Goal: Information Seeking & Learning: Check status

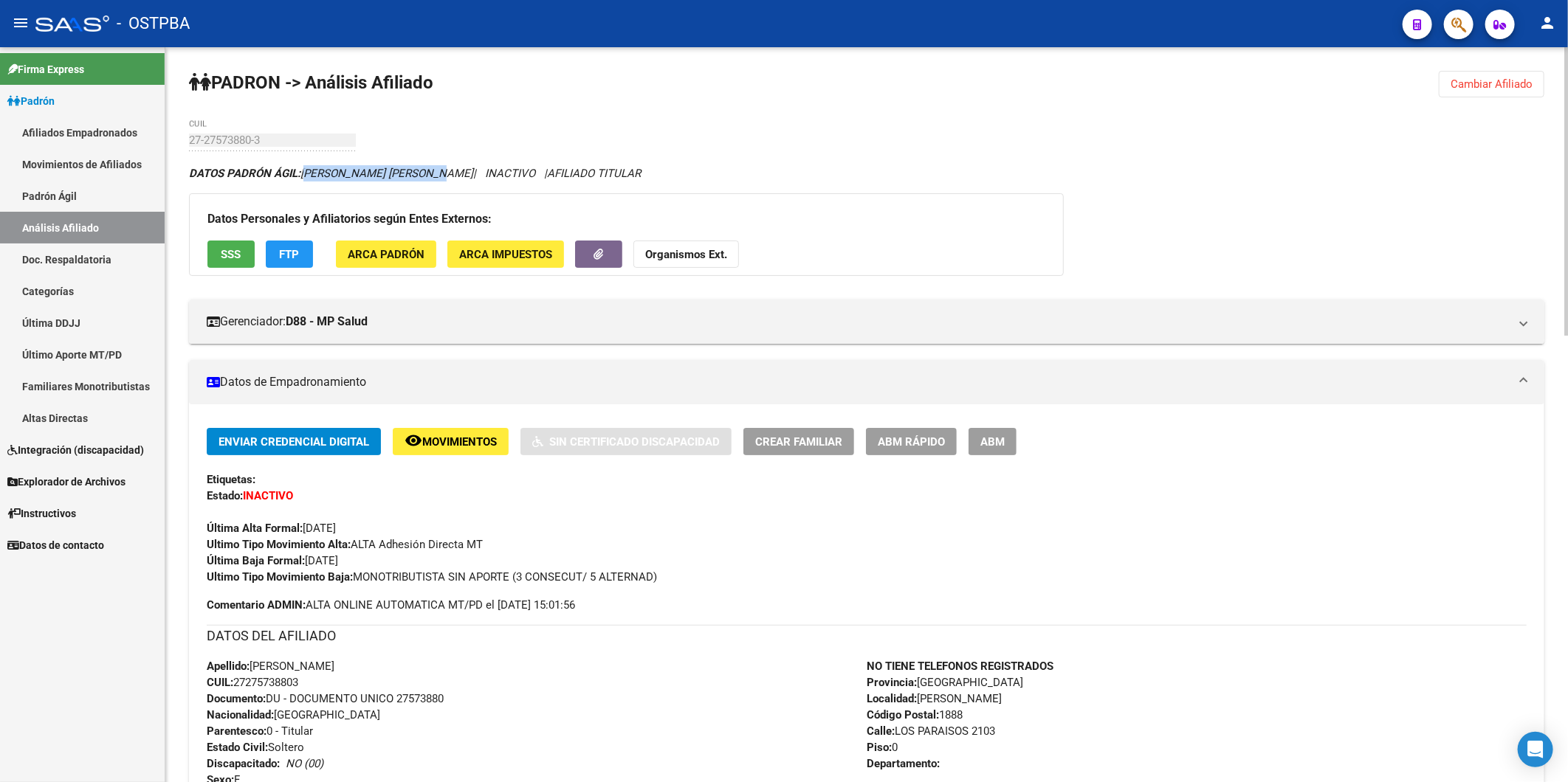
click at [1502, 85] on span "Cambiar Afiliado" at bounding box center [1491, 83] width 82 height 13
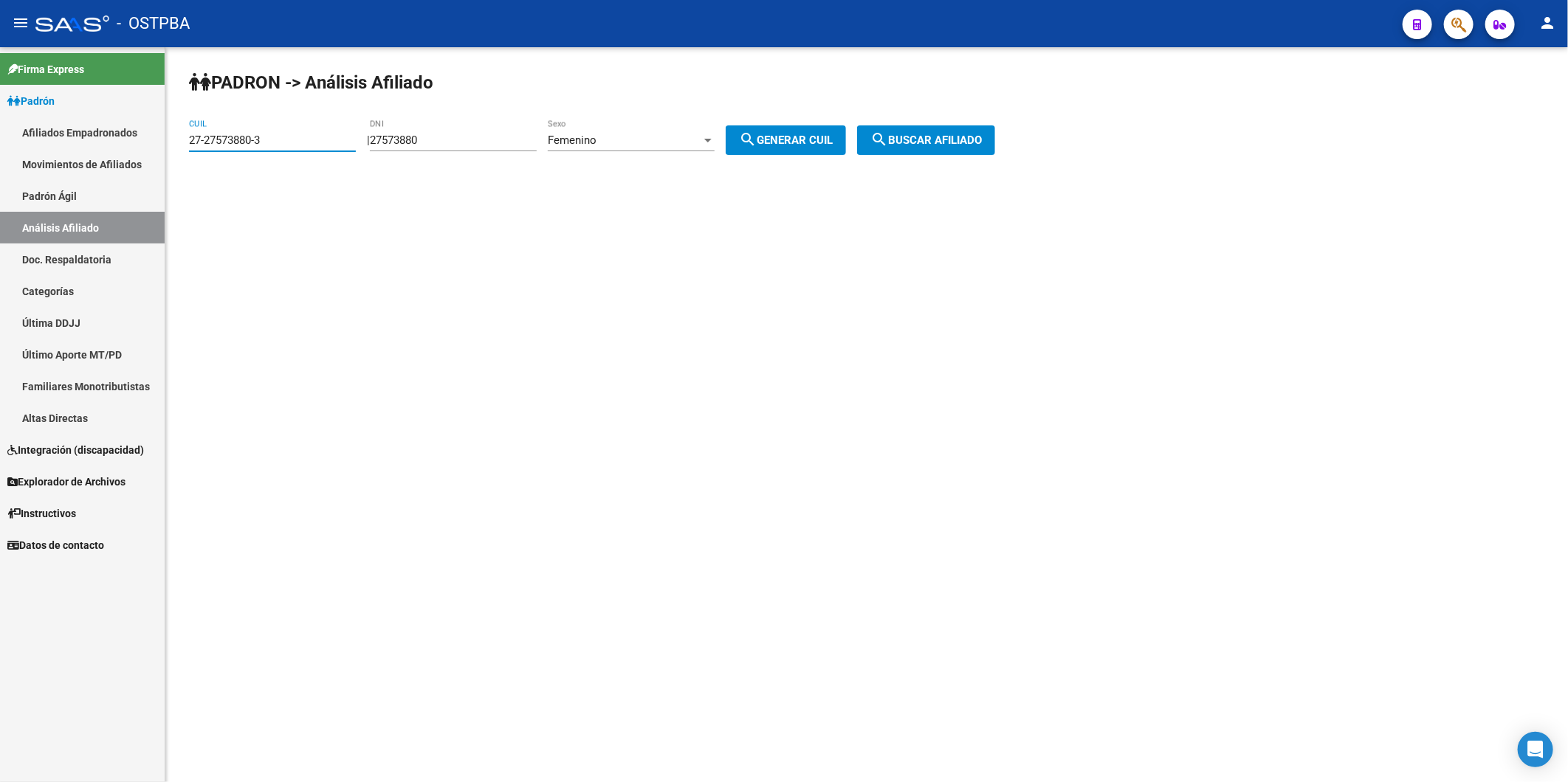
drag, startPoint x: 271, startPoint y: 144, endPoint x: 24, endPoint y: 144, distance: 247.0
click at [24, 144] on mat-sidenav-container "Firma Express Padrón Afiliados Empadronados Movimientos de Afiliados Padrón Ági…" at bounding box center [784, 415] width 1568 height 735
paste input "0-17461852-7"
type input "20-17461852-7"
drag, startPoint x: 447, startPoint y: 142, endPoint x: 379, endPoint y: 144, distance: 68.0
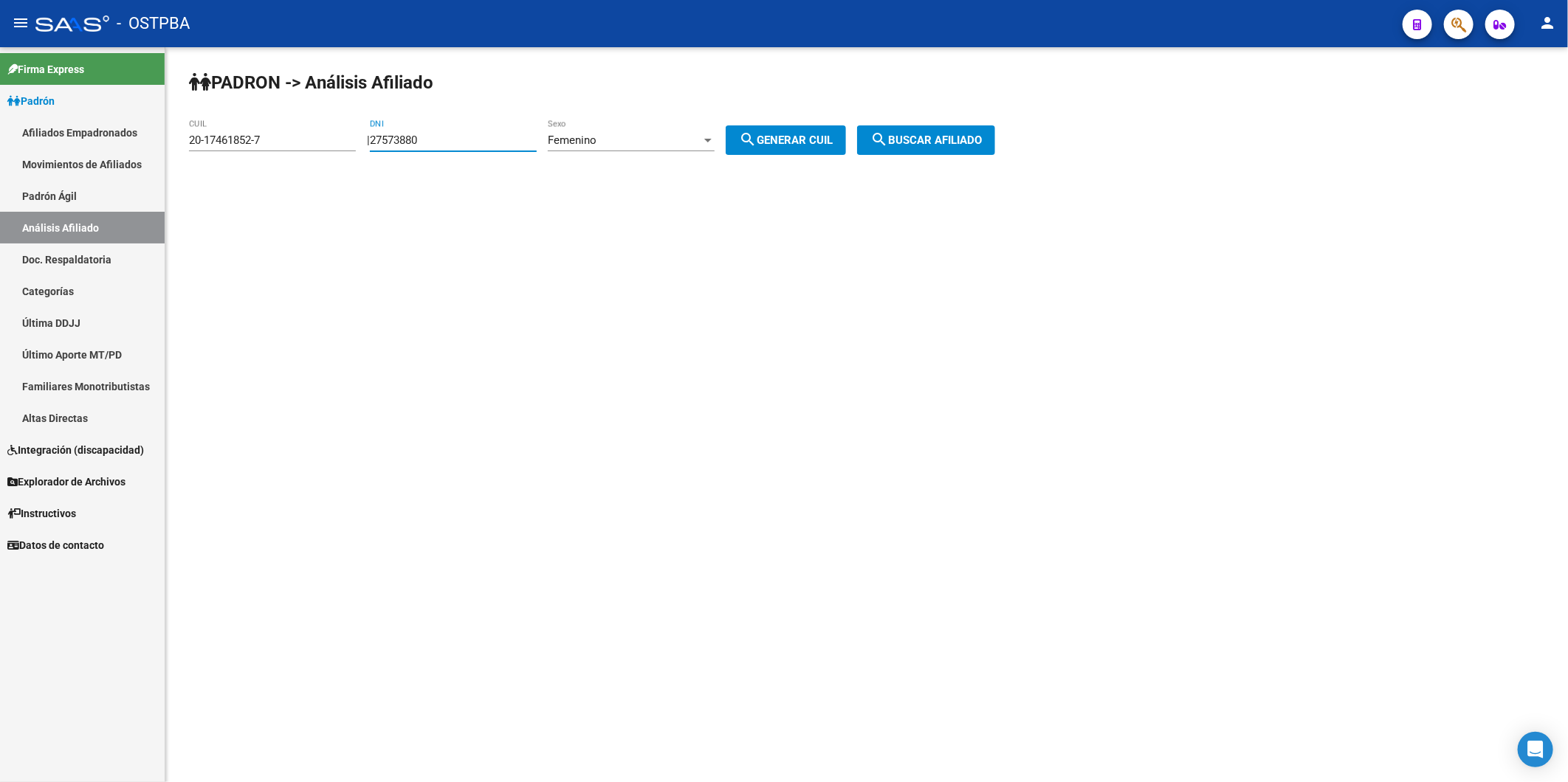
click at [379, 144] on div "| 27573880 DNI Femenino Sexo search Generar CUIL" at bounding box center [612, 140] width 490 height 13
click at [933, 139] on span "search Buscar afiliado" at bounding box center [926, 140] width 112 height 13
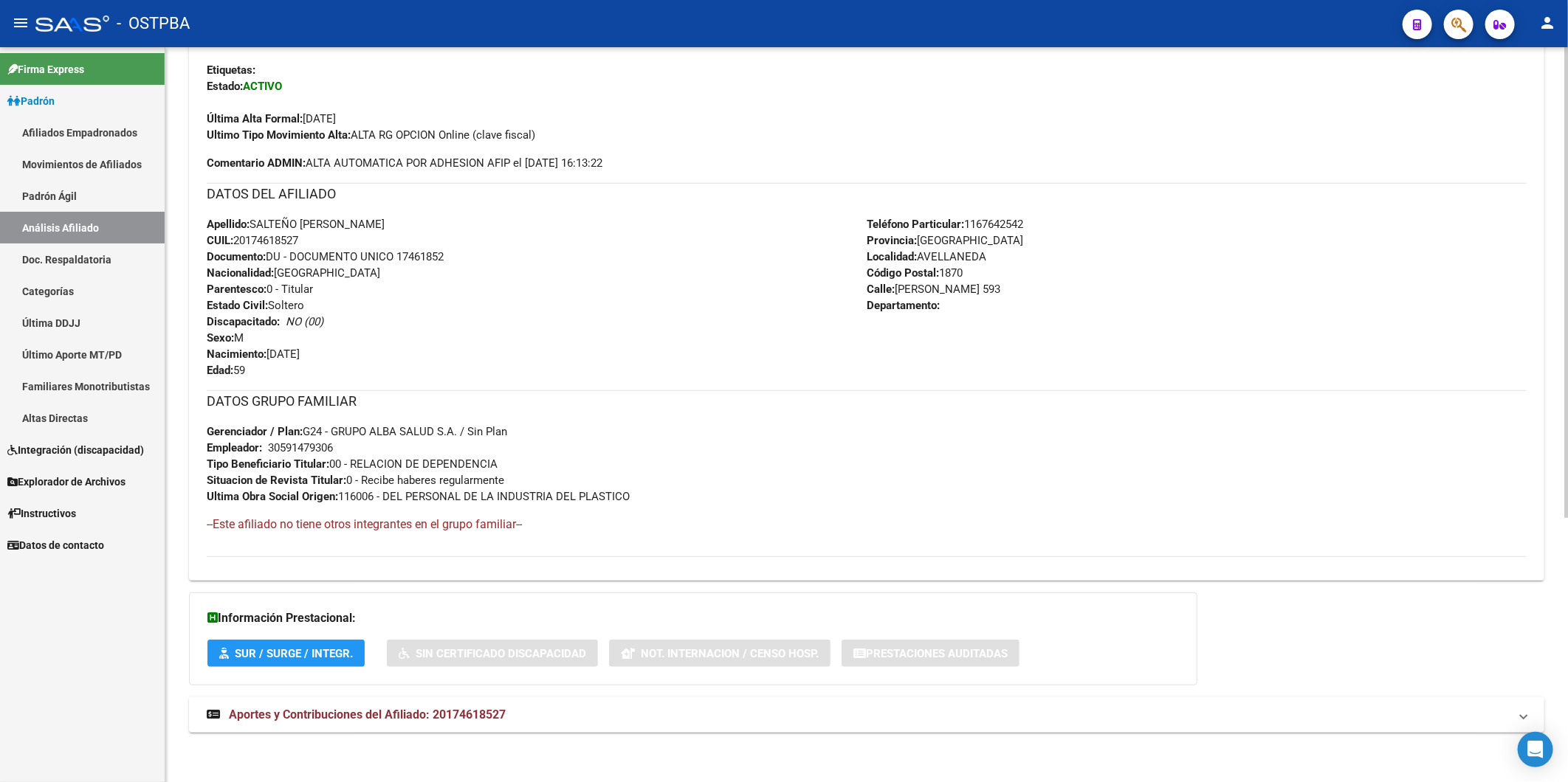
scroll to position [413, 0]
click at [488, 714] on span "Aportes y Contribuciones del Afiliado: 20174618527" at bounding box center [367, 713] width 277 height 14
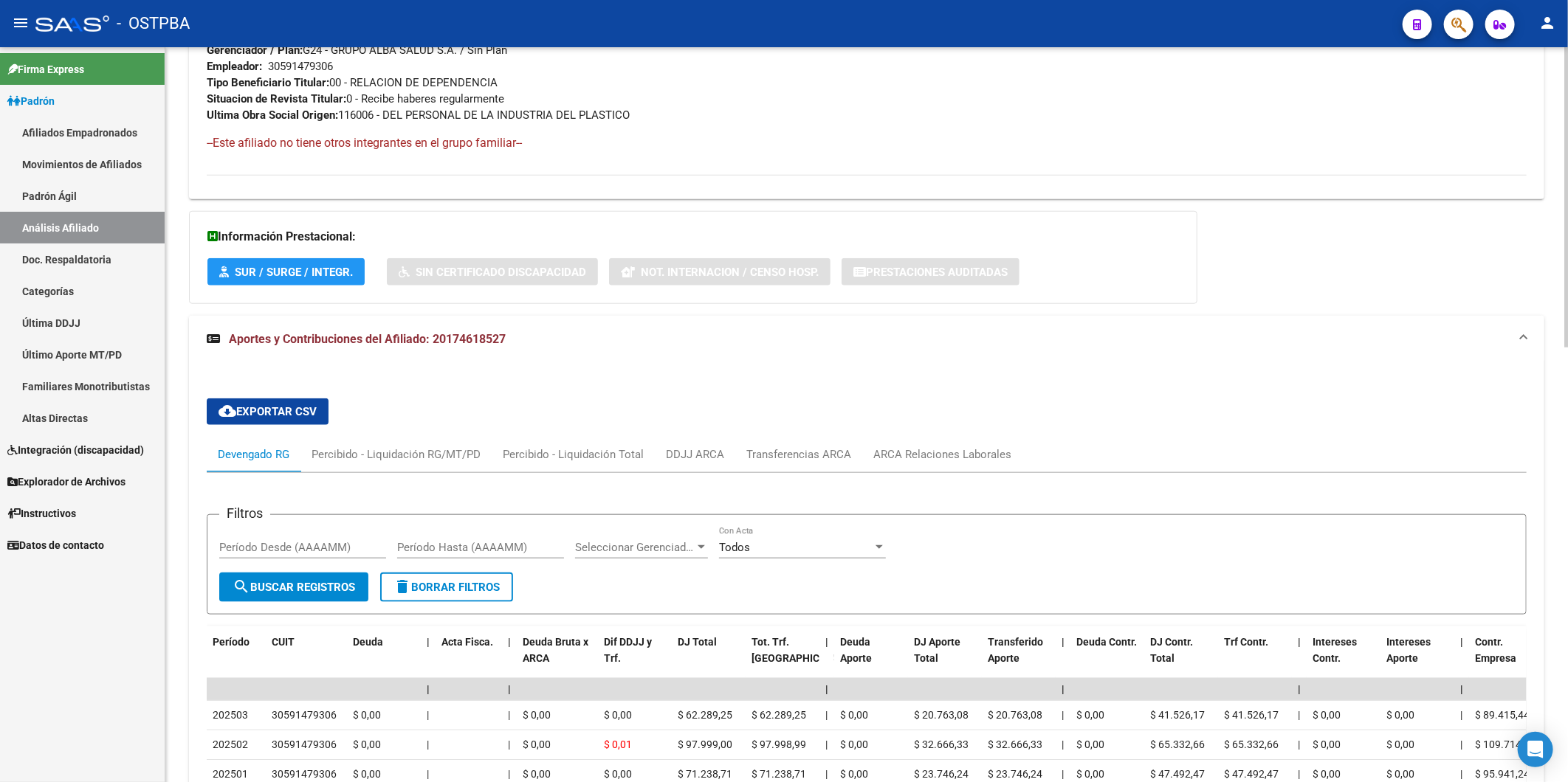
scroll to position [791, 0]
click at [893, 458] on div "ARCA Relaciones Laborales" at bounding box center [942, 454] width 138 height 16
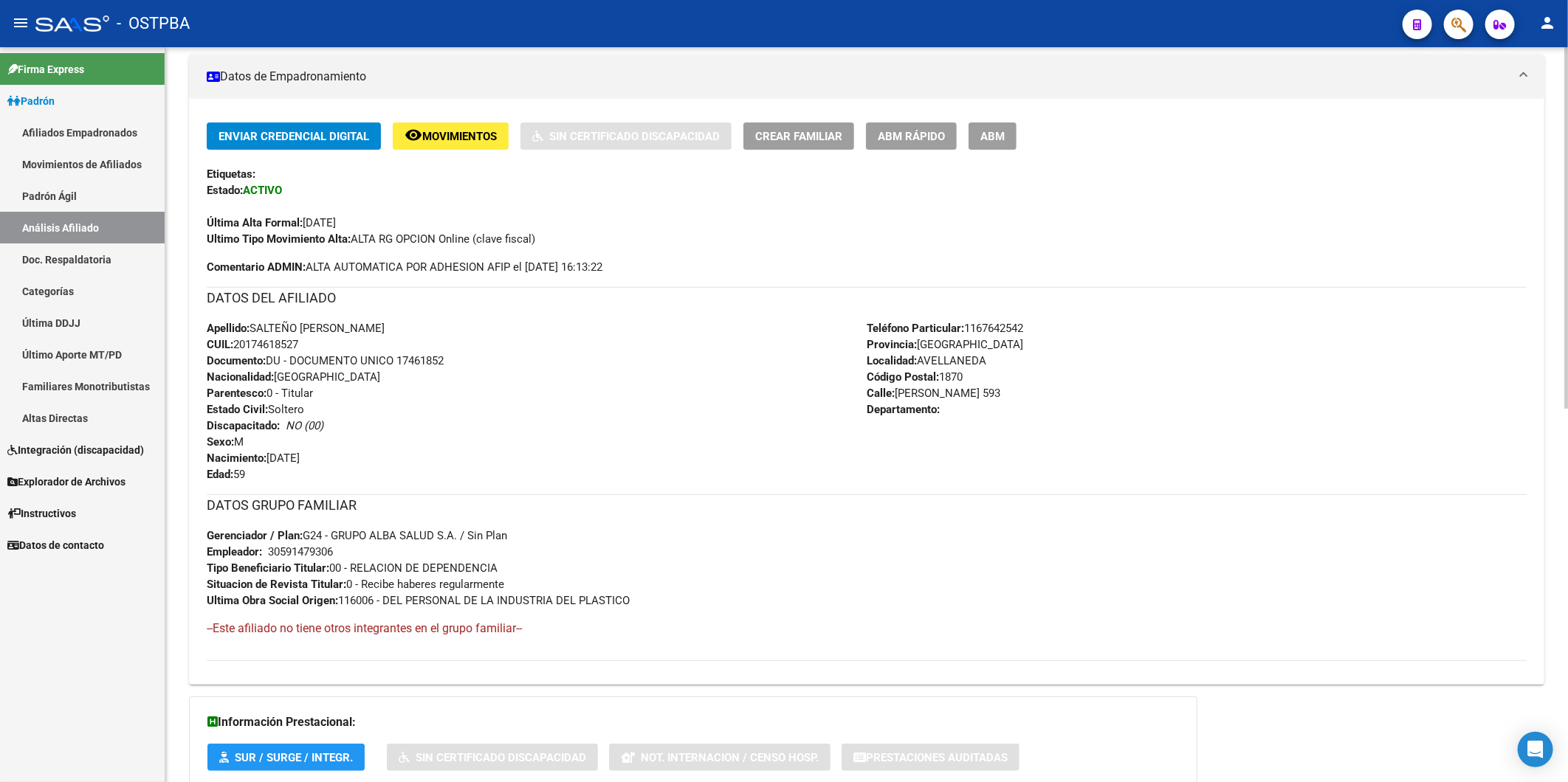
scroll to position [19, 0]
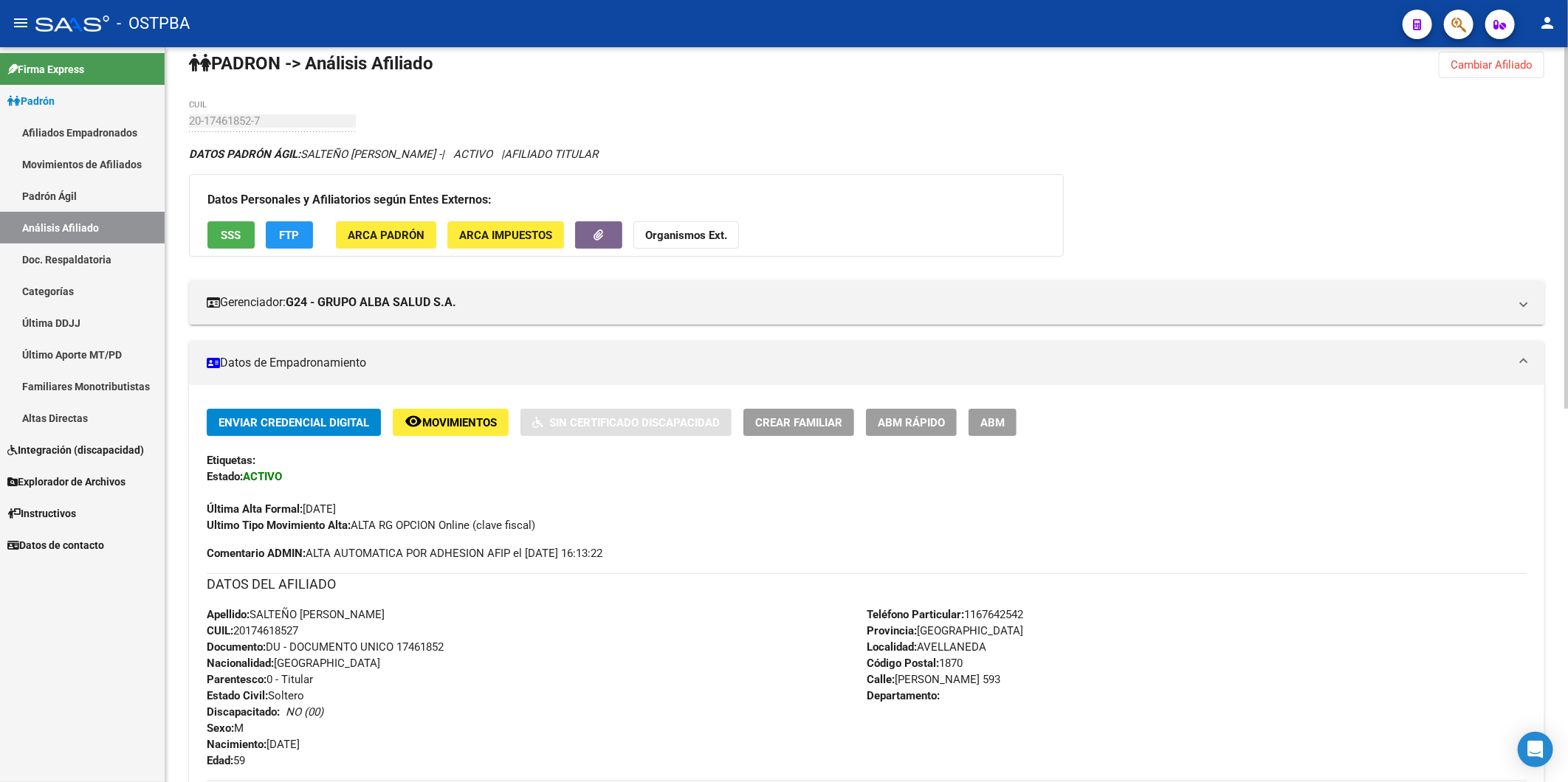
click at [689, 233] on strong "Organismos Ext." at bounding box center [686, 235] width 82 height 13
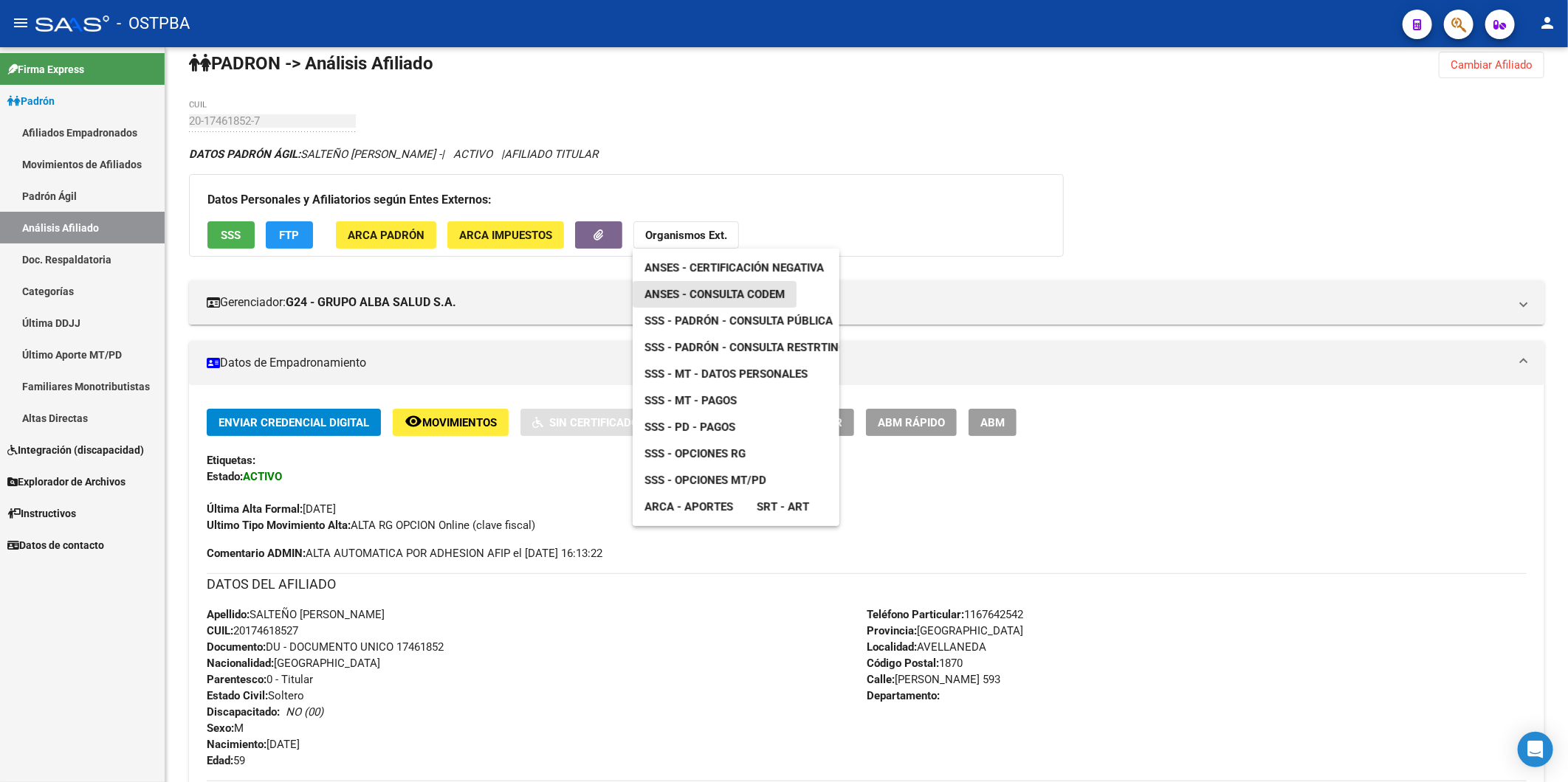
click at [722, 292] on span "ANSES - Consulta CODEM" at bounding box center [715, 294] width 140 height 13
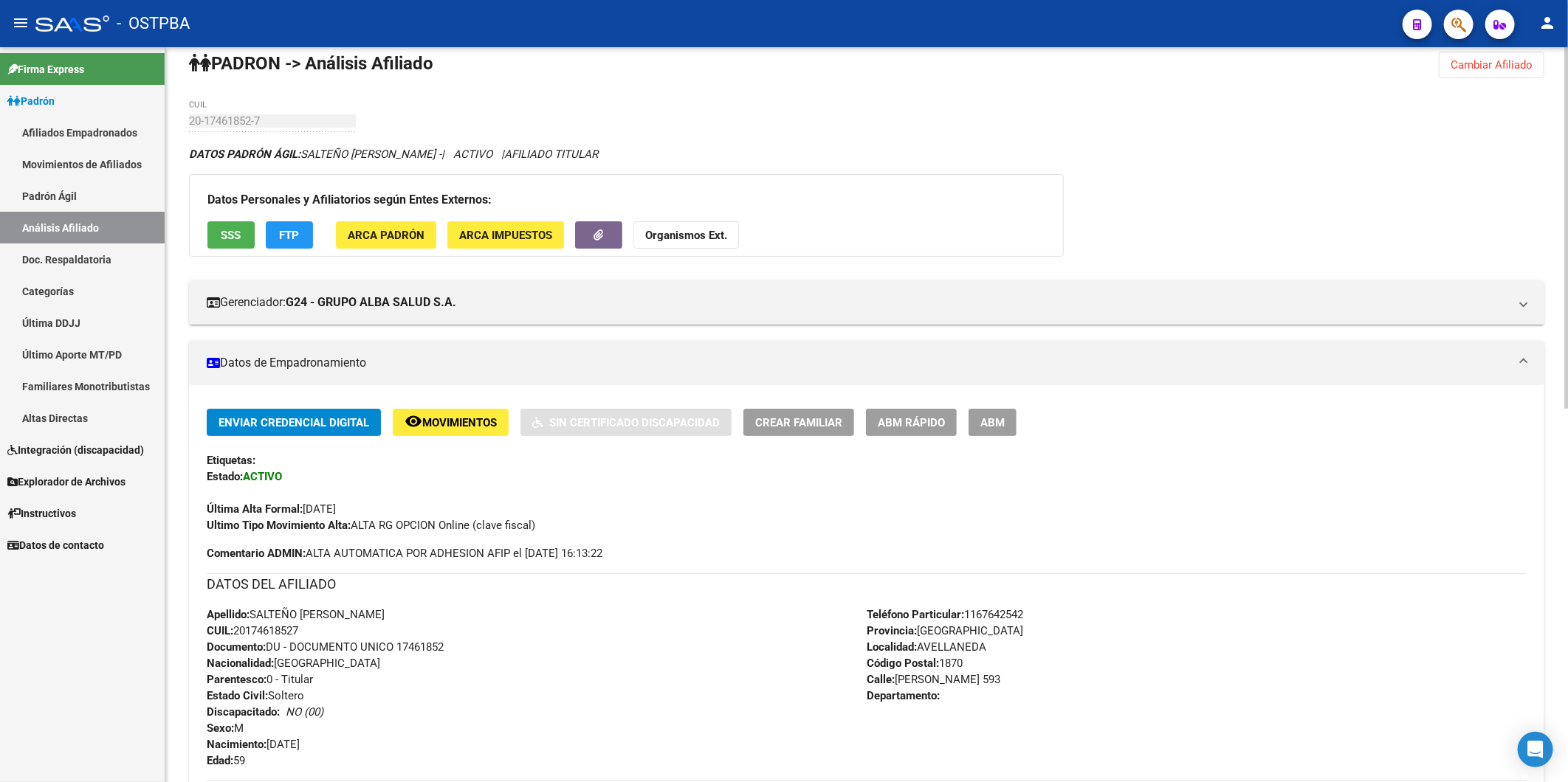
click at [1377, 148] on div "DATOS PADRÓN ÁGIL: SALTEÑO [PERSON_NAME] - | ACTIVO | AFILIADO TITULAR" at bounding box center [866, 154] width 1355 height 16
click at [1497, 69] on span "Cambiar Afiliado" at bounding box center [1491, 65] width 82 height 13
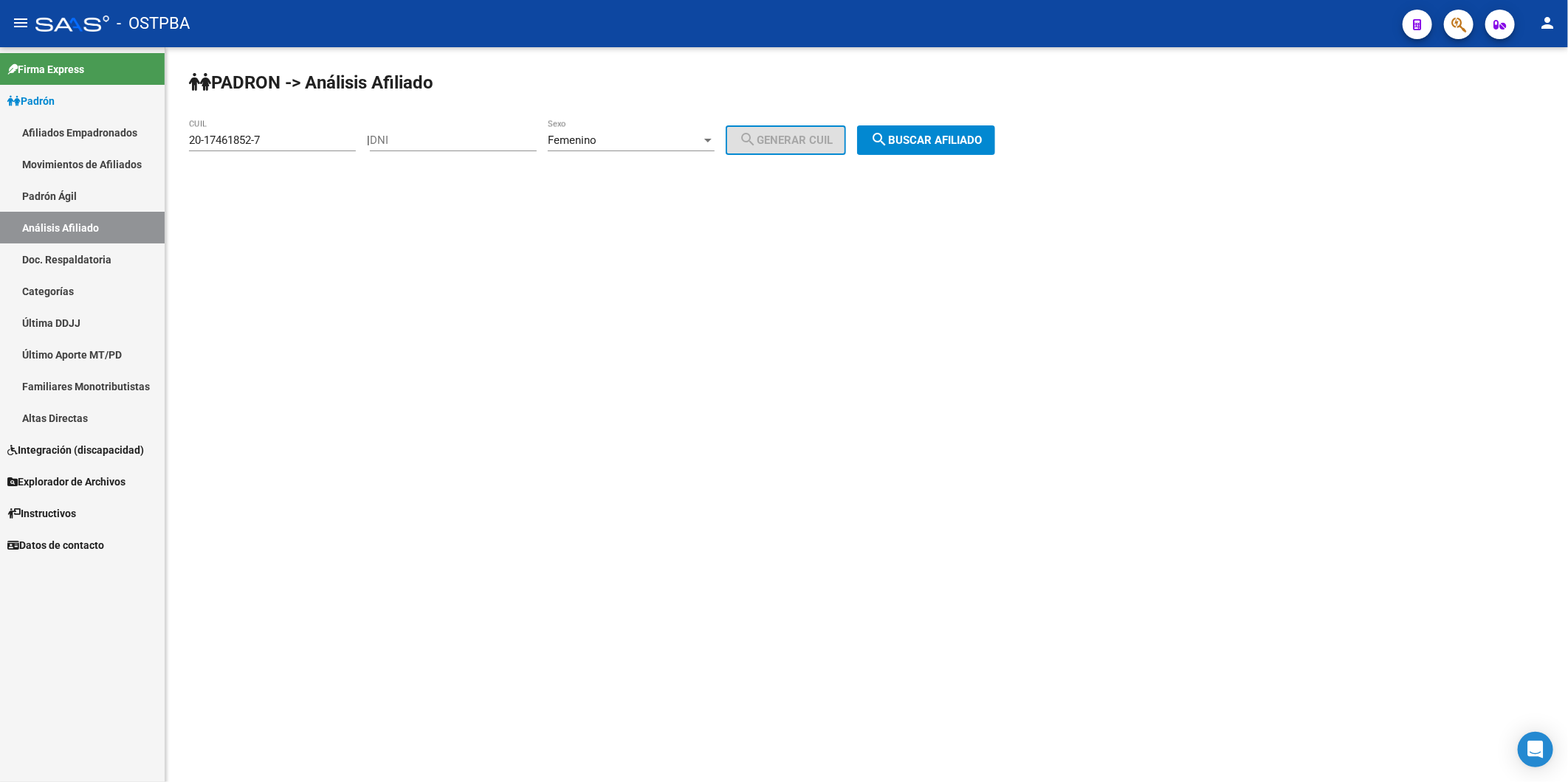
scroll to position [0, 0]
drag, startPoint x: 292, startPoint y: 129, endPoint x: 468, endPoint y: 122, distance: 176.1
click at [244, 139] on div "20-17461852-7 CUIL" at bounding box center [272, 135] width 167 height 32
drag, startPoint x: 319, startPoint y: 142, endPoint x: 23, endPoint y: 157, distance: 296.4
click at [23, 157] on mat-sidenav-container "Firma Express Padrón Afiliados Empadronados Movimientos de Afiliados Padrón Ági…" at bounding box center [784, 415] width 1568 height 735
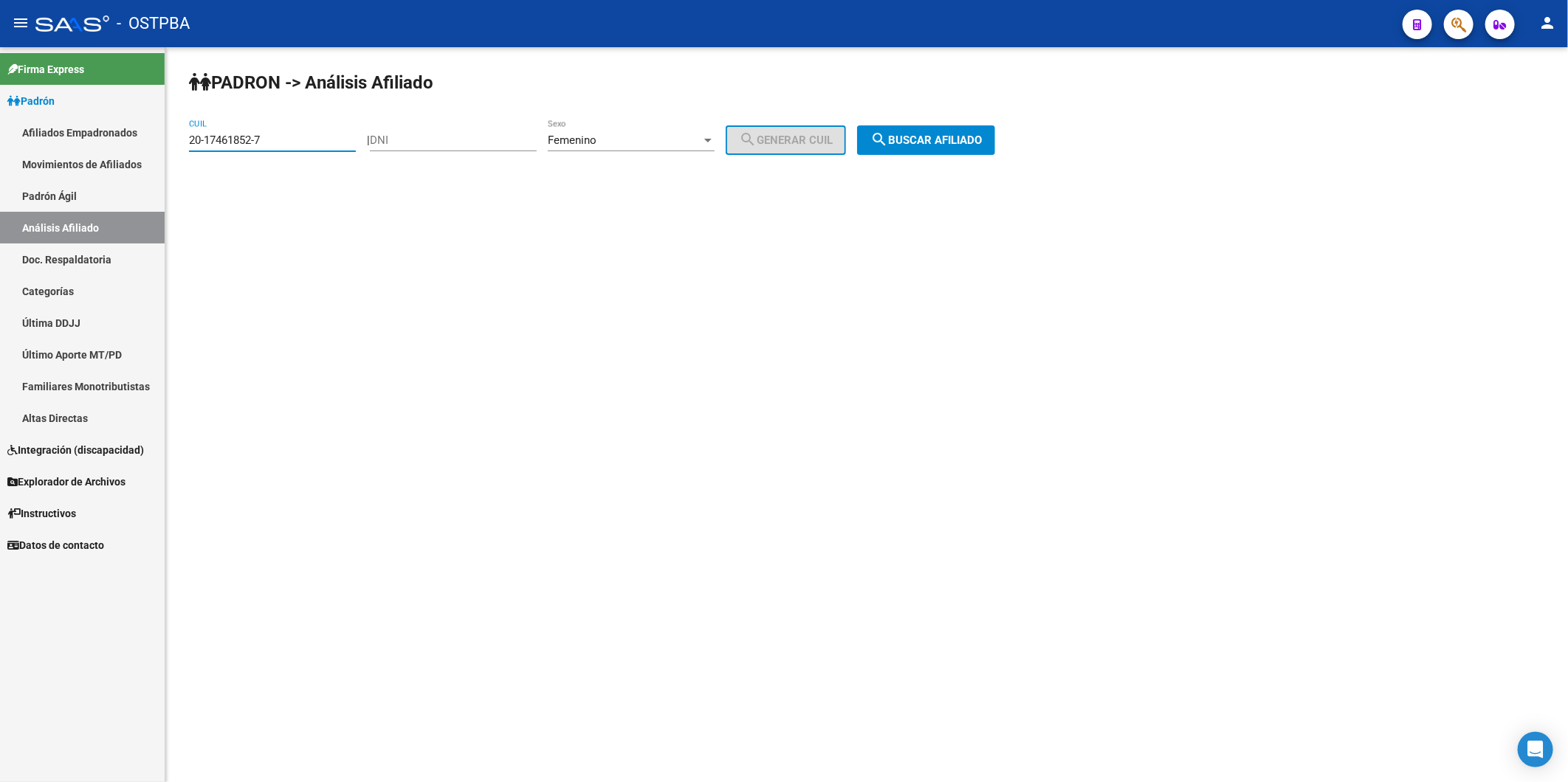
paste input "9029448-0"
drag, startPoint x: 945, startPoint y: 137, endPoint x: 943, endPoint y: 144, distance: 7.3
click at [945, 137] on span "search Buscar afiliado" at bounding box center [926, 140] width 112 height 13
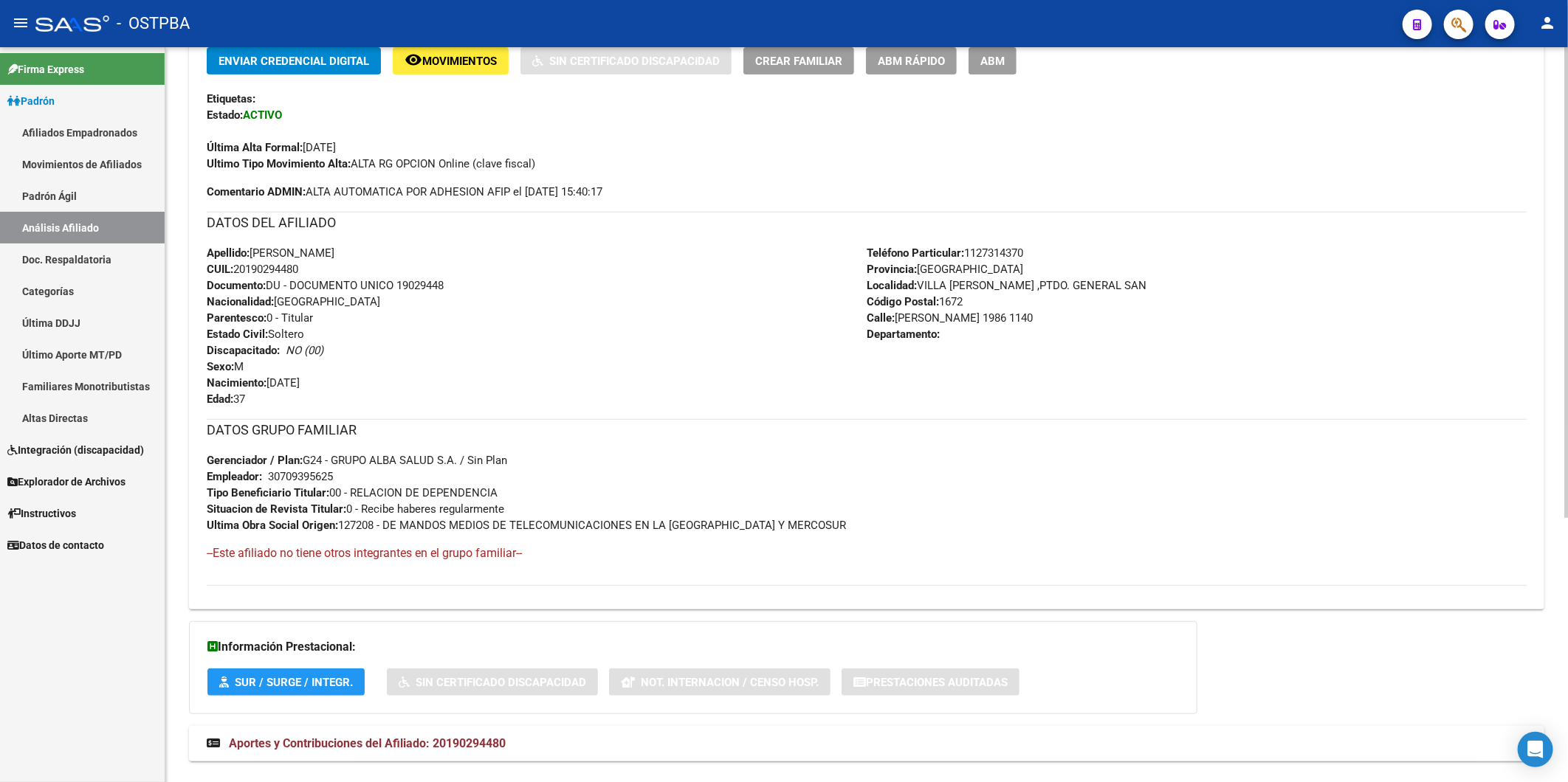
scroll to position [413, 0]
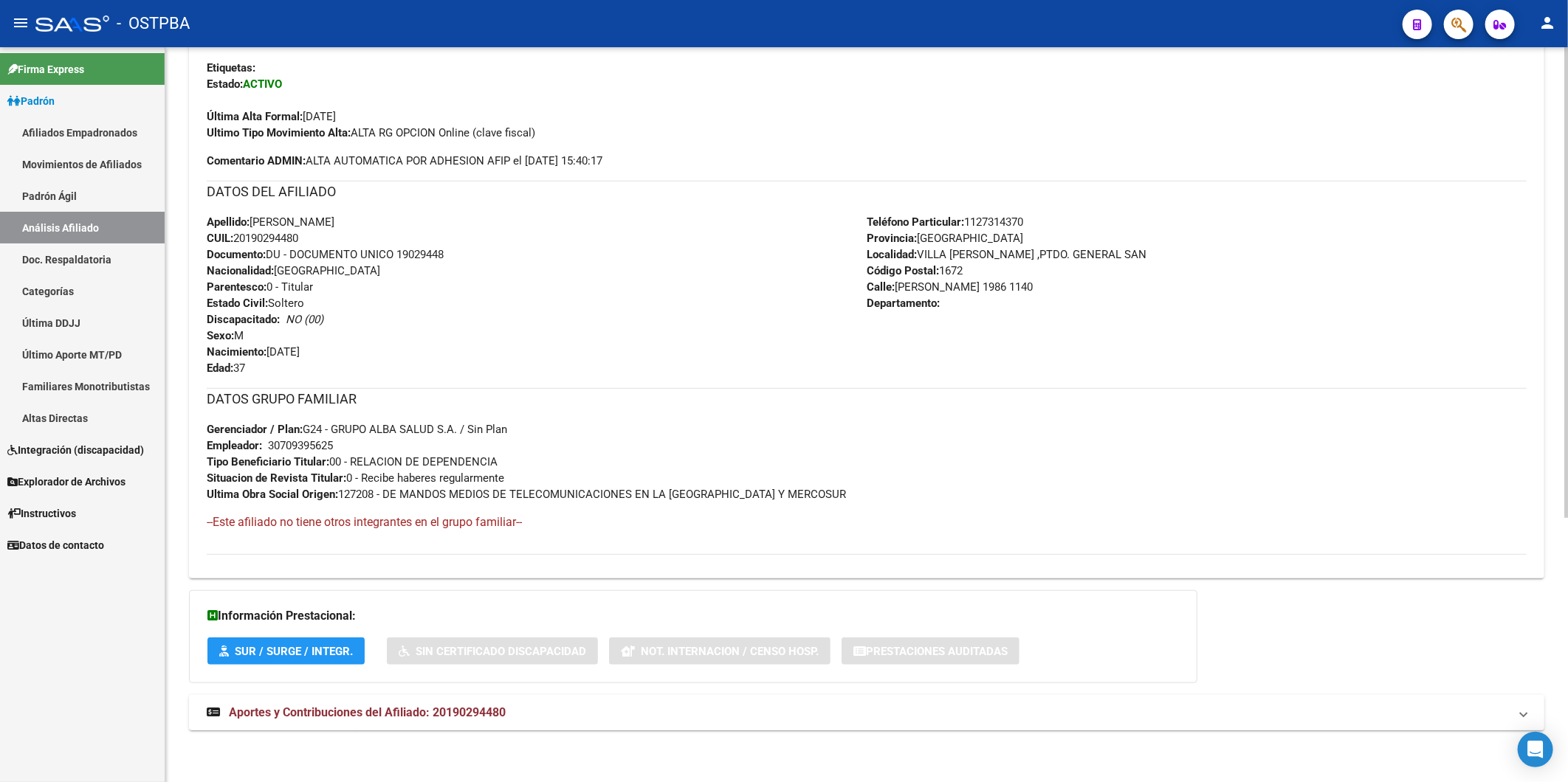
click at [420, 717] on span "Aportes y Contribuciones del Afiliado: 20190294480" at bounding box center [367, 713] width 277 height 14
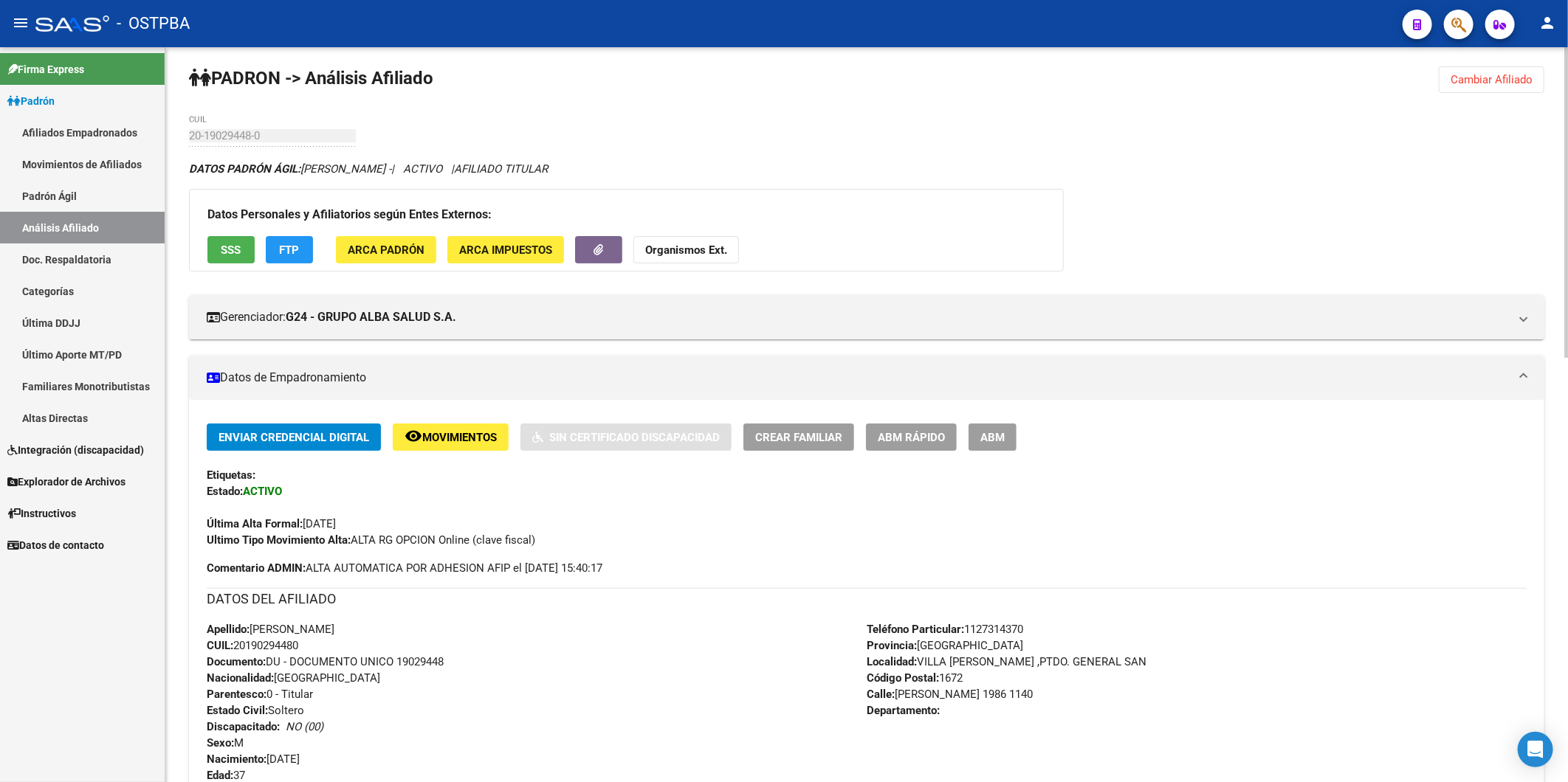
scroll to position [0, 0]
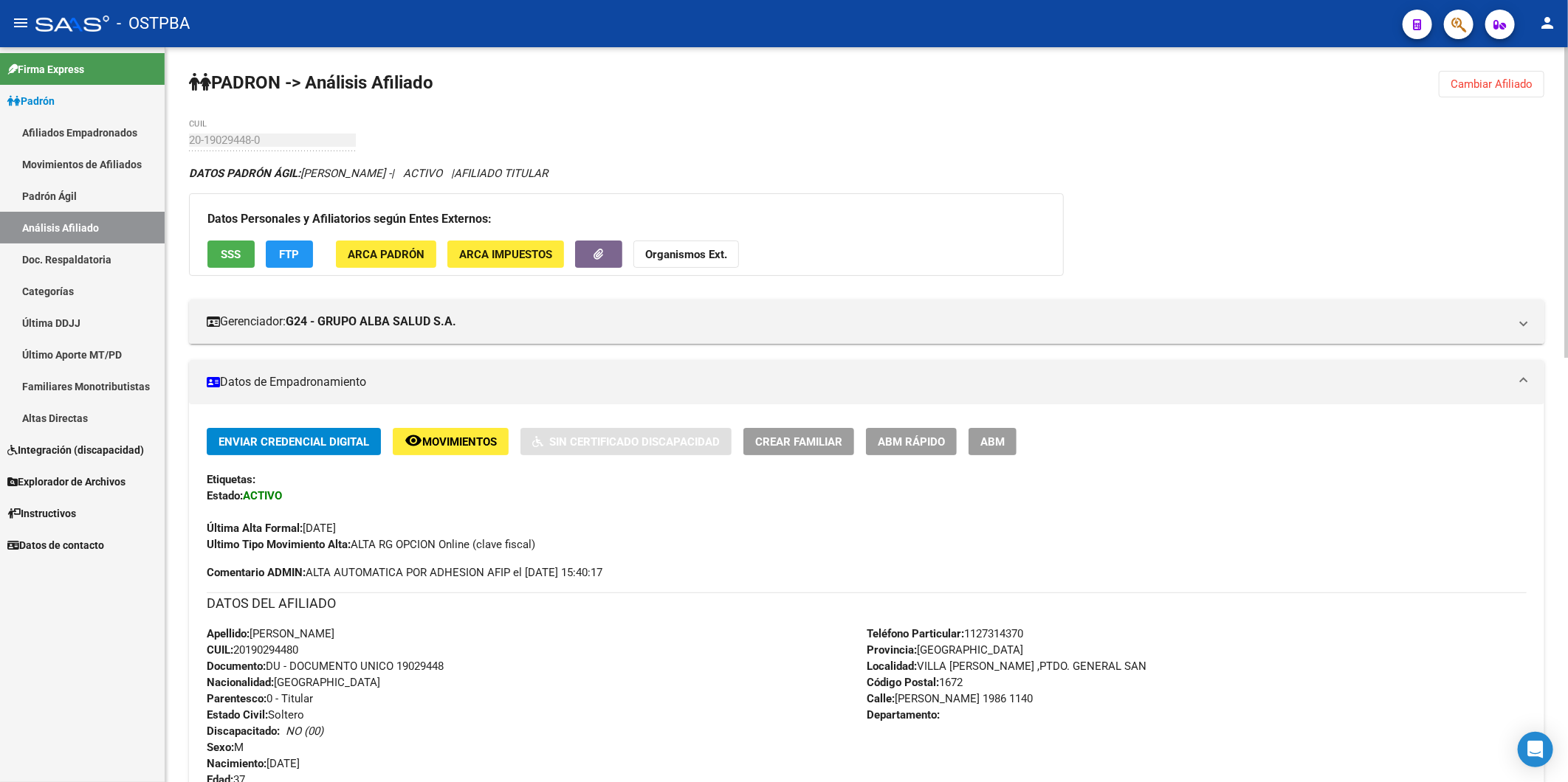
click at [673, 251] on button "Organismos Ext." at bounding box center [686, 253] width 105 height 27
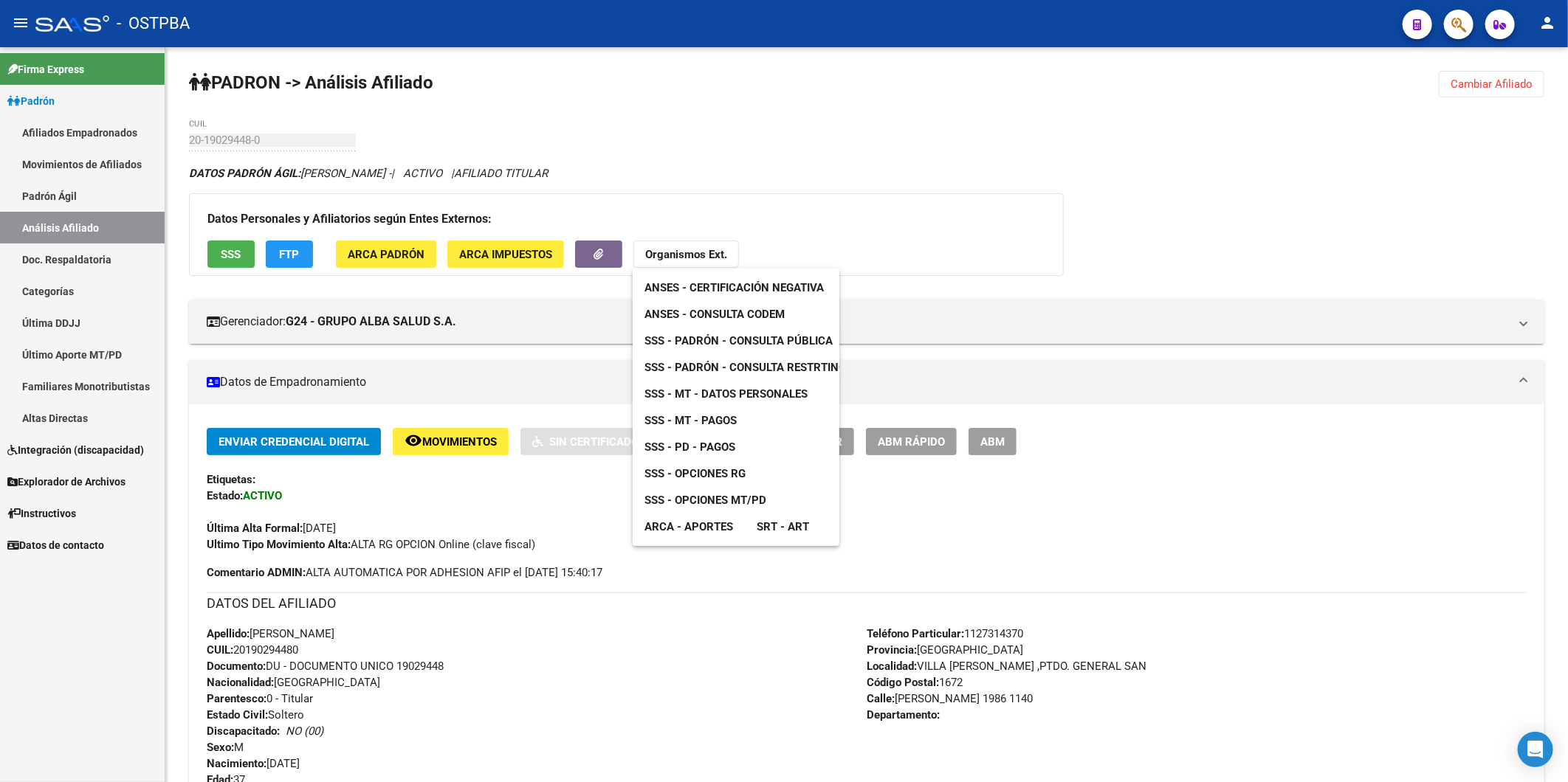
click at [715, 316] on span "ANSES - Consulta CODEM" at bounding box center [715, 314] width 140 height 13
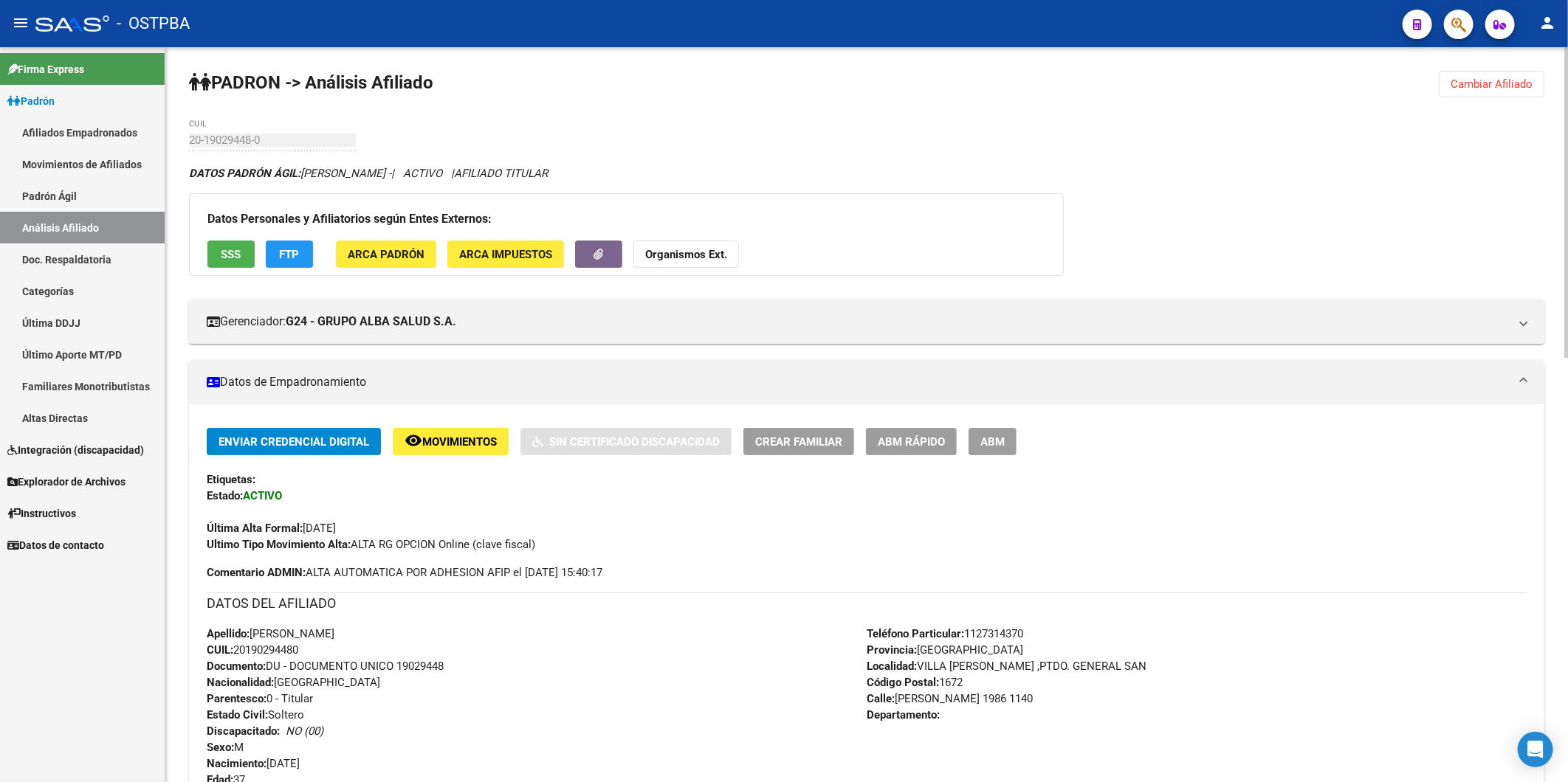
drag, startPoint x: 330, startPoint y: 651, endPoint x: 229, endPoint y: 653, distance: 101.0
click at [231, 651] on div "Apellido: [PERSON_NAME] CUIL: 20190294480 Documento: DU - DOCUMENTO UNICO 19029…" at bounding box center [537, 706] width 660 height 162
drag, startPoint x: 229, startPoint y: 653, endPoint x: 328, endPoint y: 648, distance: 99.1
click at [328, 648] on div "Apellido: [PERSON_NAME] CUIL: 20190294480 Documento: DU - DOCUMENTO UNICO 19029…" at bounding box center [537, 706] width 660 height 162
click at [268, 654] on span "CUIL: 20190294480" at bounding box center [252, 649] width 91 height 13
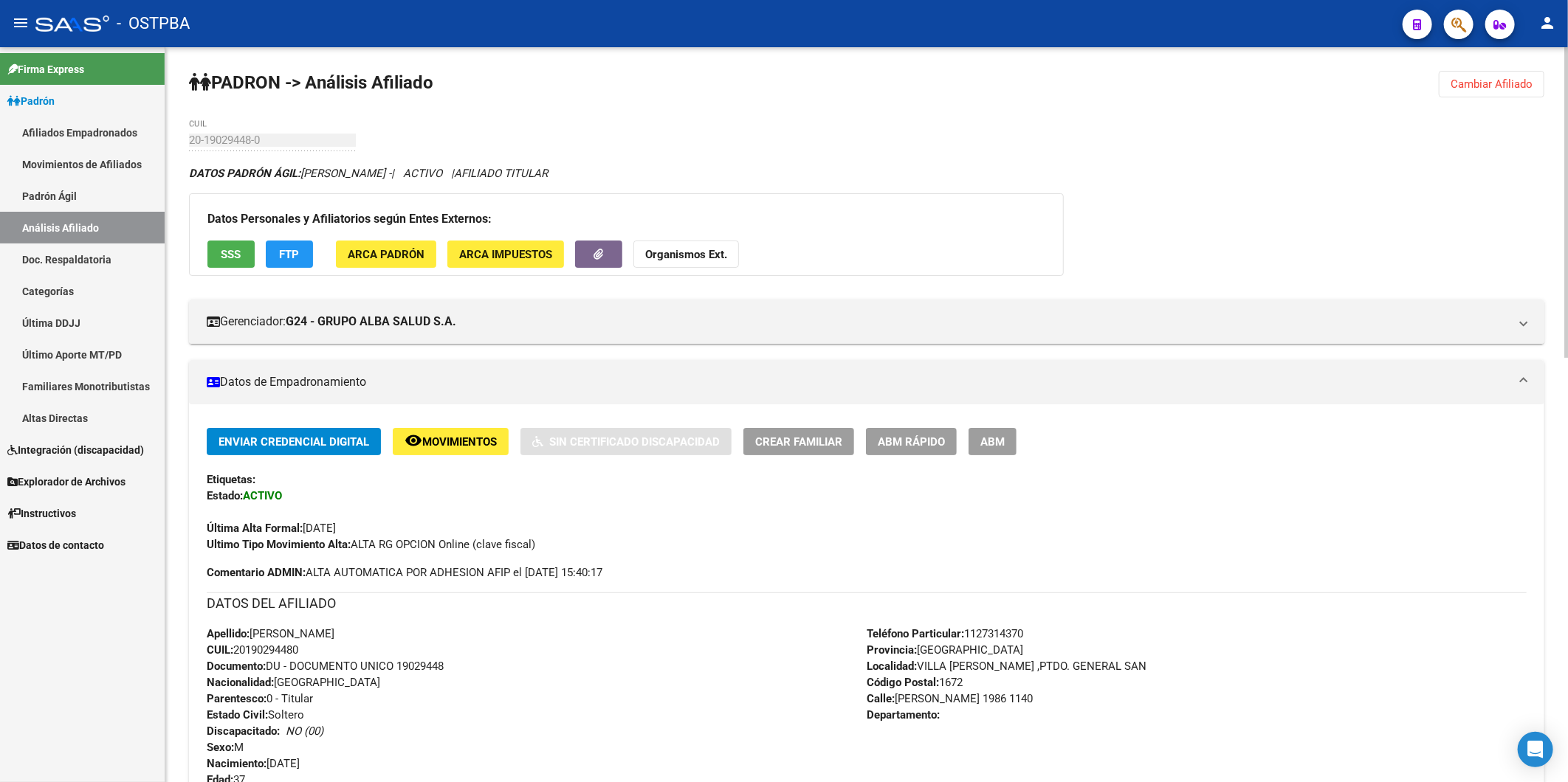
drag, startPoint x: 236, startPoint y: 645, endPoint x: 307, endPoint y: 647, distance: 71.0
click at [307, 647] on div "Apellido: [PERSON_NAME] CUIL: 20190294480 Documento: DU - DOCUMENTO UNICO 19029…" at bounding box center [537, 706] width 660 height 162
copy span "20190294480"
click at [666, 245] on button "Organismos Ext." at bounding box center [686, 253] width 105 height 27
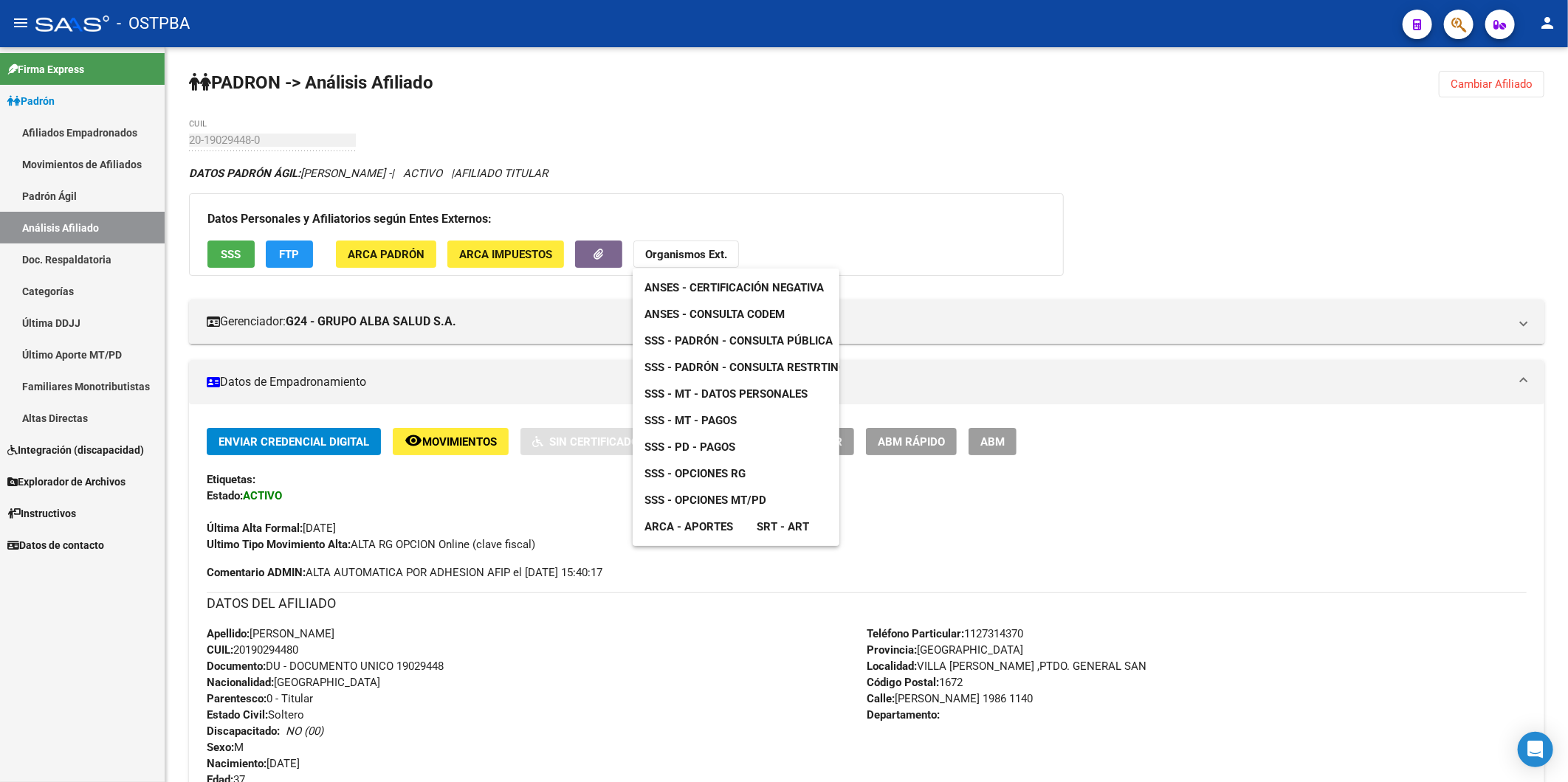
click at [676, 285] on span "ANSES - Certificación Negativa" at bounding box center [734, 288] width 179 height 13
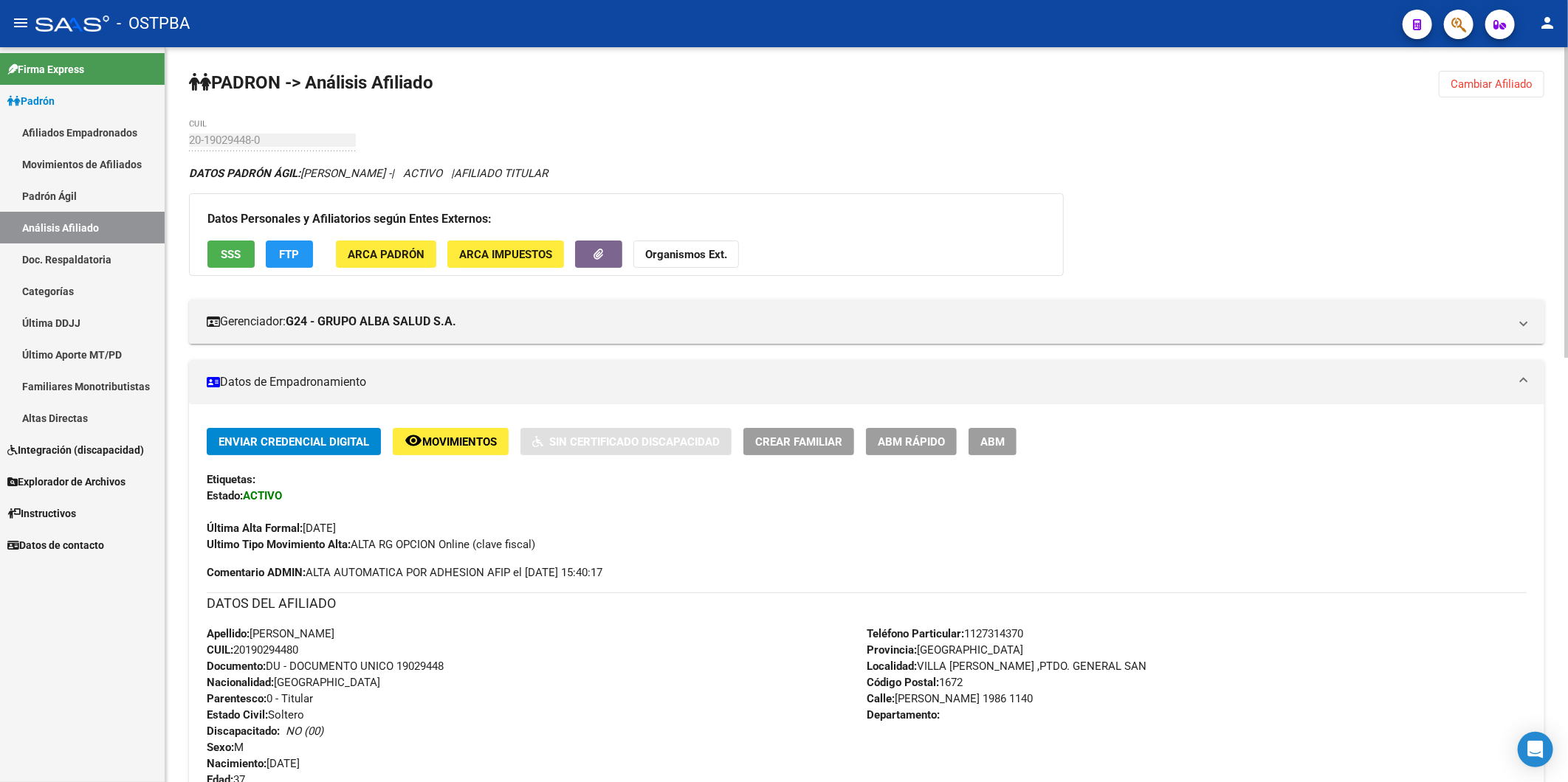
click at [688, 245] on button "Organismos Ext." at bounding box center [686, 253] width 105 height 27
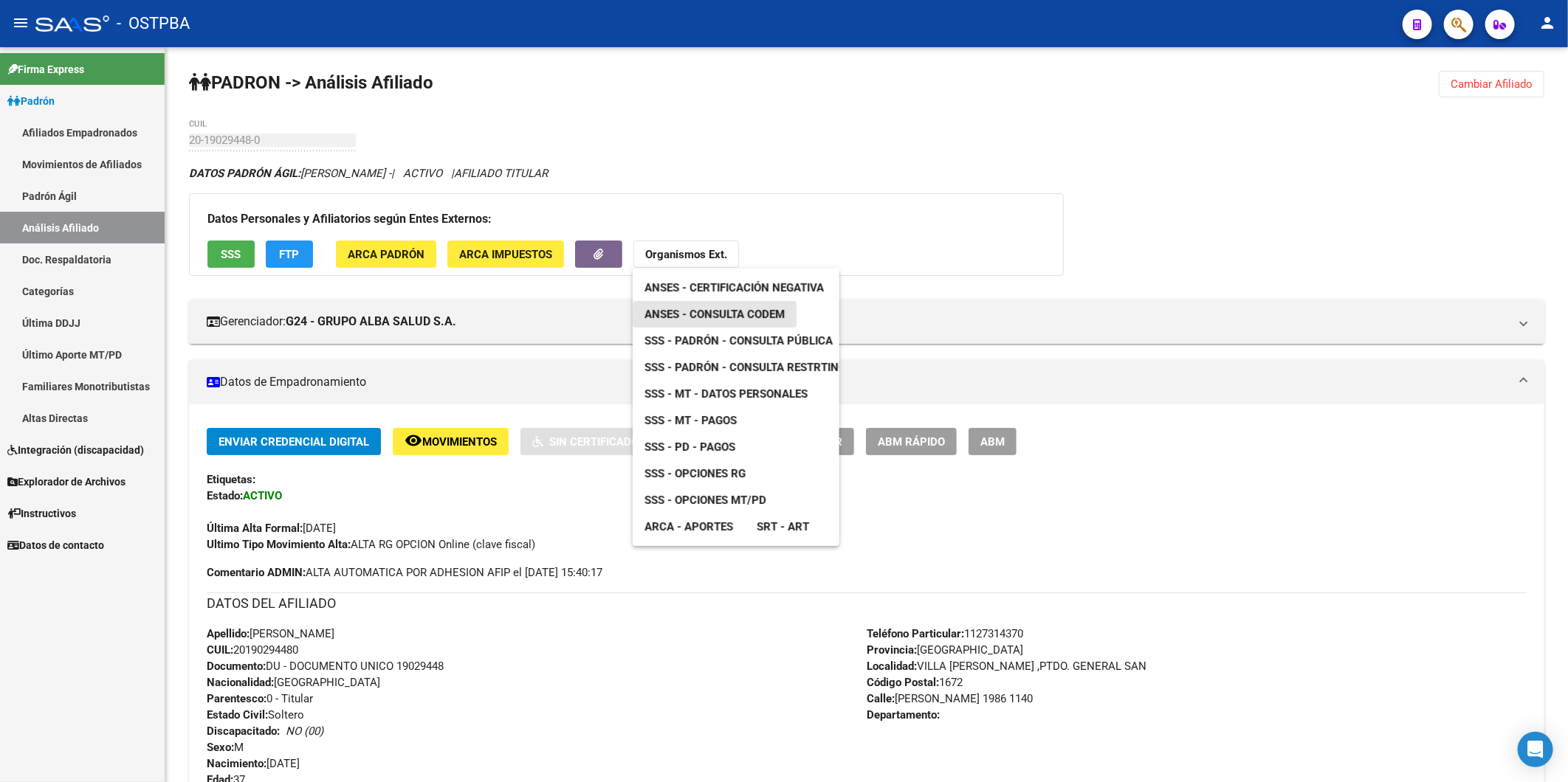
click at [725, 313] on span "ANSES - Consulta CODEM" at bounding box center [715, 314] width 140 height 13
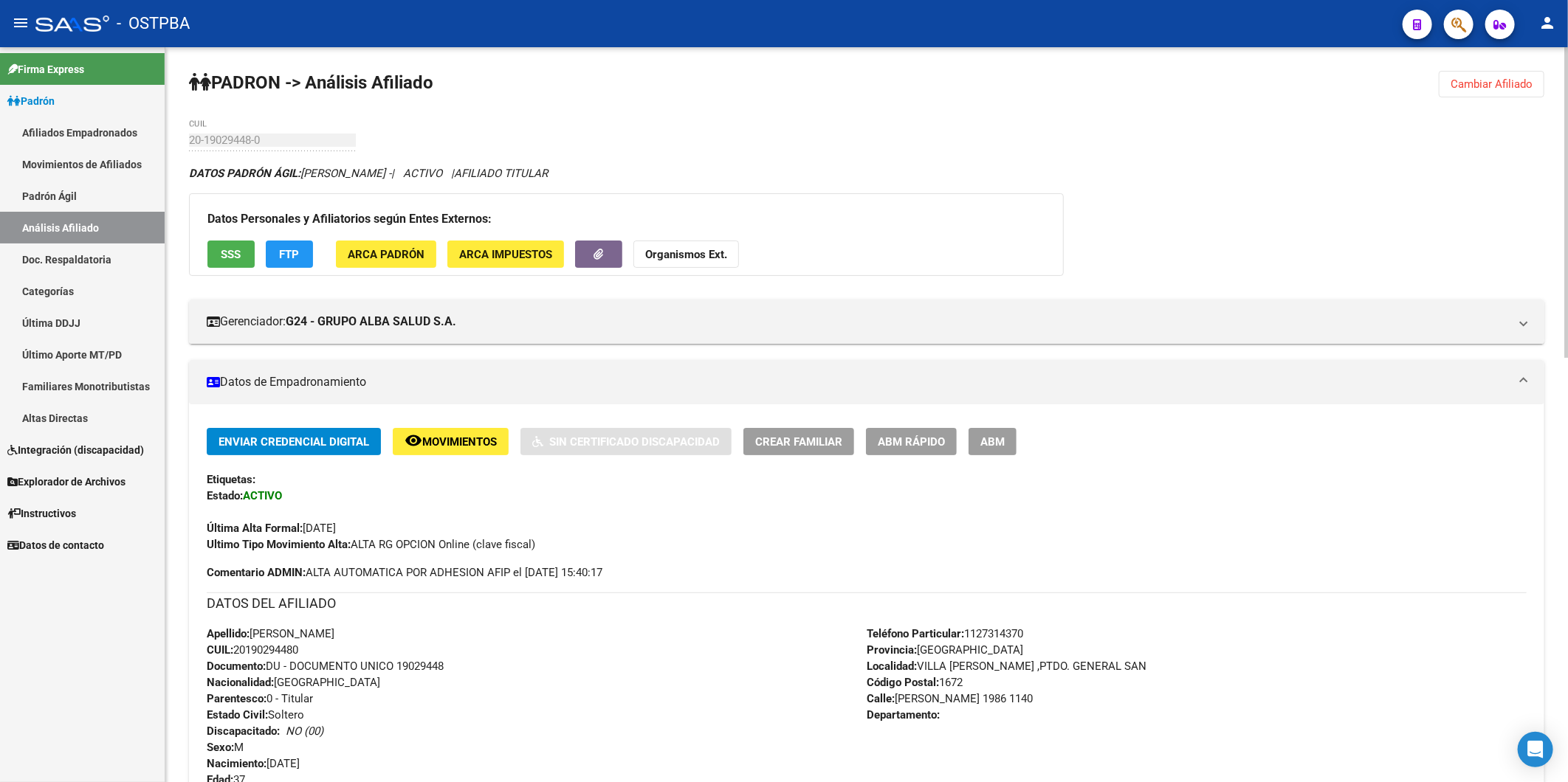
click at [1471, 77] on span "Cambiar Afiliado" at bounding box center [1491, 83] width 82 height 13
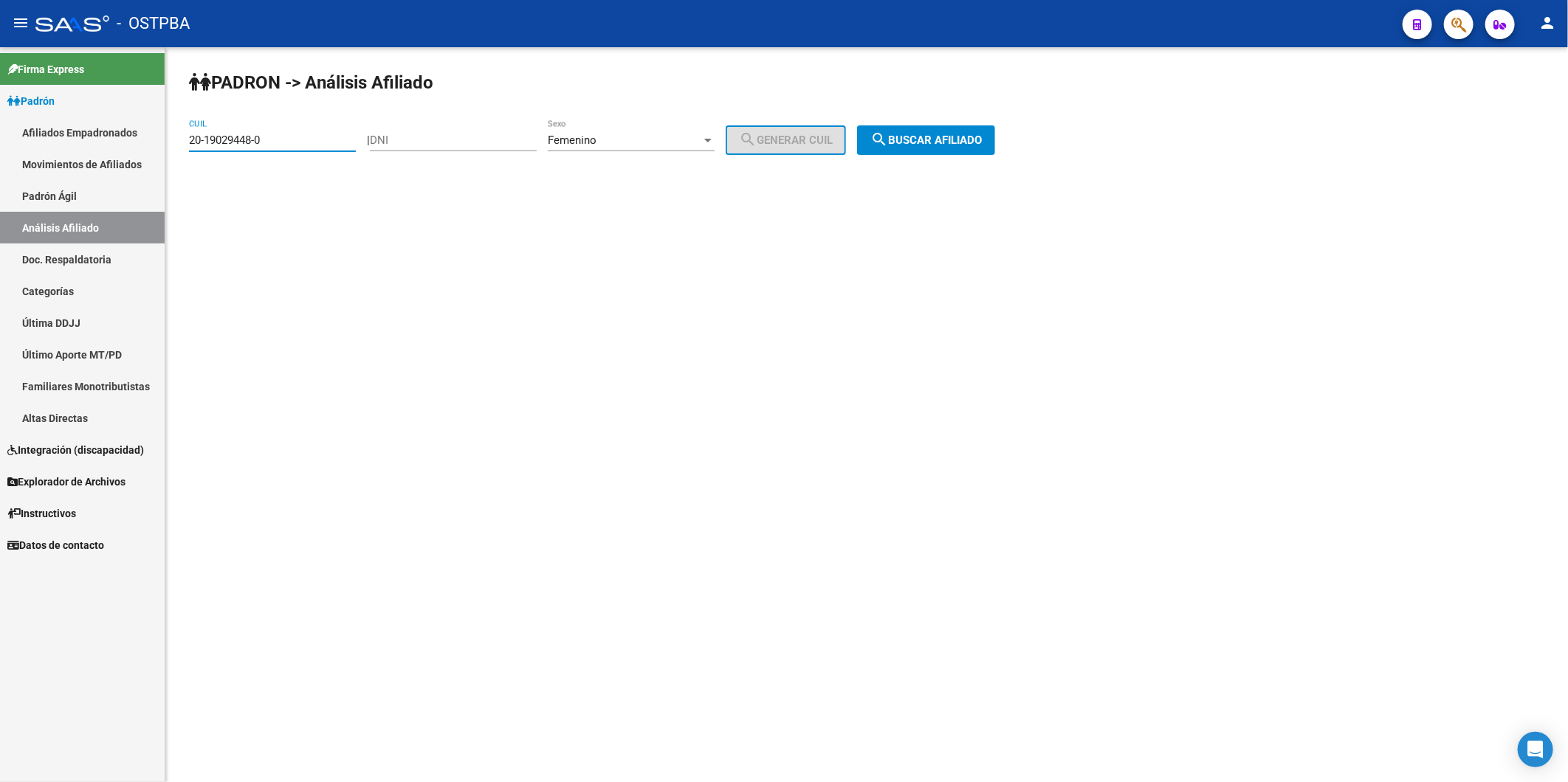
drag, startPoint x: 289, startPoint y: 145, endPoint x: 153, endPoint y: 150, distance: 136.1
click at [153, 150] on mat-sidenav-container "Firma Express Padrón Afiliados Empadronados Movimientos de Afiliados Padrón Ági…" at bounding box center [784, 415] width 1568 height 735
paste input "40603-3"
type input "20-19040603-3"
click at [965, 133] on span "search Buscar afiliado" at bounding box center [926, 140] width 112 height 13
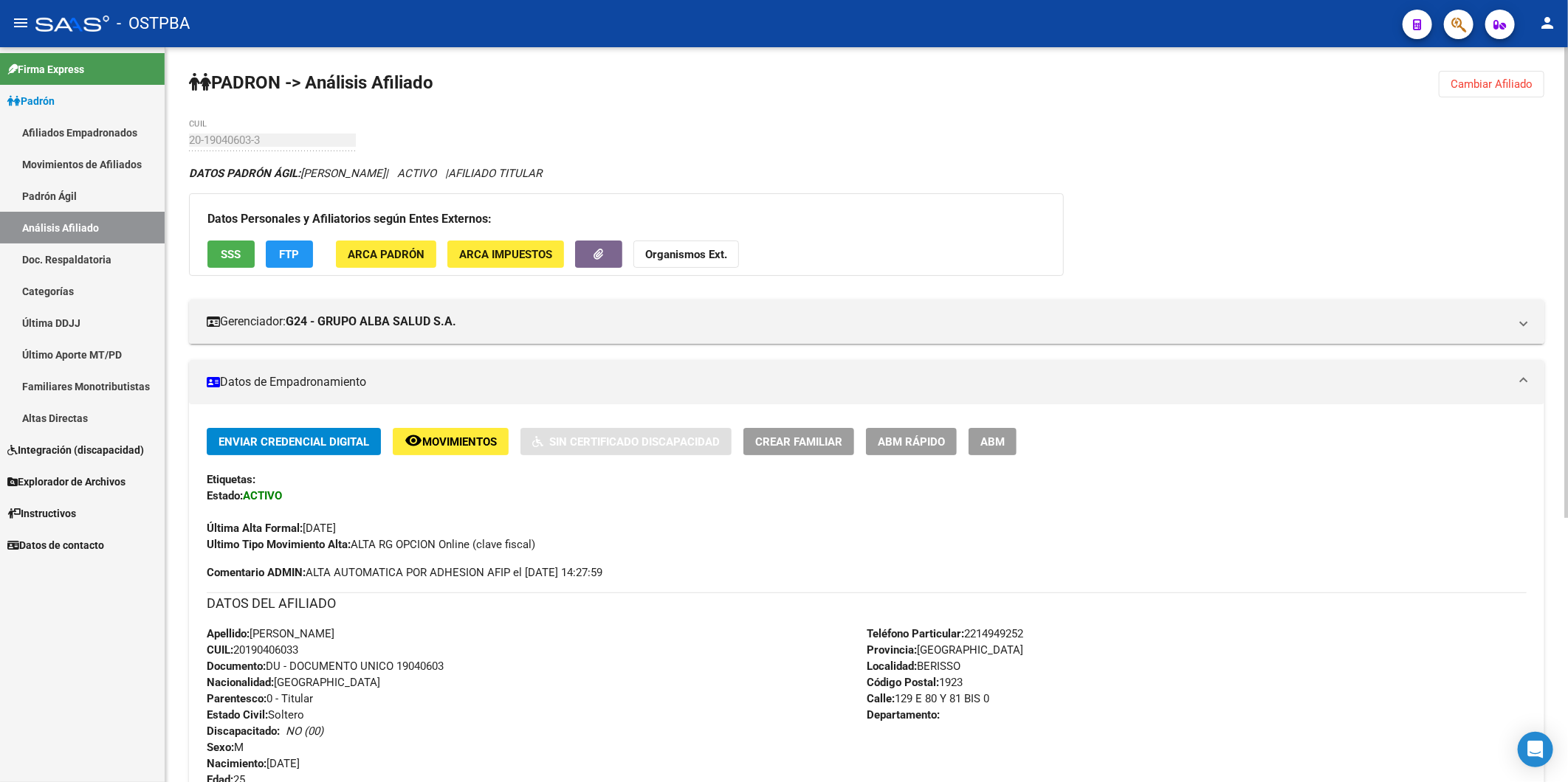
drag, startPoint x: 308, startPoint y: 652, endPoint x: 248, endPoint y: 640, distance: 61.2
click at [241, 646] on div "Apellido: [PERSON_NAME] CUIL: 20190406033 Documento: DU - DOCUMENTO UNICO 19040…" at bounding box center [537, 706] width 660 height 162
copy span "0190406033"
click at [672, 248] on strong "Organismos Ext." at bounding box center [686, 254] width 82 height 13
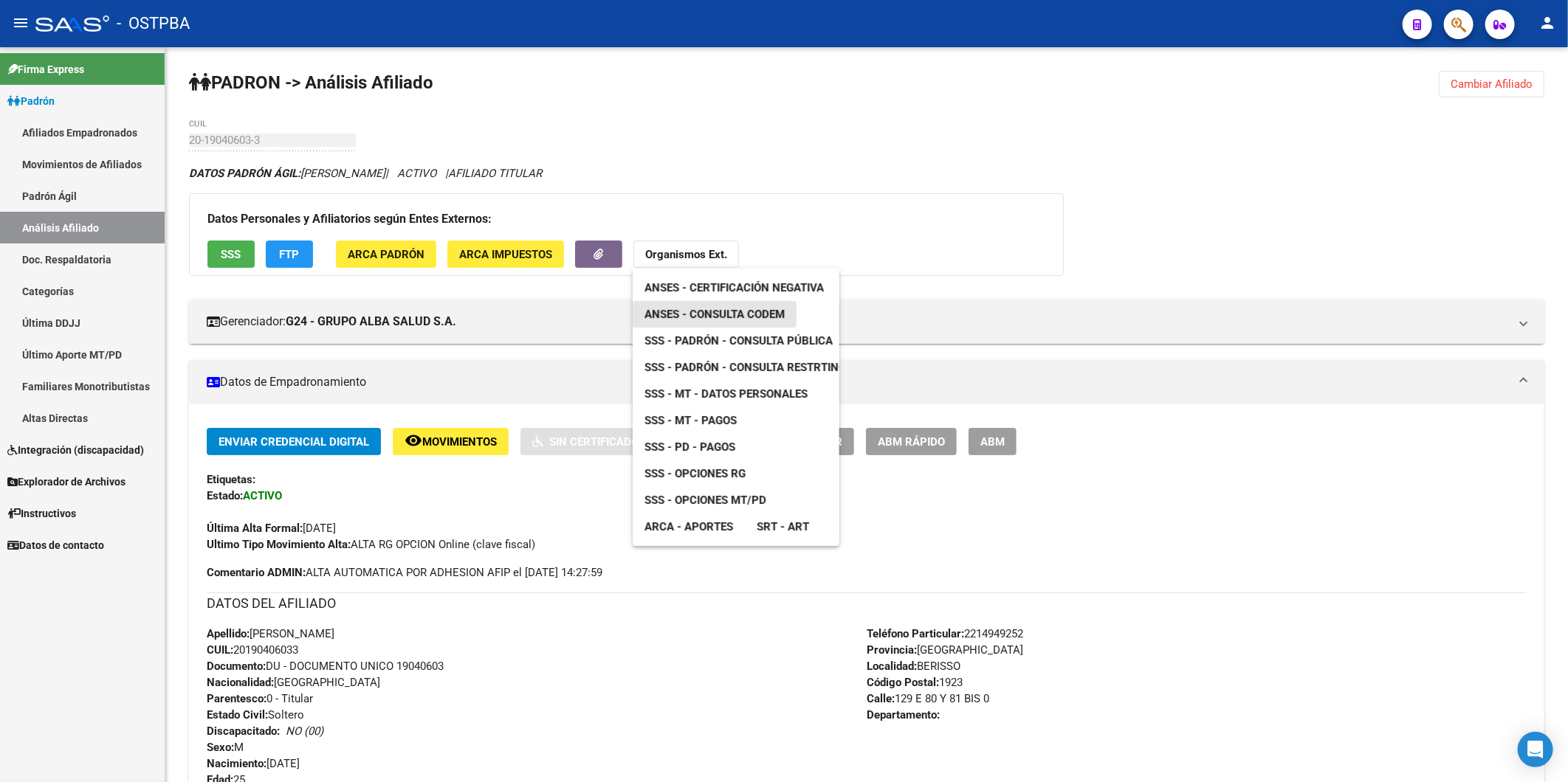
click at [740, 311] on span "ANSES - Consulta CODEM" at bounding box center [715, 314] width 140 height 13
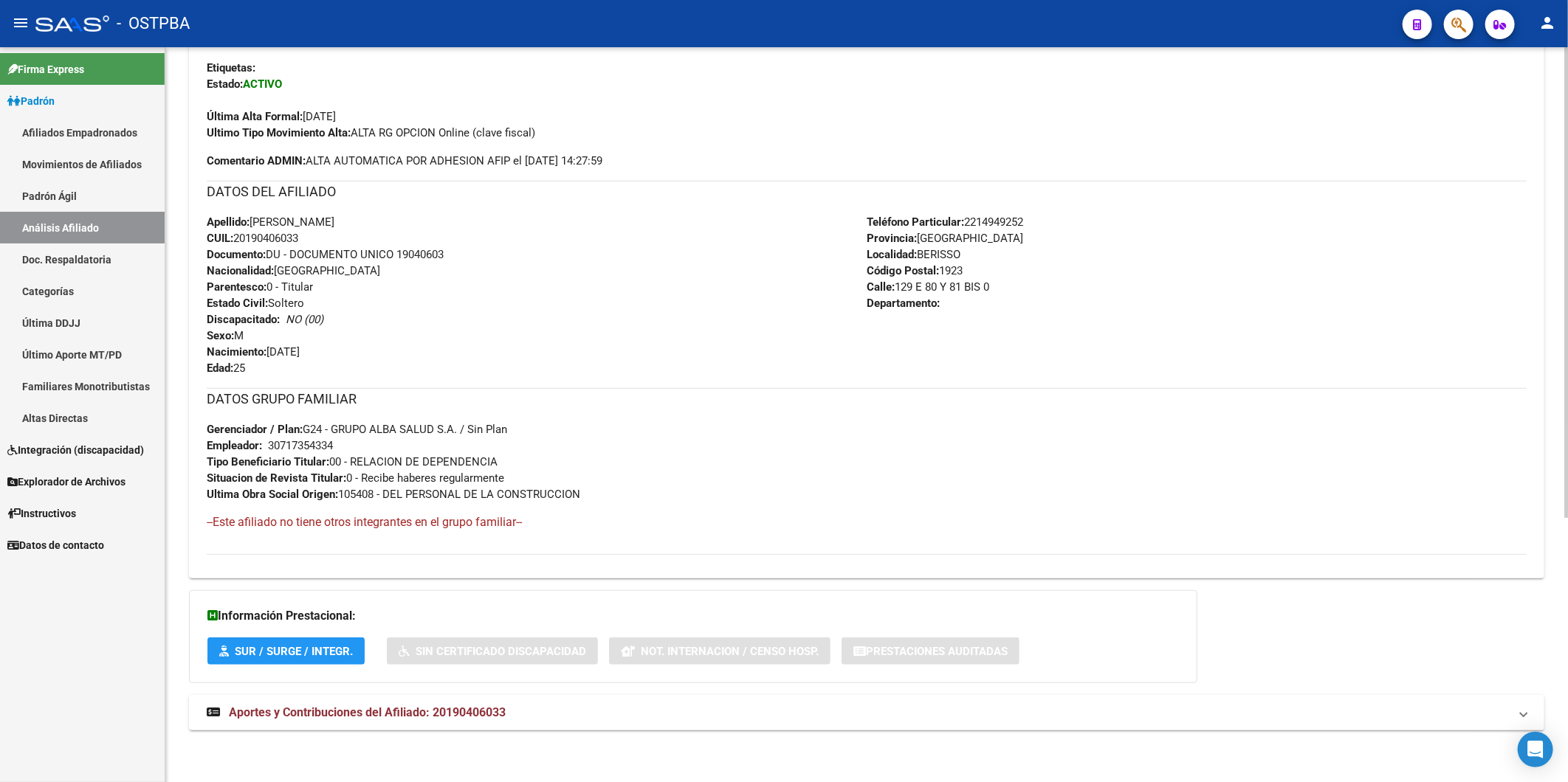
scroll to position [413, 0]
click at [456, 347] on div "Apellido: [PERSON_NAME] CUIL: 20190406033 Documento: DU - DOCUMENTO UNICO 19040…" at bounding box center [537, 295] width 660 height 162
drag, startPoint x: 237, startPoint y: 237, endPoint x: 306, endPoint y: 239, distance: 69.0
click at [306, 239] on div "Apellido: [PERSON_NAME] CUIL: 20190406033 Documento: DU - DOCUMENTO UNICO 19040…" at bounding box center [537, 295] width 660 height 162
copy span "20190406033"
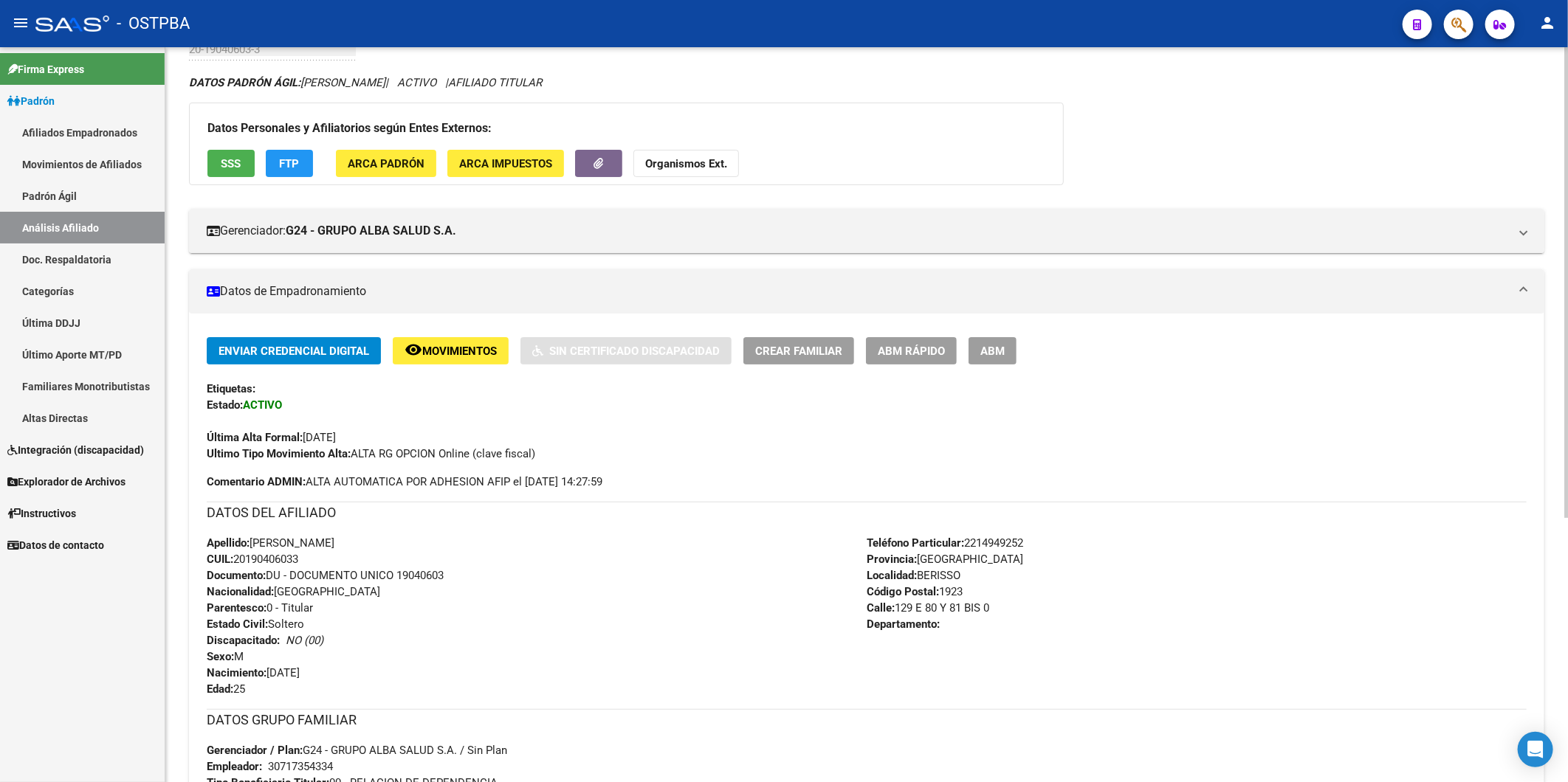
scroll to position [85, 0]
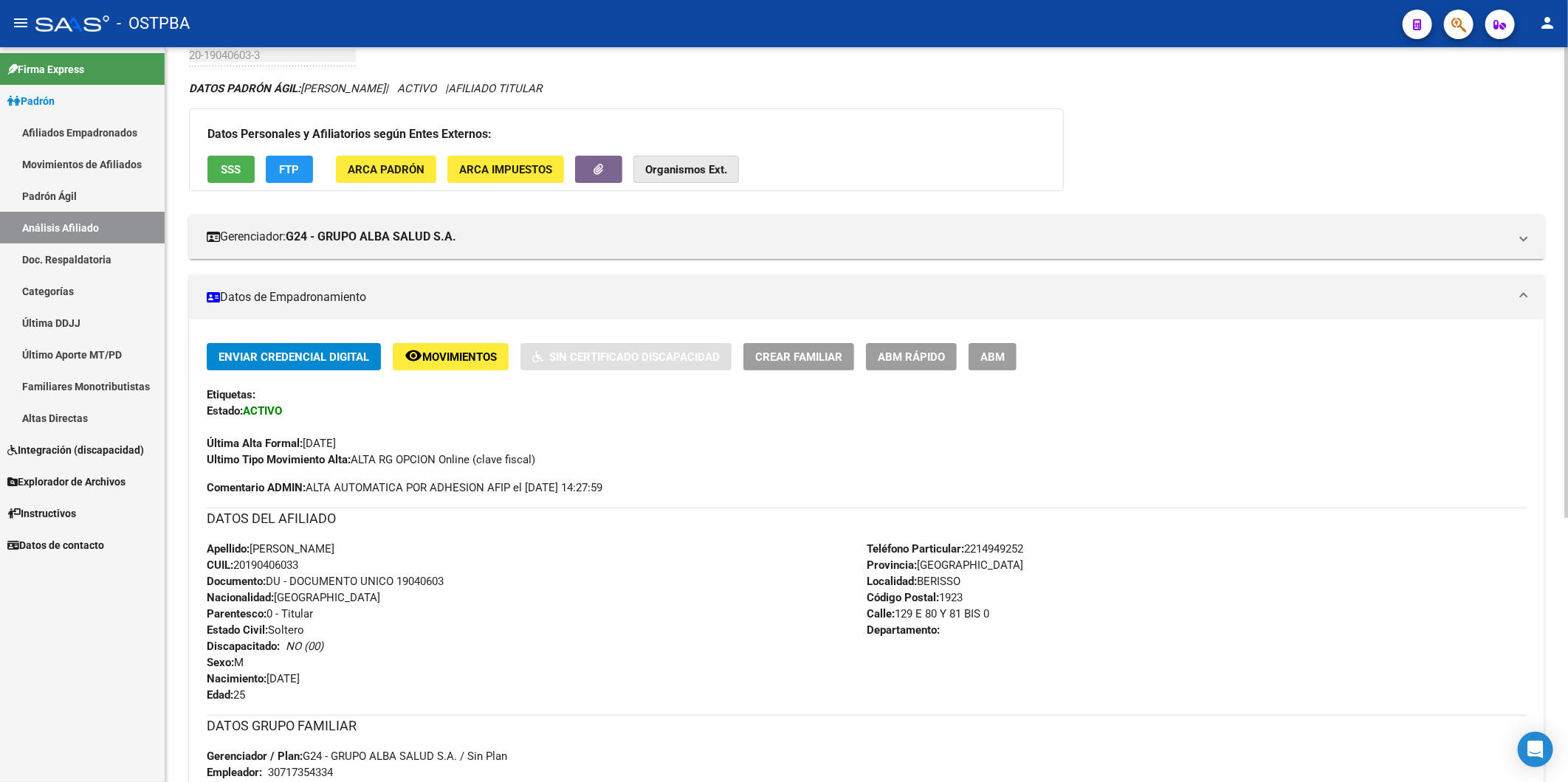
click at [702, 166] on strong "Organismos Ext." at bounding box center [686, 169] width 82 height 13
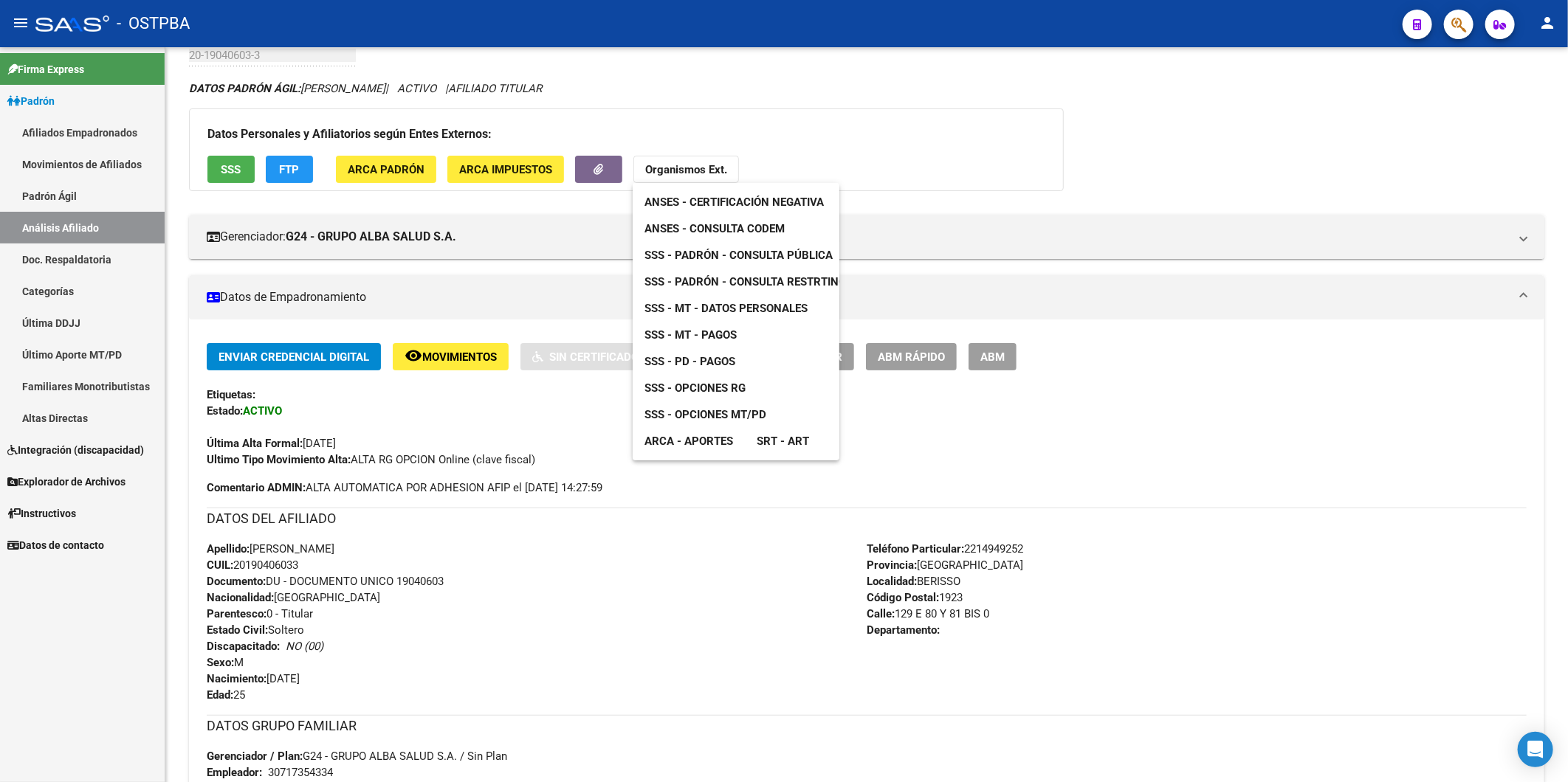
click at [736, 226] on span "ANSES - Consulta CODEM" at bounding box center [715, 228] width 140 height 13
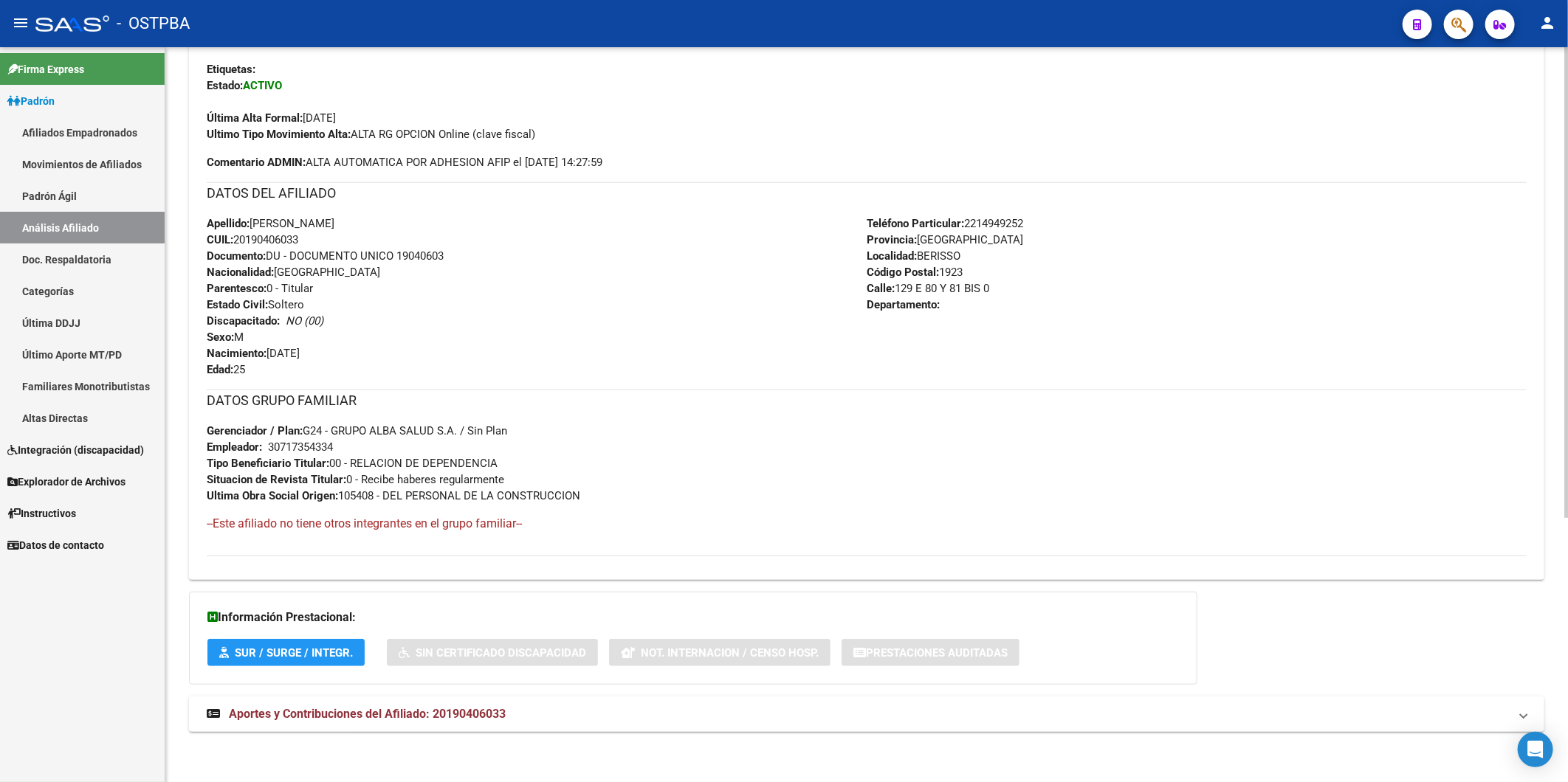
scroll to position [413, 0]
click at [485, 712] on span "Aportes y Contribuciones del Afiliado: 20190406033" at bounding box center [367, 713] width 277 height 14
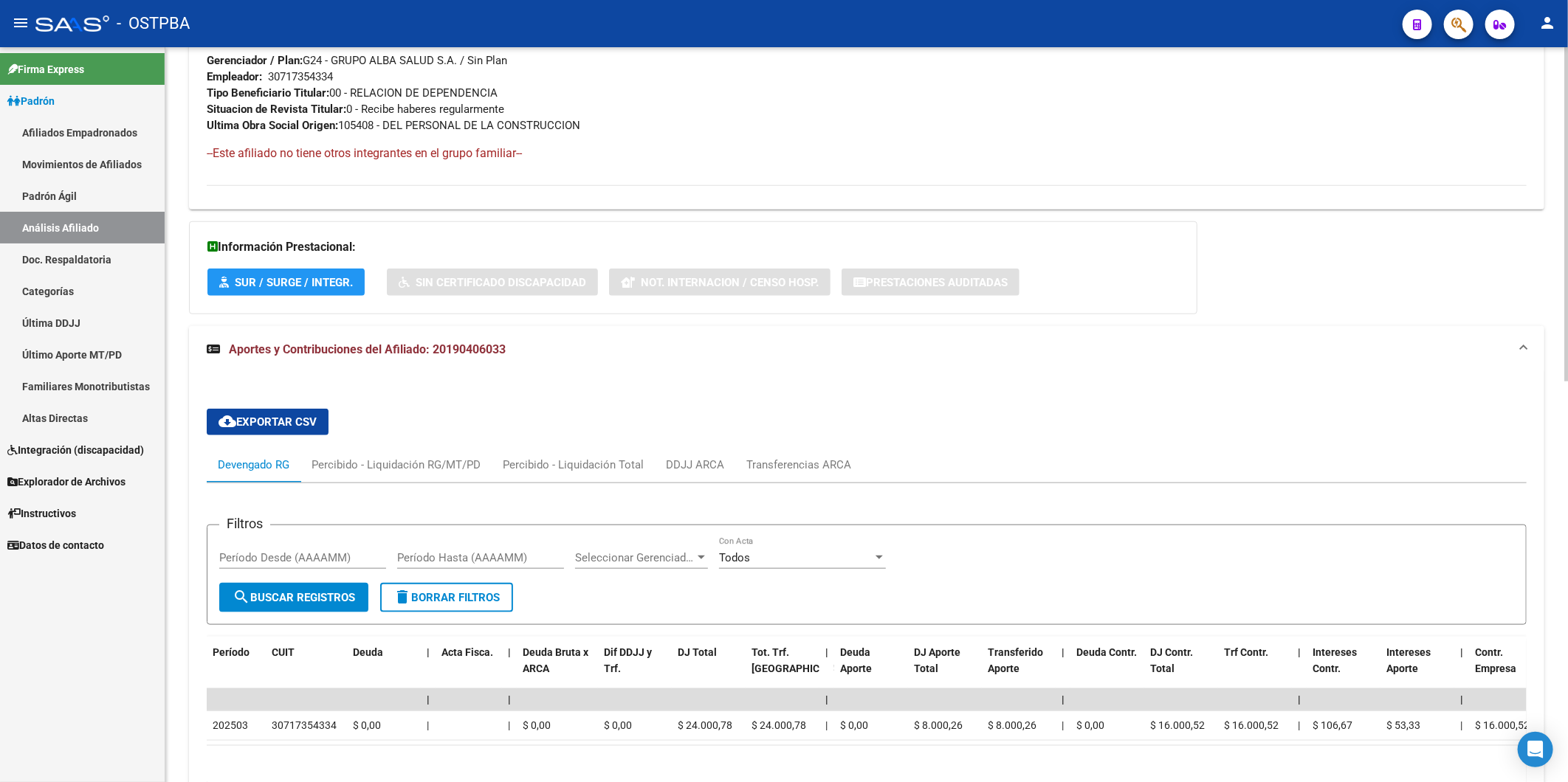
scroll to position [827, 0]
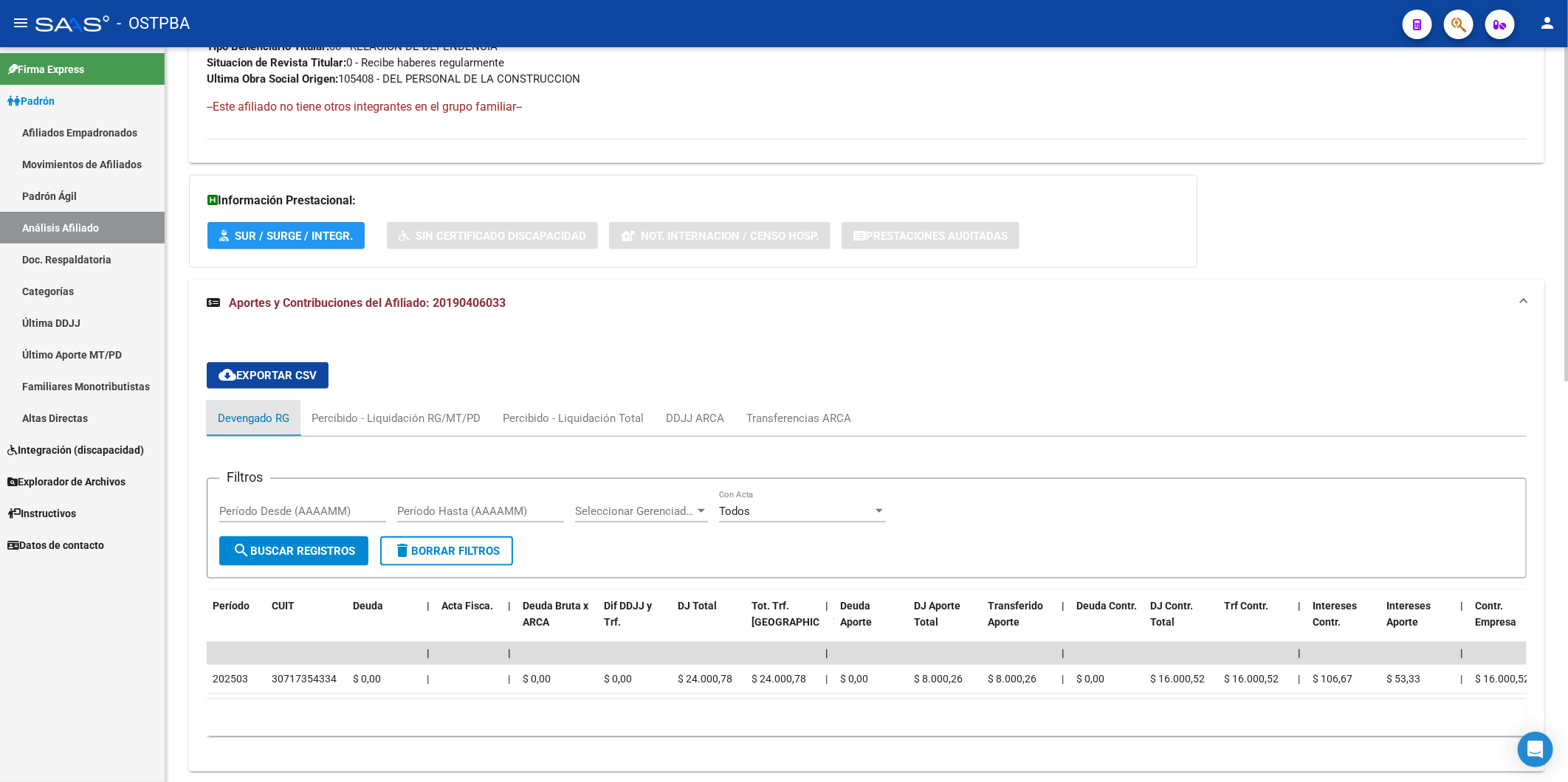
click at [229, 419] on div "Devengado RG" at bounding box center [254, 418] width 72 height 16
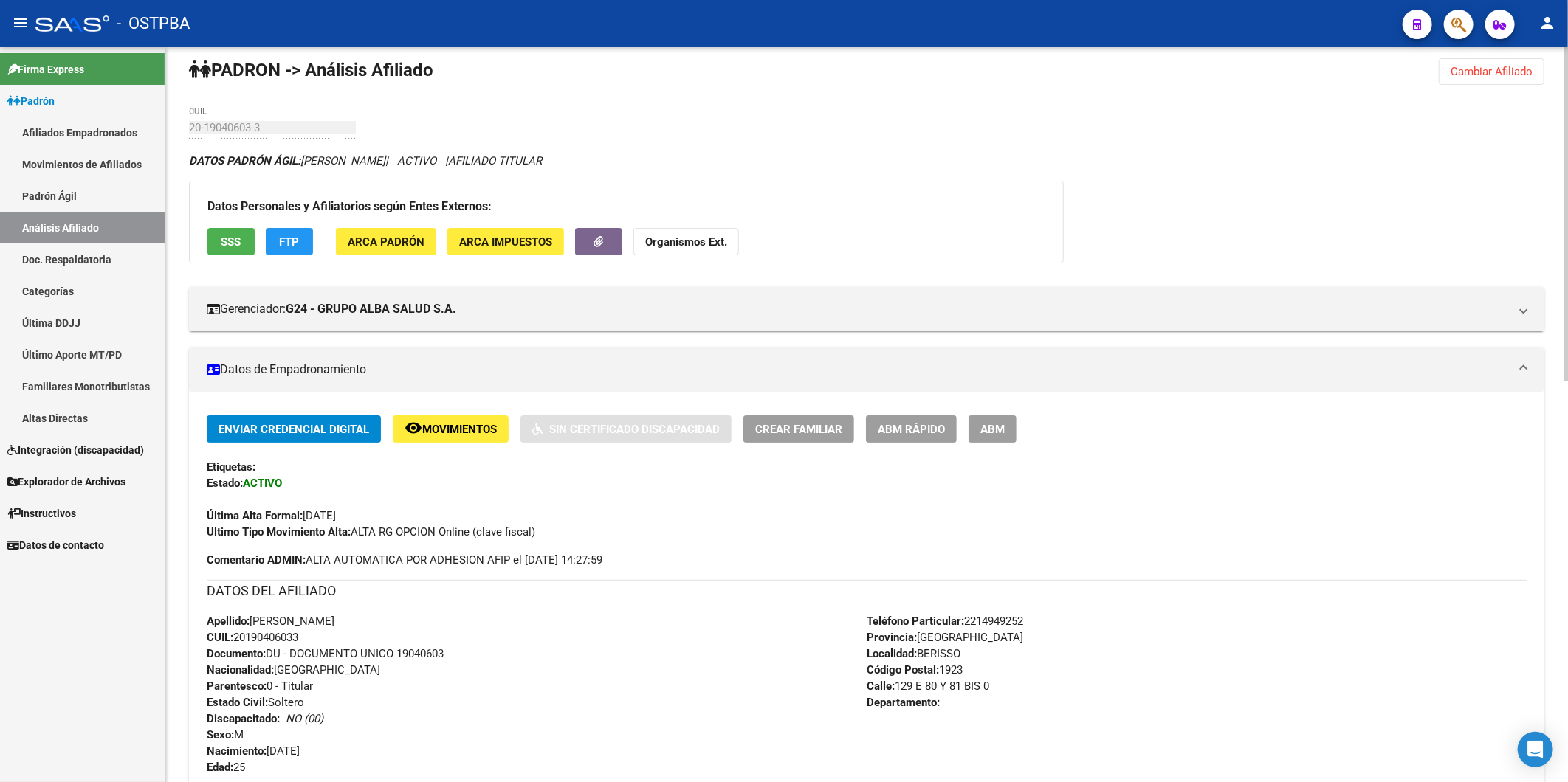
scroll to position [0, 0]
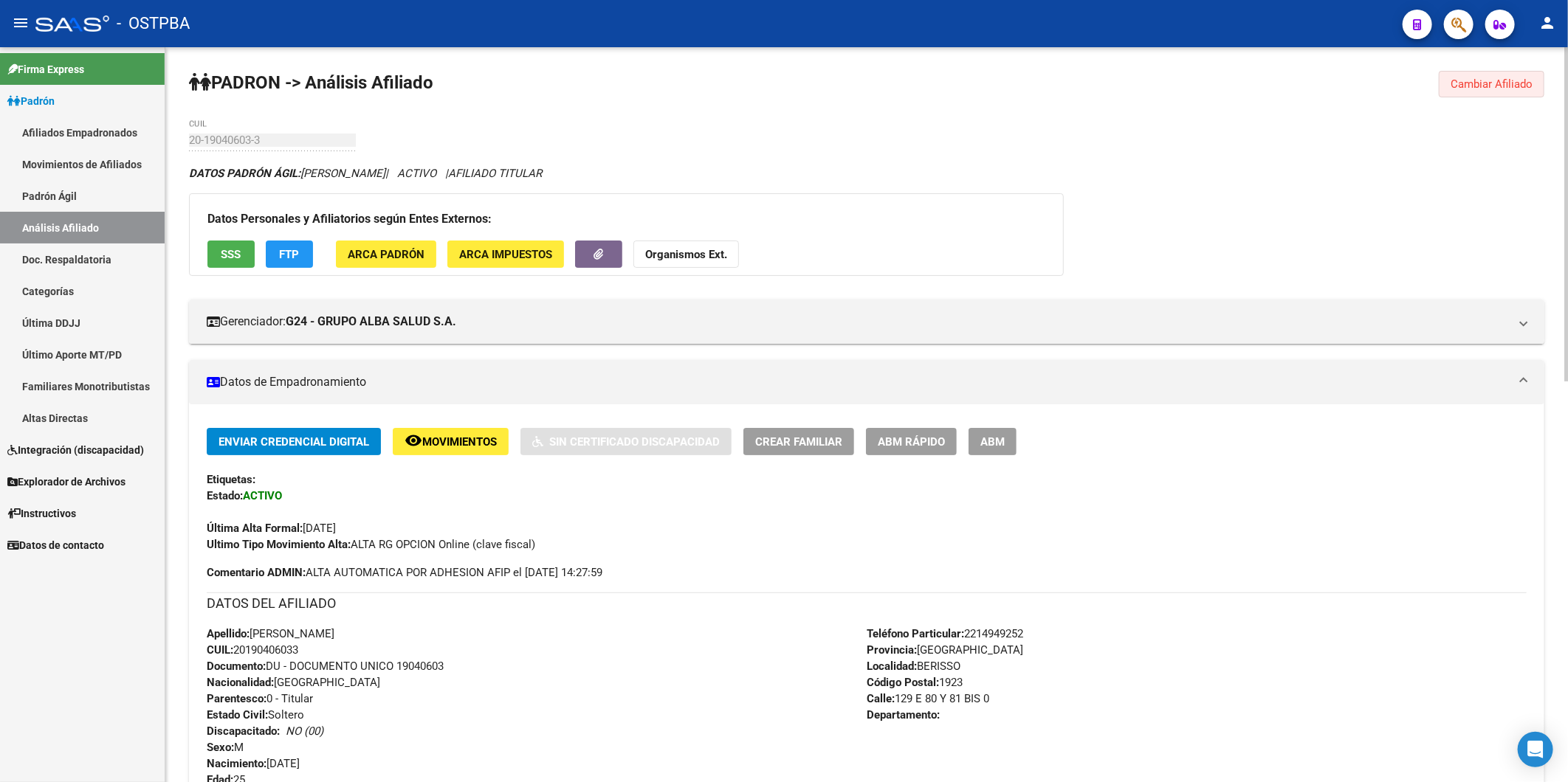
click at [1503, 87] on span "Cambiar Afiliado" at bounding box center [1491, 83] width 82 height 13
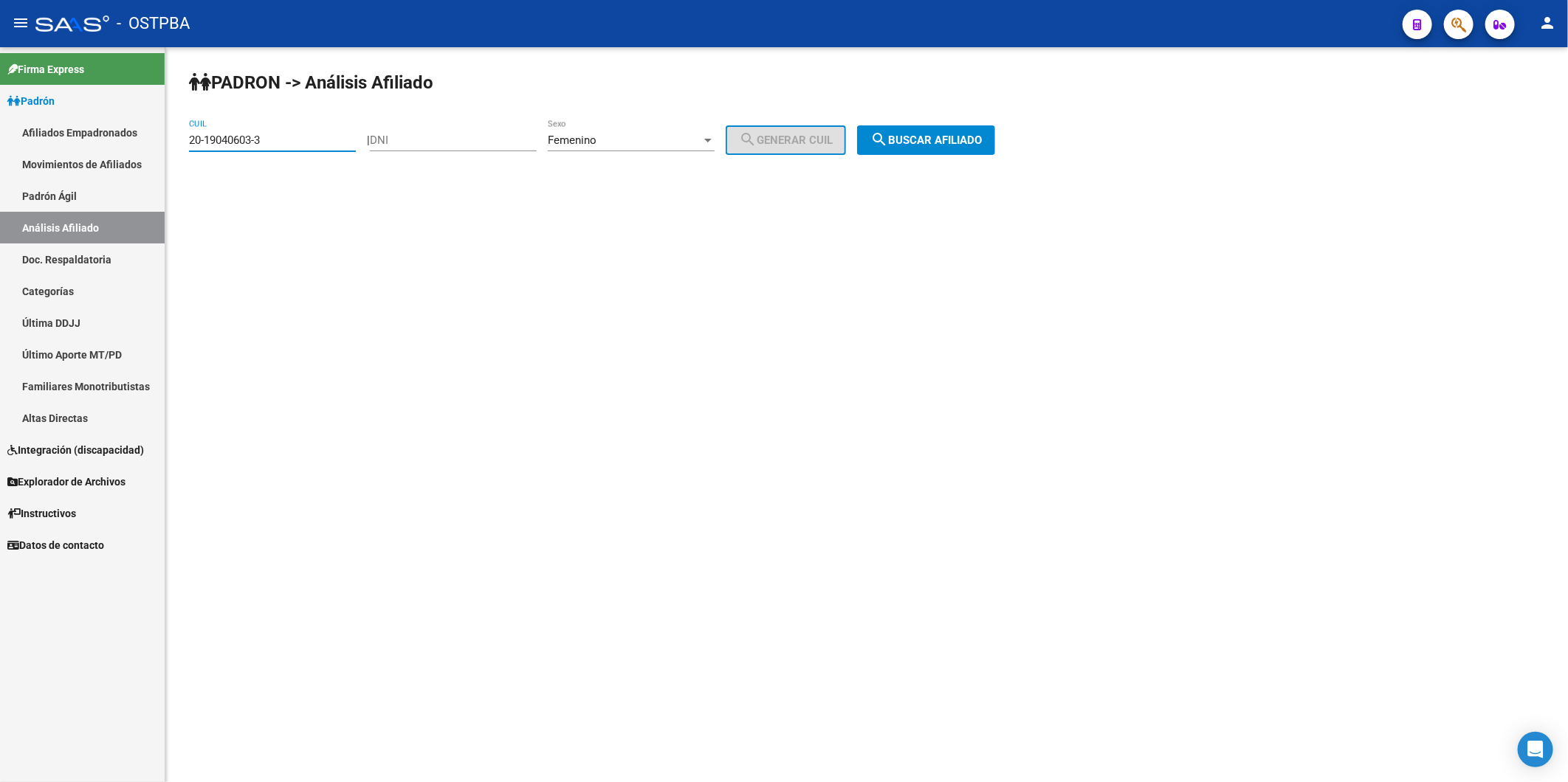
drag, startPoint x: 288, startPoint y: 145, endPoint x: 52, endPoint y: 134, distance: 236.3
click at [98, 129] on mat-sidenav-container "Firma Express Padrón Afiliados Empadronados Movimientos de Afiliados Padrón Ági…" at bounding box center [784, 415] width 1568 height 735
paste input "20-27517053-5"
click at [953, 139] on span "search Buscar afiliado" at bounding box center [926, 140] width 112 height 13
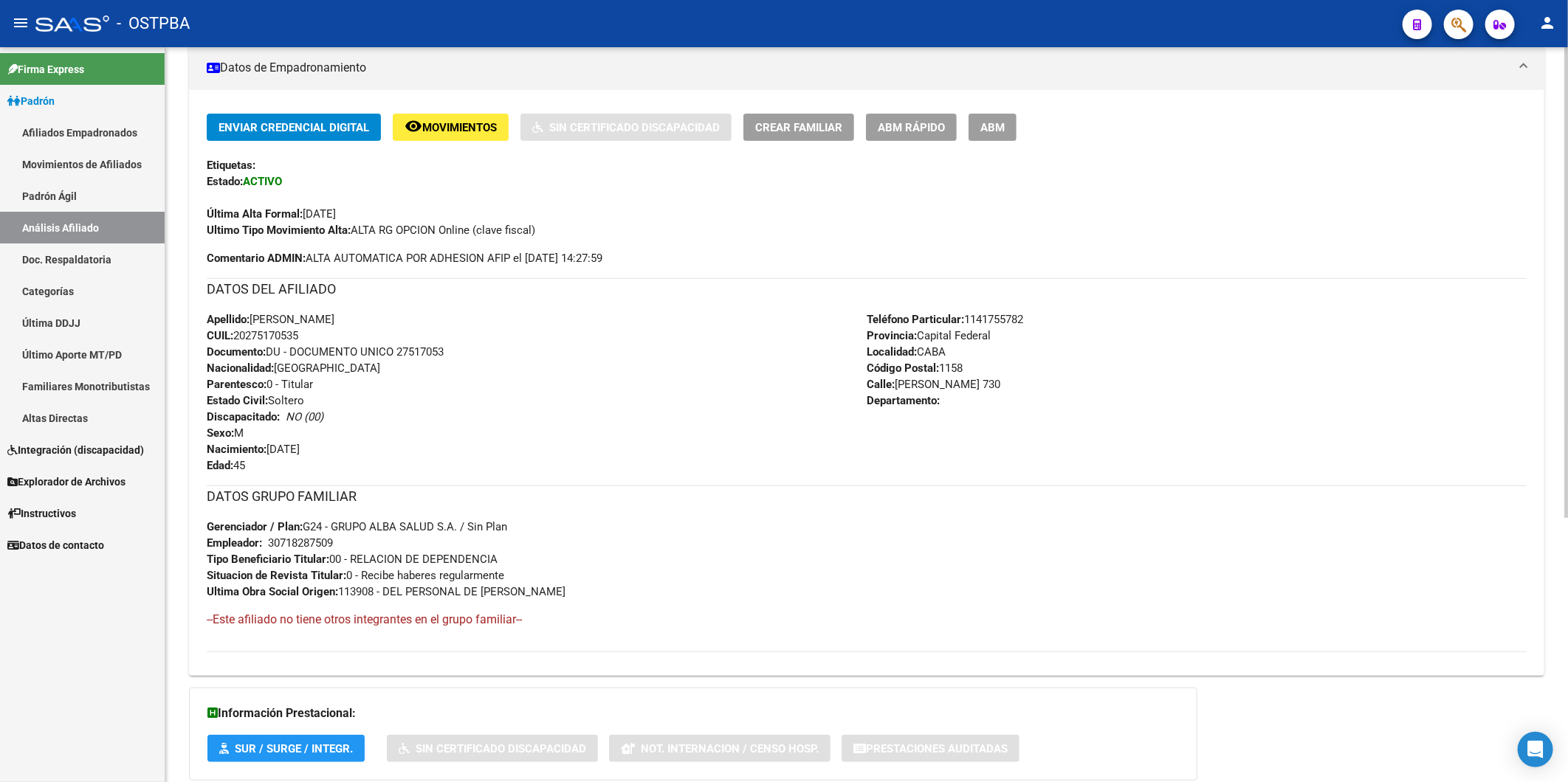
scroll to position [327, 0]
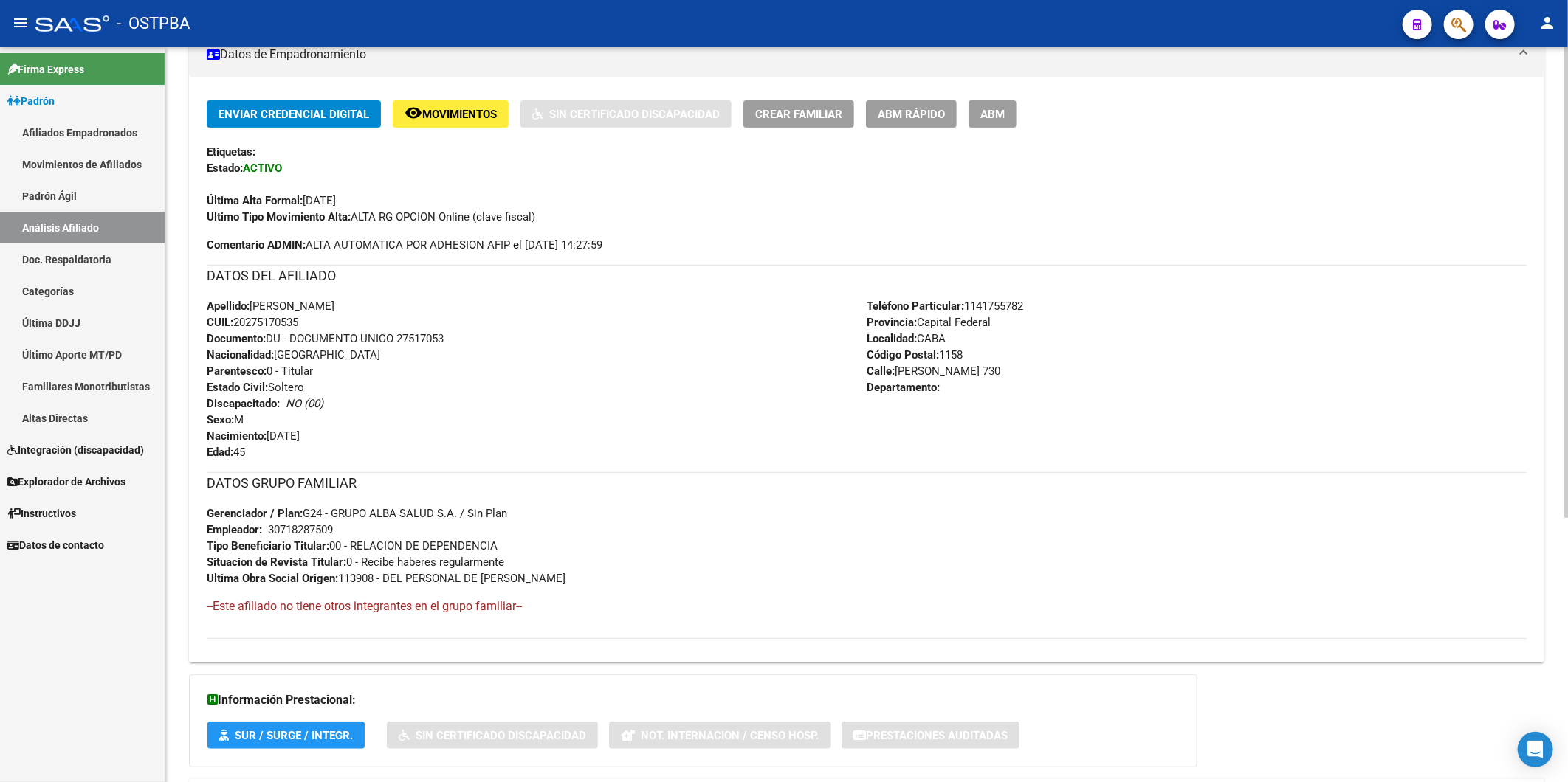
drag, startPoint x: 312, startPoint y: 325, endPoint x: 237, endPoint y: 324, distance: 75.0
click at [237, 324] on div "Apellido: [PERSON_NAME]: 20275170535 Documento: DU - DOCUMENTO UNICO 27517053 N…" at bounding box center [537, 379] width 660 height 162
copy span "20275170535"
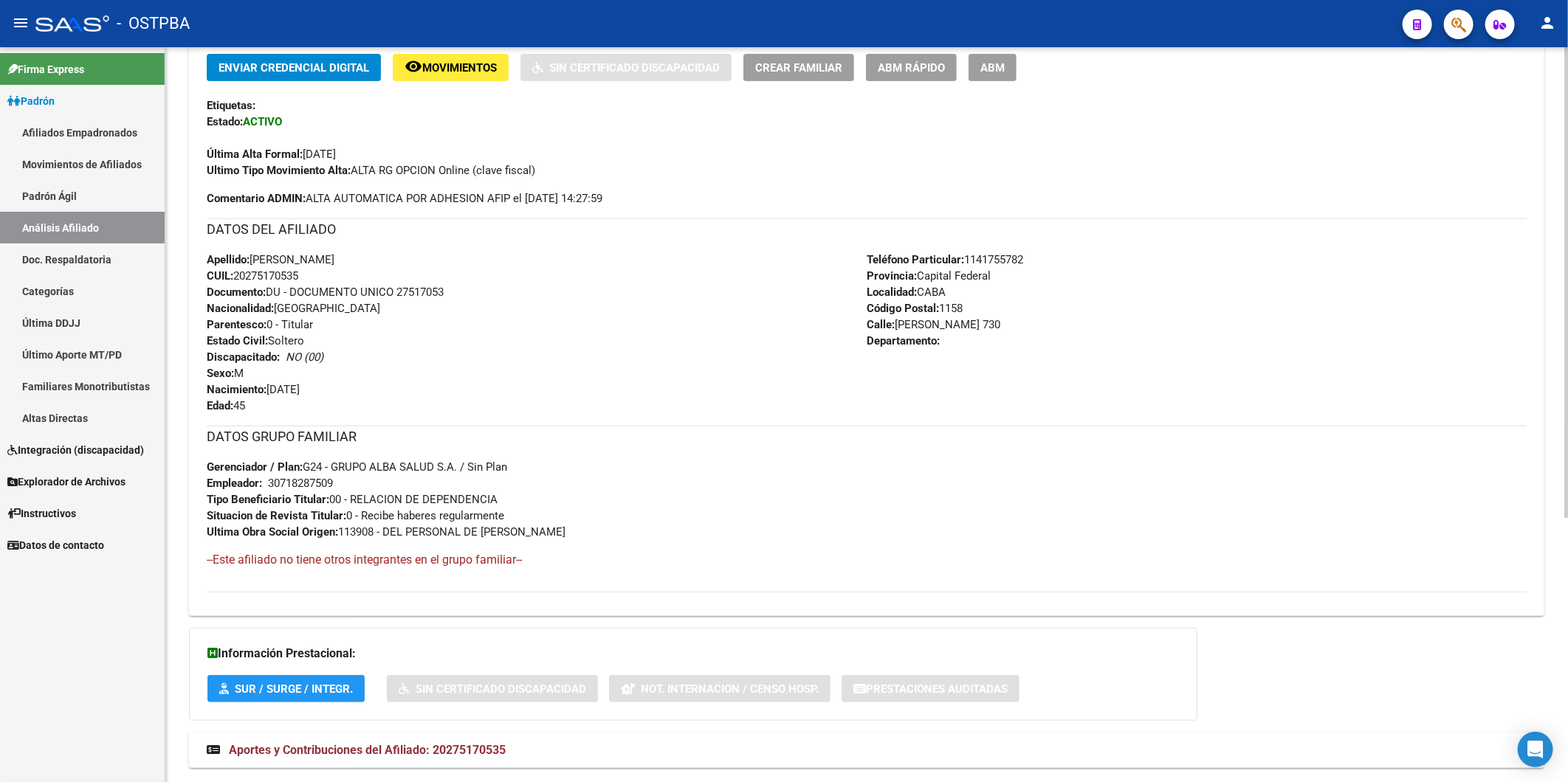
scroll to position [413, 0]
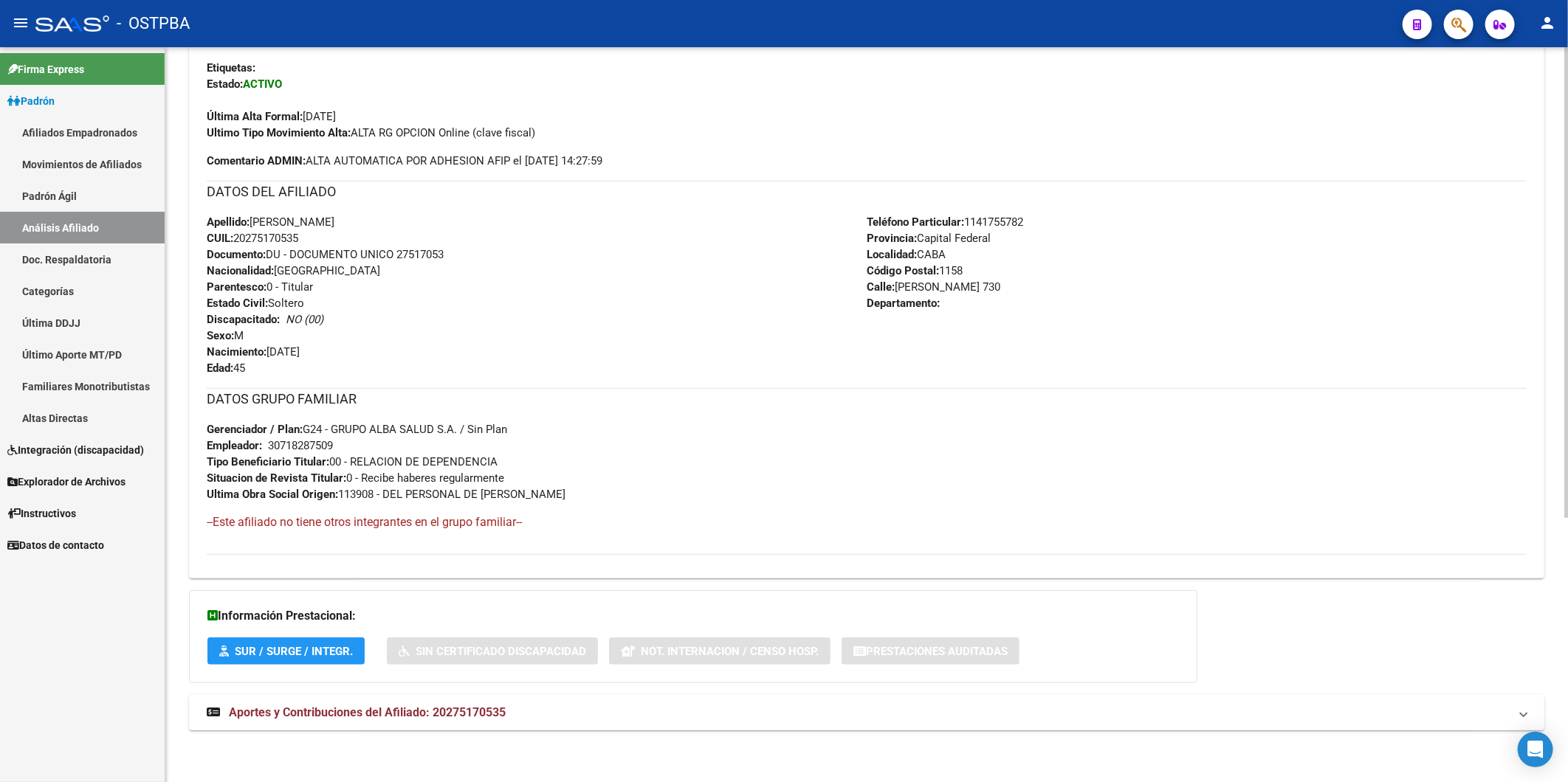
click at [463, 695] on mat-expansion-panel-header "Aportes y Contribuciones del Afiliado: 20275170535" at bounding box center [866, 712] width 1355 height 35
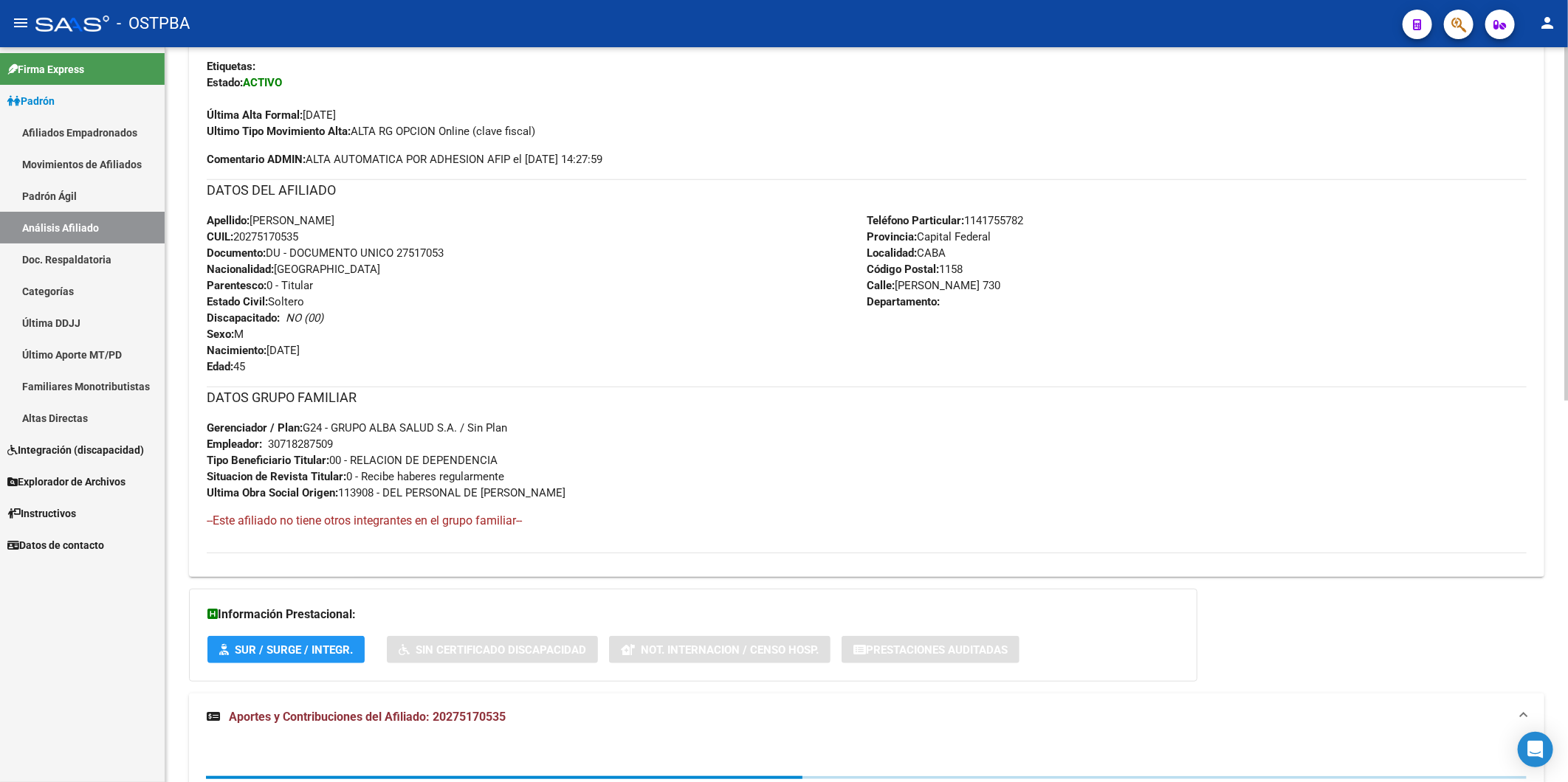
click at [488, 718] on span "Aportes y Contribuciones del Afiliado: 20275170535" at bounding box center [367, 717] width 277 height 14
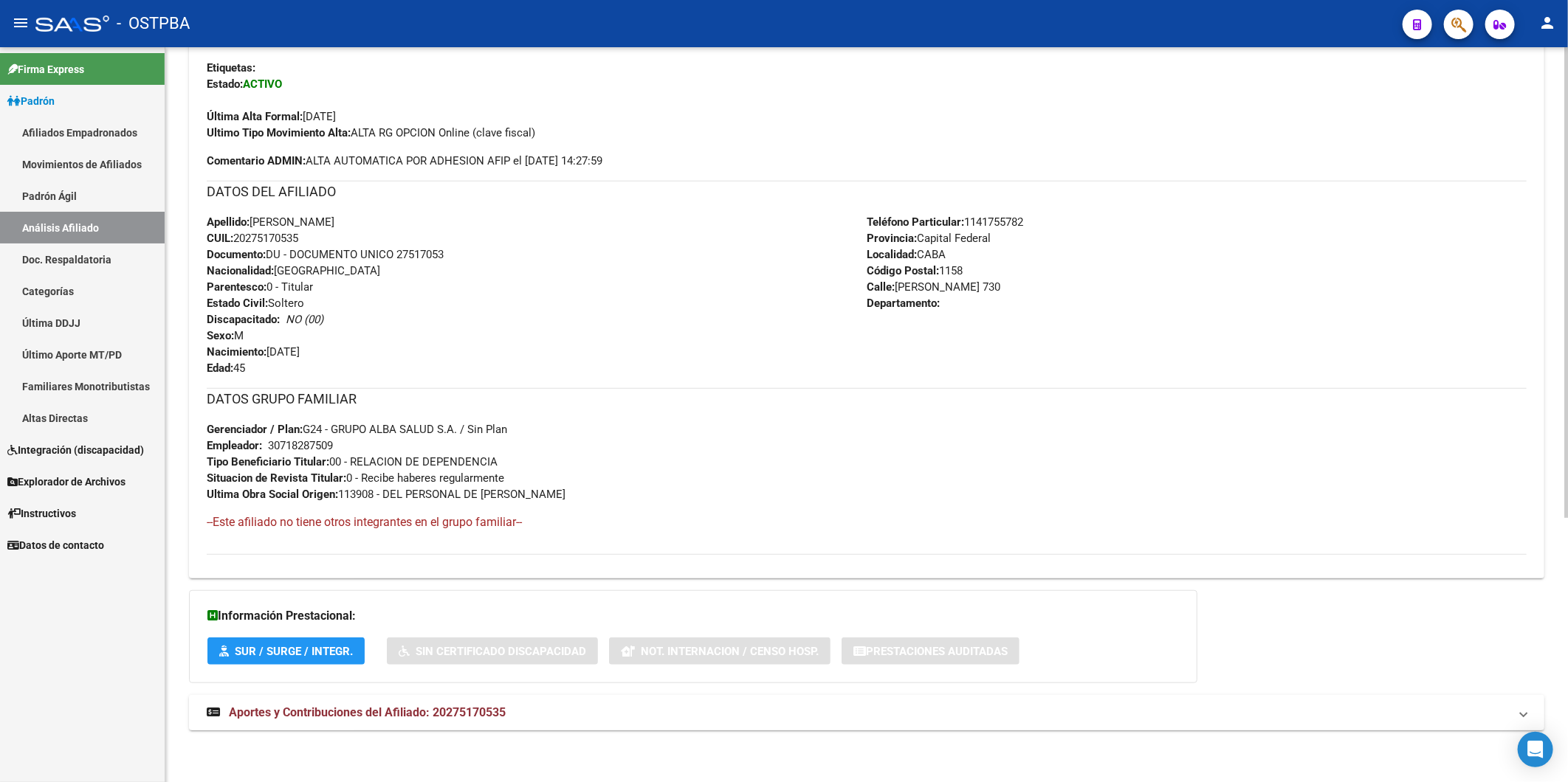
click at [484, 708] on span "Aportes y Contribuciones del Afiliado: 20275170535" at bounding box center [367, 713] width 277 height 14
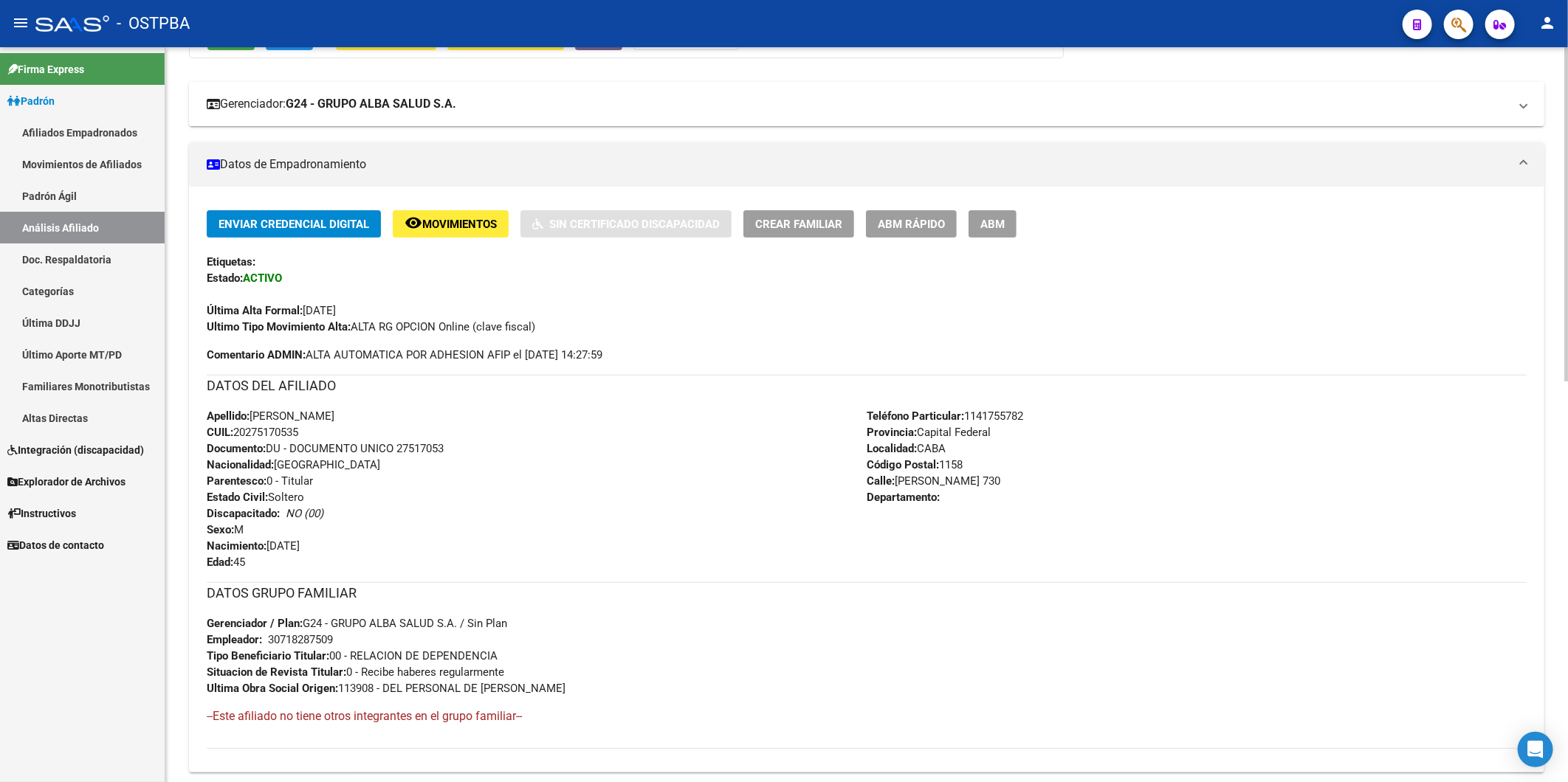
scroll to position [54, 0]
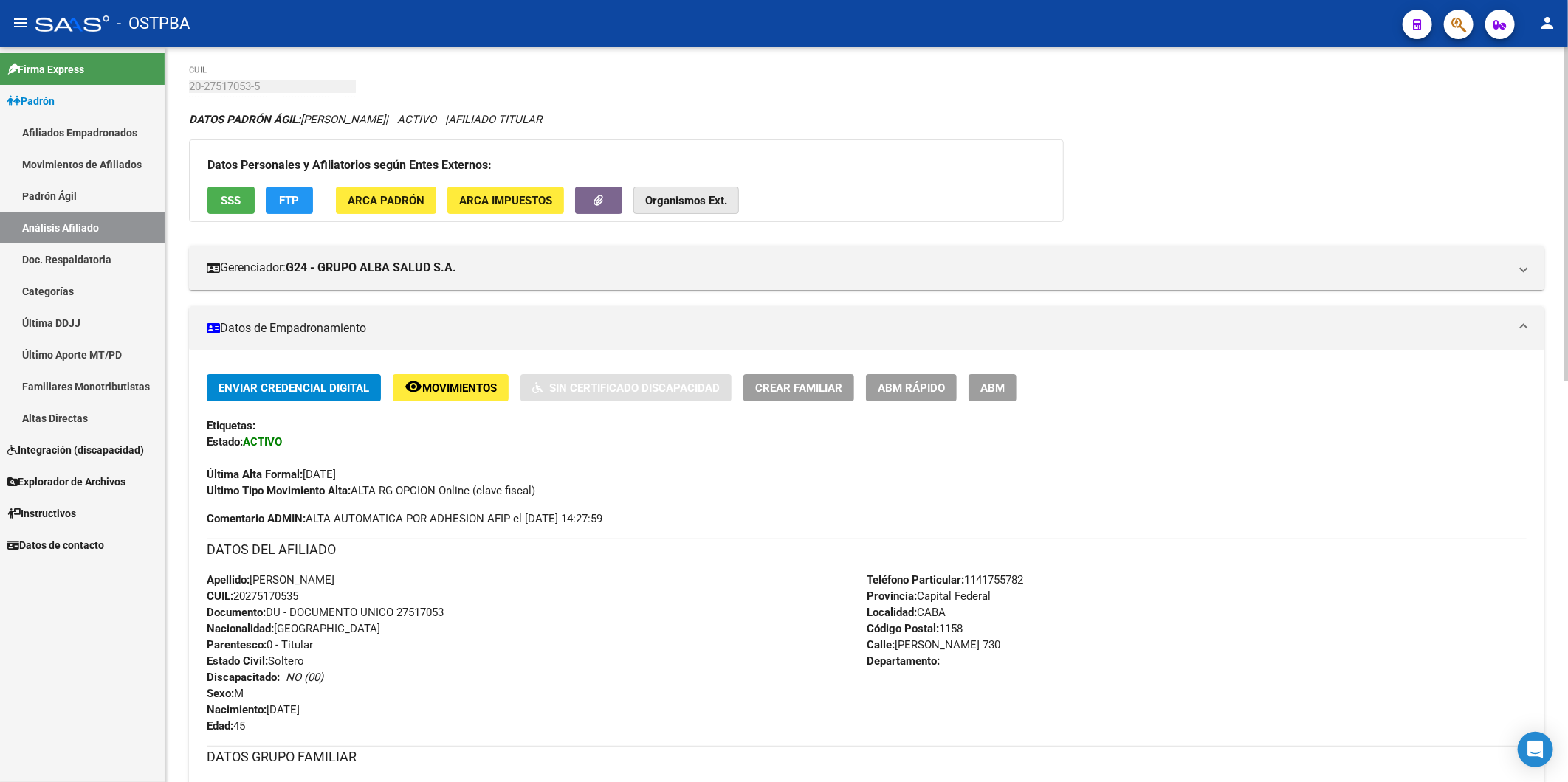
click at [689, 200] on strong "Organismos Ext." at bounding box center [686, 200] width 82 height 13
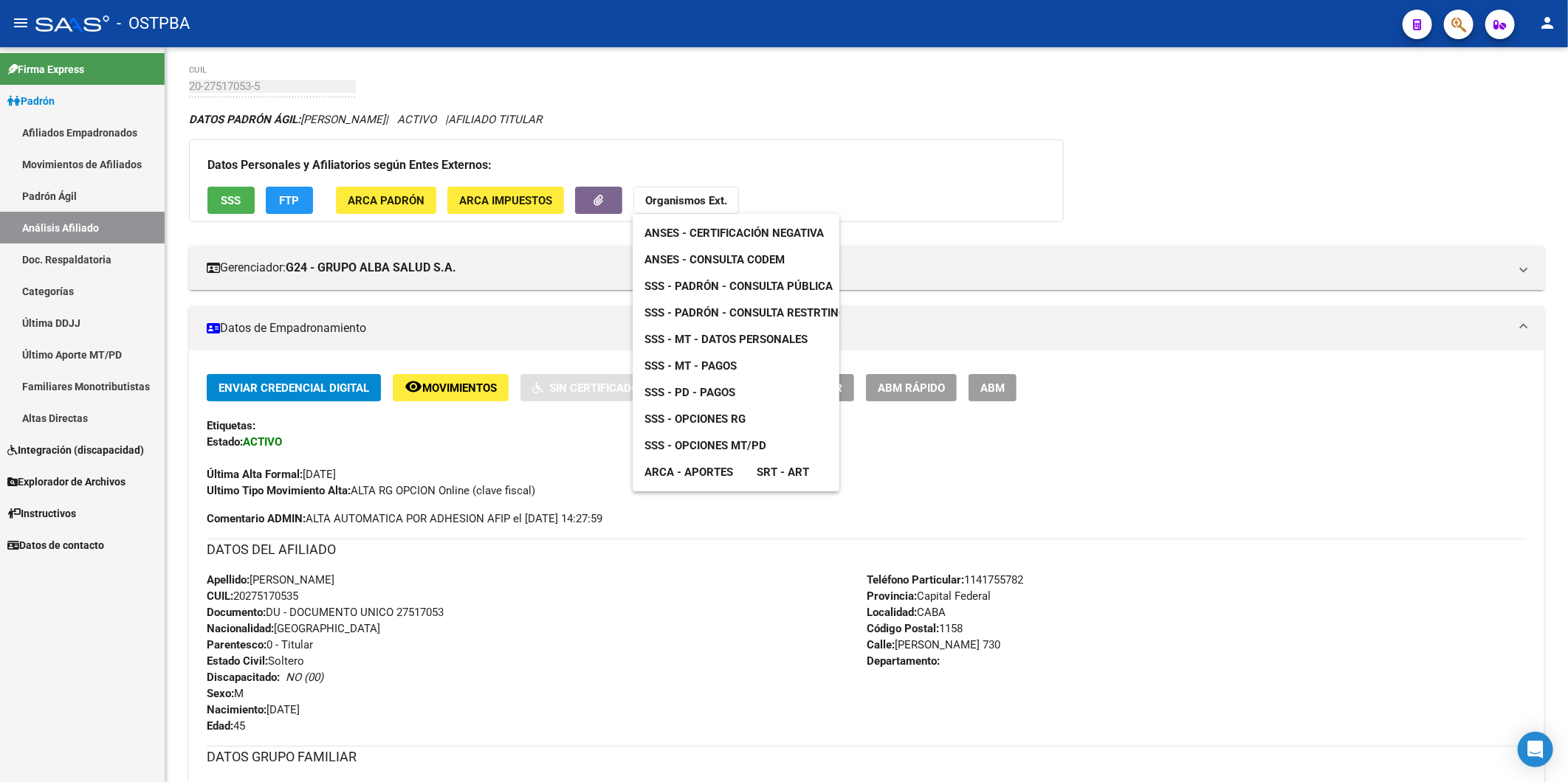
click at [736, 264] on span "ANSES - Consulta CODEM" at bounding box center [715, 260] width 140 height 13
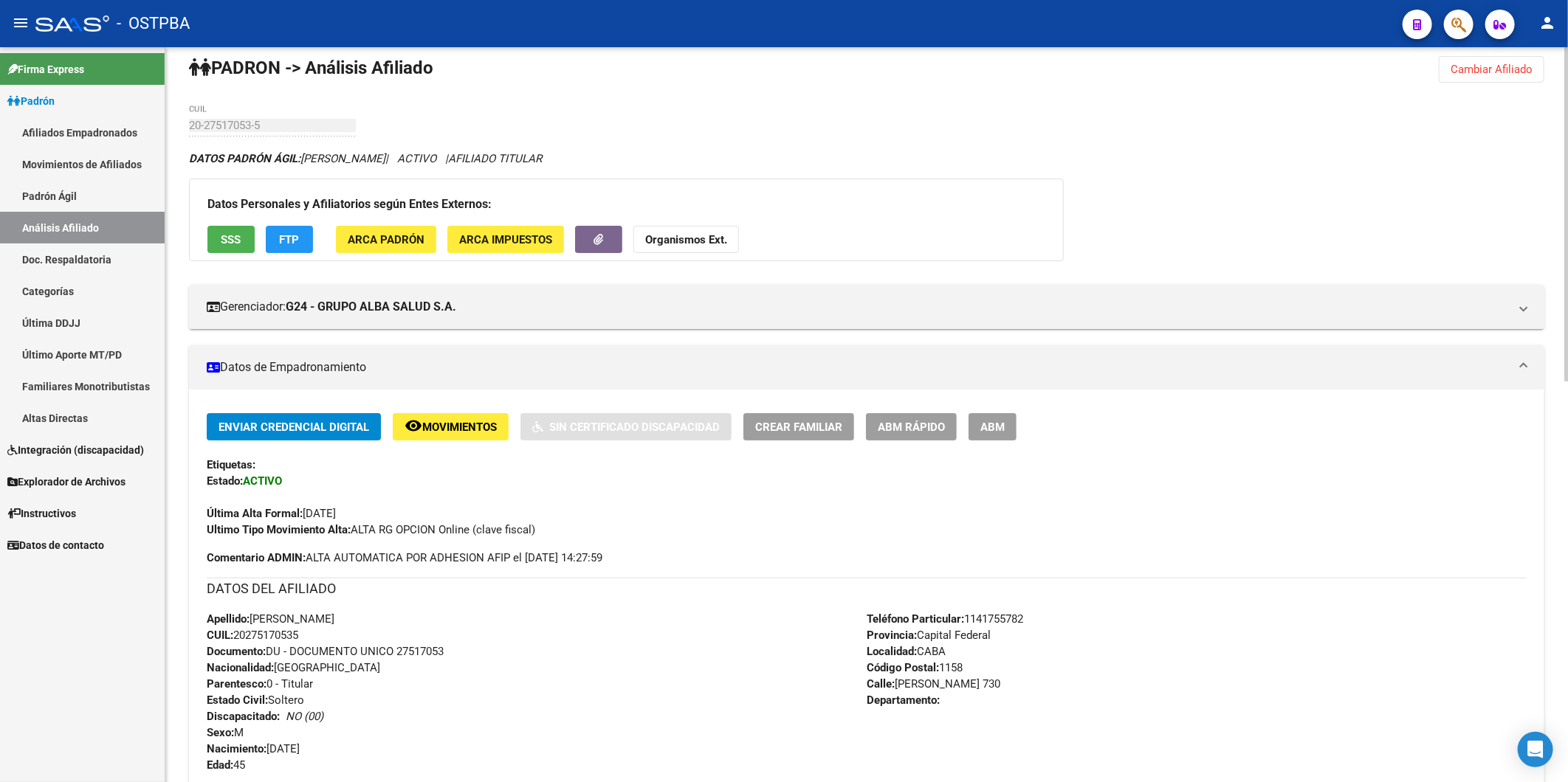
scroll to position [0, 0]
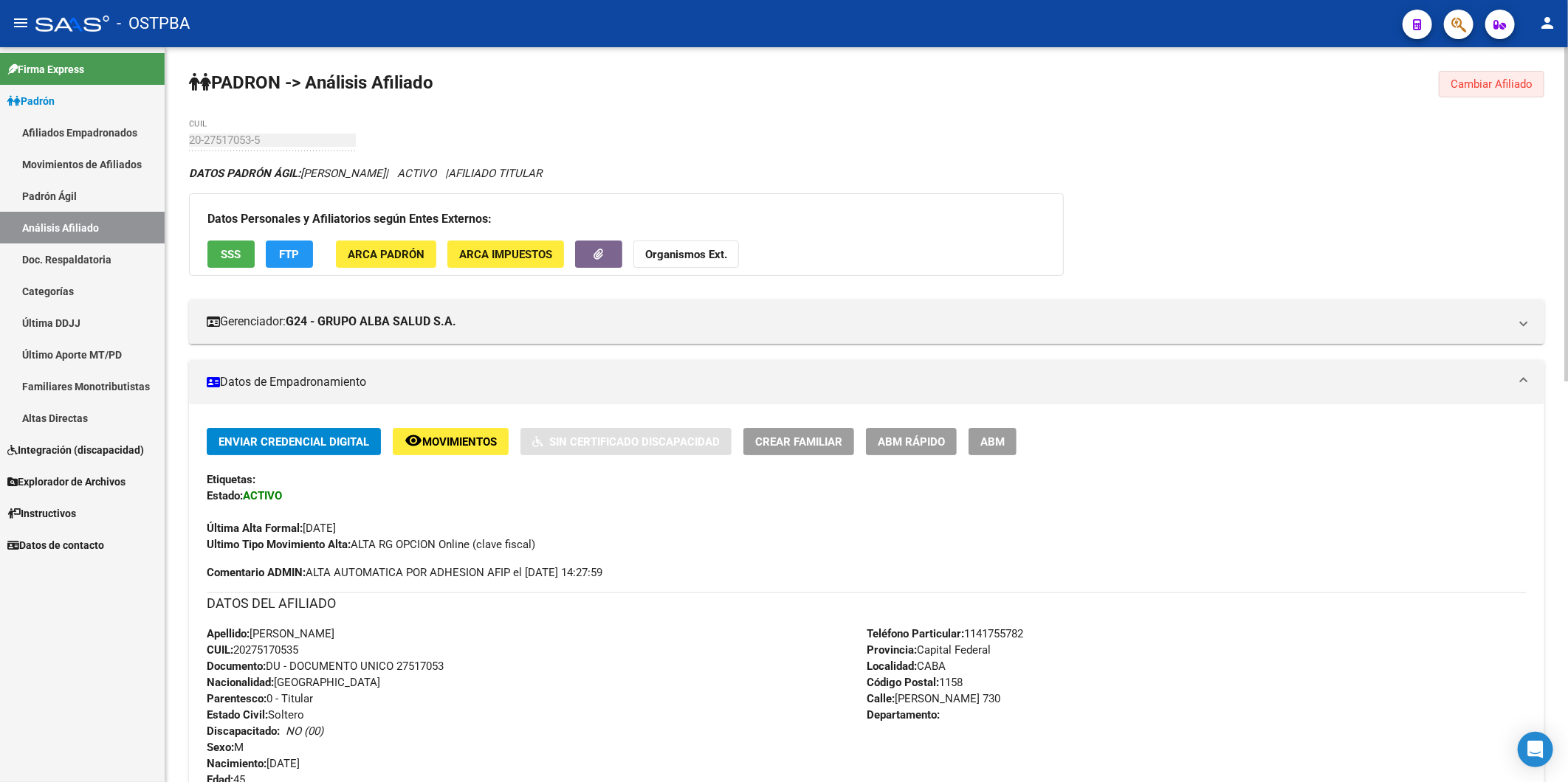
click at [1478, 90] on span "Cambiar Afiliado" at bounding box center [1491, 83] width 82 height 13
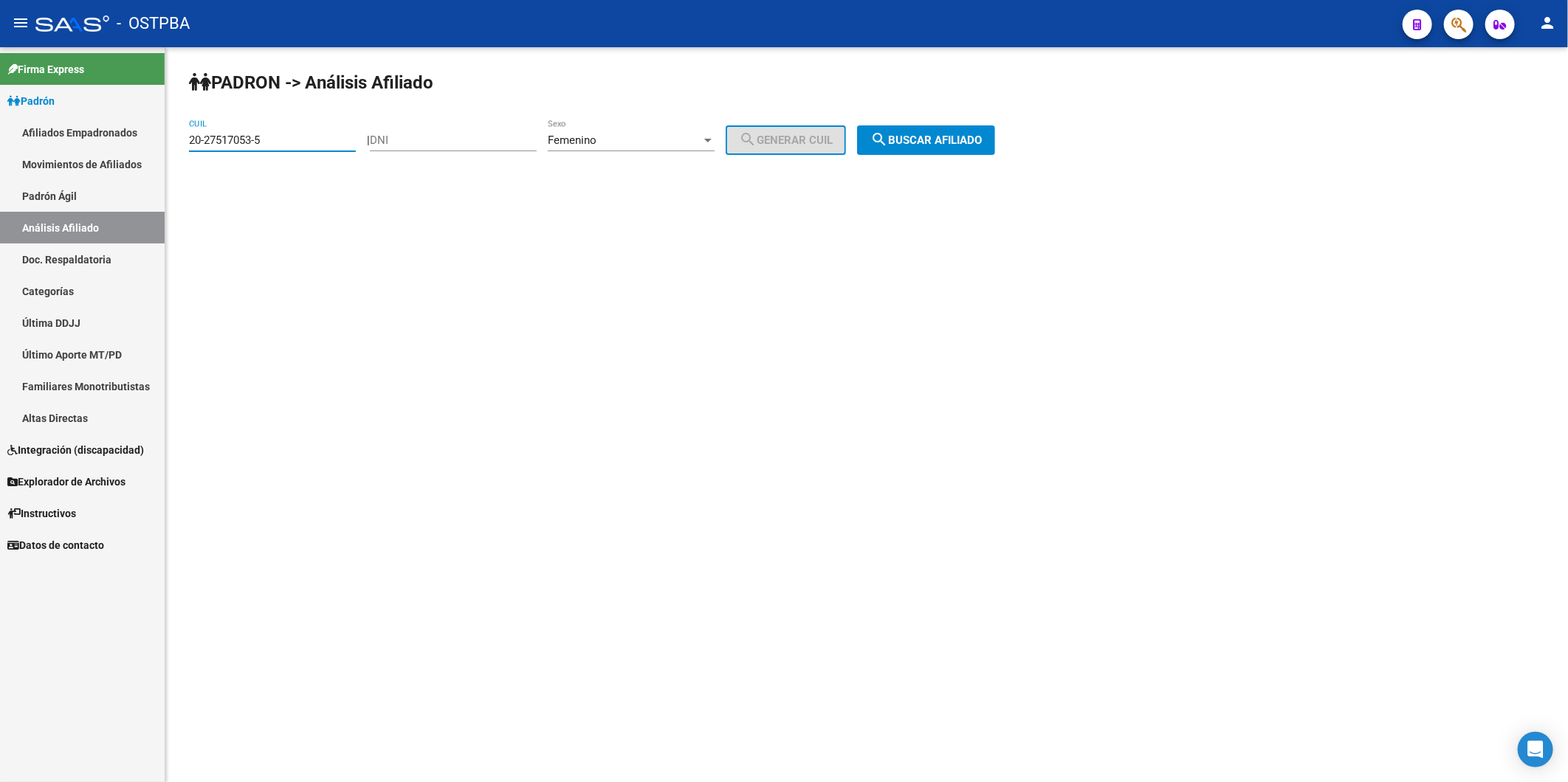
drag, startPoint x: 315, startPoint y: 135, endPoint x: 37, endPoint y: 172, distance: 280.5
click at [60, 160] on mat-sidenav-container "Firma Express Padrón Afiliados Empadronados Movimientos de Afiliados Padrón Ági…" at bounding box center [784, 415] width 1568 height 735
paste input "642976-1"
click at [977, 135] on span "search Buscar afiliado" at bounding box center [926, 140] width 112 height 13
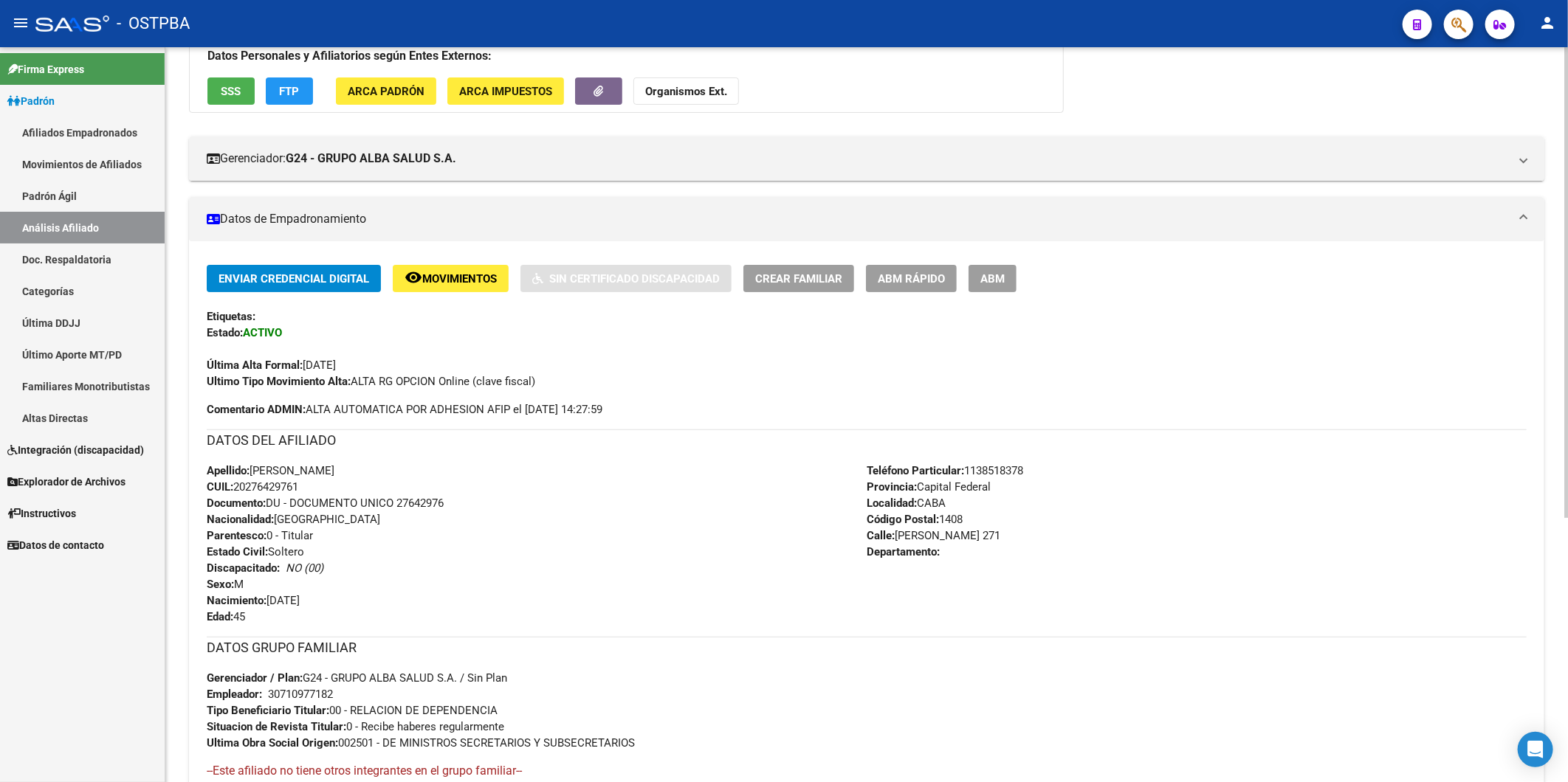
scroll to position [164, 0]
drag, startPoint x: 303, startPoint y: 485, endPoint x: 229, endPoint y: 492, distance: 74.3
click at [233, 491] on span "CUIL: 20276429761" at bounding box center [252, 486] width 91 height 13
copy span "20276429761"
click at [690, 94] on strong "Organismos Ext." at bounding box center [686, 90] width 82 height 13
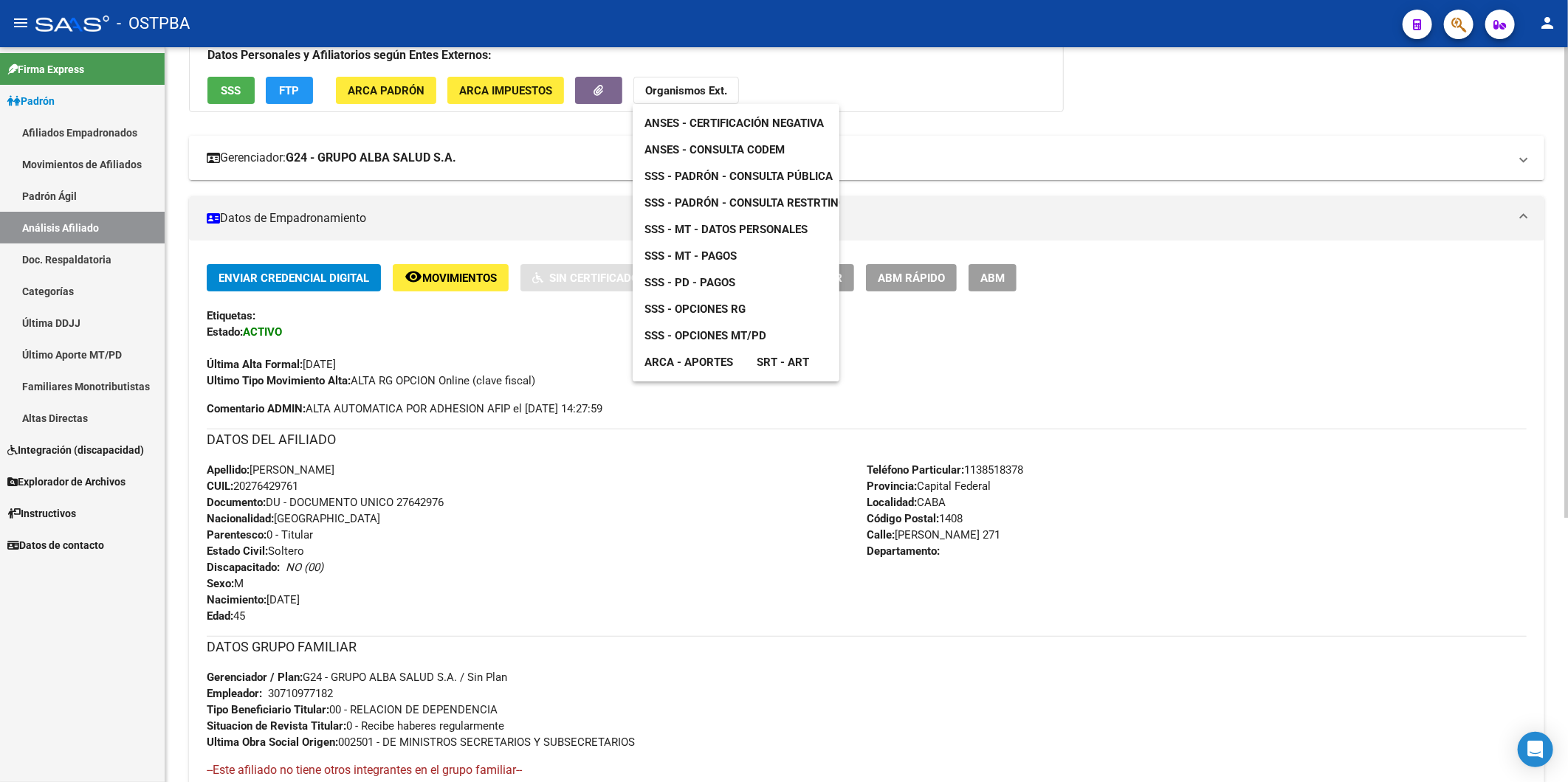
click at [733, 150] on span "ANSES - Consulta CODEM" at bounding box center [715, 150] width 140 height 13
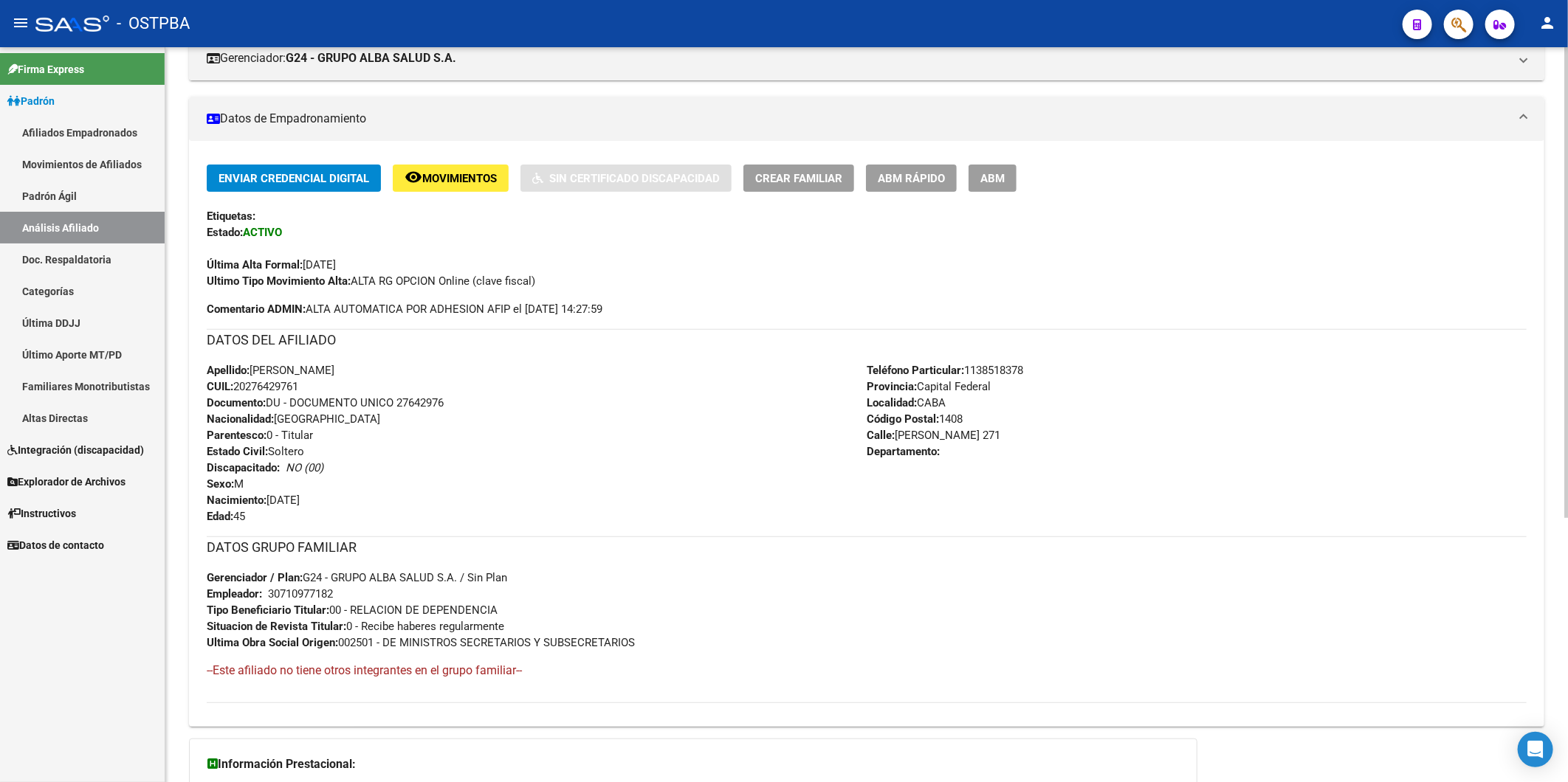
scroll to position [413, 0]
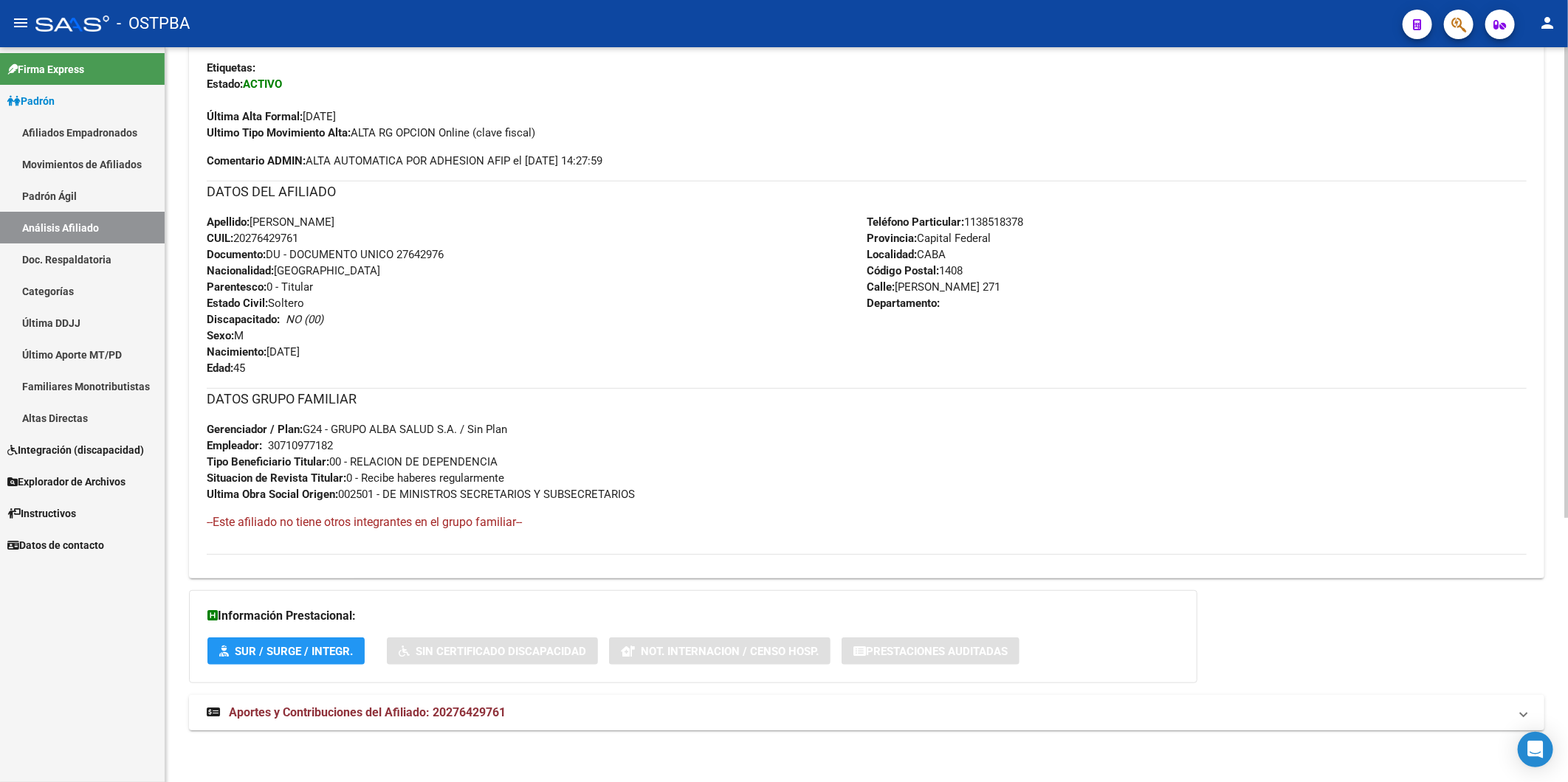
click at [444, 711] on span "Aportes y Contribuciones del Afiliado: 20276429761" at bounding box center [367, 713] width 277 height 14
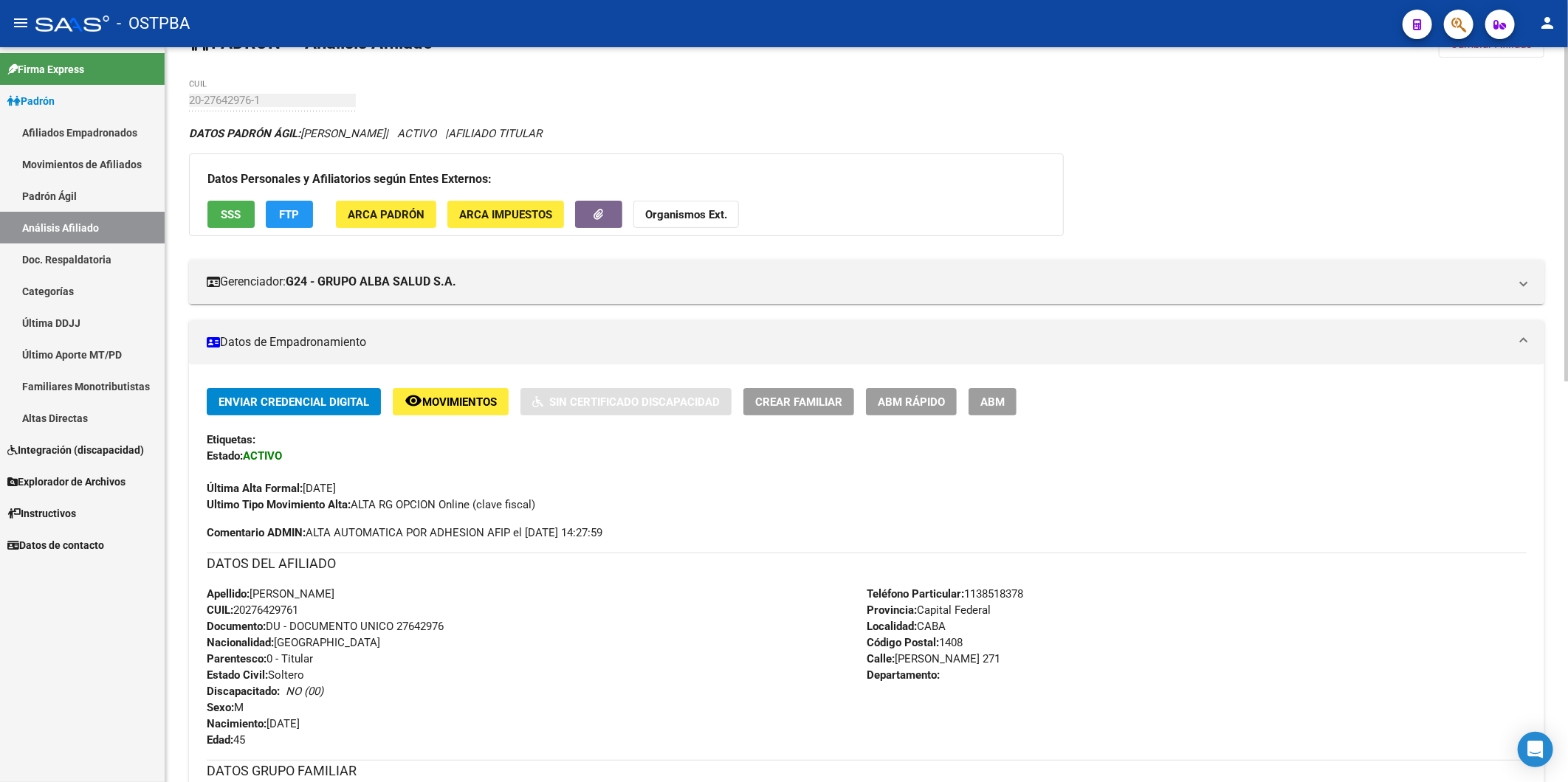
scroll to position [0, 0]
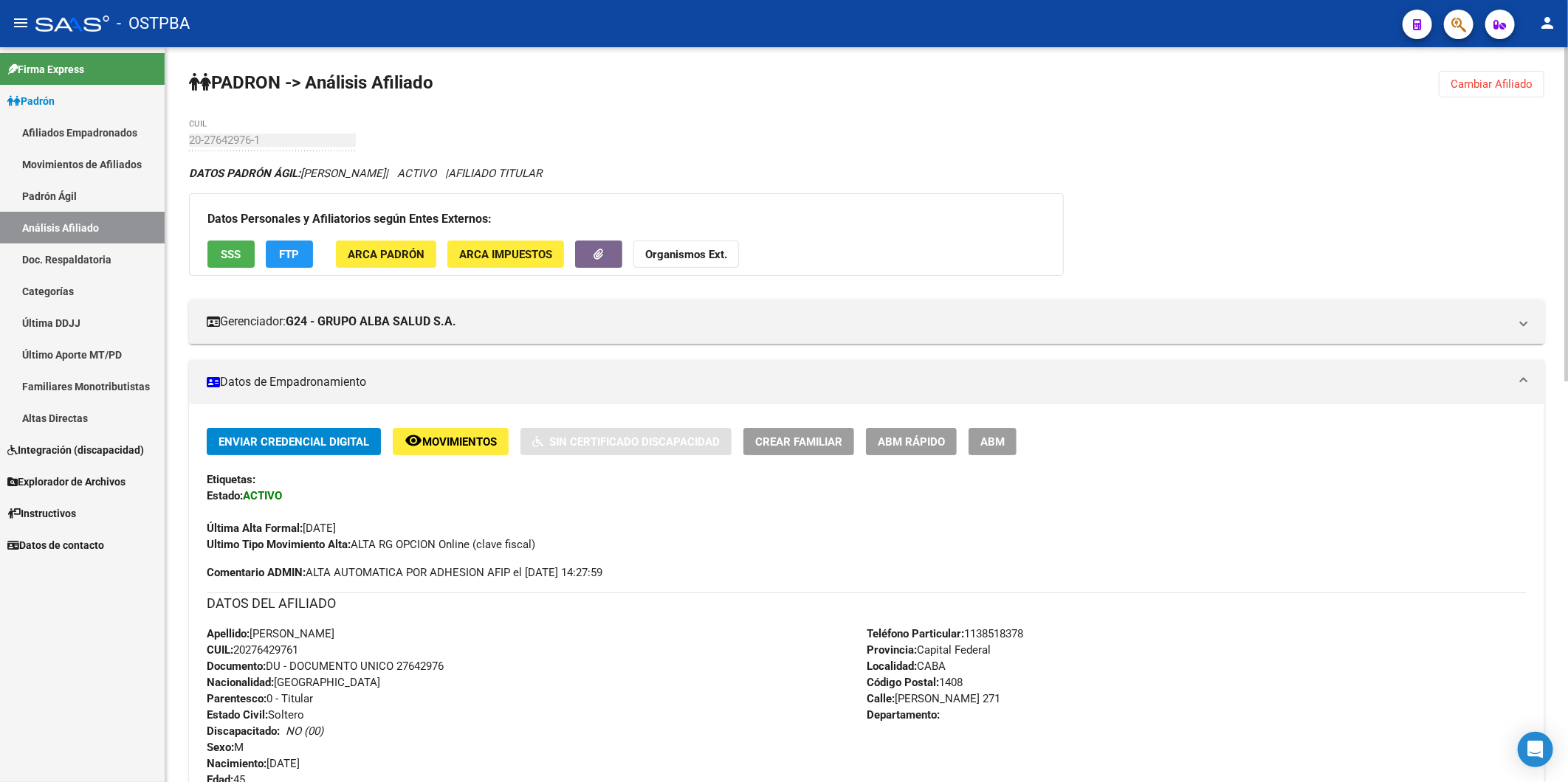
drag, startPoint x: 1479, startPoint y: 80, endPoint x: 1240, endPoint y: 126, distance: 243.4
click at [1453, 96] on button "Cambiar Afiliado" at bounding box center [1491, 84] width 105 height 27
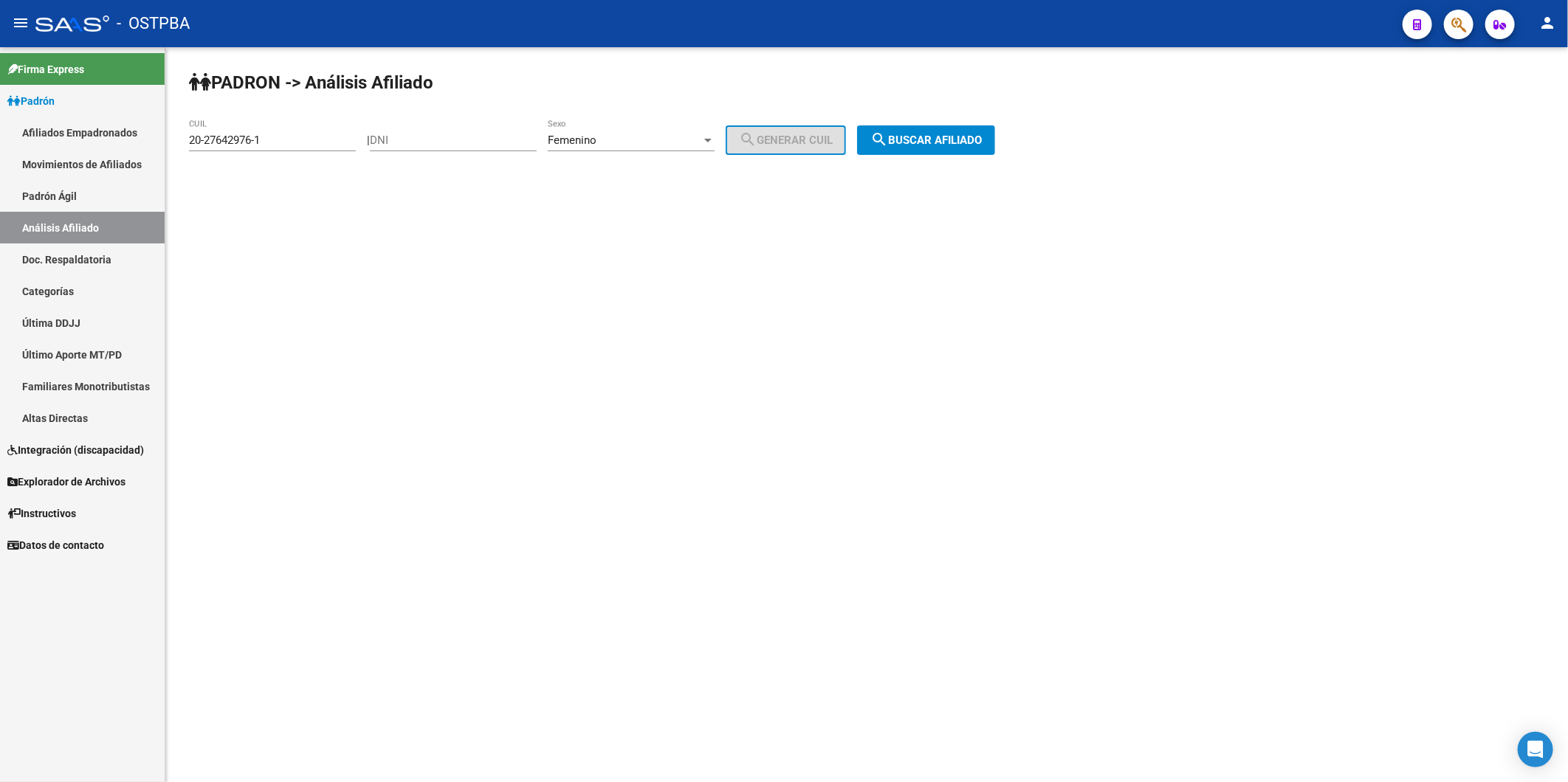
click at [285, 136] on div "20-27642976-1 CUIL" at bounding box center [272, 135] width 167 height 32
drag, startPoint x: 285, startPoint y: 143, endPoint x: 168, endPoint y: 152, distance: 117.3
click at [168, 152] on div "PADRON -> Análisis Afiliado 20-27642976-1 CUIL | DNI Femenino Sexo search Gener…" at bounding box center [867, 125] width 1403 height 155
paste input "31166614-3"
click at [951, 138] on span "search Buscar afiliado" at bounding box center [926, 140] width 112 height 13
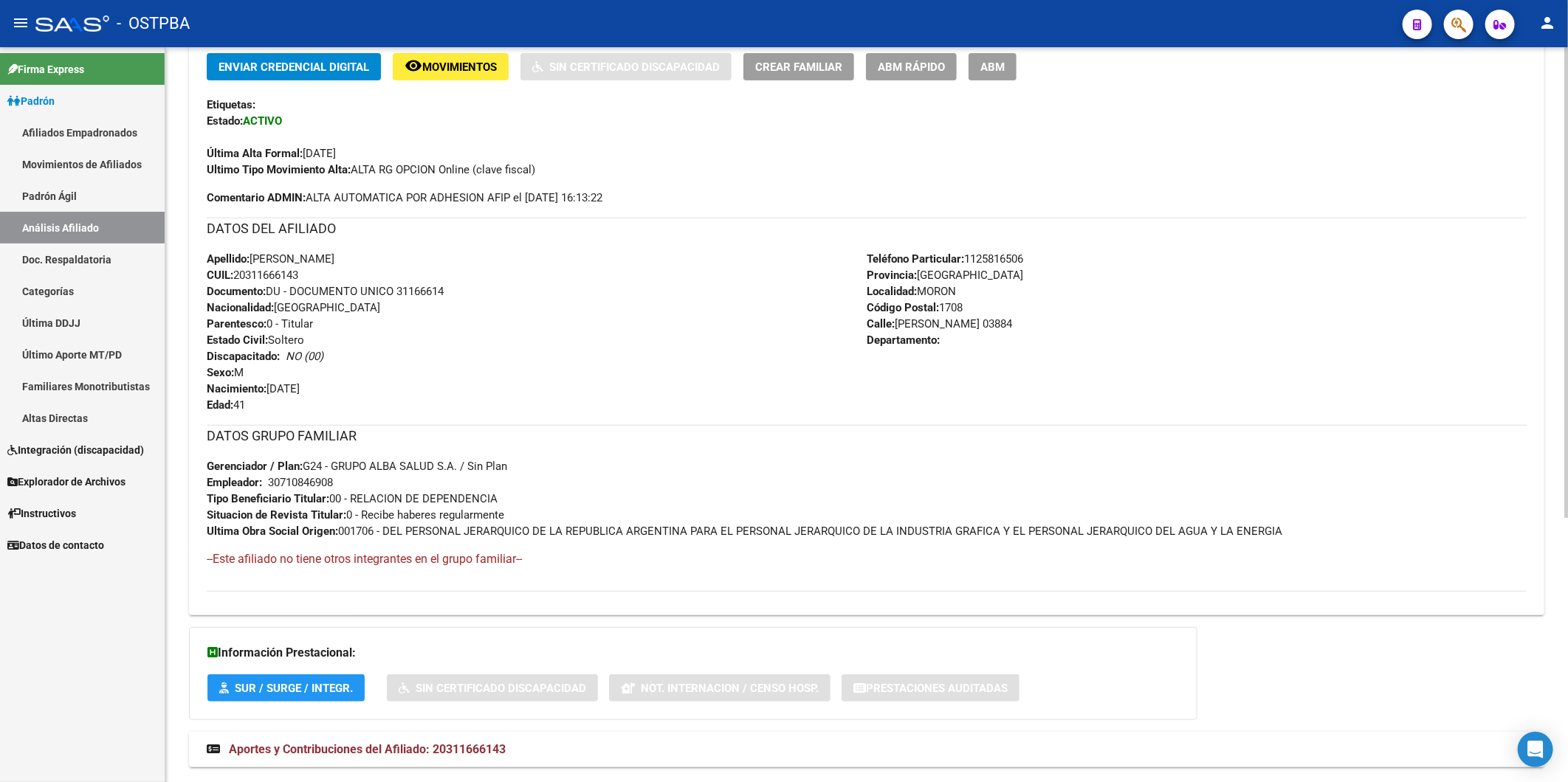
scroll to position [409, 0]
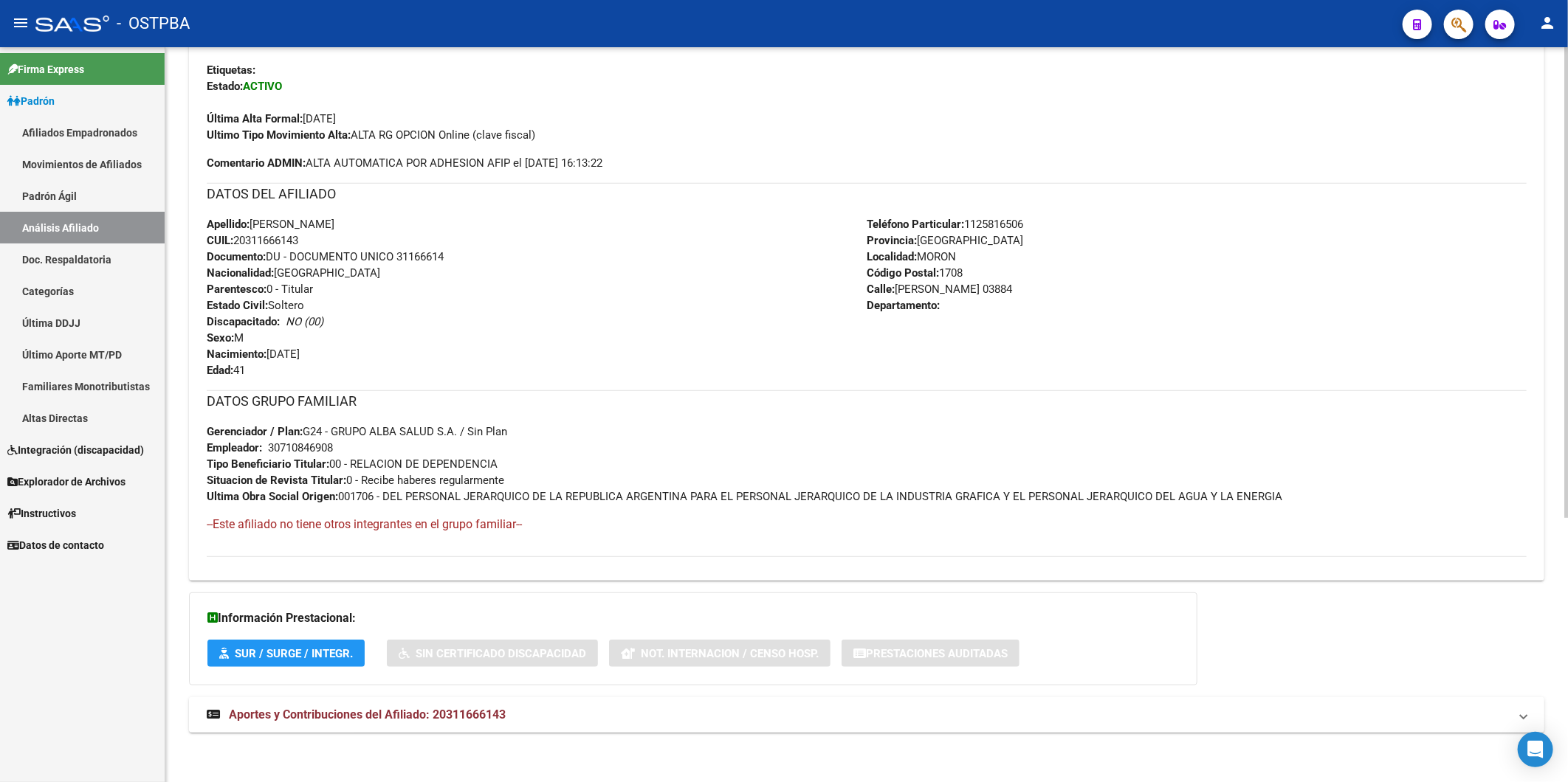
click at [449, 719] on span "Aportes y Contribuciones del Afiliado: 20311666143" at bounding box center [367, 715] width 277 height 14
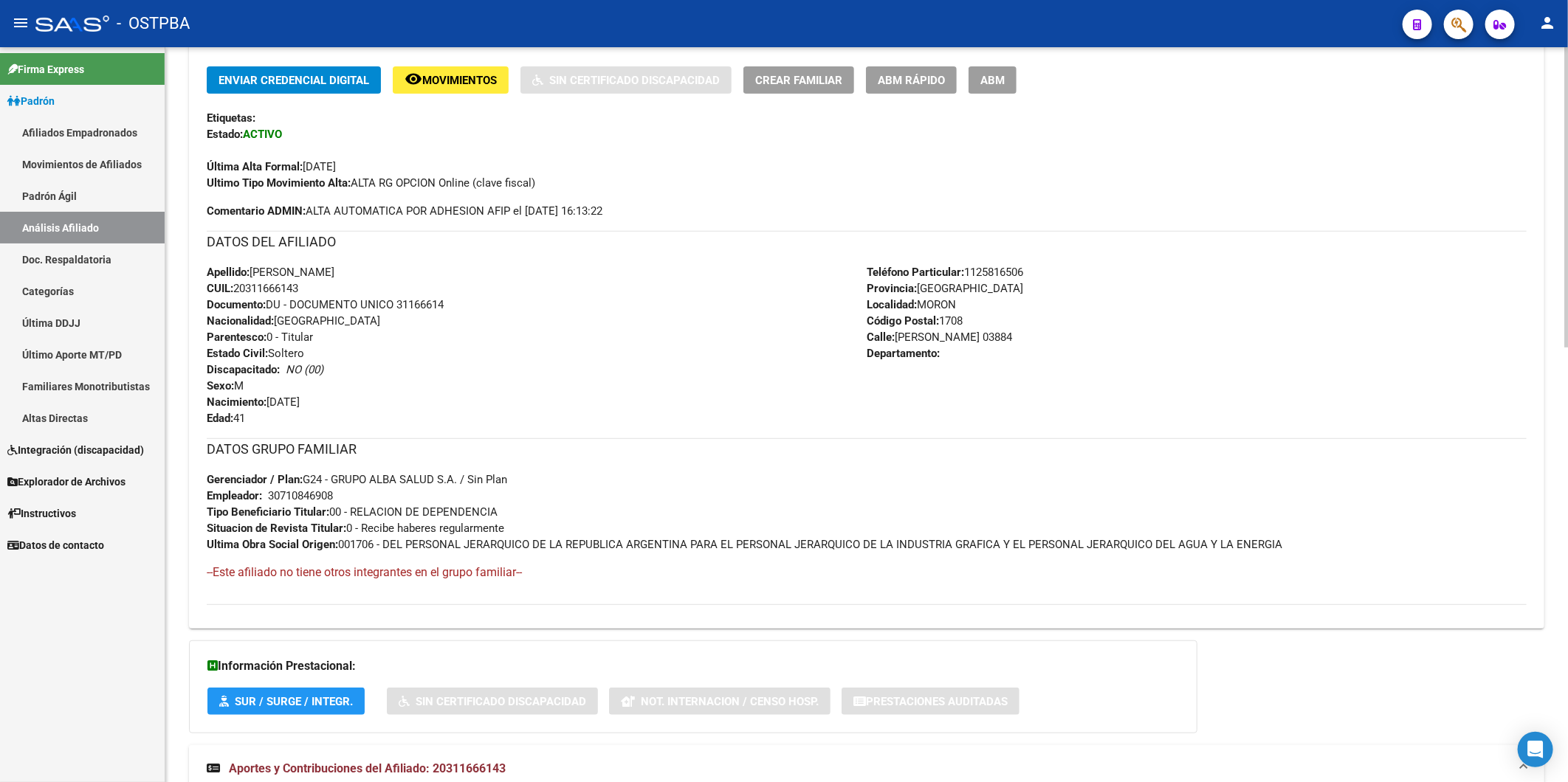
scroll to position [253, 0]
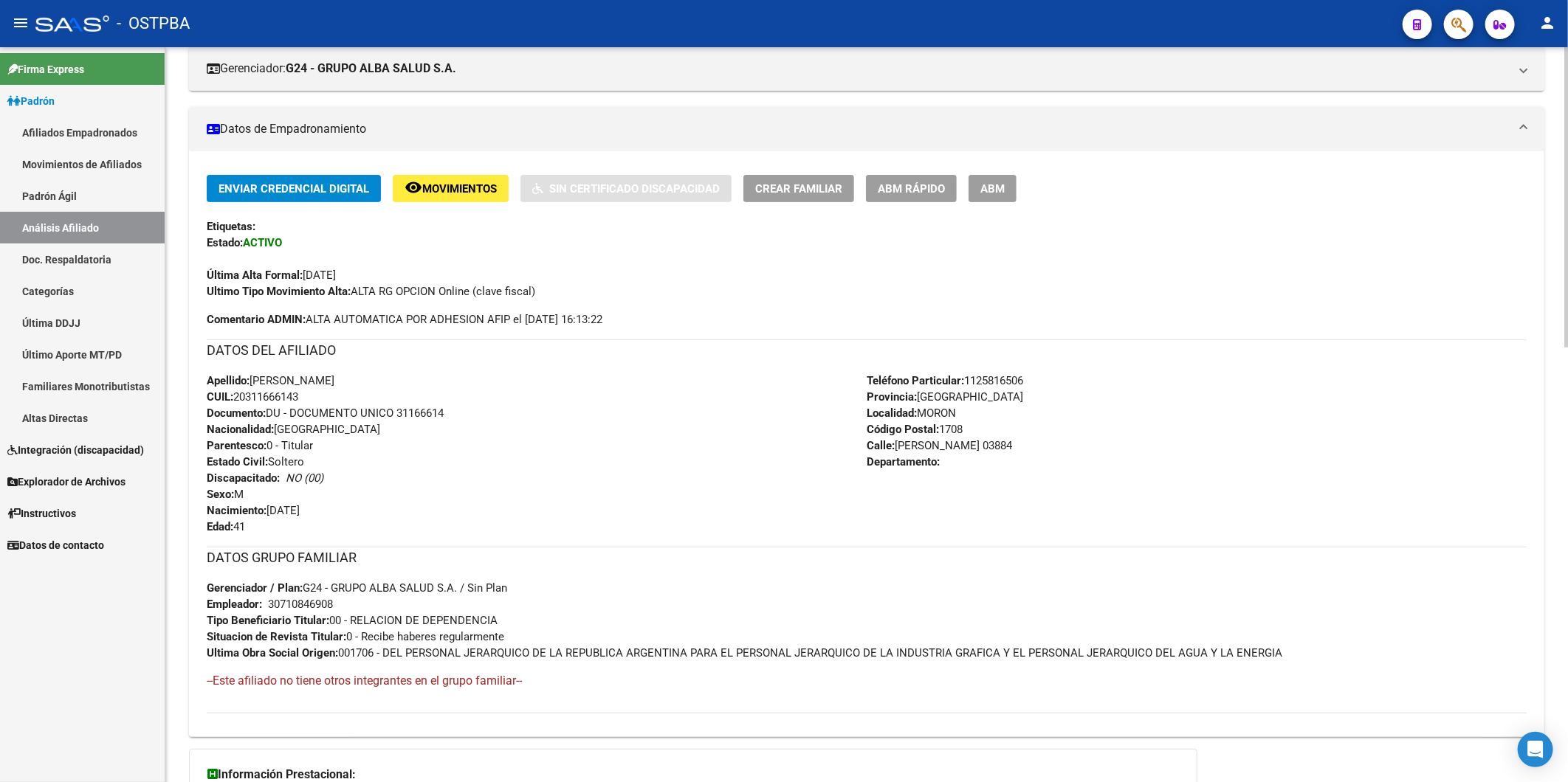
click at [241, 391] on span "CUIL: 20311666143" at bounding box center [252, 397] width 91 height 13
drag, startPoint x: 239, startPoint y: 391, endPoint x: 321, endPoint y: 401, distance: 82.6
click at [325, 397] on div "Apellido: [PERSON_NAME]: 20311666143 Documento: DU - DOCUMENTO UNICO 31166614 N…" at bounding box center [537, 454] width 660 height 162
copy span "20311666143"
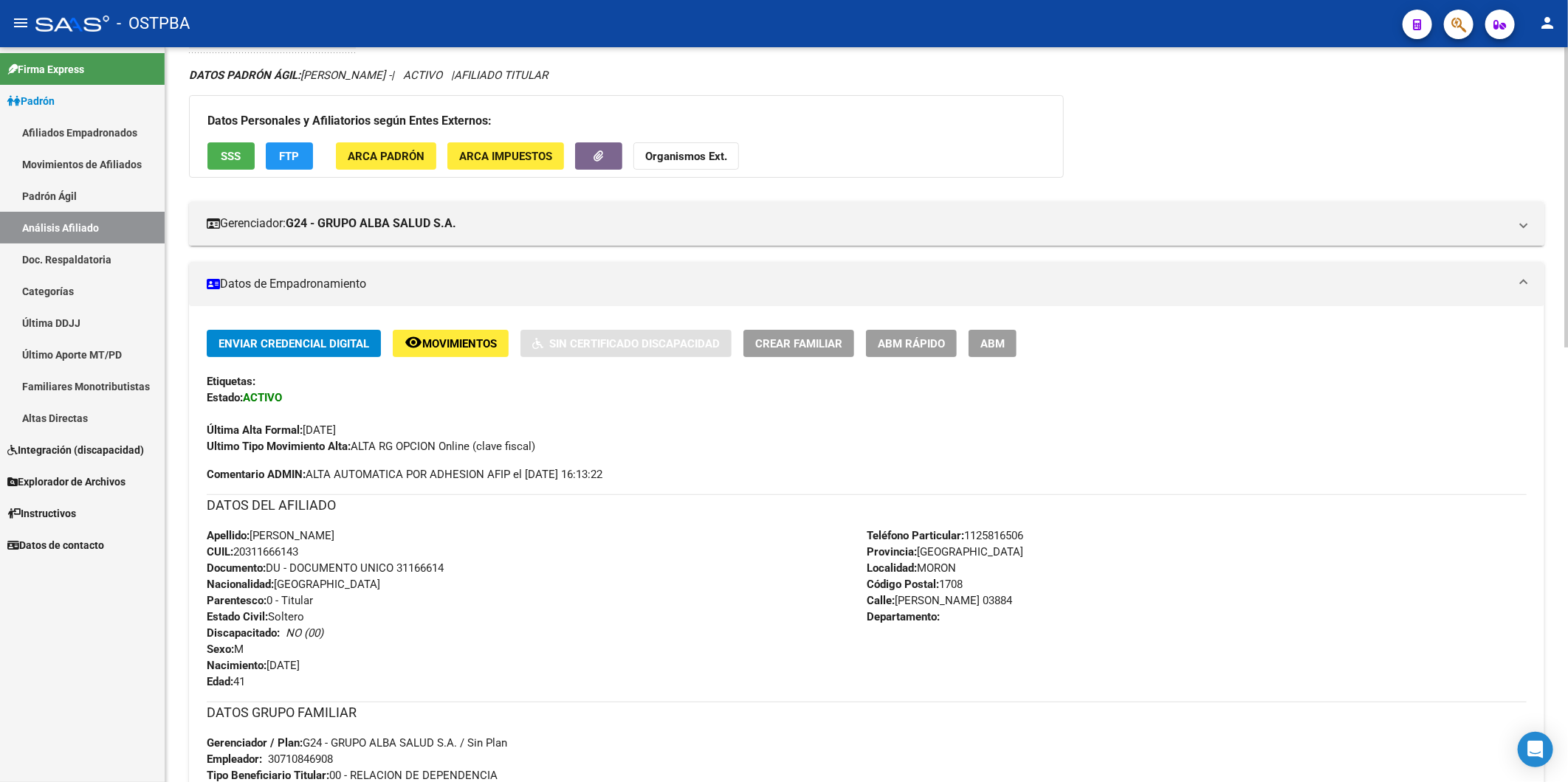
scroll to position [0, 0]
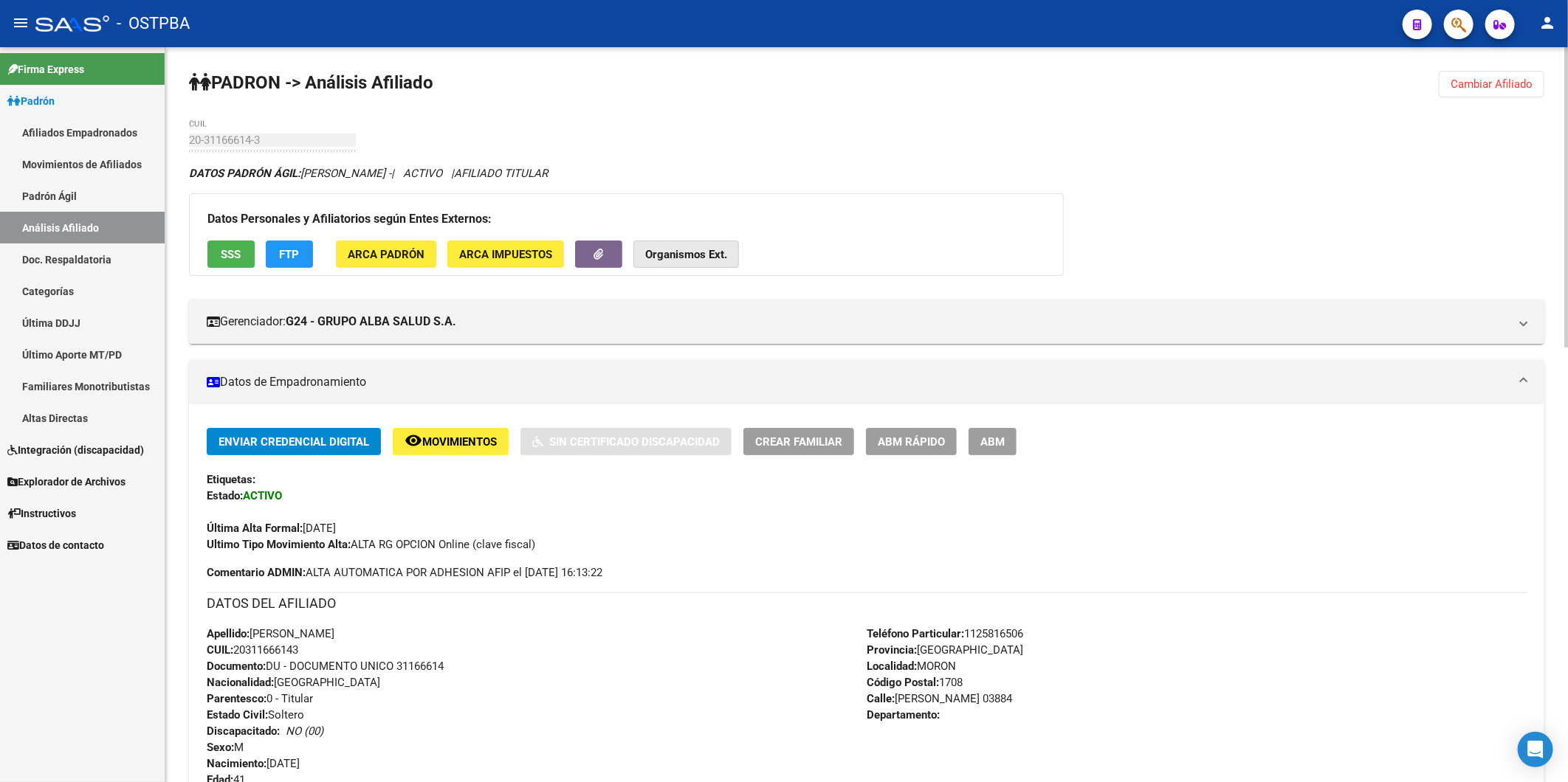
drag, startPoint x: 708, startPoint y: 252, endPoint x: 715, endPoint y: 262, distance: 12.2
click at [711, 251] on strong "Organismos Ext." at bounding box center [686, 254] width 82 height 13
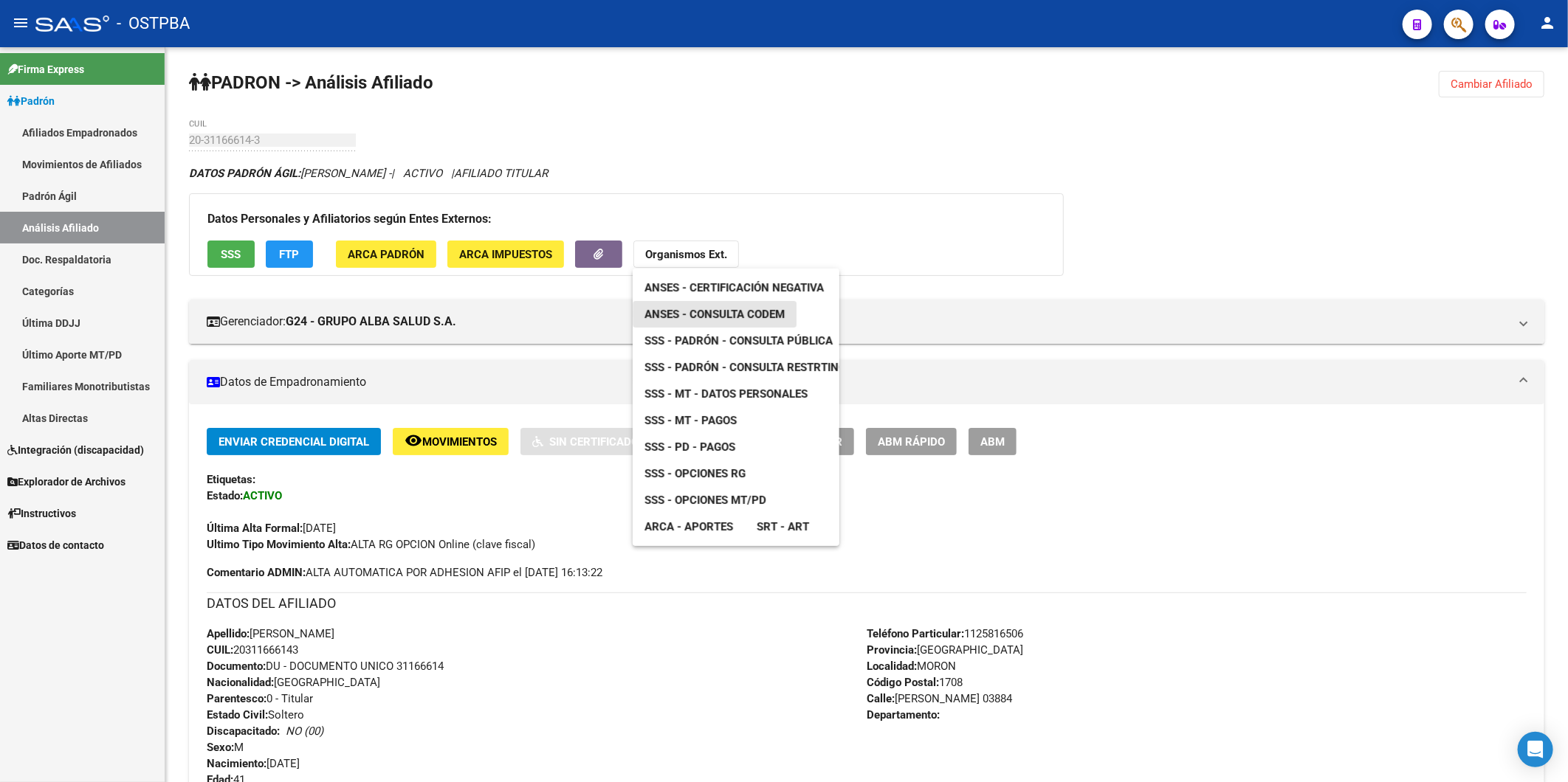
click at [735, 314] on span "ANSES - Consulta CODEM" at bounding box center [715, 314] width 140 height 13
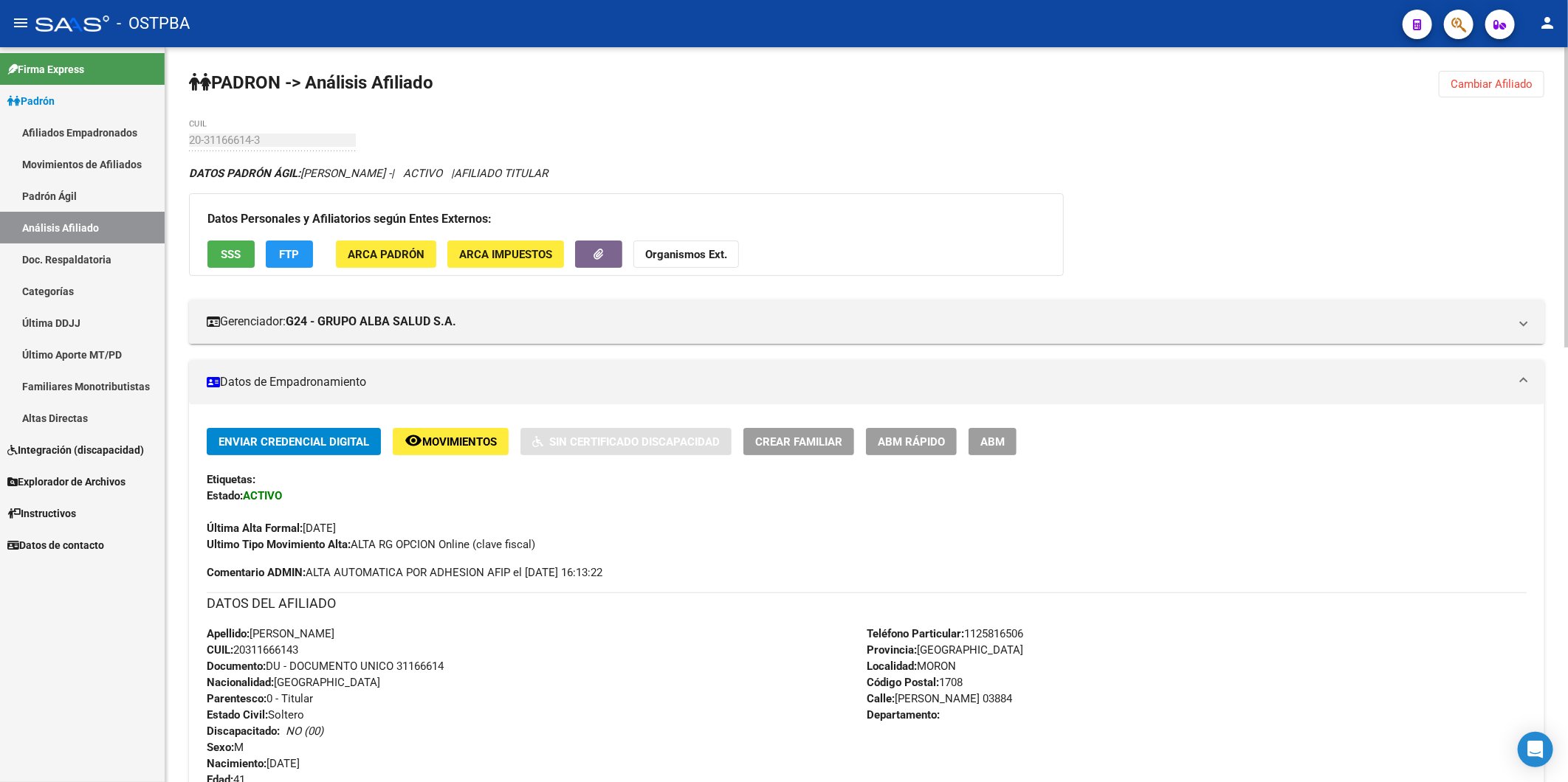
click at [1464, 77] on span "Cambiar Afiliado" at bounding box center [1491, 83] width 82 height 13
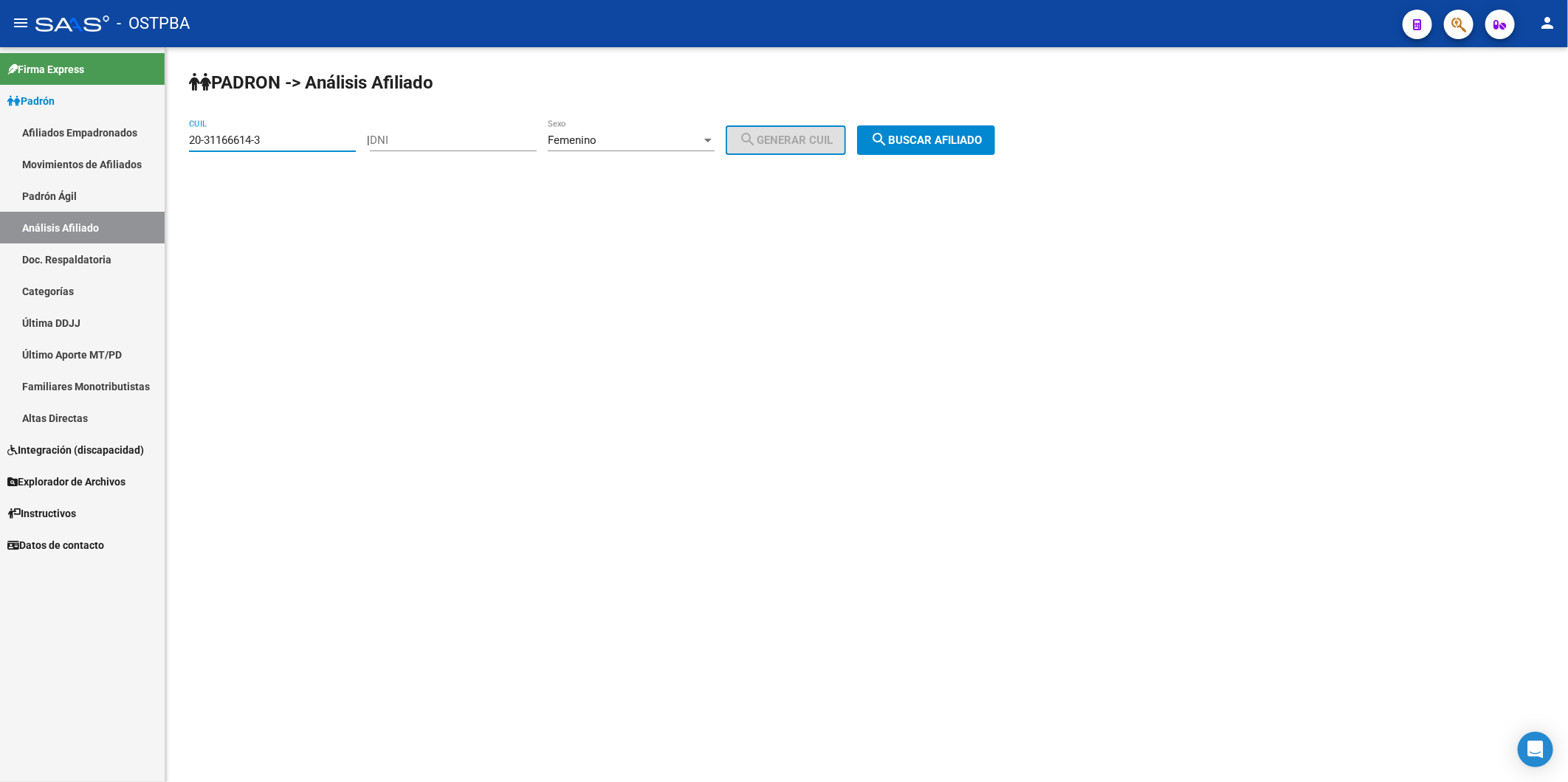
drag, startPoint x: 282, startPoint y: 139, endPoint x: 173, endPoint y: 142, distance: 109.0
click at [173, 142] on div "PADRON -> Análisis Afiliado 20-31166614-3 CUIL | DNI Femenino Sexo search Gener…" at bounding box center [867, 125] width 1403 height 155
paste input
click at [976, 136] on span "search Buscar afiliado" at bounding box center [926, 140] width 112 height 13
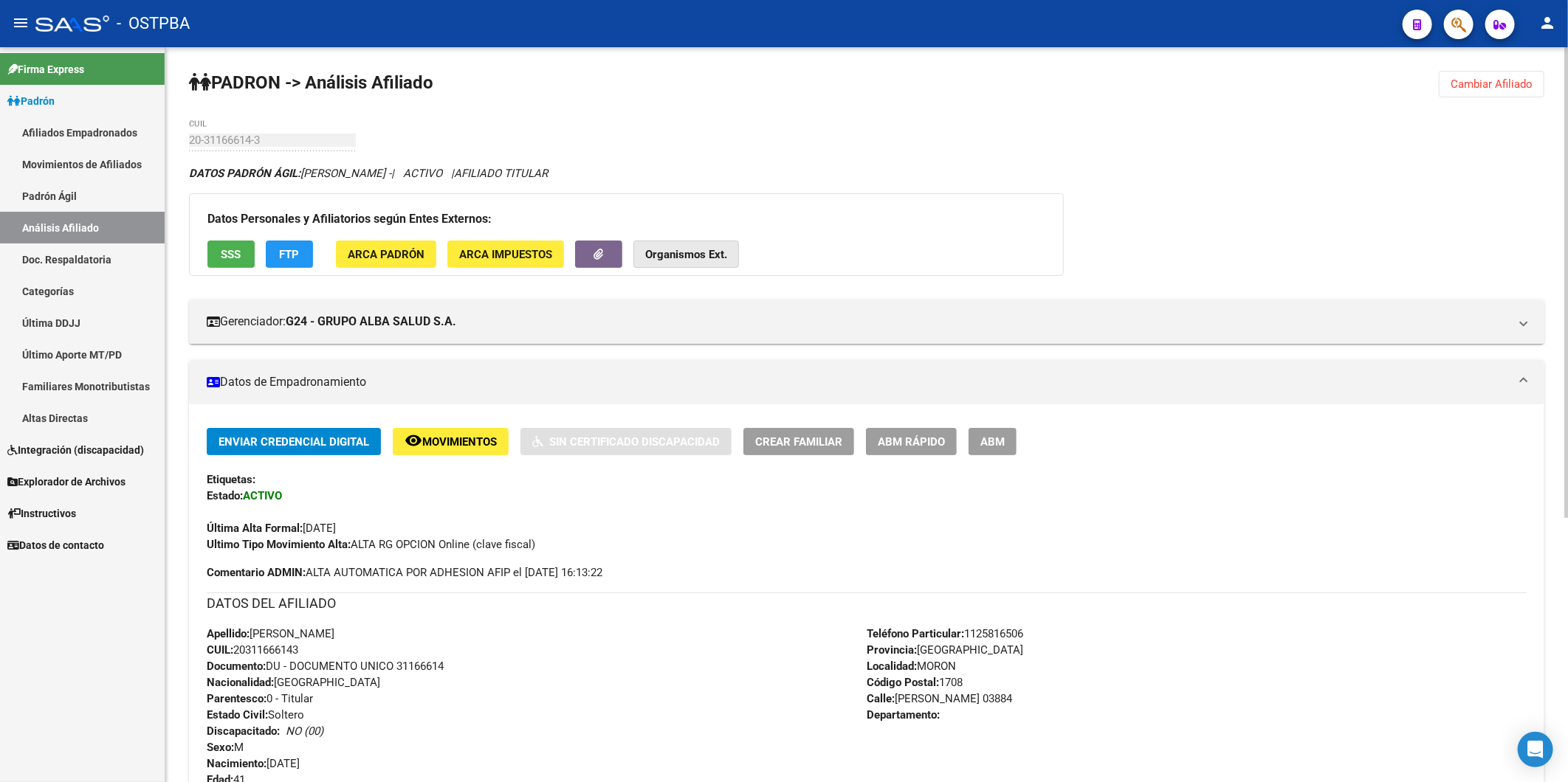
click at [658, 258] on strong "Organismos Ext." at bounding box center [686, 254] width 82 height 13
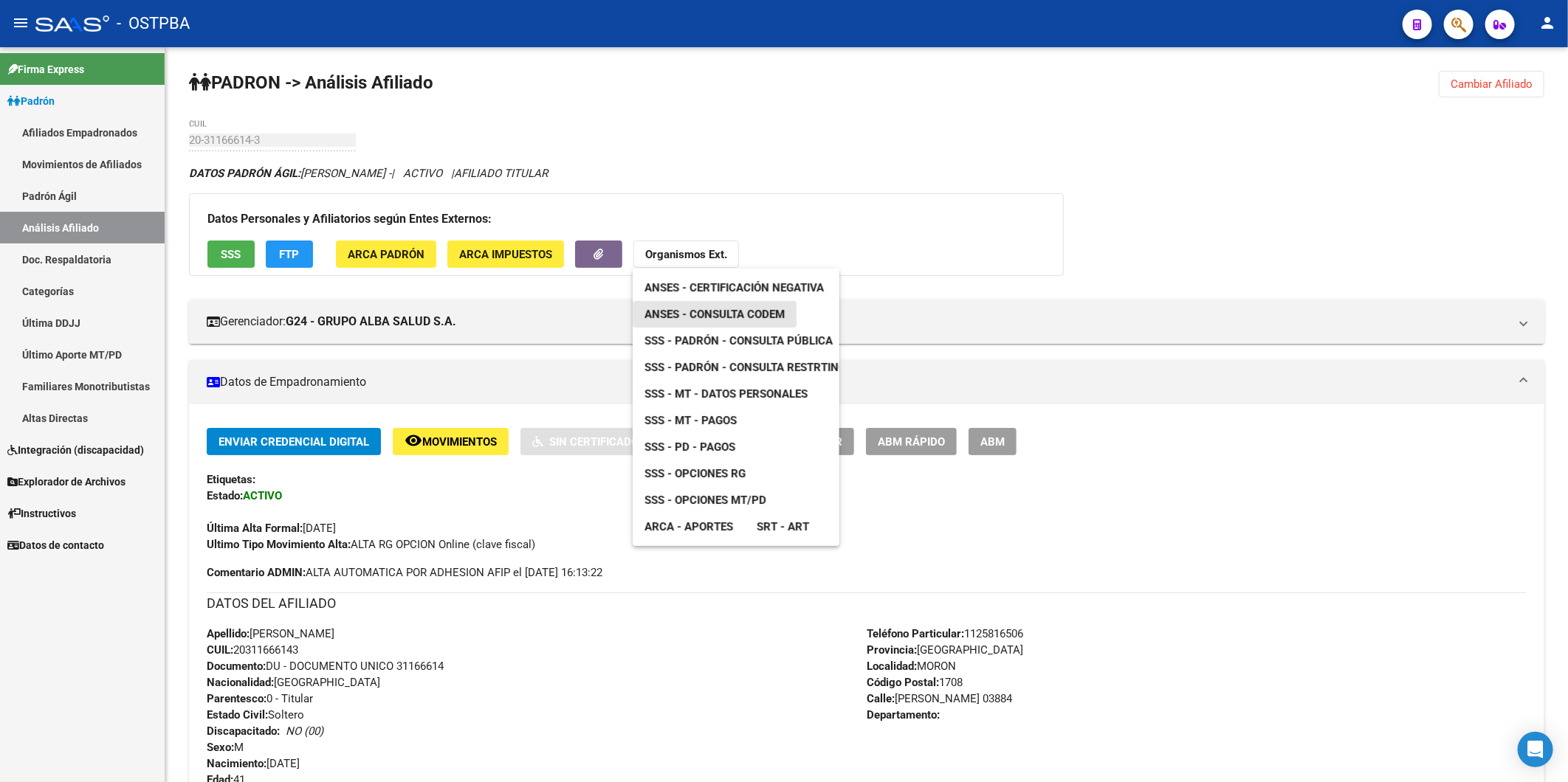
click at [713, 310] on span "ANSES - Consulta CODEM" at bounding box center [715, 314] width 140 height 13
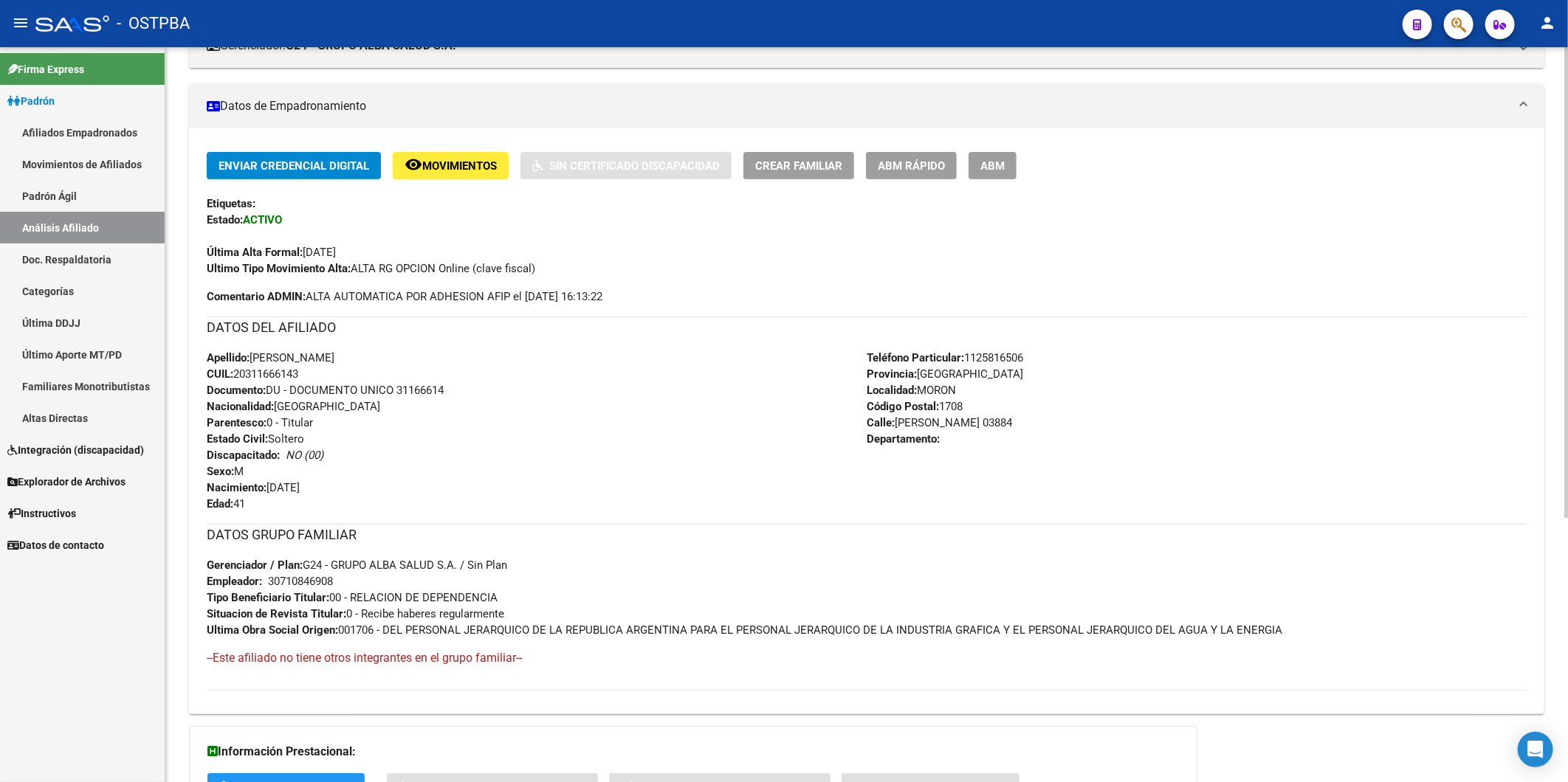
scroll to position [409, 0]
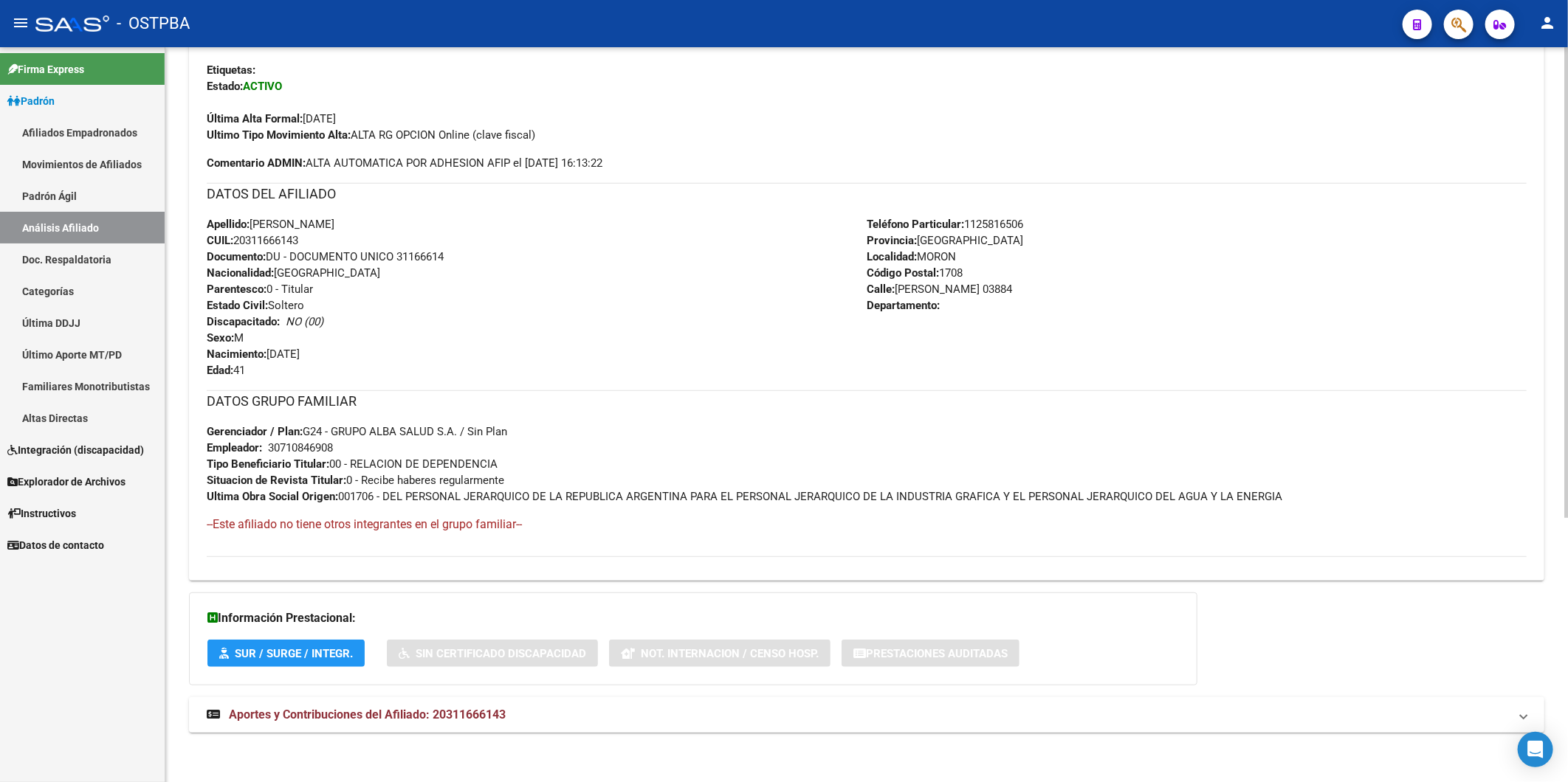
click at [381, 717] on span "Aportes y Contribuciones del Afiliado: 20311666143" at bounding box center [367, 715] width 277 height 14
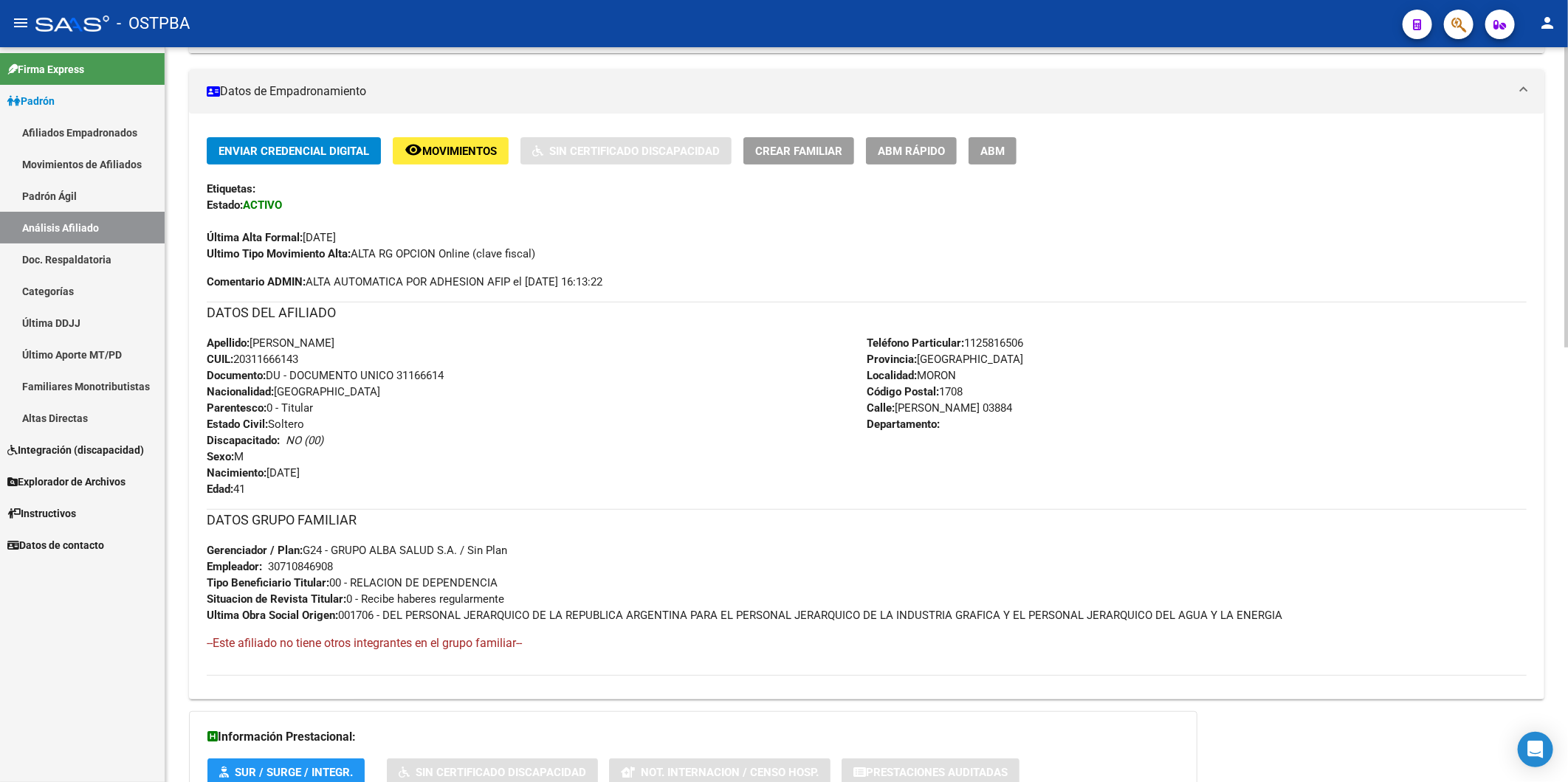
scroll to position [7, 0]
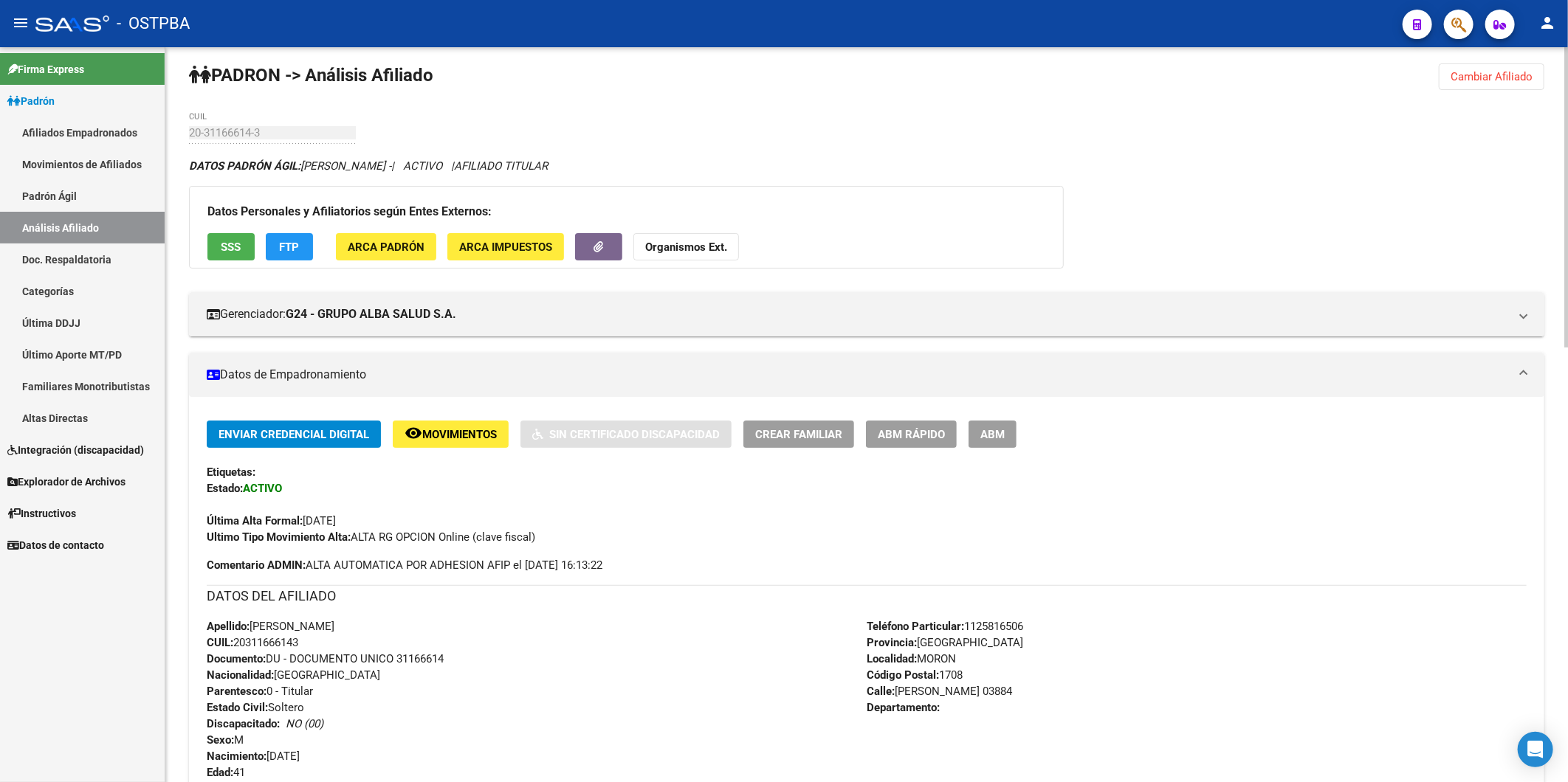
click at [1510, 72] on span "Cambiar Afiliado" at bounding box center [1491, 76] width 82 height 13
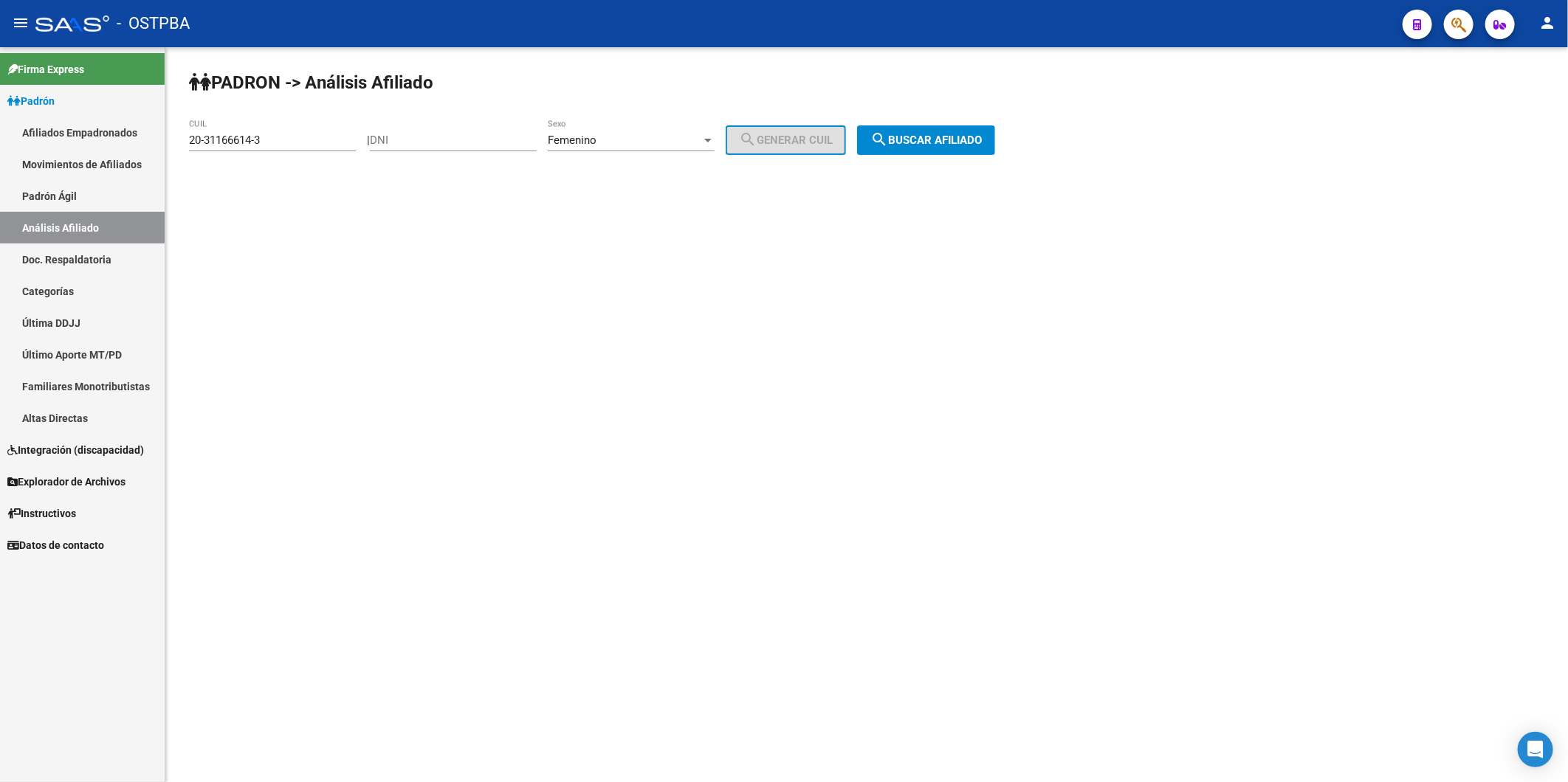
scroll to position [0, 0]
drag, startPoint x: 325, startPoint y: 143, endPoint x: 166, endPoint y: 145, distance: 159.0
click at [166, 145] on div "PADRON -> Análisis Afiliado 20-31166614-3 CUIL | DNI Femenino Sexo search Gener…" at bounding box center [867, 125] width 1403 height 155
paste input "2512576-5"
click at [982, 143] on span "search Buscar afiliado" at bounding box center [926, 140] width 112 height 13
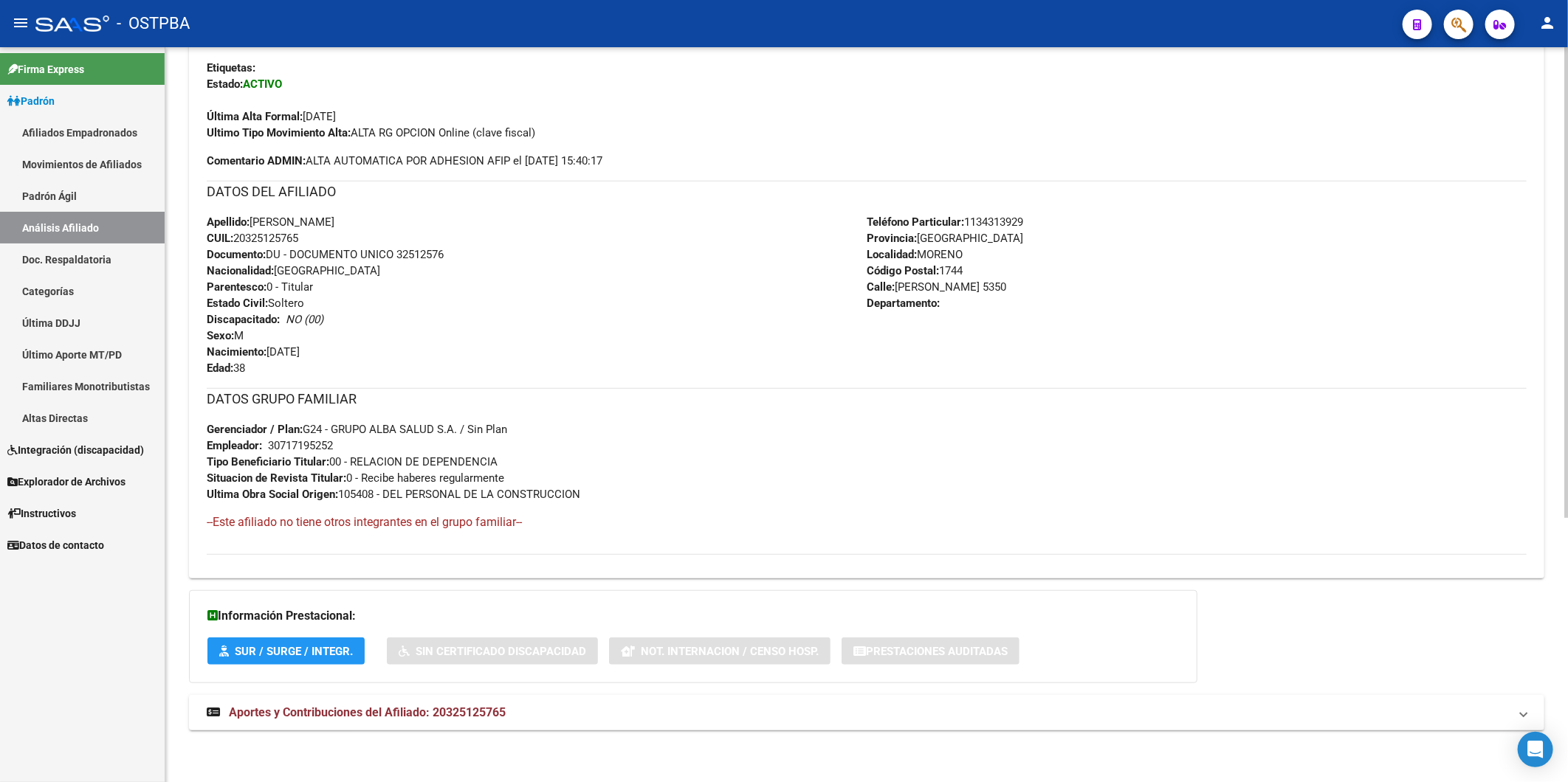
scroll to position [413, 0]
click at [489, 710] on span "Aportes y Contribuciones del Afiliado: 20325125765" at bounding box center [367, 713] width 277 height 14
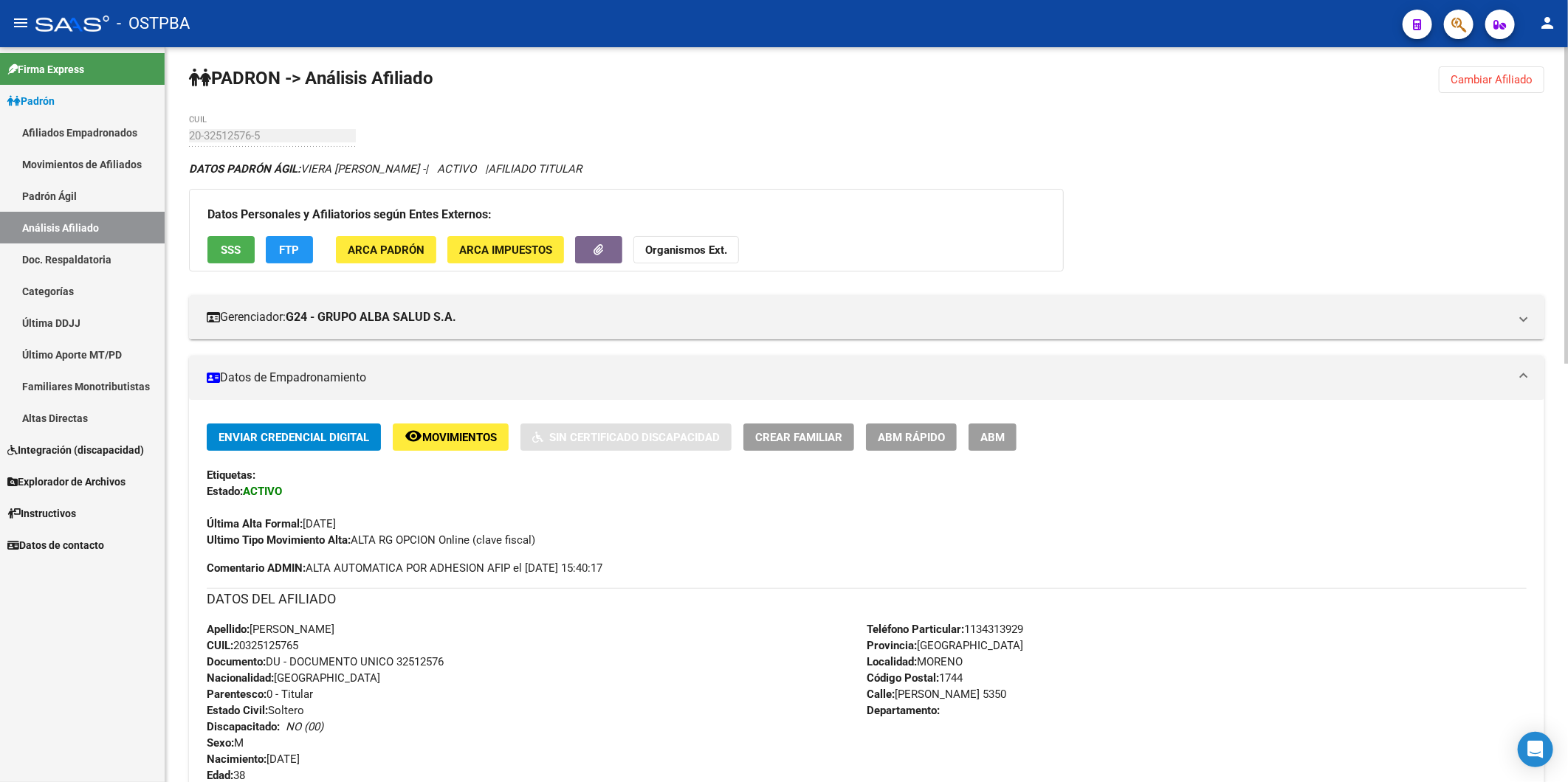
scroll to position [0, 0]
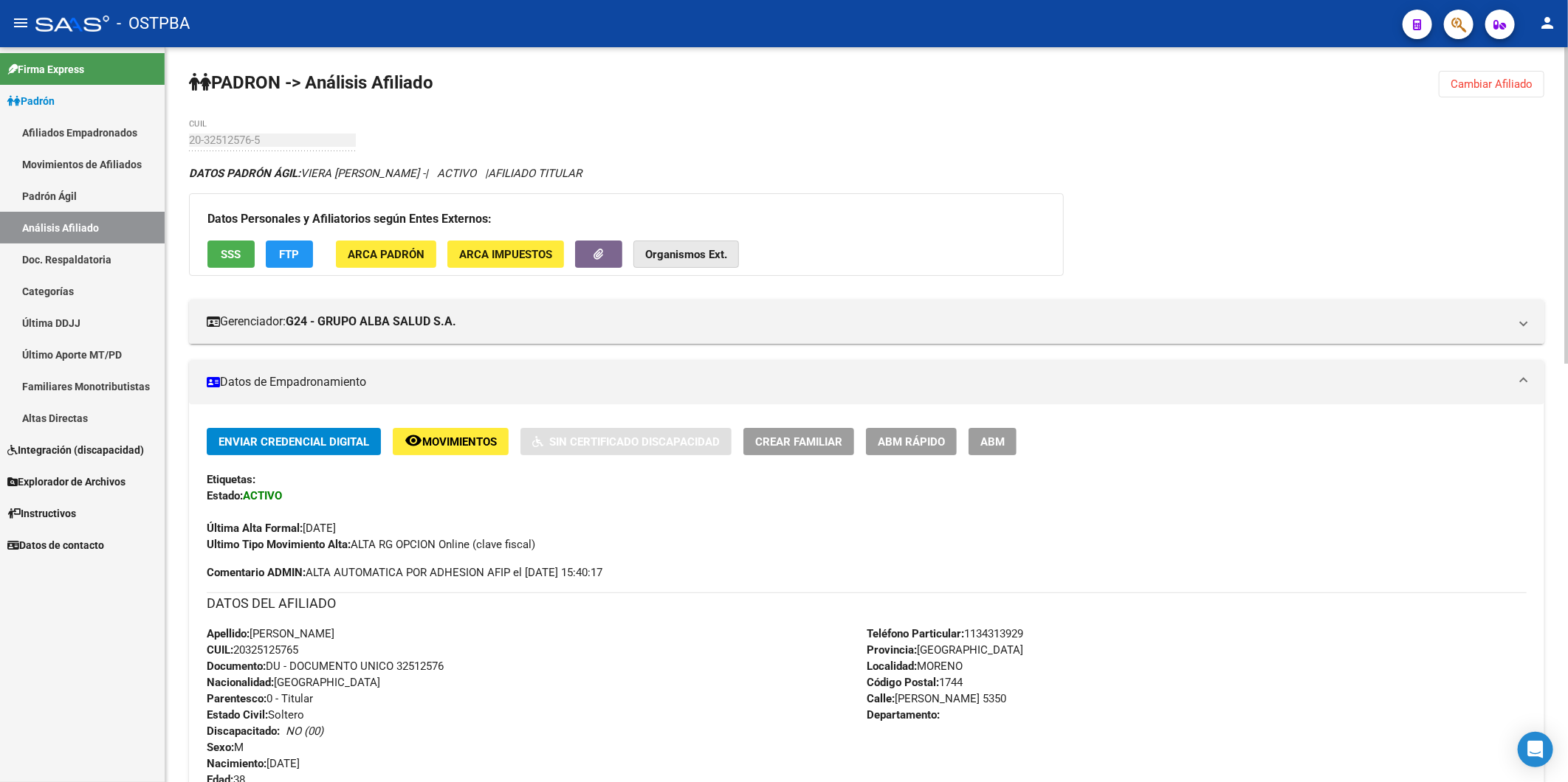
click at [694, 253] on strong "Organismos Ext." at bounding box center [686, 254] width 82 height 13
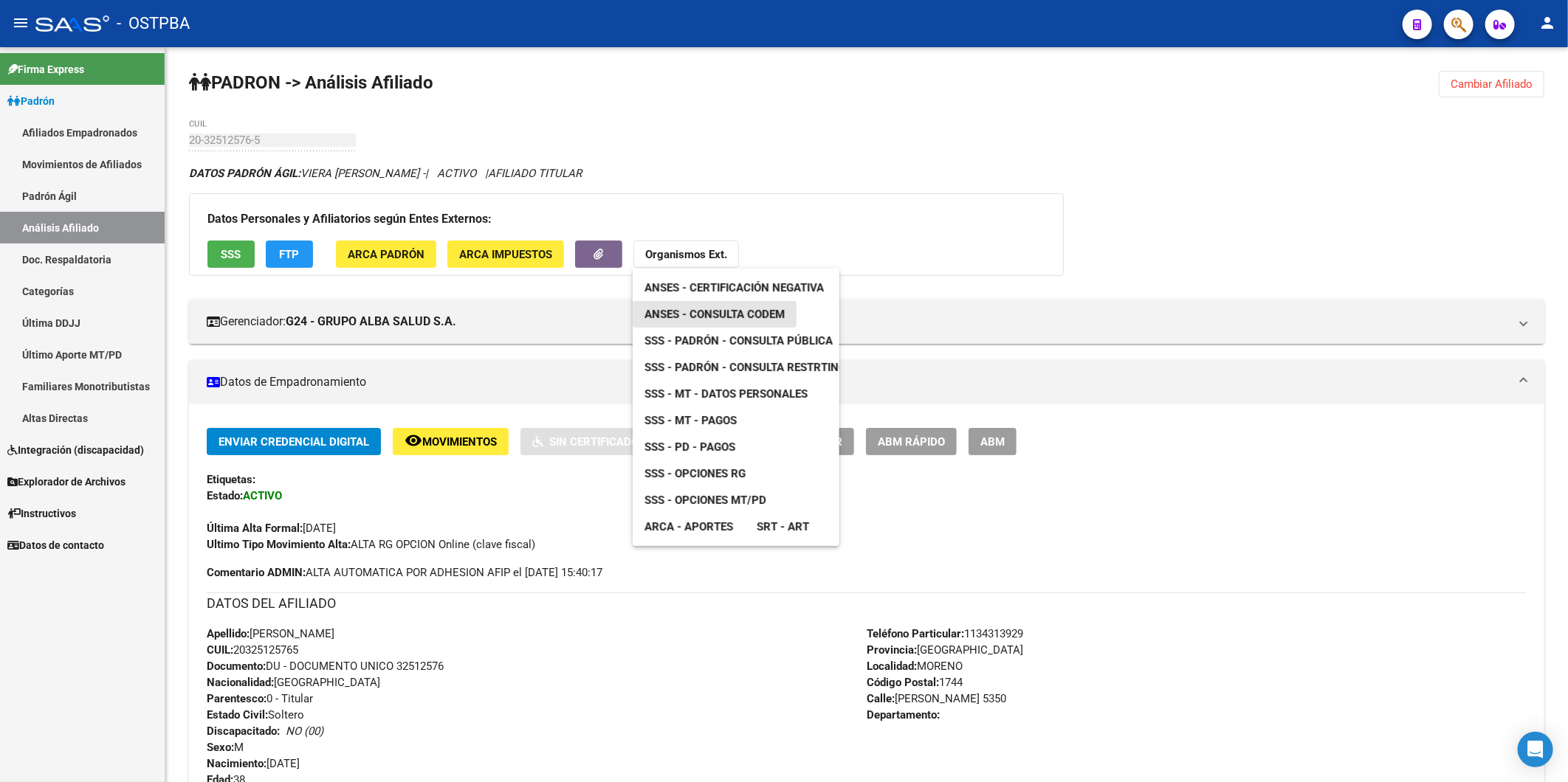
click at [720, 313] on span "ANSES - Consulta CODEM" at bounding box center [715, 314] width 140 height 13
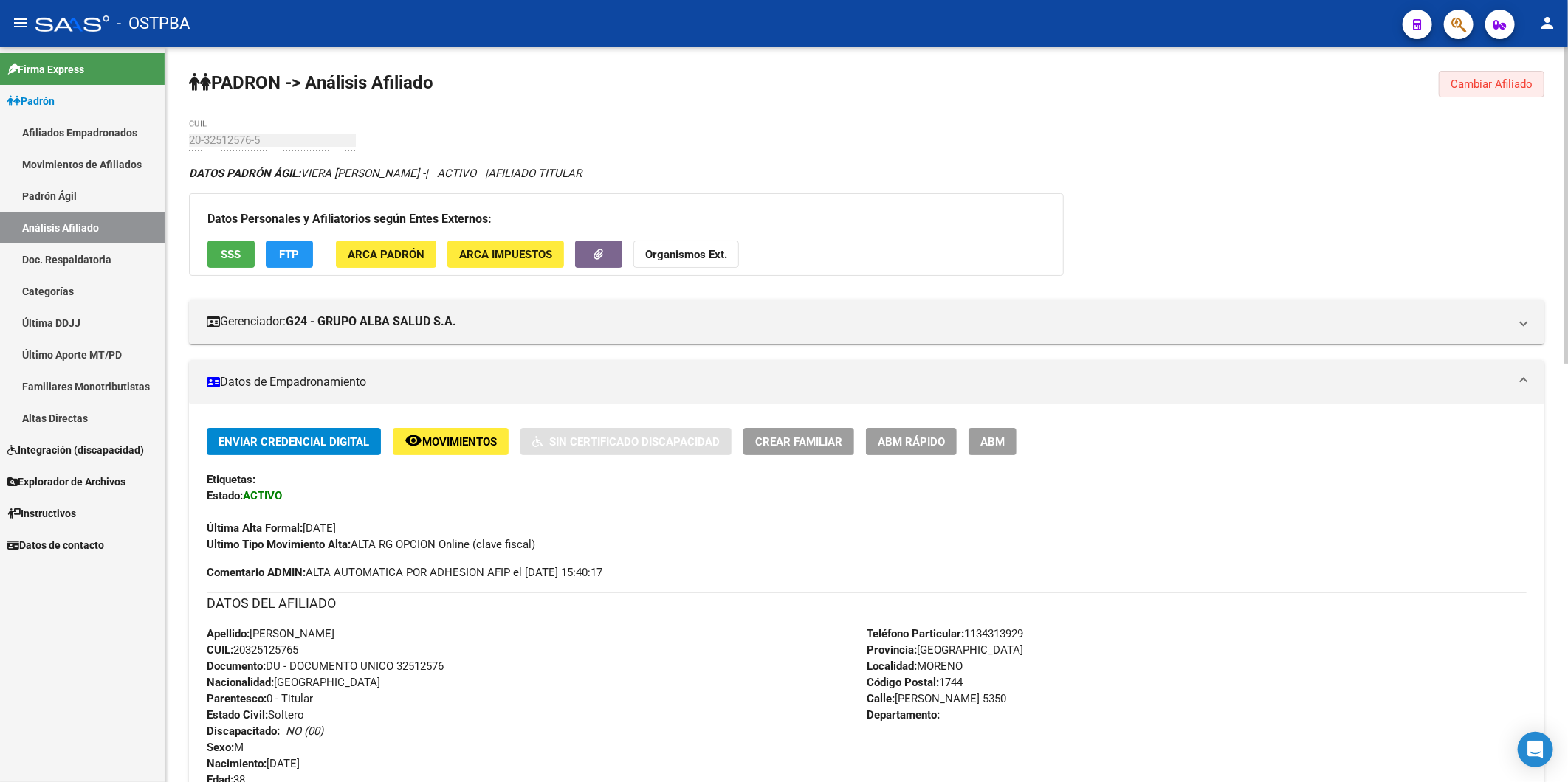
click at [1473, 85] on span "Cambiar Afiliado" at bounding box center [1491, 83] width 82 height 13
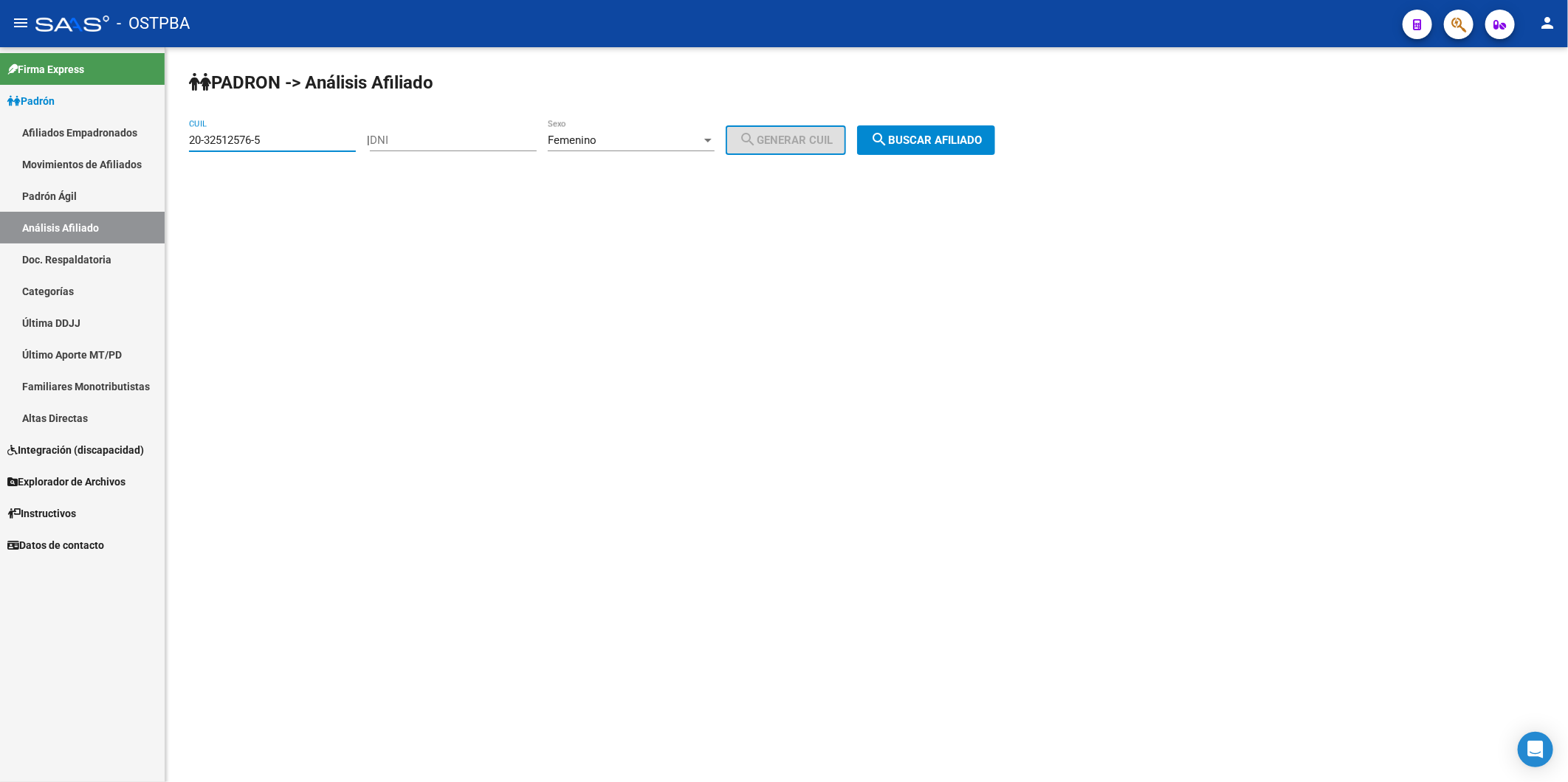
drag, startPoint x: 314, startPoint y: 141, endPoint x: 165, endPoint y: 155, distance: 149.7
click at [165, 155] on div "PADRON -> Análisis Afiliado 20-32512576-5 CUIL | DNI Femenino Sexo search Gener…" at bounding box center [867, 125] width 1403 height 155
paste input "3127760-7"
click at [906, 133] on span "search Buscar afiliado" at bounding box center [926, 140] width 112 height 13
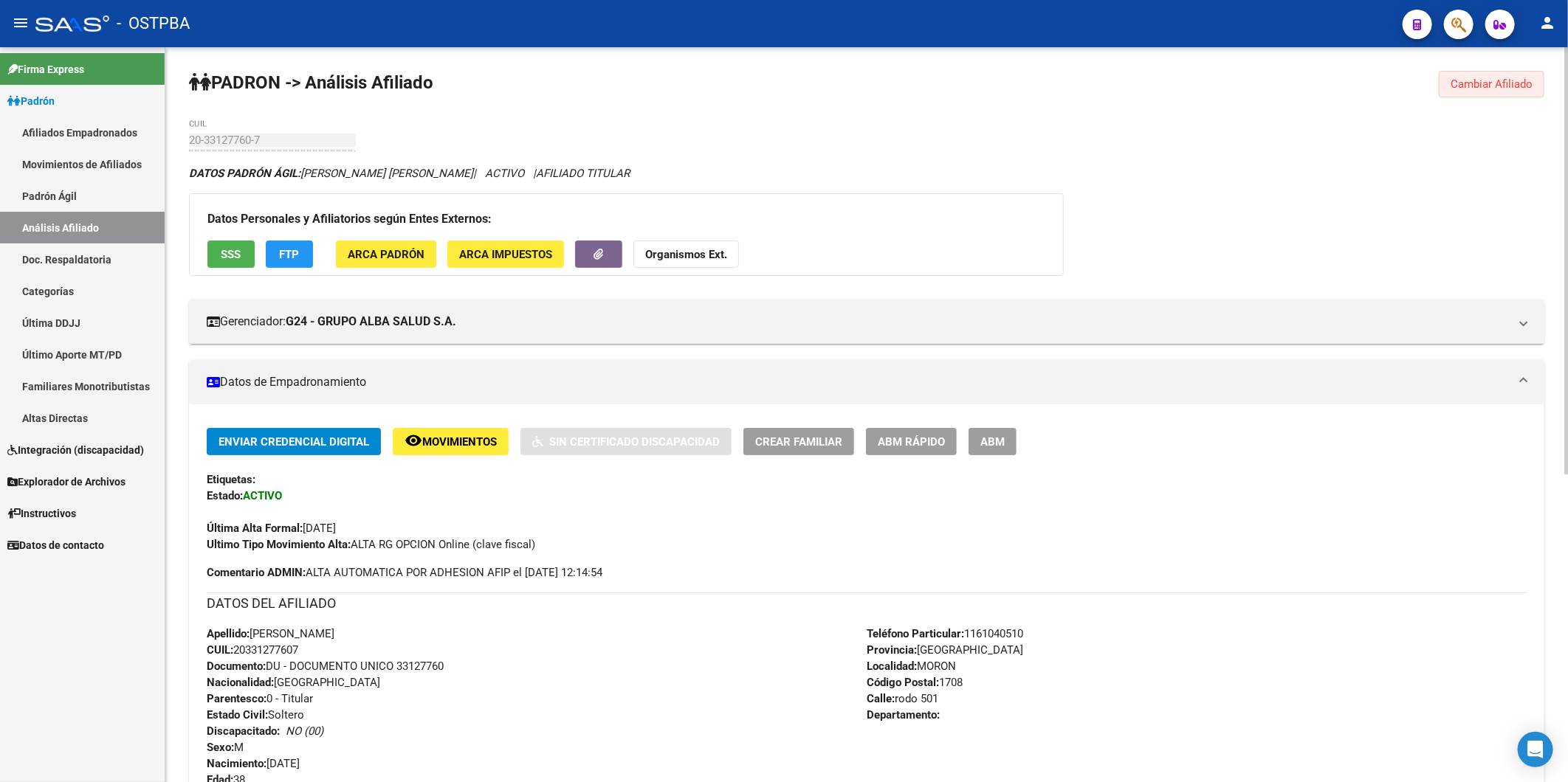
click at [1474, 90] on span "Cambiar Afiliado" at bounding box center [1491, 83] width 82 height 13
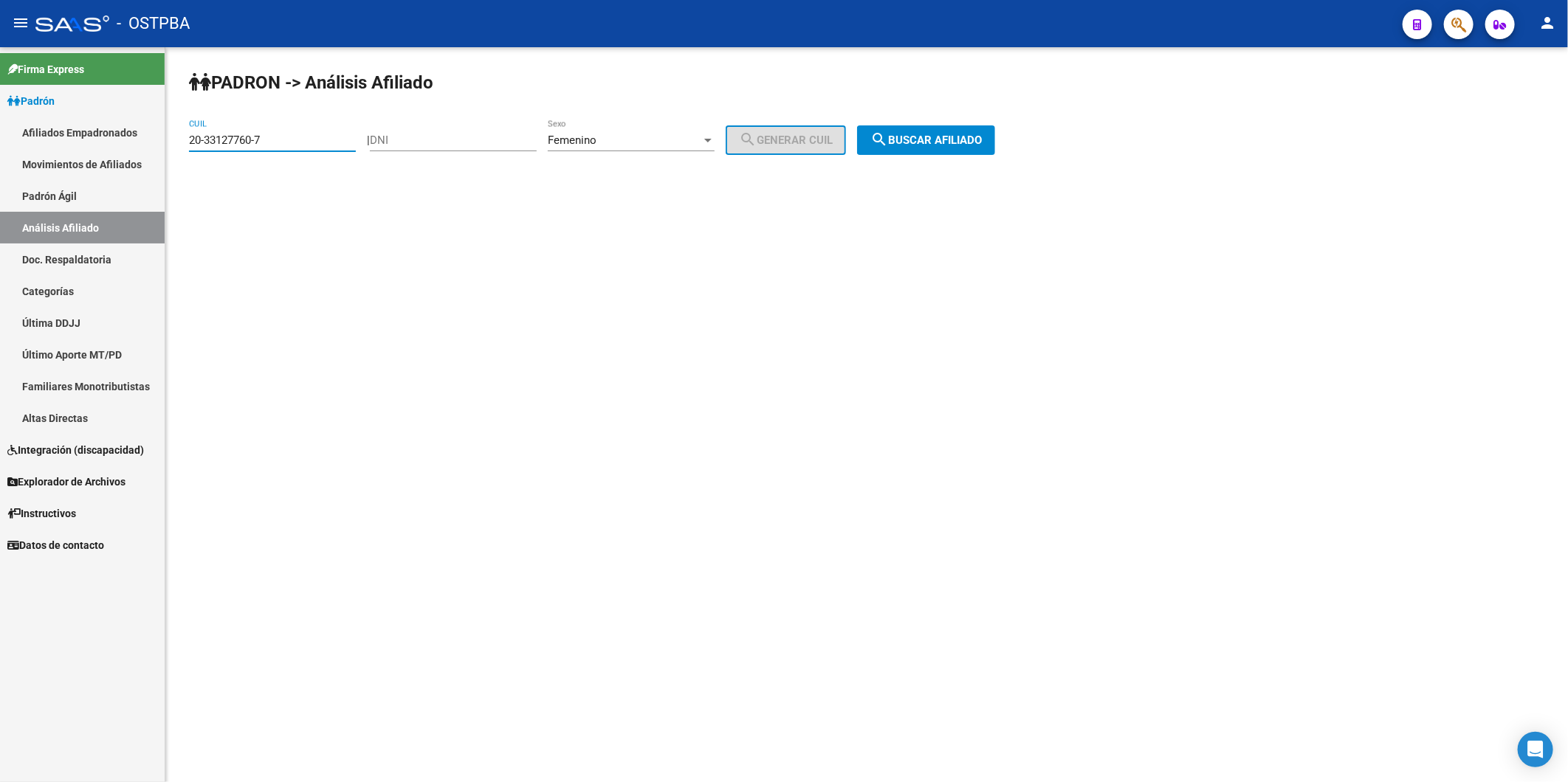
drag, startPoint x: 288, startPoint y: 135, endPoint x: 165, endPoint y: 150, distance: 123.9
click at [165, 150] on mat-sidenav-container "Firma Express Padrón Afiliados Empadronados Movimientos de Afiliados Padrón Ági…" at bounding box center [784, 415] width 1568 height 735
paste input
click at [913, 142] on span "search Buscar afiliado" at bounding box center [926, 140] width 112 height 13
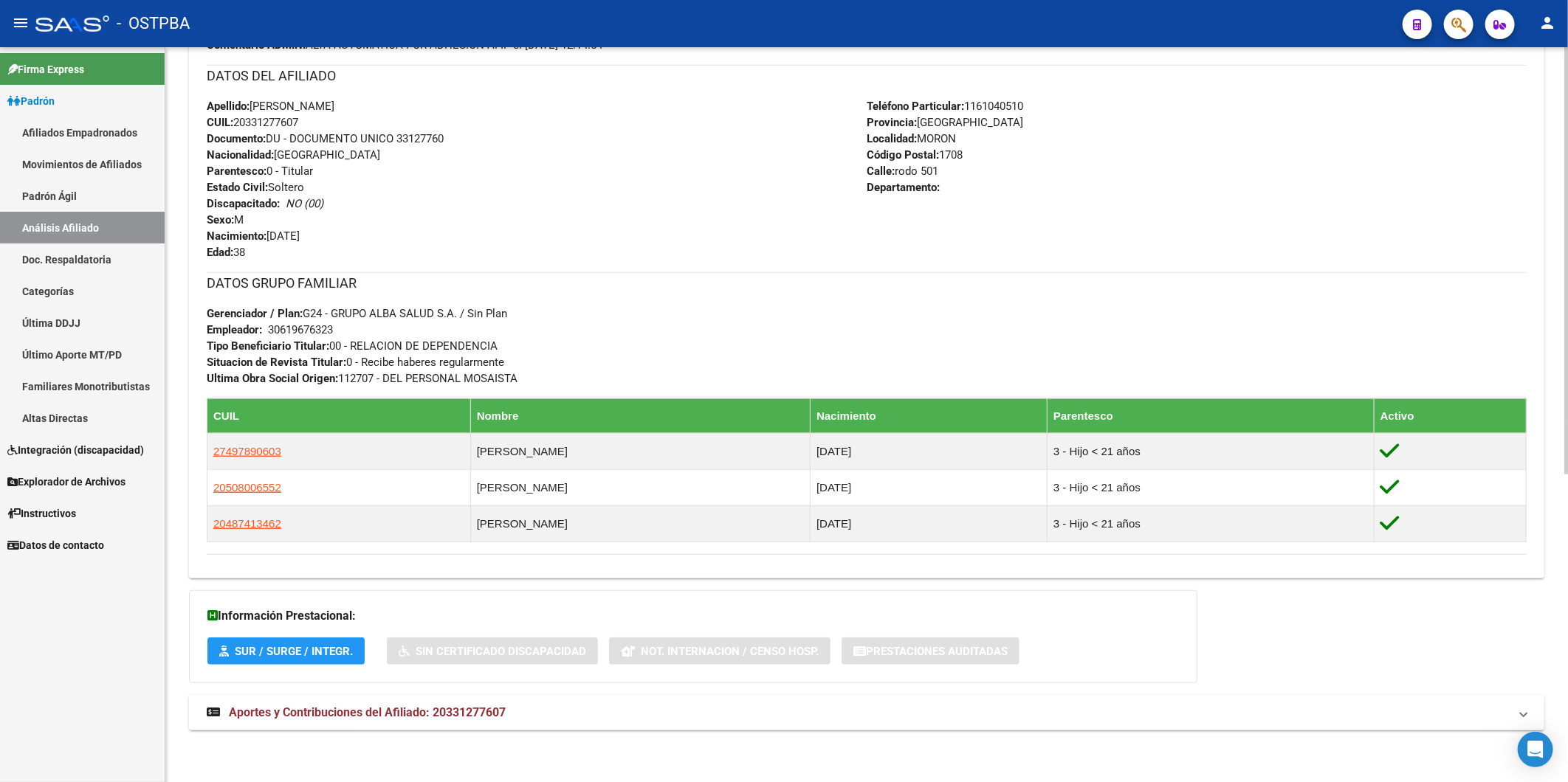
scroll to position [529, 0]
click at [425, 708] on span "Aportes y Contribuciones del Afiliado: 20331277607" at bounding box center [367, 713] width 277 height 14
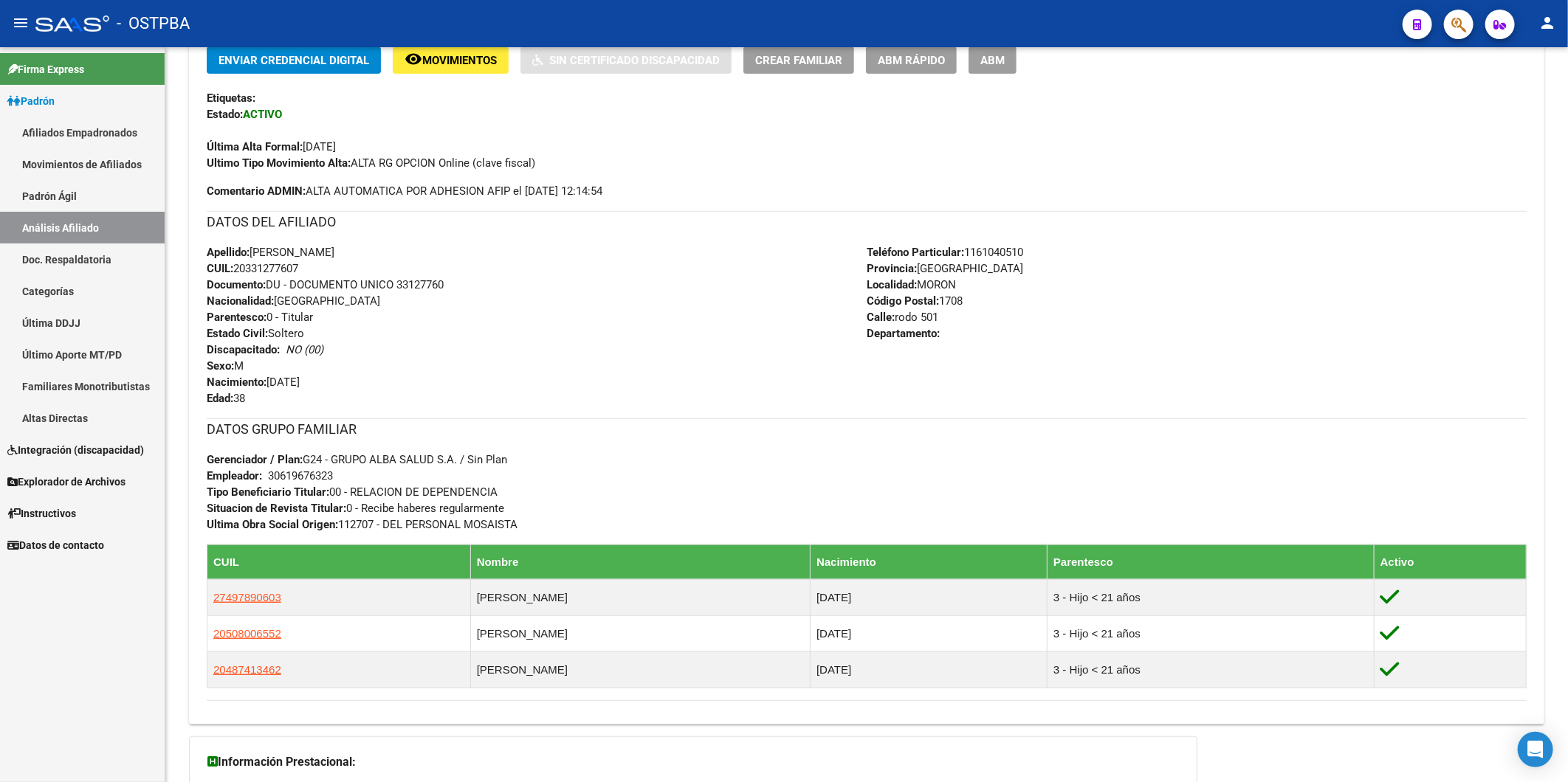
scroll to position [283, 0]
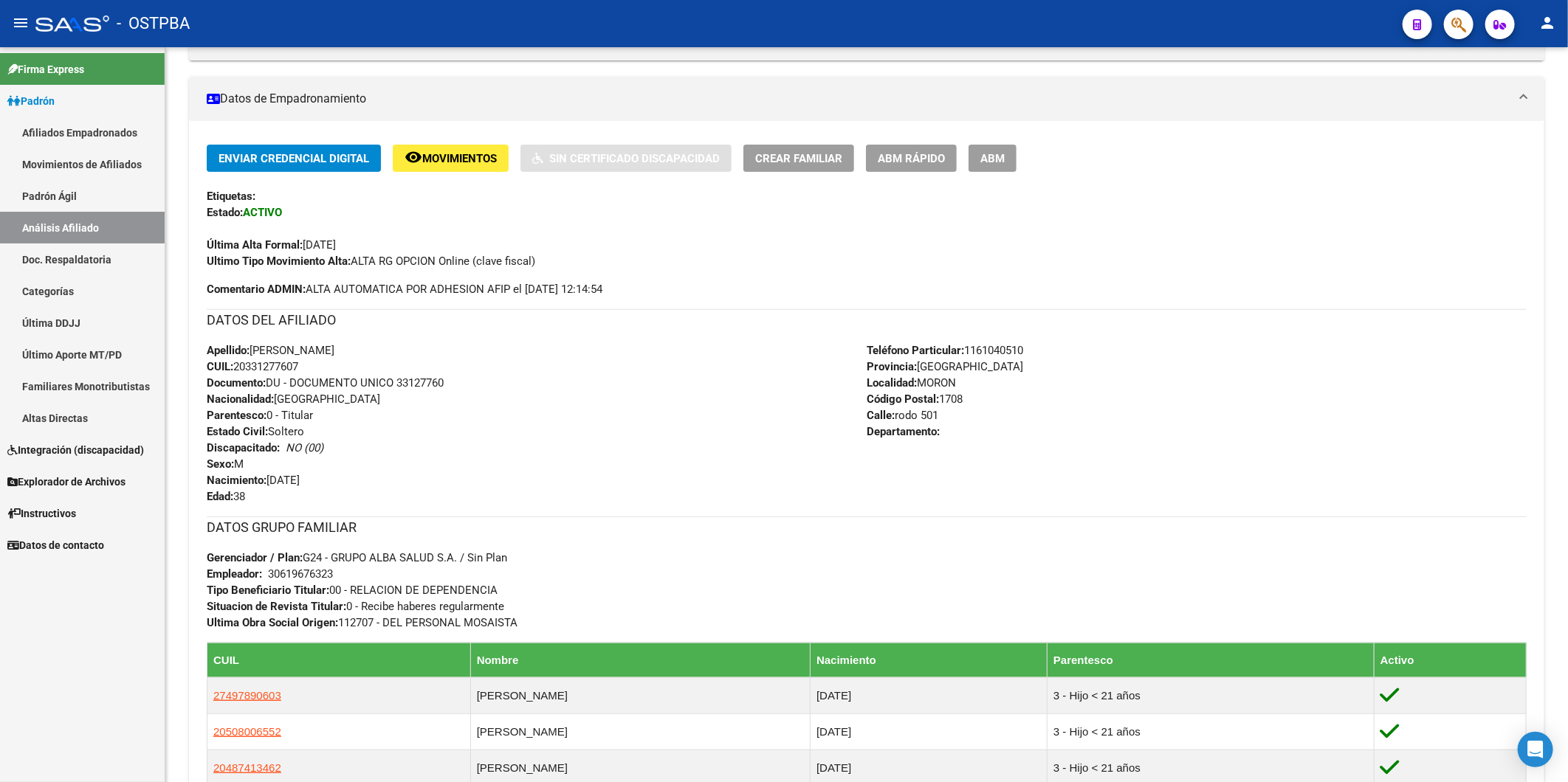
drag, startPoint x: 307, startPoint y: 362, endPoint x: 239, endPoint y: 365, distance: 68.1
click at [239, 365] on div "Apellido: [PERSON_NAME] CUIL: 20331277607 Documento: DU - DOCUMENTO UNICO 33127…" at bounding box center [537, 423] width 660 height 162
copy span "20331277607"
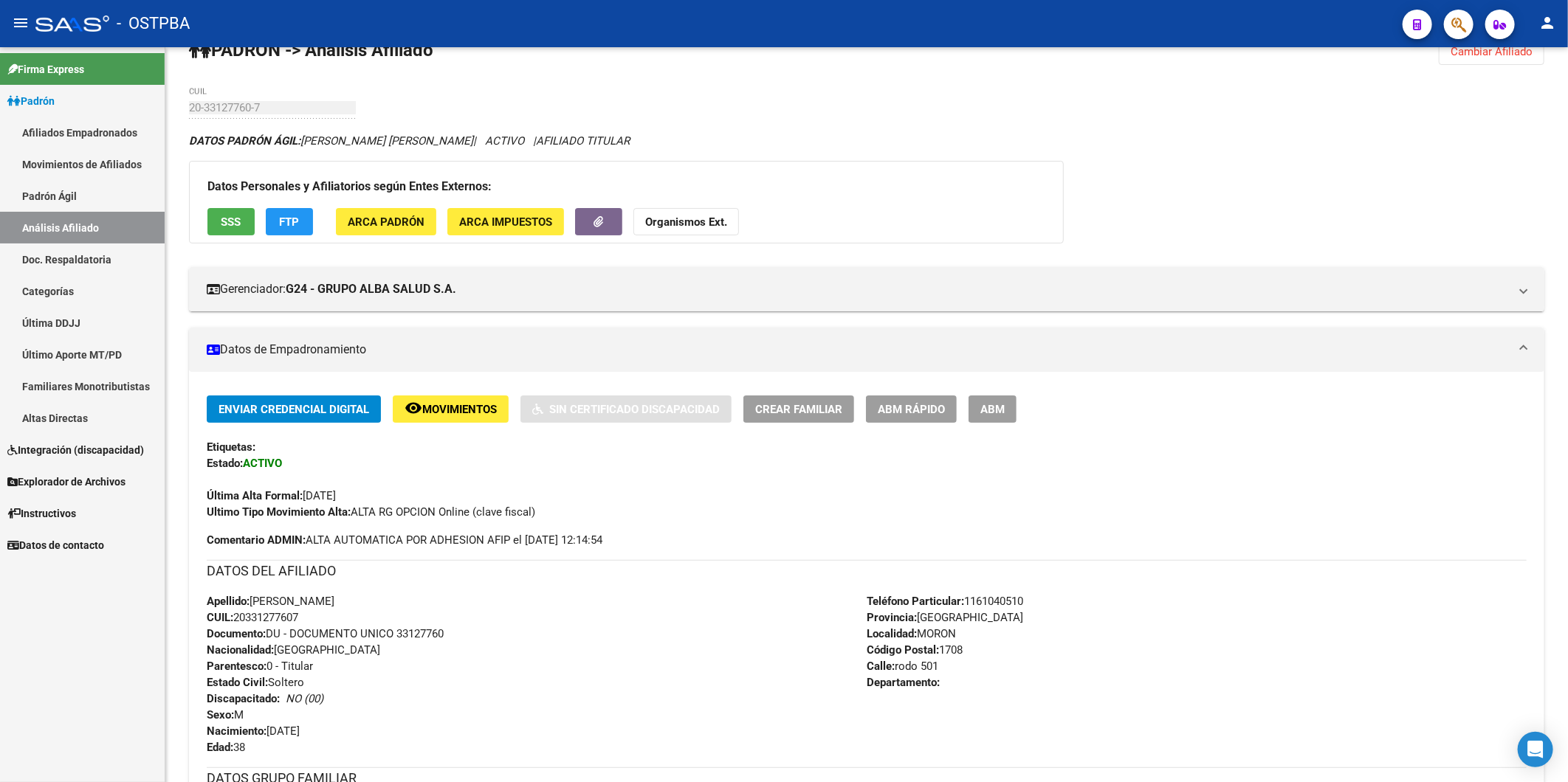
scroll to position [0, 0]
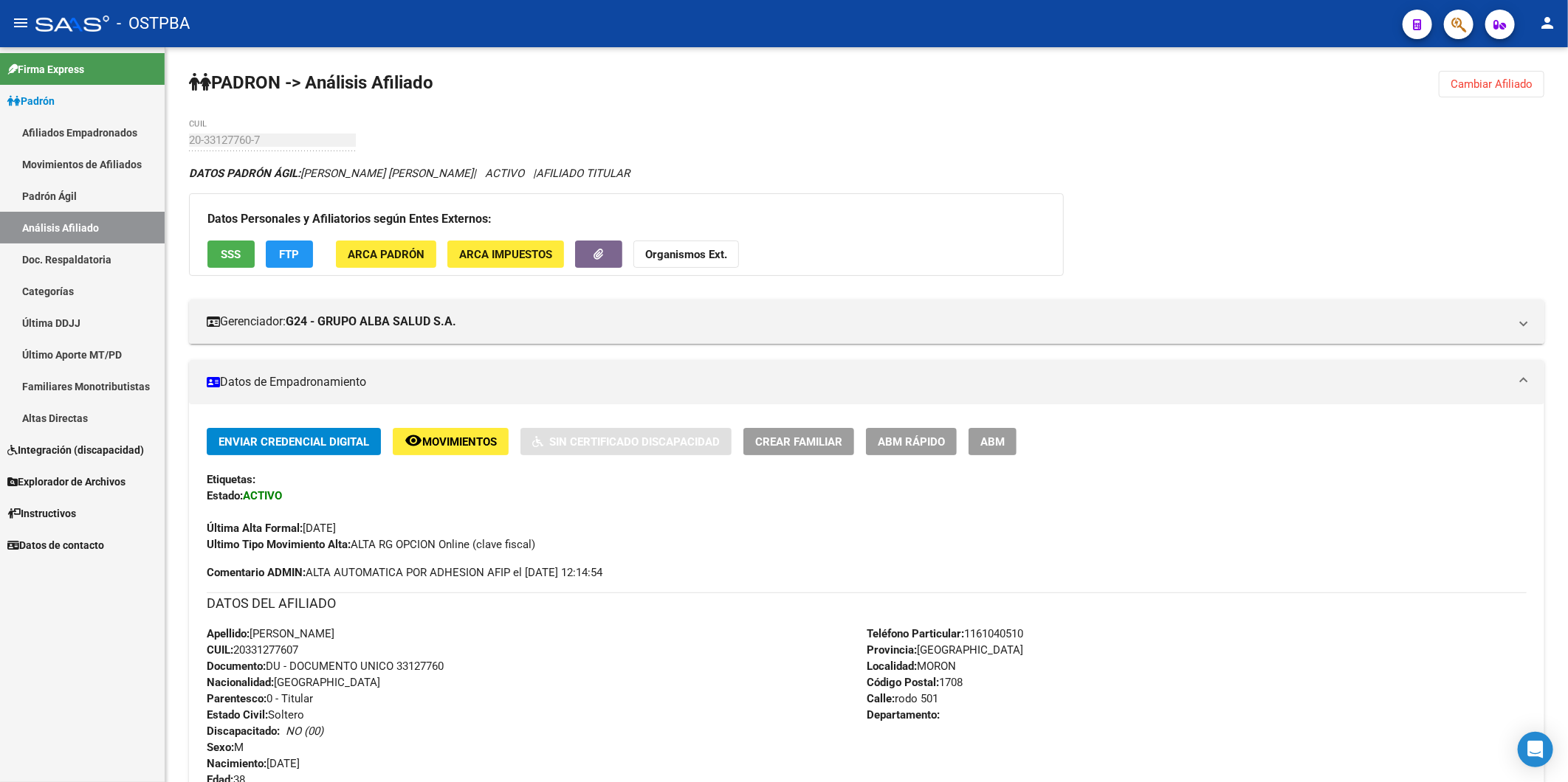
click at [667, 251] on strong "Organismos Ext." at bounding box center [686, 254] width 82 height 13
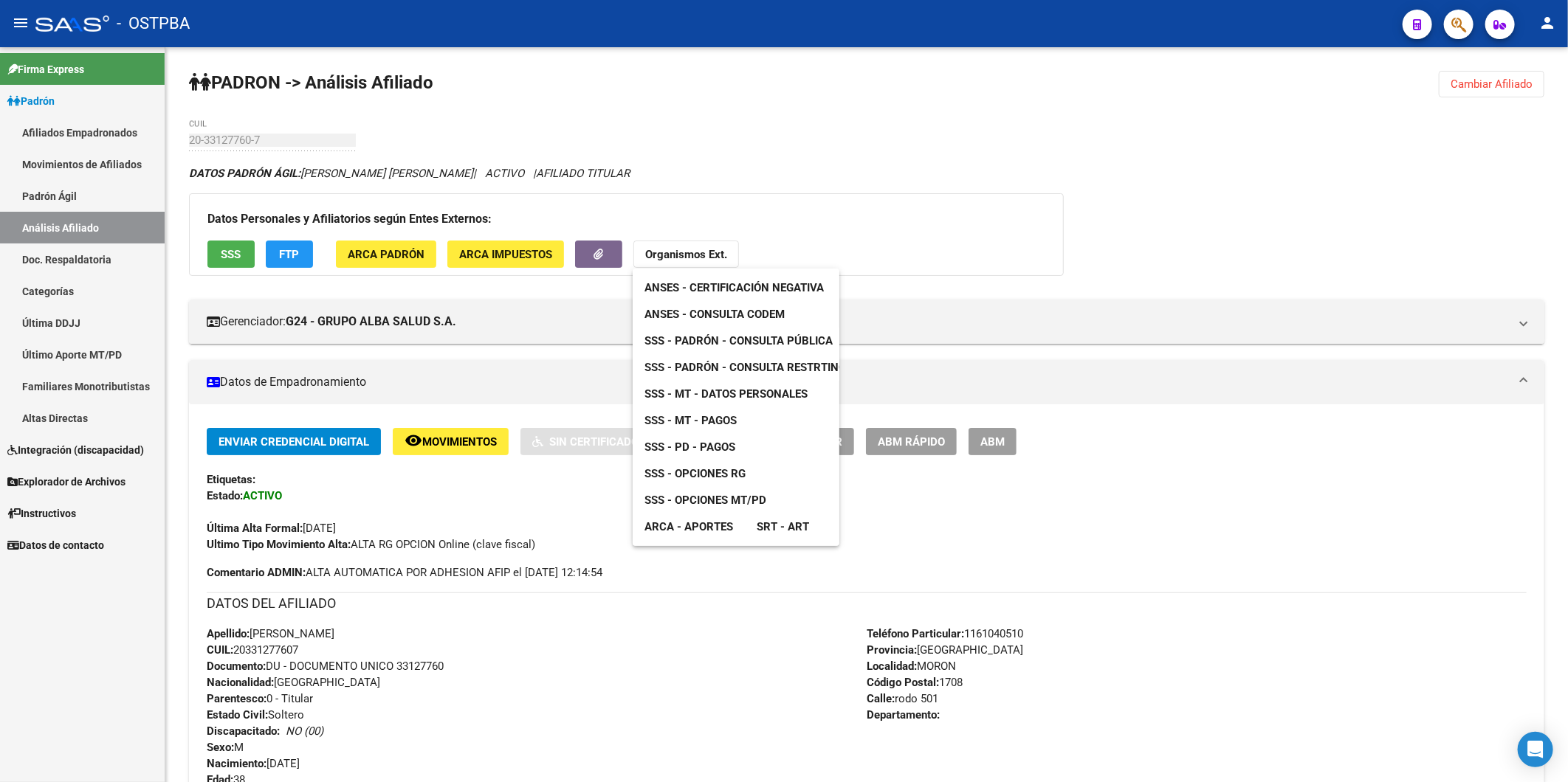
click at [763, 312] on span "ANSES - Consulta CODEM" at bounding box center [715, 314] width 140 height 13
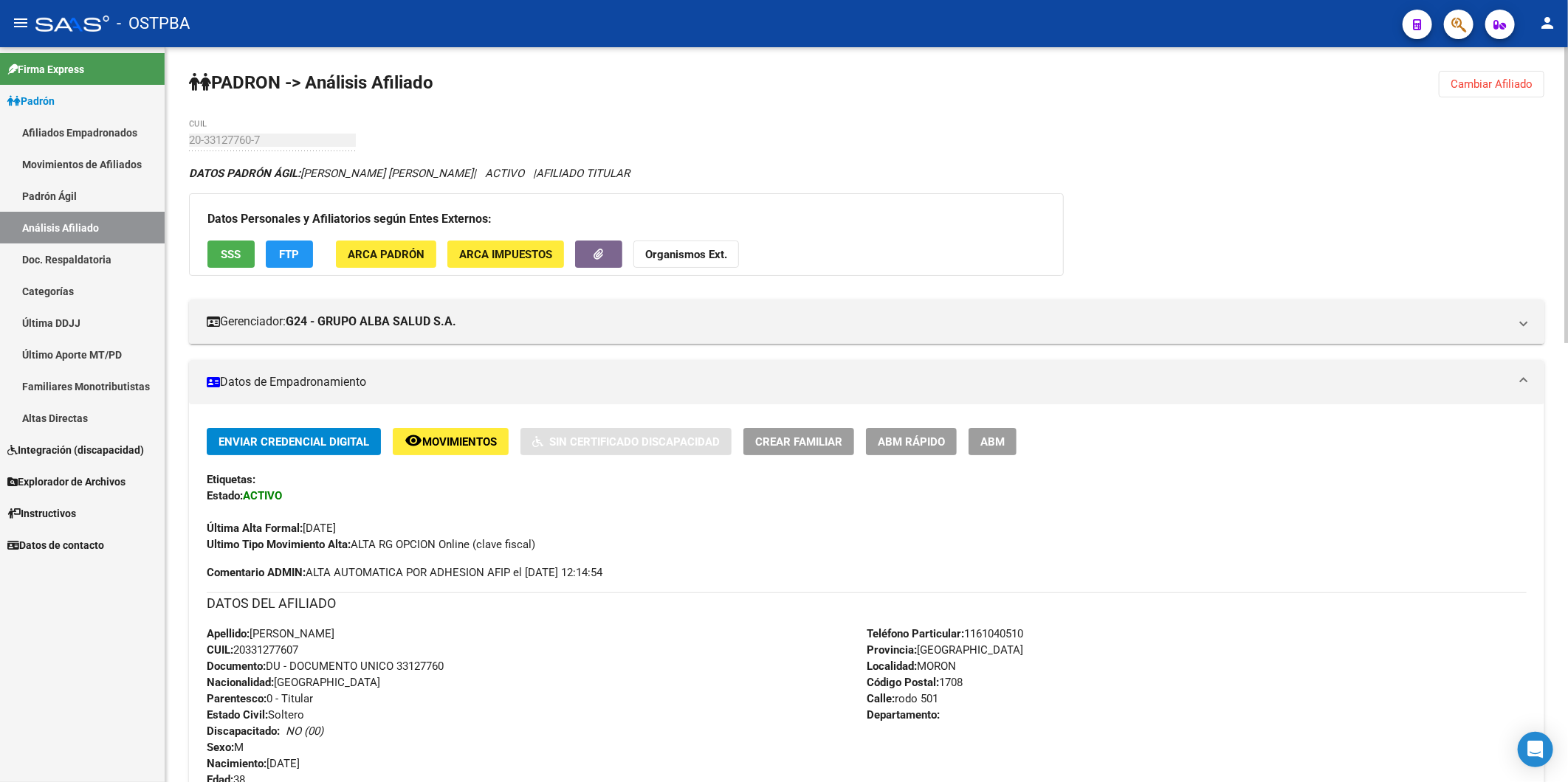
click at [1478, 83] on span "Cambiar Afiliado" at bounding box center [1491, 83] width 82 height 13
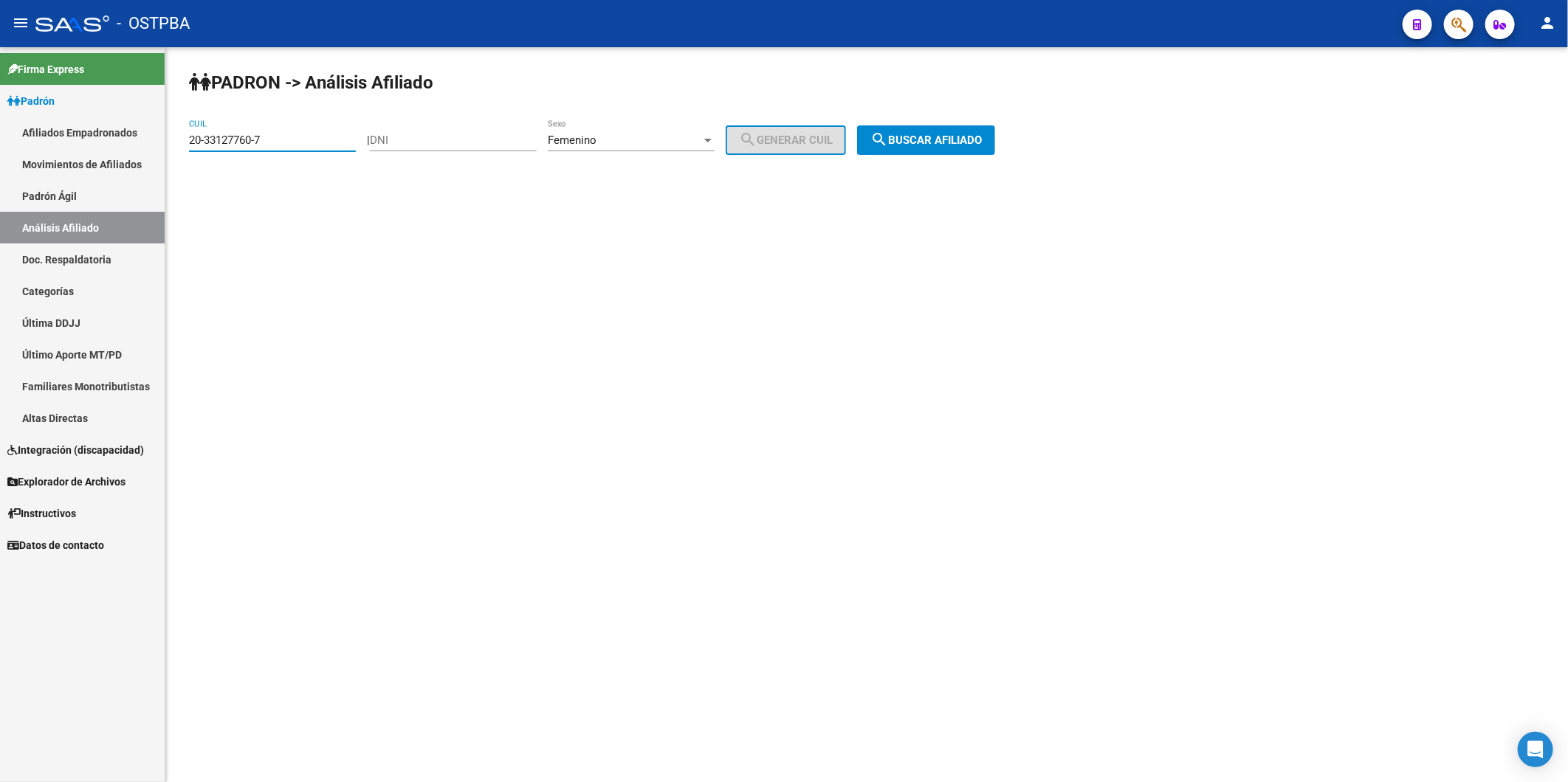
drag, startPoint x: 288, startPoint y: 144, endPoint x: 98, endPoint y: 149, distance: 190.1
click at [129, 154] on mat-sidenav-container "Firma Express Padrón Afiliados Empadronados Movimientos de Afiliados Padrón Ági…" at bounding box center [784, 415] width 1568 height 735
paste input "288072-2"
click at [962, 136] on span "search Buscar afiliado" at bounding box center [926, 140] width 112 height 13
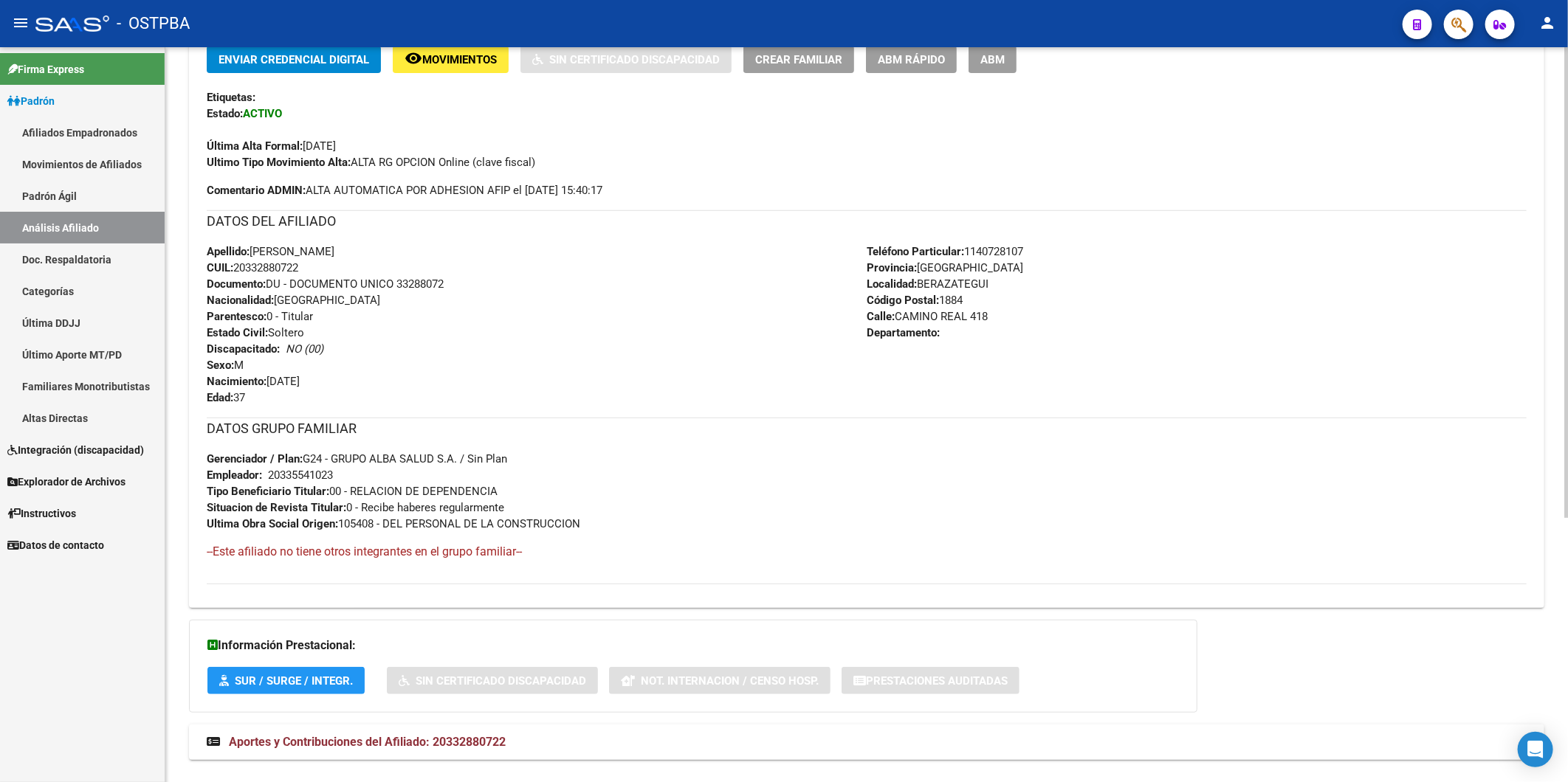
scroll to position [409, 0]
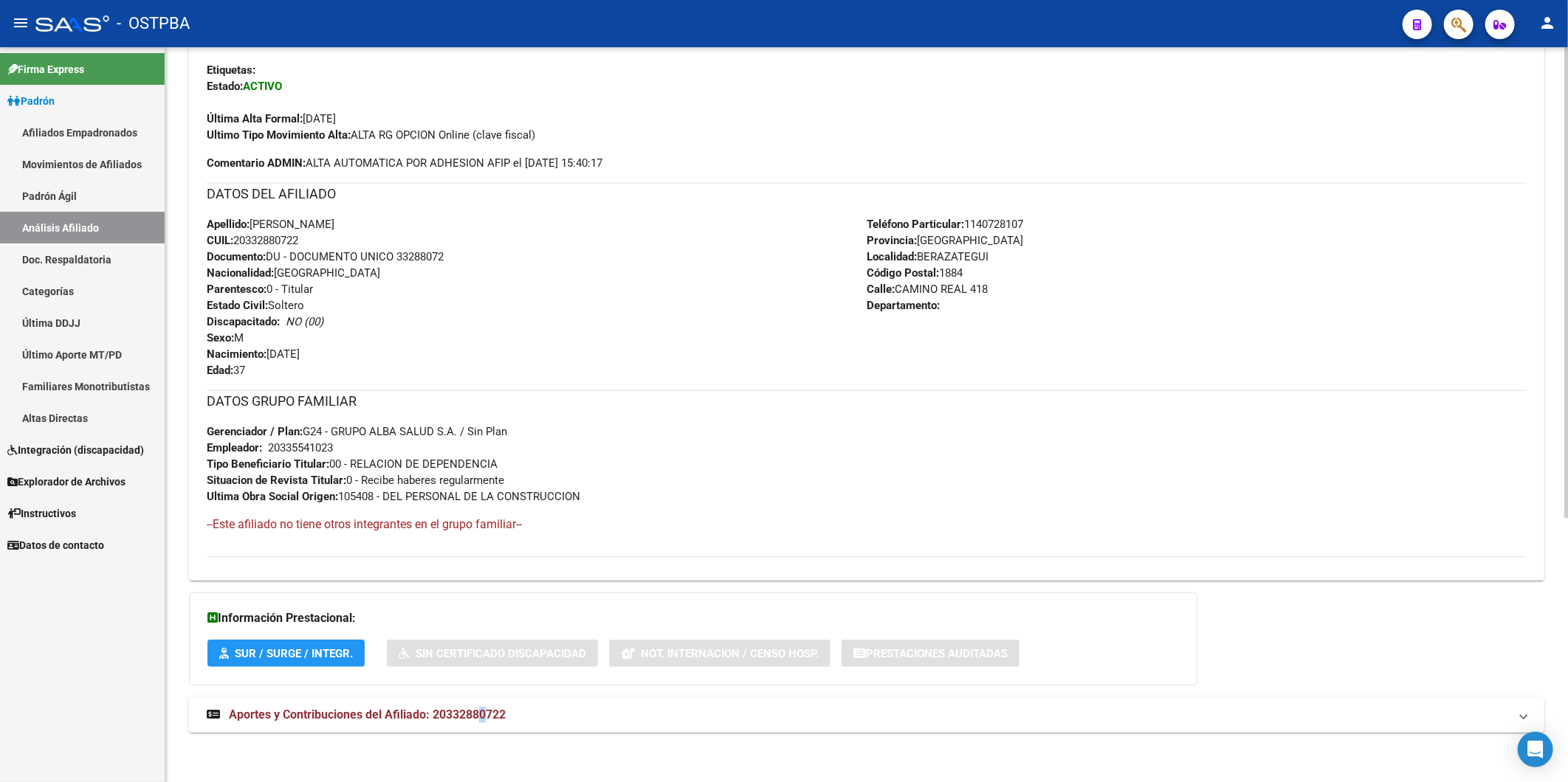
click at [482, 709] on span "Aportes y Contribuciones del Afiliado: 20332880722" at bounding box center [367, 715] width 277 height 14
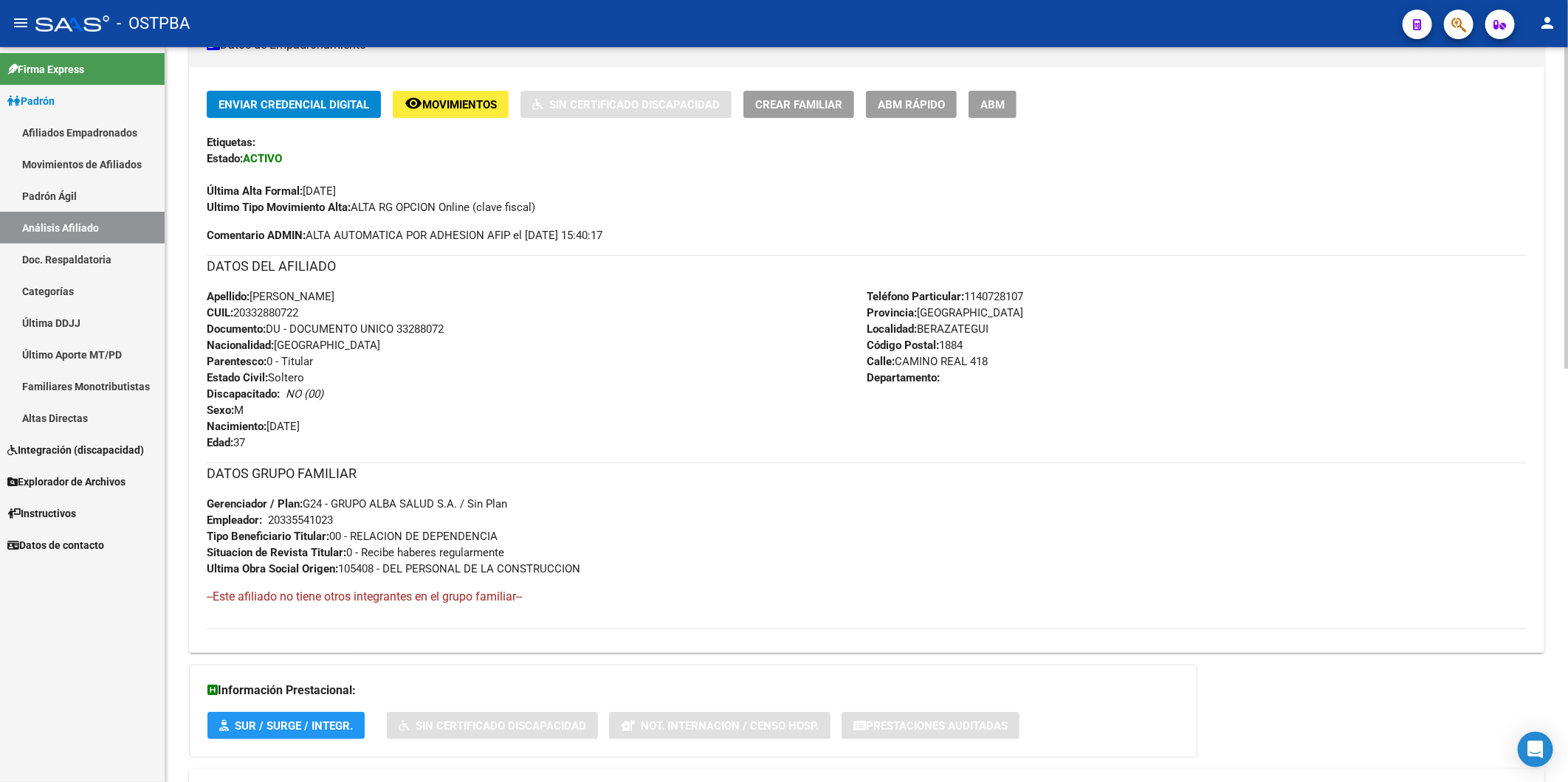
scroll to position [136, 0]
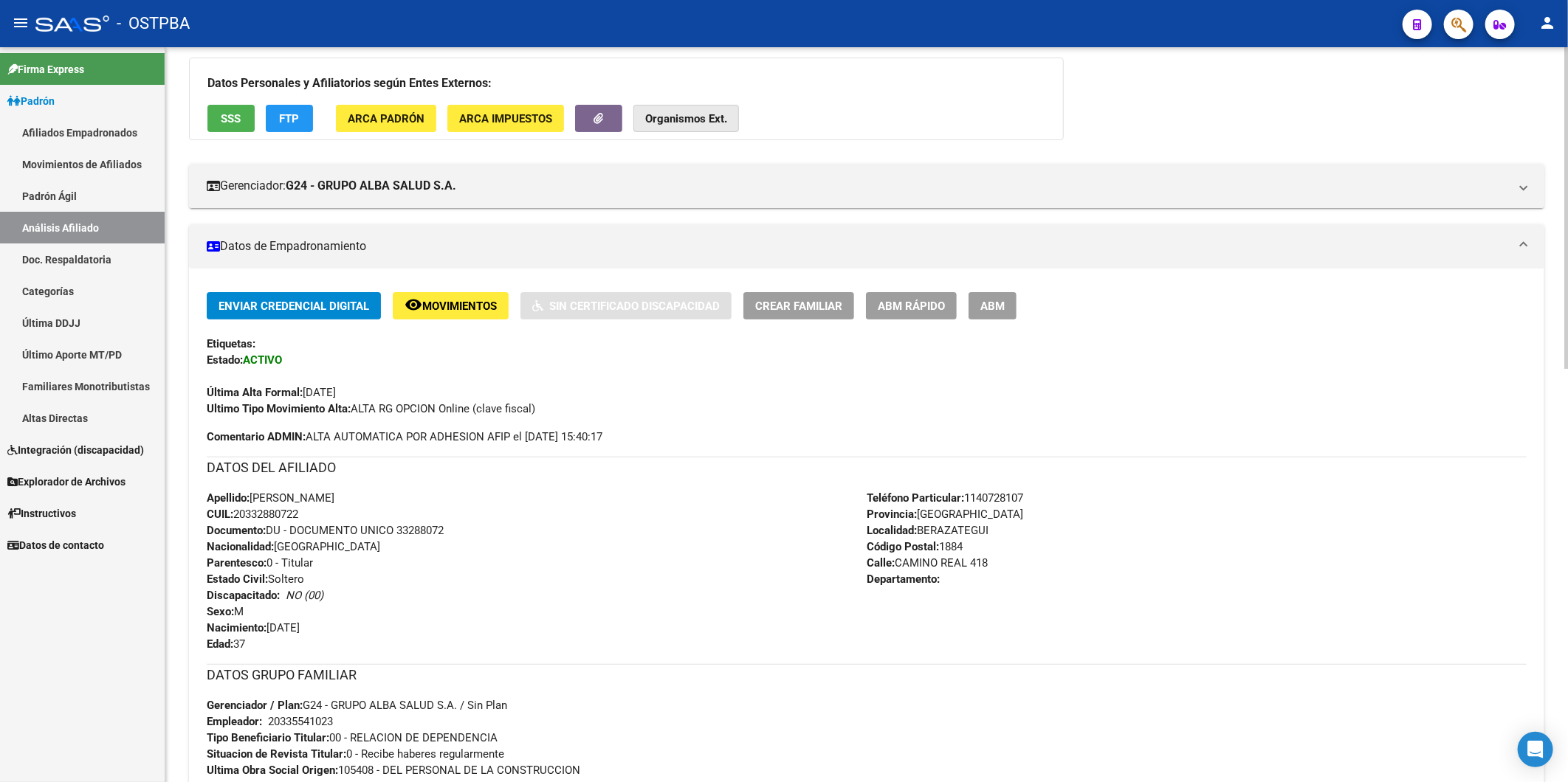
click at [683, 109] on button "Organismos Ext." at bounding box center [686, 118] width 105 height 27
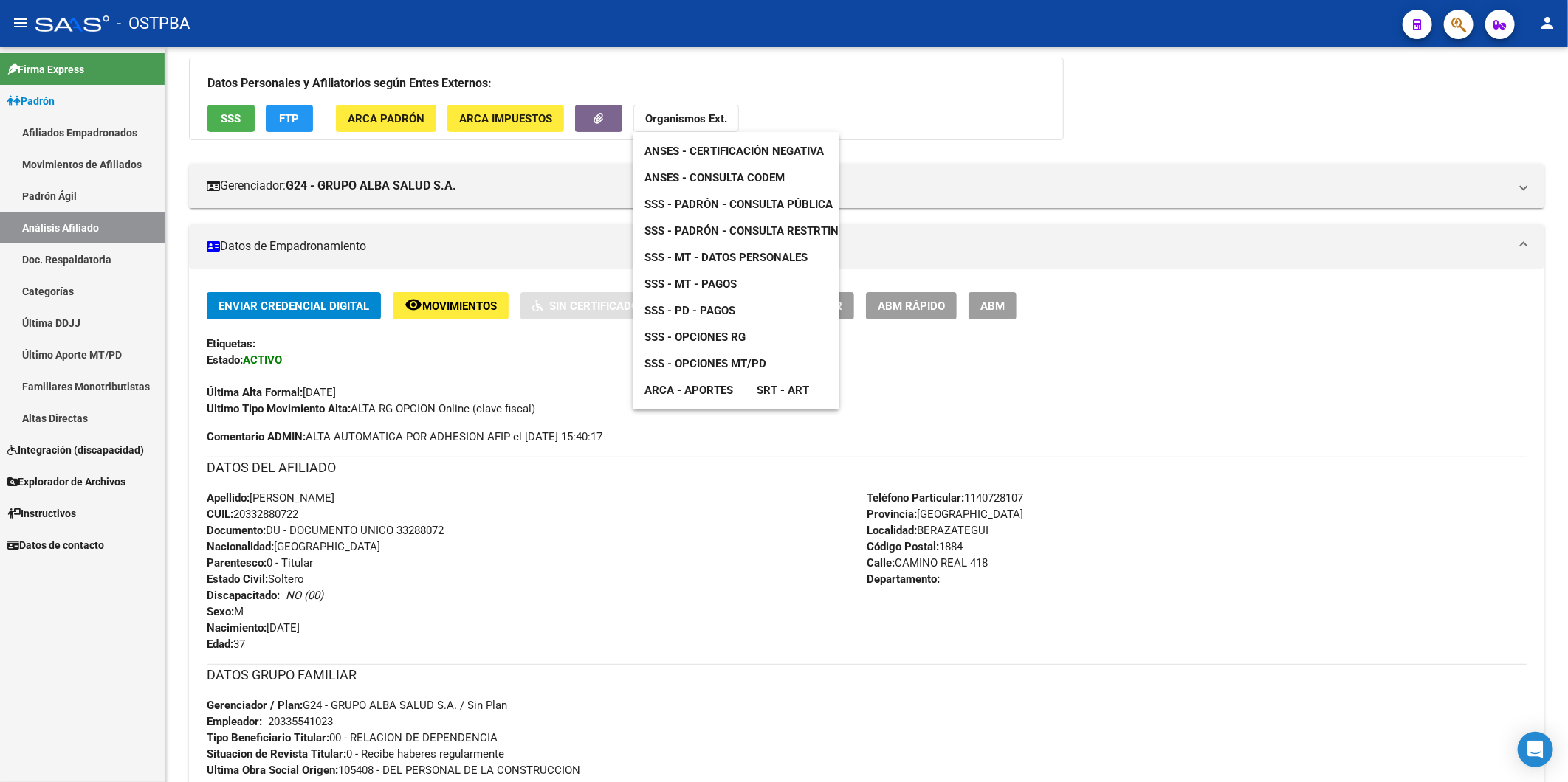
click at [768, 183] on span "ANSES - Consulta CODEM" at bounding box center [715, 178] width 140 height 13
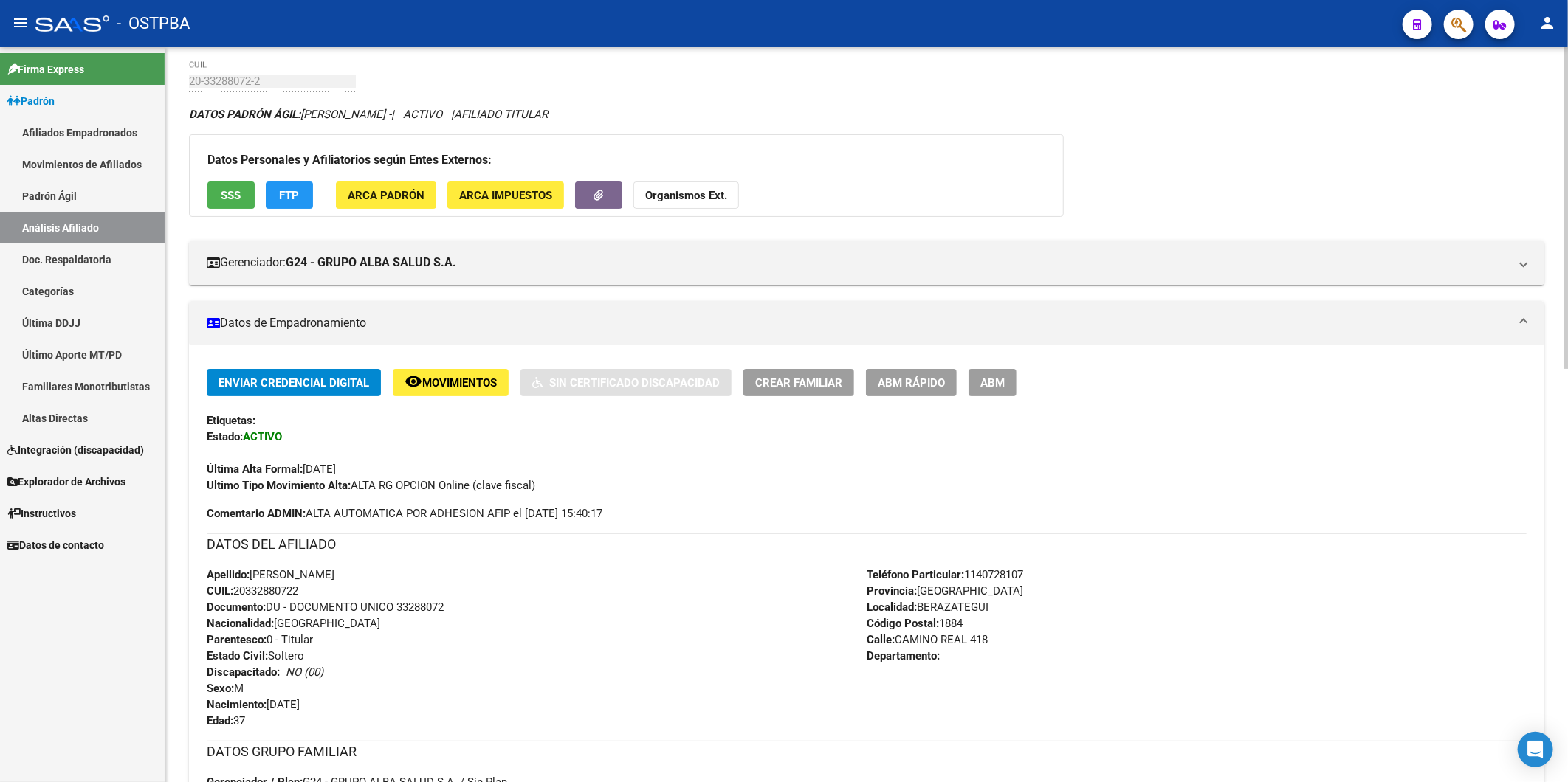
scroll to position [0, 0]
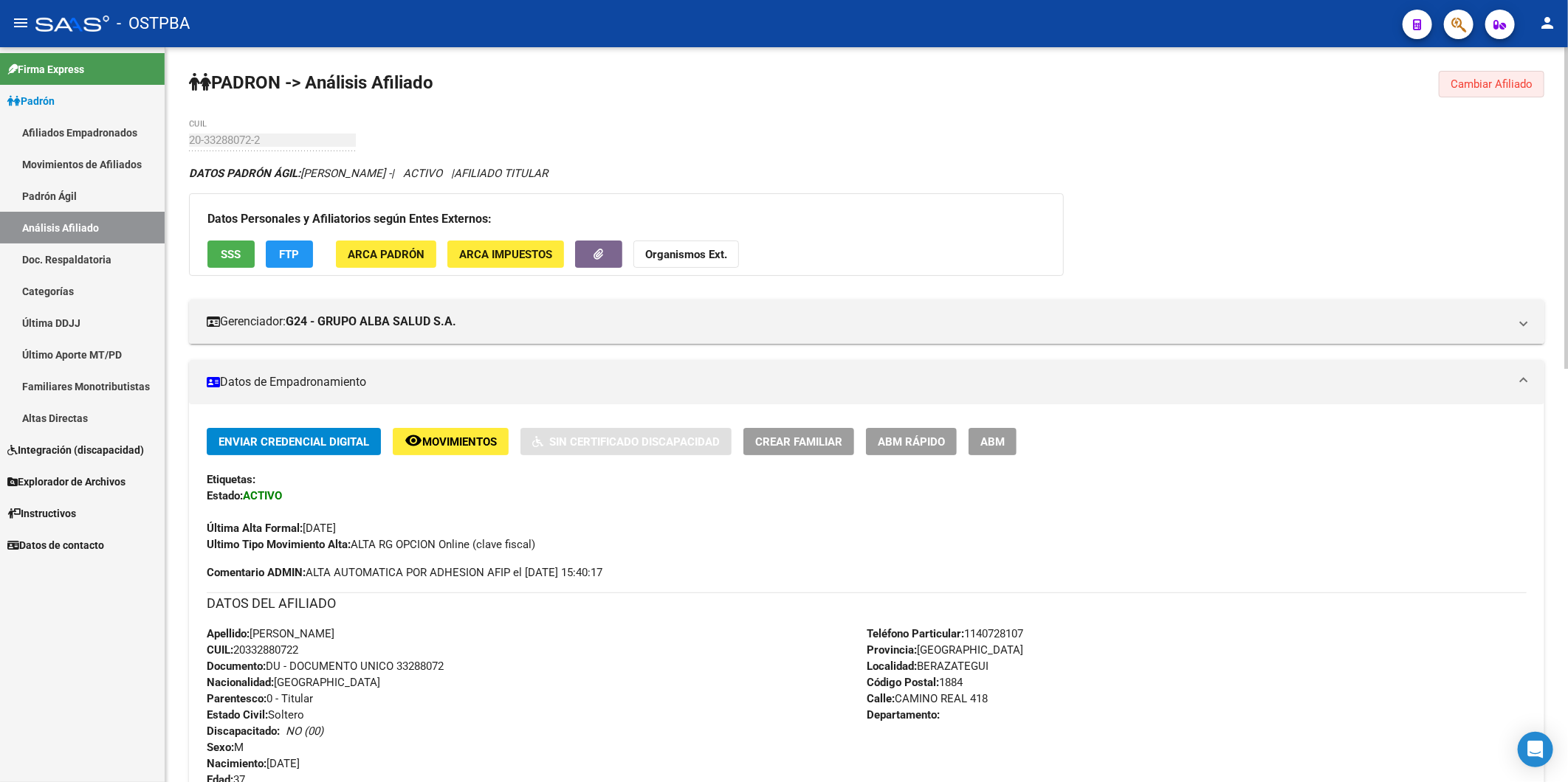
click at [1524, 79] on span "Cambiar Afiliado" at bounding box center [1491, 83] width 82 height 13
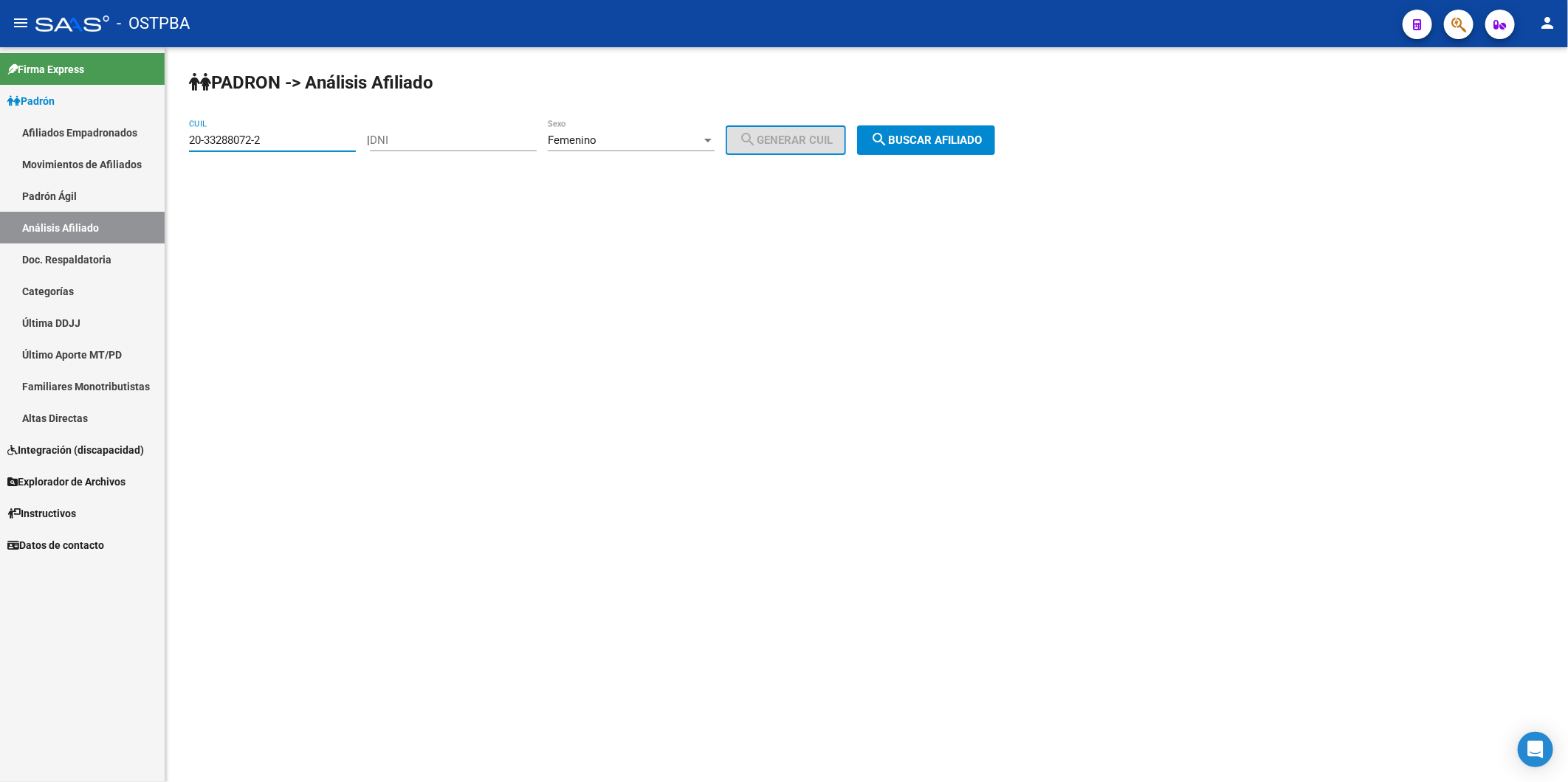
drag, startPoint x: 293, startPoint y: 144, endPoint x: 126, endPoint y: 175, distance: 169.9
click at [155, 161] on mat-sidenav-container "Firma Express Padrón Afiliados Empadronados Movimientos de Afiliados Padrón Ági…" at bounding box center [784, 415] width 1568 height 735
paste input "4502290-3"
click at [942, 143] on span "search Buscar afiliado" at bounding box center [926, 140] width 112 height 13
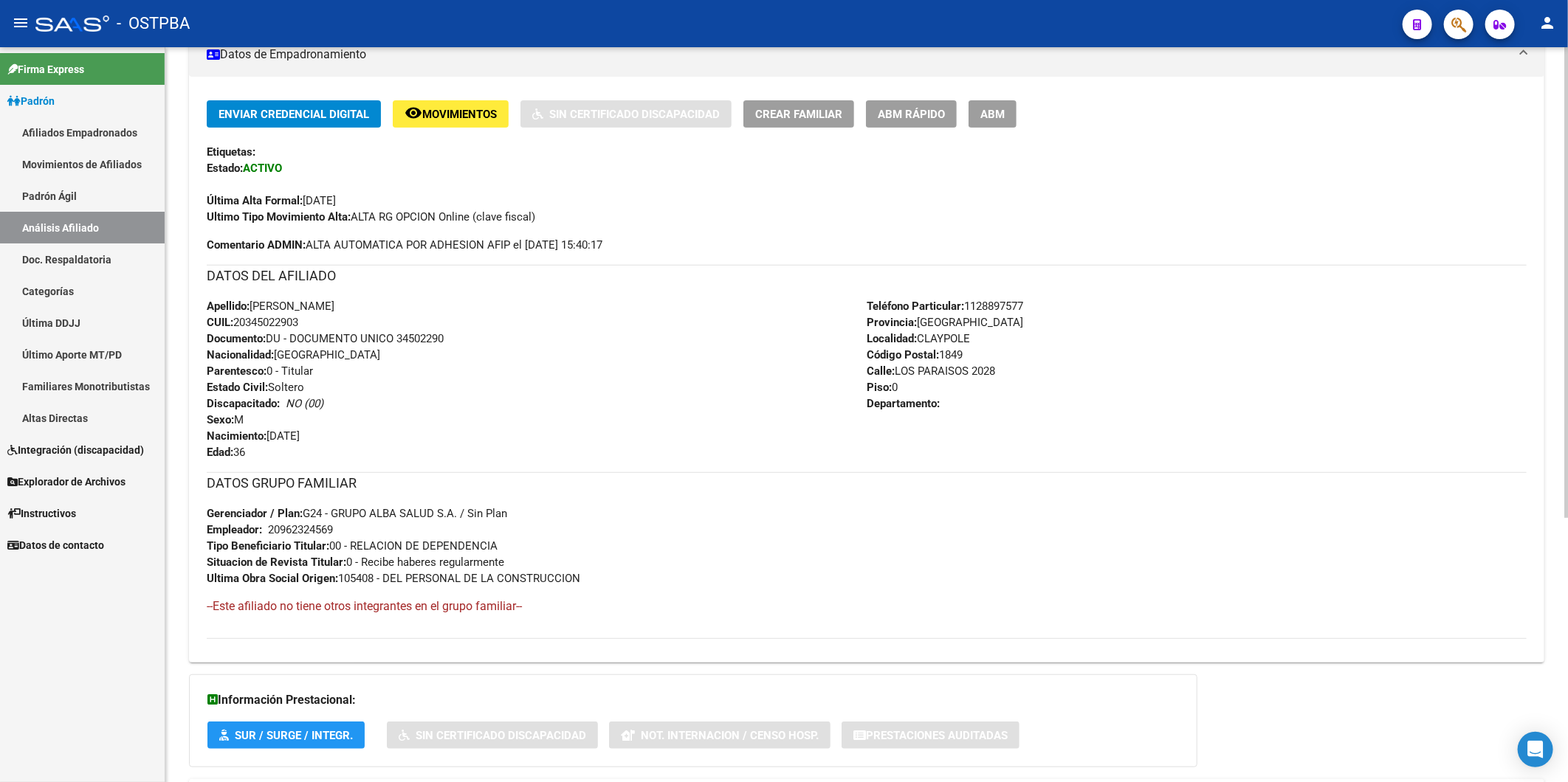
scroll to position [413, 0]
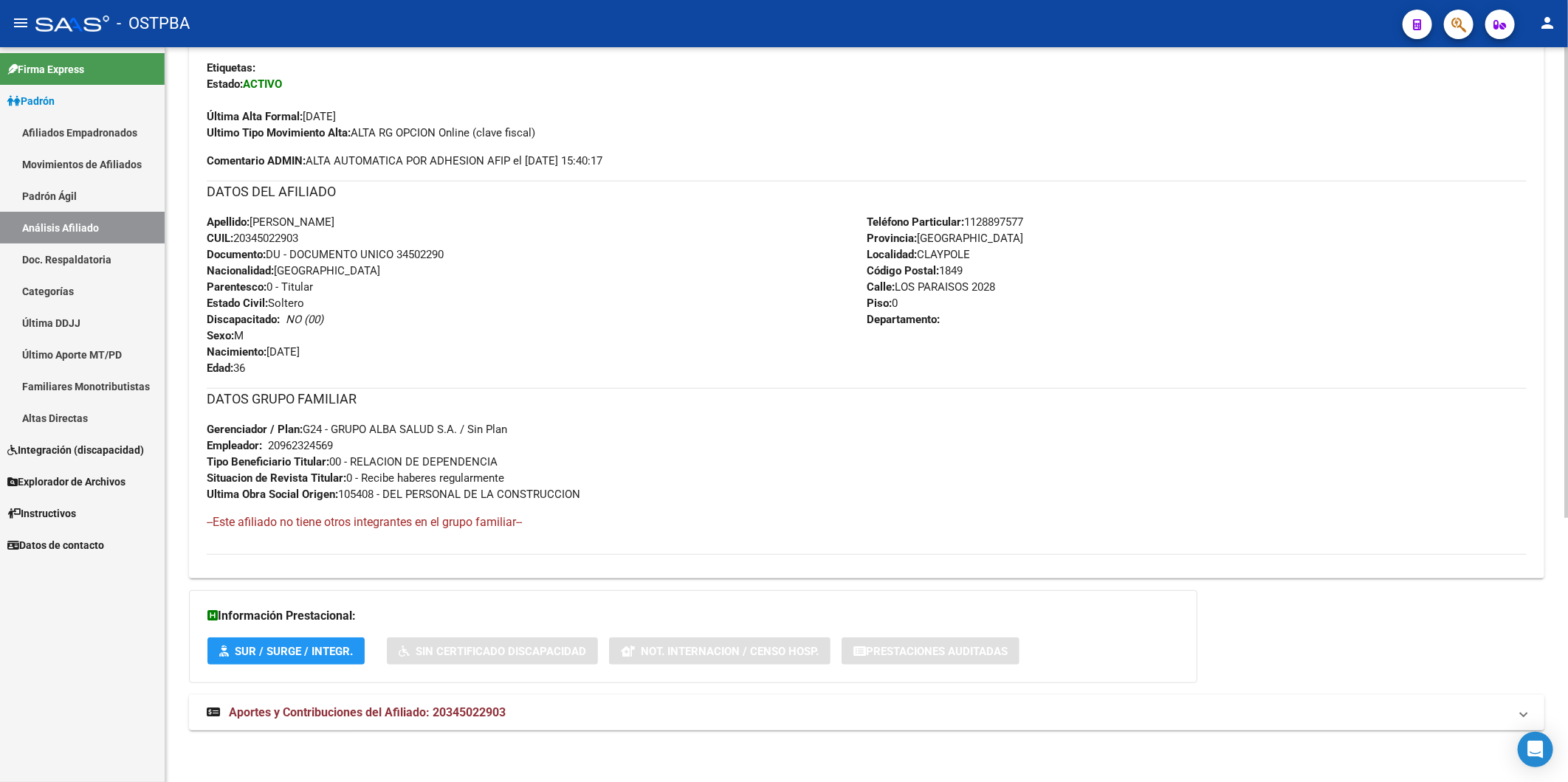
click at [448, 710] on span "Aportes y Contribuciones del Afiliado: 20345022903" at bounding box center [367, 713] width 277 height 14
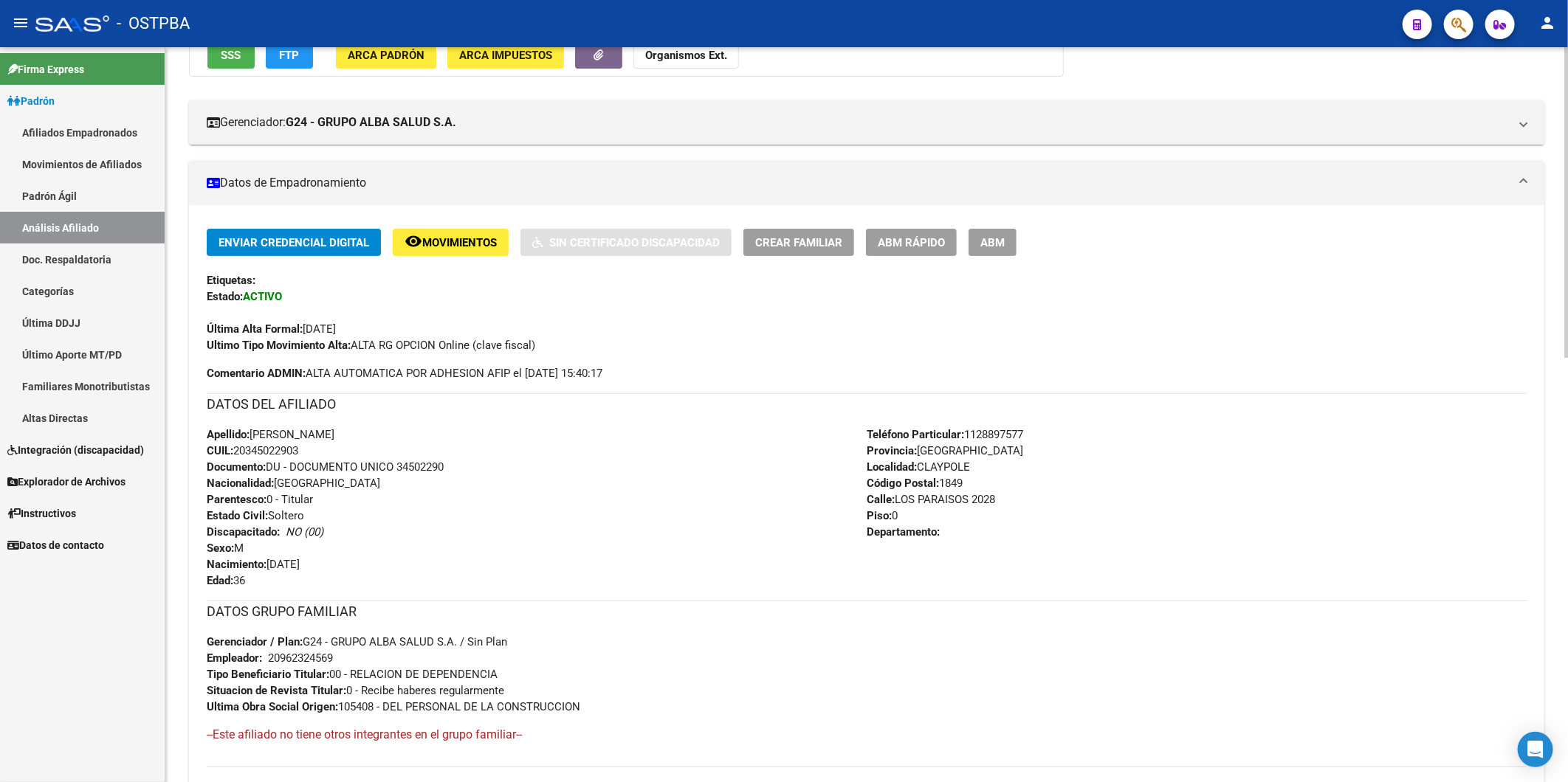
scroll to position [7, 0]
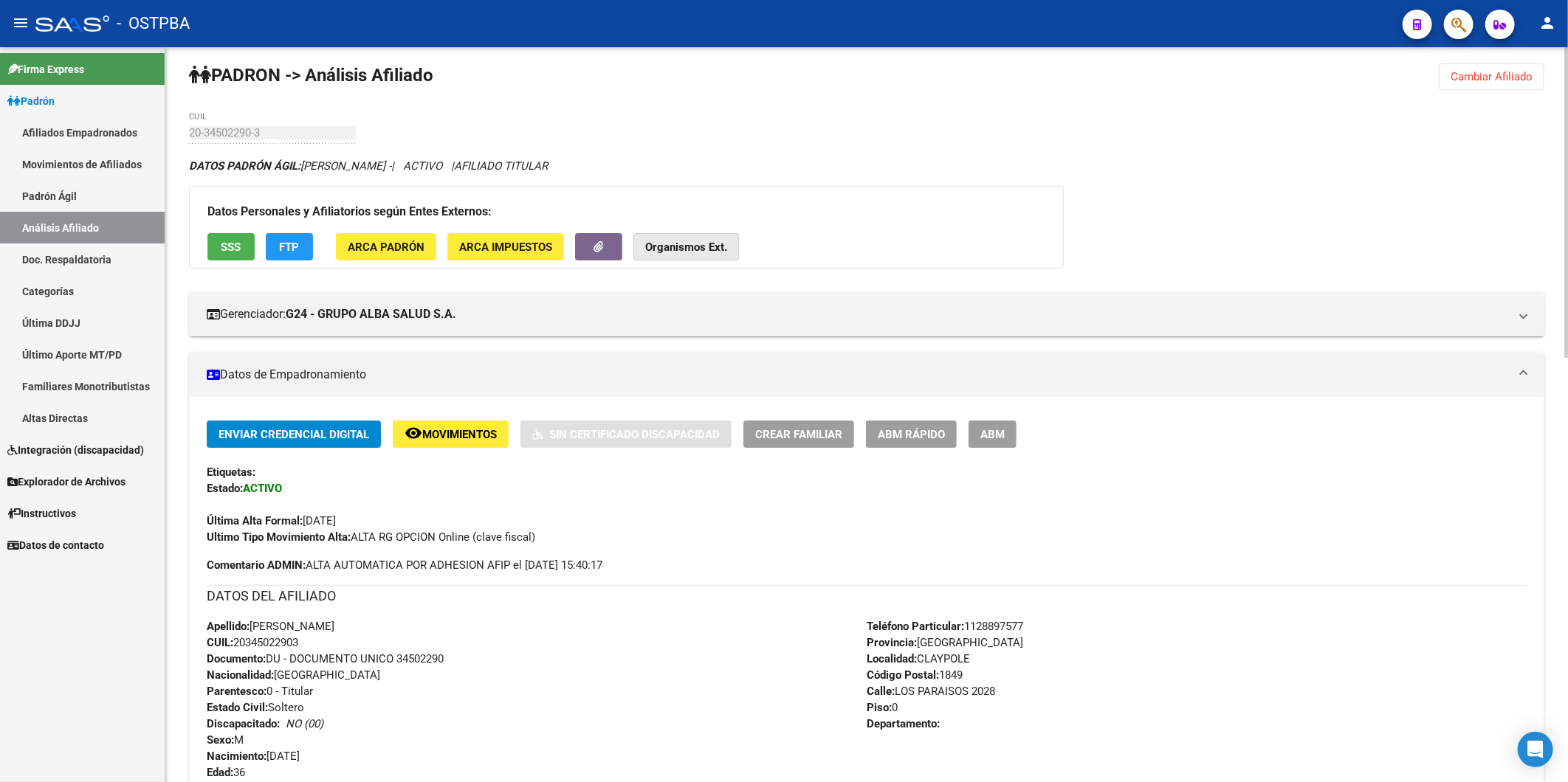
click at [675, 255] on button "Organismos Ext." at bounding box center [686, 246] width 105 height 27
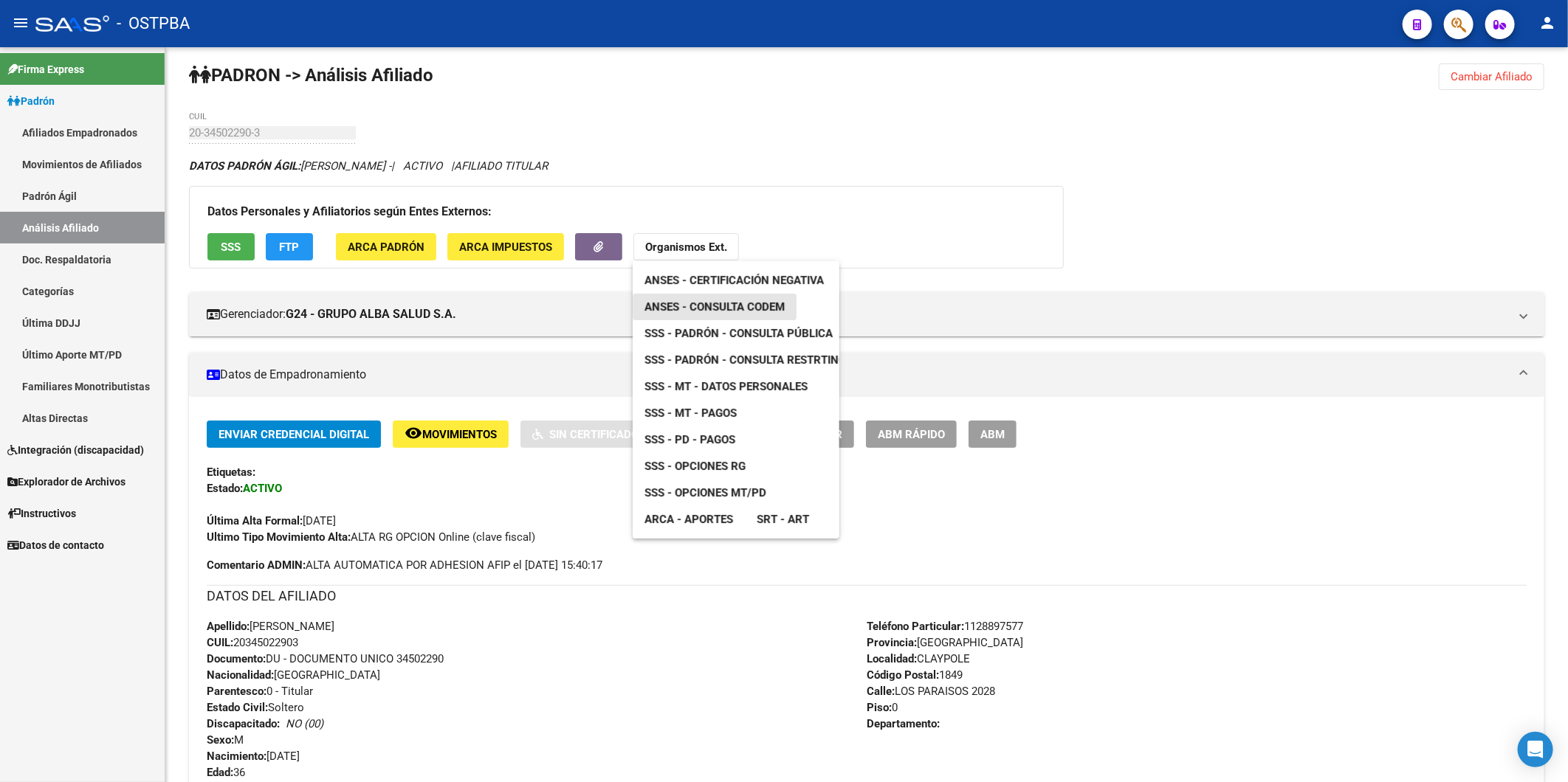
click at [733, 303] on span "ANSES - Consulta CODEM" at bounding box center [715, 306] width 140 height 13
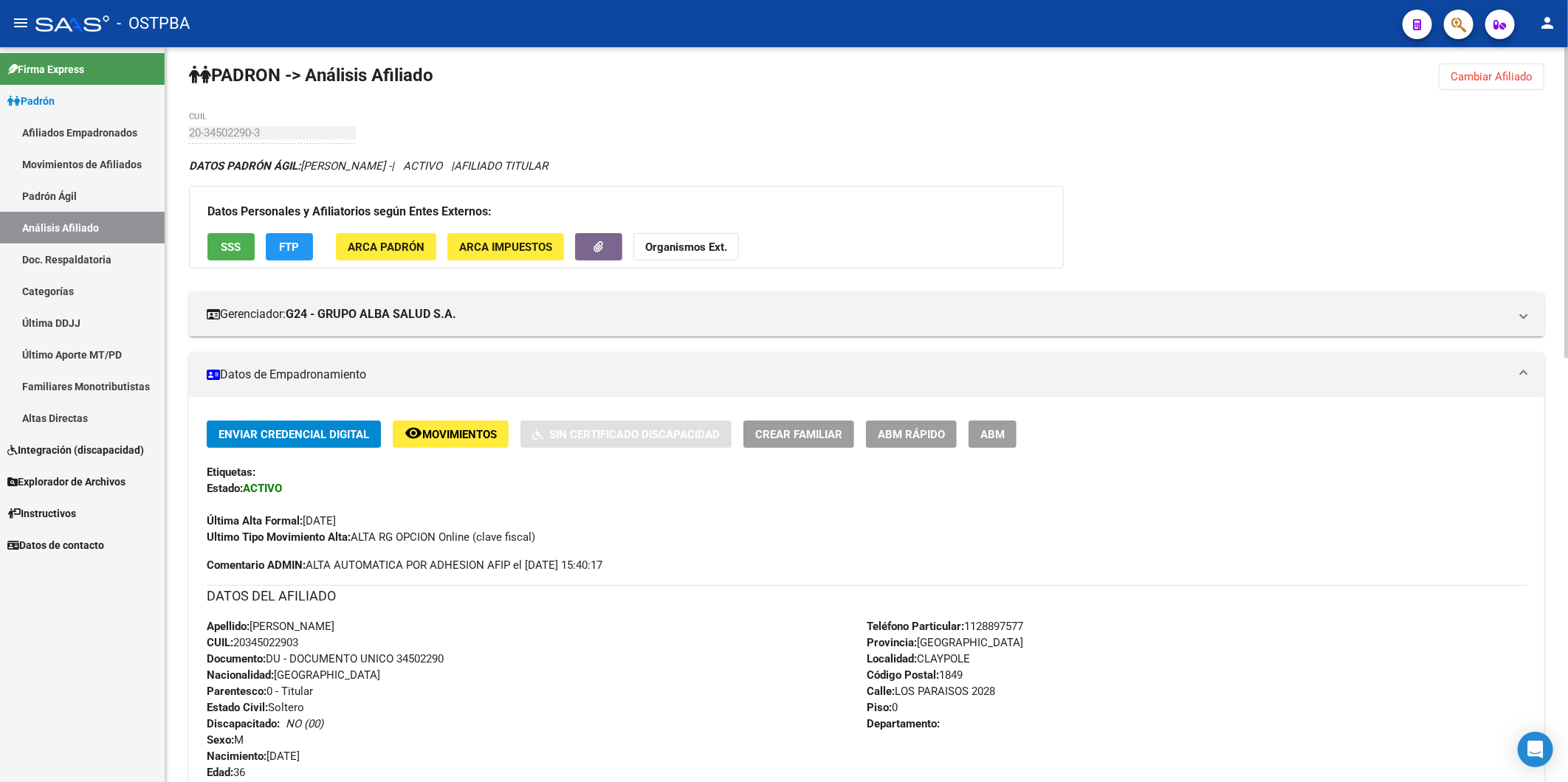
click at [1489, 77] on span "Cambiar Afiliado" at bounding box center [1491, 76] width 82 height 13
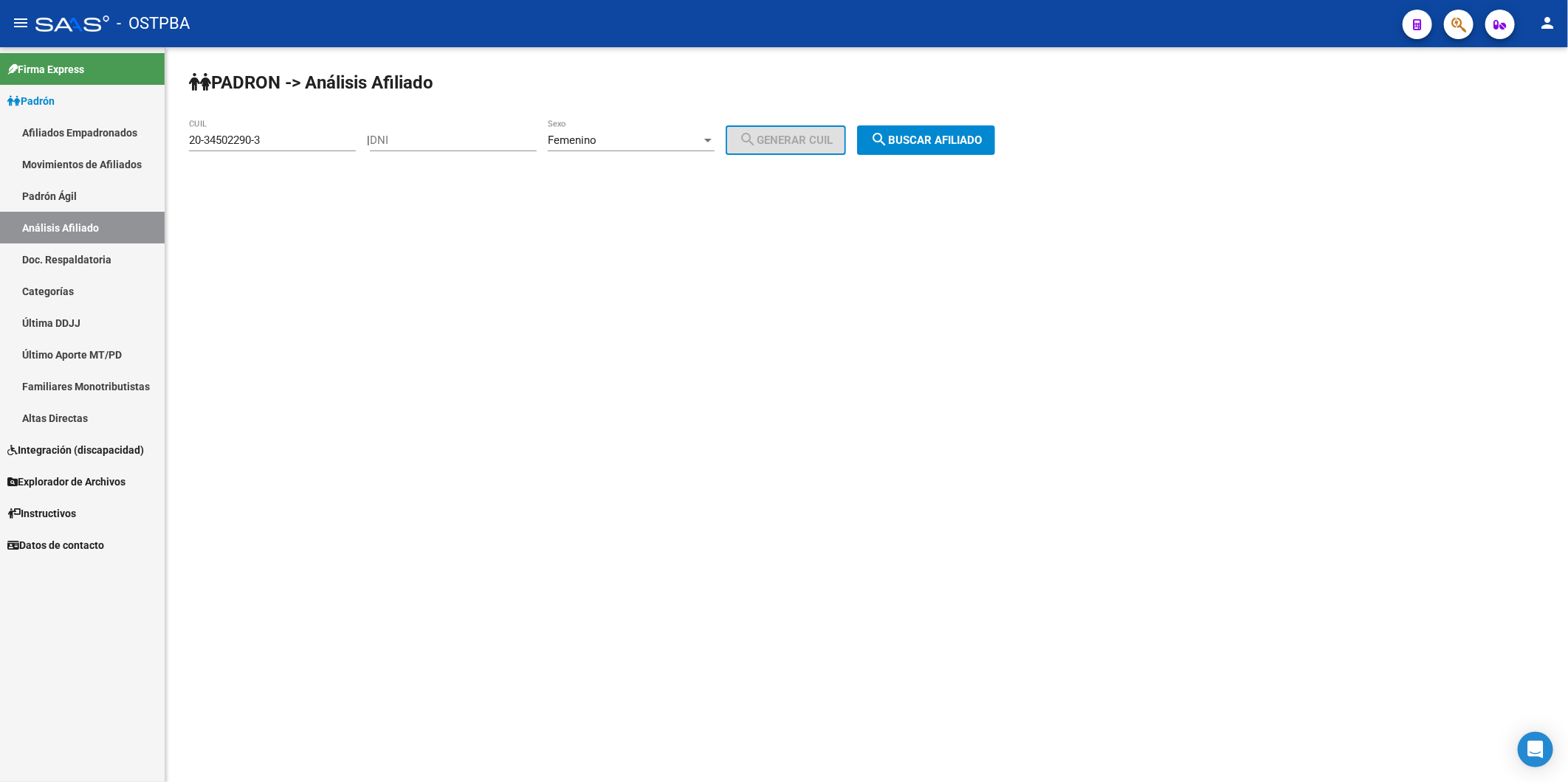
scroll to position [0, 0]
drag, startPoint x: 298, startPoint y: 130, endPoint x: 253, endPoint y: 154, distance: 51.0
click at [253, 154] on div "20-34502290-3 CUIL" at bounding box center [272, 142] width 167 height 46
drag, startPoint x: 253, startPoint y: 154, endPoint x: 286, endPoint y: 157, distance: 33.1
click at [286, 157] on div "20-34502290-3 CUIL" at bounding box center [272, 142] width 167 height 46
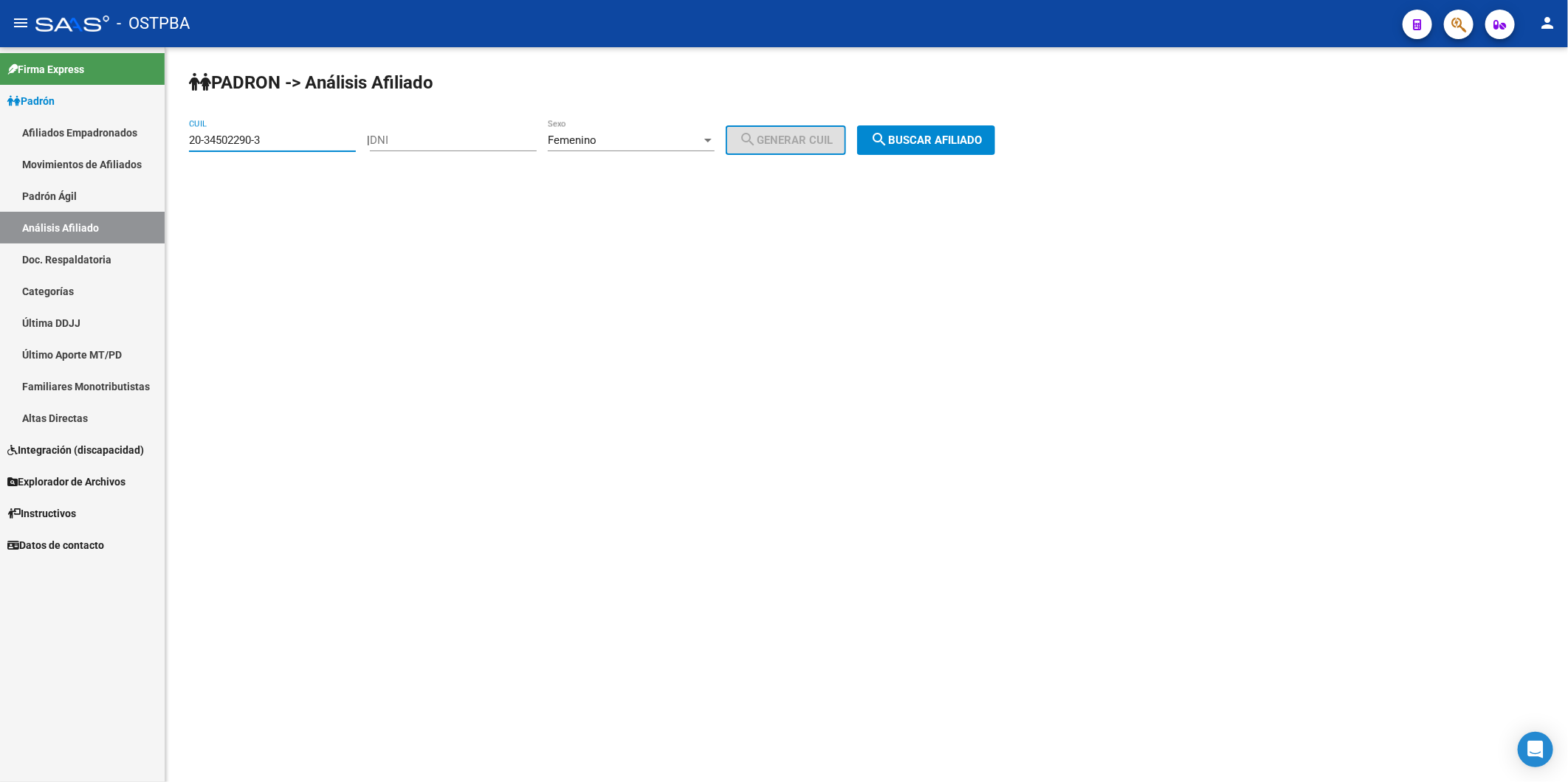
drag, startPoint x: 269, startPoint y: 142, endPoint x: 177, endPoint y: 146, distance: 92.1
click at [182, 148] on div "PADRON -> Análisis Afiliado 20-34502290-3 CUIL | DNI Femenino Sexo search Gener…" at bounding box center [867, 125] width 1403 height 155
paste input "834445-6"
click at [987, 131] on button "search Buscar afiliado" at bounding box center [926, 140] width 138 height 30
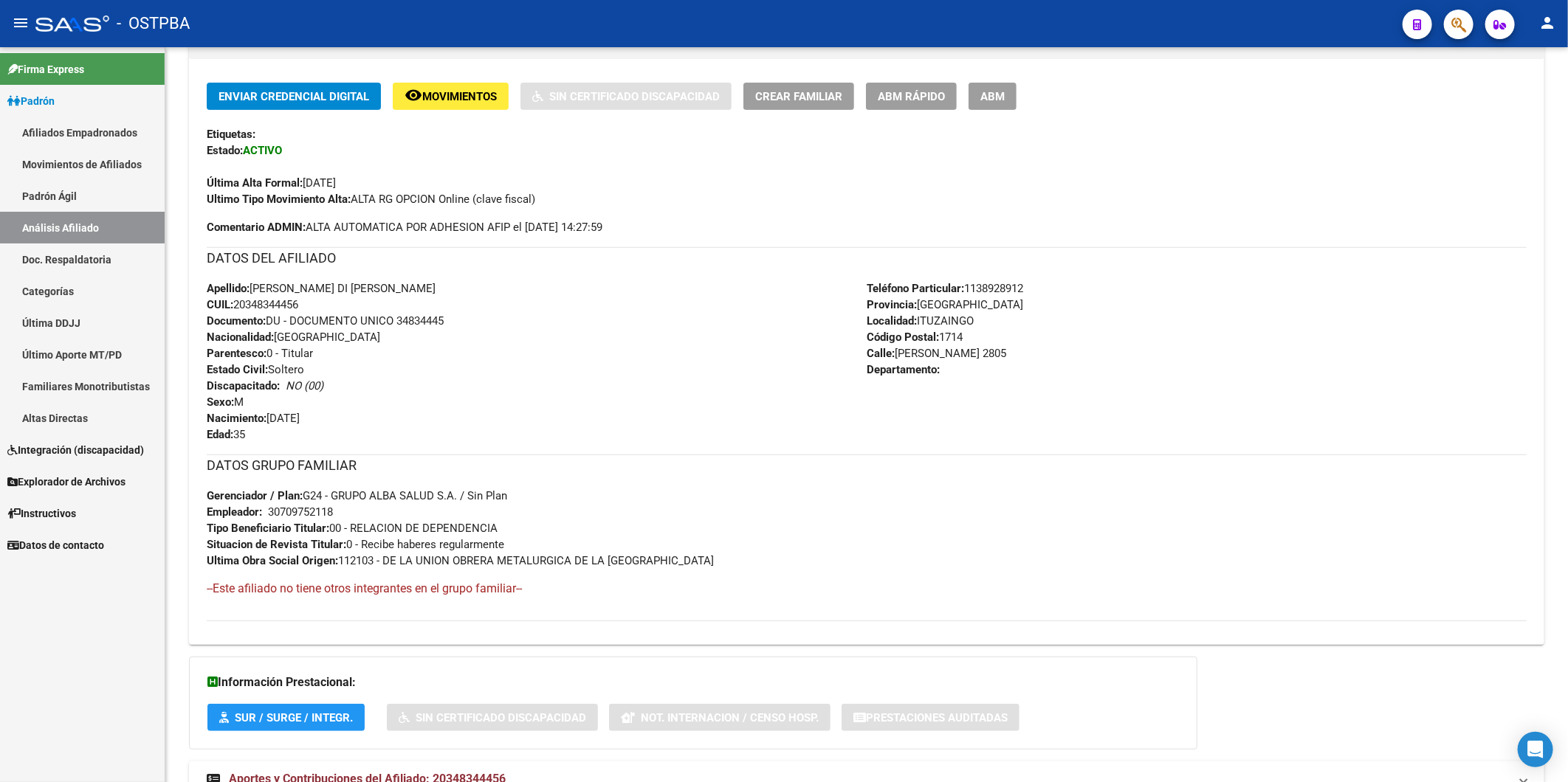
scroll to position [413, 0]
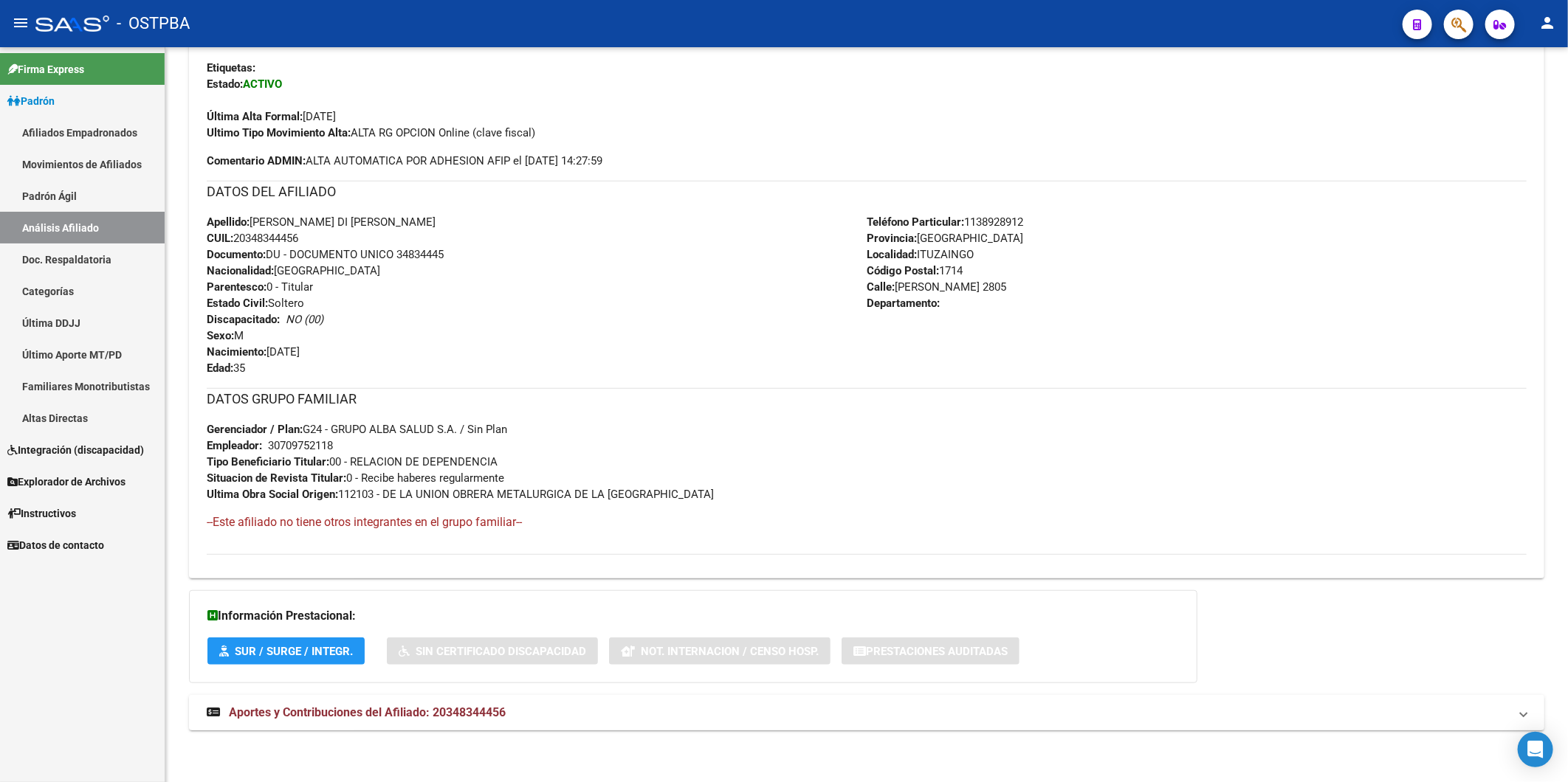
click at [489, 713] on span "Aportes y Contribuciones del Afiliado: 20348344456" at bounding box center [367, 713] width 277 height 14
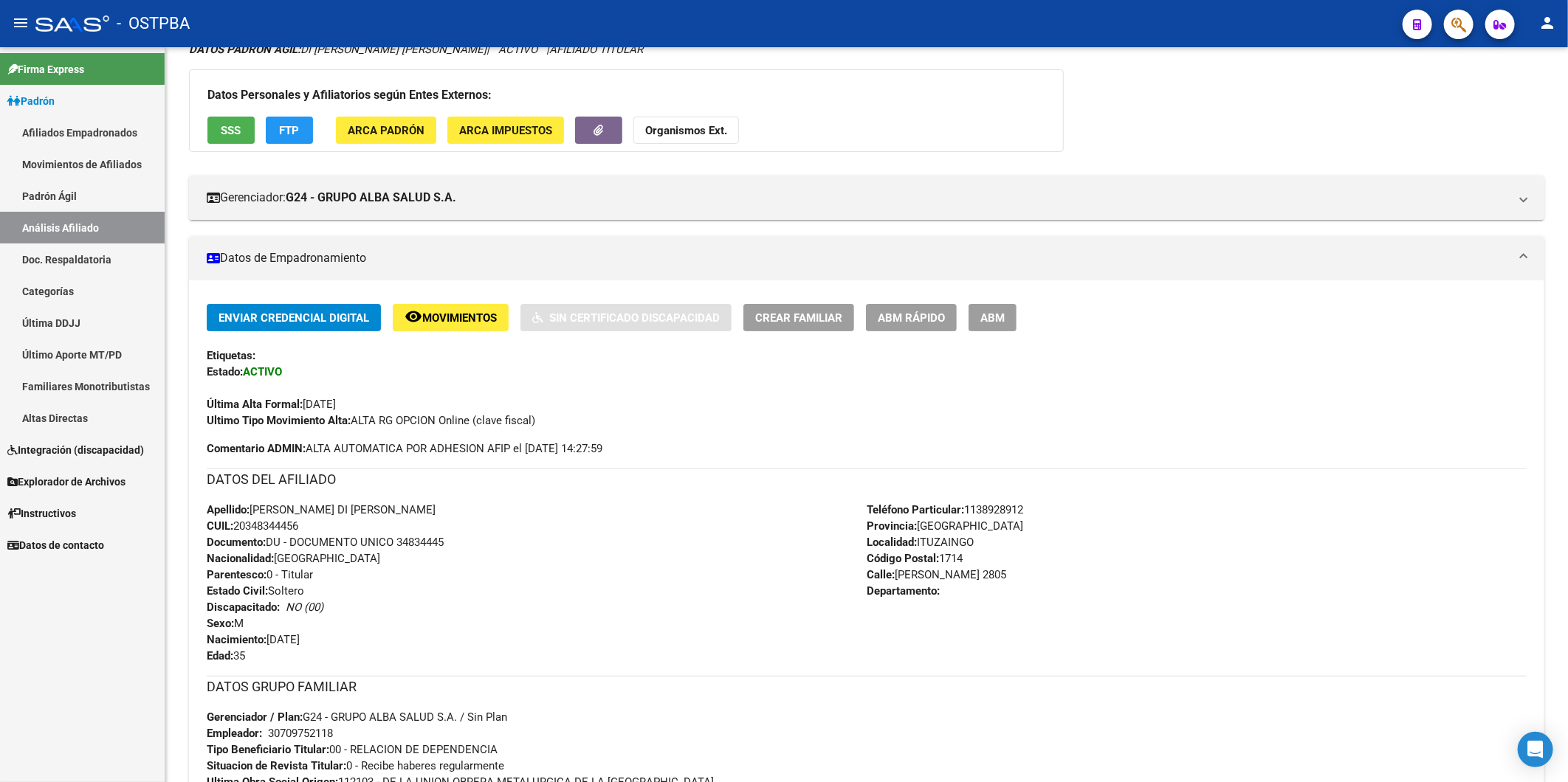
scroll to position [0, 0]
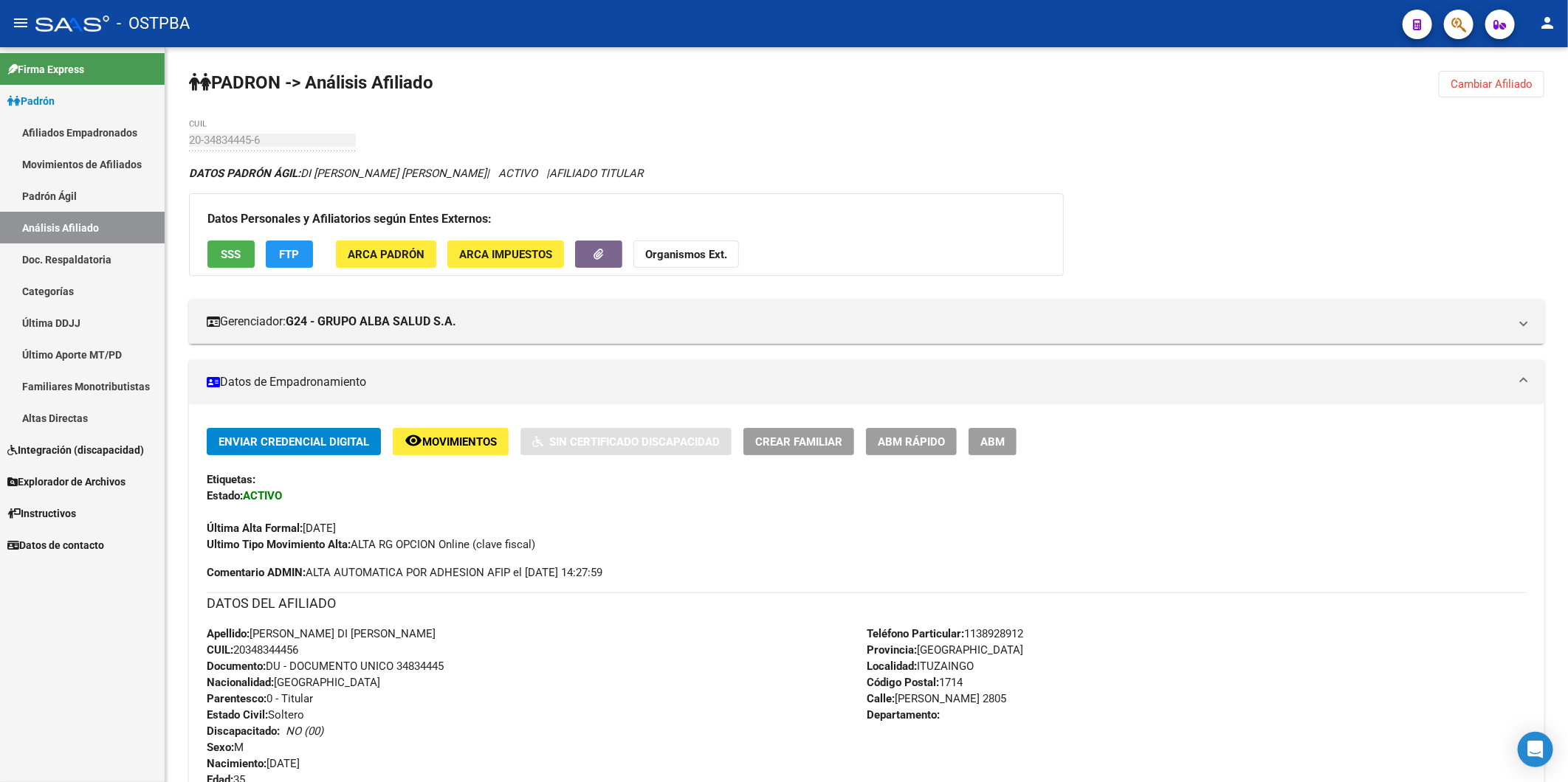
click at [689, 254] on strong "Organismos Ext." at bounding box center [686, 254] width 82 height 13
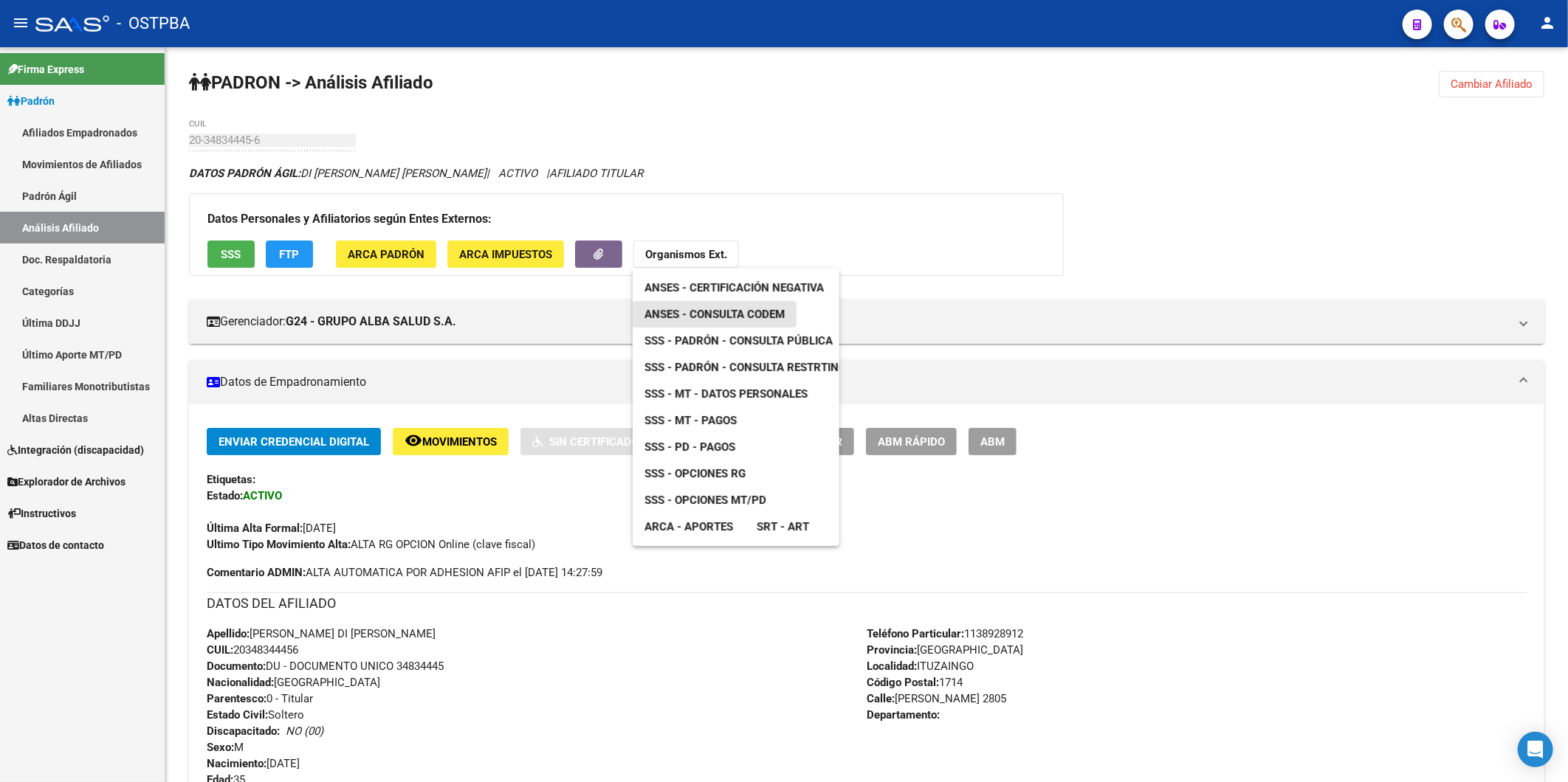
click at [714, 309] on span "ANSES - Consulta CODEM" at bounding box center [715, 314] width 140 height 13
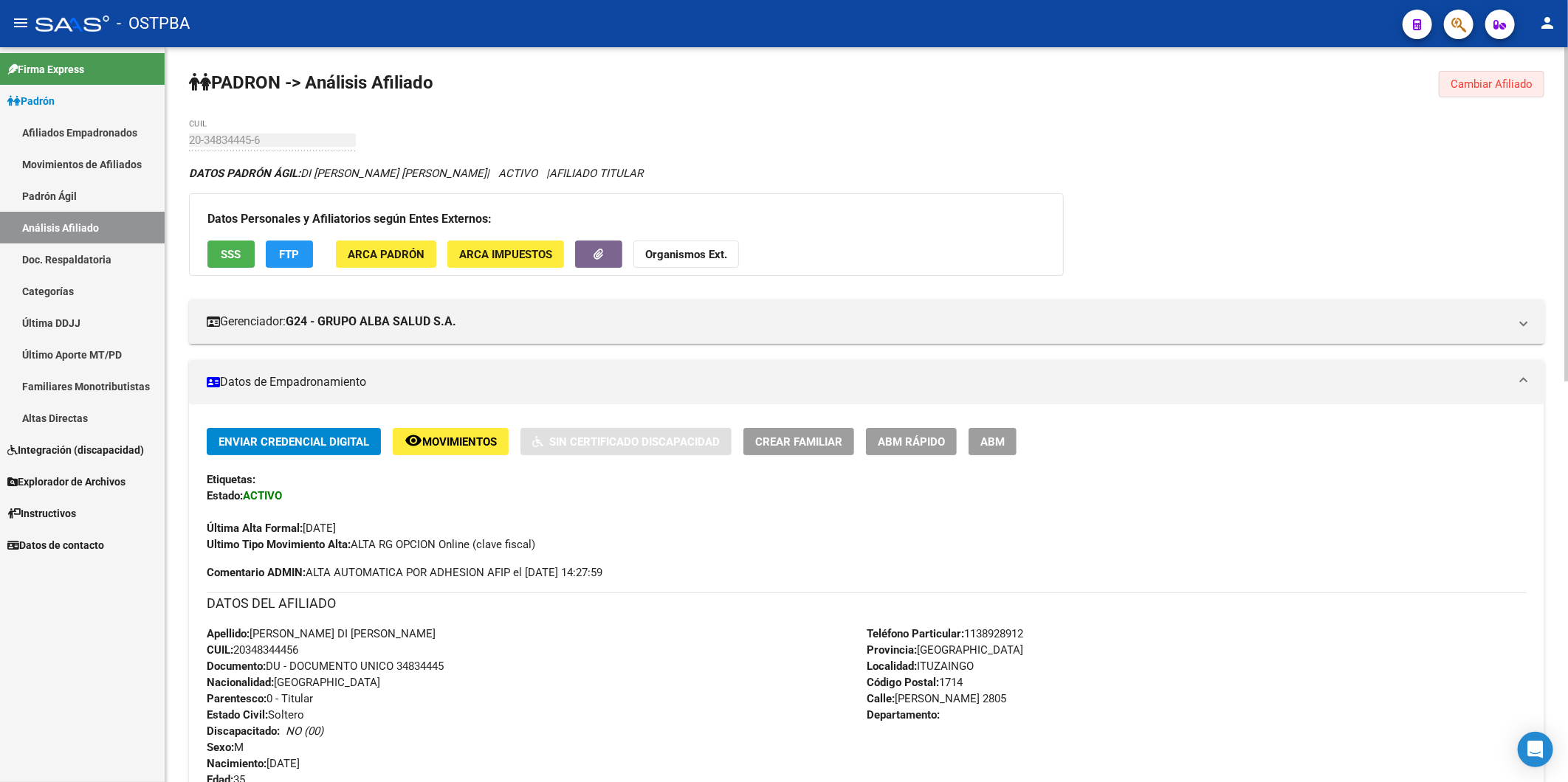
click at [1502, 85] on span "Cambiar Afiliado" at bounding box center [1491, 83] width 82 height 13
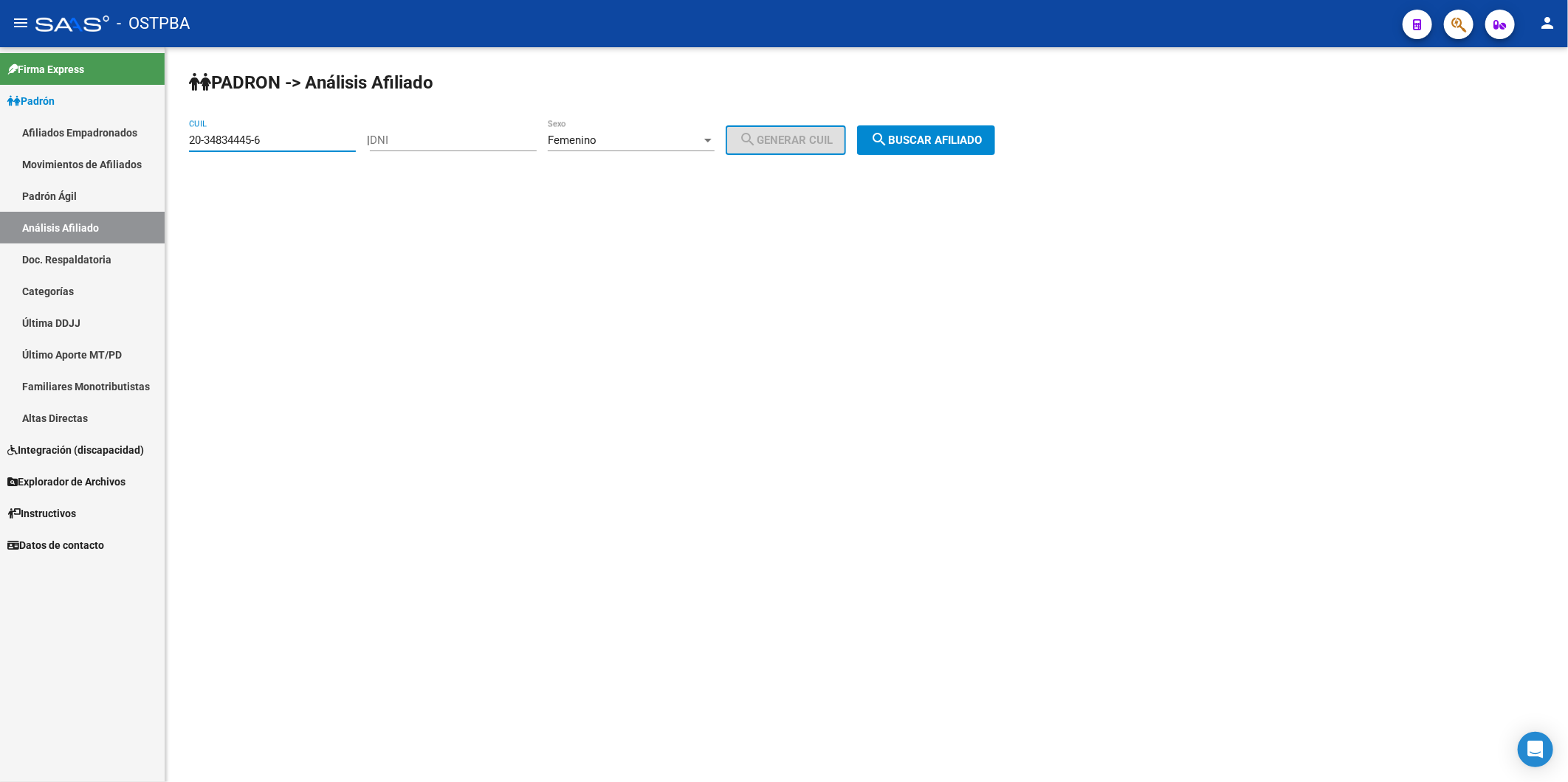
drag, startPoint x: 304, startPoint y: 133, endPoint x: 105, endPoint y: 138, distance: 199.1
click at [108, 141] on mat-sidenav-container "Firma Express Padrón Afiliados Empadronados Movimientos de Afiliados Padrón Ági…" at bounding box center [784, 415] width 1568 height 735
paste input "6906794-0"
click at [961, 142] on span "search Buscar afiliado" at bounding box center [926, 140] width 112 height 13
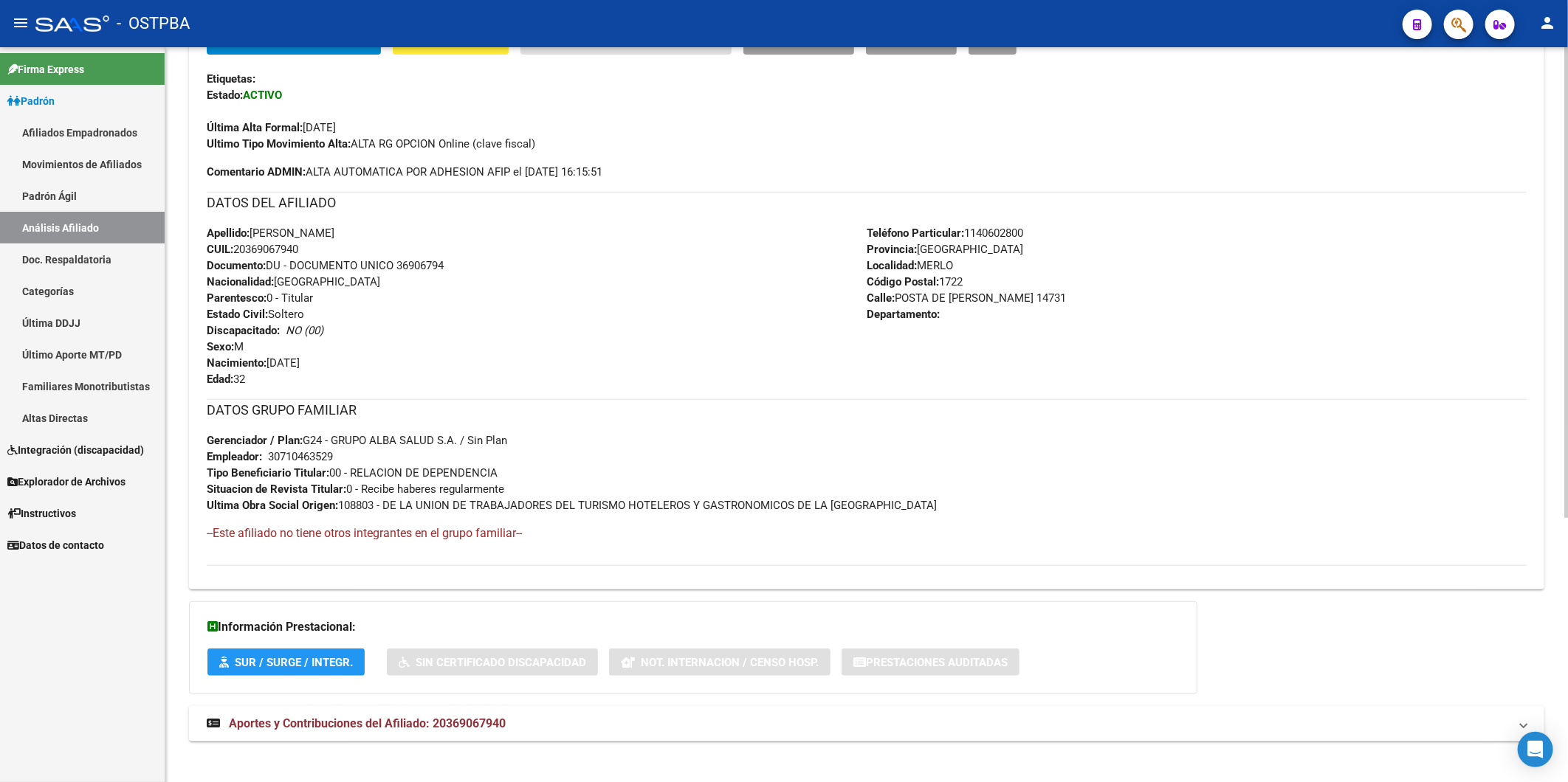
scroll to position [413, 0]
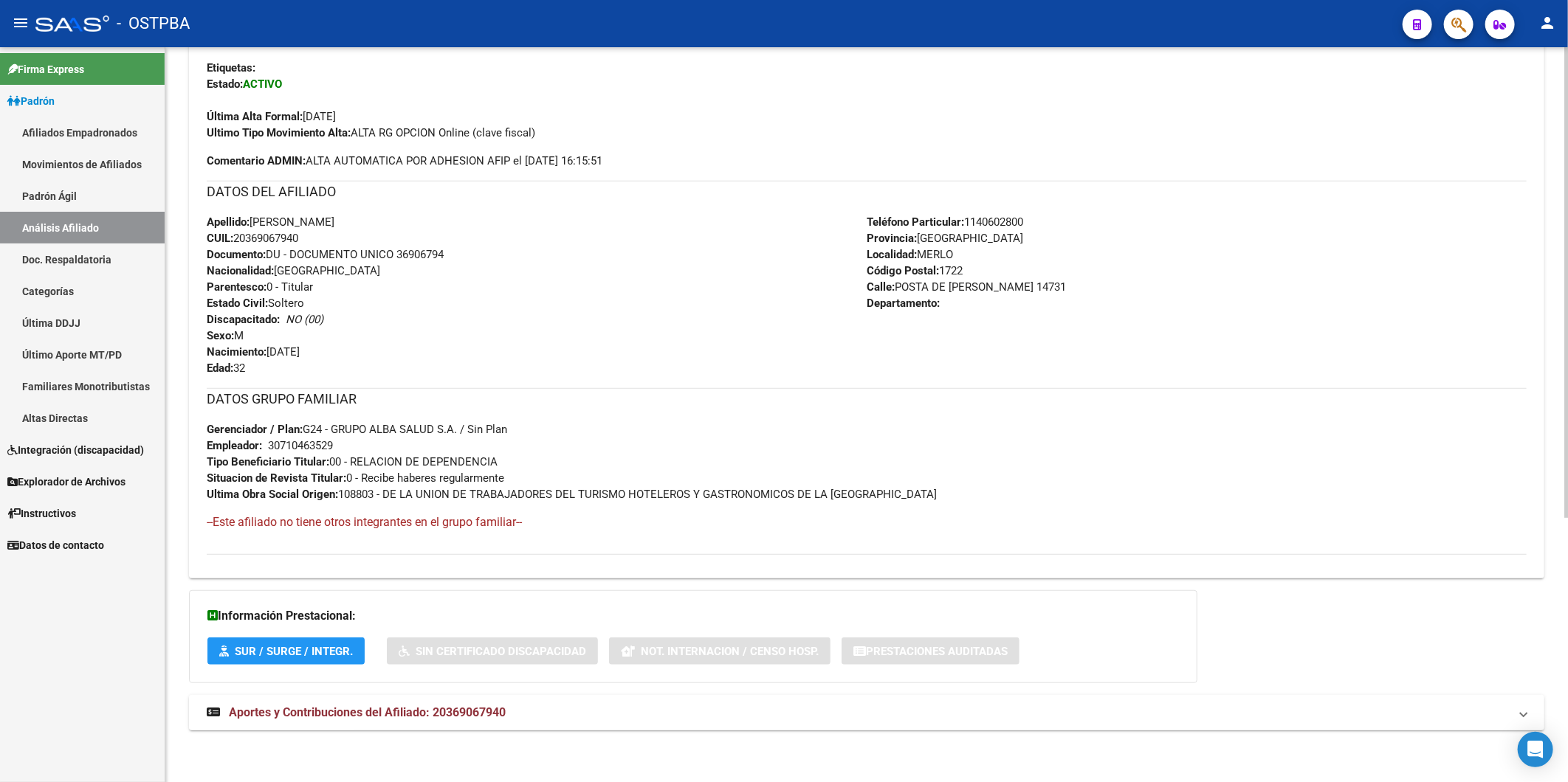
click at [443, 708] on span "Aportes y Contribuciones del Afiliado: 20369067940" at bounding box center [367, 713] width 277 height 14
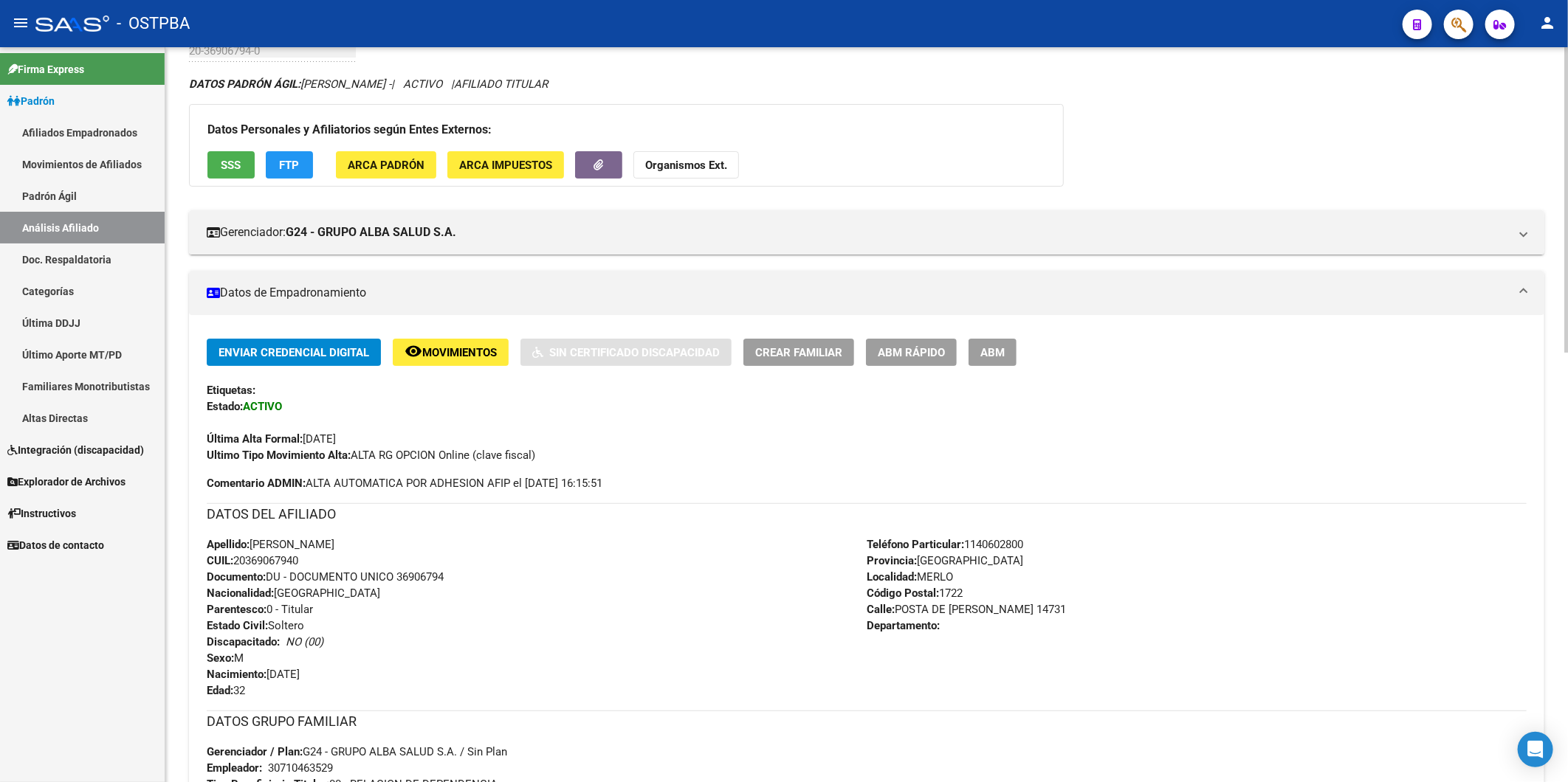
scroll to position [0, 0]
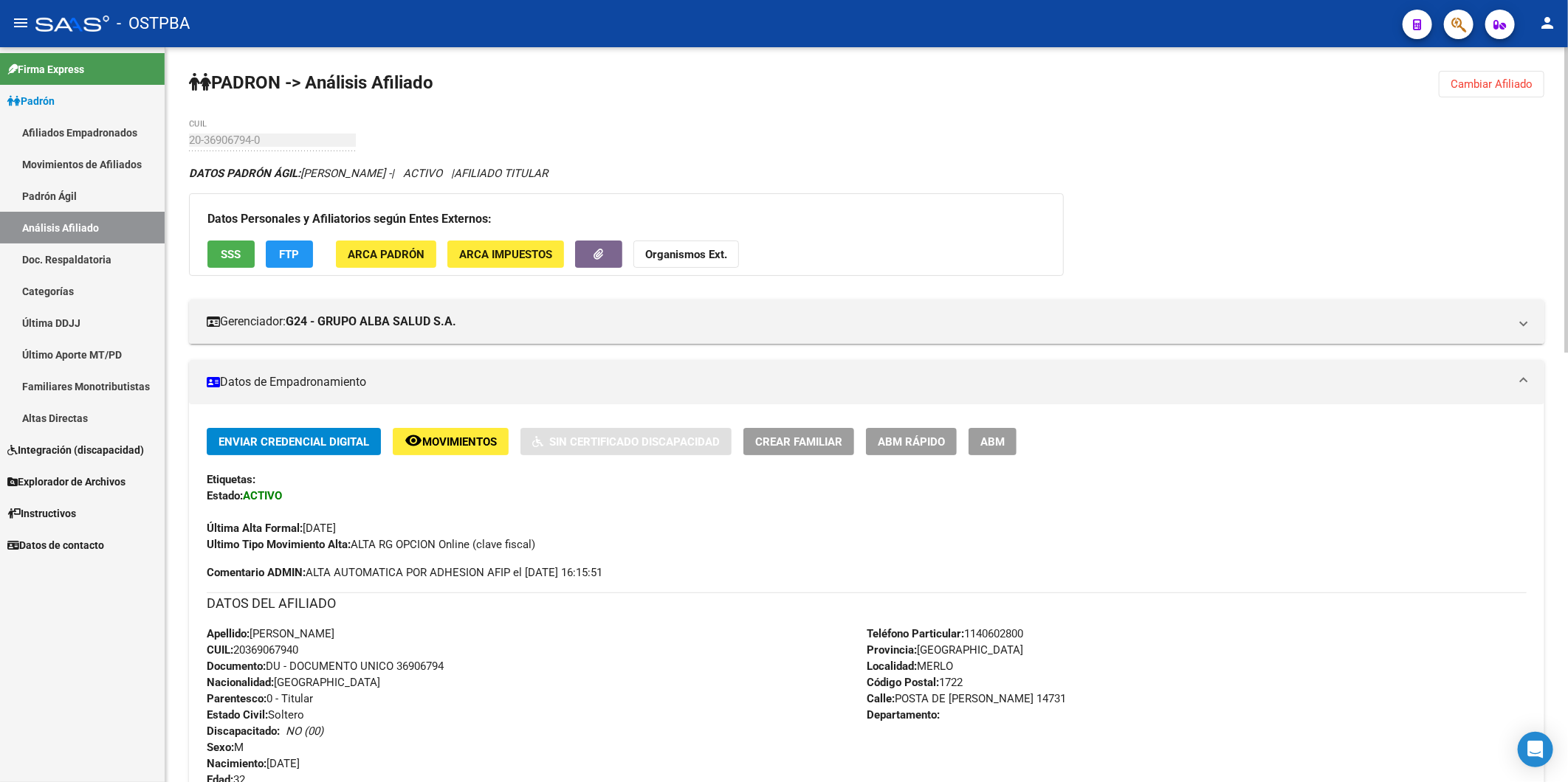
click at [667, 256] on strong "Organismos Ext." at bounding box center [686, 254] width 82 height 13
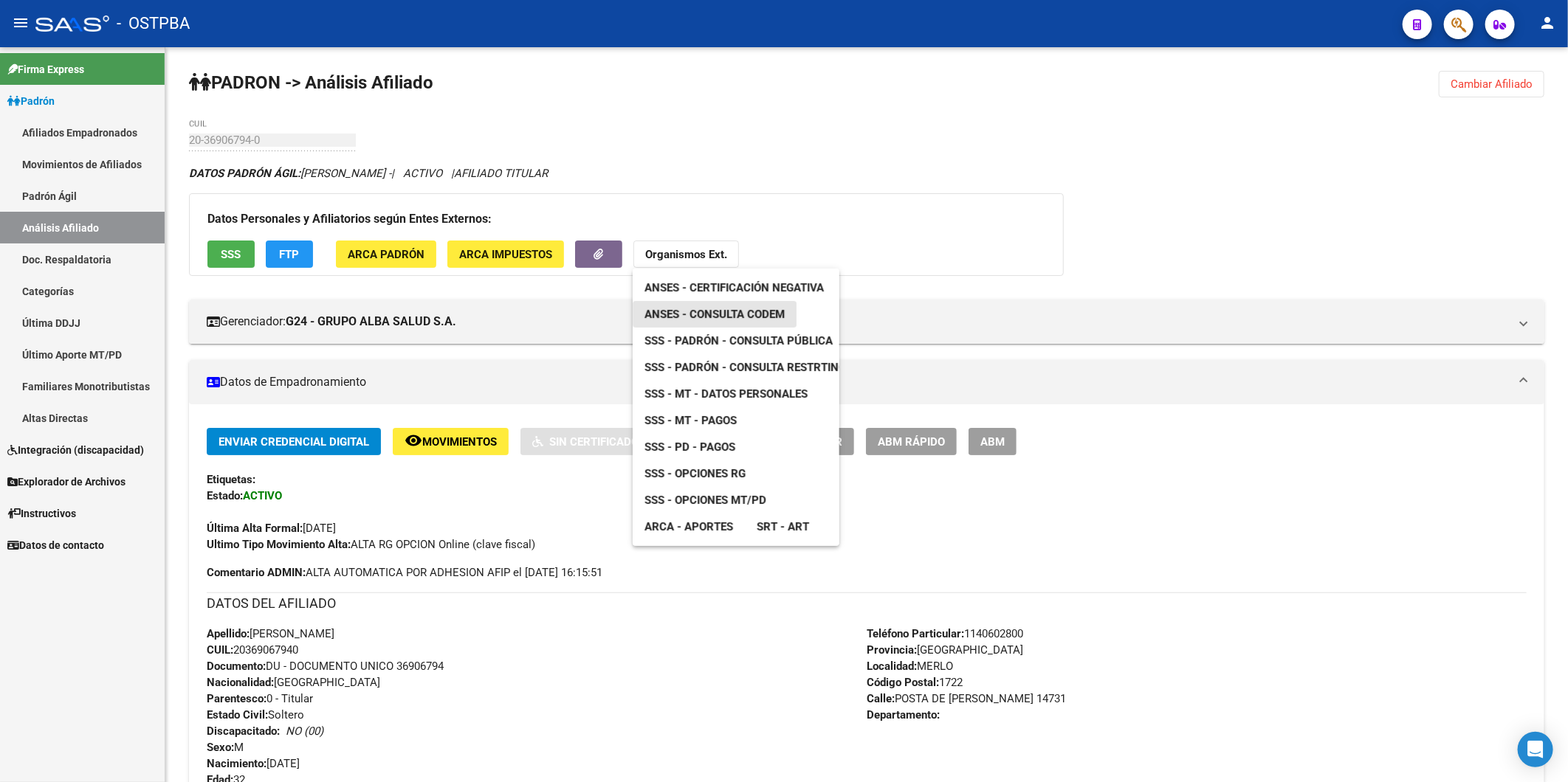
click at [711, 311] on span "ANSES - Consulta CODEM" at bounding box center [715, 314] width 140 height 13
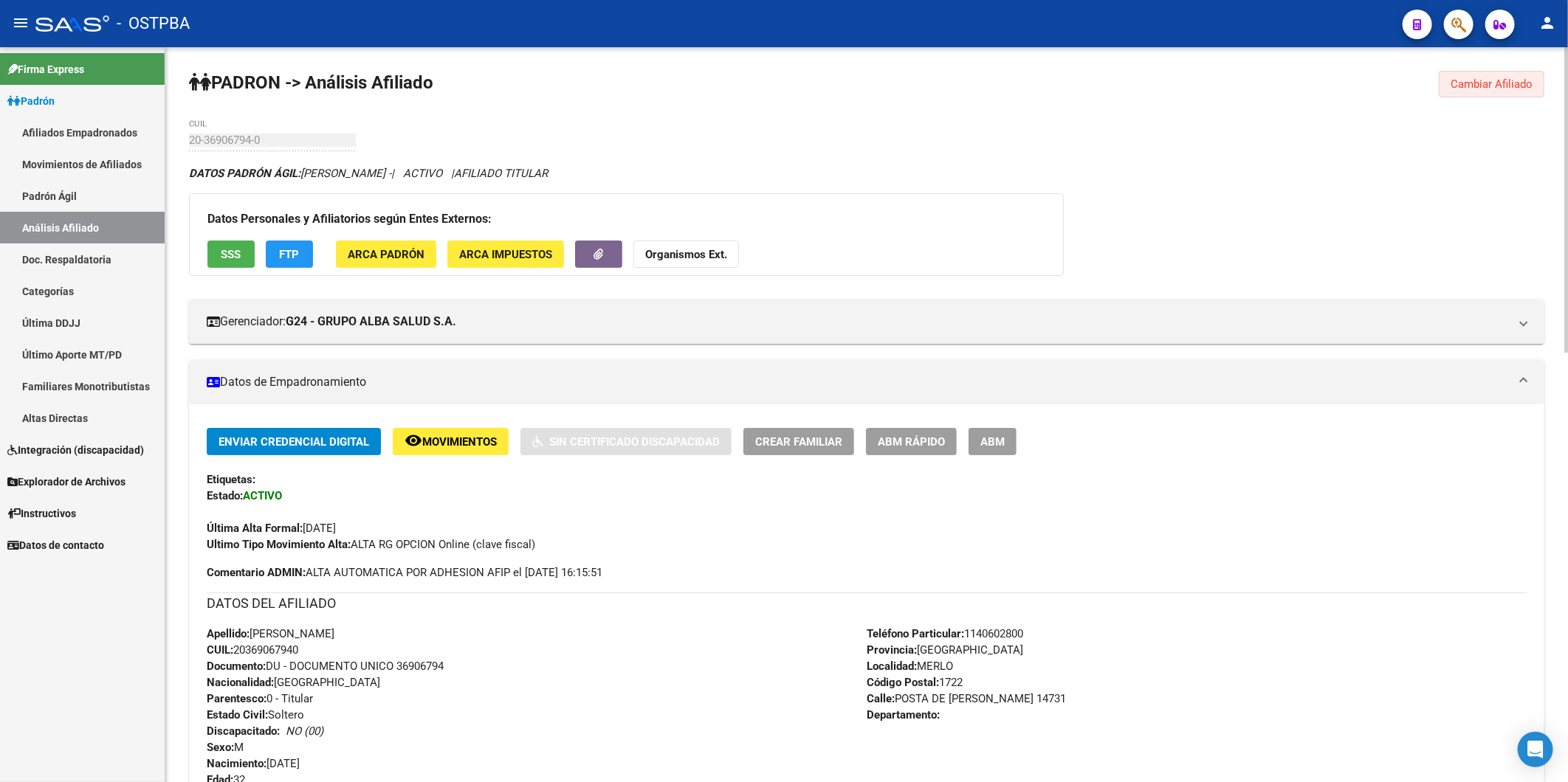
click at [1475, 79] on span "Cambiar Afiliado" at bounding box center [1491, 83] width 82 height 13
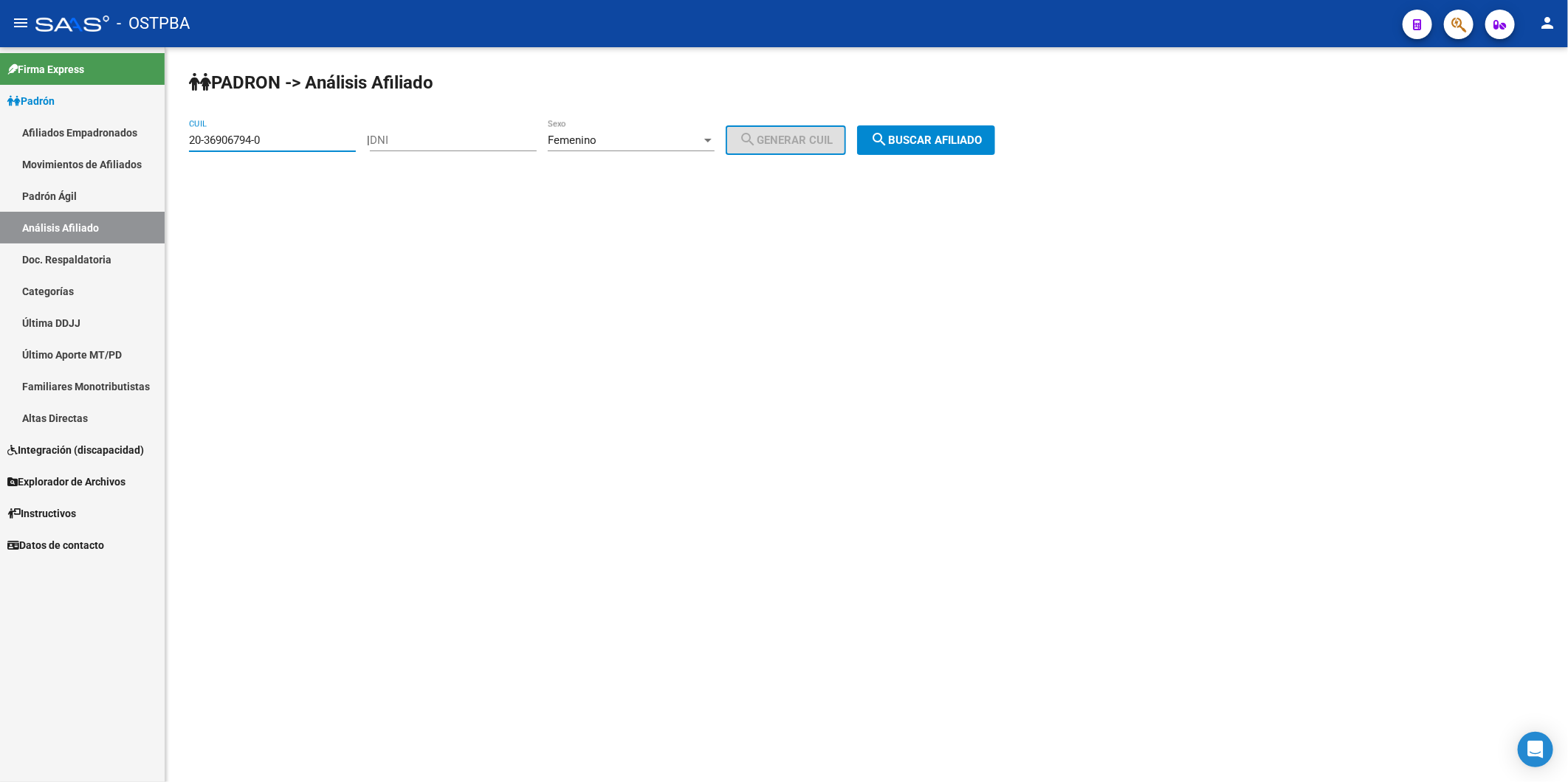
drag, startPoint x: 282, startPoint y: 145, endPoint x: 55, endPoint y: 130, distance: 227.5
click at [55, 130] on mat-sidenav-container "Firma Express Padrón Afiliados Empadronados Movimientos de Afiliados Padrón Ági…" at bounding box center [784, 415] width 1568 height 735
paste input "21641-5"
click at [979, 144] on button "search Buscar afiliado" at bounding box center [926, 140] width 138 height 30
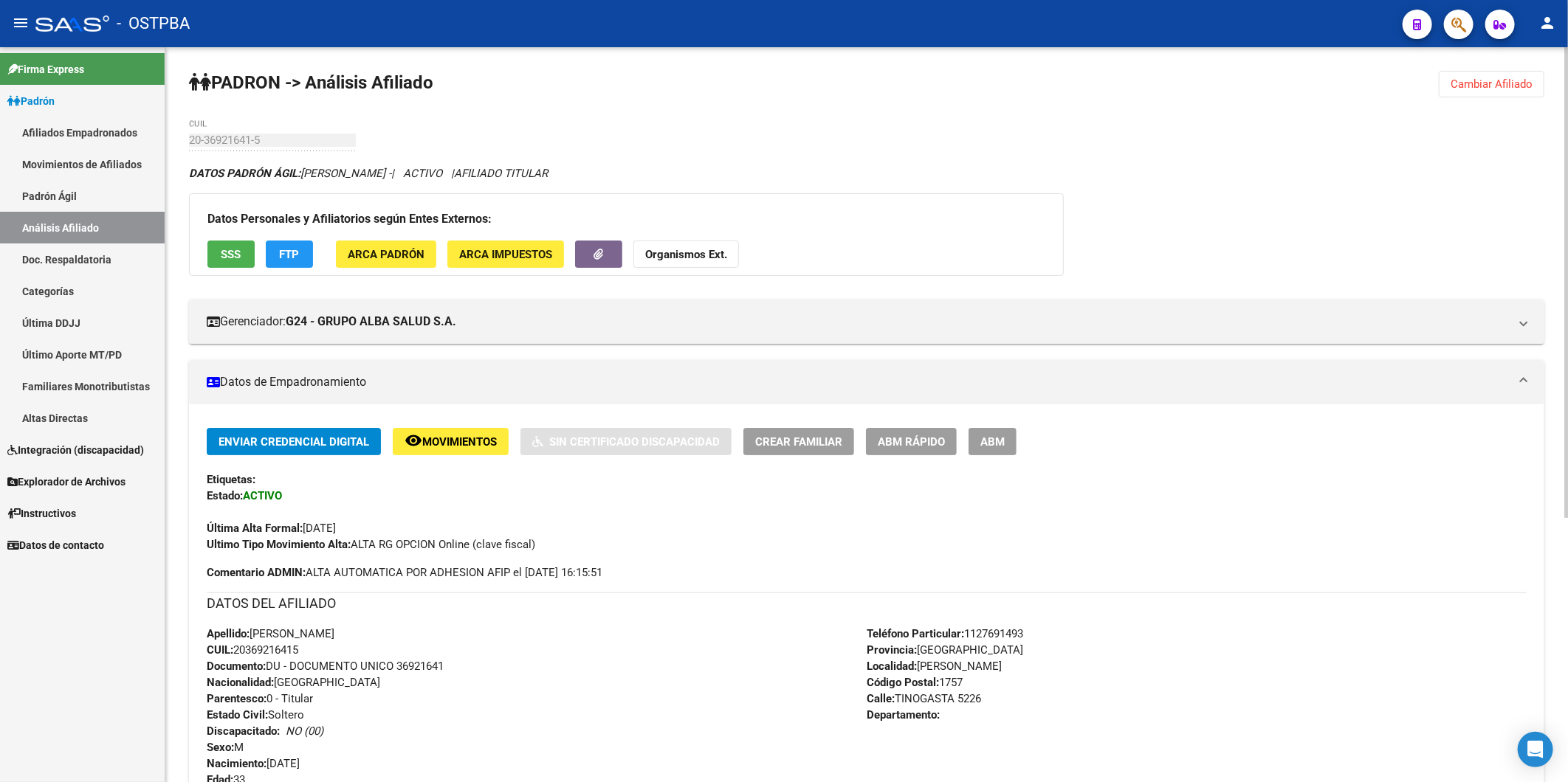
click at [693, 255] on strong "Organismos Ext." at bounding box center [686, 254] width 82 height 13
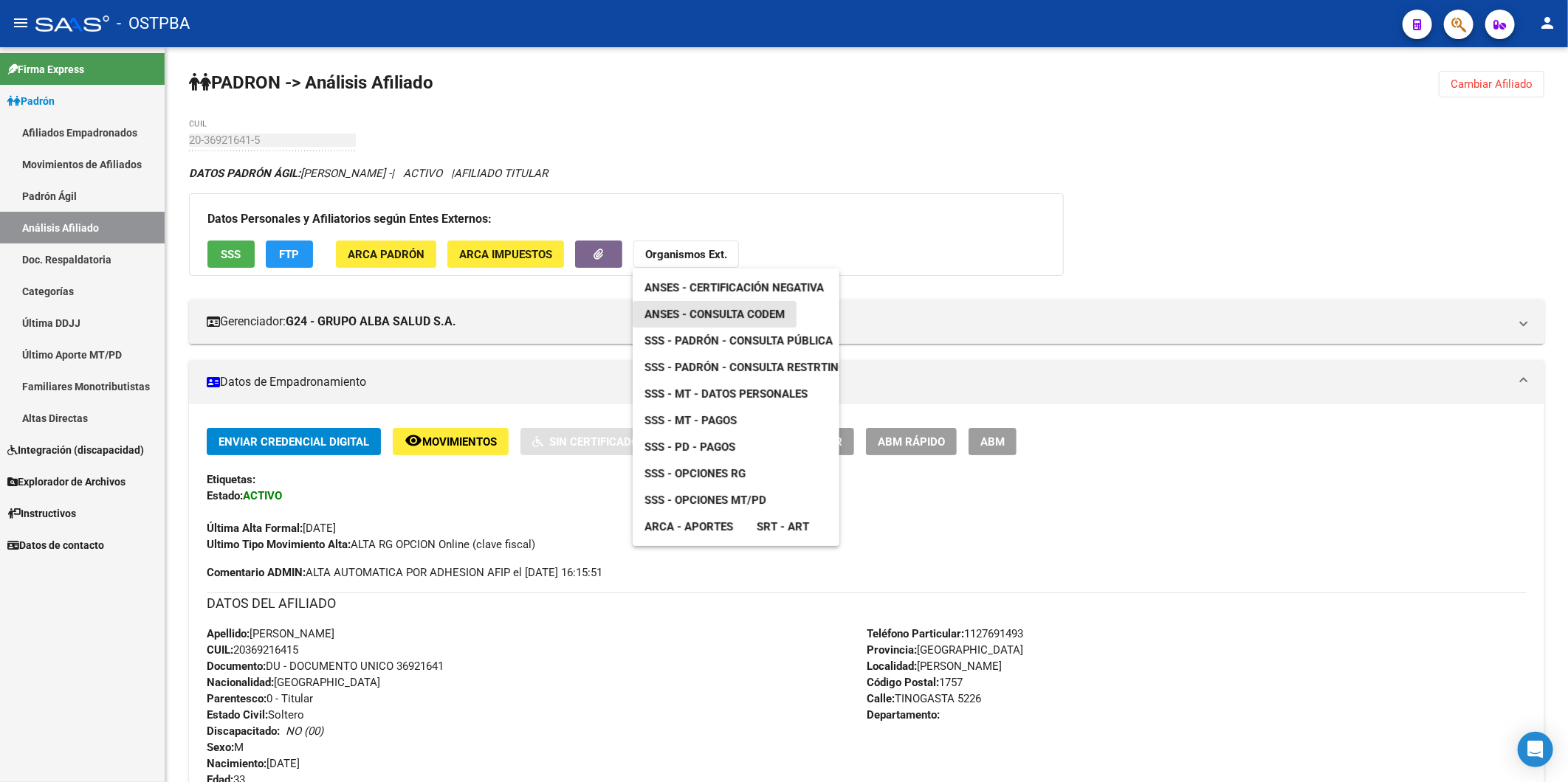
click at [712, 312] on span "ANSES - Consulta CODEM" at bounding box center [715, 314] width 140 height 13
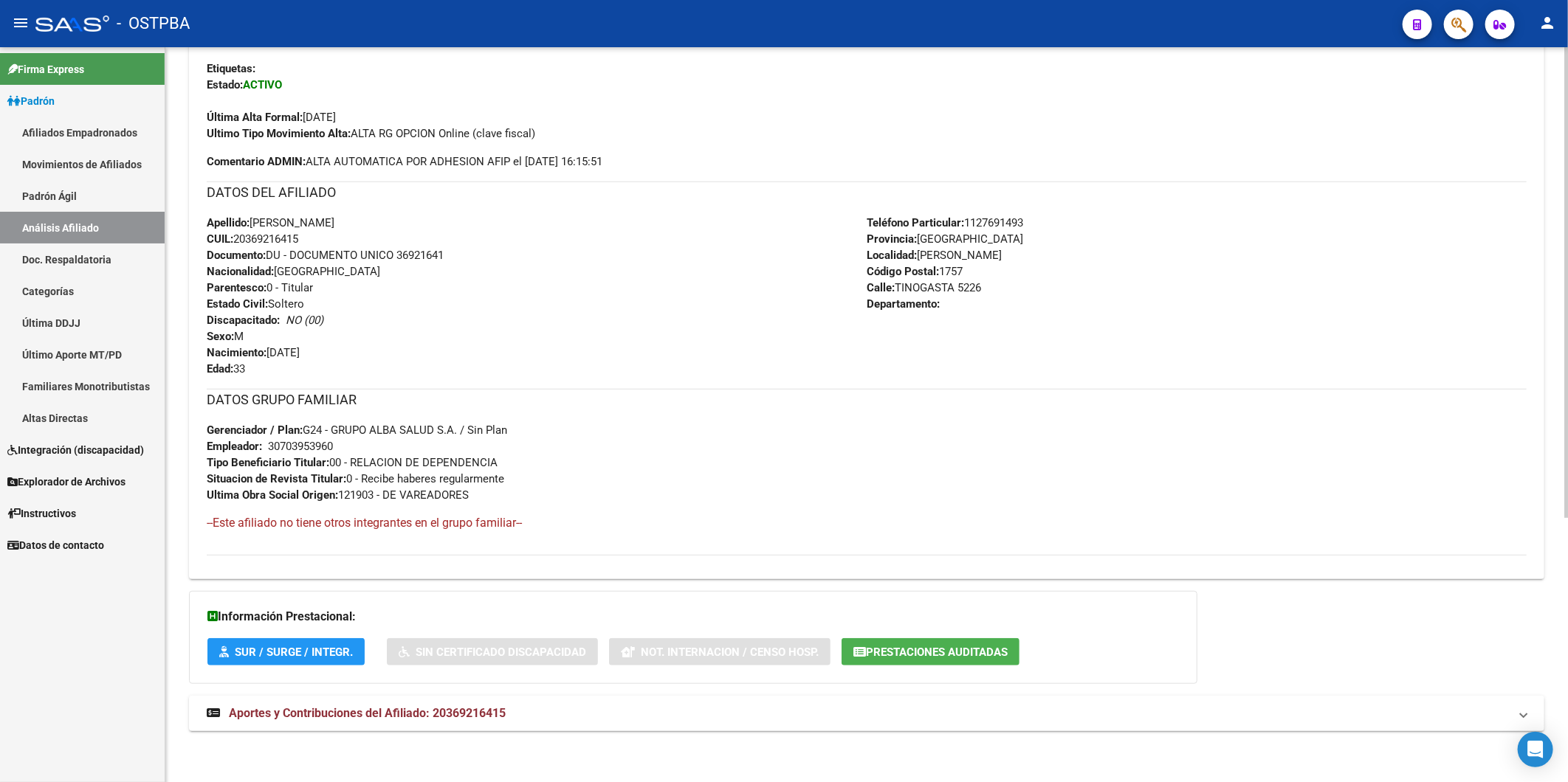
scroll to position [413, 0]
click at [444, 713] on span "Aportes y Contribuciones del Afiliado: 20369216415" at bounding box center [367, 713] width 277 height 14
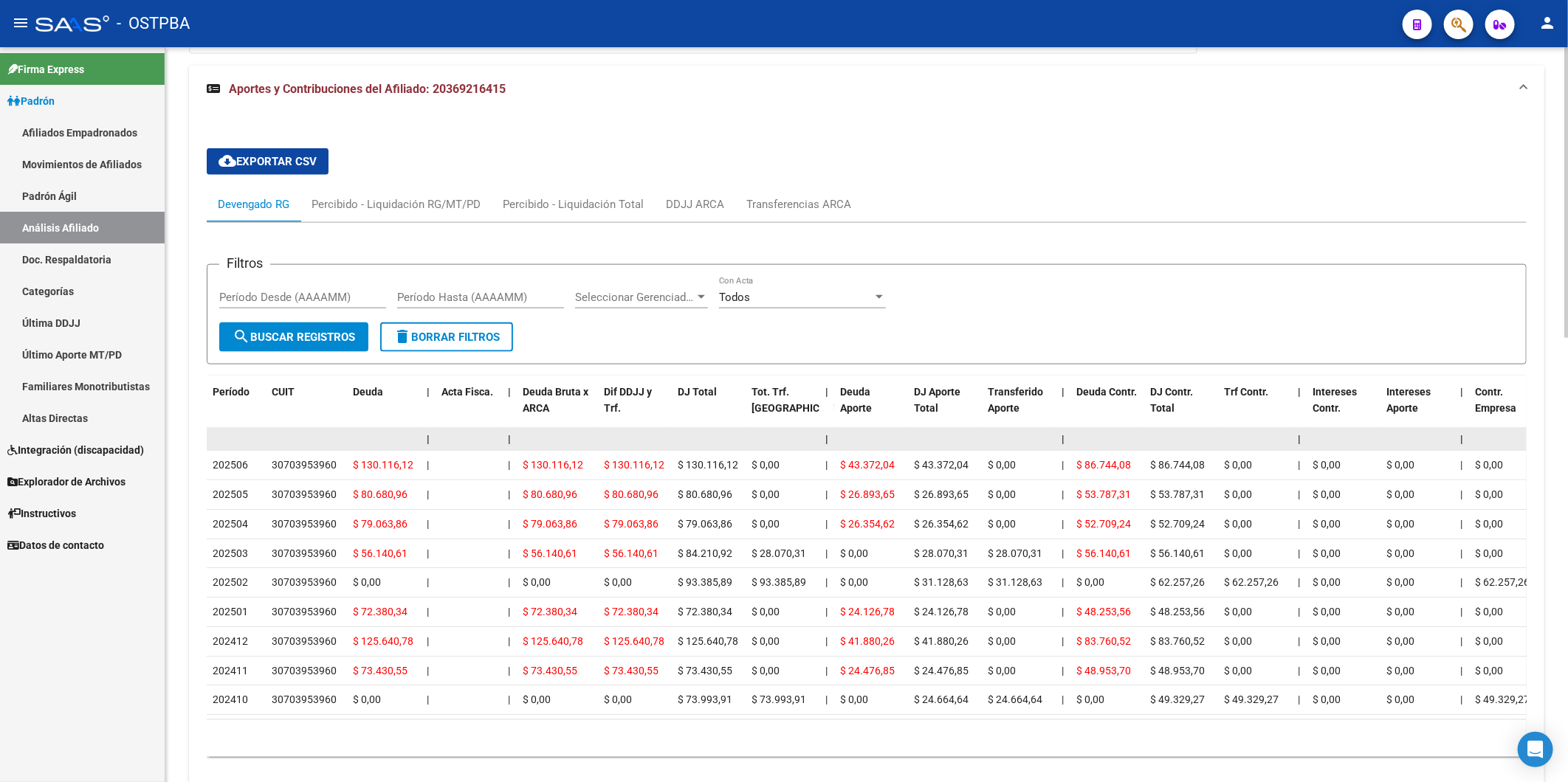
scroll to position [959, 0]
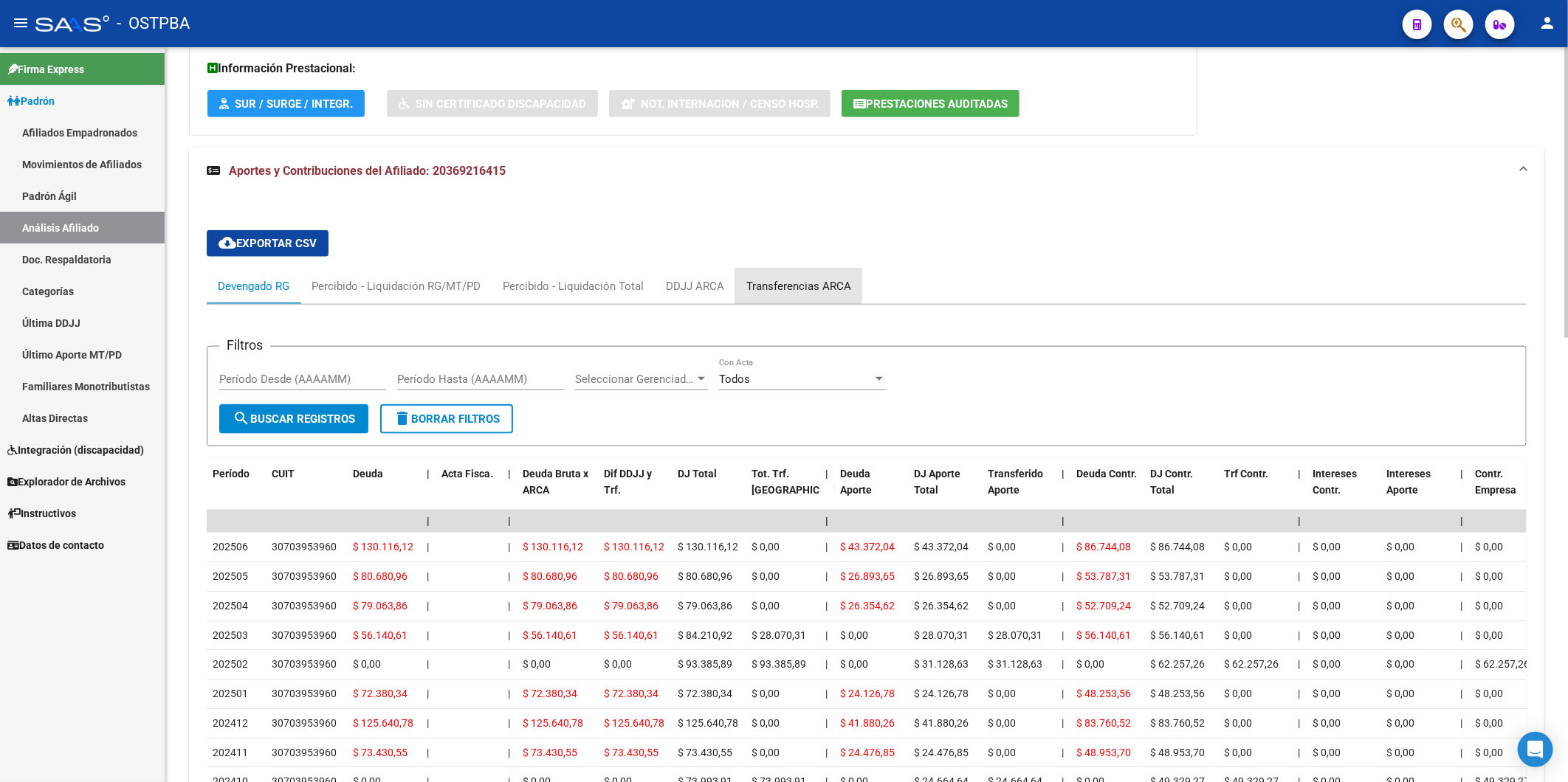
click at [780, 286] on div "Transferencias ARCA" at bounding box center [799, 286] width 105 height 16
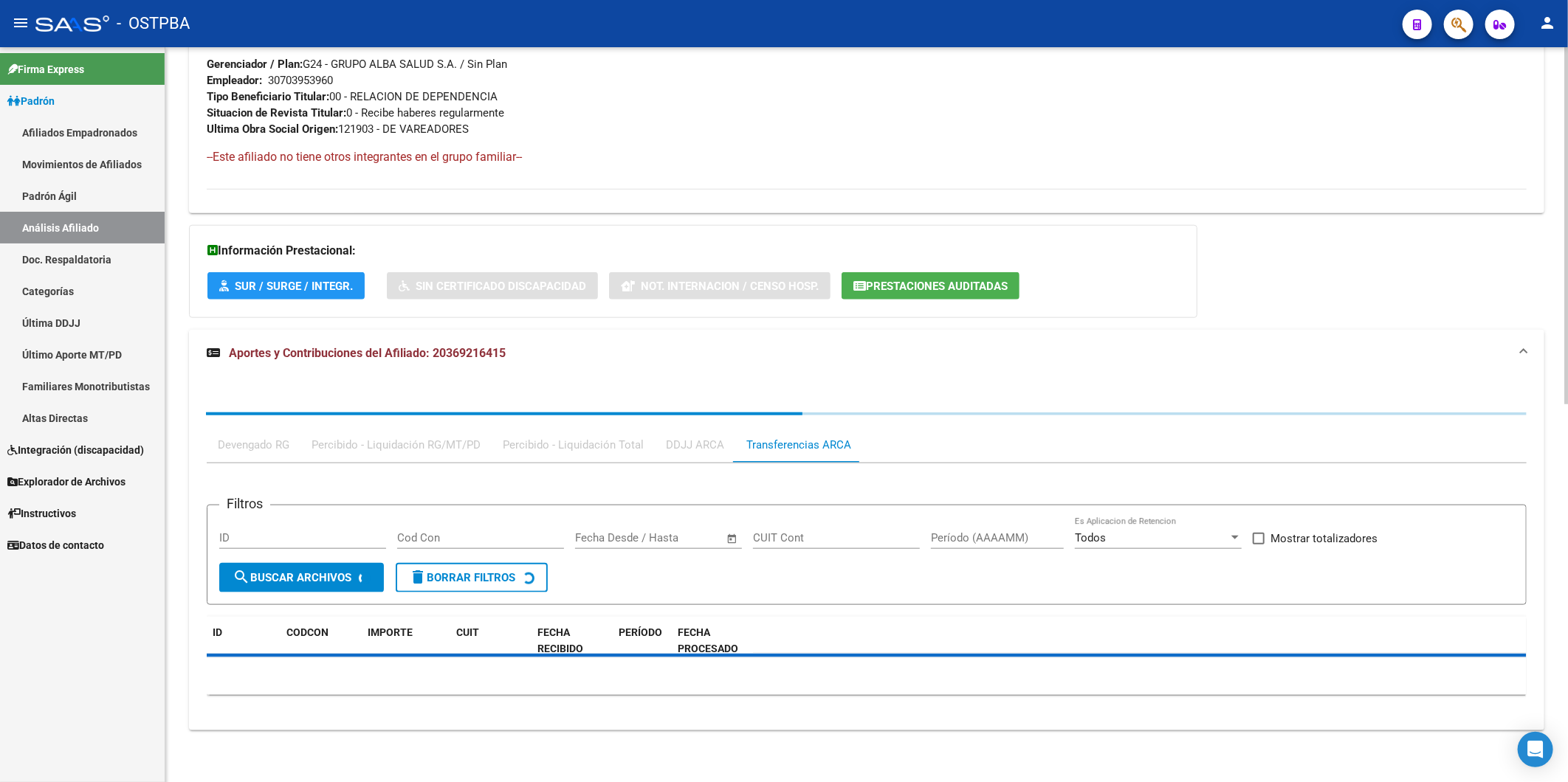
scroll to position [879, 0]
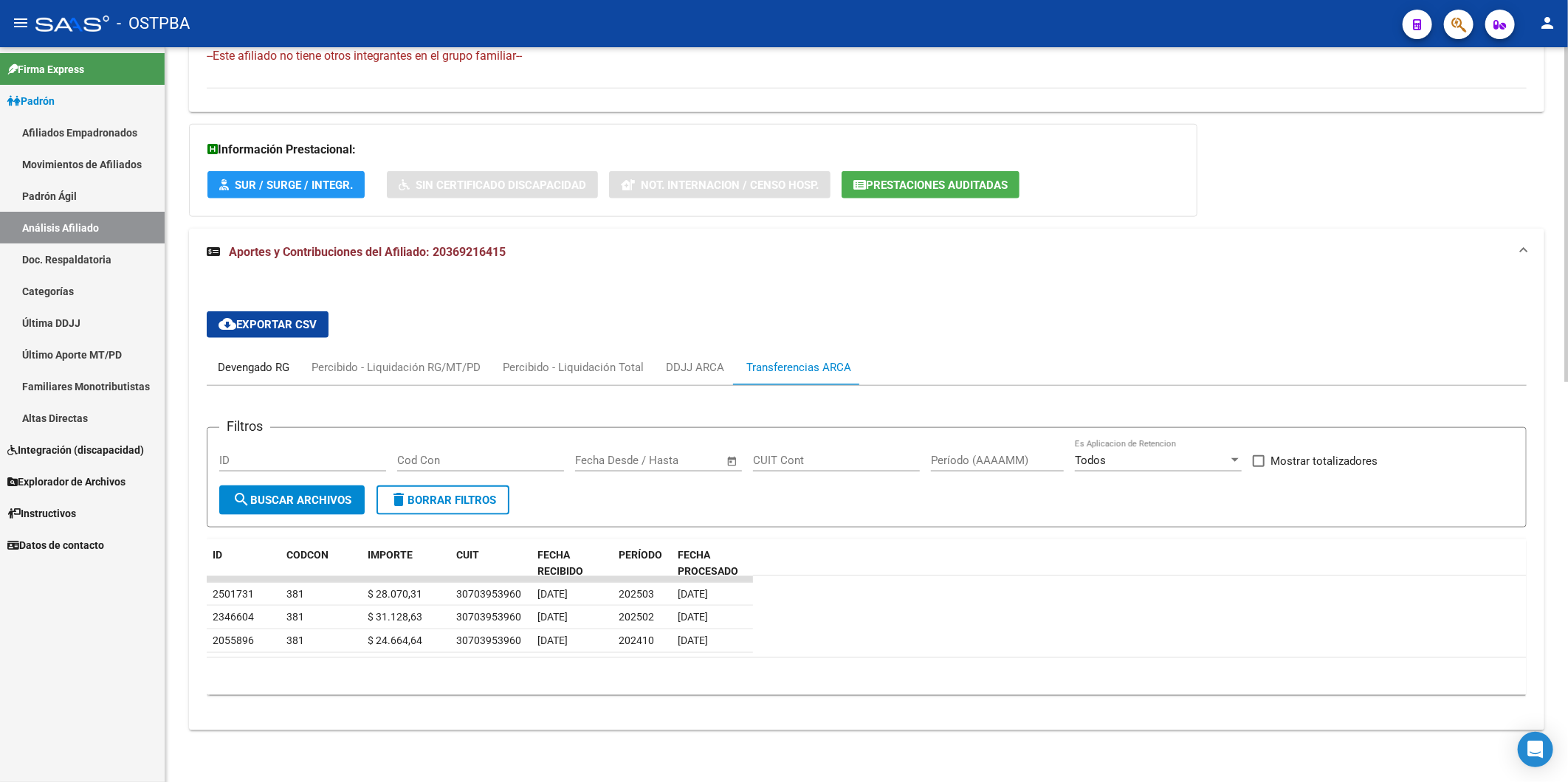
click at [260, 366] on div "Devengado RG" at bounding box center [254, 367] width 72 height 16
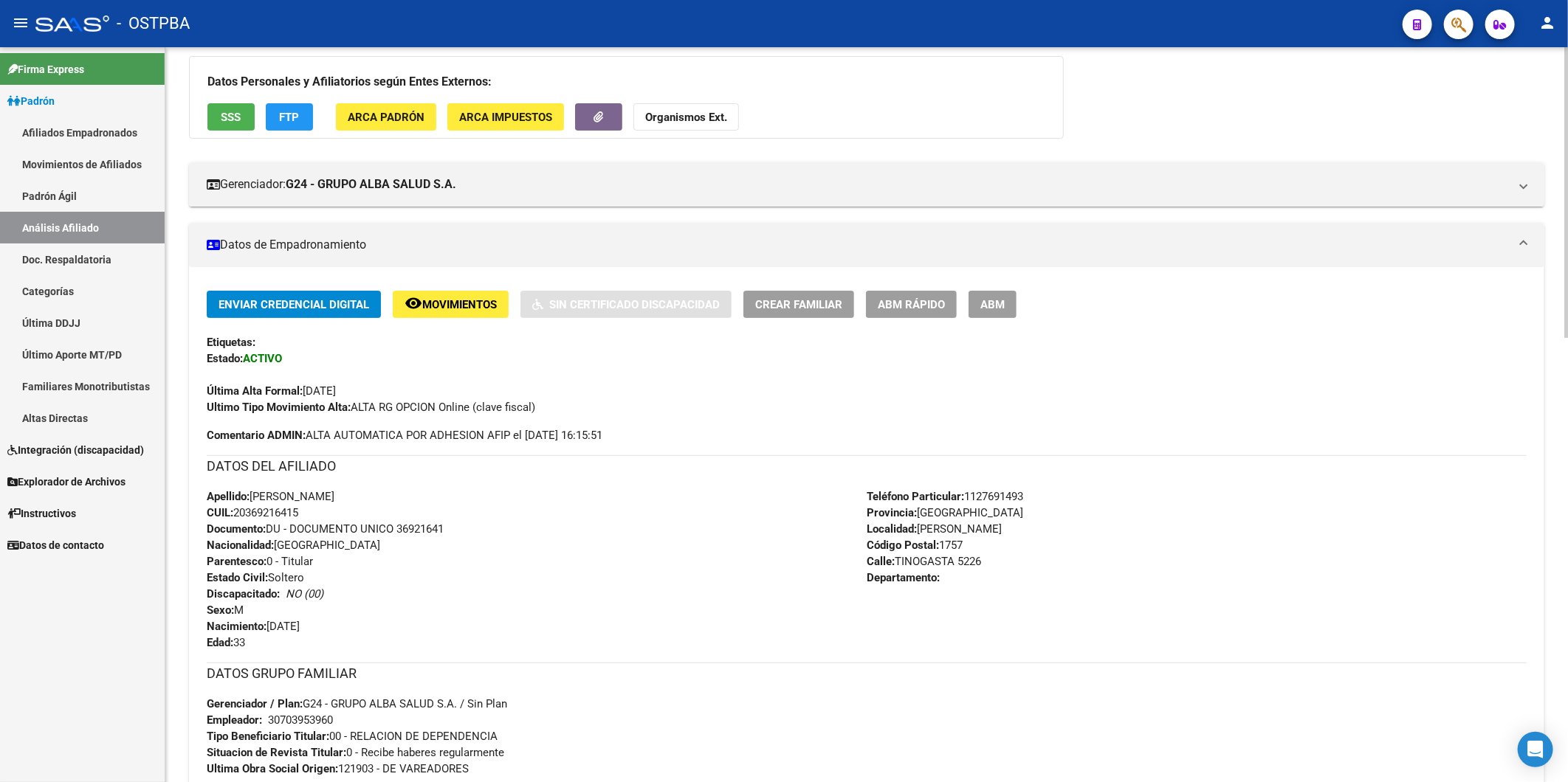
scroll to position [0, 0]
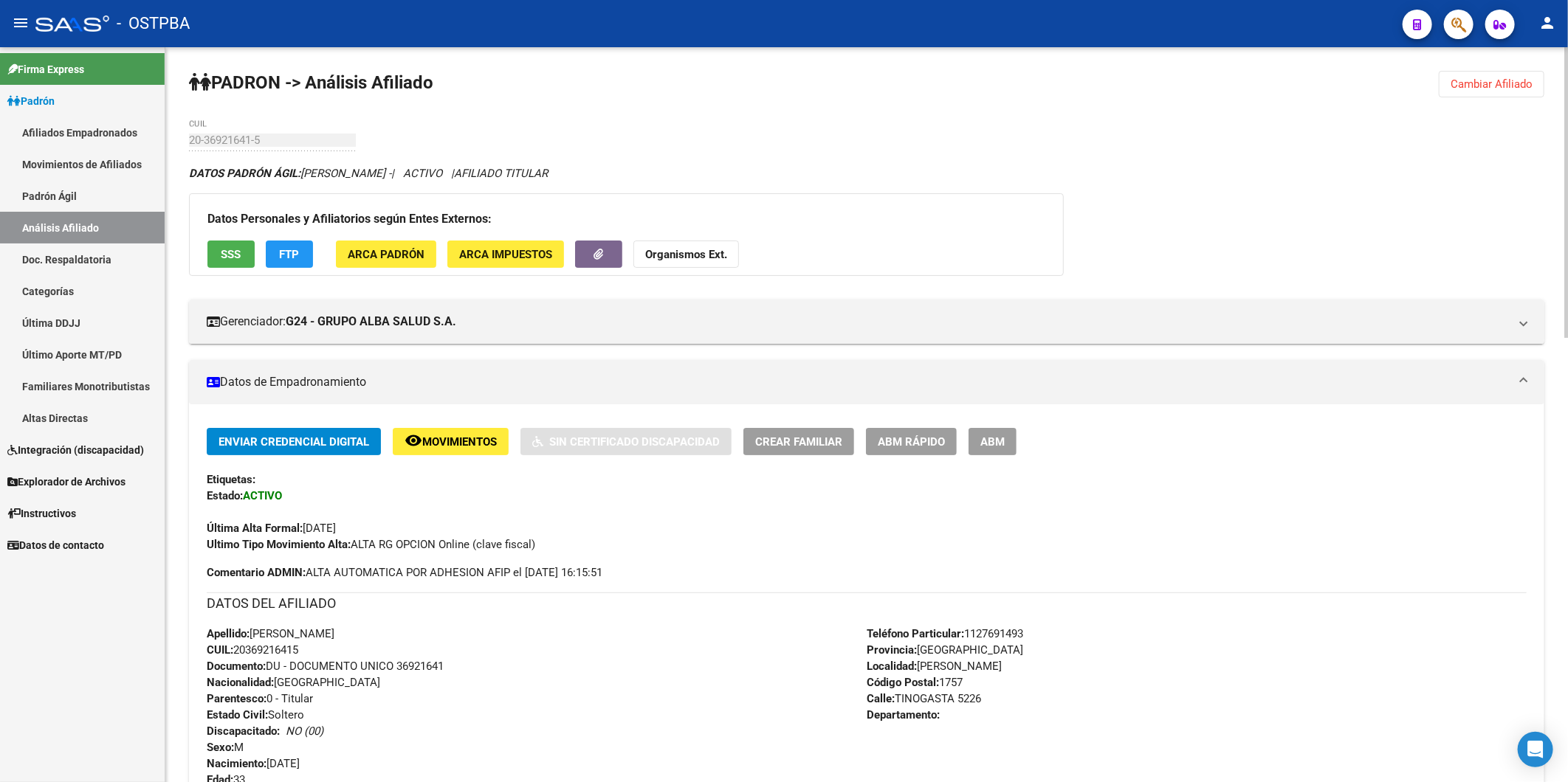
click at [1474, 87] on span "Cambiar Afiliado" at bounding box center [1491, 83] width 82 height 13
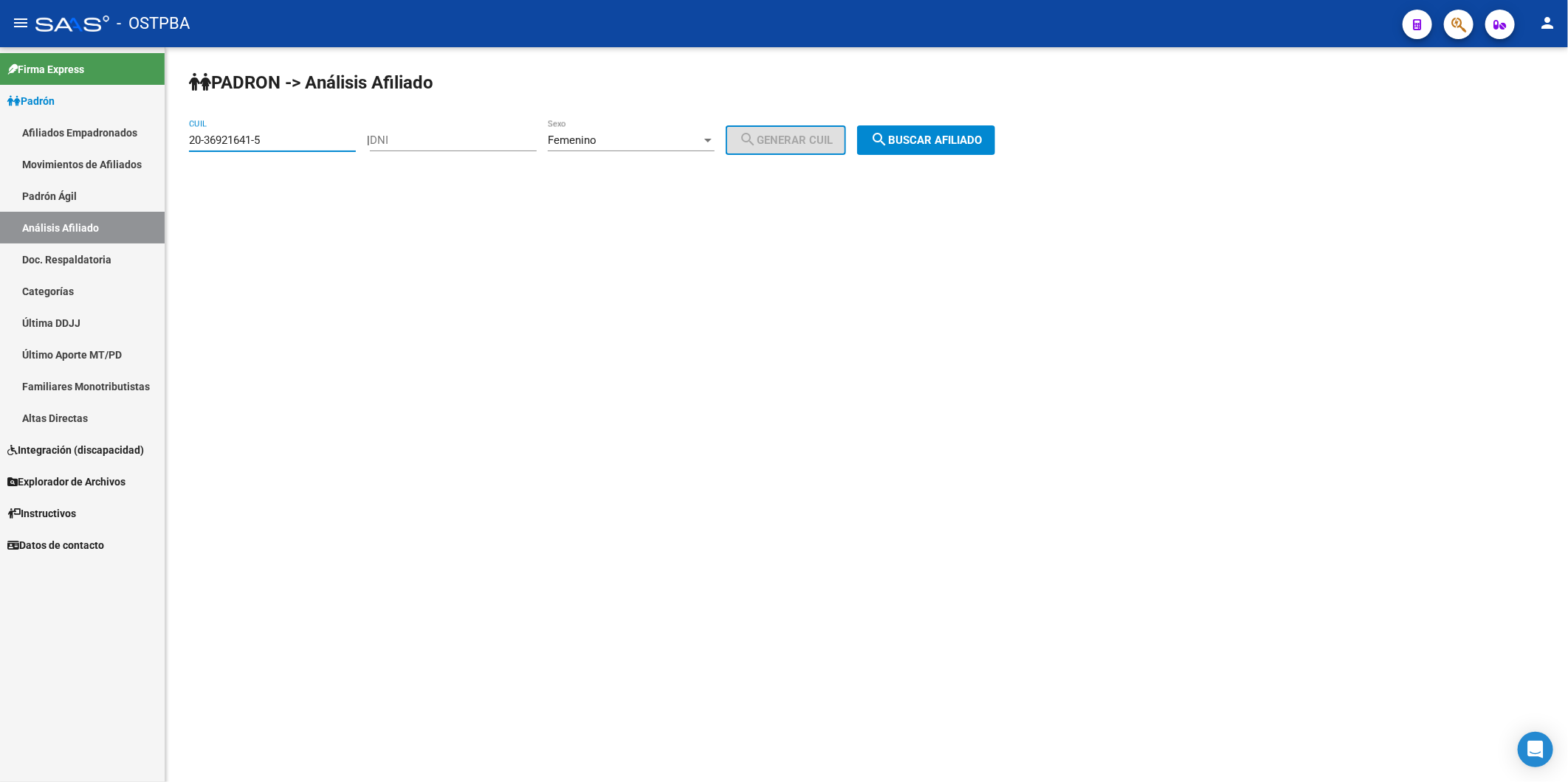
drag, startPoint x: 284, startPoint y: 145, endPoint x: 114, endPoint y: 136, distance: 170.2
click at [114, 136] on mat-sidenav-container "Firma Express Padrón Afiliados Empadronados Movimientos de Afiliados Padrón Ági…" at bounding box center [784, 415] width 1568 height 735
paste input "2751-4"
click at [942, 133] on button "search Buscar afiliado" at bounding box center [926, 140] width 138 height 30
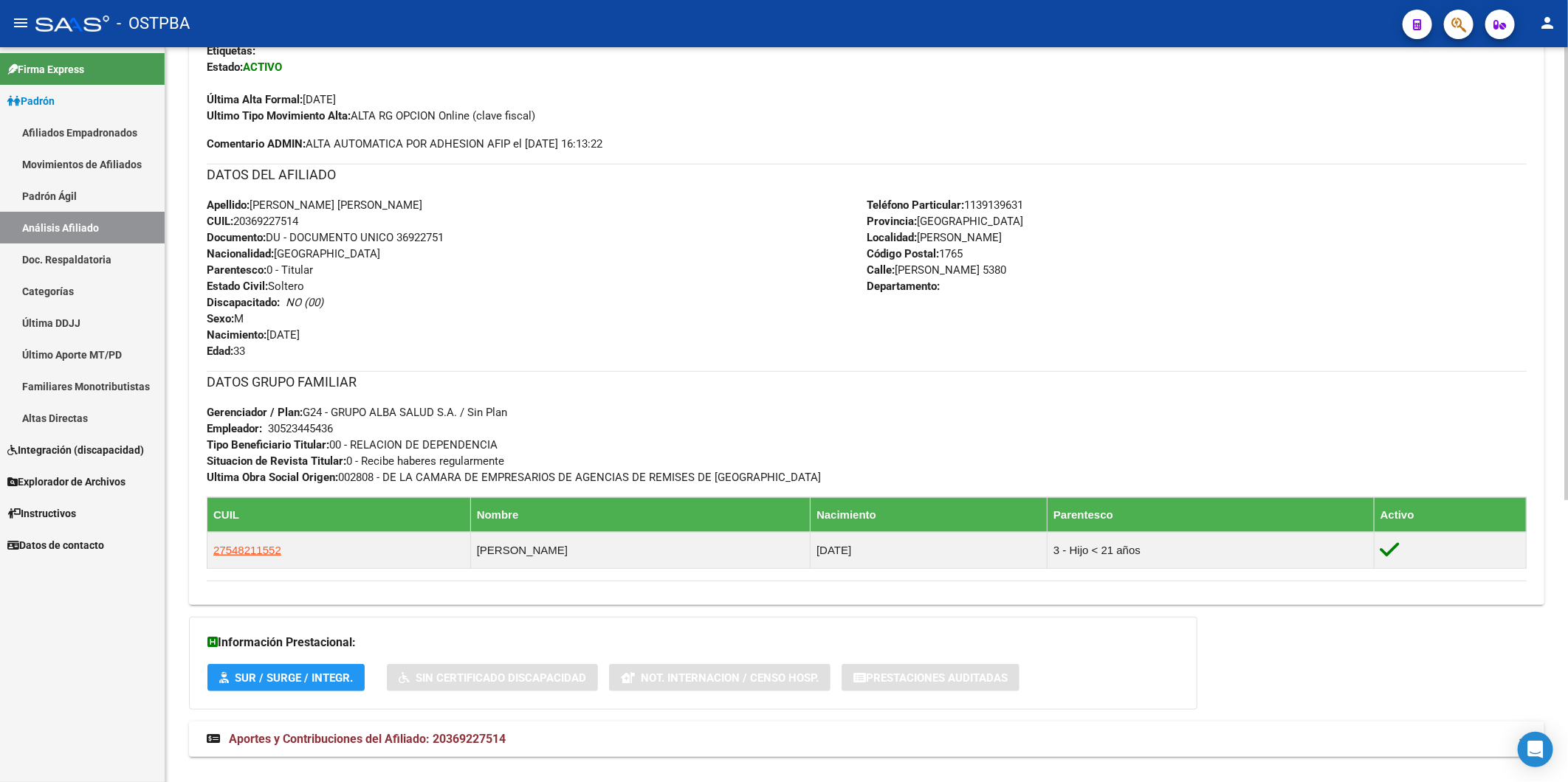
scroll to position [456, 0]
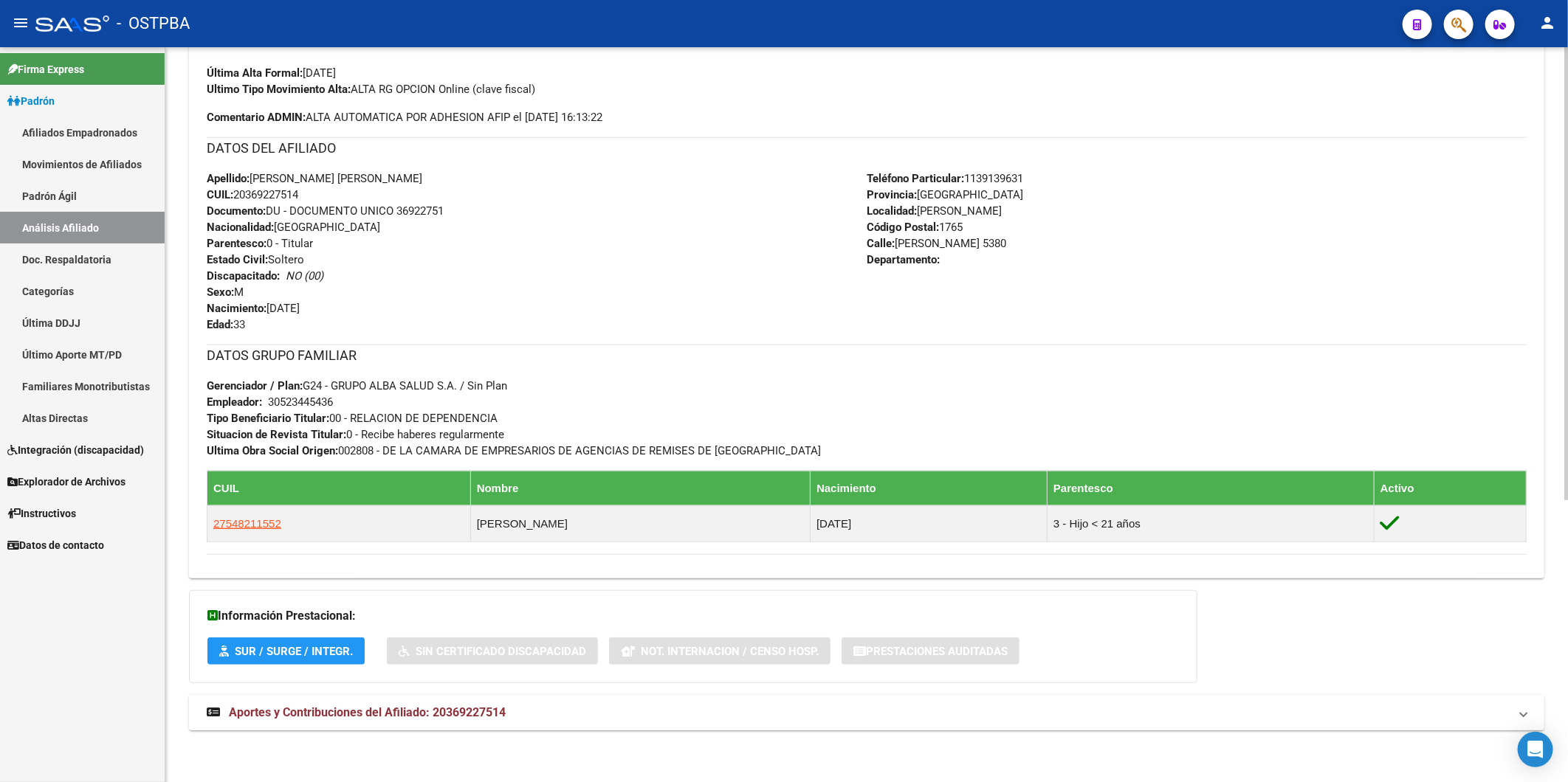
click at [473, 713] on span "Aportes y Contribuciones del Afiliado: 20369227514" at bounding box center [367, 713] width 277 height 14
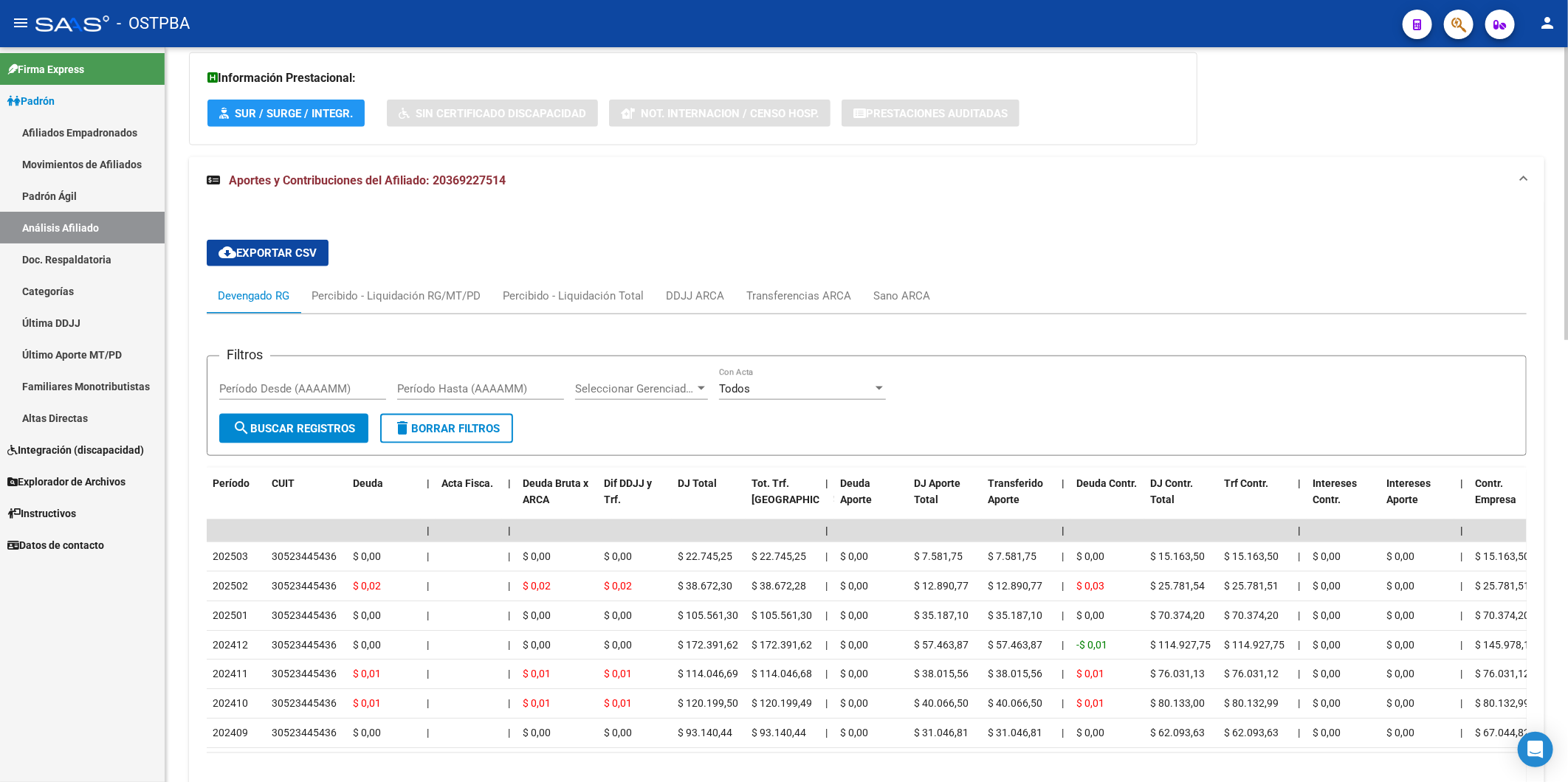
scroll to position [1030, 0]
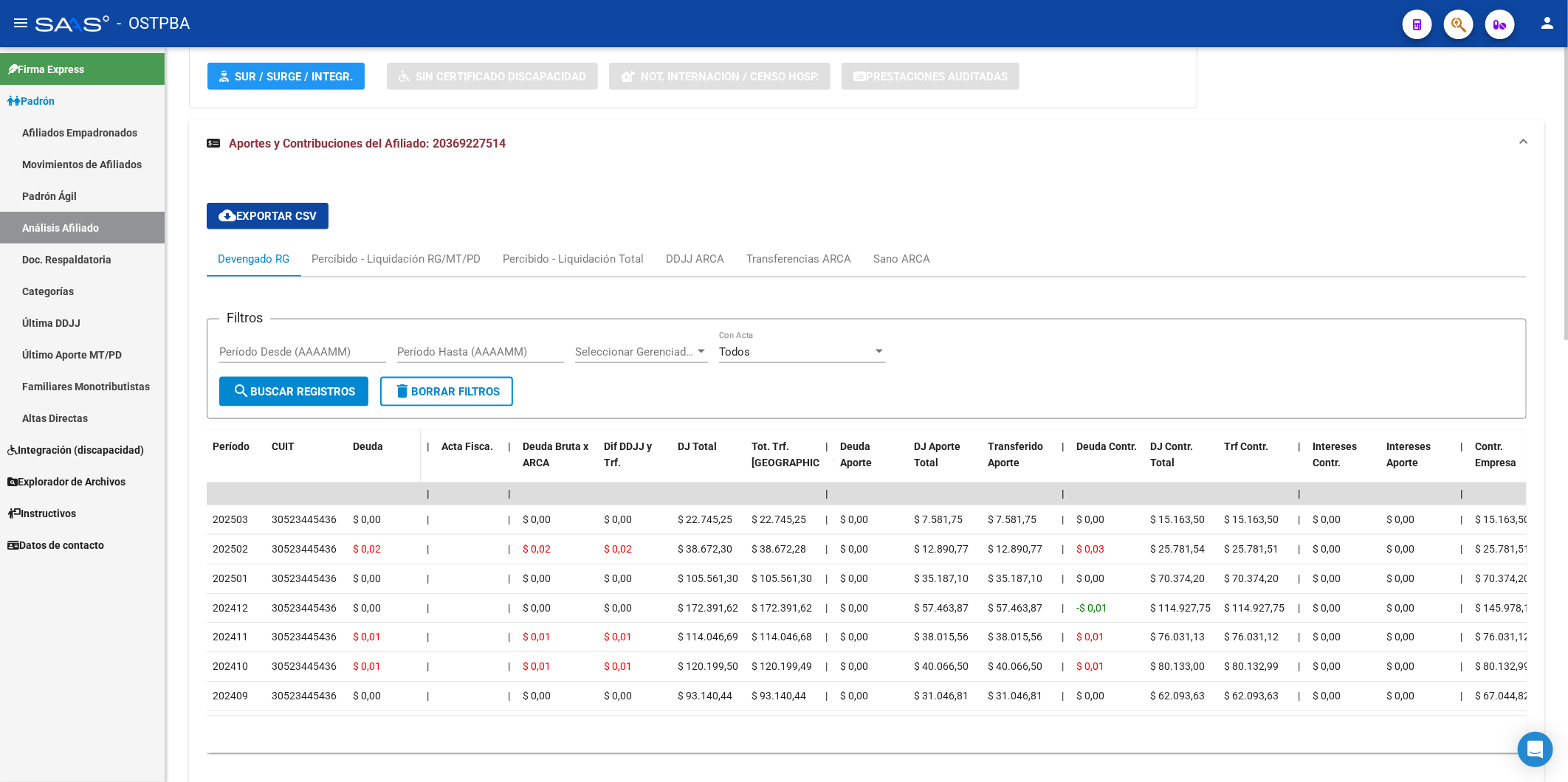
click at [371, 446] on span "Deuda" at bounding box center [367, 446] width 30 height 12
click at [367, 444] on span "Deuda" at bounding box center [367, 446] width 30 height 12
click at [802, 255] on div "Transferencias ARCA" at bounding box center [799, 259] width 105 height 16
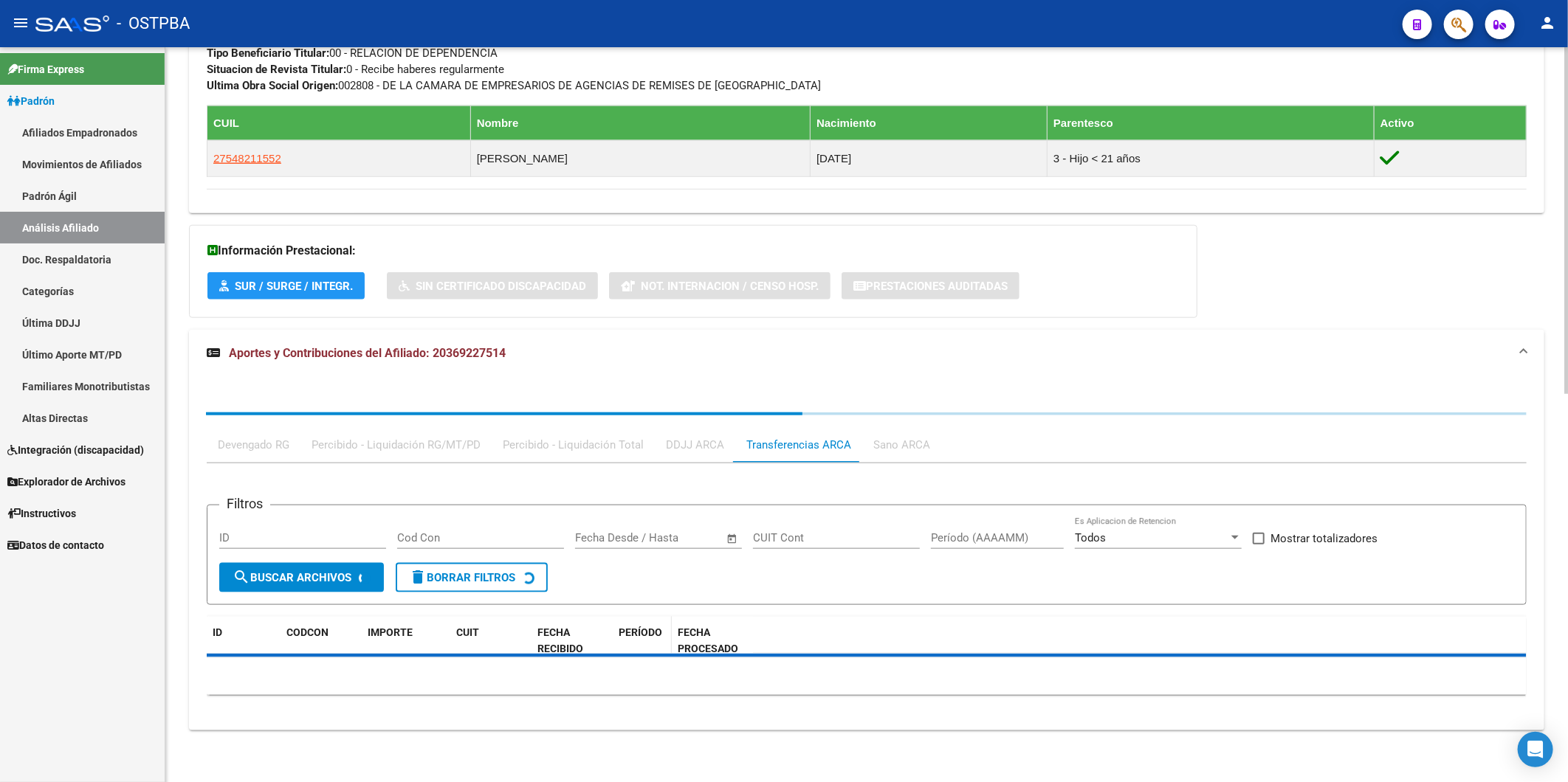
scroll to position [1017, 0]
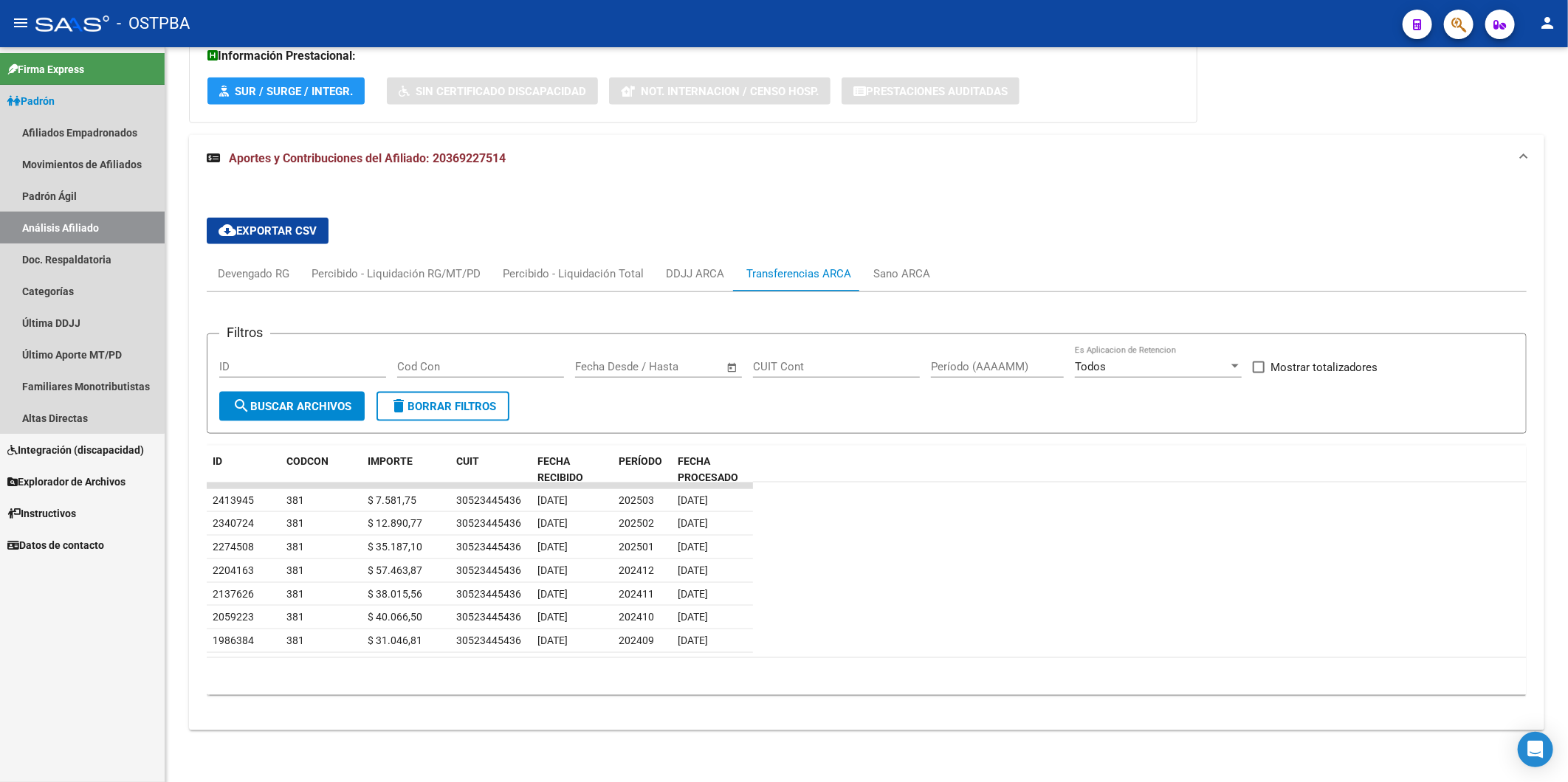
click at [58, 227] on link "Análisis Afiliado" at bounding box center [82, 228] width 165 height 32
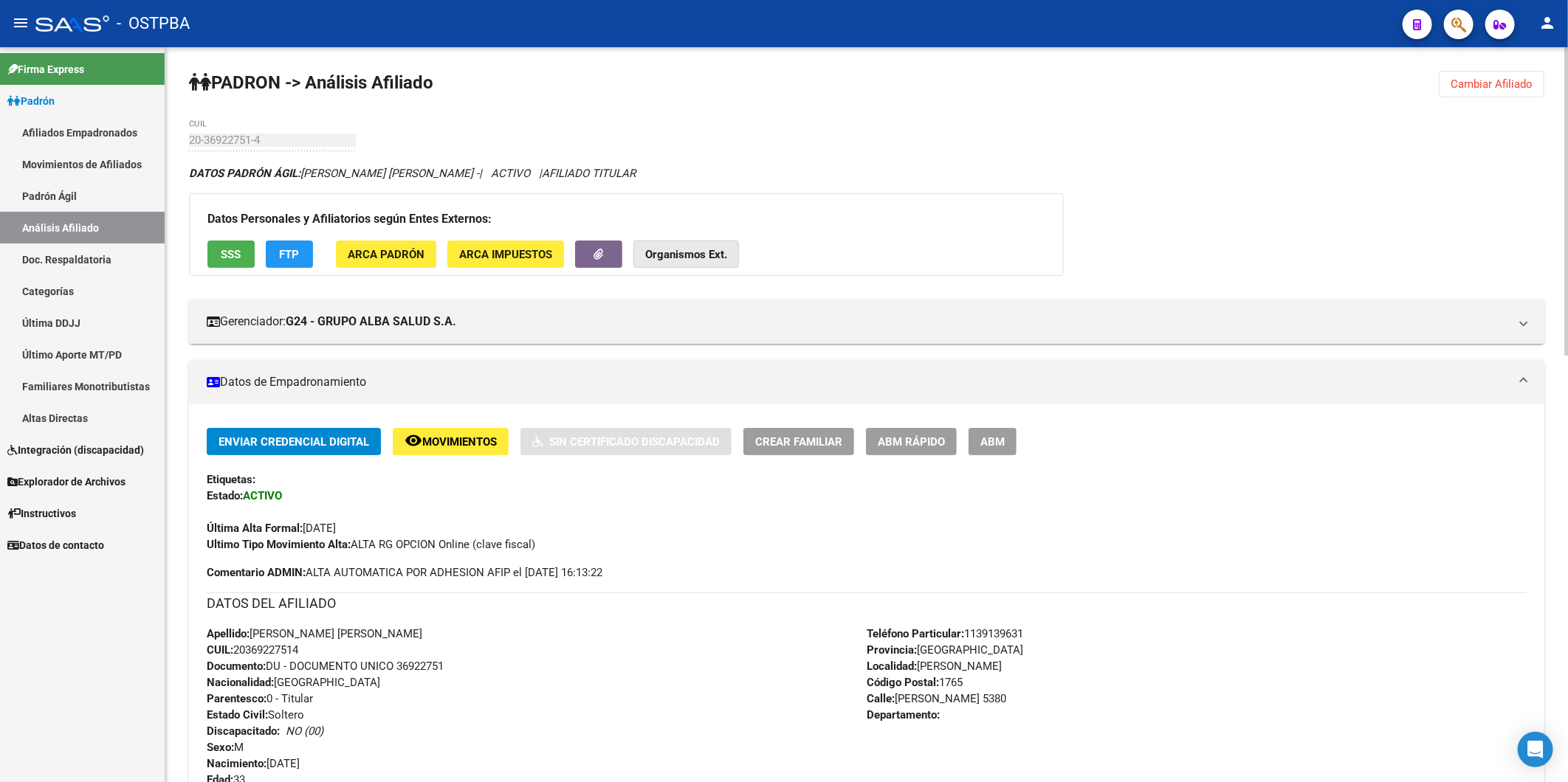
click at [697, 255] on strong "Organismos Ext." at bounding box center [686, 254] width 82 height 13
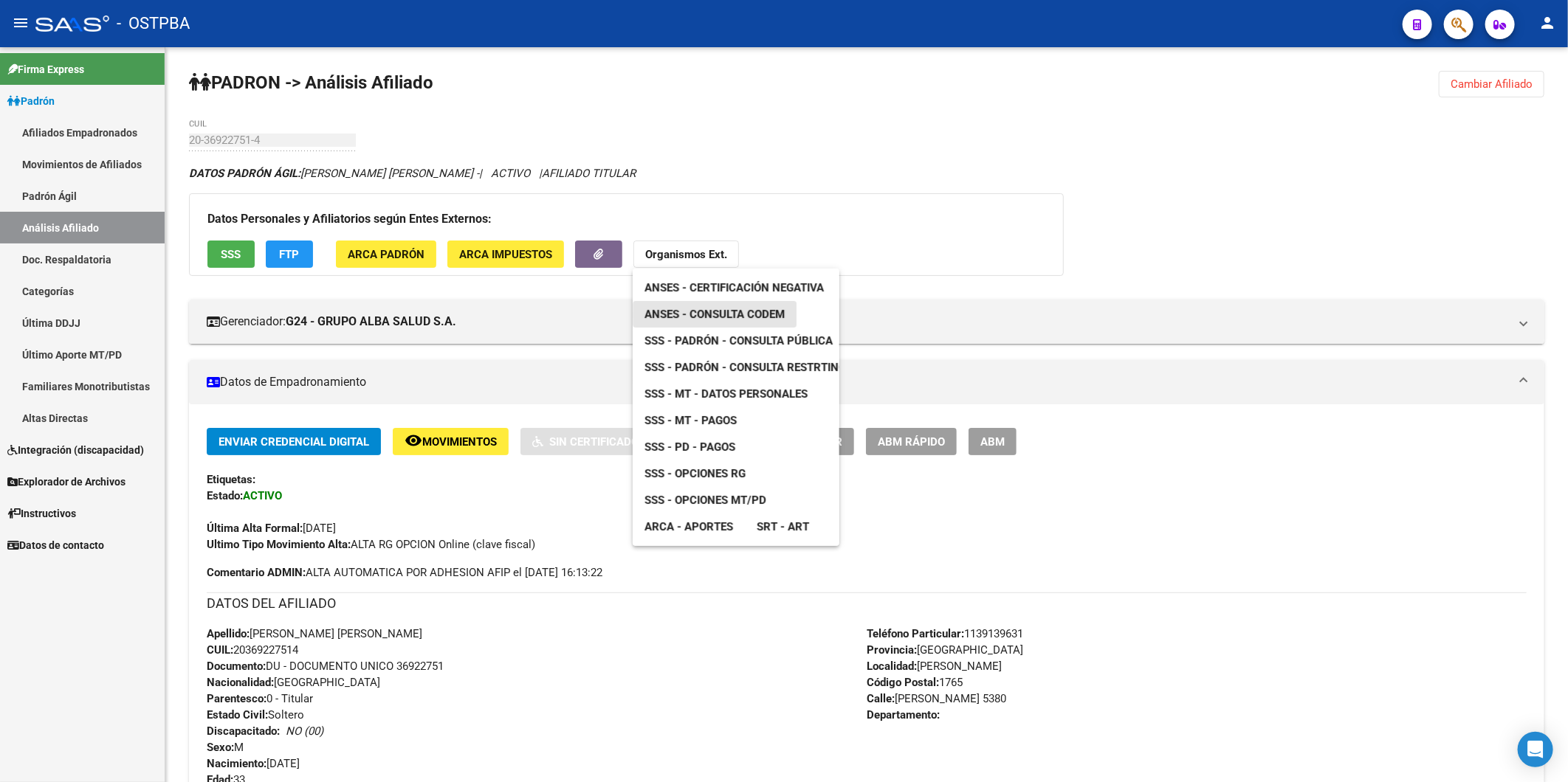
click at [722, 314] on span "ANSES - Consulta CODEM" at bounding box center [715, 314] width 140 height 13
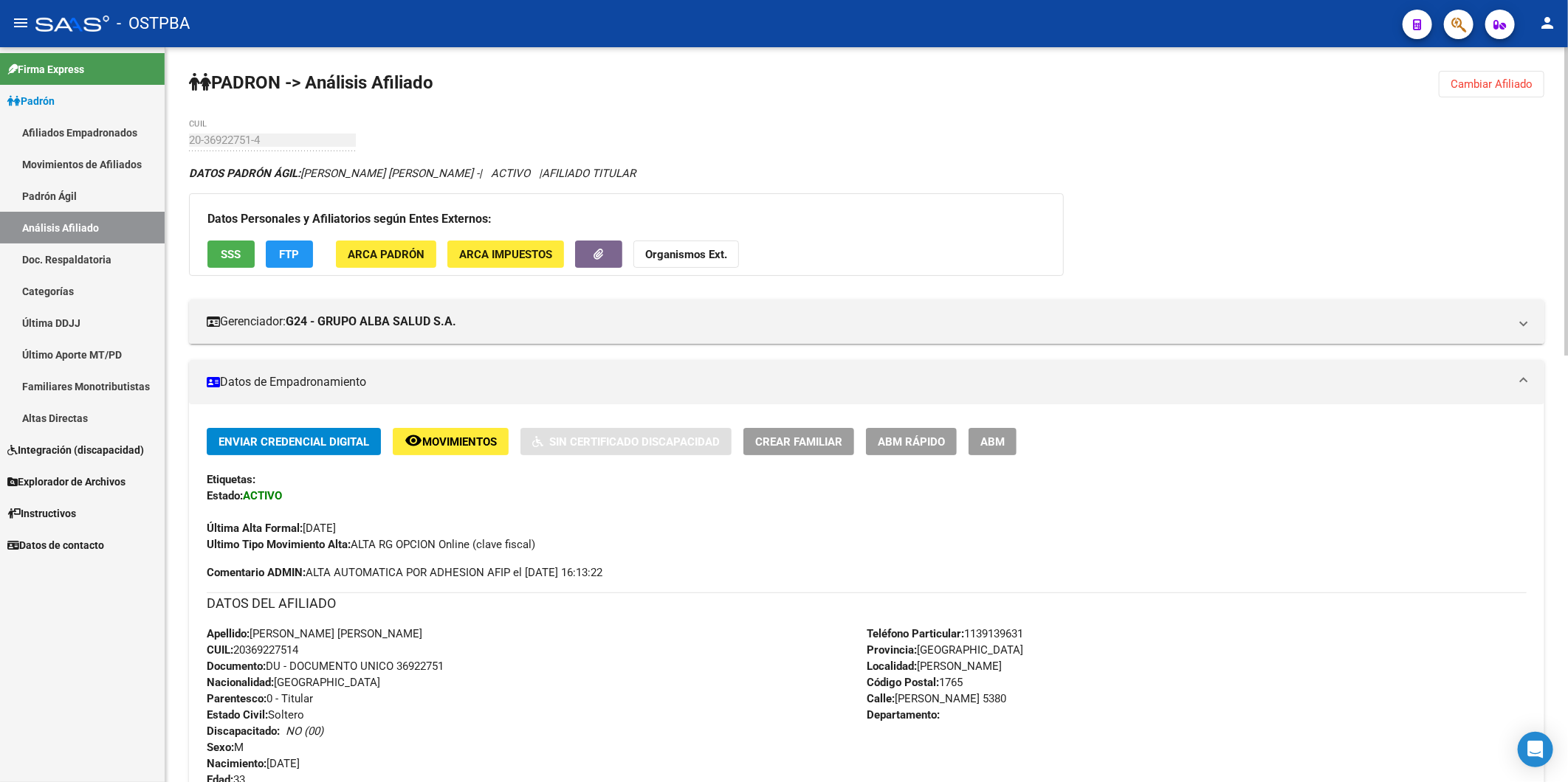
click at [1501, 87] on span "Cambiar Afiliado" at bounding box center [1491, 83] width 82 height 13
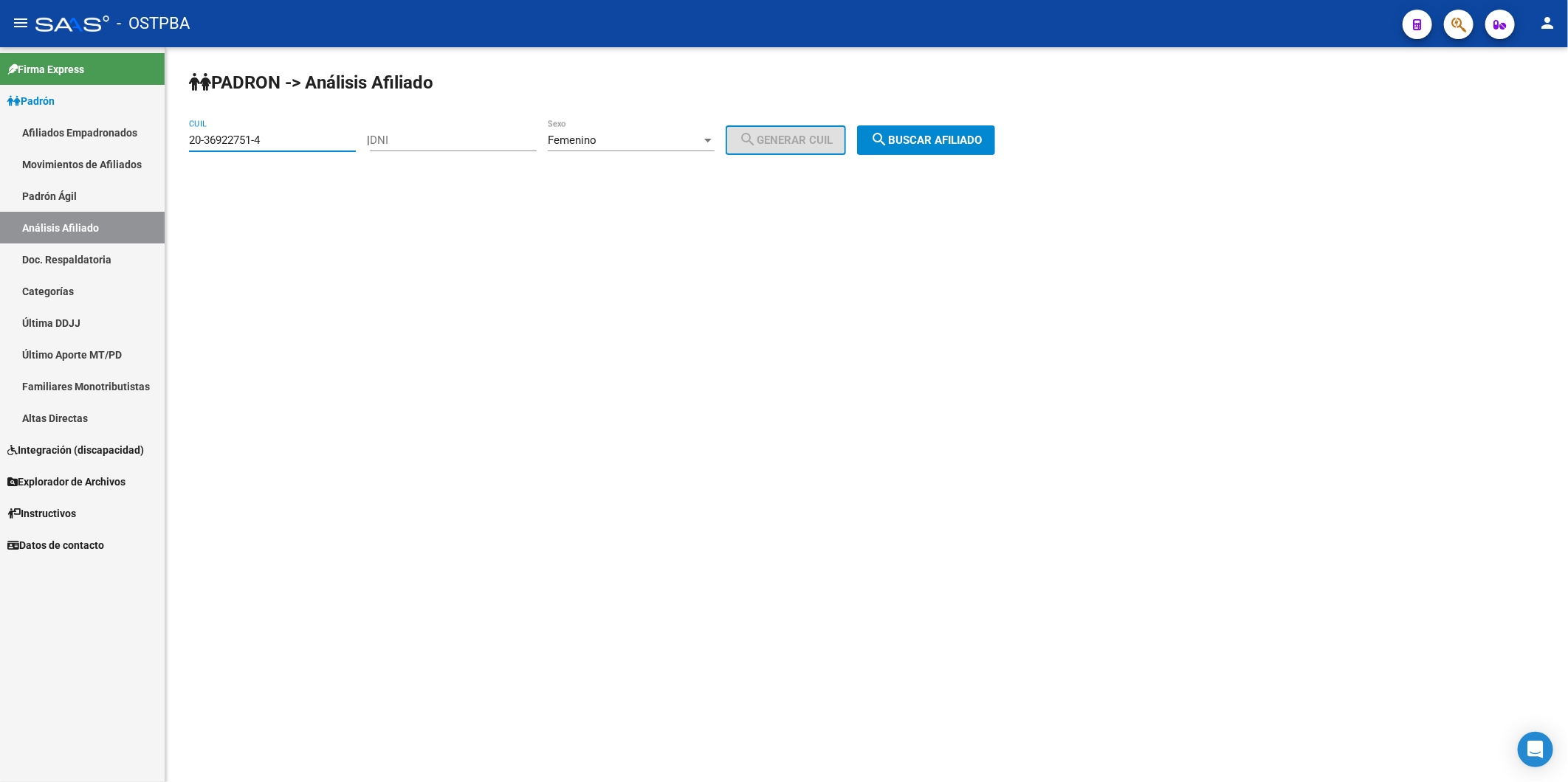
drag, startPoint x: 275, startPoint y: 143, endPoint x: 144, endPoint y: 128, distance: 131.9
click at [152, 129] on mat-sidenav-container "Firma Express Padrón Afiliados Empadronados Movimientos de Afiliados Padrón Ági…" at bounding box center [784, 415] width 1568 height 735
paste input "1641-5"
click at [982, 141] on span "search Buscar afiliado" at bounding box center [926, 140] width 112 height 13
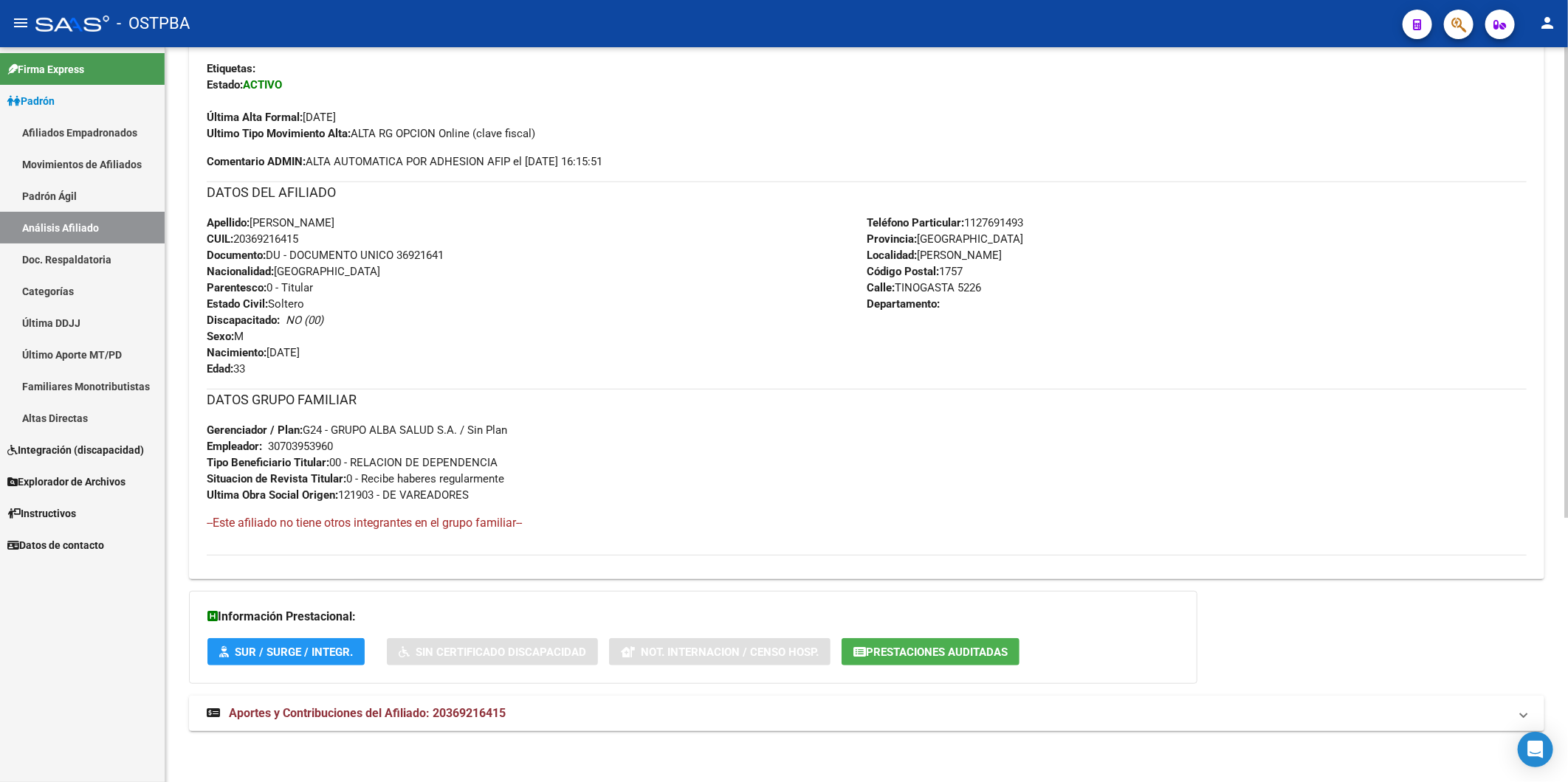
scroll to position [413, 0]
click at [463, 719] on span "Aportes y Contribuciones del Afiliado: 20369216415" at bounding box center [367, 713] width 277 height 14
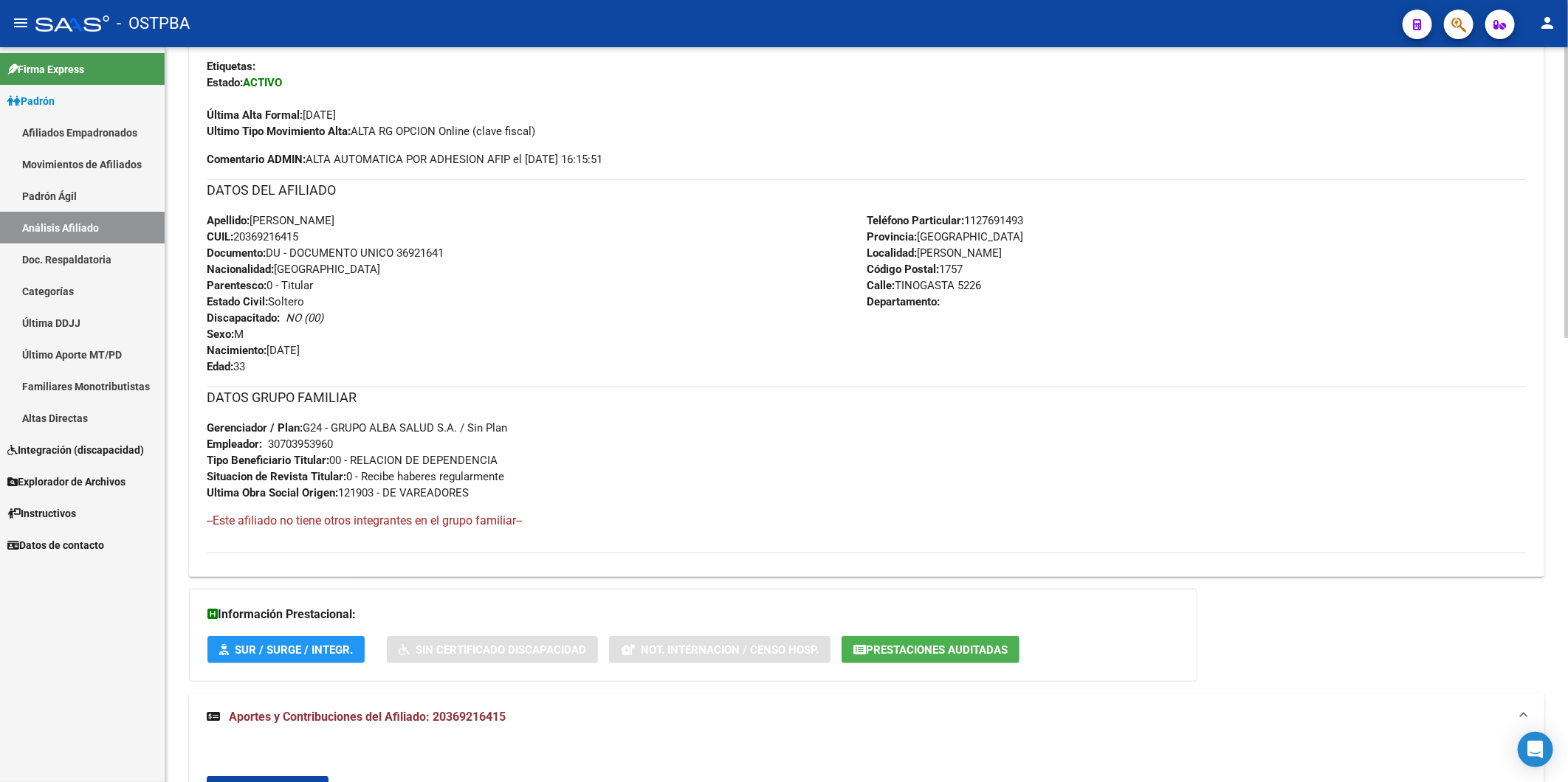
scroll to position [791, 0]
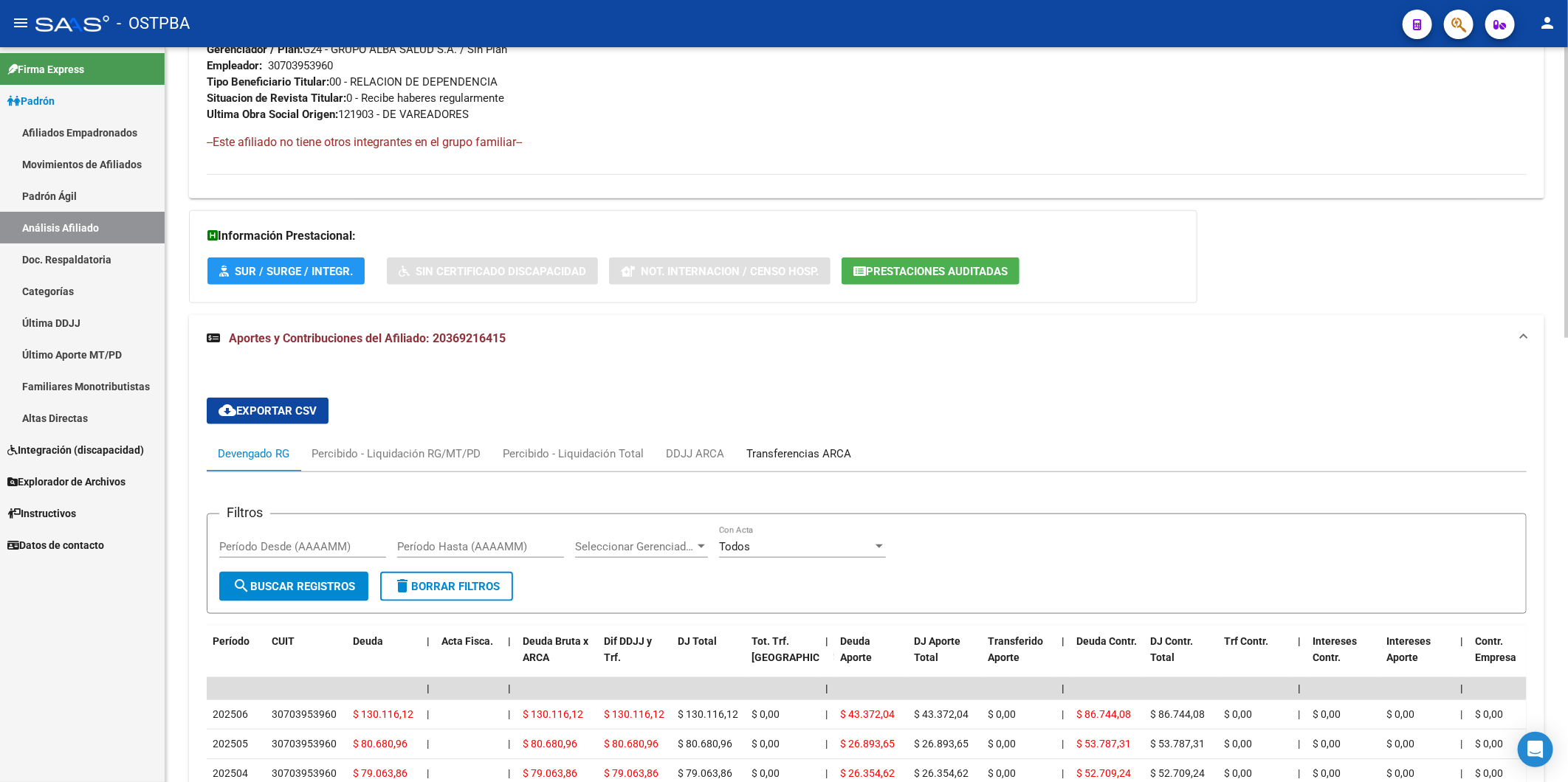
click at [786, 456] on div "Transferencias ARCA" at bounding box center [799, 454] width 105 height 16
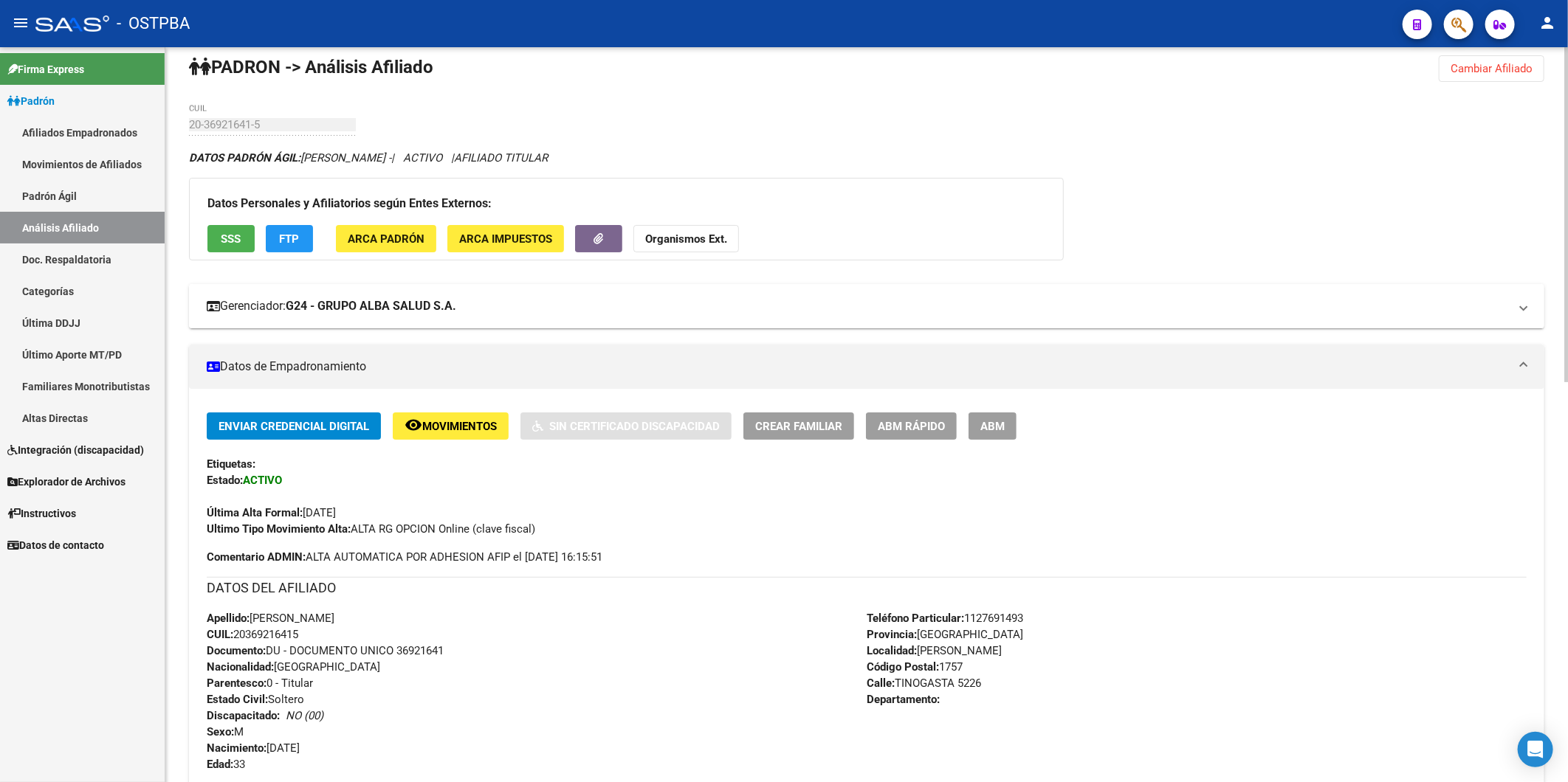
scroll to position [0, 0]
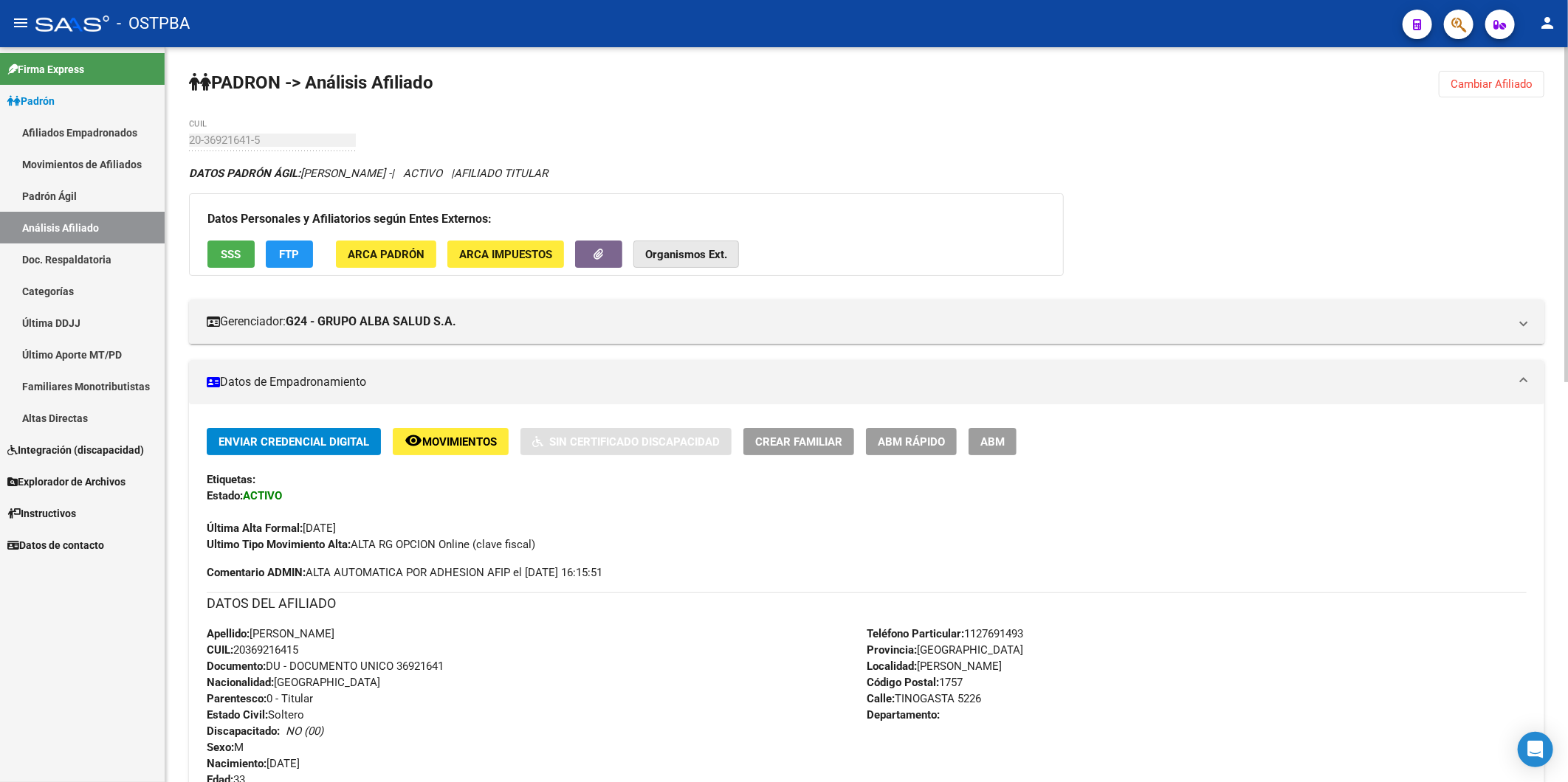
click at [689, 258] on strong "Organismos Ext." at bounding box center [686, 254] width 82 height 13
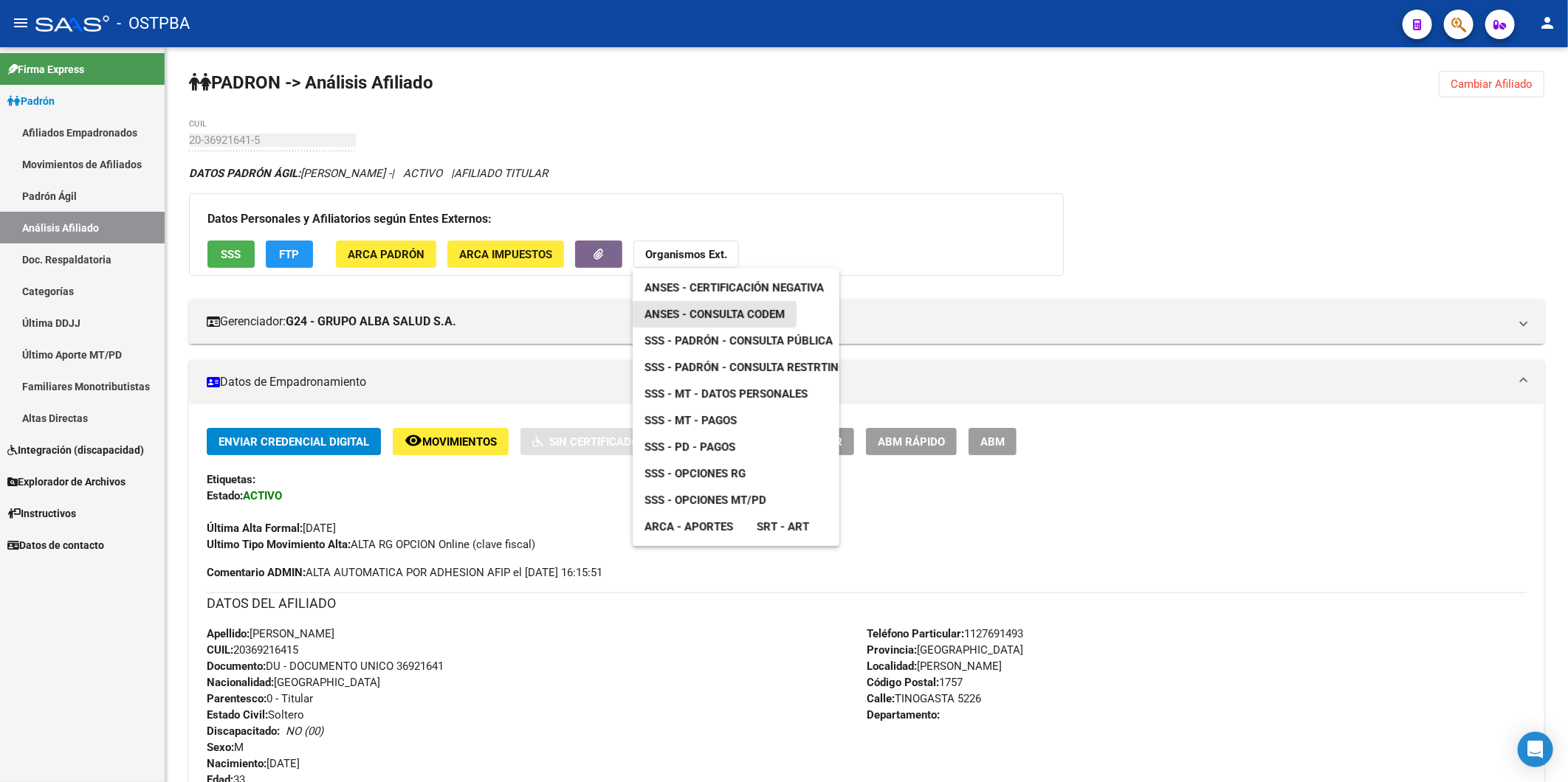
click at [711, 310] on span "ANSES - Consulta CODEM" at bounding box center [715, 314] width 140 height 13
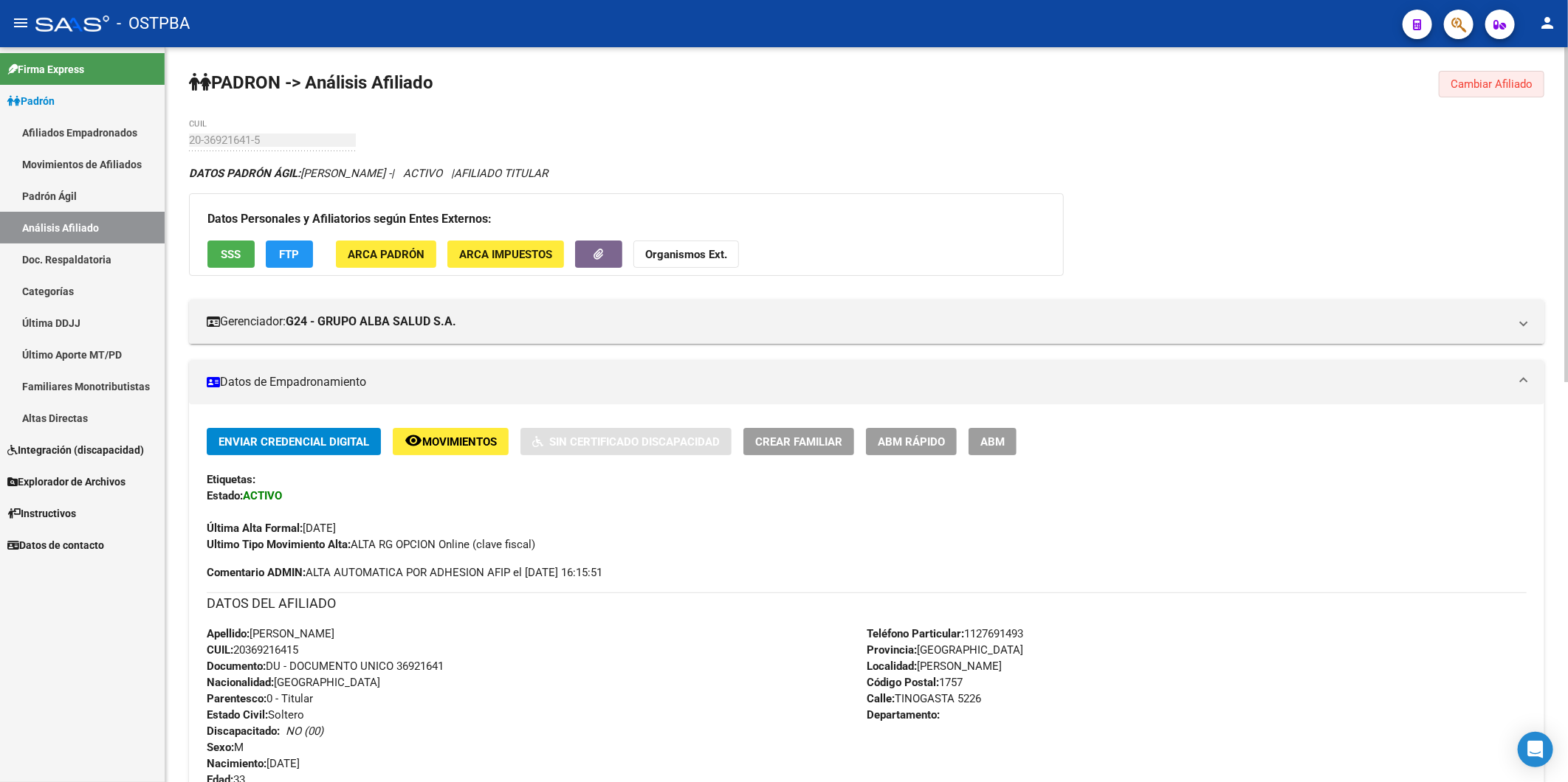
click at [1492, 86] on span "Cambiar Afiliado" at bounding box center [1491, 83] width 82 height 13
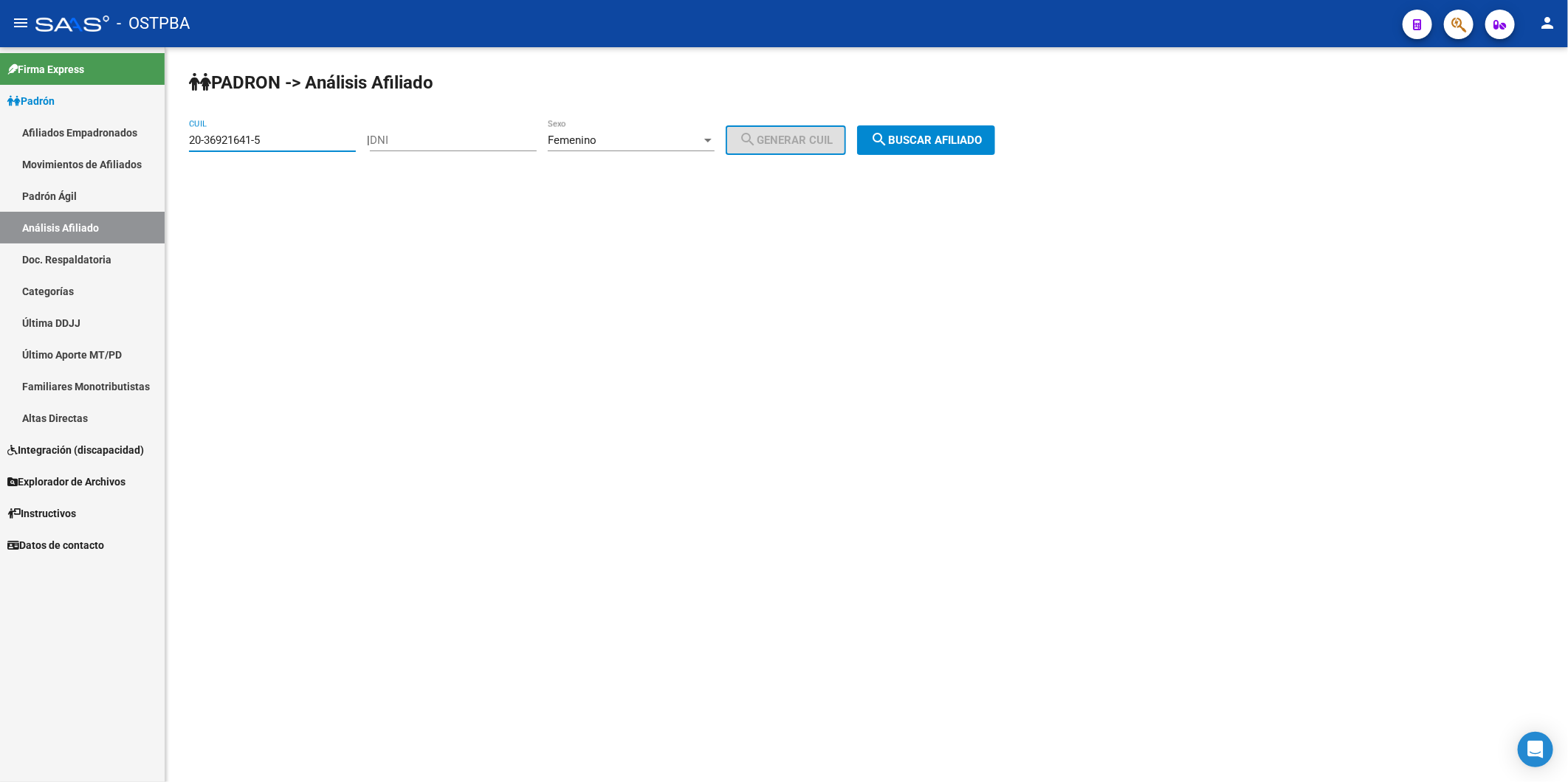
drag, startPoint x: 326, startPoint y: 136, endPoint x: 57, endPoint y: 131, distance: 269.0
click at [63, 133] on mat-sidenav-container "Firma Express Padrón Afiliados Empadronados Movimientos de Afiliados Padrón Ági…" at bounding box center [784, 415] width 1568 height 735
paste input "9115361-3"
click at [939, 136] on span "search Buscar afiliado" at bounding box center [926, 140] width 112 height 13
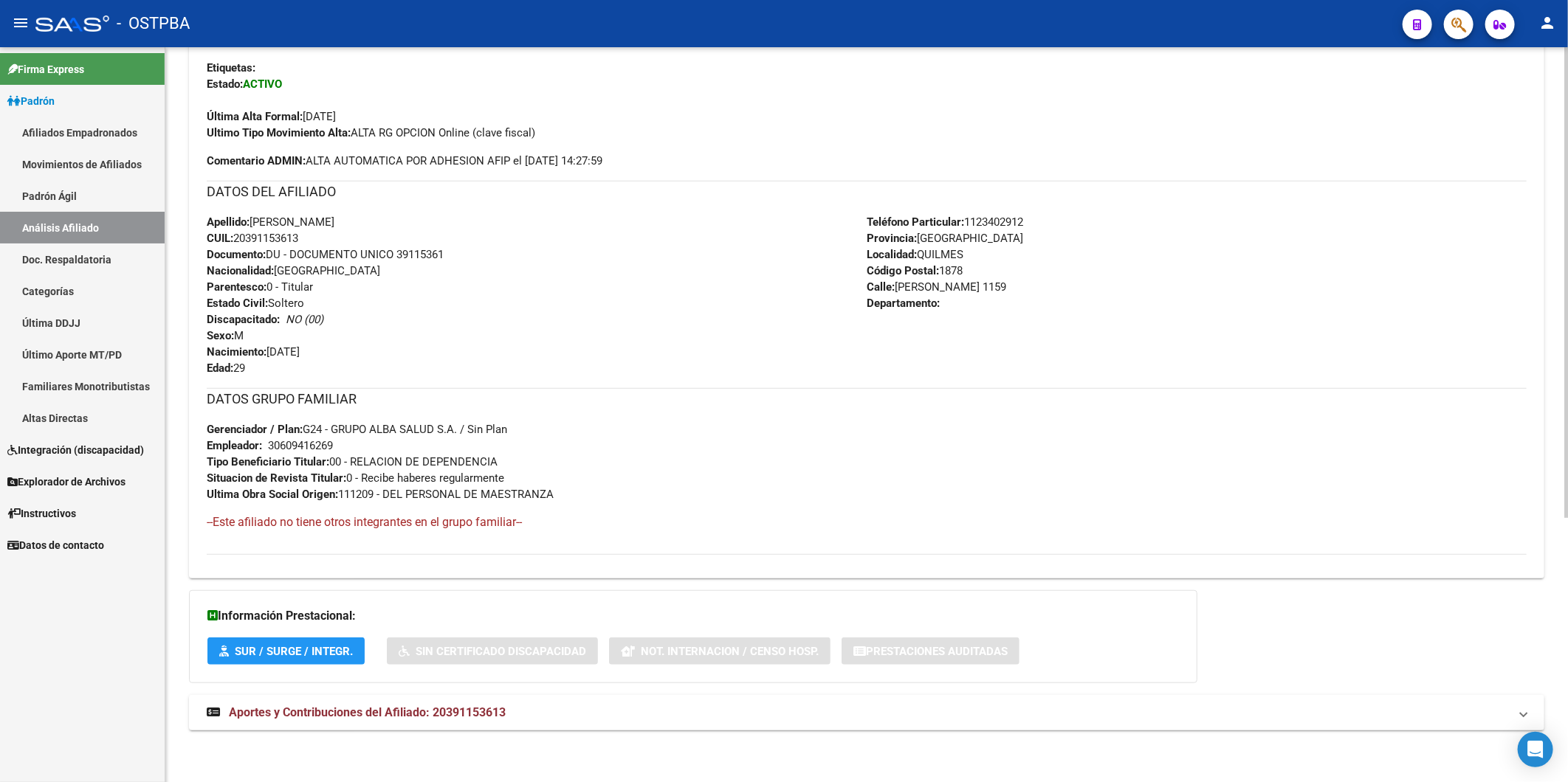
scroll to position [413, 0]
click at [489, 713] on span "Aportes y Contribuciones del Afiliado: 20391153613" at bounding box center [367, 713] width 277 height 14
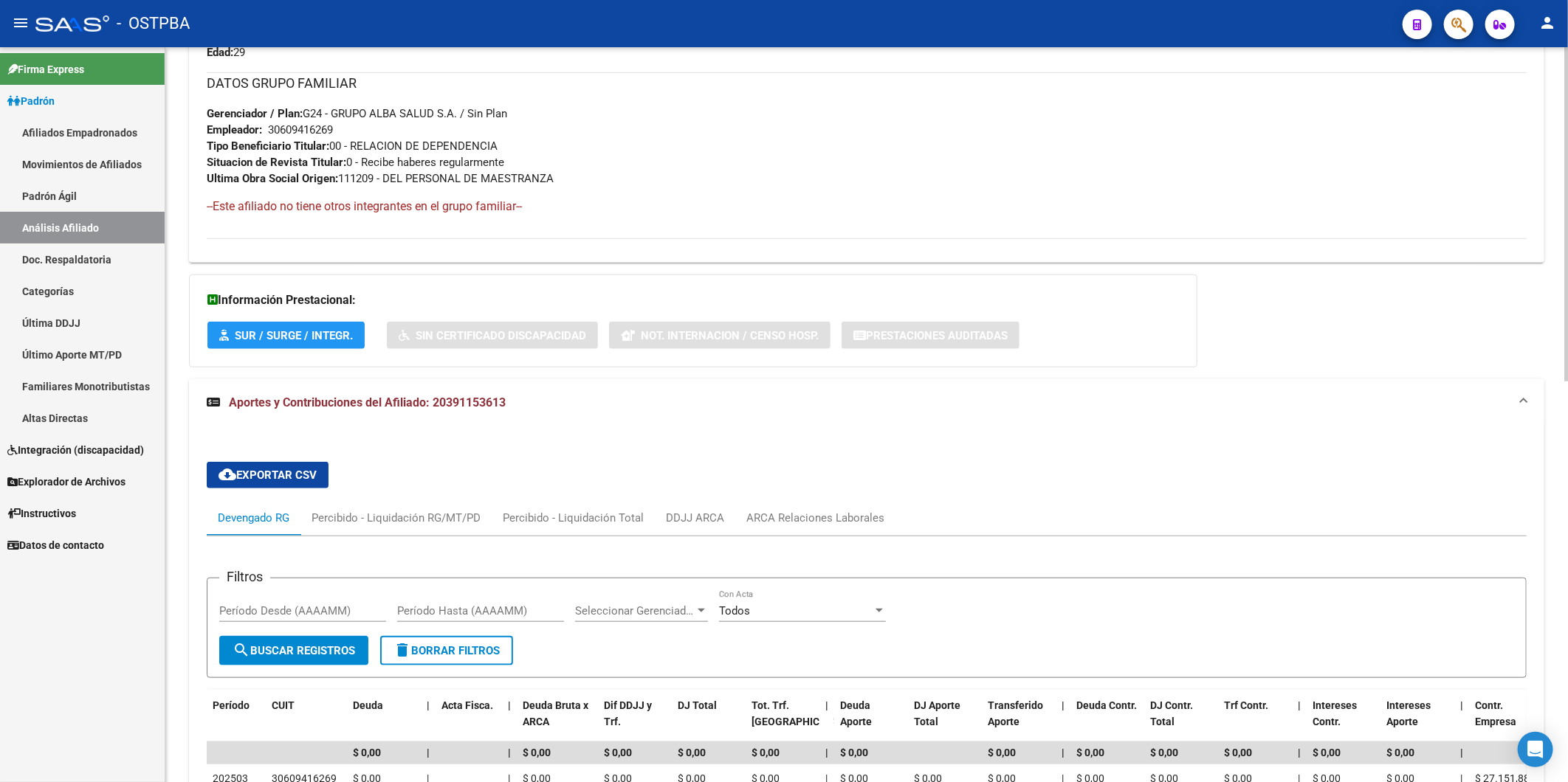
scroll to position [791, 0]
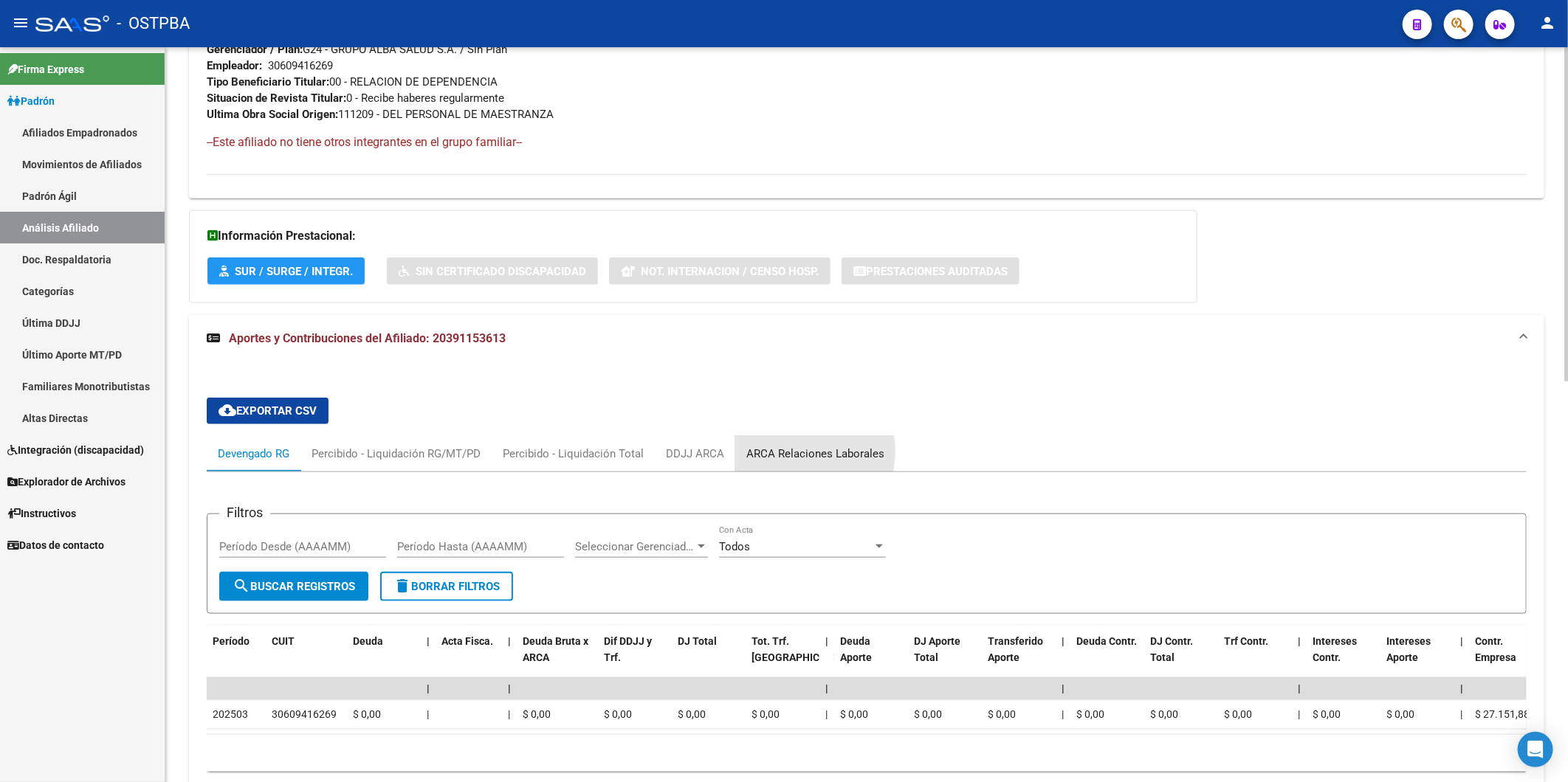
click at [796, 452] on div "ARCA Relaciones Laborales" at bounding box center [815, 454] width 138 height 16
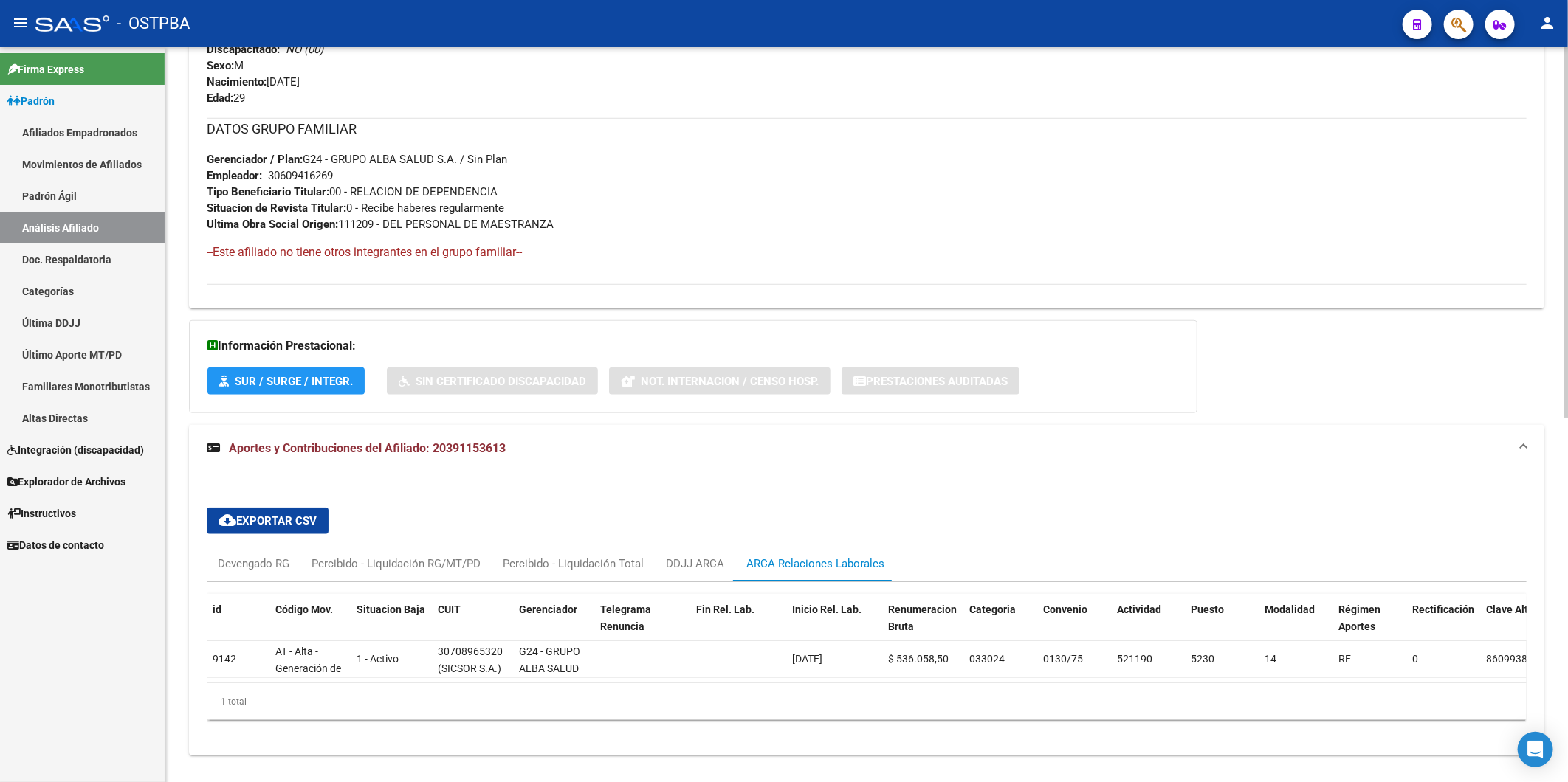
scroll to position [720, 0]
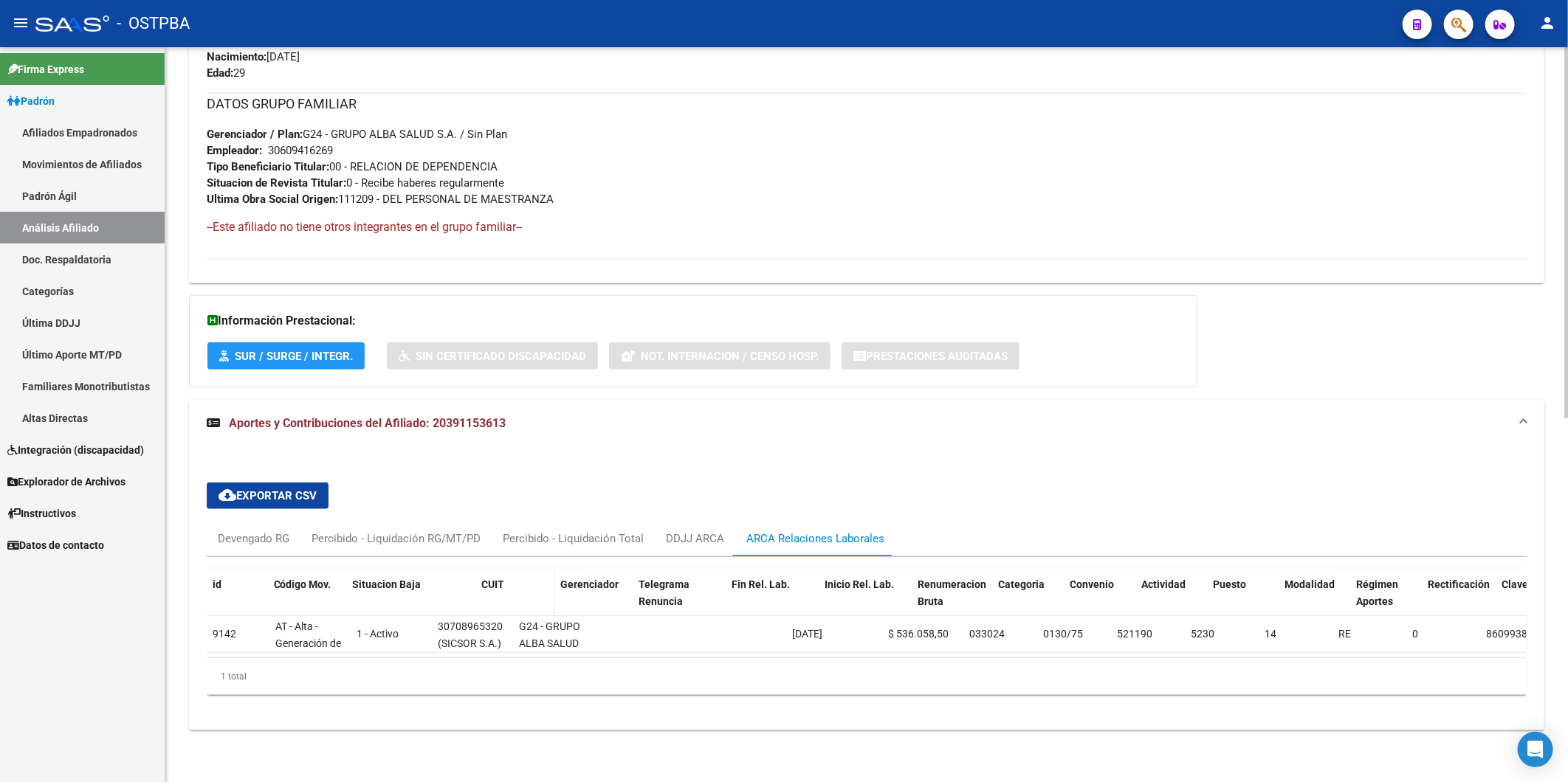
drag, startPoint x: 428, startPoint y: 557, endPoint x: 486, endPoint y: 561, distance: 58.1
click at [486, 569] on div "id Código Mov. Situacion Baja CUIT Gerenciador Telegrama Renuncia Fin Rel. Lab.…" at bounding box center [1124, 601] width 1835 height 65
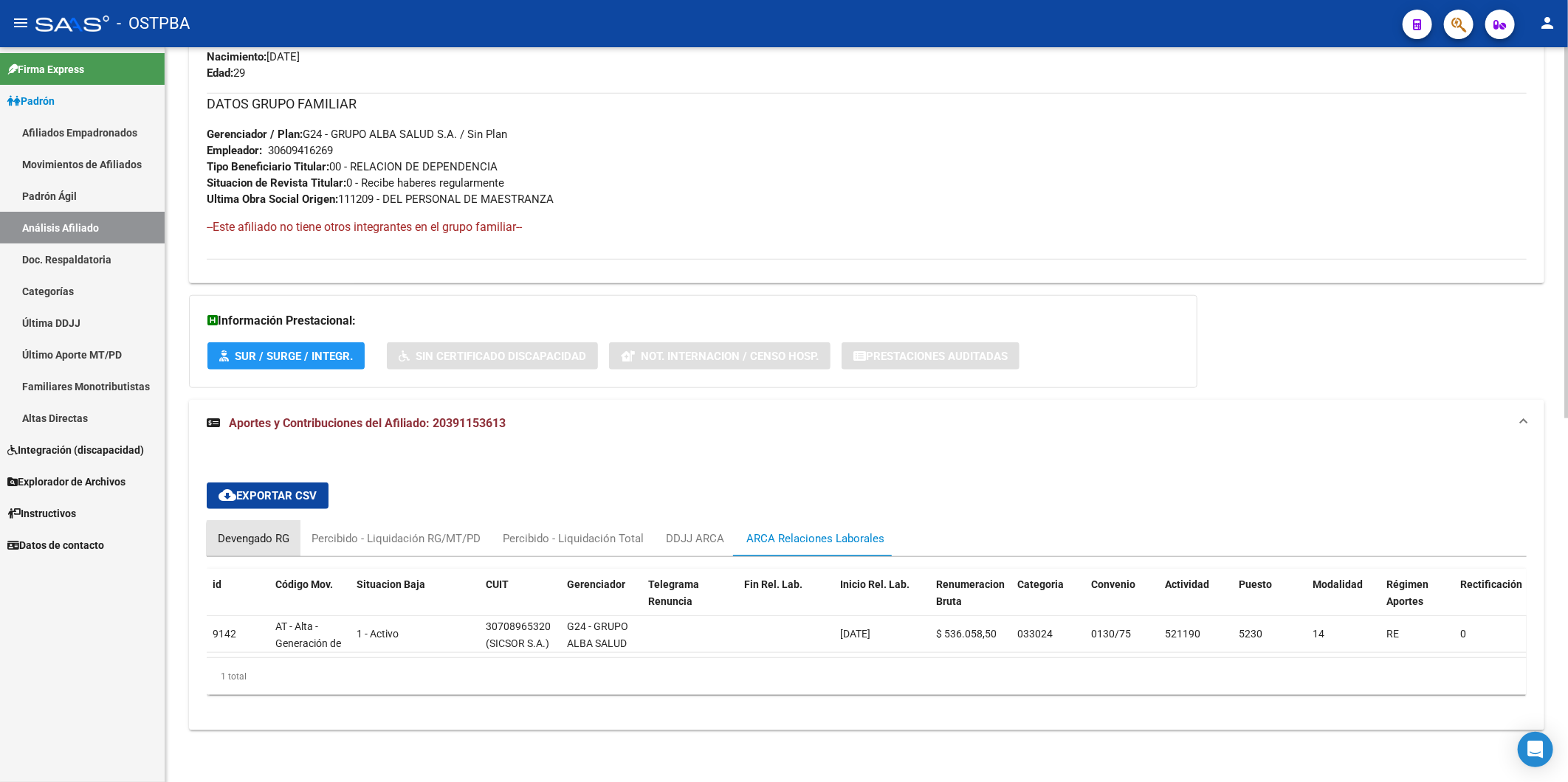
click at [268, 530] on div "Devengado RG" at bounding box center [254, 538] width 72 height 16
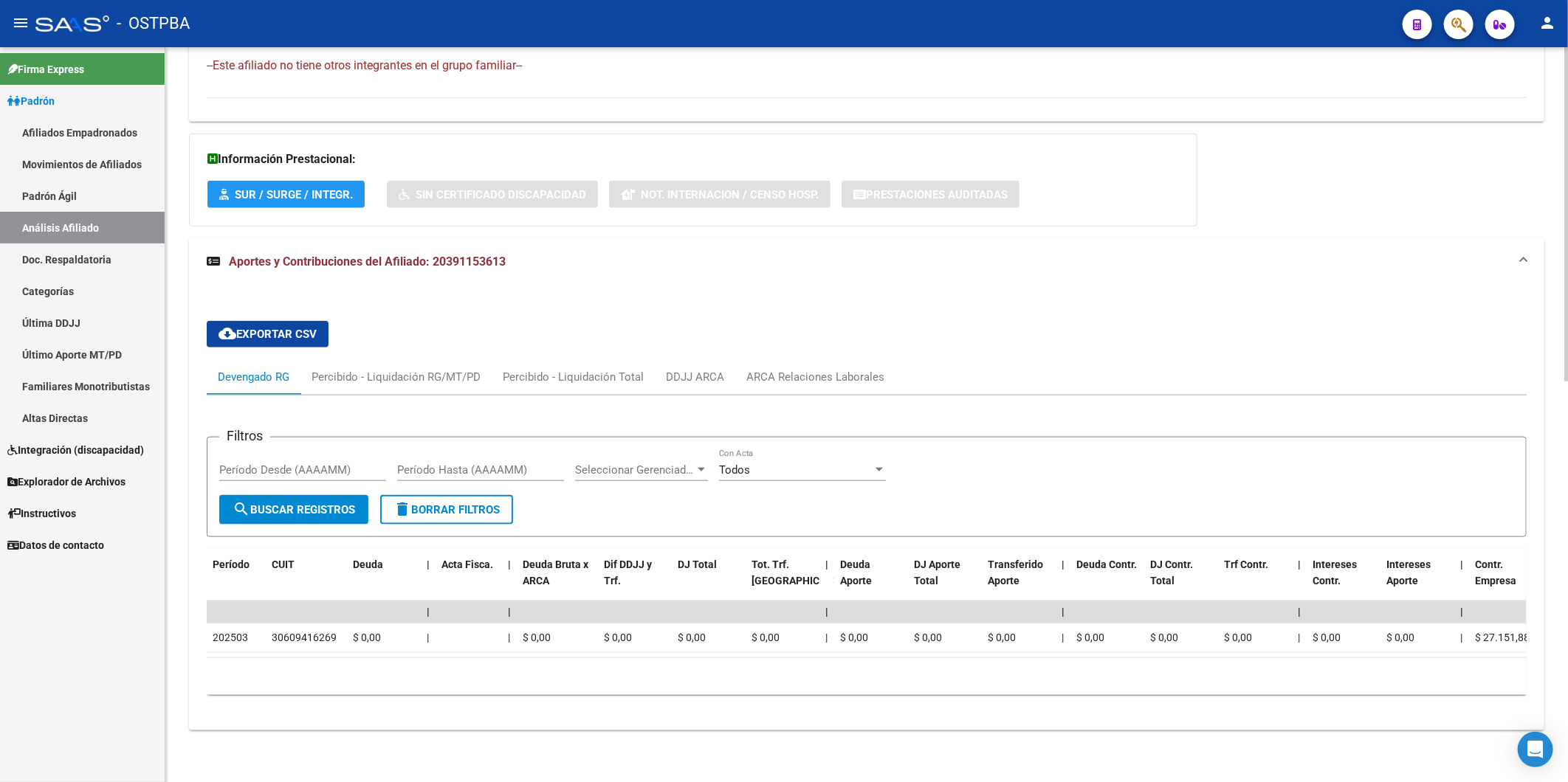
scroll to position [882, 0]
click at [797, 369] on div "ARCA Relaciones Laborales" at bounding box center [815, 377] width 138 height 16
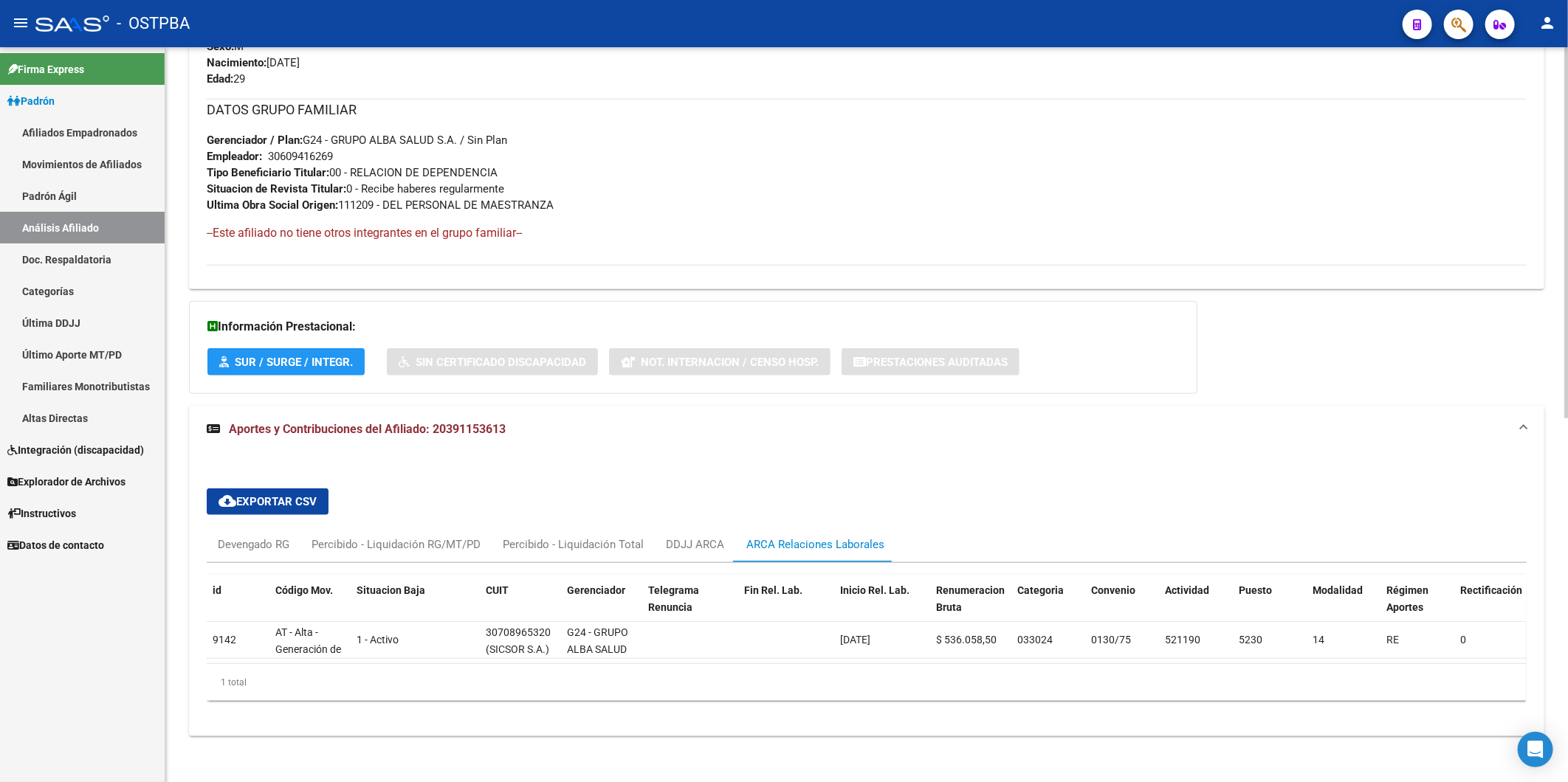
scroll to position [721, 0]
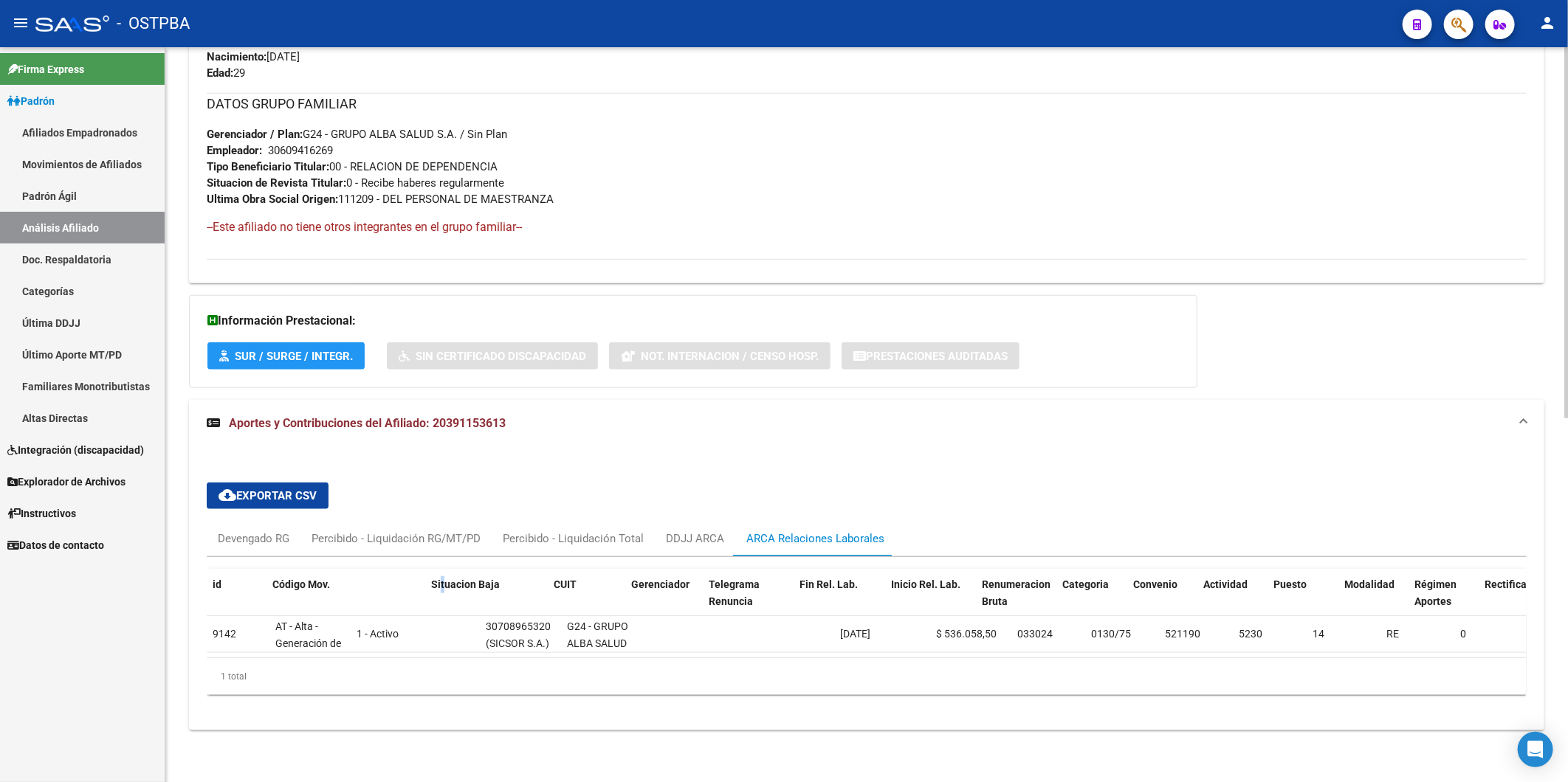
drag, startPoint x: 349, startPoint y: 561, endPoint x: 445, endPoint y: 554, distance: 96.3
click at [445, 557] on div "id Código Mov. Situacion Baja CUIT Gerenciador Telegrama Renuncia Fin Rel. Lab.…" at bounding box center [867, 632] width 1320 height 150
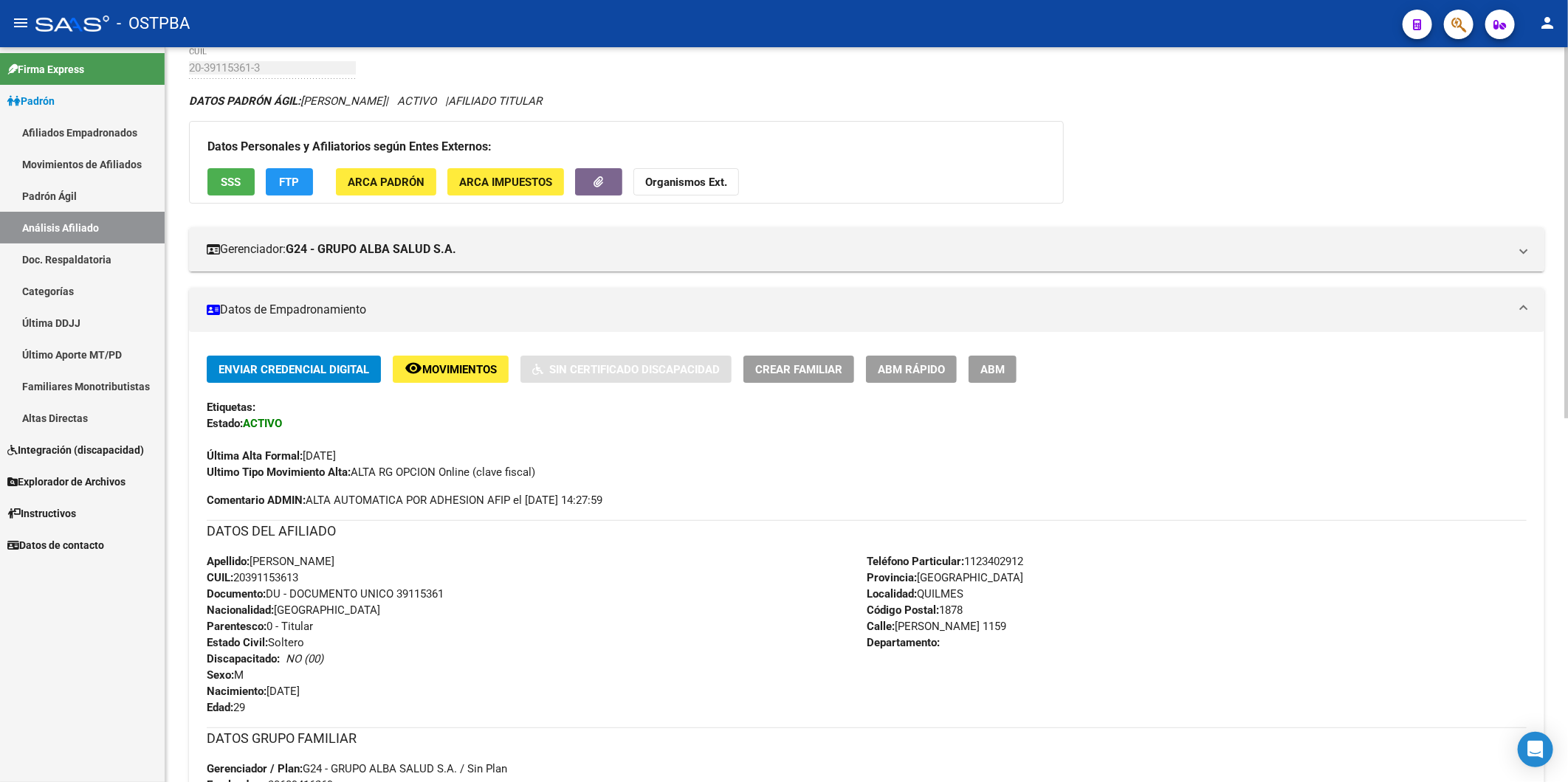
scroll to position [65, 0]
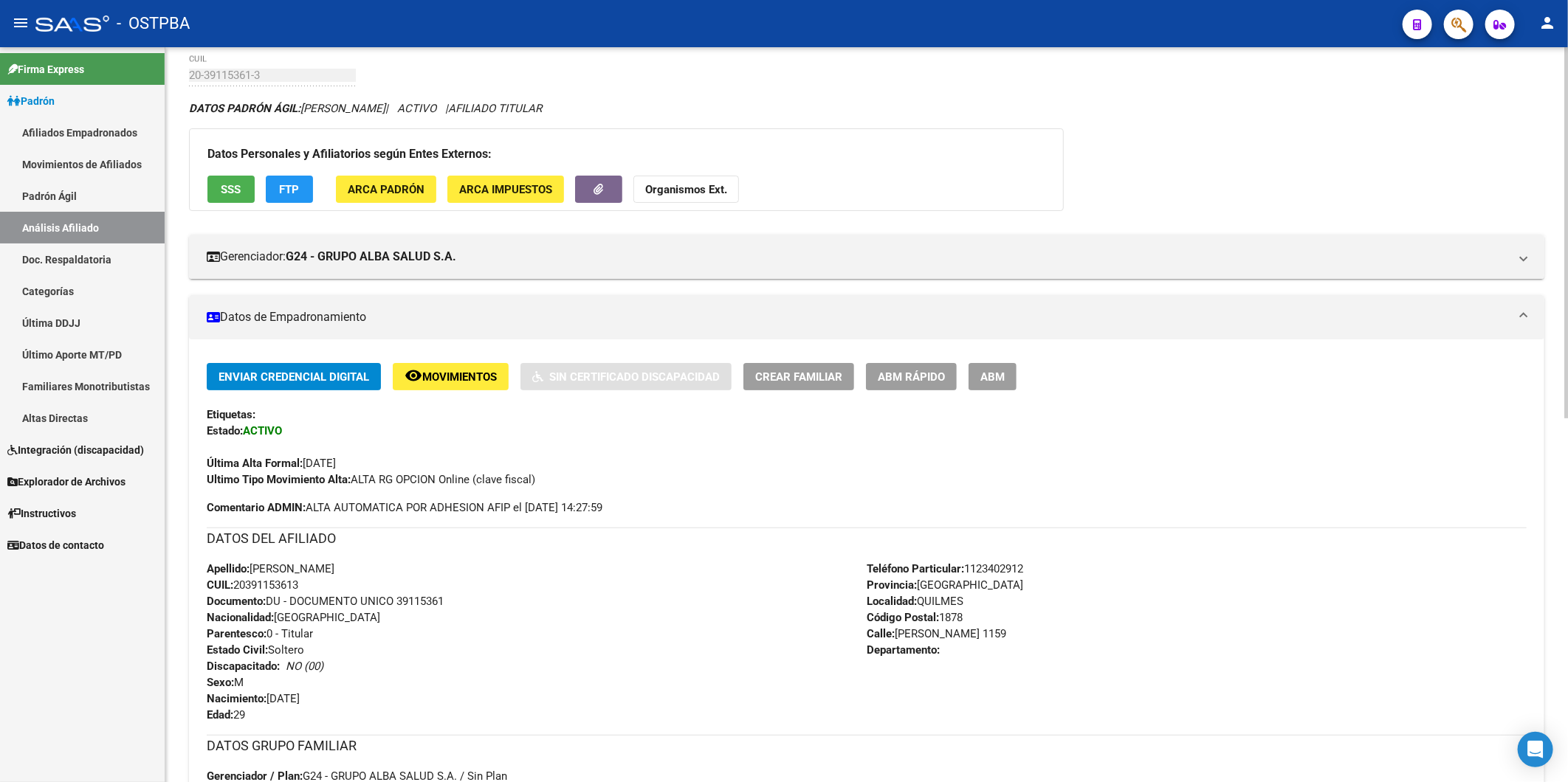
click at [679, 192] on strong "Organismos Ext." at bounding box center [686, 189] width 82 height 13
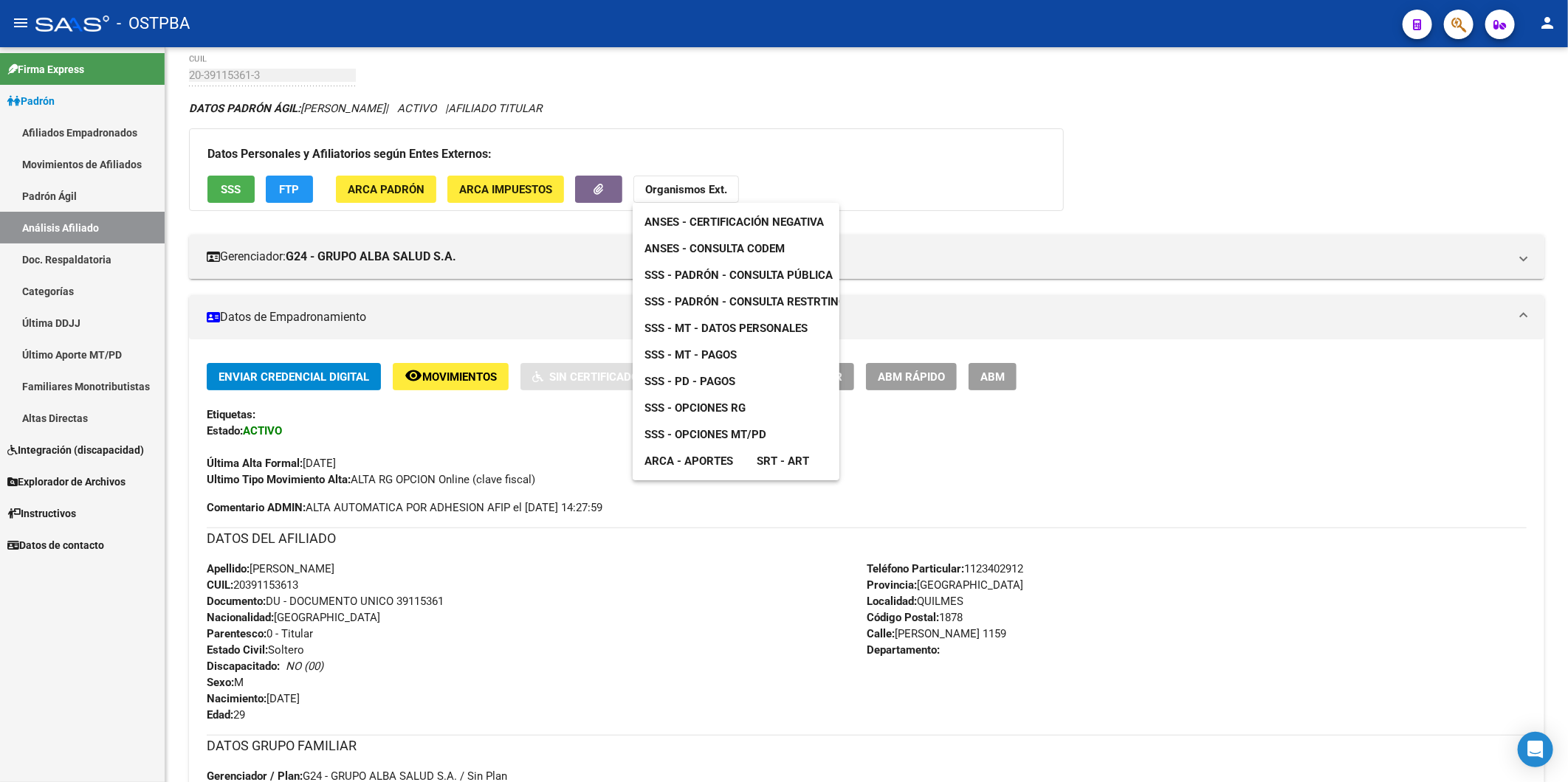
click at [702, 248] on span "ANSES - Consulta CODEM" at bounding box center [715, 248] width 140 height 13
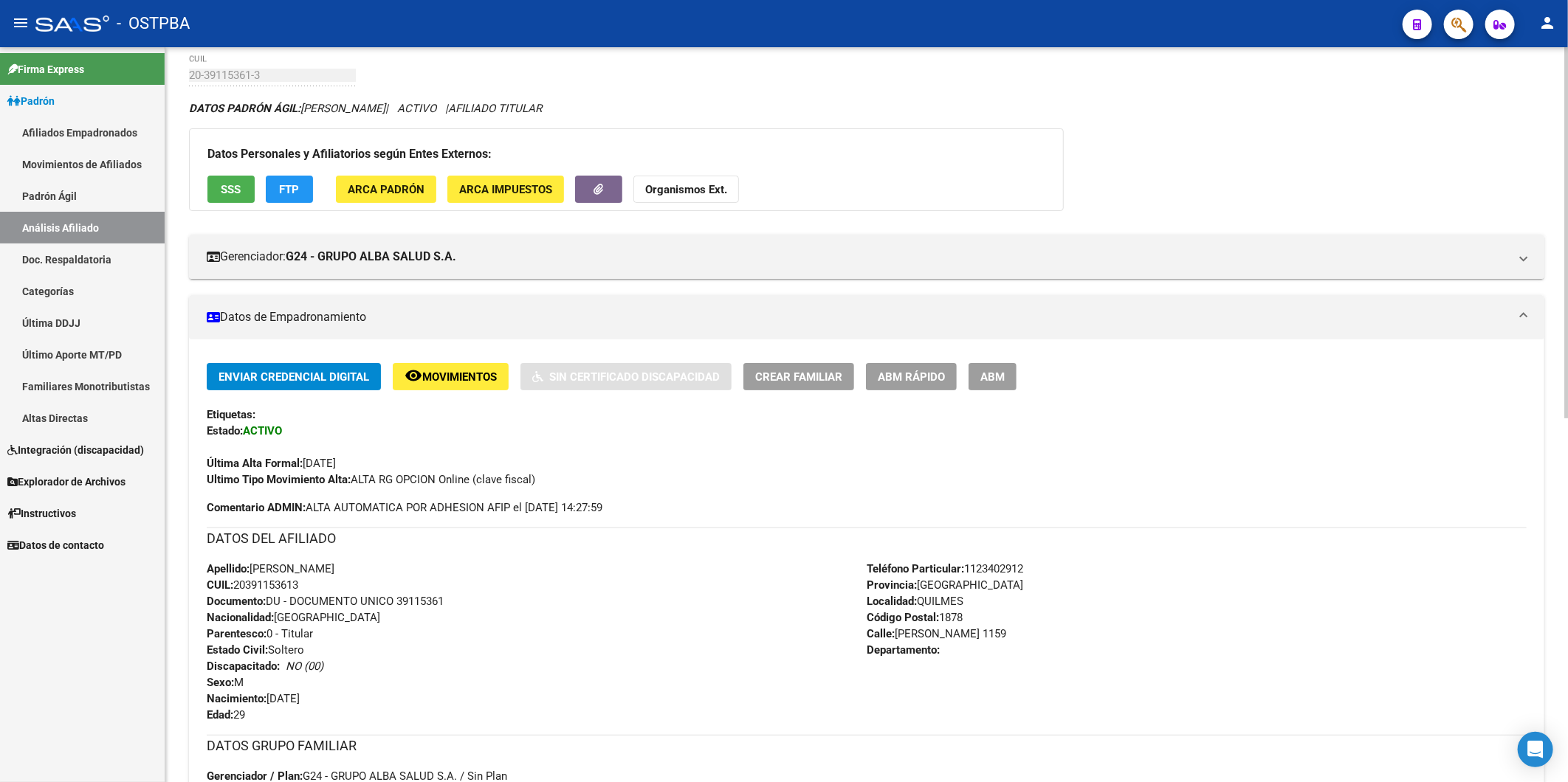
drag, startPoint x: 308, startPoint y: 584, endPoint x: 238, endPoint y: 584, distance: 70.0
click at [238, 584] on div "Apellido: [PERSON_NAME]: 20391153613 Documento: DU - DOCUMENTO UNICO 39115361 N…" at bounding box center [537, 642] width 660 height 162
copy span "20391153613"
click at [661, 195] on strong "Organismos Ext." at bounding box center [686, 189] width 82 height 13
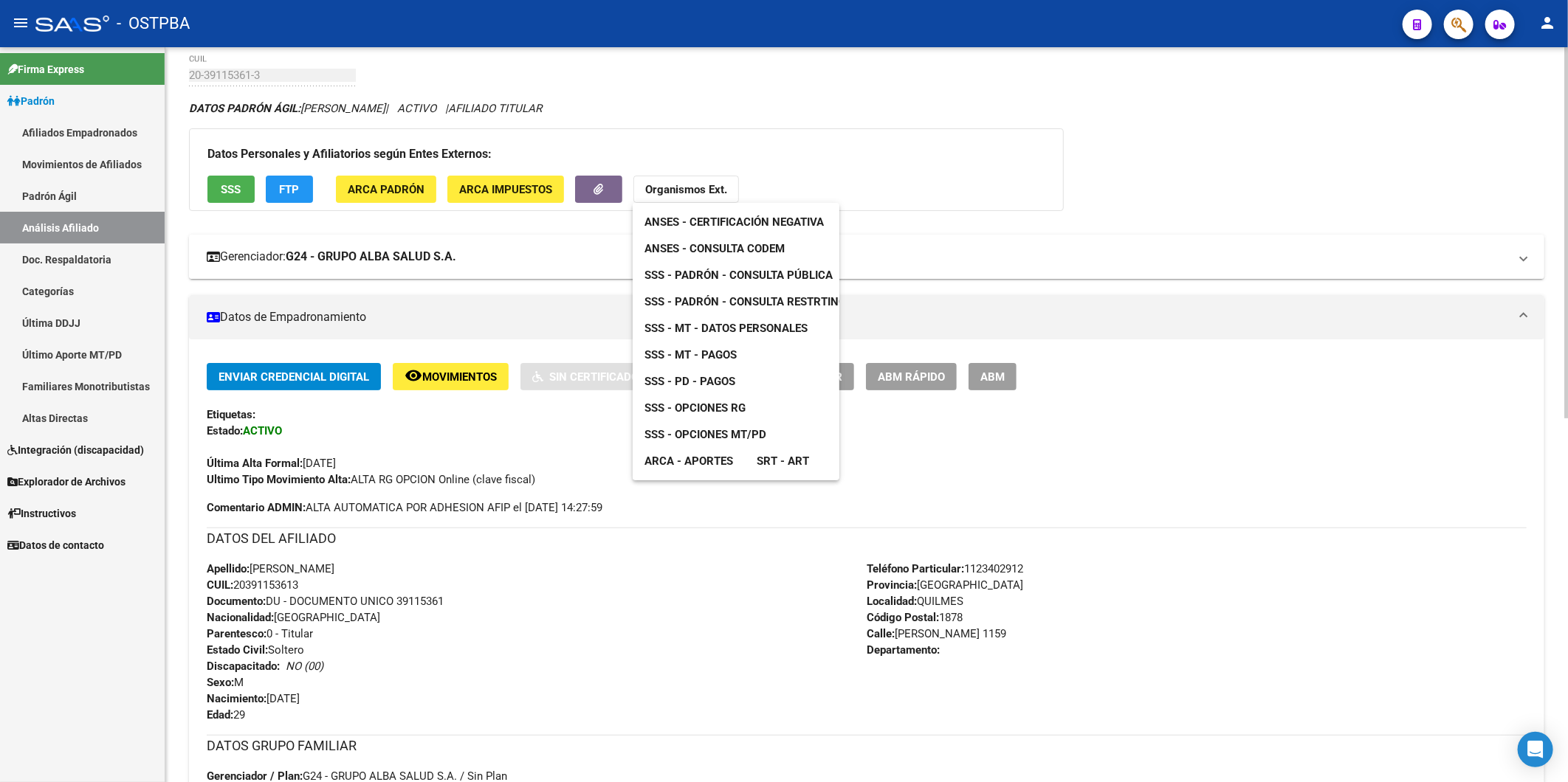
click at [782, 249] on span "ANSES - Consulta CODEM" at bounding box center [715, 248] width 140 height 13
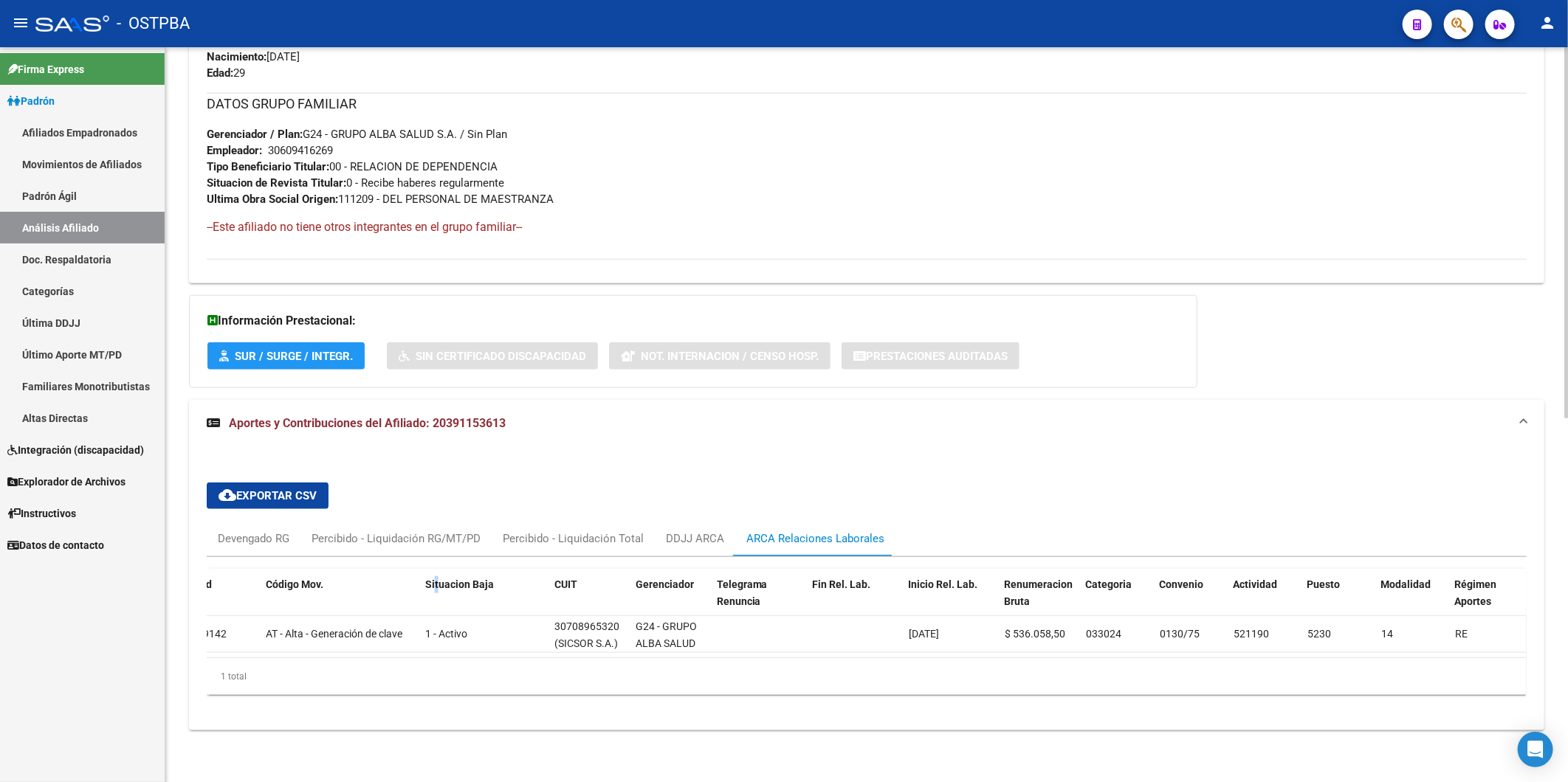
scroll to position [720, 0]
click at [257, 530] on div "Devengado RG" at bounding box center [254, 538] width 72 height 16
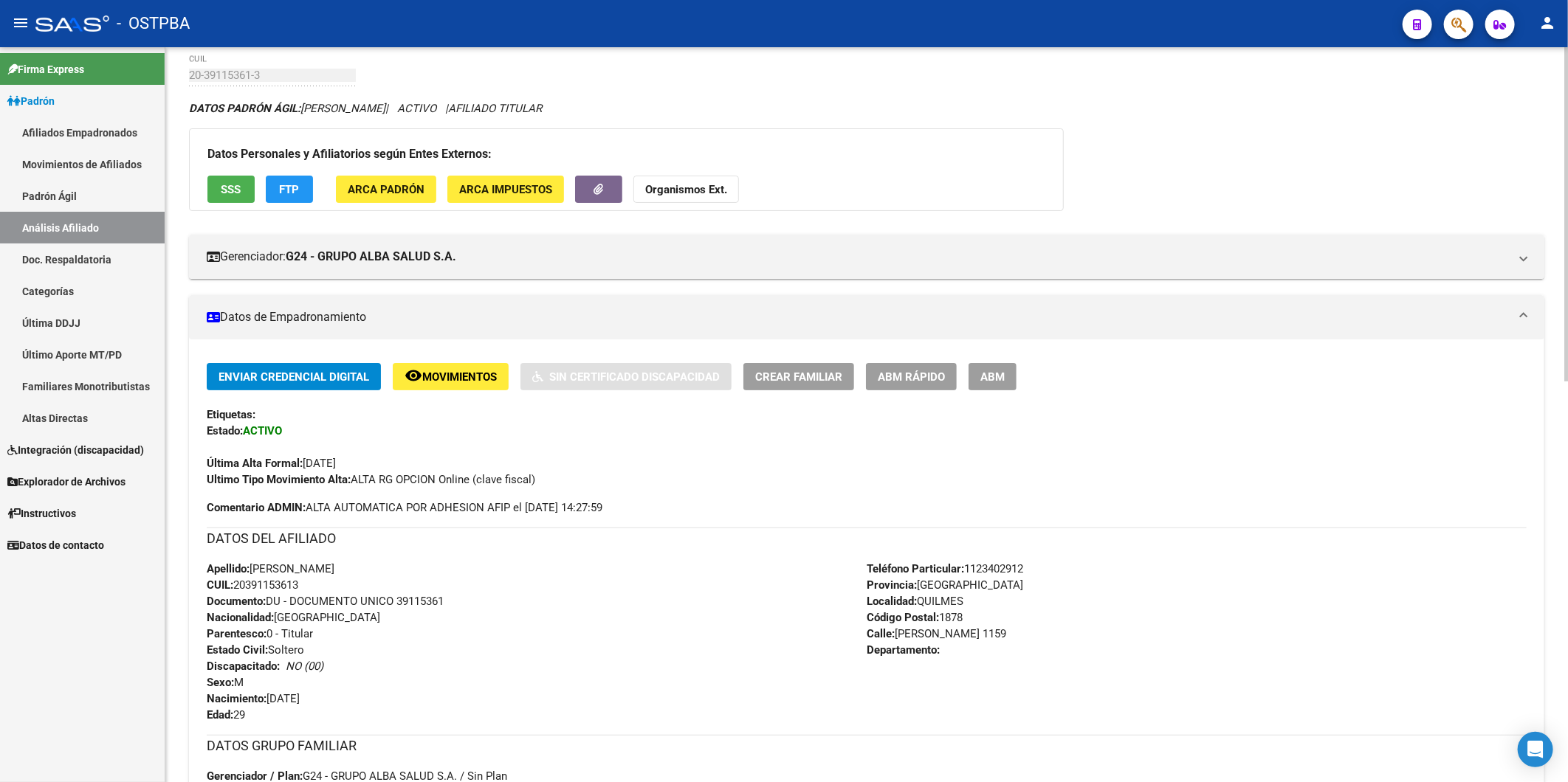
scroll to position [0, 0]
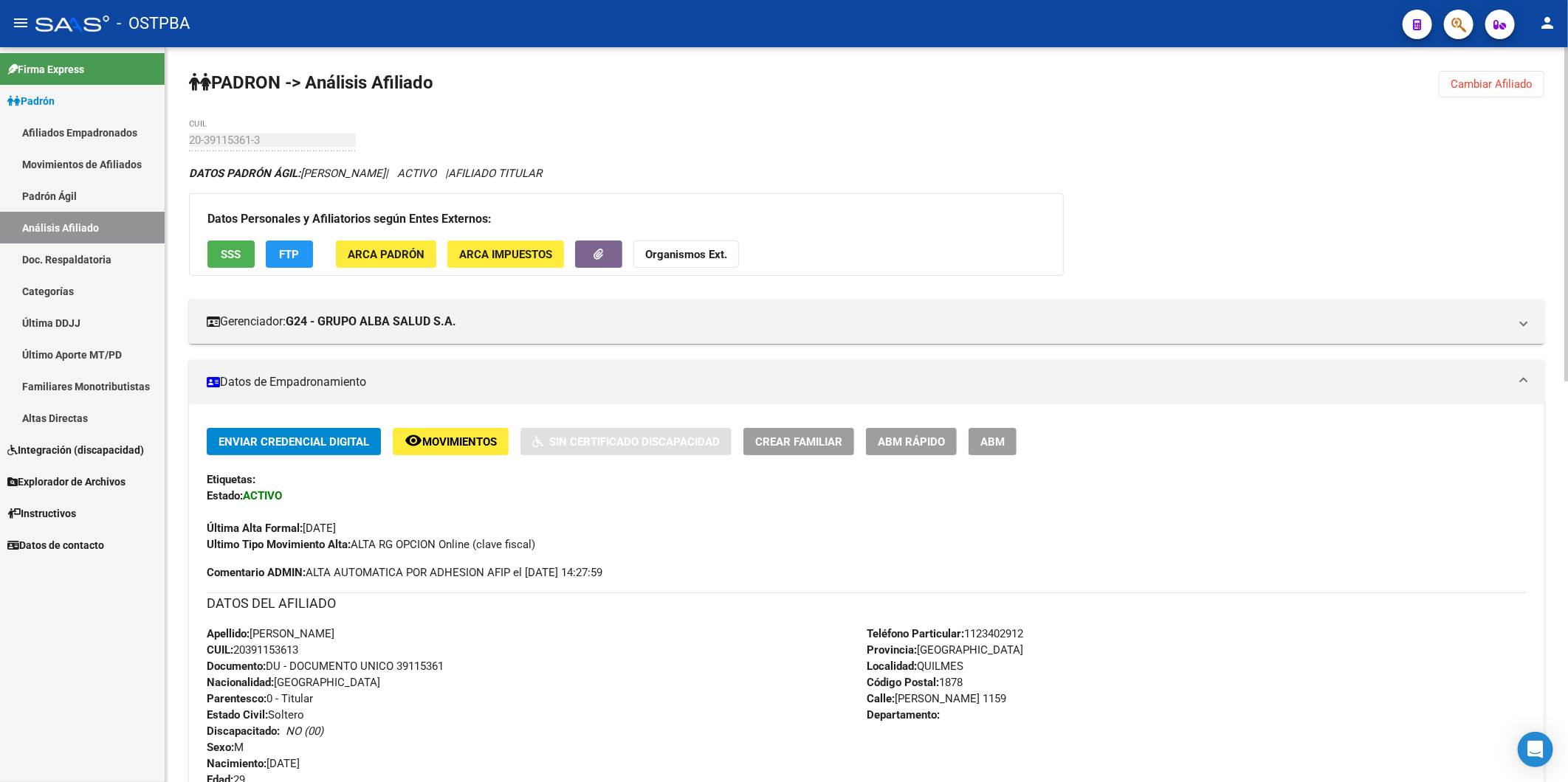
click at [1470, 82] on span "Cambiar Afiliado" at bounding box center [1491, 83] width 82 height 13
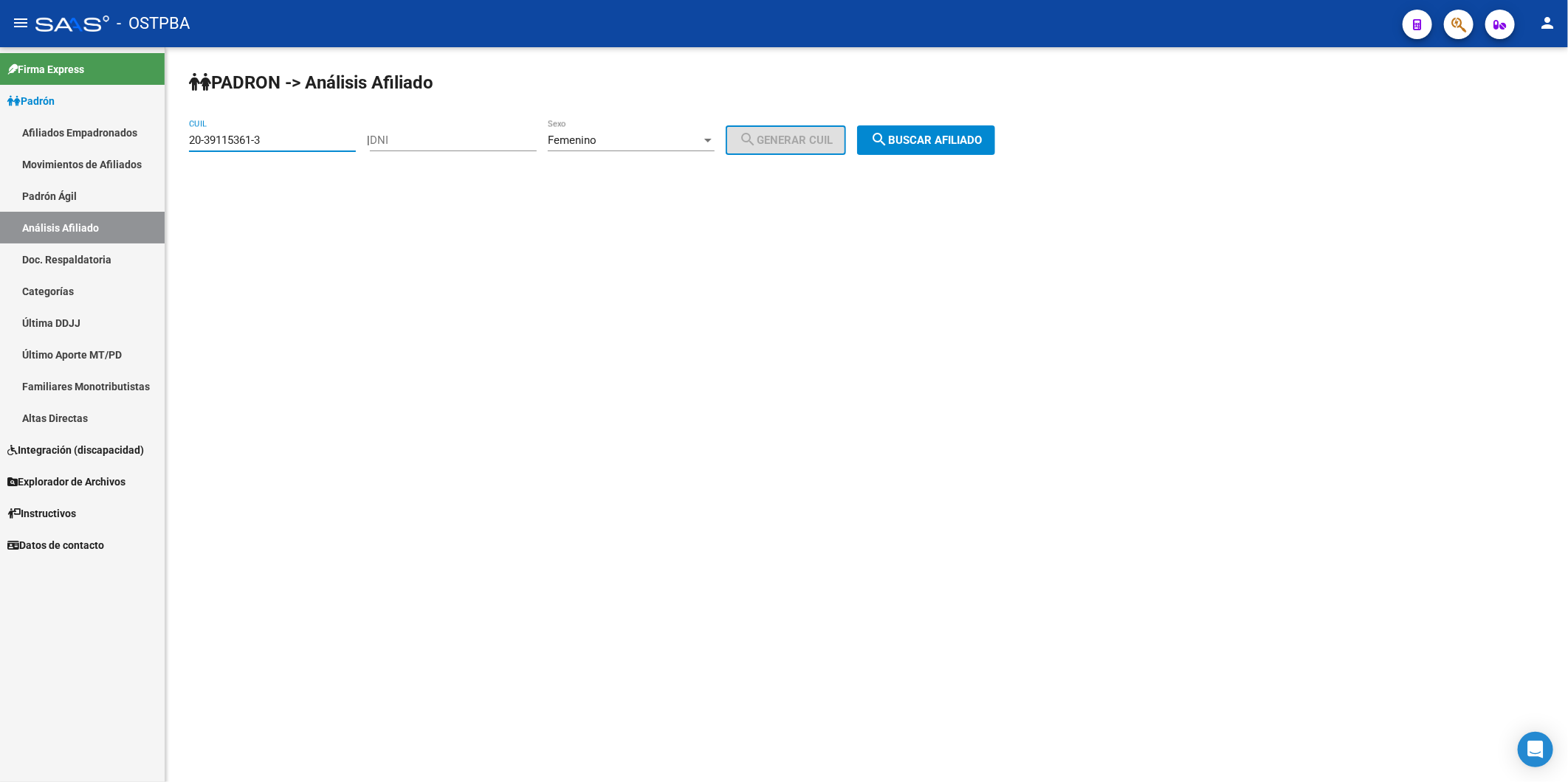
drag, startPoint x: 286, startPoint y: 137, endPoint x: 90, endPoint y: 133, distance: 196.0
click at [93, 133] on mat-sidenav-container "Firma Express Padrón Afiliados Empadronados Movimientos de Afiliados Padrón Ági…" at bounding box center [784, 415] width 1568 height 735
paste input
click at [919, 140] on span "search Buscar afiliado" at bounding box center [926, 140] width 112 height 13
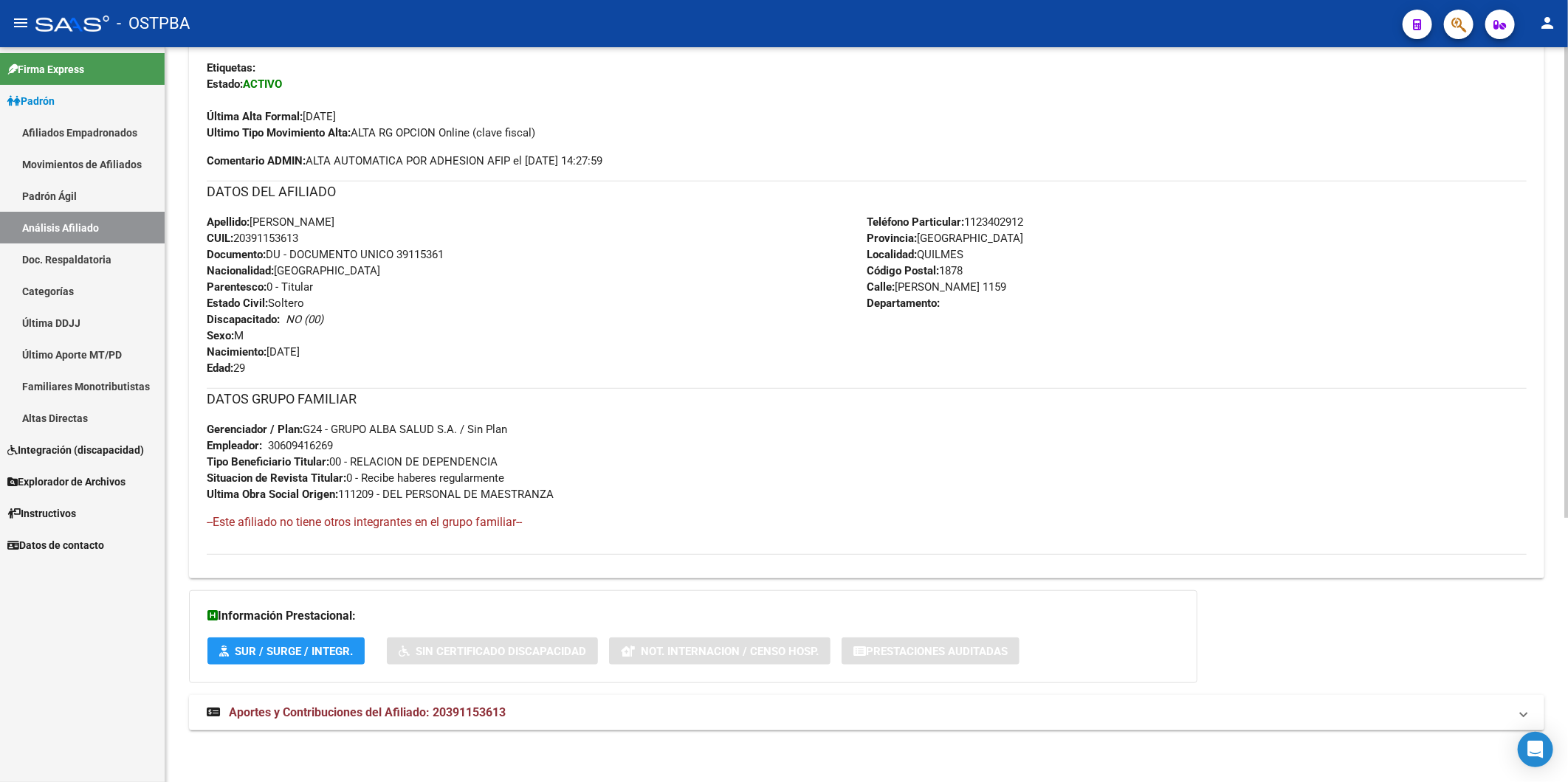
scroll to position [413, 0]
click at [461, 708] on span "Aportes y Contribuciones del Afiliado: 20391153613" at bounding box center [367, 713] width 277 height 14
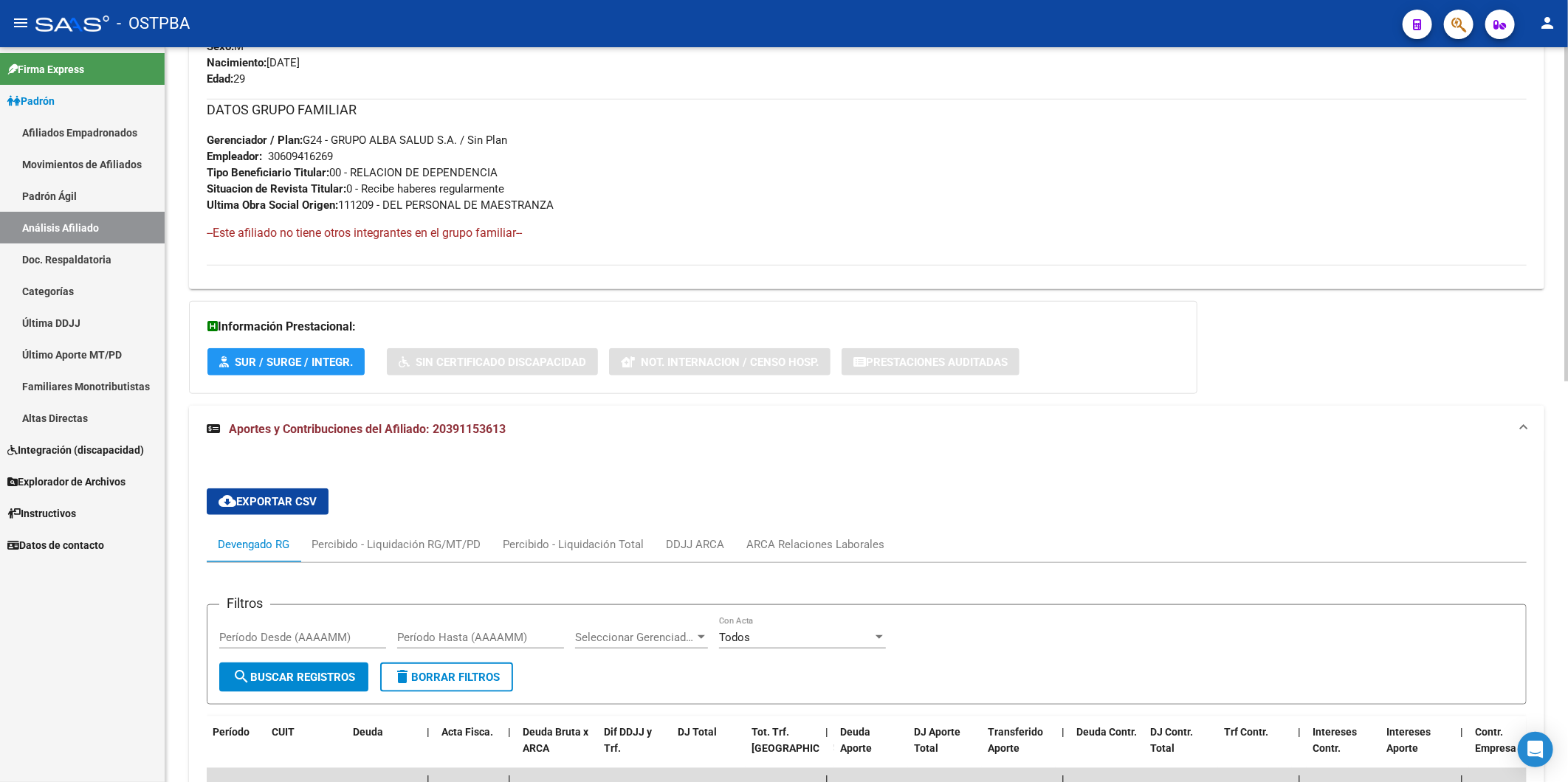
scroll to position [827, 0]
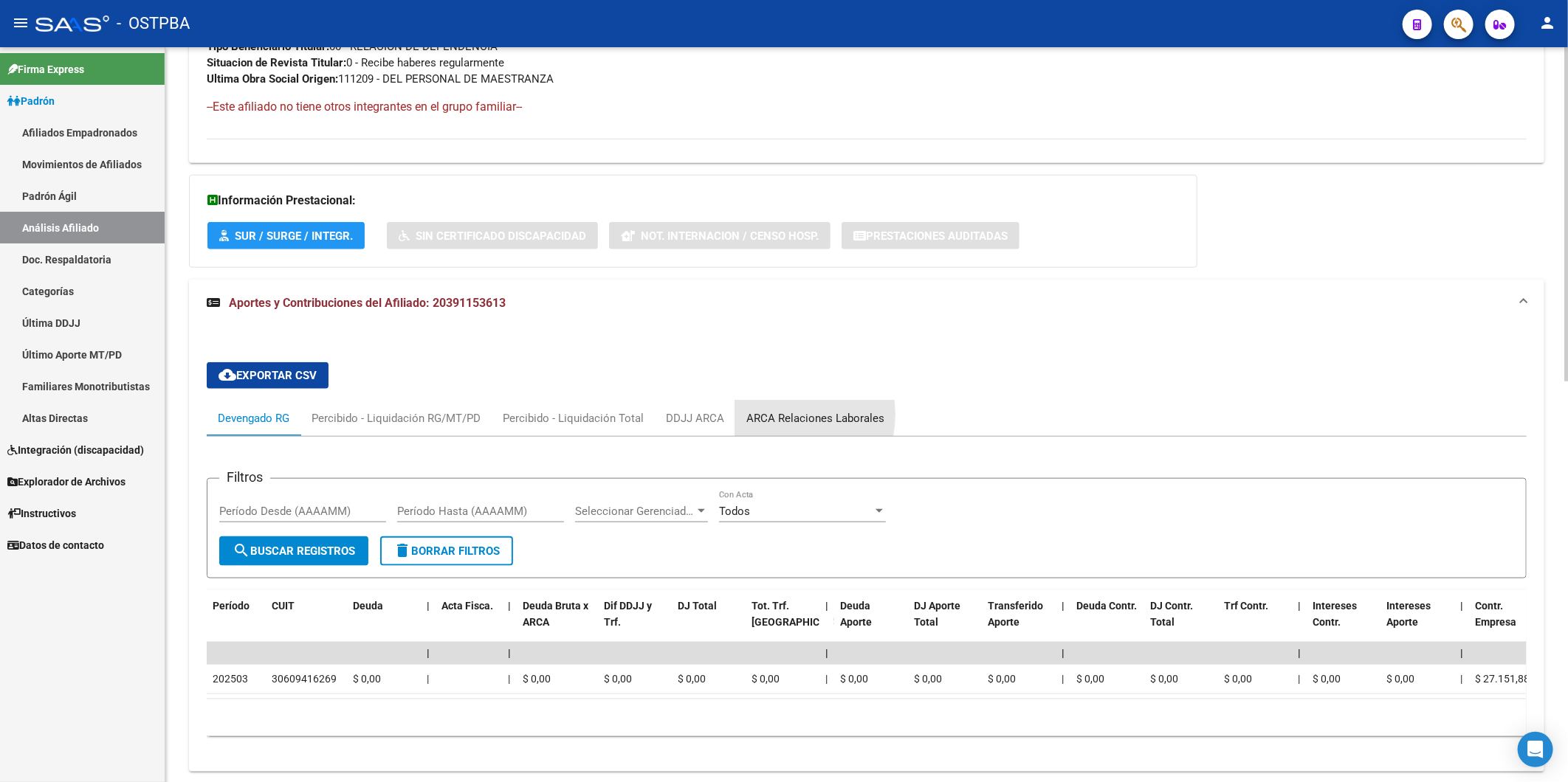
click at [766, 416] on div "ARCA Relaciones Laborales" at bounding box center [815, 418] width 138 height 16
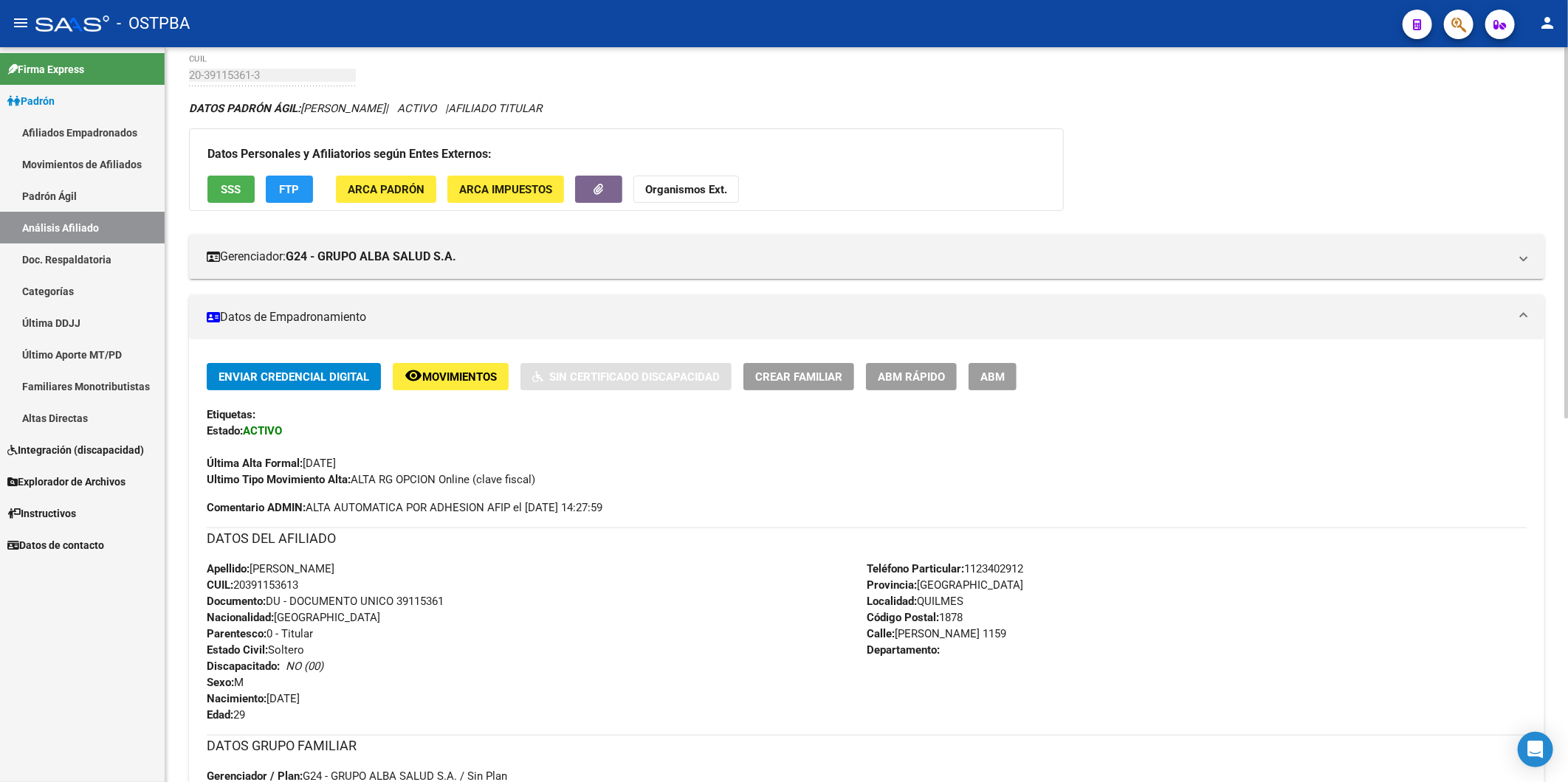
scroll to position [0, 0]
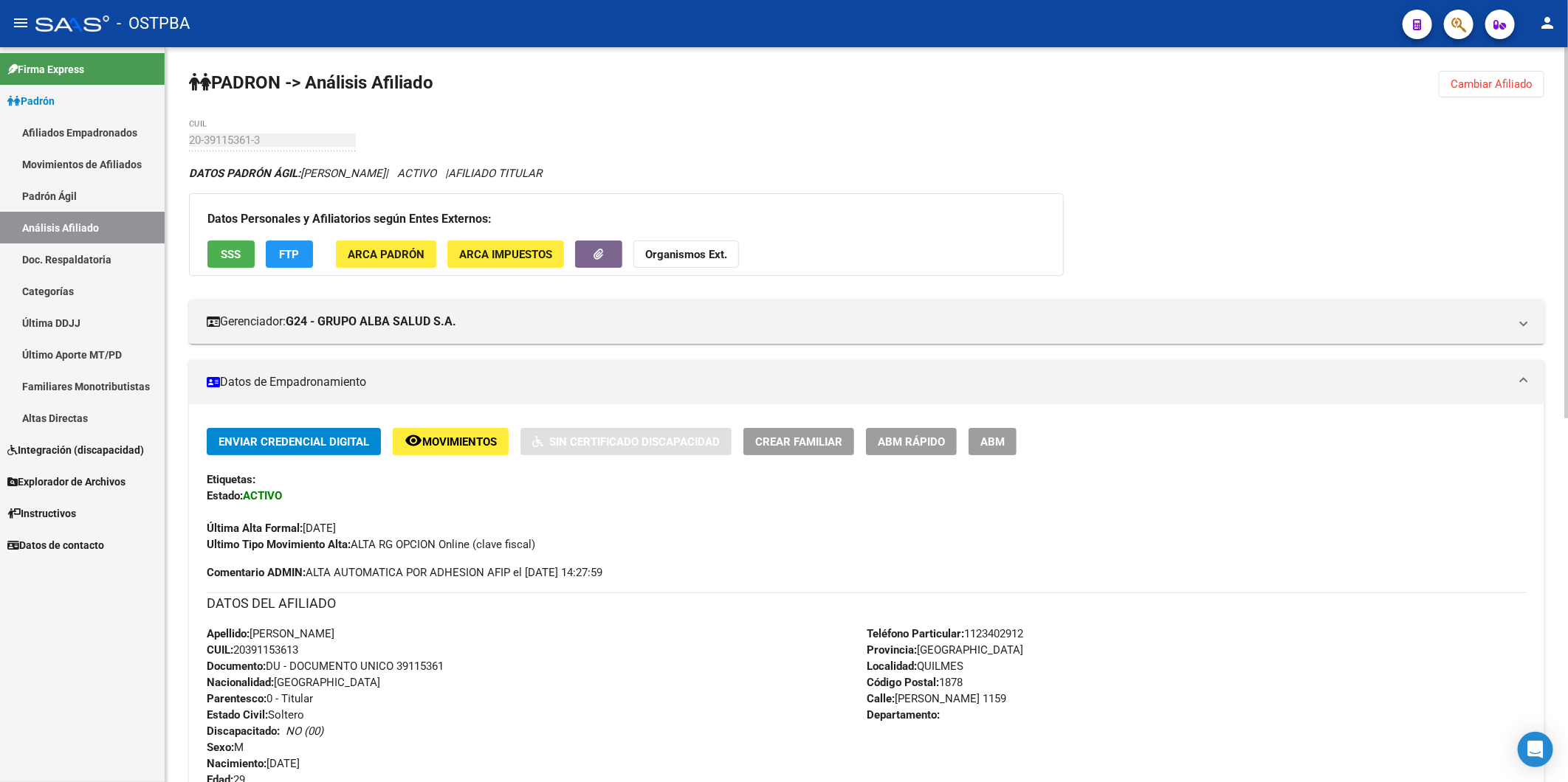
click at [703, 254] on strong "Organismos Ext." at bounding box center [686, 254] width 82 height 13
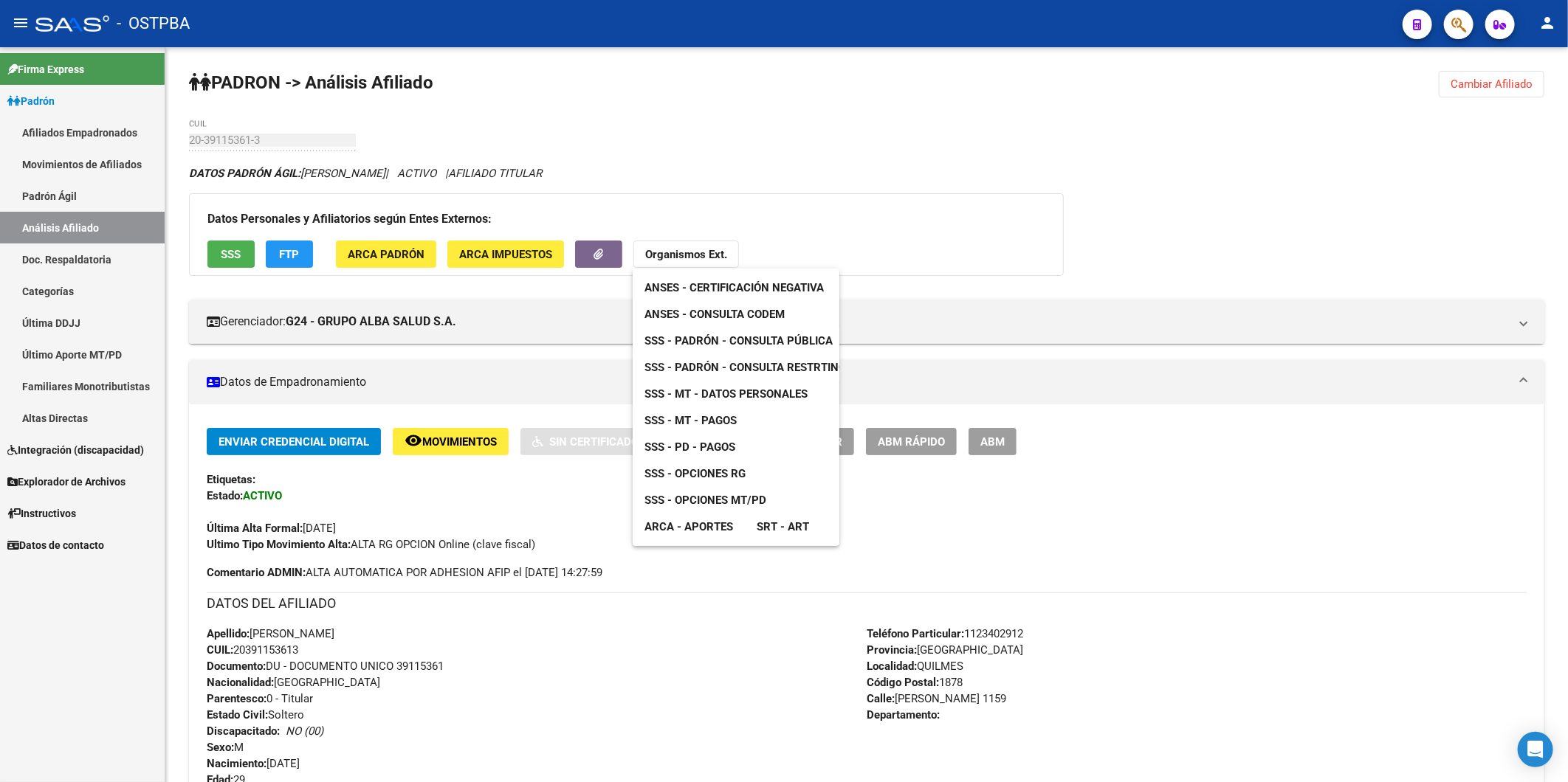
click at [738, 311] on span "ANSES - Consulta CODEM" at bounding box center [715, 314] width 140 height 13
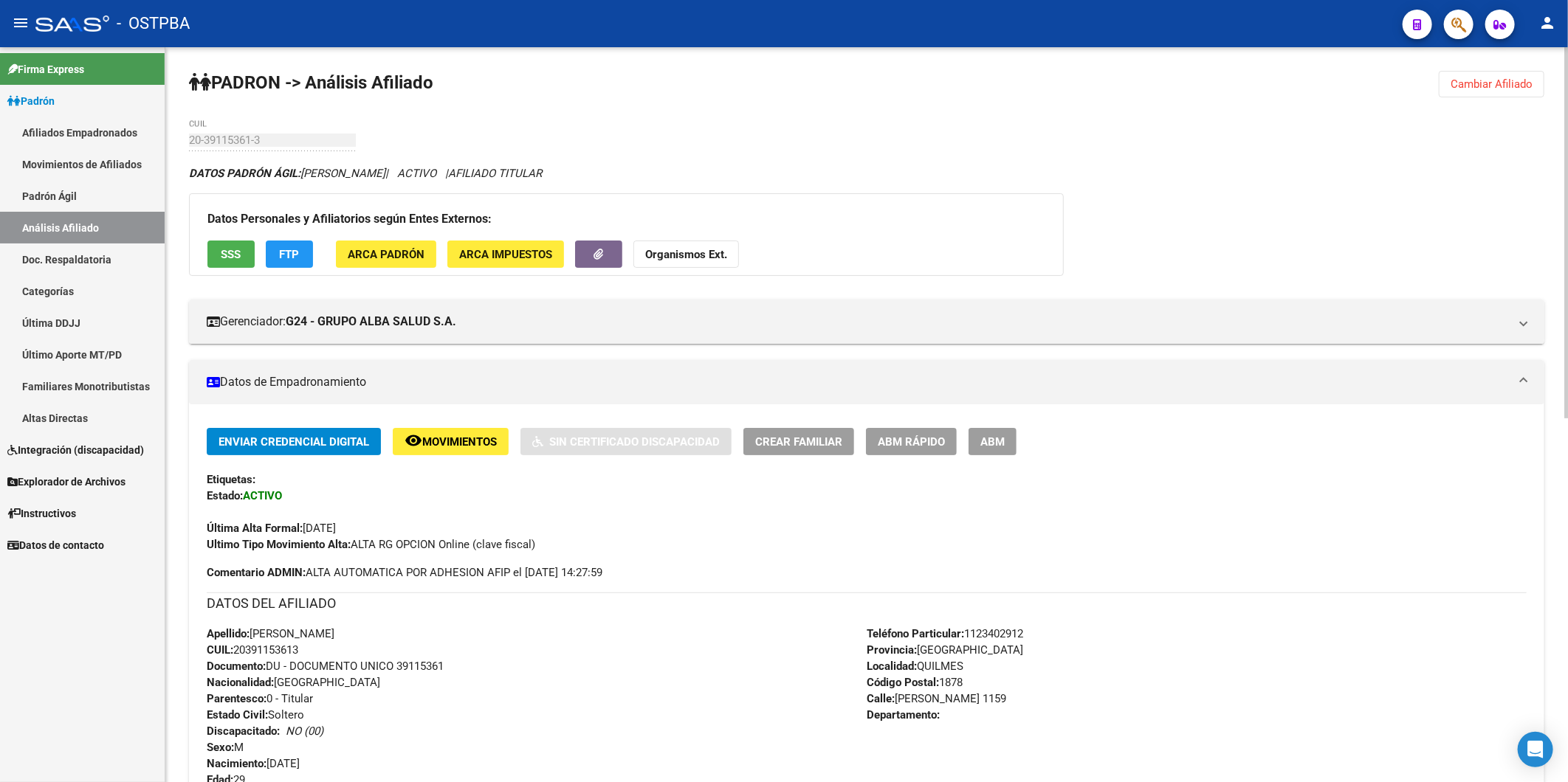
click at [1474, 82] on span "Cambiar Afiliado" at bounding box center [1491, 83] width 82 height 13
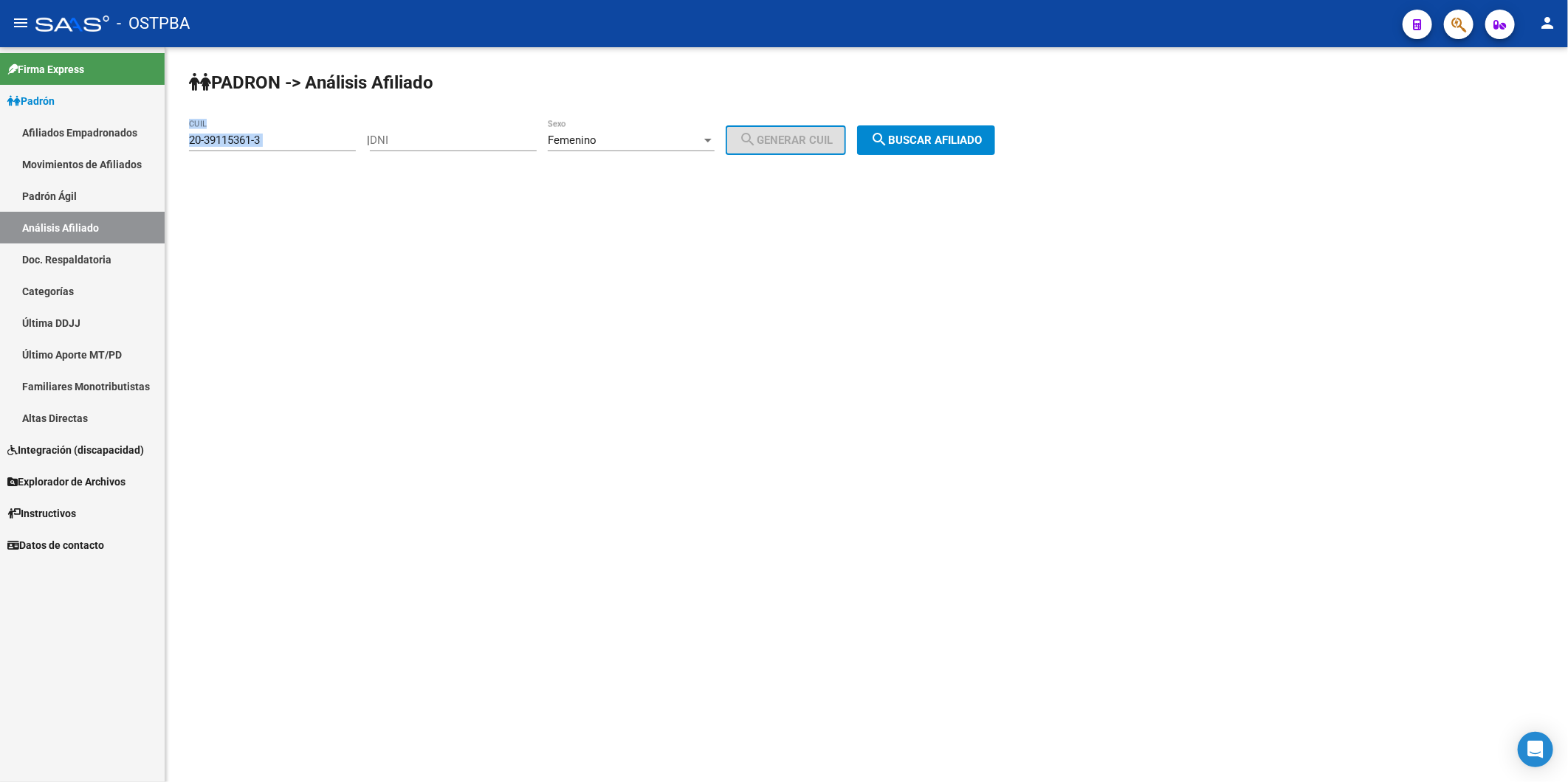
click at [309, 149] on div "20-39115361-3 CUIL" at bounding box center [272, 142] width 167 height 46
drag, startPoint x: 309, startPoint y: 148, endPoint x: 315, endPoint y: 221, distance: 73.2
click at [315, 230] on mat-sidenav-content "PADRON -> Análisis Afiliado 20-39115361-3 CUIL | DNI Femenino Sexo search Gener…" at bounding box center [867, 415] width 1403 height 735
drag, startPoint x: 269, startPoint y: 145, endPoint x: 119, endPoint y: 130, distance: 150.7
click at [122, 130] on mat-sidenav-container "Firma Express Padrón Afiliados Empadronados Movimientos de Afiliados Padrón Ági…" at bounding box center [784, 415] width 1568 height 735
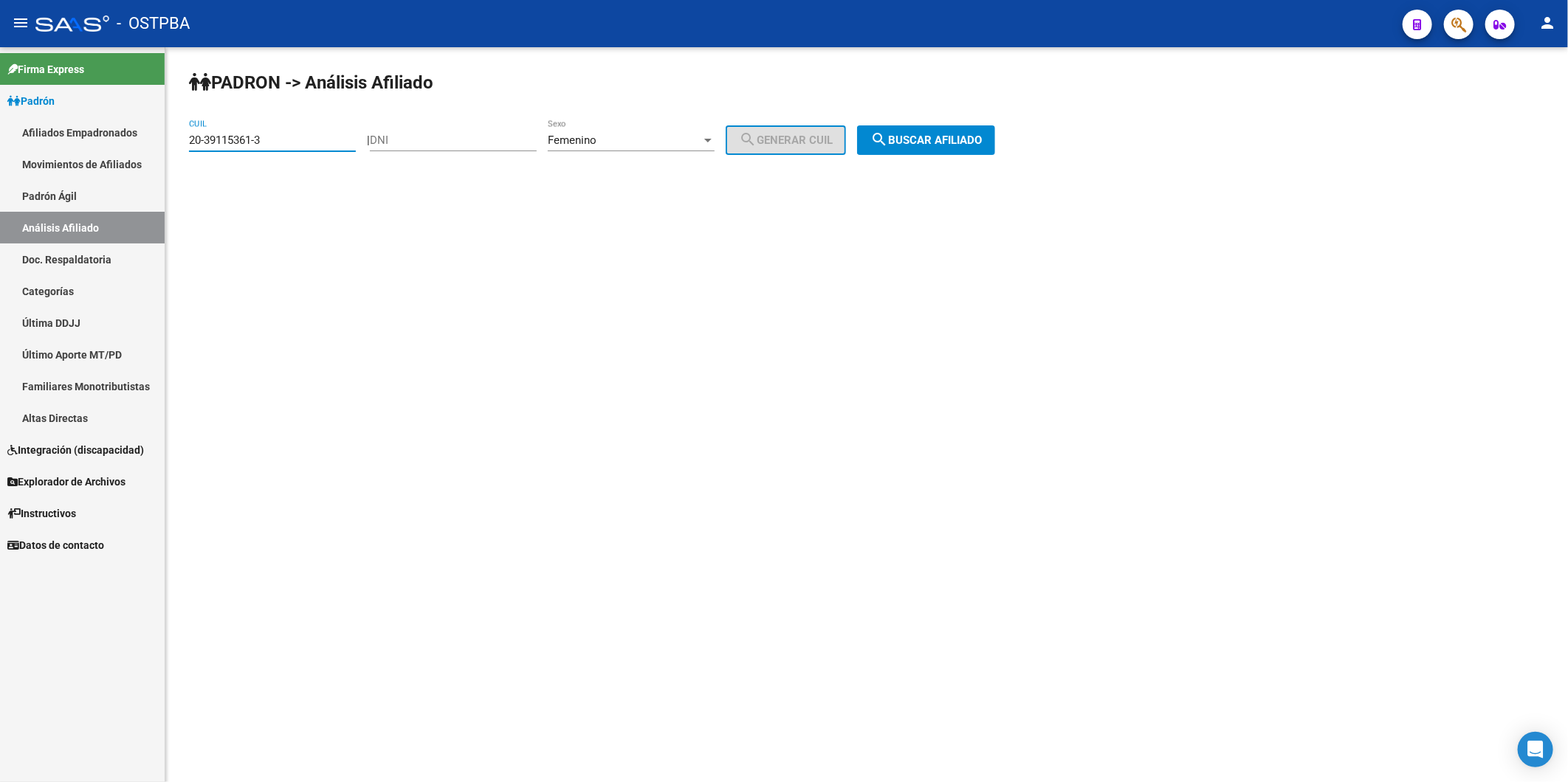
paste input "332465-2"
click at [970, 137] on span "search Buscar afiliado" at bounding box center [926, 140] width 112 height 13
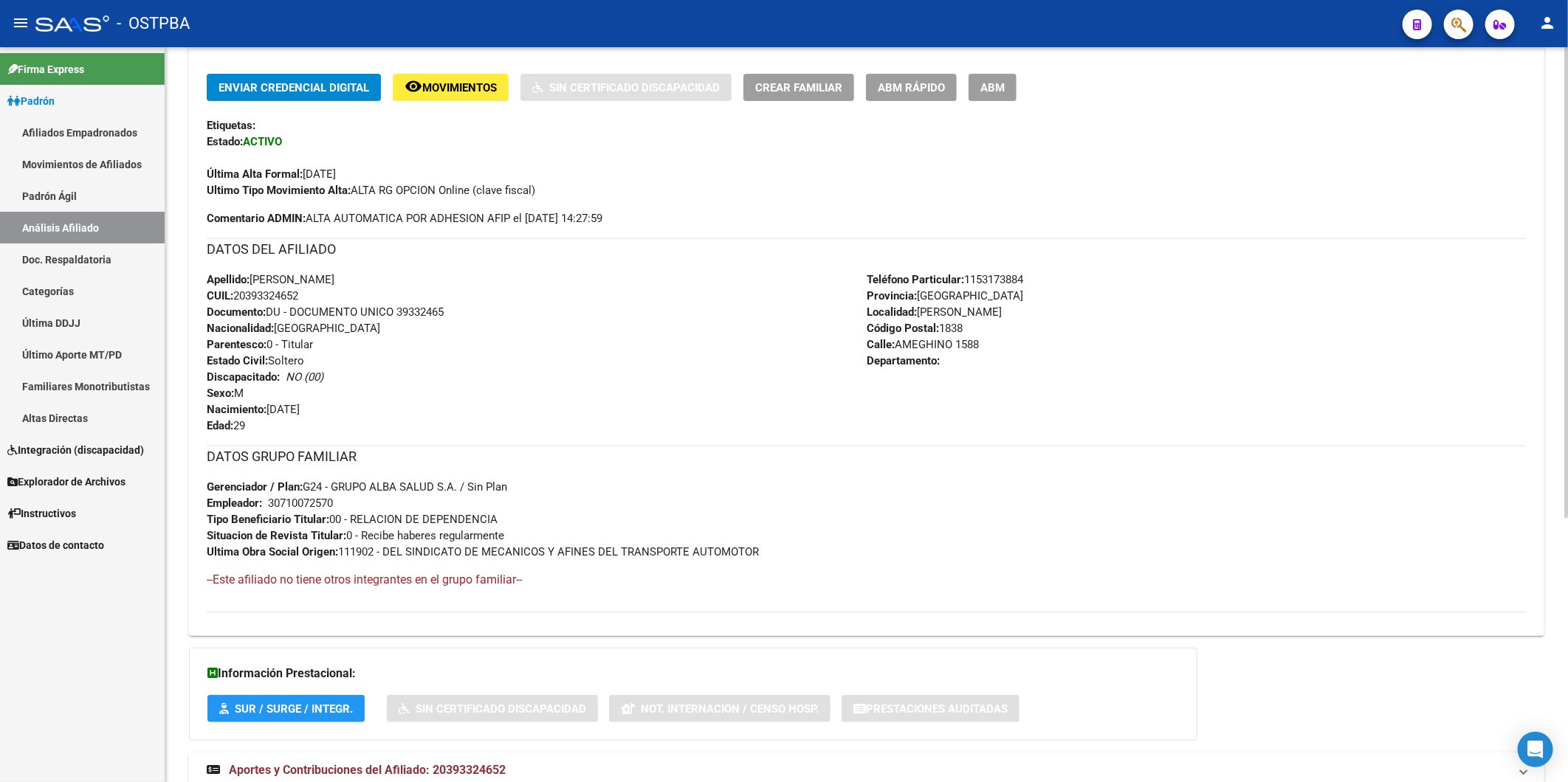
scroll to position [409, 0]
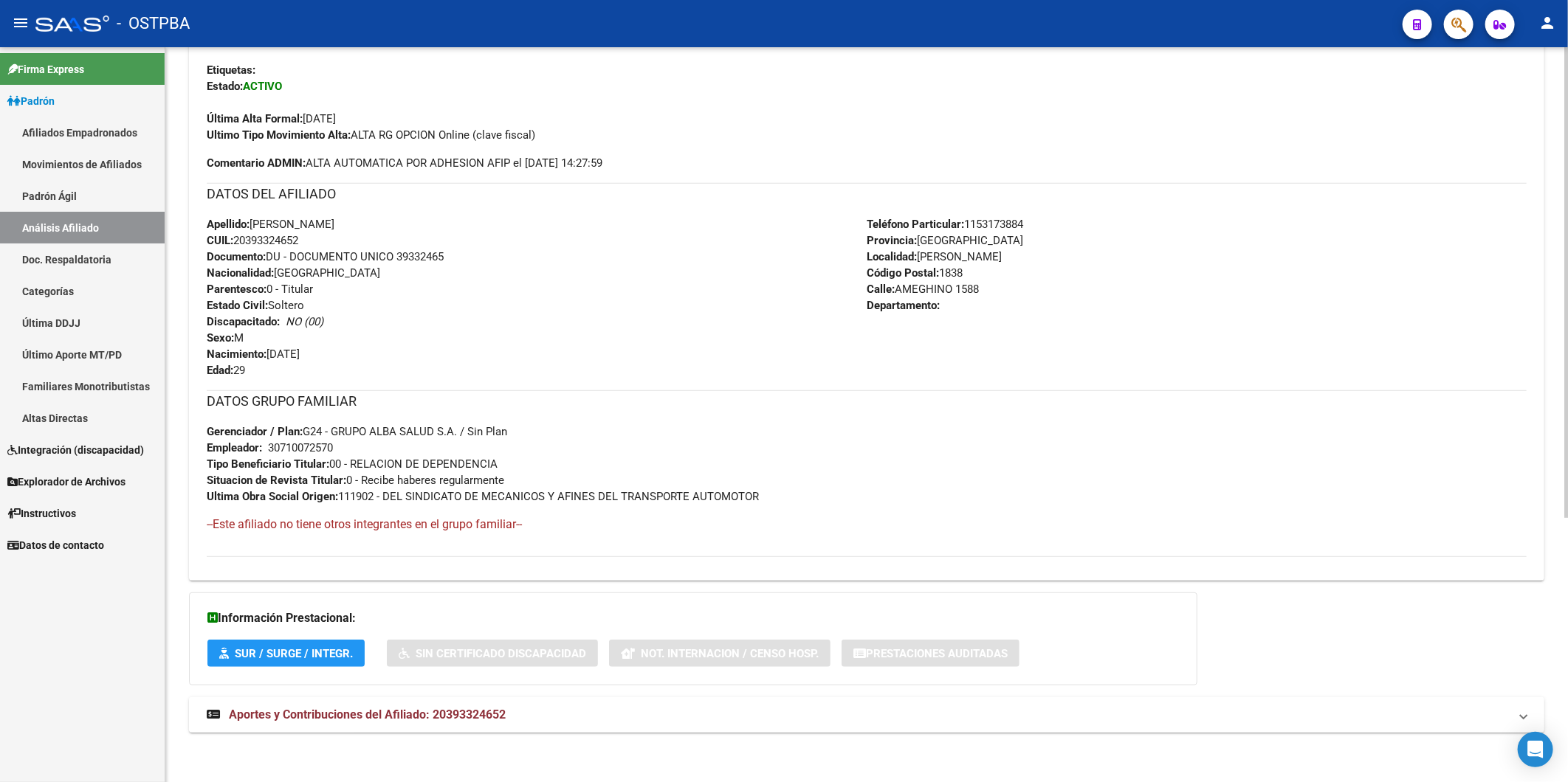
click at [456, 720] on span "Aportes y Contribuciones del Afiliado: 20393324652" at bounding box center [367, 715] width 277 height 14
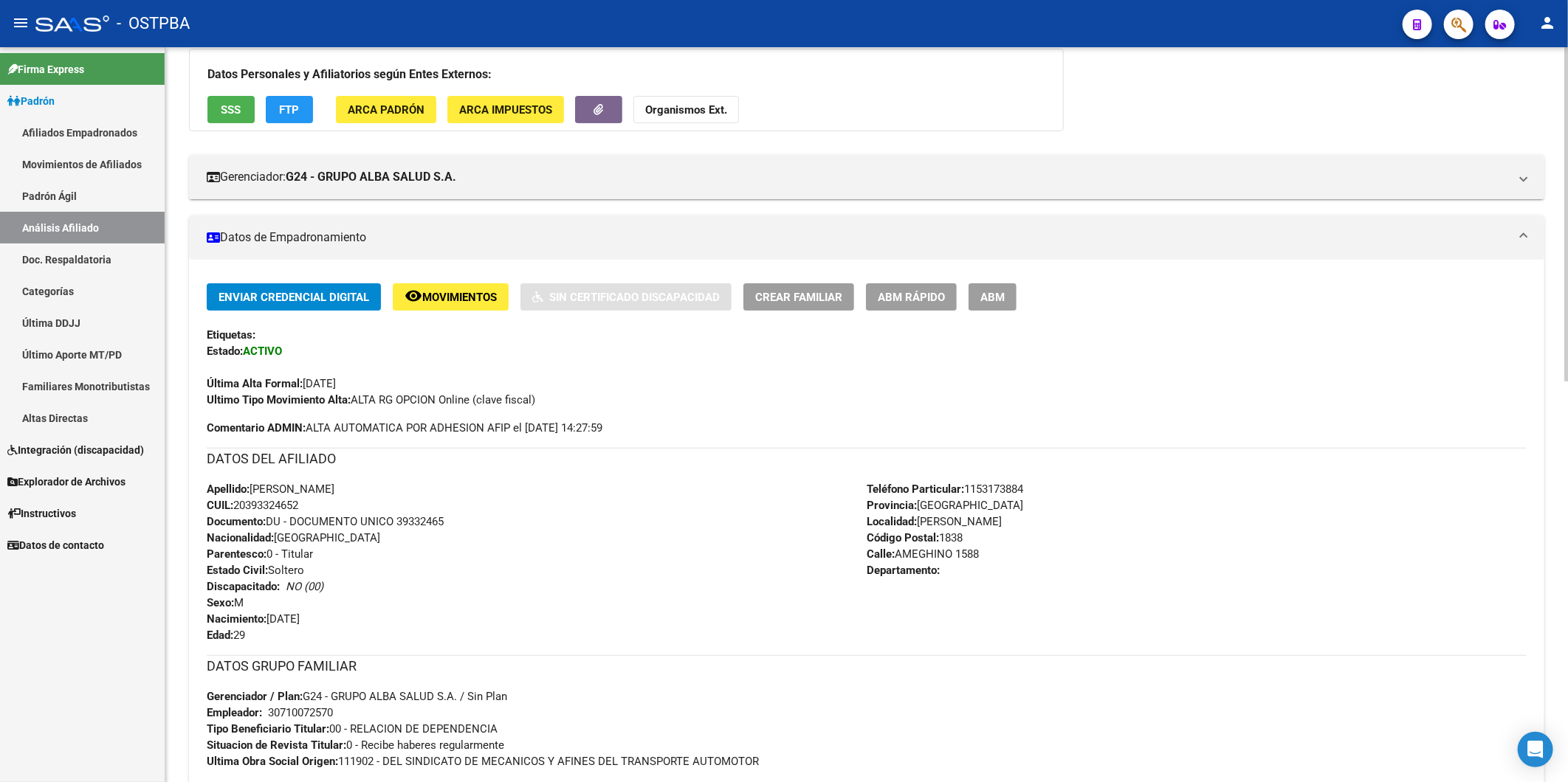
scroll to position [0, 0]
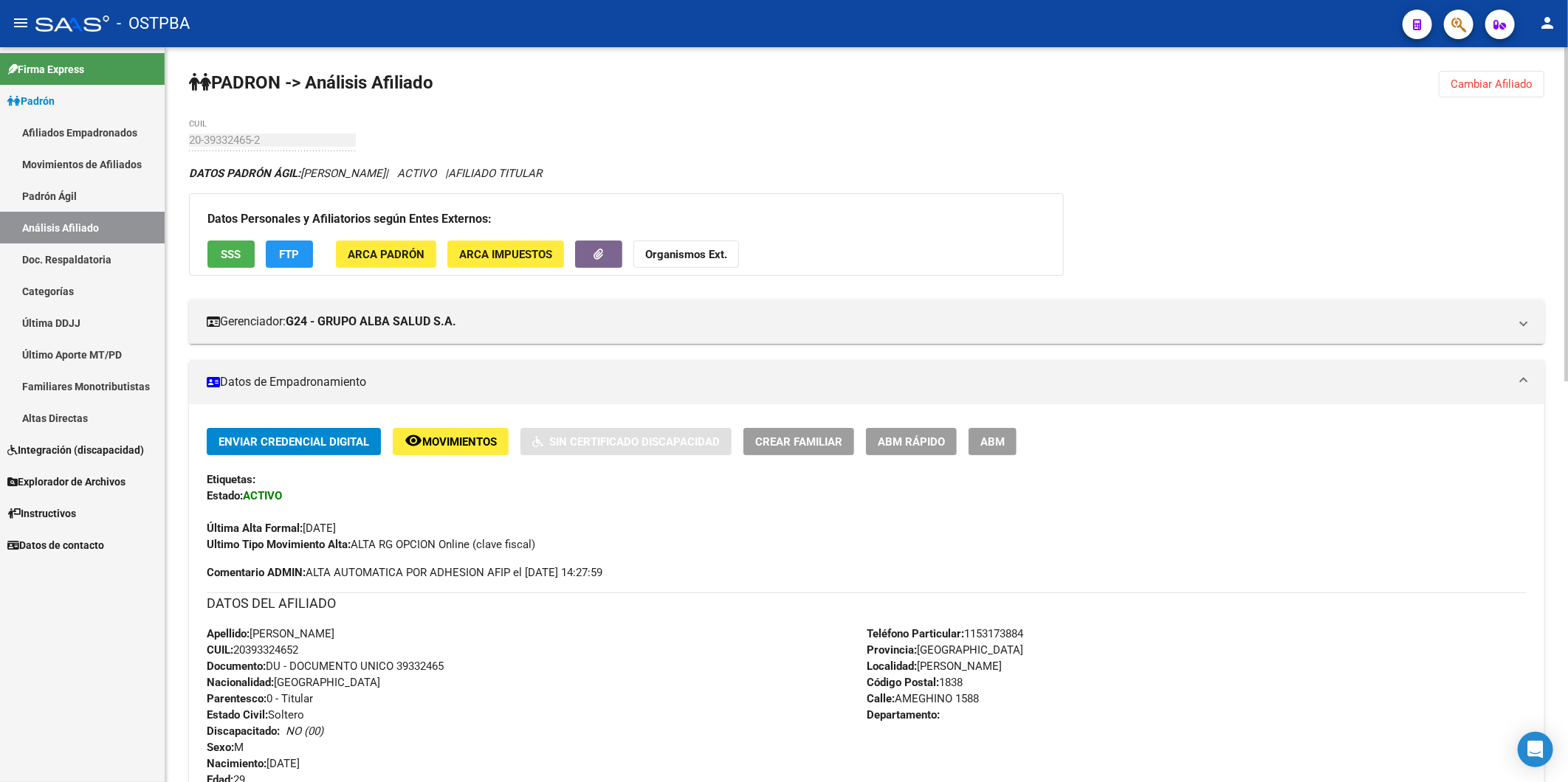
click at [682, 261] on strong "Organismos Ext." at bounding box center [686, 254] width 82 height 13
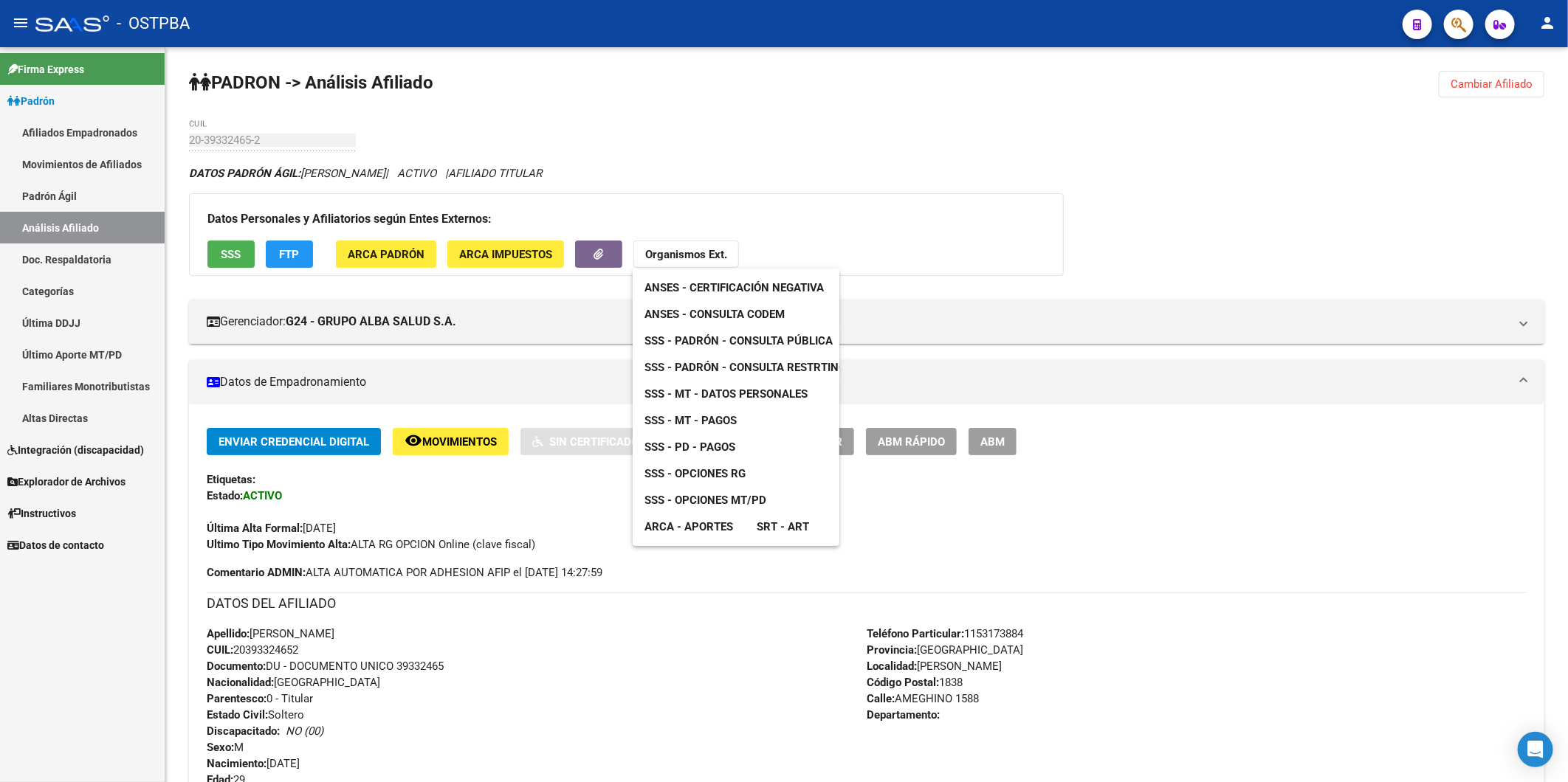
click at [725, 310] on span "ANSES - Consulta CODEM" at bounding box center [715, 314] width 140 height 13
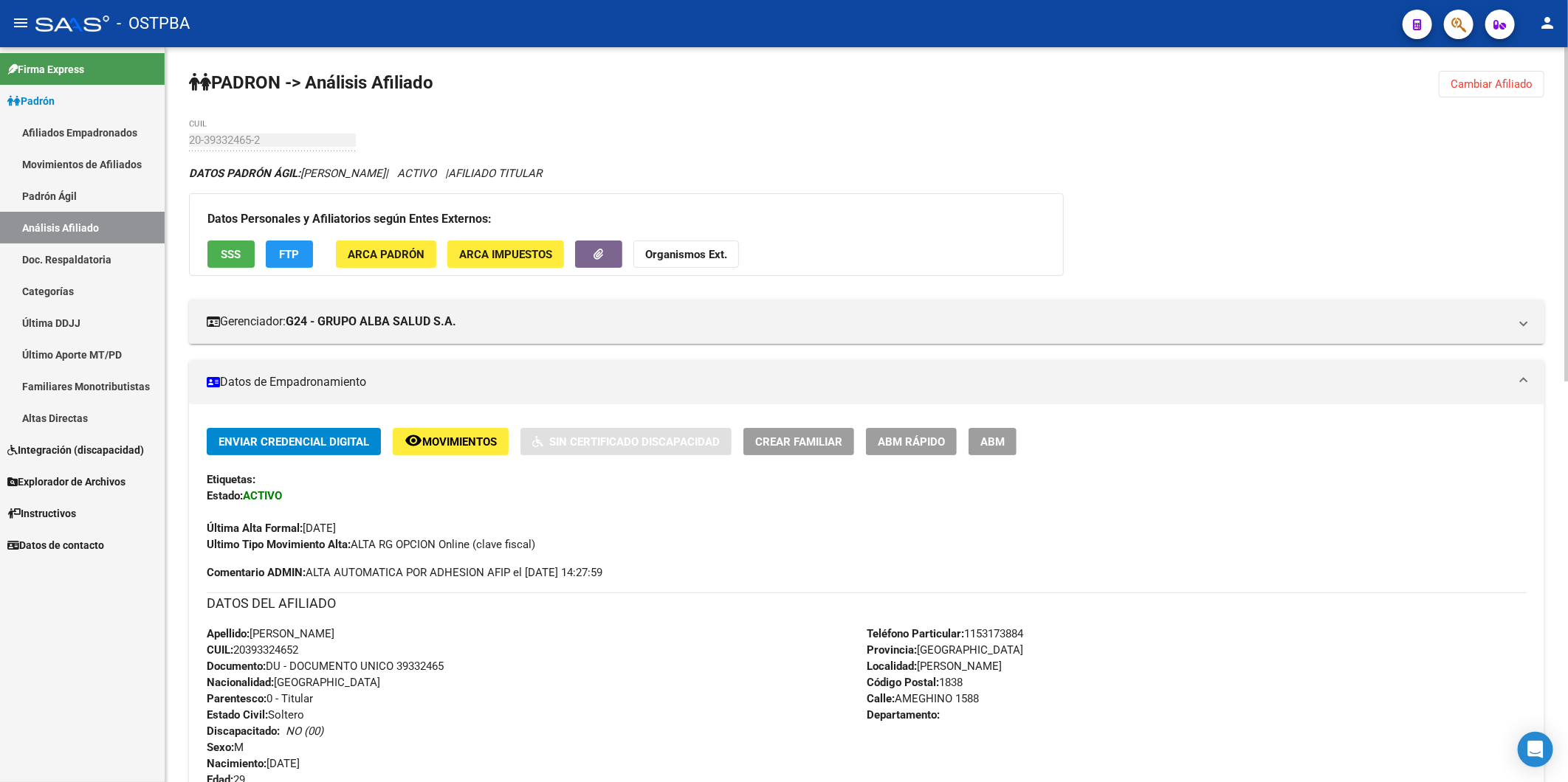
drag, startPoint x: 1503, startPoint y: 76, endPoint x: 1102, endPoint y: 136, distance: 405.5
click at [1504, 77] on button "Cambiar Afiliado" at bounding box center [1491, 84] width 105 height 27
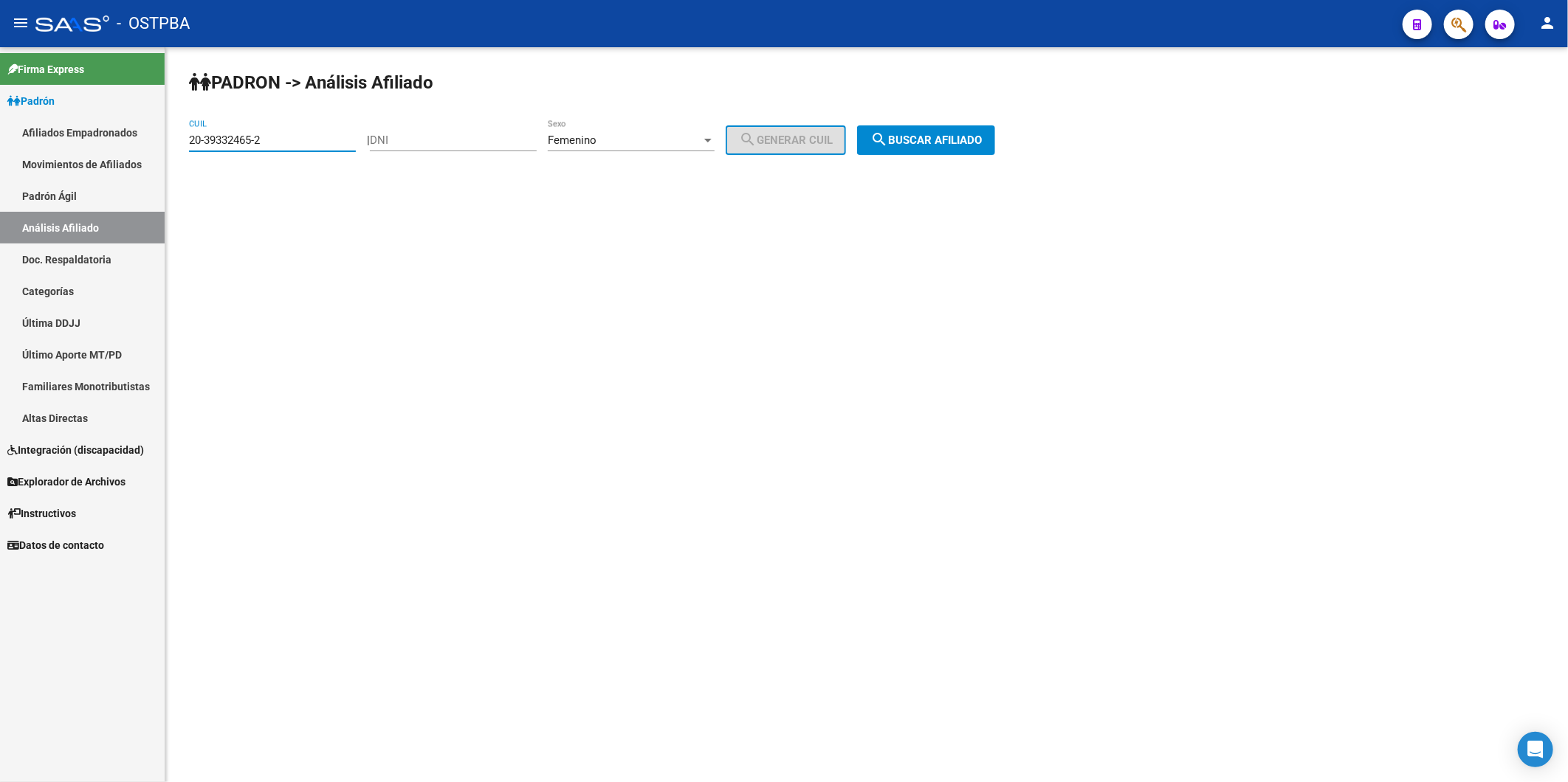
drag, startPoint x: 340, startPoint y: 135, endPoint x: 0, endPoint y: 129, distance: 340.1
click at [74, 130] on mat-sidenav-container "Firma Express Padrón Afiliados Empadronados Movimientos de Afiliados Padrón Ági…" at bounding box center [784, 415] width 1568 height 735
paste input "51266-1"
click at [918, 143] on span "search Buscar afiliado" at bounding box center [926, 140] width 112 height 13
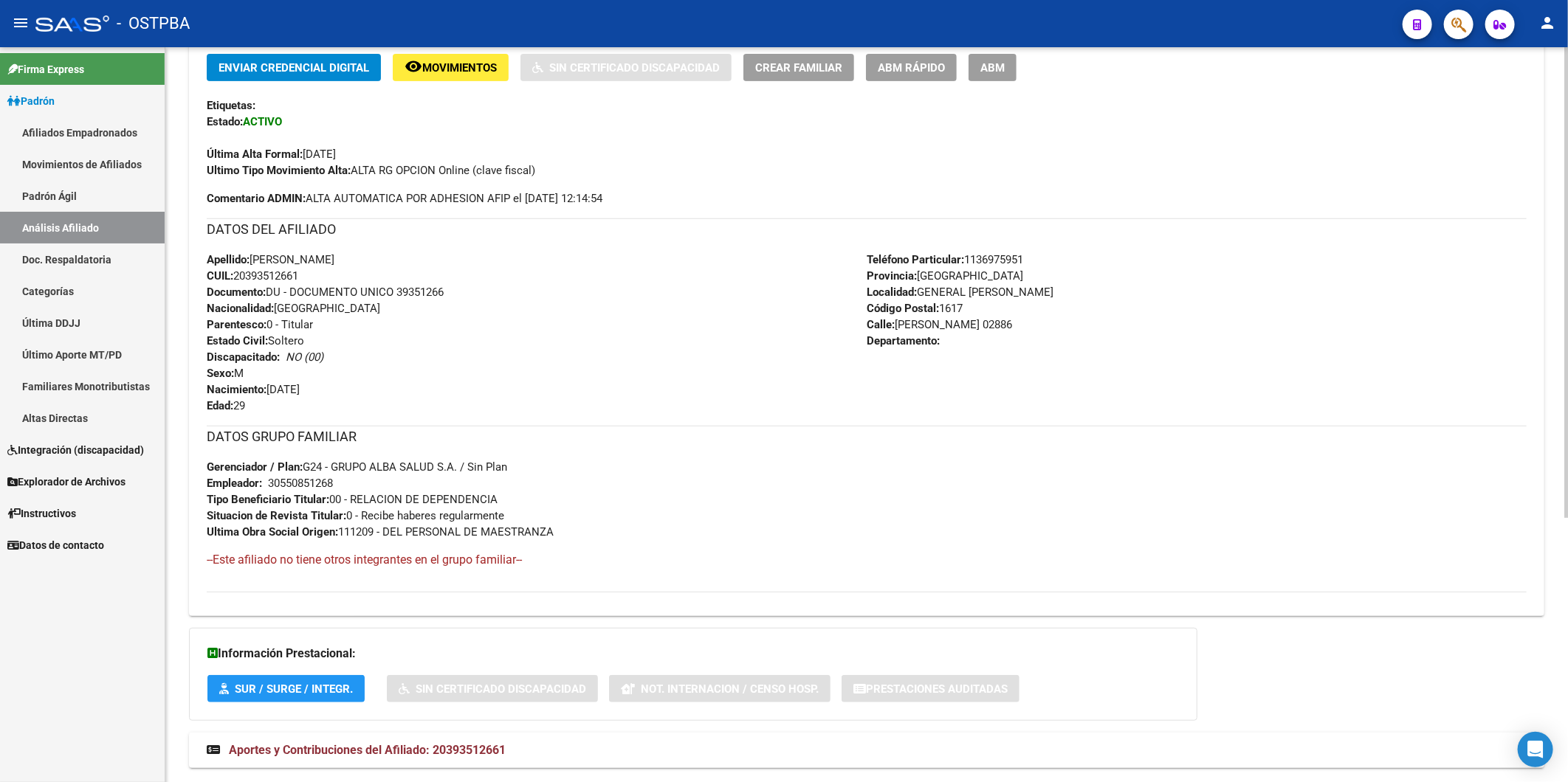
scroll to position [413, 0]
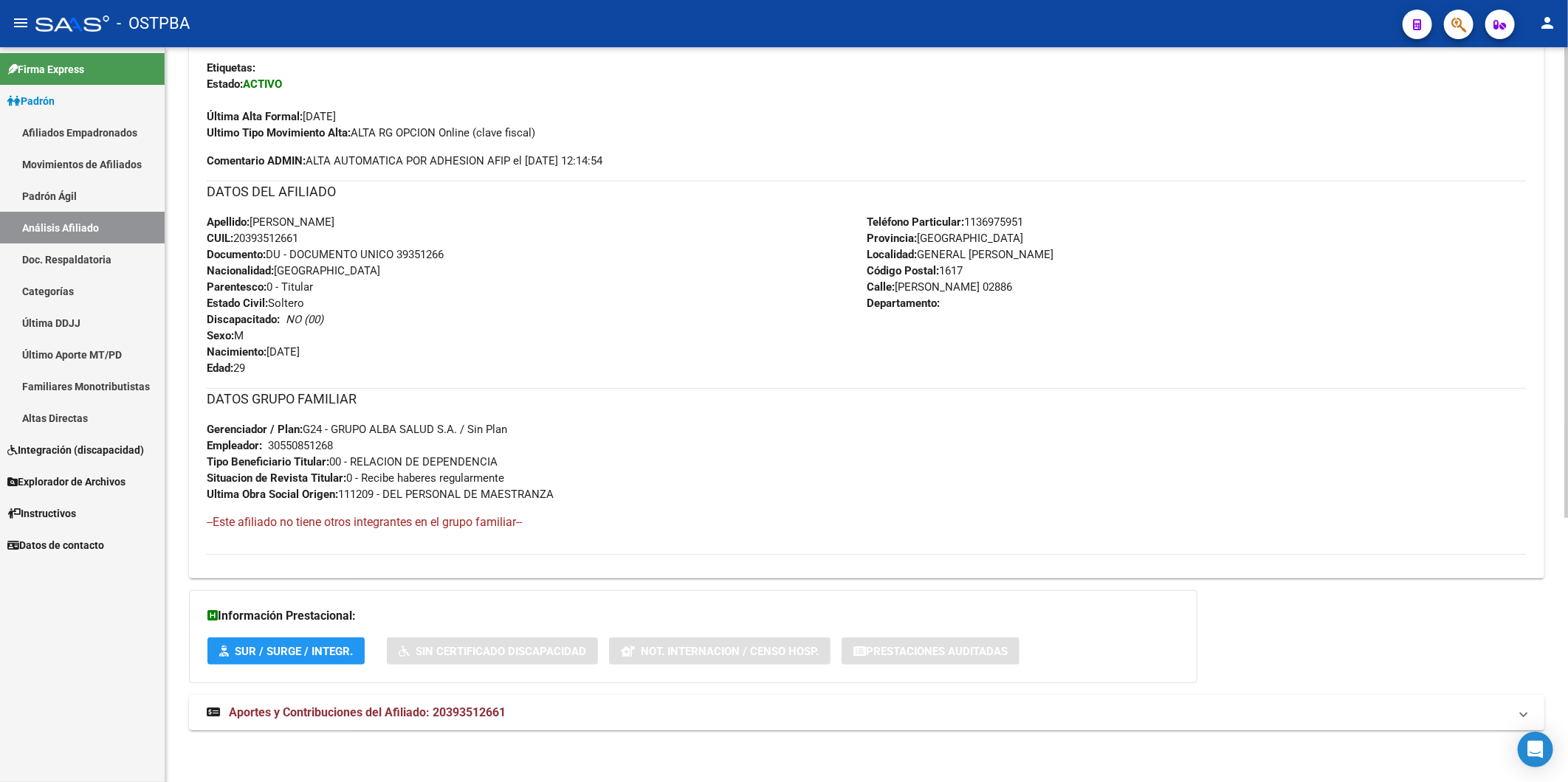
click at [452, 711] on span "Aportes y Contribuciones del Afiliado: 20393512661" at bounding box center [367, 713] width 277 height 14
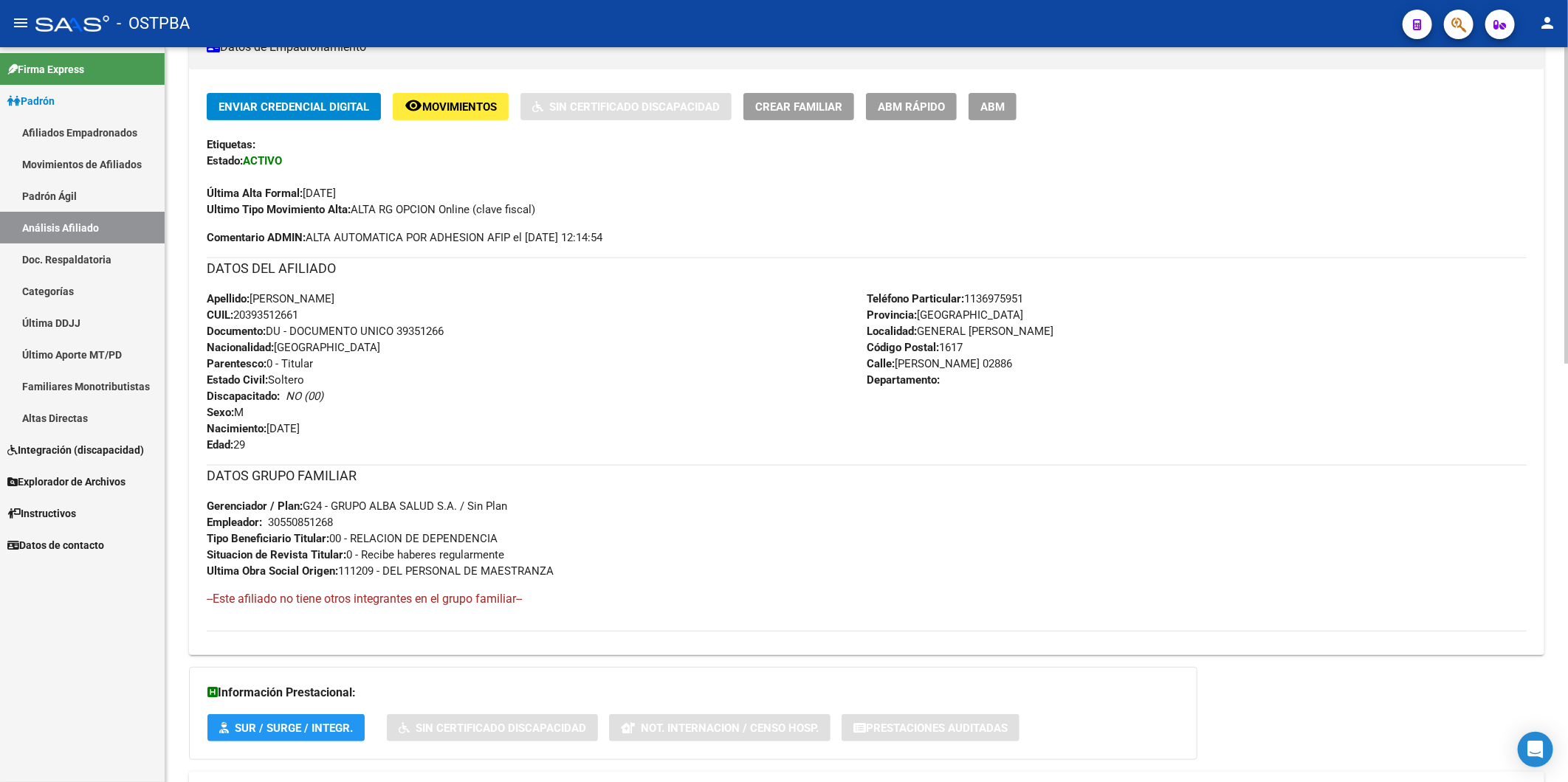
scroll to position [7, 0]
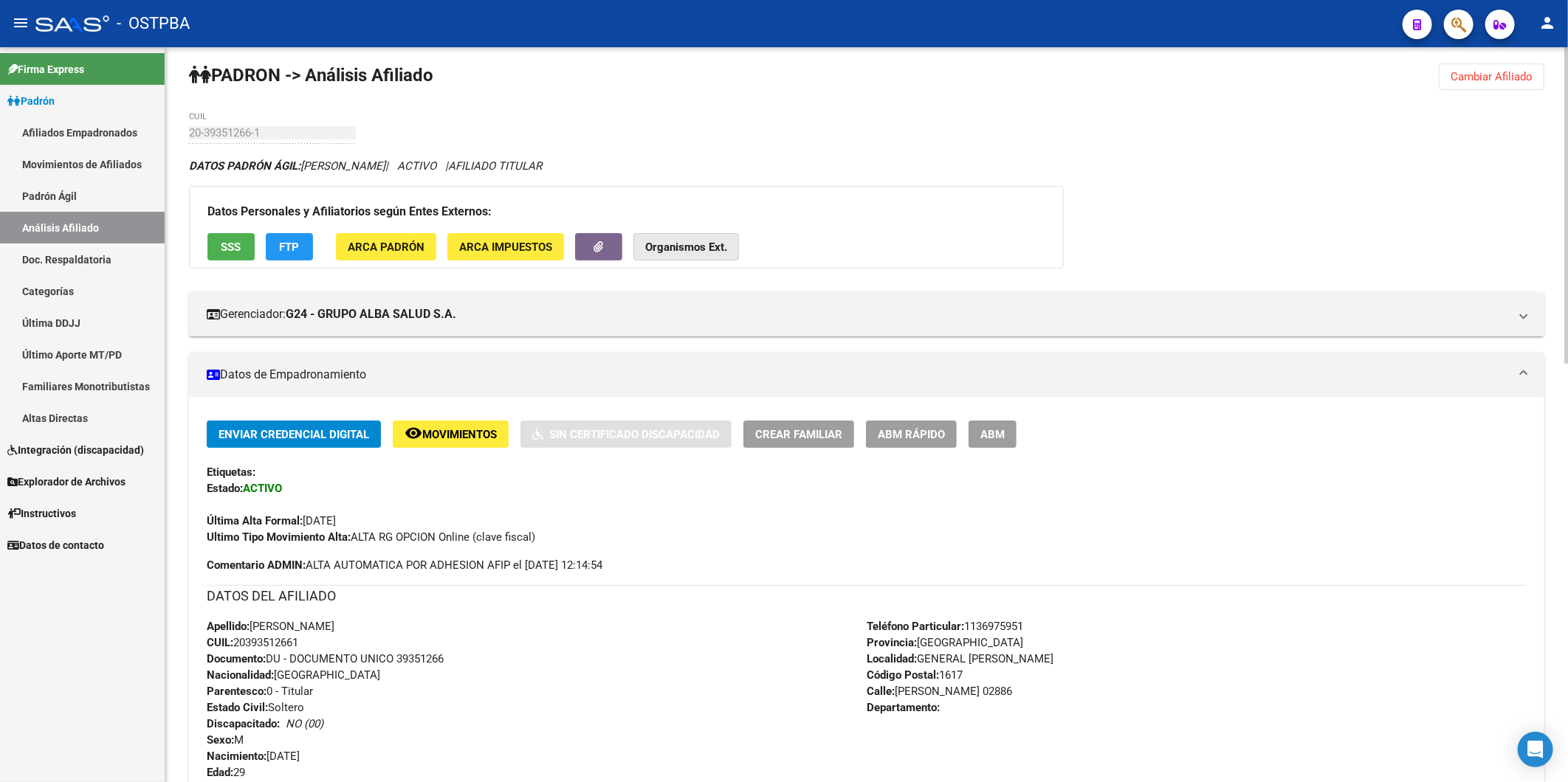
click at [663, 242] on strong "Organismos Ext." at bounding box center [686, 246] width 82 height 13
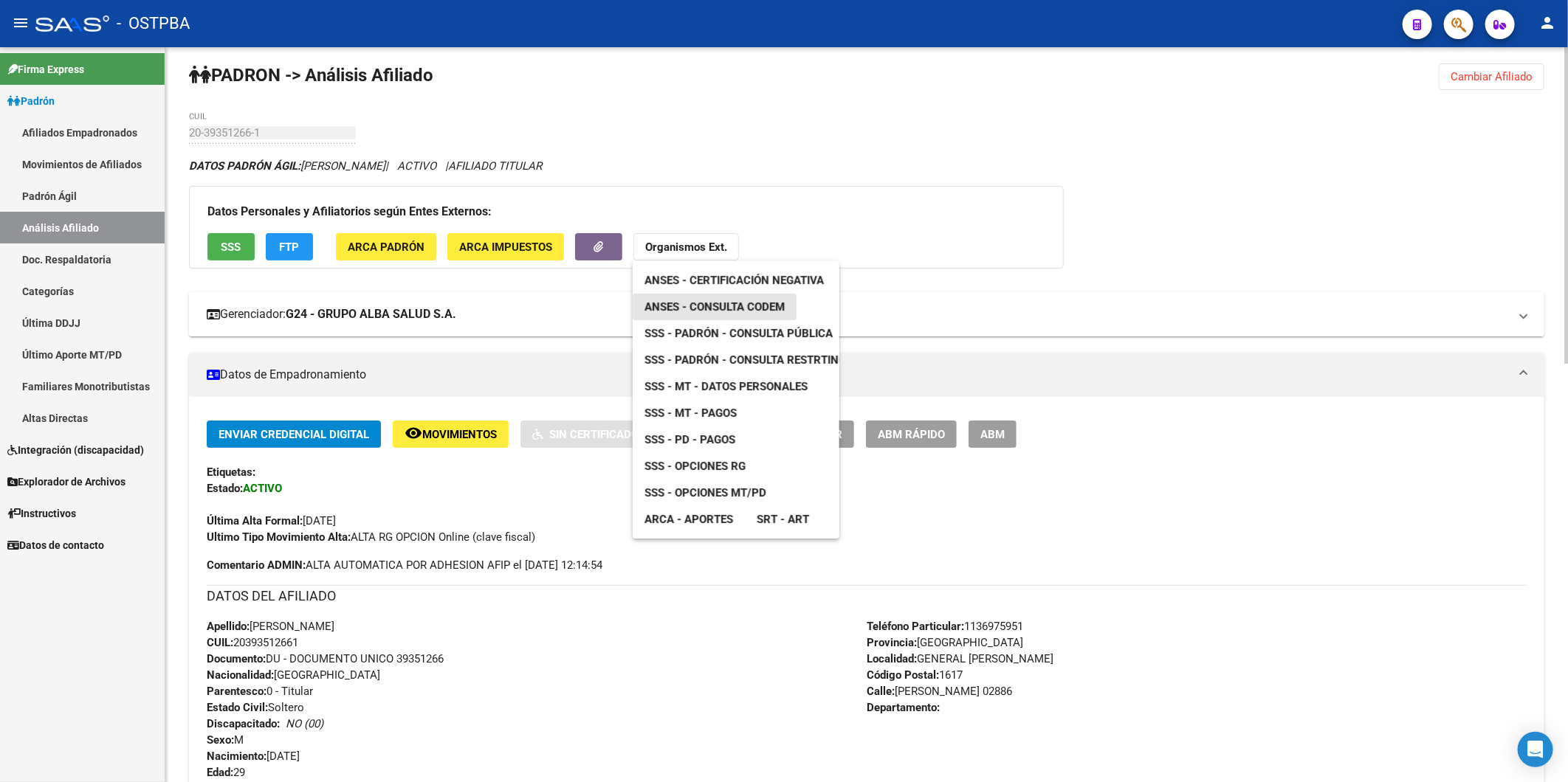
click at [698, 306] on span "ANSES - Consulta CODEM" at bounding box center [715, 306] width 140 height 13
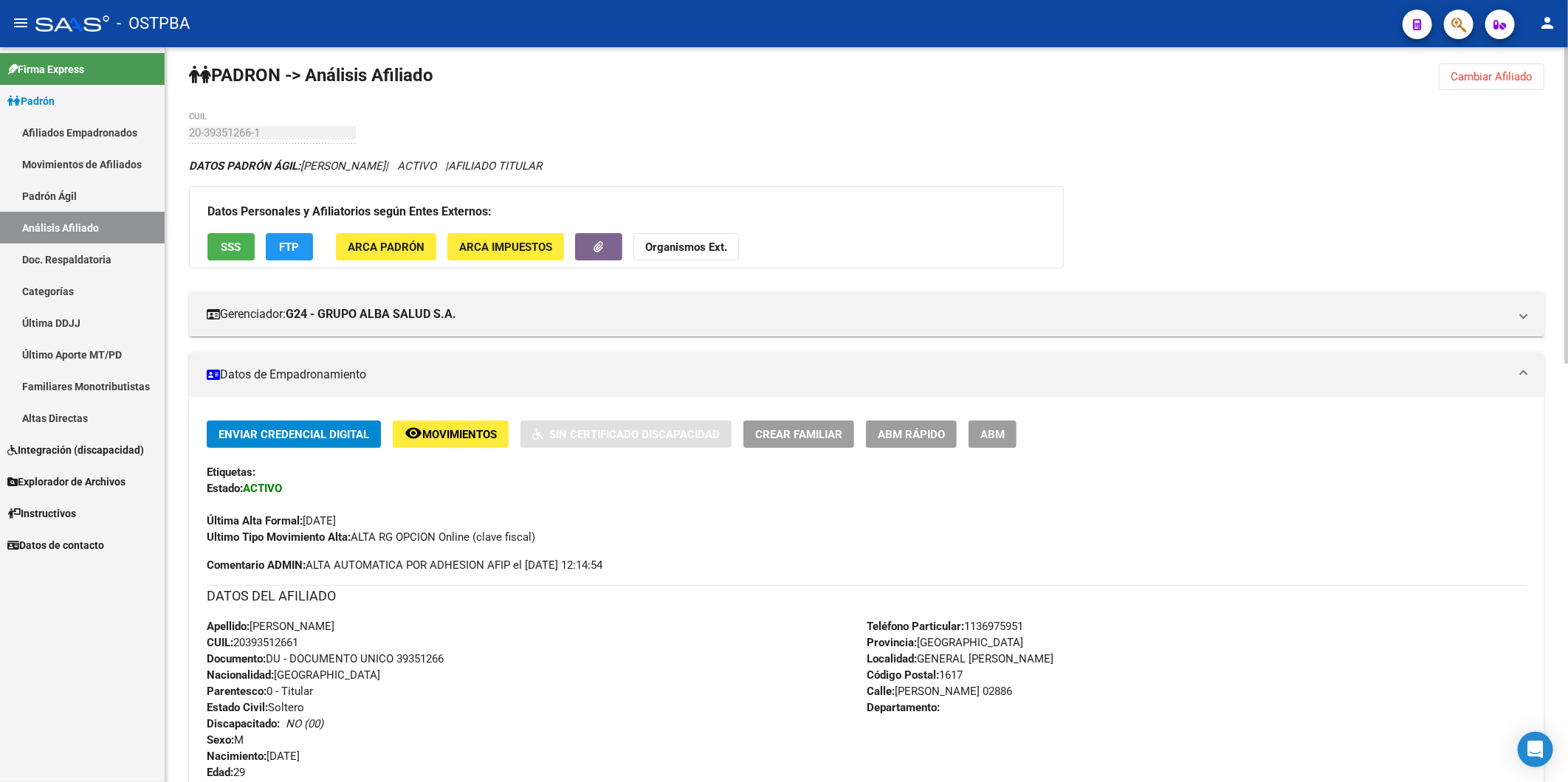
click at [1503, 77] on span "Cambiar Afiliado" at bounding box center [1491, 76] width 82 height 13
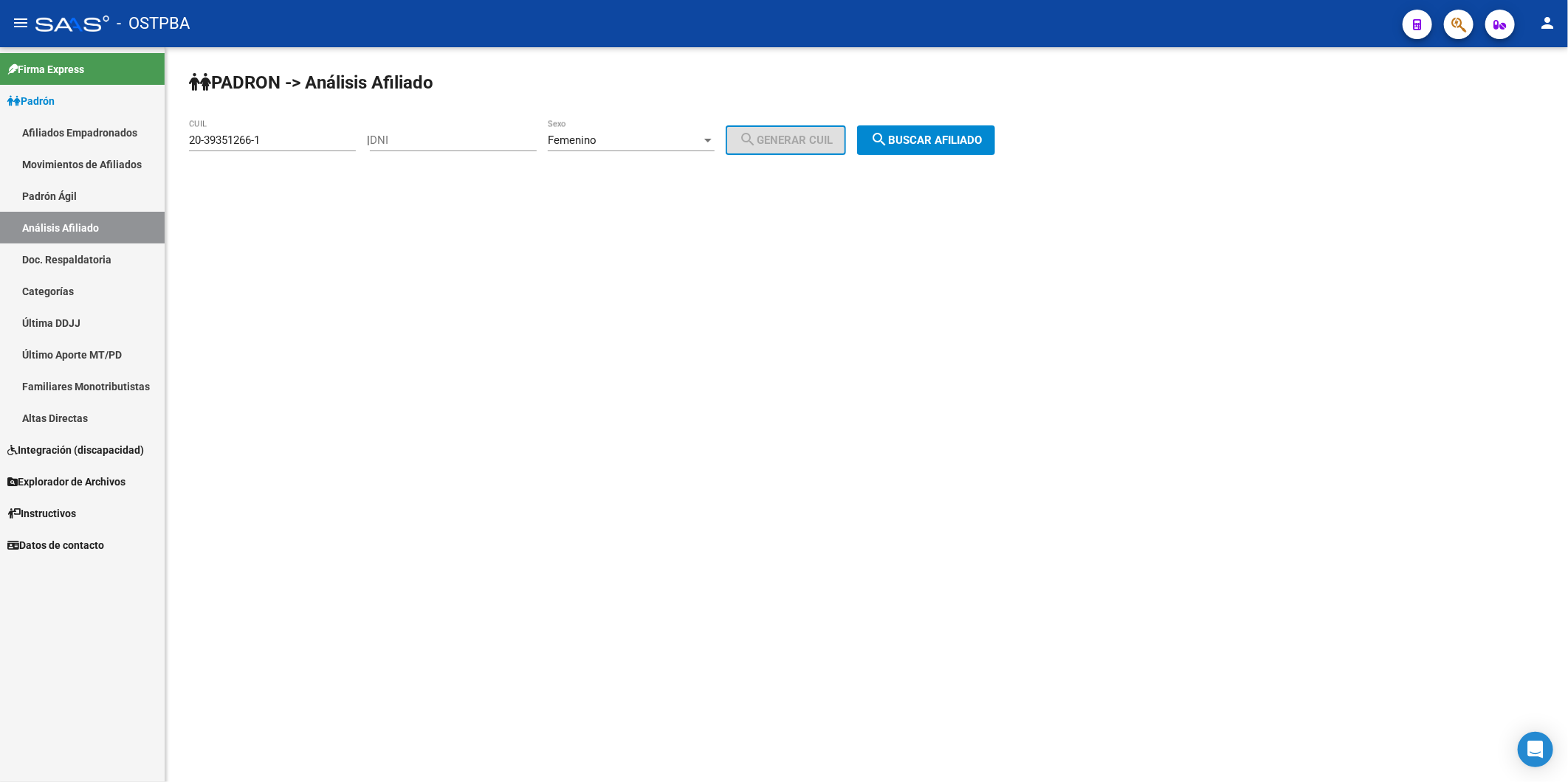
scroll to position [0, 0]
drag, startPoint x: 284, startPoint y: 140, endPoint x: 157, endPoint y: 133, distance: 127.2
click at [157, 133] on mat-sidenav-container "Firma Express Padrón Afiliados Empadronados Movimientos de Afiliados Padrón Ági…" at bounding box center [784, 415] width 1568 height 735
paste input "595135-2"
click at [925, 130] on button "search Buscar afiliado" at bounding box center [926, 140] width 138 height 30
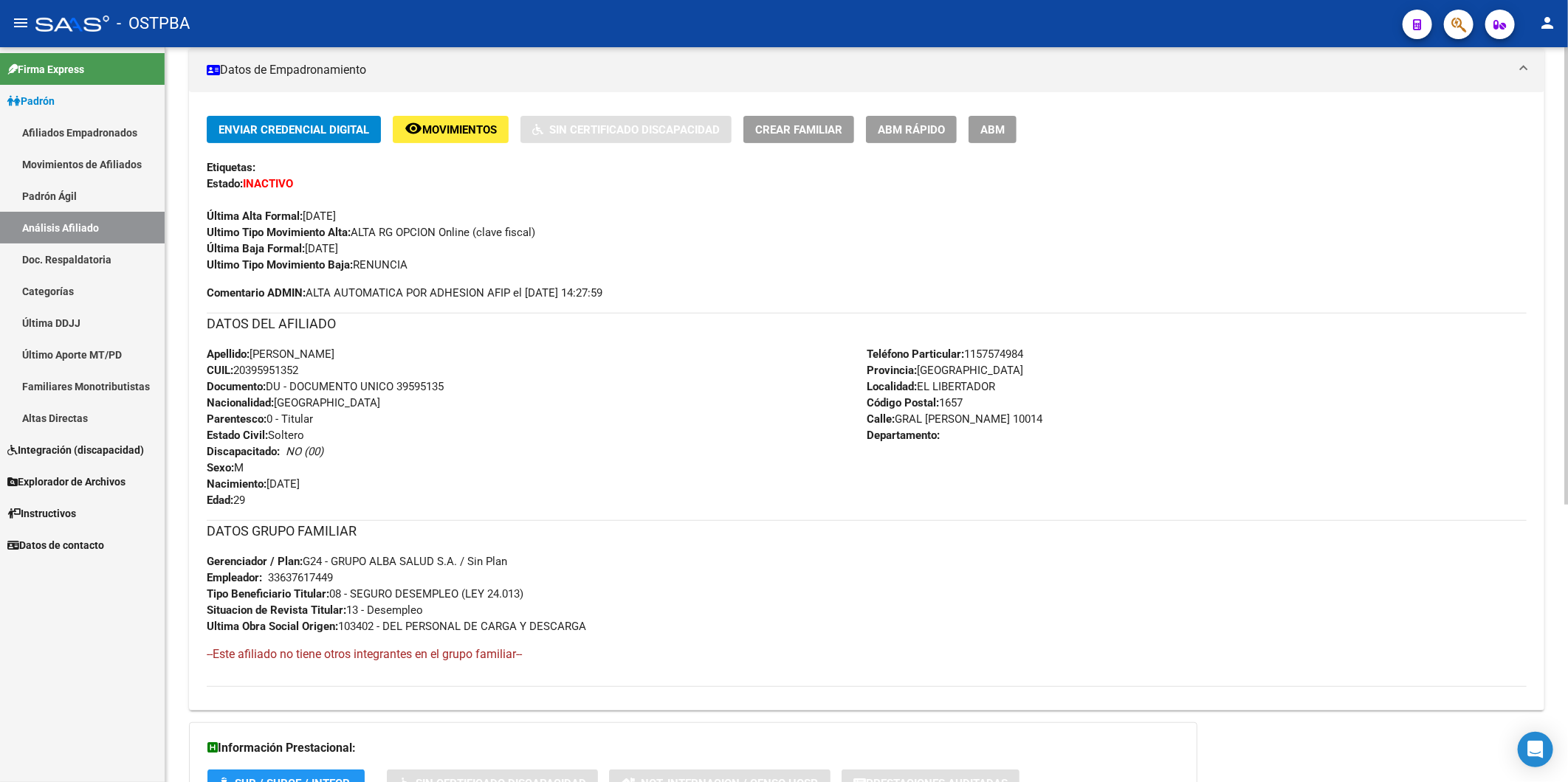
scroll to position [445, 0]
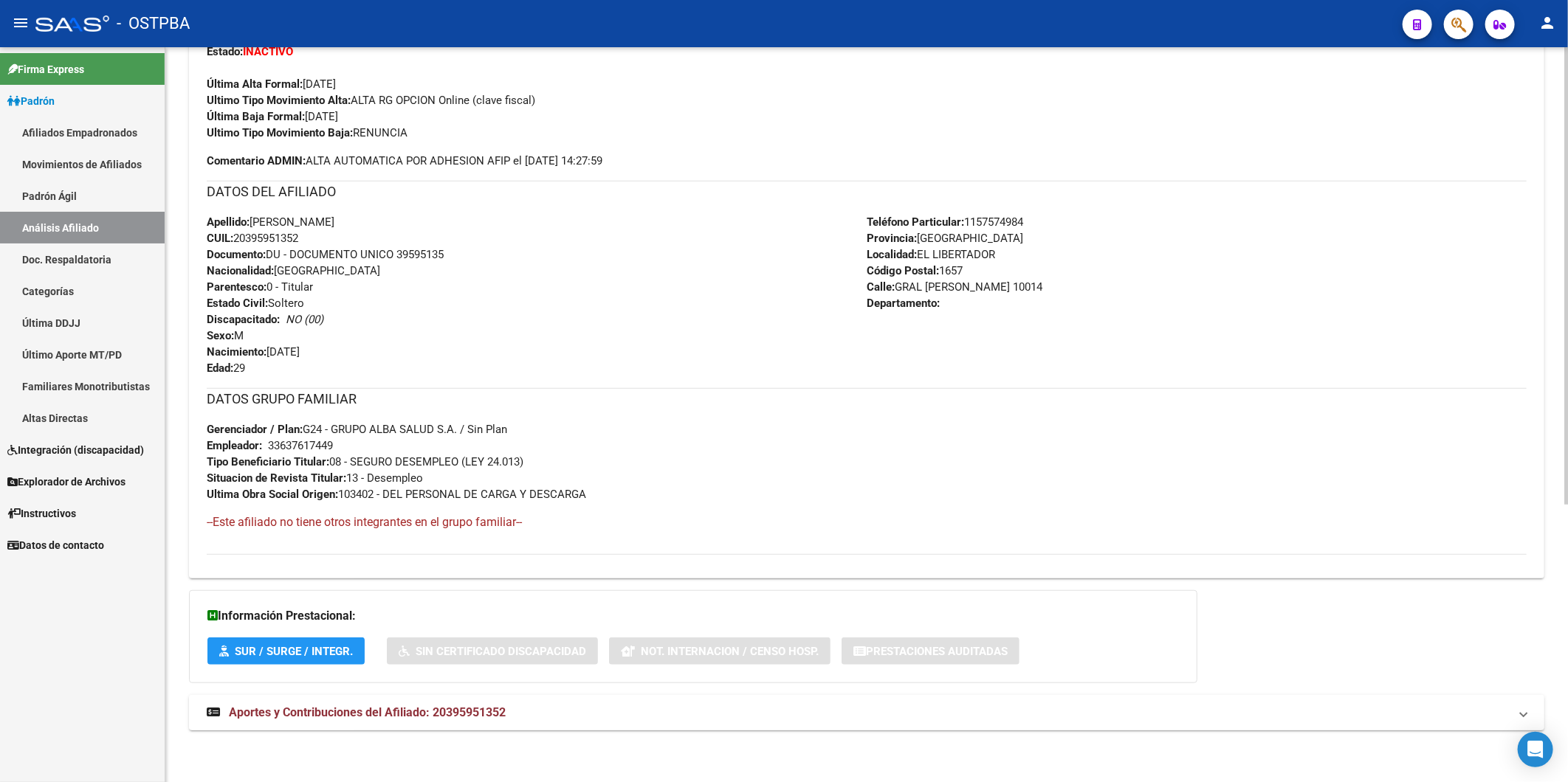
click at [498, 713] on span "Aportes y Contribuciones del Afiliado: 20395951352" at bounding box center [367, 713] width 277 height 14
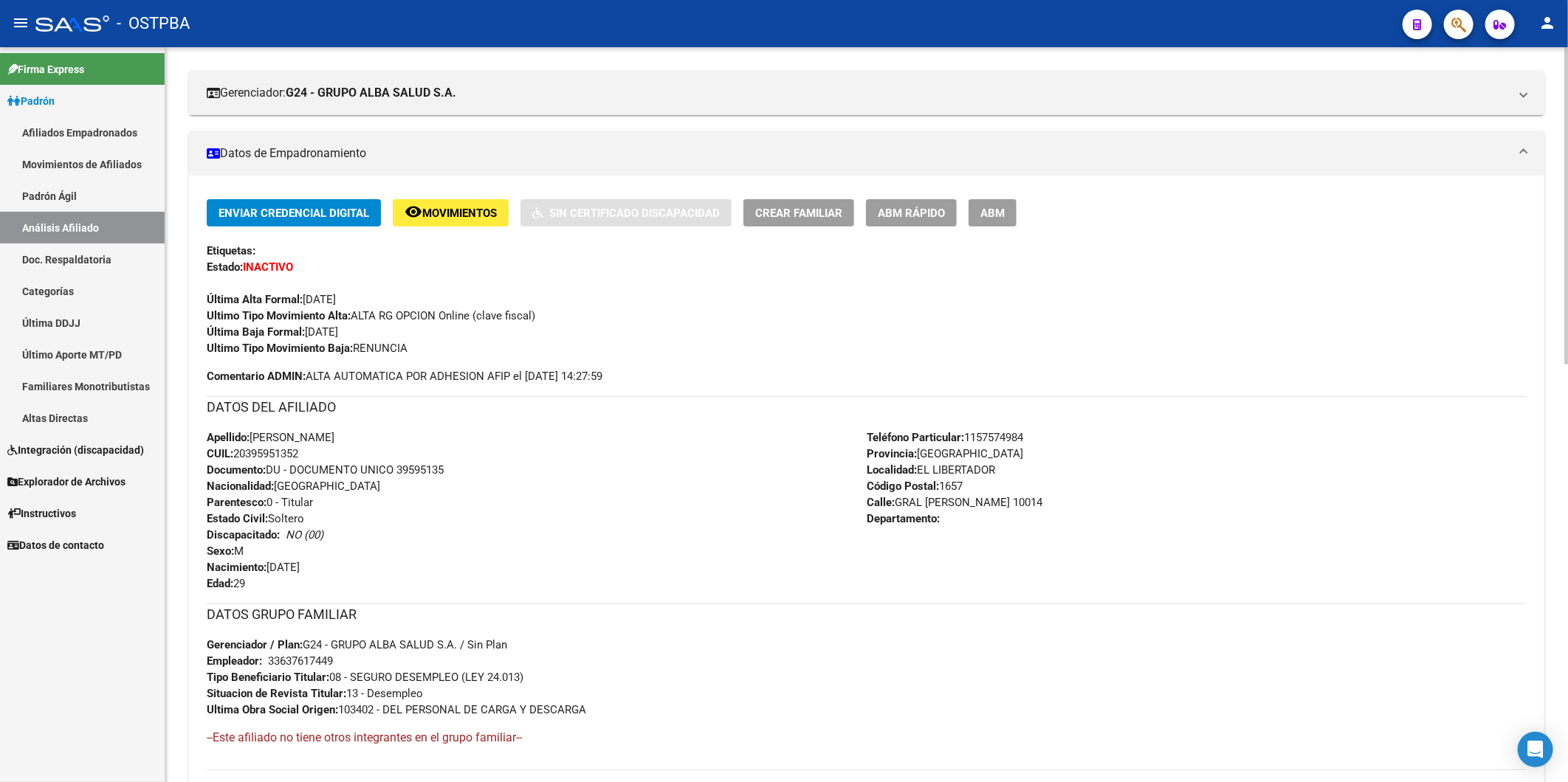
scroll to position [5, 0]
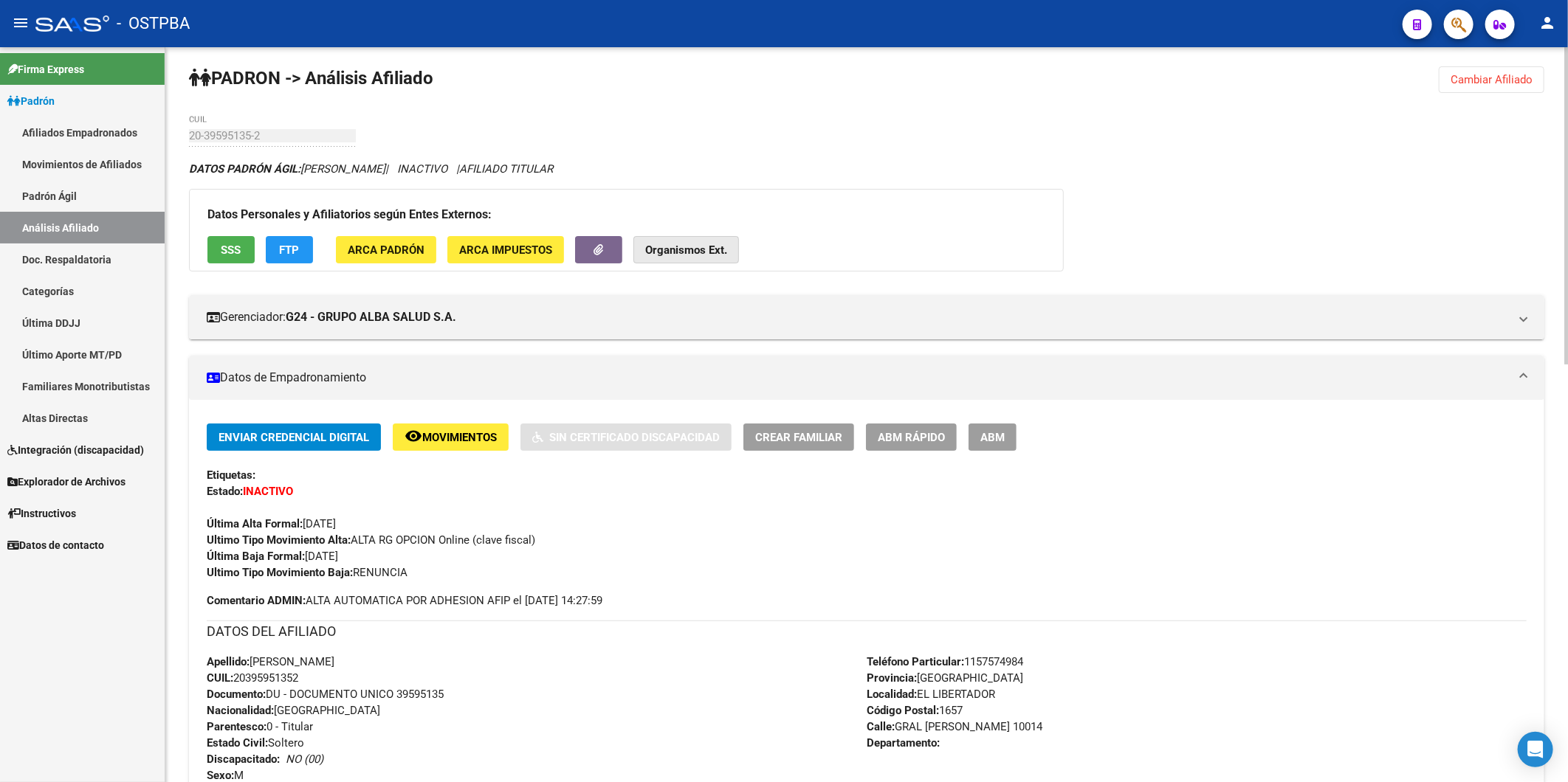
click at [672, 260] on button "Organismos Ext." at bounding box center [686, 249] width 105 height 27
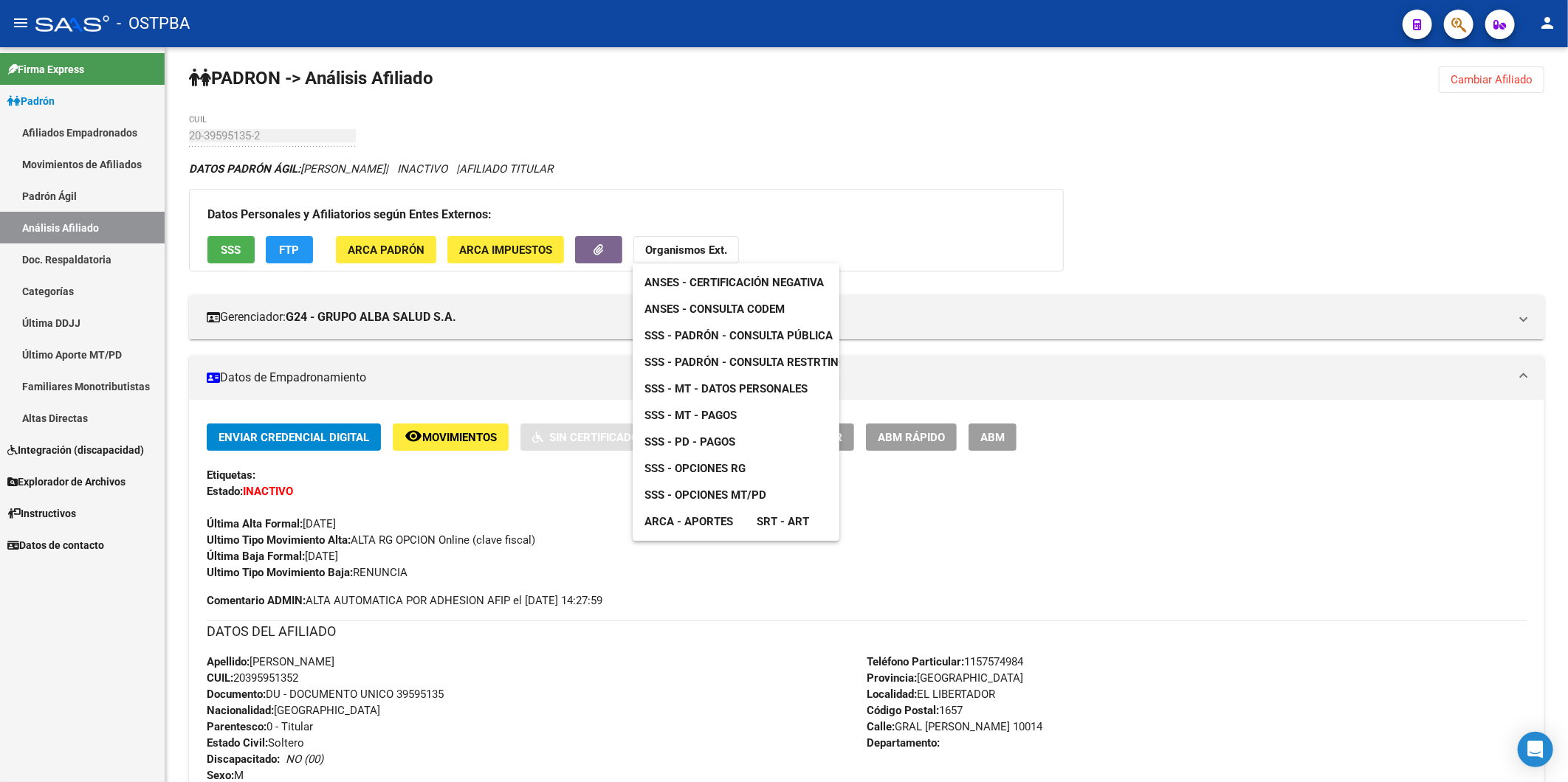
click at [729, 313] on span "ANSES - Consulta CODEM" at bounding box center [715, 309] width 140 height 13
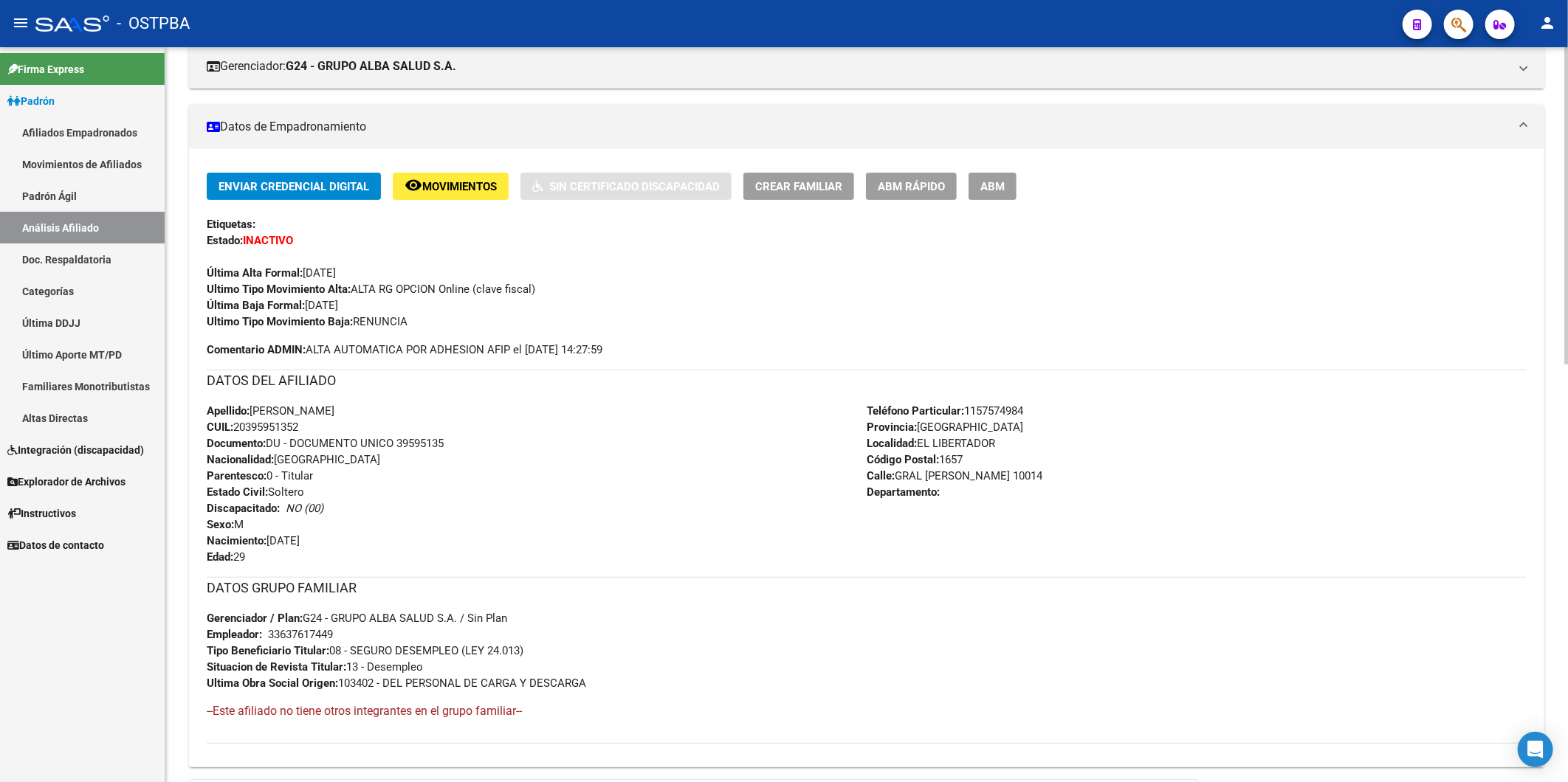
scroll to position [0, 0]
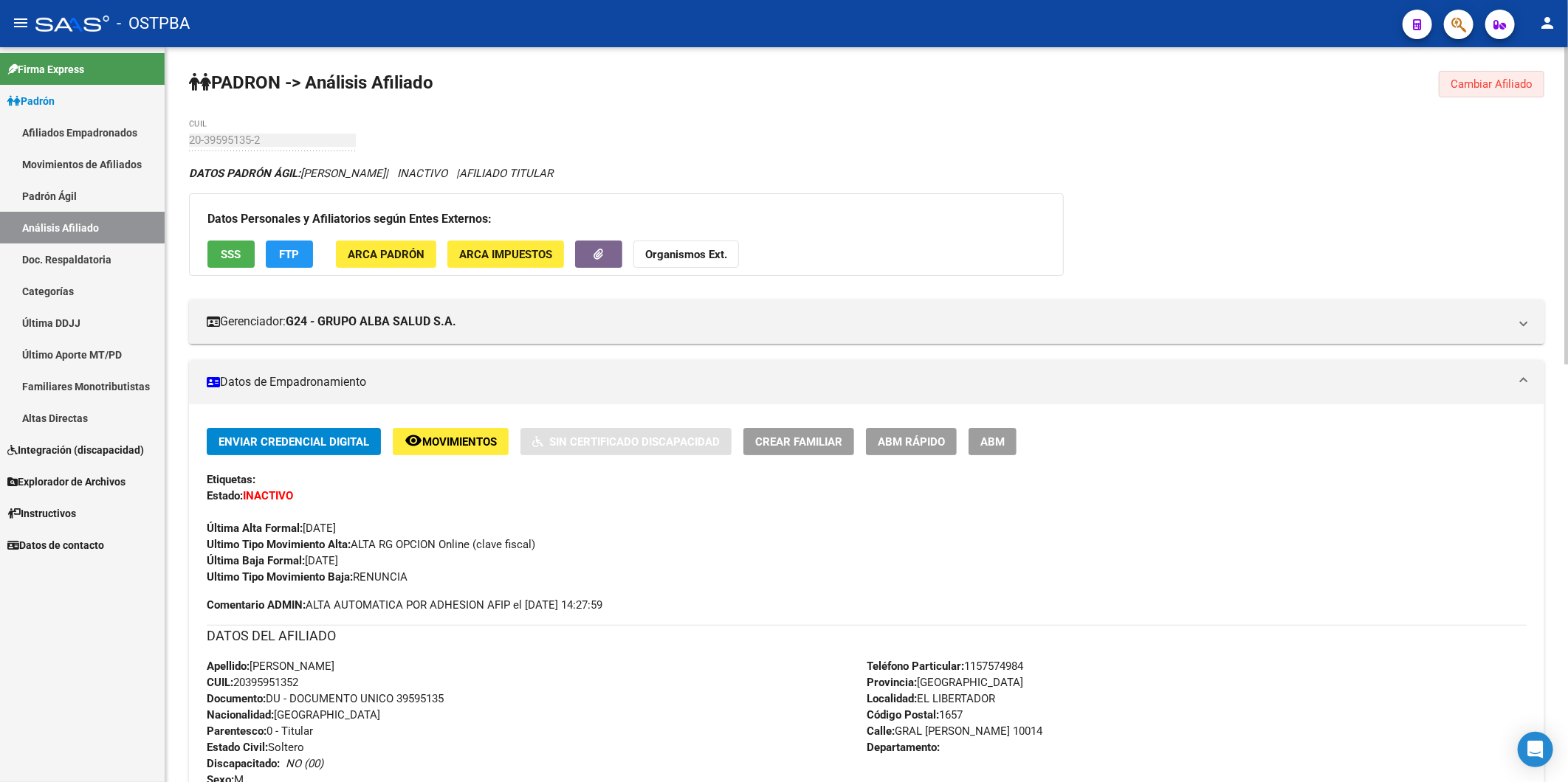
click at [1506, 87] on span "Cambiar Afiliado" at bounding box center [1491, 83] width 82 height 13
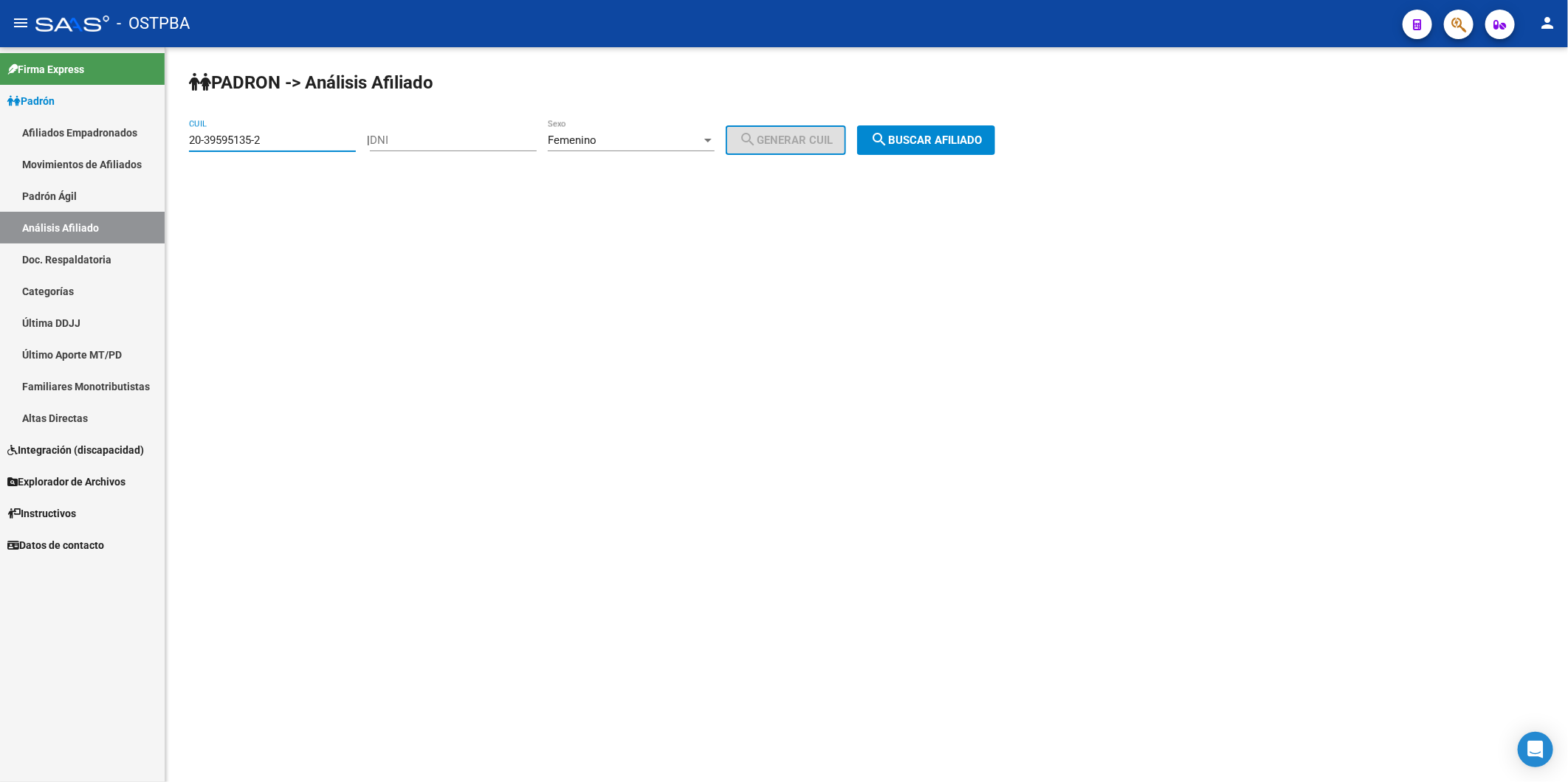
drag, startPoint x: 288, startPoint y: 139, endPoint x: 0, endPoint y: 154, distance: 288.4
click at [17, 146] on mat-sidenav-container "Firma Express Padrón Afiliados Empadronados Movimientos de Afiliados Padrón Ági…" at bounding box center [784, 415] width 1568 height 735
paste input "351266-1"
click at [970, 128] on button "search Buscar afiliado" at bounding box center [926, 140] width 138 height 30
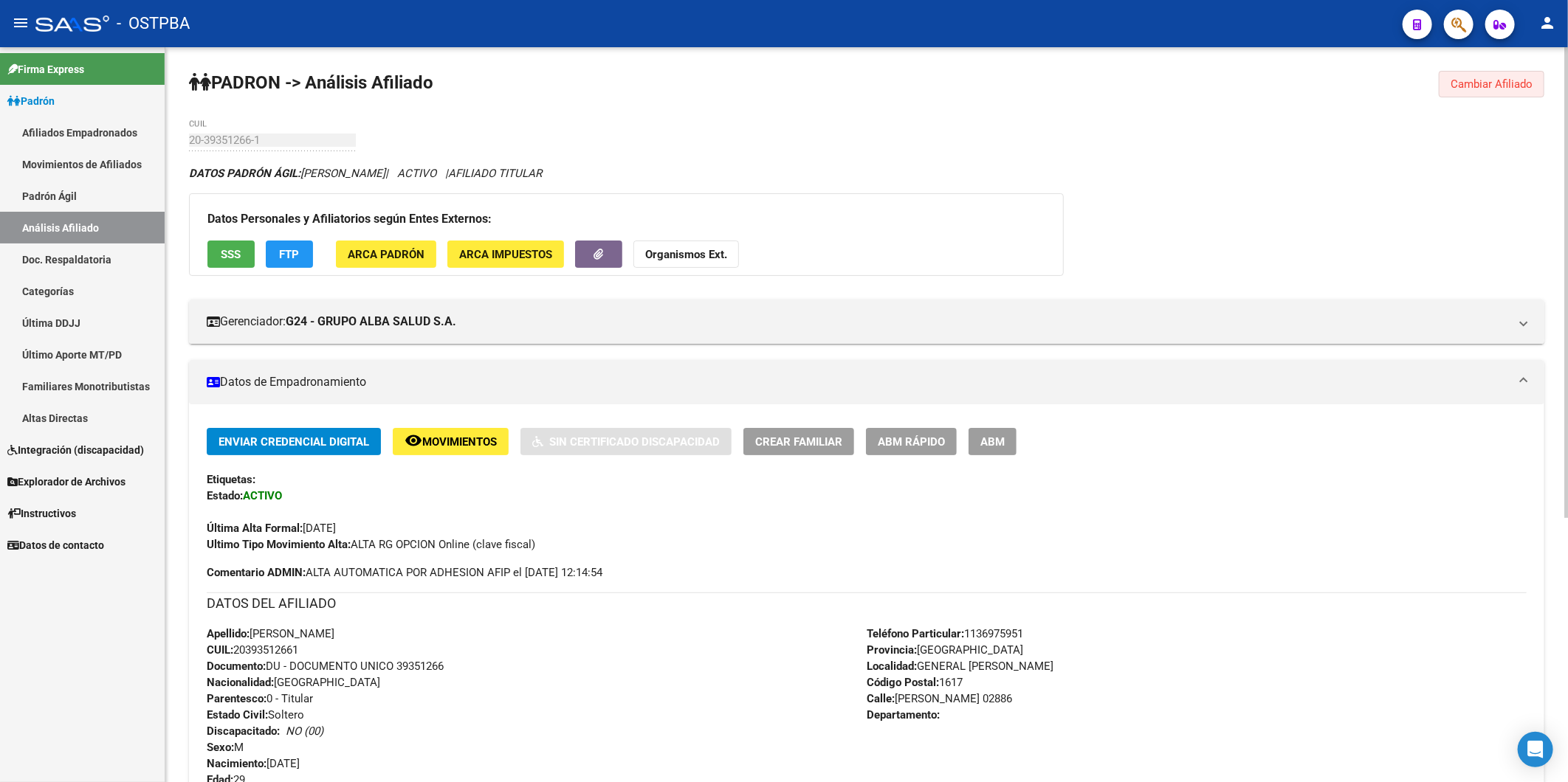
click at [1490, 80] on span "Cambiar Afiliado" at bounding box center [1491, 83] width 82 height 13
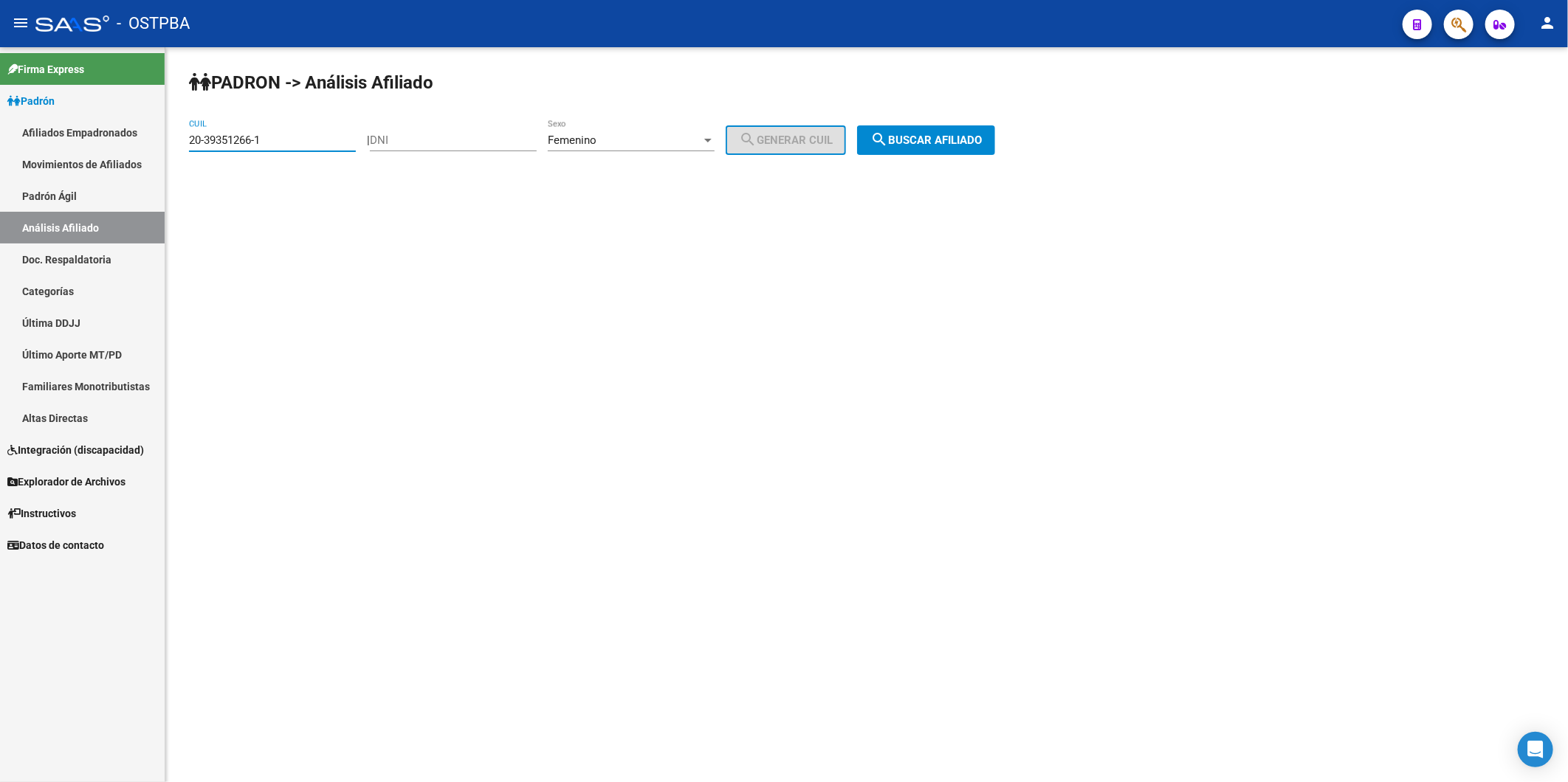
drag, startPoint x: 308, startPoint y: 138, endPoint x: -4, endPoint y: 94, distance: 315.1
click at [0, 94] on html "menu - OSTPBA person Firma Express Padrón Afiliados Empadronados Movimientos de…" at bounding box center [784, 391] width 1568 height 782
paste input "40545067-5"
drag, startPoint x: 282, startPoint y: 145, endPoint x: 158, endPoint y: 128, distance: 125.2
click at [160, 129] on mat-sidenav-container "Firma Express Padrón Afiliados Empadronados Movimientos de Afiliados Padrón Ági…" at bounding box center [784, 415] width 1568 height 735
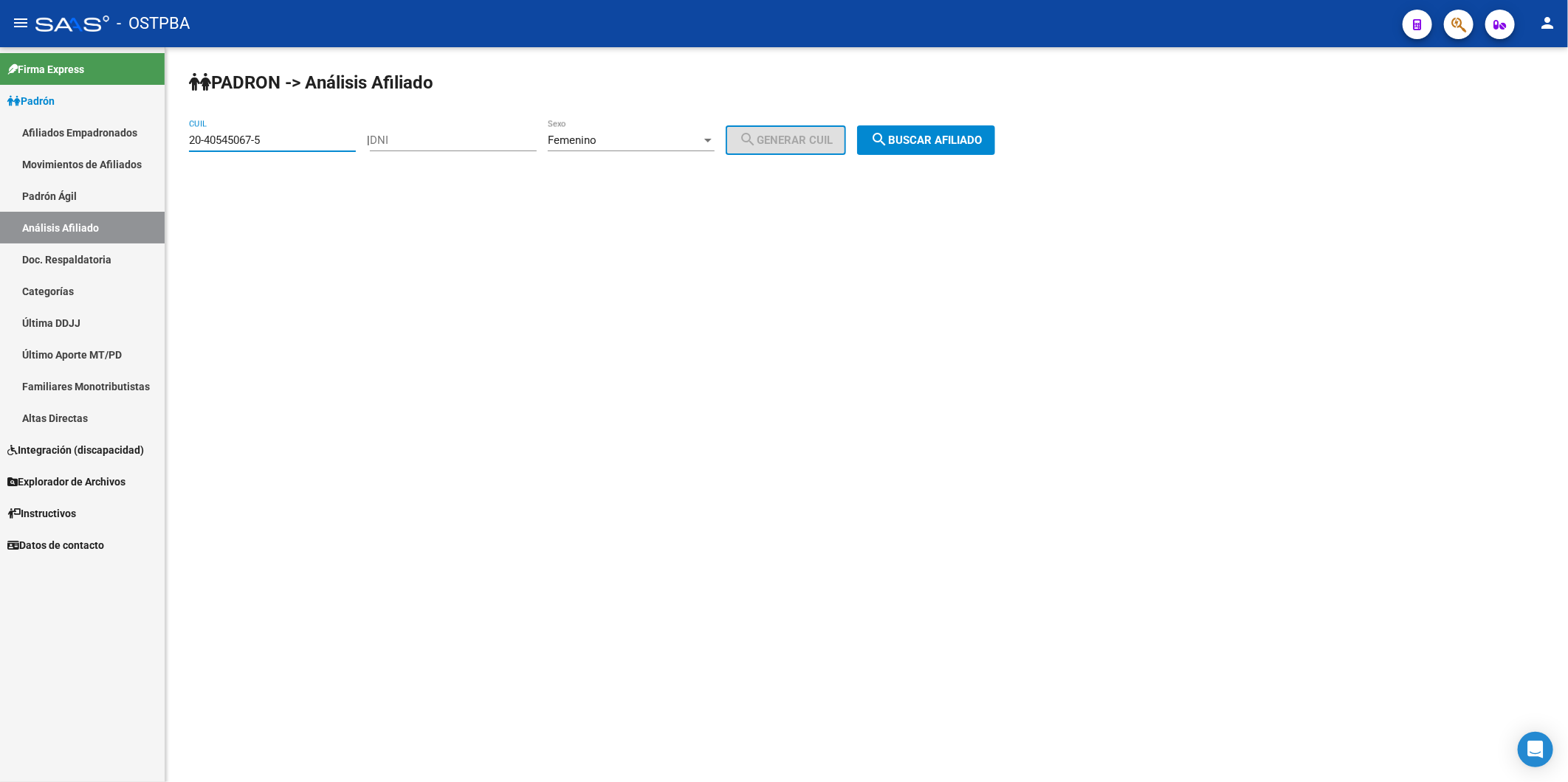
paste input
click at [906, 137] on span "search Buscar afiliado" at bounding box center [926, 140] width 112 height 13
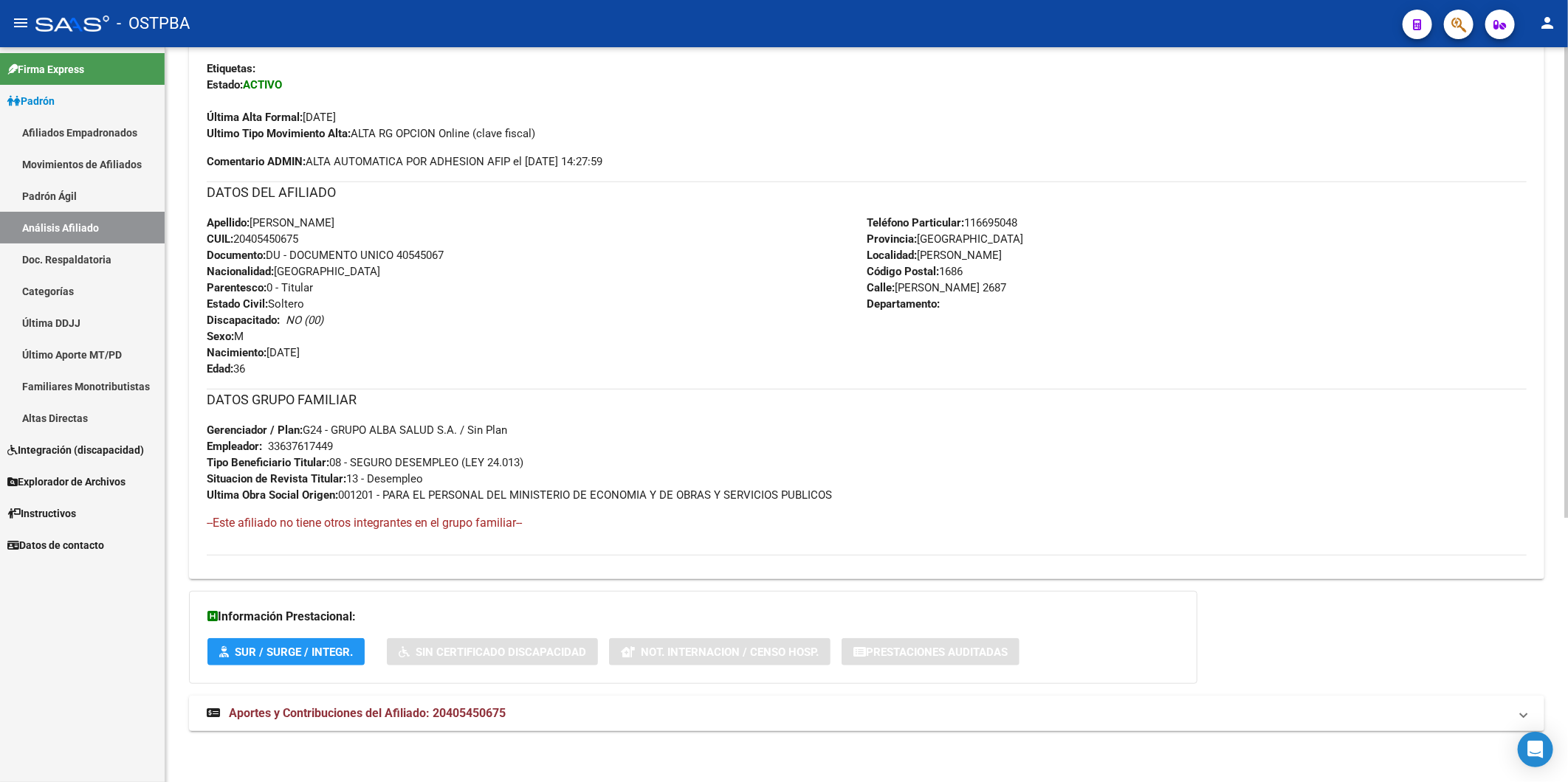
scroll to position [413, 0]
click at [470, 717] on span "Aportes y Contribuciones del Afiliado: 20405450675" at bounding box center [367, 713] width 277 height 14
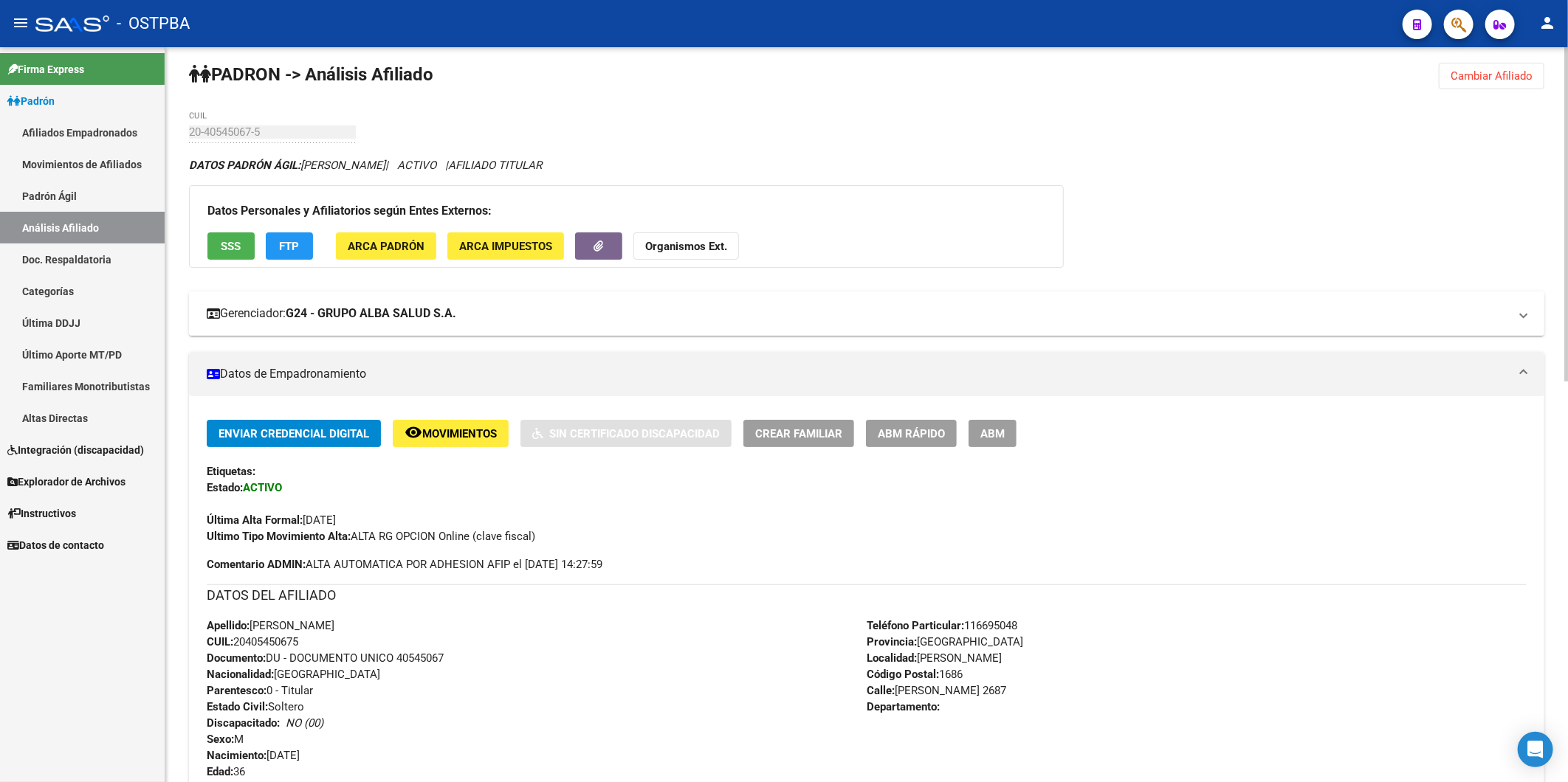
scroll to position [0, 0]
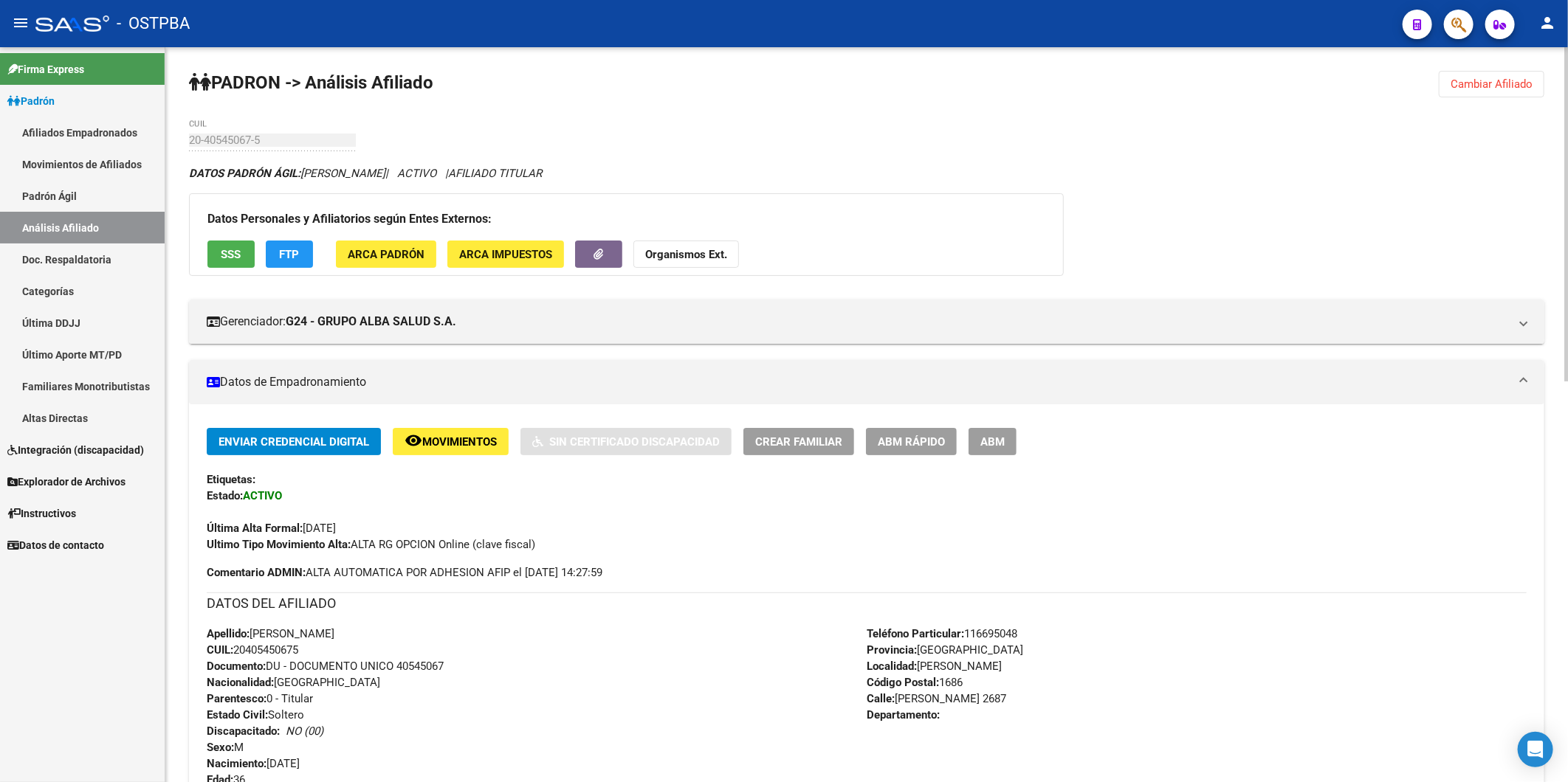
click at [709, 257] on strong "Organismos Ext." at bounding box center [686, 254] width 82 height 13
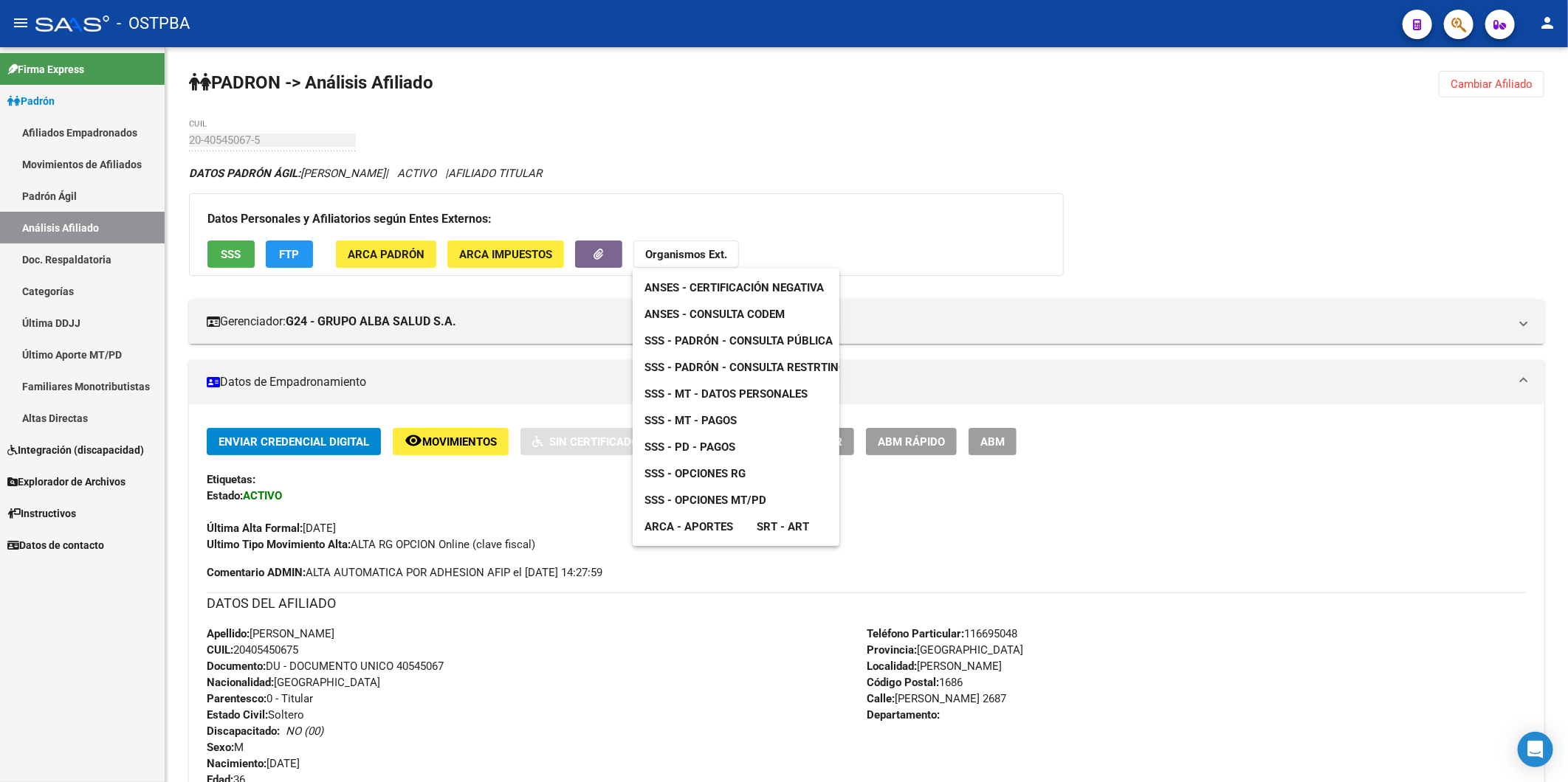
click at [754, 310] on span "ANSES - Consulta CODEM" at bounding box center [715, 314] width 140 height 13
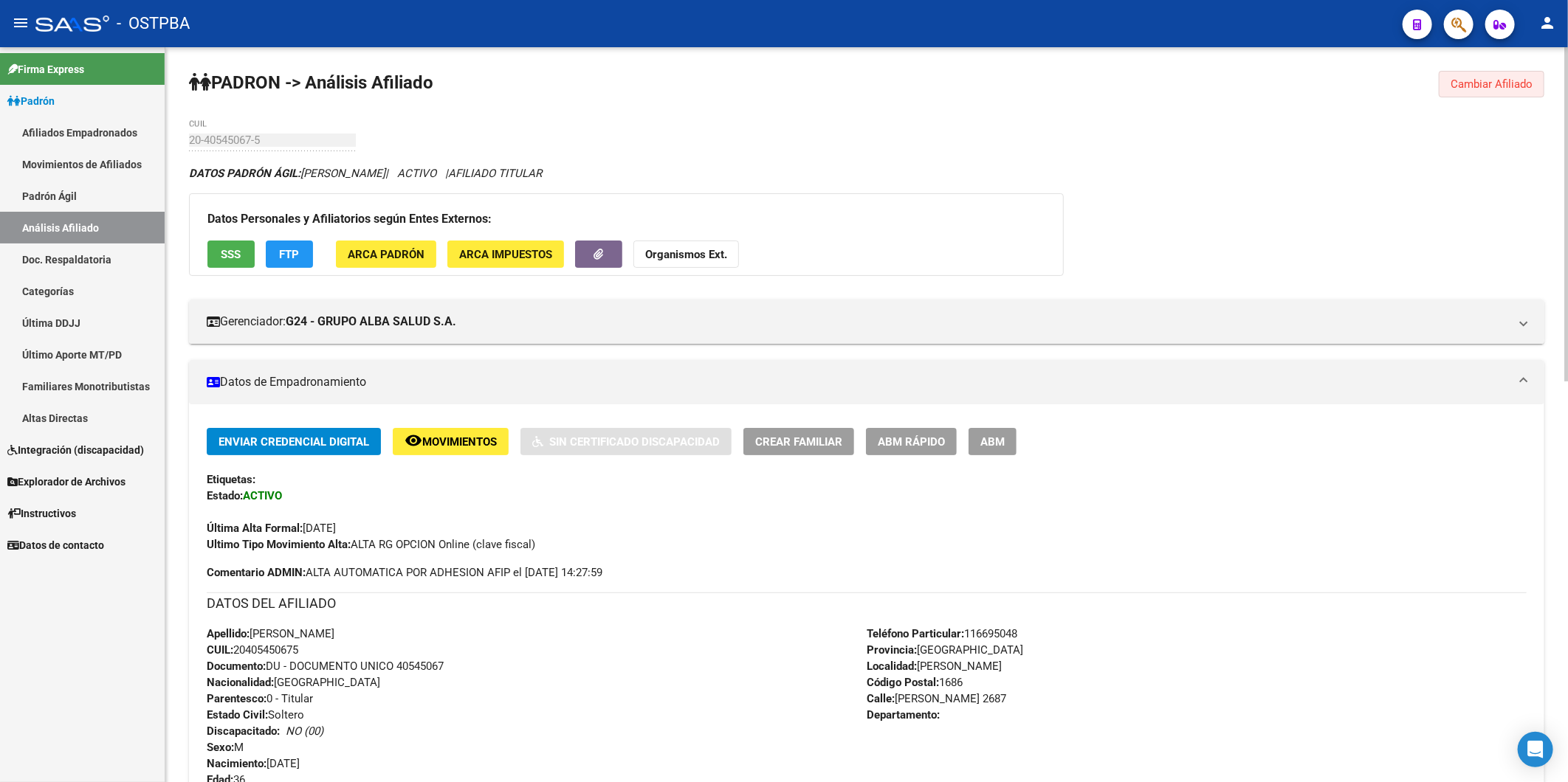
click at [1494, 76] on button "Cambiar Afiliado" at bounding box center [1491, 84] width 105 height 27
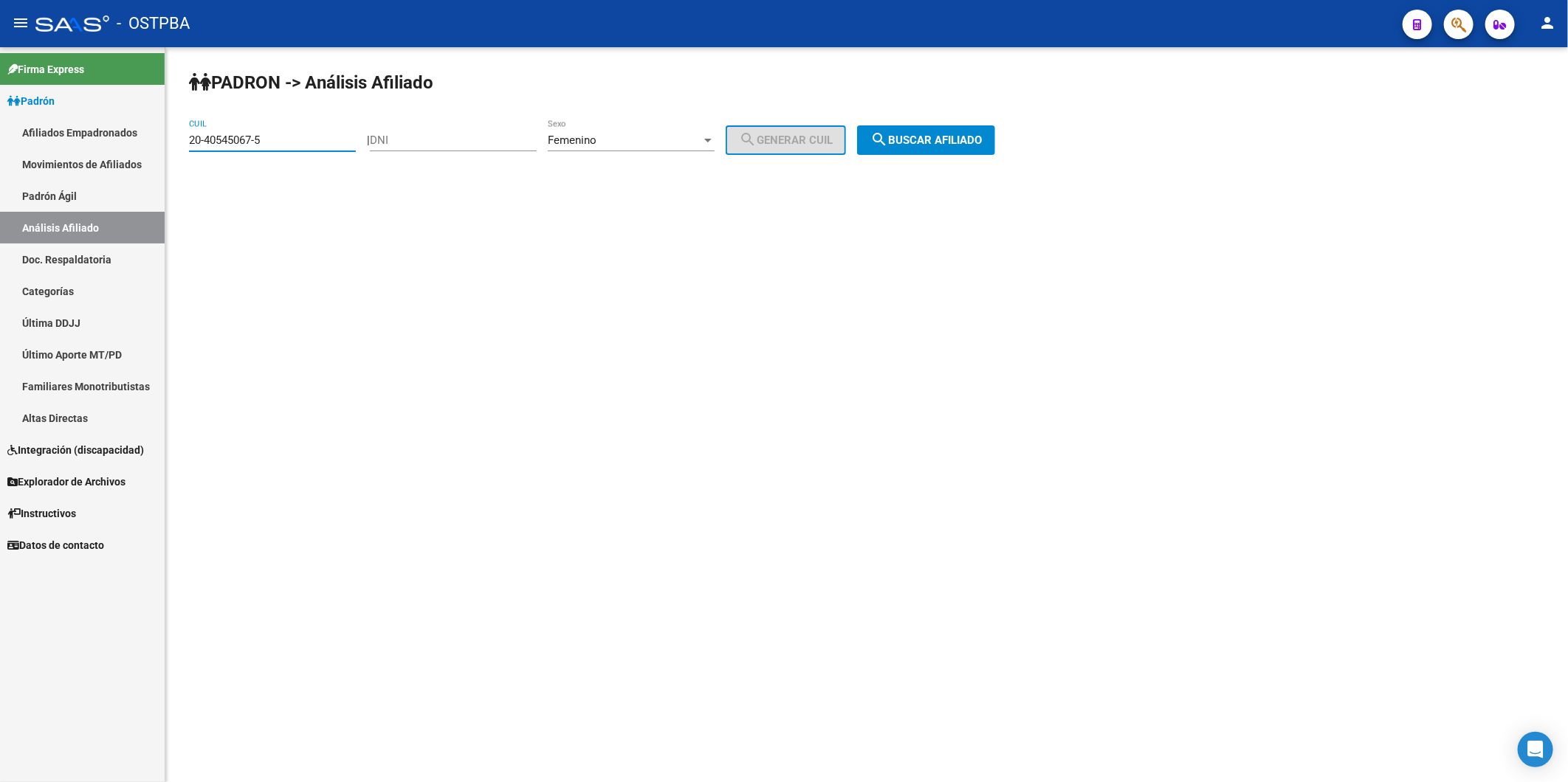
drag, startPoint x: 298, startPoint y: 144, endPoint x: 133, endPoint y: 131, distance: 165.5
click at [137, 134] on mat-sidenav-container "Firma Express Padrón Afiliados Empadronados Movimientos de Afiliados Padrón Ági…" at bounding box center [784, 415] width 1568 height 735
paste input "2850996-0"
click at [921, 136] on span "search Buscar afiliado" at bounding box center [926, 140] width 112 height 13
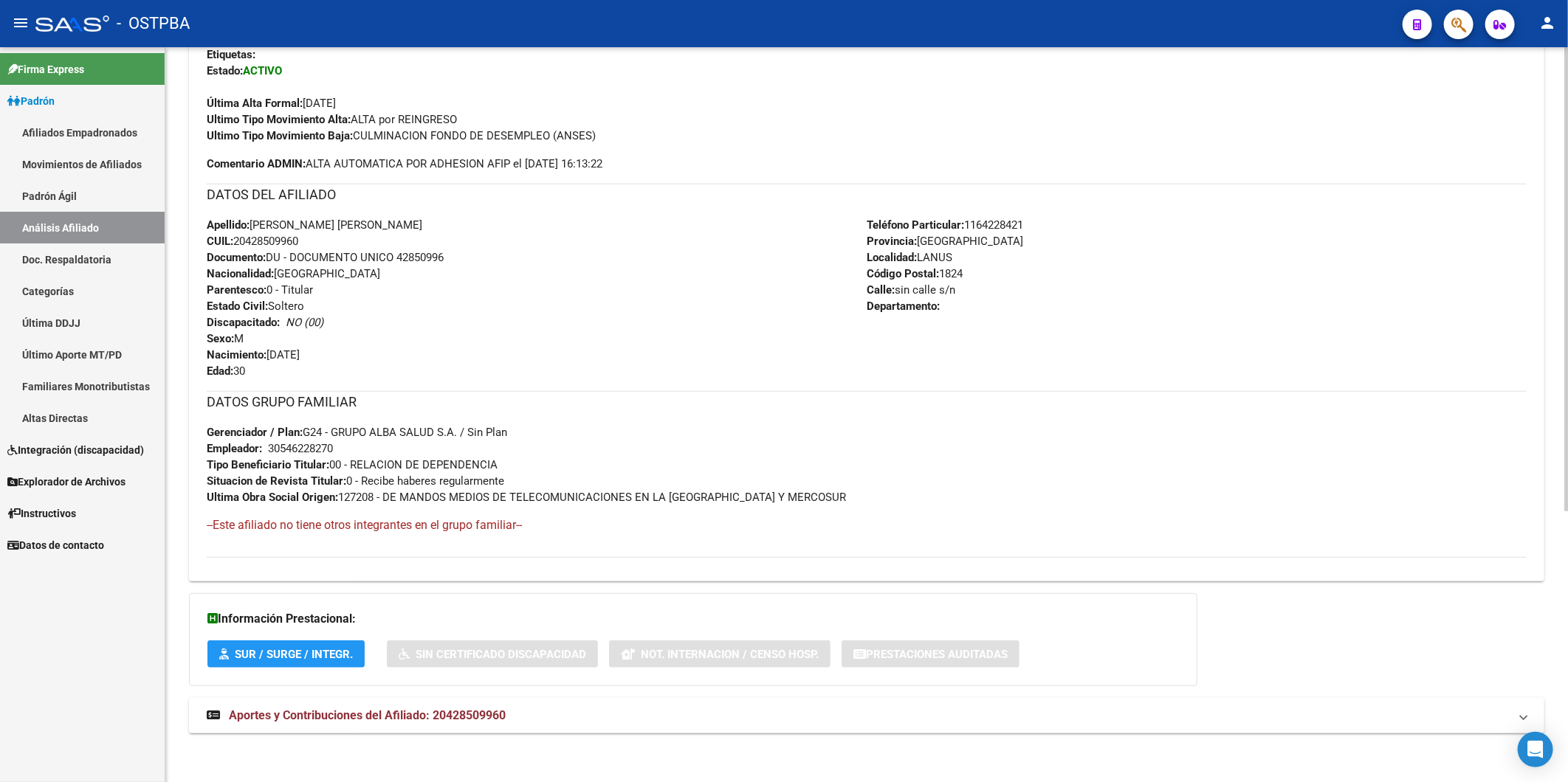
scroll to position [430, 0]
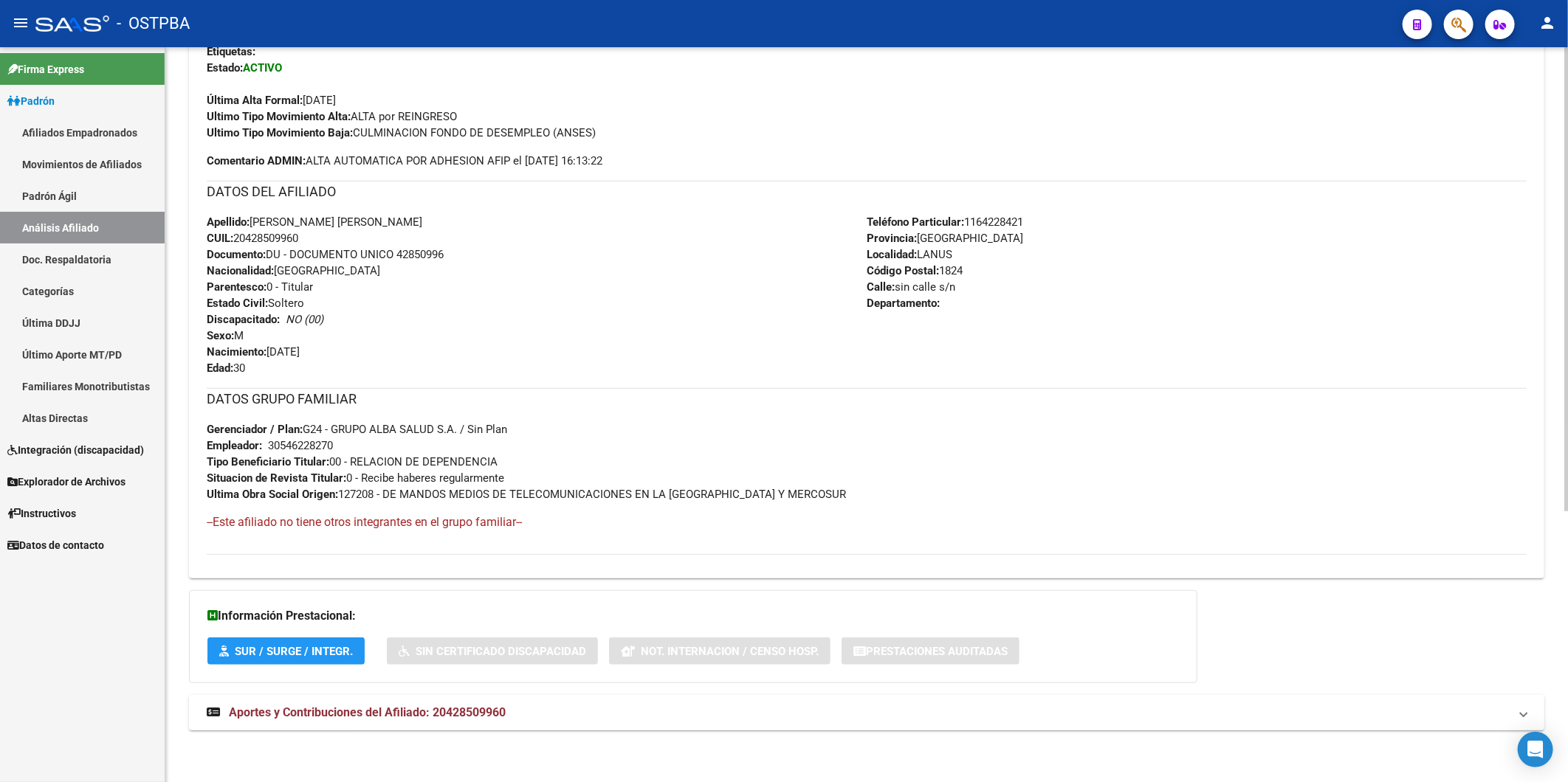
click at [404, 713] on span "Aportes y Contribuciones del Afiliado: 20428509960" at bounding box center [367, 713] width 277 height 14
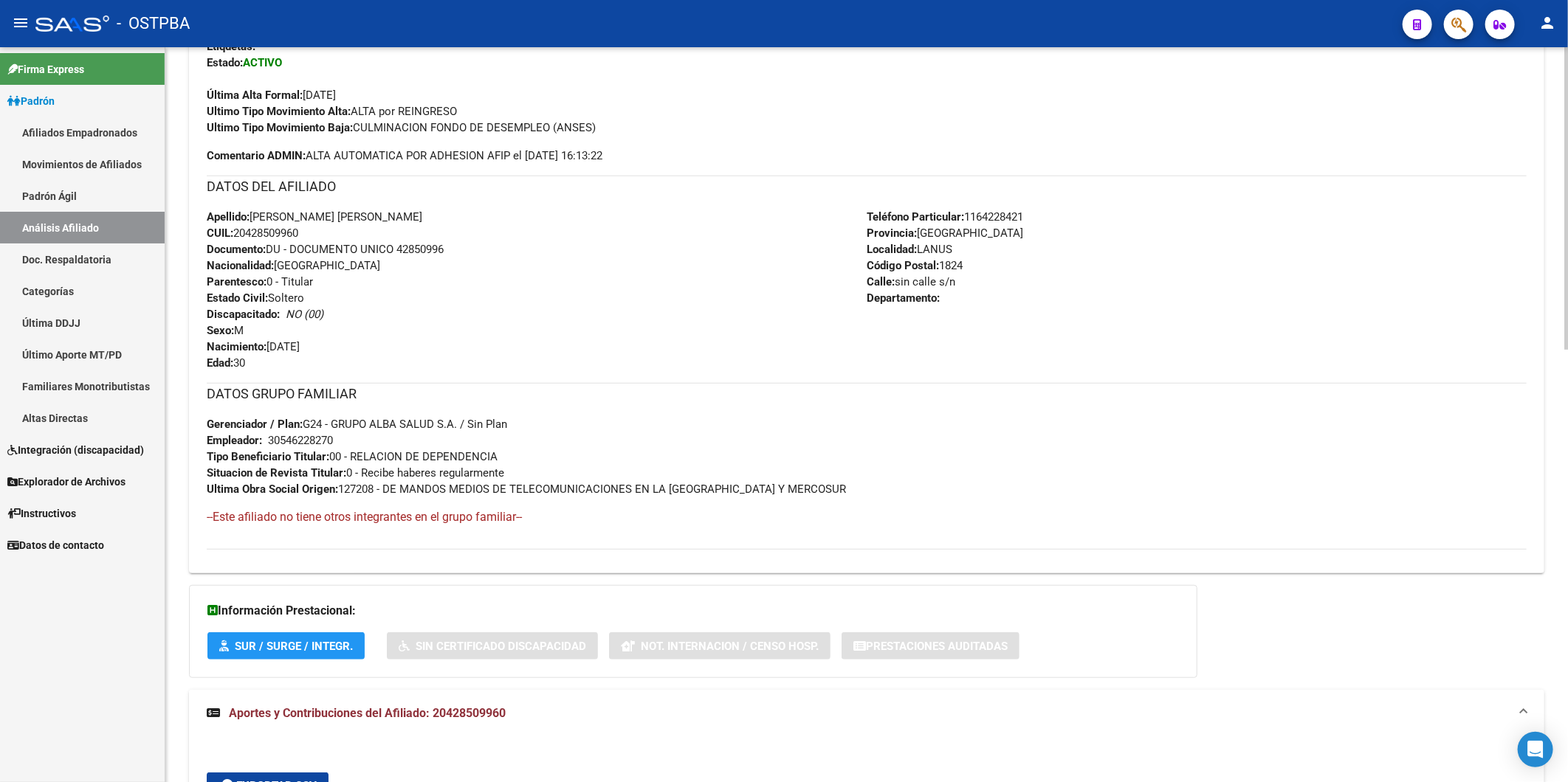
scroll to position [105, 0]
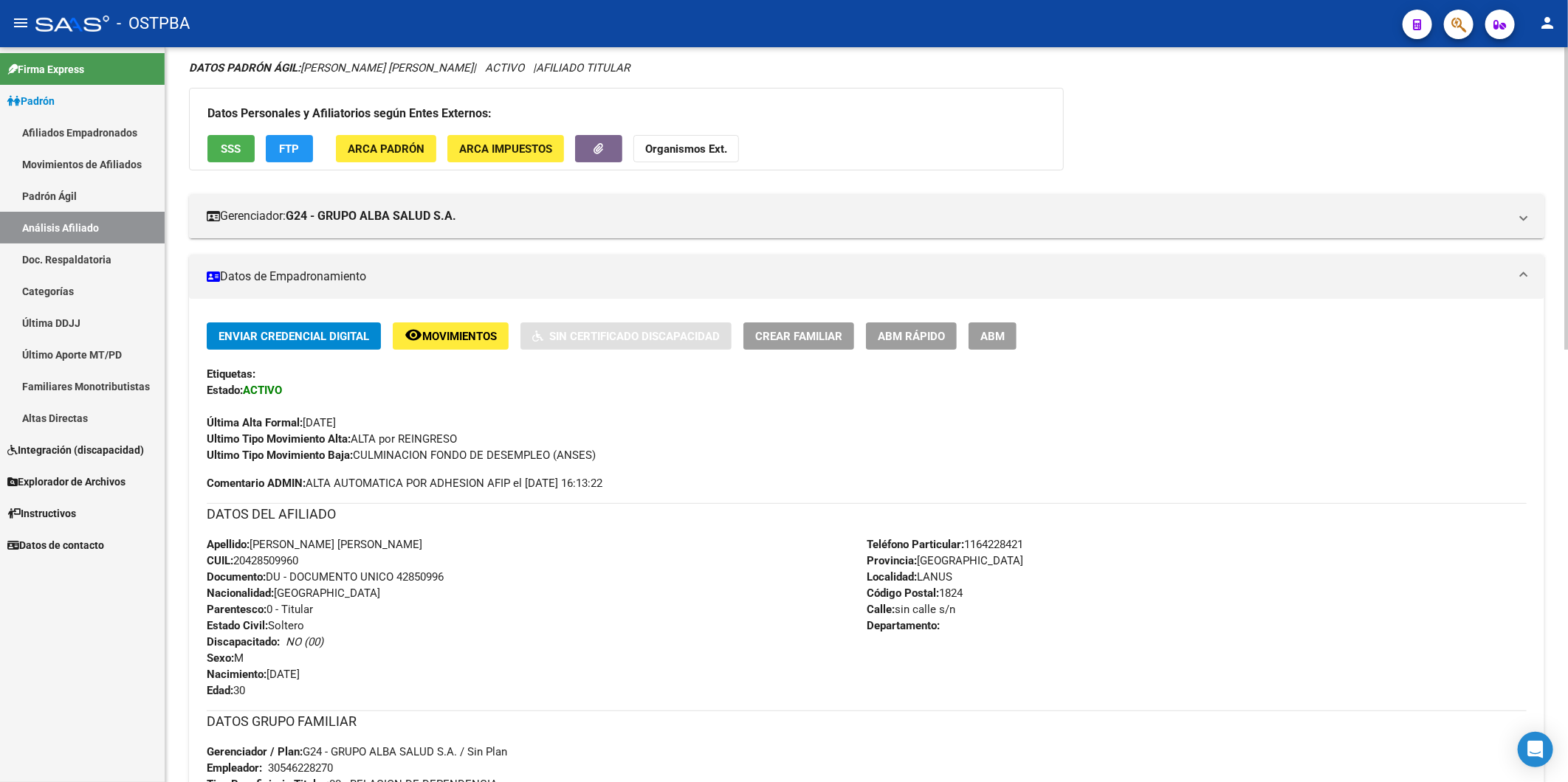
click at [689, 144] on strong "Organismos Ext." at bounding box center [686, 149] width 82 height 13
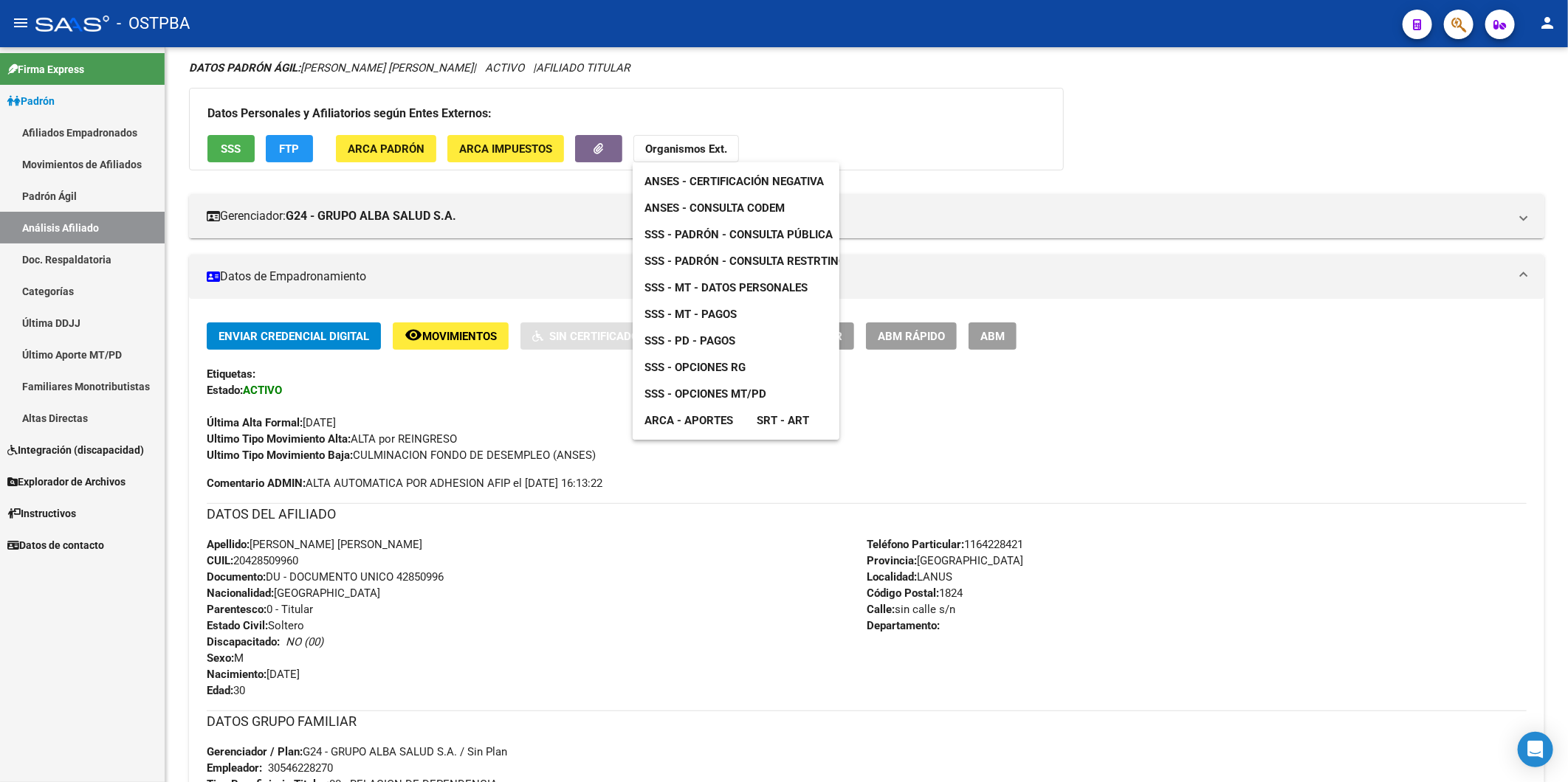
click at [715, 211] on span "ANSES - Consulta CODEM" at bounding box center [715, 207] width 140 height 13
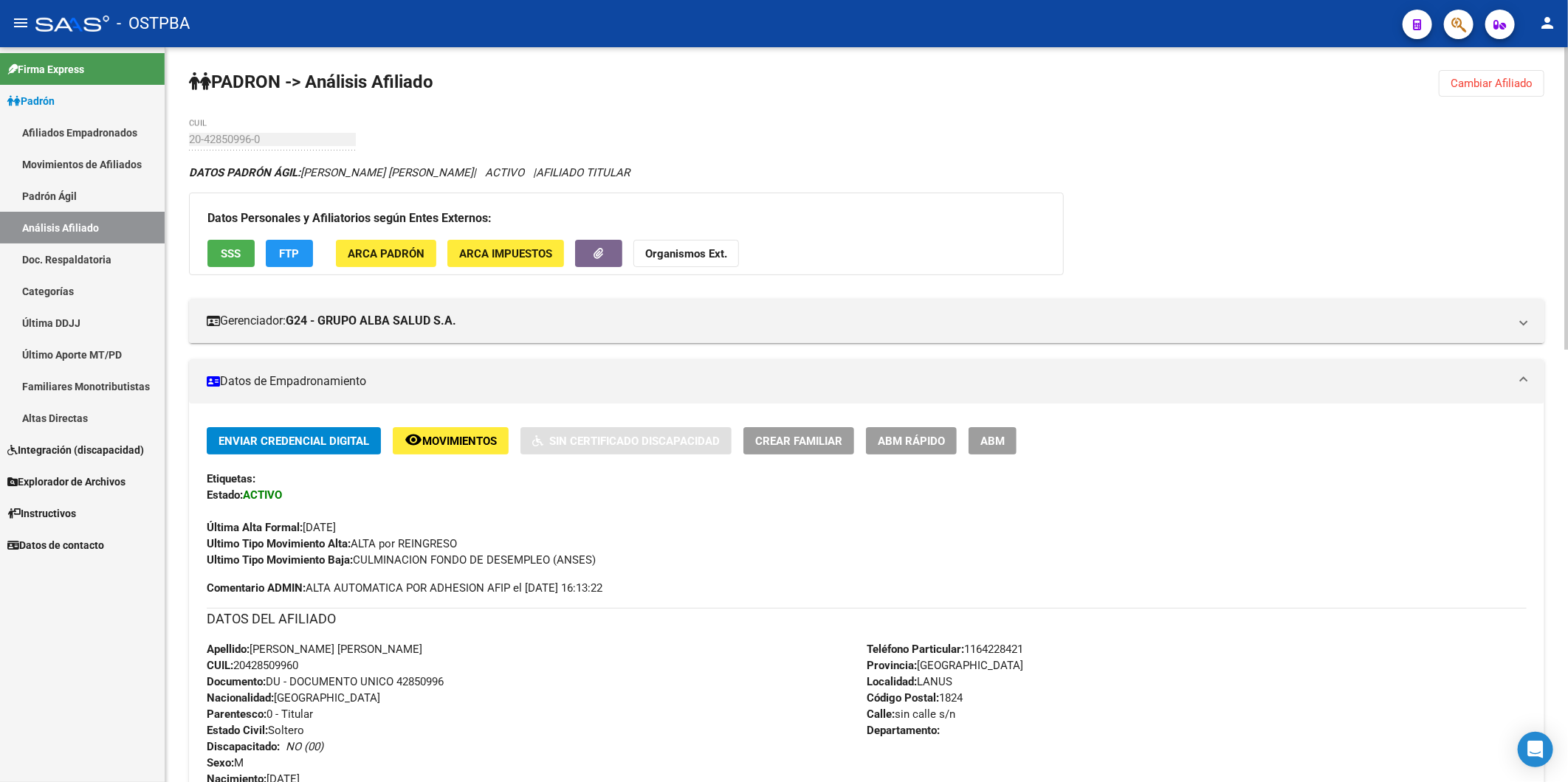
scroll to position [0, 0]
click at [1499, 84] on span "Cambiar Afiliado" at bounding box center [1491, 83] width 82 height 13
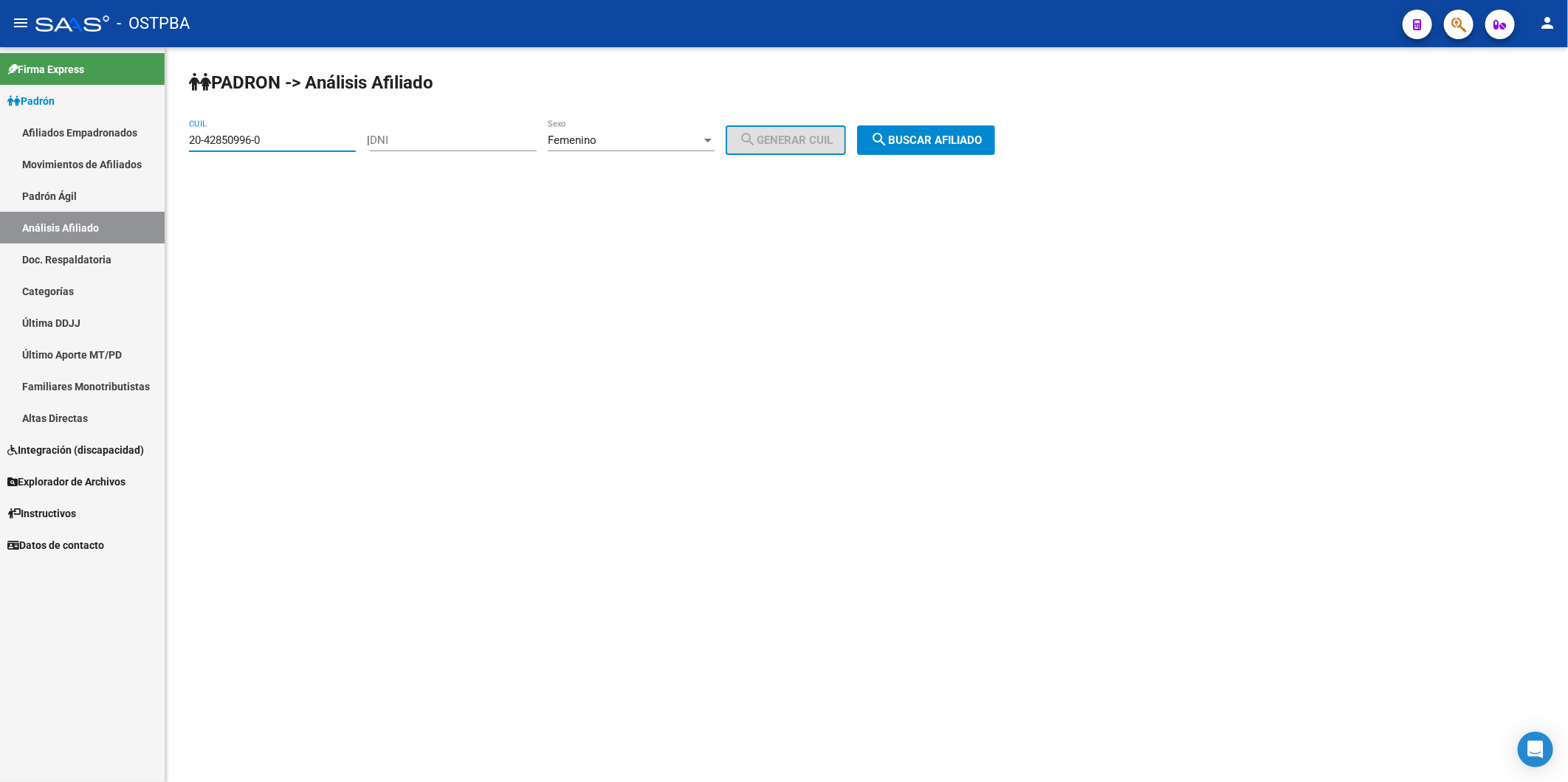
drag, startPoint x: 323, startPoint y: 143, endPoint x: 48, endPoint y: 143, distance: 275.0
click at [55, 144] on mat-sidenav-container "Firma Express Padrón Afiliados Empadronados Movimientos de Afiliados Padrón Ági…" at bounding box center [784, 415] width 1568 height 735
paste input "4286836-1"
click at [957, 143] on span "search Buscar afiliado" at bounding box center [926, 140] width 112 height 13
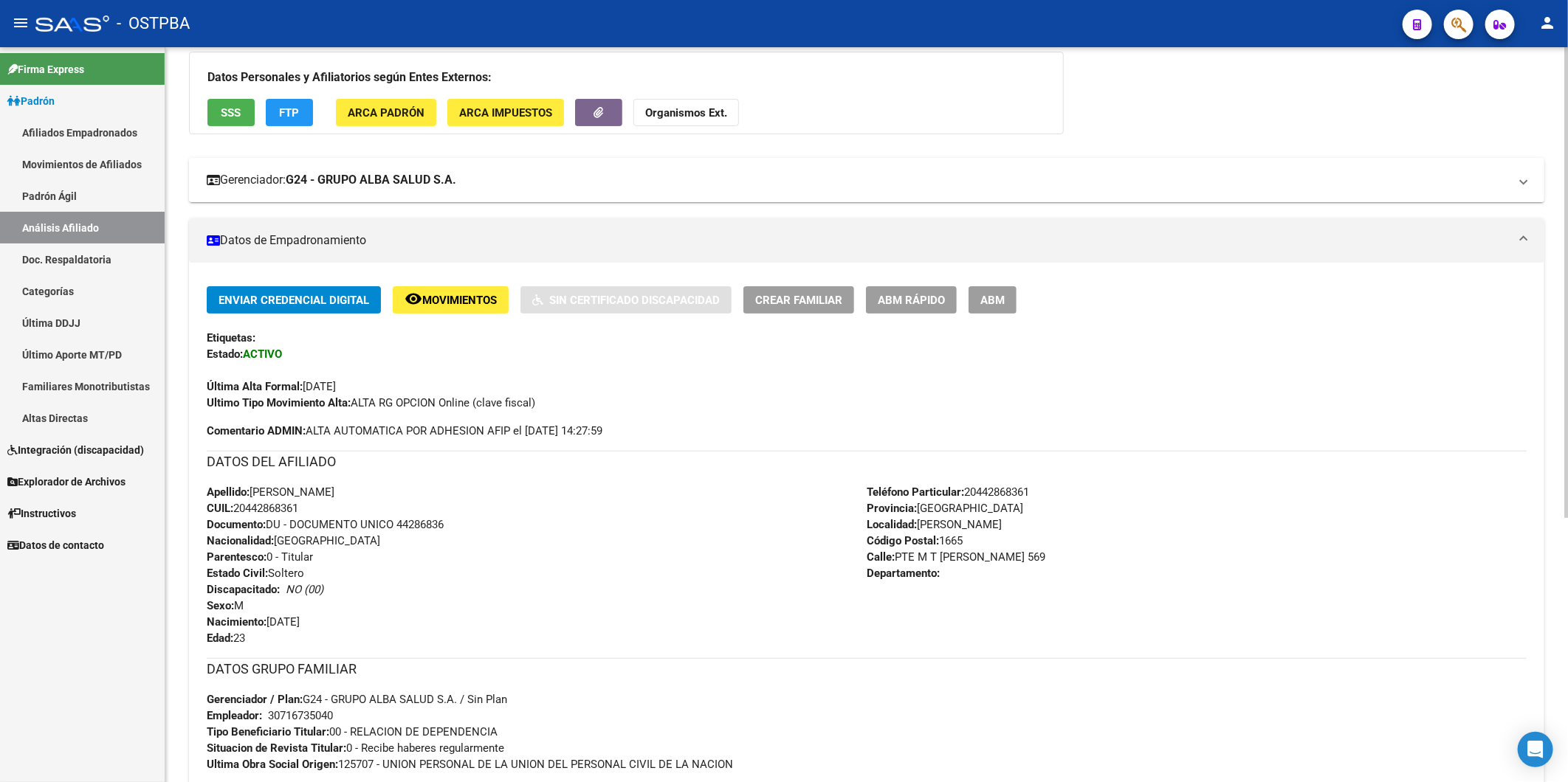
scroll to position [409, 0]
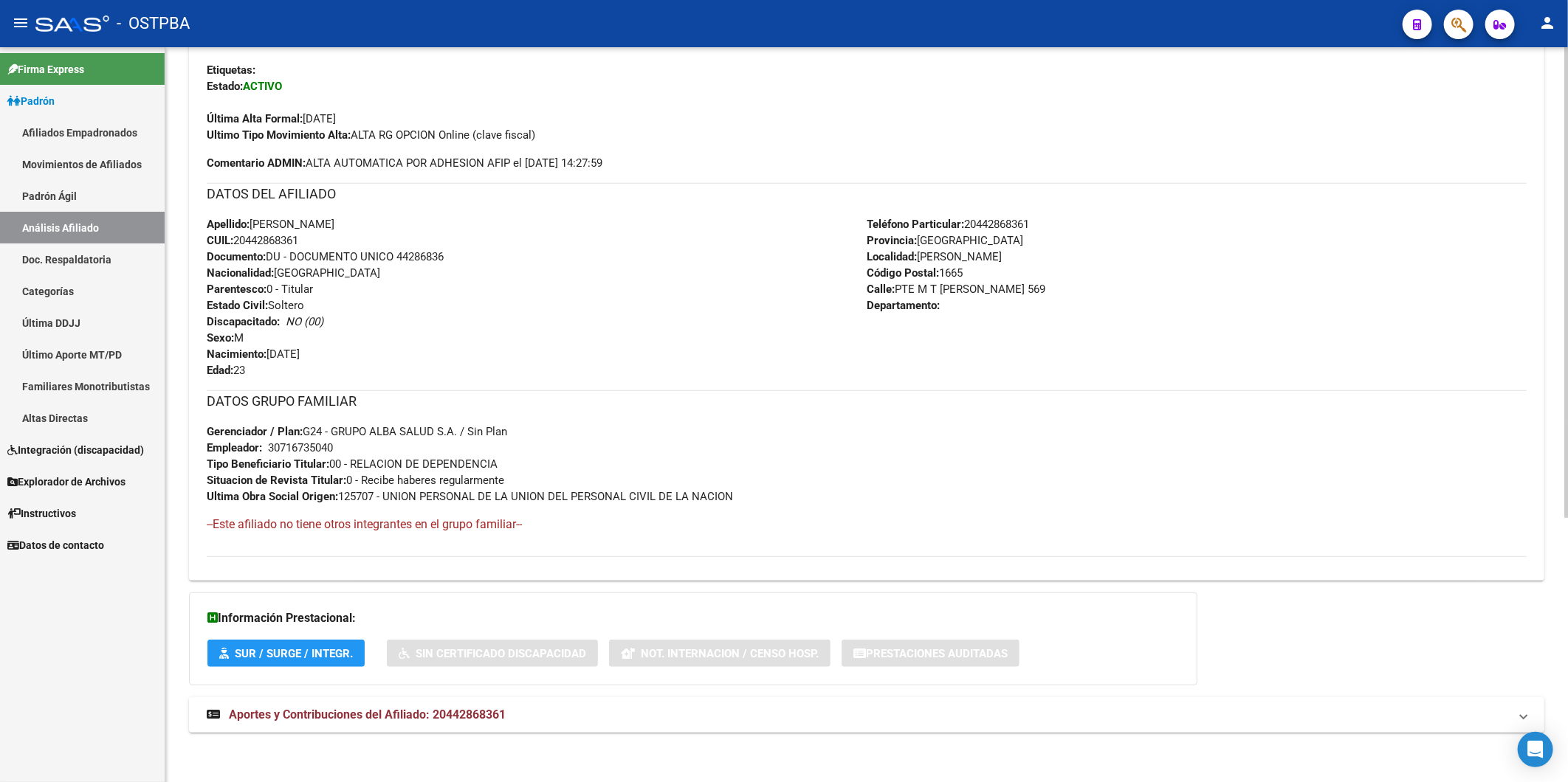
click at [461, 718] on span "Aportes y Contribuciones del Afiliado: 20442868361" at bounding box center [367, 715] width 277 height 14
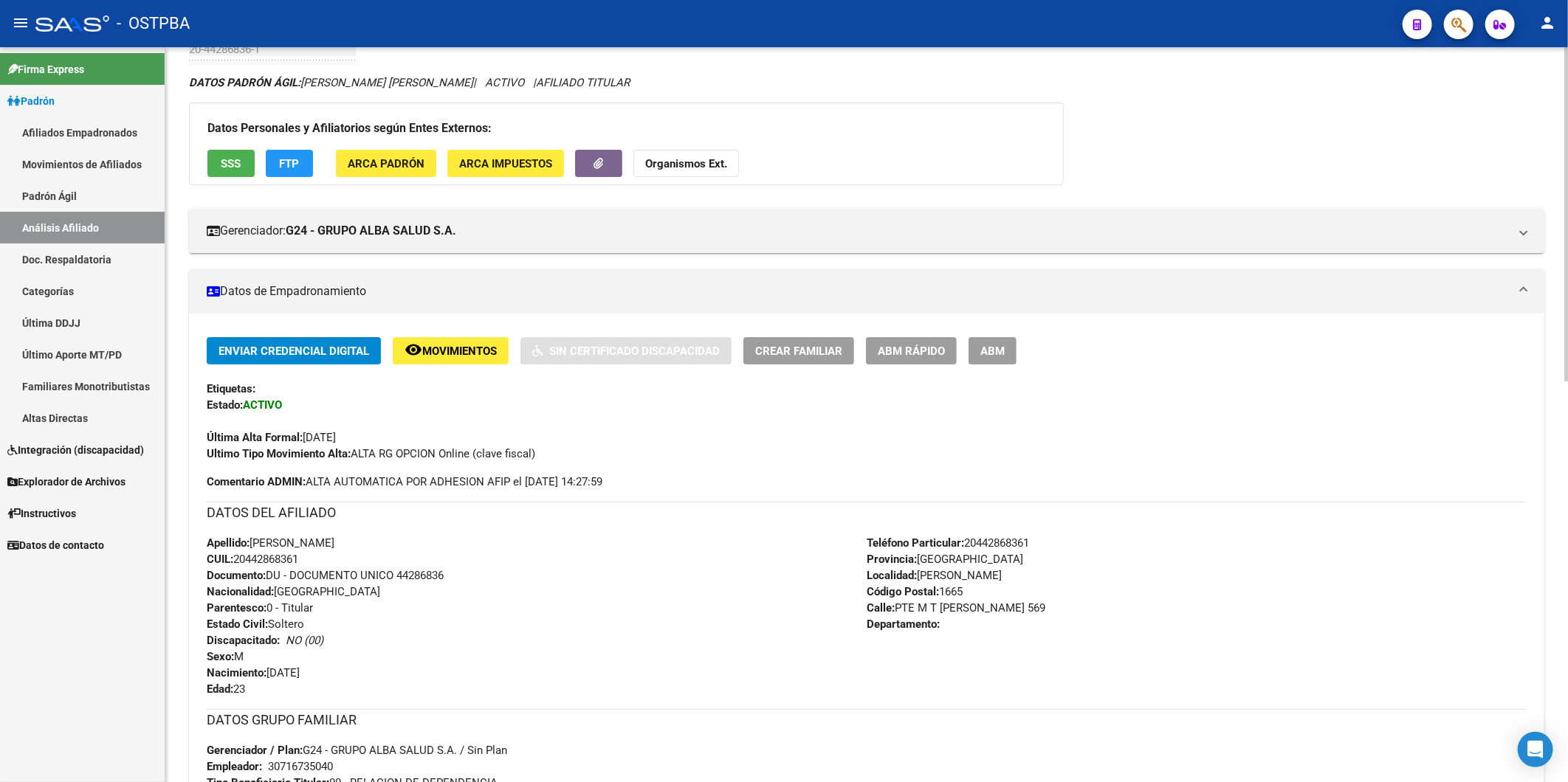
scroll to position [54, 0]
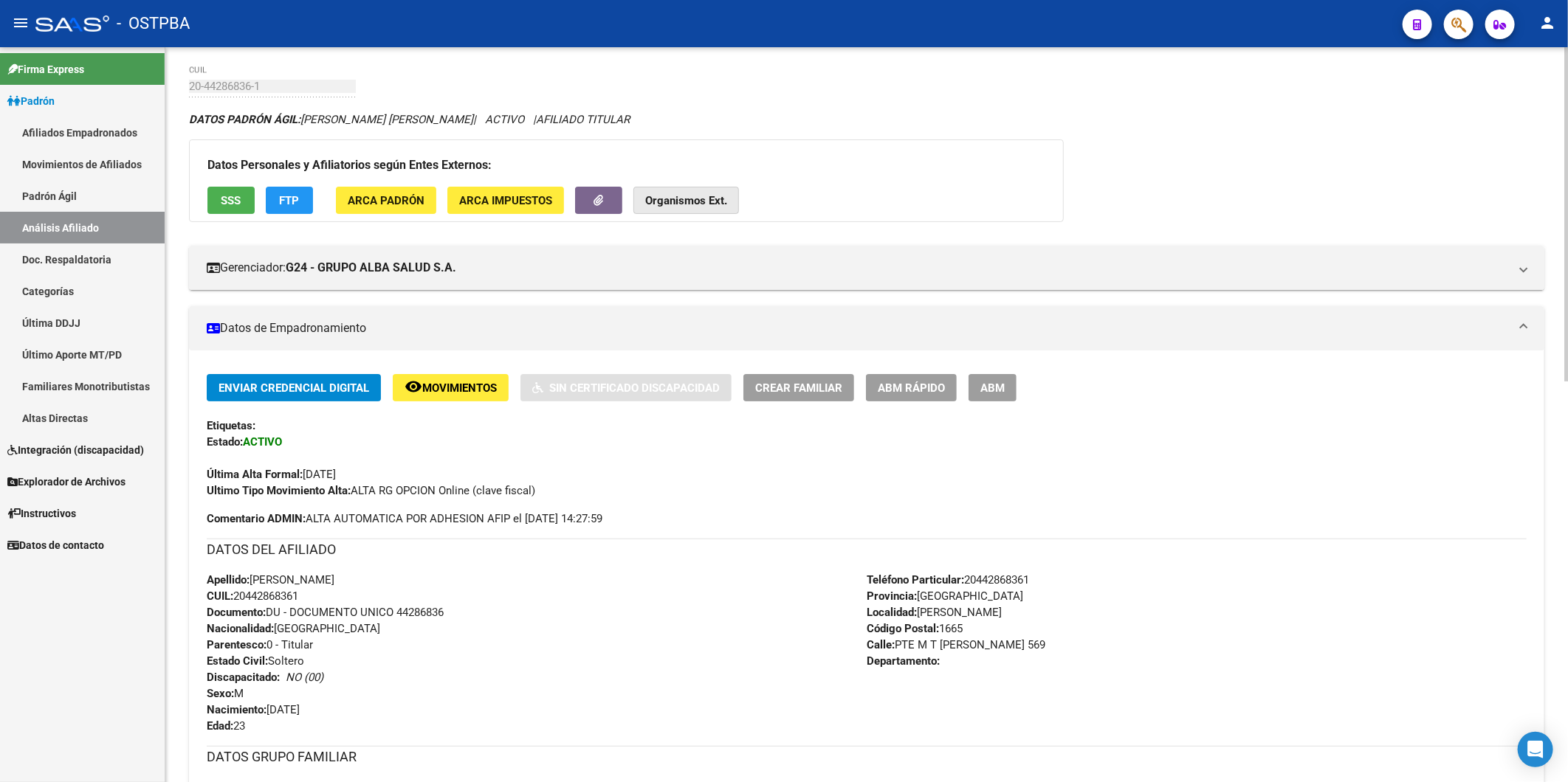
click at [688, 197] on strong "Organismos Ext." at bounding box center [686, 200] width 82 height 13
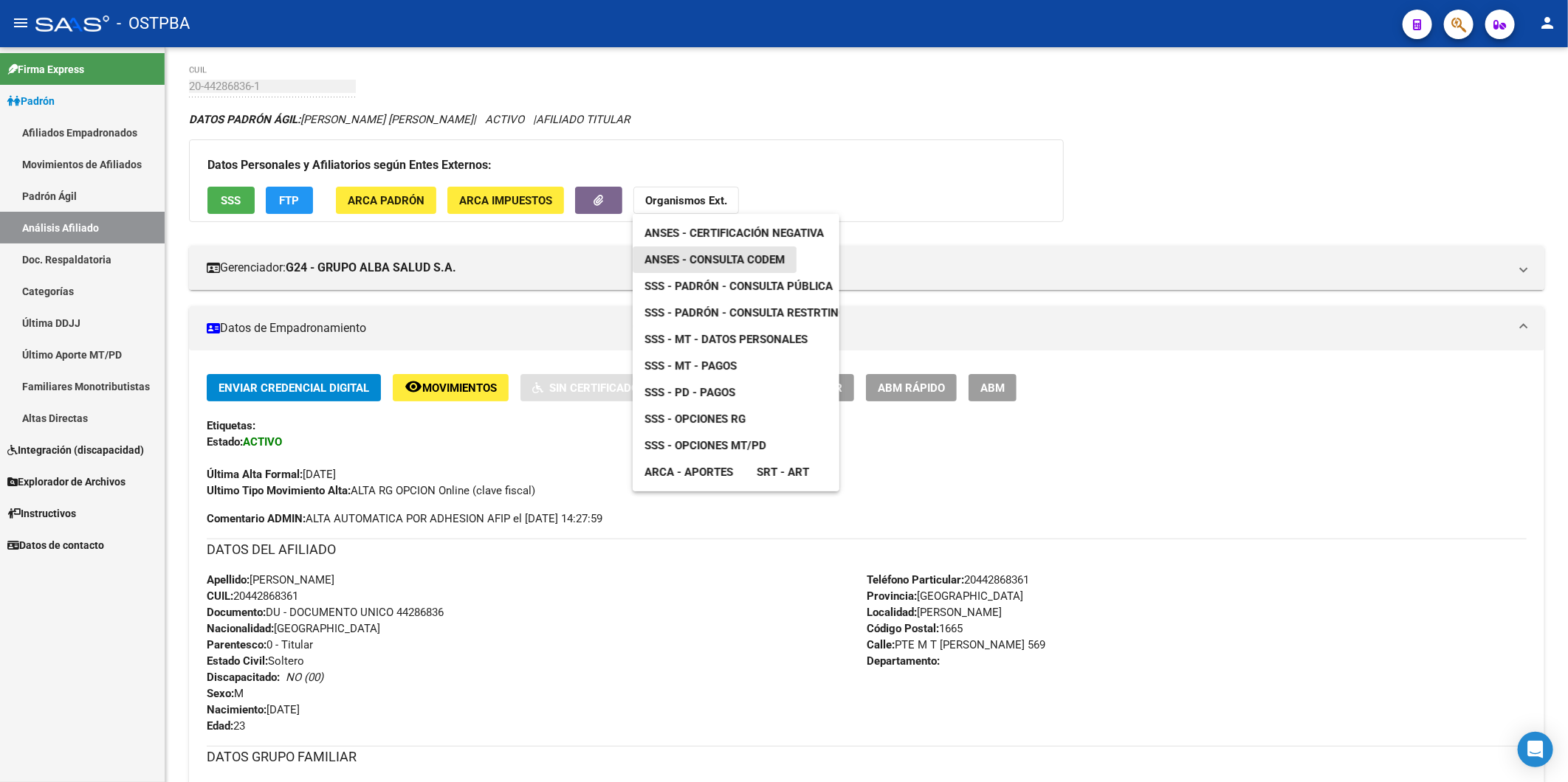
click at [713, 255] on span "ANSES - Consulta CODEM" at bounding box center [715, 260] width 140 height 13
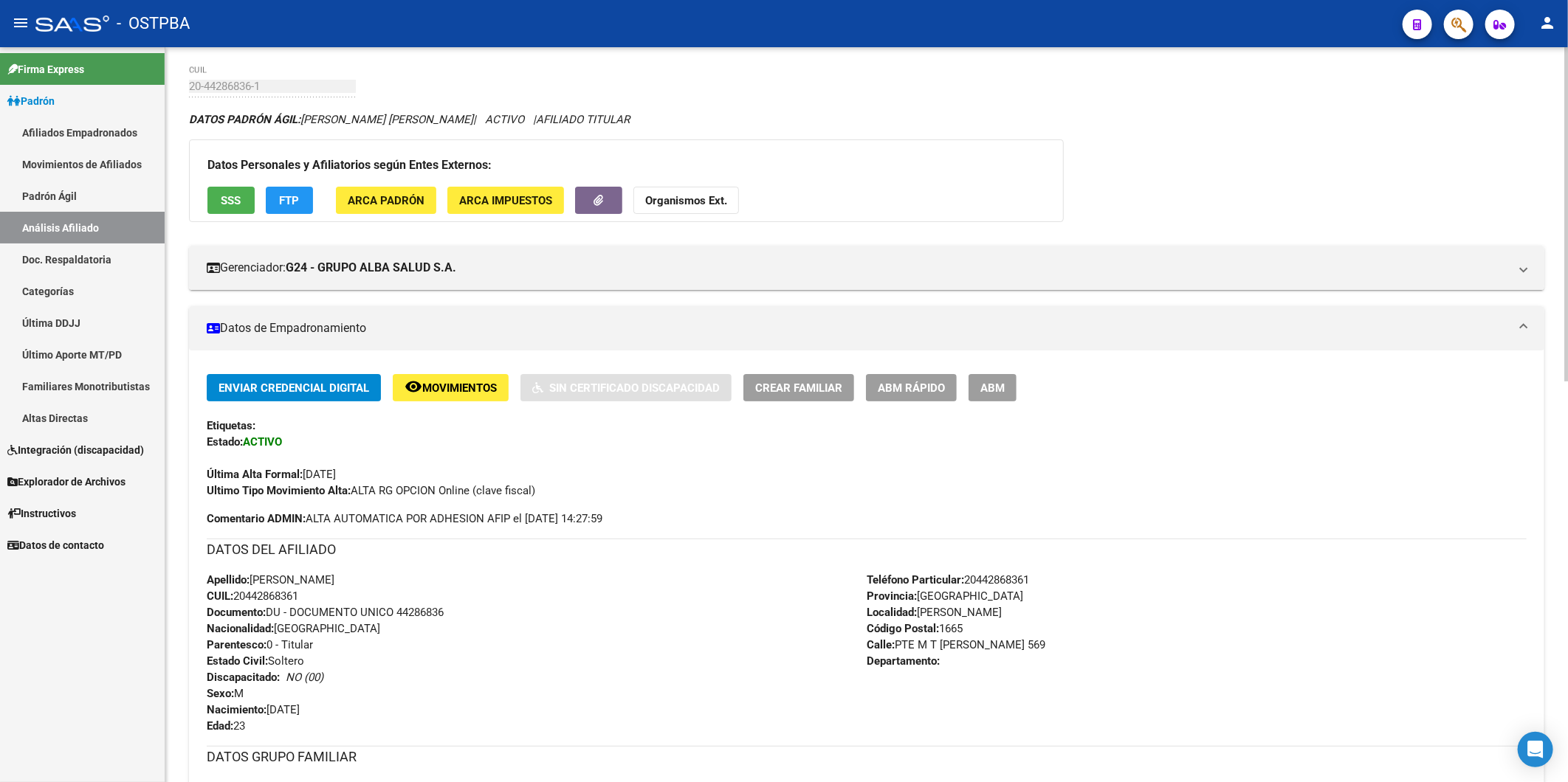
scroll to position [0, 0]
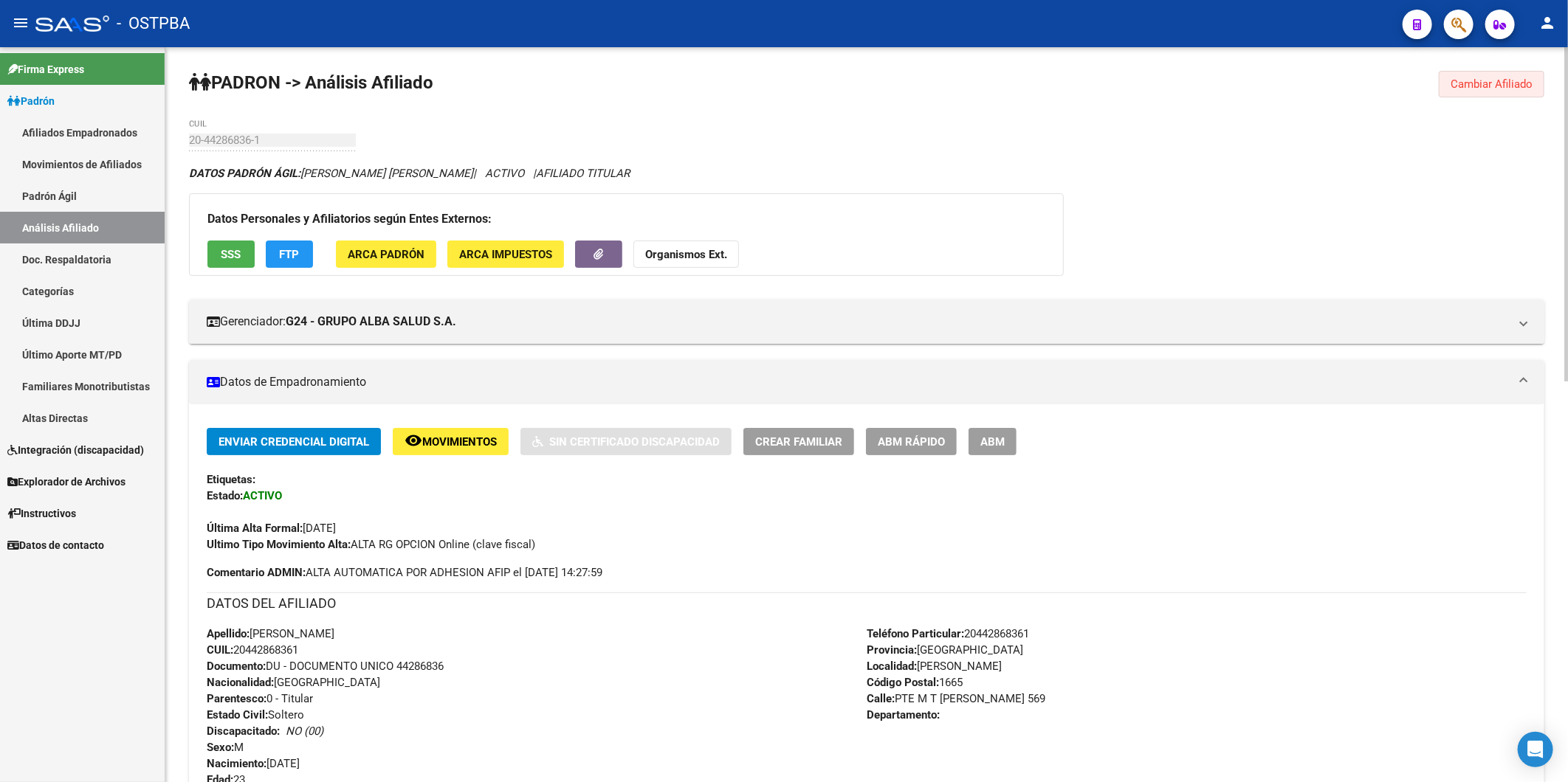
click at [1477, 89] on span "Cambiar Afiliado" at bounding box center [1491, 83] width 82 height 13
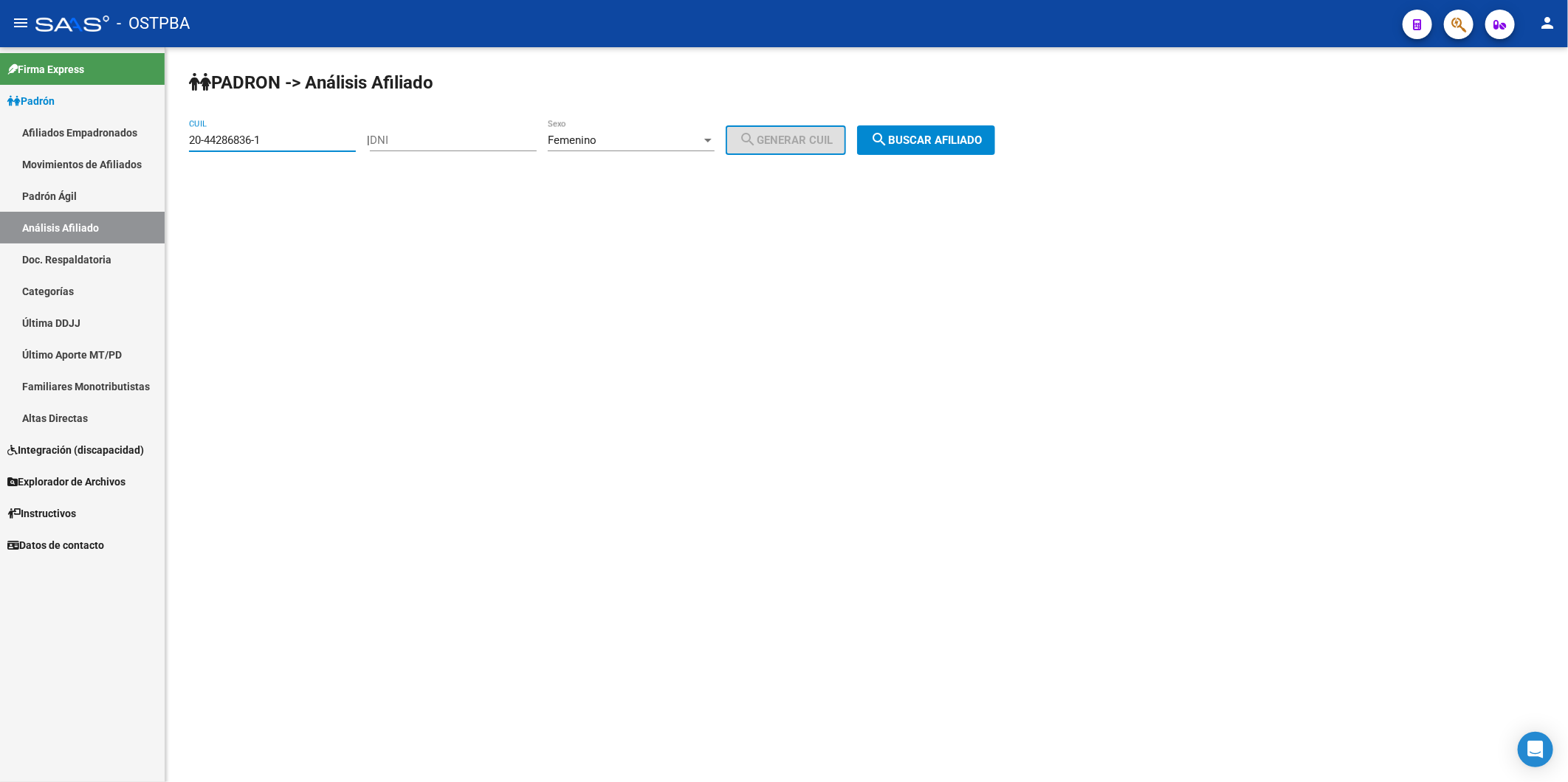
drag, startPoint x: 275, startPoint y: 146, endPoint x: 172, endPoint y: 136, distance: 103.5
click at [172, 136] on div "PADRON -> Análisis Afiliado 20-44286836-1 CUIL | DNI Femenino Sexo search Gener…" at bounding box center [867, 125] width 1403 height 155
paste input "511610-7"
click at [968, 139] on span "search Buscar afiliado" at bounding box center [926, 140] width 112 height 13
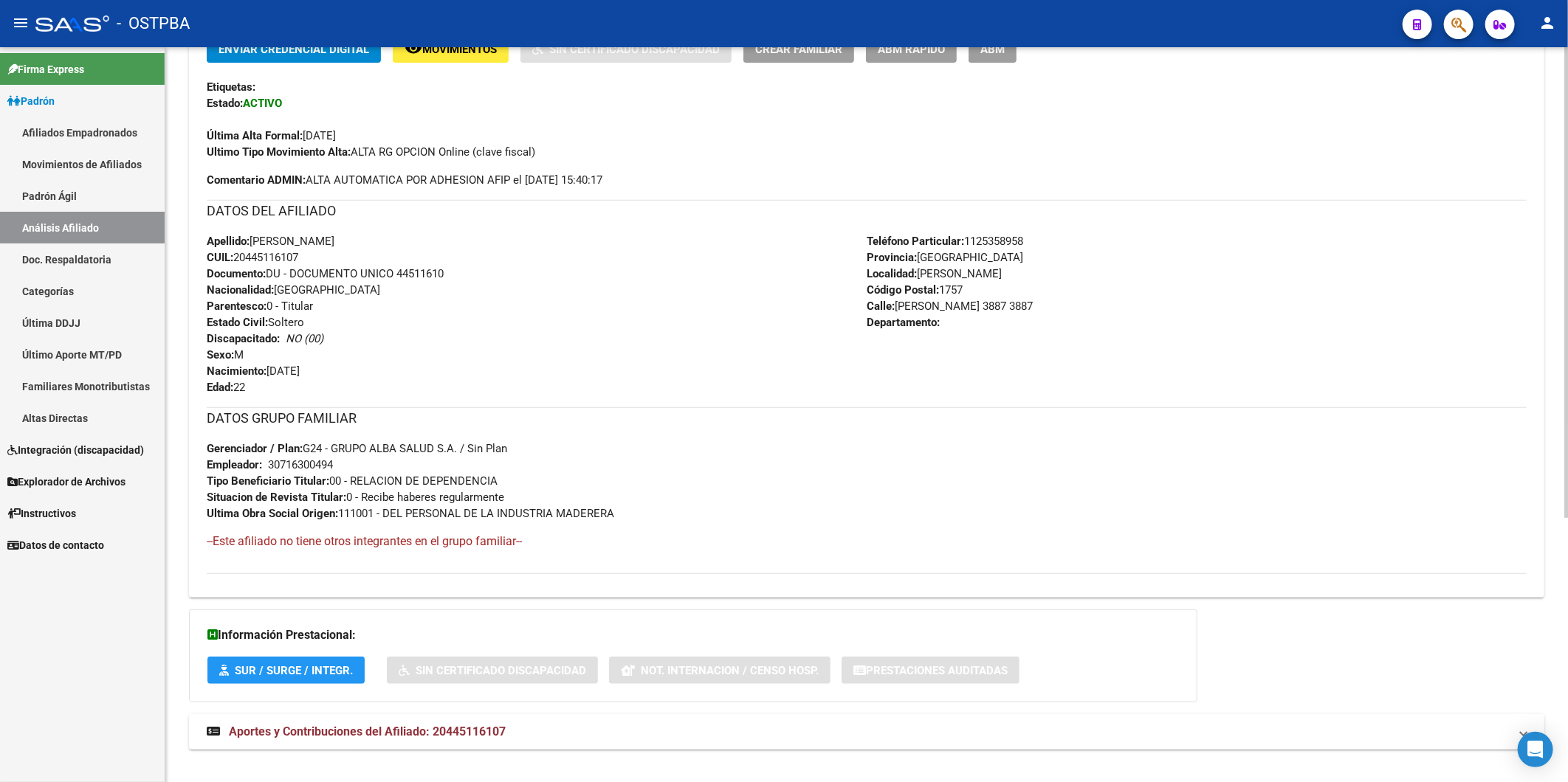
scroll to position [413, 0]
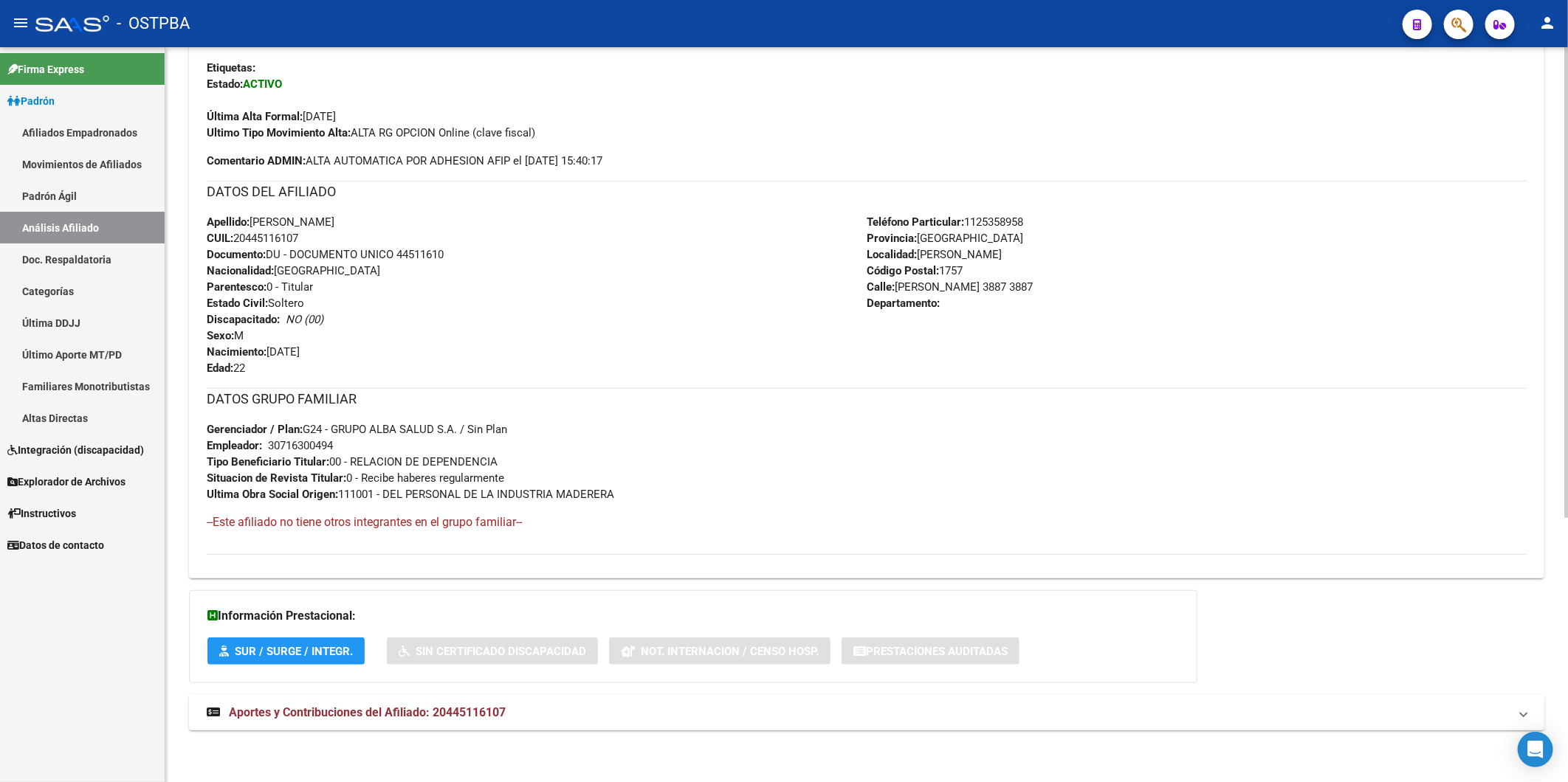
click at [424, 709] on span "Aportes y Contribuciones del Afiliado: 20445116107" at bounding box center [367, 713] width 277 height 14
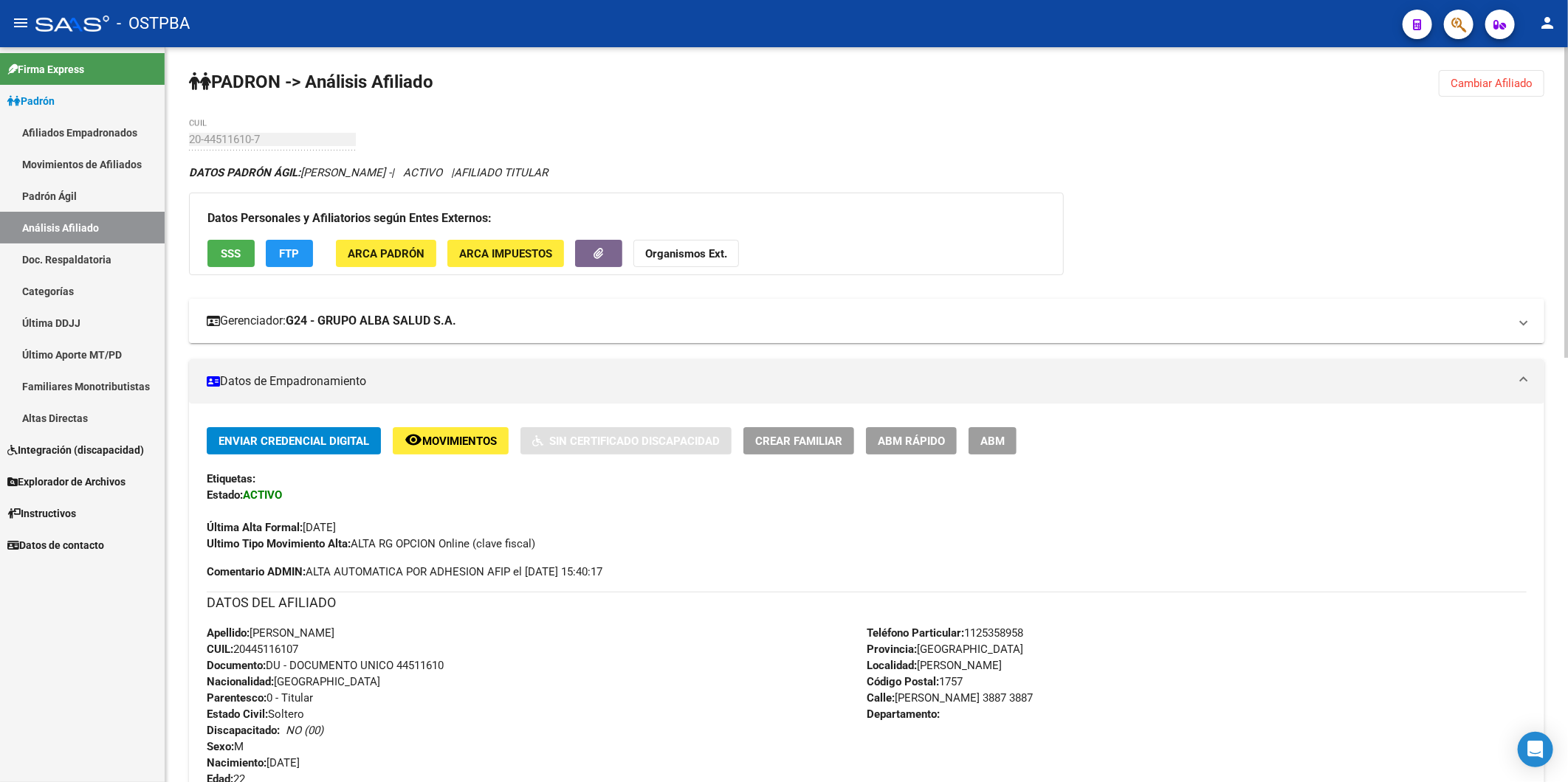
scroll to position [0, 0]
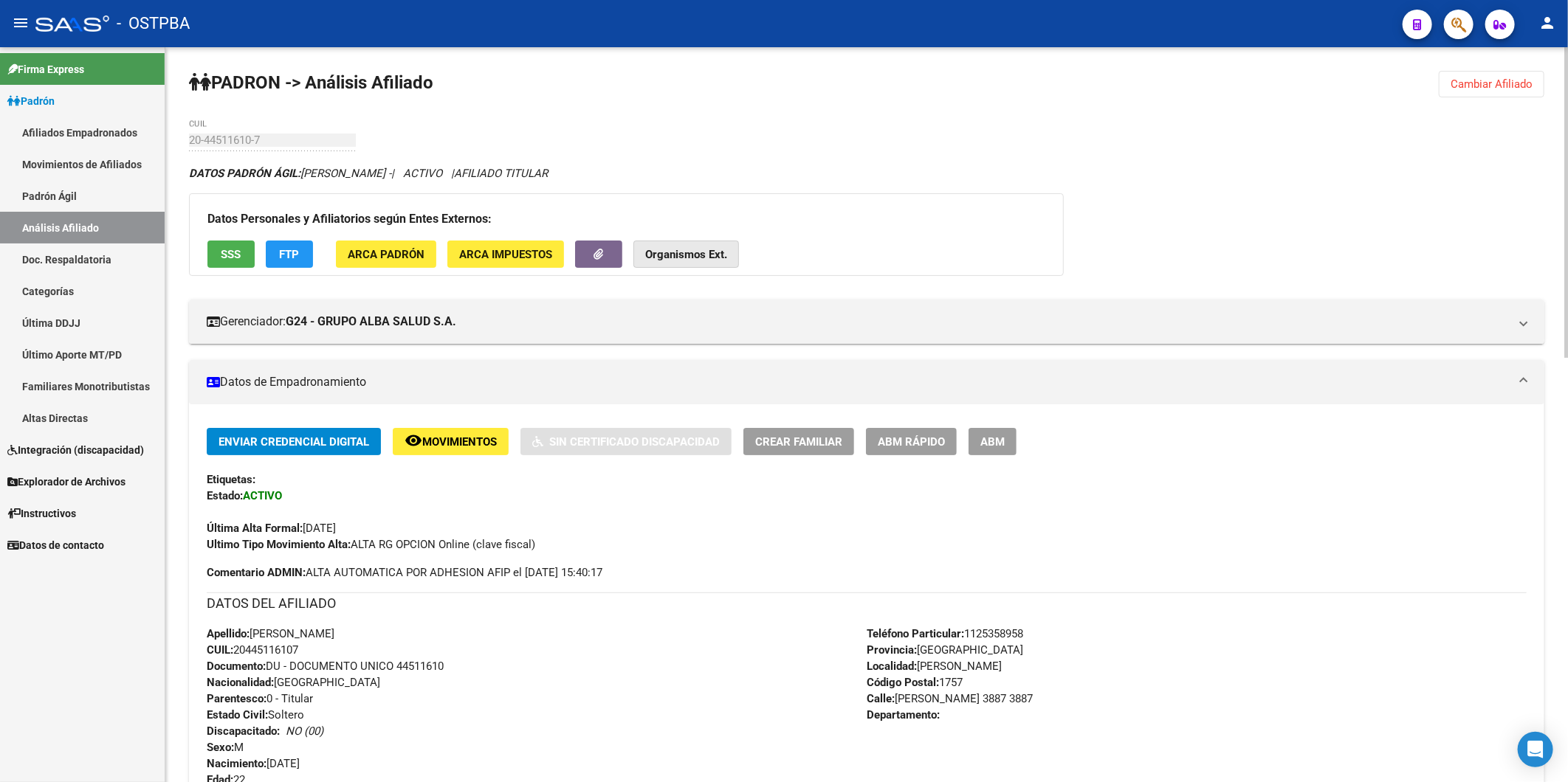
click at [722, 259] on strong "Organismos Ext." at bounding box center [686, 254] width 82 height 13
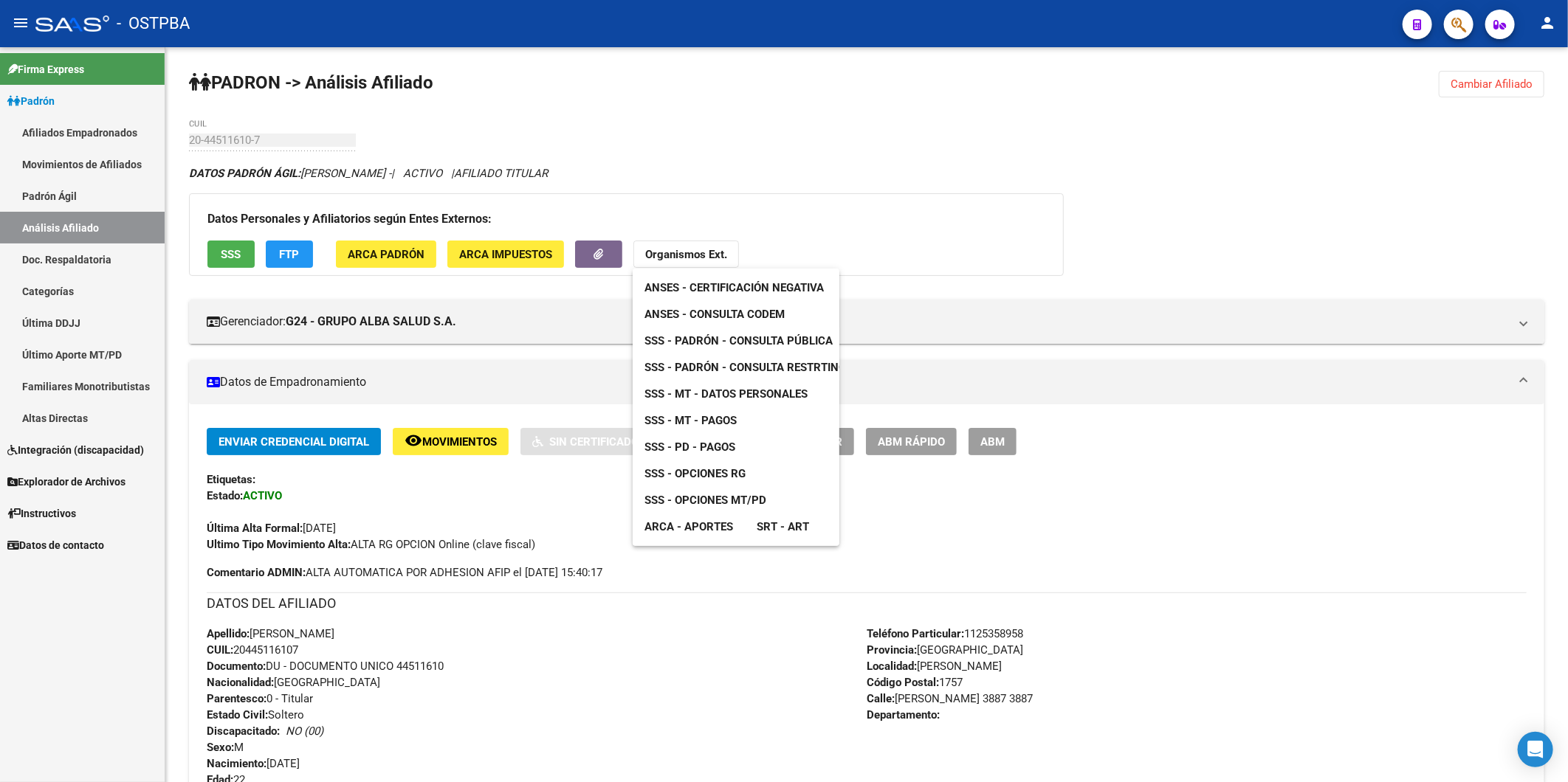
click at [729, 310] on span "ANSES - Consulta CODEM" at bounding box center [715, 314] width 140 height 13
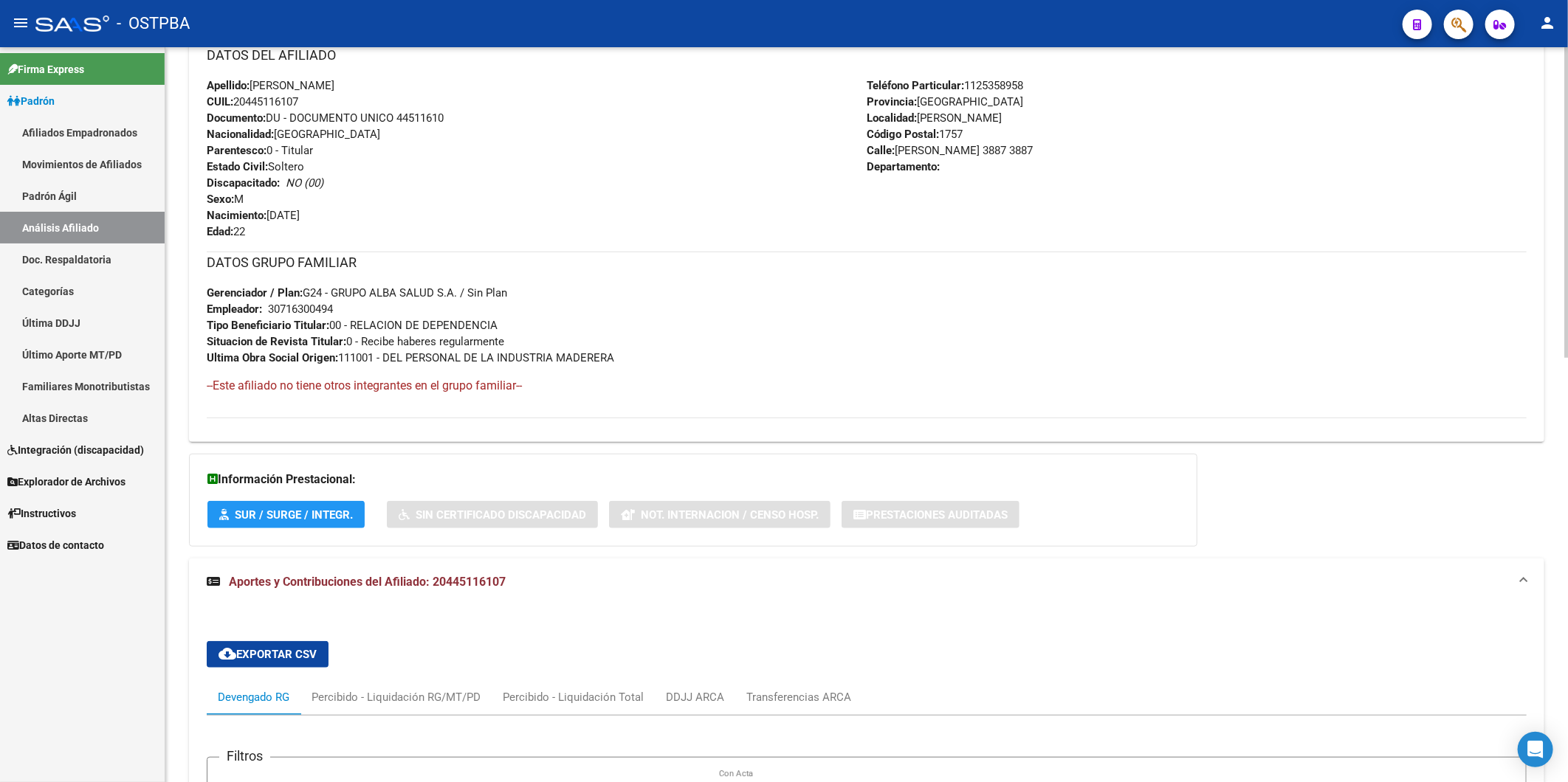
scroll to position [655, 0]
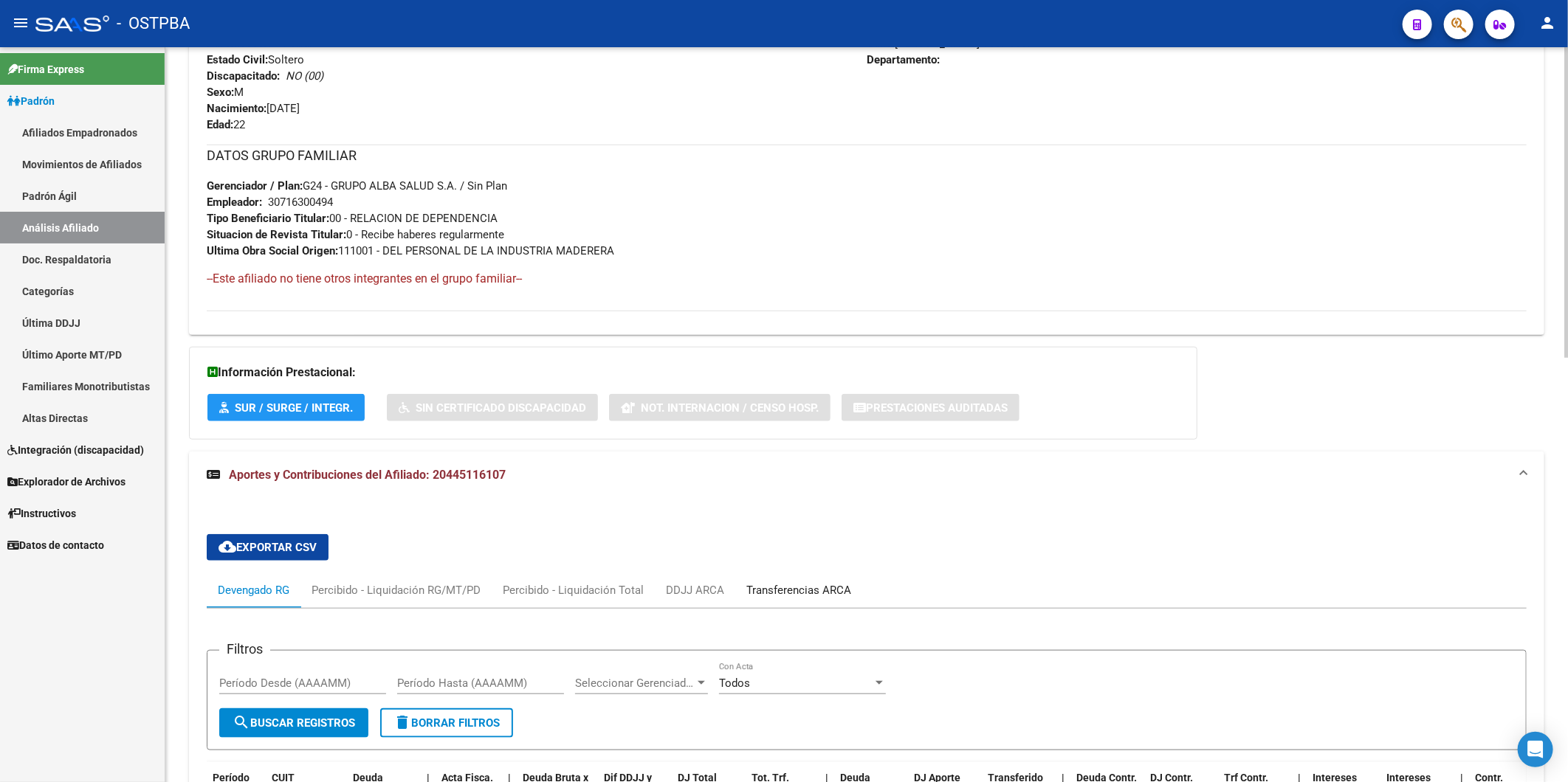
click at [777, 588] on div "Transferencias ARCA" at bounding box center [799, 590] width 105 height 16
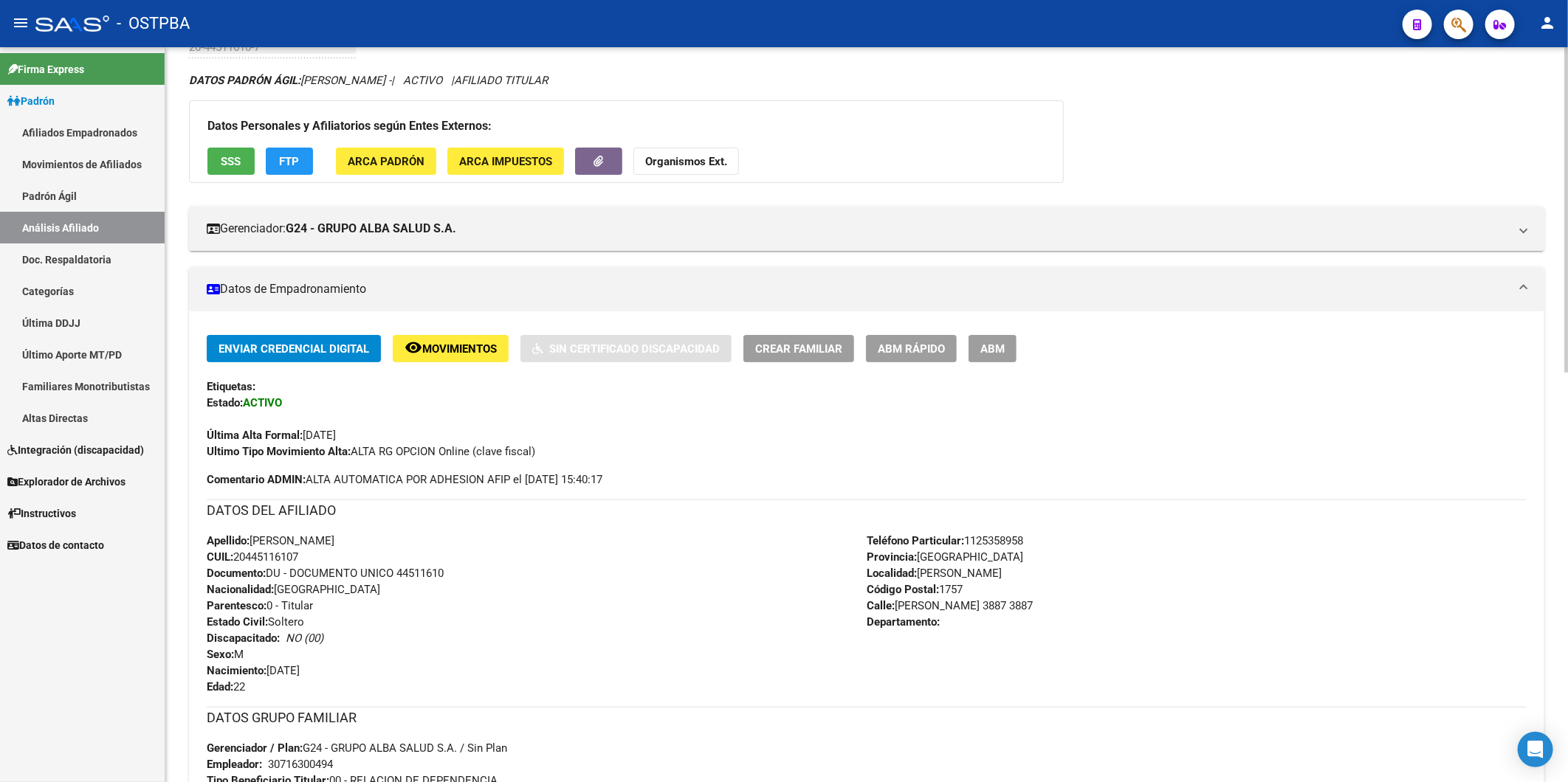
scroll to position [0, 0]
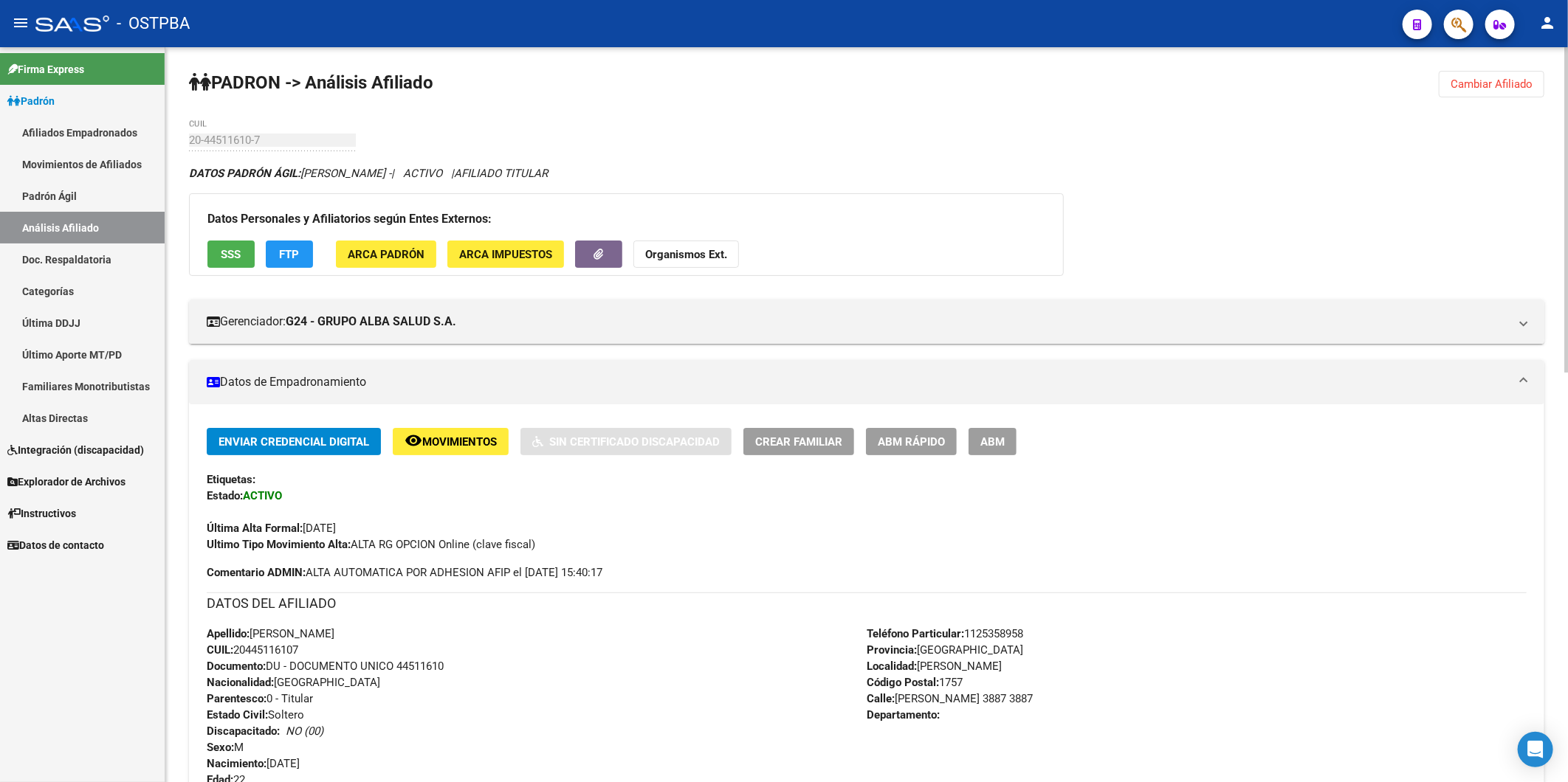
click at [1479, 90] on span "Cambiar Afiliado" at bounding box center [1491, 83] width 82 height 13
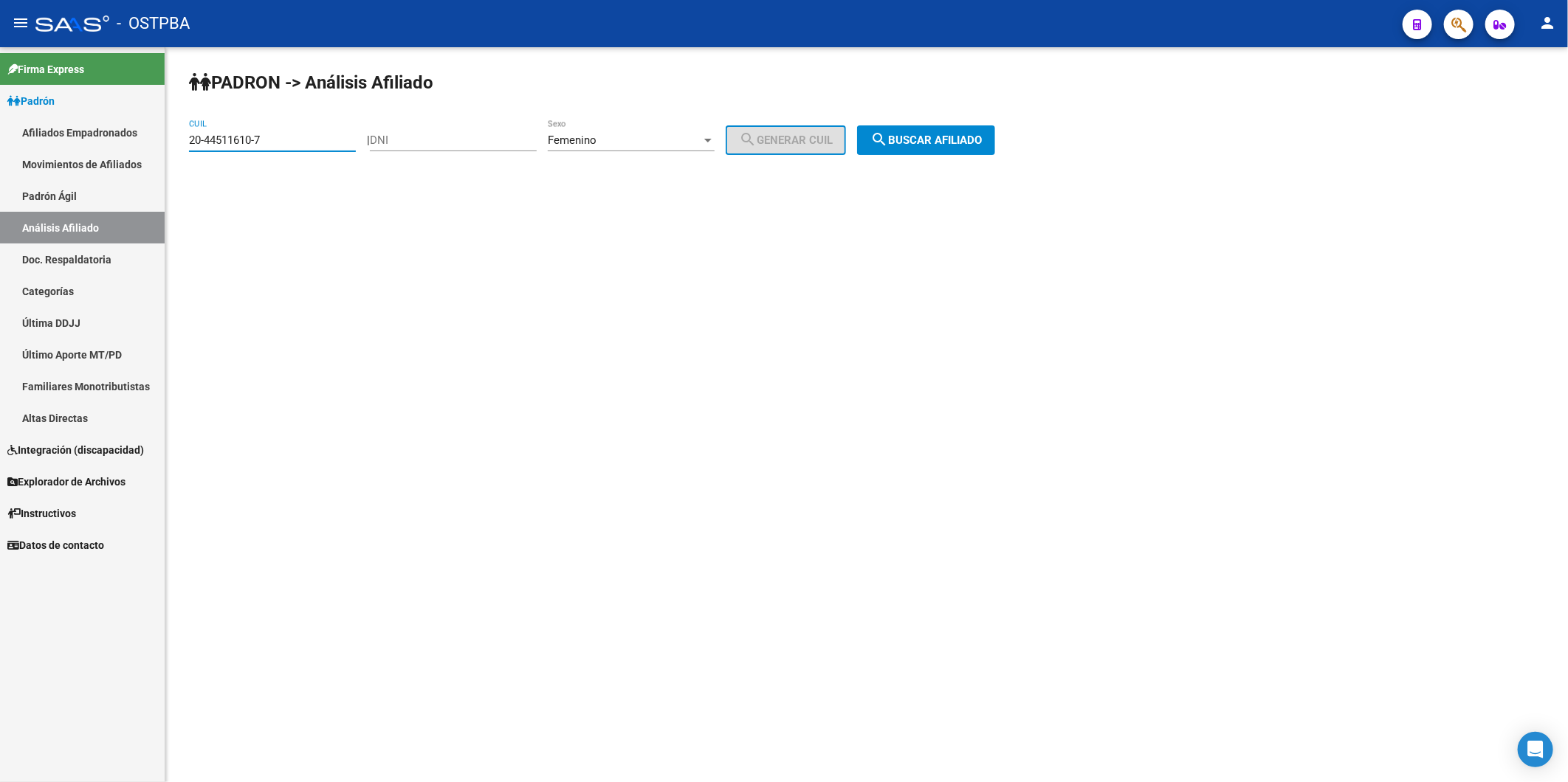
drag, startPoint x: 307, startPoint y: 142, endPoint x: 172, endPoint y: 144, distance: 135.0
click at [161, 140] on mat-sidenav-container "Firma Express Padrón Afiliados Empadronados Movimientos de Afiliados Padrón Ági…" at bounding box center [784, 415] width 1568 height 735
paste input "793493-1"
click at [953, 140] on span "search Buscar afiliado" at bounding box center [926, 140] width 112 height 13
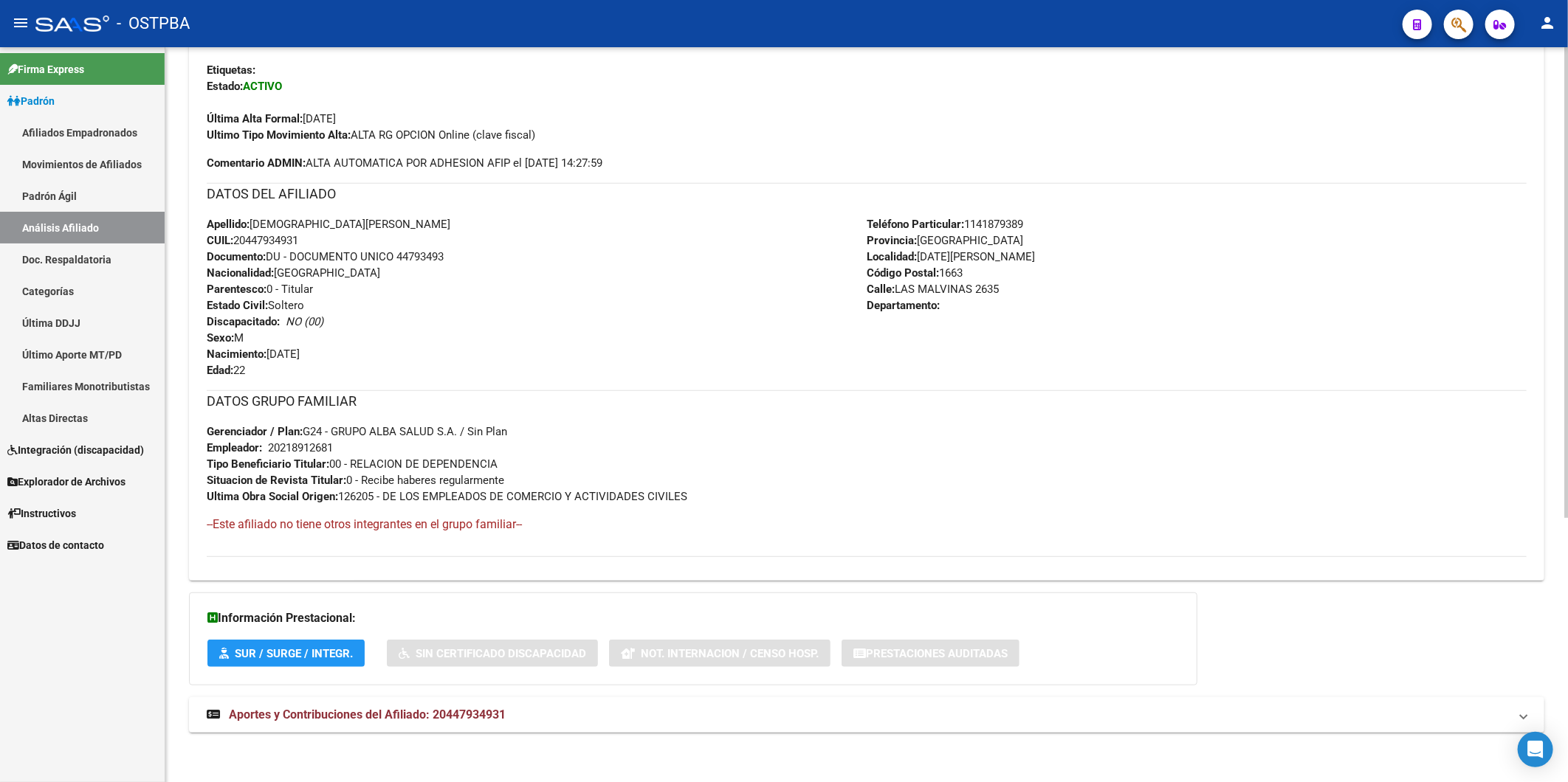
scroll to position [413, 0]
click at [470, 711] on span "Aportes y Contribuciones del Afiliado: 20447934931" at bounding box center [367, 713] width 277 height 14
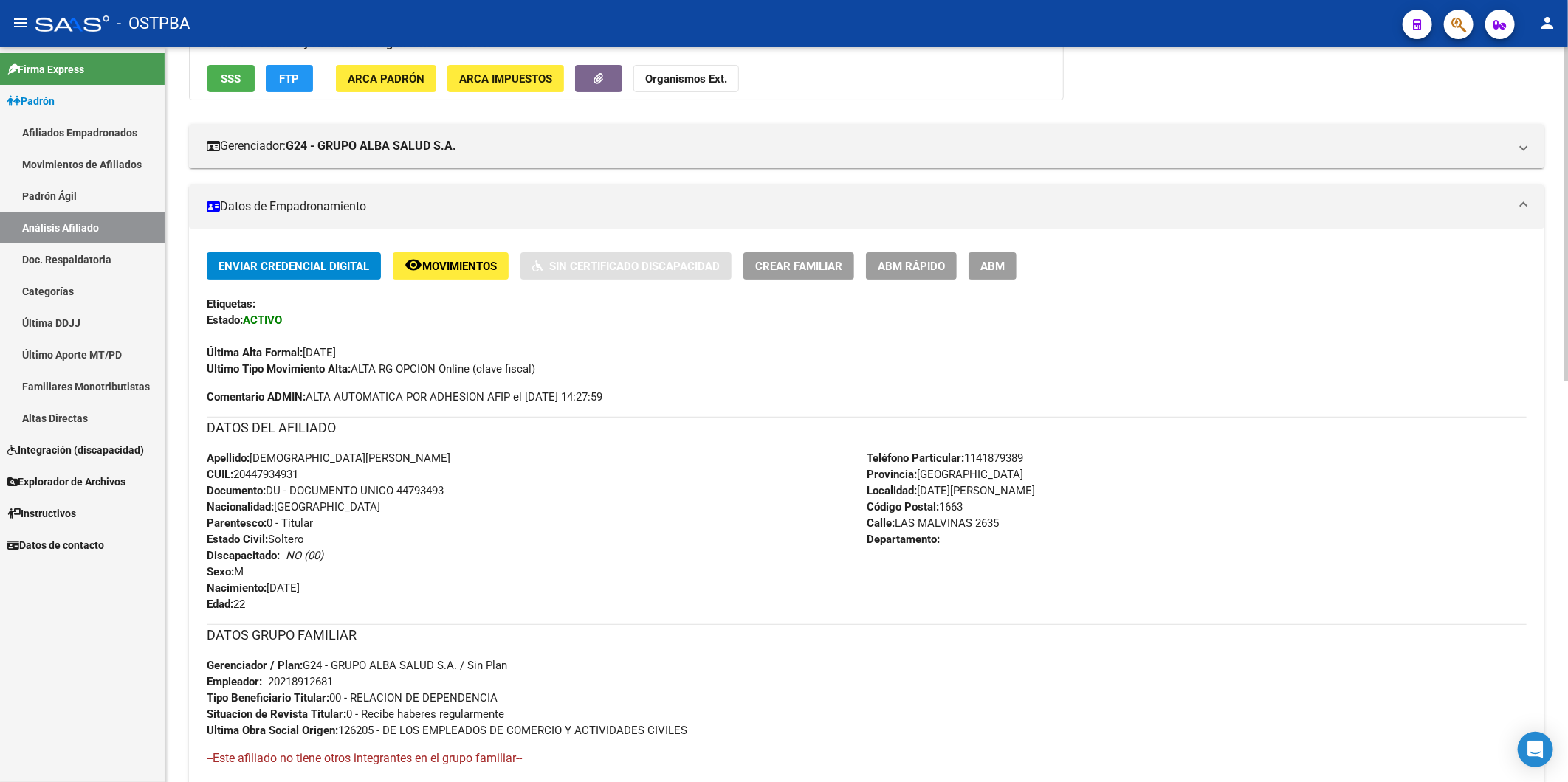
scroll to position [172, 0]
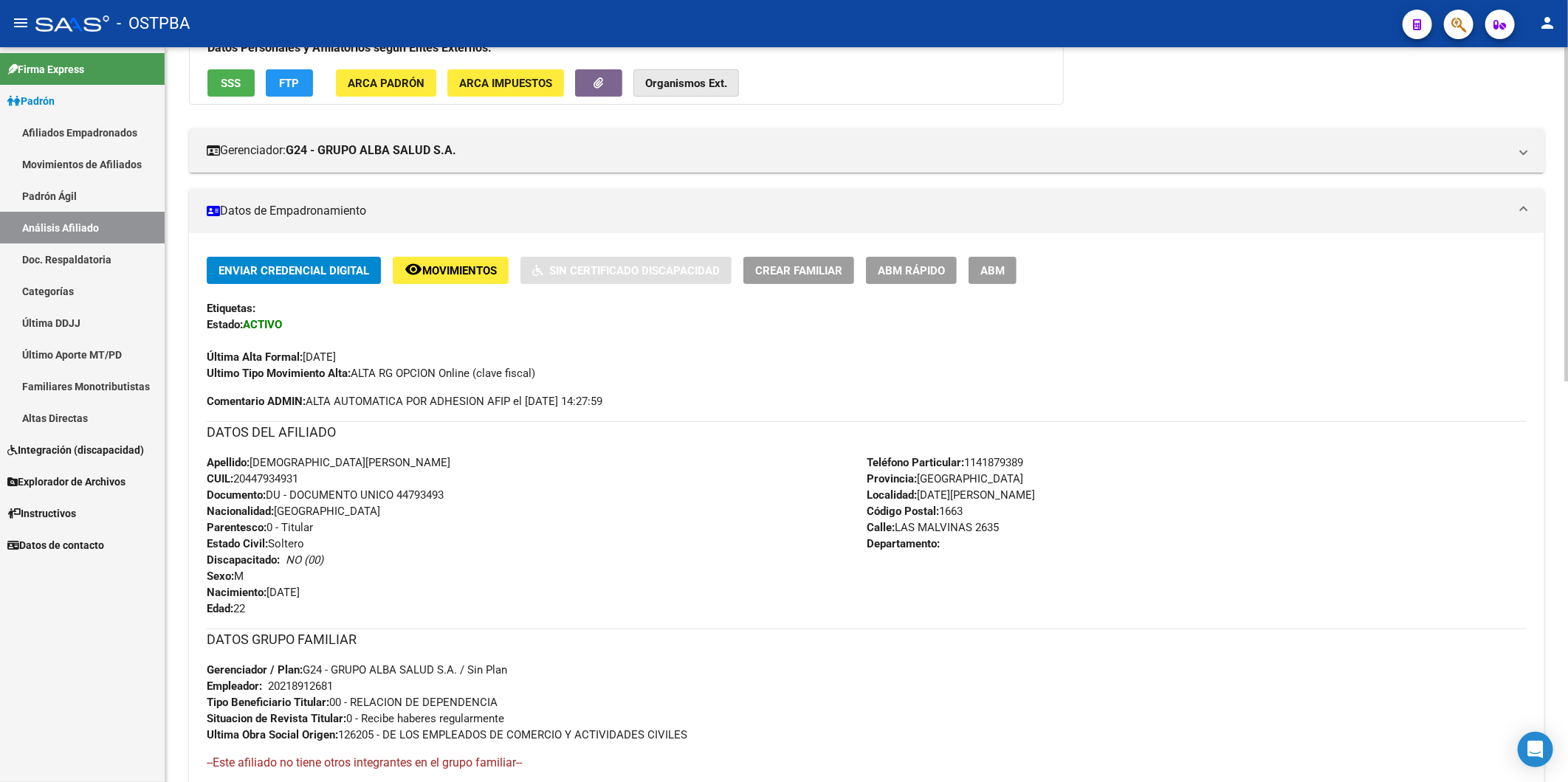
click at [675, 85] on strong "Organismos Ext." at bounding box center [686, 83] width 82 height 13
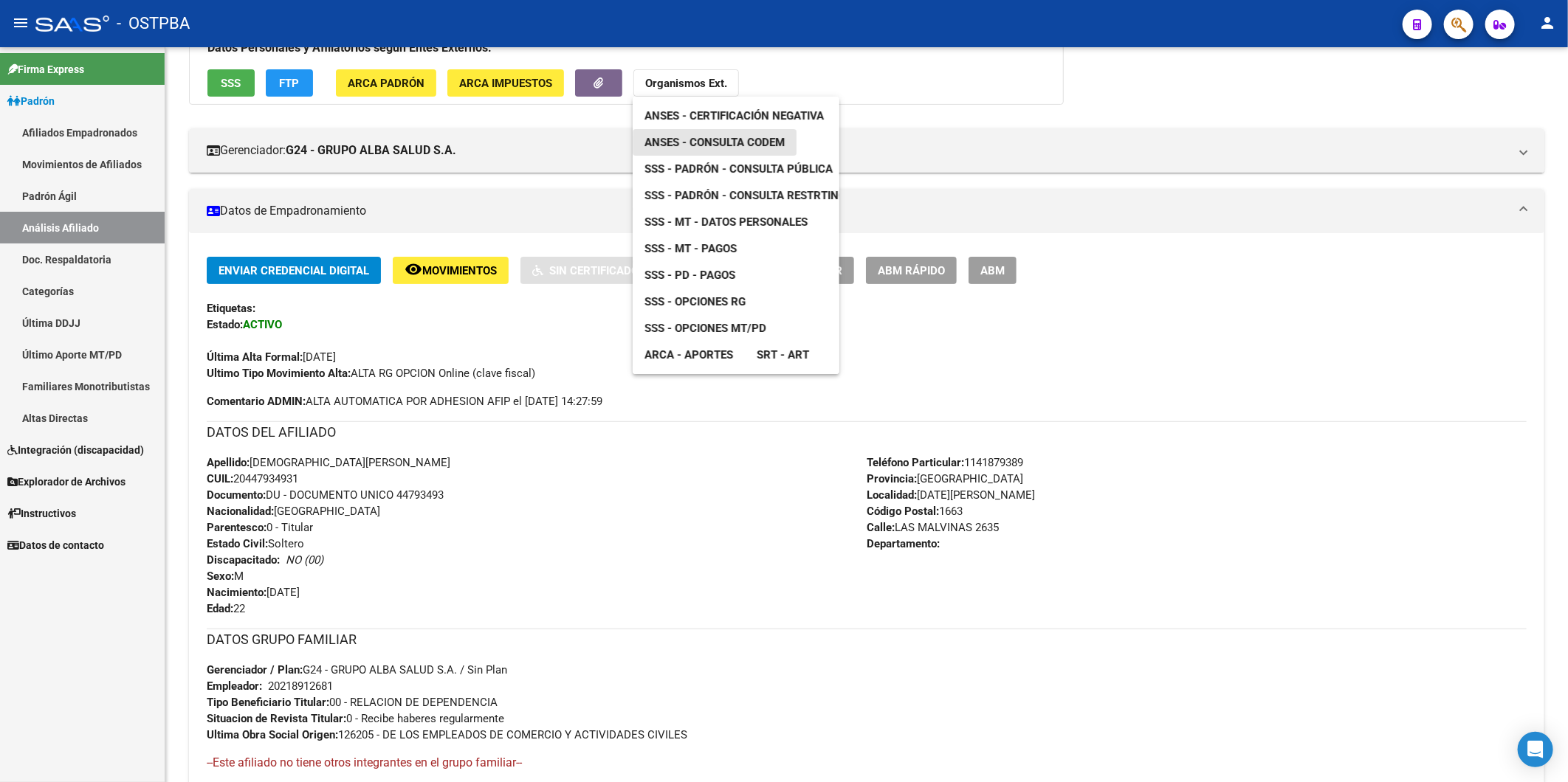
click at [742, 144] on span "ANSES - Consulta CODEM" at bounding box center [715, 142] width 140 height 13
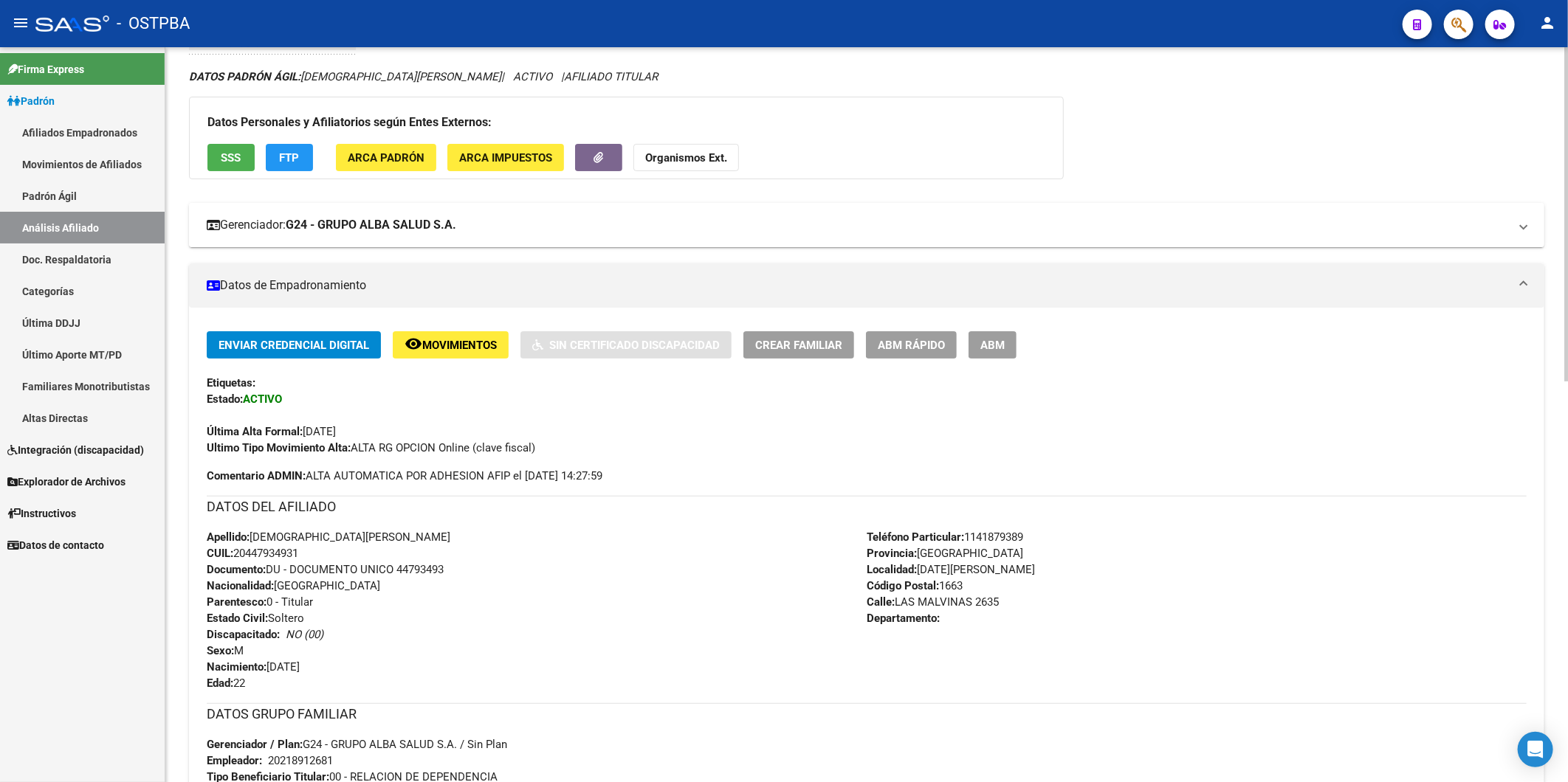
scroll to position [0, 0]
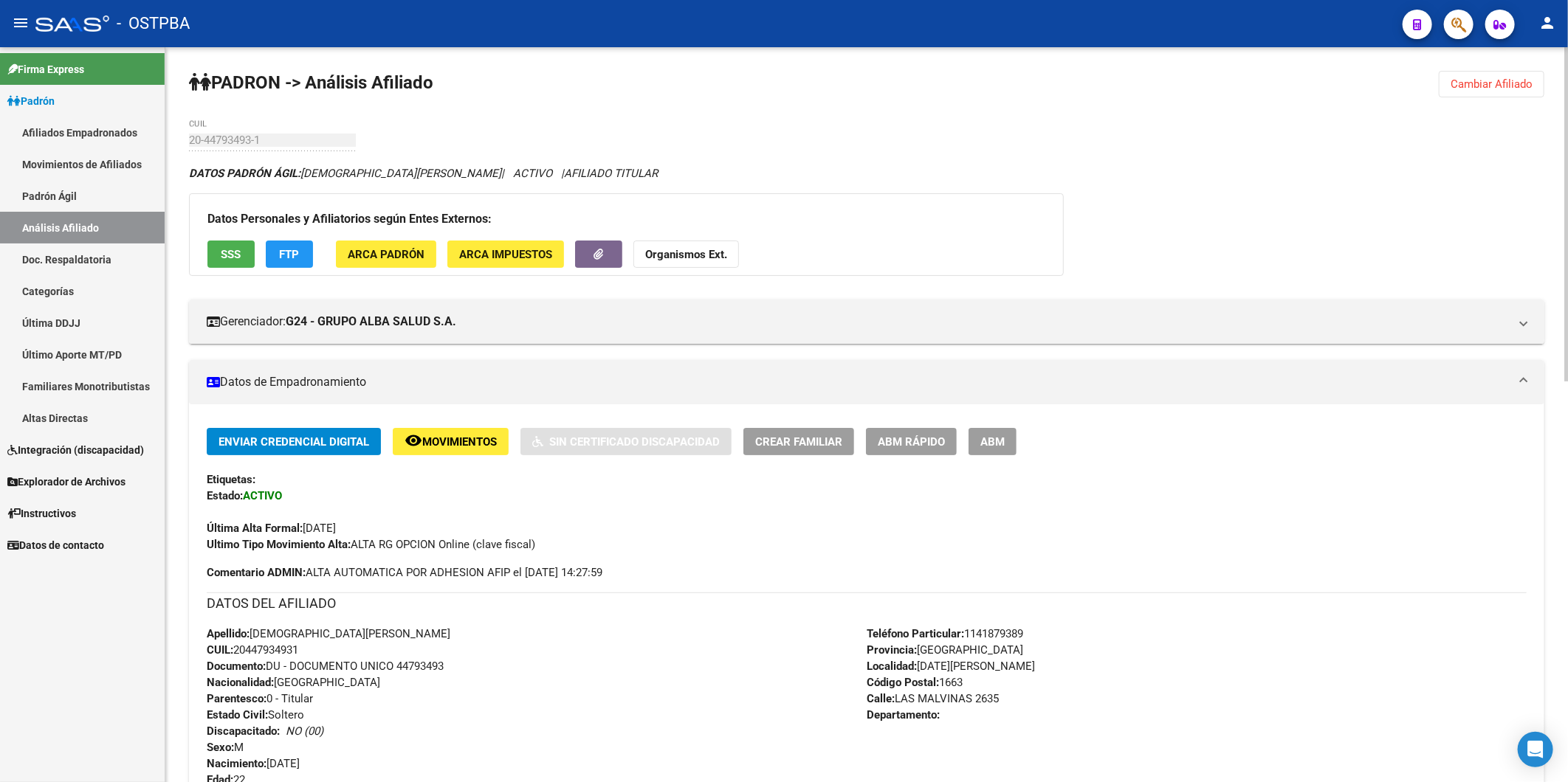
click at [1488, 85] on span "Cambiar Afiliado" at bounding box center [1491, 83] width 82 height 13
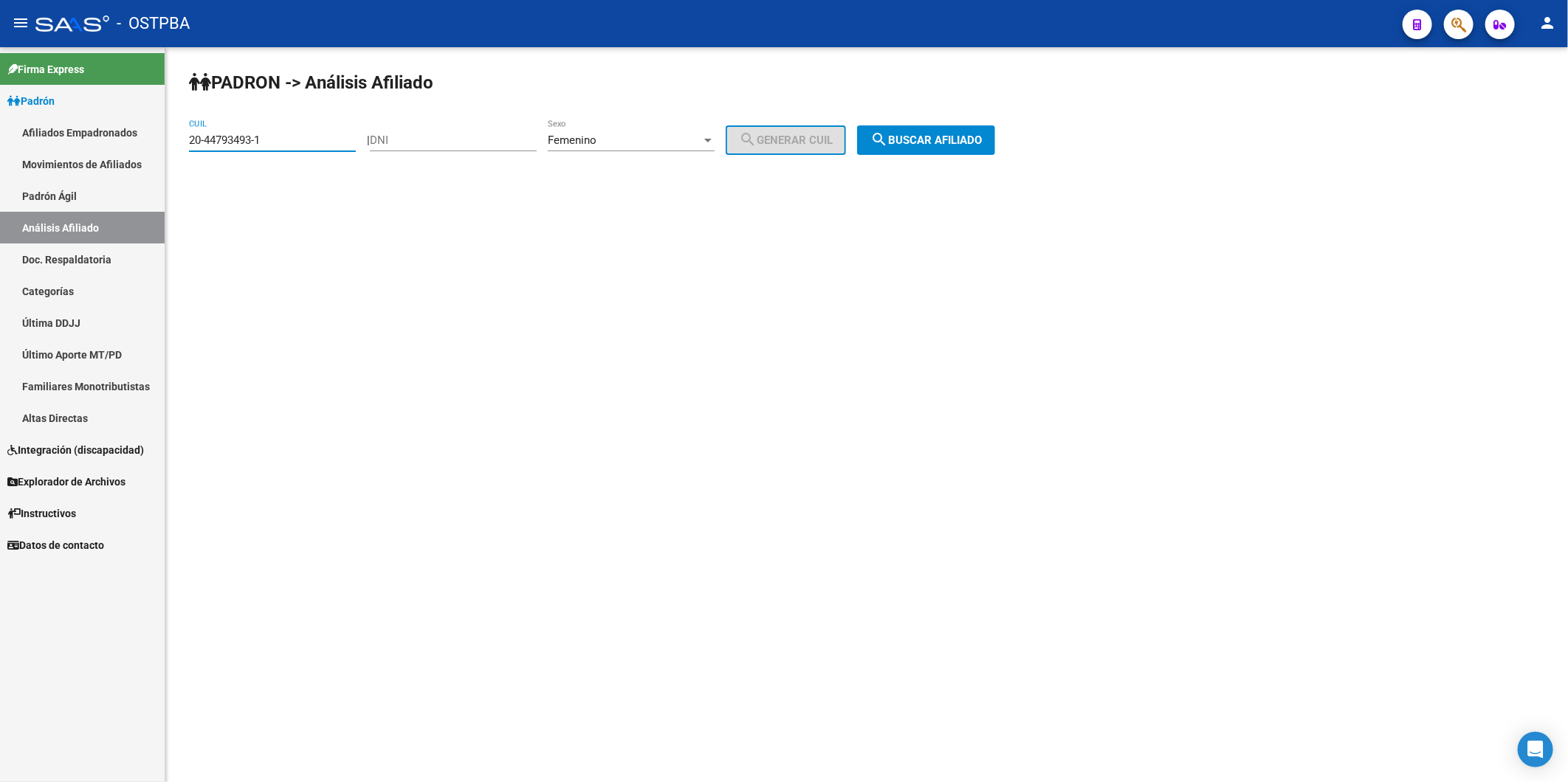
drag, startPoint x: 308, startPoint y: 143, endPoint x: 61, endPoint y: 138, distance: 247.1
click at [62, 138] on mat-sidenav-container "Firma Express Padrón Afiliados Empadronados Movimientos de Afiliados Padrón Ági…" at bounding box center [784, 415] width 1568 height 735
paste input "5789101-7"
click at [949, 136] on span "search Buscar afiliado" at bounding box center [926, 140] width 112 height 13
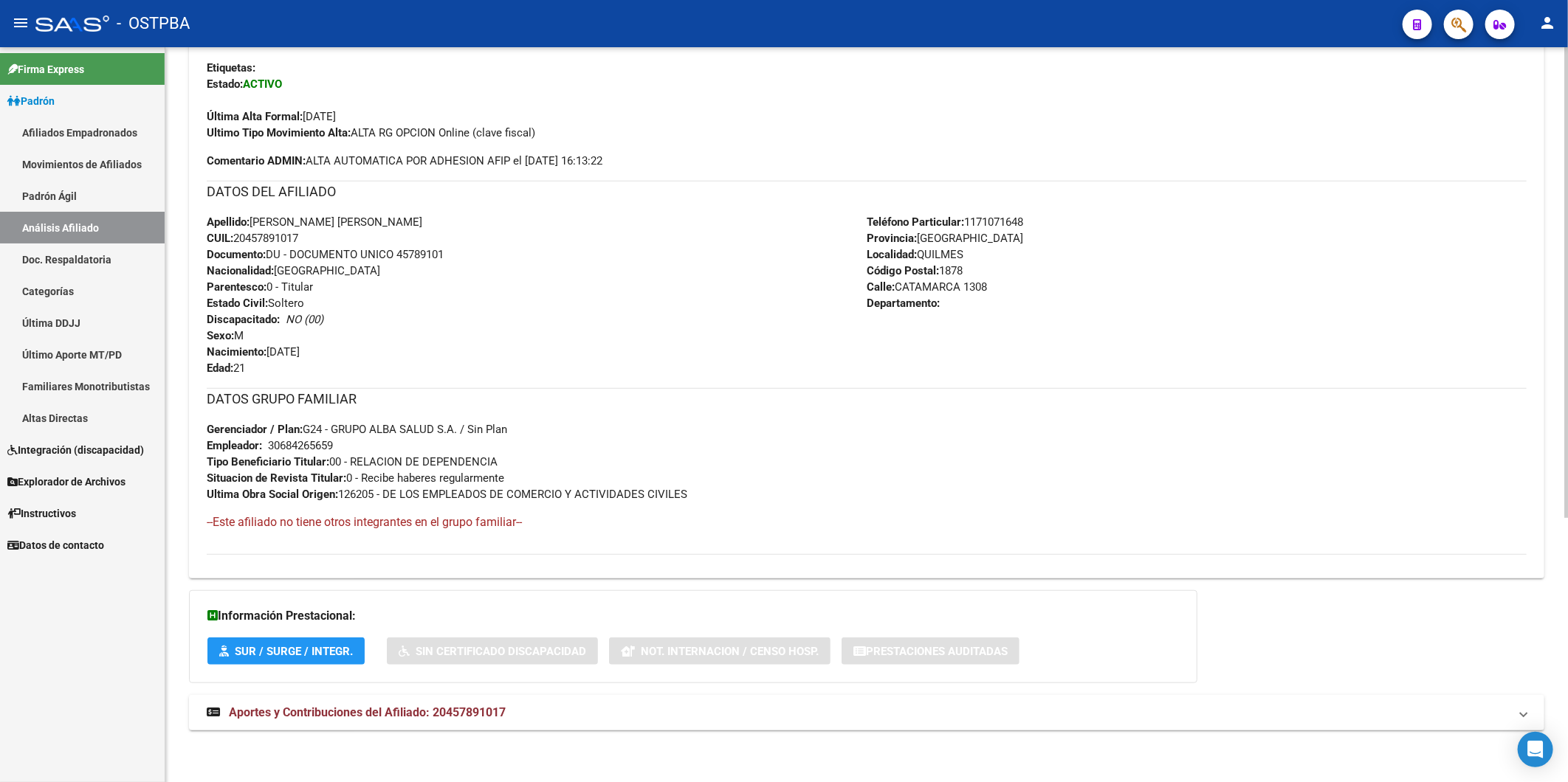
scroll to position [413, 0]
click at [496, 711] on span "Aportes y Contribuciones del Afiliado: 20457891017" at bounding box center [367, 713] width 277 height 14
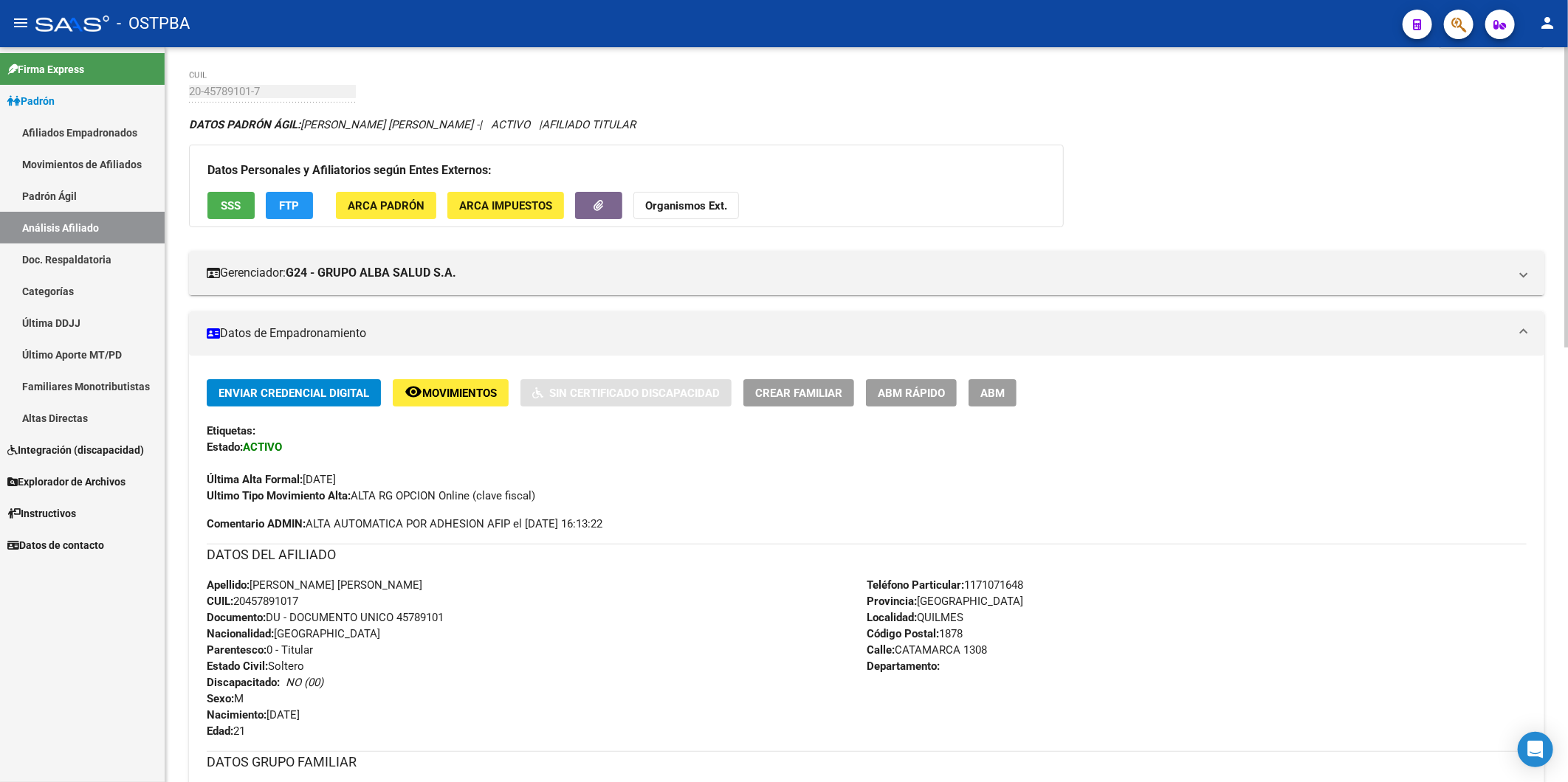
scroll to position [7, 0]
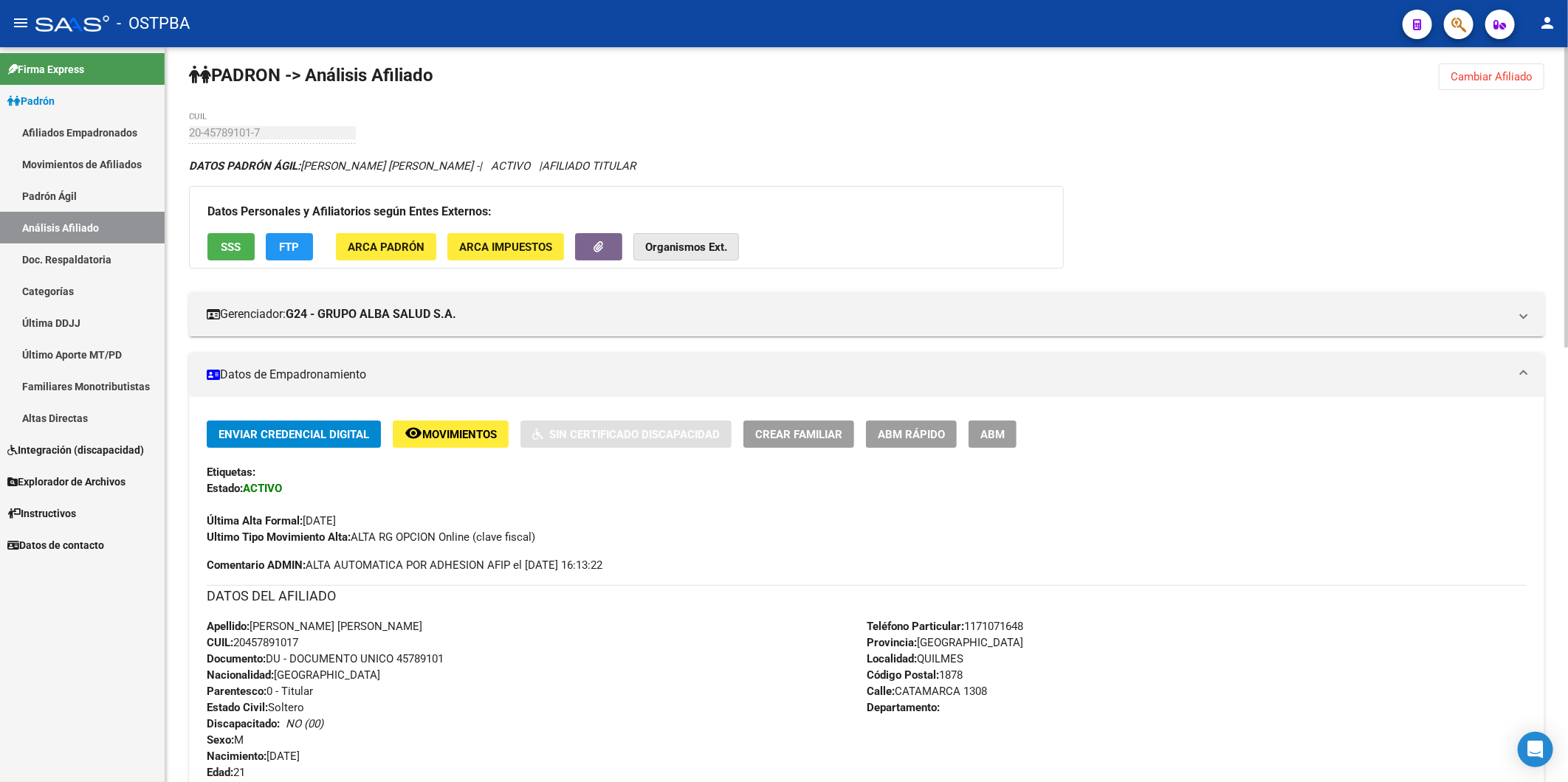
click at [676, 251] on strong "Organismos Ext." at bounding box center [686, 246] width 82 height 13
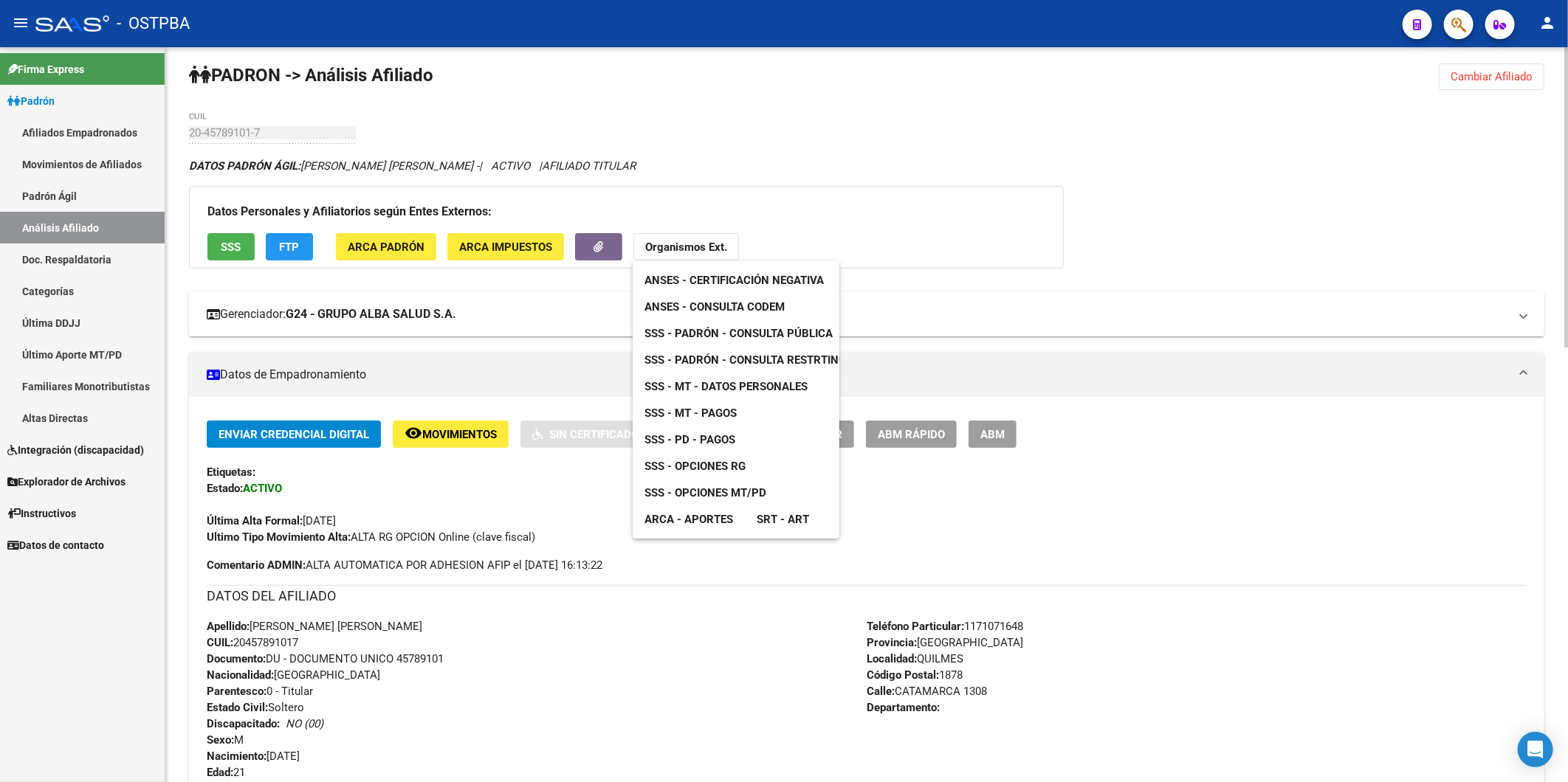
click at [743, 306] on span "ANSES - Consulta CODEM" at bounding box center [715, 306] width 140 height 13
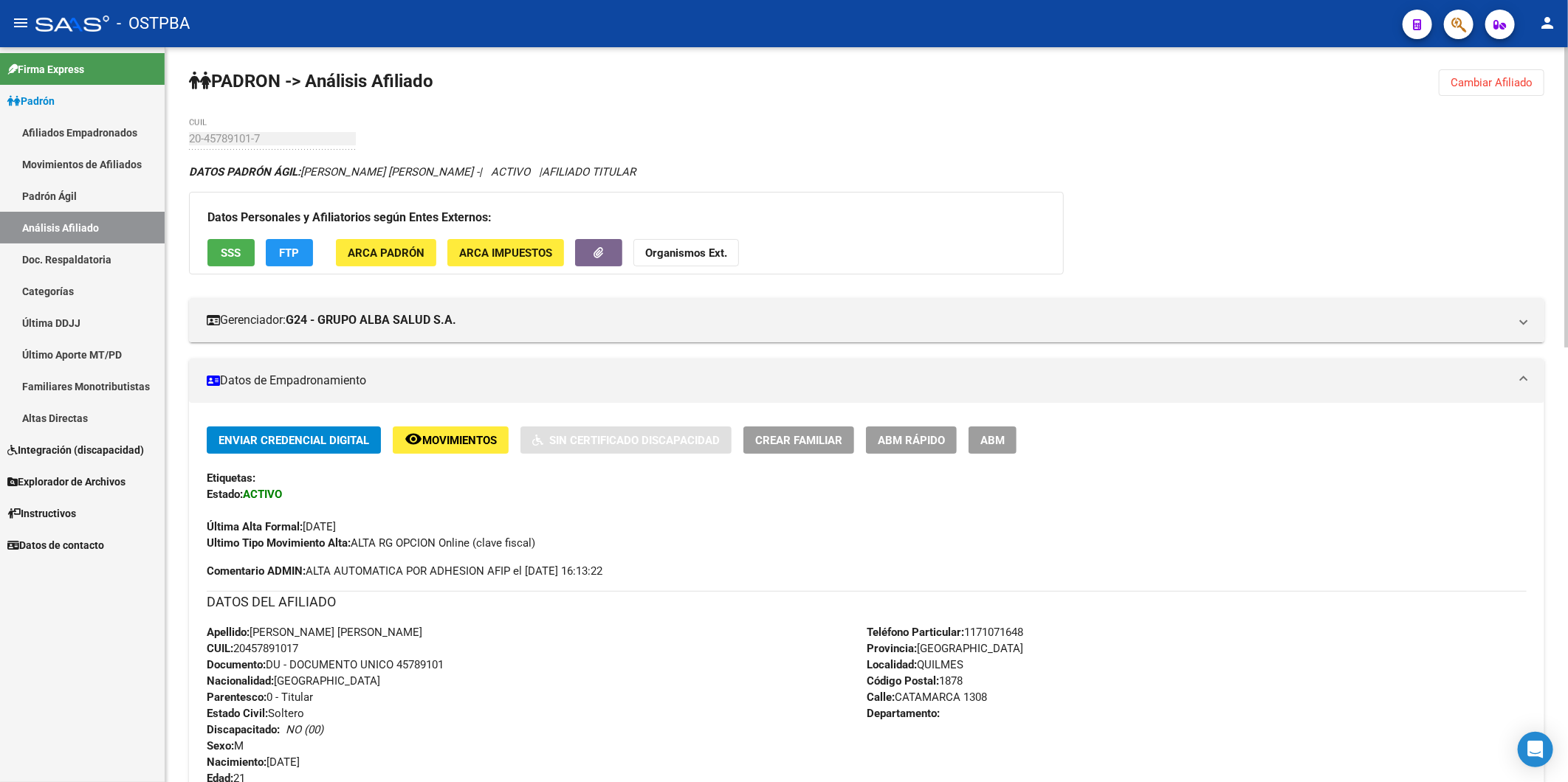
scroll to position [0, 0]
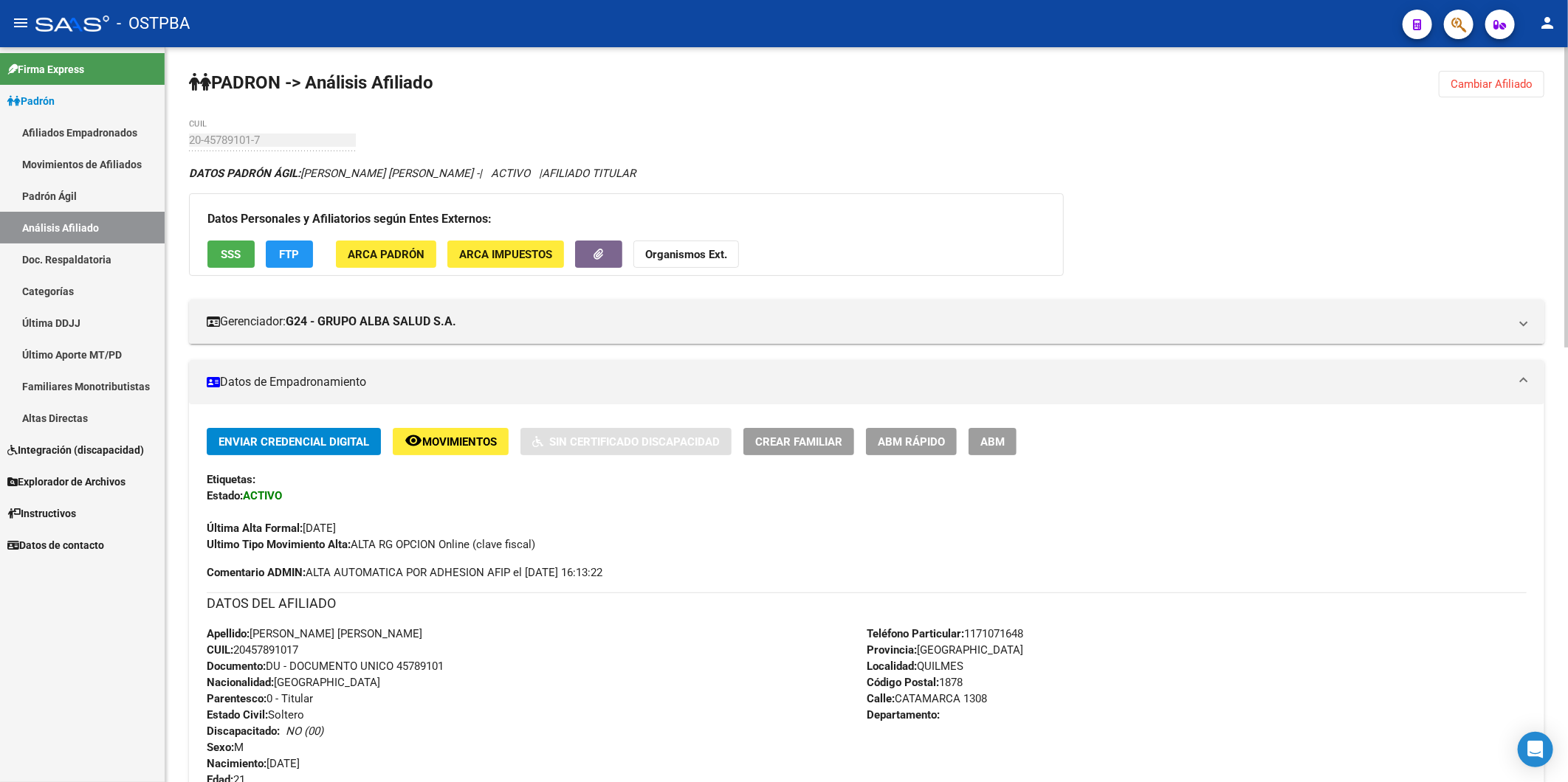
drag, startPoint x: 1492, startPoint y: 81, endPoint x: 587, endPoint y: 200, distance: 912.8
click at [1493, 81] on span "Cambiar Afiliado" at bounding box center [1491, 83] width 82 height 13
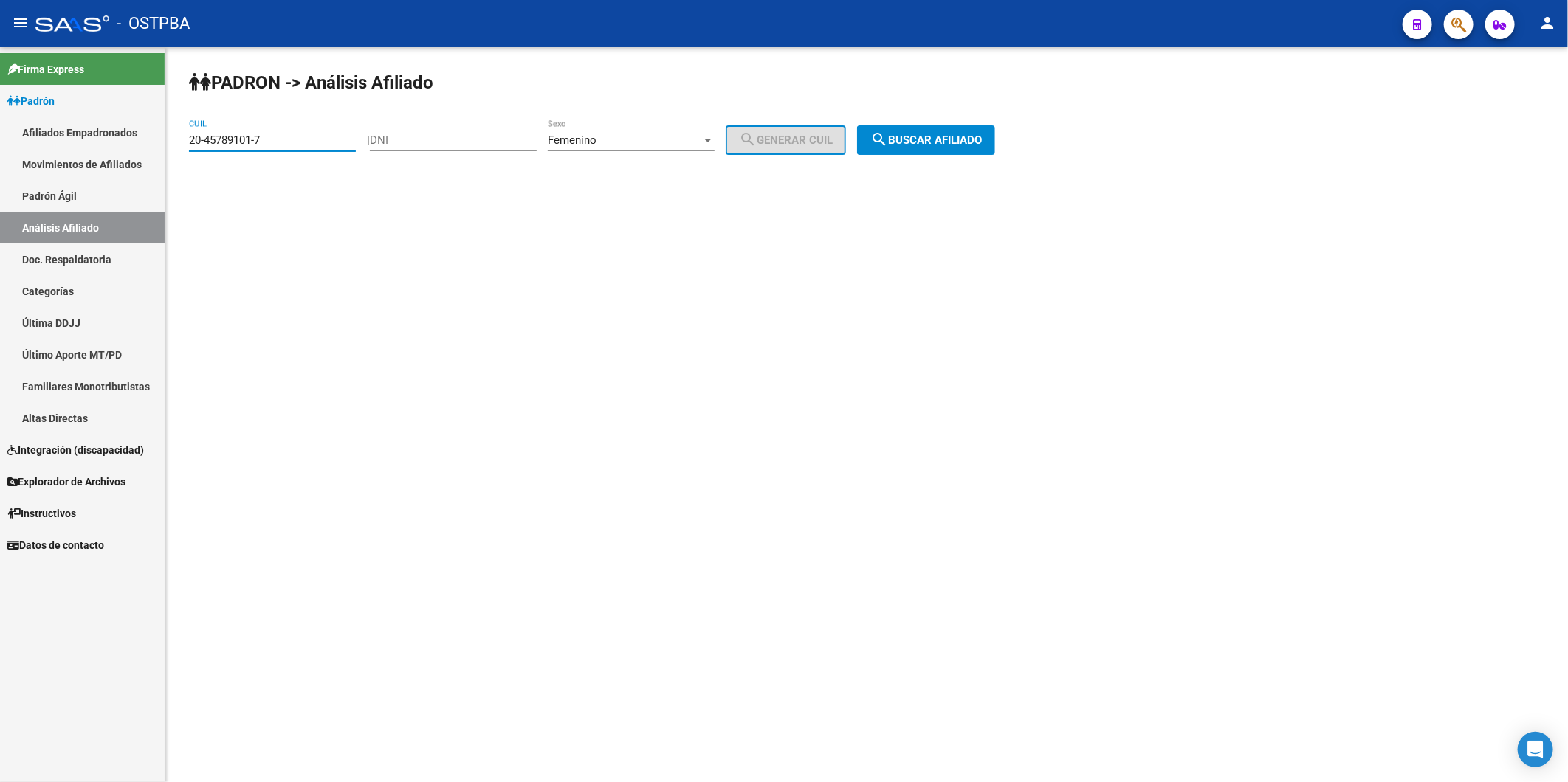
drag, startPoint x: 301, startPoint y: 144, endPoint x: 143, endPoint y: 138, distance: 158.1
click at [143, 138] on mat-sidenav-container "Firma Express Padrón Afiliados Empadronados Movimientos de Afiliados Padrón Ági…" at bounding box center [784, 415] width 1568 height 735
paste input "91349-5"
click at [935, 142] on span "search Buscar afiliado" at bounding box center [926, 140] width 112 height 13
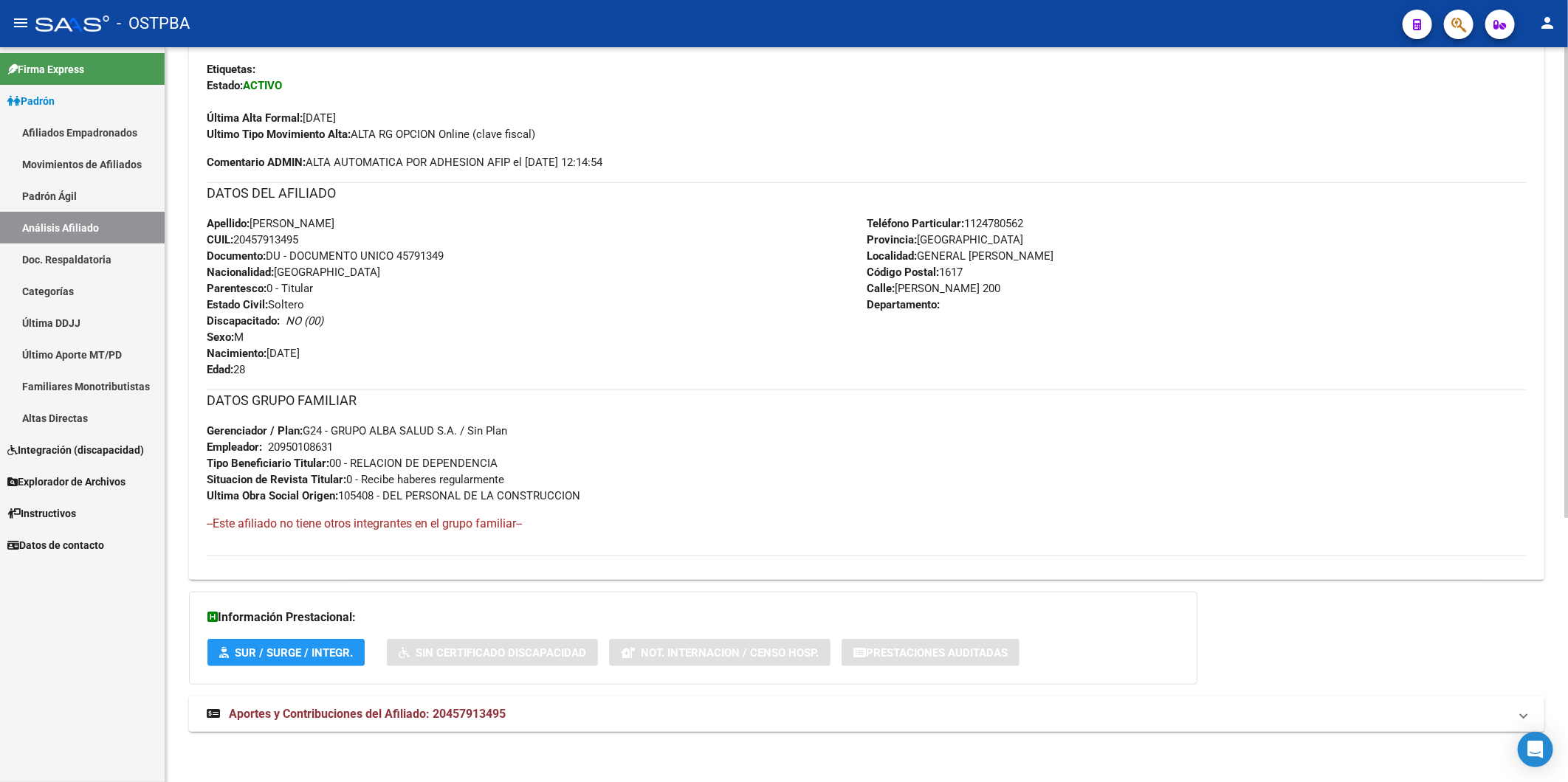
scroll to position [413, 0]
click at [482, 706] on span "Aportes y Contribuciones del Afiliado: 20457913495" at bounding box center [367, 713] width 277 height 14
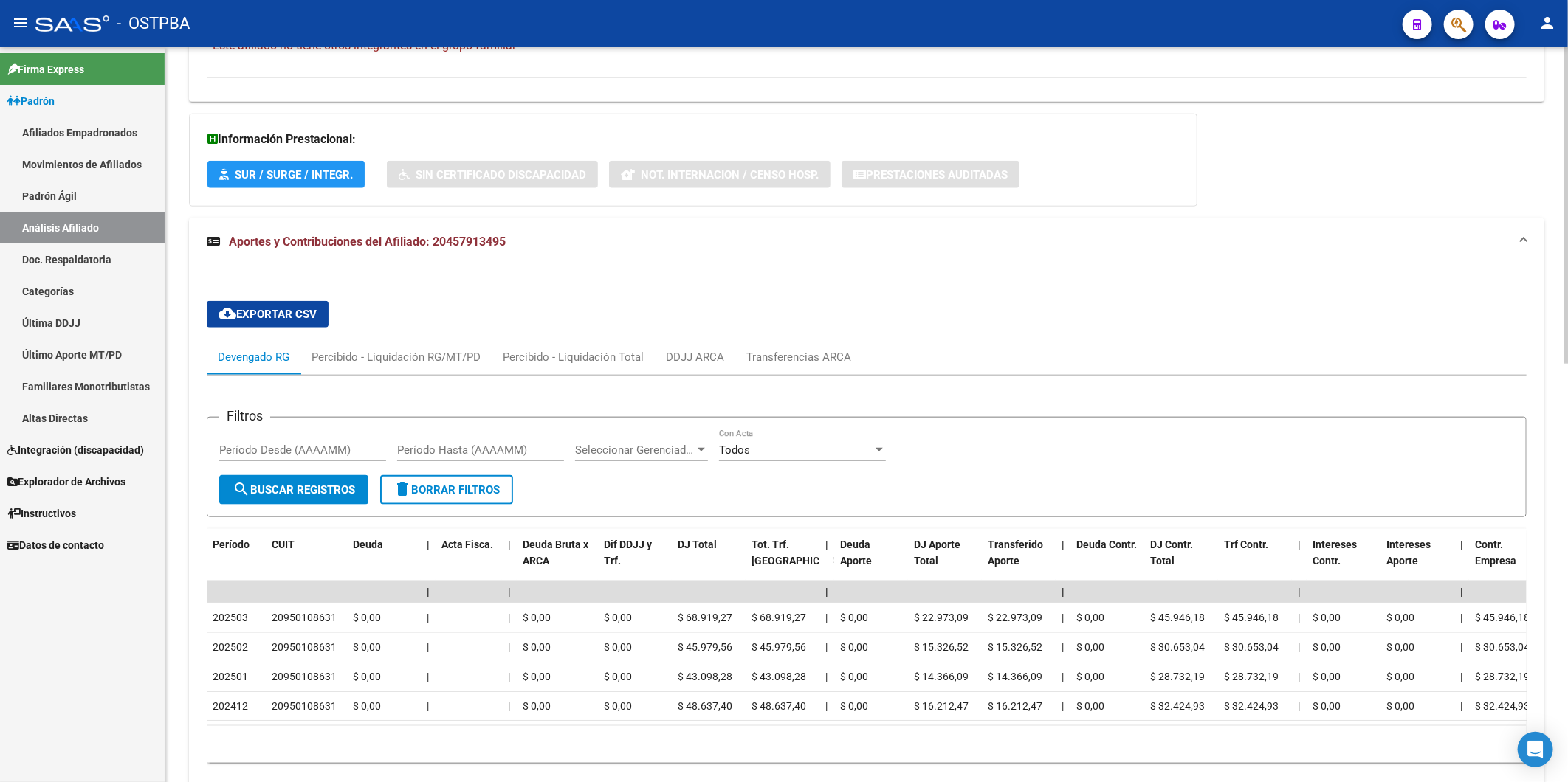
scroll to position [904, 0]
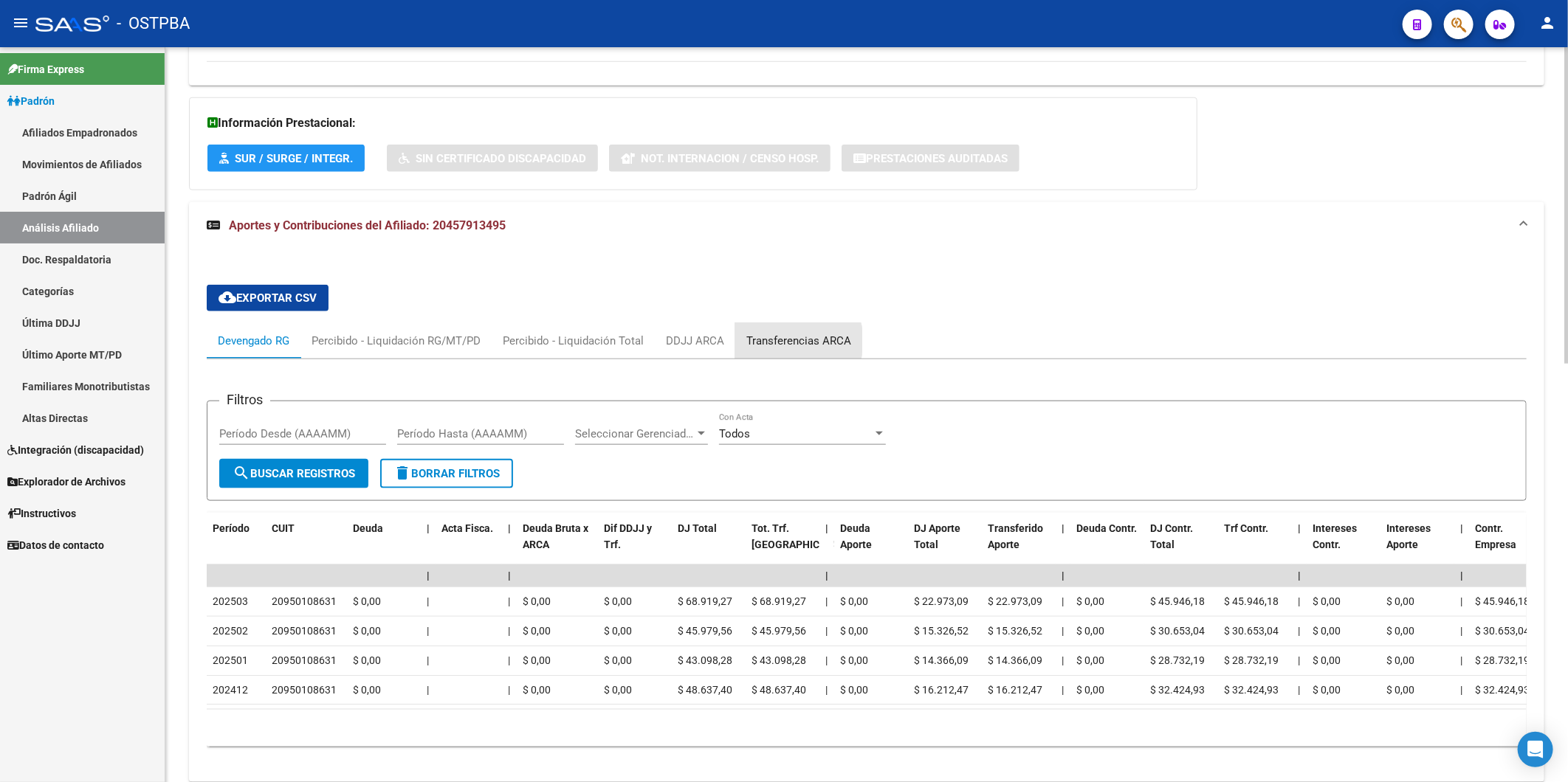
click at [790, 342] on div "Transferencias ARCA" at bounding box center [799, 341] width 105 height 16
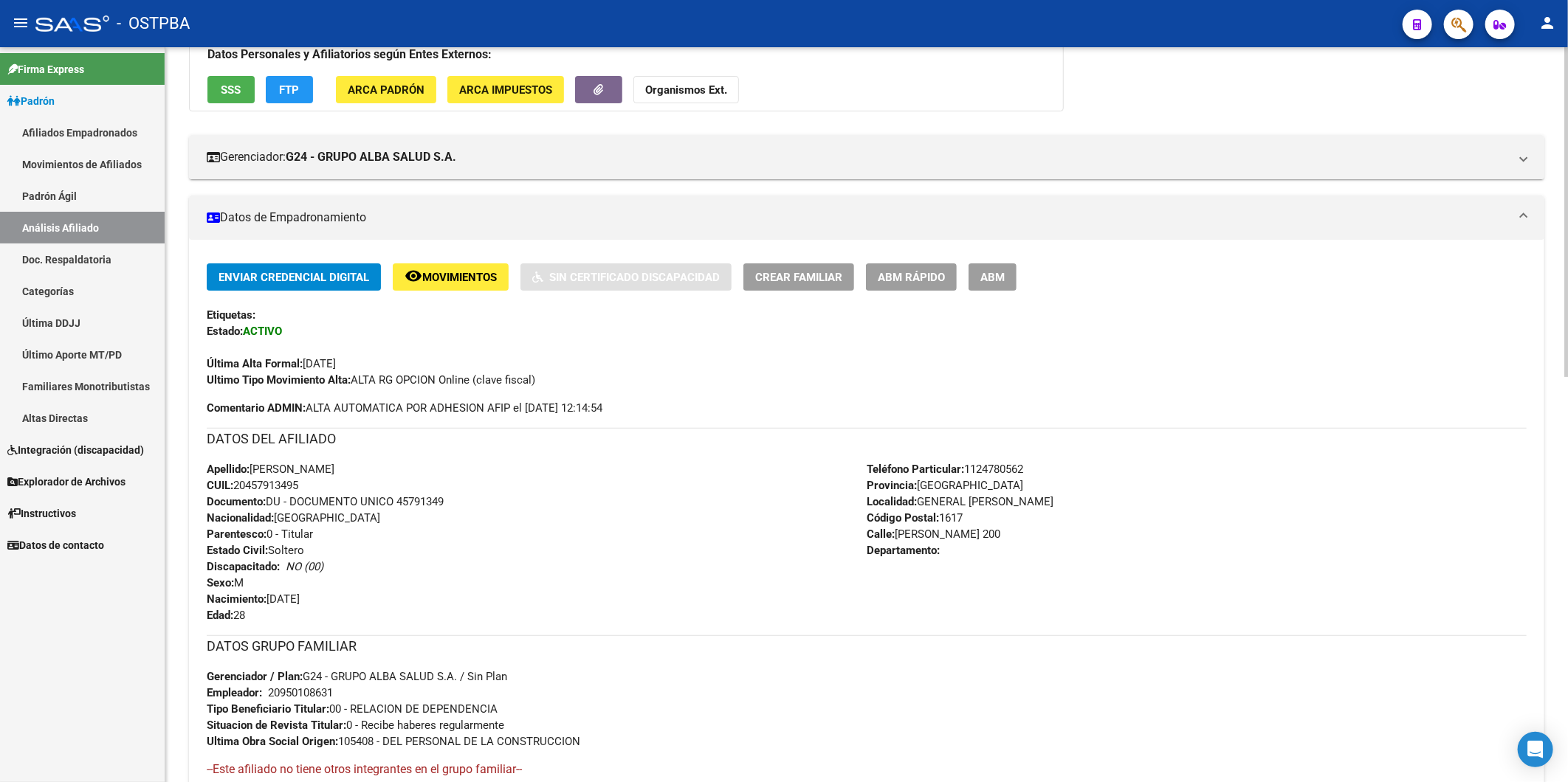
scroll to position [0, 0]
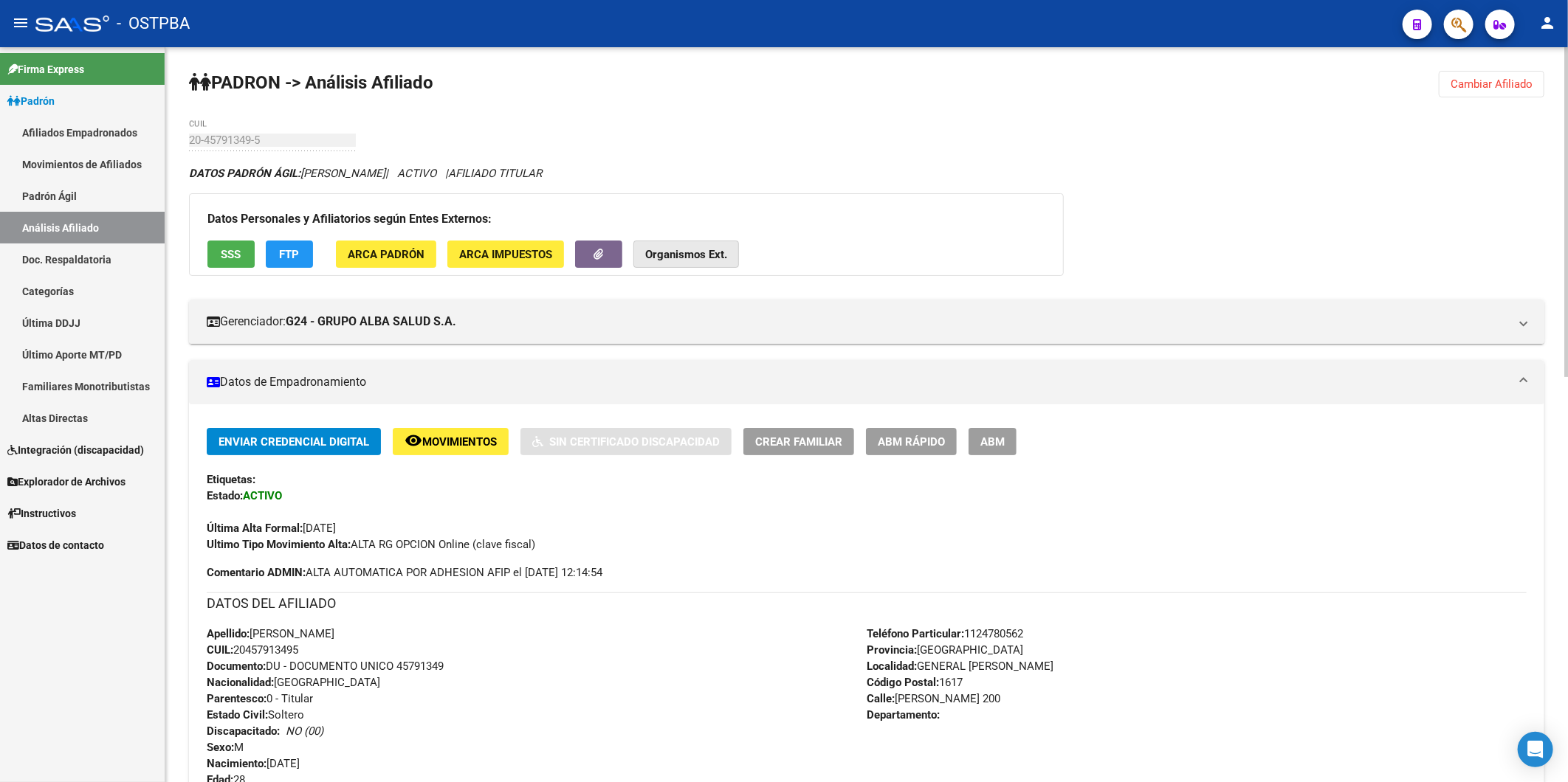
click at [681, 254] on strong "Organismos Ext." at bounding box center [686, 254] width 82 height 13
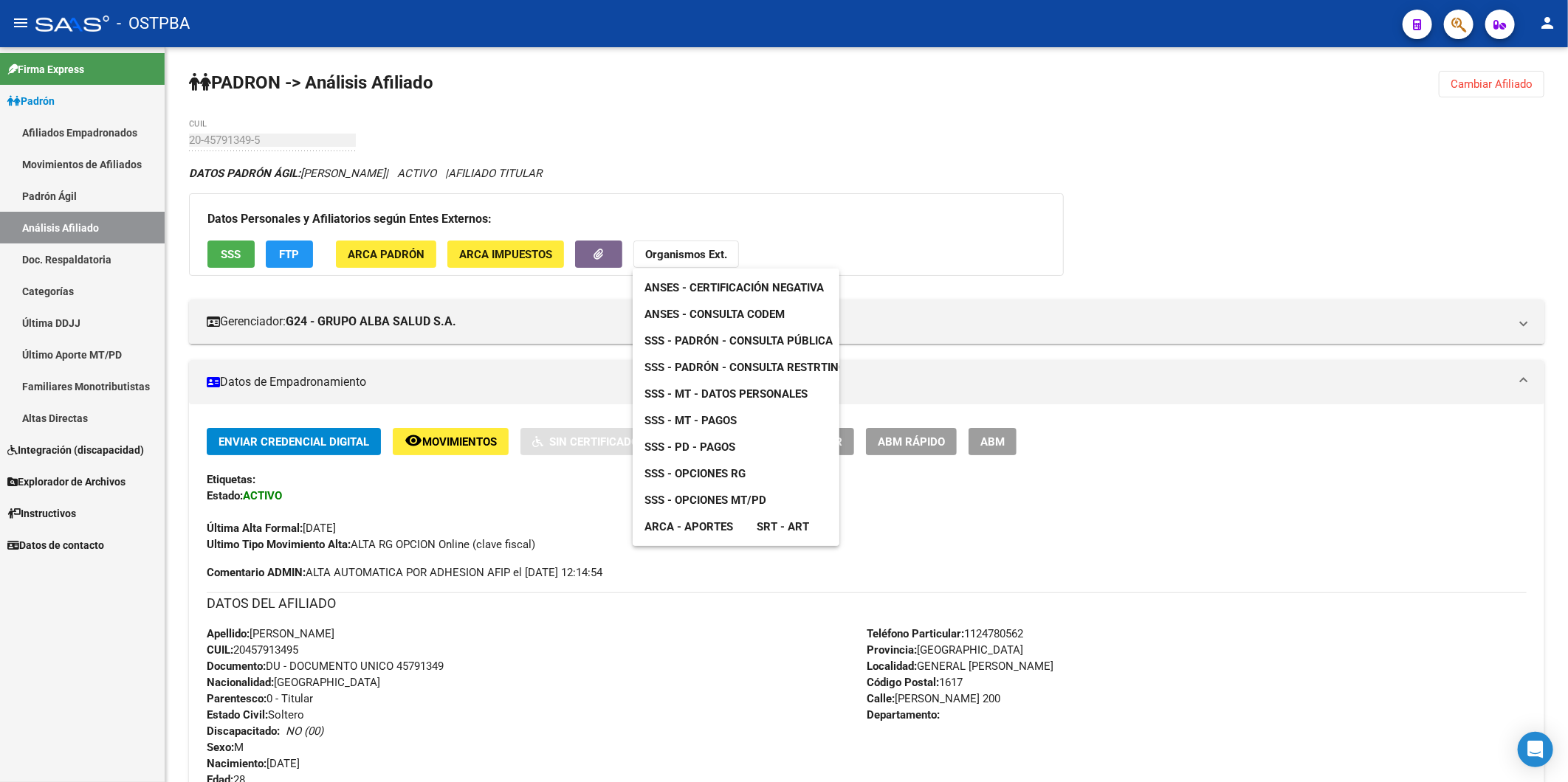
click at [763, 315] on span "ANSES - Consulta CODEM" at bounding box center [715, 314] width 140 height 13
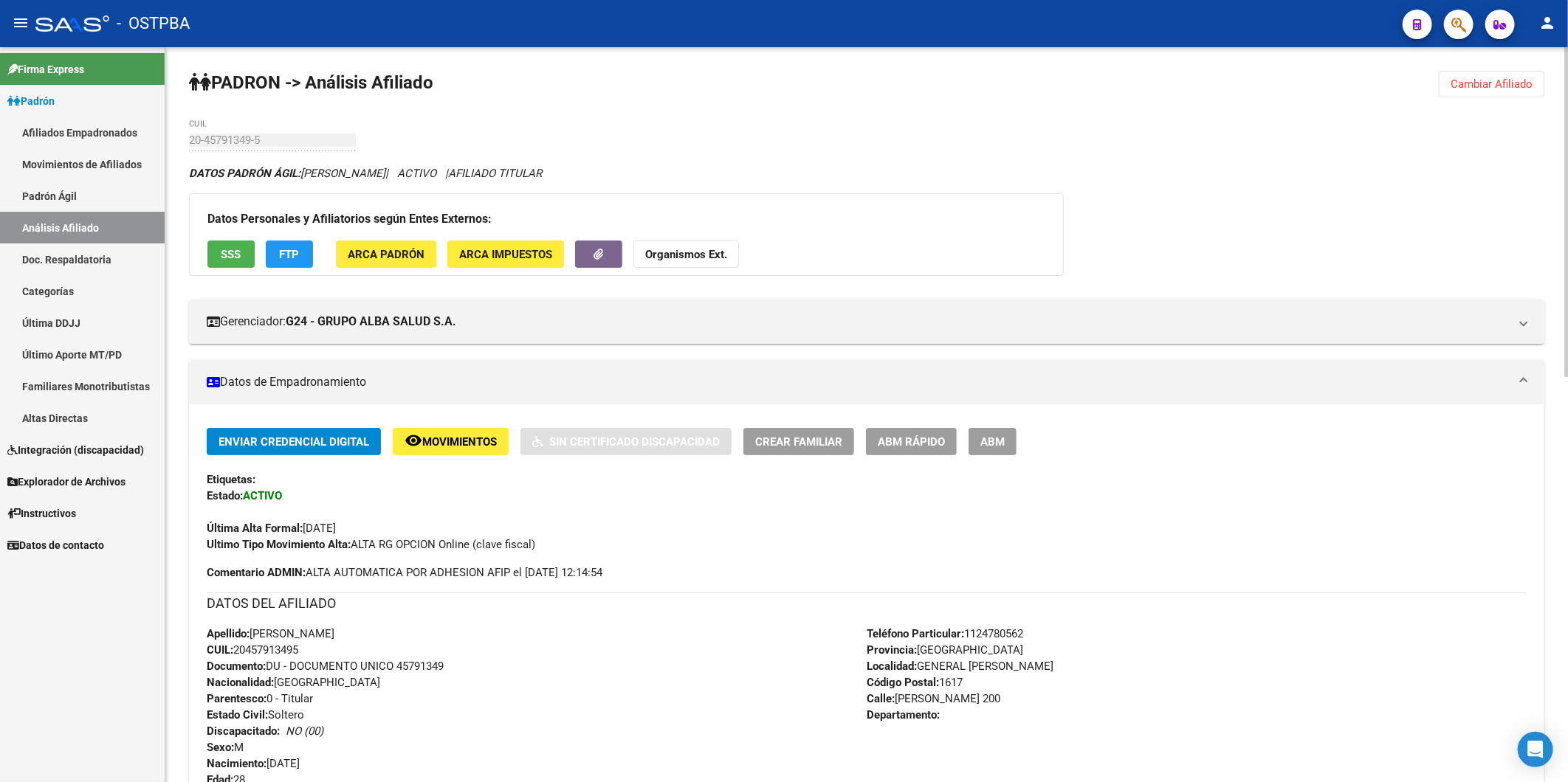
click at [1479, 85] on span "Cambiar Afiliado" at bounding box center [1491, 83] width 82 height 13
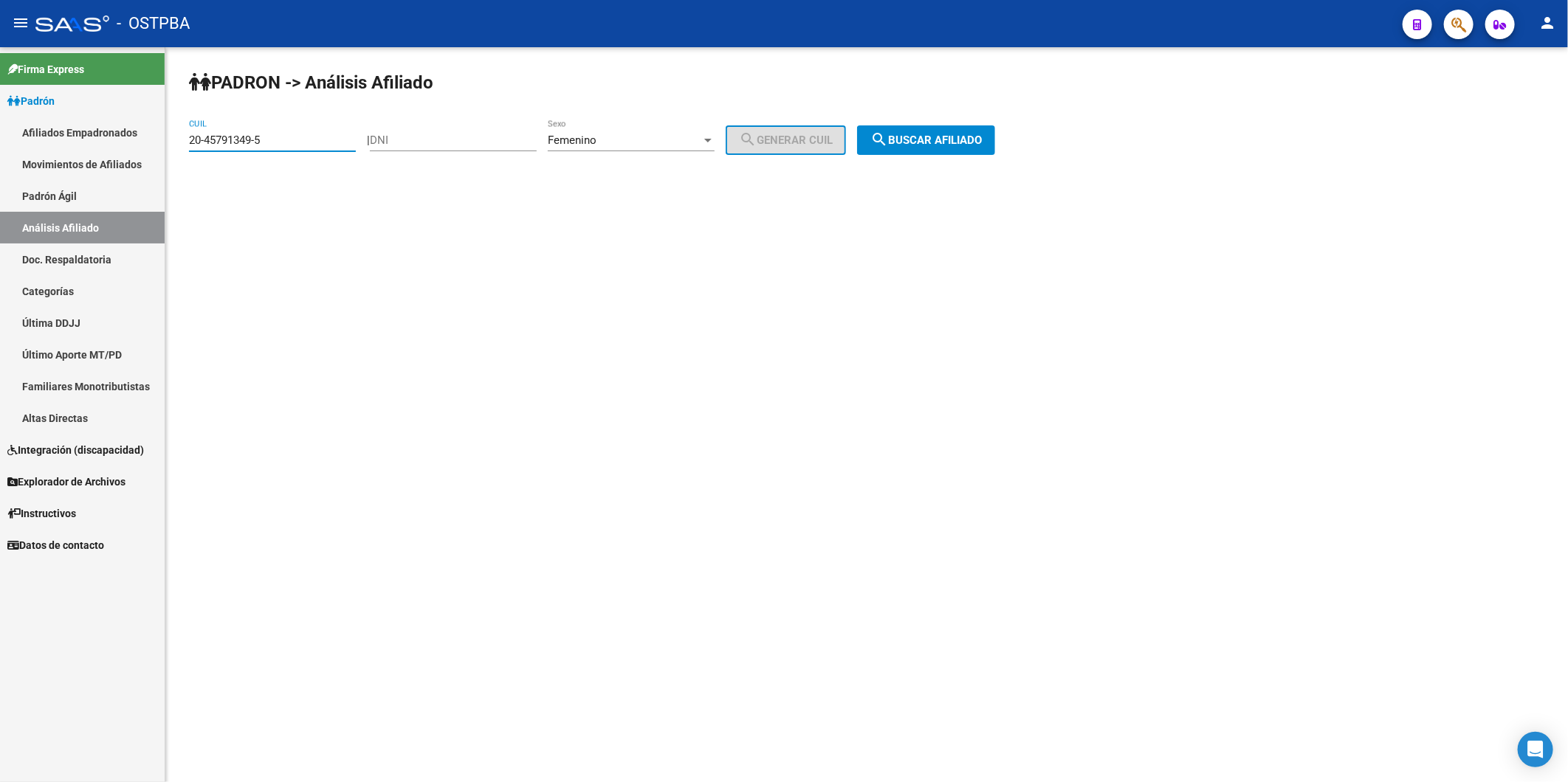
drag, startPoint x: 292, startPoint y: 143, endPoint x: 69, endPoint y: 130, distance: 223.4
click at [69, 130] on mat-sidenav-container "Firma Express Padrón Afiliados Empadronados Movimientos de Afiliados Padrón Ági…" at bounding box center [784, 415] width 1568 height 735
paste input "6910573-4"
click at [982, 135] on span "search Buscar afiliado" at bounding box center [926, 140] width 112 height 13
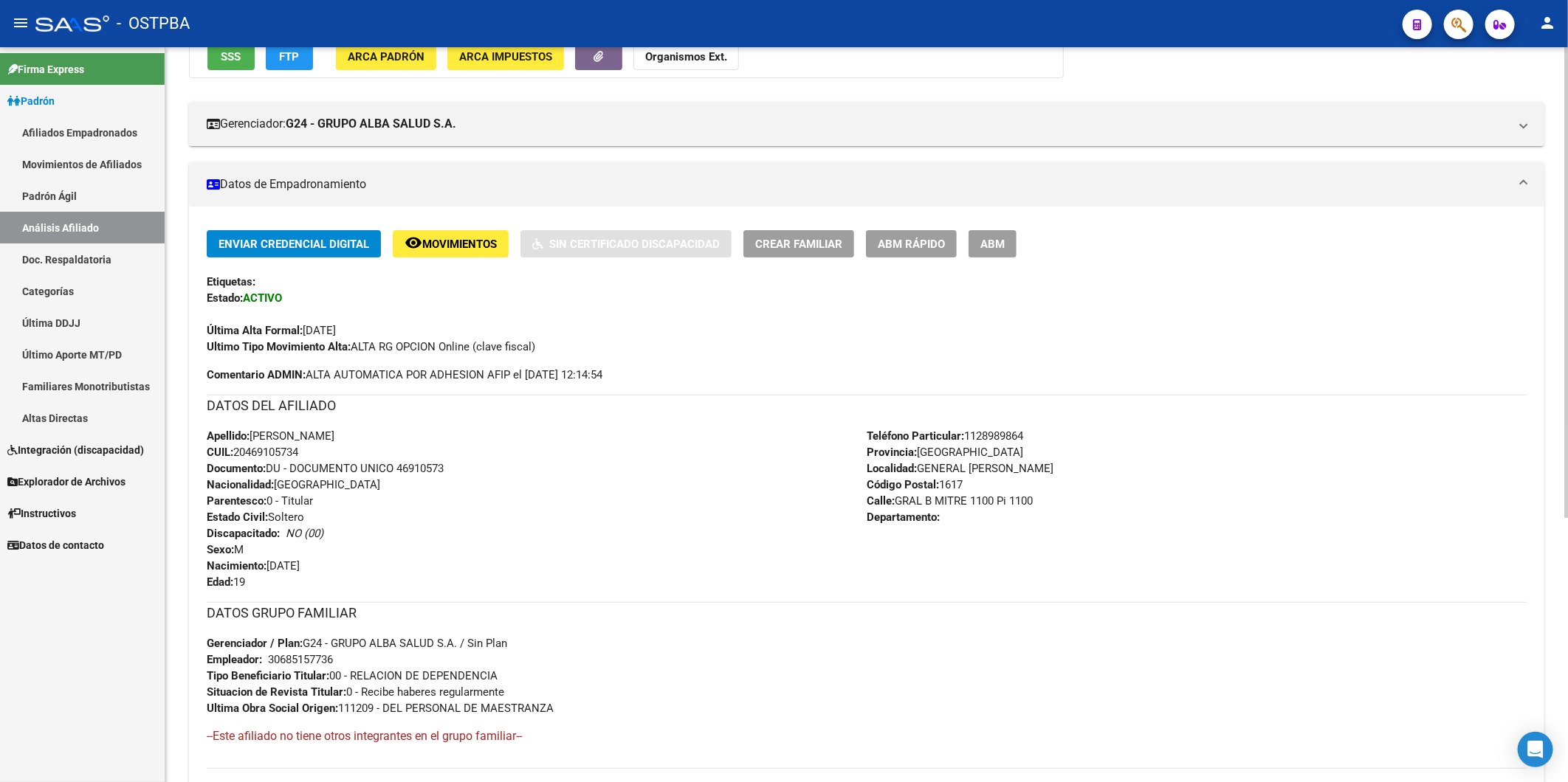
scroll to position [409, 0]
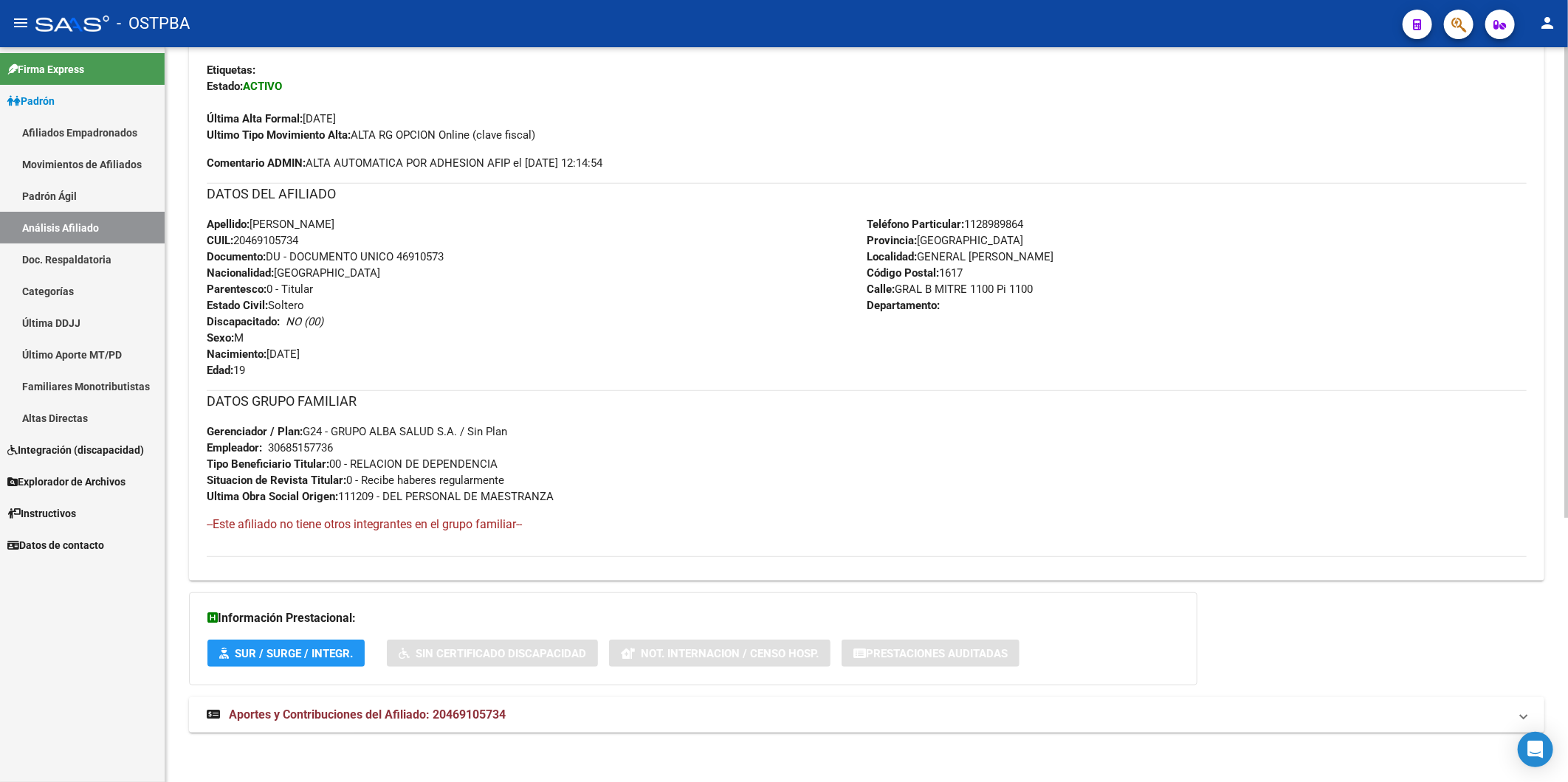
click at [459, 713] on span "Aportes y Contribuciones del Afiliado: 20469105734" at bounding box center [367, 715] width 277 height 14
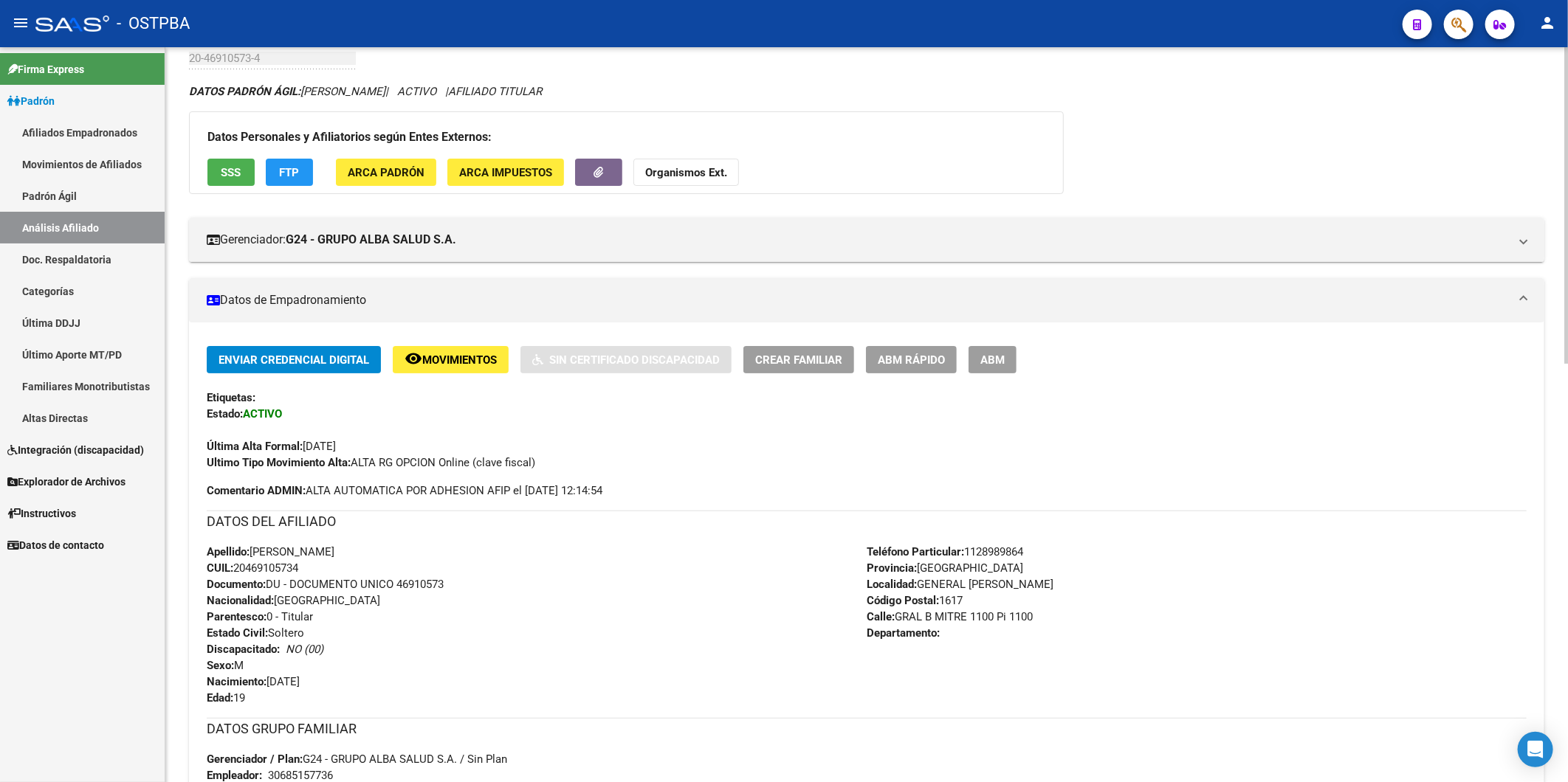
scroll to position [0, 0]
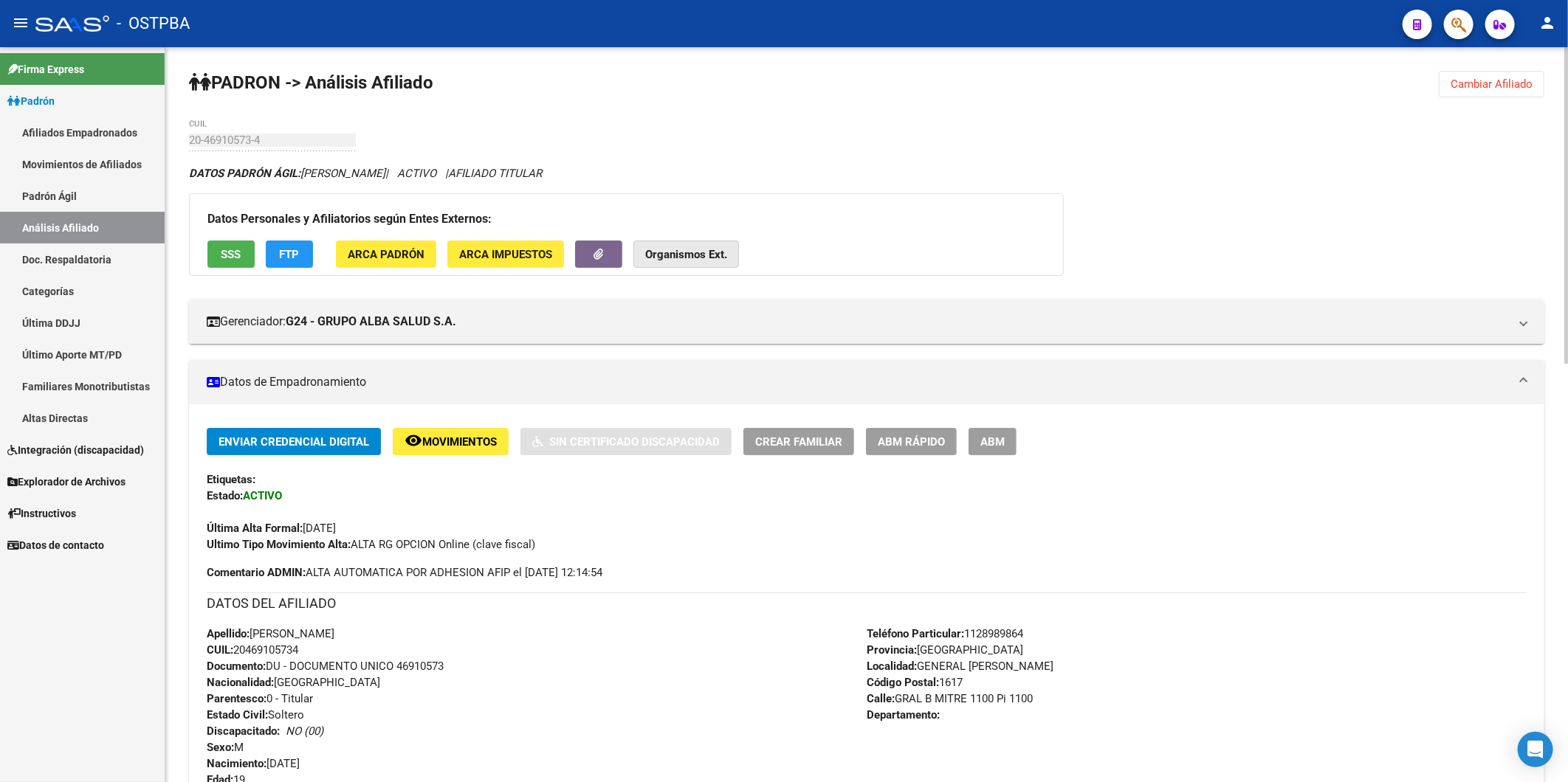
click at [680, 246] on button "Organismos Ext." at bounding box center [686, 253] width 105 height 27
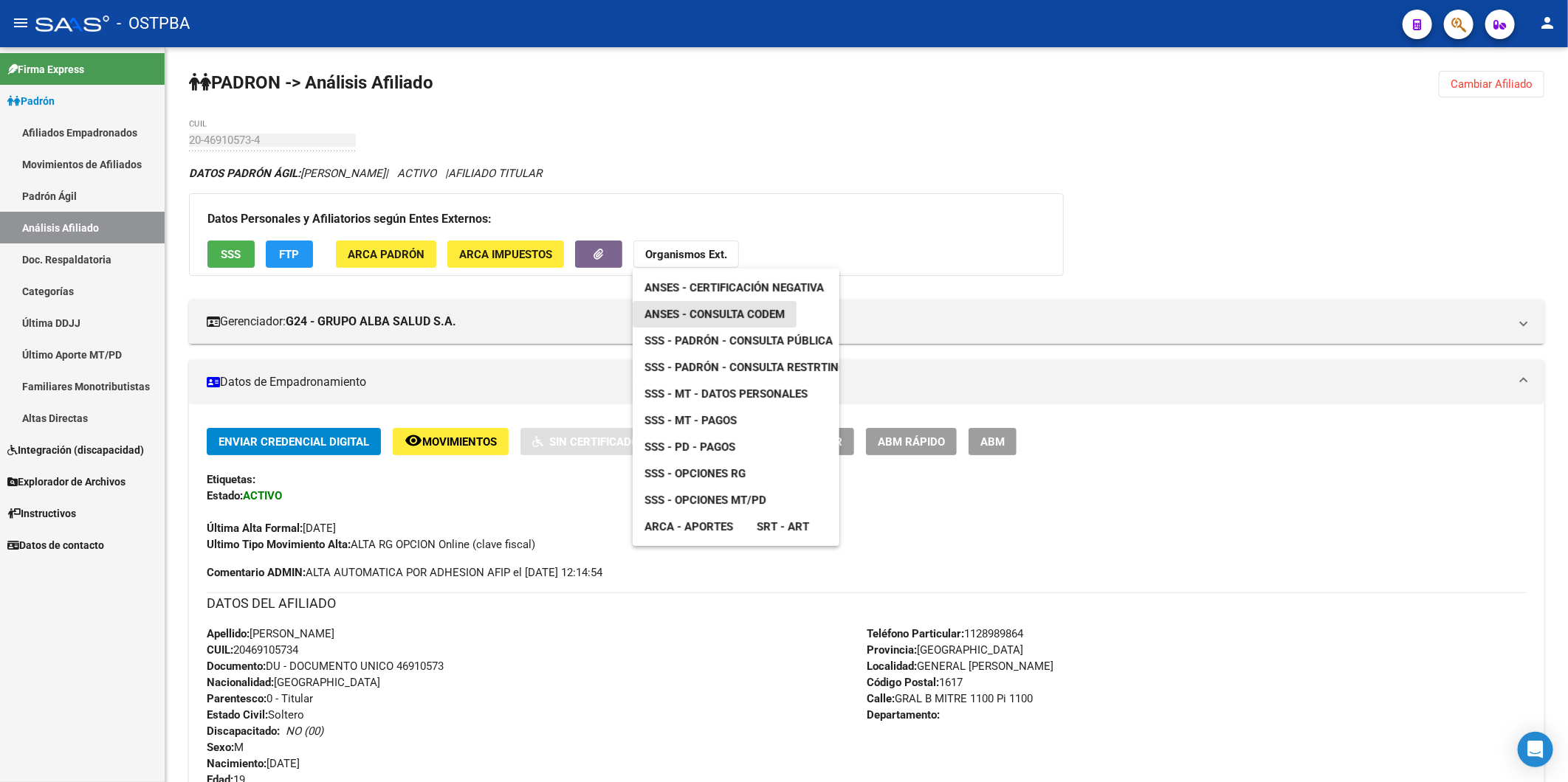
click at [743, 314] on span "ANSES - Consulta CODEM" at bounding box center [715, 314] width 140 height 13
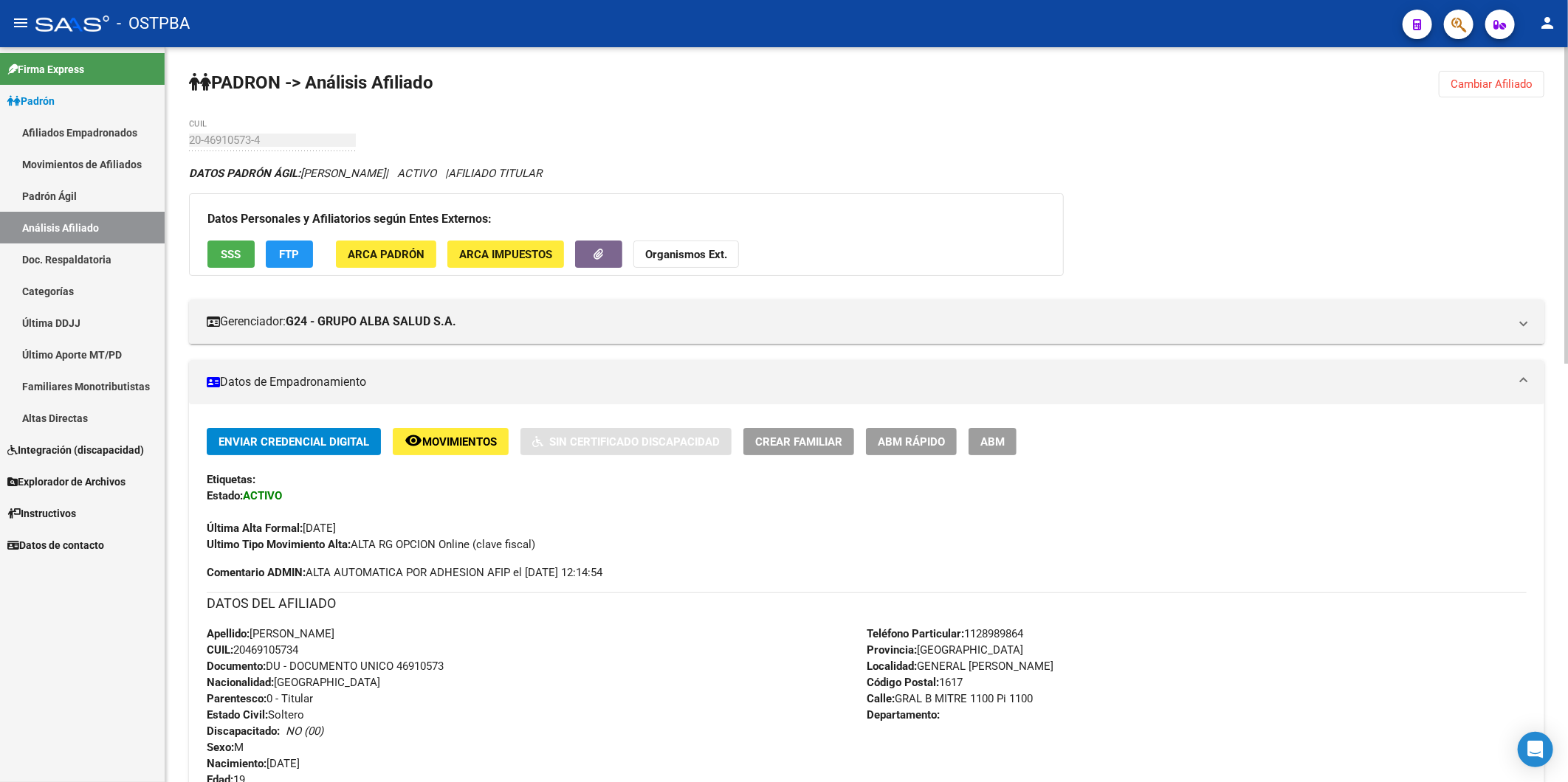
drag, startPoint x: 1501, startPoint y: 85, endPoint x: 661, endPoint y: 55, distance: 840.5
click at [1481, 83] on span "Cambiar Afiliado" at bounding box center [1491, 83] width 82 height 13
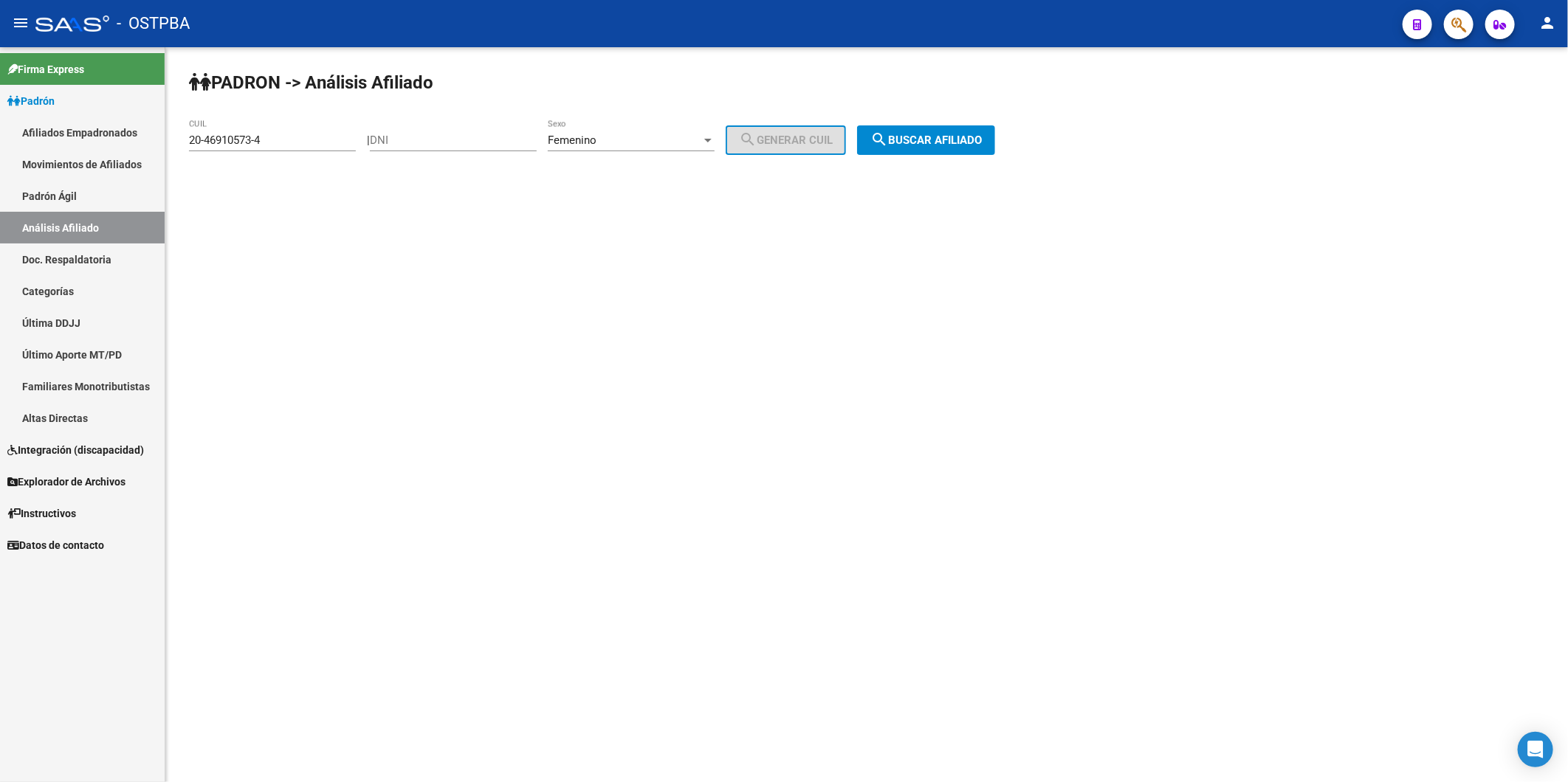
drag, startPoint x: 307, startPoint y: 149, endPoint x: 189, endPoint y: 146, distance: 118.0
click at [189, 146] on div "20-46910573-4 CUIL" at bounding box center [272, 135] width 167 height 32
drag, startPoint x: 268, startPoint y: 144, endPoint x: 151, endPoint y: 134, distance: 117.4
click at [151, 134] on mat-sidenav-container "Firma Express Padrón Afiliados Empadronados Movimientos de Afiliados Padrón Ági…" at bounding box center [784, 415] width 1568 height 735
paste input "94596103-2"
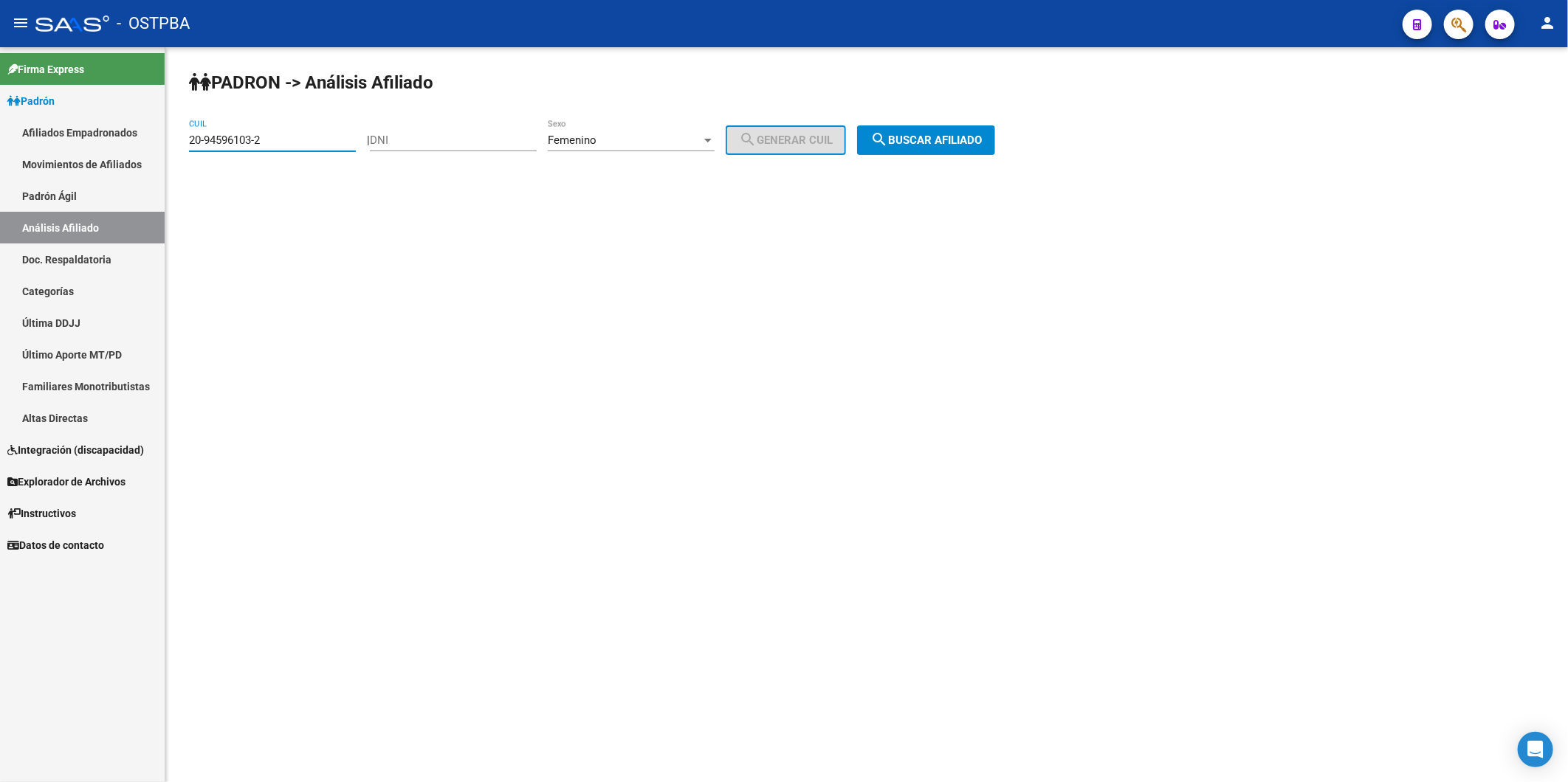
click at [941, 143] on span "search Buscar afiliado" at bounding box center [926, 140] width 112 height 13
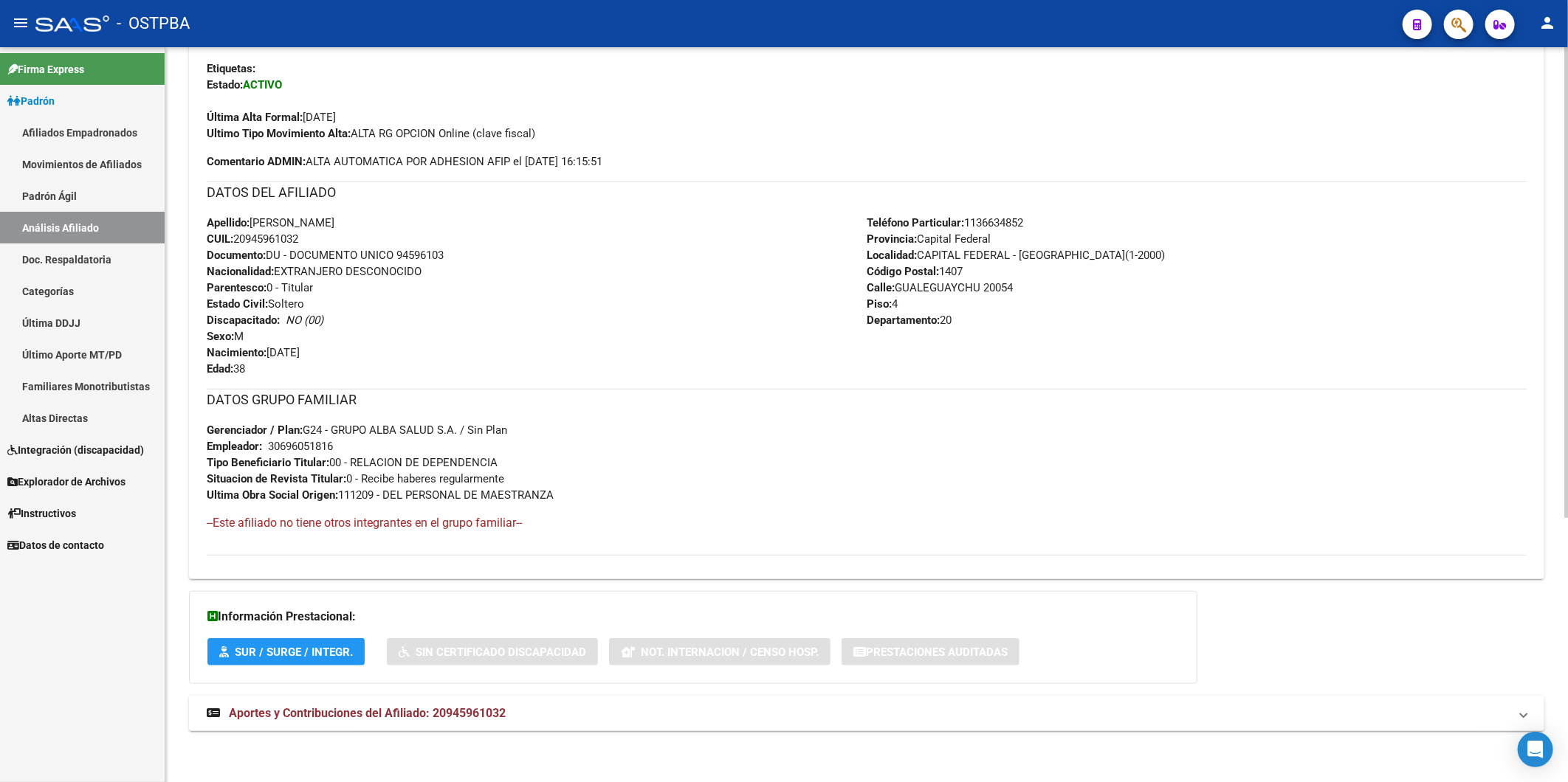
scroll to position [413, 0]
click at [477, 707] on span "Aportes y Contribuciones del Afiliado: 20945961032" at bounding box center [367, 713] width 277 height 14
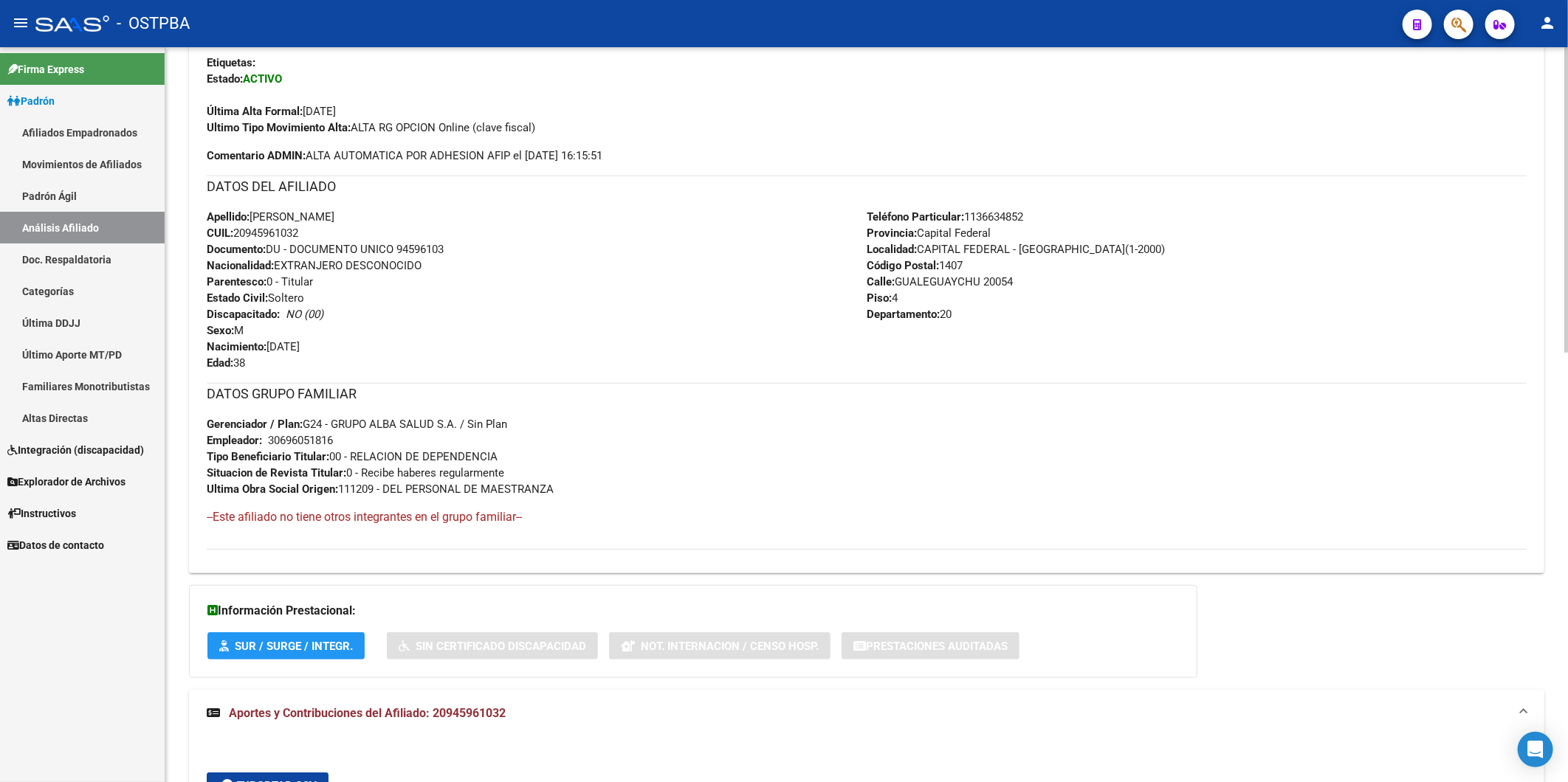
scroll to position [90, 0]
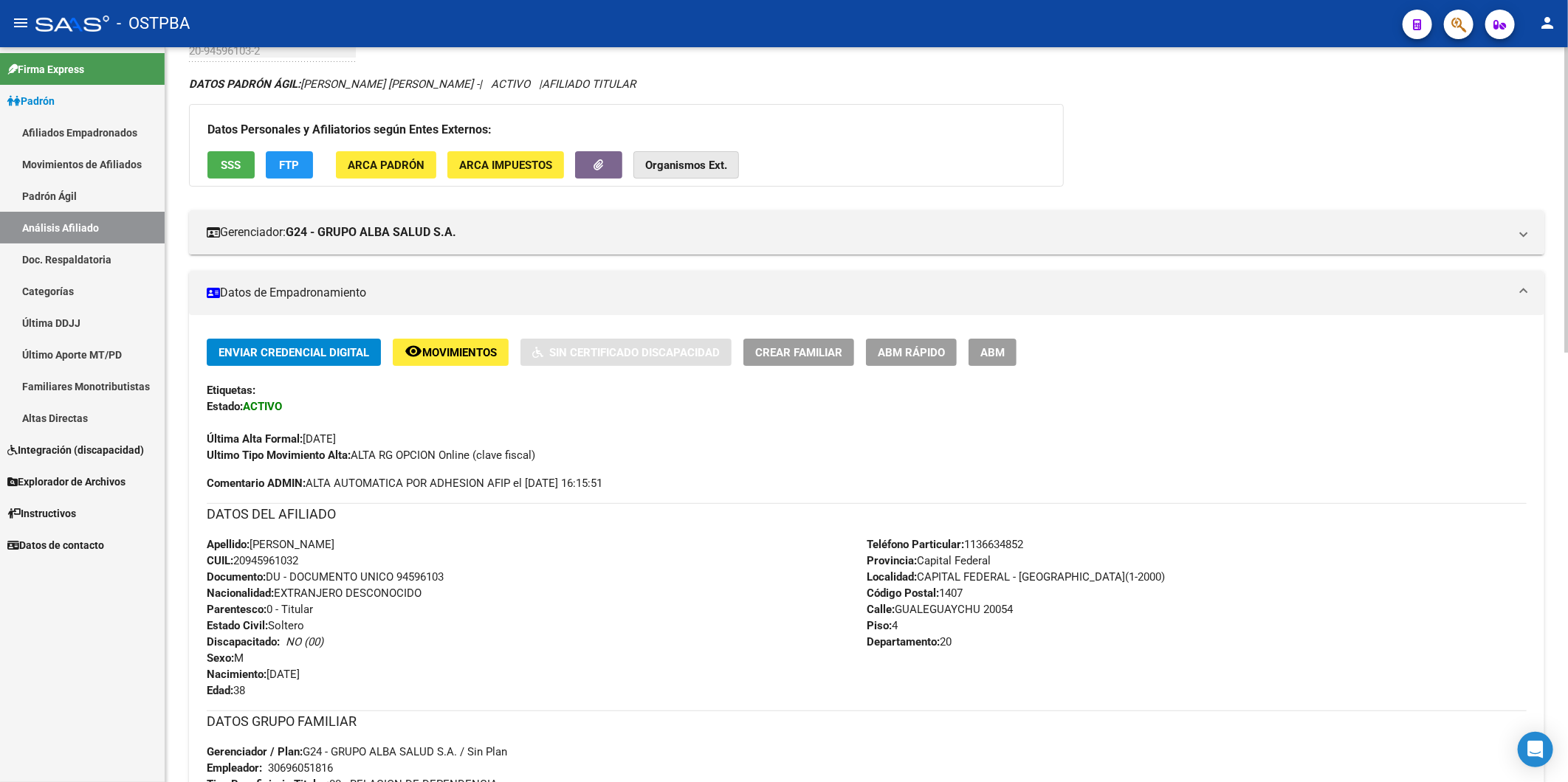
click at [651, 165] on strong "Organismos Ext." at bounding box center [686, 165] width 82 height 13
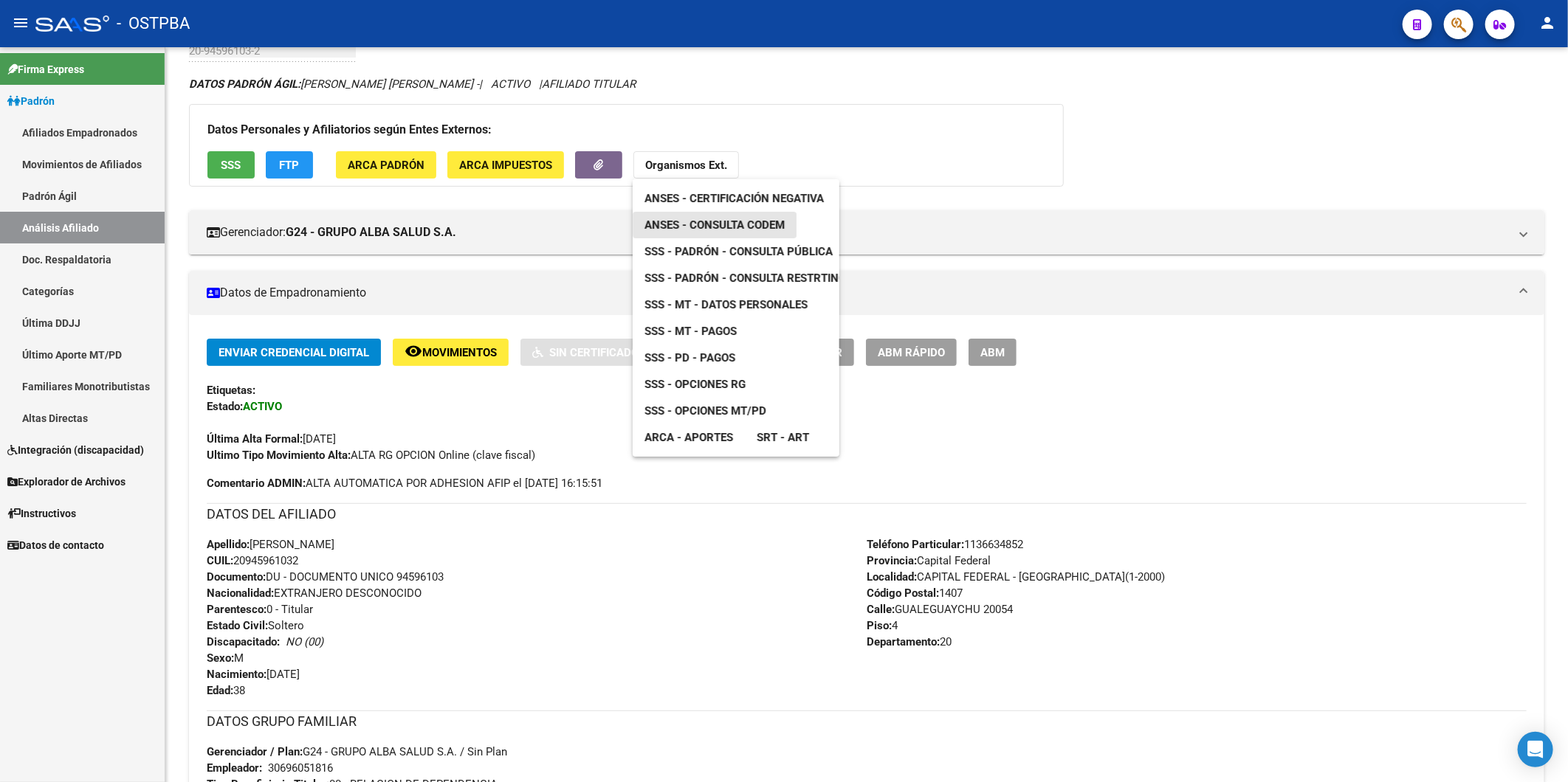
click at [723, 218] on span "ANSES - Consulta CODEM" at bounding box center [715, 225] width 140 height 13
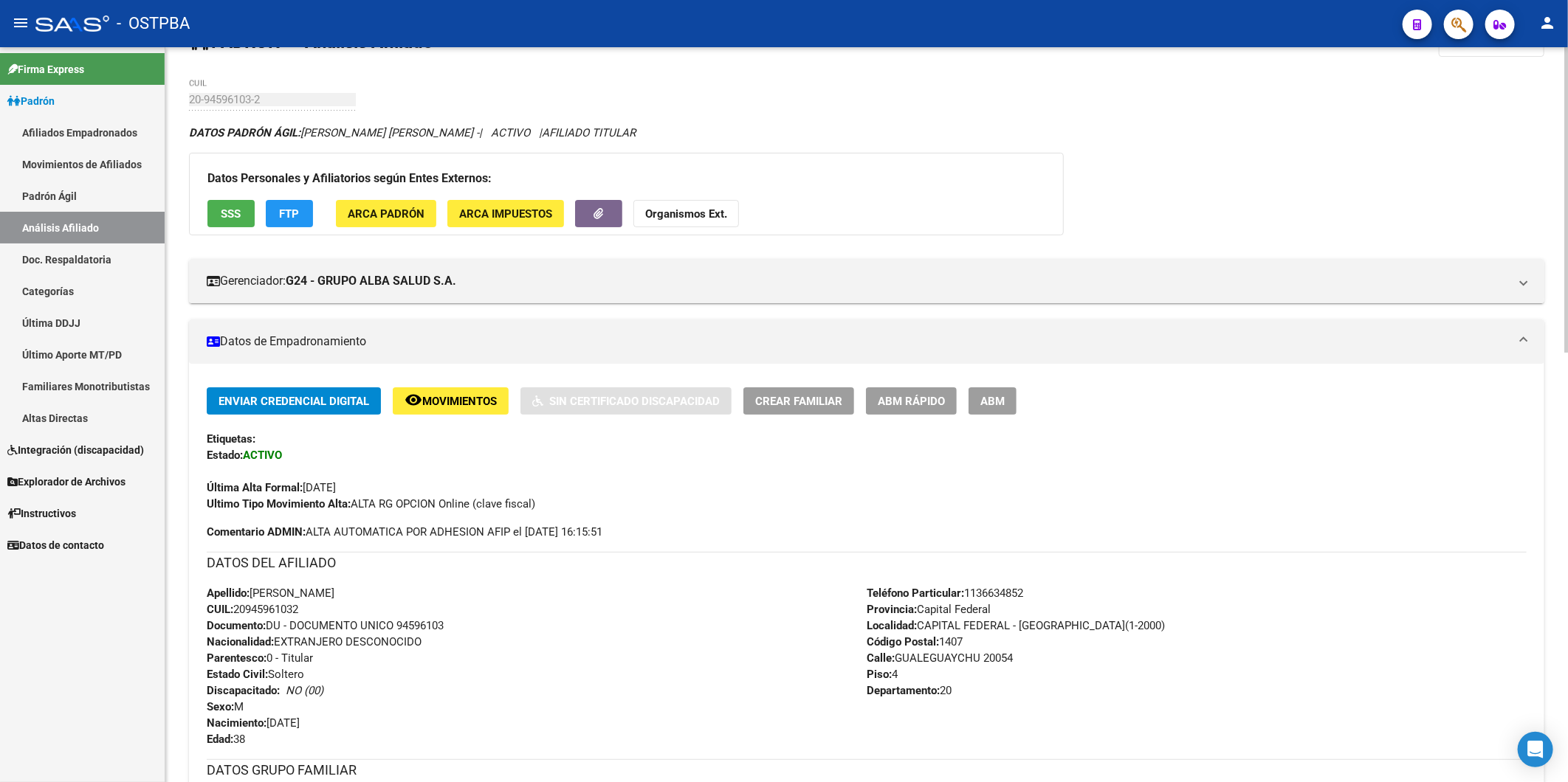
scroll to position [0, 0]
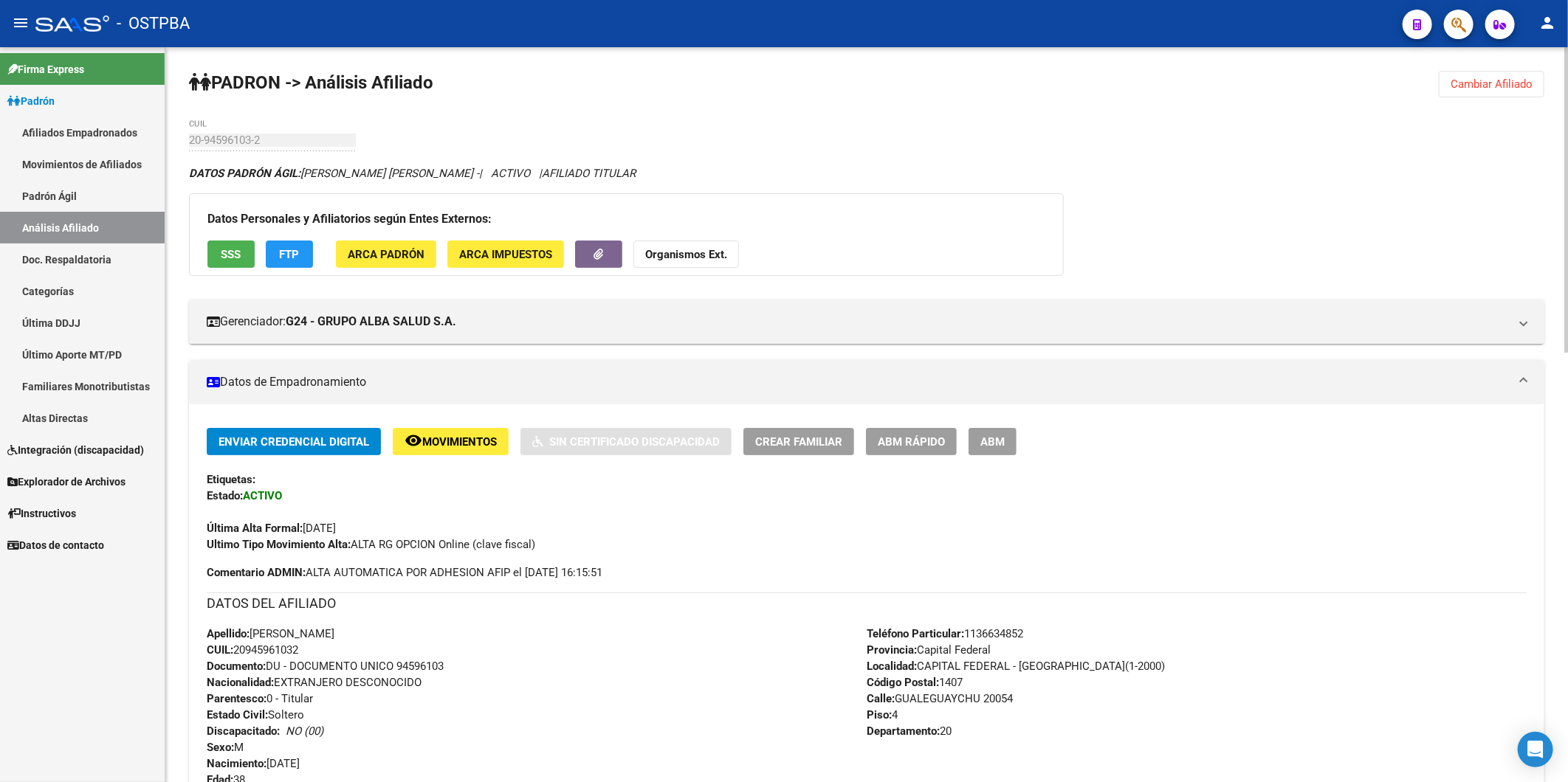
click at [1499, 87] on span "Cambiar Afiliado" at bounding box center [1491, 83] width 82 height 13
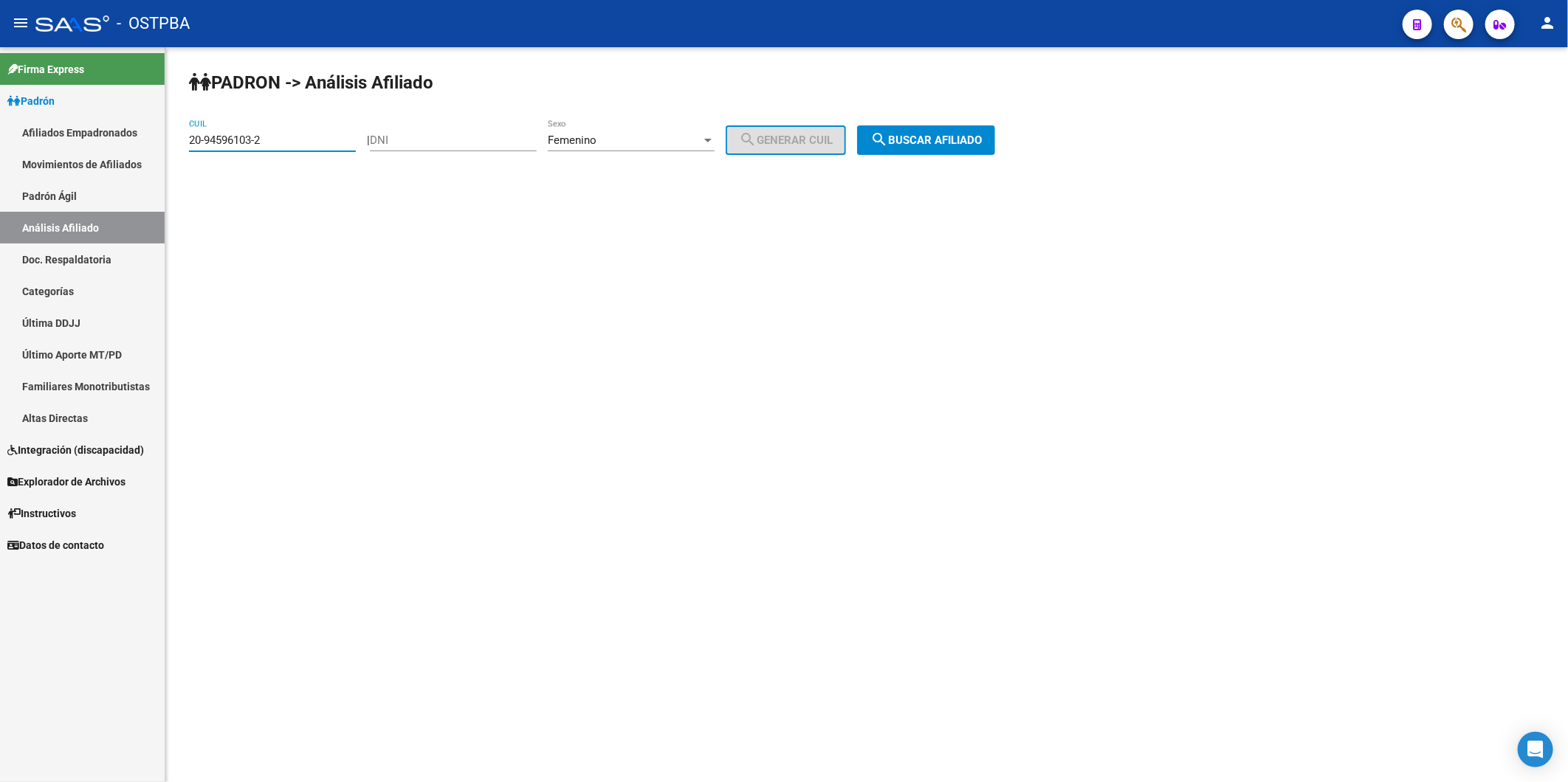
drag, startPoint x: 282, startPoint y: 136, endPoint x: 123, endPoint y: 129, distance: 159.2
click at [123, 129] on mat-sidenav-container "Firma Express Padrón Afiliados Empadronados Movimientos de Afiliados Padrón Ági…" at bounding box center [784, 415] width 1568 height 735
paste input "5145311-1"
type input "20-95145311-1"
click at [982, 143] on span "search Buscar afiliado" at bounding box center [926, 140] width 112 height 13
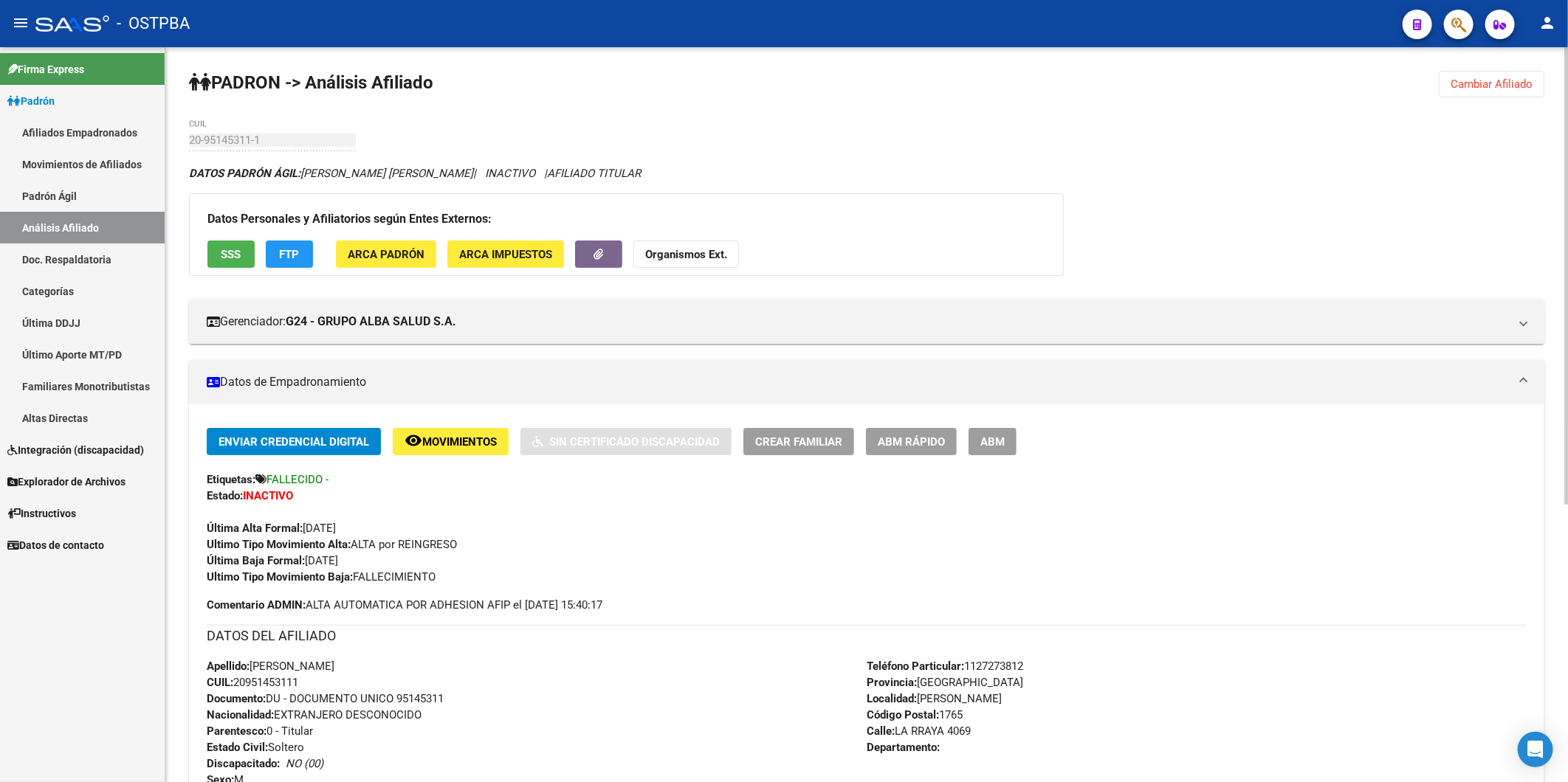
click at [983, 440] on span "ABM" at bounding box center [992, 441] width 24 height 13
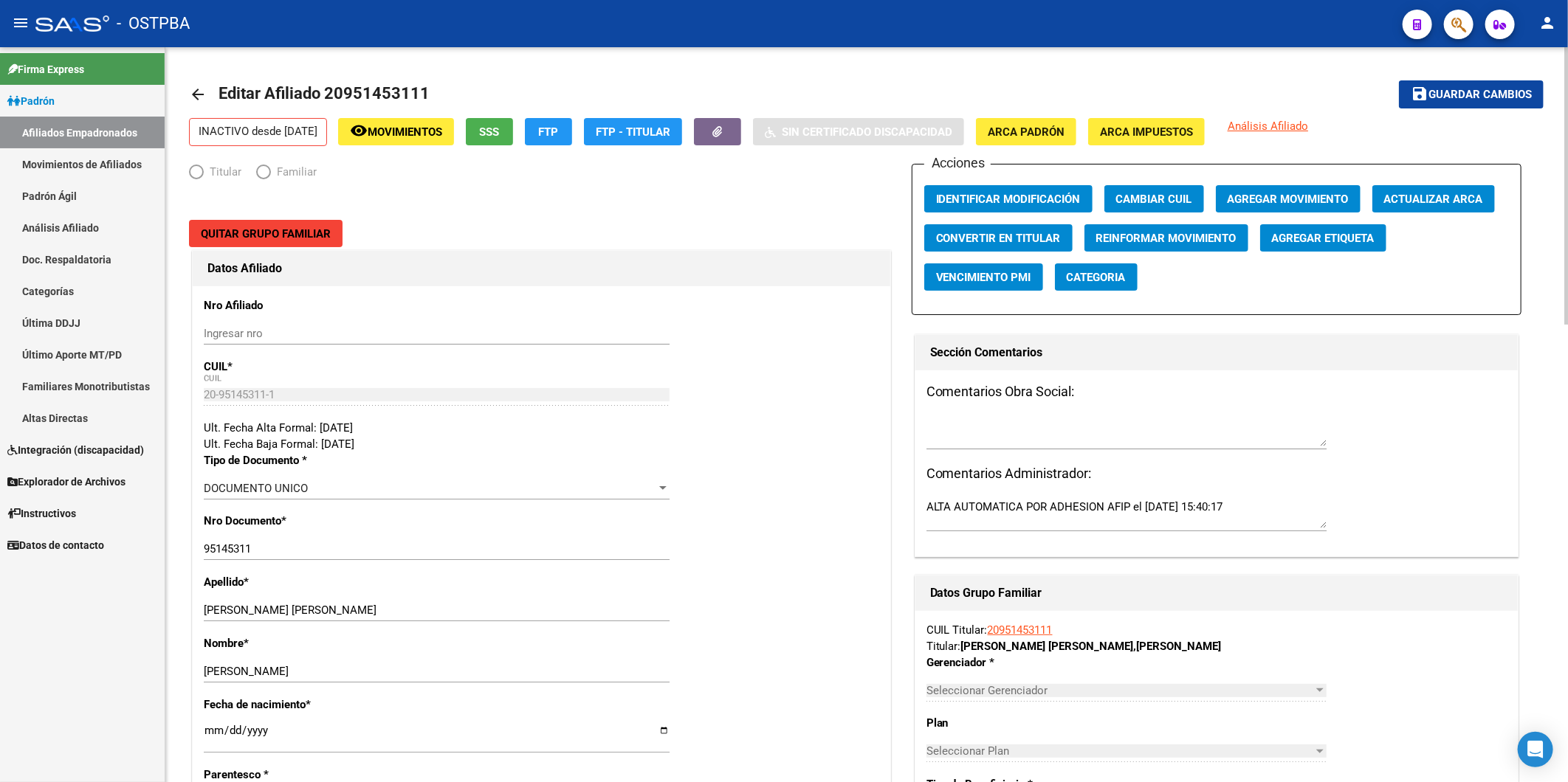
radio input "true"
type input "33-55592154-9"
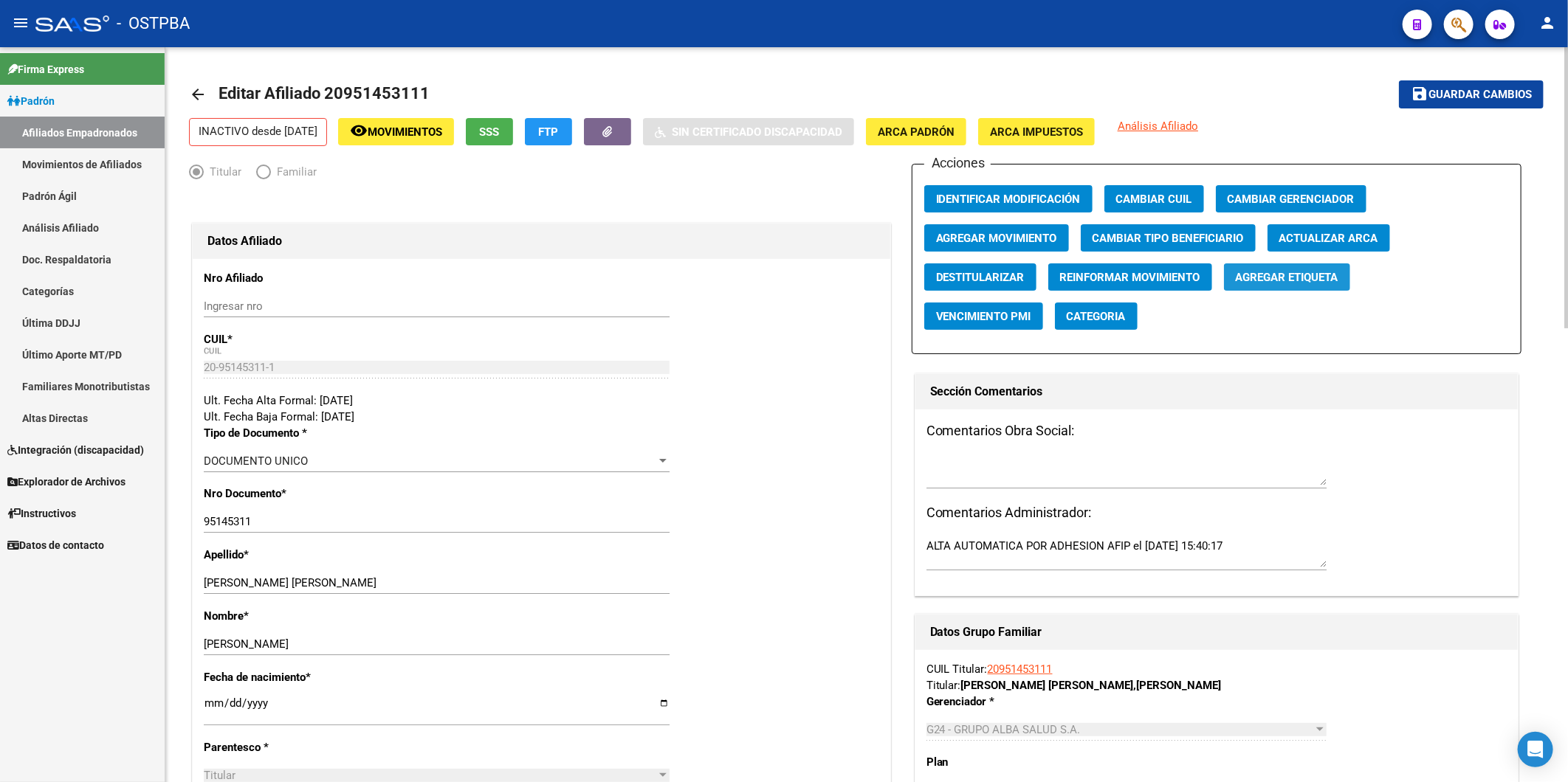
click at [1314, 279] on span "Agregar Etiqueta" at bounding box center [1287, 277] width 103 height 13
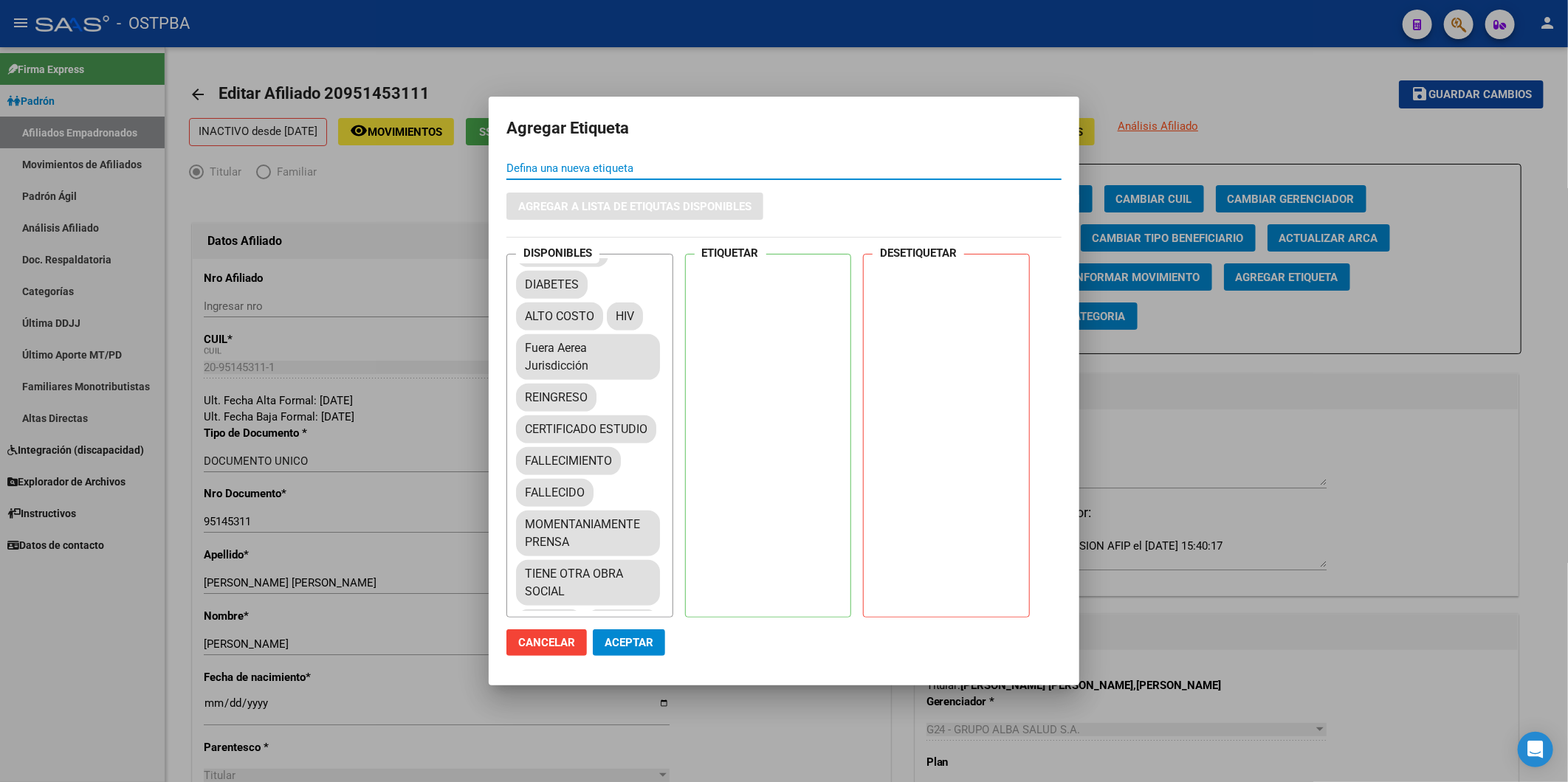
scroll to position [491, 0]
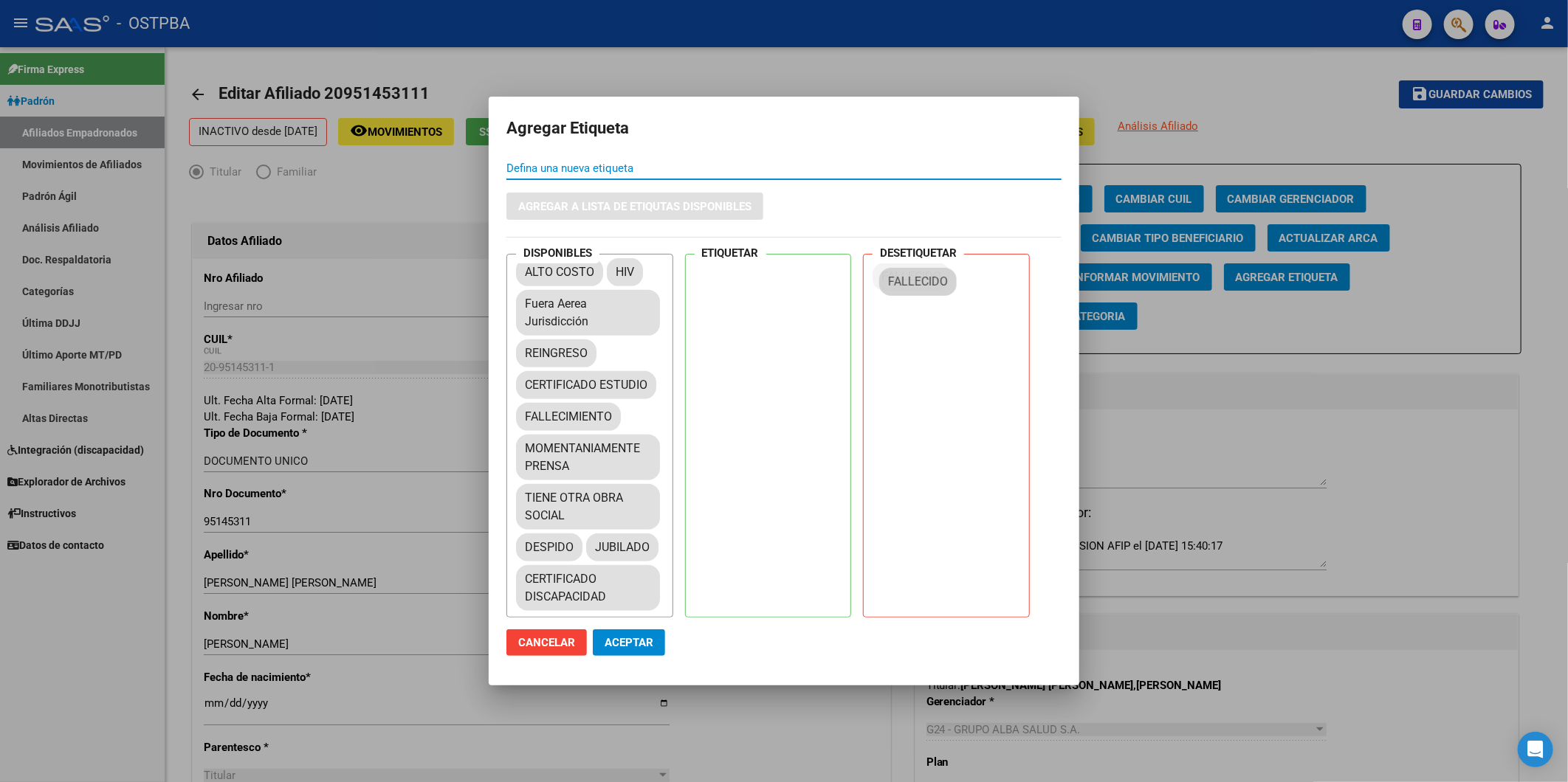
drag, startPoint x: 566, startPoint y: 491, endPoint x: 928, endPoint y: 279, distance: 419.5
click at [627, 642] on span "Aceptar" at bounding box center [629, 642] width 48 height 13
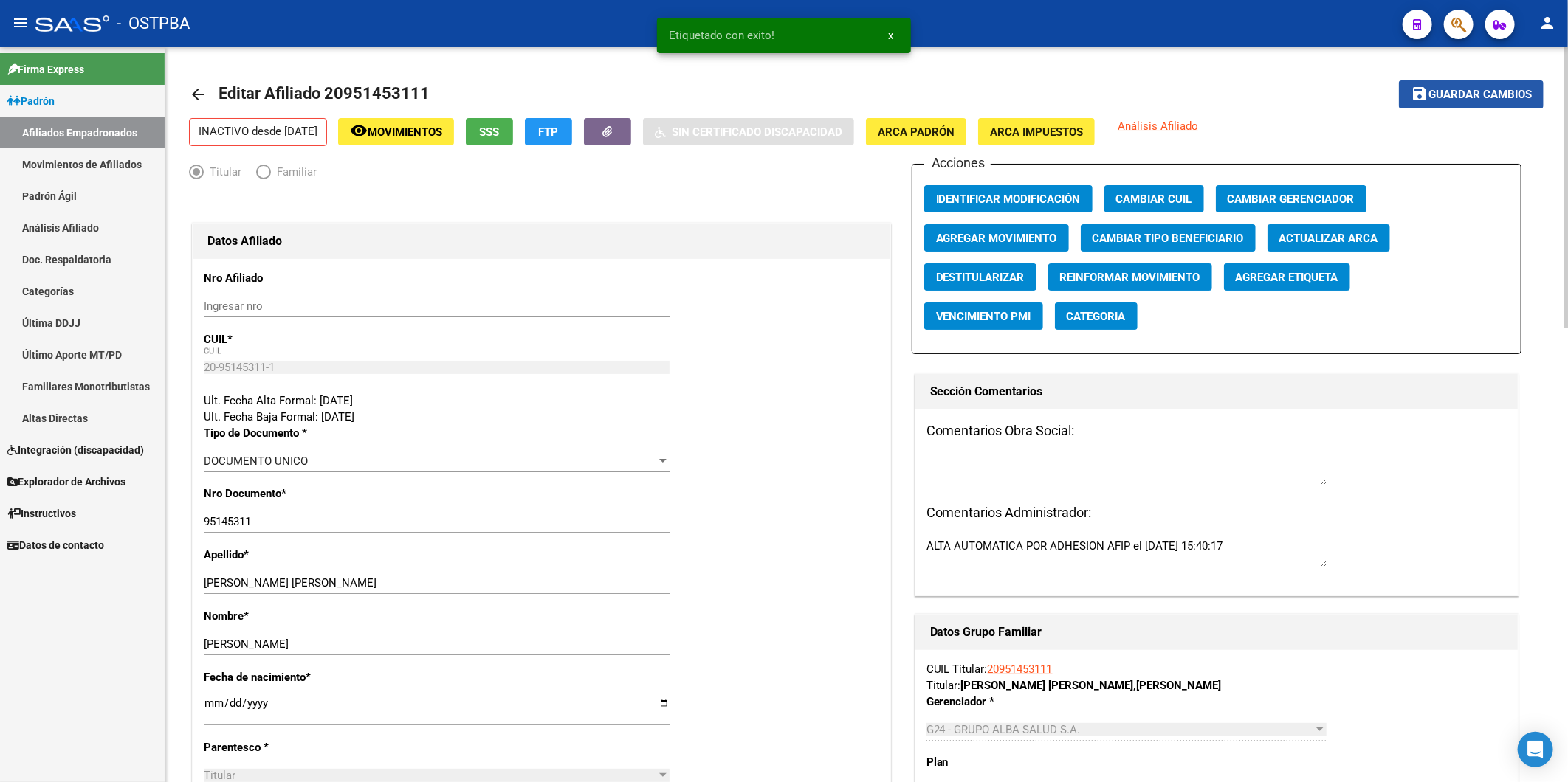
click at [1466, 90] on span "Guardar cambios" at bounding box center [1480, 95] width 103 height 13
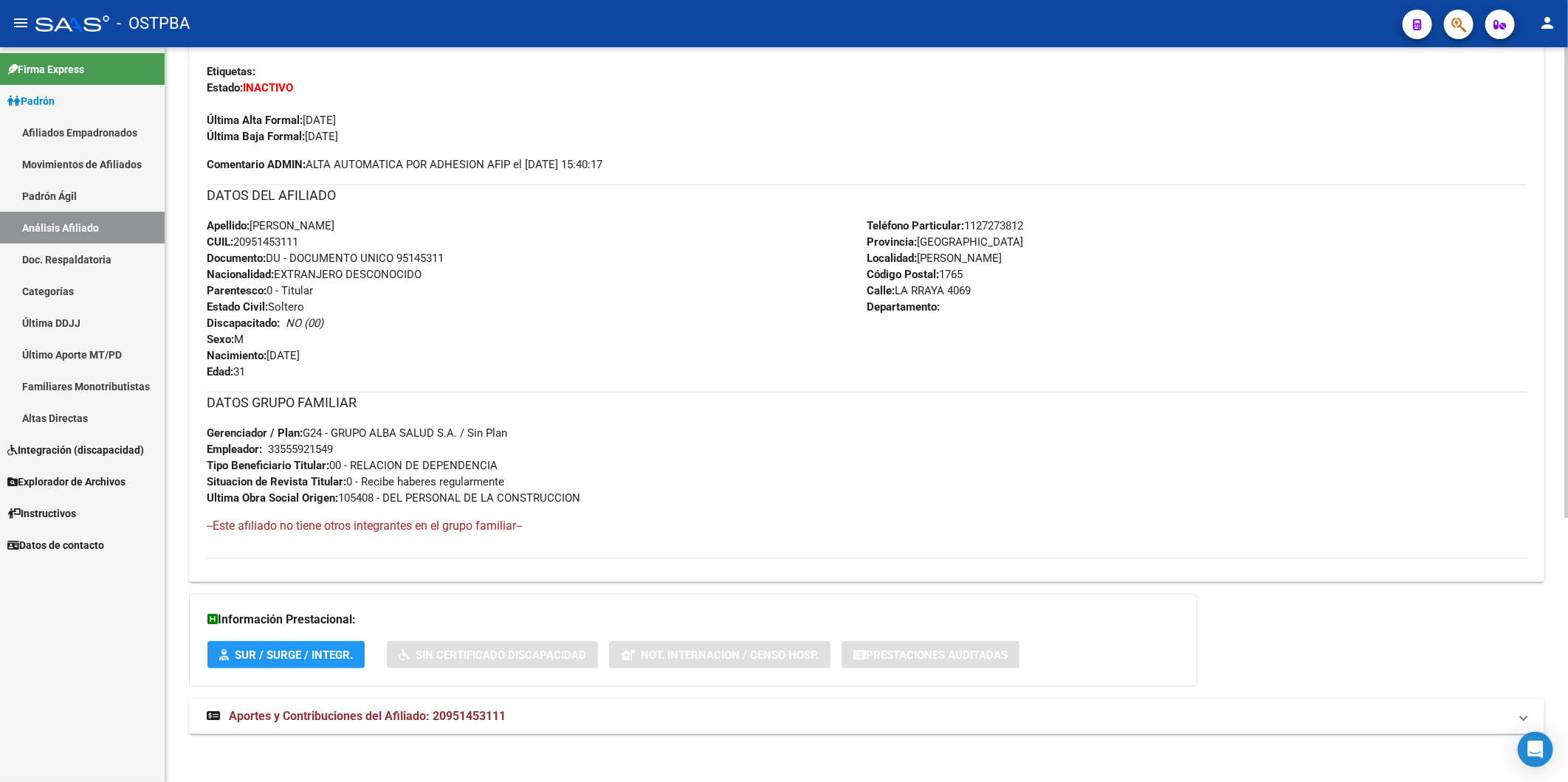
scroll to position [413, 0]
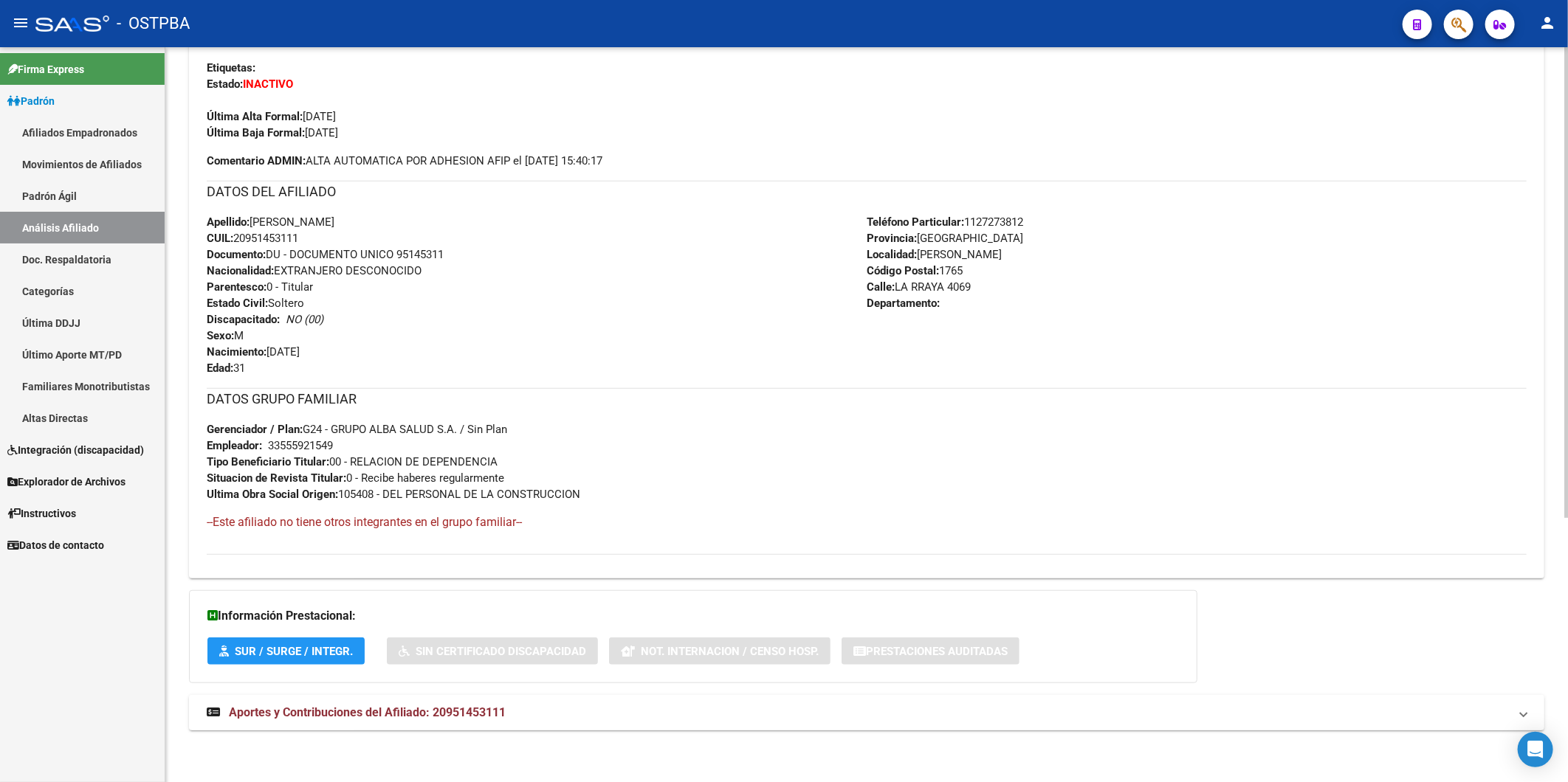
click at [477, 709] on span "Aportes y Contribuciones del Afiliado: 20951453111" at bounding box center [367, 713] width 277 height 14
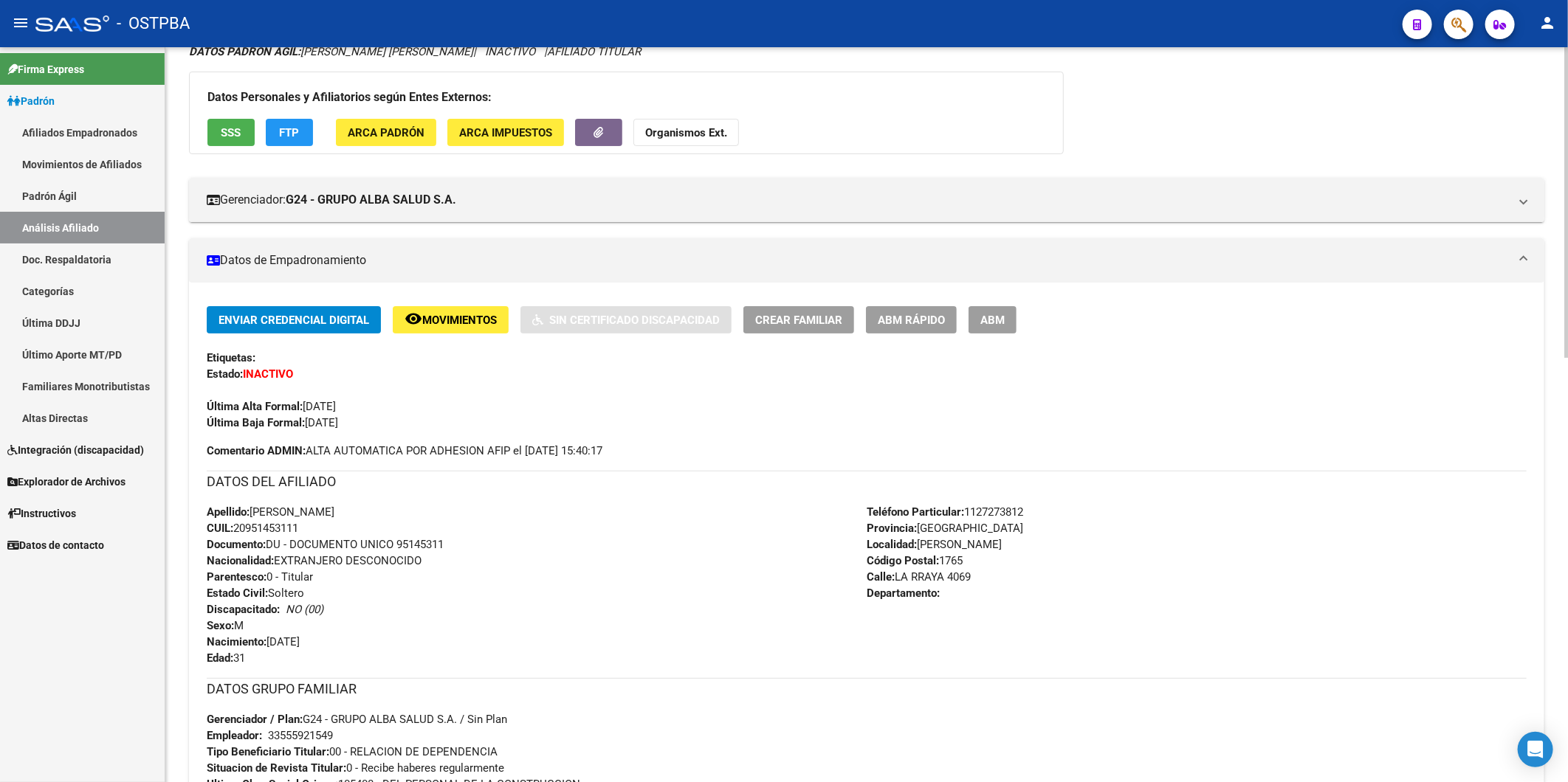
scroll to position [90, 0]
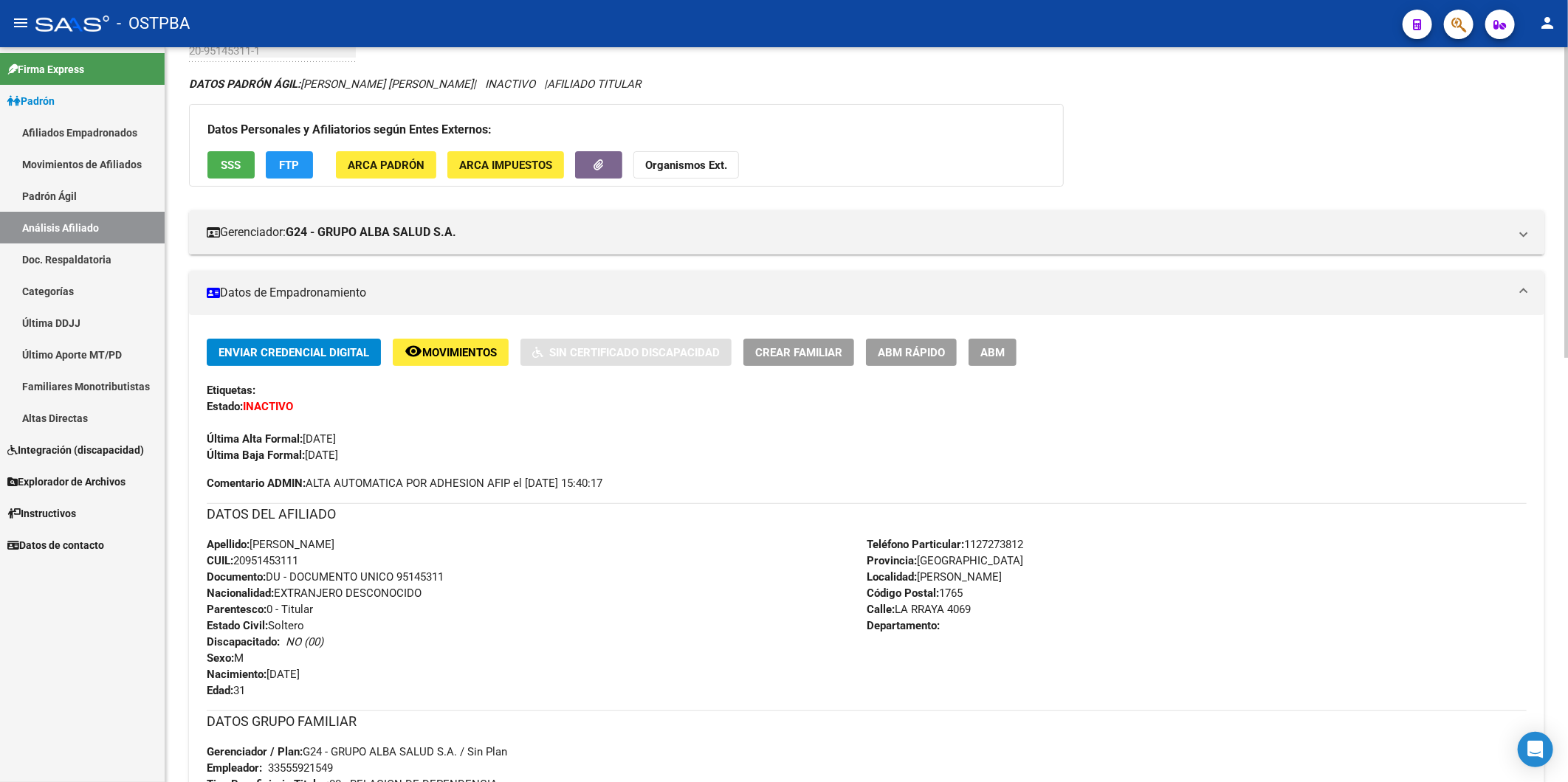
click at [711, 160] on strong "Organismos Ext." at bounding box center [686, 165] width 82 height 13
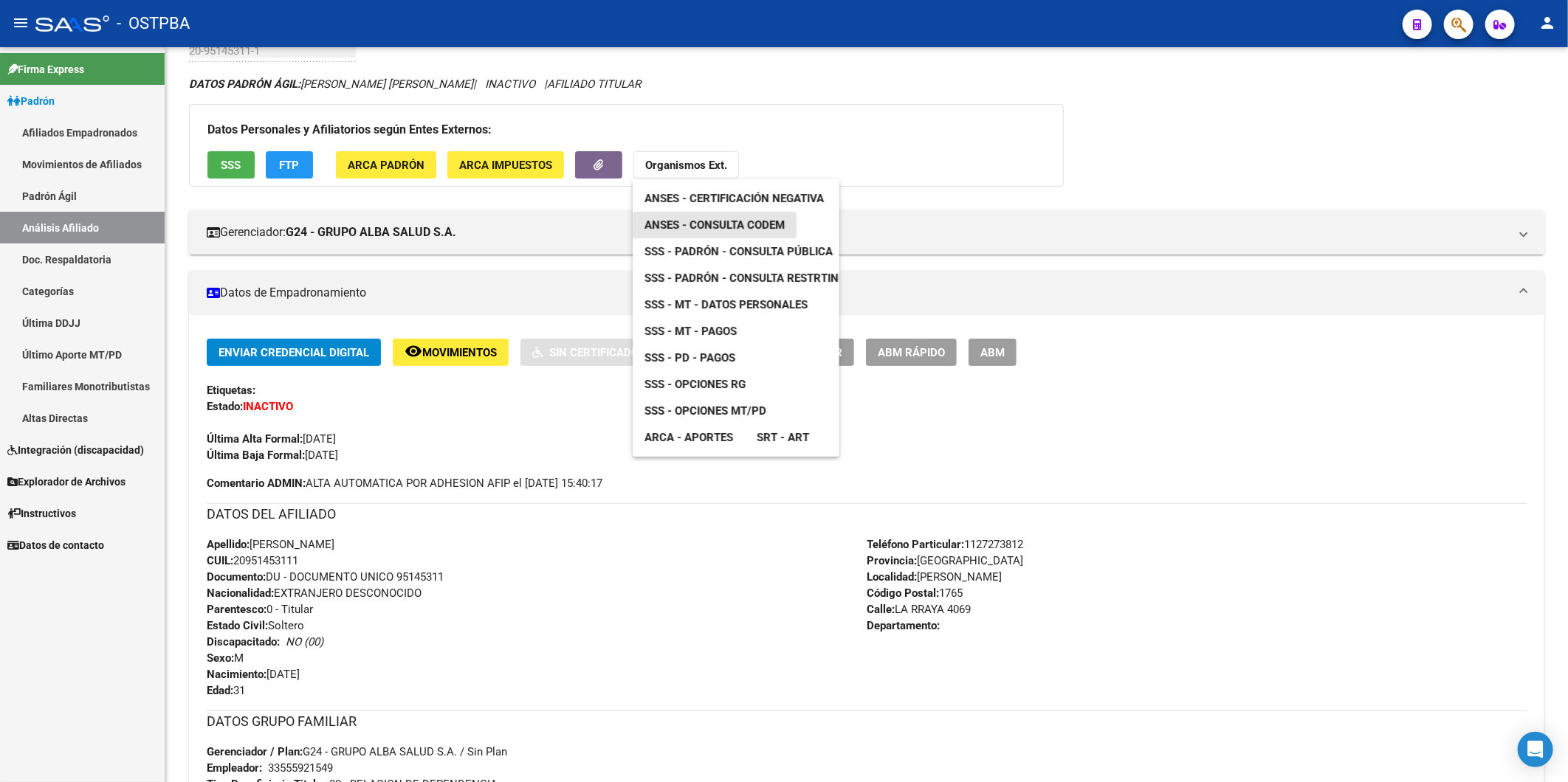
click at [755, 227] on span "ANSES - Consulta CODEM" at bounding box center [715, 225] width 140 height 13
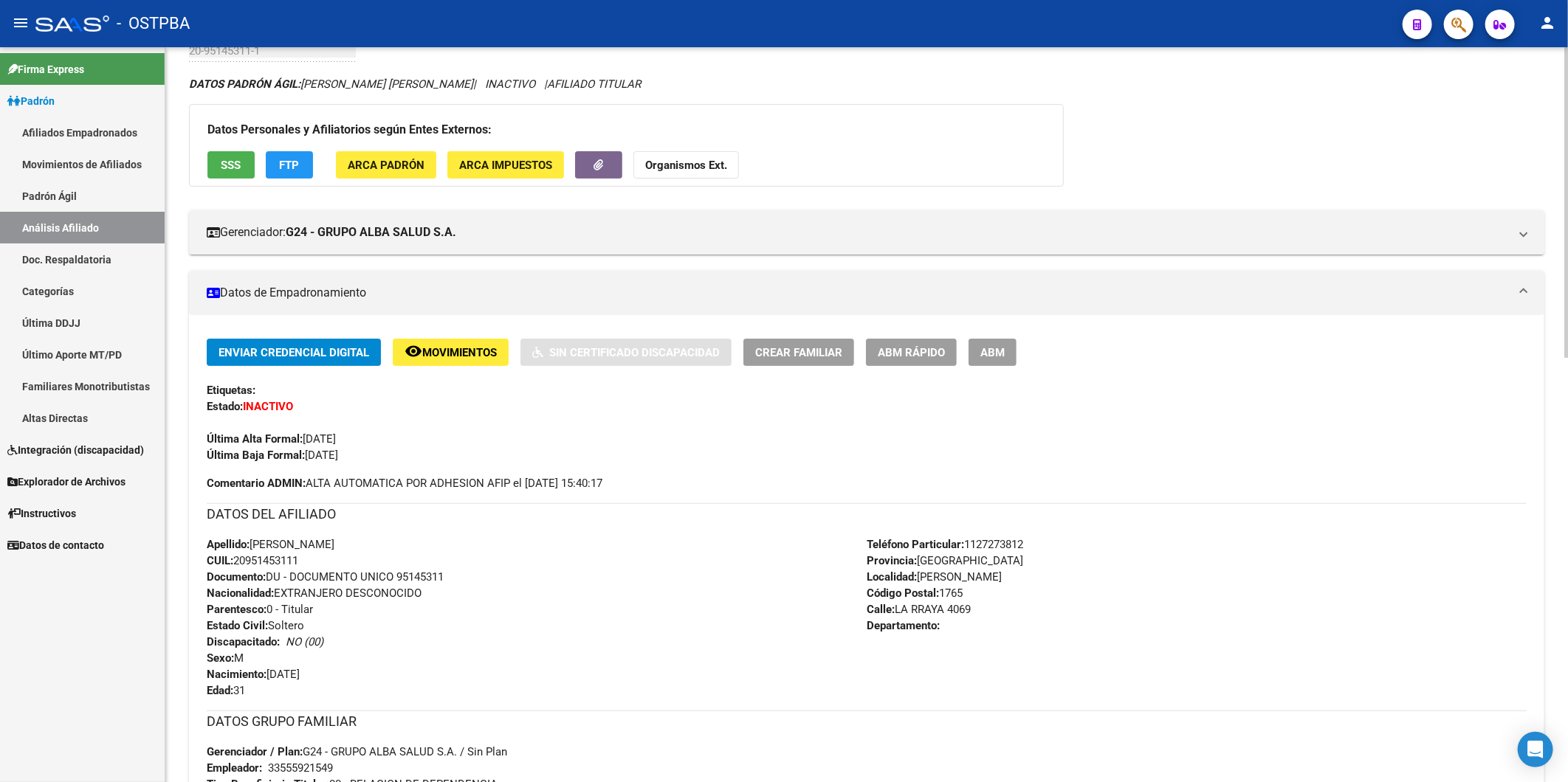
drag, startPoint x: 308, startPoint y: 569, endPoint x: 239, endPoint y: 554, distance: 70.6
click at [239, 554] on div "Apellido: [PERSON_NAME]: 20951453111 Documento: DU - DOCUMENTO UNICO 95145311 N…" at bounding box center [537, 617] width 660 height 162
copy span "20951453111"
click at [700, 161] on strong "Organismos Ext." at bounding box center [686, 165] width 82 height 13
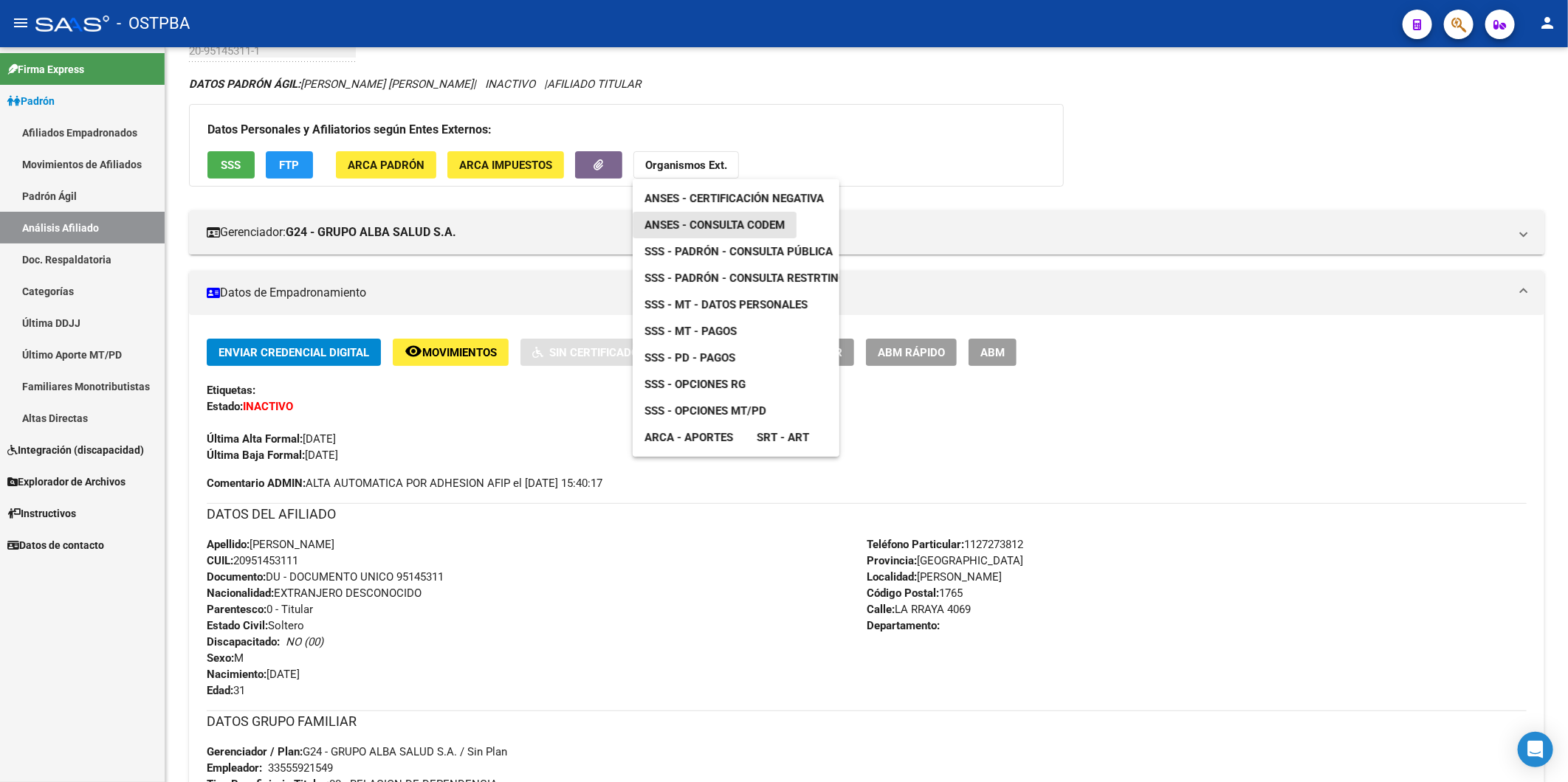
click at [757, 225] on span "ANSES - Consulta CODEM" at bounding box center [715, 225] width 140 height 13
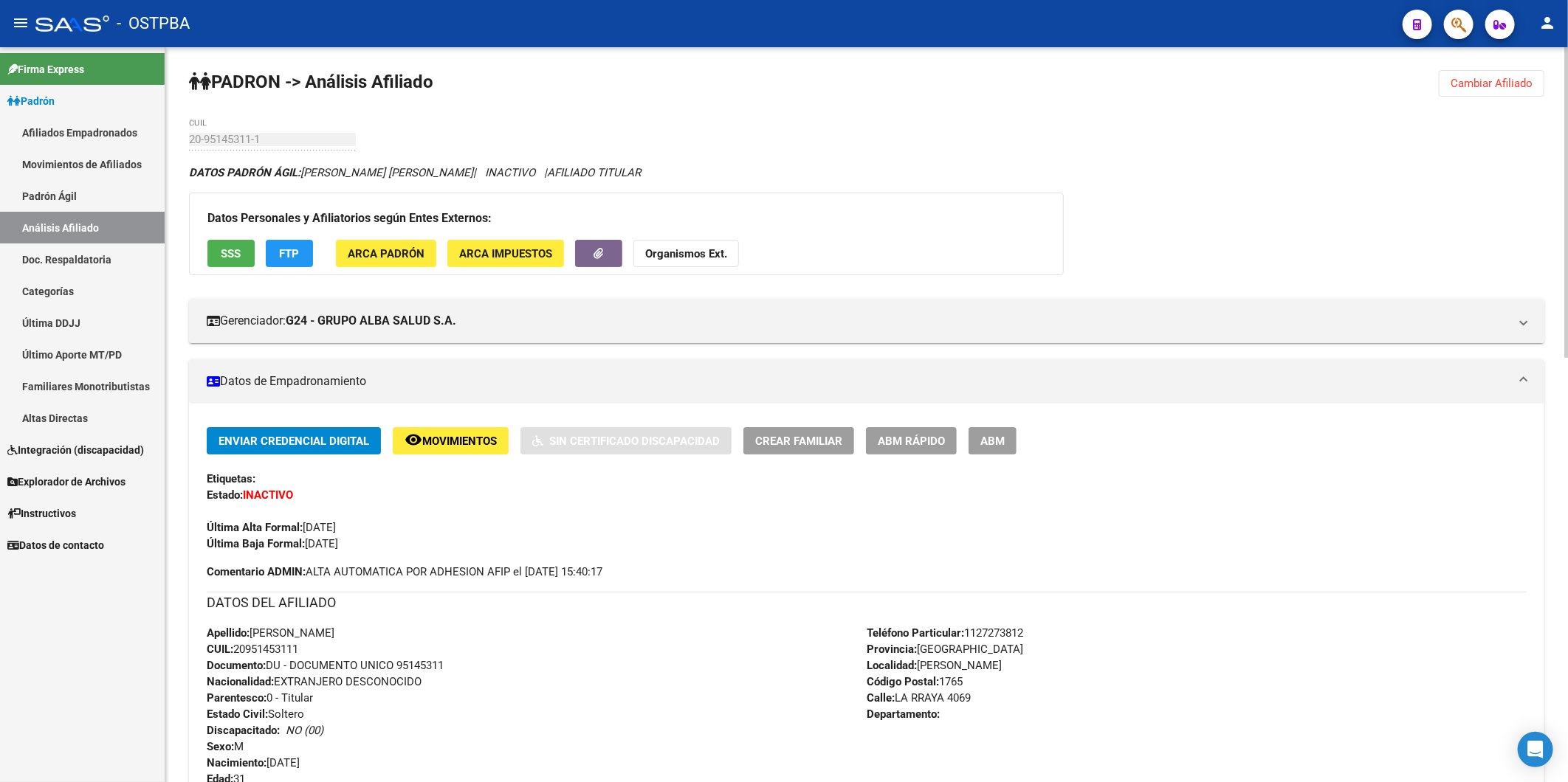
scroll to position [0, 0]
click at [1510, 79] on button "Cambiar Afiliado" at bounding box center [1491, 84] width 105 height 27
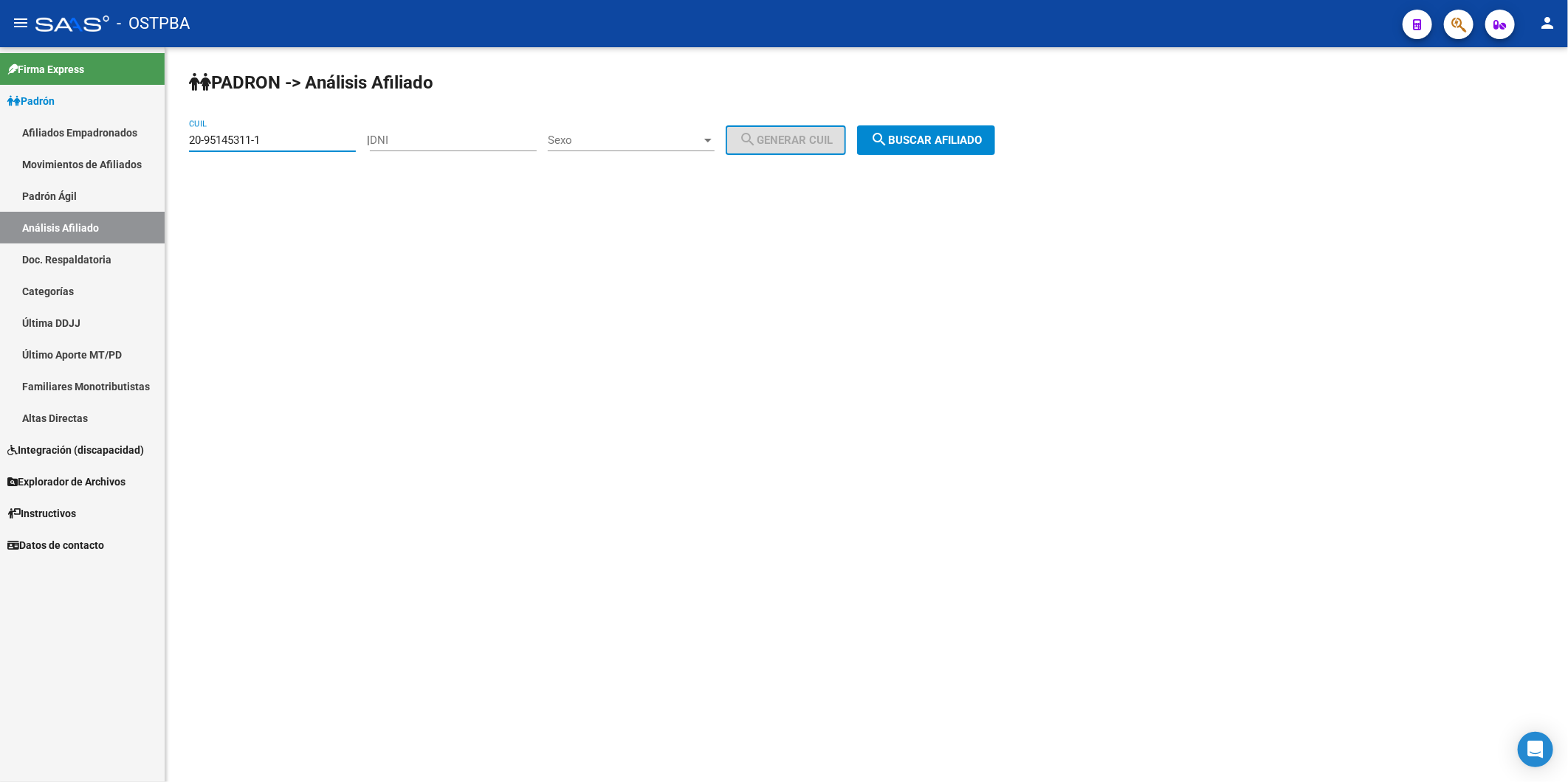
drag, startPoint x: 291, startPoint y: 140, endPoint x: 35, endPoint y: 144, distance: 256.0
click at [53, 144] on mat-sidenav-container "Firma Express Padrón Afiliados Empadronados Movimientos de Afiliados Padrón Ági…" at bounding box center [784, 415] width 1568 height 735
paste input "425515-9"
click at [967, 137] on span "search Buscar afiliado" at bounding box center [926, 140] width 112 height 13
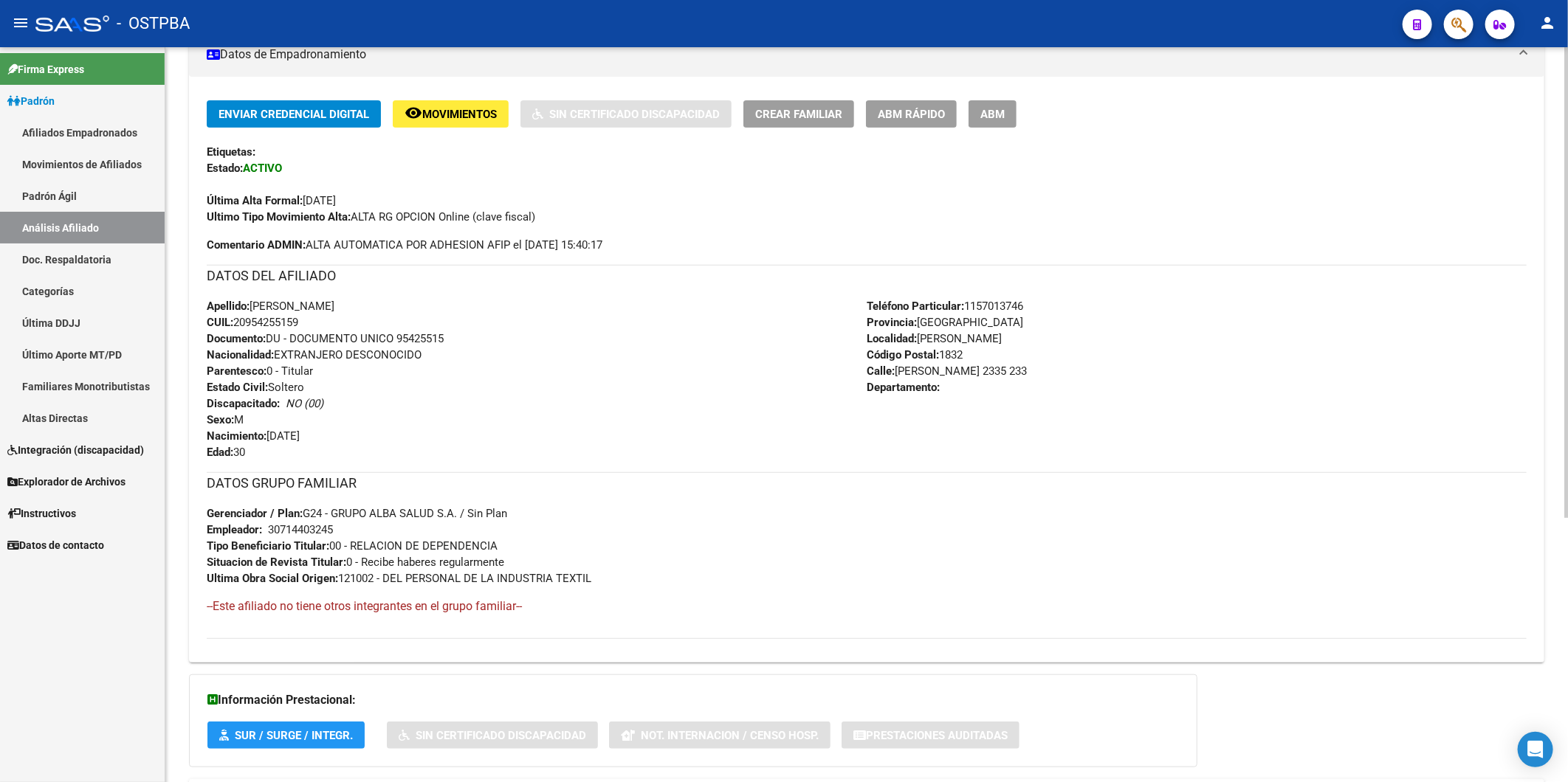
scroll to position [413, 0]
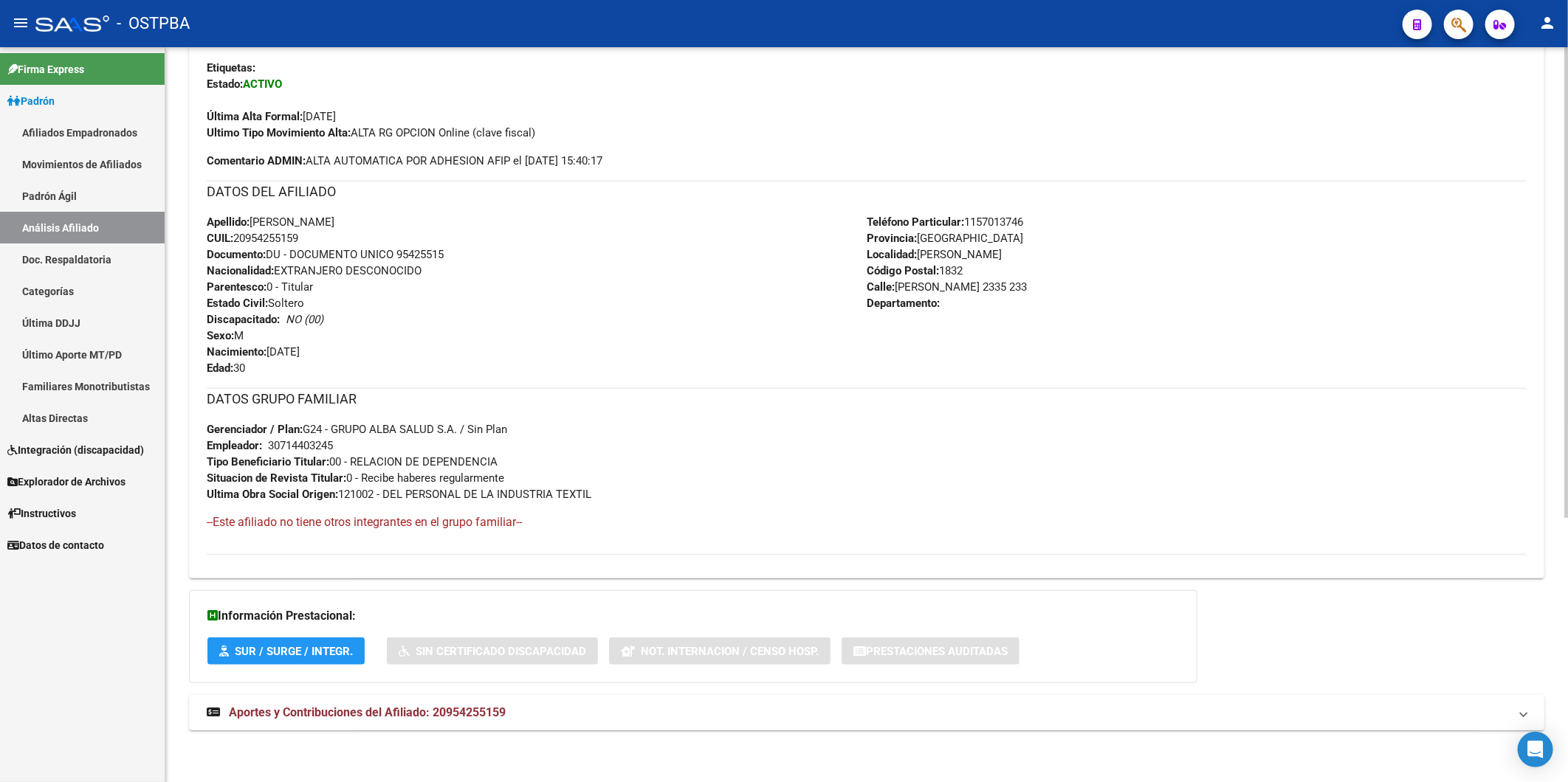
click at [421, 709] on span "Aportes y Contribuciones del Afiliado: 20954255159" at bounding box center [367, 713] width 277 height 14
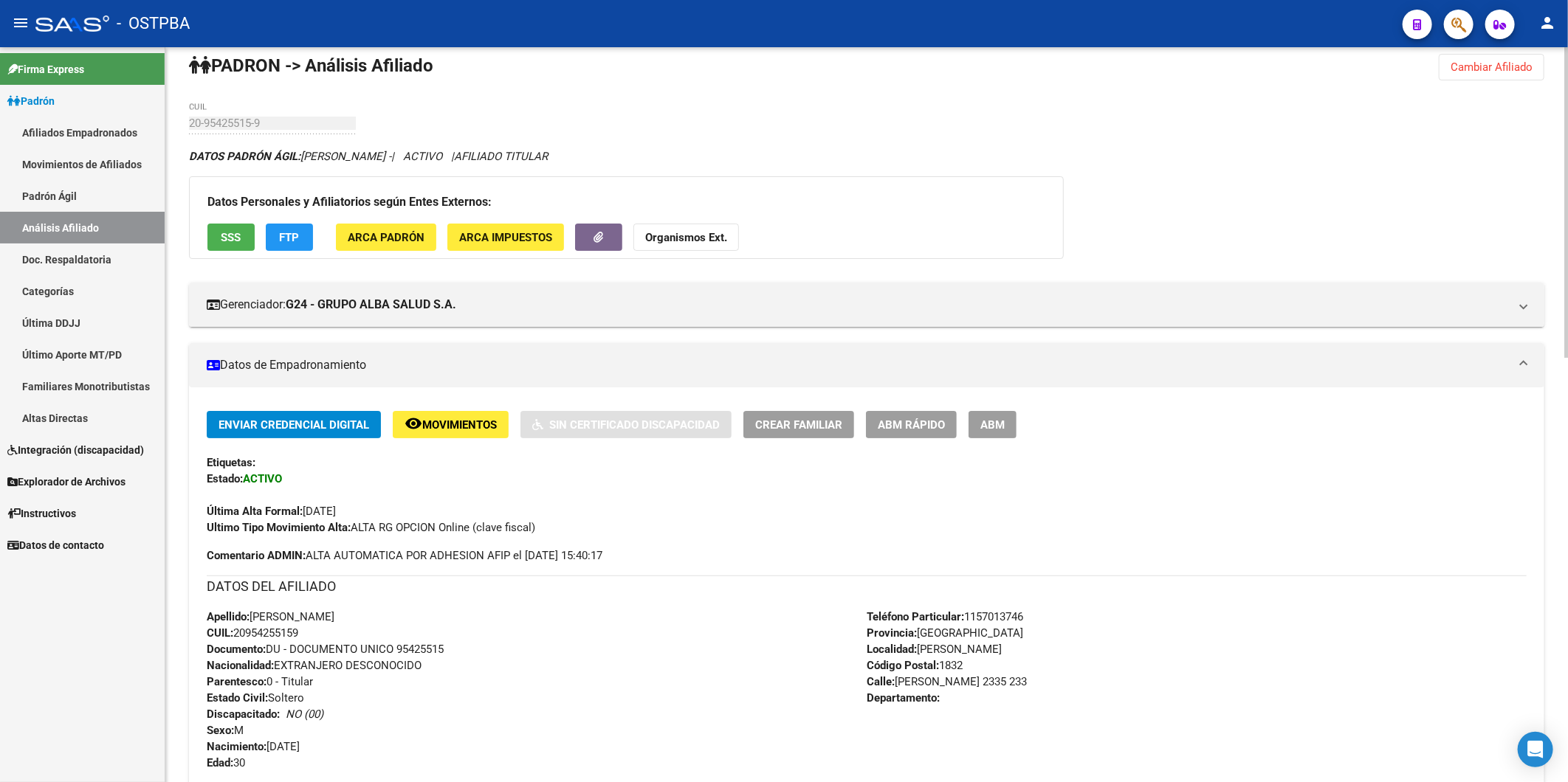
scroll to position [0, 0]
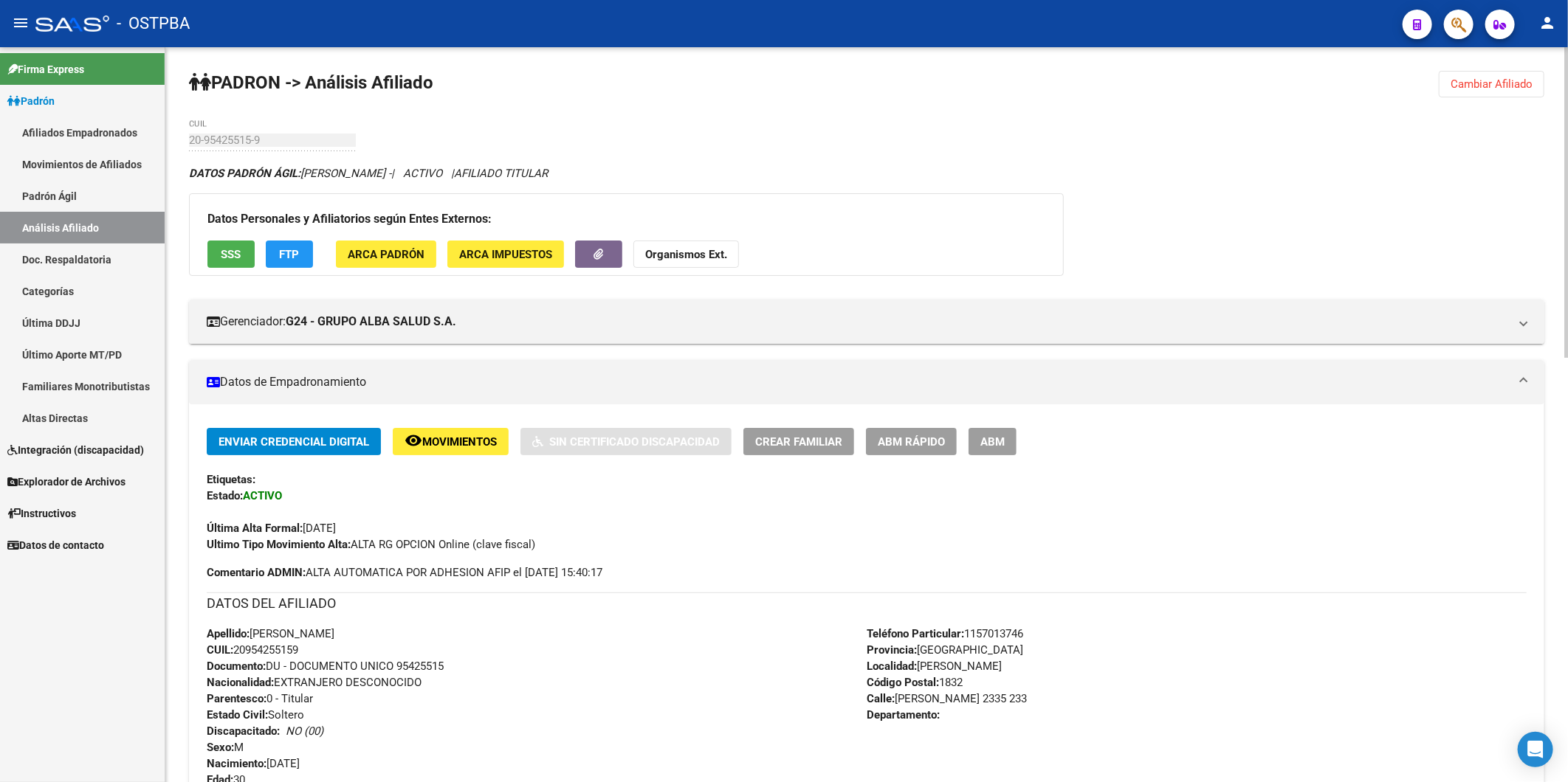
click at [695, 248] on button "Organismos Ext." at bounding box center [686, 253] width 105 height 27
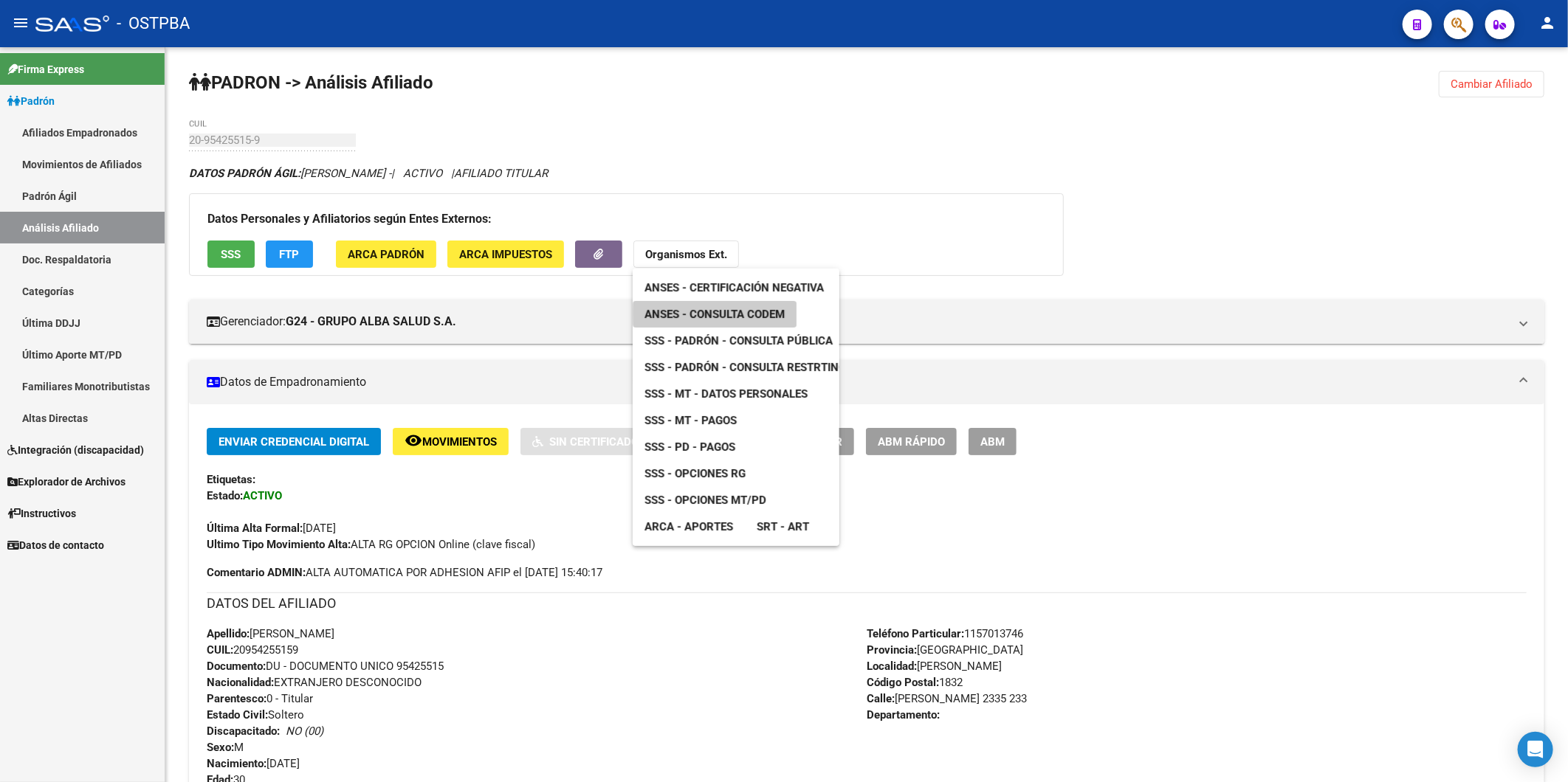
click at [734, 313] on span "ANSES - Consulta CODEM" at bounding box center [715, 314] width 140 height 13
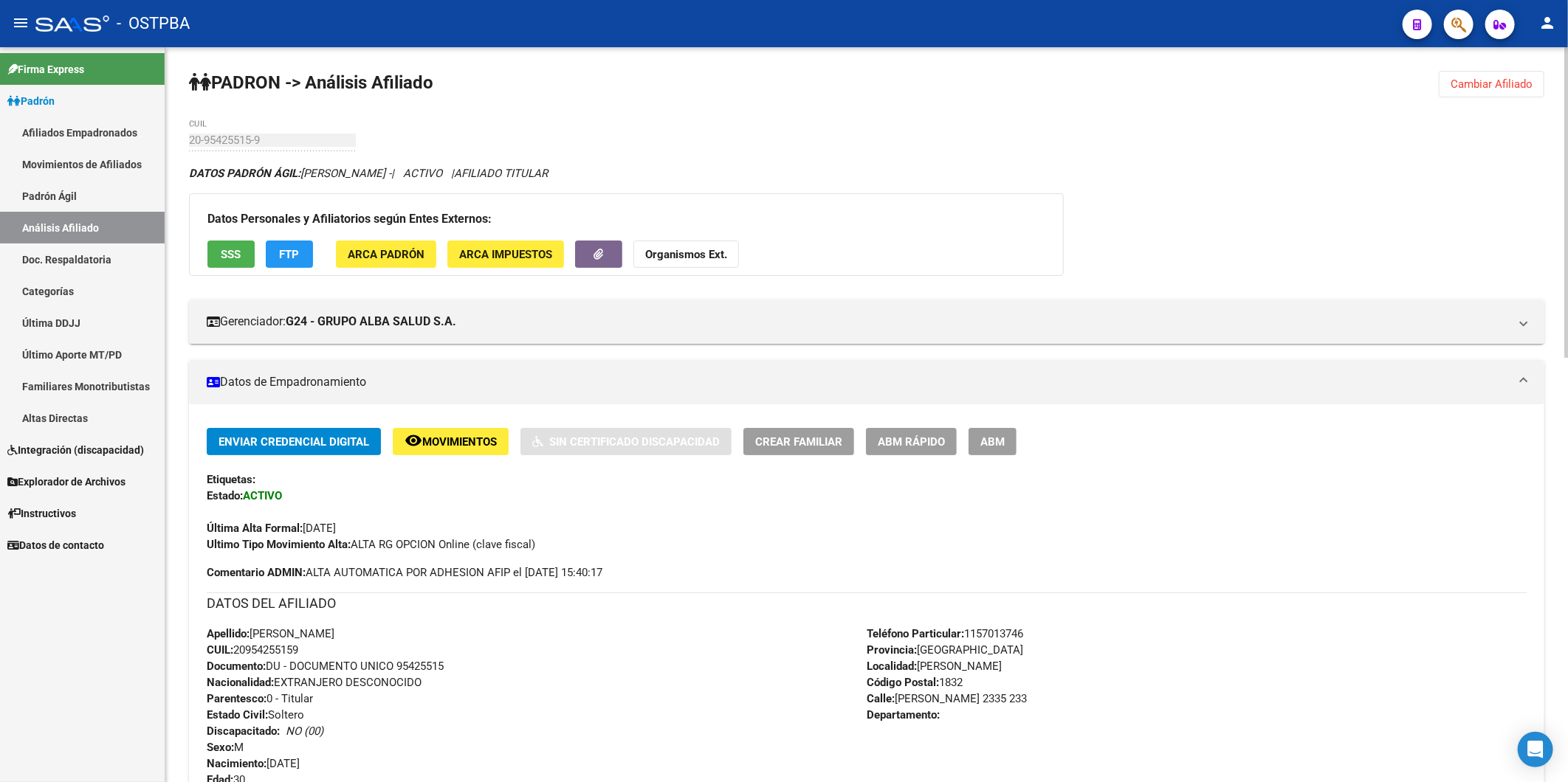
click at [1474, 81] on span "Cambiar Afiliado" at bounding box center [1491, 83] width 82 height 13
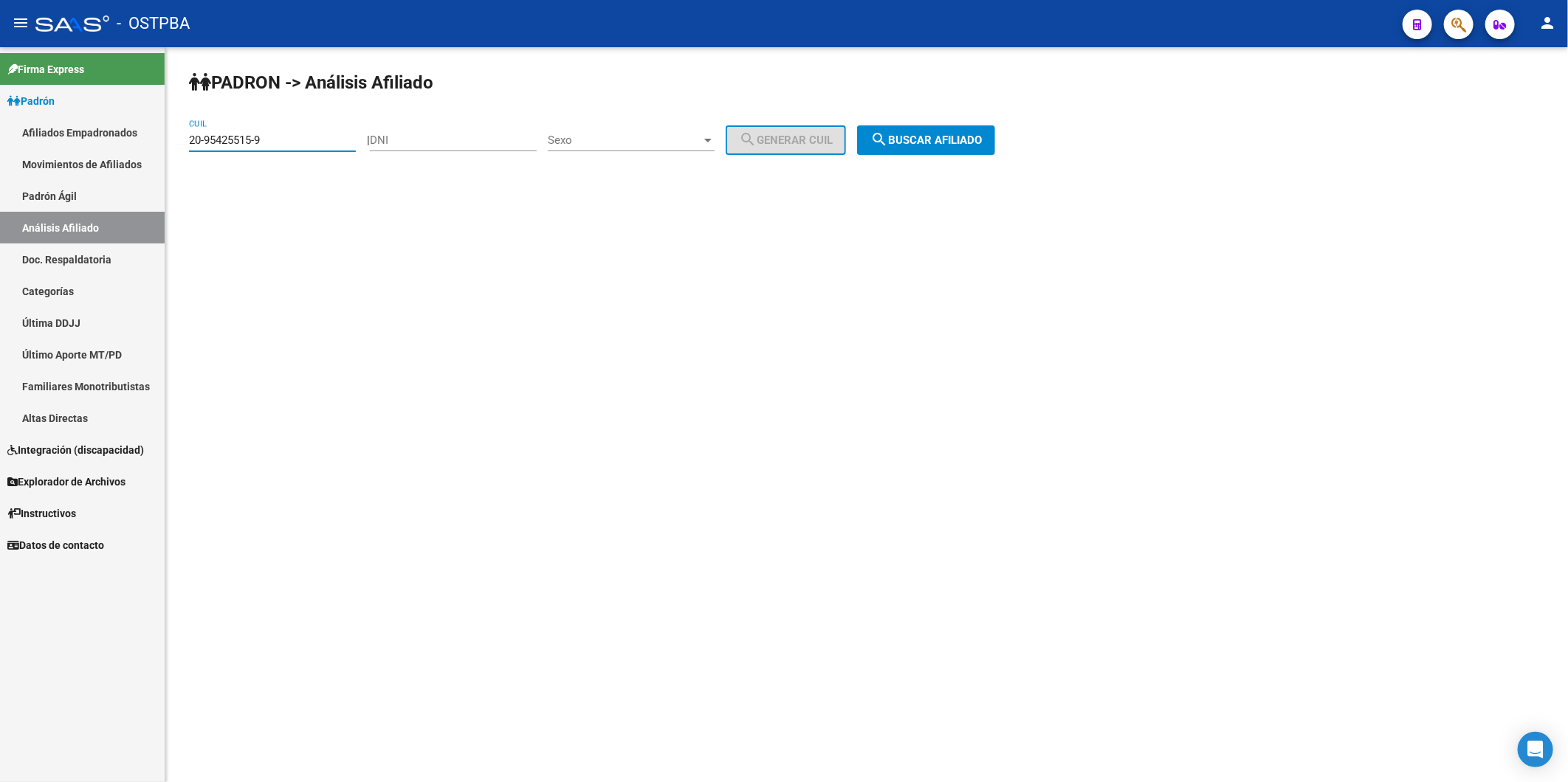
drag, startPoint x: 293, startPoint y: 146, endPoint x: 40, endPoint y: 137, distance: 253.2
click at [40, 137] on mat-sidenav-container "Firma Express Padrón Afiliados Empadronados Movimientos de Afiliados Padrón Ági…" at bounding box center [784, 415] width 1568 height 735
paste input "3-21908152"
click at [963, 144] on span "search Buscar afiliado" at bounding box center [926, 140] width 112 height 13
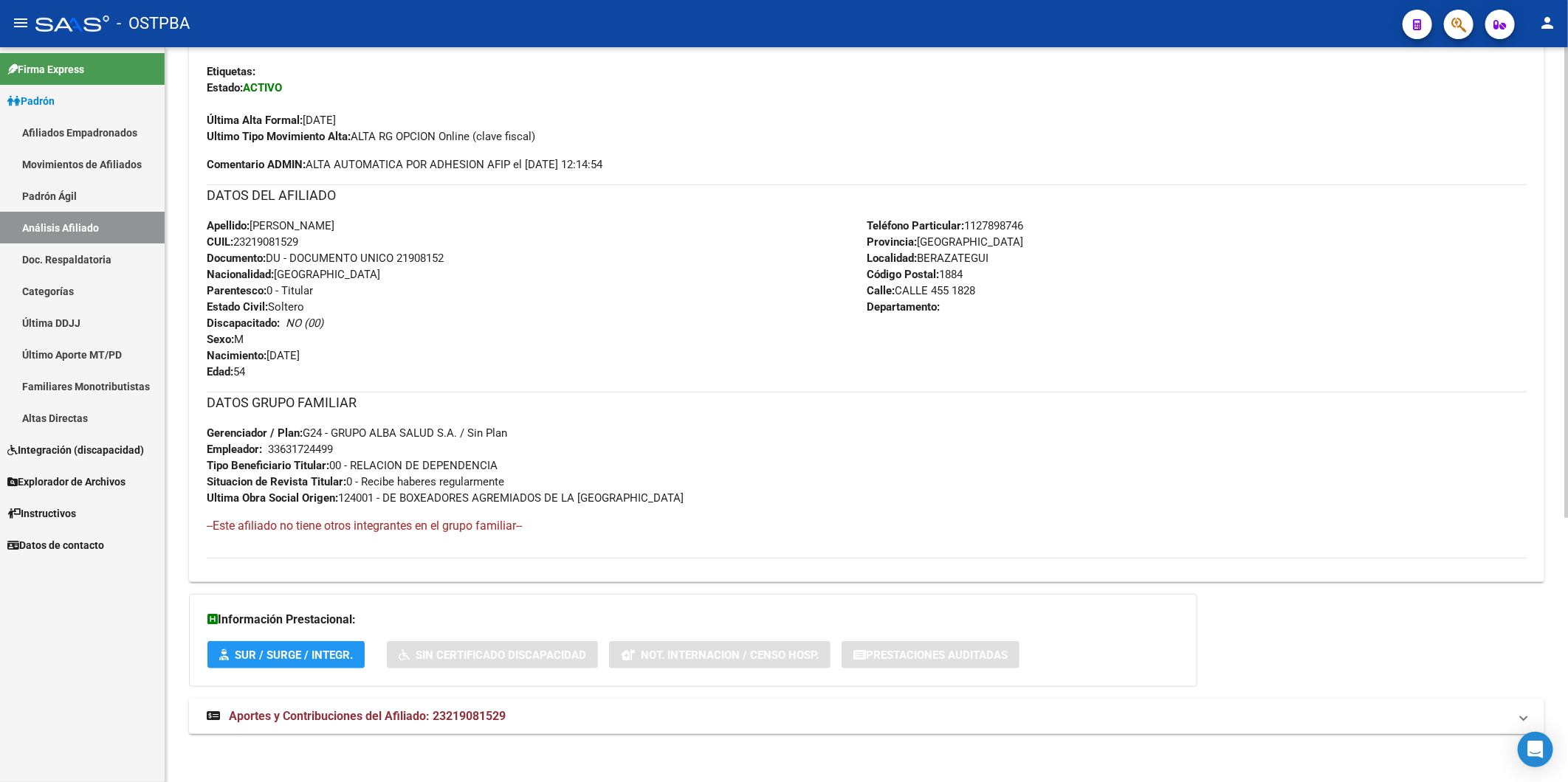
scroll to position [413, 0]
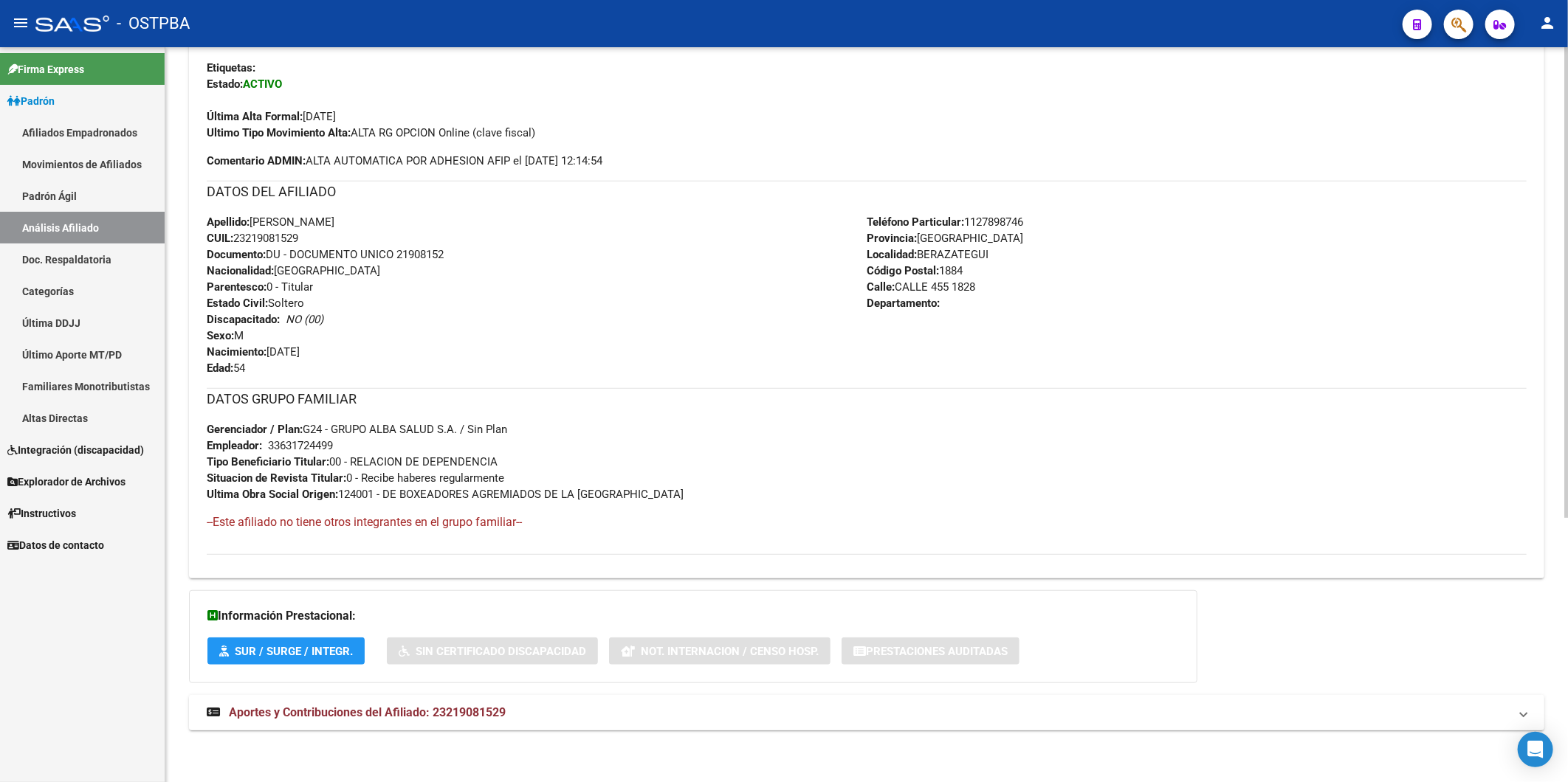
click at [501, 706] on span "Aportes y Contribuciones del Afiliado: 23219081529" at bounding box center [367, 713] width 277 height 14
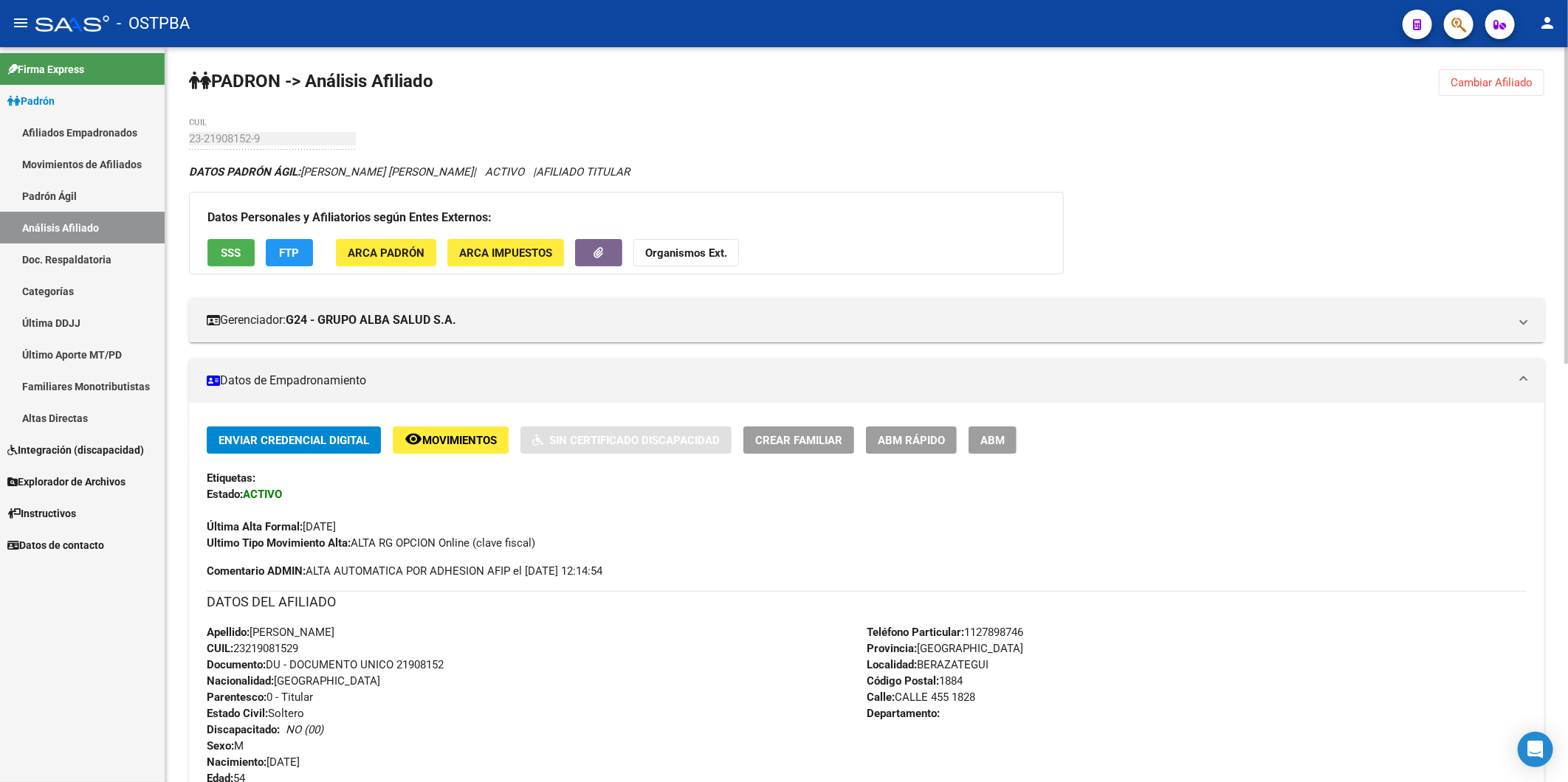
scroll to position [0, 0]
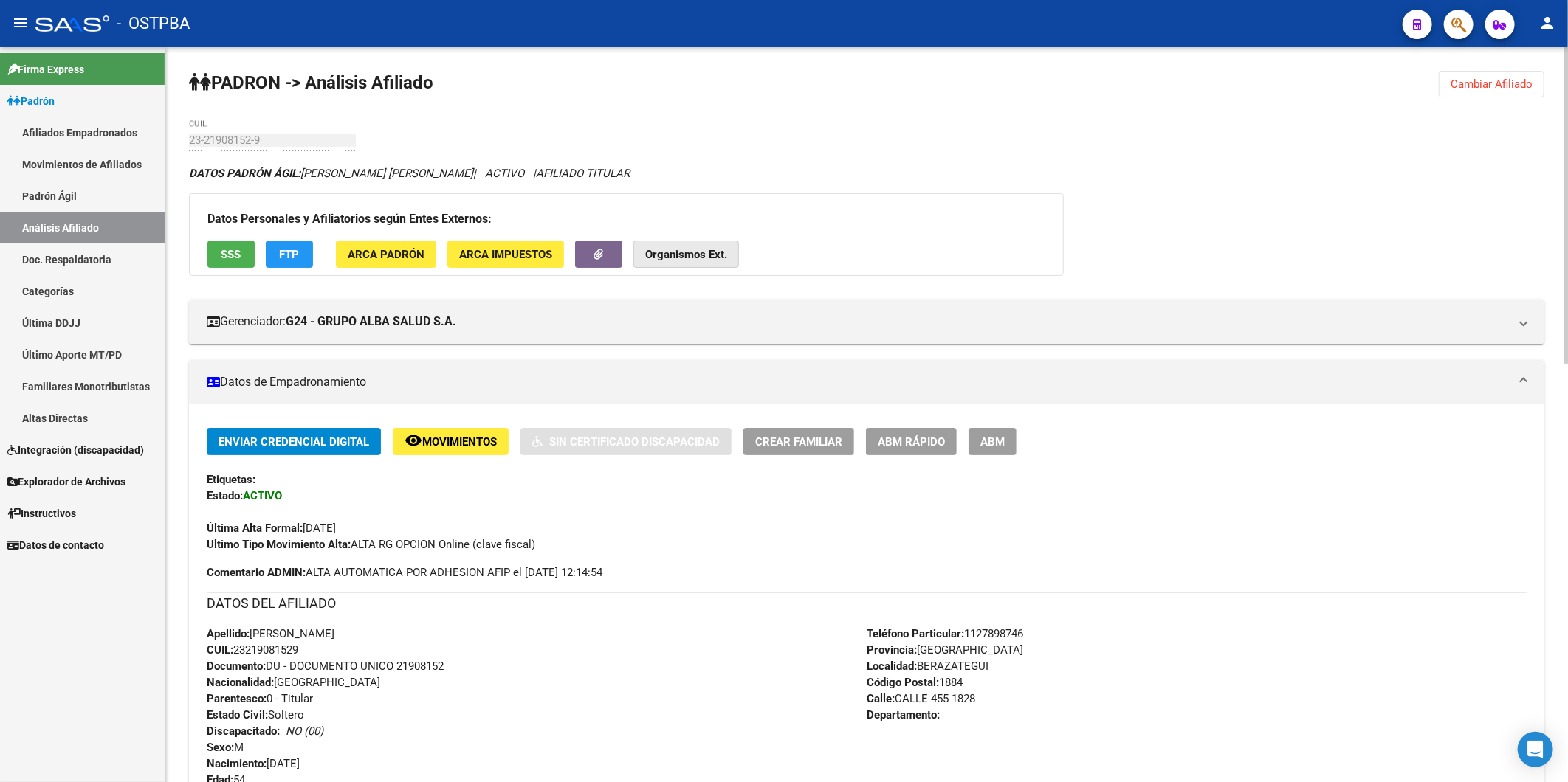
click at [683, 248] on strong "Organismos Ext." at bounding box center [686, 254] width 82 height 13
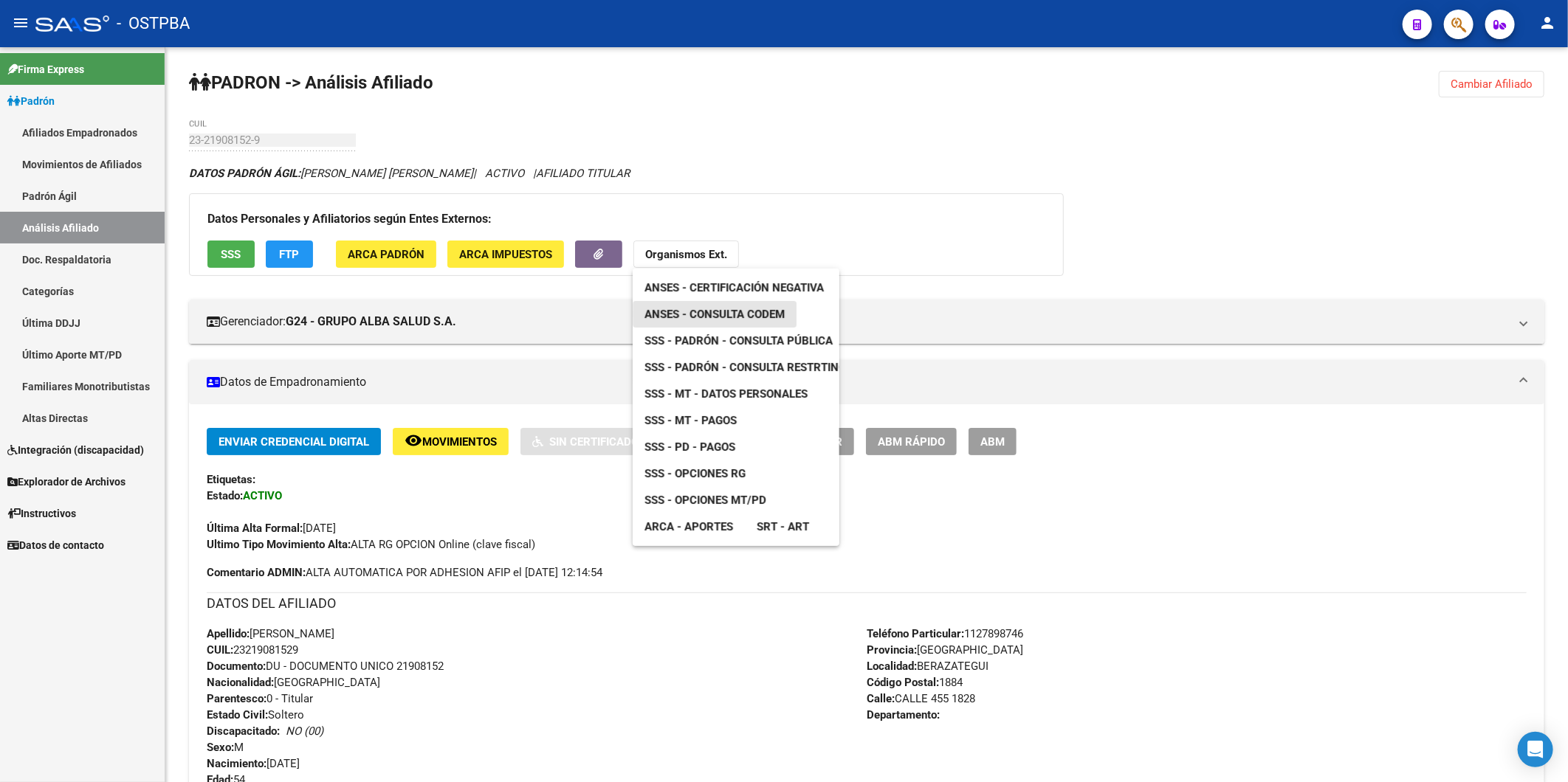
click at [727, 314] on span "ANSES - Consulta CODEM" at bounding box center [715, 314] width 140 height 13
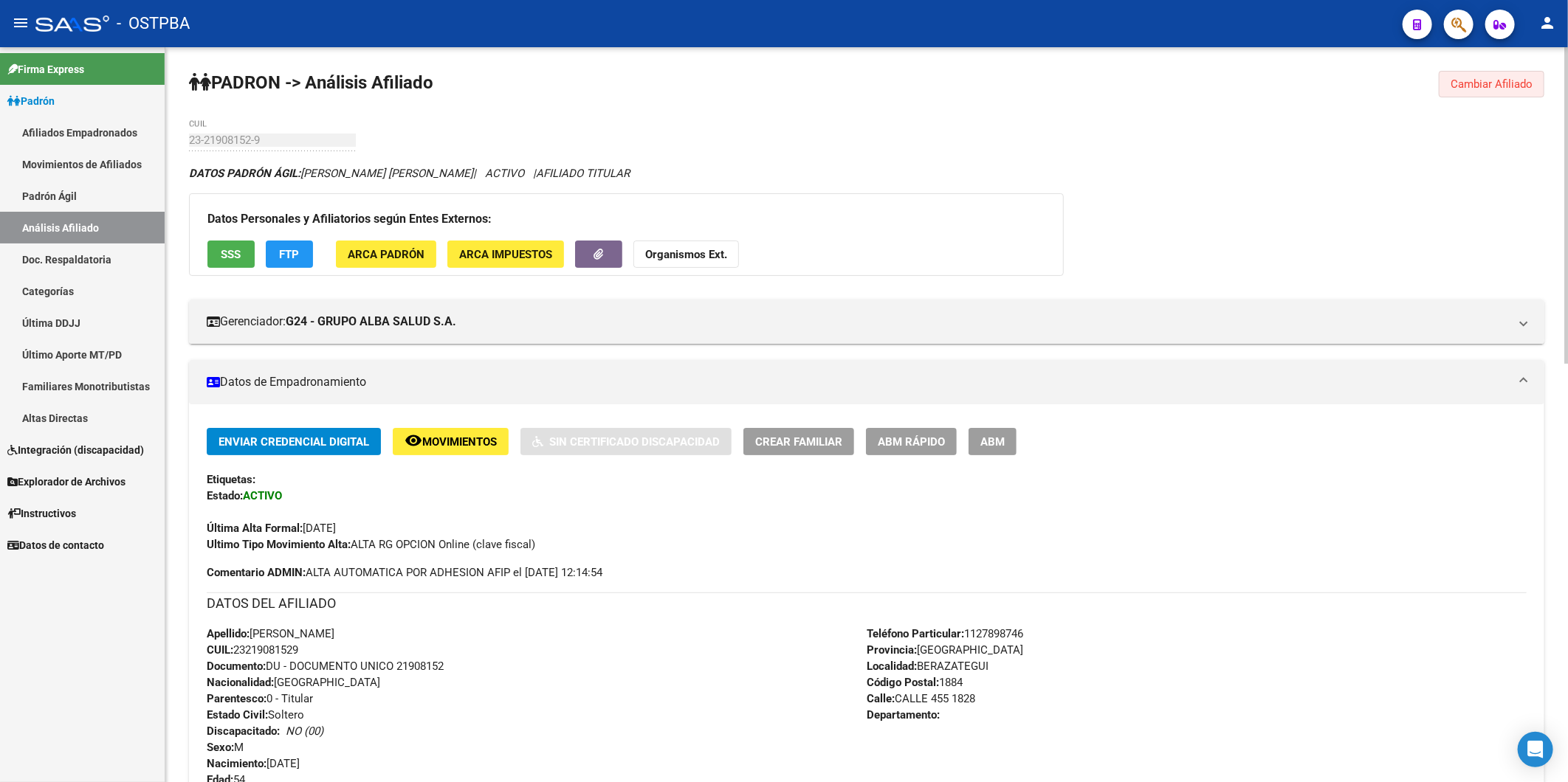
click at [1506, 86] on span "Cambiar Afiliado" at bounding box center [1491, 83] width 82 height 13
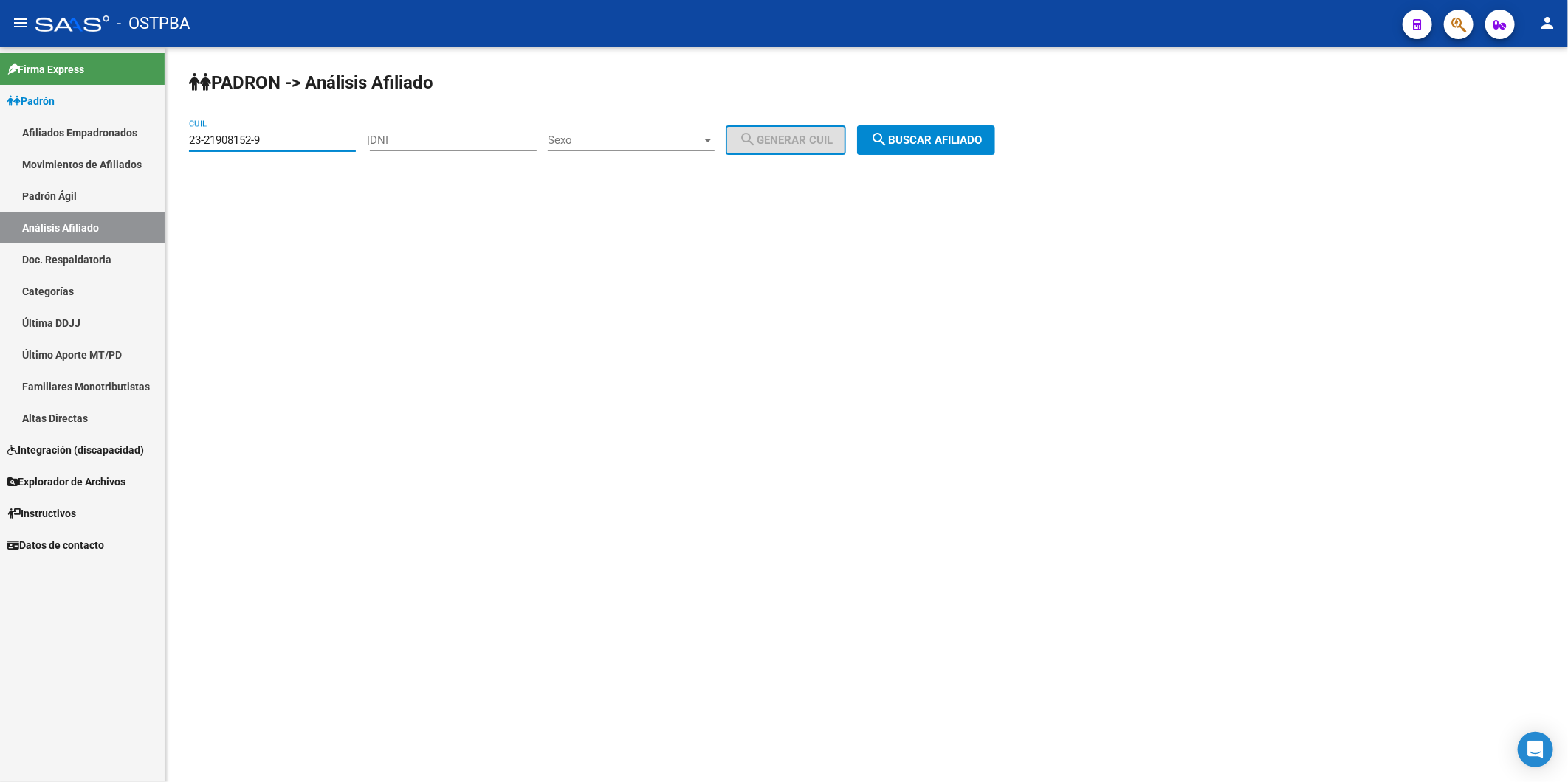
drag, startPoint x: 313, startPoint y: 144, endPoint x: 18, endPoint y: 145, distance: 295.0
click at [19, 145] on mat-sidenav-container "Firma Express Padrón Afiliados Empadronados Movimientos de Afiliados Padrón Ági…" at bounding box center [784, 415] width 1568 height 735
paste input "6625095"
click at [955, 140] on span "search Buscar afiliado" at bounding box center [926, 140] width 112 height 13
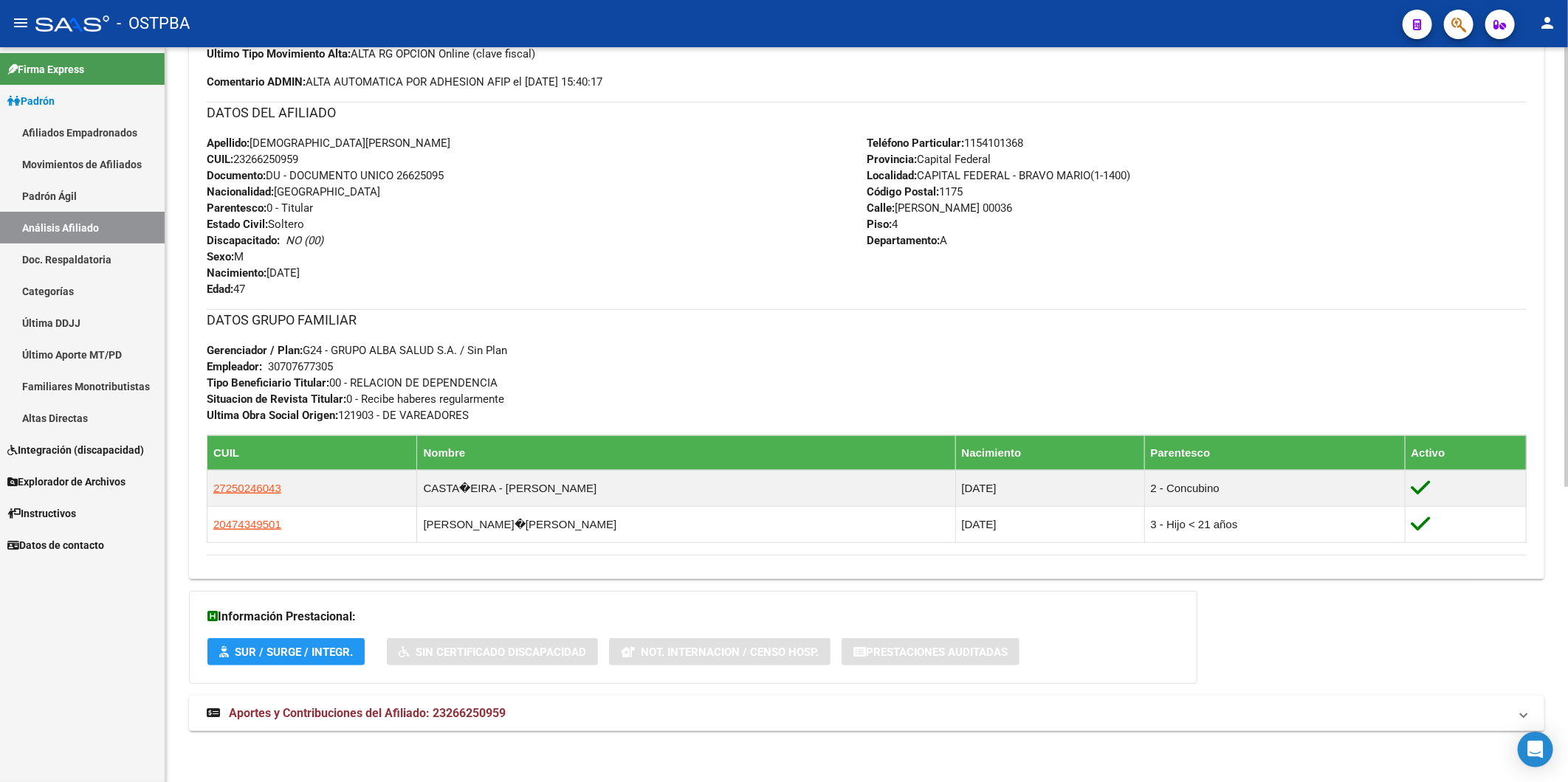
scroll to position [492, 0]
click at [453, 709] on span "Aportes y Contribuciones del Afiliado: 23266250959" at bounding box center [367, 713] width 277 height 14
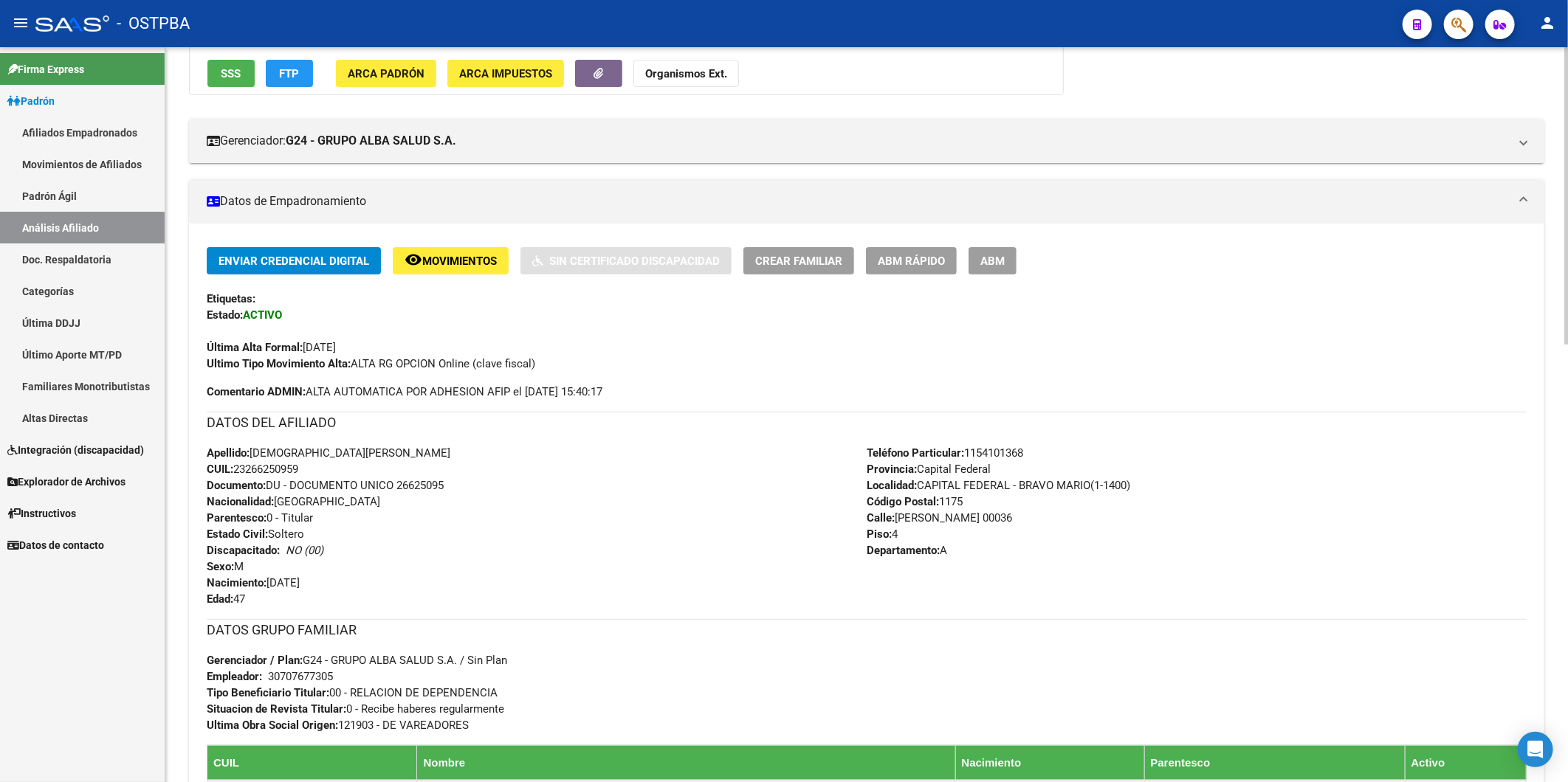
scroll to position [165, 0]
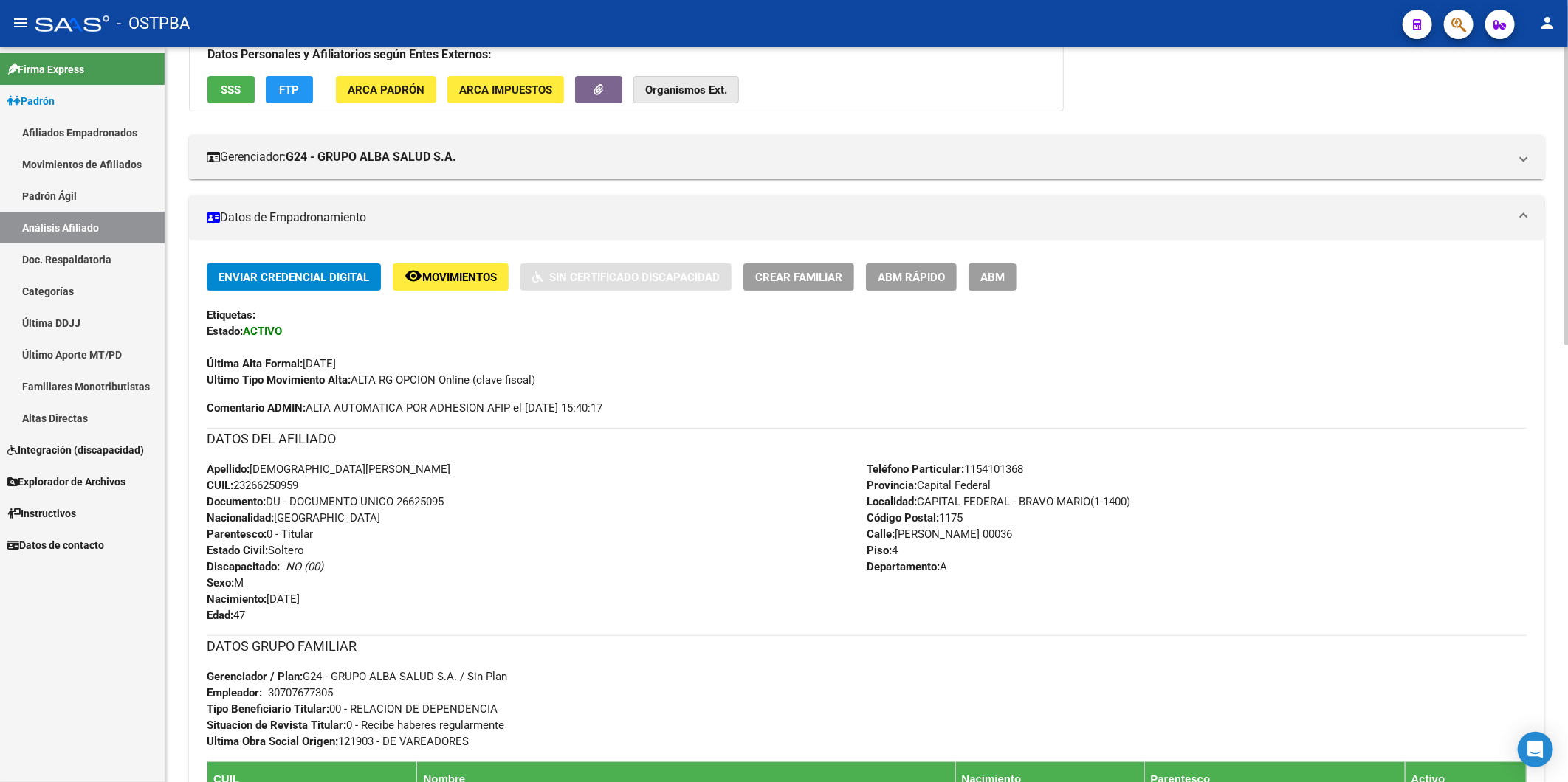
click at [677, 92] on strong "Organismos Ext." at bounding box center [686, 90] width 82 height 13
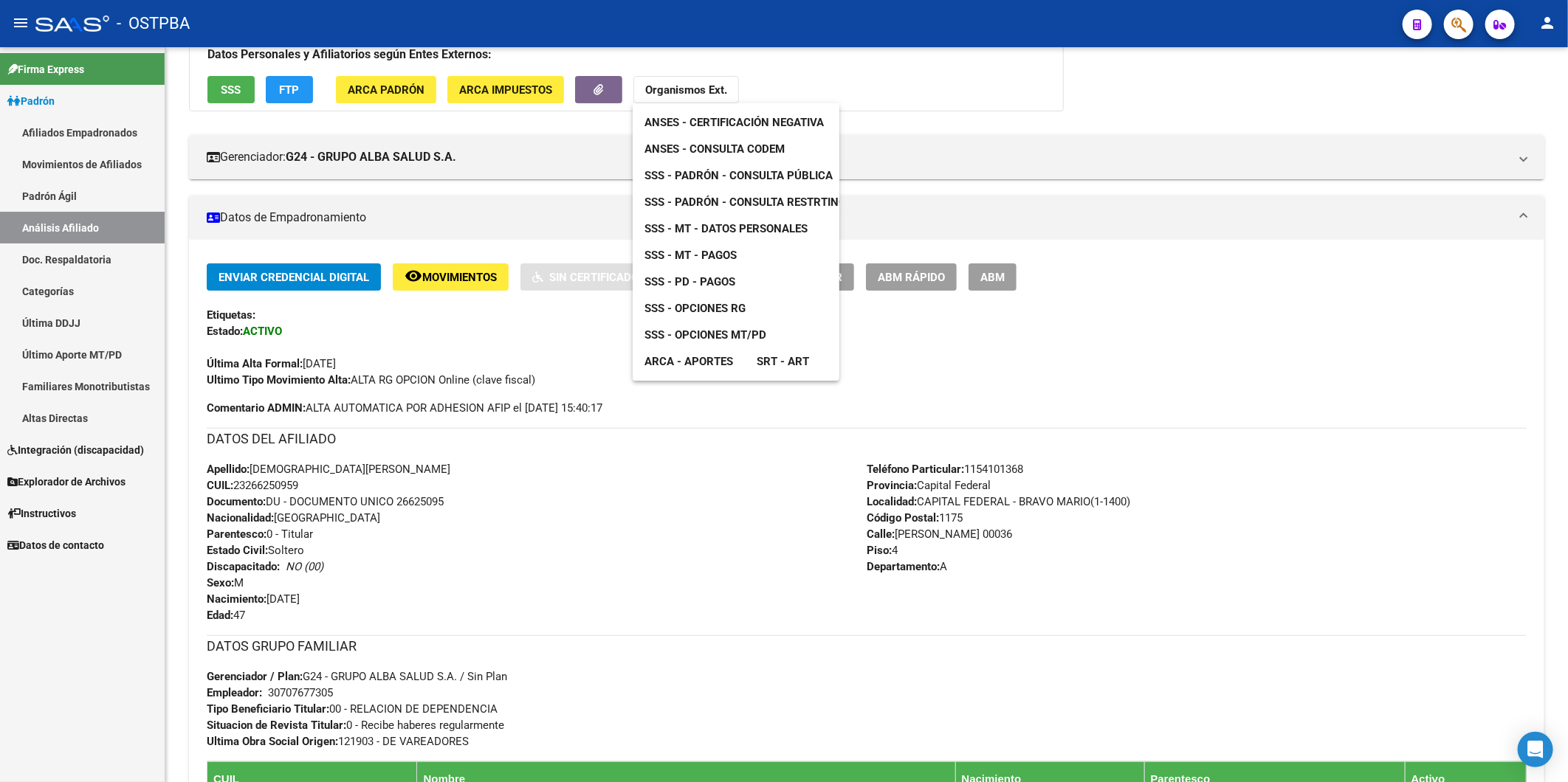
click at [768, 151] on span "ANSES - Consulta CODEM" at bounding box center [715, 149] width 140 height 13
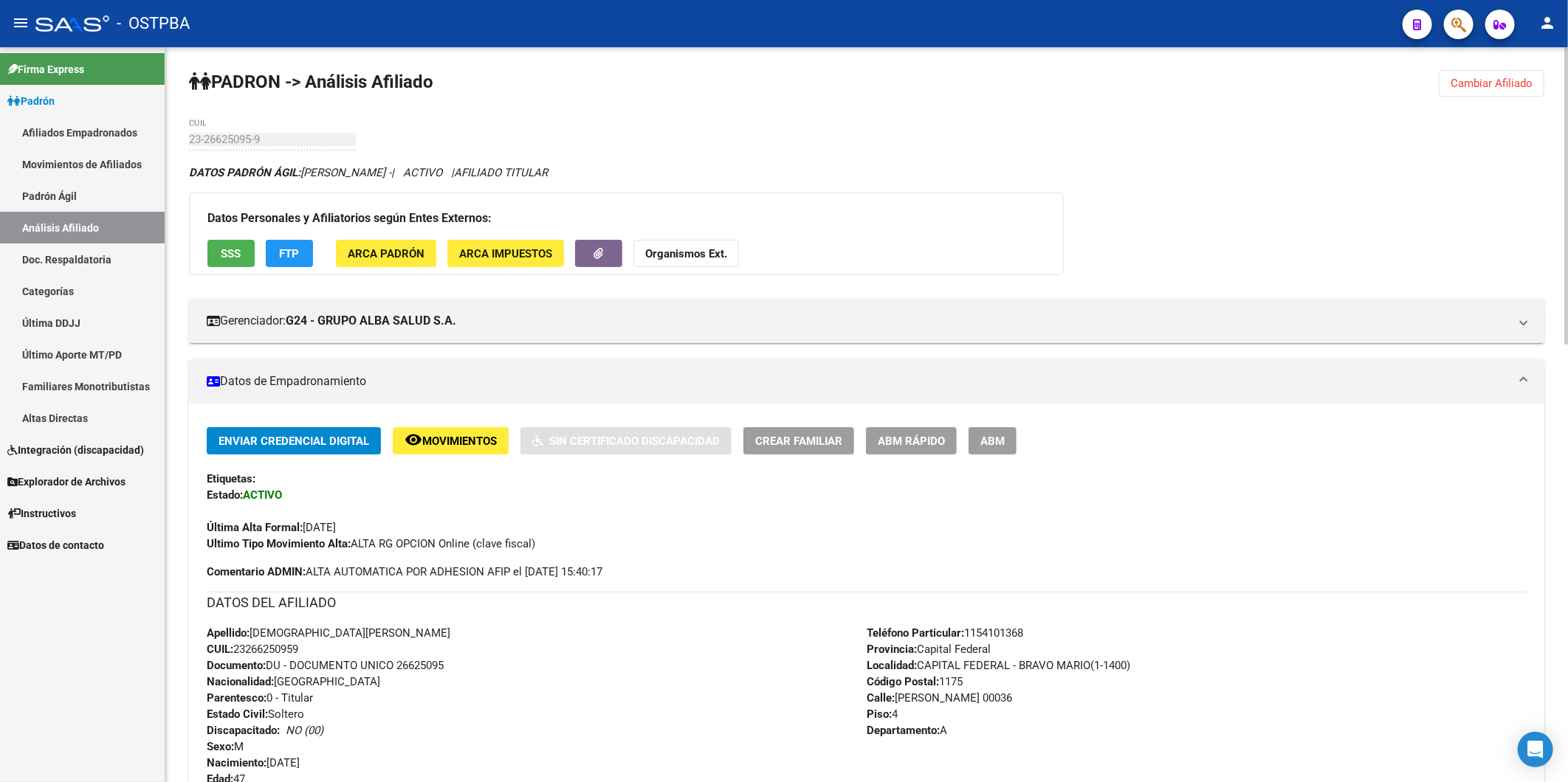
scroll to position [0, 0]
click at [1506, 90] on span "Cambiar Afiliado" at bounding box center [1491, 83] width 82 height 13
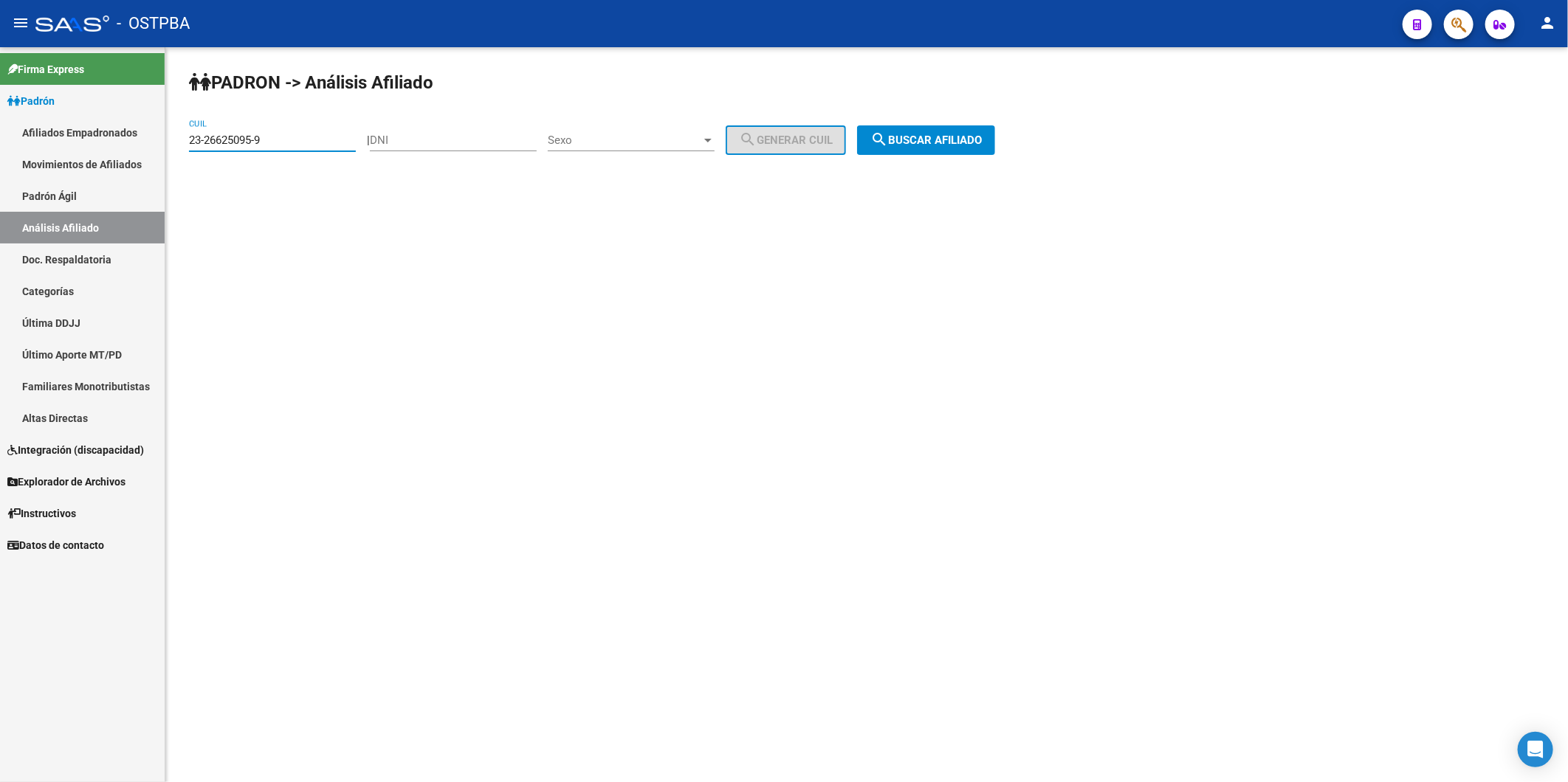
drag, startPoint x: 307, startPoint y: 143, endPoint x: 0, endPoint y: 140, distance: 307.0
click at [0, 140] on html "menu - OSTPBA person Firma Express Padrón Afiliados Empadronados Movimientos de…" at bounding box center [784, 391] width 1568 height 782
paste input "4403"
click at [982, 139] on span "search Buscar afiliado" at bounding box center [926, 140] width 112 height 13
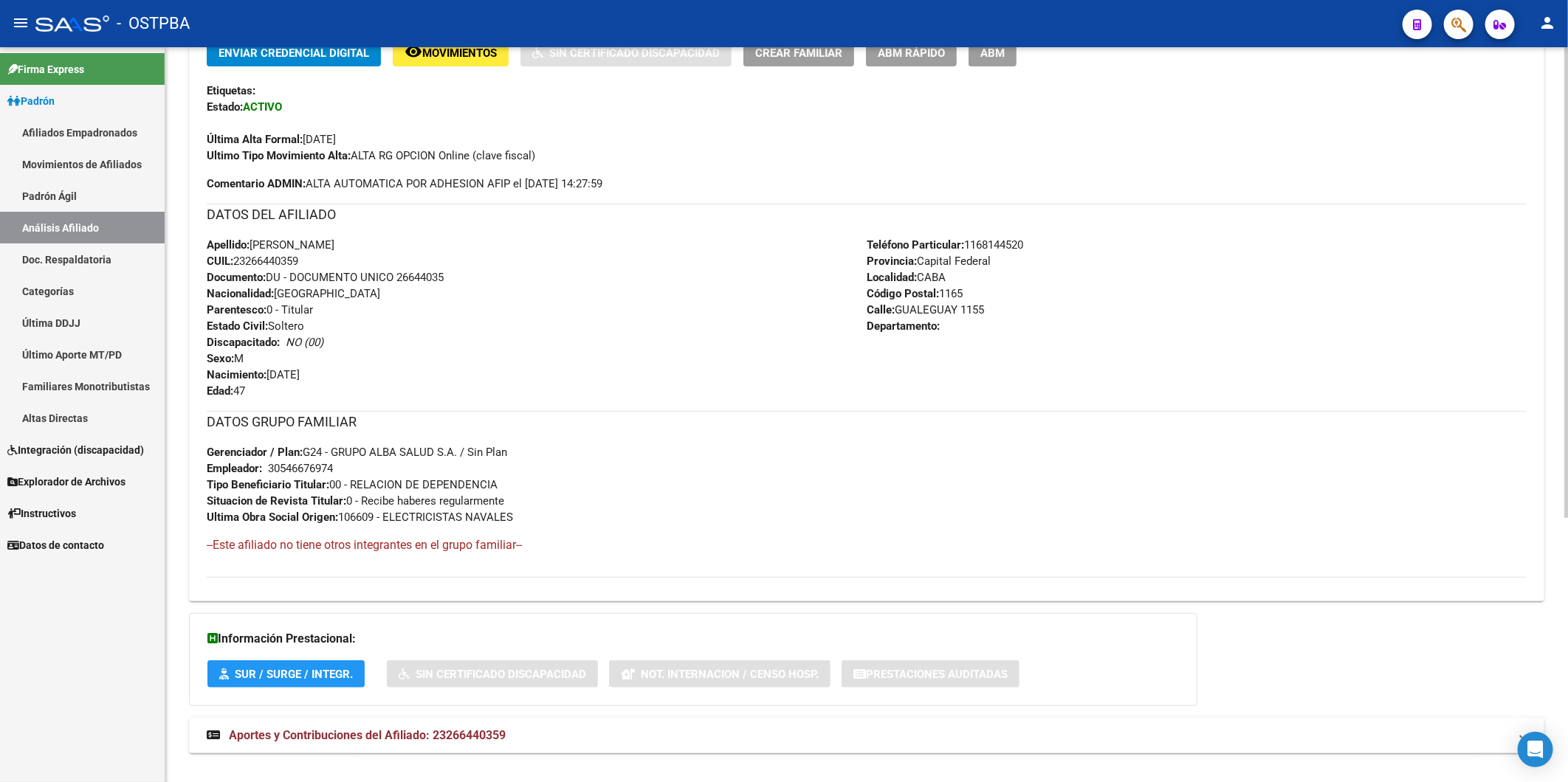
scroll to position [409, 0]
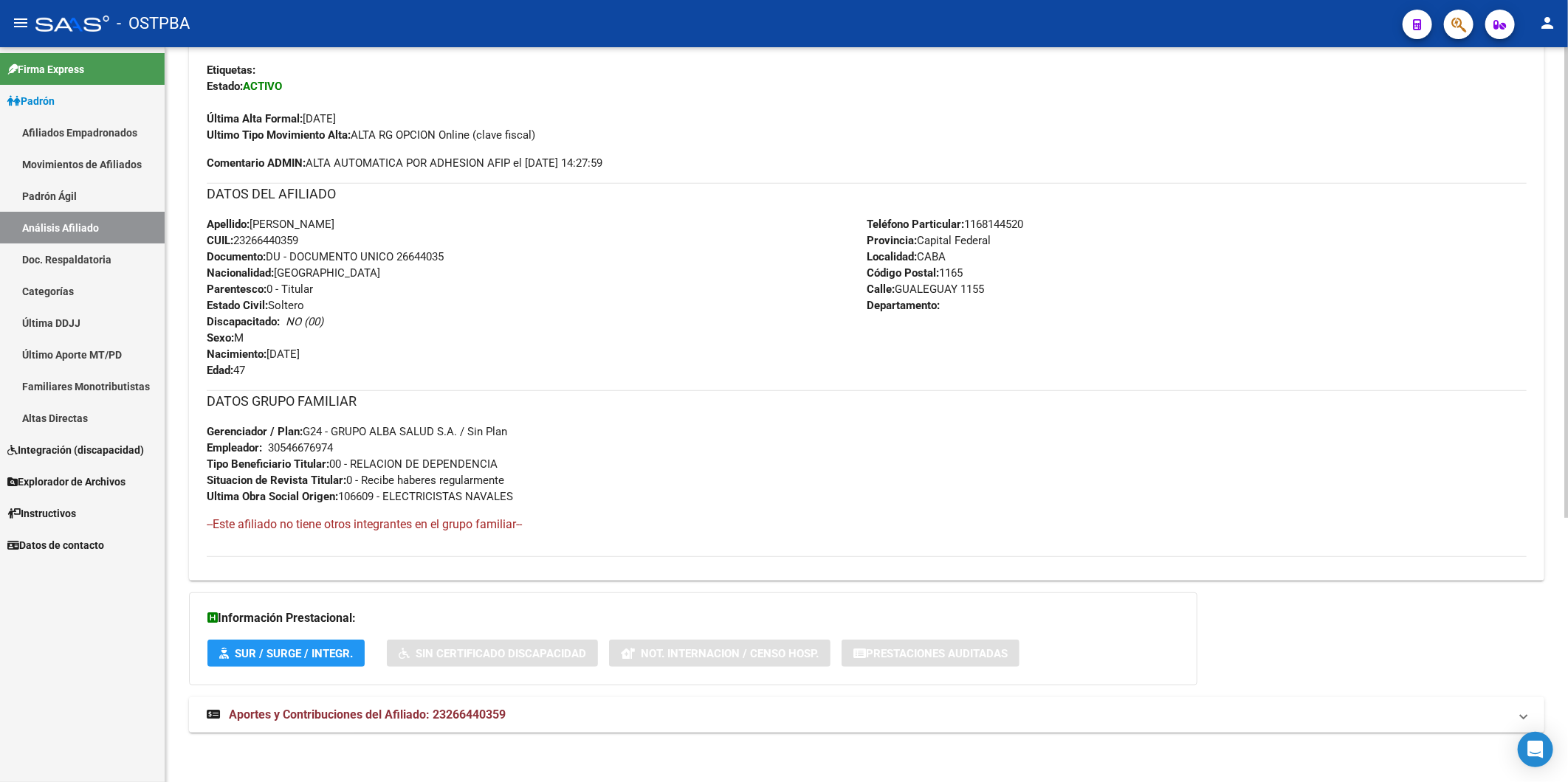
click at [474, 720] on span "Aportes y Contribuciones del Afiliado: 23266440359" at bounding box center [367, 715] width 277 height 14
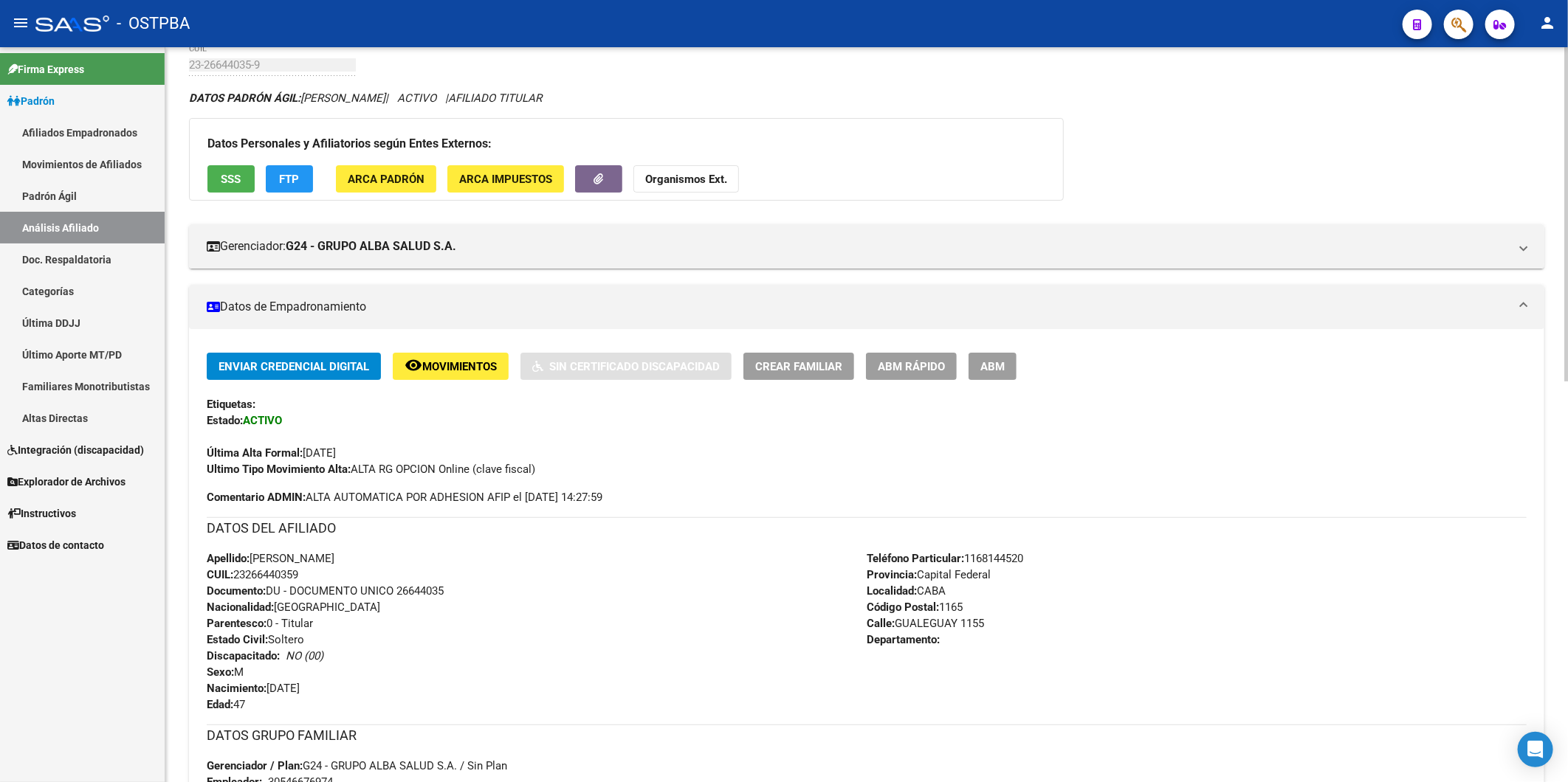
scroll to position [0, 0]
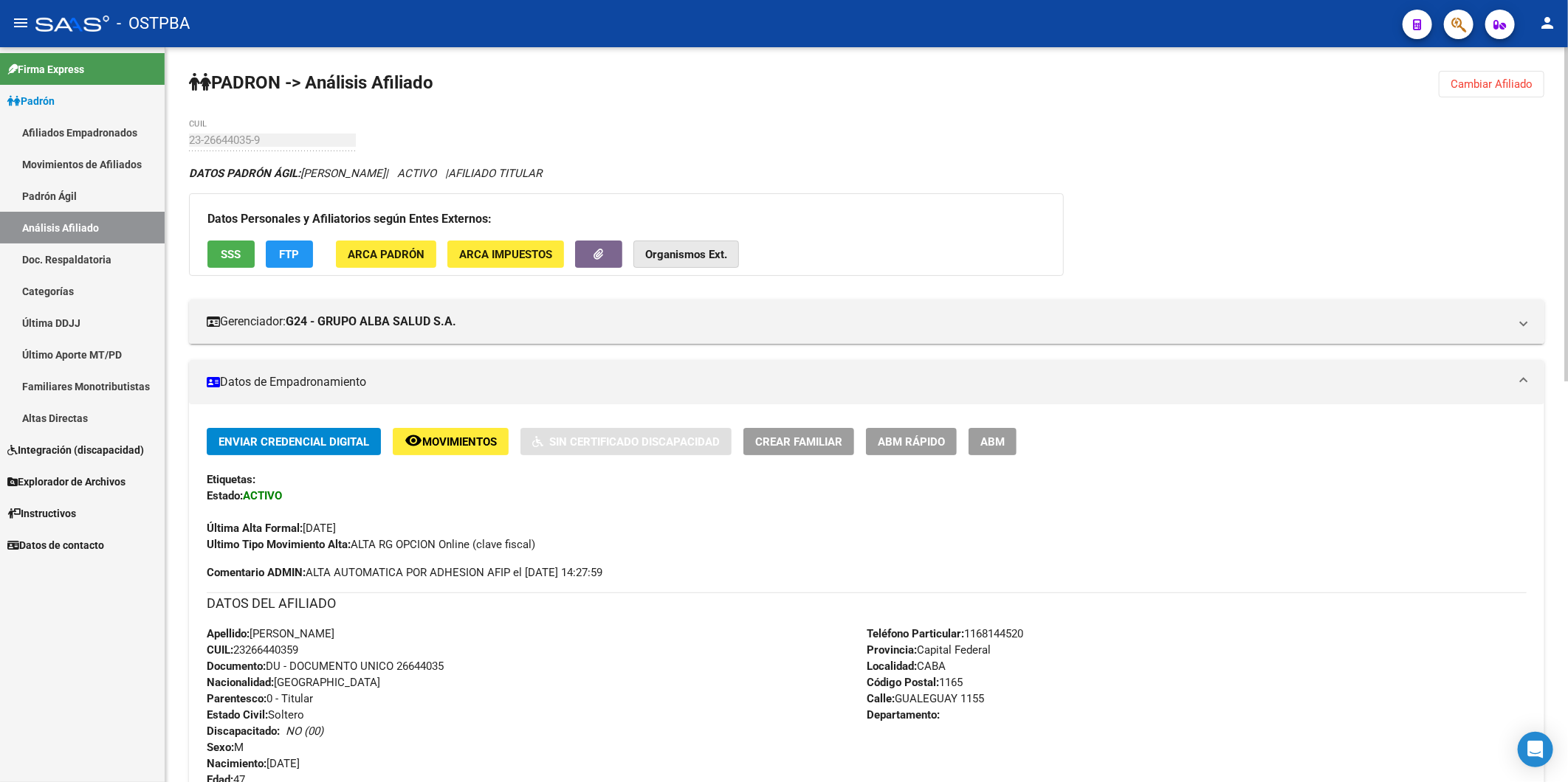
click at [685, 258] on strong "Organismos Ext." at bounding box center [686, 254] width 82 height 13
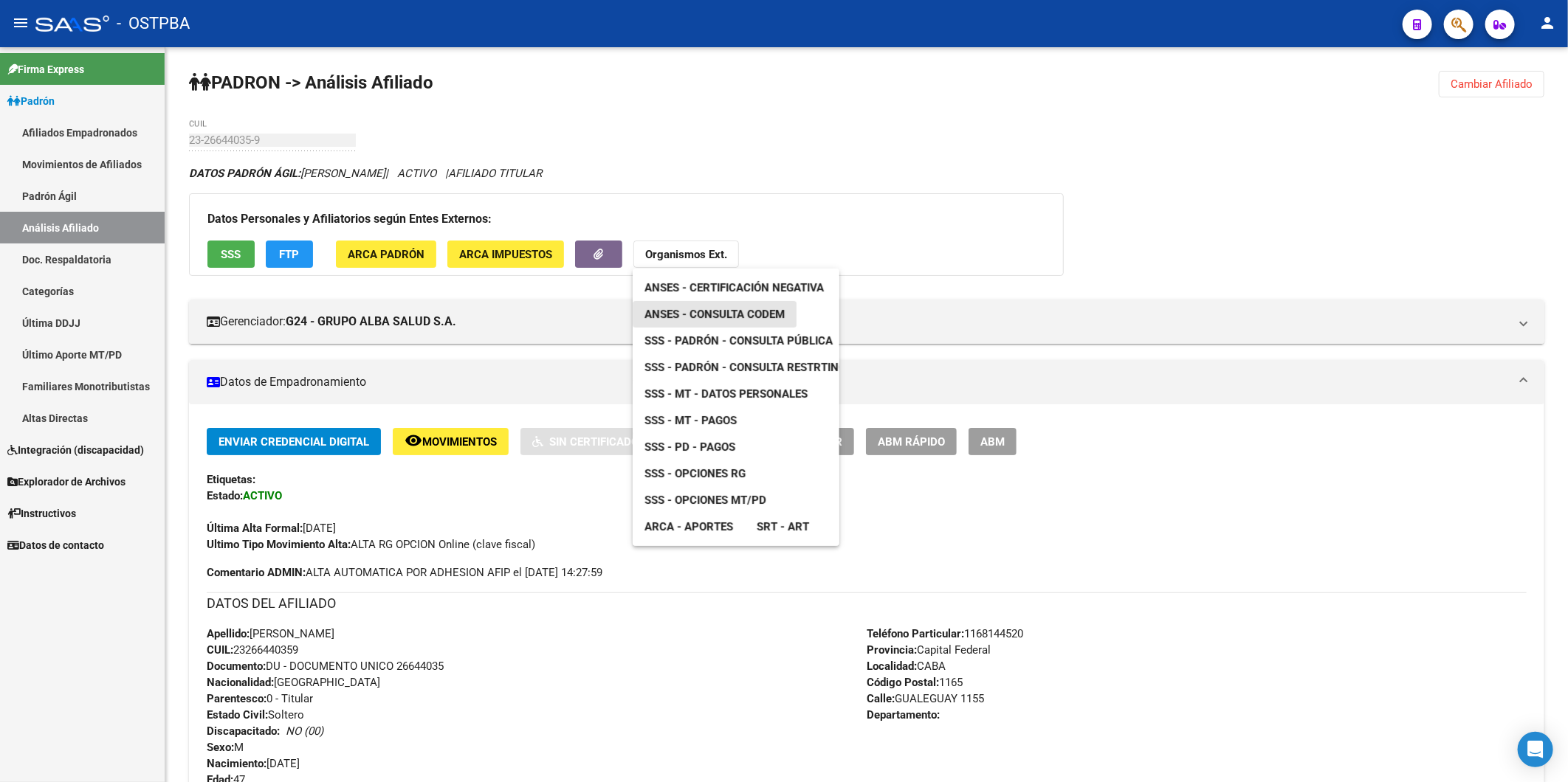
click at [780, 319] on span "ANSES - Consulta CODEM" at bounding box center [715, 314] width 140 height 13
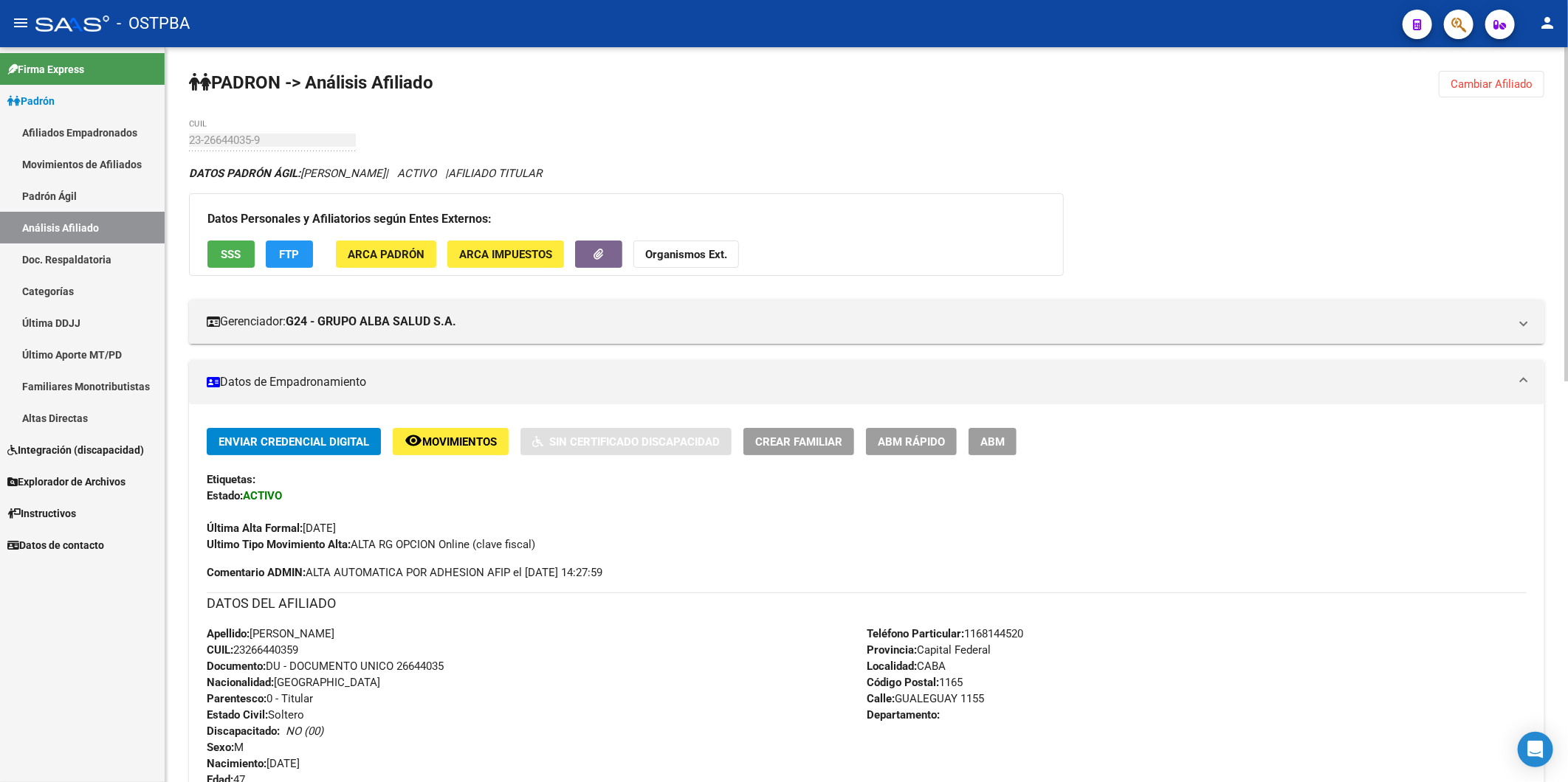
drag, startPoint x: 1485, startPoint y: 76, endPoint x: 1230, endPoint y: 115, distance: 258.0
click at [1485, 79] on span "Cambiar Afiliado" at bounding box center [1491, 83] width 82 height 13
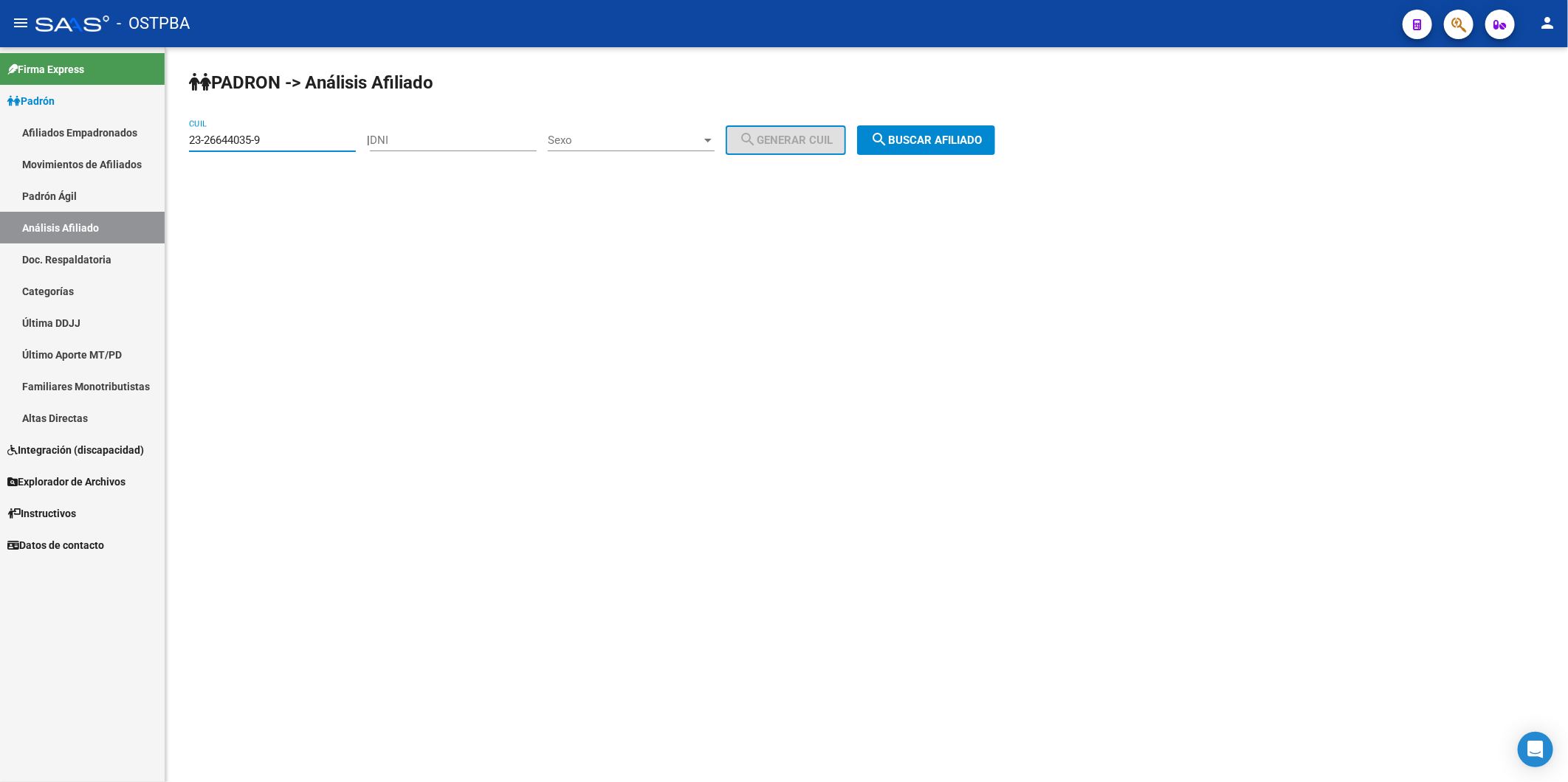
drag, startPoint x: 320, startPoint y: 145, endPoint x: 32, endPoint y: 133, distance: 288.2
click at [35, 133] on mat-sidenav-container "Firma Express Padrón Afiliados Empadronados Movimientos de Afiliados Padrón Ági…" at bounding box center [784, 415] width 1568 height 735
paste input "8643993-4"
click at [982, 136] on span "search Buscar afiliado" at bounding box center [926, 140] width 112 height 13
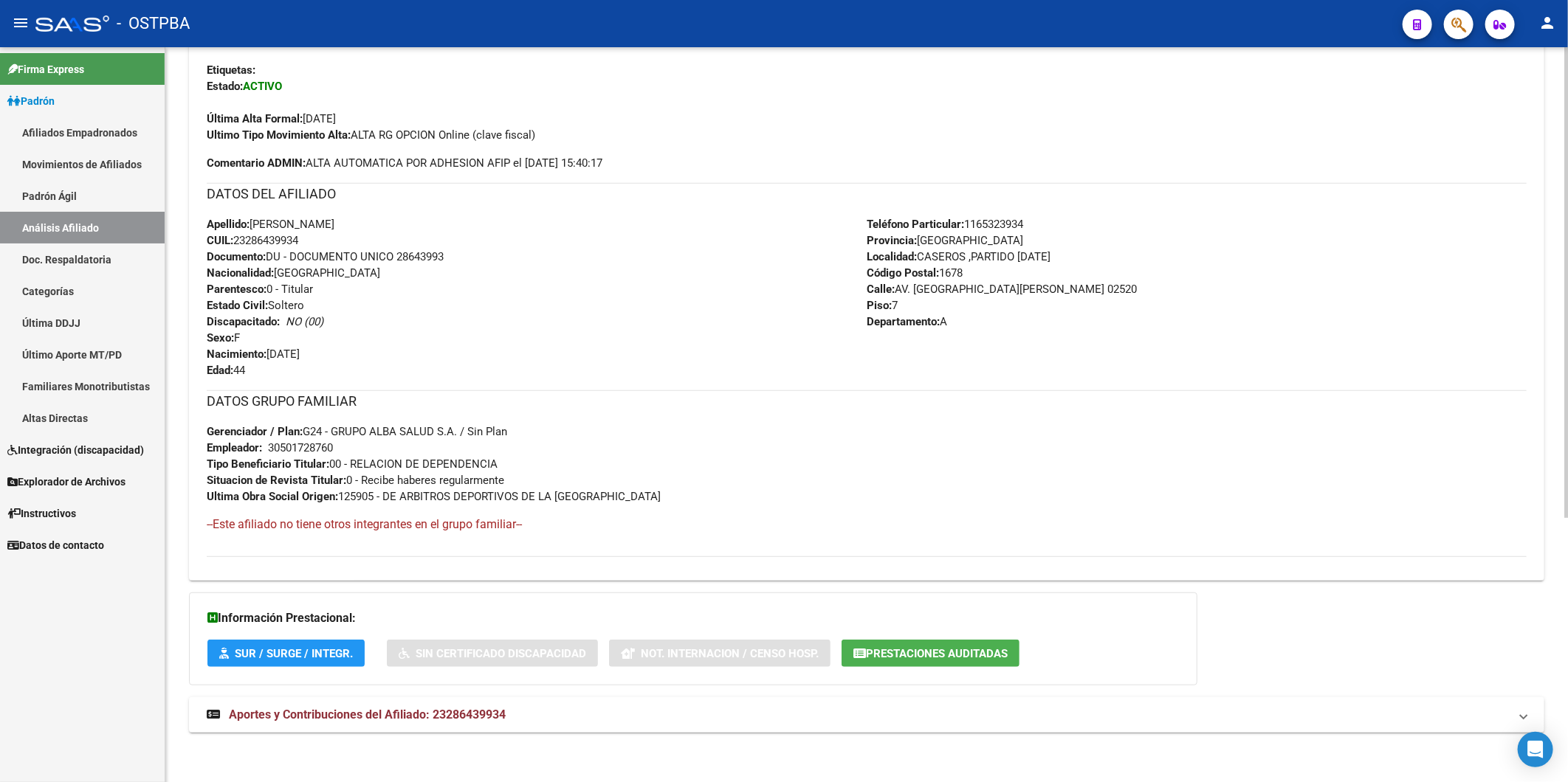
scroll to position [413, 0]
click at [451, 713] on span "Aportes y Contribuciones del Afiliado: 23286439934" at bounding box center [367, 713] width 277 height 14
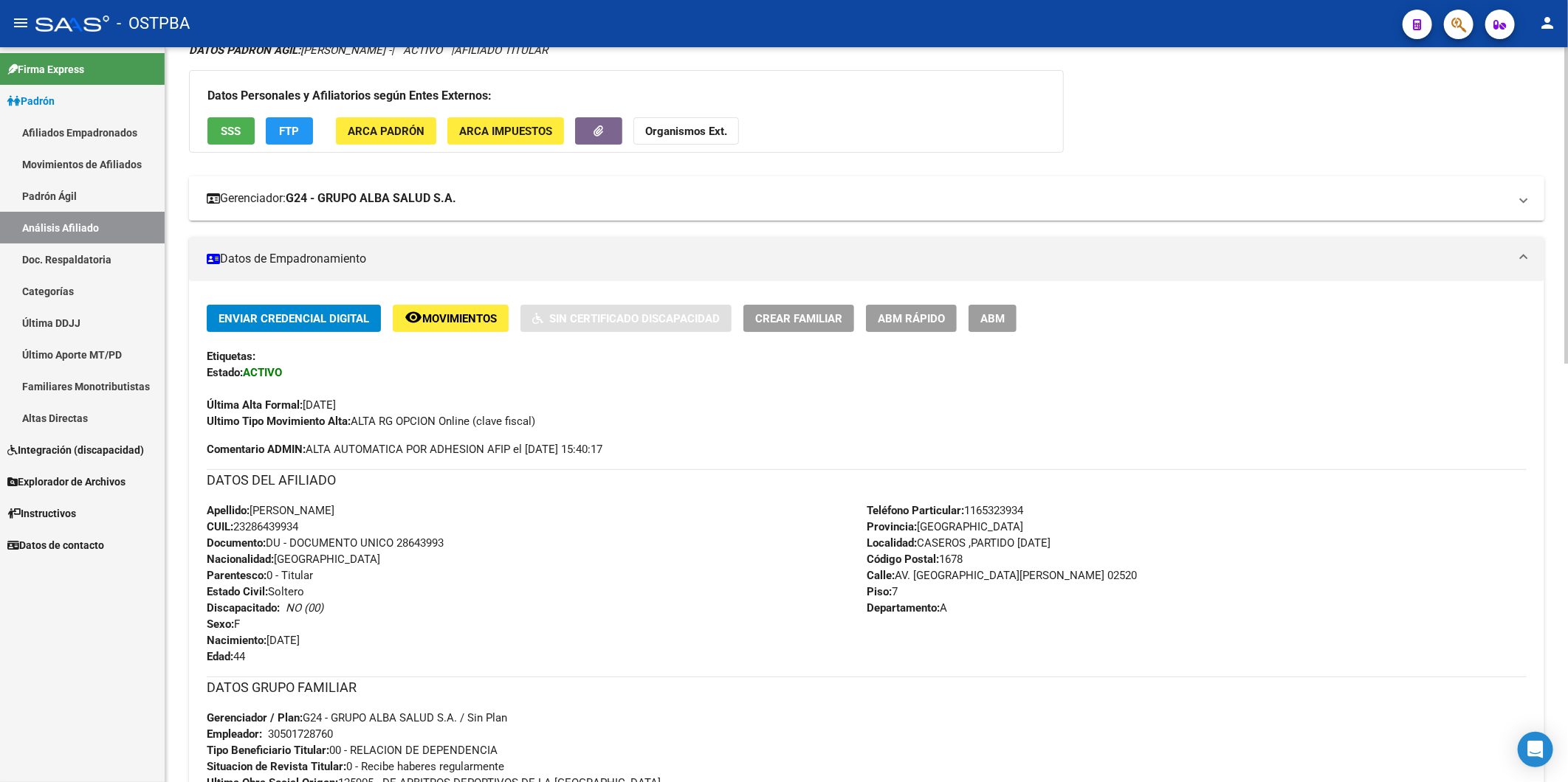
scroll to position [0, 0]
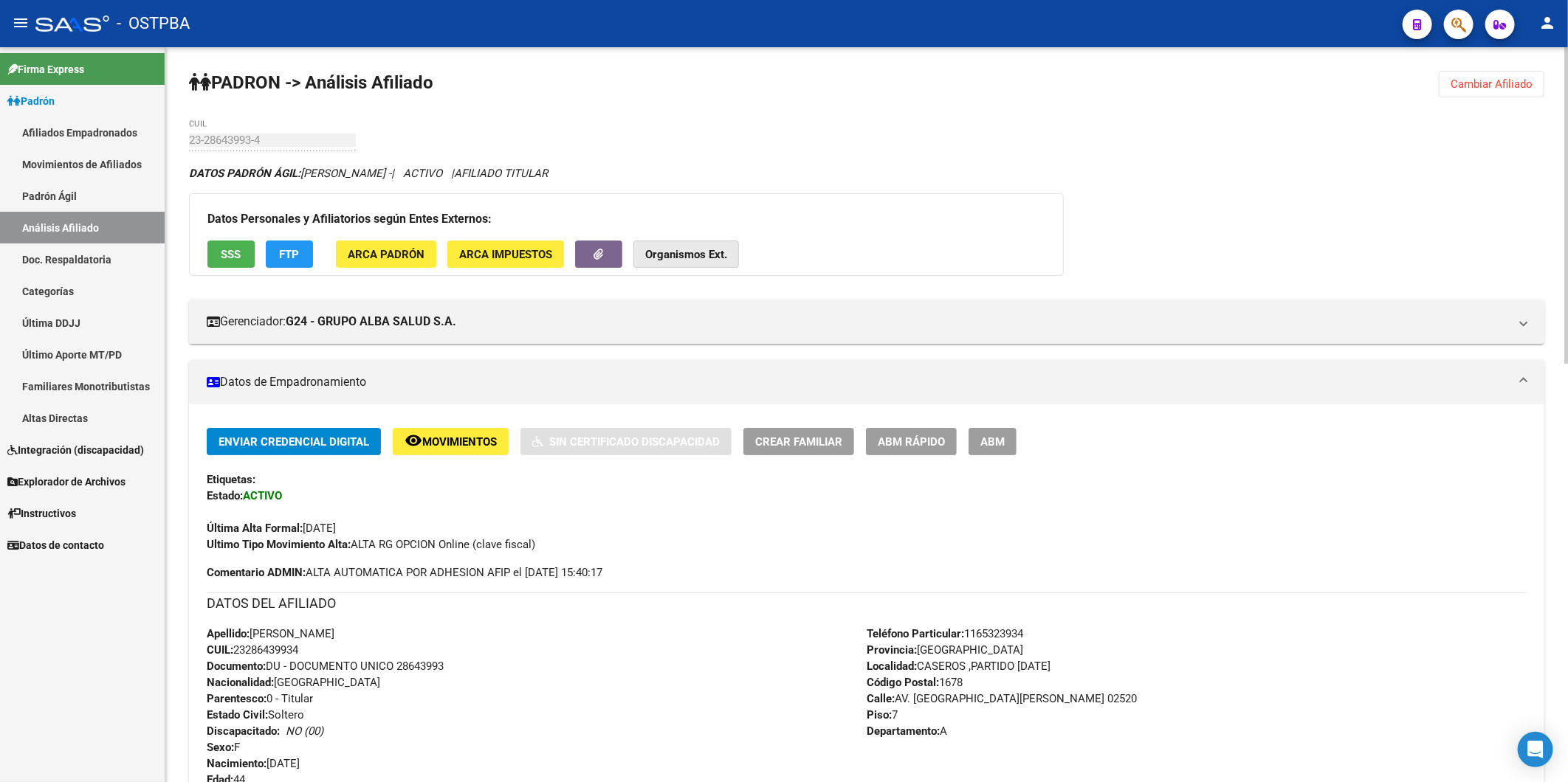
click at [665, 254] on strong "Organismos Ext." at bounding box center [686, 254] width 82 height 13
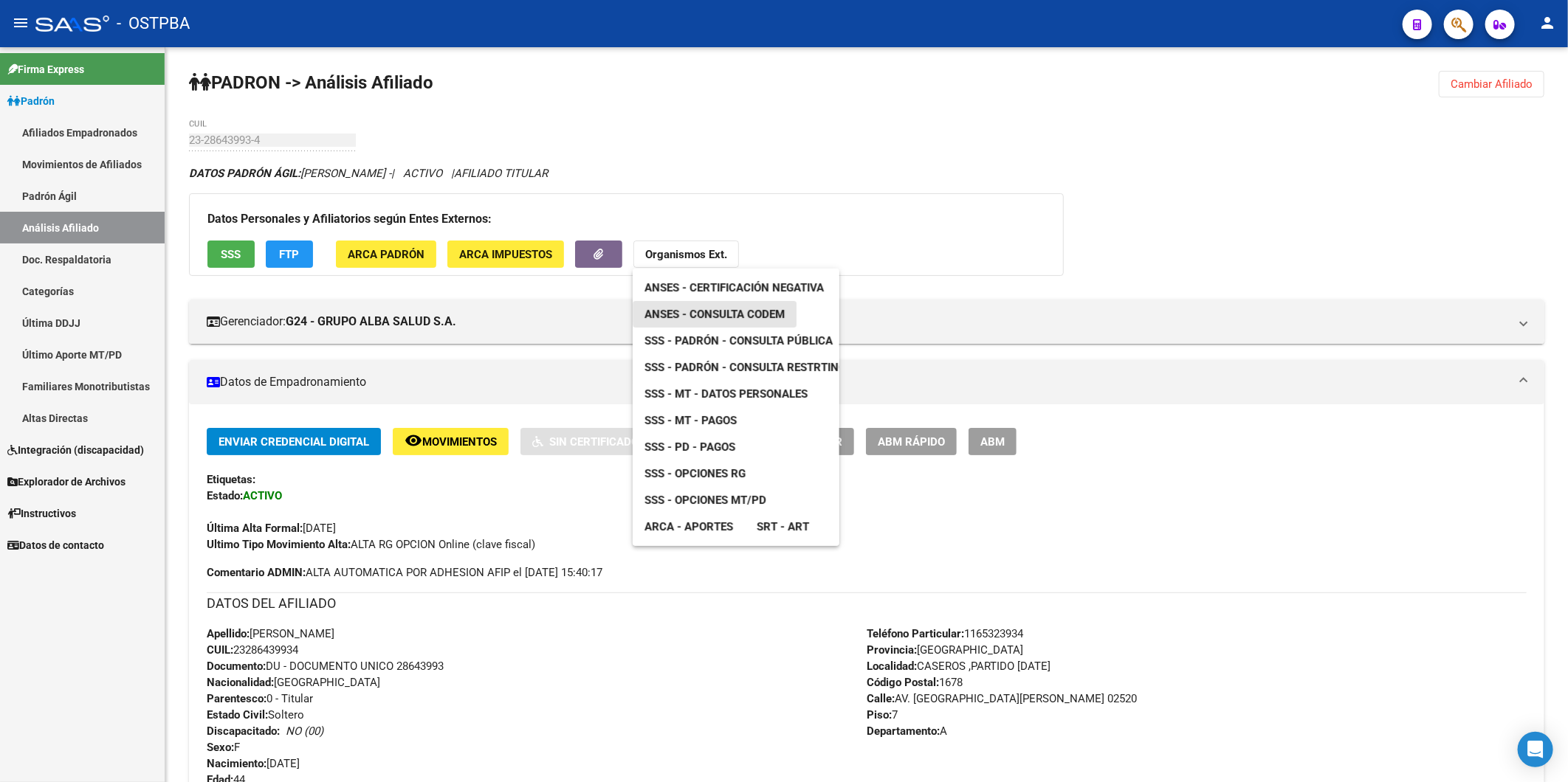
click at [719, 310] on span "ANSES - Consulta CODEM" at bounding box center [715, 314] width 140 height 13
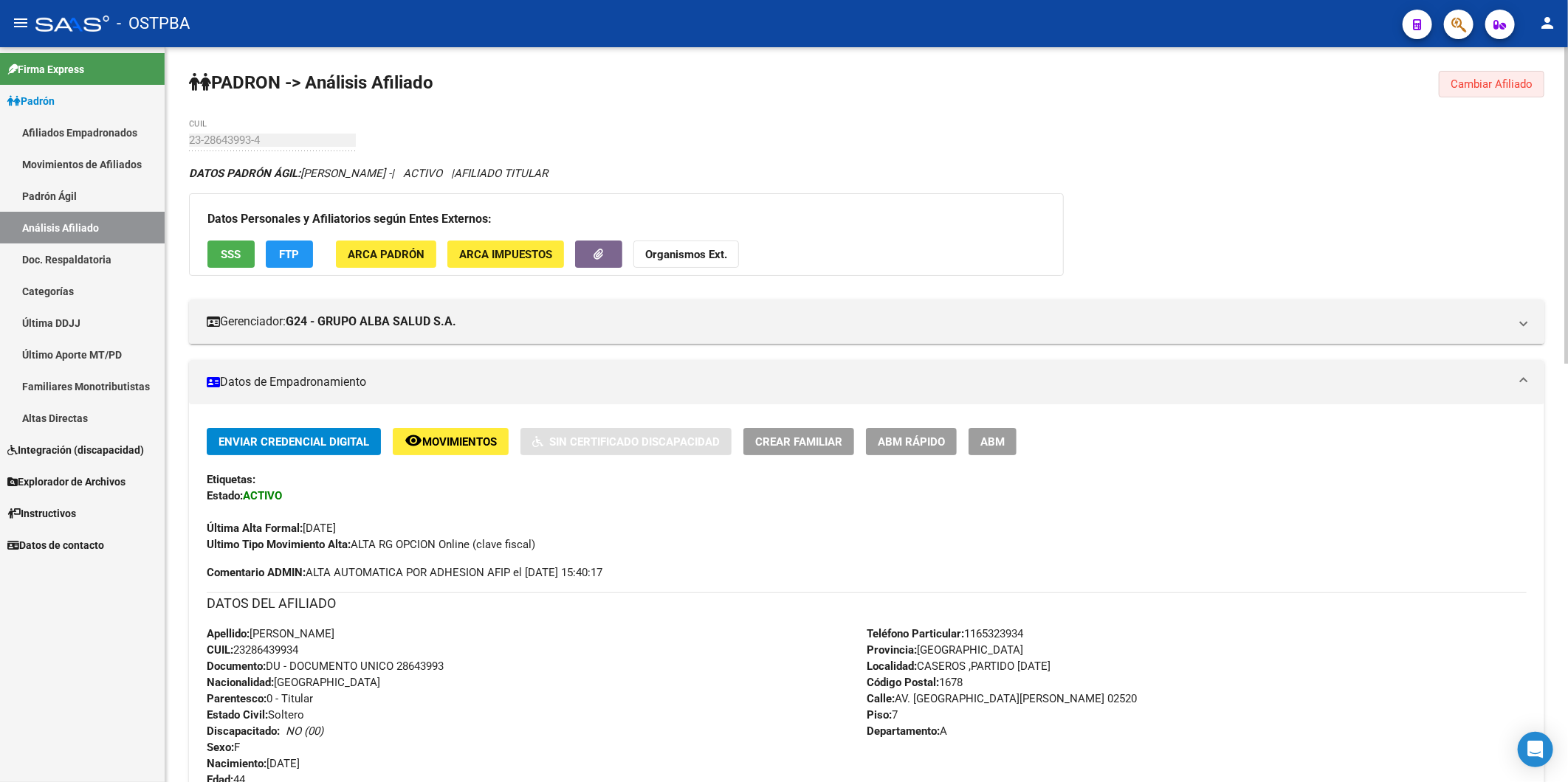
click at [1492, 77] on span "Cambiar Afiliado" at bounding box center [1491, 83] width 82 height 13
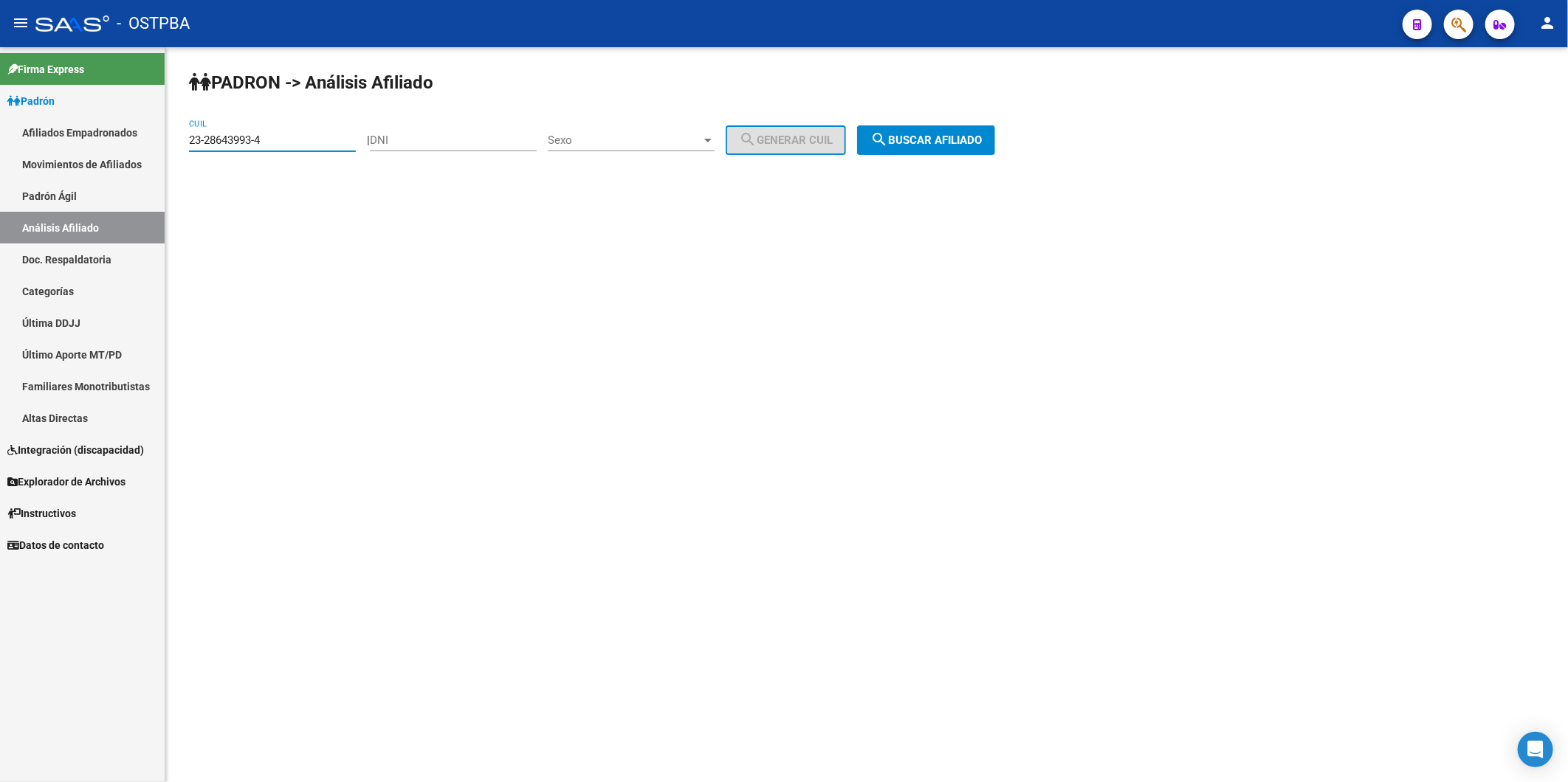
drag, startPoint x: 335, startPoint y: 142, endPoint x: 0, endPoint y: 139, distance: 335.0
click at [59, 145] on mat-sidenav-container "Firma Express Padrón Afiliados Empadronados Movimientos de Afiliados Padrón Ági…" at bounding box center [784, 415] width 1568 height 735
paste input "33362617-9"
click at [936, 141] on span "search Buscar afiliado" at bounding box center [926, 140] width 112 height 13
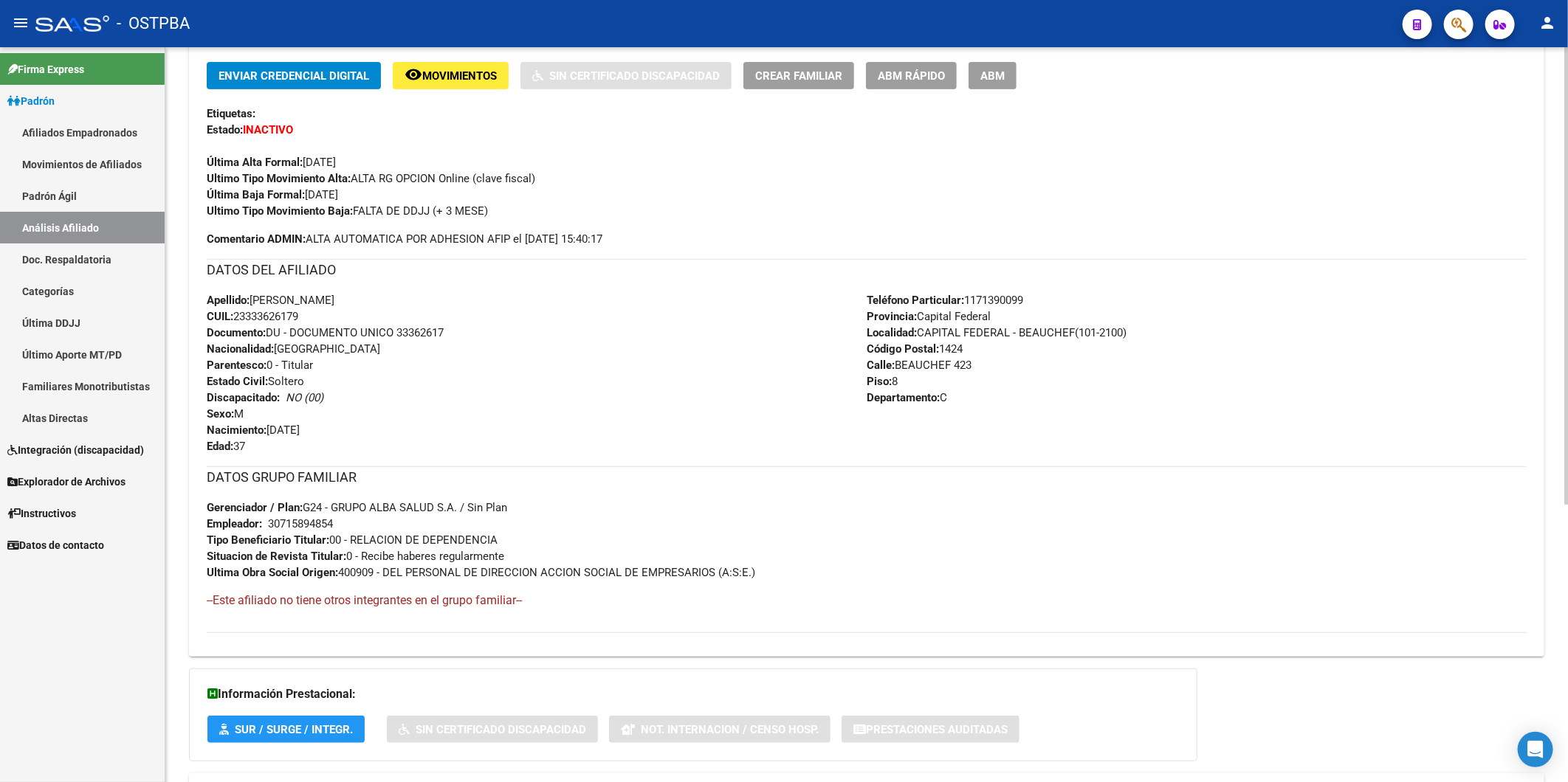
scroll to position [409, 0]
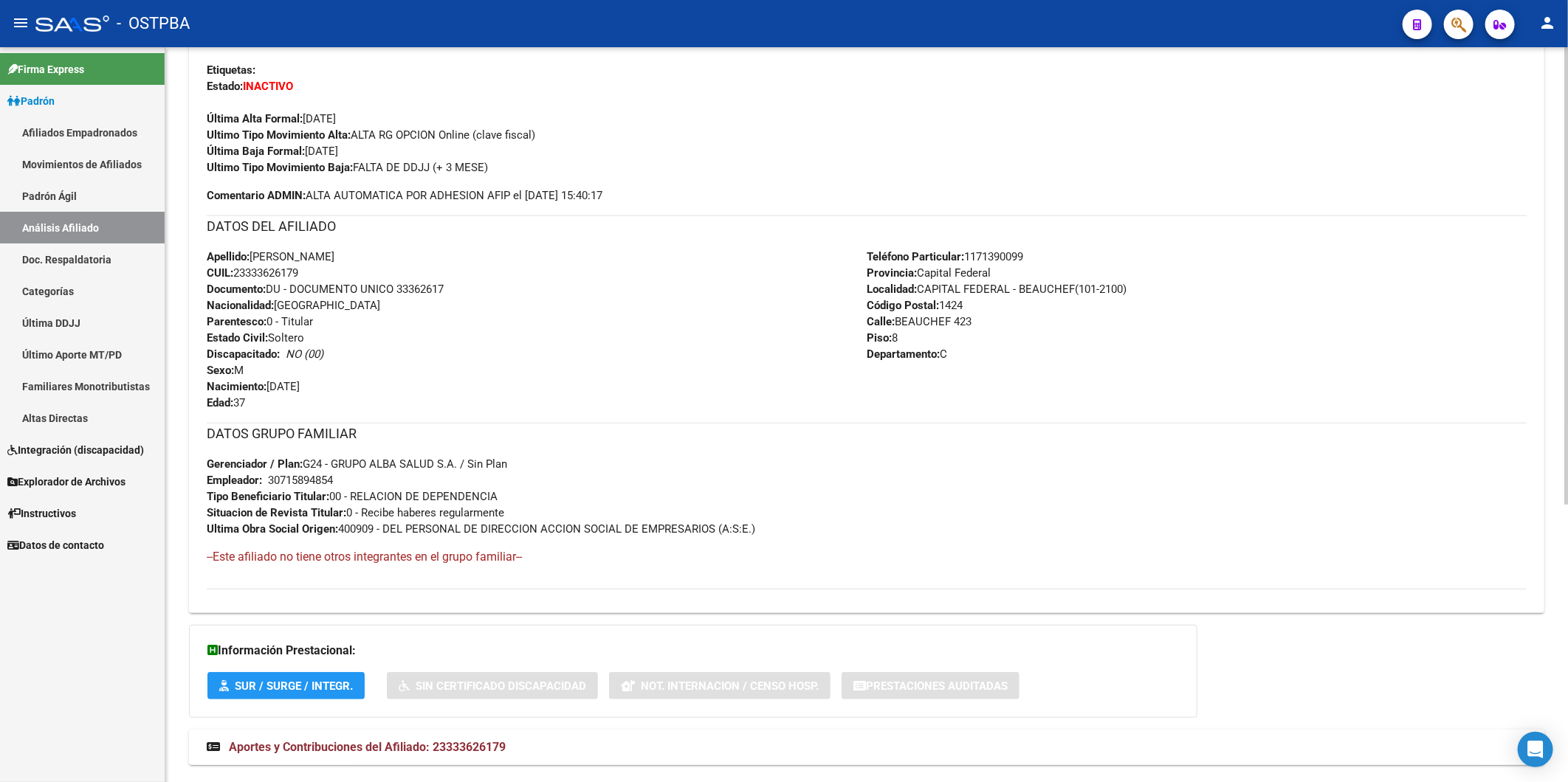
click at [424, 744] on span "Aportes y Contribuciones del Afiliado: 23333626179" at bounding box center [367, 747] width 277 height 14
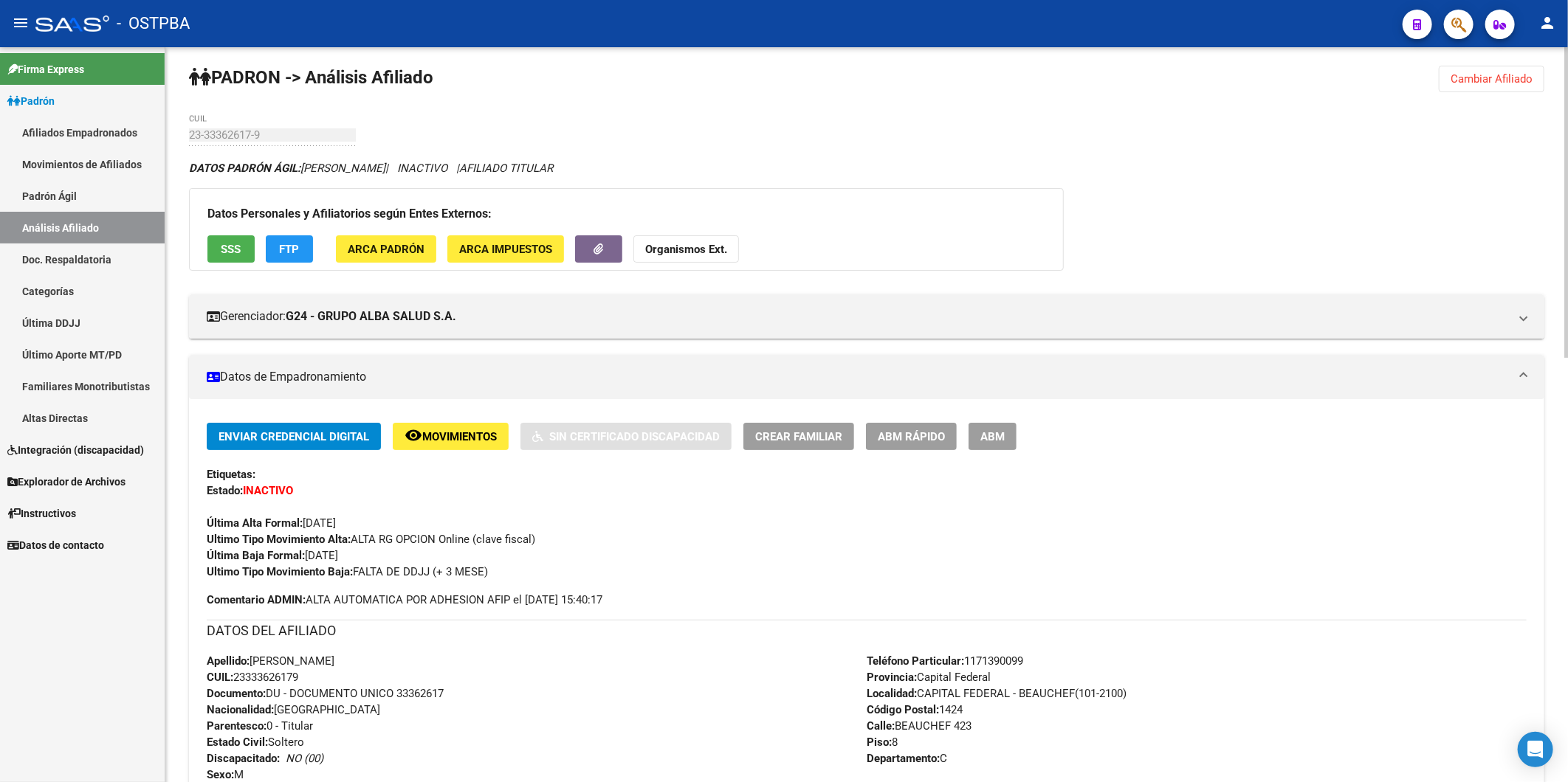
scroll to position [0, 0]
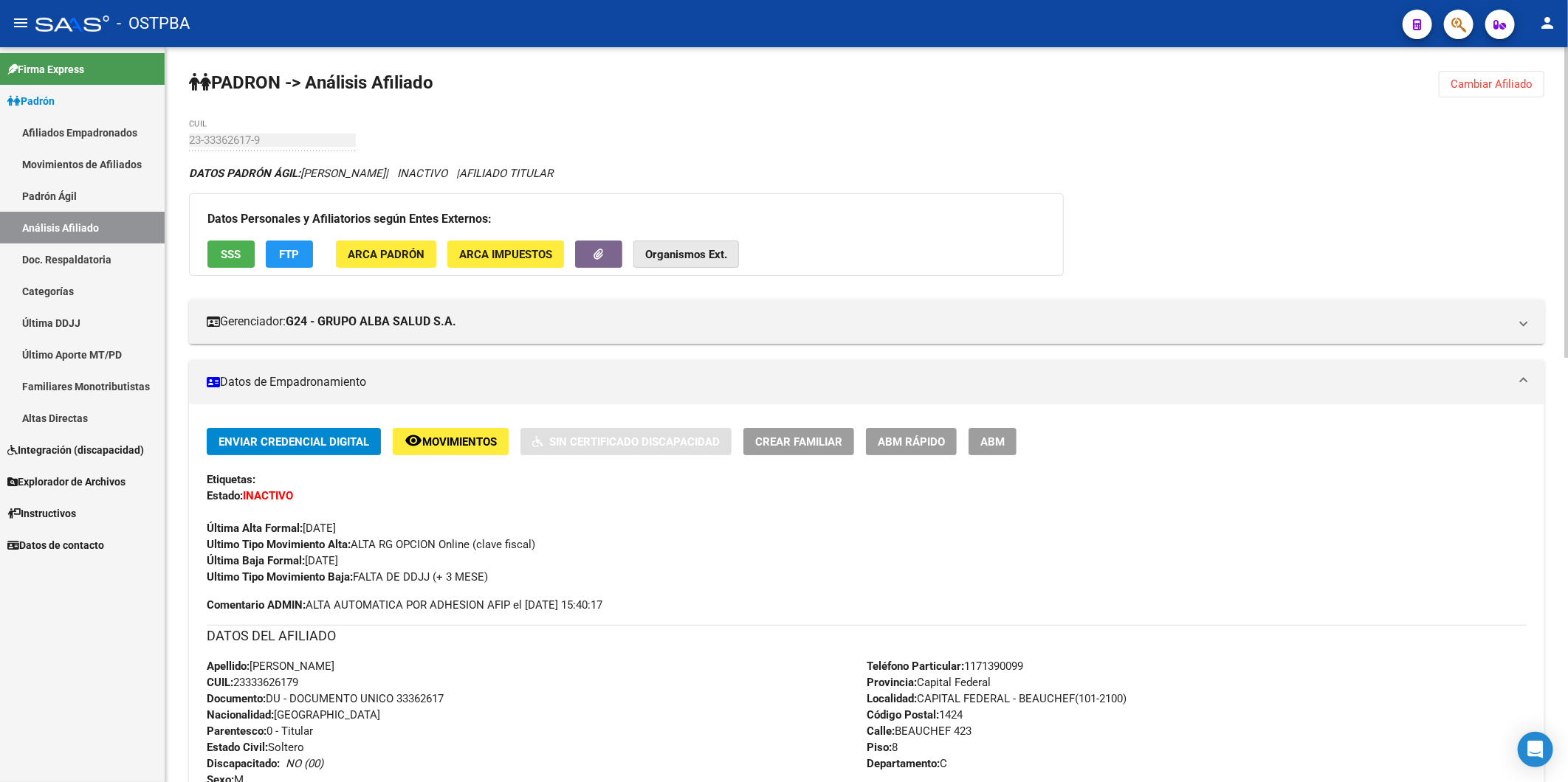
click at [690, 252] on strong "Organismos Ext." at bounding box center [686, 254] width 82 height 13
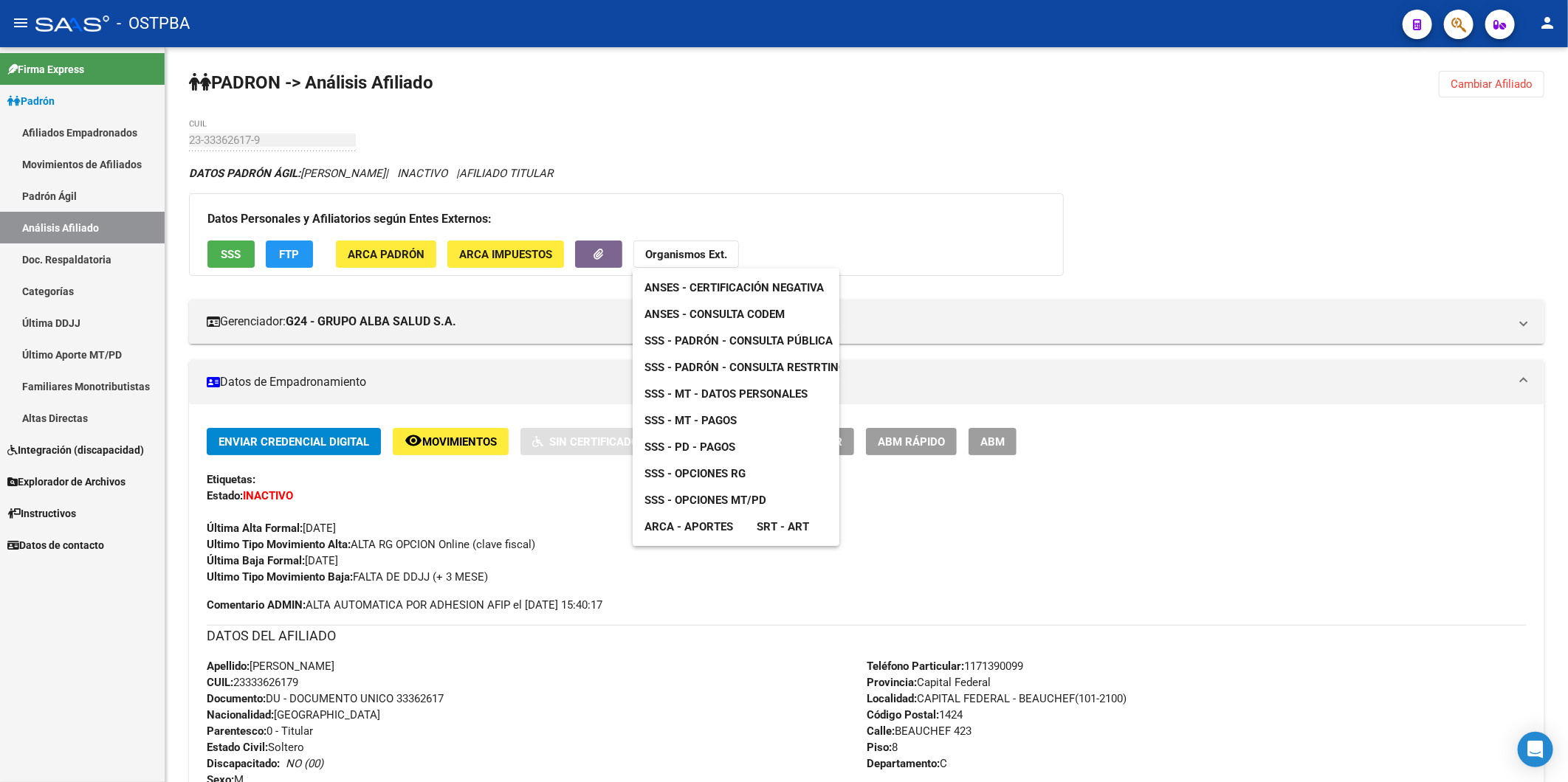
click at [746, 309] on span "ANSES - Consulta CODEM" at bounding box center [715, 314] width 140 height 13
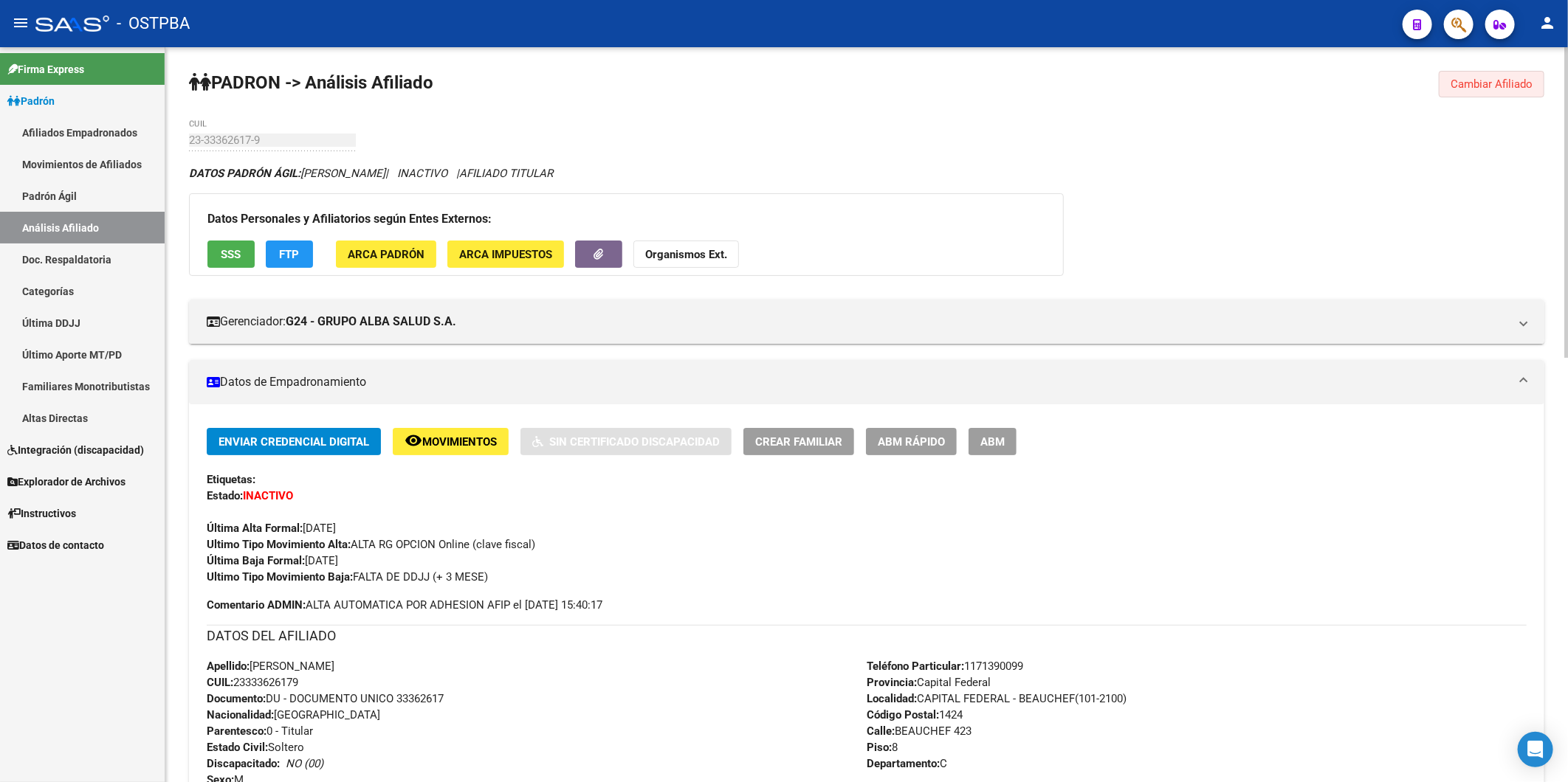
click at [1495, 81] on span "Cambiar Afiliado" at bounding box center [1491, 83] width 82 height 13
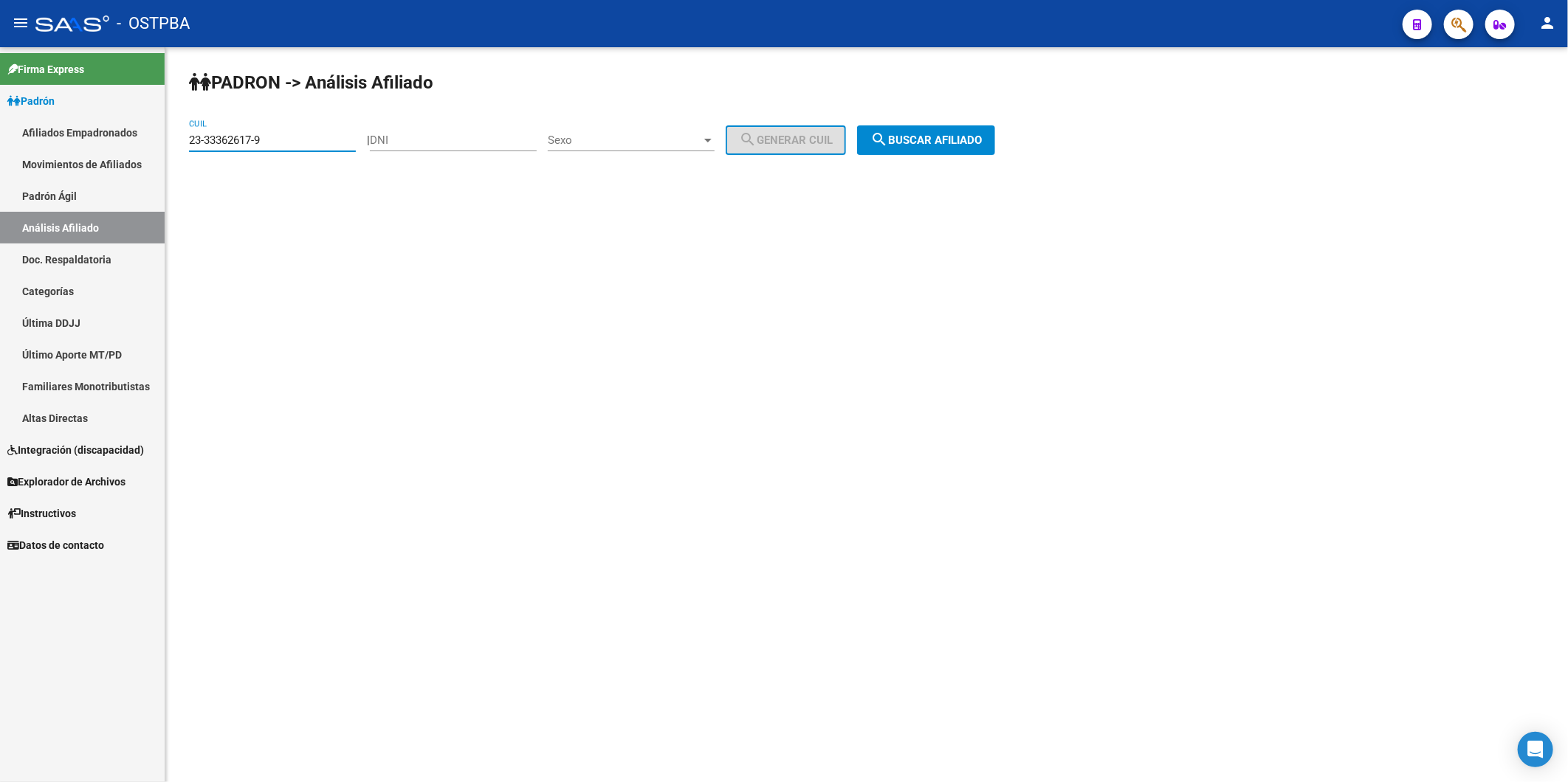
drag, startPoint x: 310, startPoint y: 140, endPoint x: 58, endPoint y: 133, distance: 252.1
click at [107, 144] on mat-sidenav-container "Firma Express Padrón Afiliados Empadronados Movimientos de Afiliados Padrón Ági…" at bounding box center [784, 415] width 1568 height 735
paste input "7840914-4"
click at [982, 136] on span "search Buscar afiliado" at bounding box center [926, 140] width 112 height 13
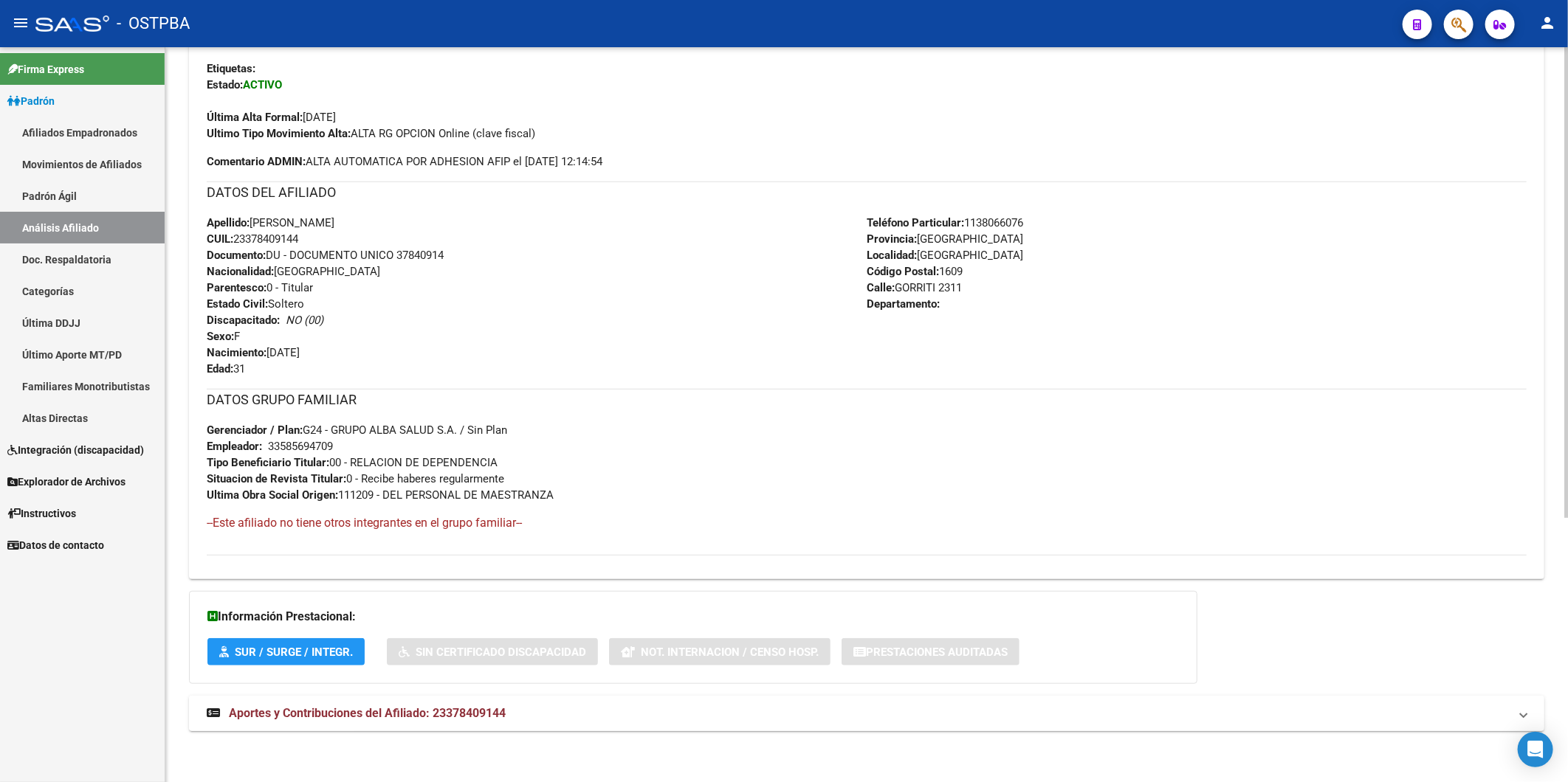
scroll to position [413, 0]
click at [495, 716] on span "Aportes y Contribuciones del Afiliado: 23378409144" at bounding box center [367, 713] width 277 height 14
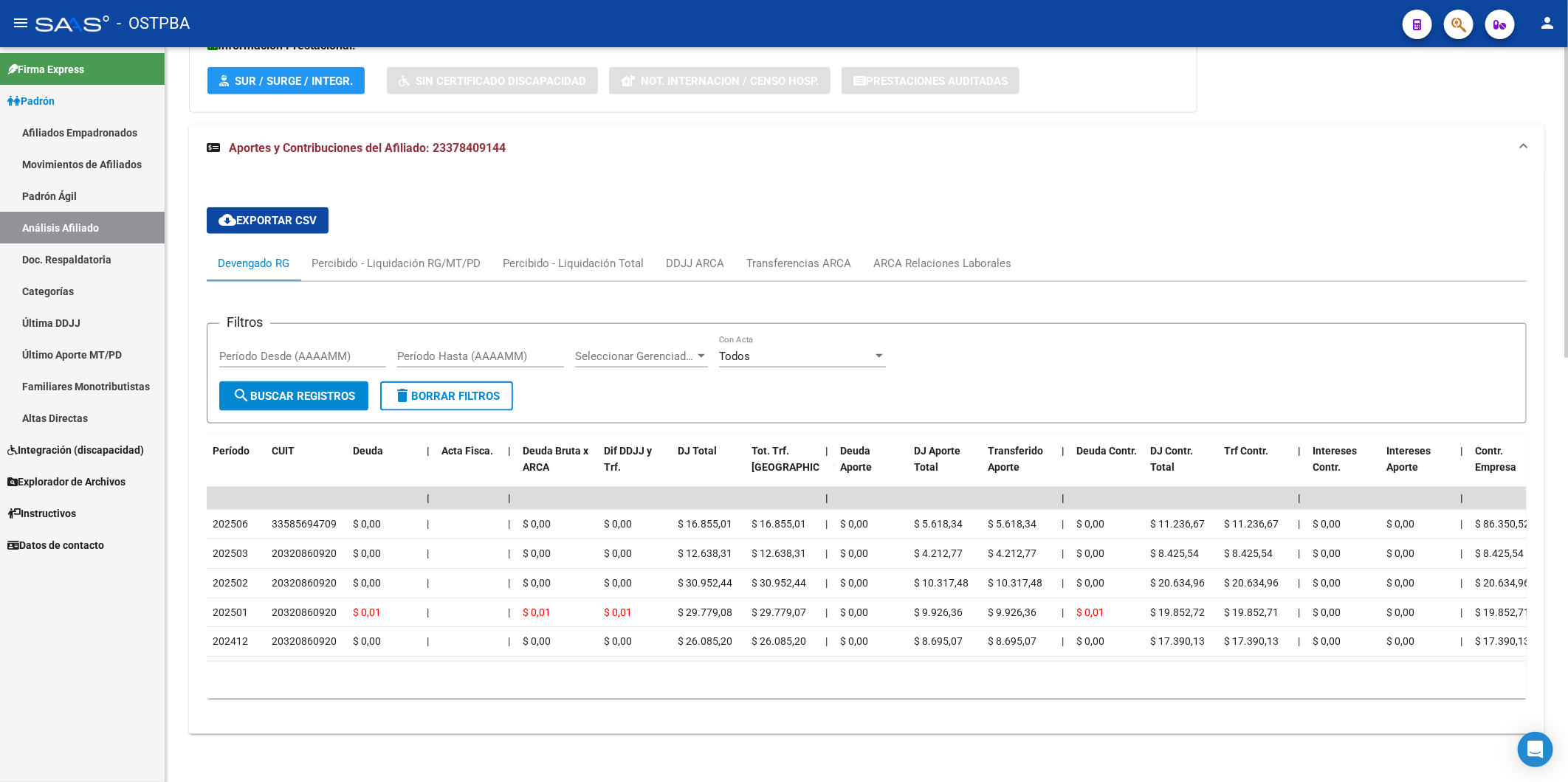
scroll to position [1002, 0]
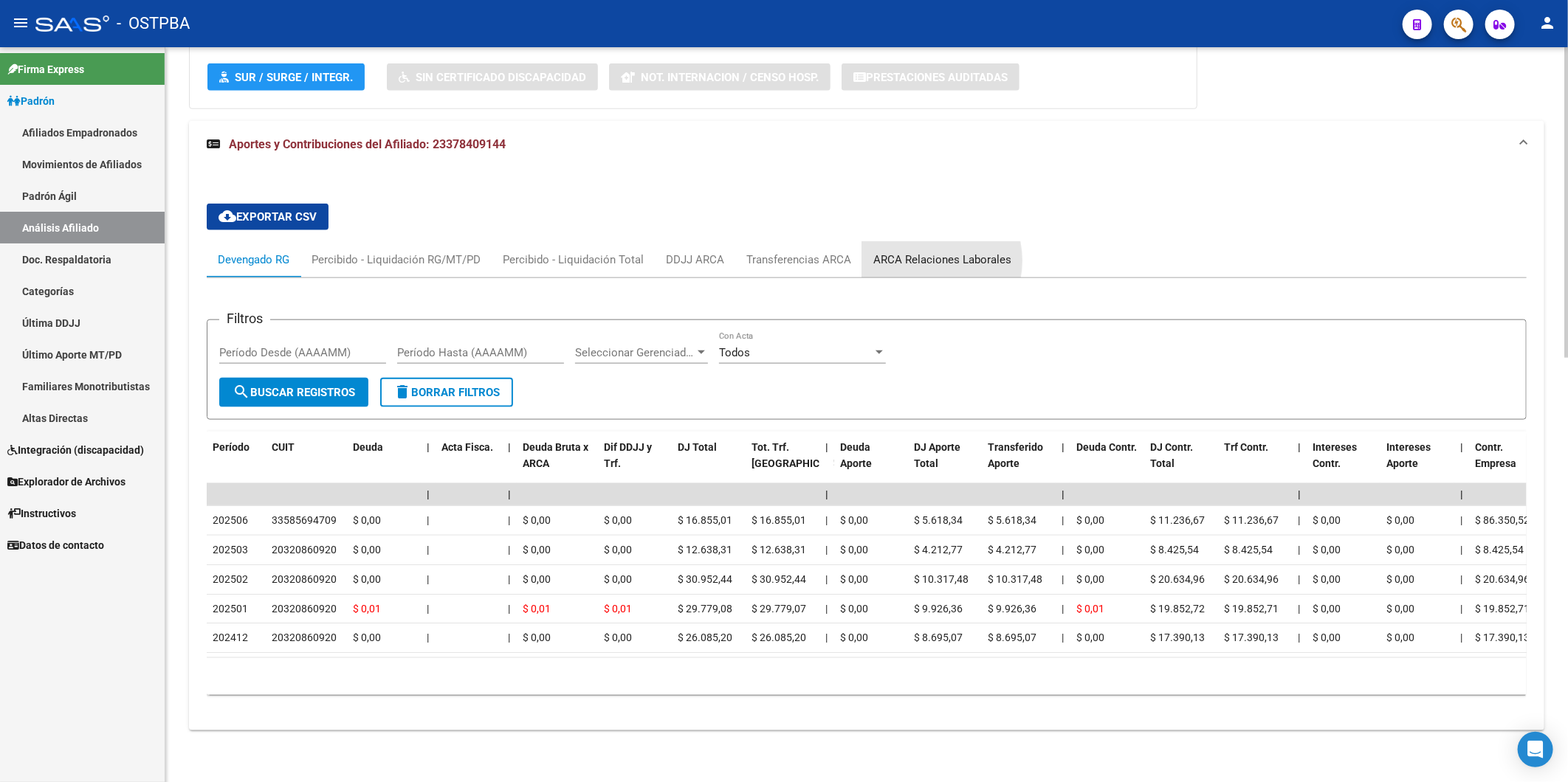
click at [920, 252] on div "ARCA Relaciones Laborales" at bounding box center [942, 260] width 138 height 16
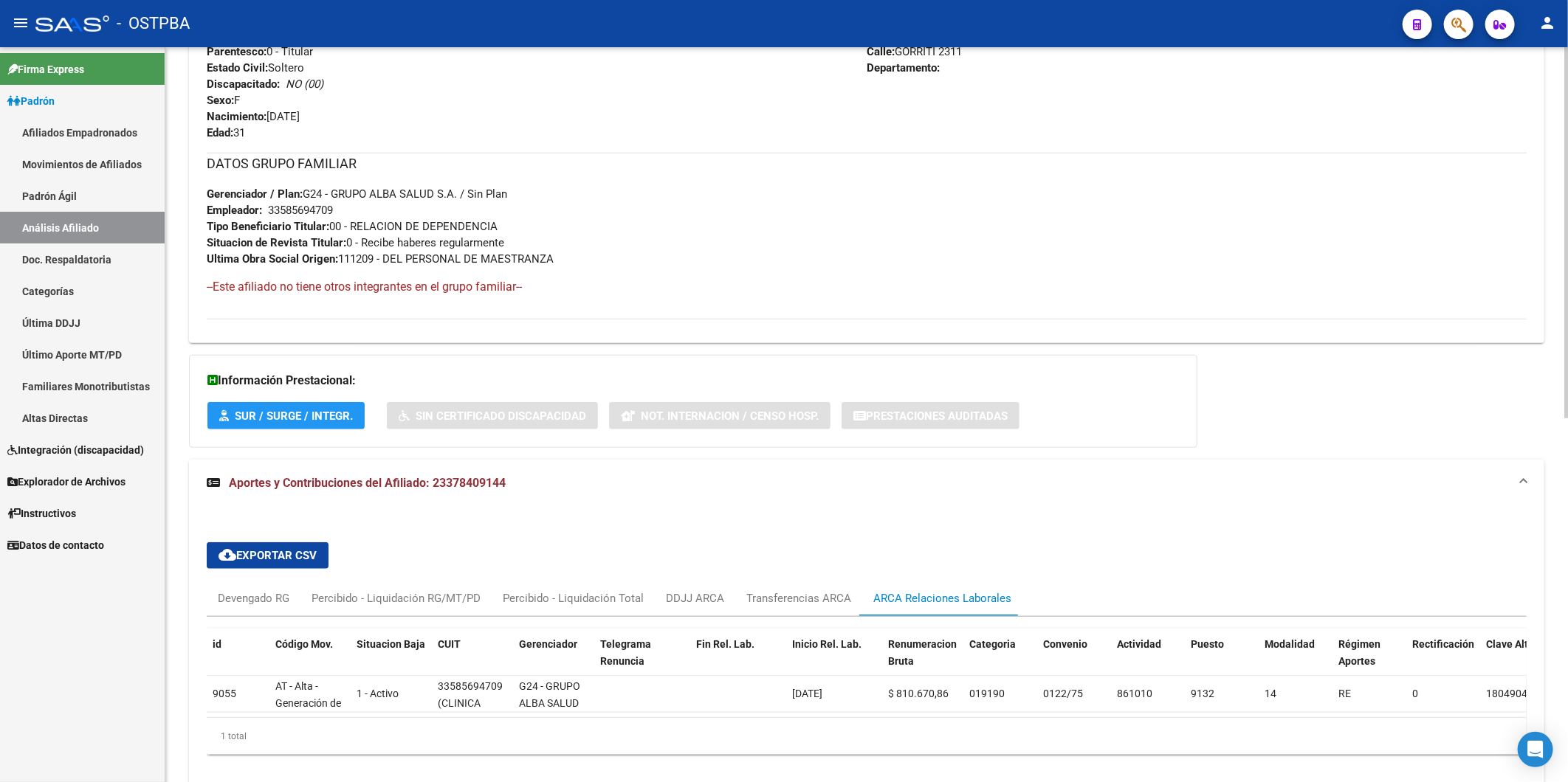
scroll to position [721, 0]
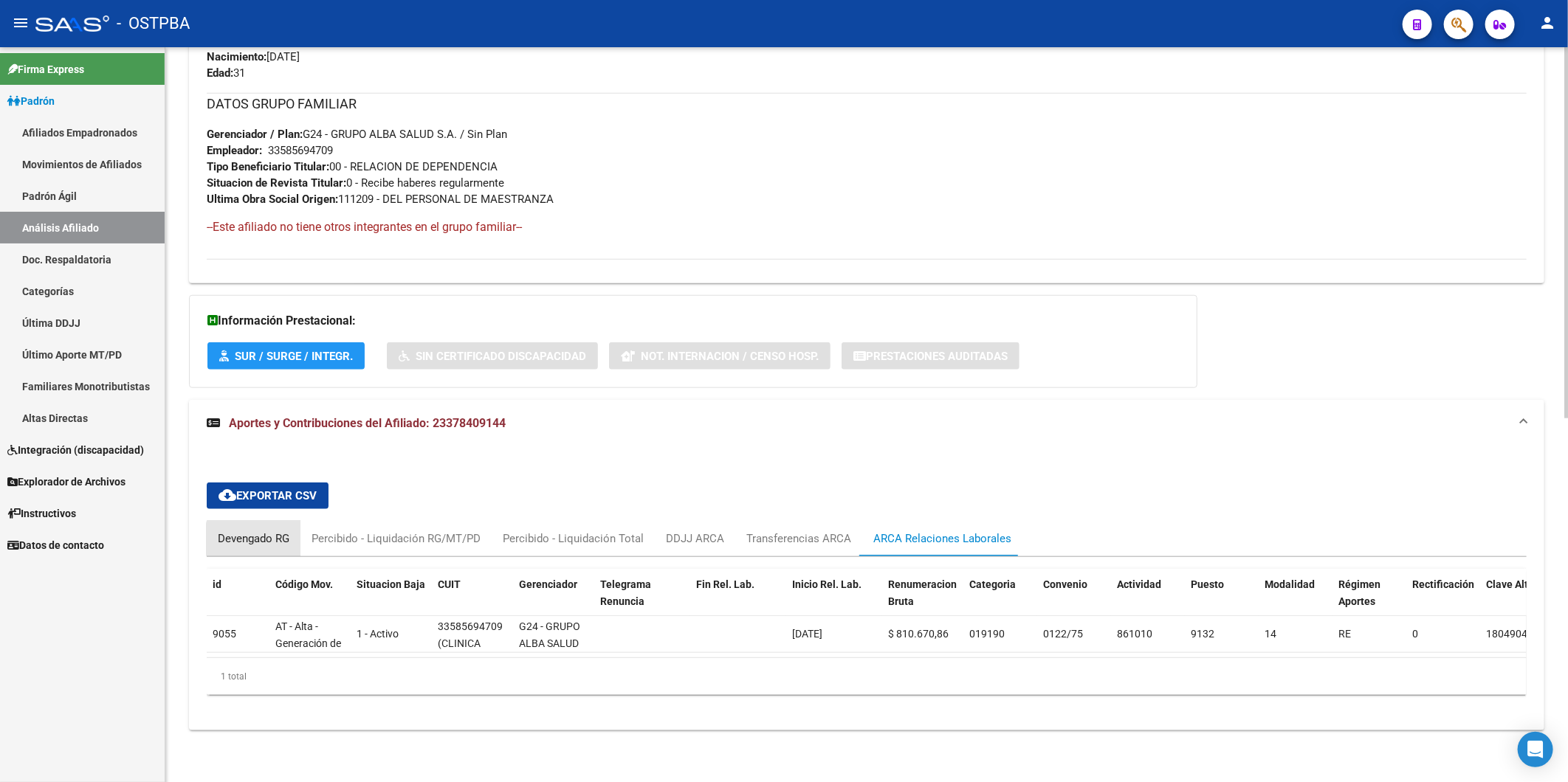
click at [264, 530] on div "Devengado RG" at bounding box center [254, 538] width 72 height 16
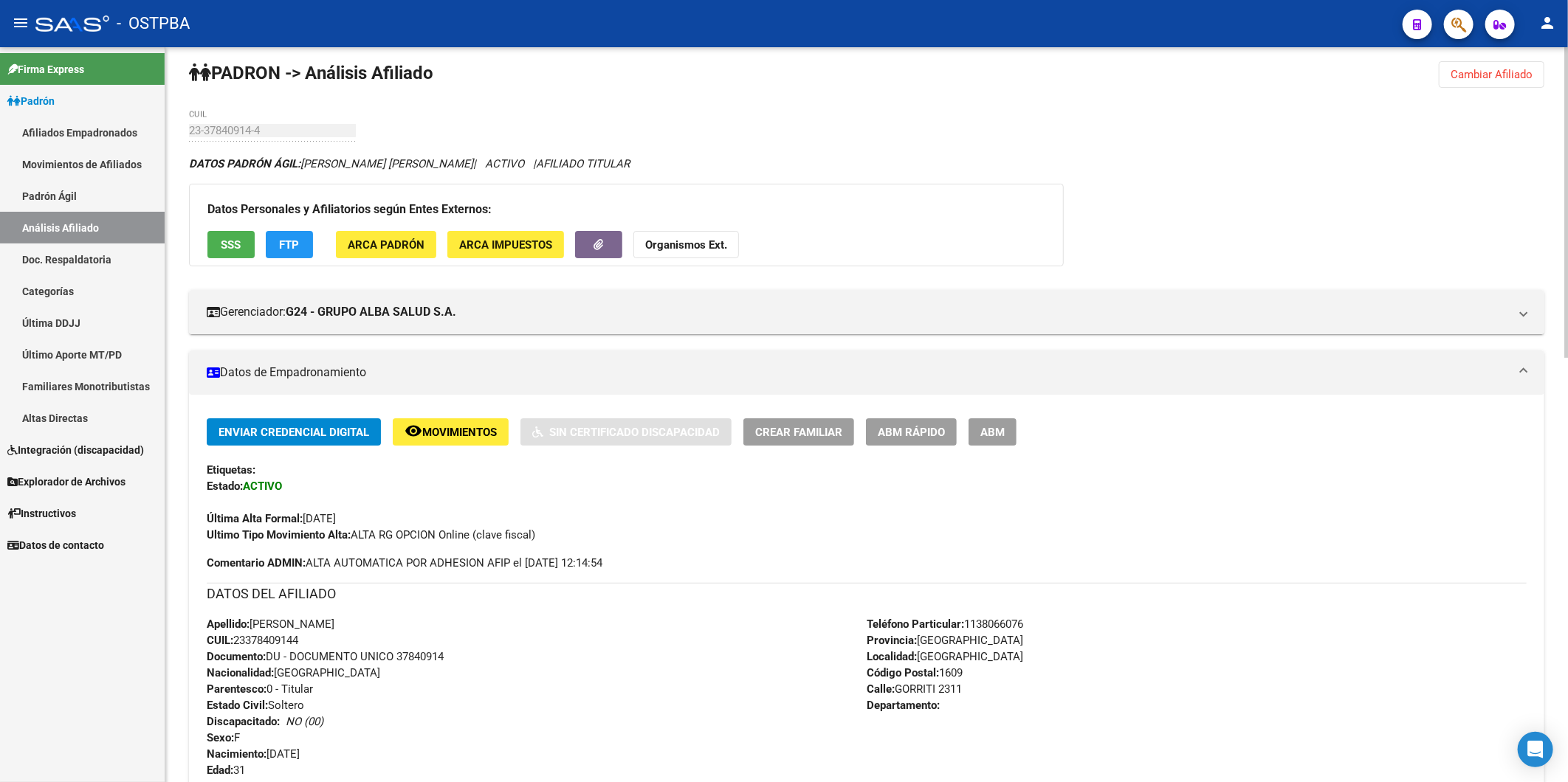
scroll to position [0, 0]
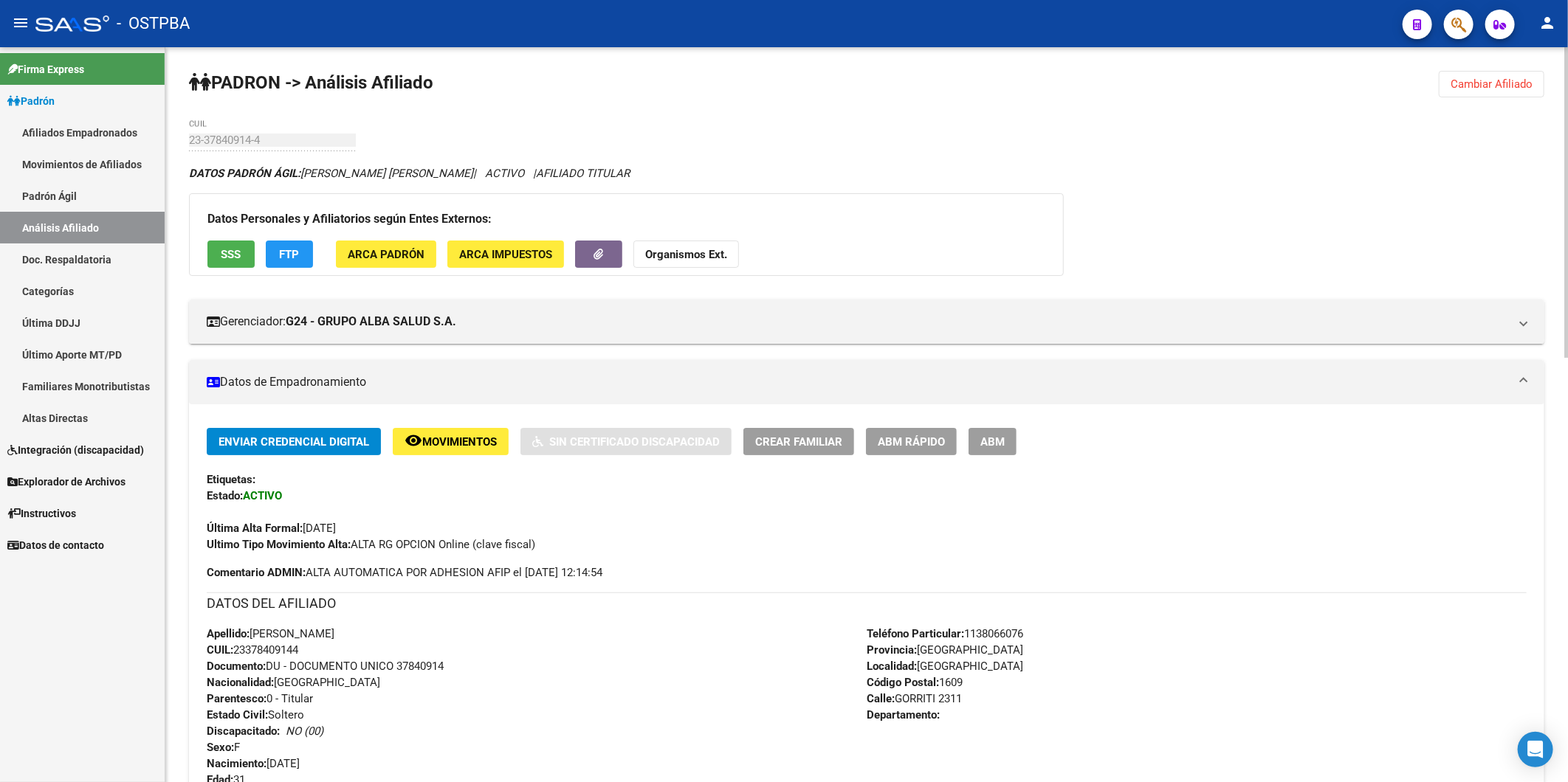
click at [690, 251] on strong "Organismos Ext." at bounding box center [686, 254] width 82 height 13
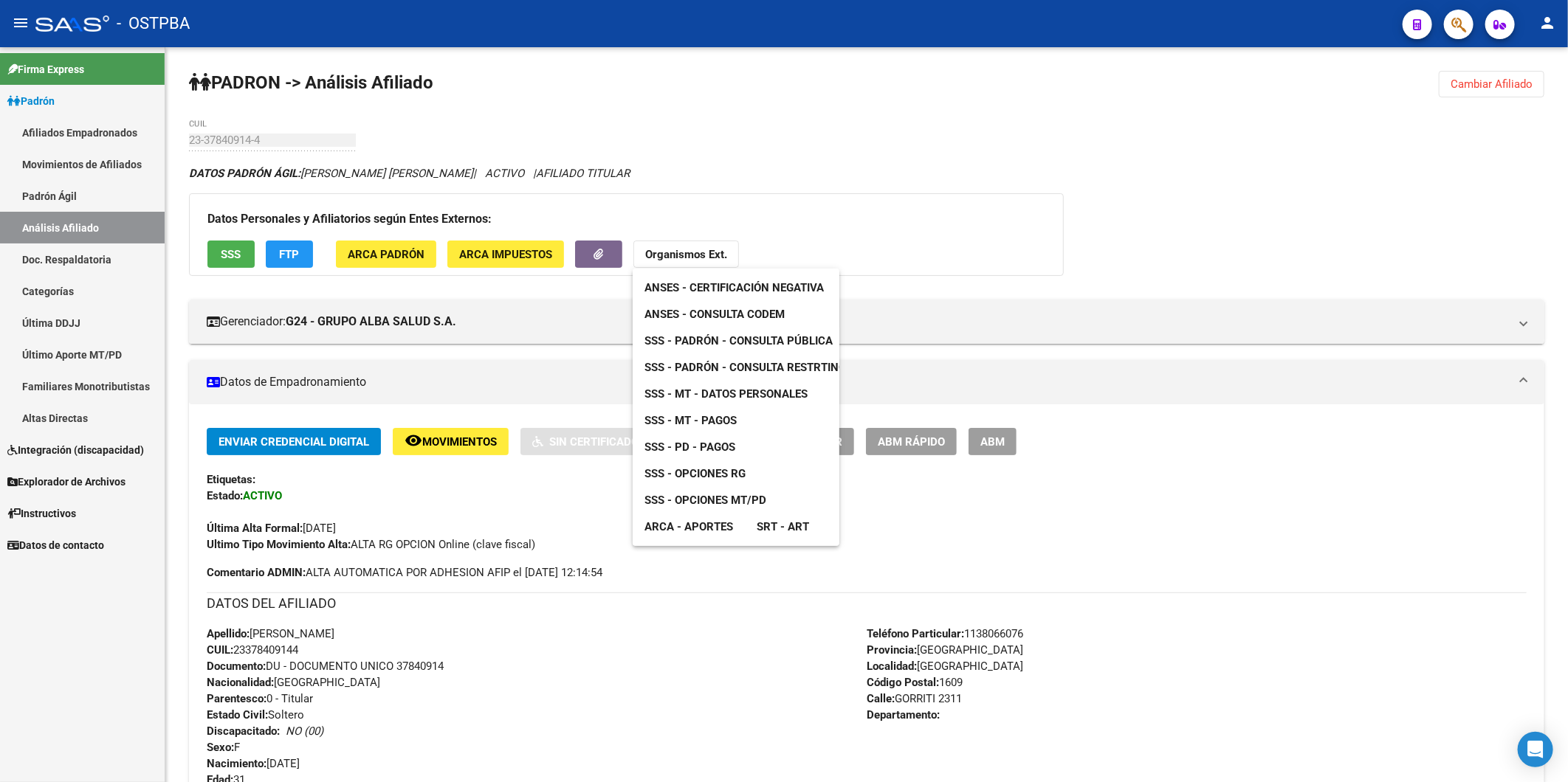
click at [724, 319] on span "ANSES - Consulta CODEM" at bounding box center [715, 314] width 140 height 13
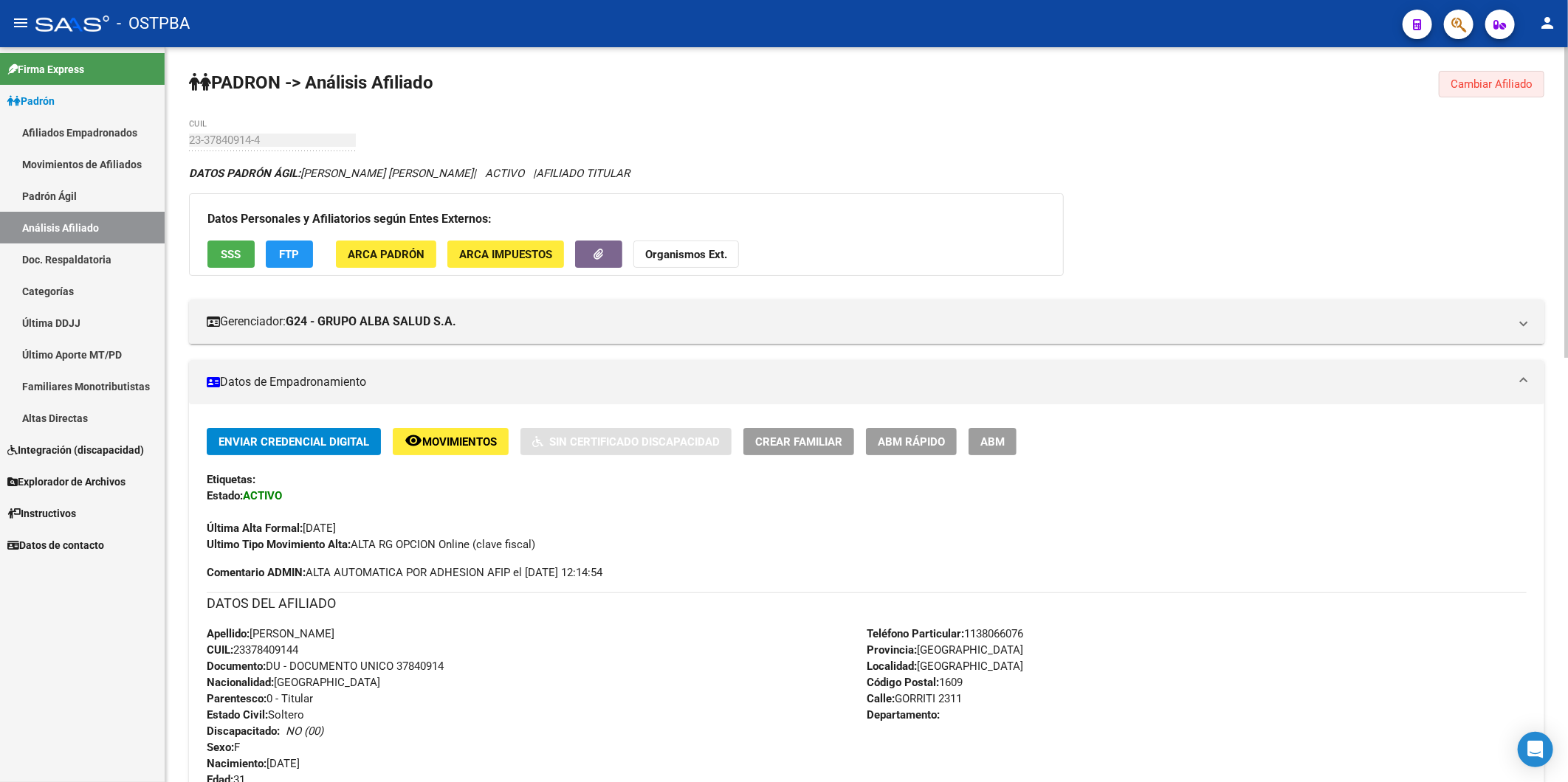
drag, startPoint x: 1500, startPoint y: 89, endPoint x: 328, endPoint y: 133, distance: 1172.8
click at [1509, 87] on span "Cambiar Afiliado" at bounding box center [1491, 83] width 82 height 13
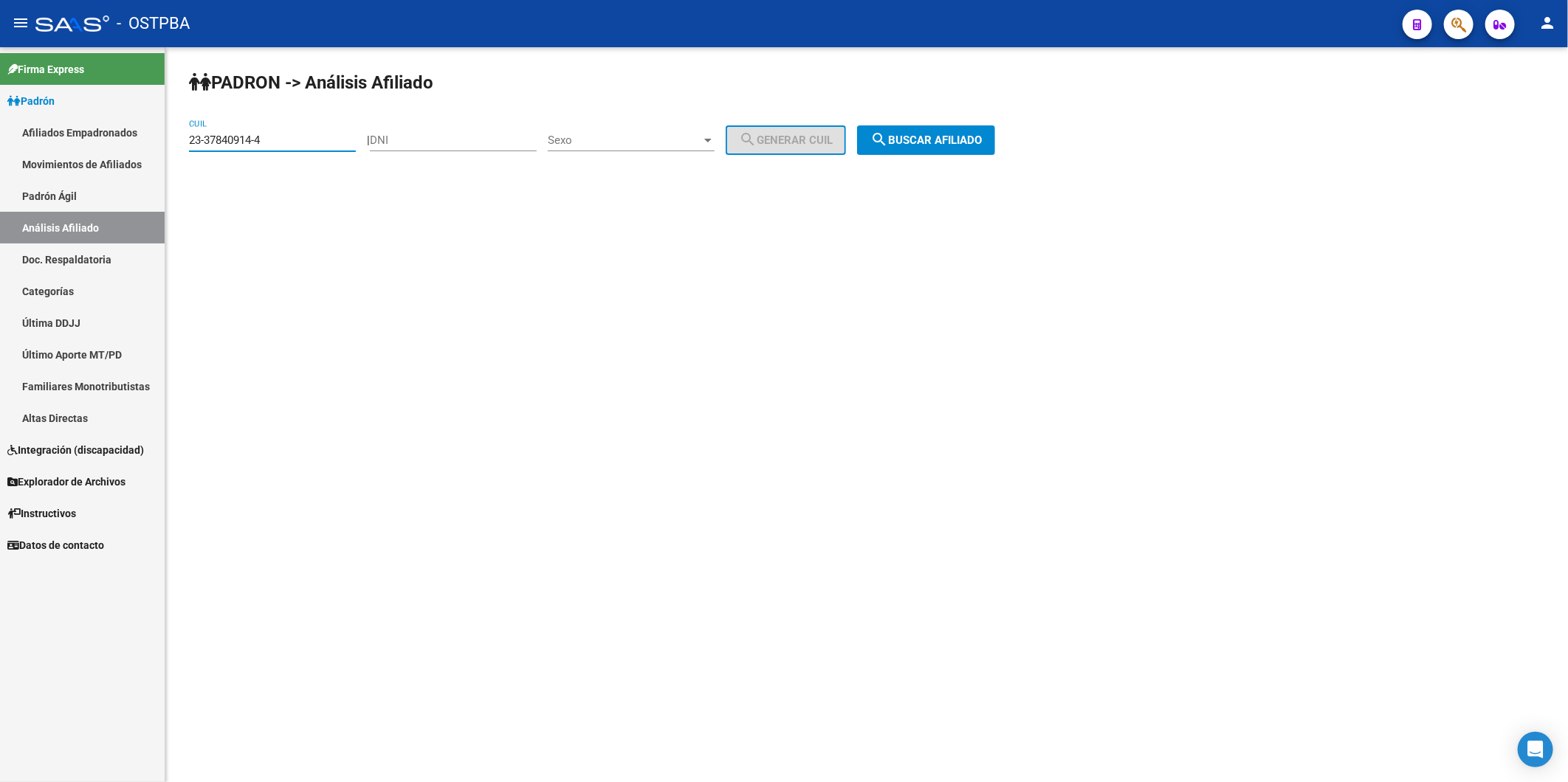
drag, startPoint x: 325, startPoint y: 144, endPoint x: 0, endPoint y: 127, distance: 325.4
click at [33, 139] on mat-sidenav-container "Firma Express Padrón Afiliados Empadronados Movimientos de Afiliados Padrón Ági…" at bounding box center [784, 415] width 1568 height 735
paste input "44627640-9"
click at [950, 141] on span "search Buscar afiliado" at bounding box center [926, 140] width 112 height 13
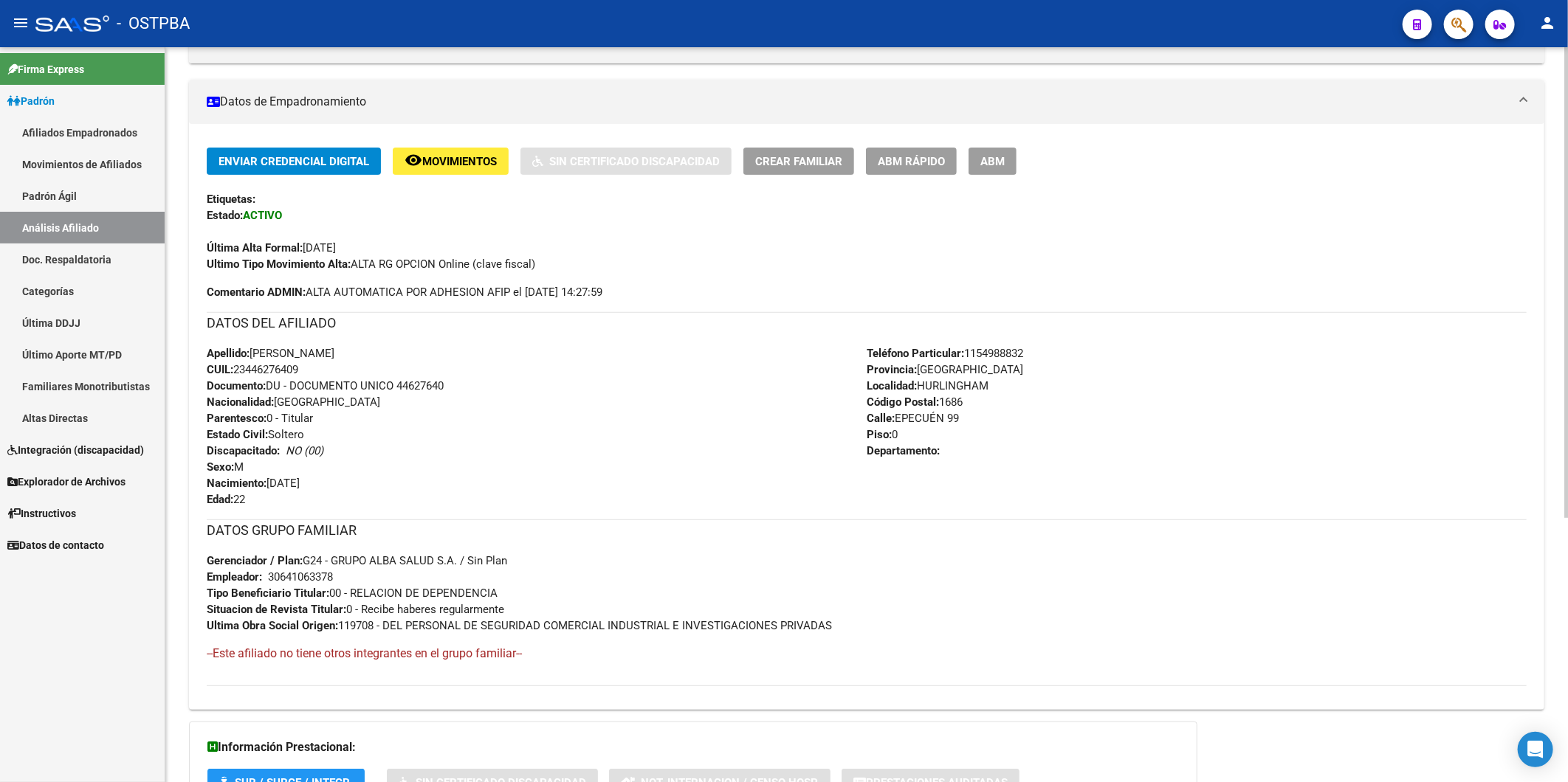
scroll to position [413, 0]
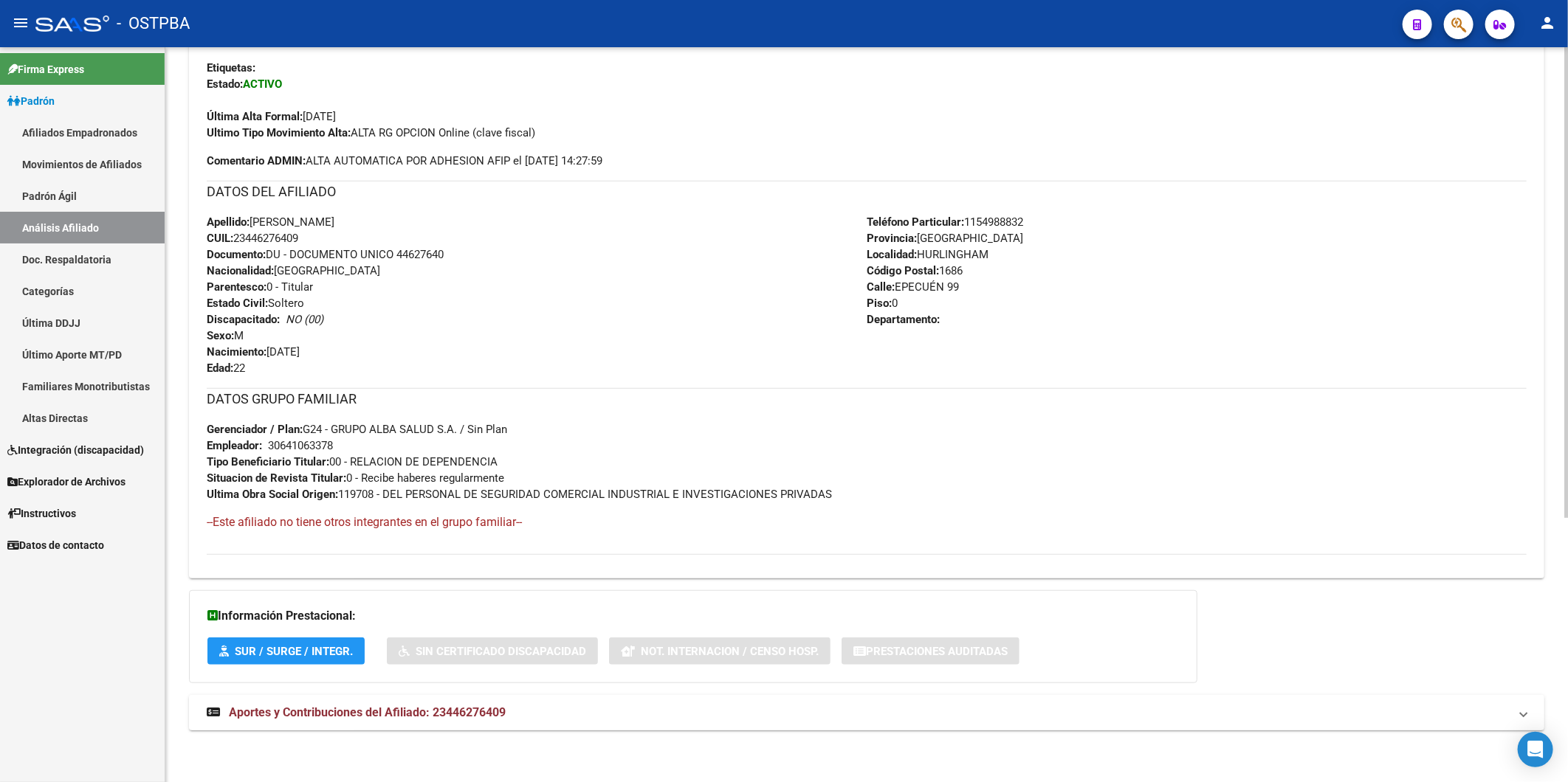
click at [481, 708] on span "Aportes y Contribuciones del Afiliado: 23446276409" at bounding box center [367, 713] width 277 height 14
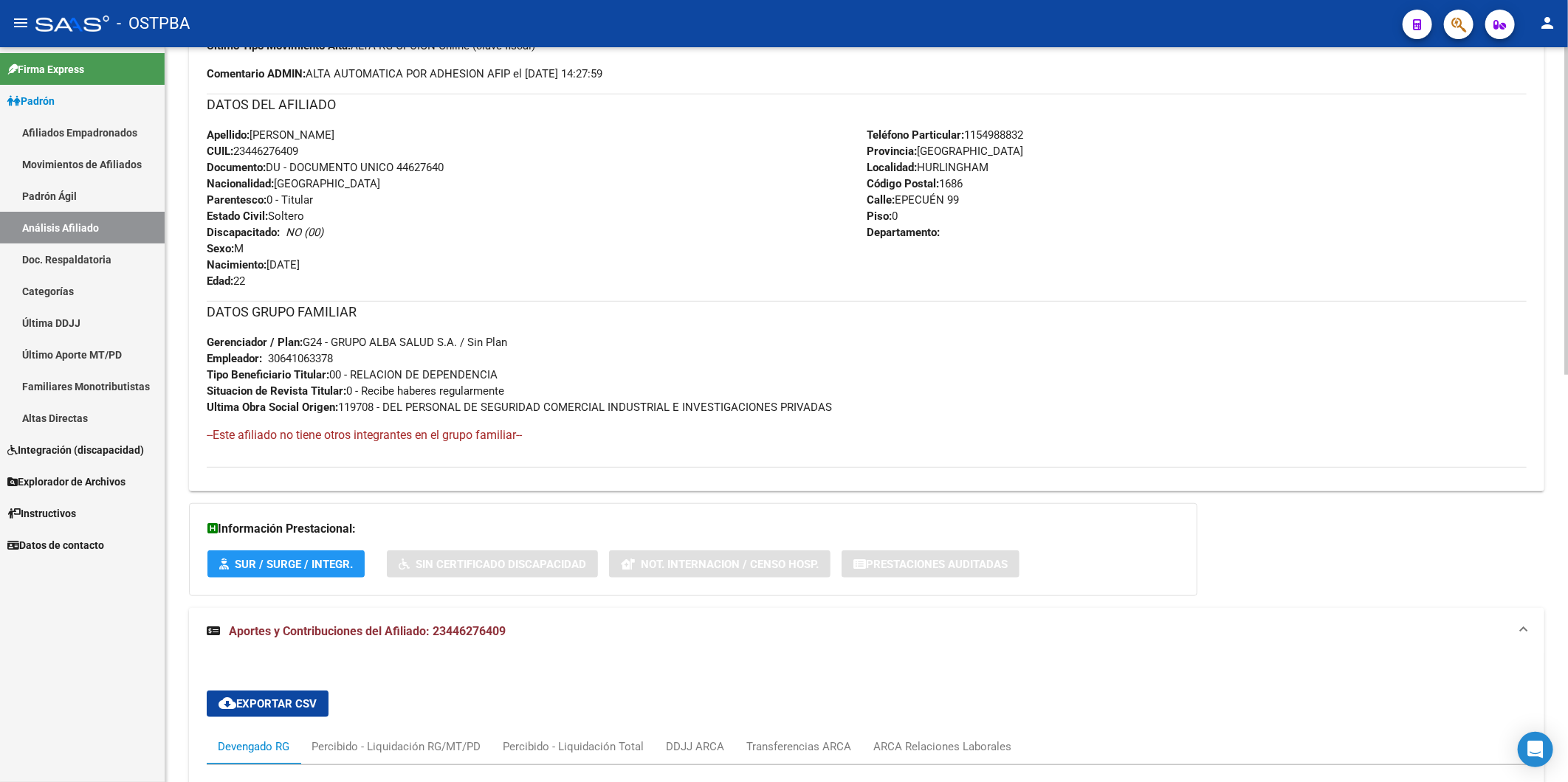
scroll to position [827, 0]
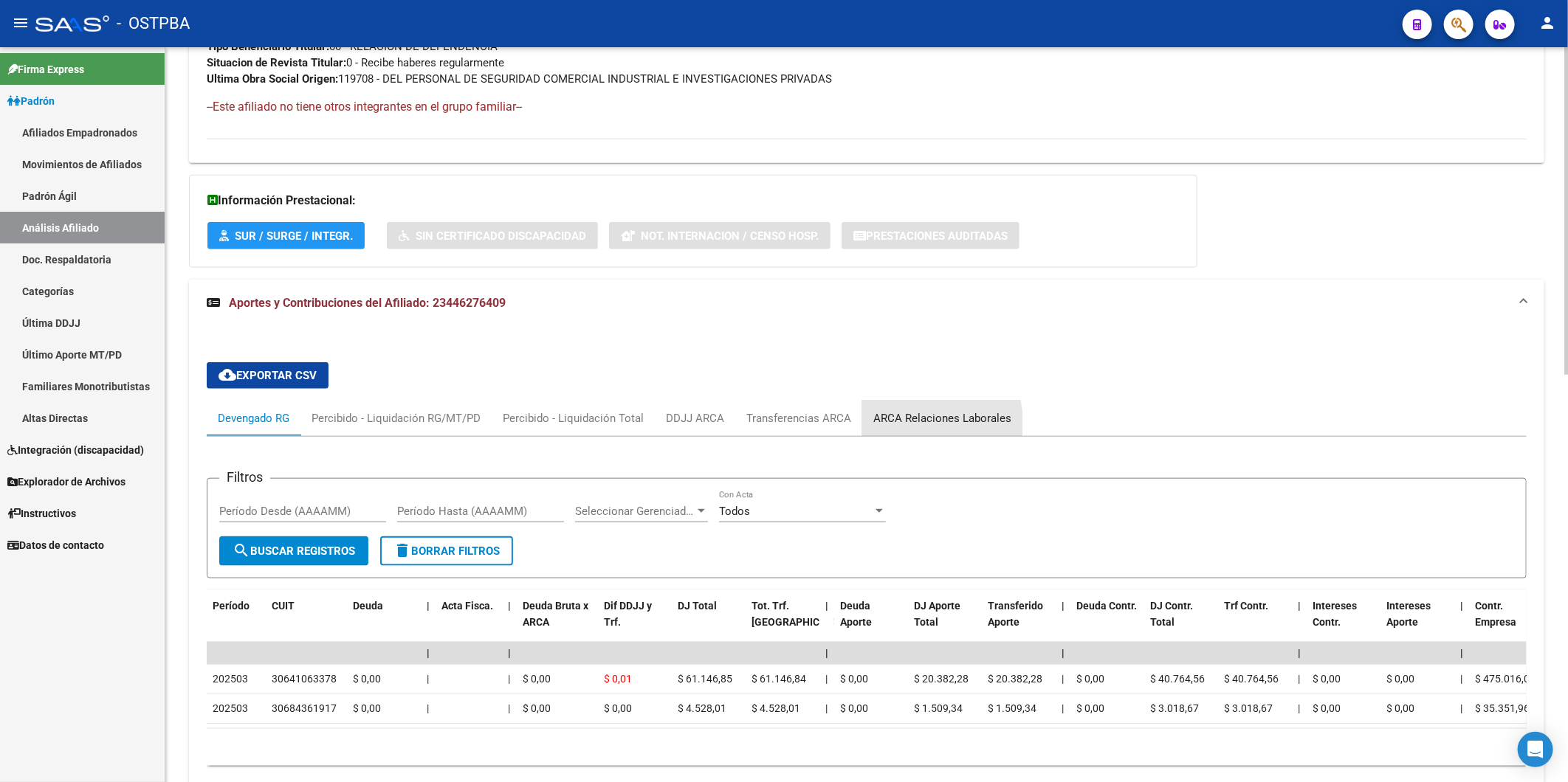
click at [898, 426] on div "ARCA Relaciones Laborales" at bounding box center [942, 418] width 138 height 16
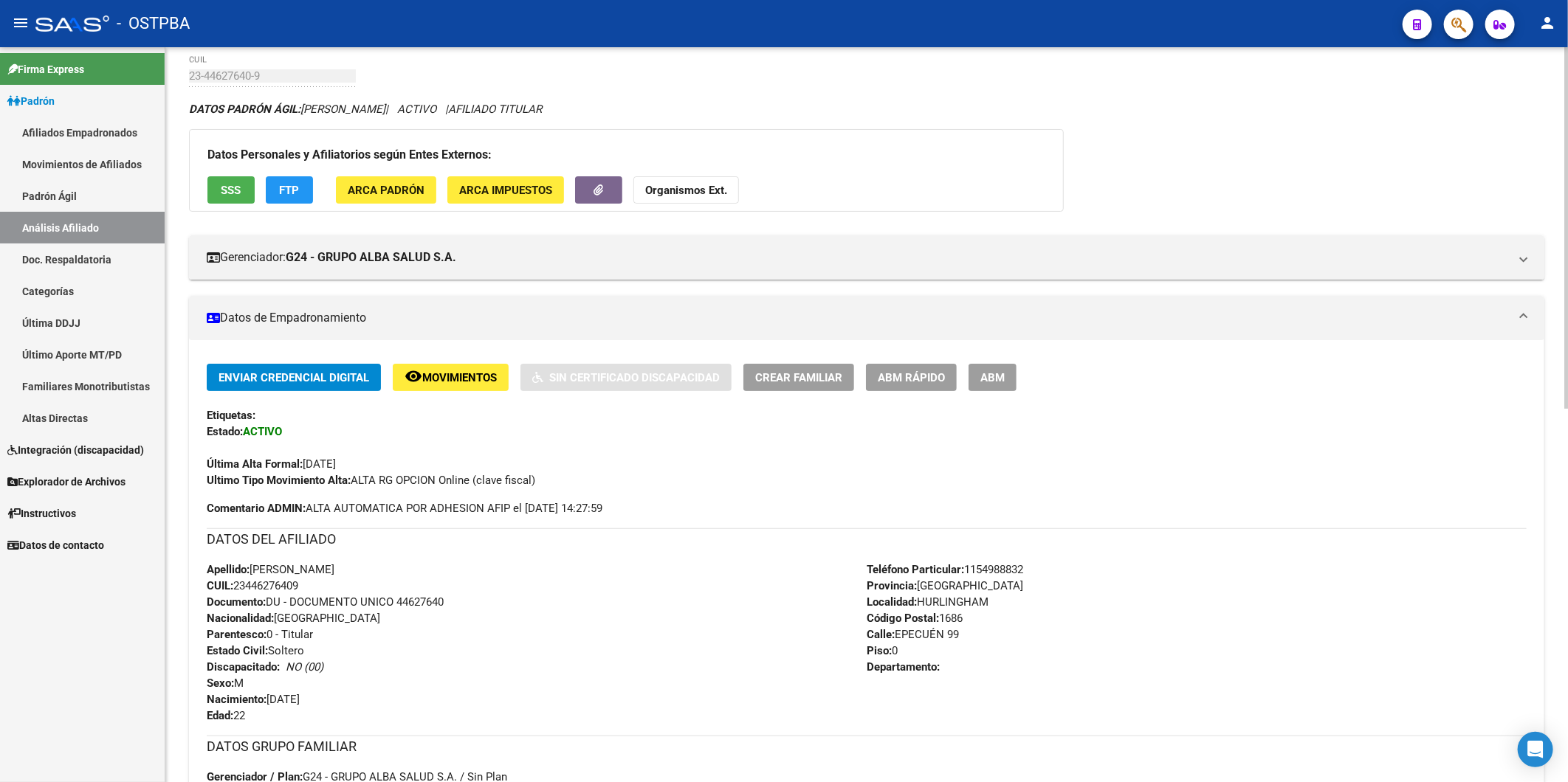
scroll to position [20, 0]
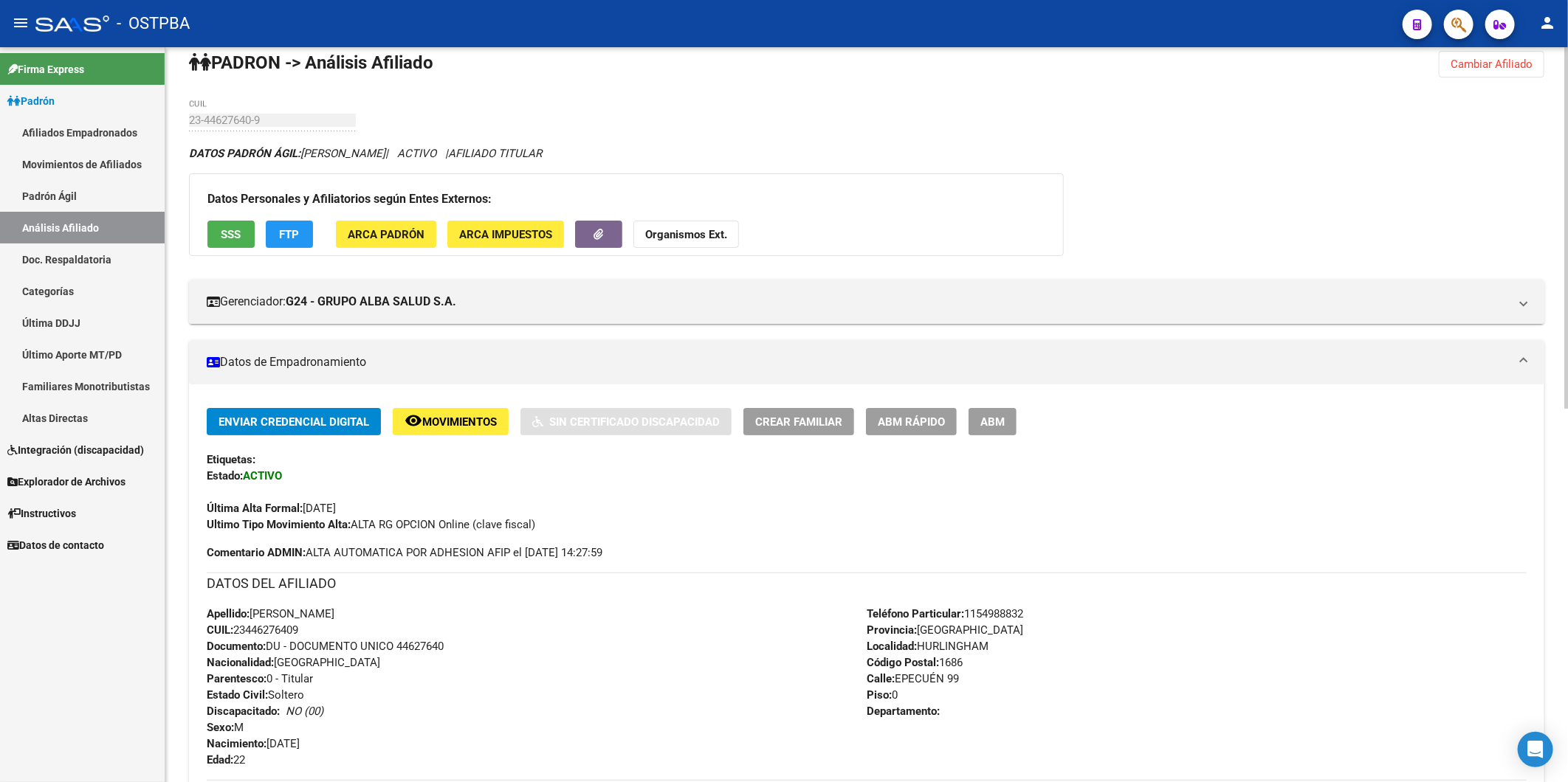
click at [689, 240] on strong "Organismos Ext." at bounding box center [686, 234] width 82 height 13
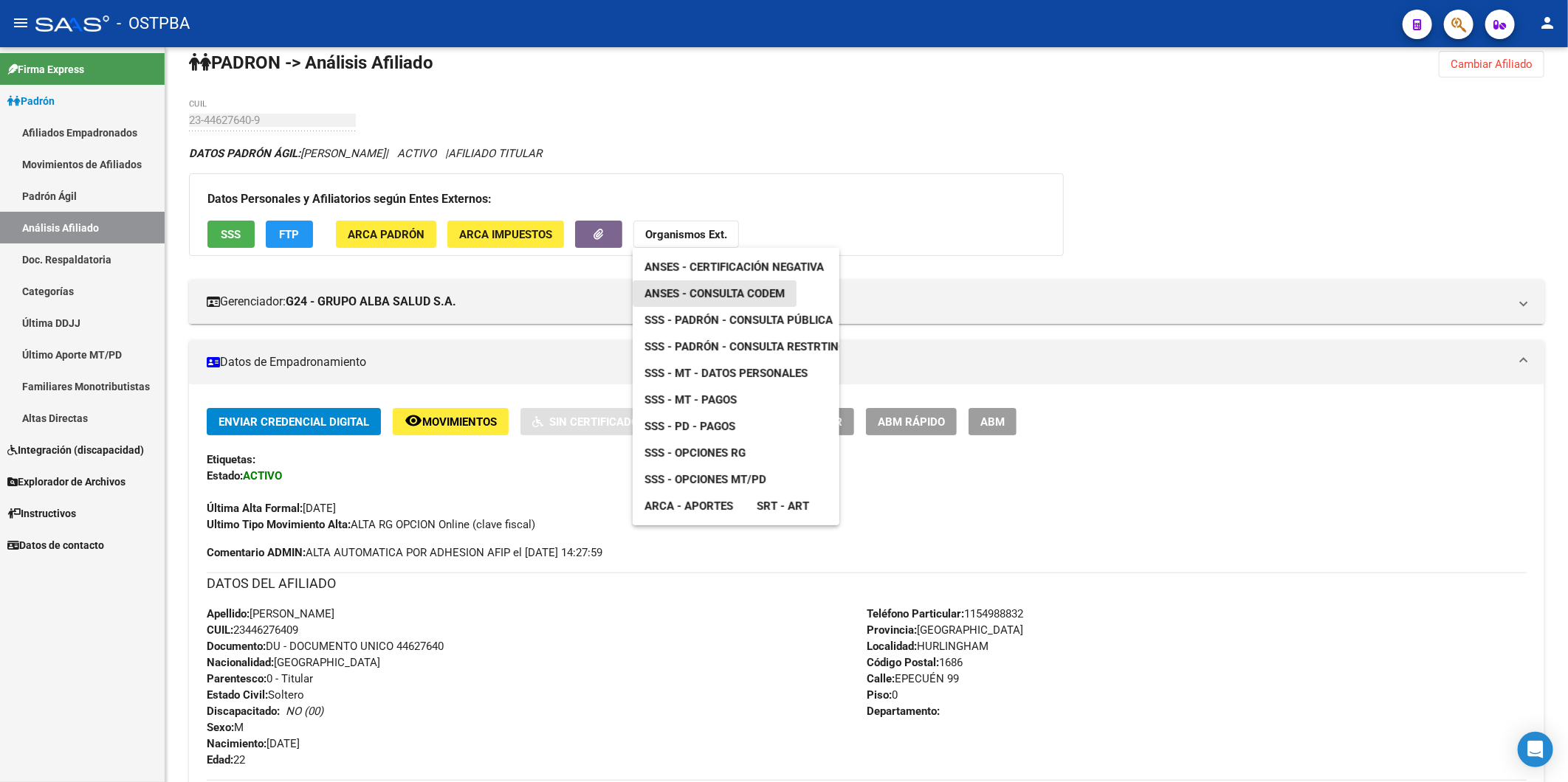
click at [727, 288] on span "ANSES - Consulta CODEM" at bounding box center [715, 293] width 140 height 13
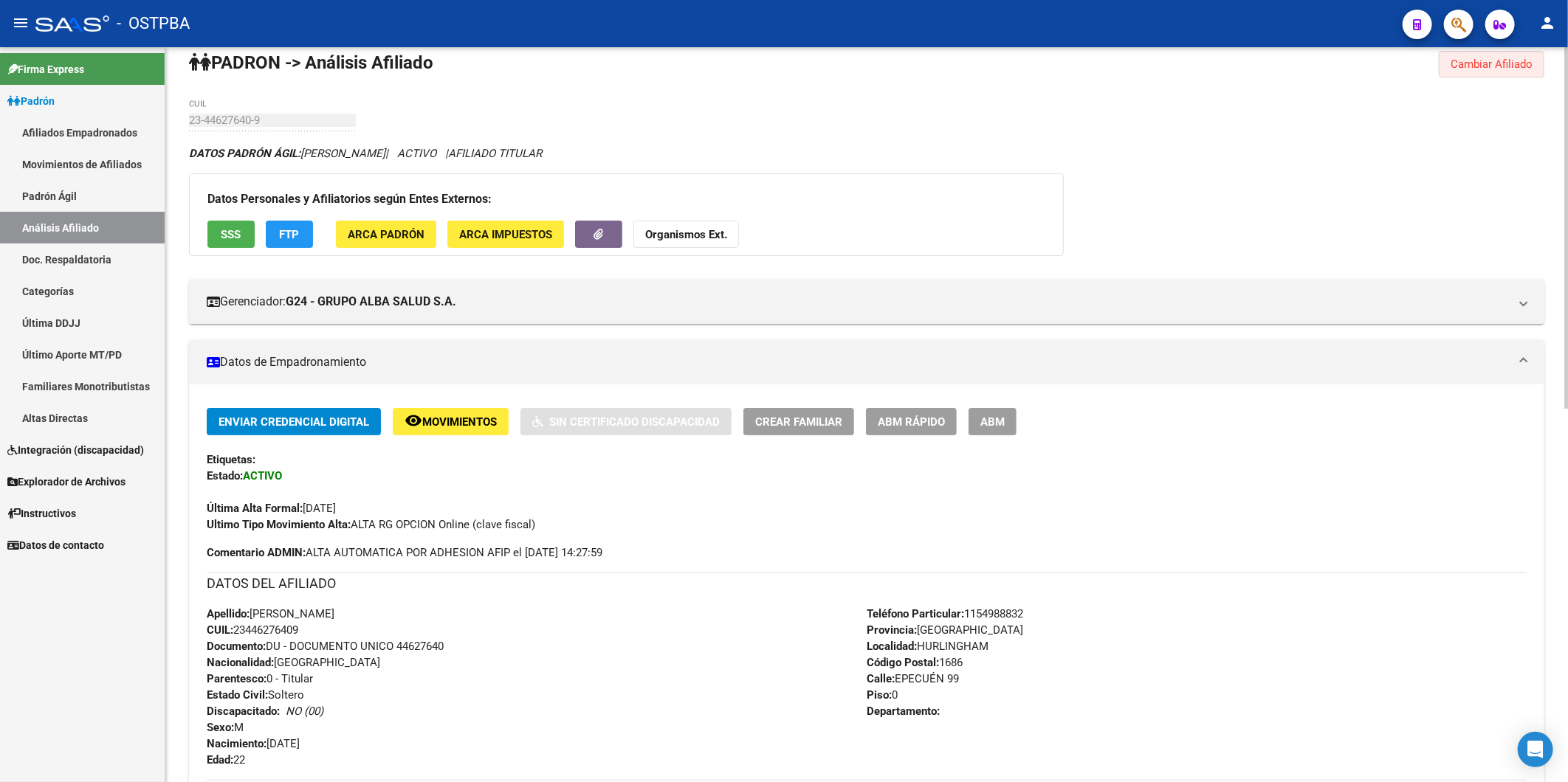
click at [1531, 67] on span "Cambiar Afiliado" at bounding box center [1491, 64] width 82 height 13
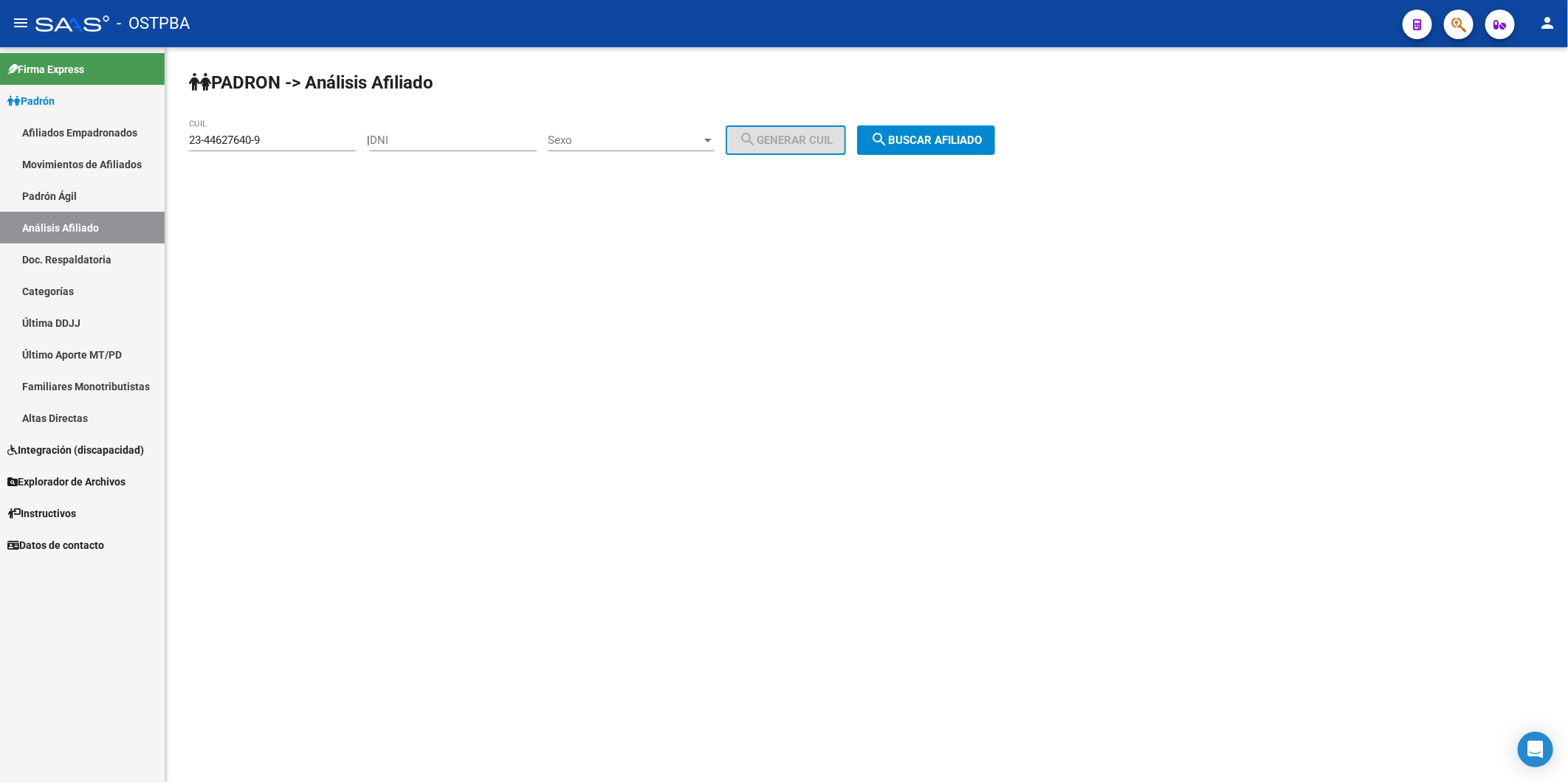
drag, startPoint x: 299, startPoint y: 150, endPoint x: 232, endPoint y: 136, distance: 68.4
click at [232, 136] on div "23-44627640-9 CUIL" at bounding box center [272, 135] width 167 height 32
drag, startPoint x: 296, startPoint y: 141, endPoint x: 60, endPoint y: 139, distance: 236.0
click at [79, 139] on mat-sidenav-container "Firma Express Padrón Afiliados Empadronados Movimientos de Afiliados Padrón Ági…" at bounding box center [784, 415] width 1568 height 735
paste input "4-33434342-8"
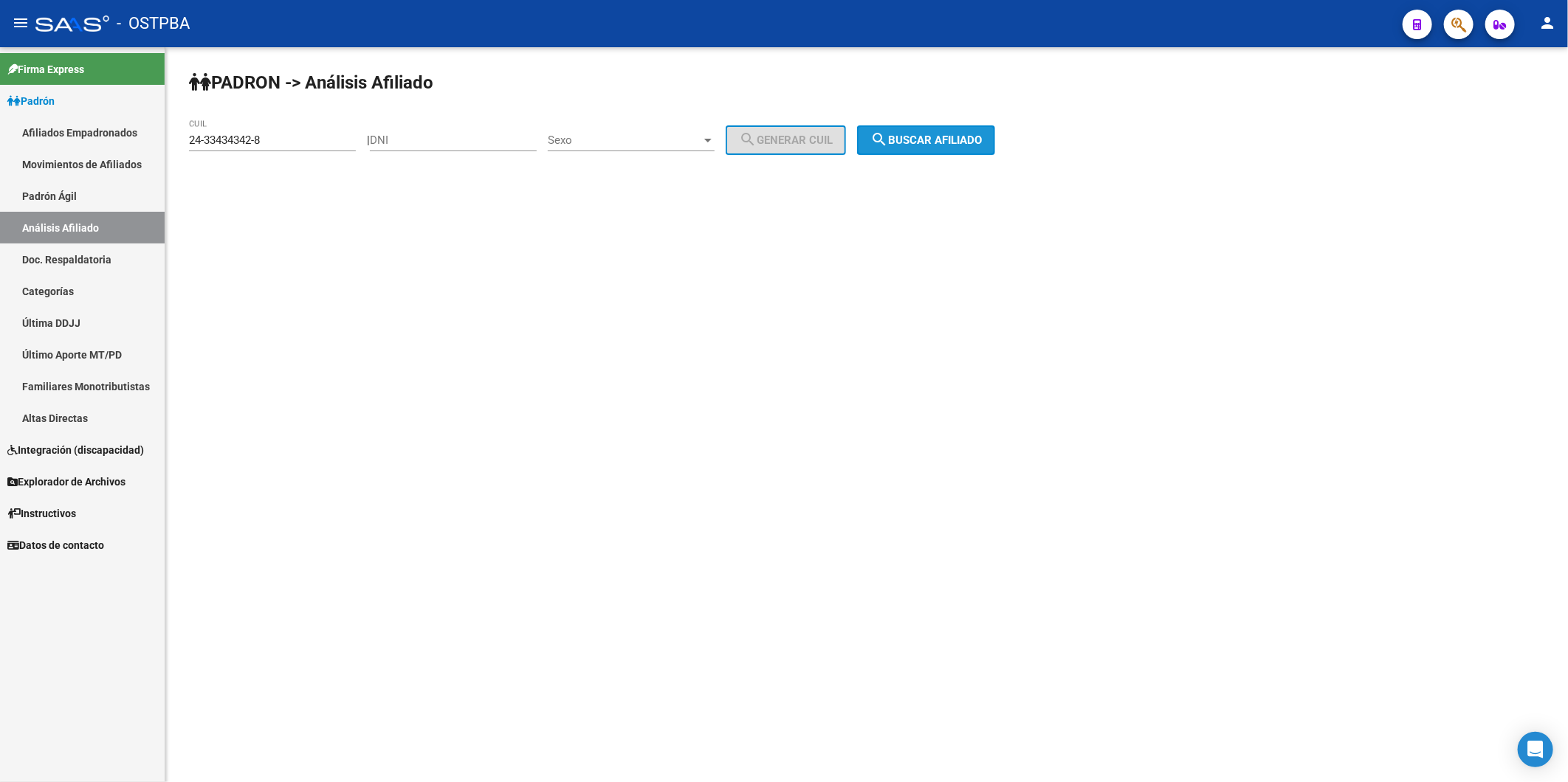
click at [978, 130] on button "search Buscar afiliado" at bounding box center [926, 140] width 138 height 30
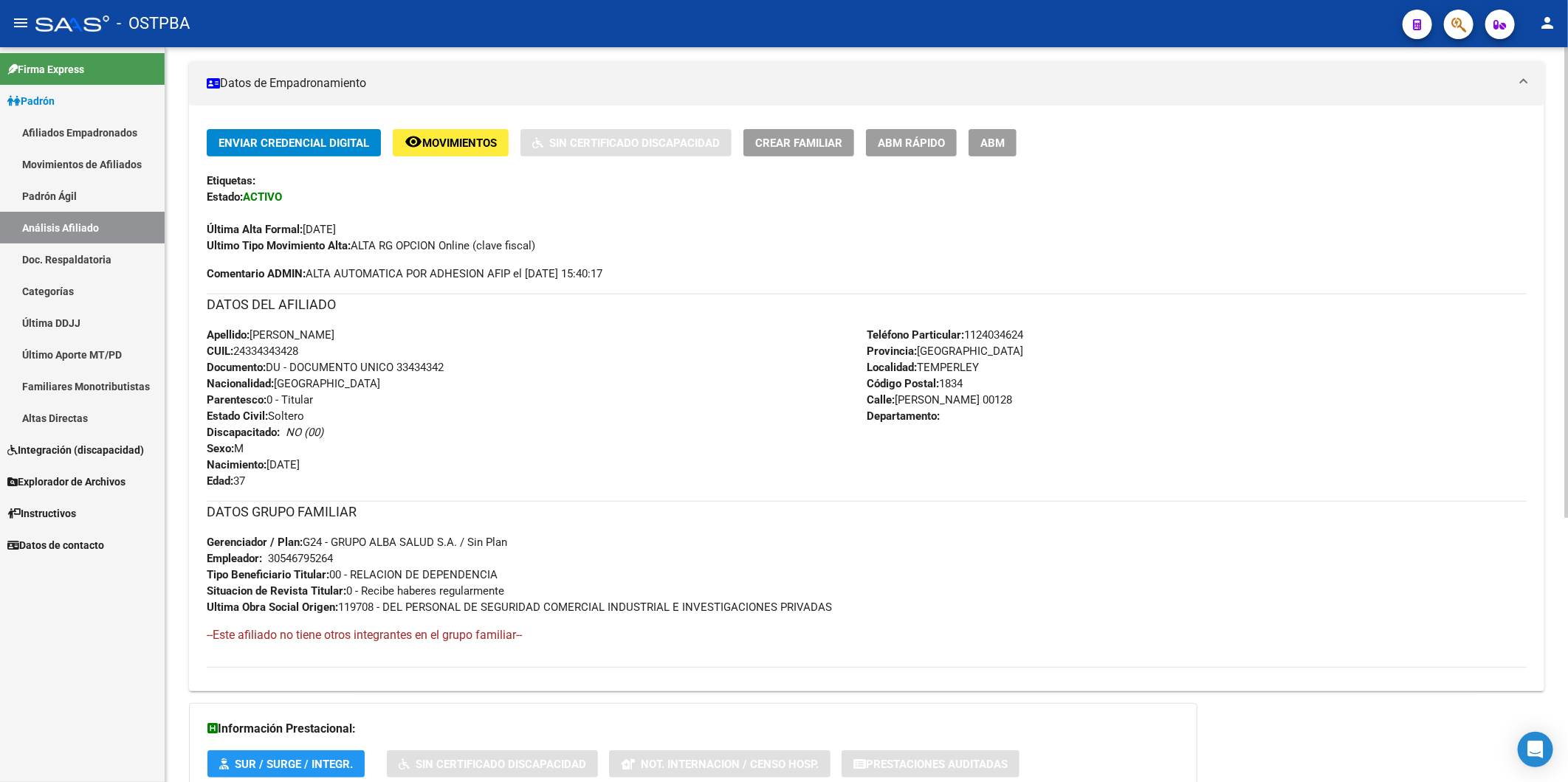
scroll to position [409, 0]
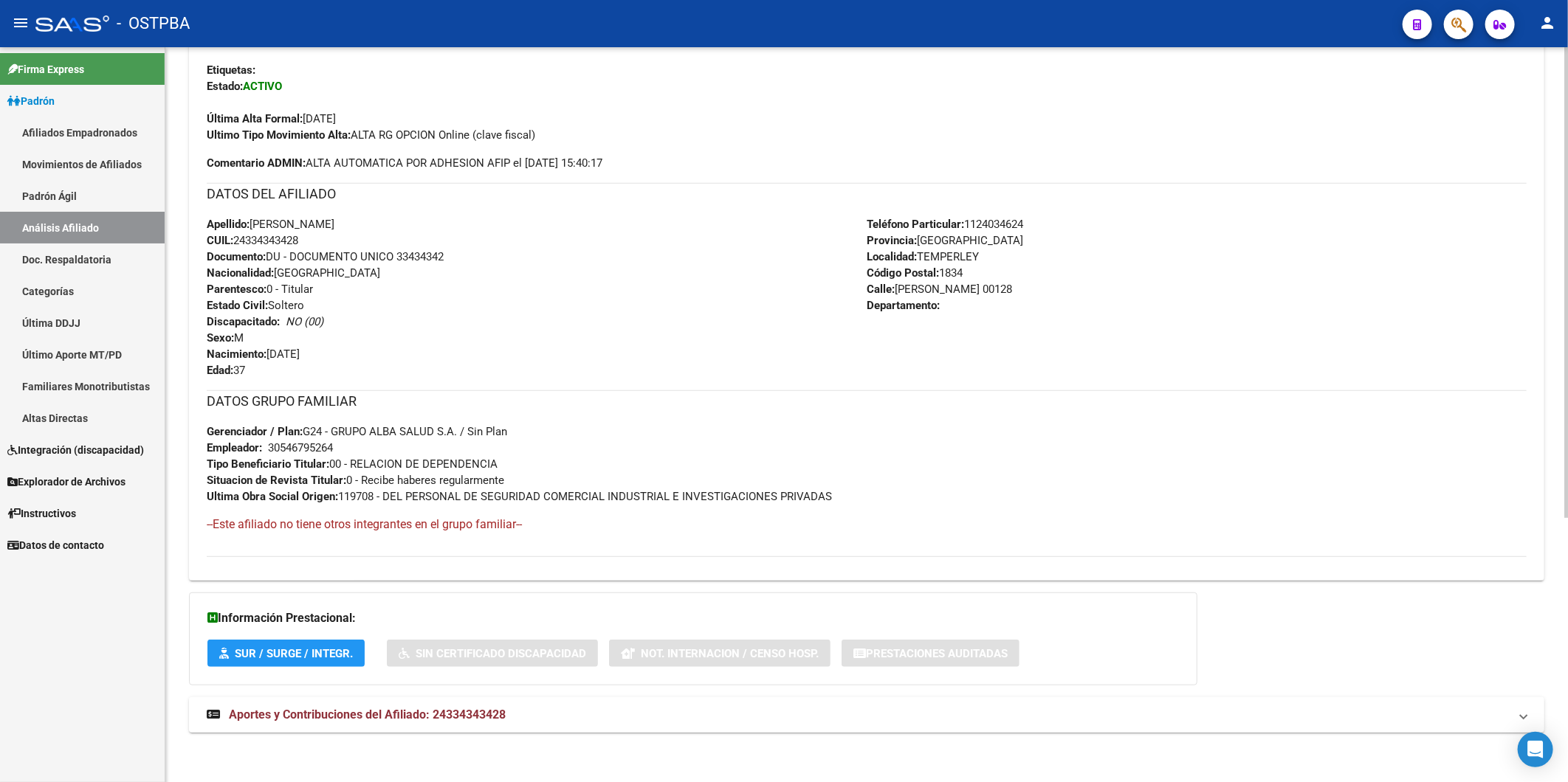
click at [483, 717] on span "Aportes y Contribuciones del Afiliado: 24334343428" at bounding box center [367, 715] width 277 height 14
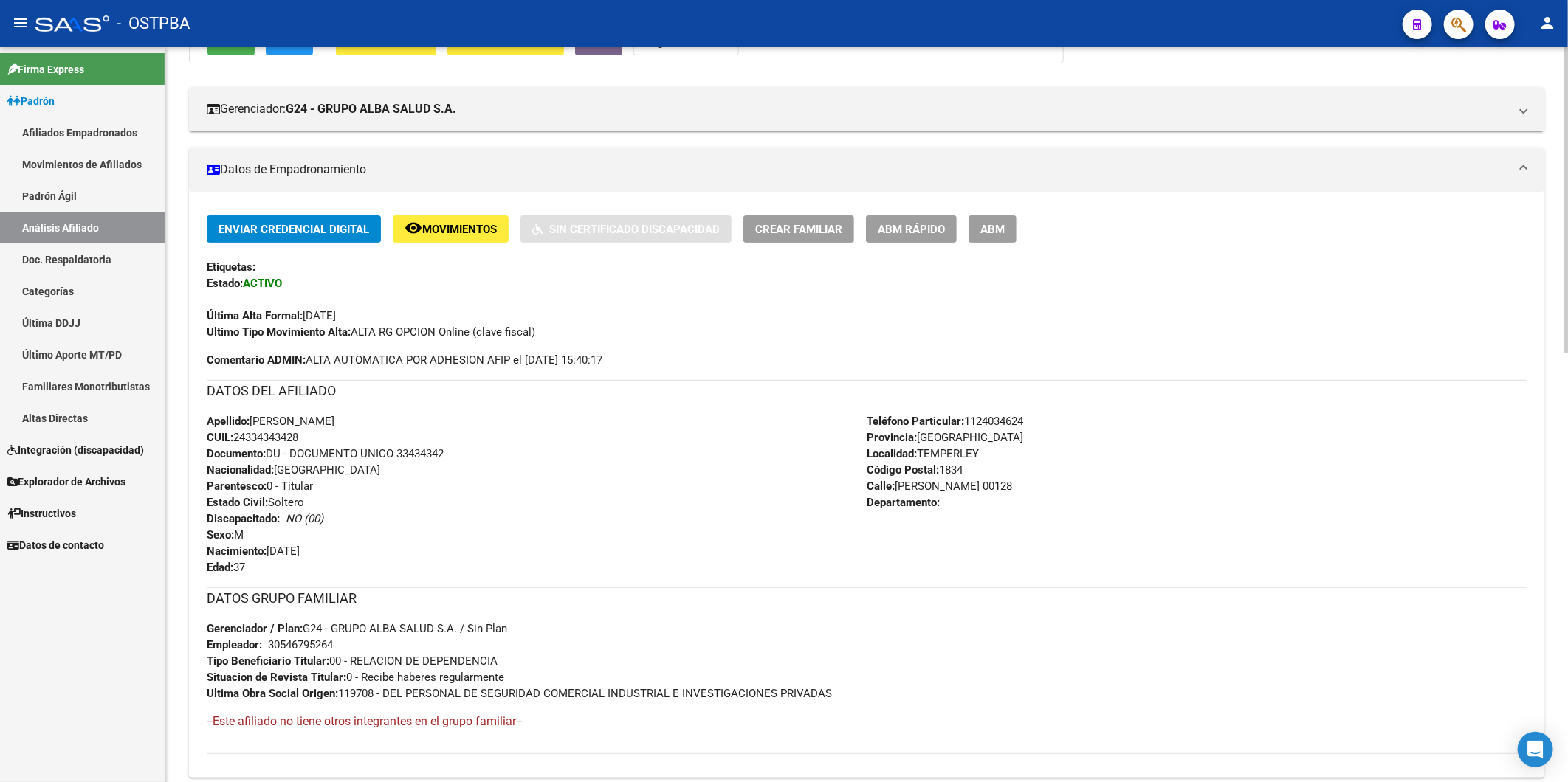
scroll to position [0, 0]
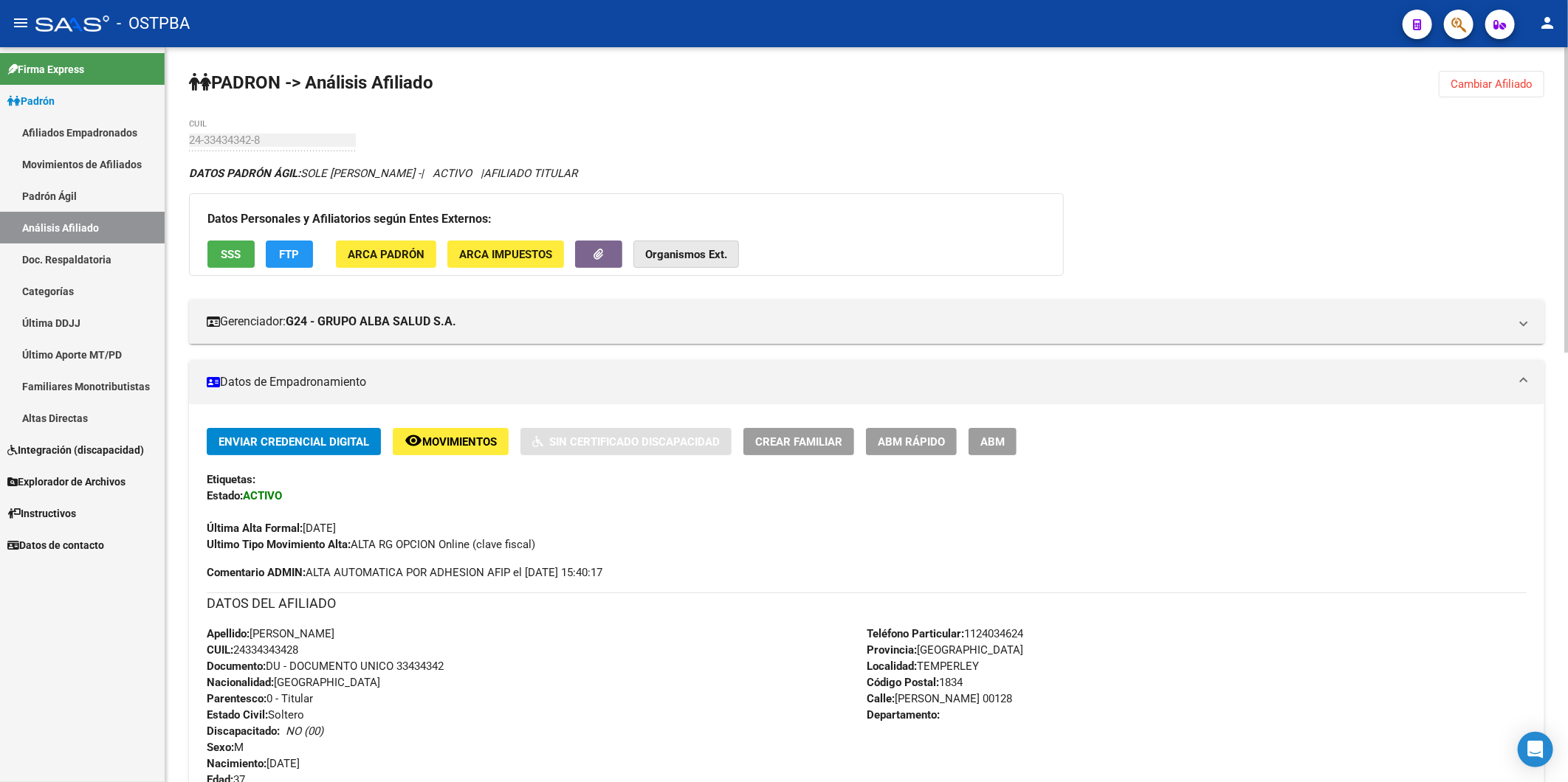
click at [704, 253] on strong "Organismos Ext." at bounding box center [686, 254] width 82 height 13
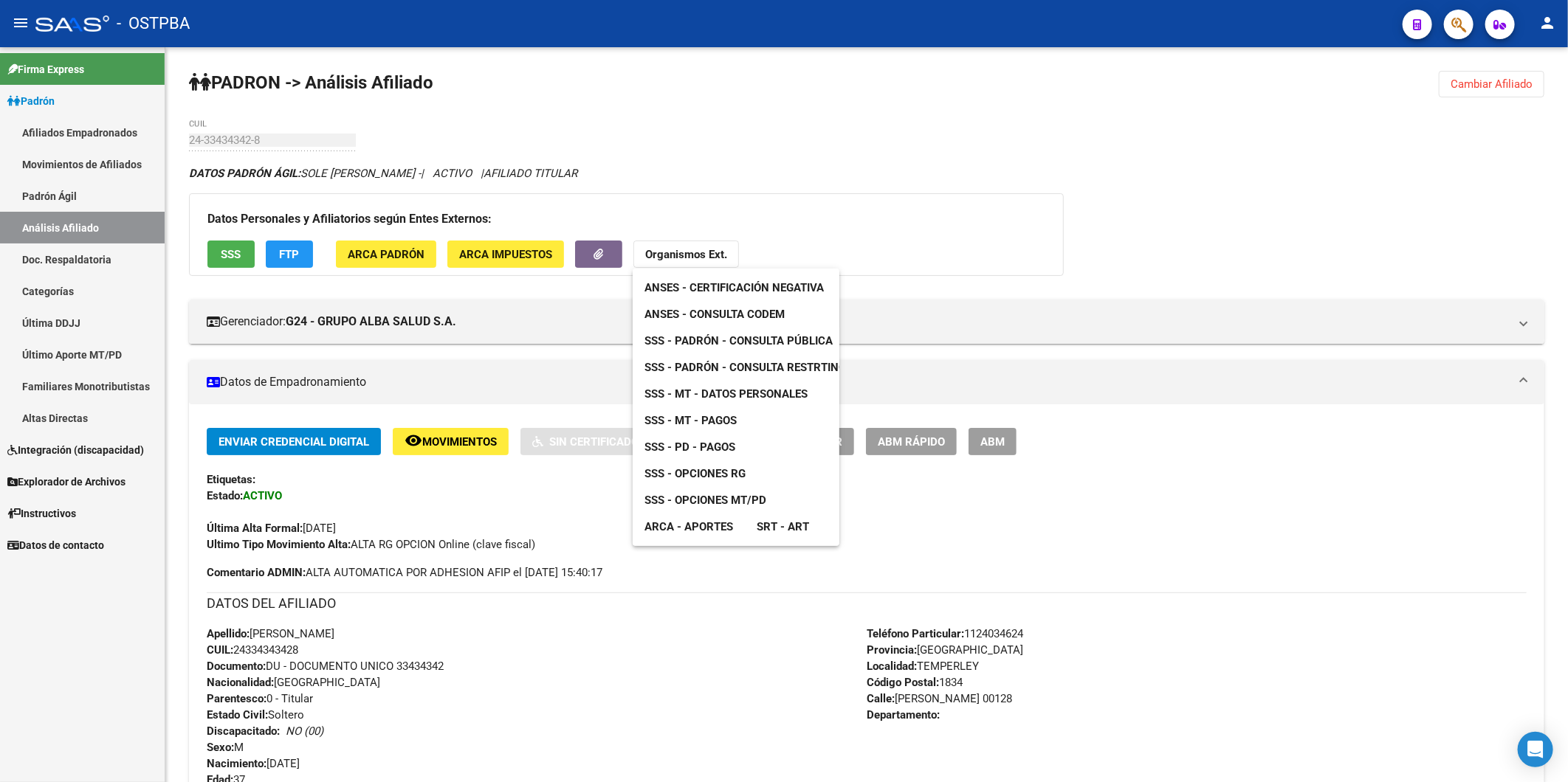
click at [712, 319] on span "ANSES - Consulta CODEM" at bounding box center [715, 314] width 140 height 13
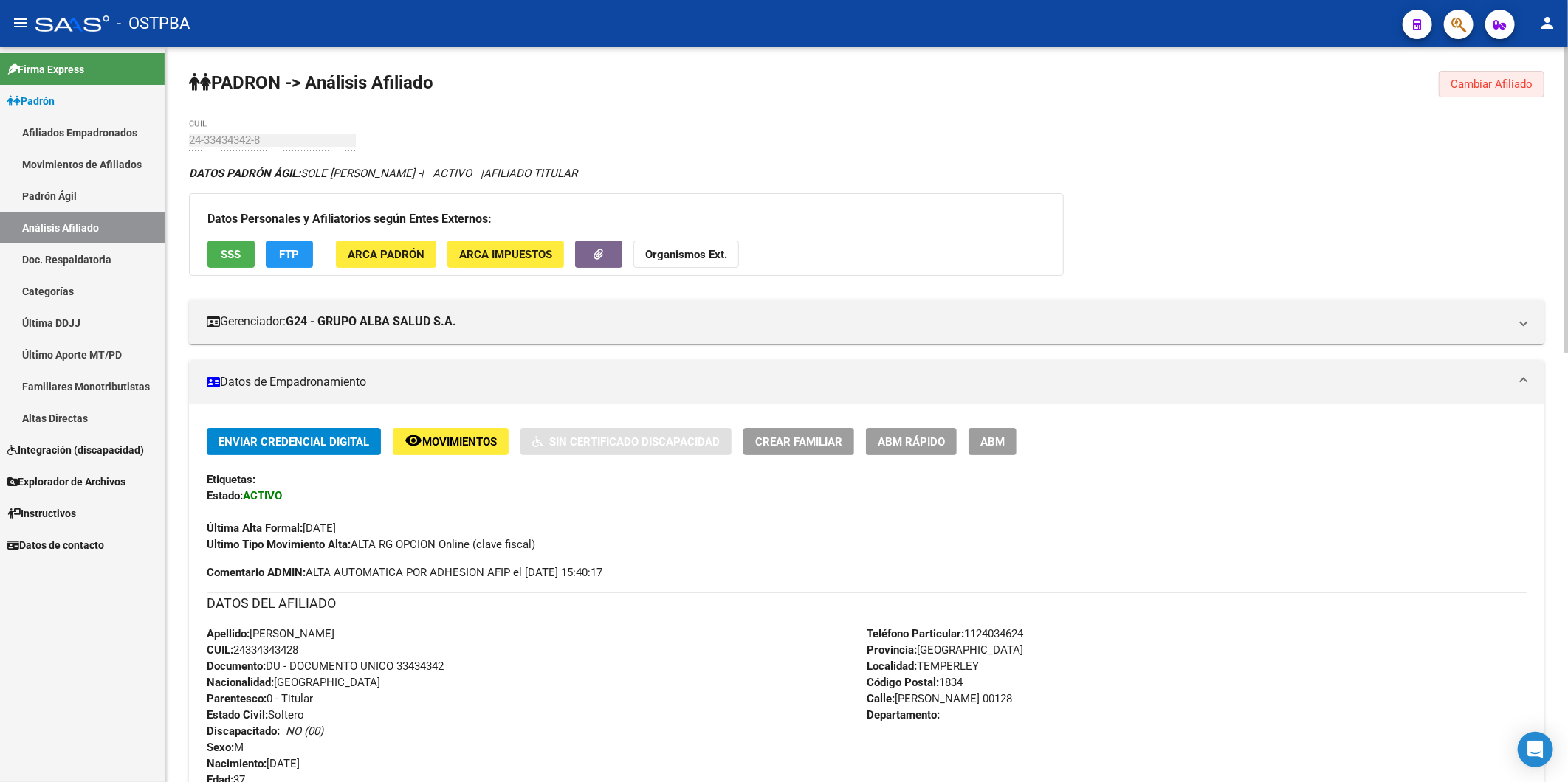
click at [1495, 90] on button "Cambiar Afiliado" at bounding box center [1491, 84] width 105 height 27
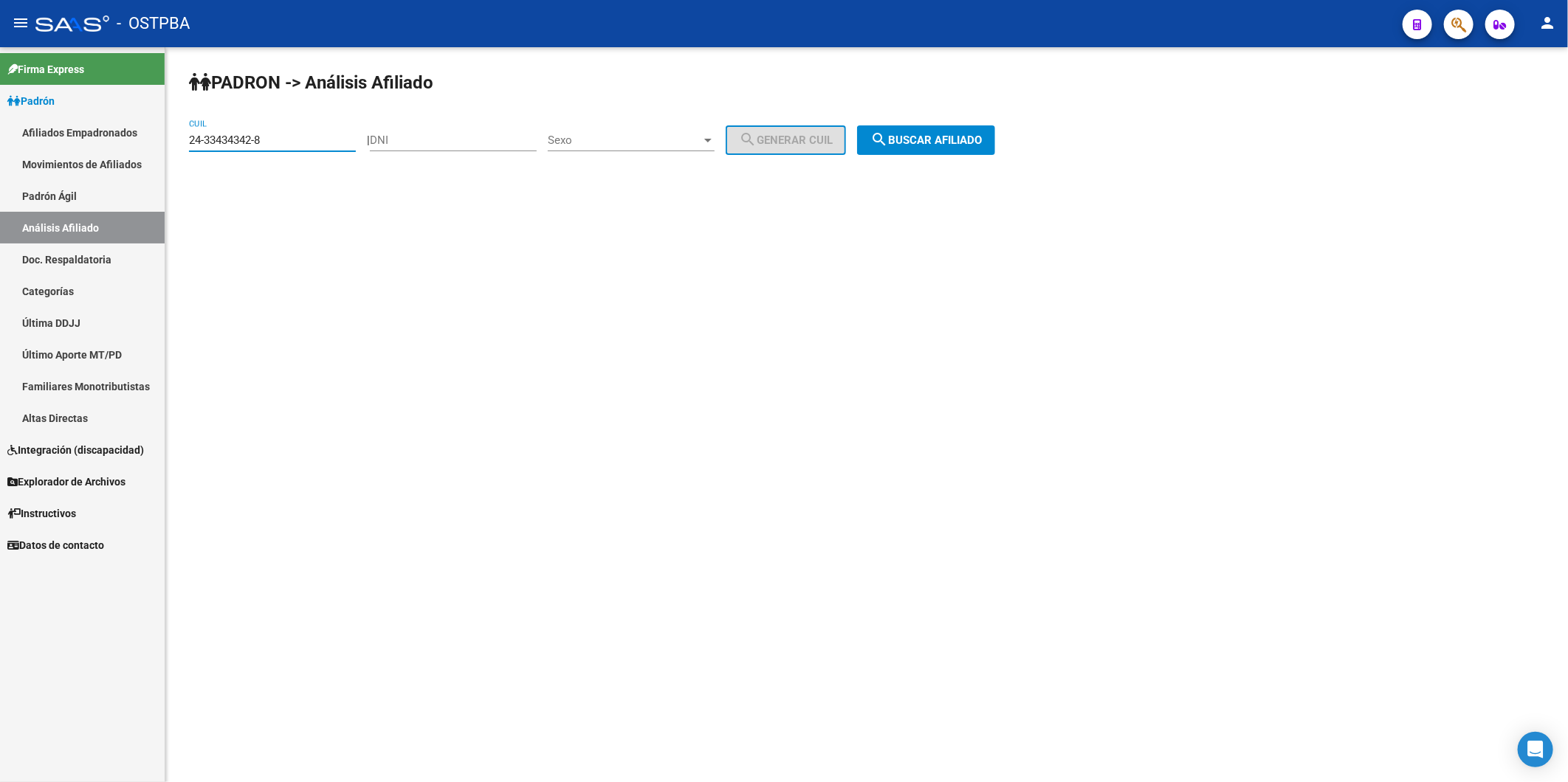
drag, startPoint x: 297, startPoint y: 138, endPoint x: 1, endPoint y: 130, distance: 296.1
click at [5, 130] on mat-sidenav-container "Firma Express Padrón Afiliados Empadronados Movimientos de Afiliados Padrón Ági…" at bounding box center [784, 415] width 1568 height 735
paste input "7-30556090-7"
click at [910, 140] on span "search Buscar afiliado" at bounding box center [926, 140] width 112 height 13
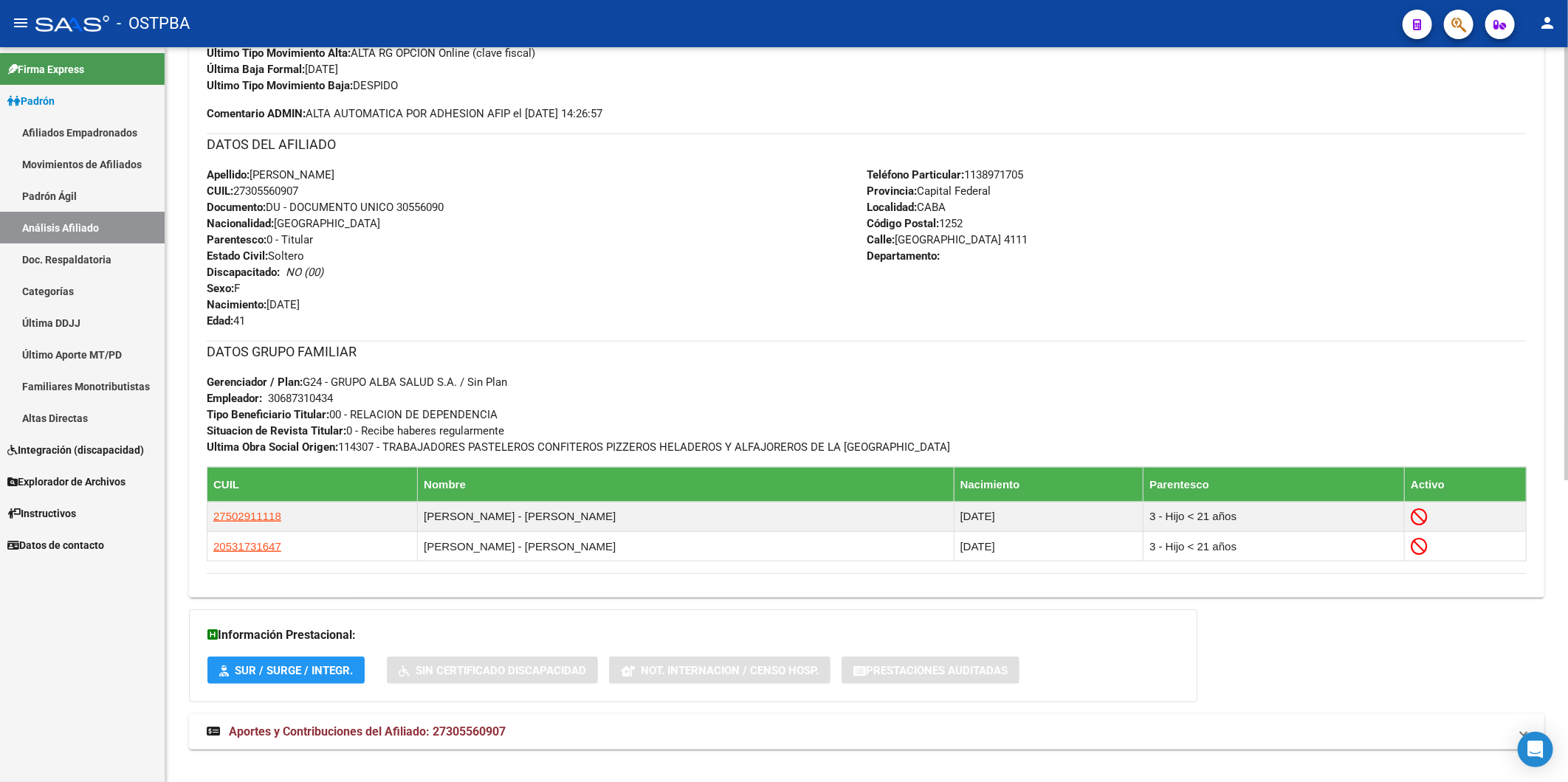
scroll to position [513, 0]
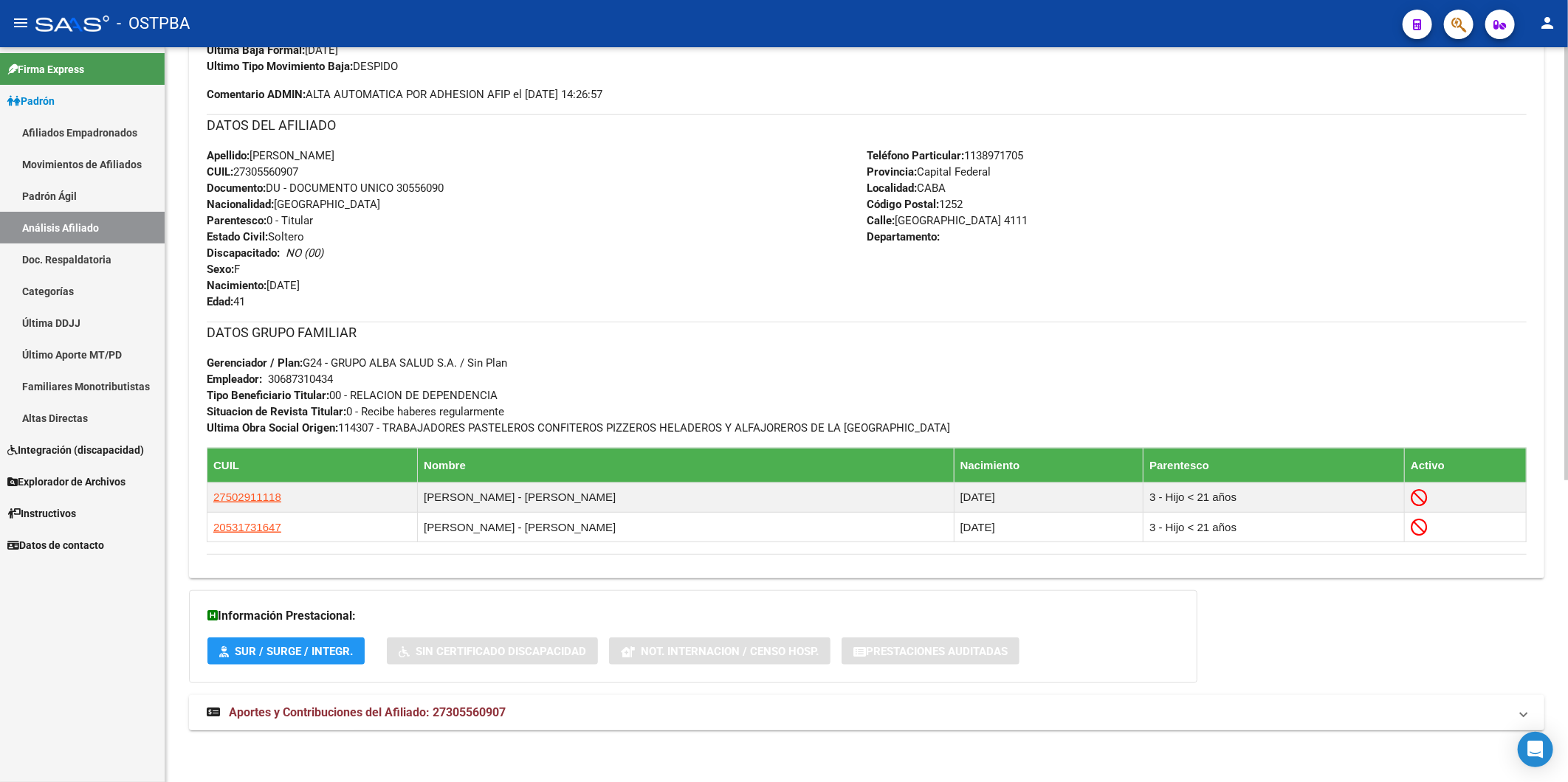
click at [480, 711] on span "Aportes y Contribuciones del Afiliado: 27305560907" at bounding box center [367, 713] width 277 height 14
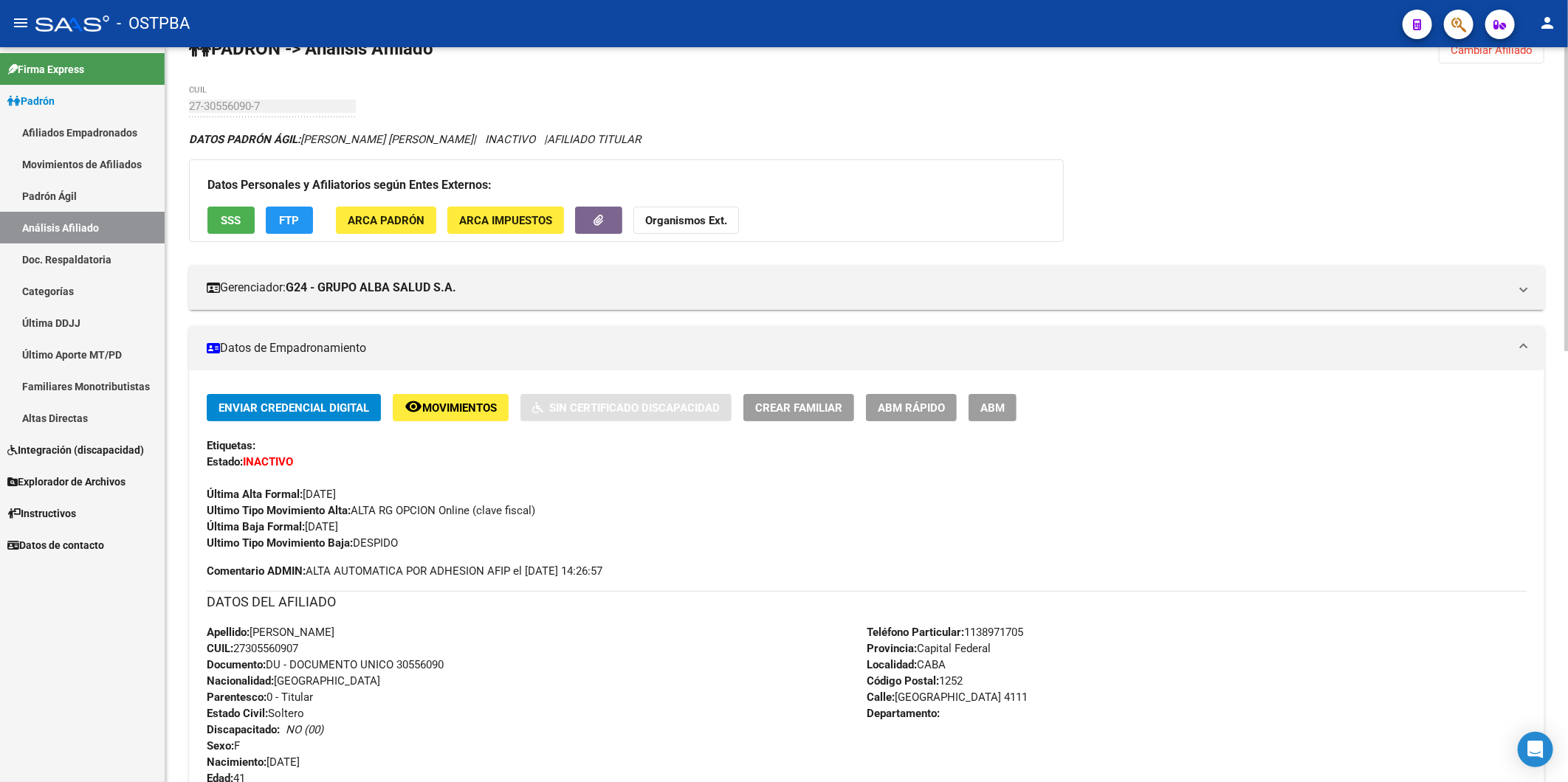
scroll to position [0, 0]
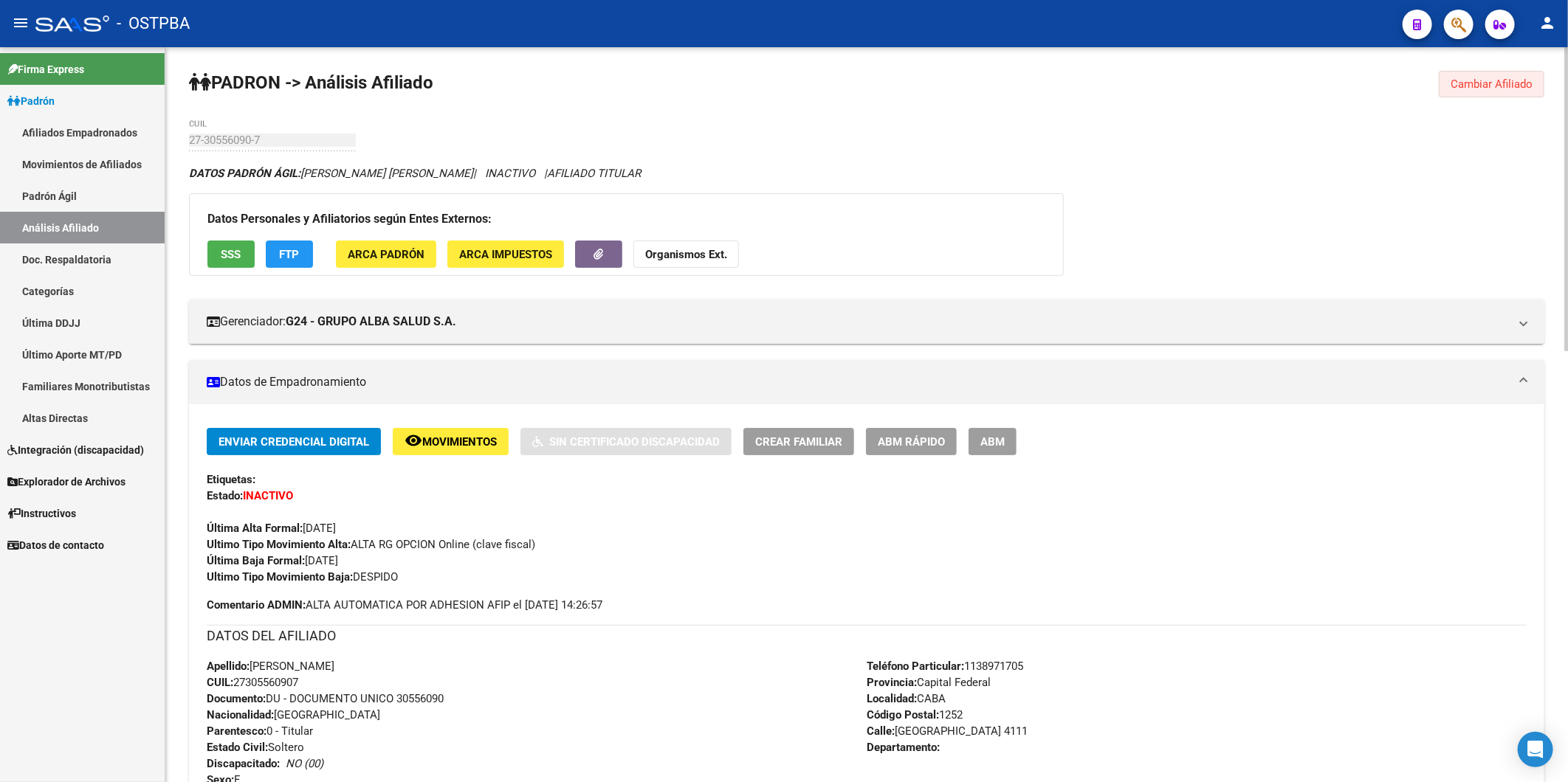
click at [1492, 86] on span "Cambiar Afiliado" at bounding box center [1491, 83] width 82 height 13
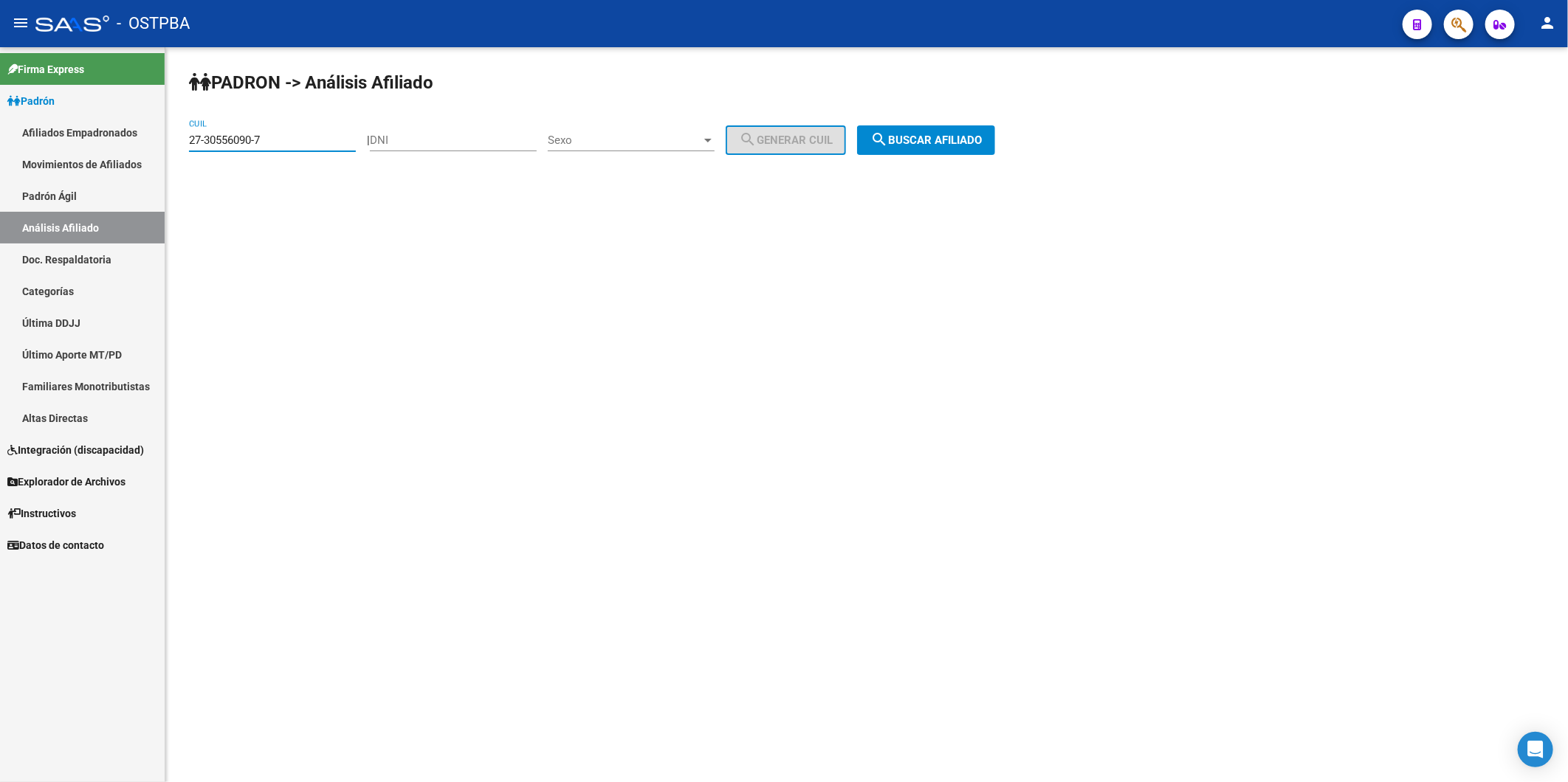
drag, startPoint x: 278, startPoint y: 137, endPoint x: 115, endPoint y: 150, distance: 163.5
click at [119, 148] on mat-sidenav-container "Firma Express Padrón Afiliados Empadronados Movimientos de Afiliados Padrón Ági…" at bounding box center [784, 415] width 1568 height 735
paste input "1252535-1"
type input "27-31252535-1"
click at [982, 140] on span "search Buscar afiliado" at bounding box center [926, 140] width 112 height 13
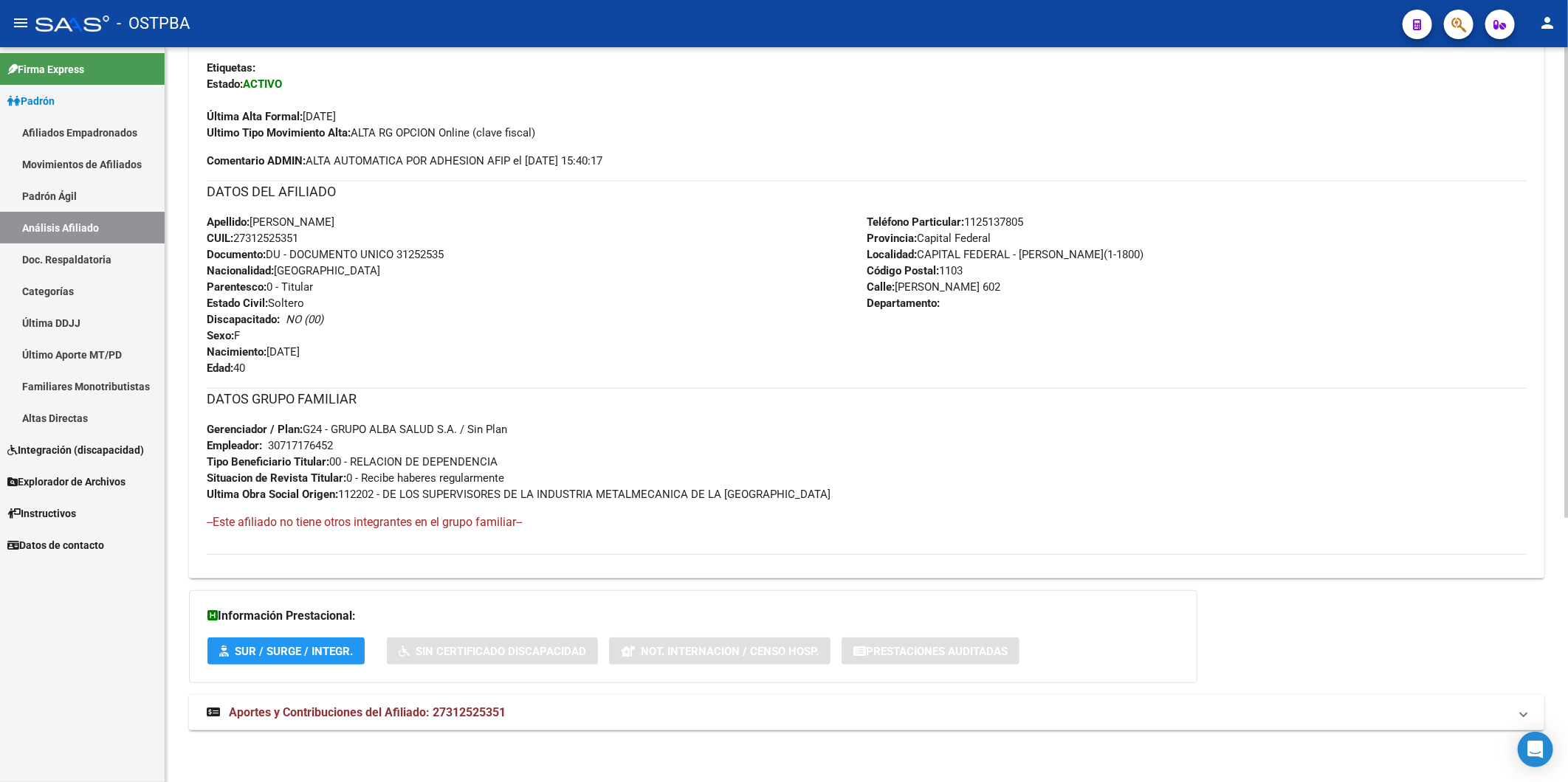
scroll to position [413, 0]
click at [497, 706] on span "Aportes y Contribuciones del Afiliado: 27312525351" at bounding box center [367, 713] width 277 height 14
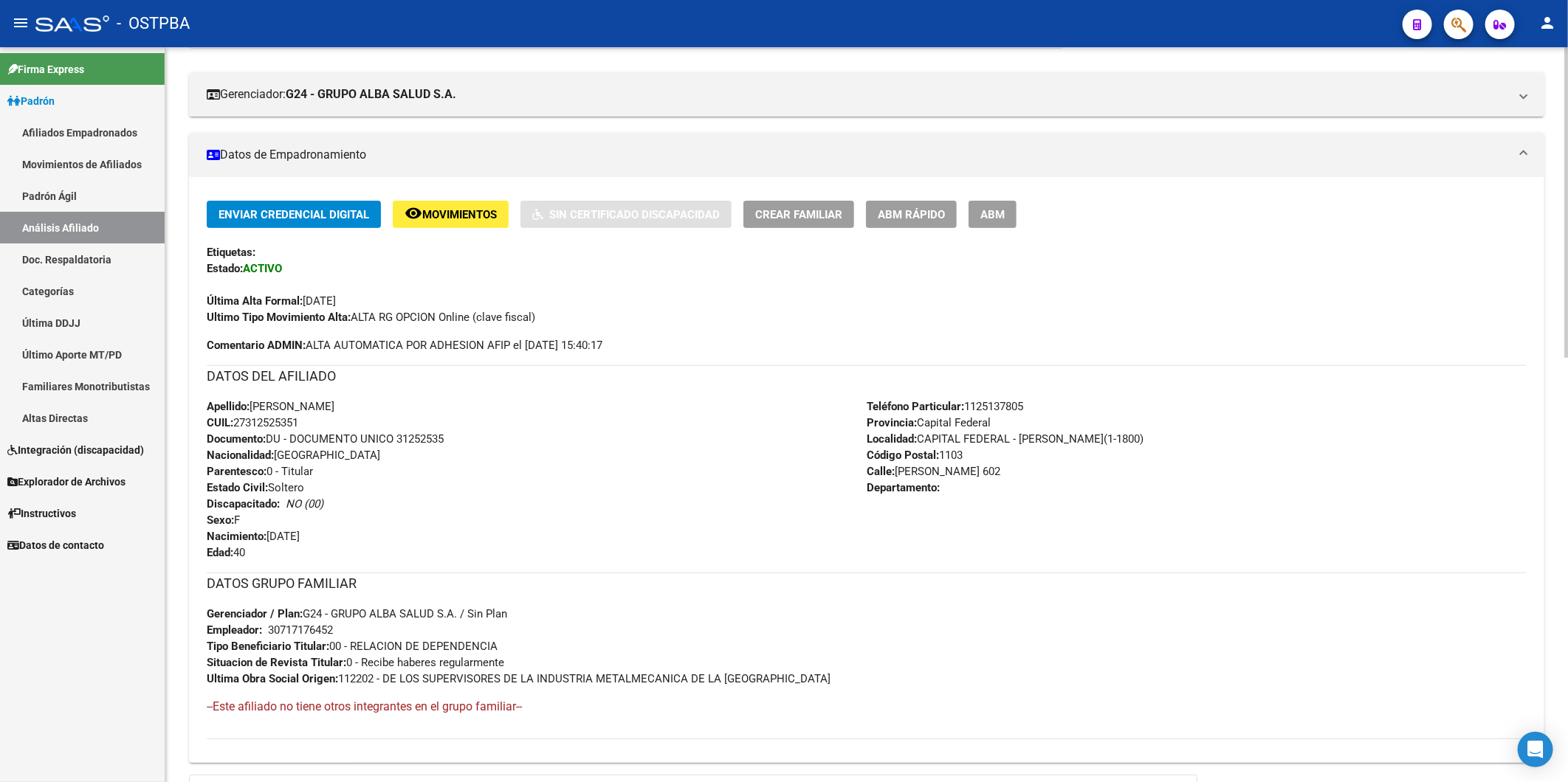
scroll to position [182, 0]
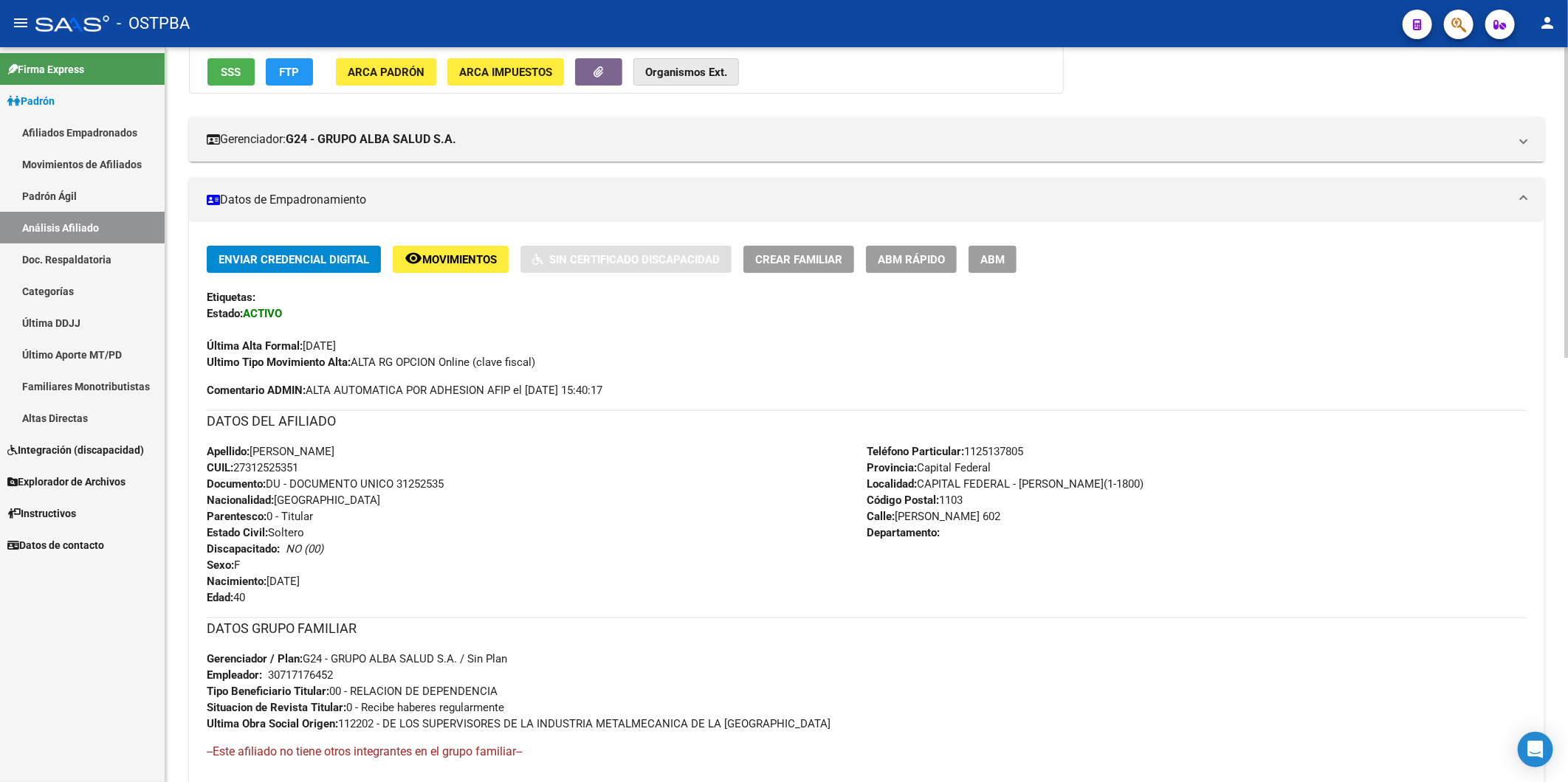
click at [705, 62] on button "Organismos Ext." at bounding box center [686, 72] width 105 height 27
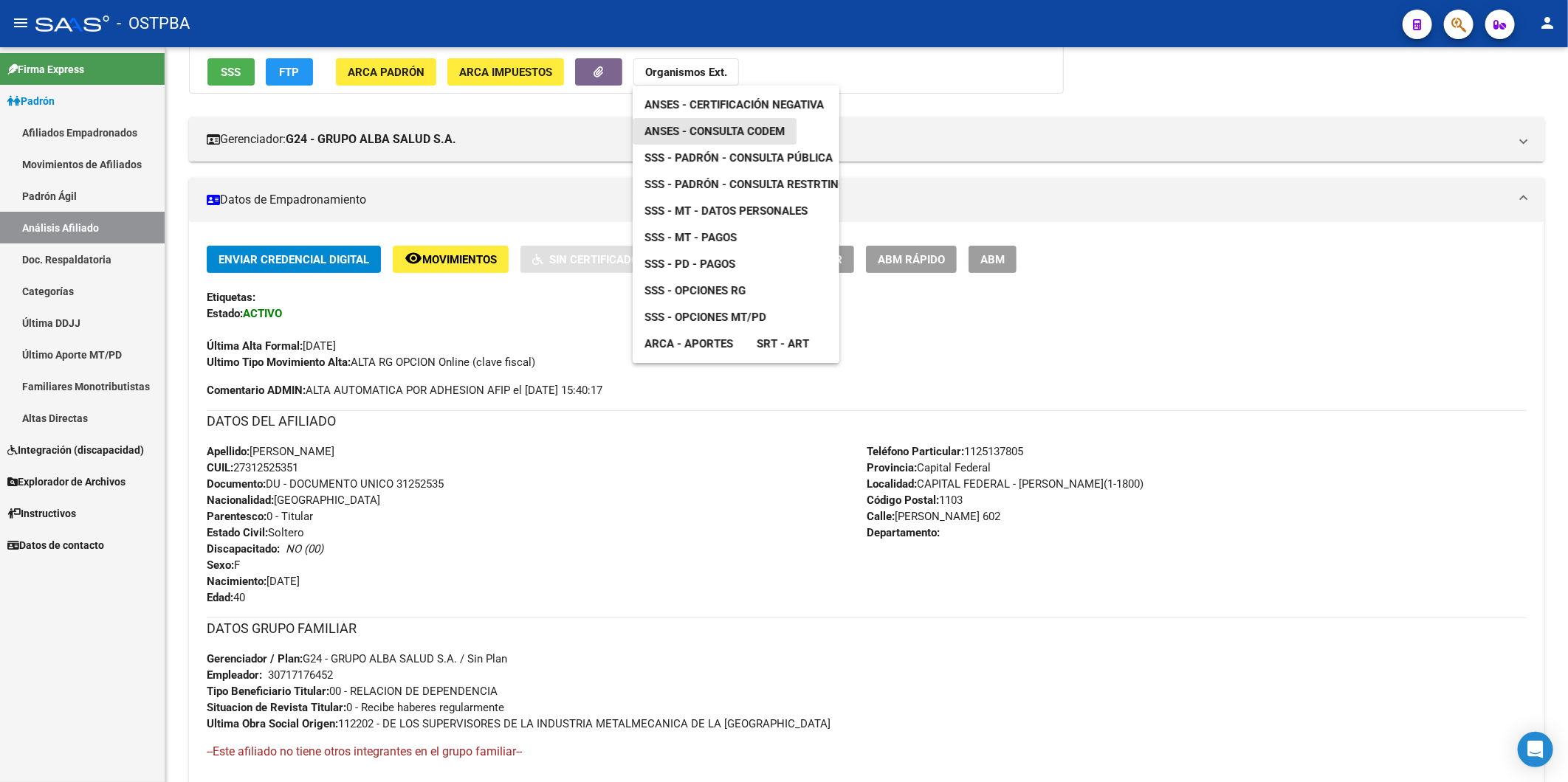
click at [739, 133] on span "ANSES - Consulta CODEM" at bounding box center [715, 131] width 140 height 13
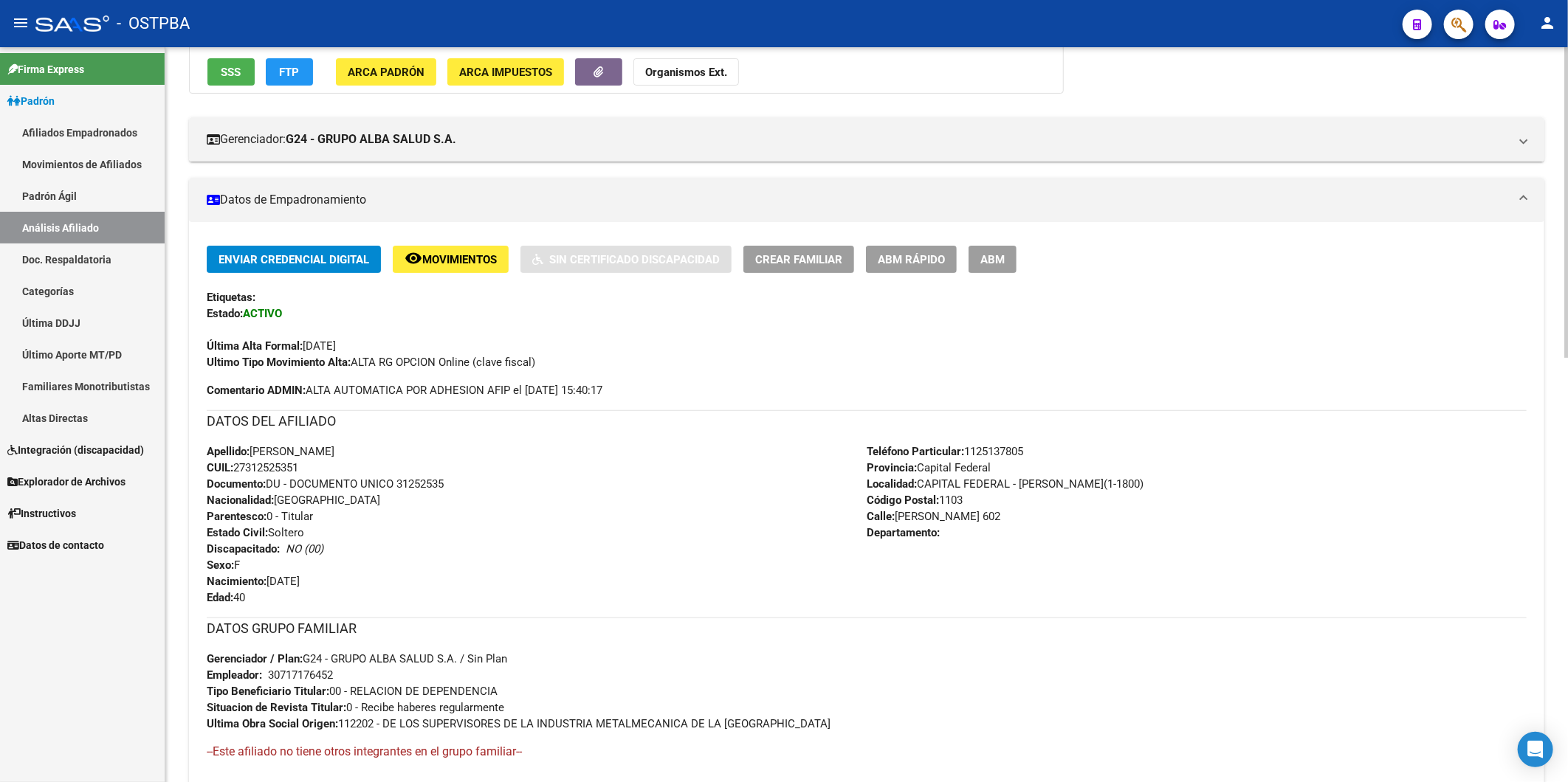
click at [559, 519] on div "Apellido: [PERSON_NAME]: 27312525351 Documento: DU - DOCUMENTO UNICO 31252535 N…" at bounding box center [537, 525] width 660 height 162
drag, startPoint x: 314, startPoint y: 465, endPoint x: 239, endPoint y: 467, distance: 75.0
click at [239, 467] on div "Apellido: [PERSON_NAME]: 27312525351 Documento: DU - DOCUMENTO UNICO 31252535 N…" at bounding box center [537, 525] width 660 height 162
copy span "27312525351"
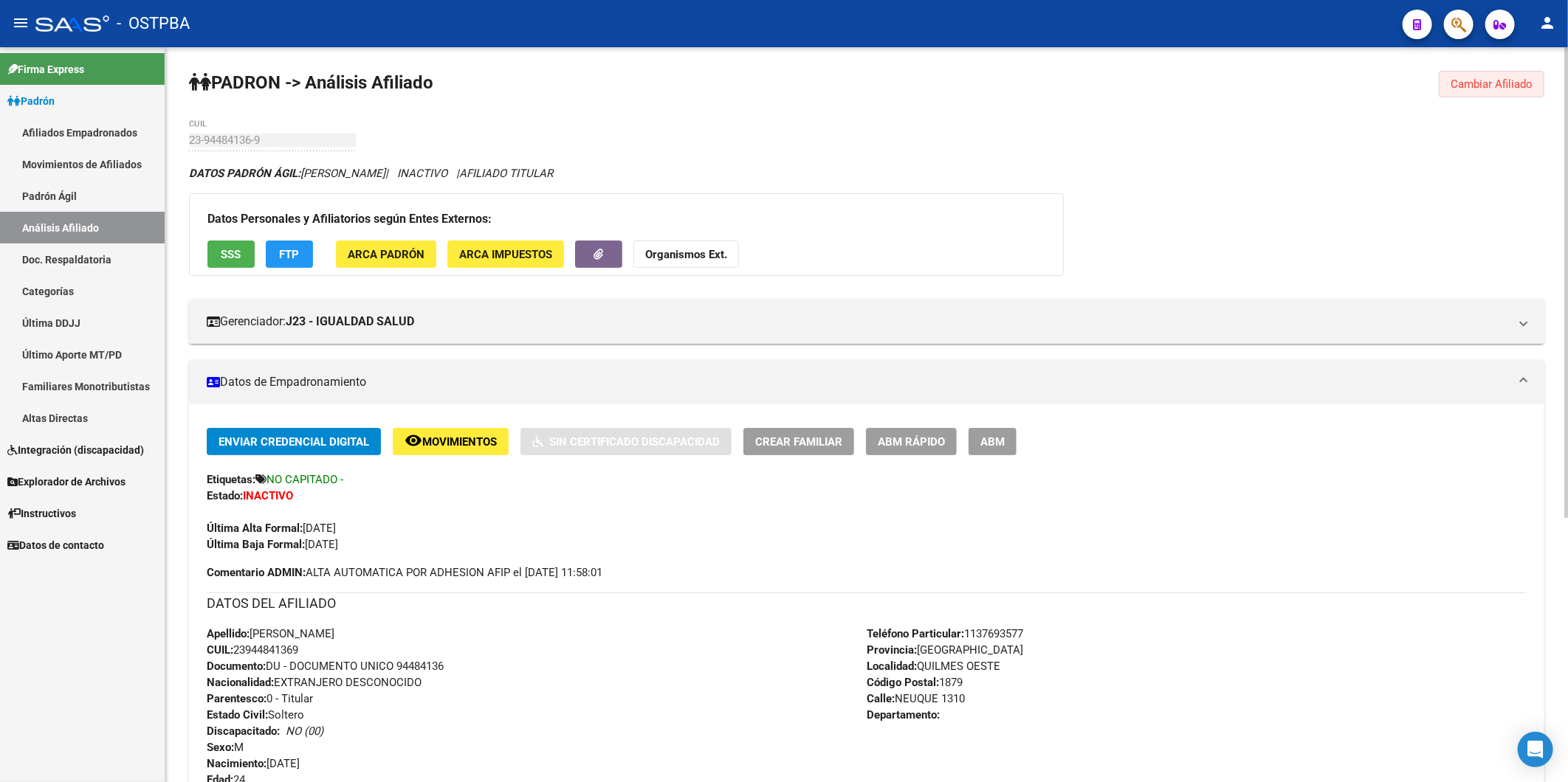
drag, startPoint x: 1502, startPoint y: 76, endPoint x: 1484, endPoint y: 77, distance: 18.0
click at [1504, 76] on button "Cambiar Afiliado" at bounding box center [1491, 84] width 105 height 27
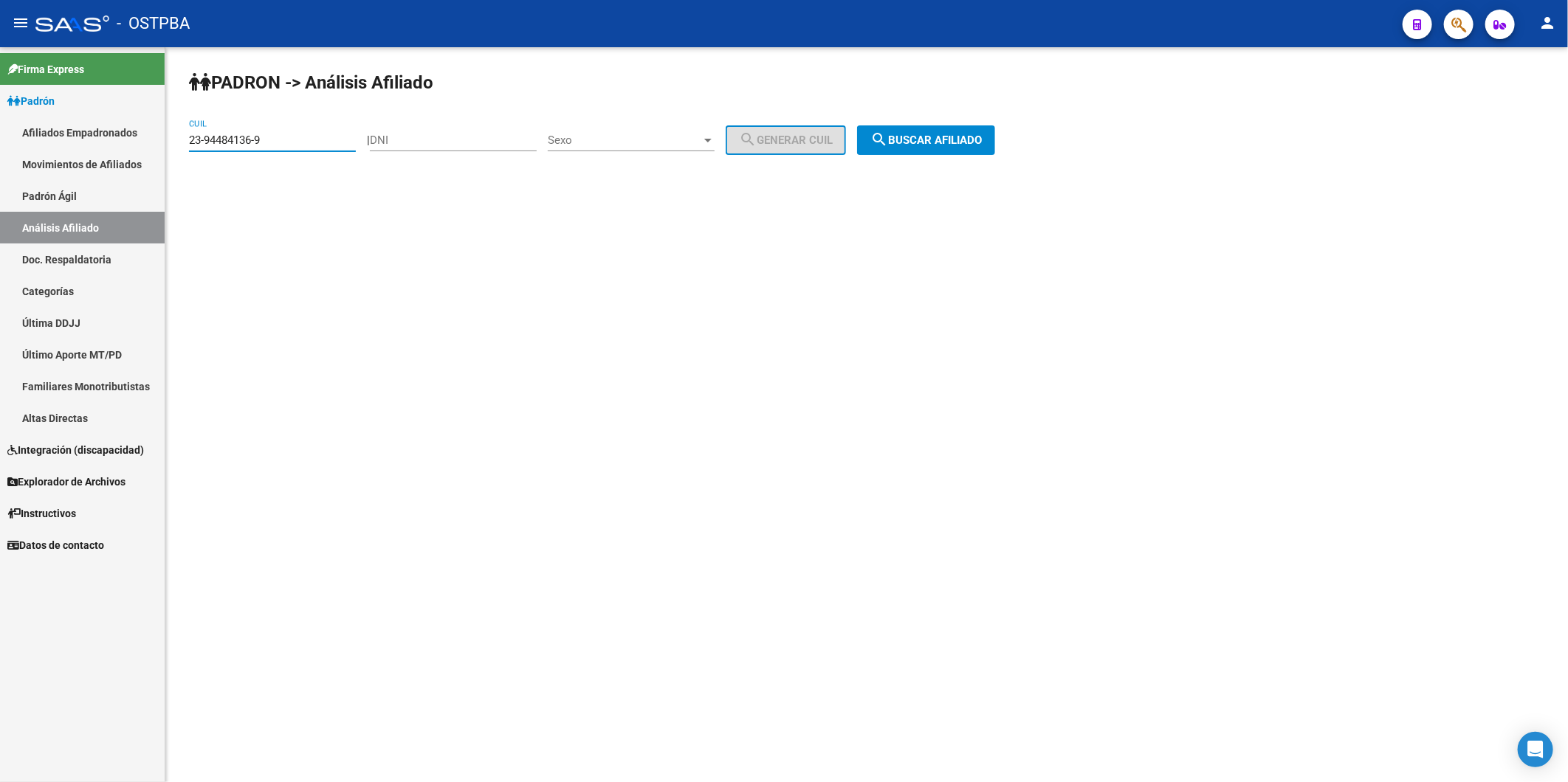
drag, startPoint x: 327, startPoint y: 143, endPoint x: 71, endPoint y: 140, distance: 256.0
click at [123, 148] on mat-sidenav-container "Firma Express Padrón Afiliados Empadronados Movimientos de Afiliados Padrón Ági…" at bounding box center [784, 415] width 1568 height 735
paste input "7-31252535-1"
click at [940, 143] on span "search Buscar afiliado" at bounding box center [926, 140] width 112 height 13
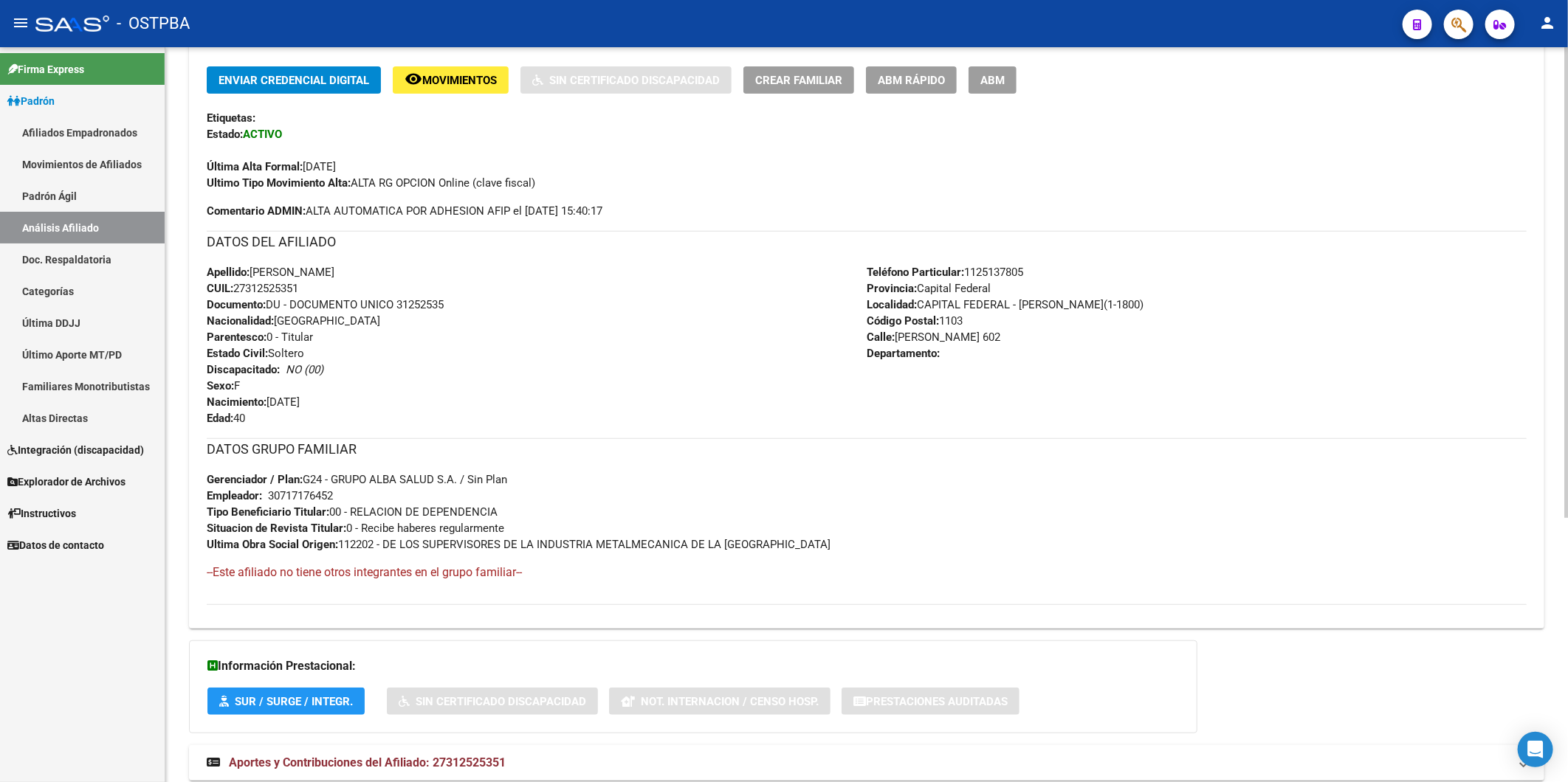
scroll to position [409, 0]
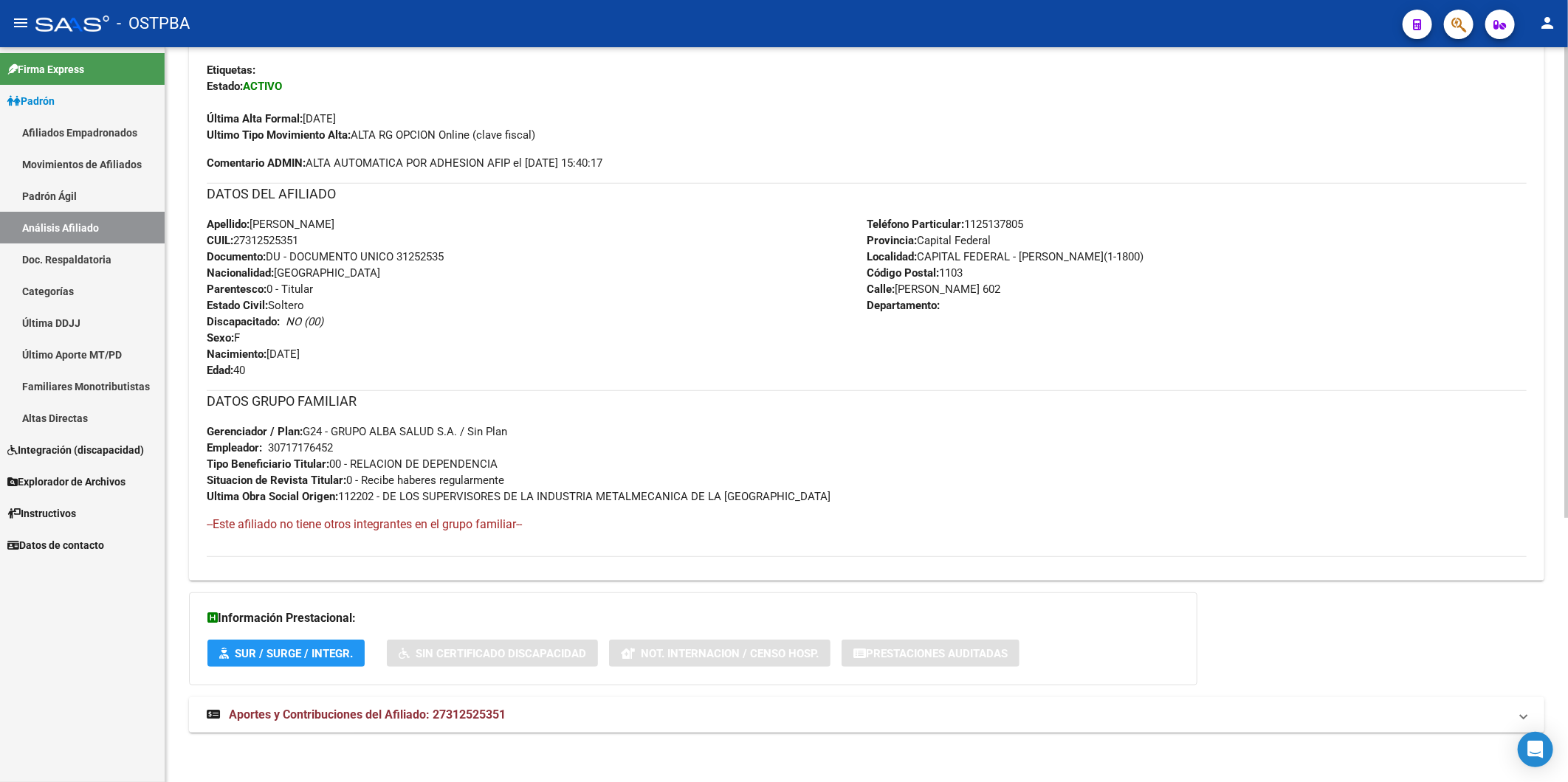
click at [410, 711] on span "Aportes y Contribuciones del Afiliado: 27312525351" at bounding box center [367, 715] width 277 height 14
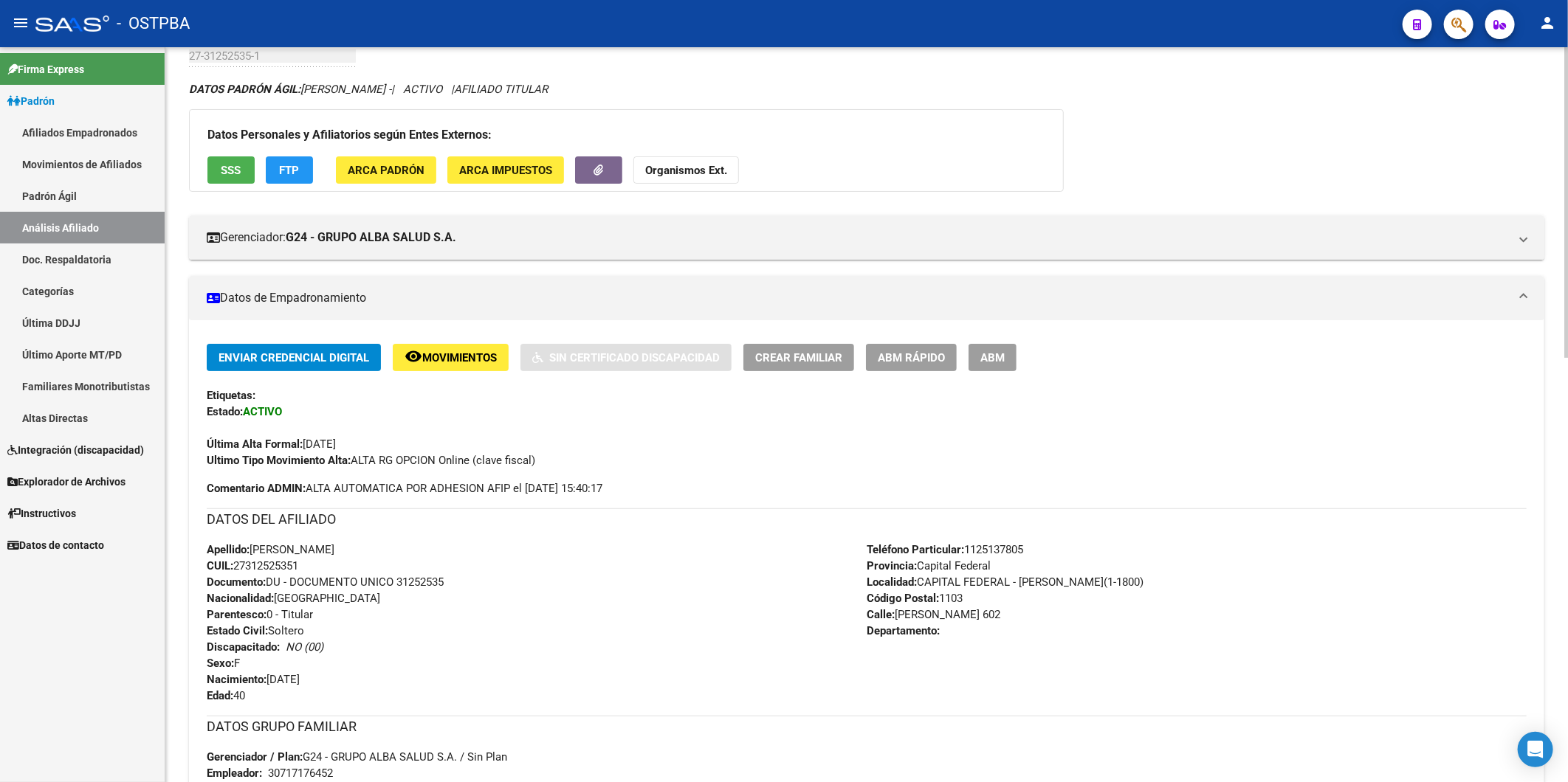
scroll to position [0, 0]
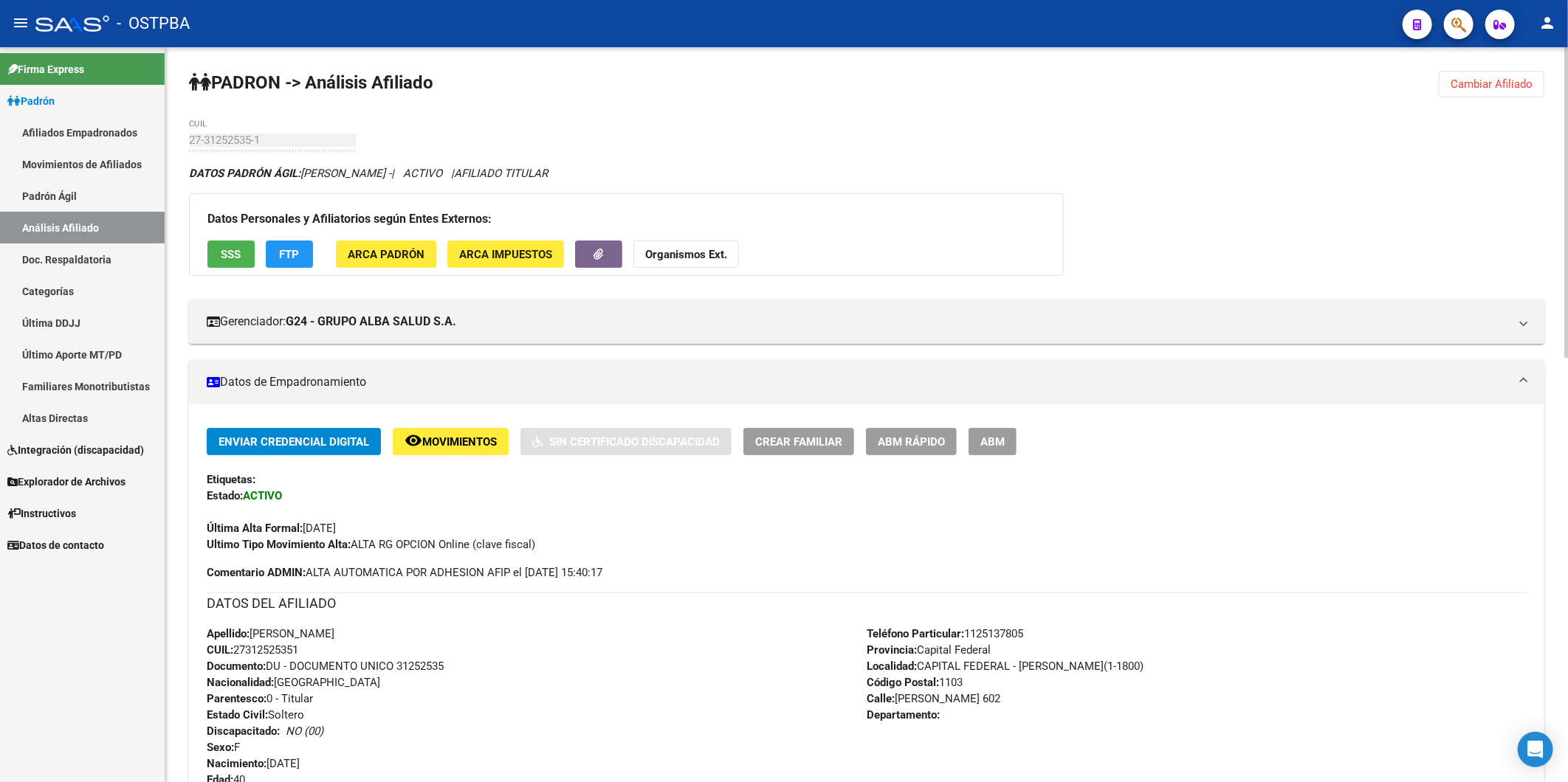
click at [680, 258] on strong "Organismos Ext." at bounding box center [686, 254] width 82 height 13
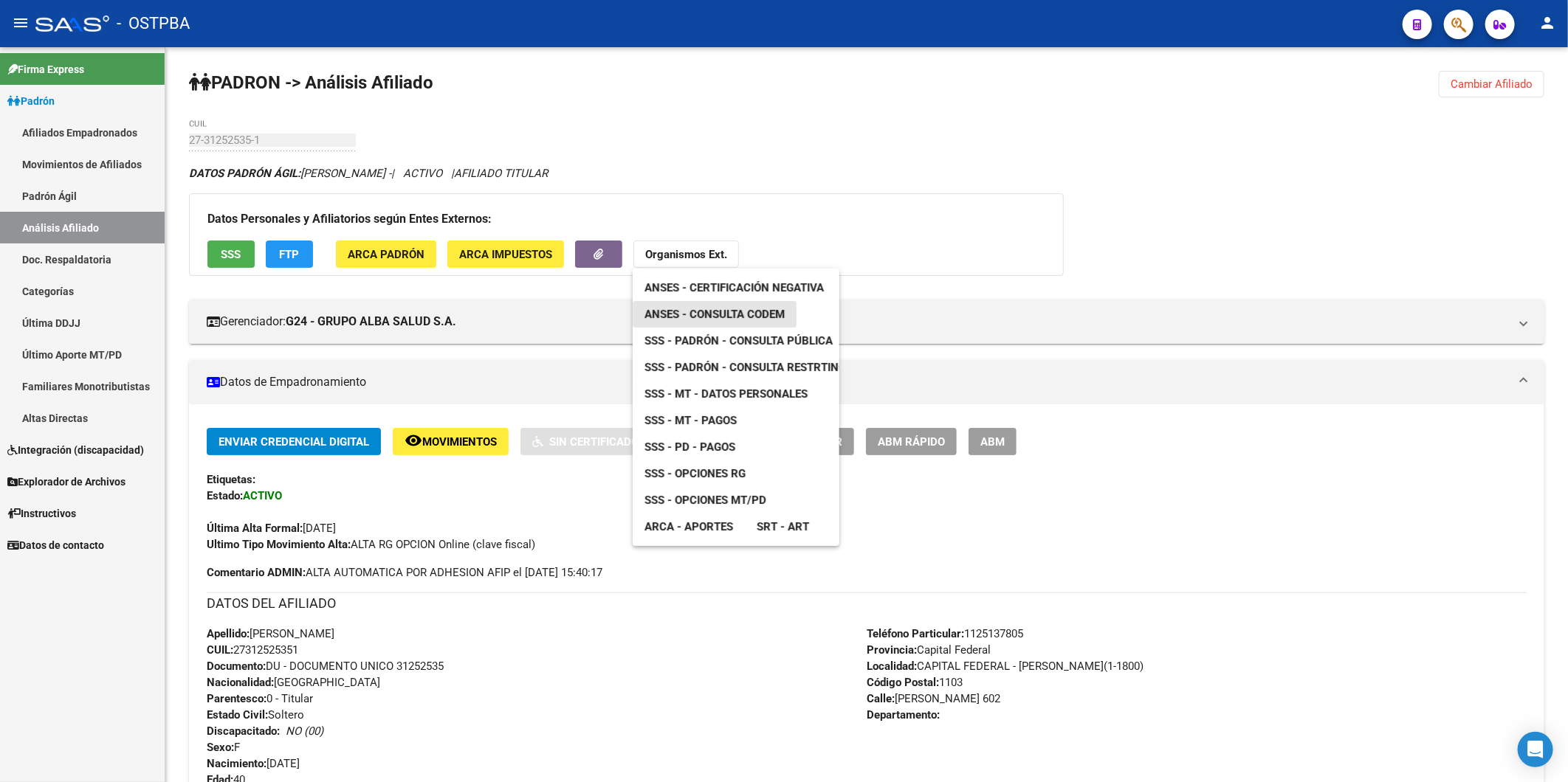
click at [718, 315] on span "ANSES - Consulta CODEM" at bounding box center [715, 314] width 140 height 13
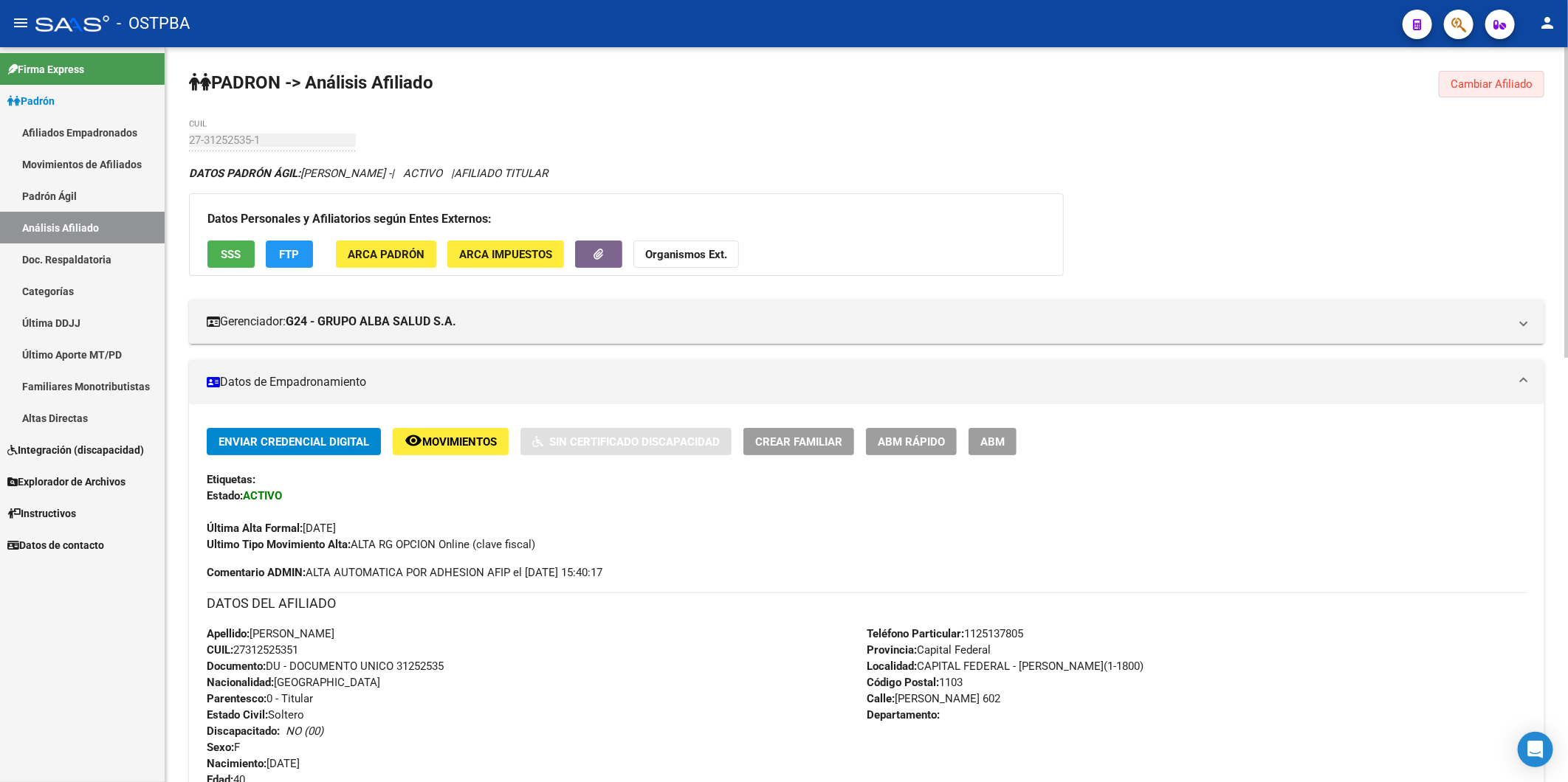
click at [1484, 77] on span "Cambiar Afiliado" at bounding box center [1491, 83] width 82 height 13
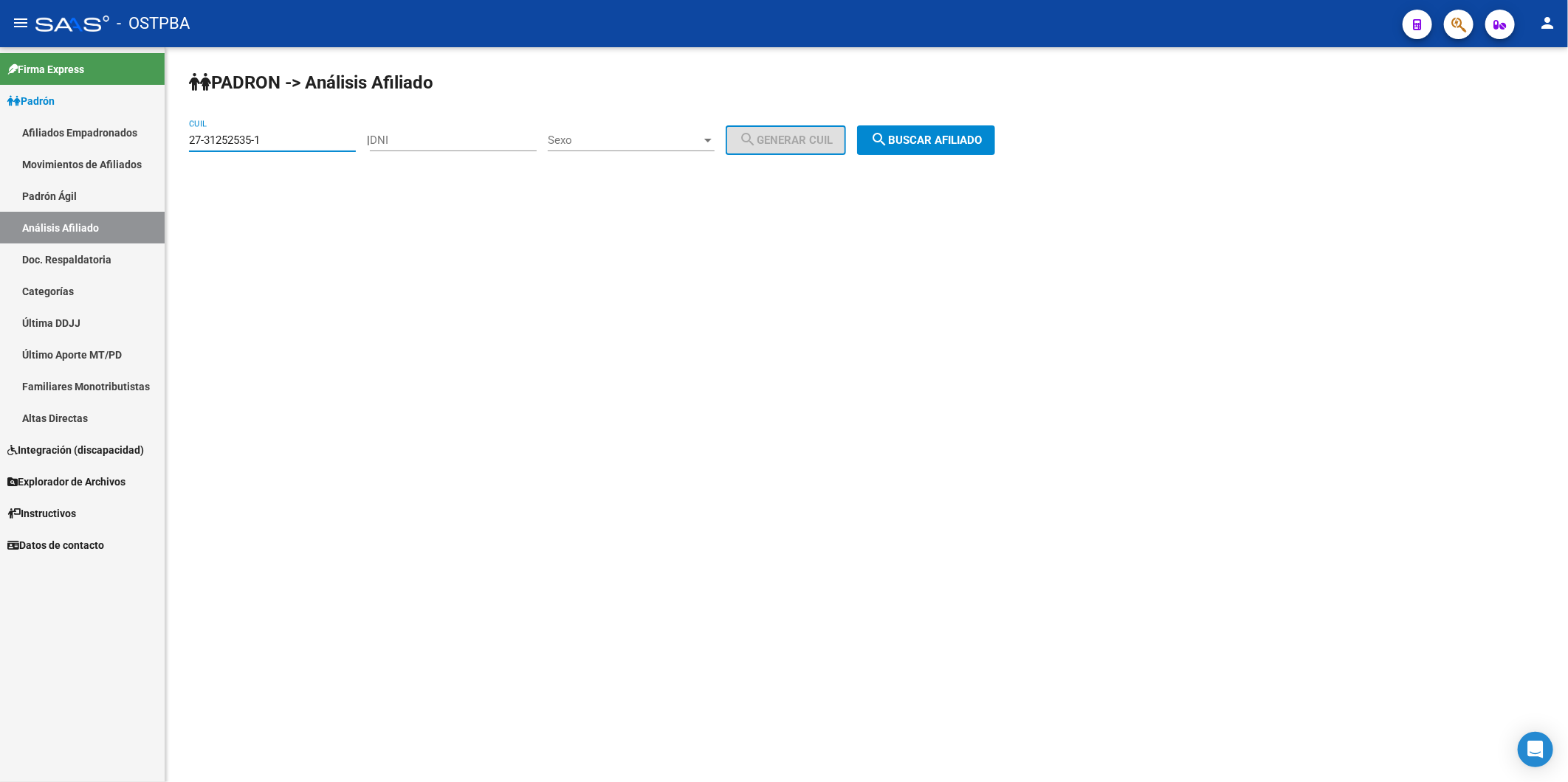
drag, startPoint x: 336, startPoint y: 138, endPoint x: 5, endPoint y: 175, distance: 333.1
click at [5, 175] on mat-sidenav-container "Firma Express Padrón Afiliados Empadronados Movimientos de Afiliados Padrón Ági…" at bounding box center [784, 415] width 1568 height 735
paste input "4985499"
click at [928, 134] on span "search Buscar afiliado" at bounding box center [926, 140] width 112 height 13
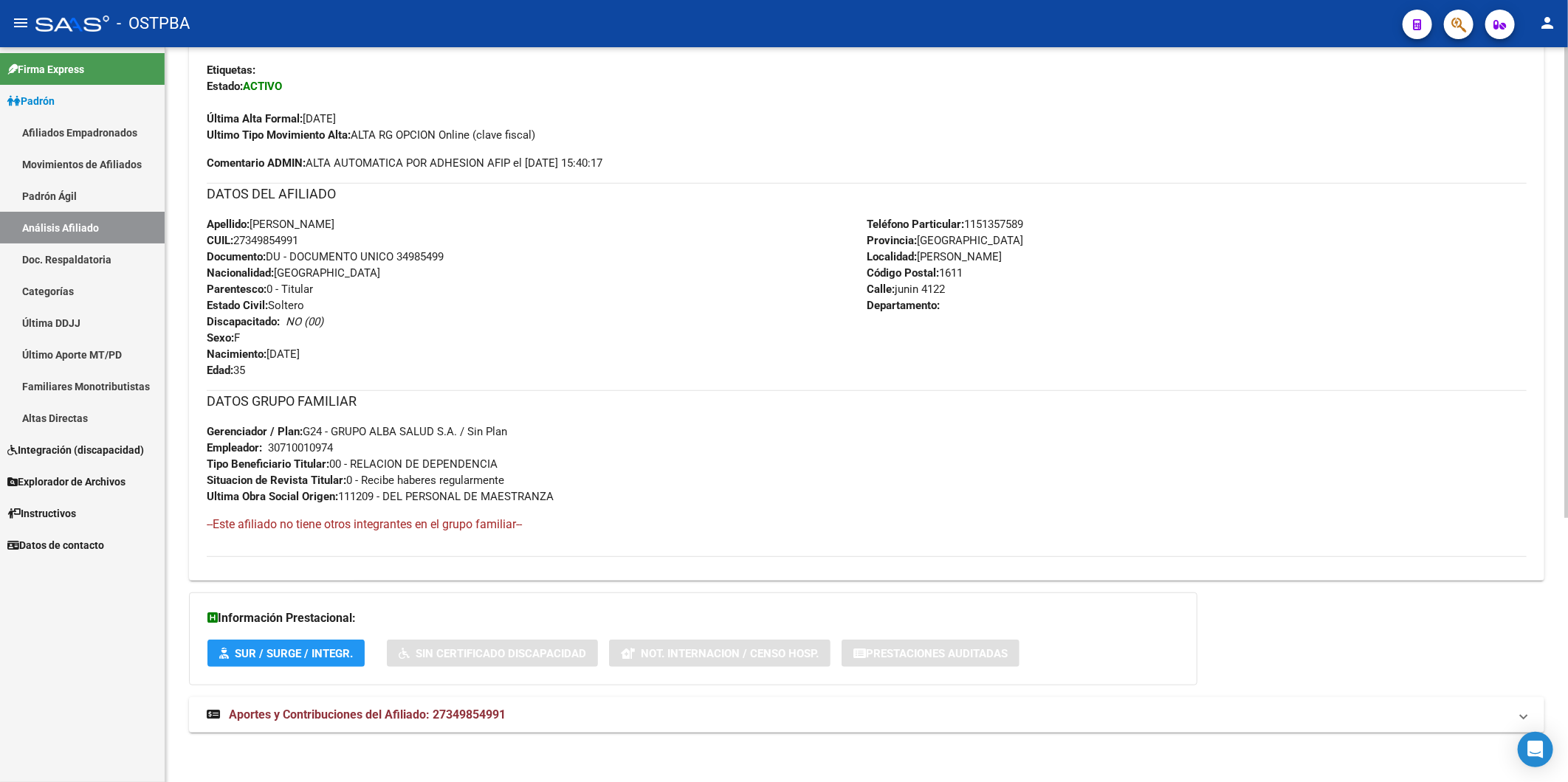
scroll to position [413, 0]
click at [469, 717] on span "Aportes y Contribuciones del Afiliado: 27349854991" at bounding box center [367, 713] width 277 height 14
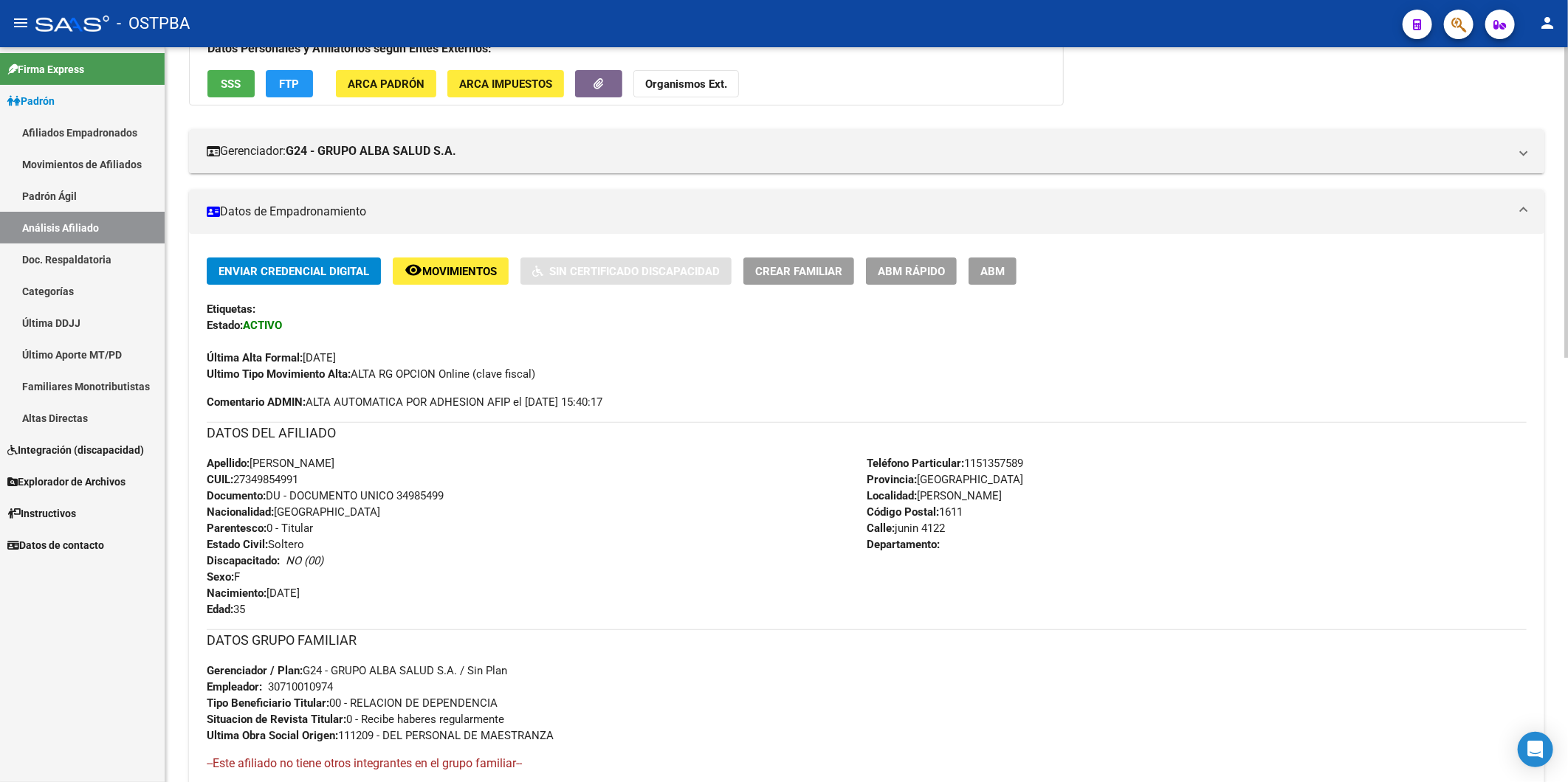
scroll to position [0, 0]
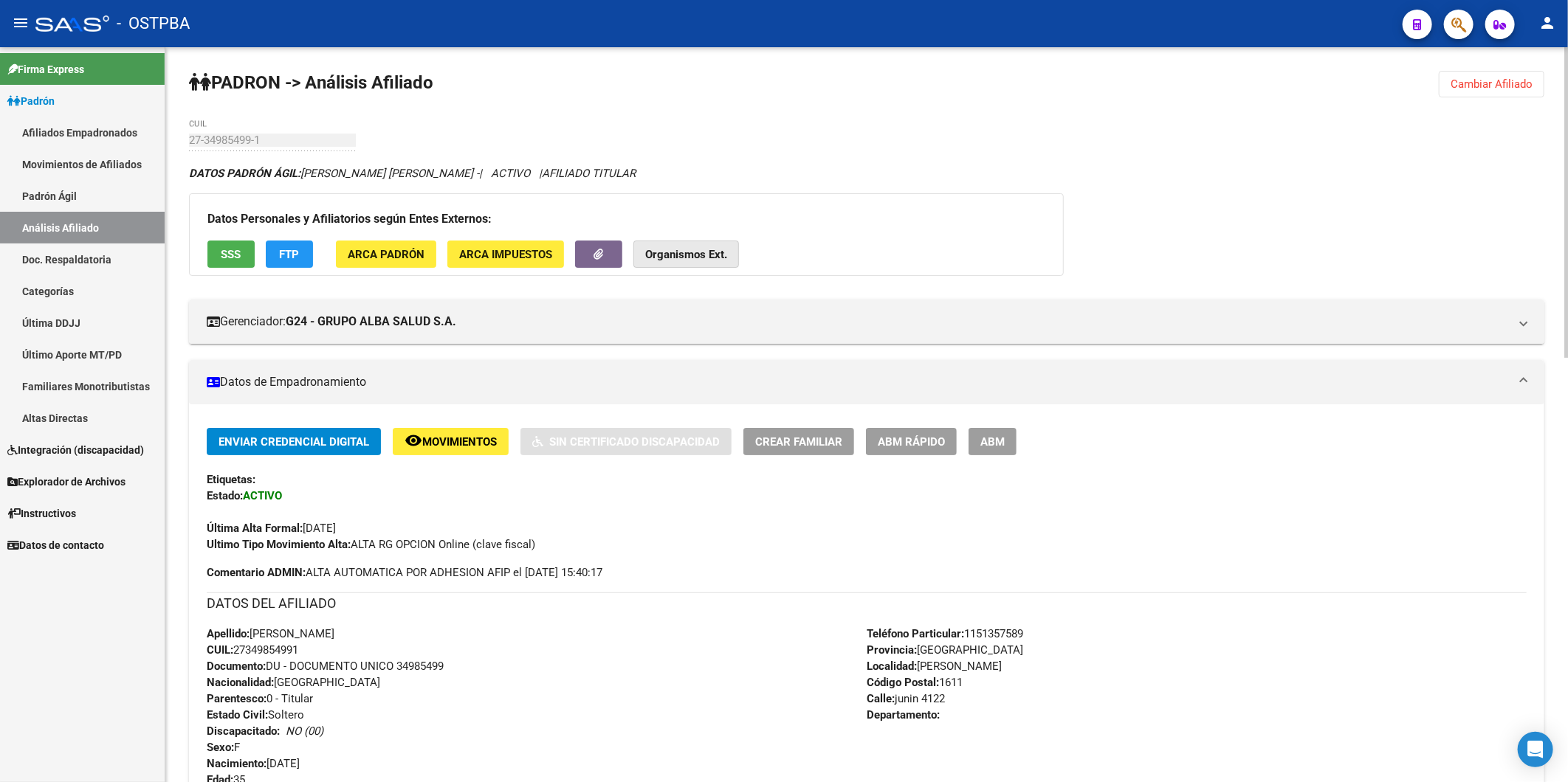
click at [683, 259] on strong "Organismos Ext." at bounding box center [686, 254] width 82 height 13
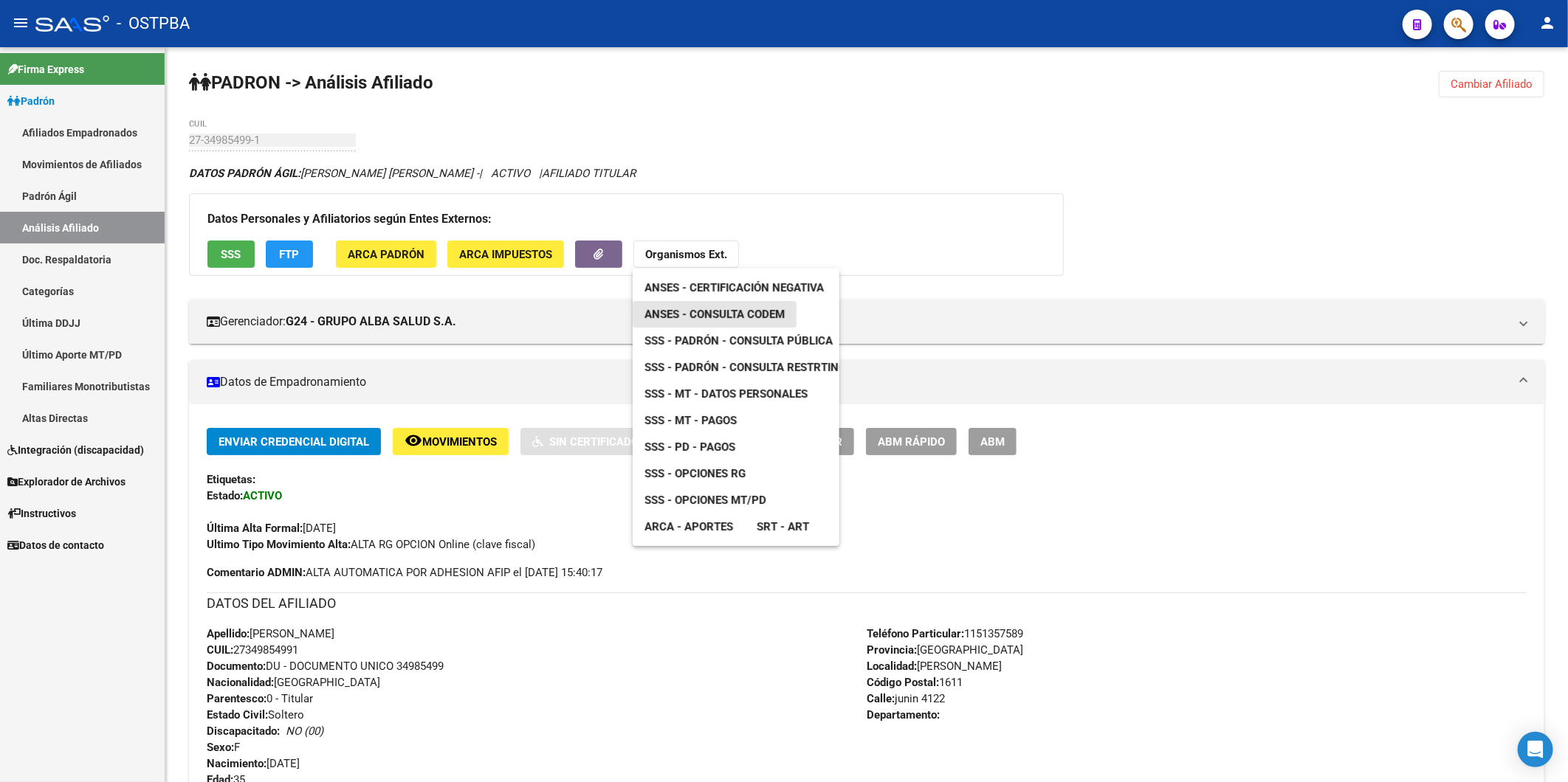
click at [725, 316] on span "ANSES - Consulta CODEM" at bounding box center [715, 314] width 140 height 13
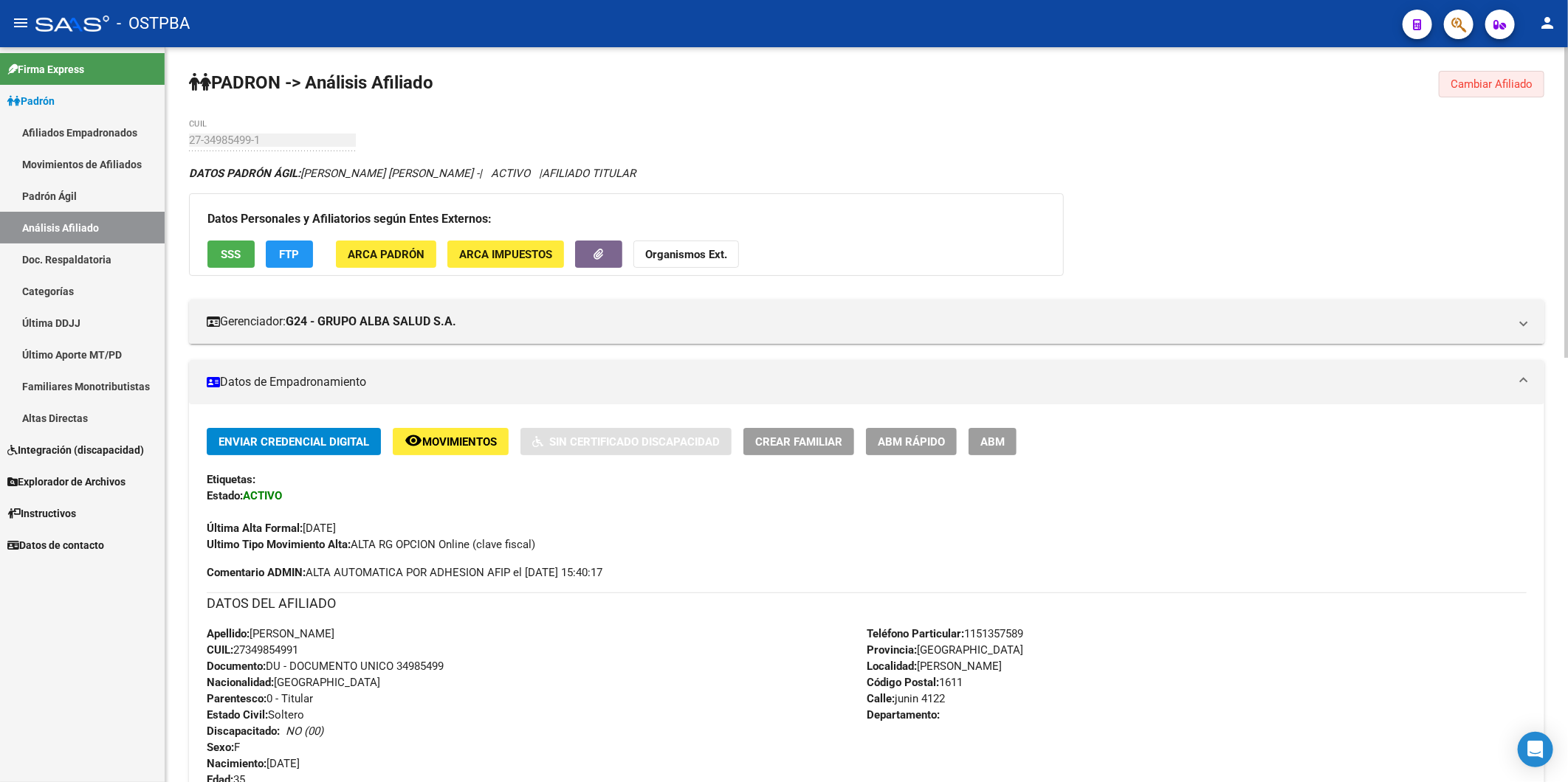
click at [1481, 85] on span "Cambiar Afiliado" at bounding box center [1491, 83] width 82 height 13
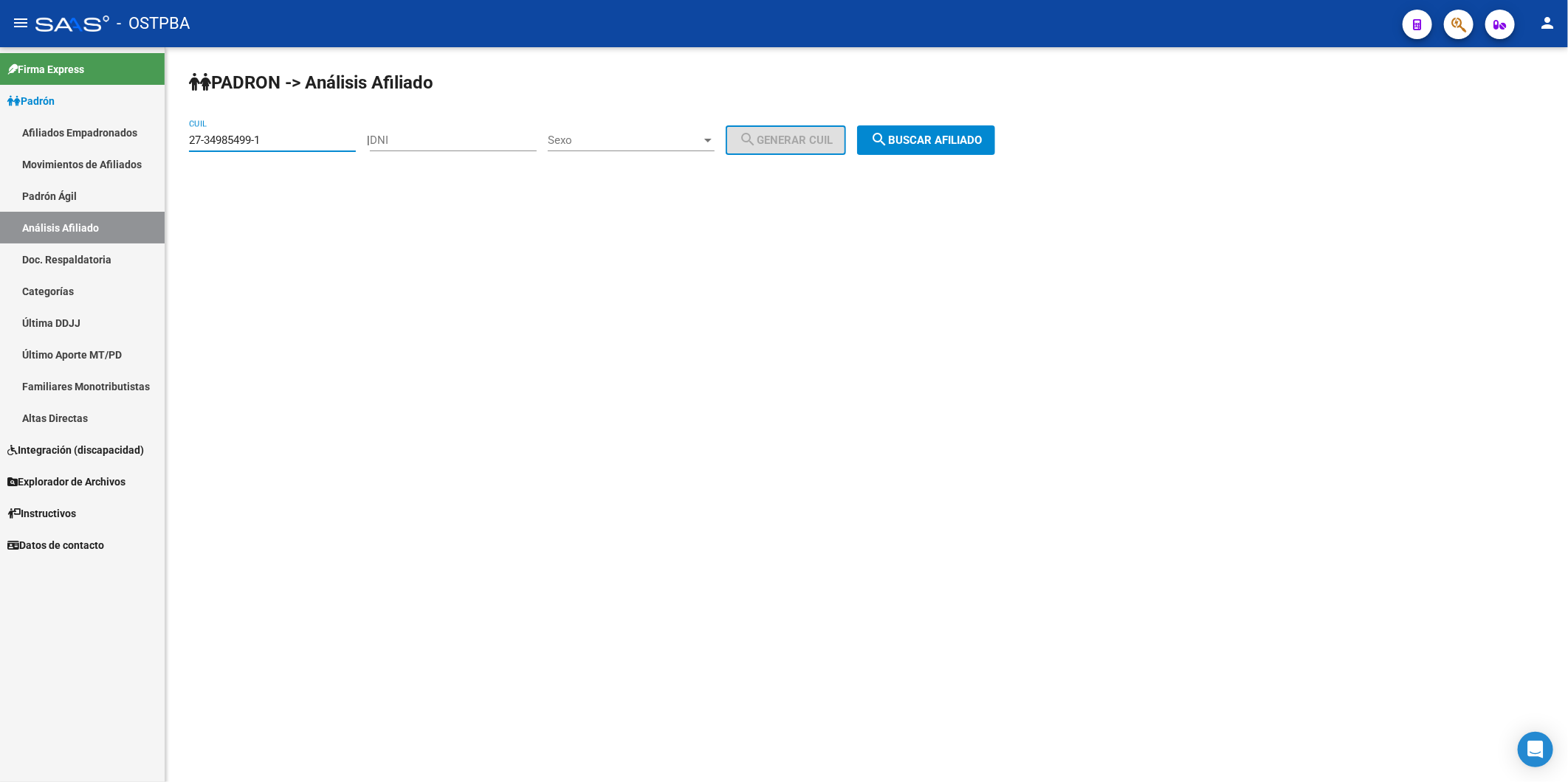
drag, startPoint x: 282, startPoint y: 141, endPoint x: 153, endPoint y: 143, distance: 129.0
click at [153, 143] on mat-sidenav-container "Firma Express Padrón Afiliados Empadronados Movimientos de Afiliados Padrón Ági…" at bounding box center [784, 415] width 1568 height 735
paste input "6570834-2"
click at [948, 130] on button "search Buscar afiliado" at bounding box center [926, 140] width 138 height 30
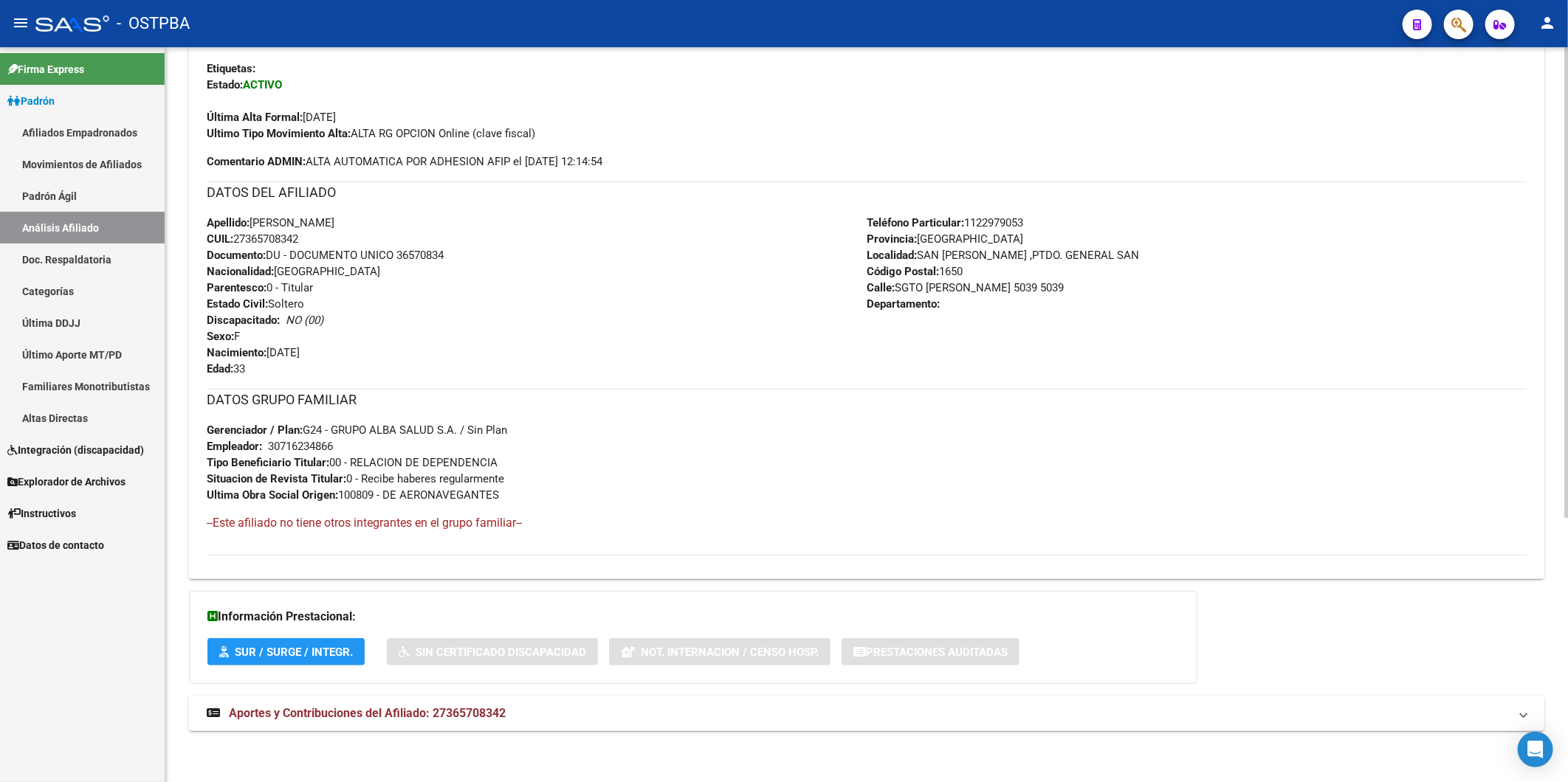
scroll to position [413, 0]
click at [459, 711] on span "Aportes y Contribuciones del Afiliado: 27365708342" at bounding box center [367, 713] width 277 height 14
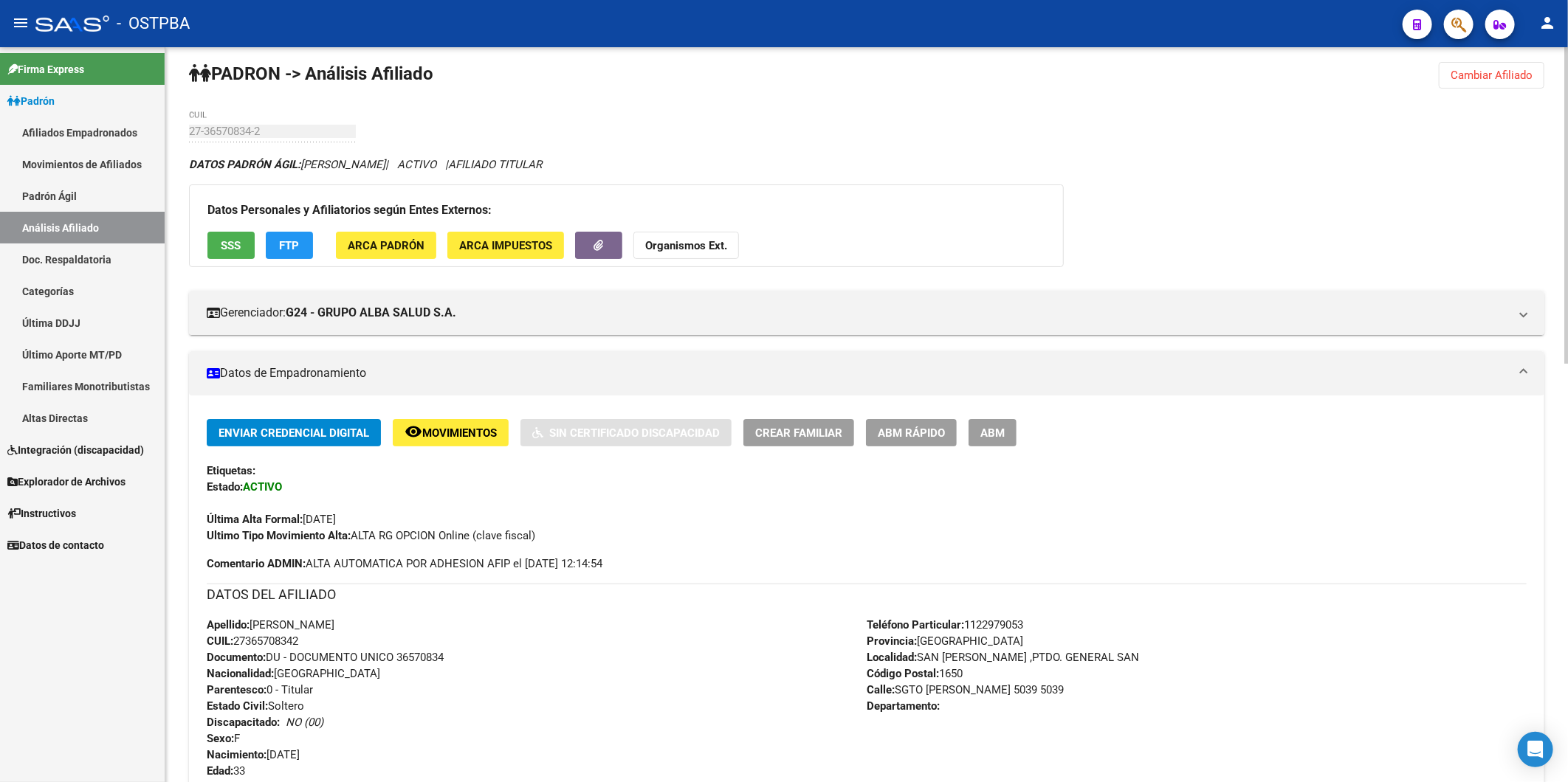
scroll to position [0, 0]
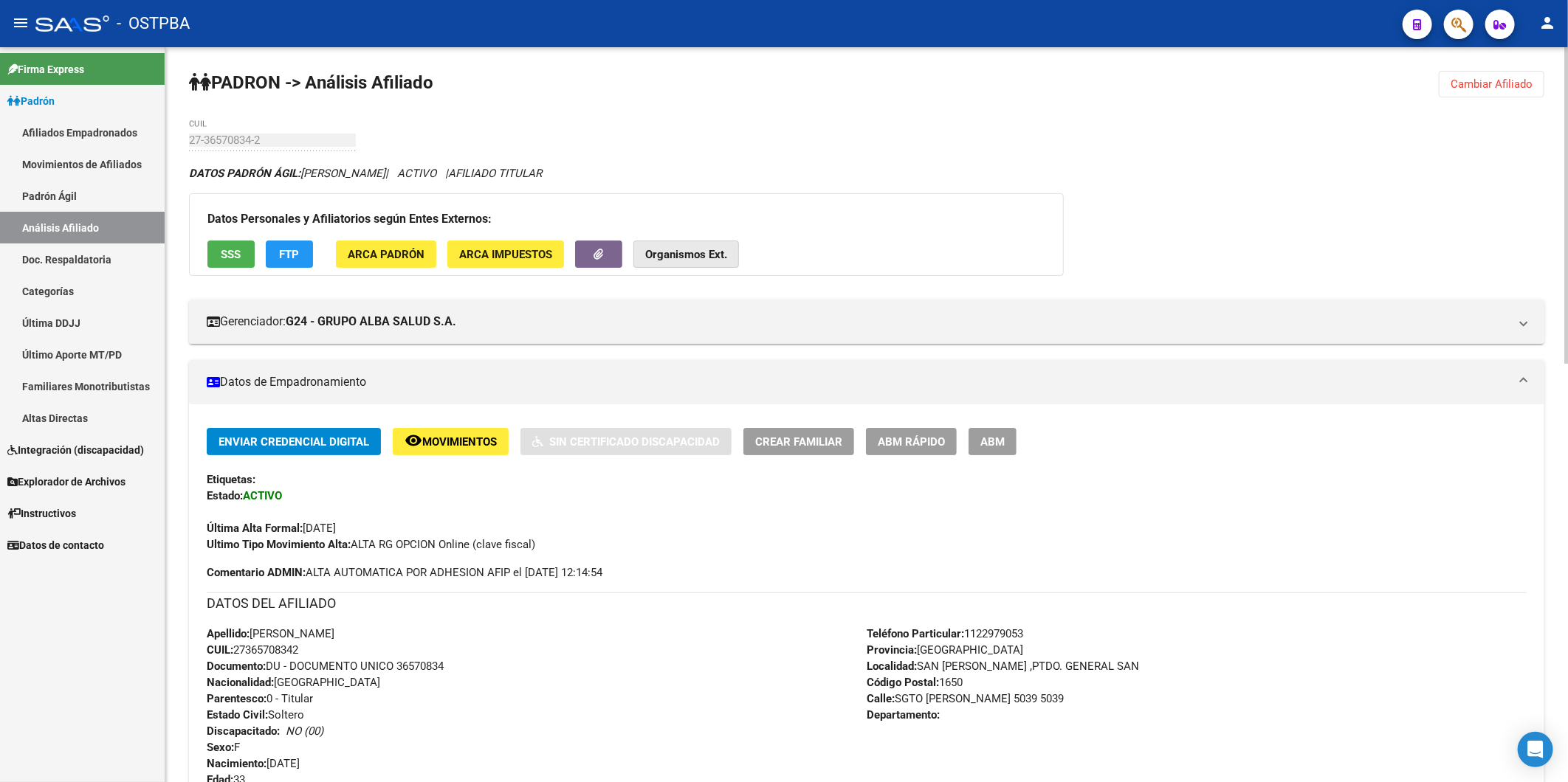
click at [711, 251] on strong "Organismos Ext." at bounding box center [686, 254] width 82 height 13
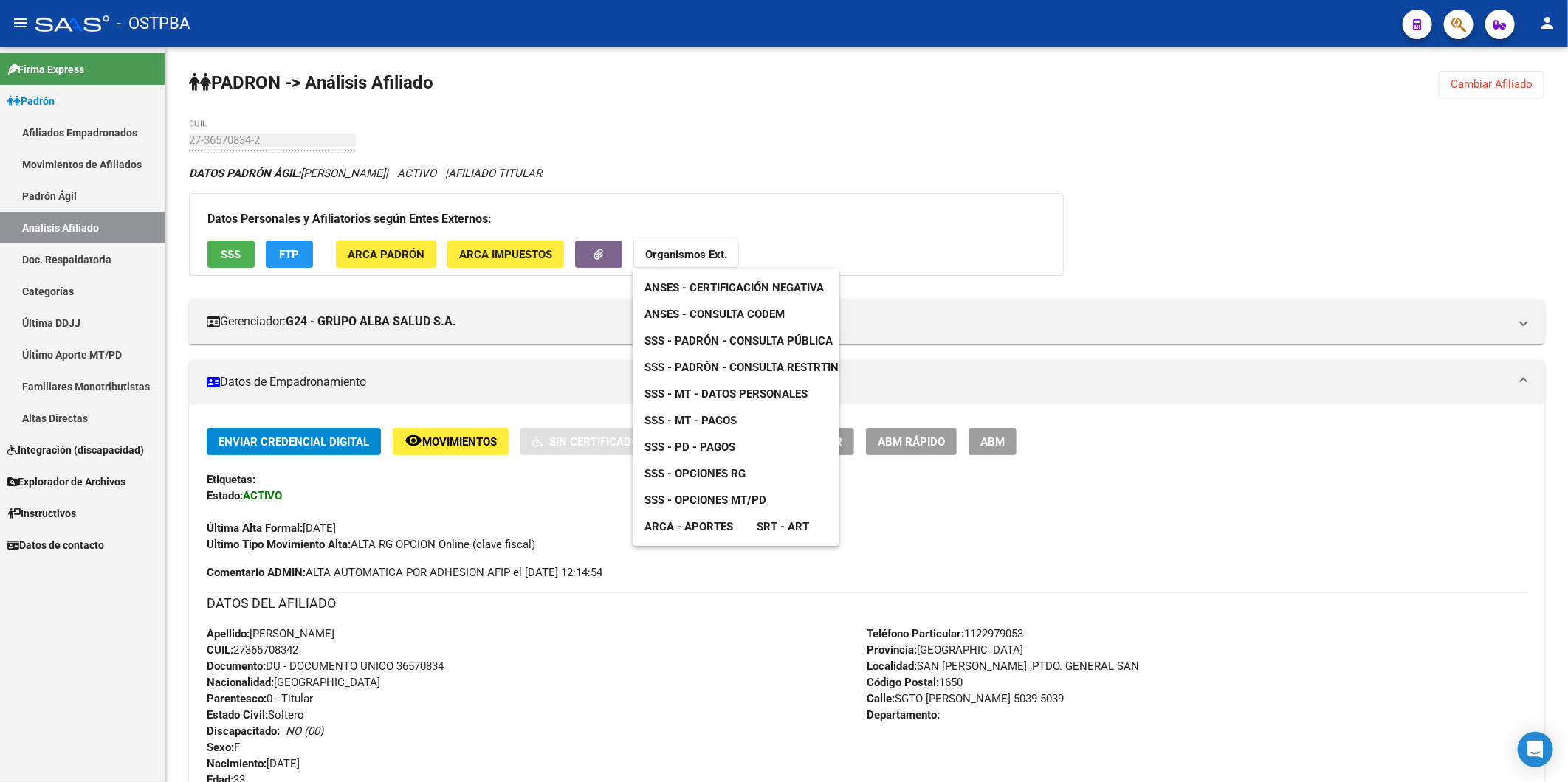
click at [735, 310] on span "ANSES - Consulta CODEM" at bounding box center [715, 314] width 140 height 13
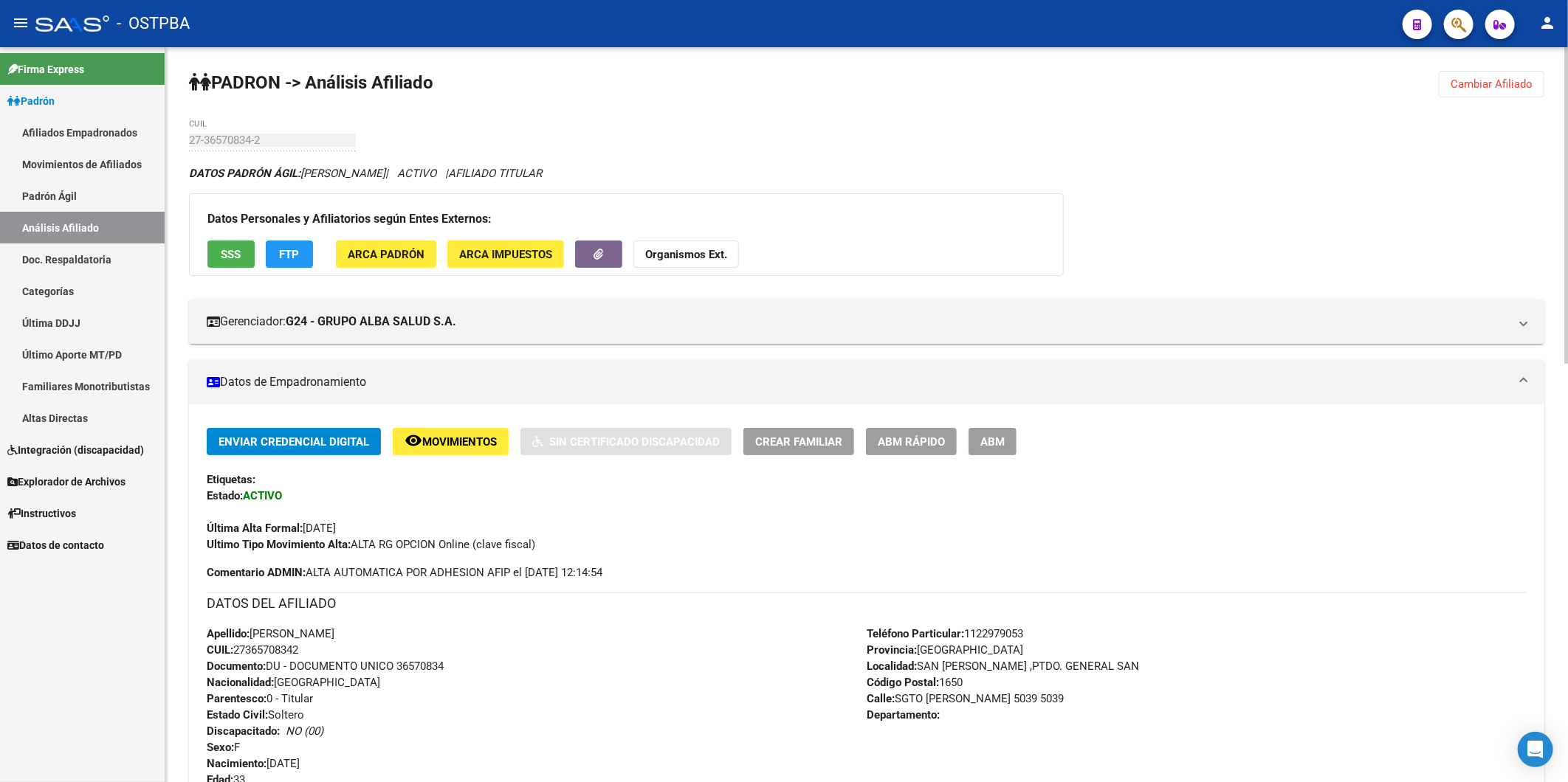
drag, startPoint x: 315, startPoint y: 653, endPoint x: 239, endPoint y: 650, distance: 76.1
click at [238, 650] on div "Apellido: YULIANA SOLEDAD MIÑO CUIL: 27365708342 Documento: DU - DOCUMENTO UNIC…" at bounding box center [537, 706] width 660 height 162
copy span "27365708342"
click at [691, 261] on strong "Organismos Ext." at bounding box center [686, 254] width 82 height 13
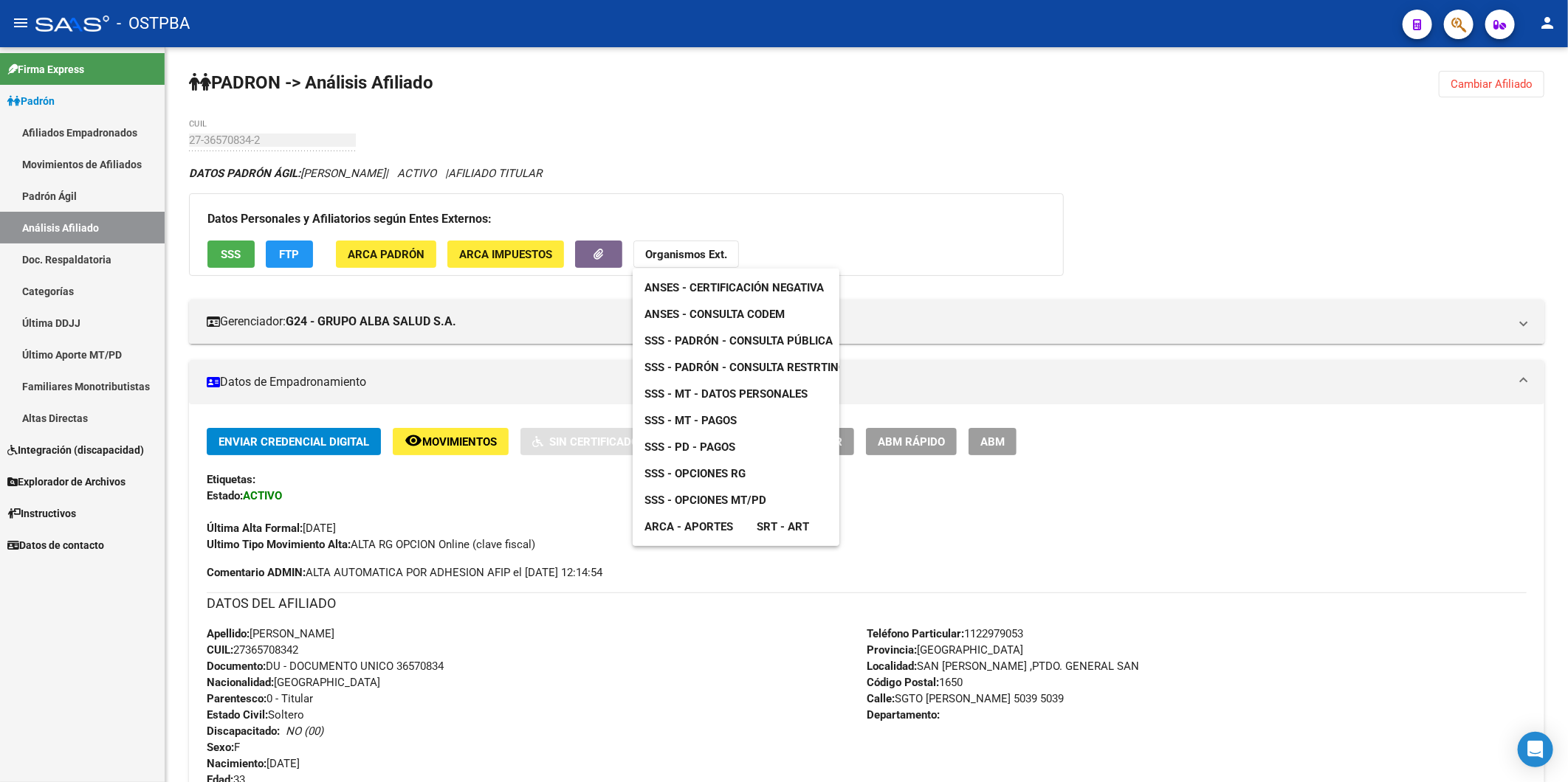
click at [777, 311] on span "ANSES - Consulta CODEM" at bounding box center [715, 314] width 140 height 13
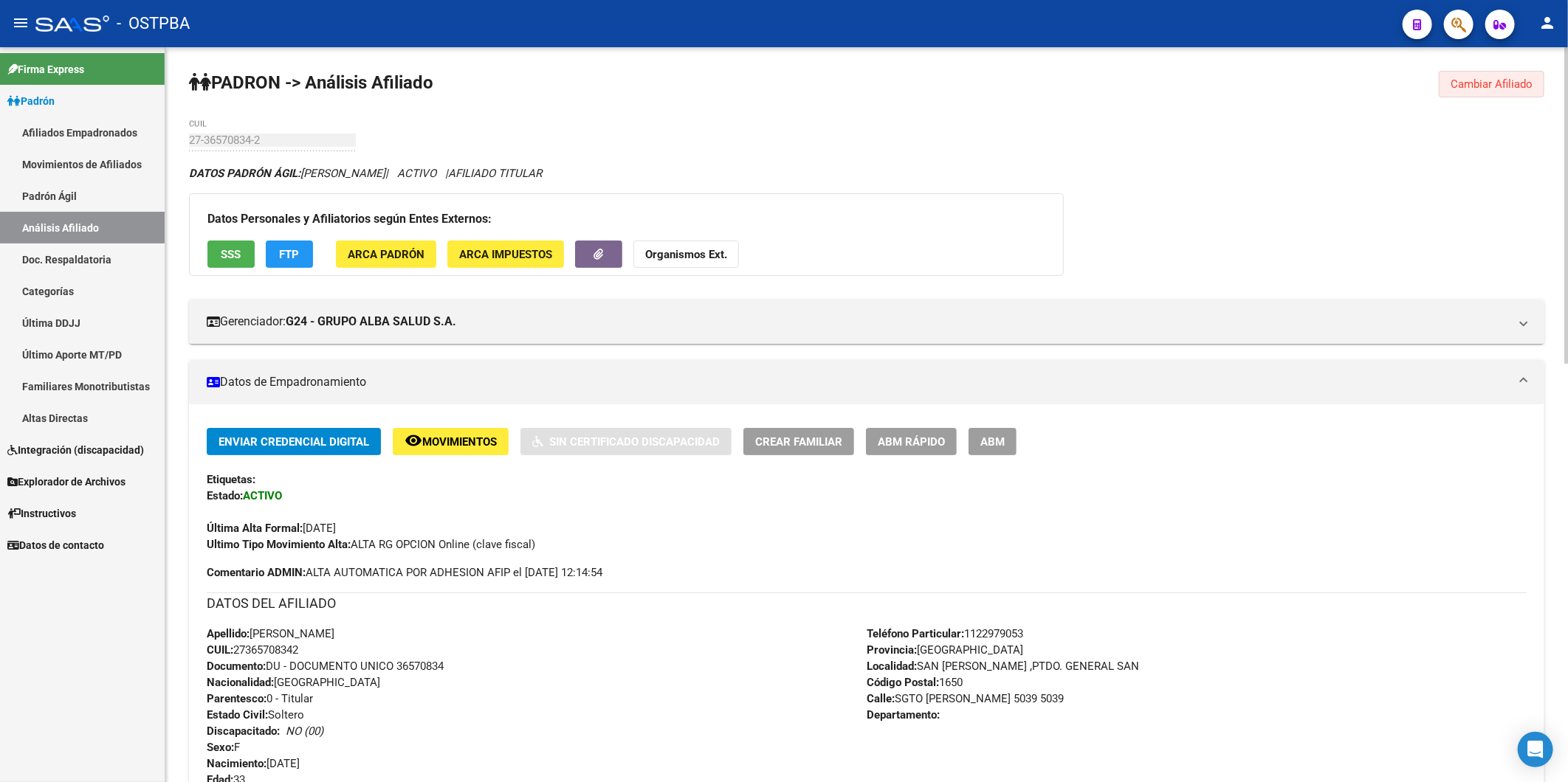
click at [1479, 83] on span "Cambiar Afiliado" at bounding box center [1491, 83] width 82 height 13
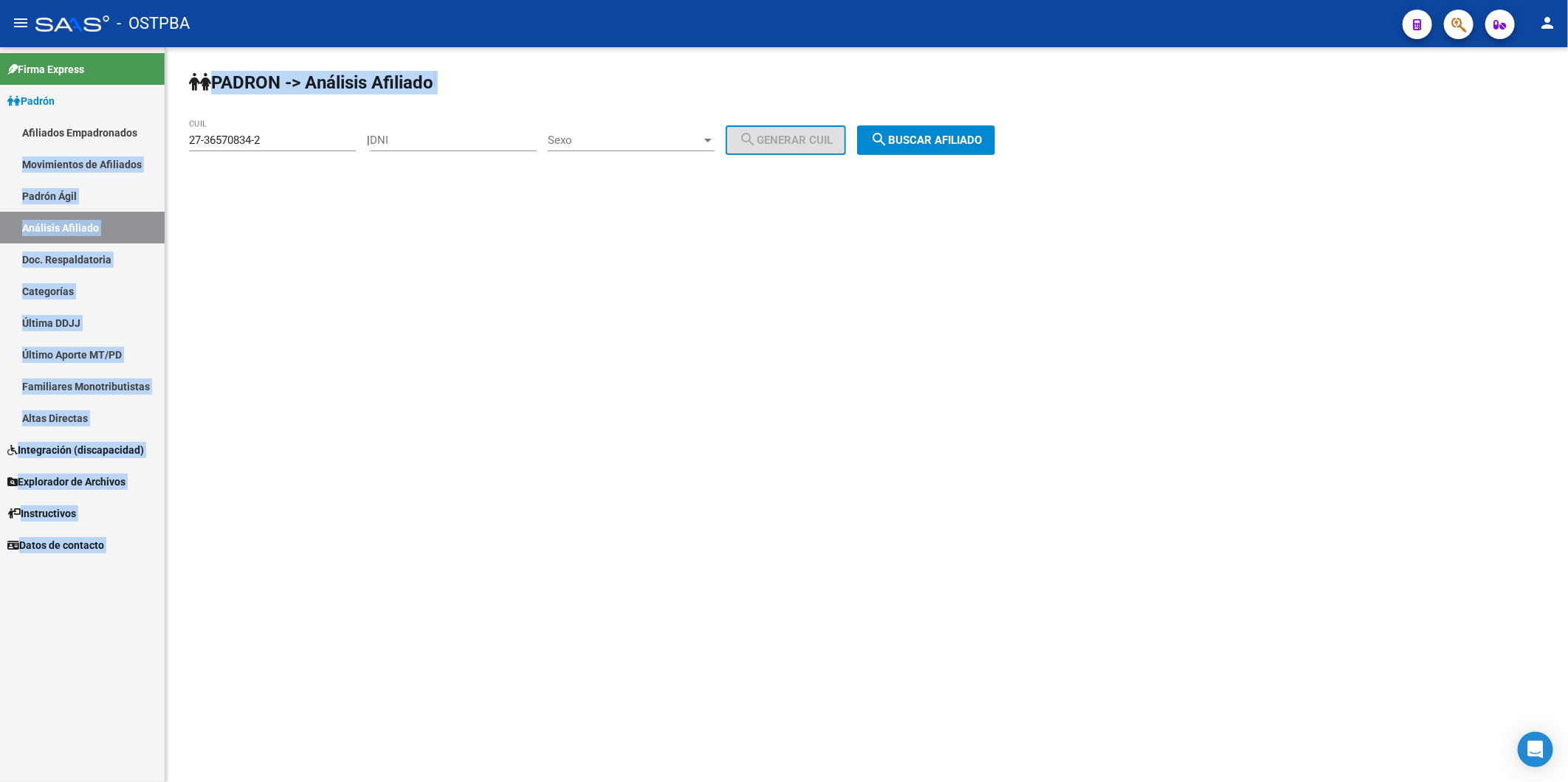
drag, startPoint x: 307, startPoint y: 151, endPoint x: 175, endPoint y: 147, distance: 132.1
click at [158, 147] on mat-sidenav-container "Firma Express Padrón Afiliados Empadronados Movimientos de Afiliados Padrón Ági…" at bounding box center [784, 415] width 1568 height 735
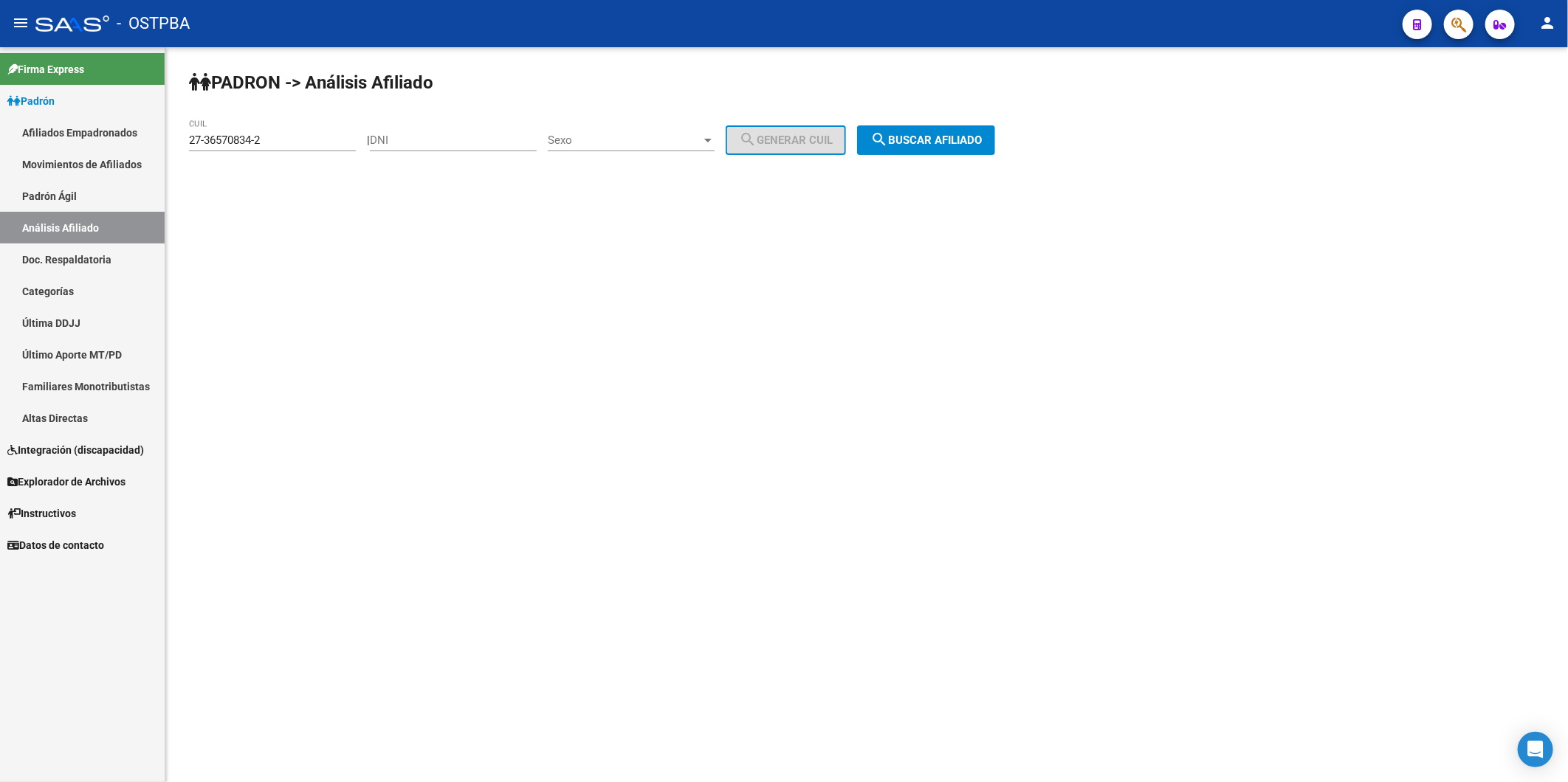
drag, startPoint x: 175, startPoint y: 147, endPoint x: 300, endPoint y: 171, distance: 127.3
click at [300, 174] on div "PADRON -> Análisis Afiliado 27-36570834-2 CUIL | DNI Sexo Sexo search Generar C…" at bounding box center [867, 125] width 1403 height 155
drag, startPoint x: 281, startPoint y: 144, endPoint x: 180, endPoint y: 130, distance: 102.0
click at [182, 131] on div "PADRON -> Análisis Afiliado 27-36570834-2 CUIL | DNI Sexo Sexo search Generar C…" at bounding box center [867, 125] width 1403 height 155
paste input "8554502-4"
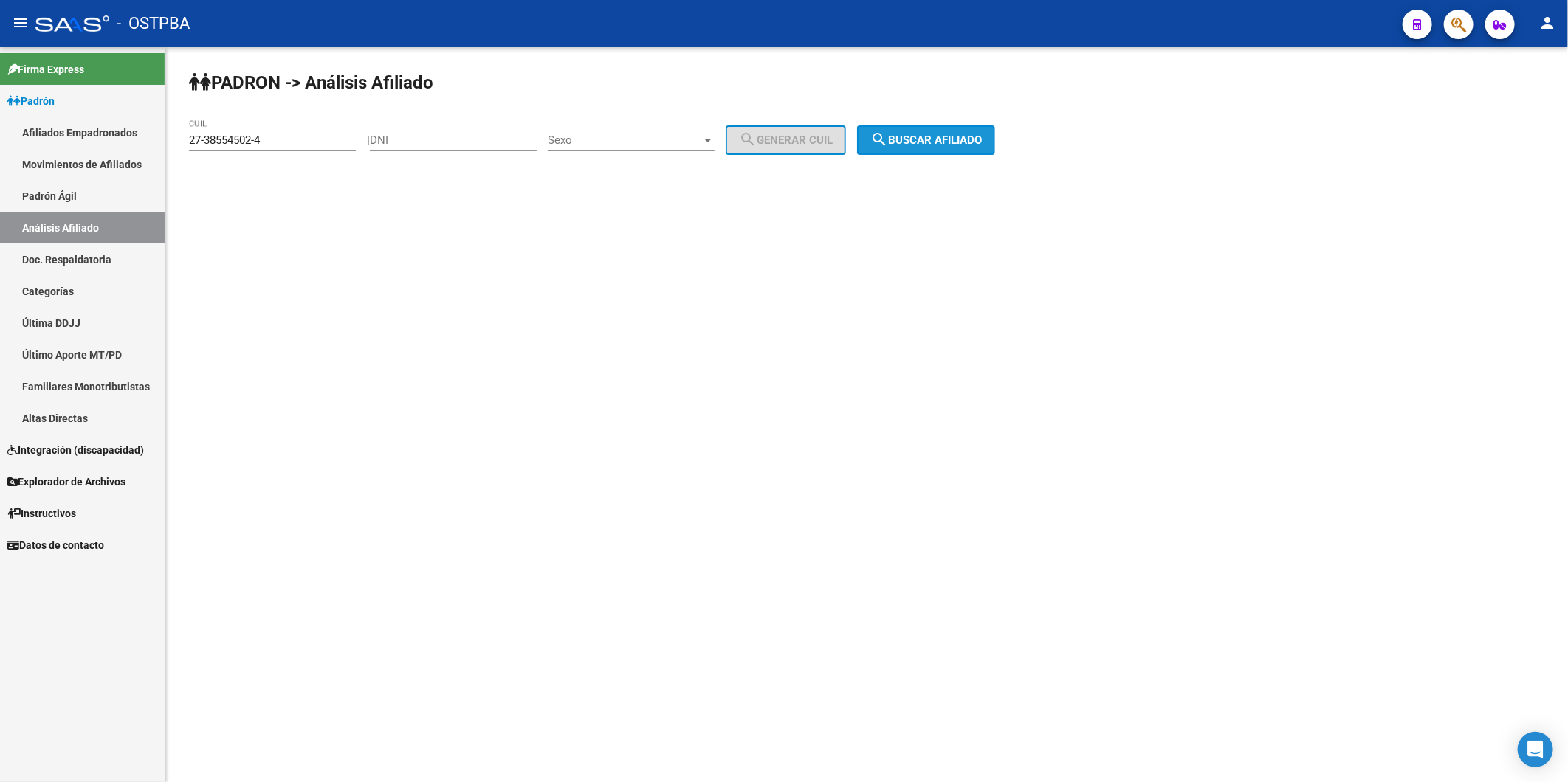
click at [945, 135] on span "search Buscar afiliado" at bounding box center [926, 140] width 112 height 13
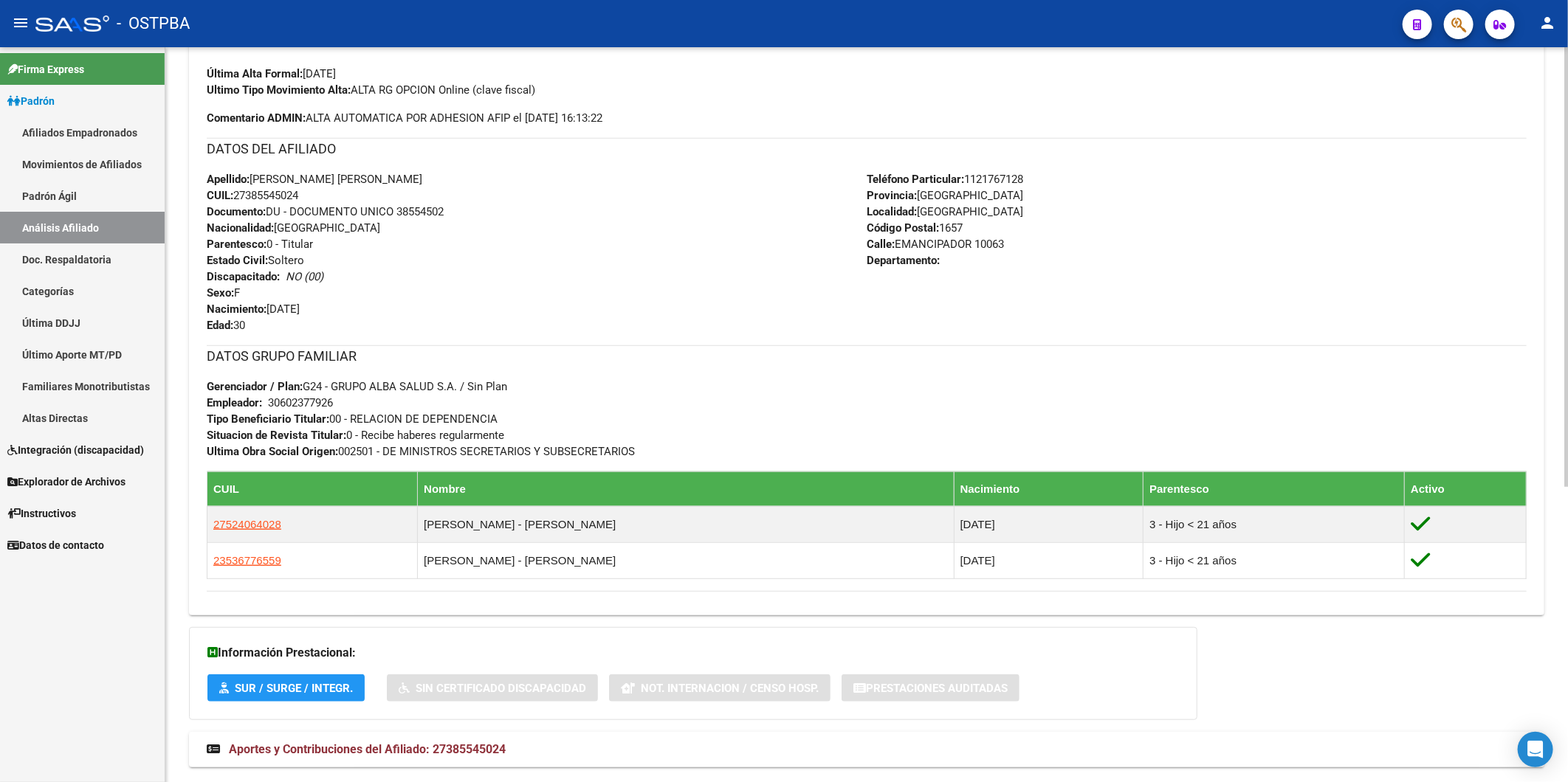
scroll to position [492, 0]
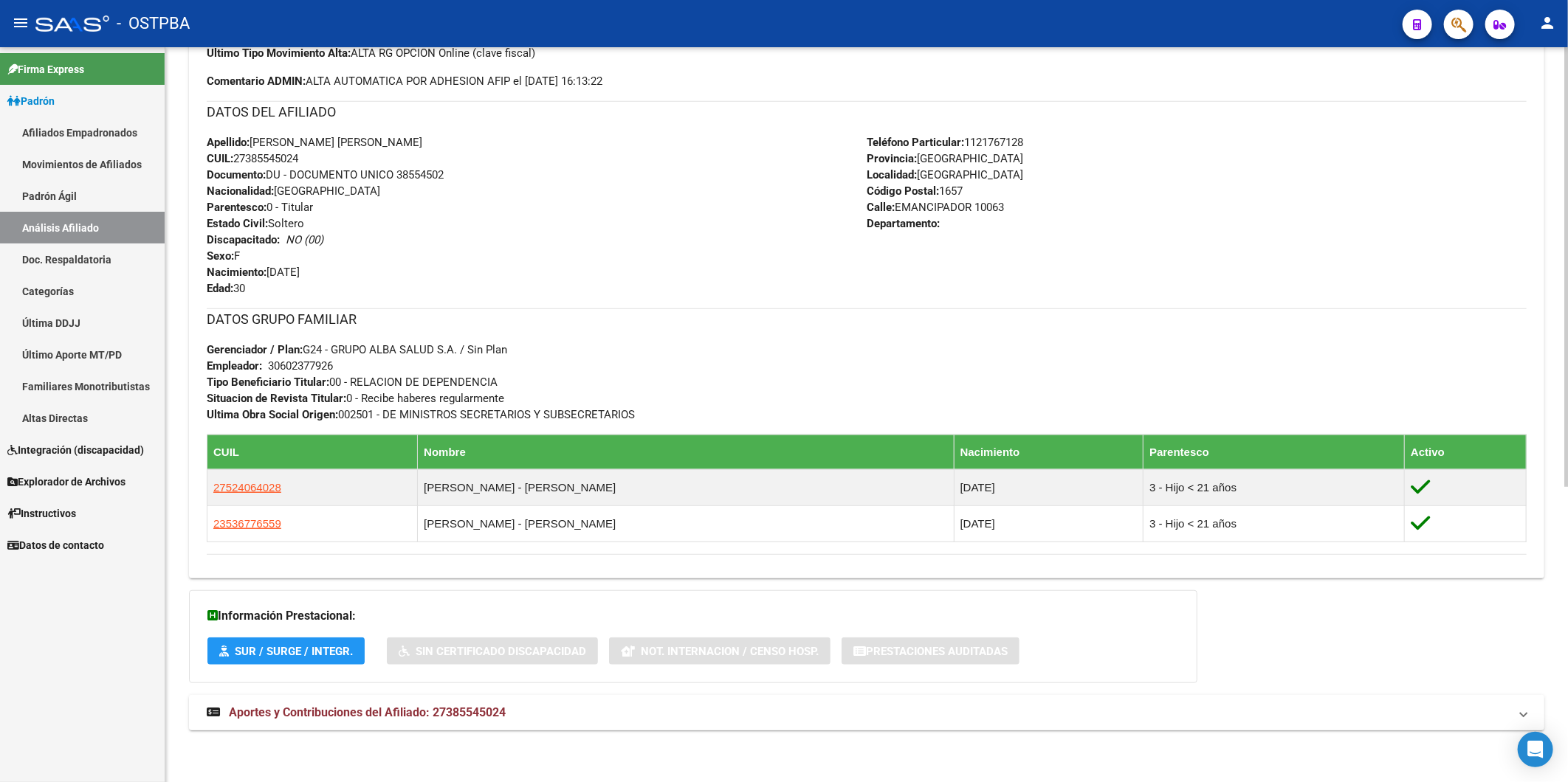
click at [484, 711] on span "Aportes y Contribuciones del Afiliado: 27385545024" at bounding box center [367, 713] width 277 height 14
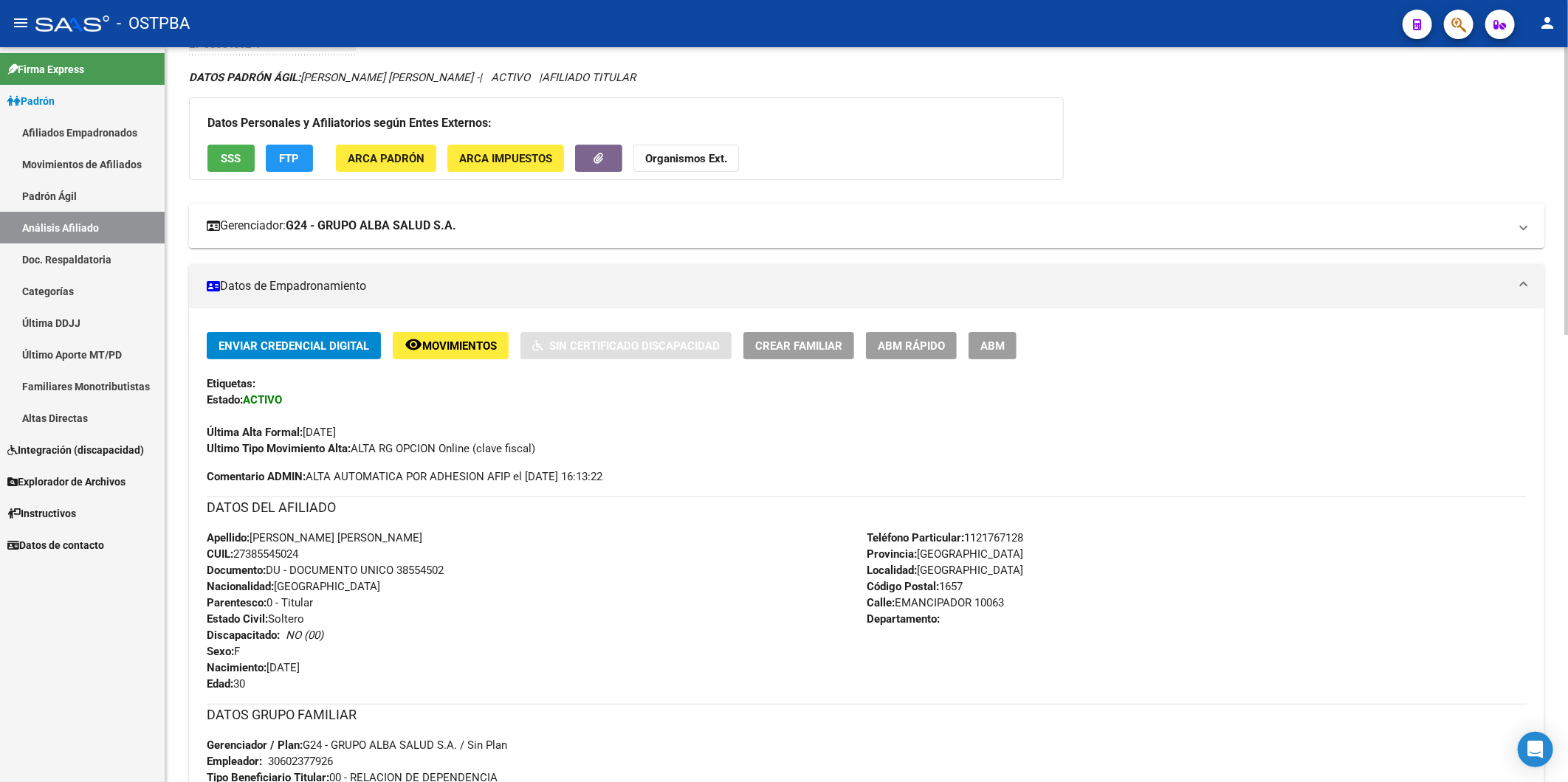
scroll to position [76, 0]
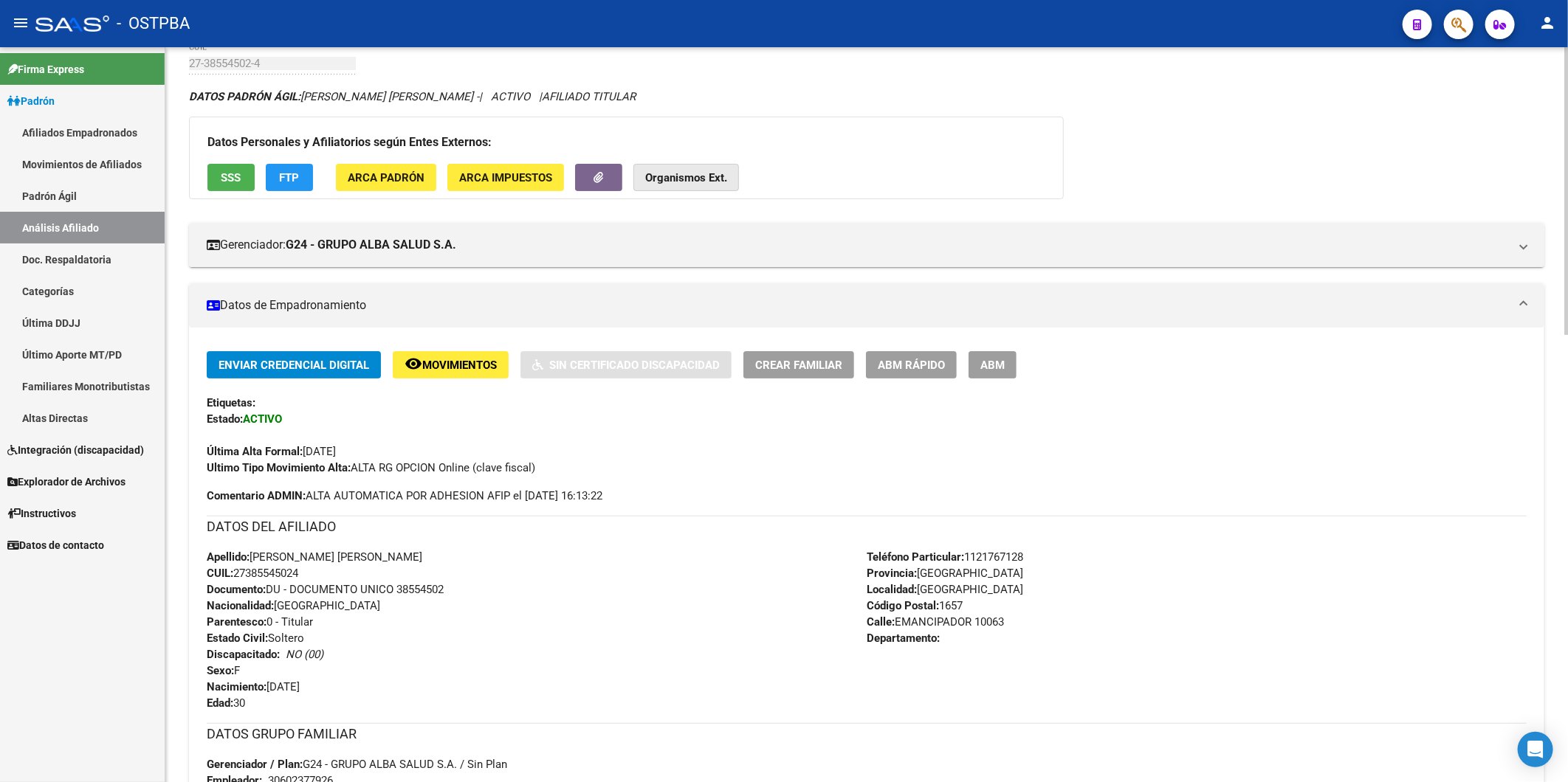
click at [701, 186] on button "Organismos Ext." at bounding box center [686, 177] width 105 height 27
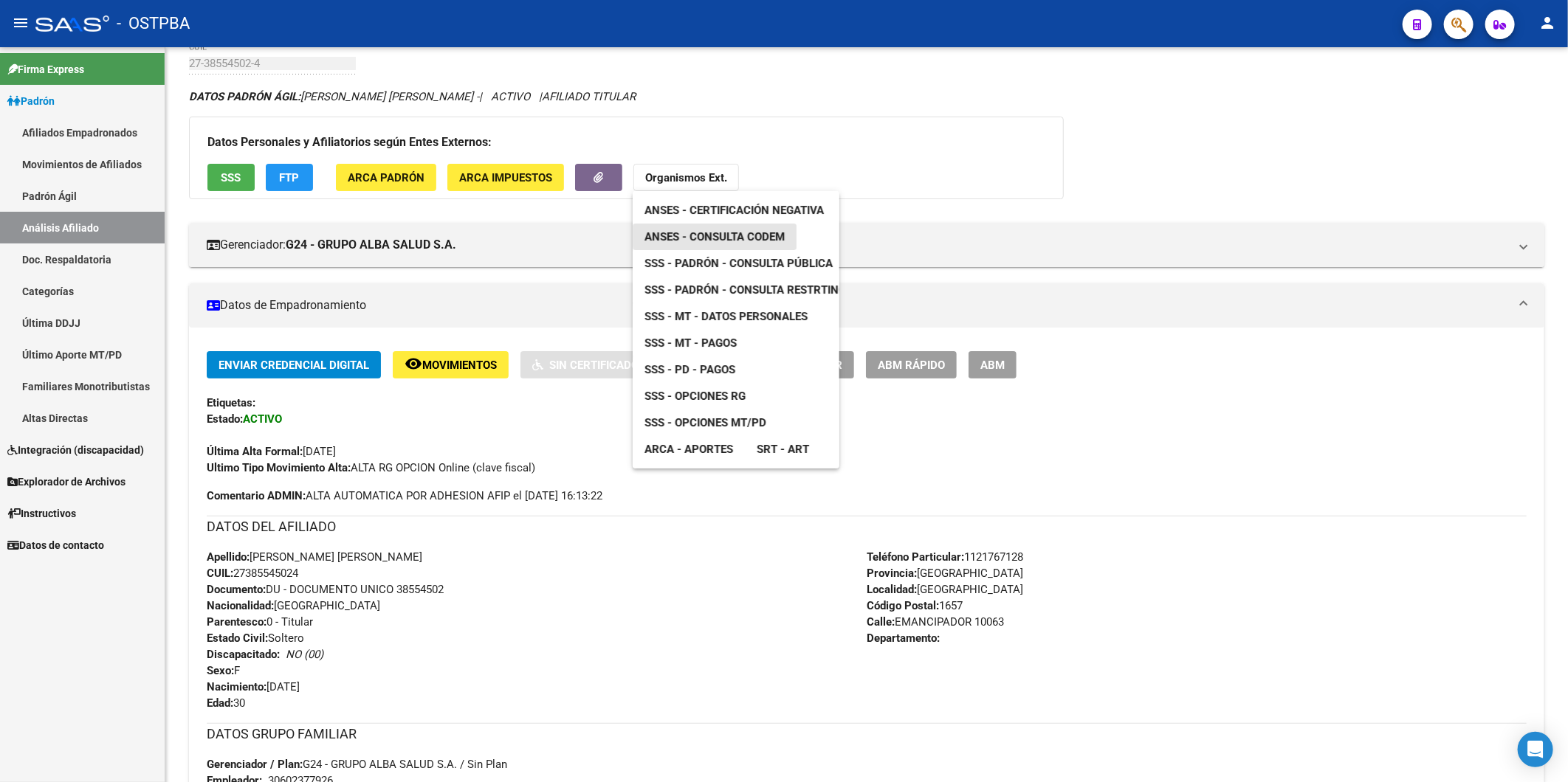
click at [762, 232] on span "ANSES - Consulta CODEM" at bounding box center [715, 236] width 140 height 13
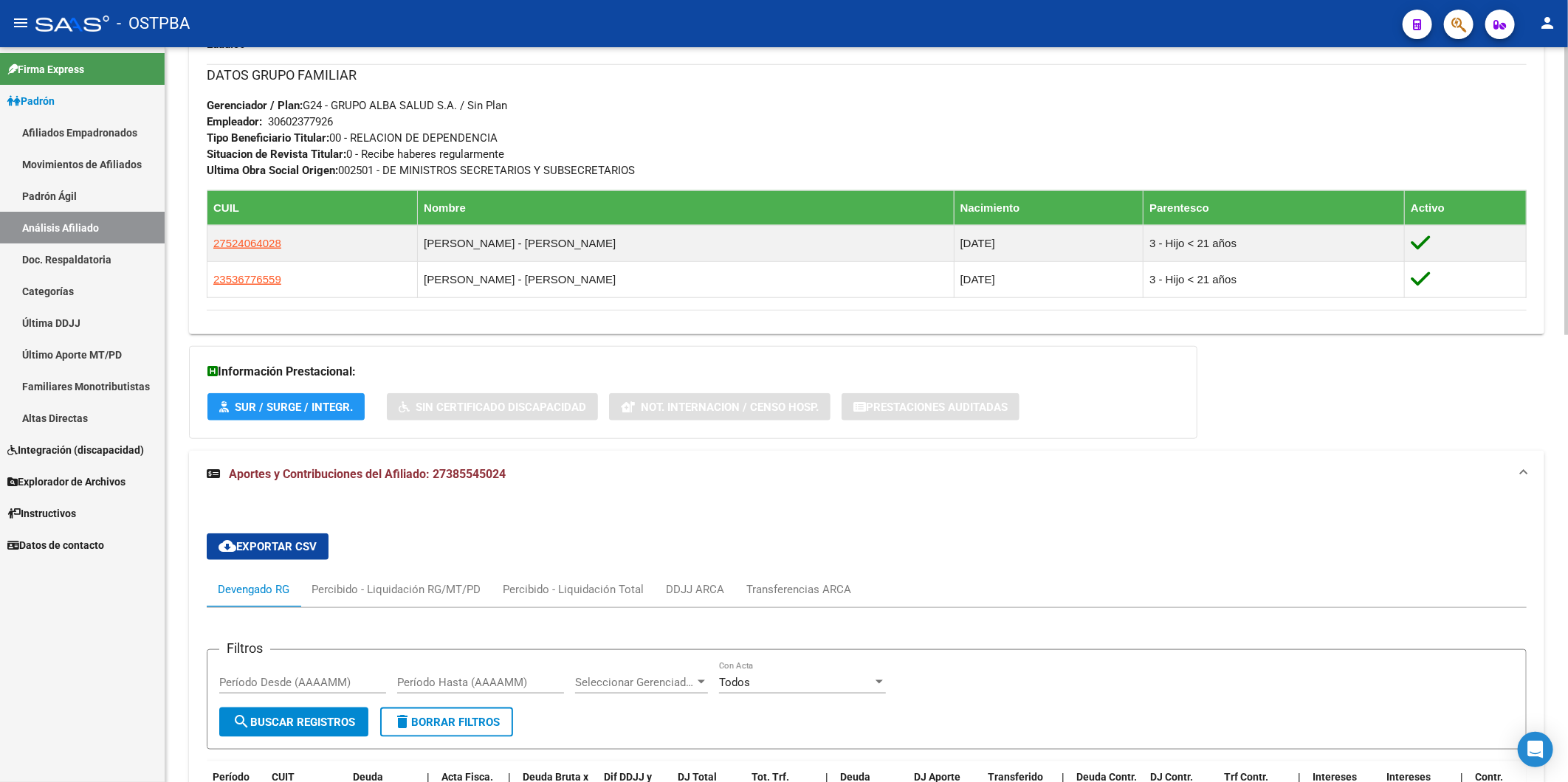
scroll to position [738, 0]
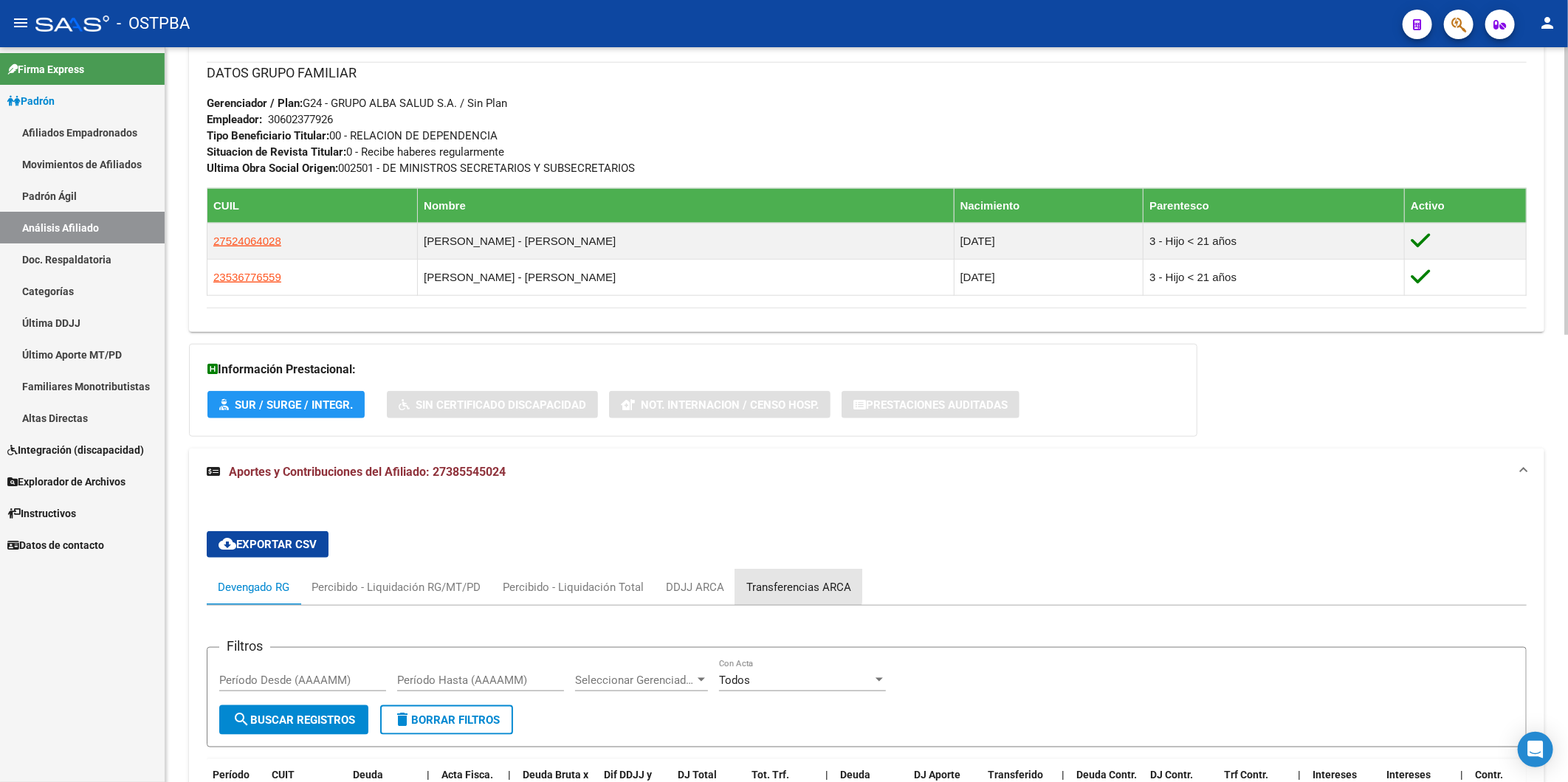
click at [790, 584] on div "Transferencias ARCA" at bounding box center [799, 587] width 105 height 16
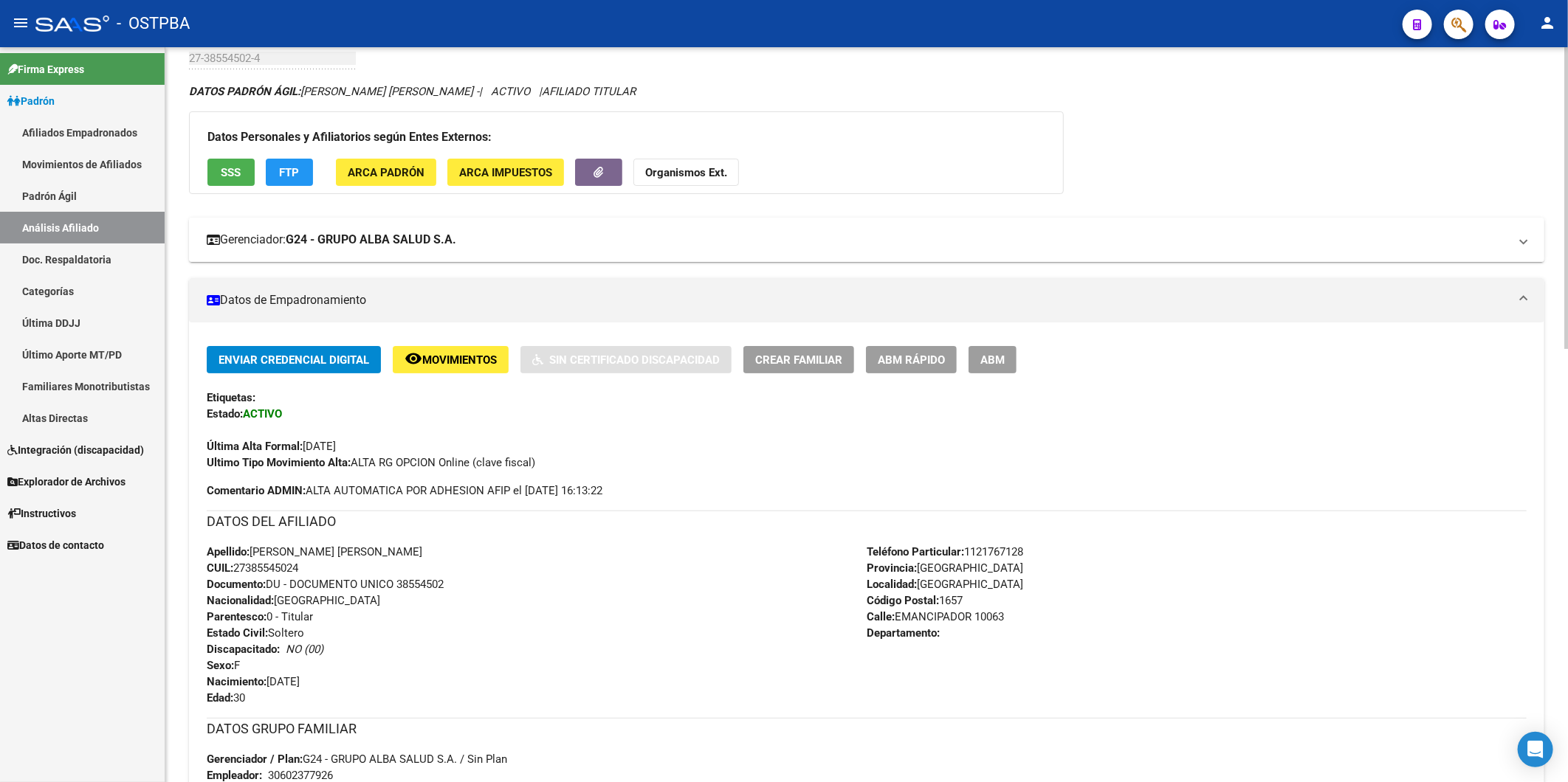
scroll to position [0, 0]
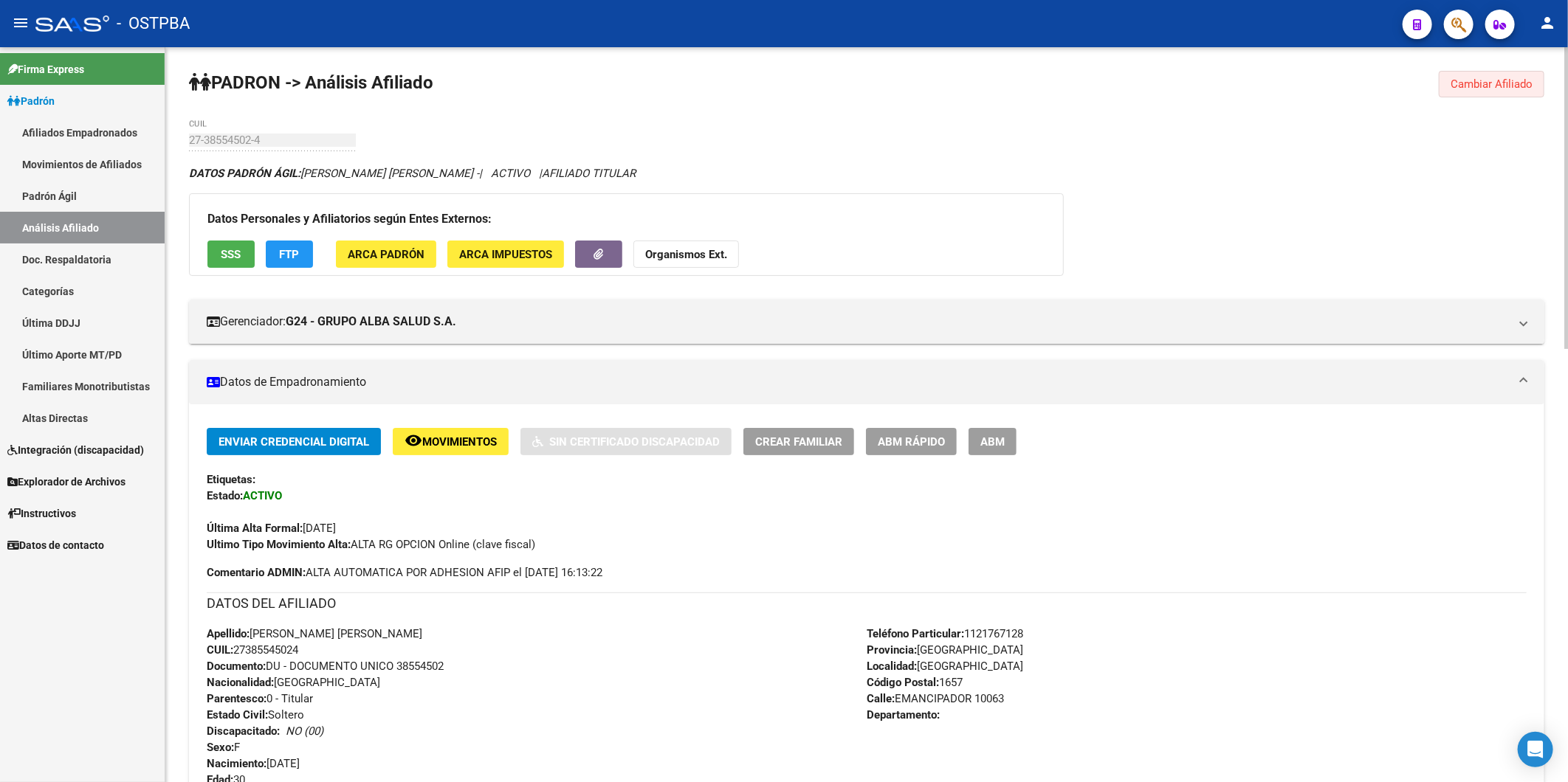
click at [1494, 84] on span "Cambiar Afiliado" at bounding box center [1491, 83] width 82 height 13
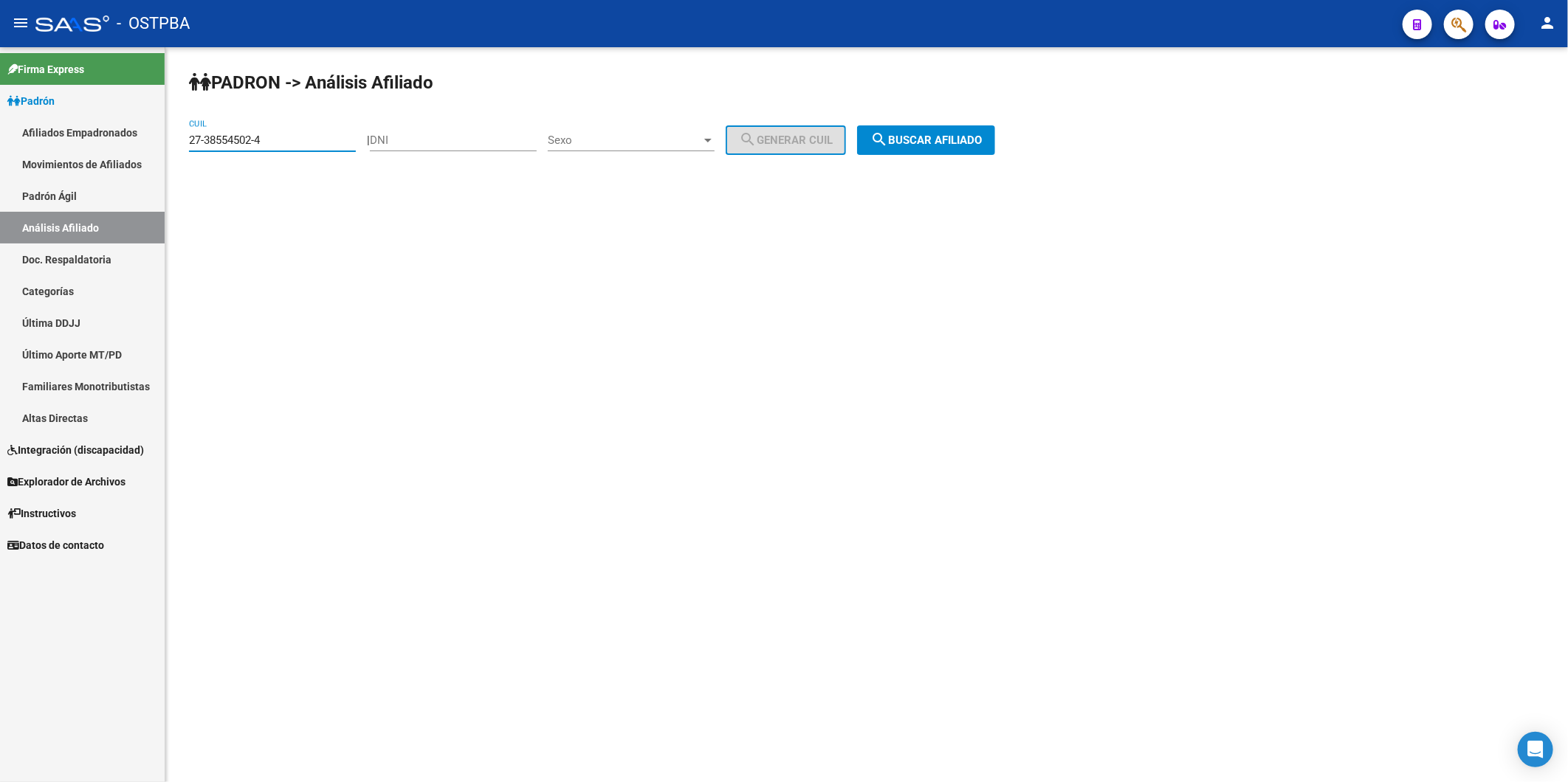
drag, startPoint x: 321, startPoint y: 144, endPoint x: 116, endPoint y: 147, distance: 205.0
click at [116, 147] on mat-sidenav-container "Firma Express Padrón Afiliados Empadronados Movimientos de Afiliados Padrón Ági…" at bounding box center [784, 415] width 1568 height 735
paste input "9891023-6"
click at [936, 140] on span "search Buscar afiliado" at bounding box center [926, 140] width 112 height 13
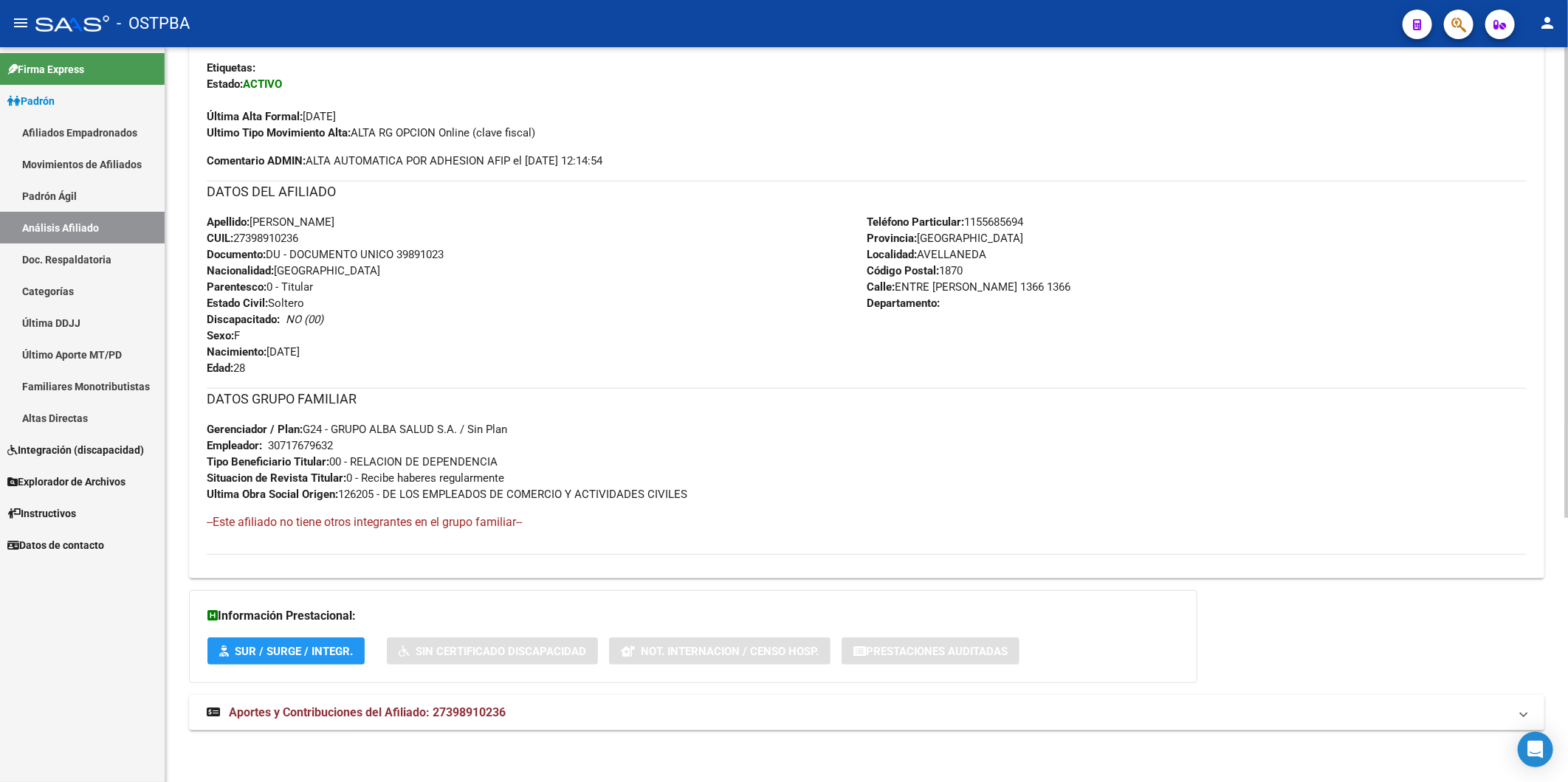
scroll to position [413, 0]
click at [492, 711] on span "Aportes y Contribuciones del Afiliado: 27398910236" at bounding box center [367, 713] width 277 height 14
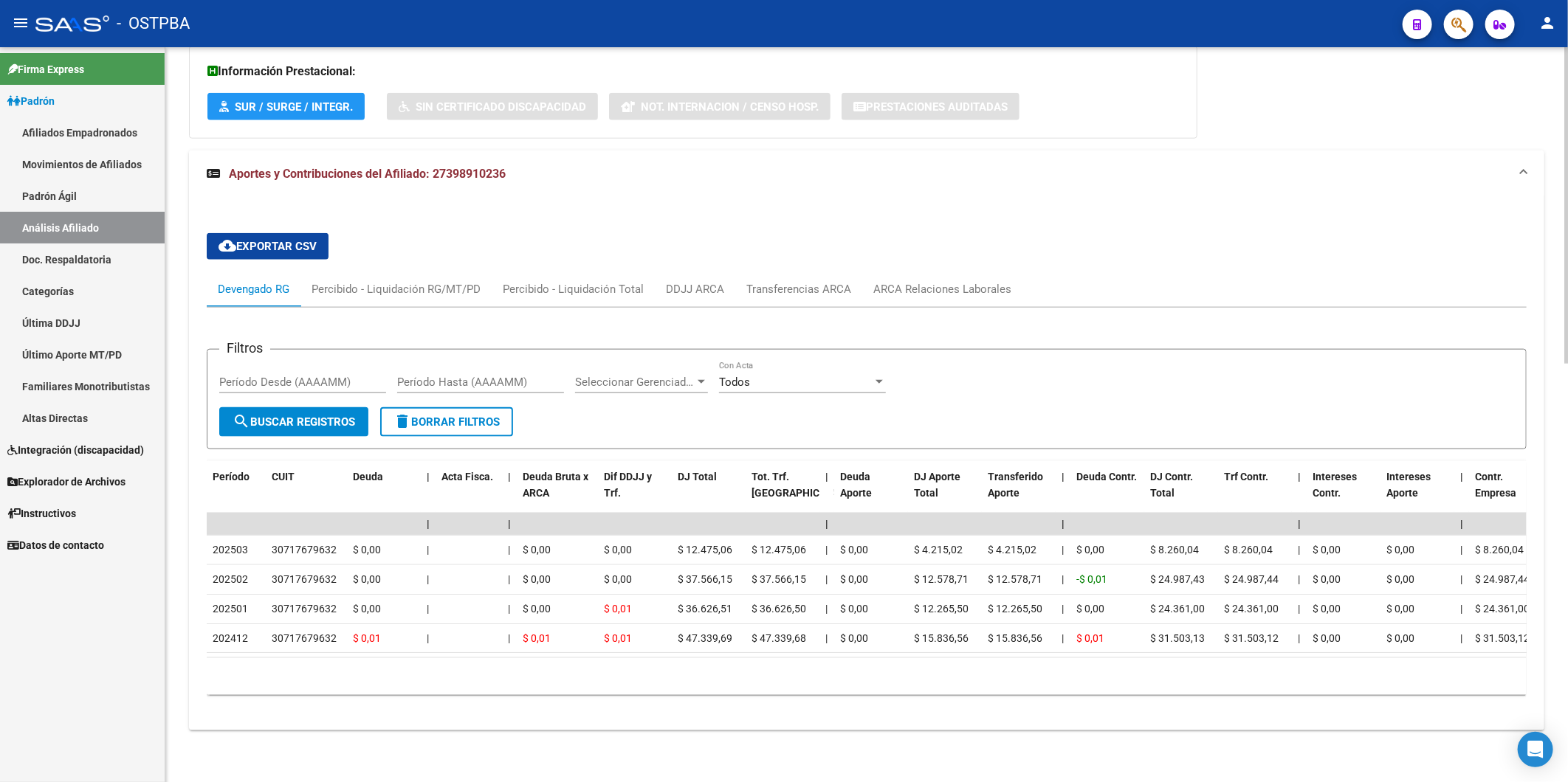
scroll to position [971, 0]
click at [918, 281] on div "ARCA Relaciones Laborales" at bounding box center [942, 289] width 138 height 16
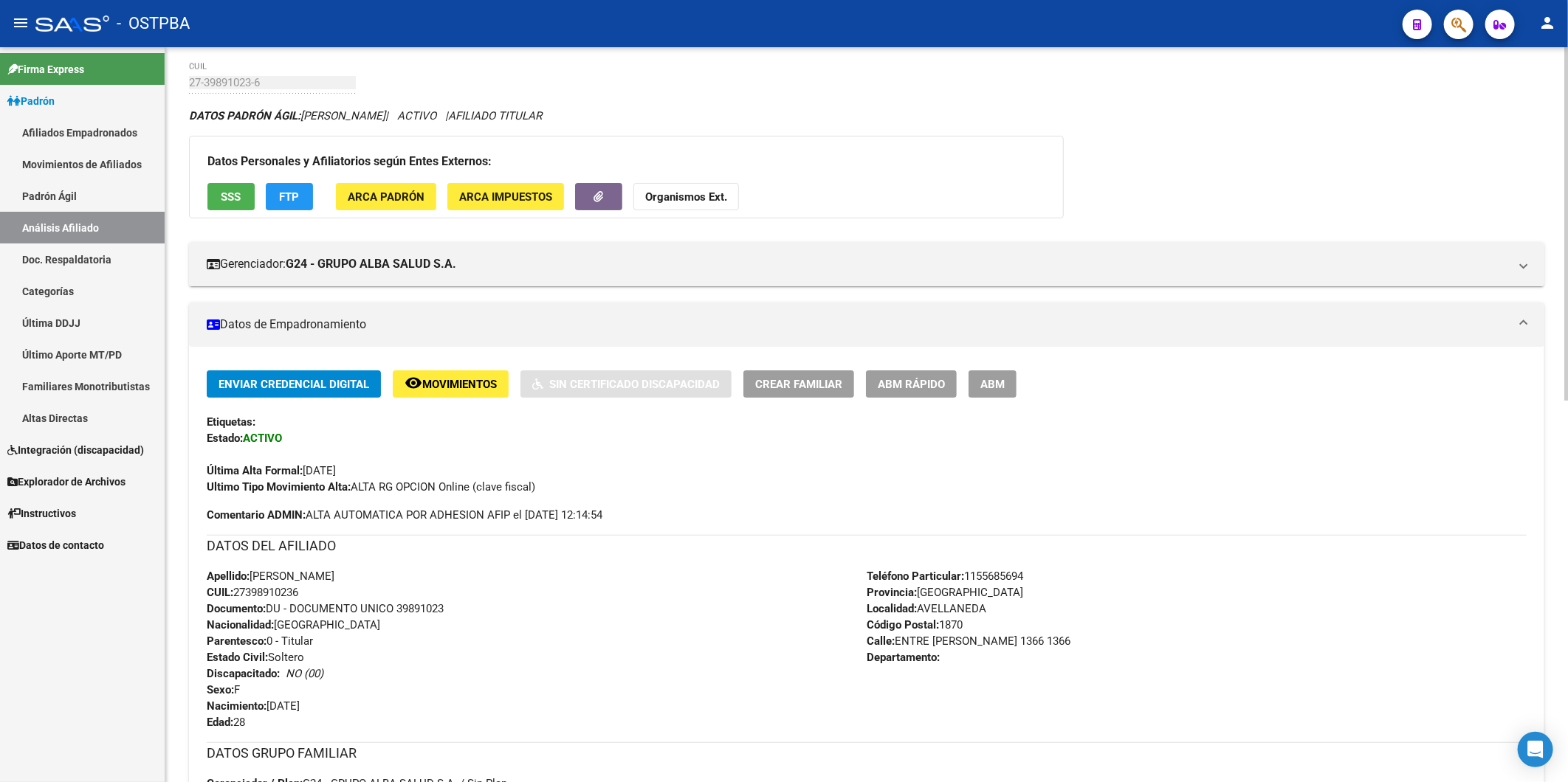
scroll to position [57, 0]
click at [697, 200] on strong "Organismos Ext." at bounding box center [686, 197] width 82 height 13
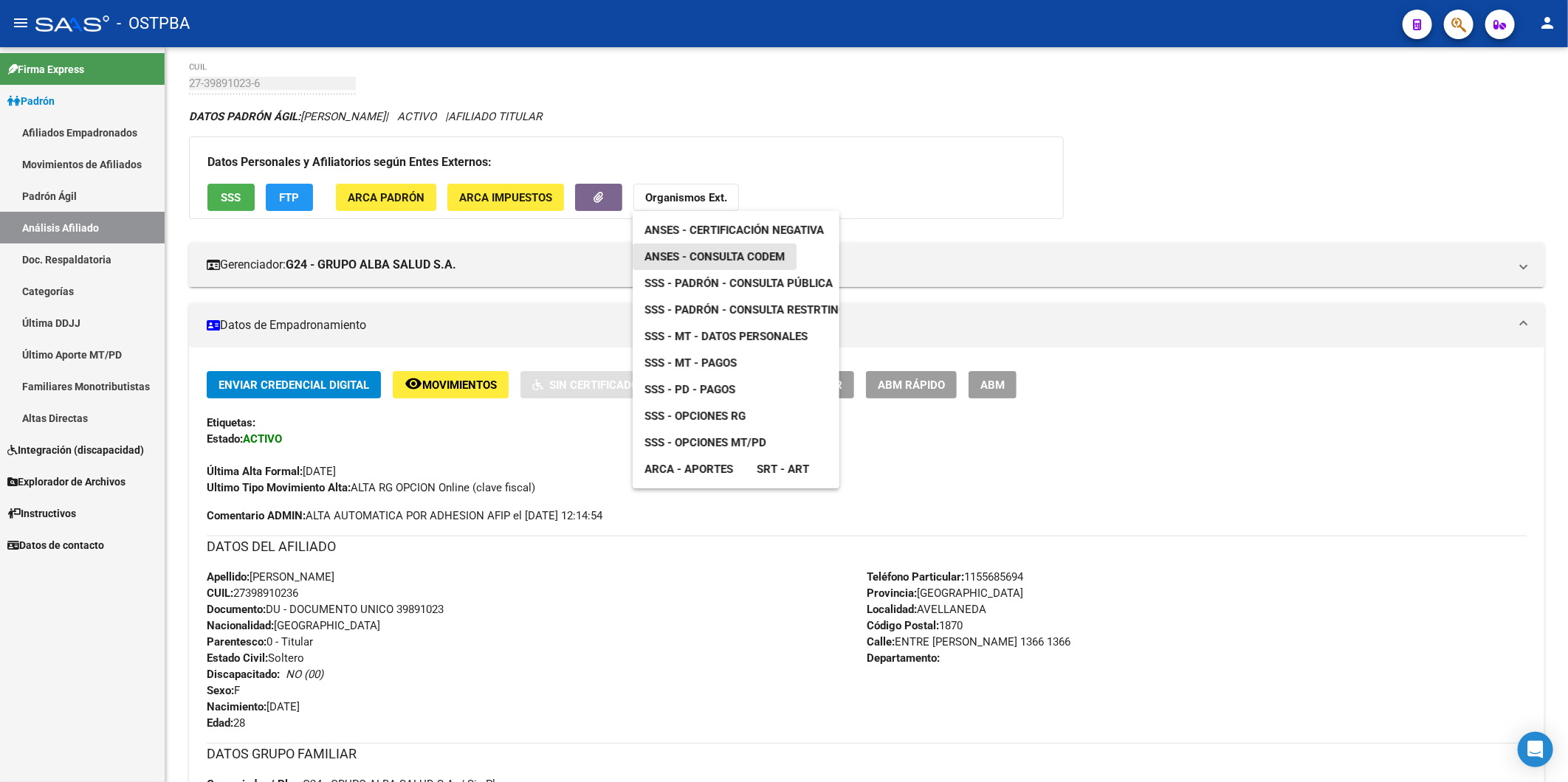
click at [764, 253] on span "ANSES - Consulta CODEM" at bounding box center [715, 257] width 140 height 13
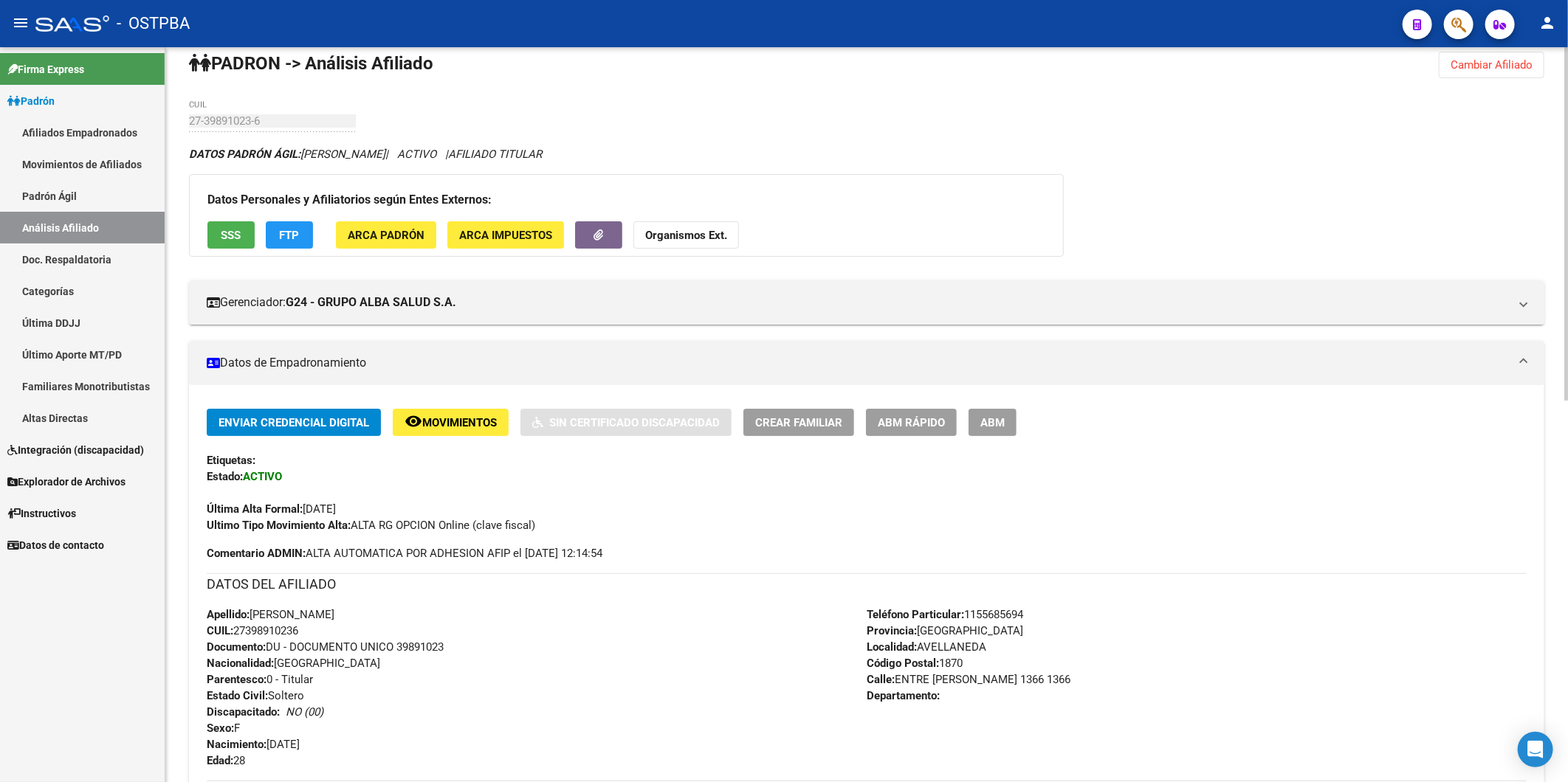
scroll to position [0, 0]
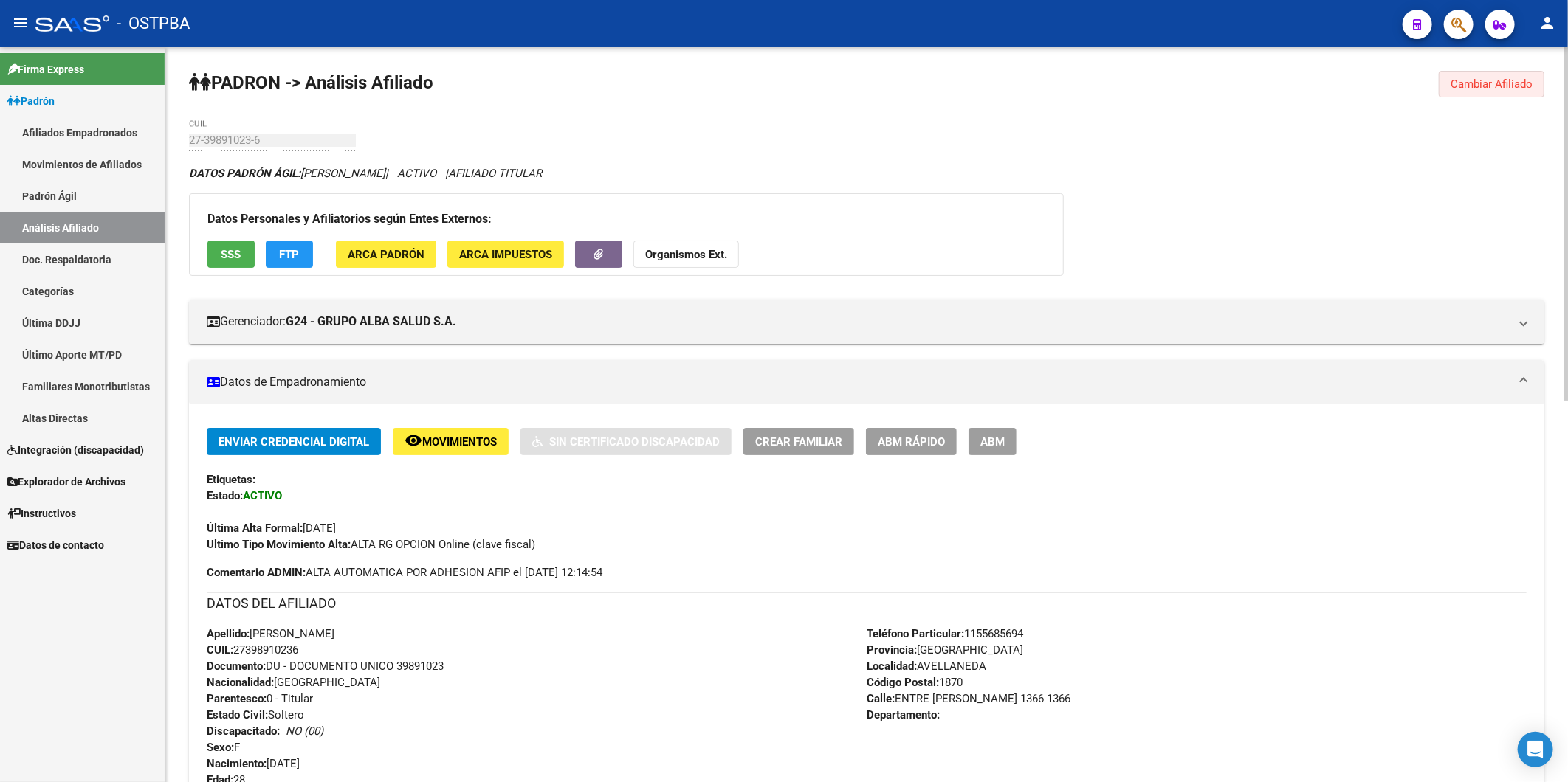
click at [1492, 76] on button "Cambiar Afiliado" at bounding box center [1491, 84] width 105 height 27
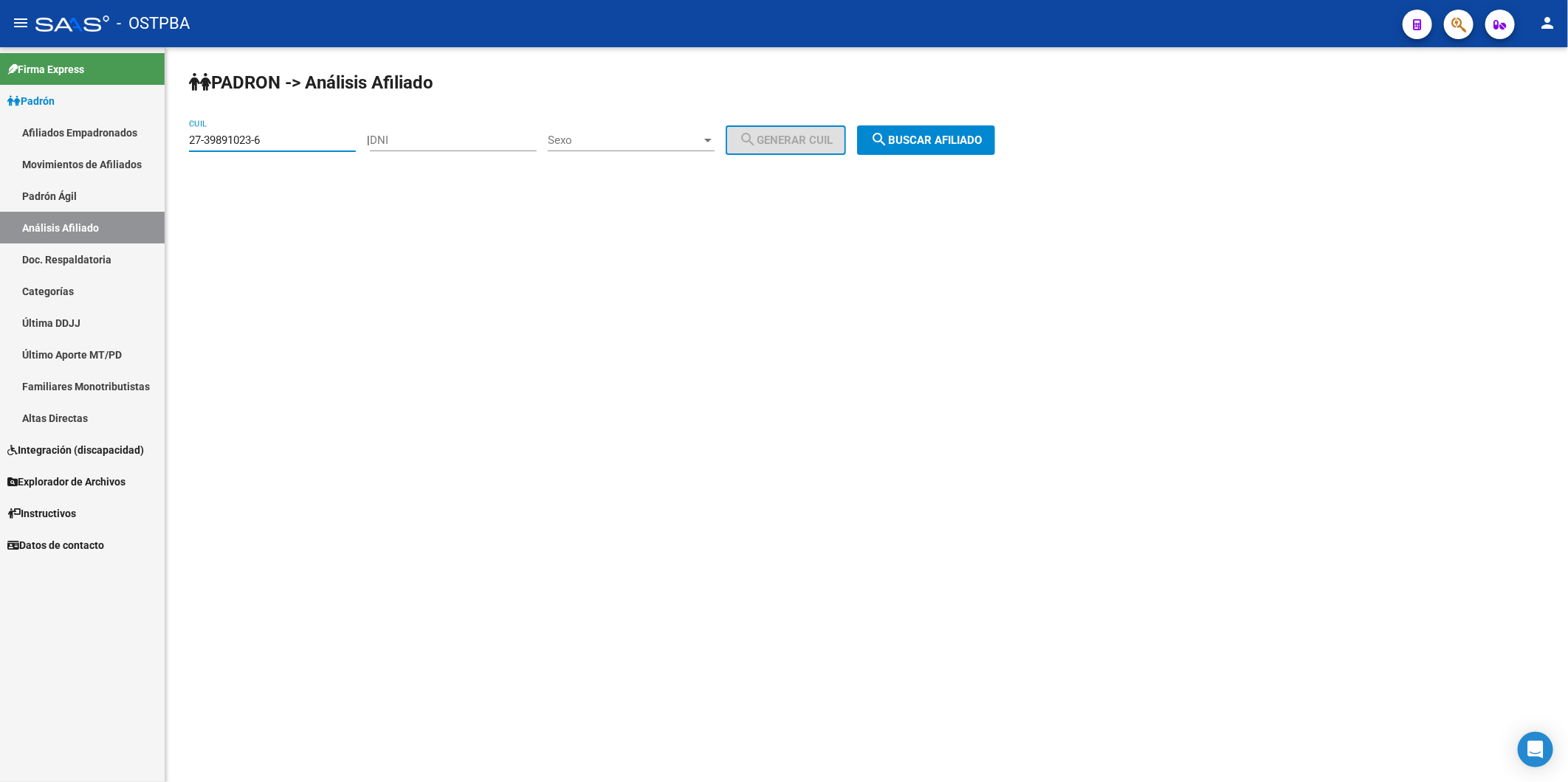
drag, startPoint x: 269, startPoint y: 136, endPoint x: 160, endPoint y: 136, distance: 109.0
click at [160, 136] on mat-sidenav-container "Firma Express Padrón Afiliados Empadronados Movimientos de Afiliados Padrón Ági…" at bounding box center [784, 415] width 1568 height 735
paste input "41079788-2"
click at [931, 134] on span "search Buscar afiliado" at bounding box center [926, 140] width 112 height 13
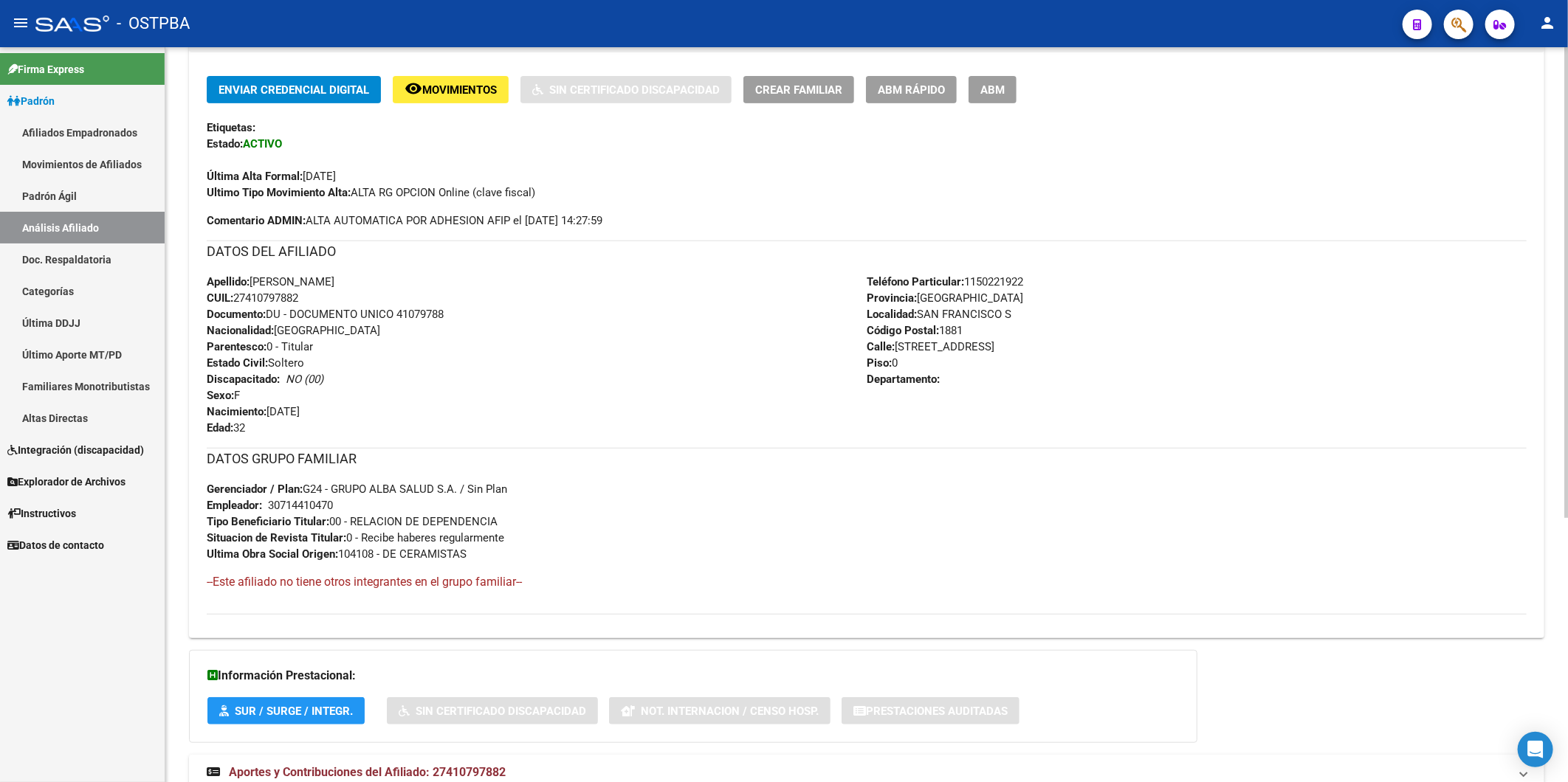
scroll to position [413, 0]
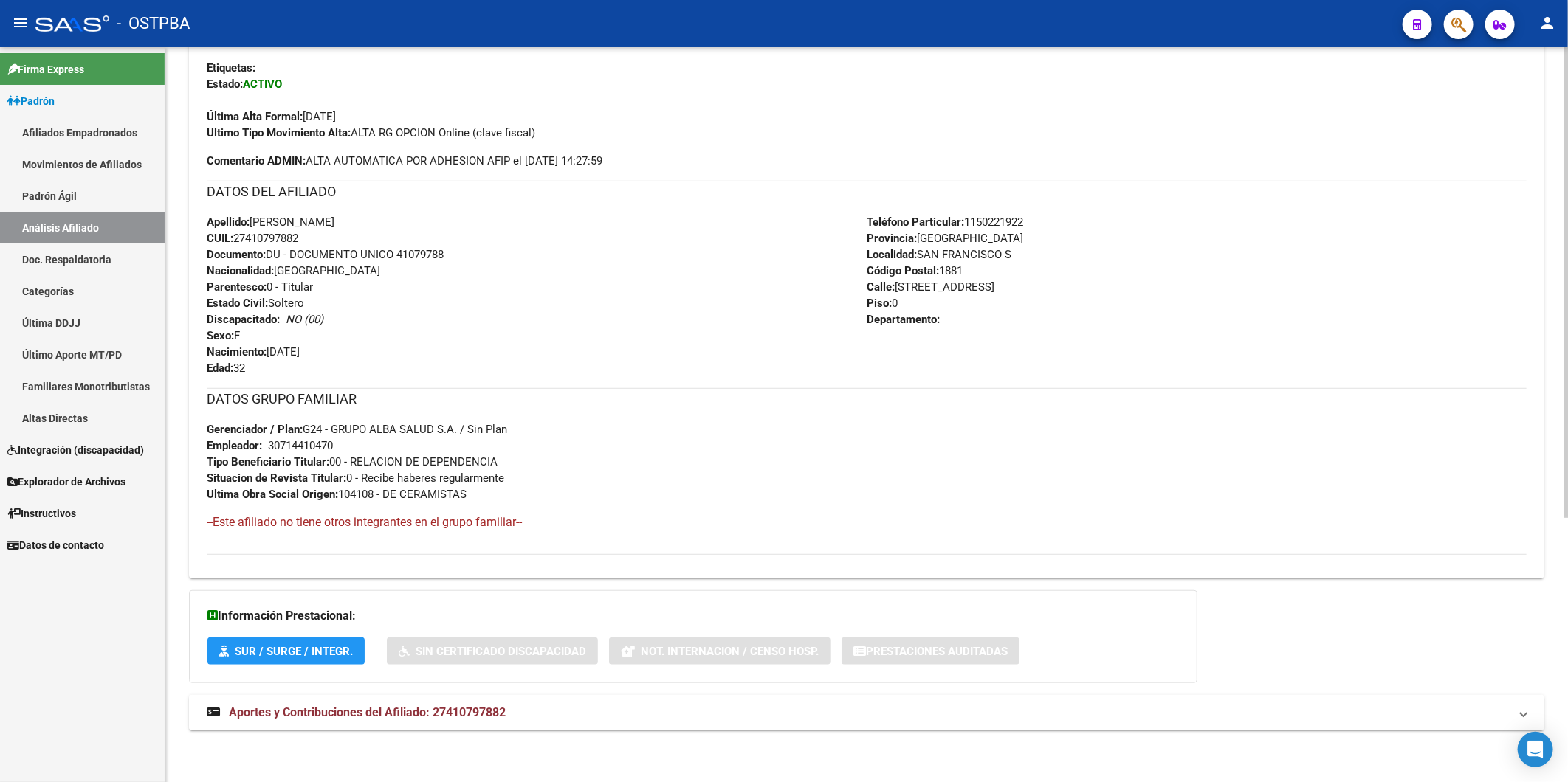
click at [488, 710] on span "Aportes y Contribuciones del Afiliado: 27410797882" at bounding box center [367, 713] width 277 height 14
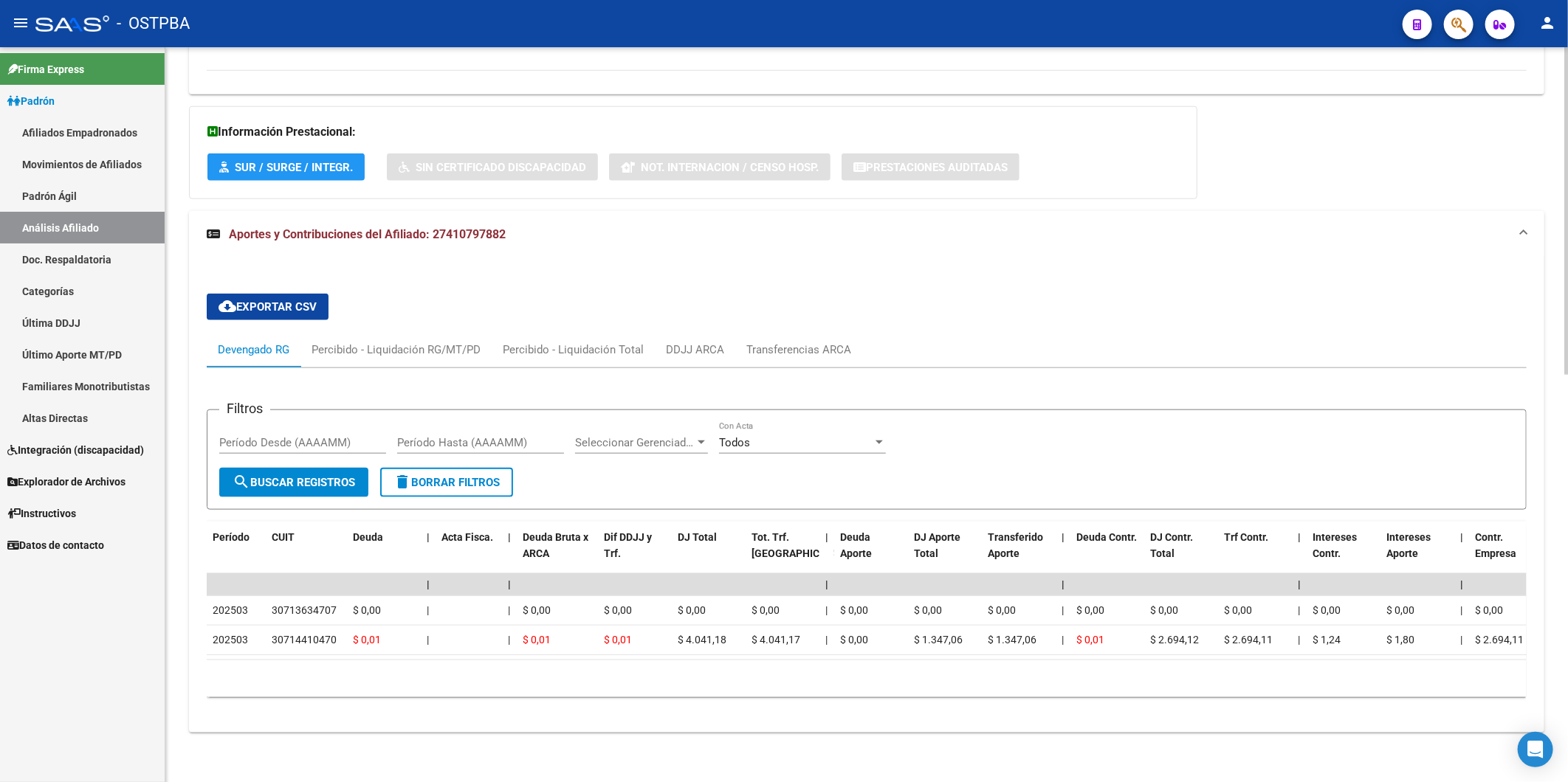
scroll to position [912, 0]
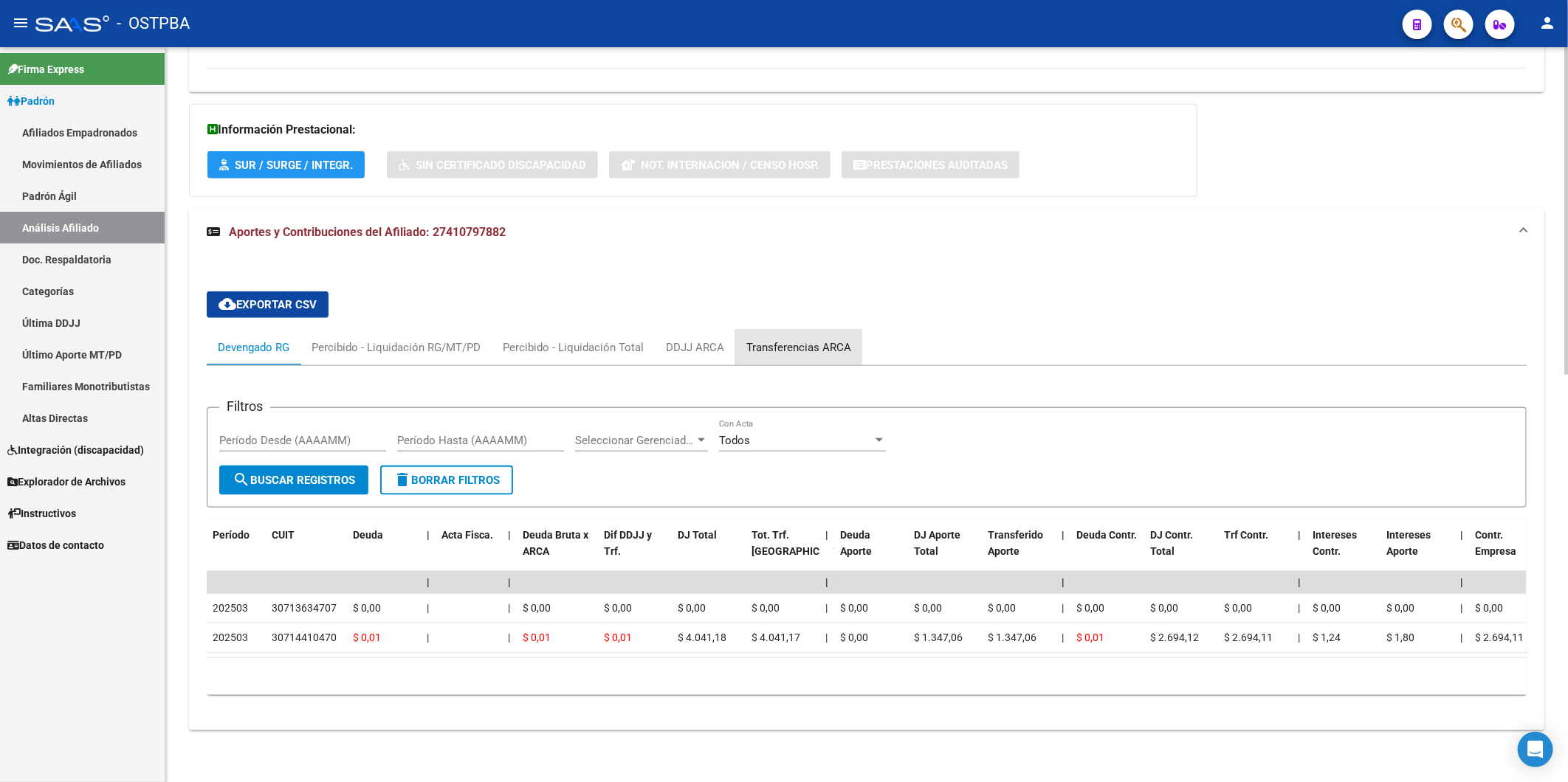
click at [775, 339] on div "Transferencias ARCA" at bounding box center [799, 347] width 105 height 16
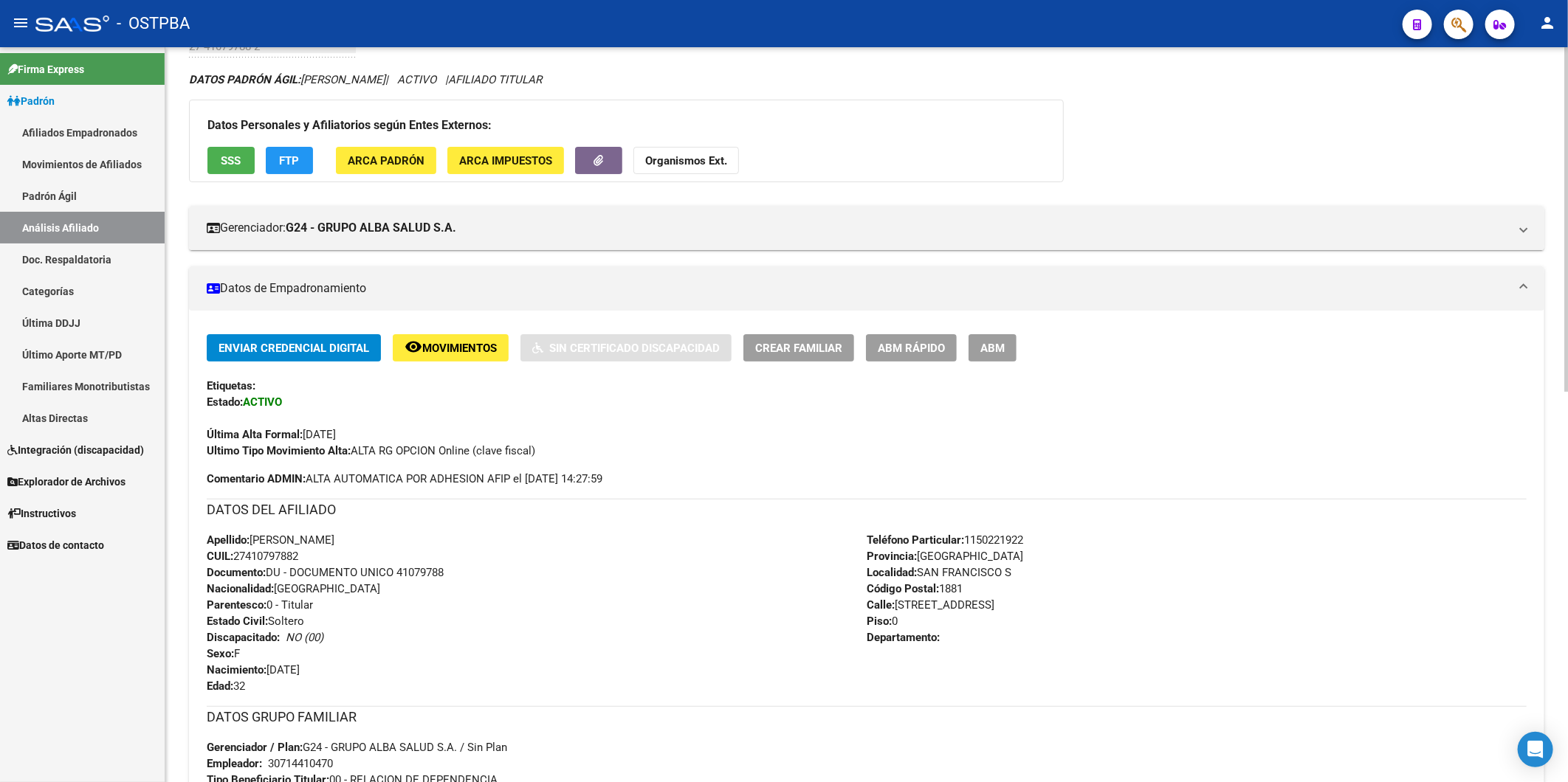
scroll to position [0, 0]
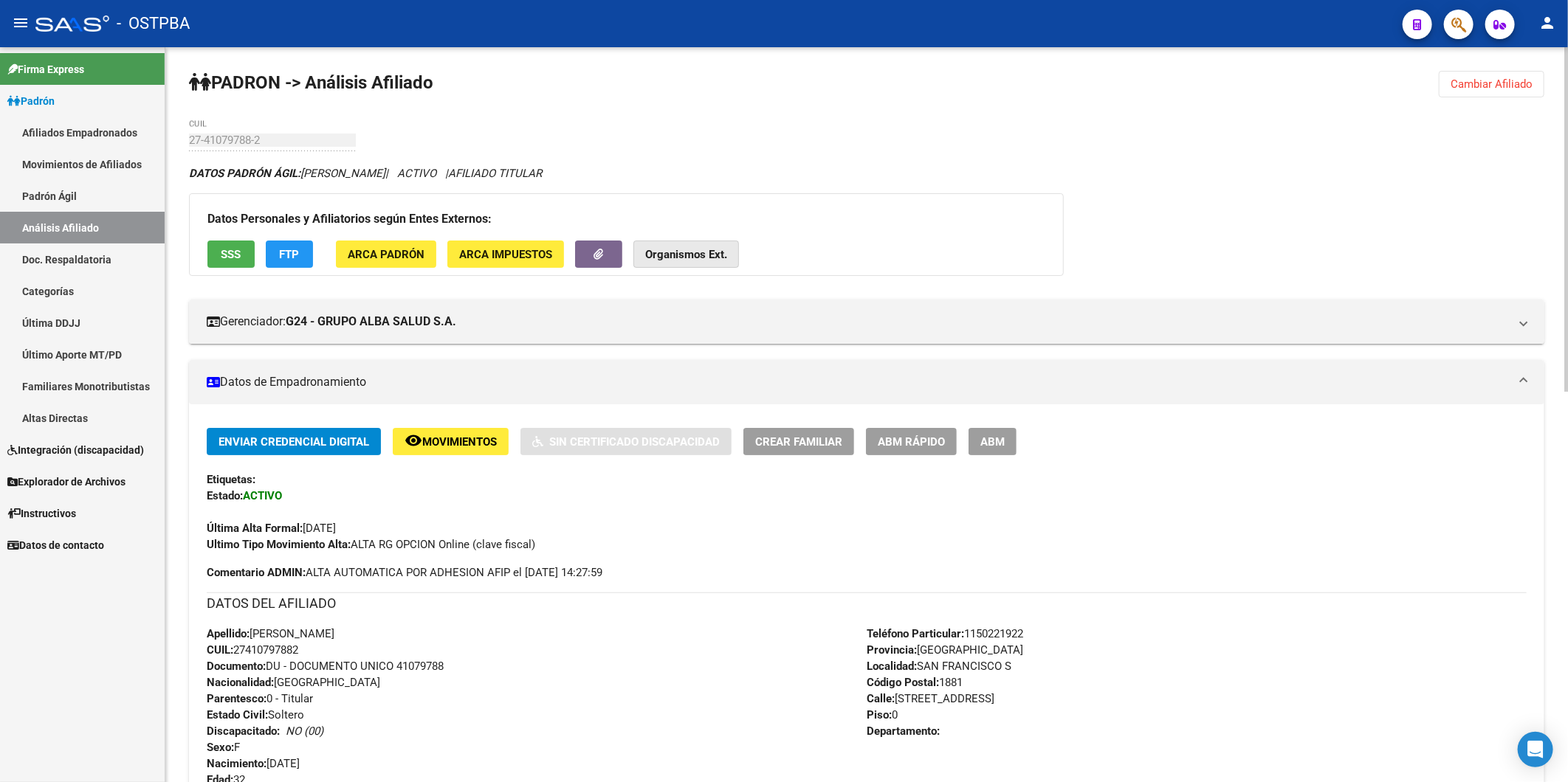
click at [689, 251] on strong "Organismos Ext." at bounding box center [686, 254] width 82 height 13
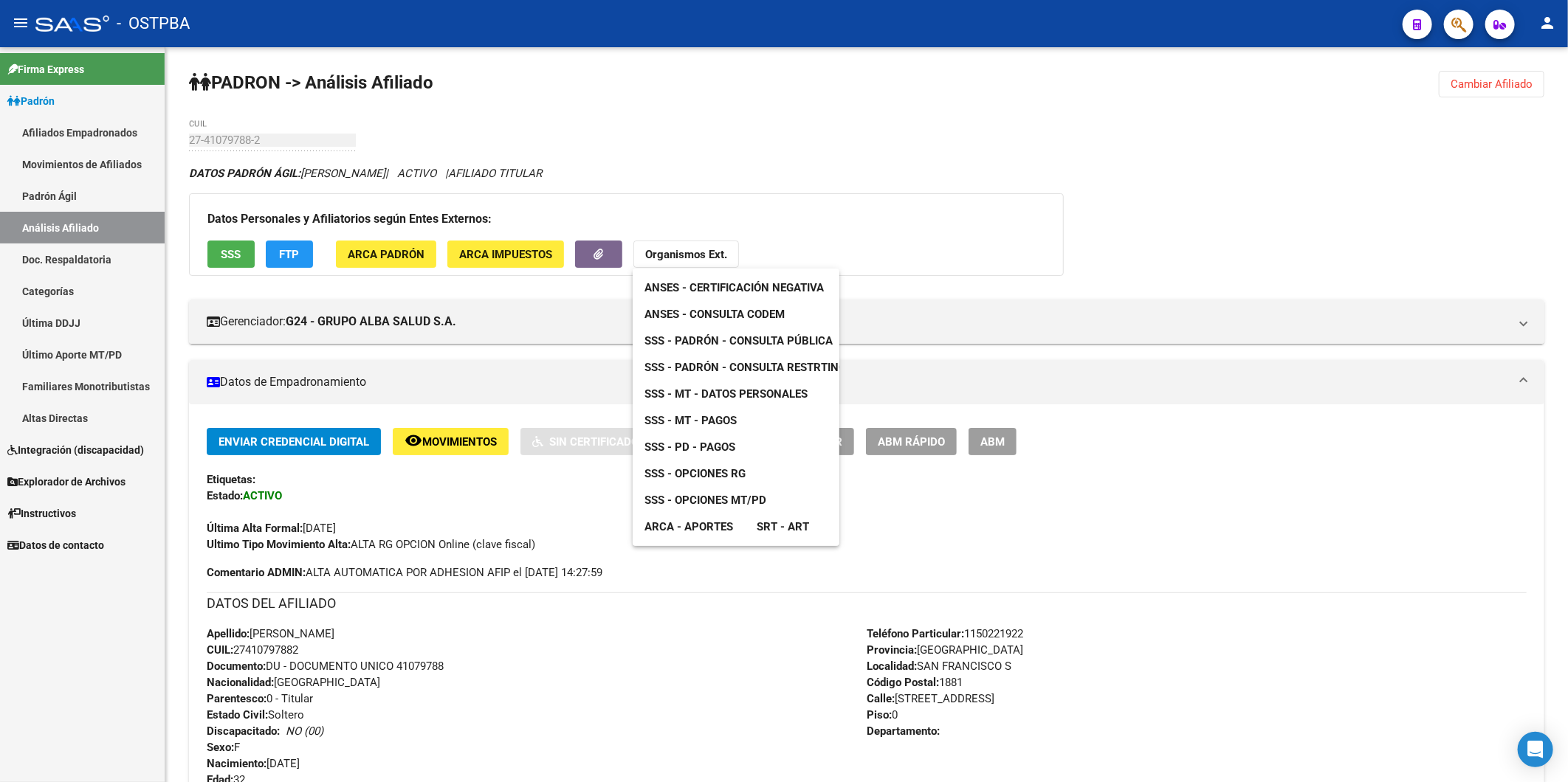
click at [725, 309] on span "ANSES - Consulta CODEM" at bounding box center [715, 314] width 140 height 13
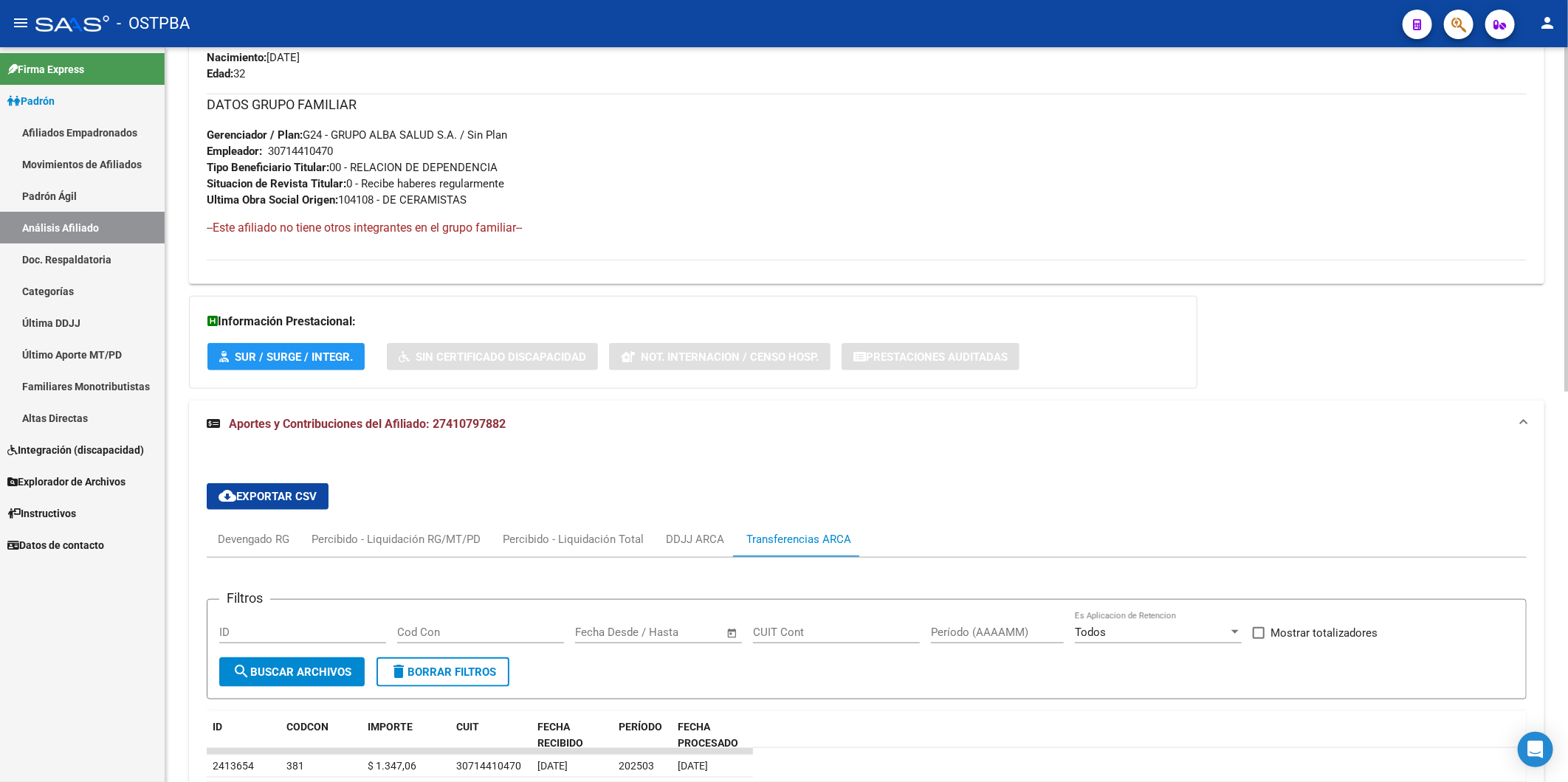
scroll to position [831, 0]
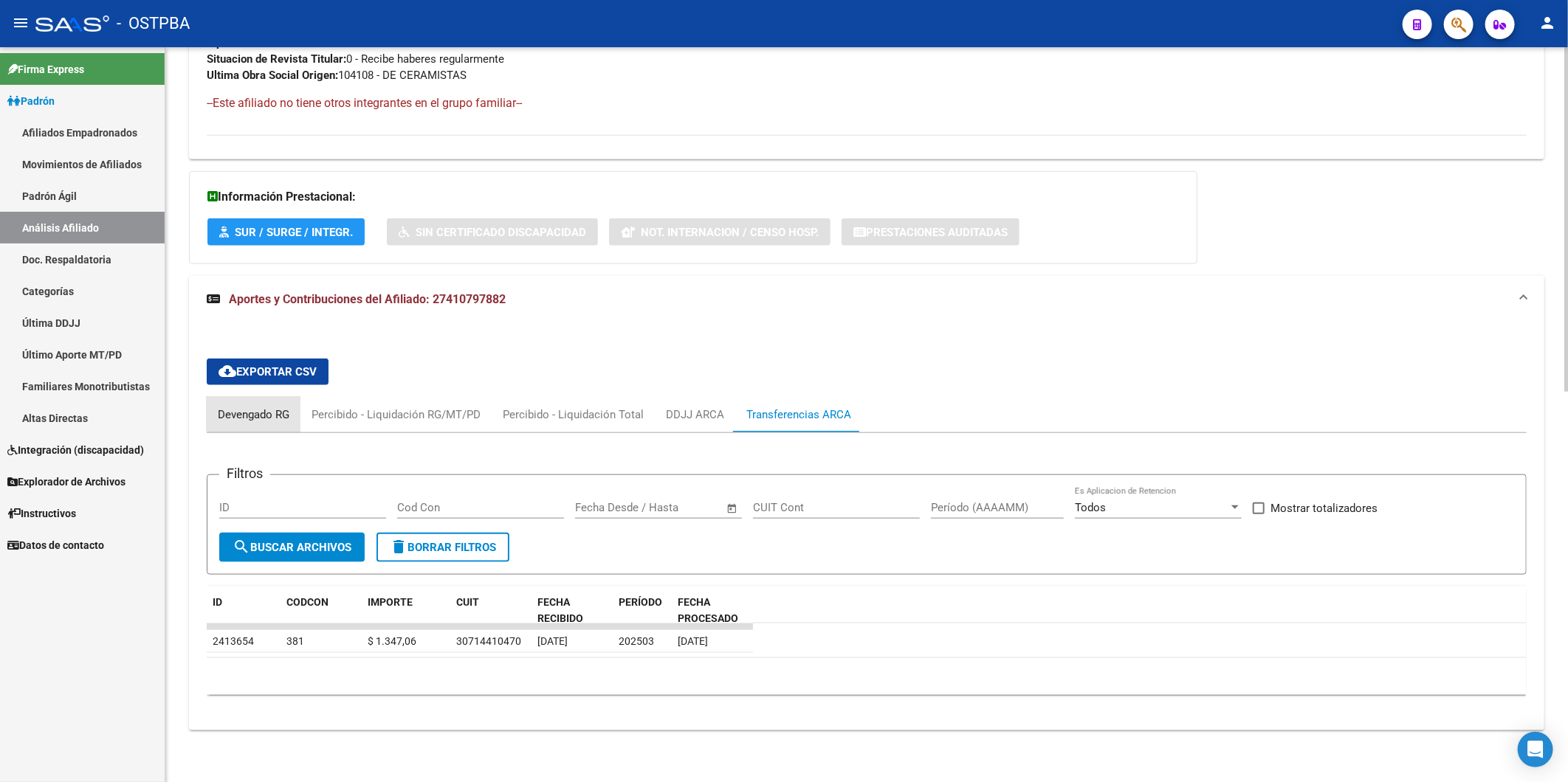
click at [271, 413] on div "Devengado RG" at bounding box center [254, 414] width 72 height 16
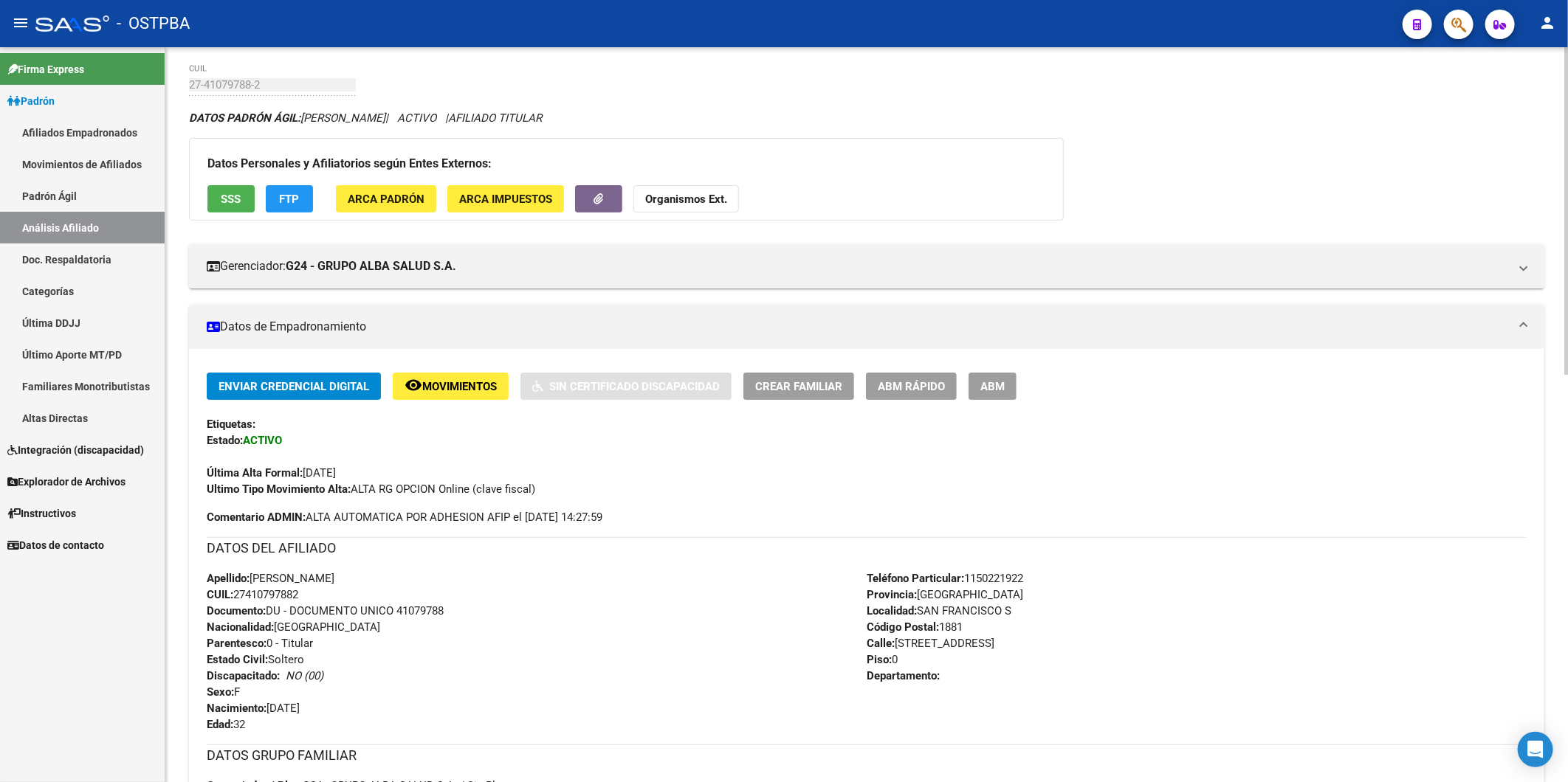
scroll to position [82, 0]
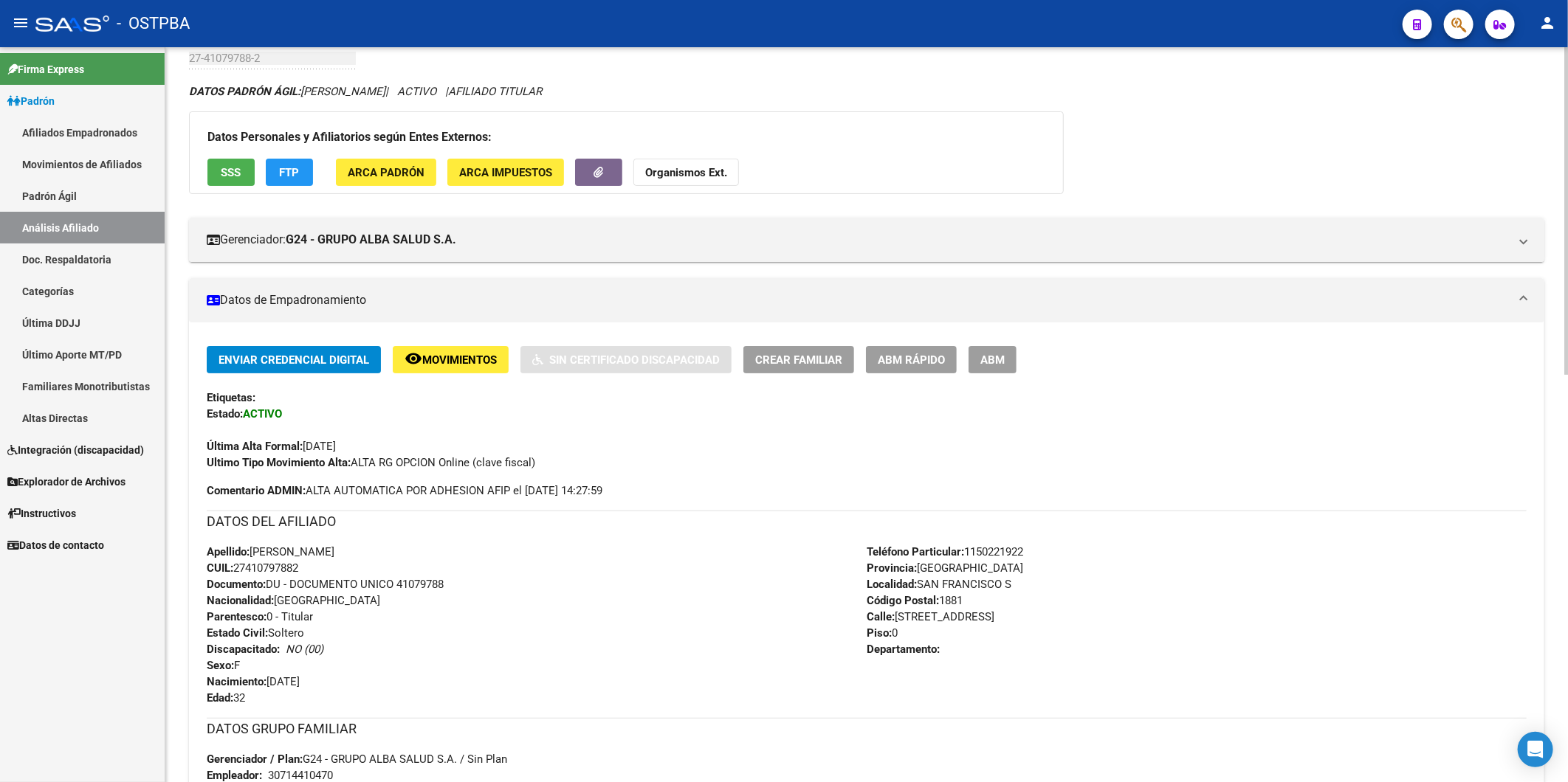
drag, startPoint x: 312, startPoint y: 566, endPoint x: 234, endPoint y: 567, distance: 78.0
click at [234, 567] on div "Apellido: MAGDALENA ABIGAIL SALOMON CUIL: 27410797882 Documento: DU - DOCUMENTO…" at bounding box center [537, 625] width 660 height 162
copy span "27410797882"
click at [715, 178] on strong "Organismos Ext." at bounding box center [686, 172] width 82 height 13
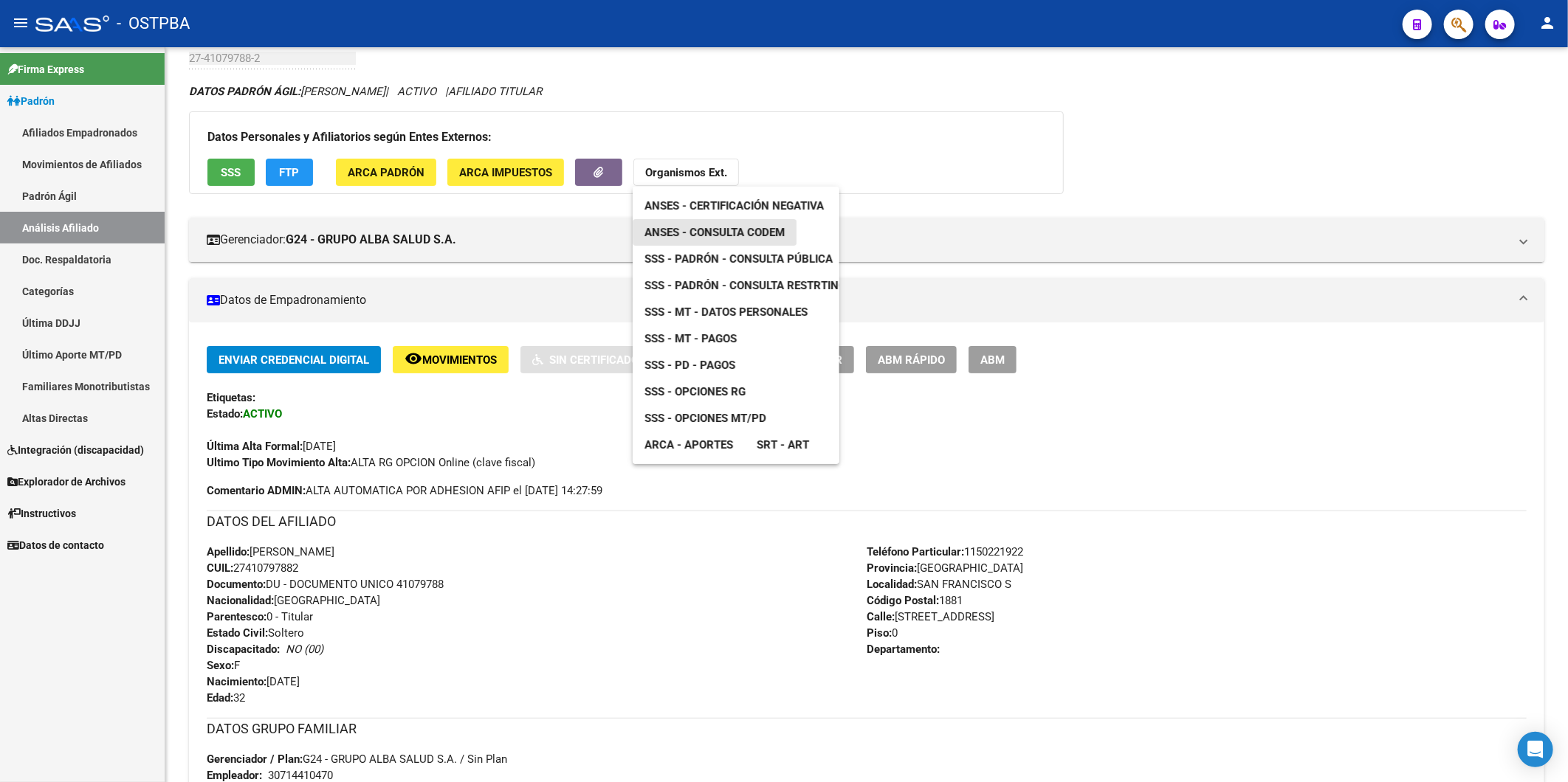
click at [736, 227] on span "ANSES - Consulta CODEM" at bounding box center [715, 232] width 140 height 13
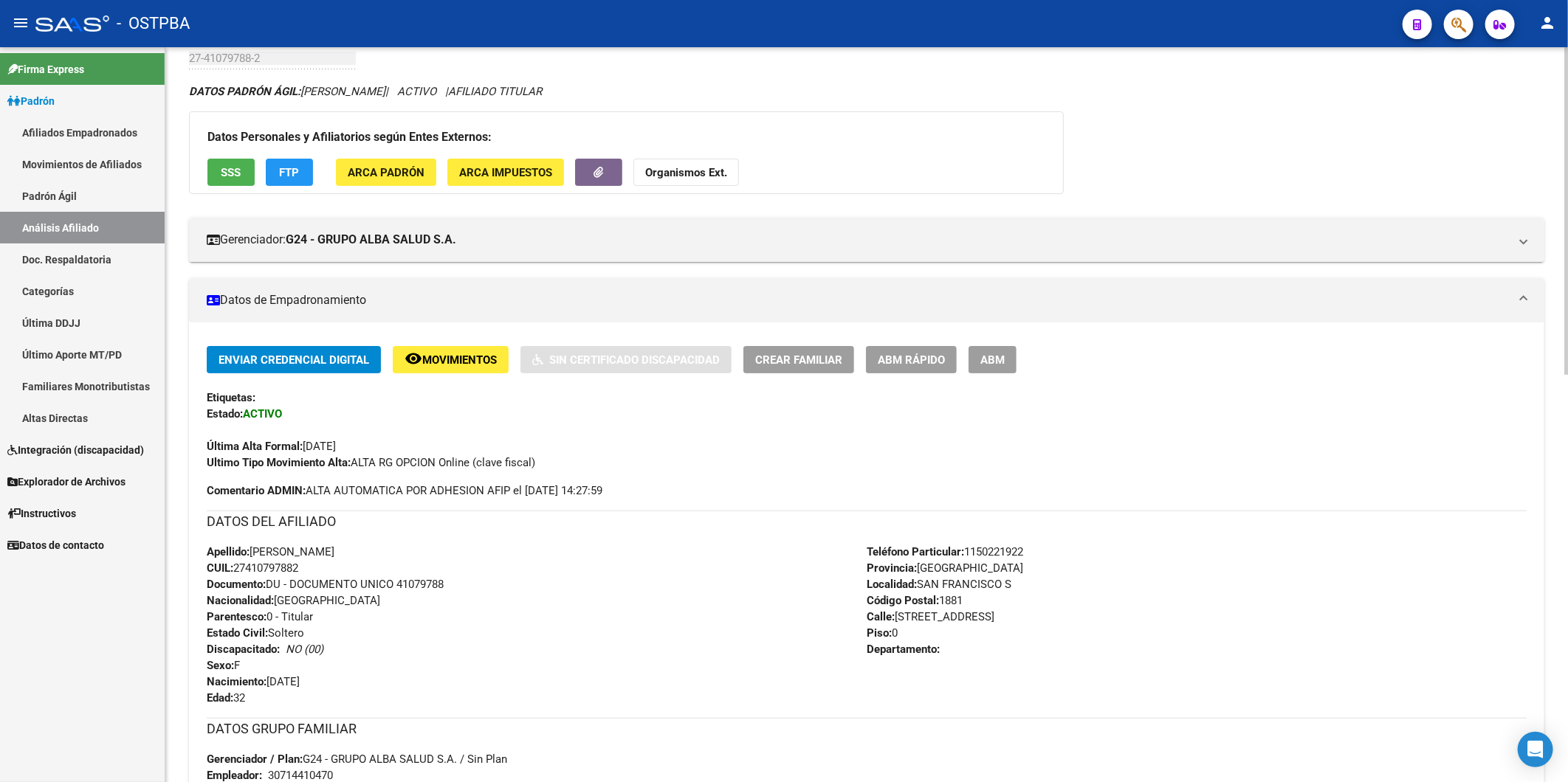
scroll to position [0, 0]
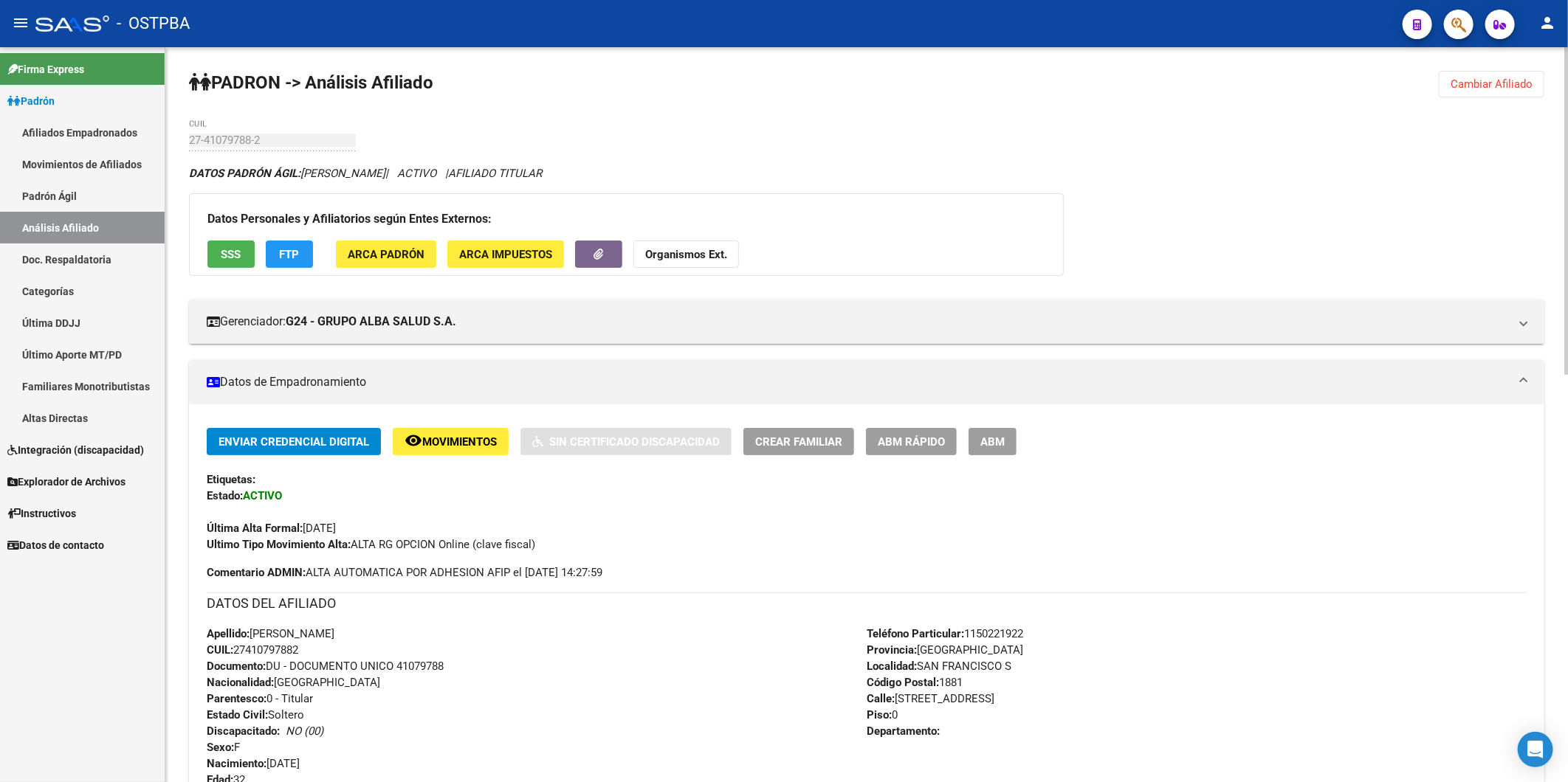
click at [1475, 86] on span "Cambiar Afiliado" at bounding box center [1491, 83] width 82 height 13
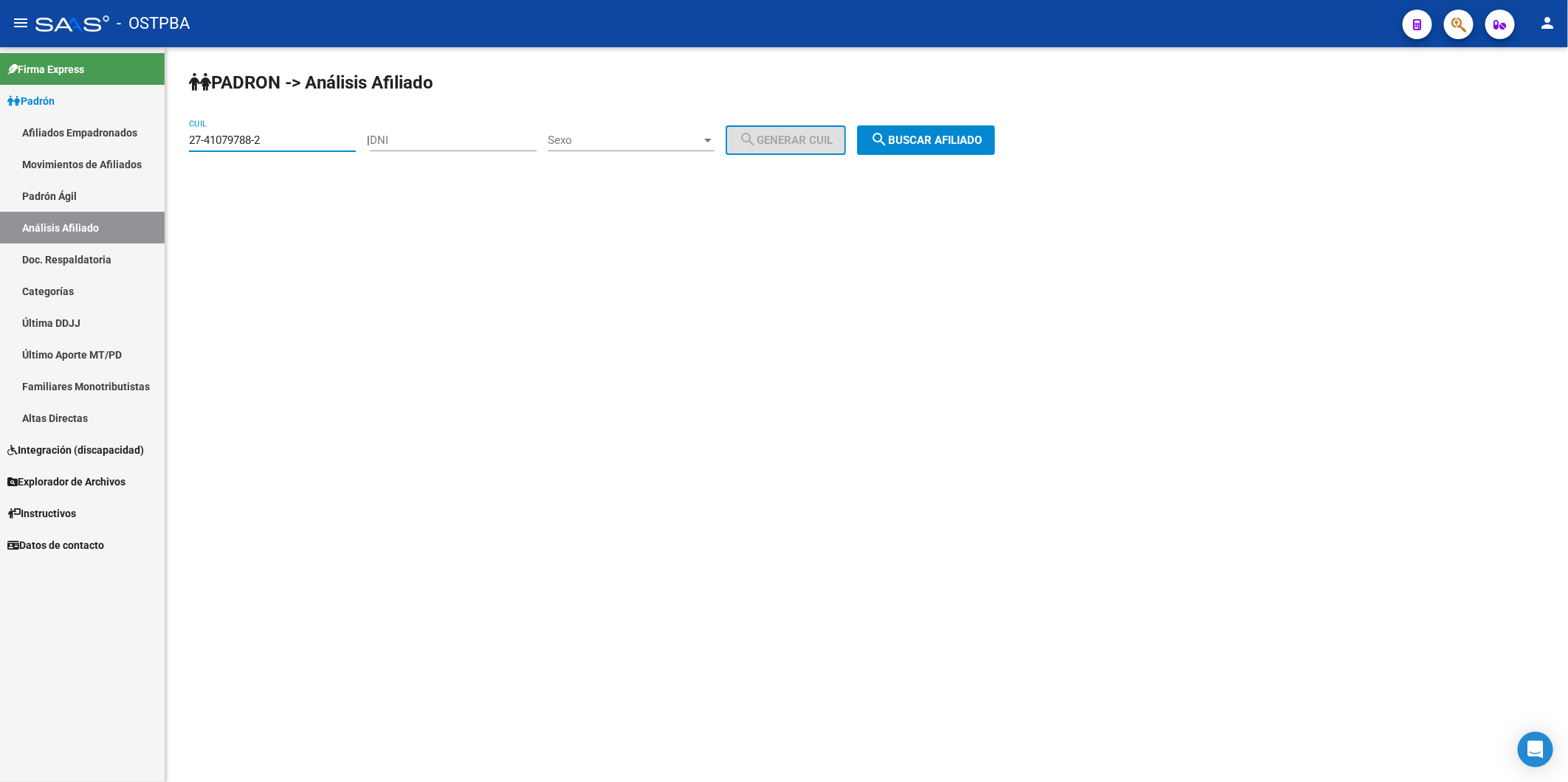
drag, startPoint x: 285, startPoint y: 146, endPoint x: 154, endPoint y: 141, distance: 131.1
click at [154, 141] on mat-sidenav-container "Firma Express Padrón Afiliados Empadronados Movimientos de Afiliados Padrón Ági…" at bounding box center [784, 415] width 1568 height 735
paste input "2836895-4"
click at [982, 140] on span "search Buscar afiliado" at bounding box center [926, 140] width 112 height 13
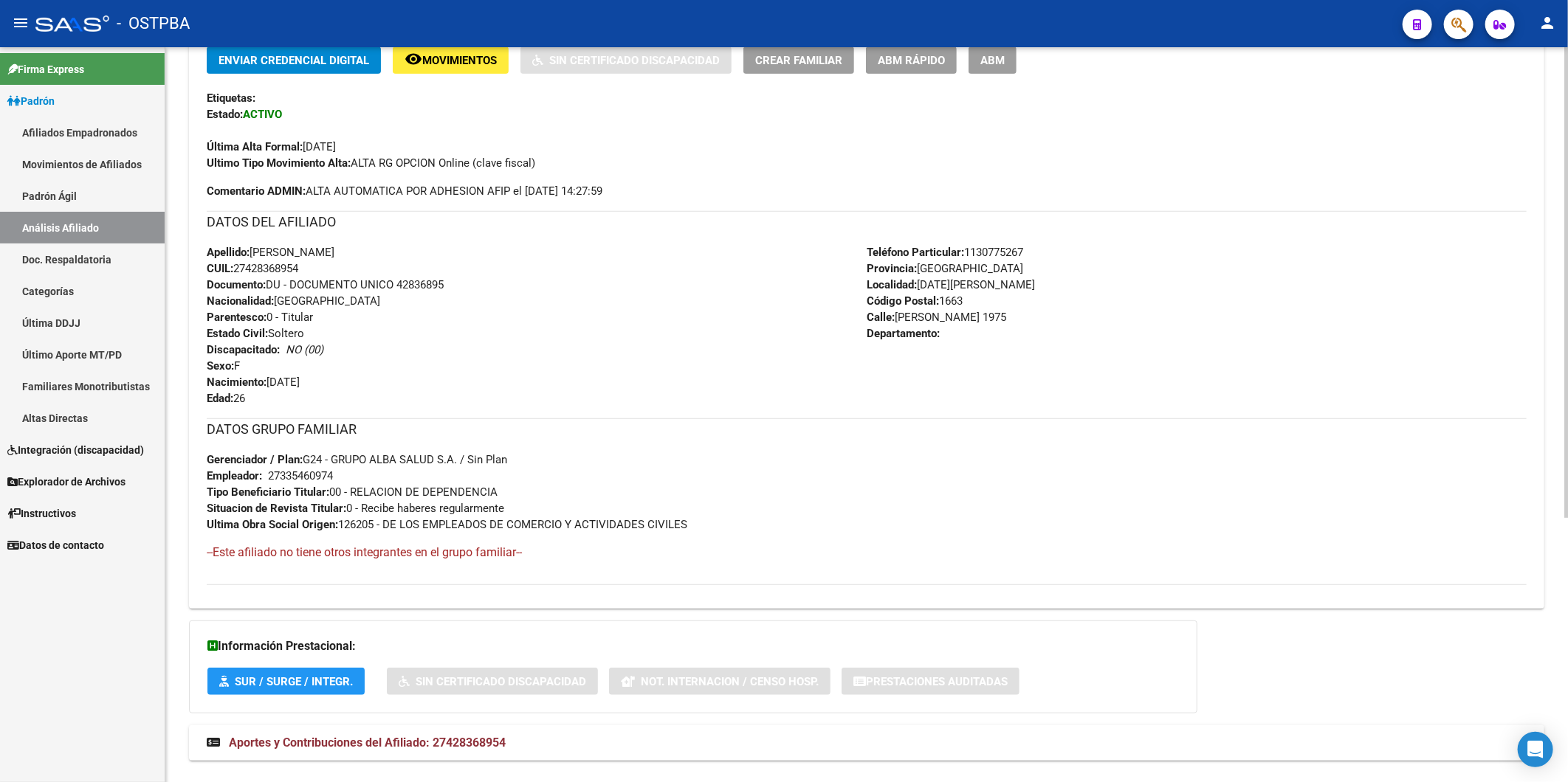
scroll to position [413, 0]
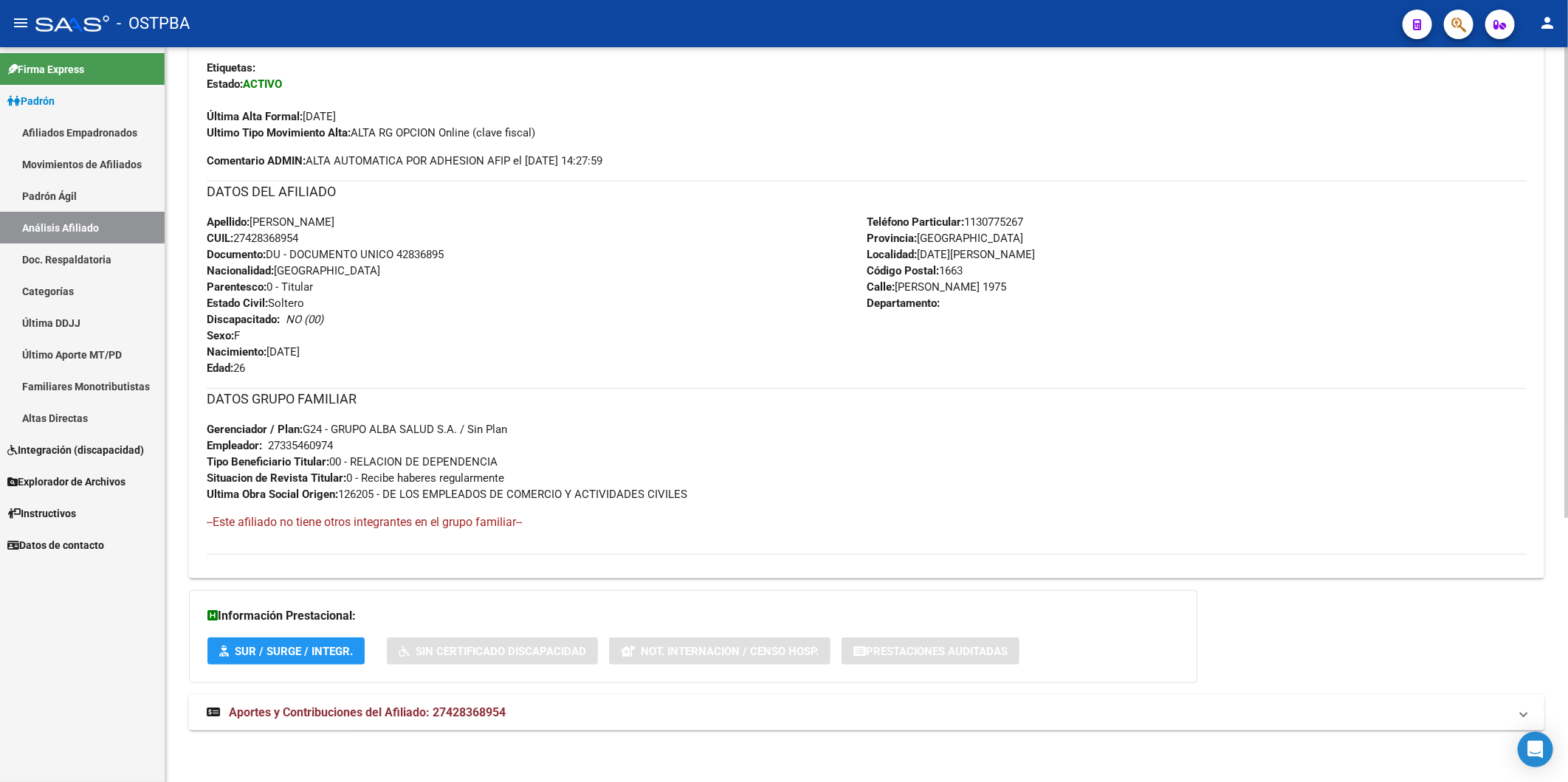
click at [380, 716] on span "Aportes y Contribuciones del Afiliado: 27428368954" at bounding box center [367, 713] width 277 height 14
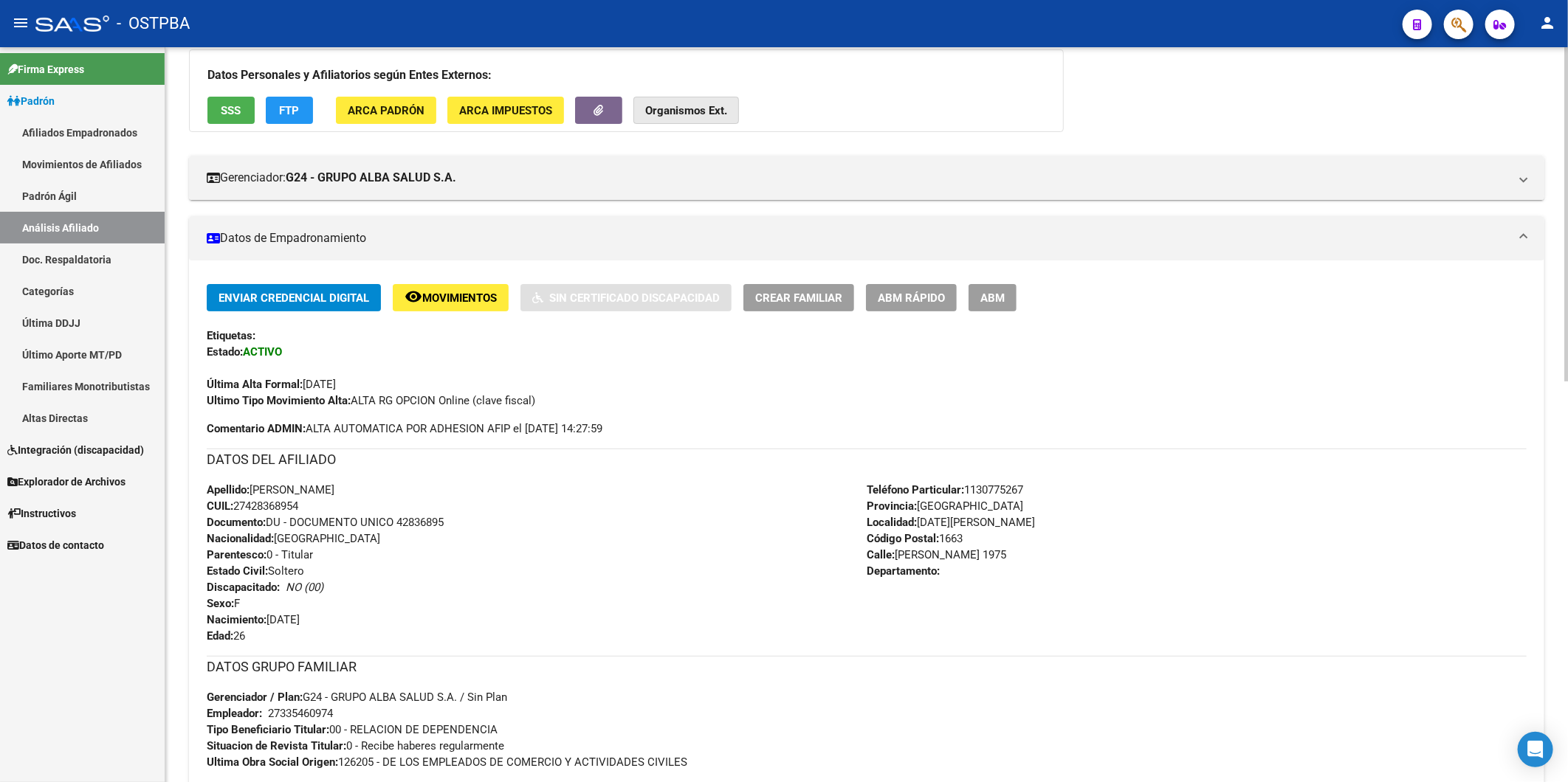
click at [692, 115] on strong "Organismos Ext." at bounding box center [686, 110] width 82 height 13
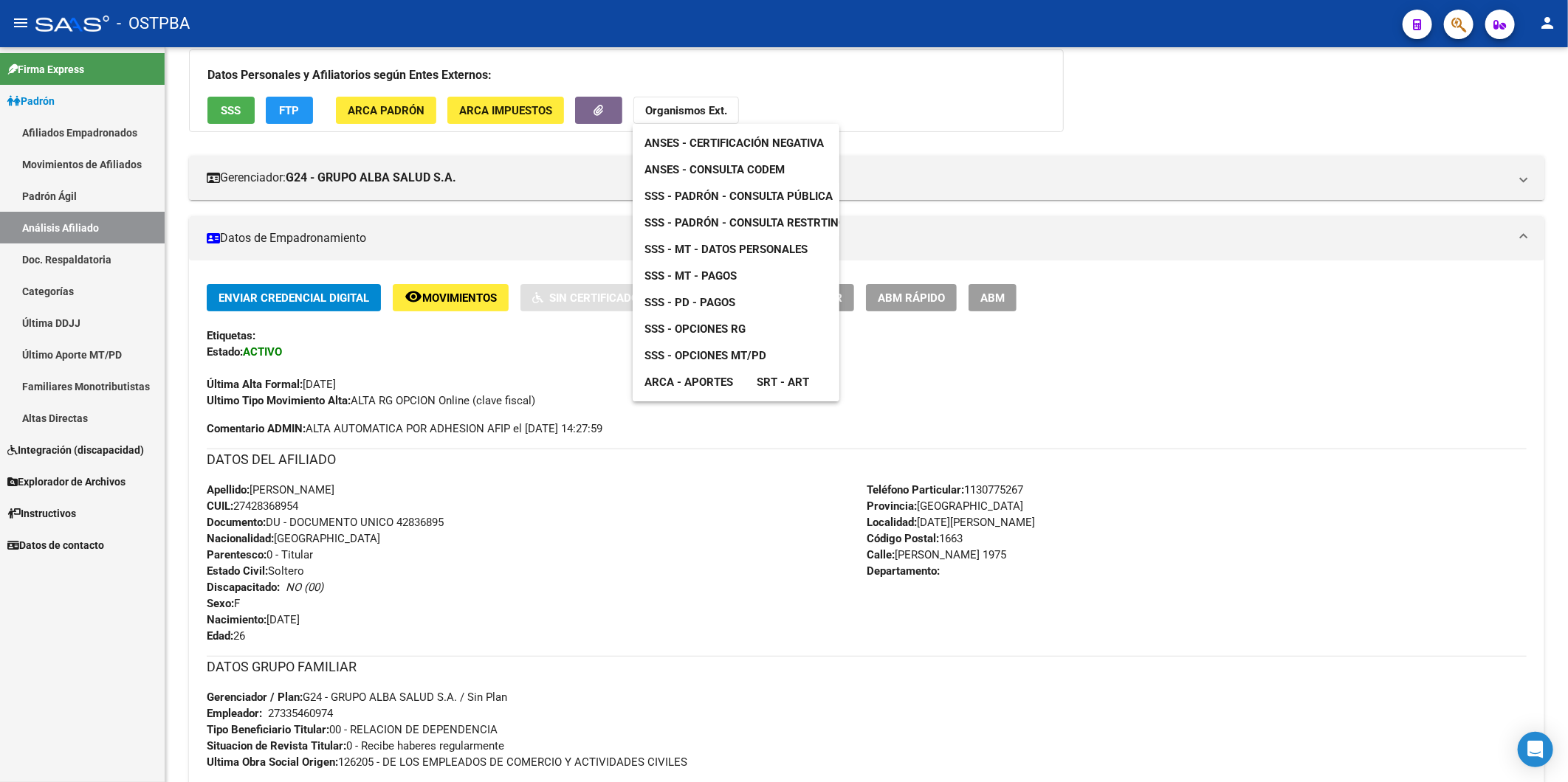
click at [747, 172] on span "ANSES - Consulta CODEM" at bounding box center [715, 169] width 140 height 13
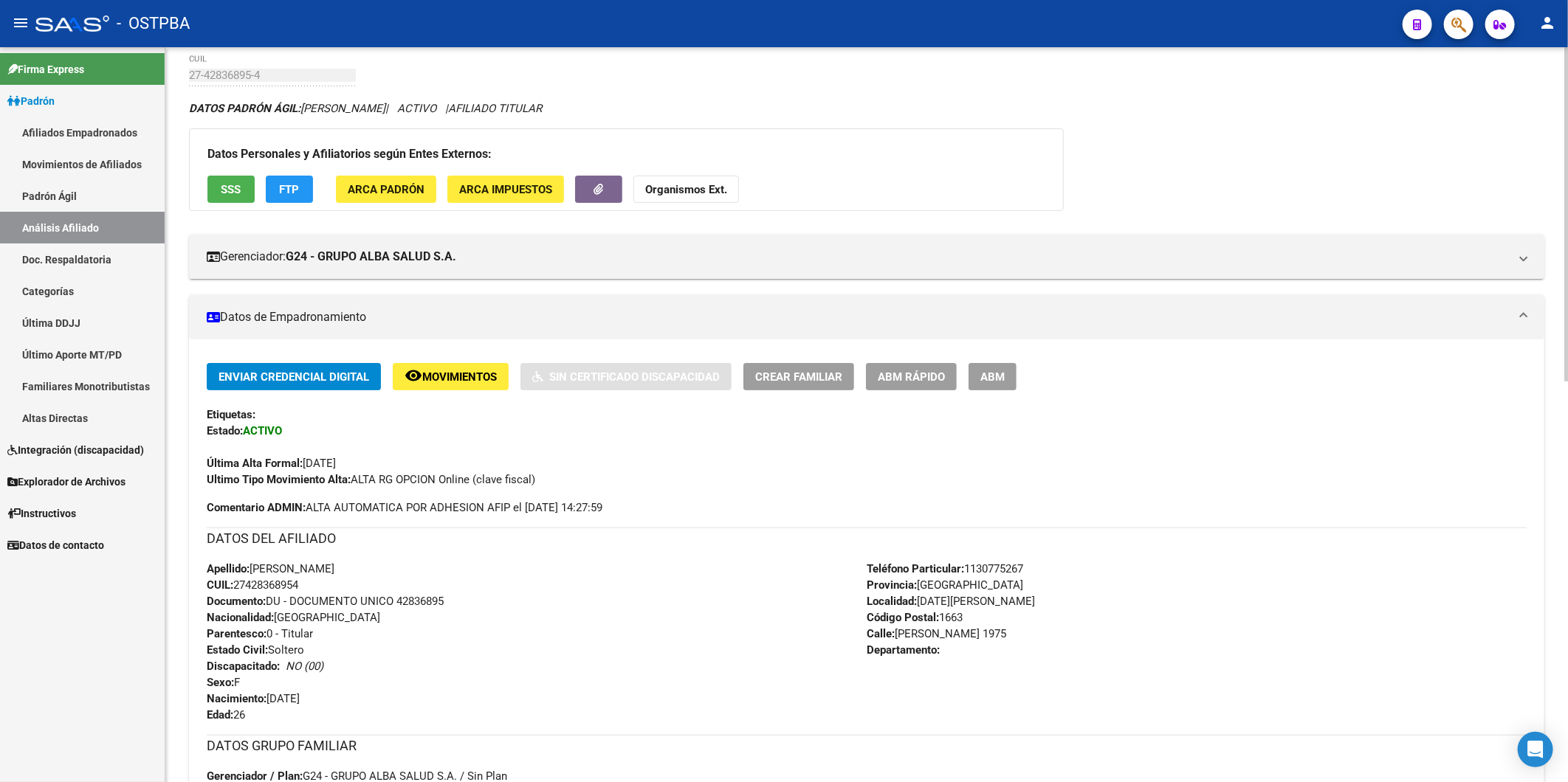
scroll to position [0, 0]
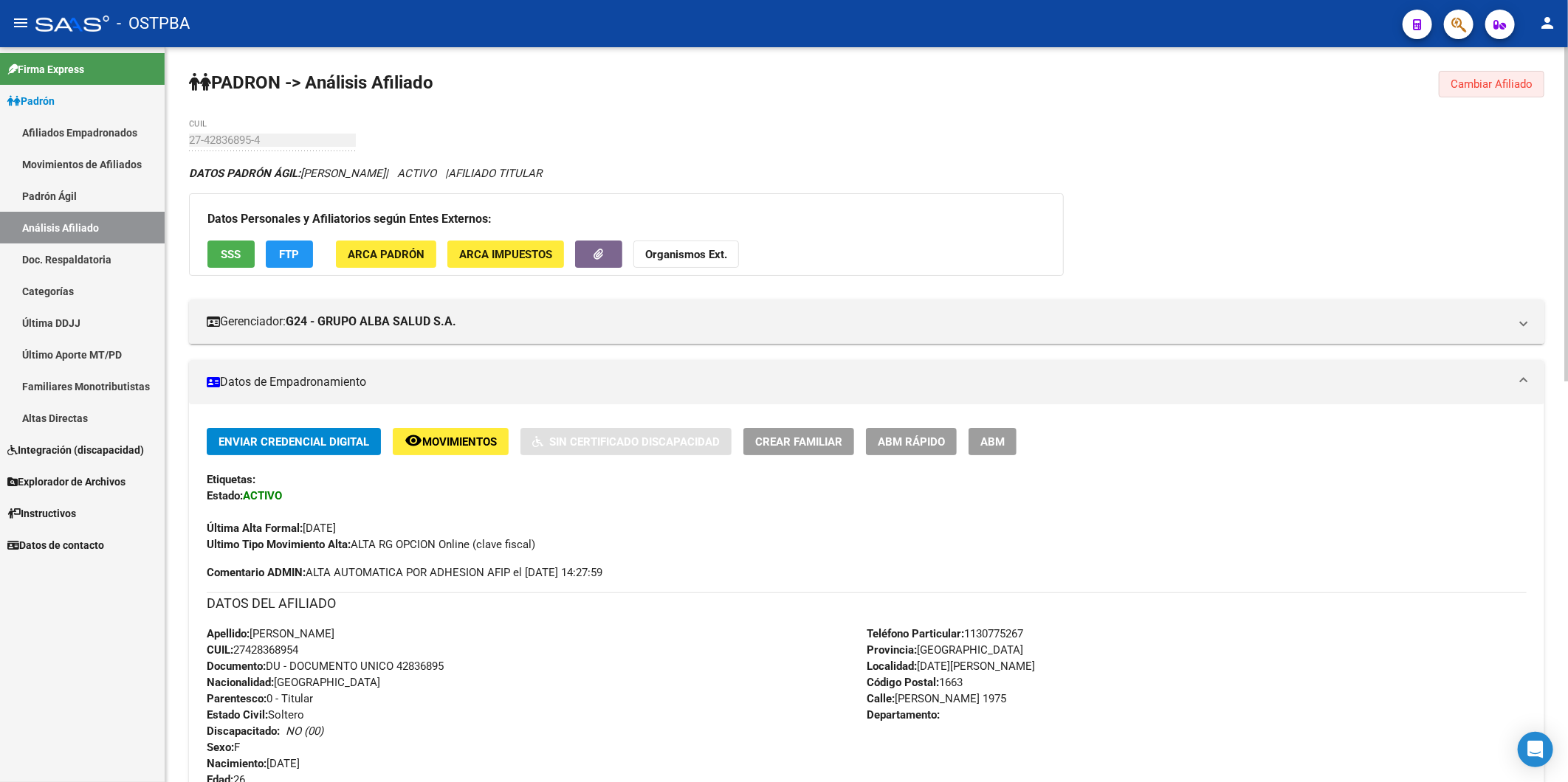
click at [1504, 90] on span "Cambiar Afiliado" at bounding box center [1491, 83] width 82 height 13
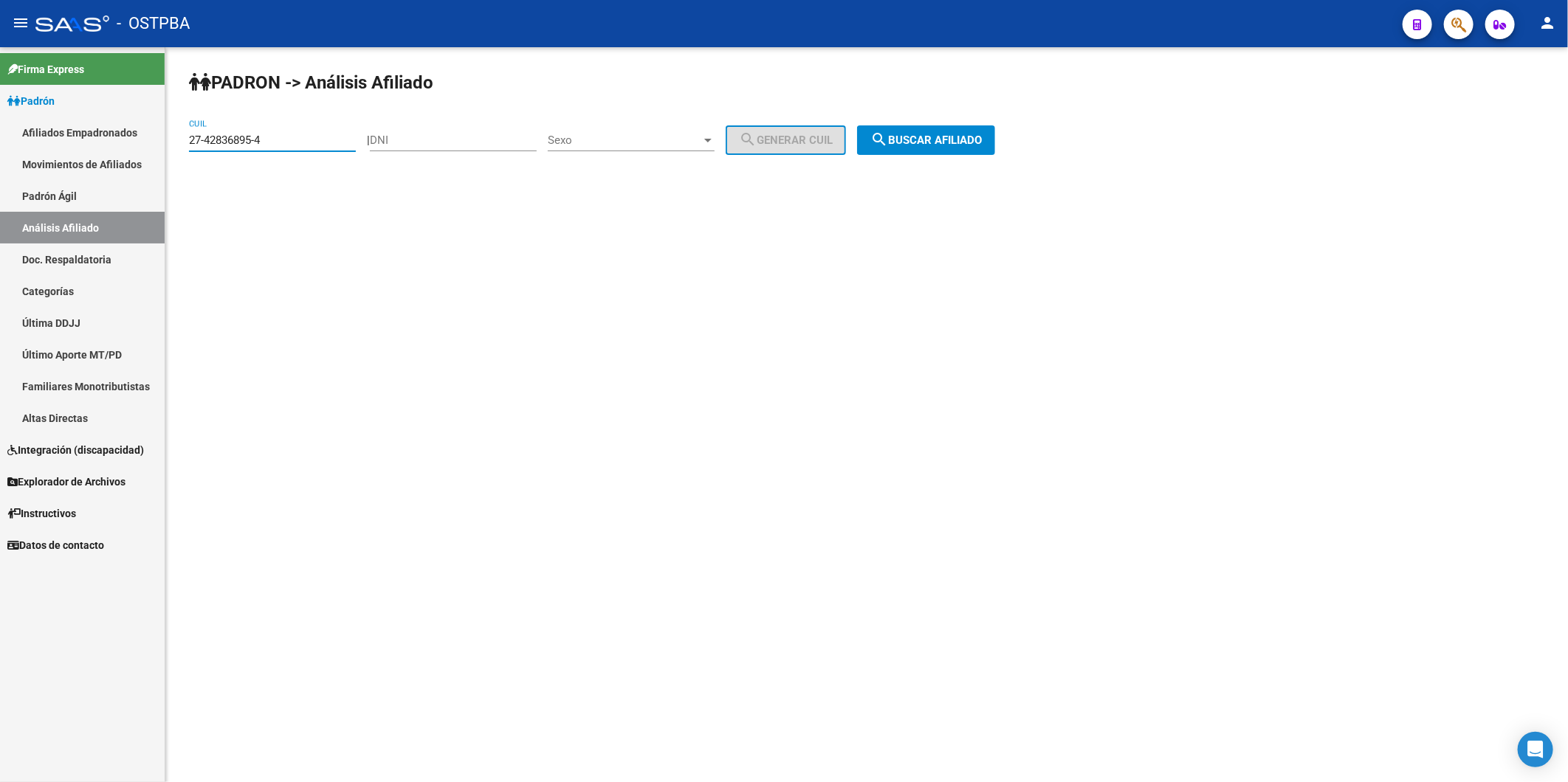
drag, startPoint x: 279, startPoint y: 141, endPoint x: 123, endPoint y: 147, distance: 156.1
click at [126, 147] on mat-sidenav-container "Firma Express Padrón Afiliados Empadronados Movimientos de Afiliados Padrón Ági…" at bounding box center [784, 415] width 1568 height 735
paste input "3911062-2"
click at [955, 139] on span "search Buscar afiliado" at bounding box center [926, 140] width 112 height 13
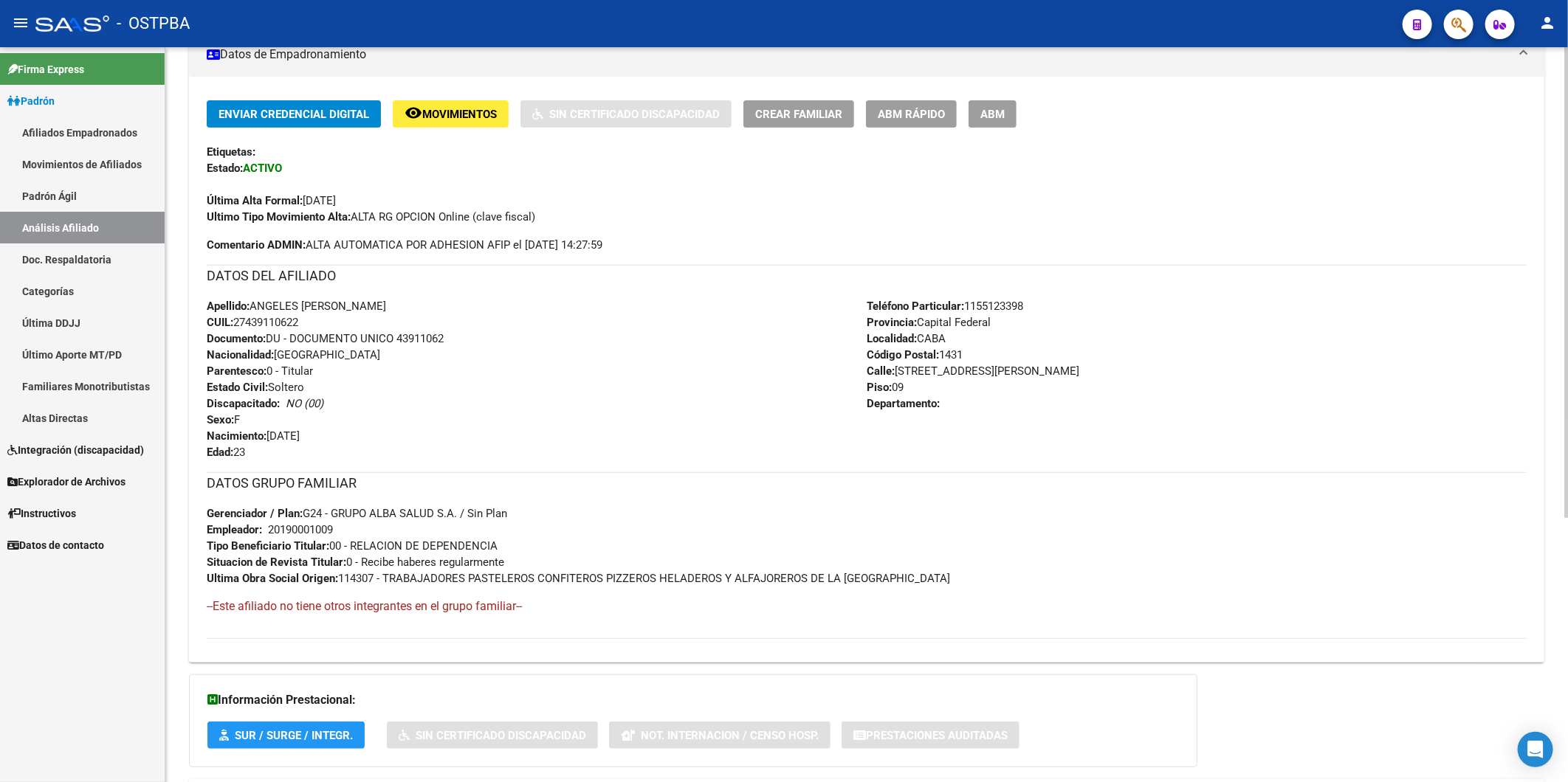
scroll to position [413, 0]
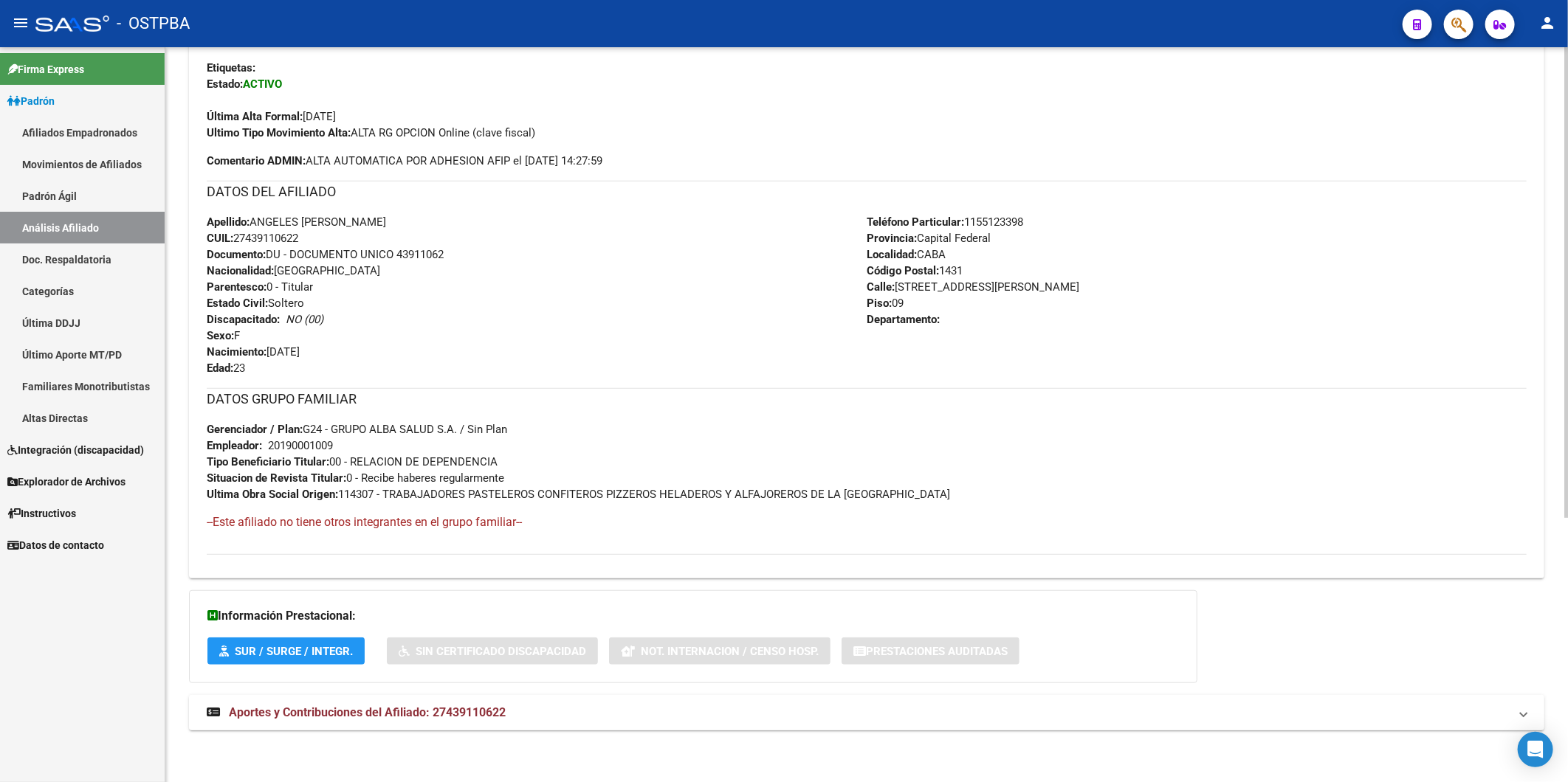
click at [350, 714] on span "Aportes y Contribuciones del Afiliado: 27439110622" at bounding box center [367, 713] width 277 height 14
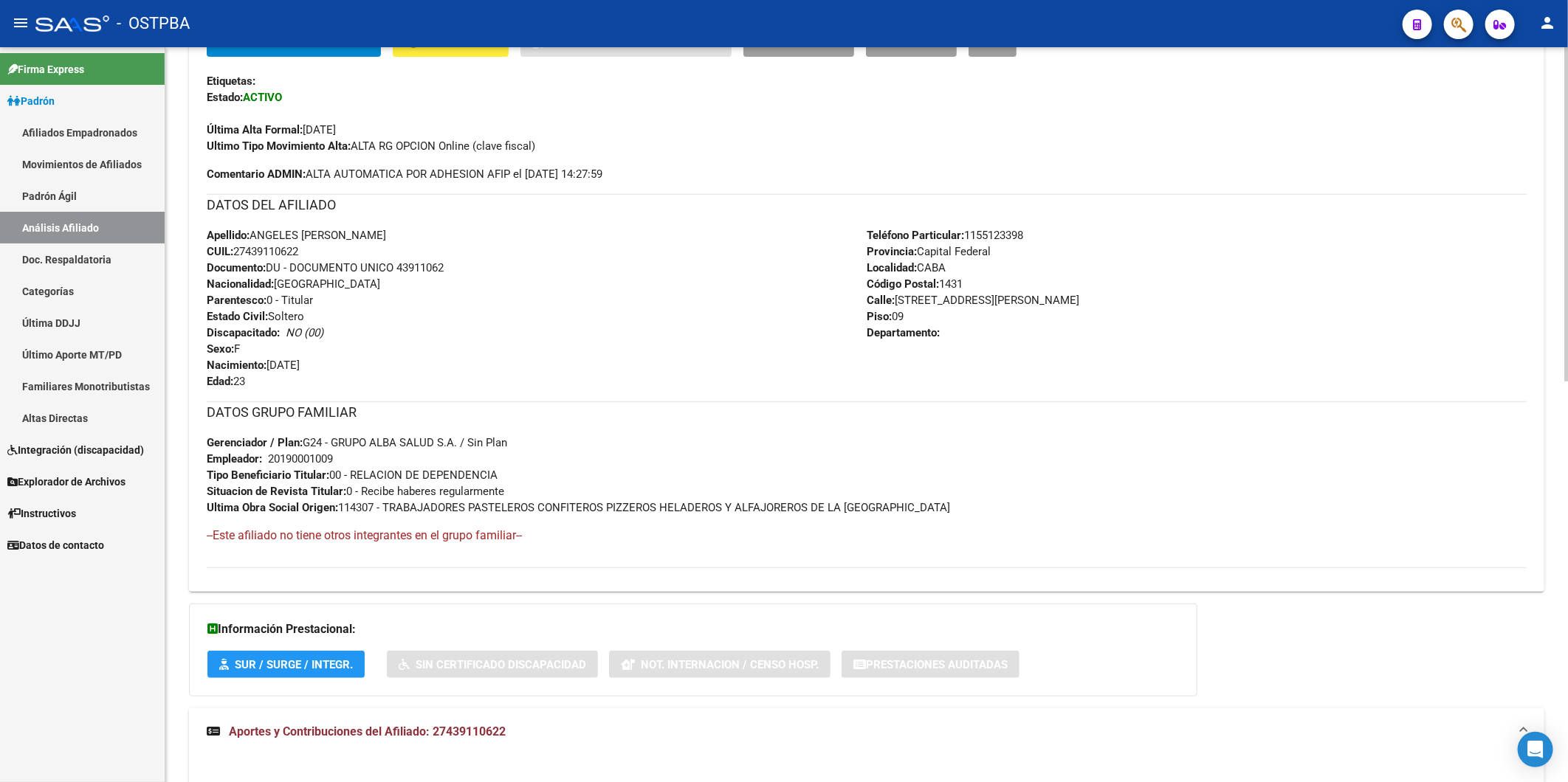
scroll to position [136, 0]
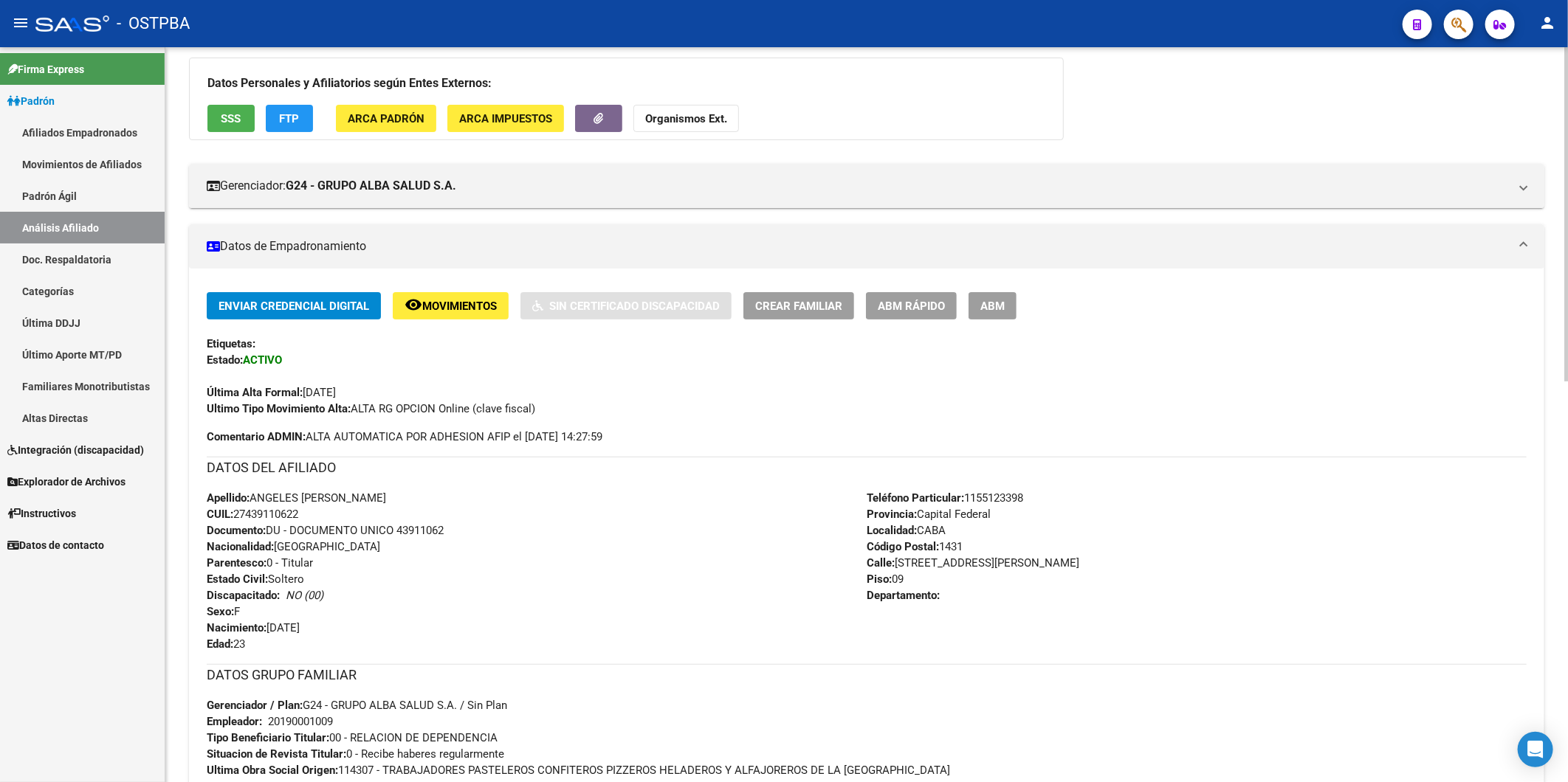
click at [725, 119] on strong "Organismos Ext." at bounding box center [686, 119] width 82 height 13
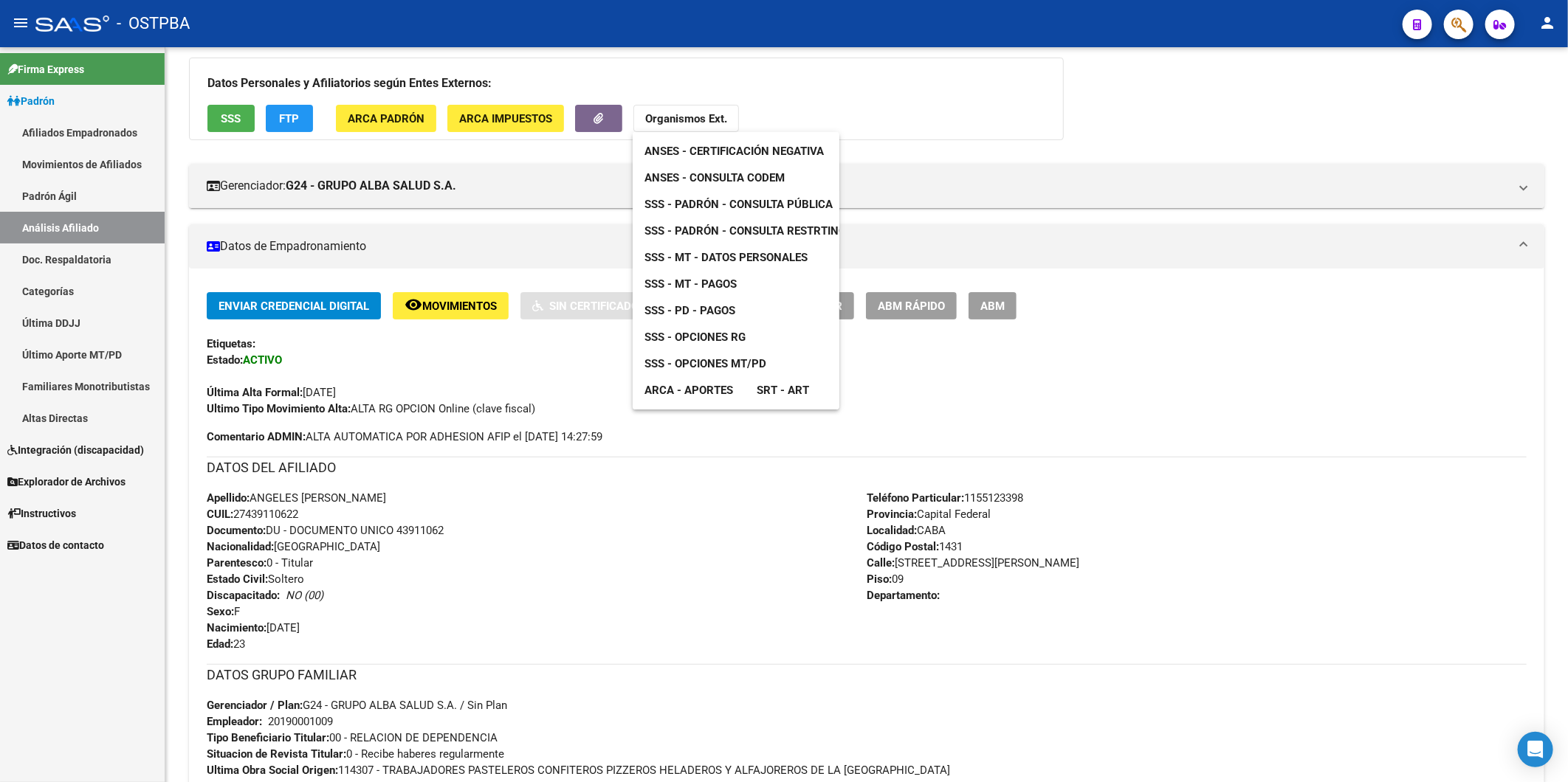
click at [747, 177] on span "ANSES - Consulta CODEM" at bounding box center [715, 178] width 140 height 13
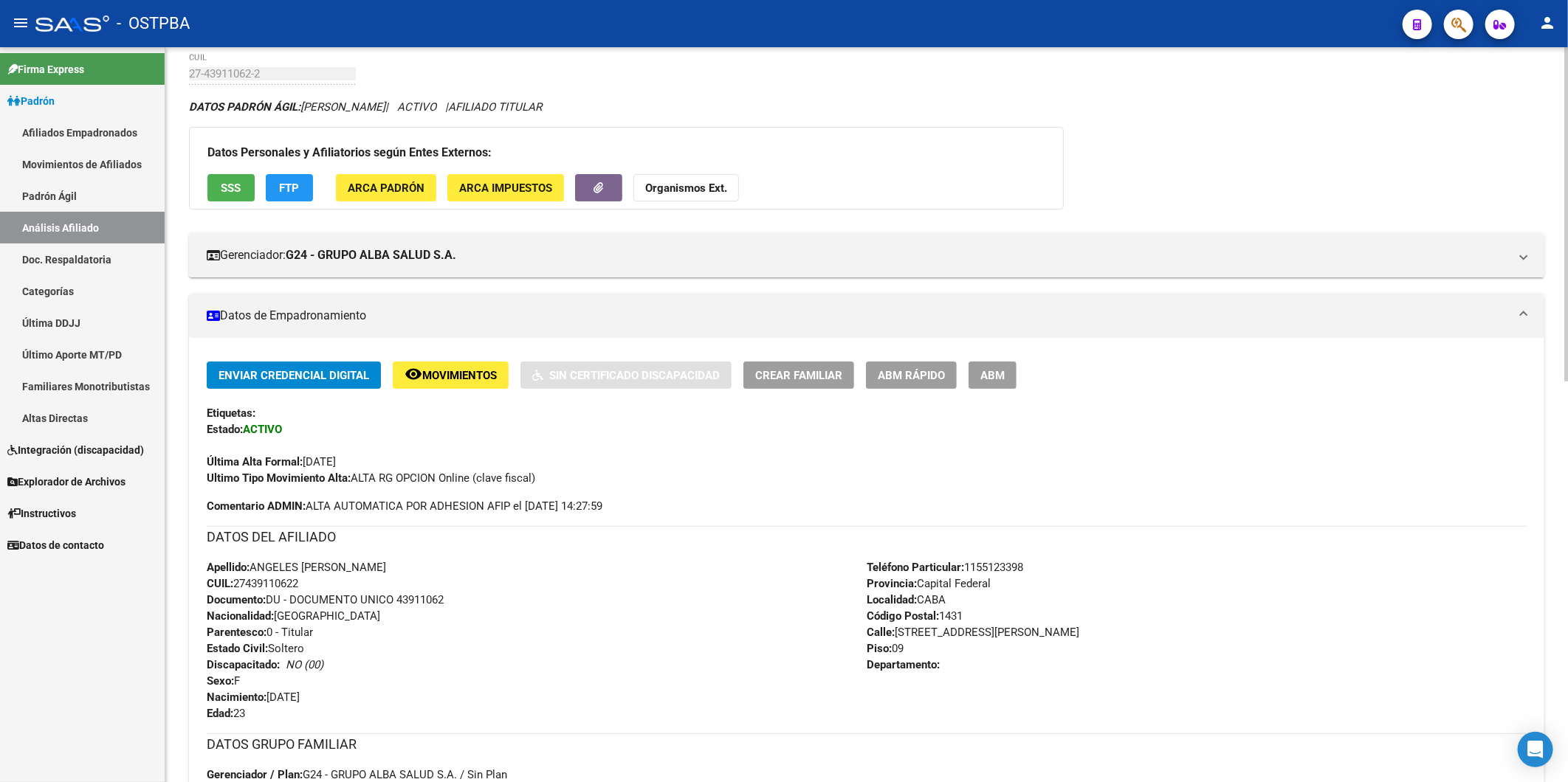
scroll to position [0, 0]
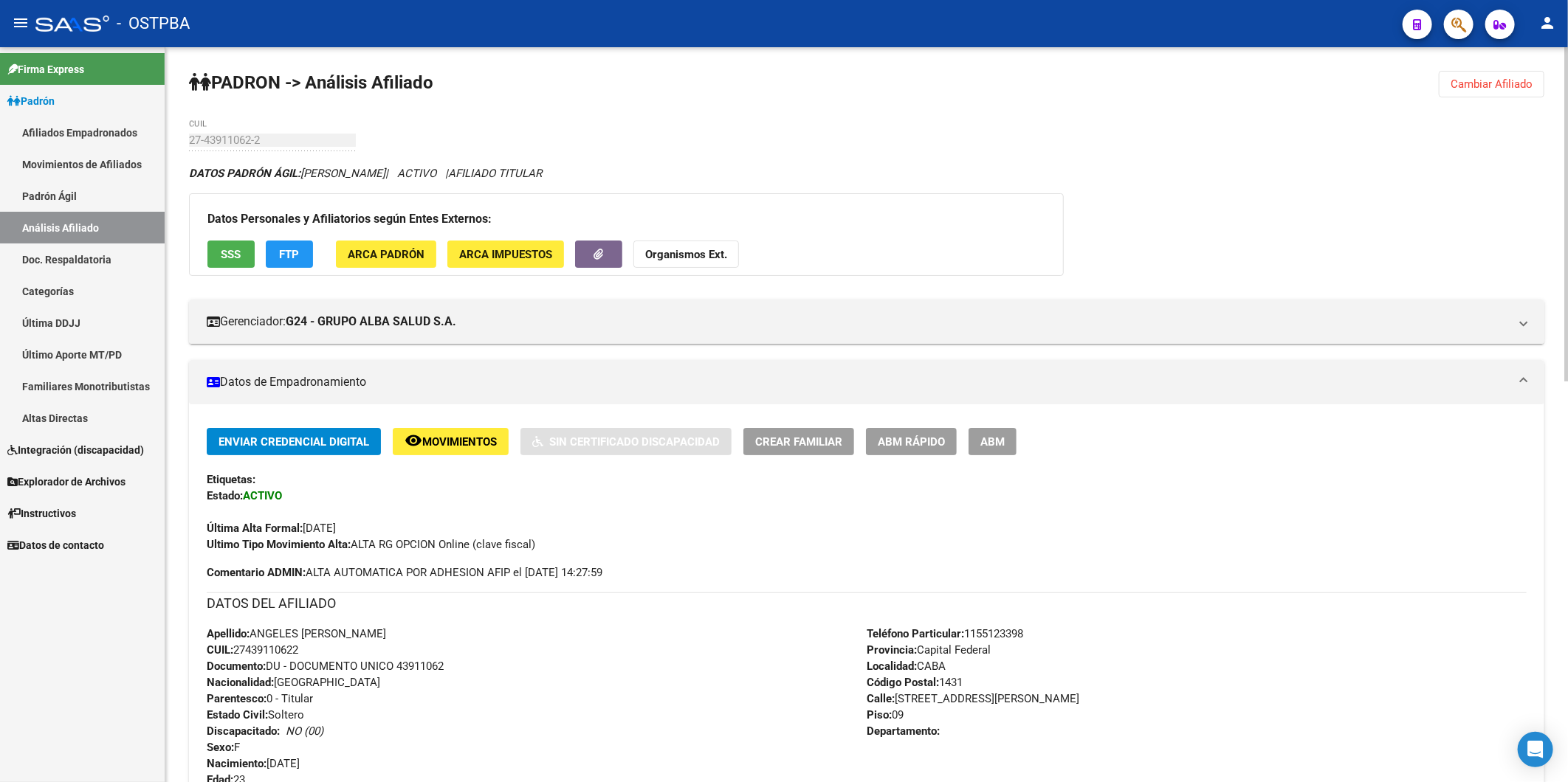
click at [1527, 83] on span "Cambiar Afiliado" at bounding box center [1491, 83] width 82 height 13
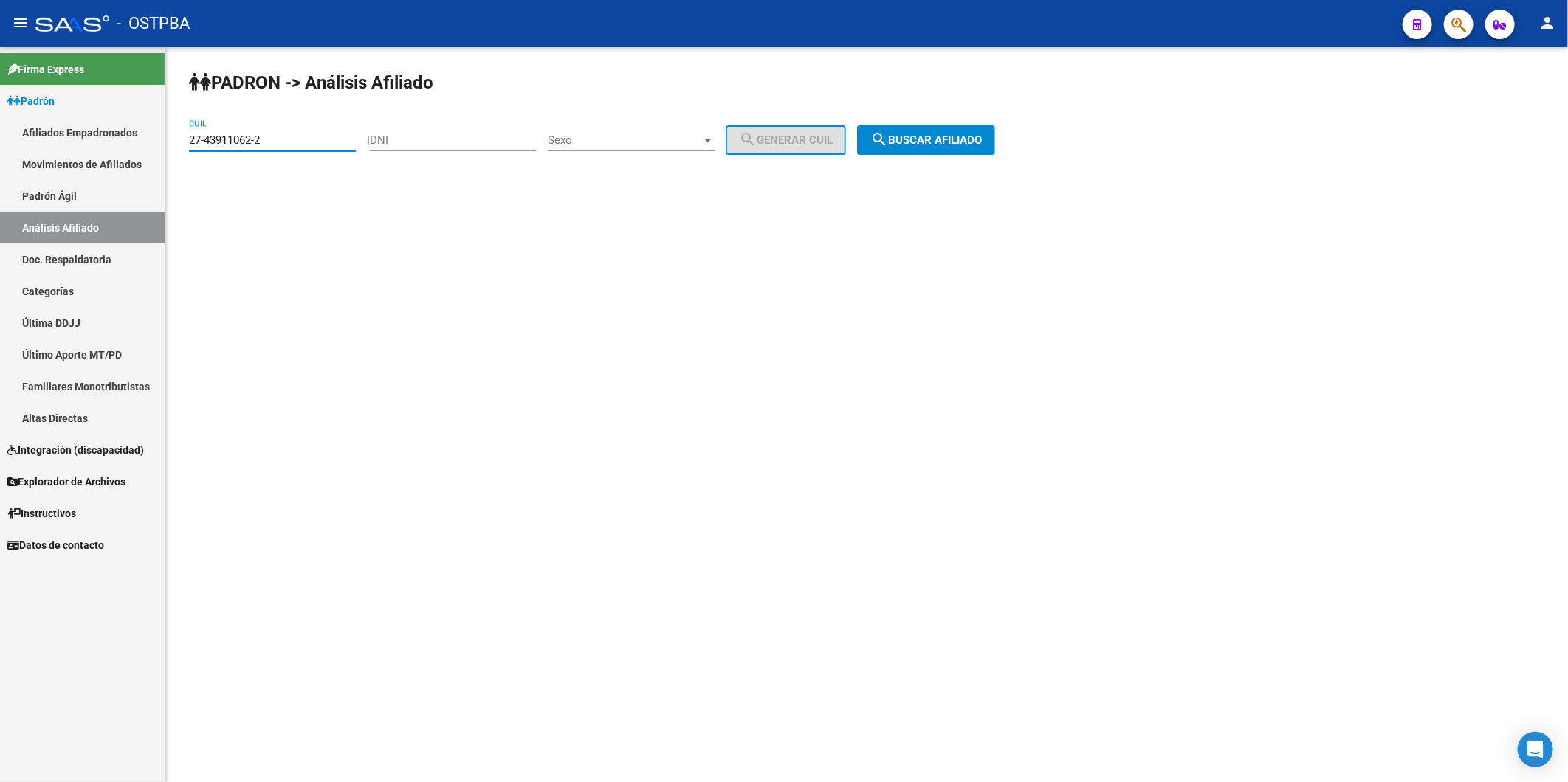
drag, startPoint x: 303, startPoint y: 138, endPoint x: 78, endPoint y: 138, distance: 225.0
click at [78, 138] on mat-sidenav-container "Firma Express Padrón Afiliados Empadronados Movimientos de Afiliados Padrón Ági…" at bounding box center [784, 415] width 1568 height 735
paste input "4340719"
click at [953, 144] on span "search Buscar afiliado" at bounding box center [926, 140] width 112 height 13
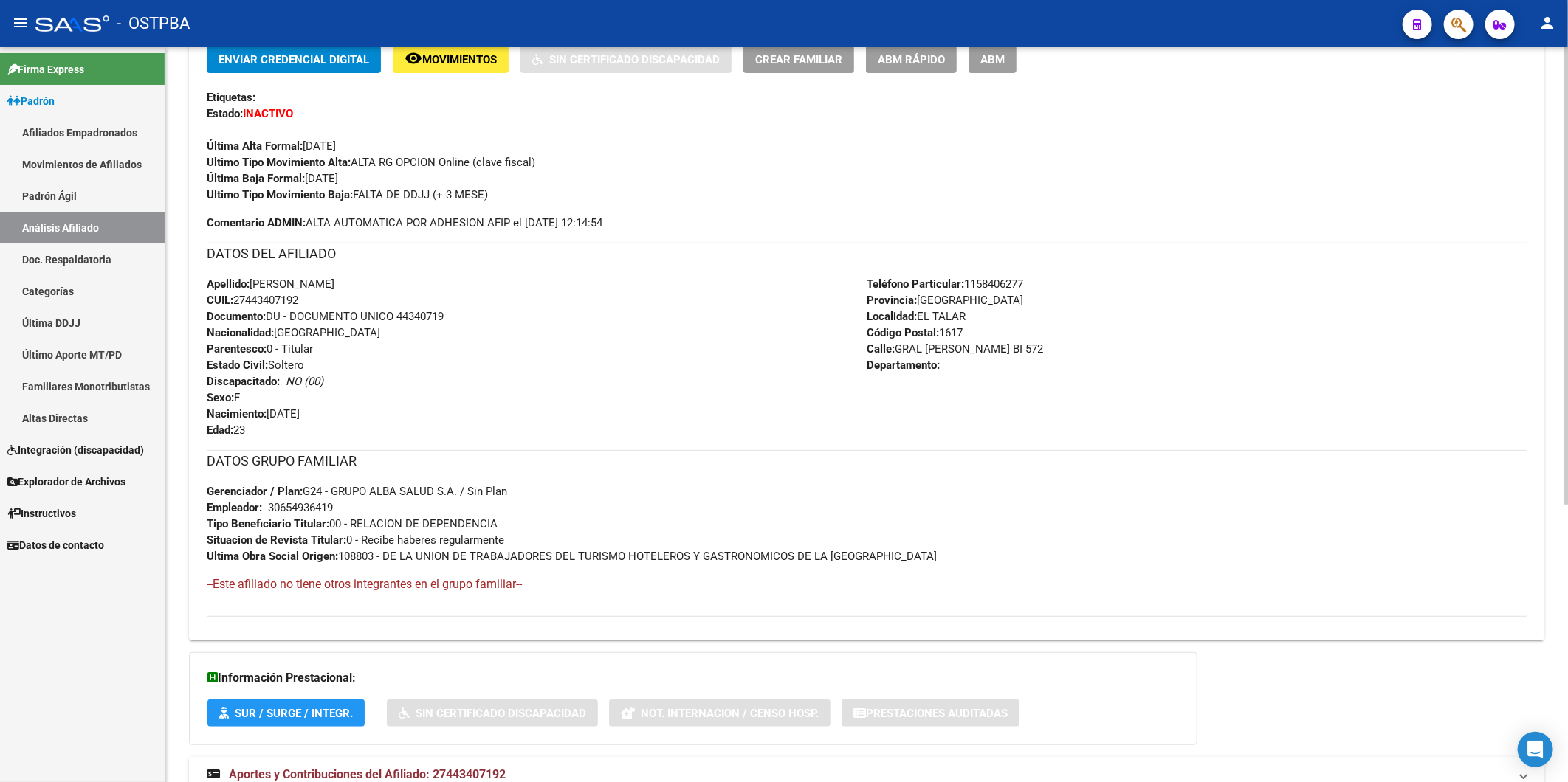
scroll to position [445, 0]
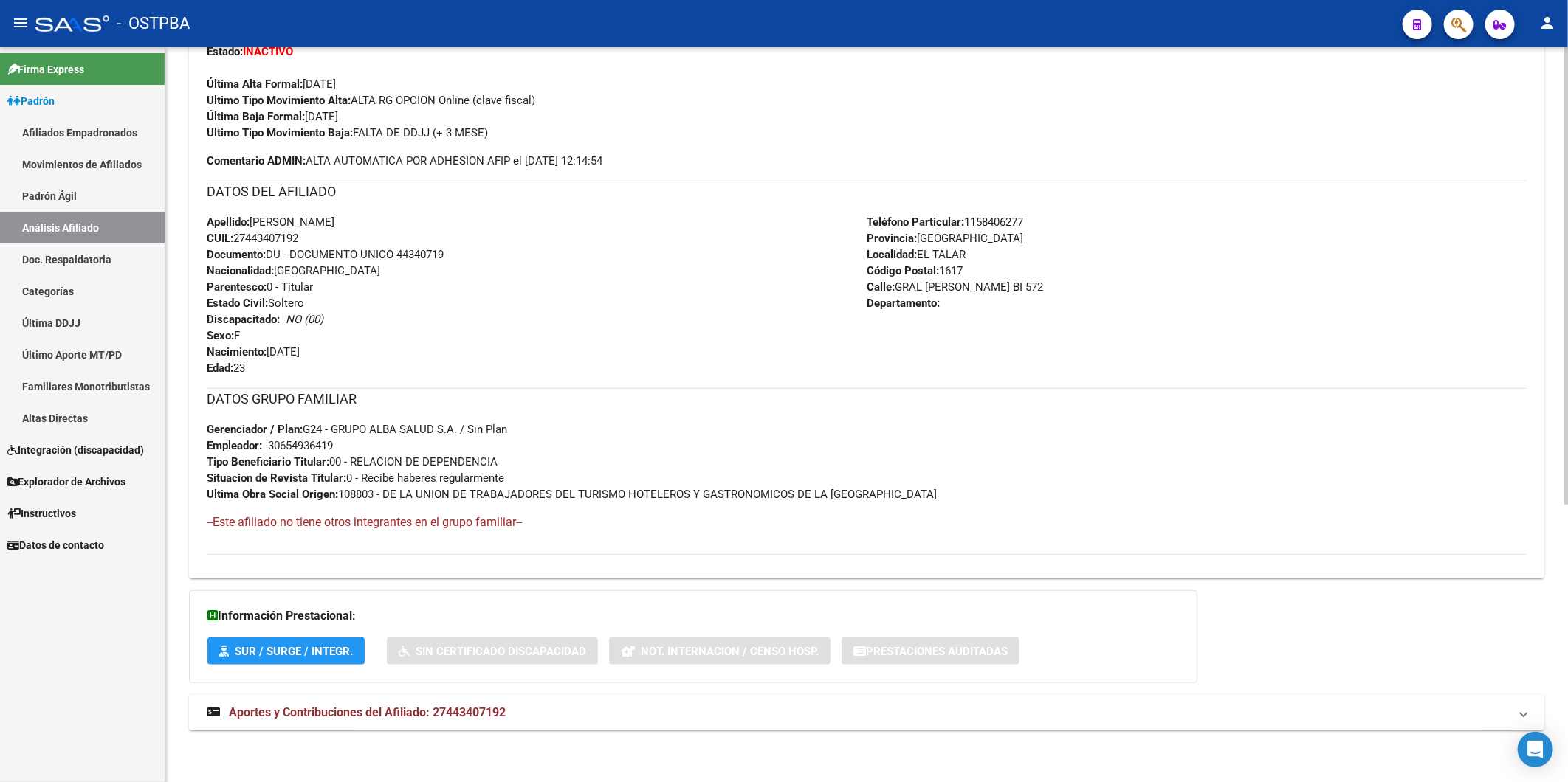
click at [406, 717] on span "Aportes y Contribuciones del Afiliado: 27443407192" at bounding box center [367, 713] width 277 height 14
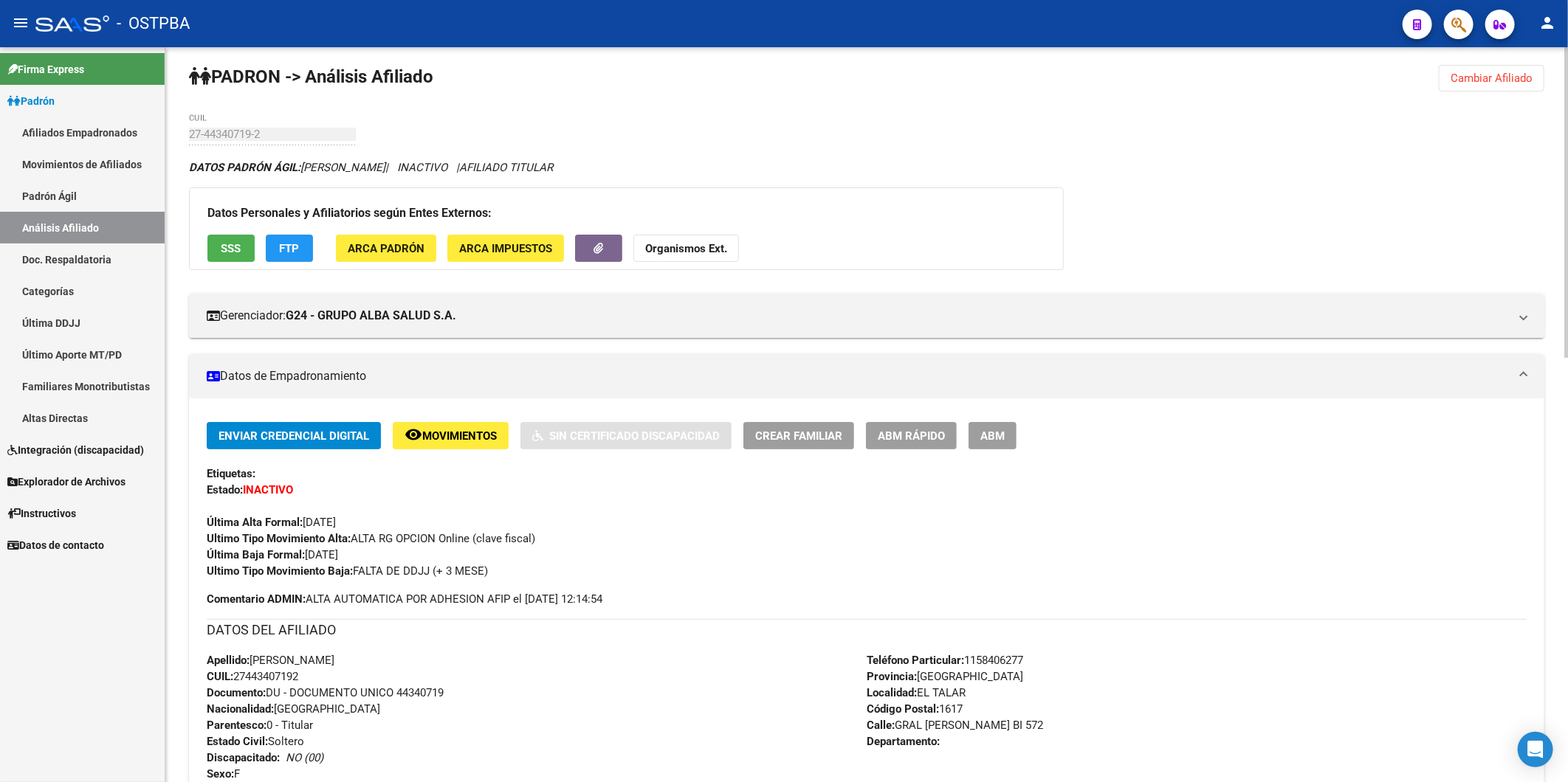
scroll to position [0, 0]
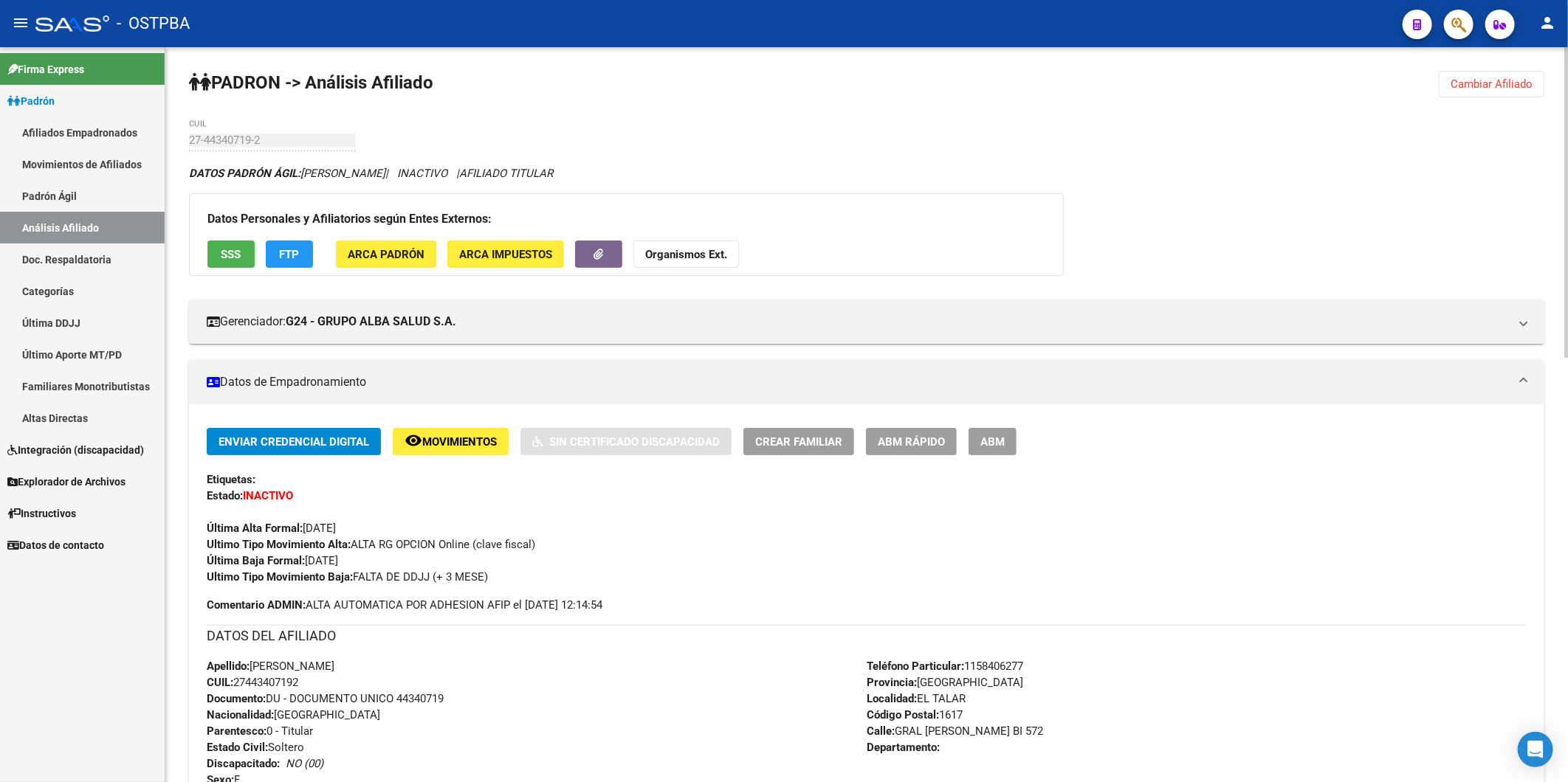
click at [1499, 89] on span "Cambiar Afiliado" at bounding box center [1491, 83] width 82 height 13
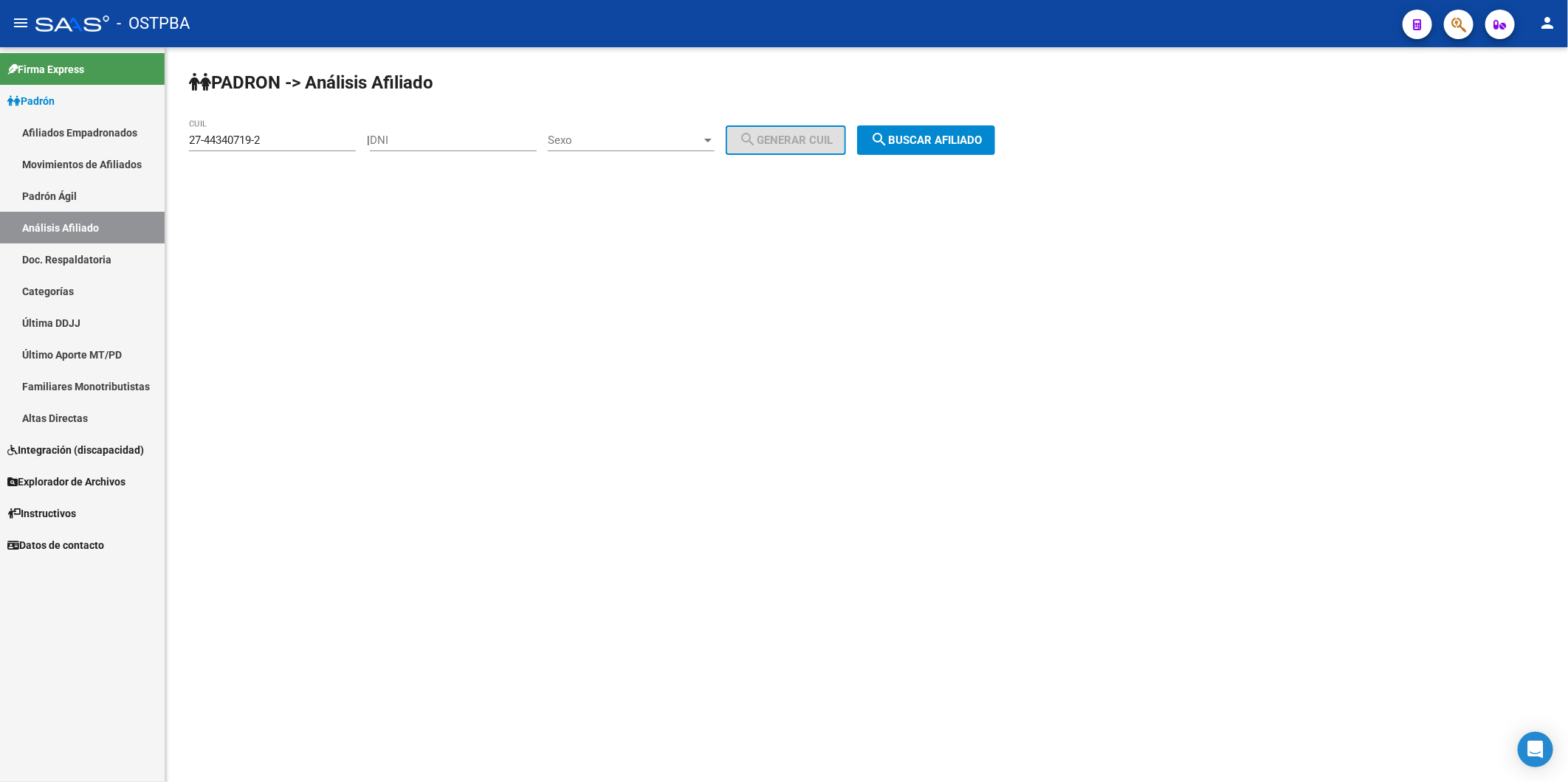
drag, startPoint x: 297, startPoint y: 147, endPoint x: 223, endPoint y: 143, distance: 74.1
click at [223, 143] on div "27-44340719-2 CUIL" at bounding box center [272, 135] width 167 height 32
drag, startPoint x: 268, startPoint y: 138, endPoint x: 163, endPoint y: 149, distance: 105.6
click at [163, 149] on mat-sidenav-container "Firma Express Padrón Afiliados Empadronados Movimientos de Afiliados Padrón Ági…" at bounding box center [784, 415] width 1568 height 735
paste input "889602-7"
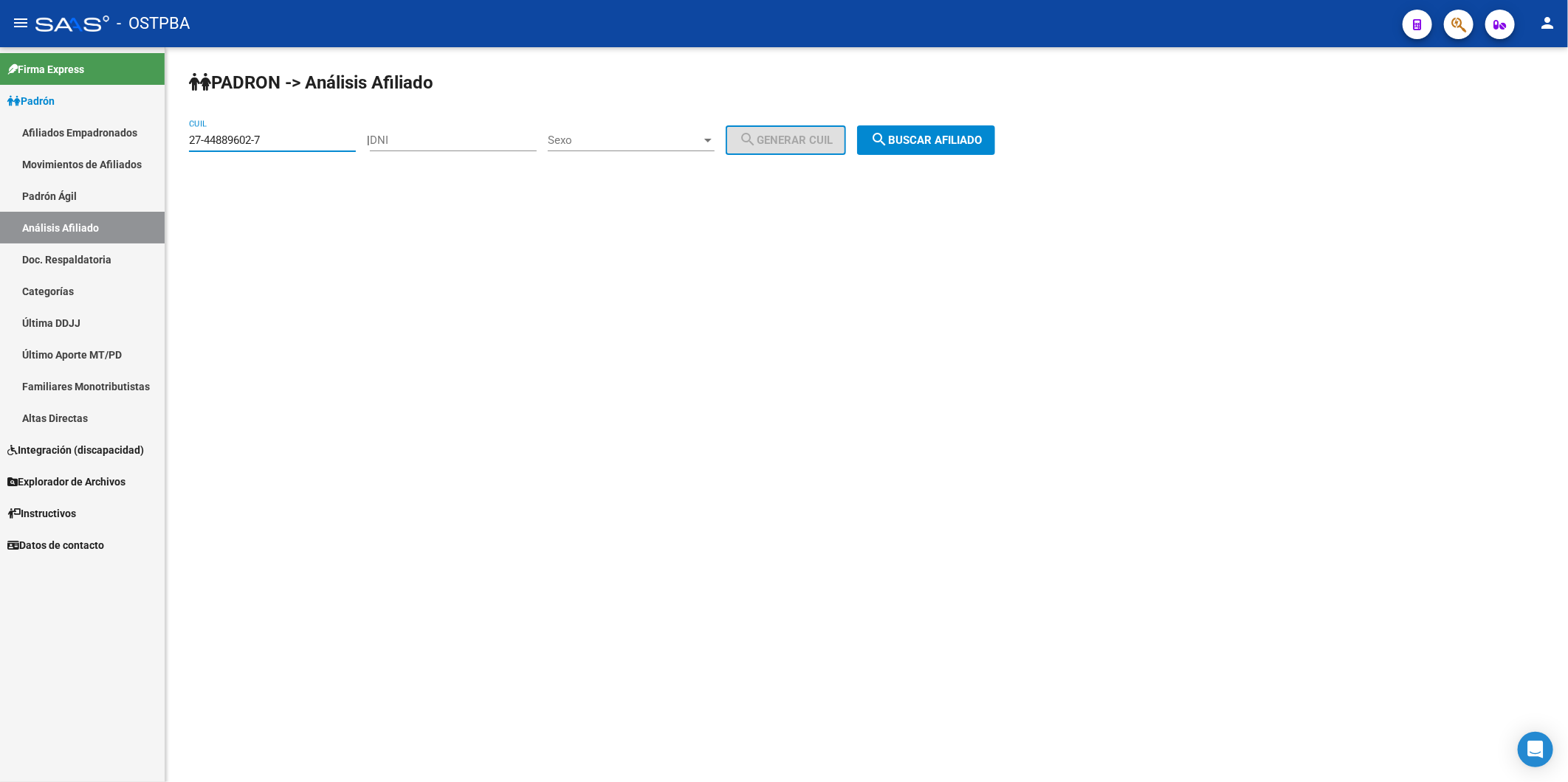
click at [917, 144] on span "search Buscar afiliado" at bounding box center [926, 140] width 112 height 13
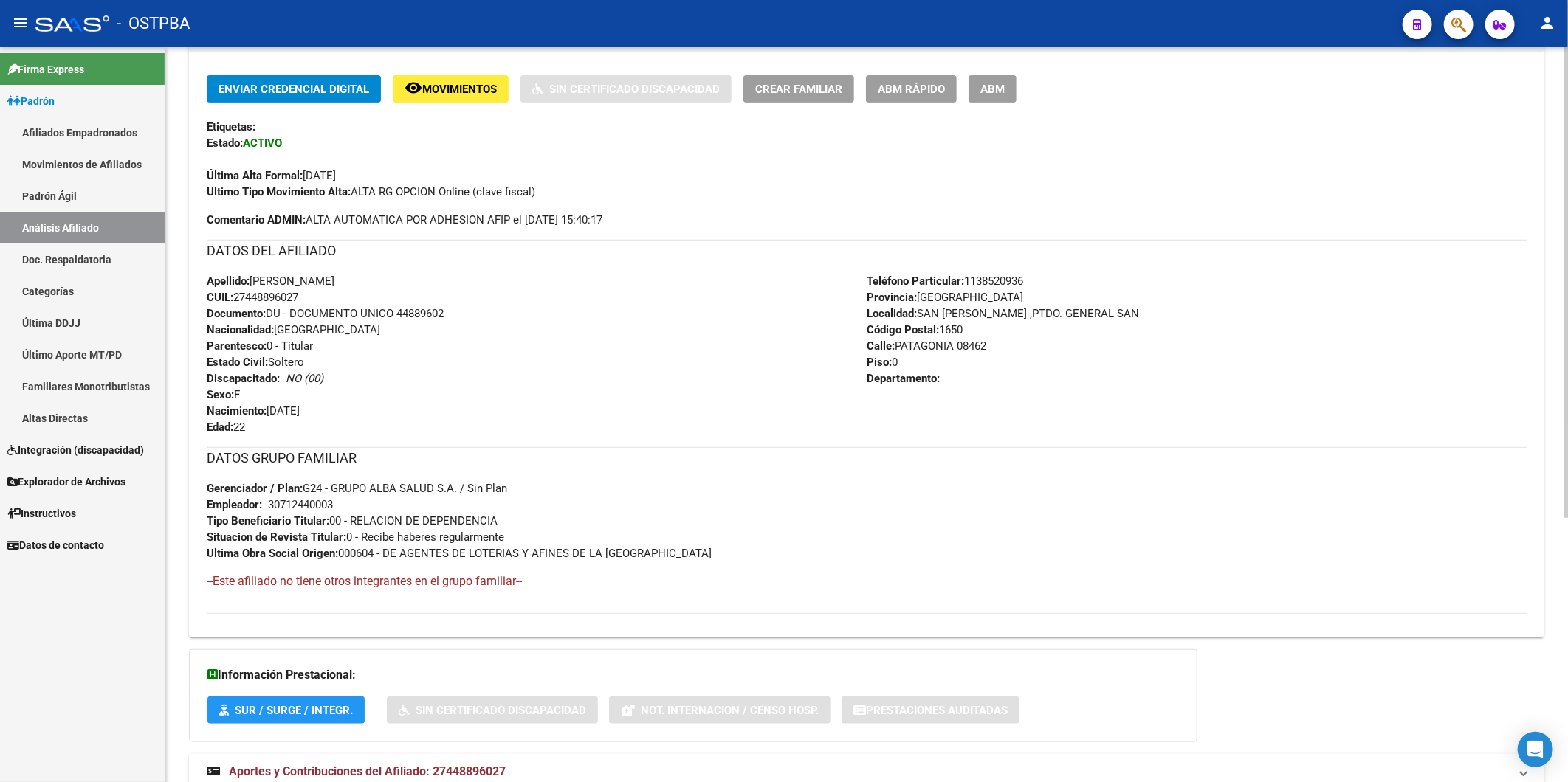
scroll to position [413, 0]
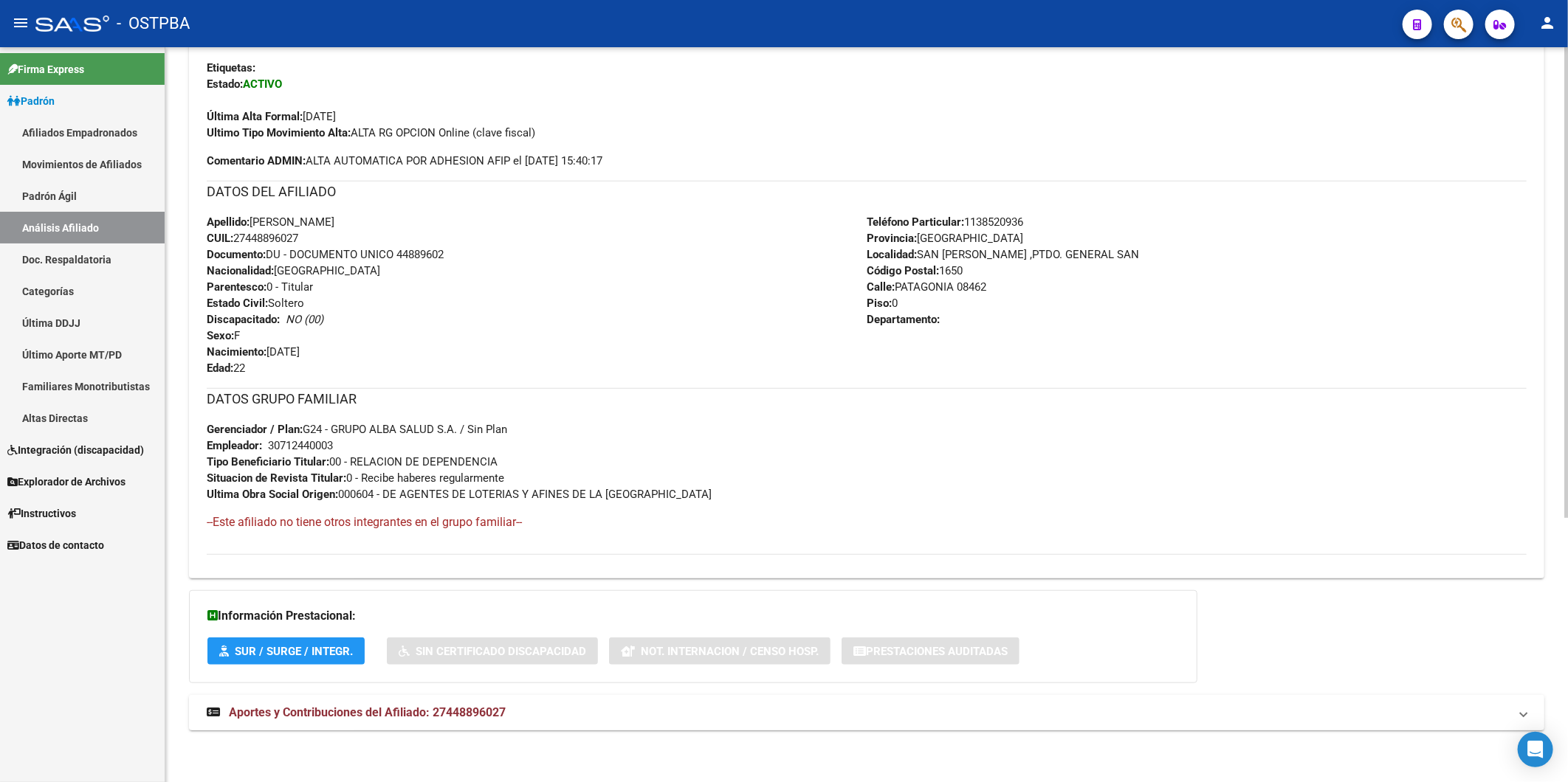
click at [496, 708] on span "Aportes y Contribuciones del Afiliado: 27448896027" at bounding box center [367, 713] width 277 height 14
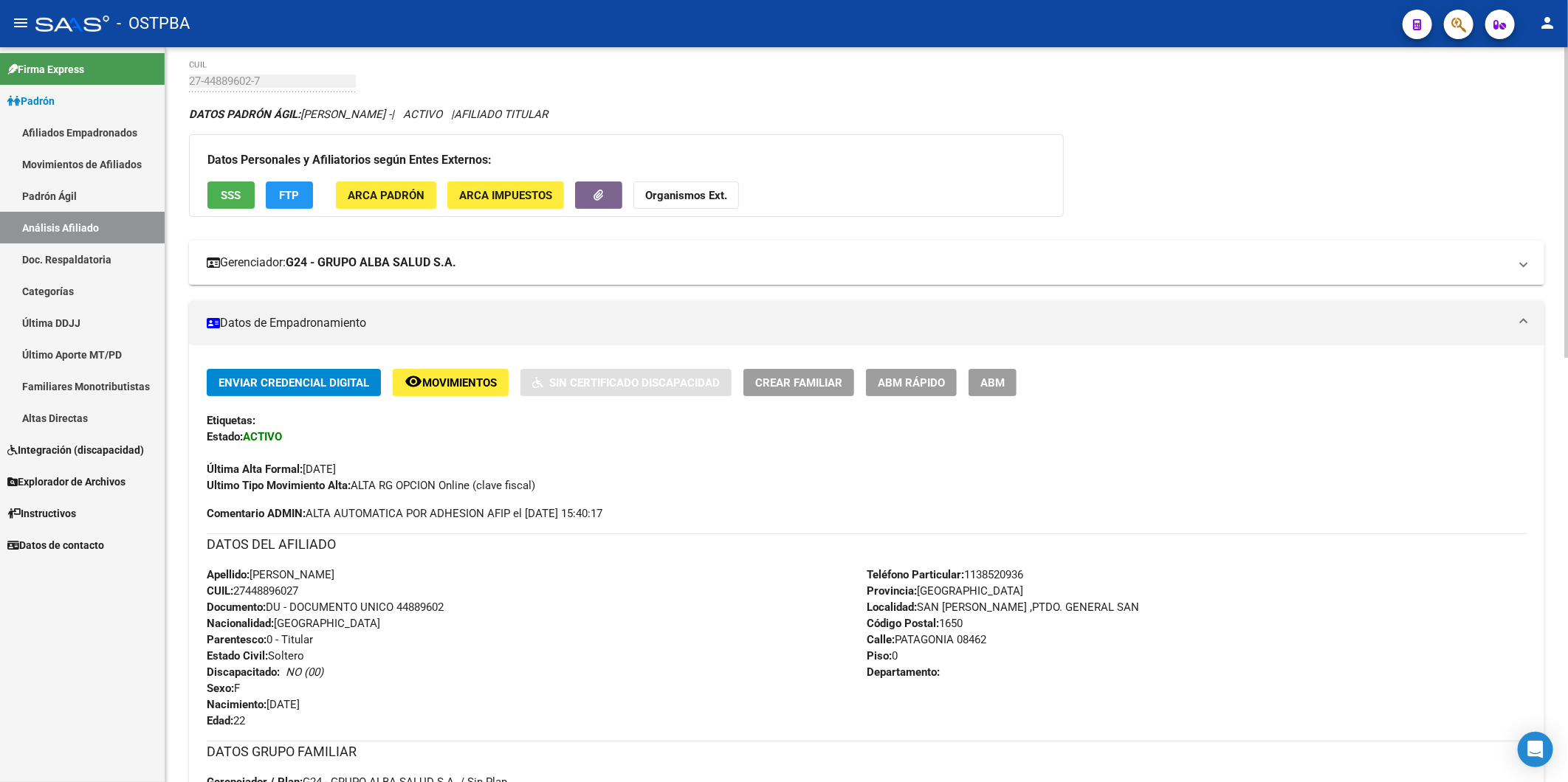
scroll to position [54, 0]
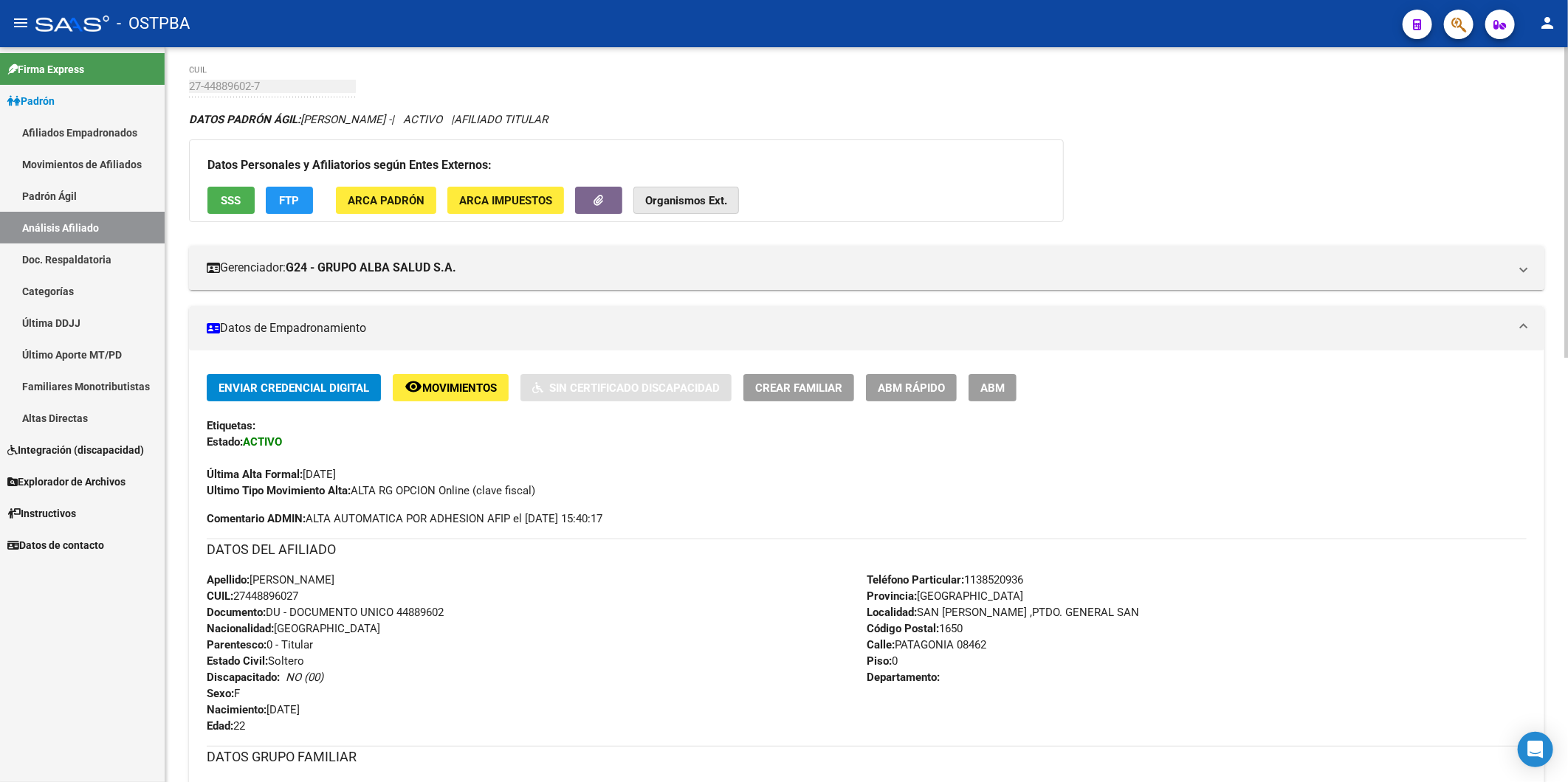
click at [678, 203] on strong "Organismos Ext." at bounding box center [686, 200] width 82 height 13
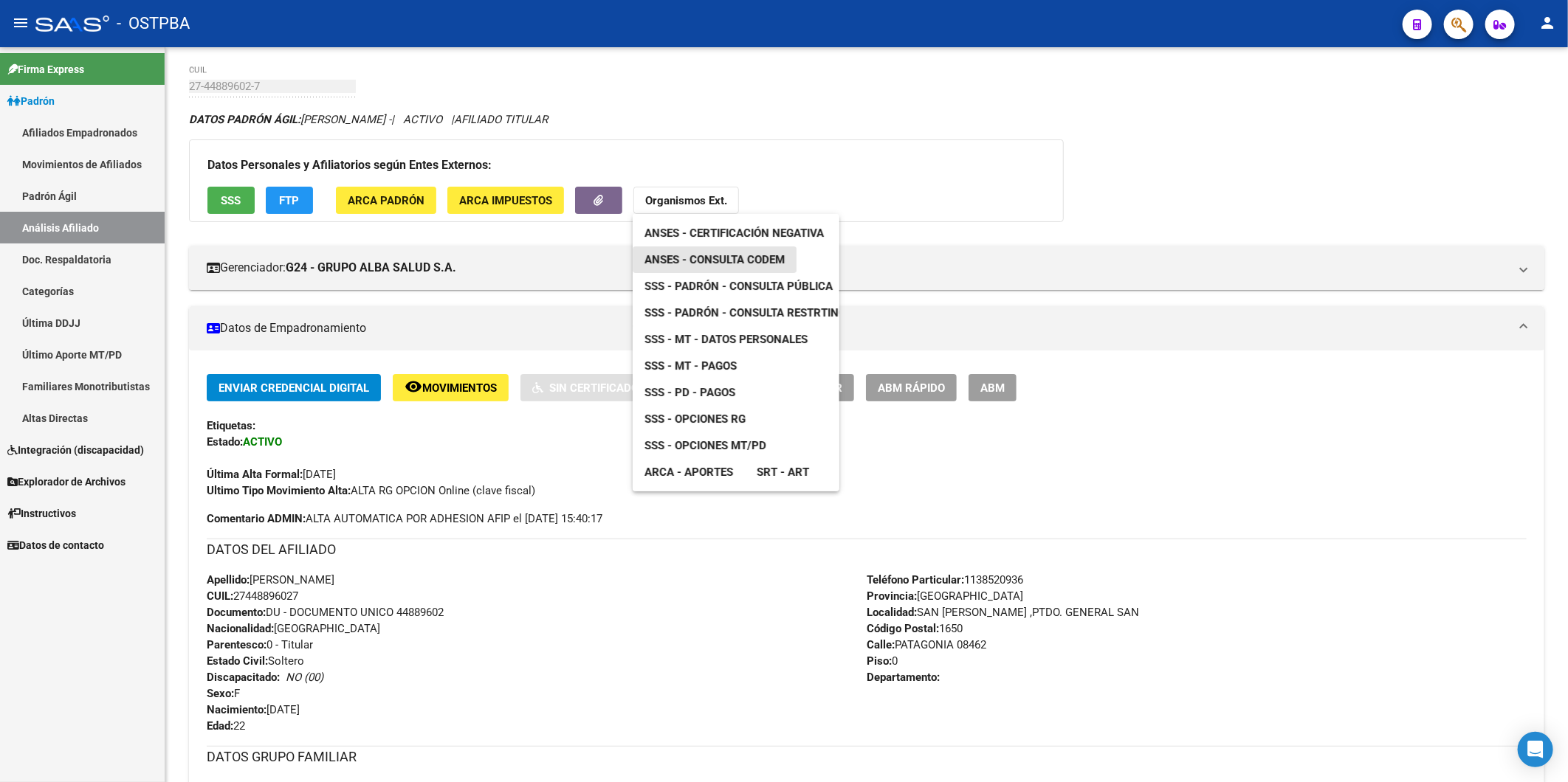
click at [711, 259] on span "ANSES - Consulta CODEM" at bounding box center [715, 260] width 140 height 13
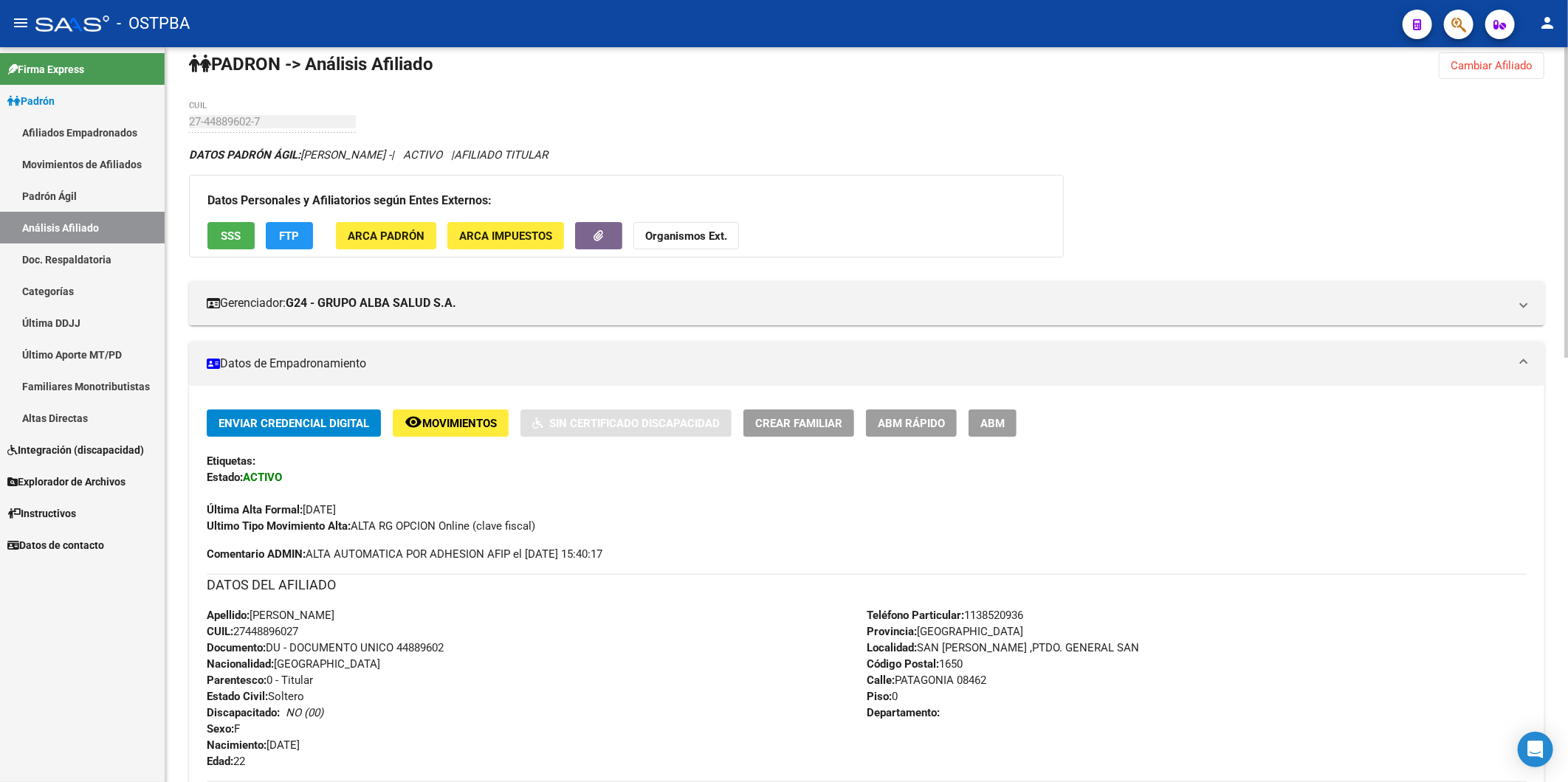
scroll to position [0, 0]
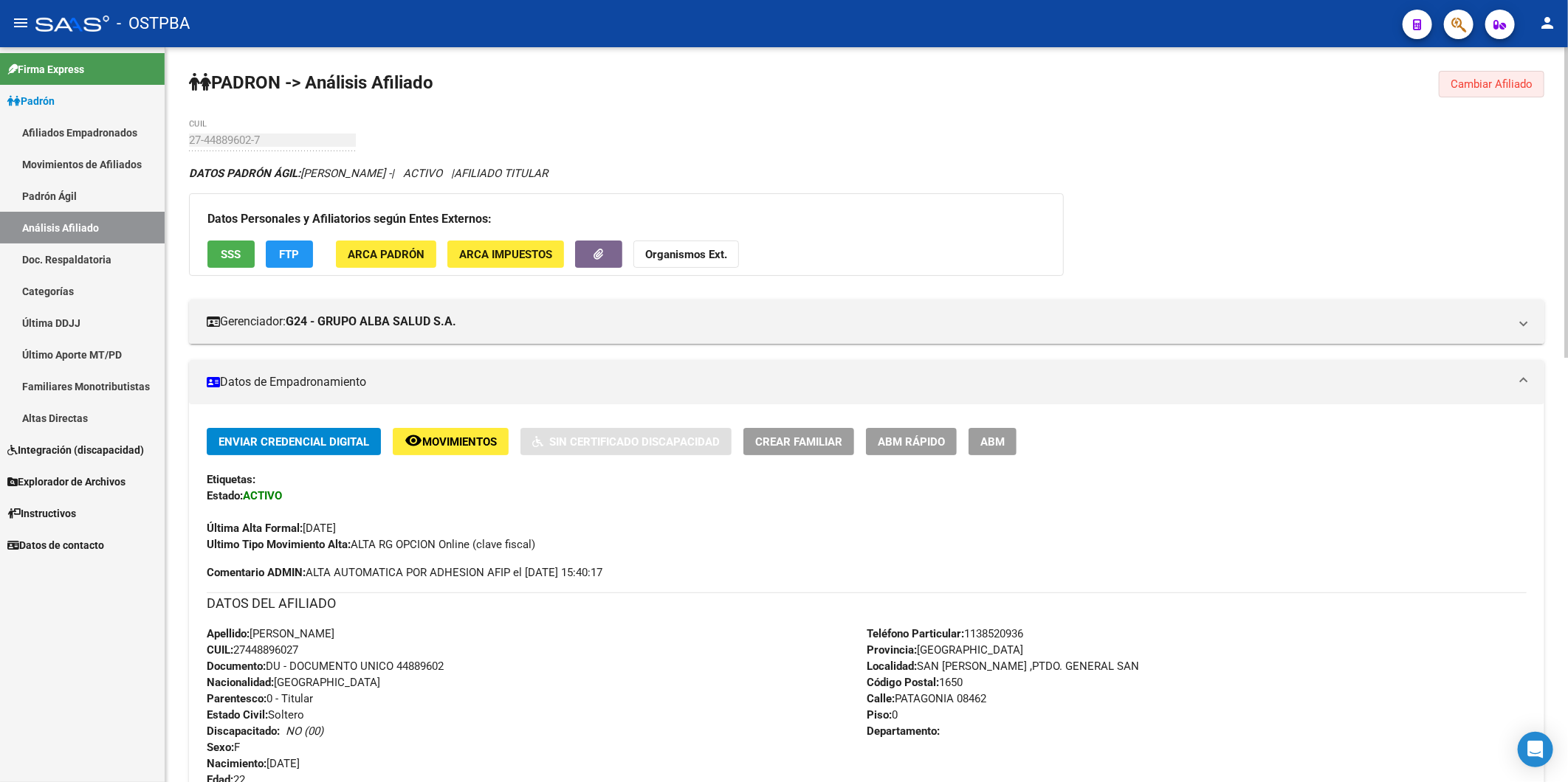
click at [1528, 83] on span "Cambiar Afiliado" at bounding box center [1491, 83] width 82 height 13
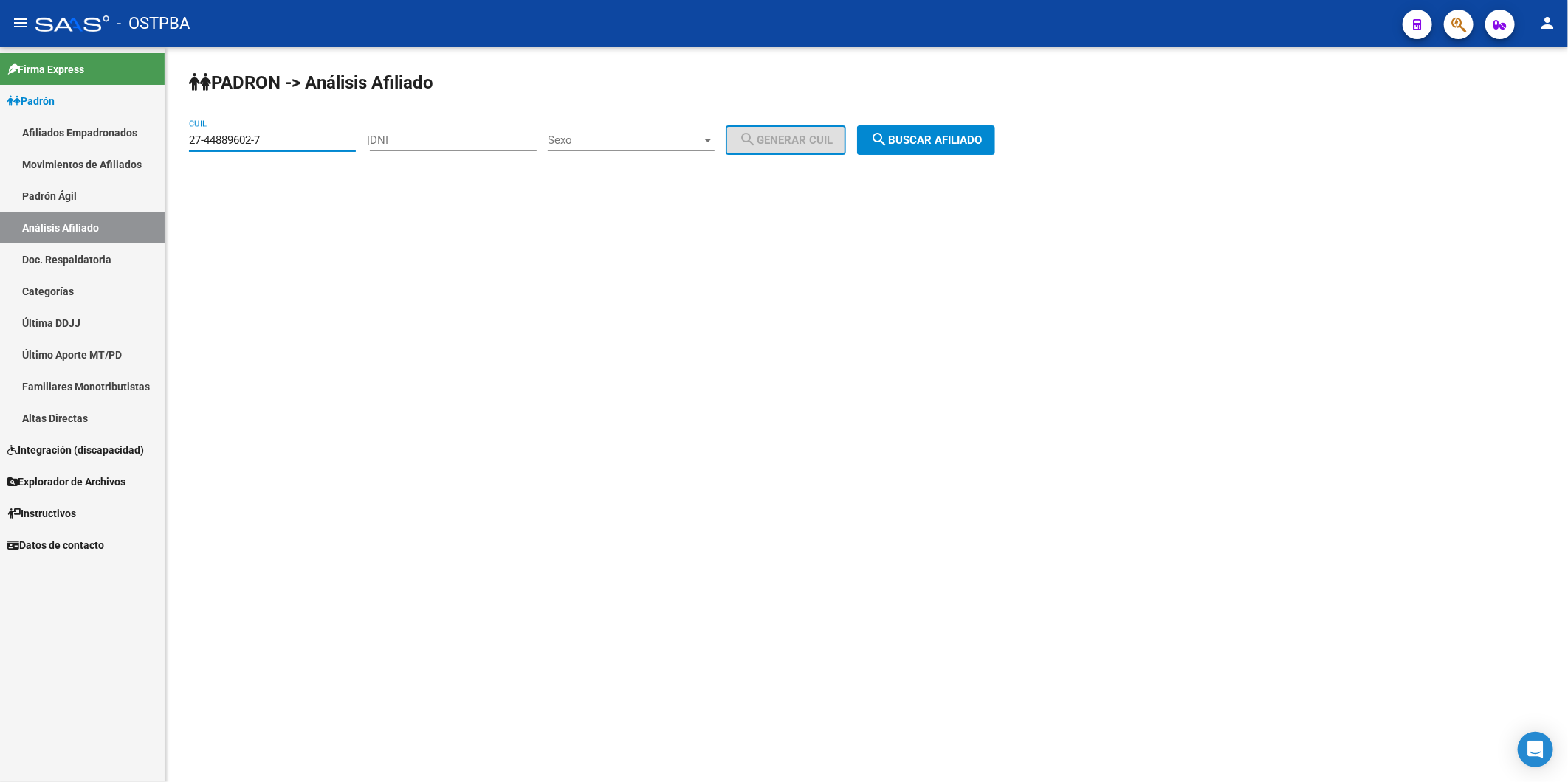
drag, startPoint x: 307, startPoint y: 143, endPoint x: 158, endPoint y: 137, distance: 149.1
click at [158, 137] on mat-sidenav-container "Firma Express Padrón Afiliados Empadronados Movimientos de Afiliados Padrón Ági…" at bounding box center [784, 415] width 1568 height 735
paste input "95044913-1"
type input "27-95044913-1"
click at [970, 147] on button "search Buscar afiliado" at bounding box center [926, 140] width 138 height 30
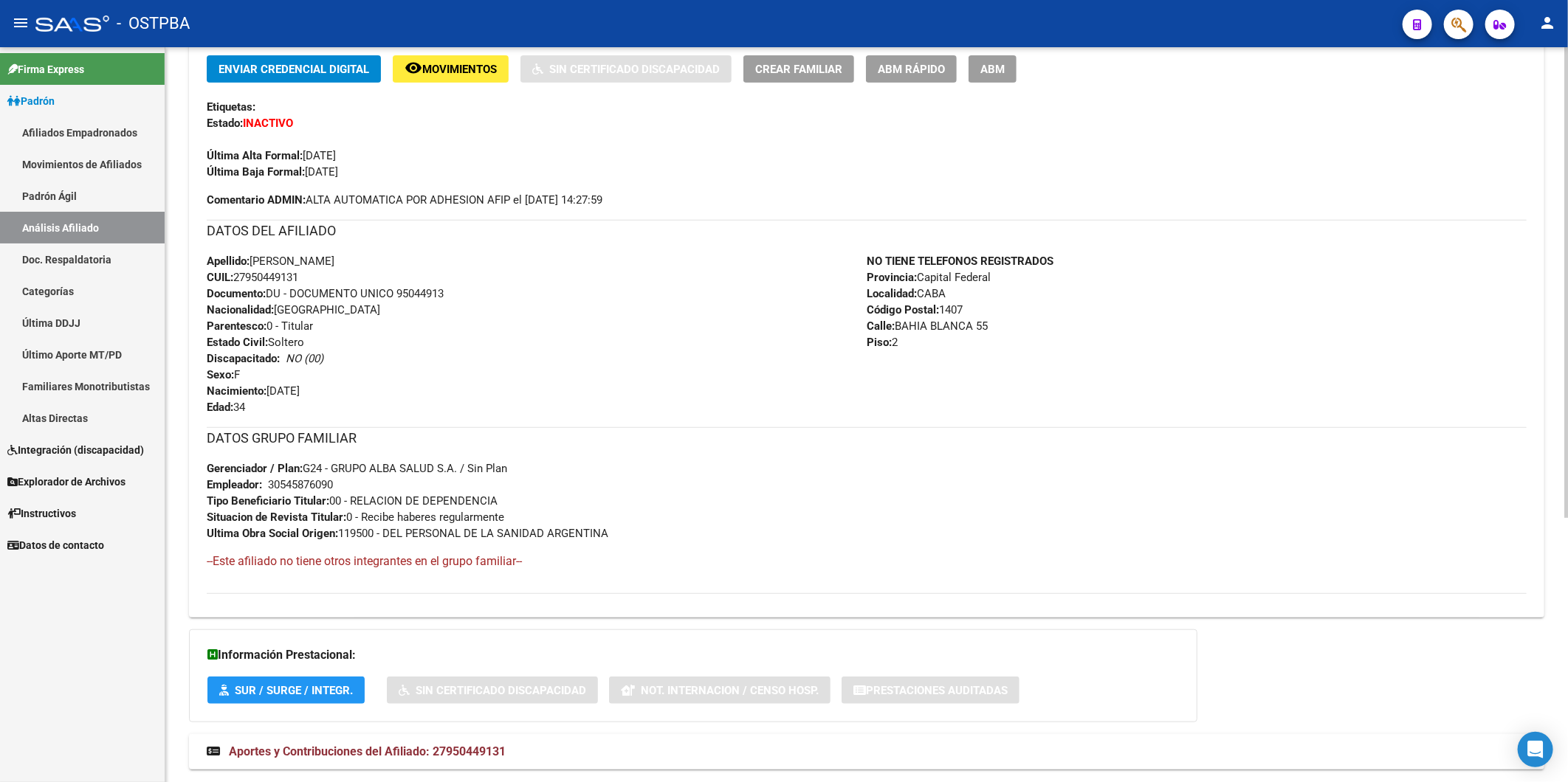
scroll to position [413, 0]
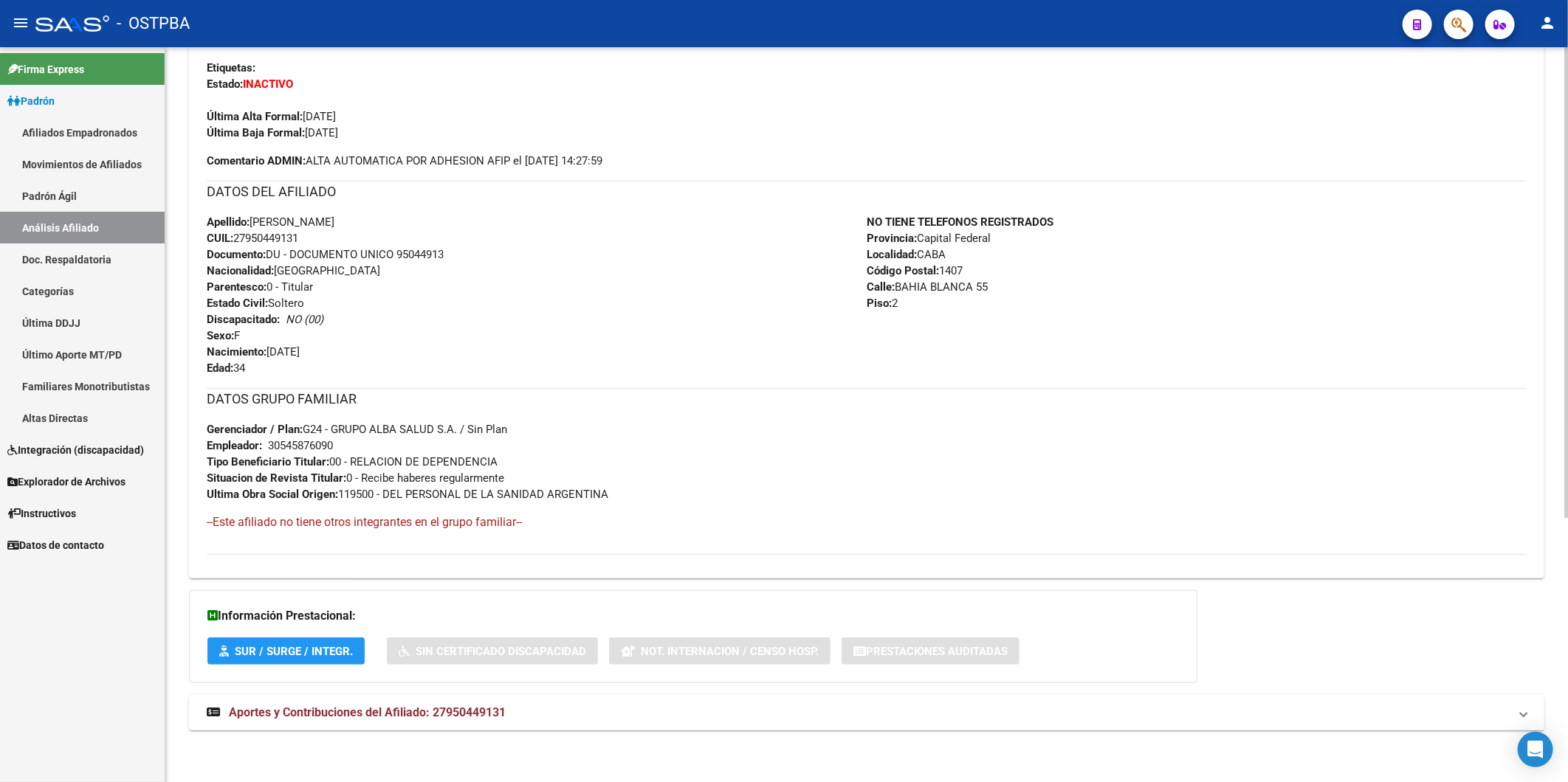
click at [491, 711] on span "Aportes y Contribuciones del Afiliado: 27950449131" at bounding box center [367, 713] width 277 height 14
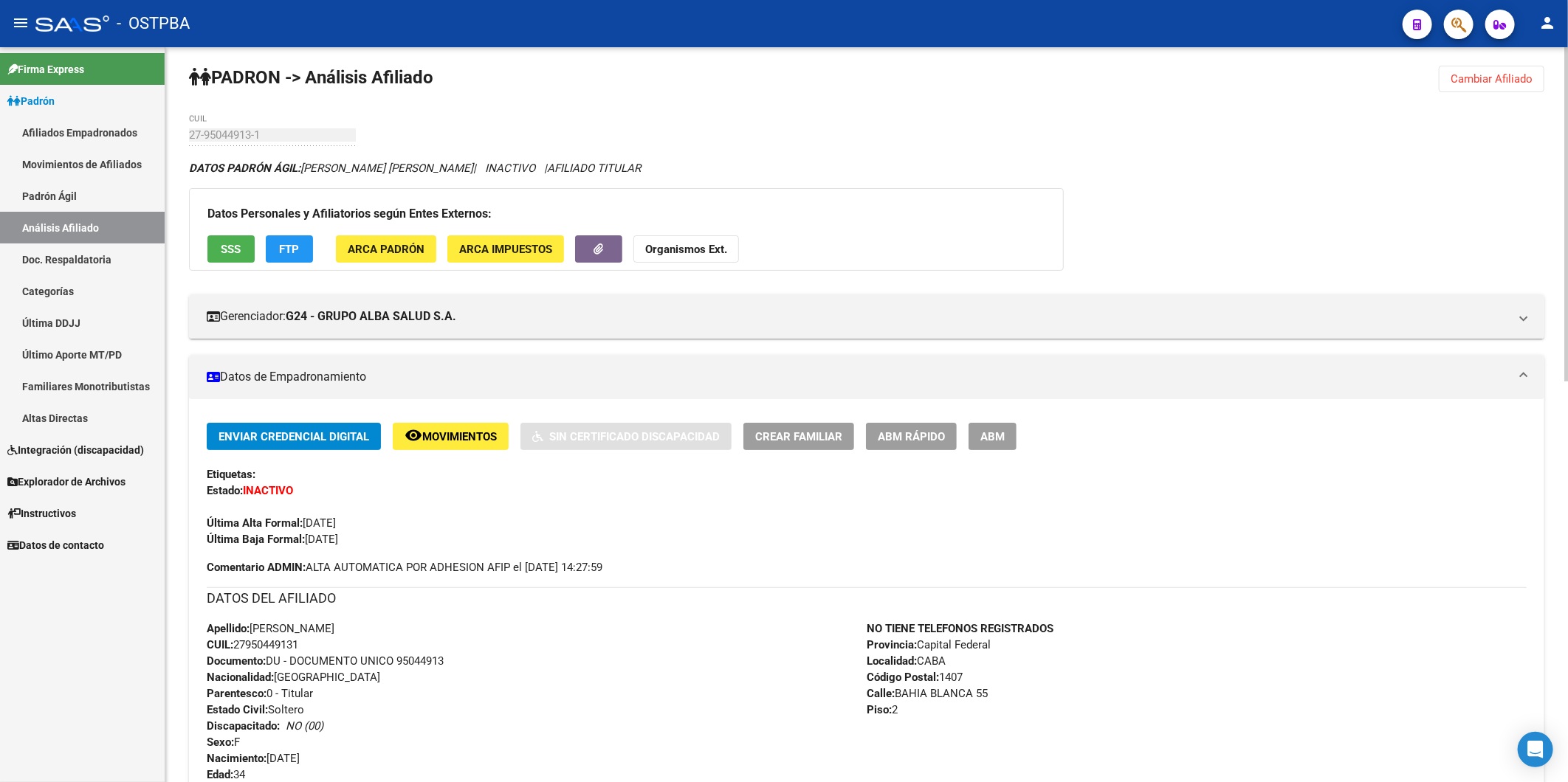
scroll to position [0, 0]
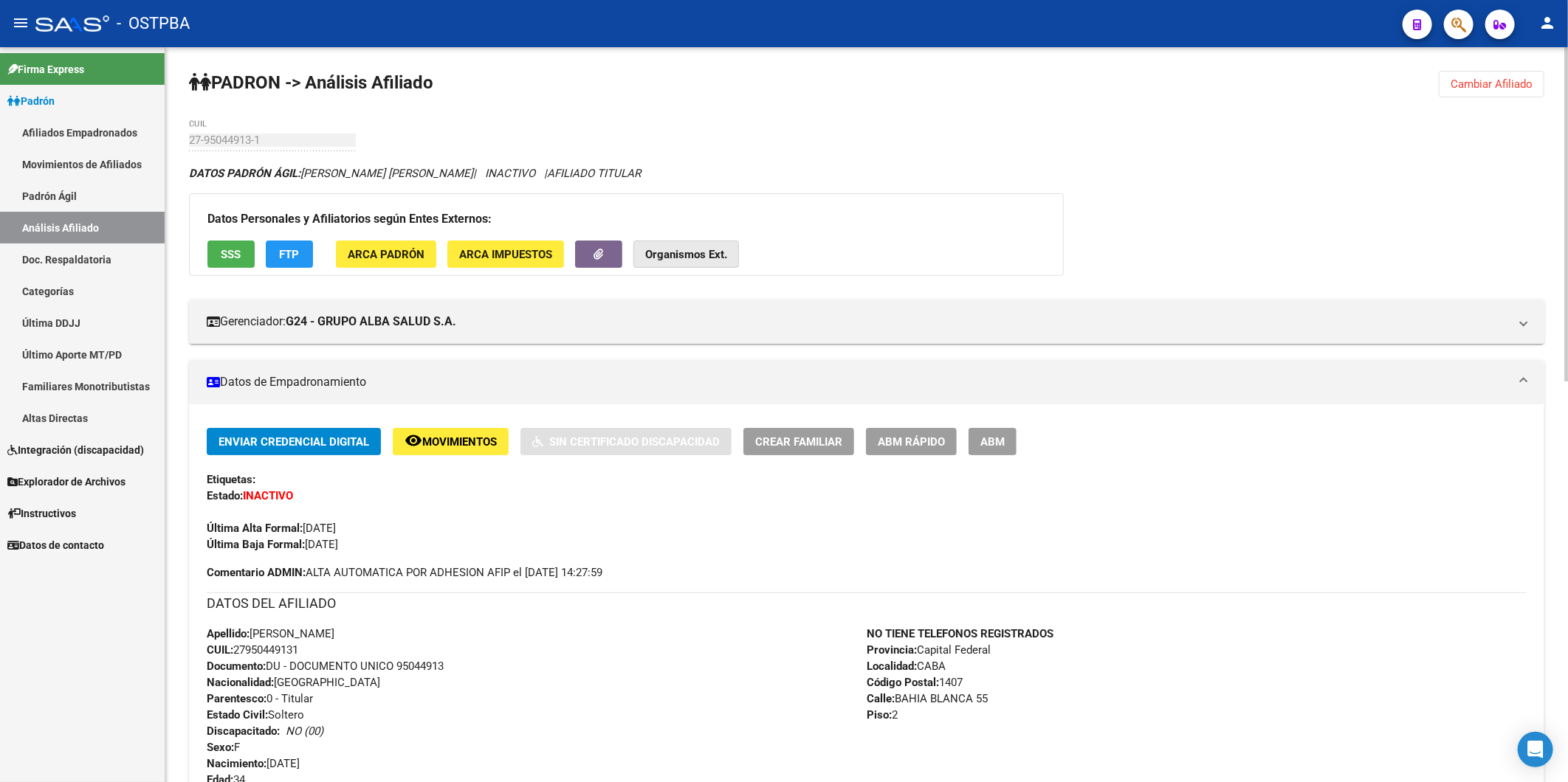
click at [691, 253] on strong "Organismos Ext." at bounding box center [686, 254] width 82 height 13
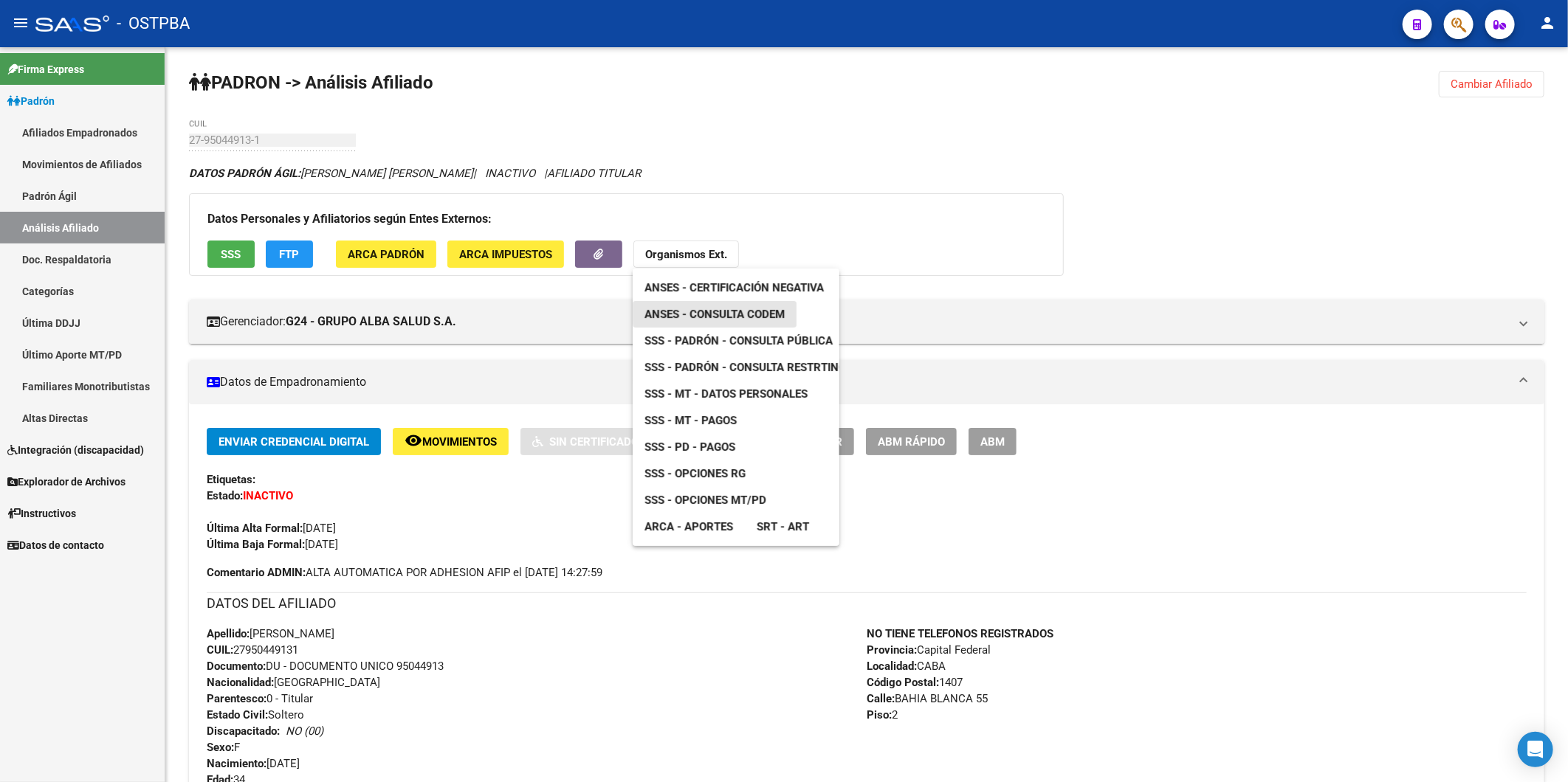
click at [724, 310] on span "ANSES - Consulta CODEM" at bounding box center [715, 314] width 140 height 13
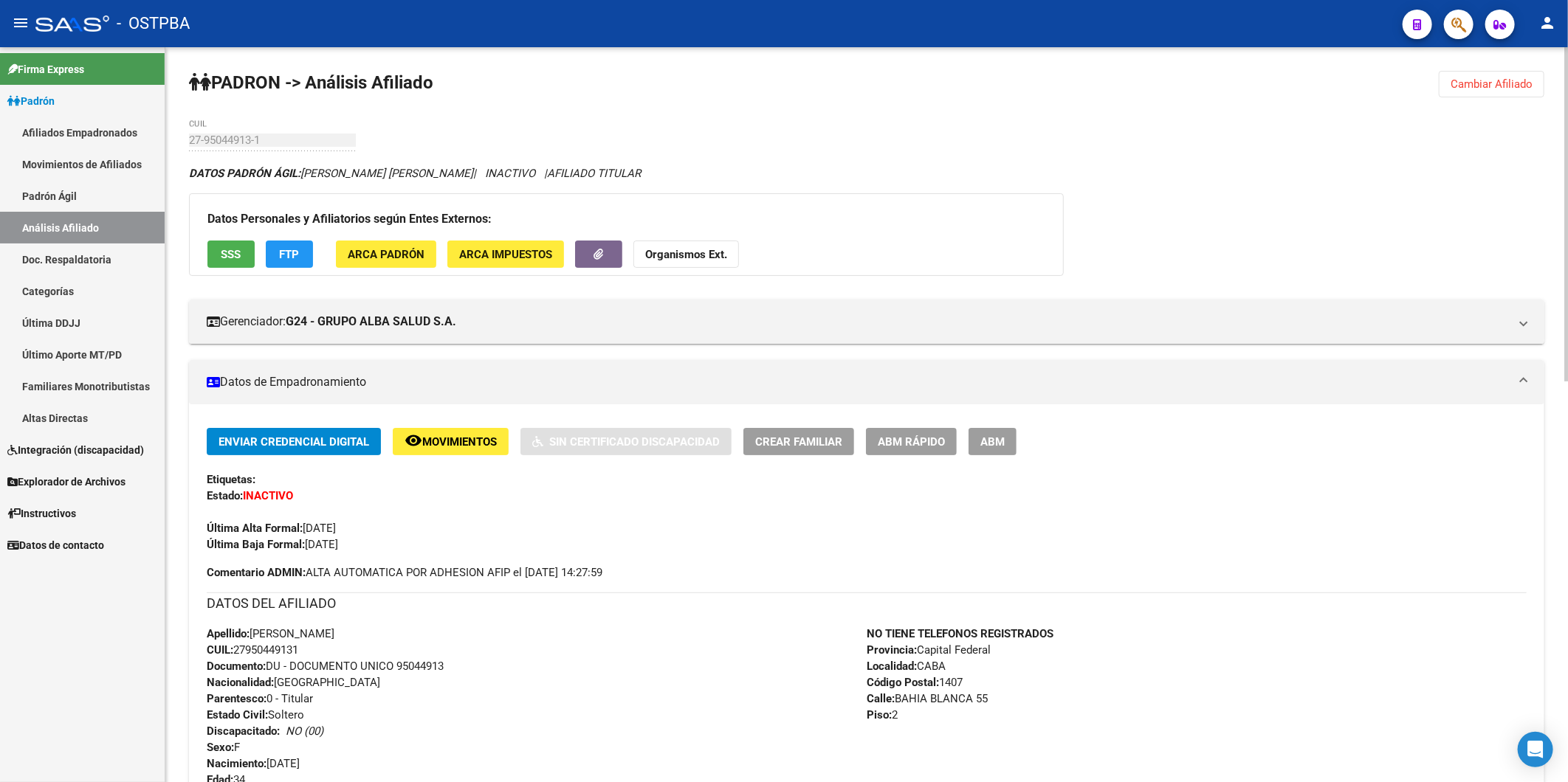
drag, startPoint x: 314, startPoint y: 653, endPoint x: 239, endPoint y: 655, distance: 75.0
click at [239, 655] on div "Apellido: MARIA FERNANDA SUAREZ GALVEZ CUIL: 27950449131 Documento: DU - DOCUME…" at bounding box center [537, 706] width 660 height 162
copy span "27950449131"
click at [699, 257] on strong "Organismos Ext." at bounding box center [686, 254] width 82 height 13
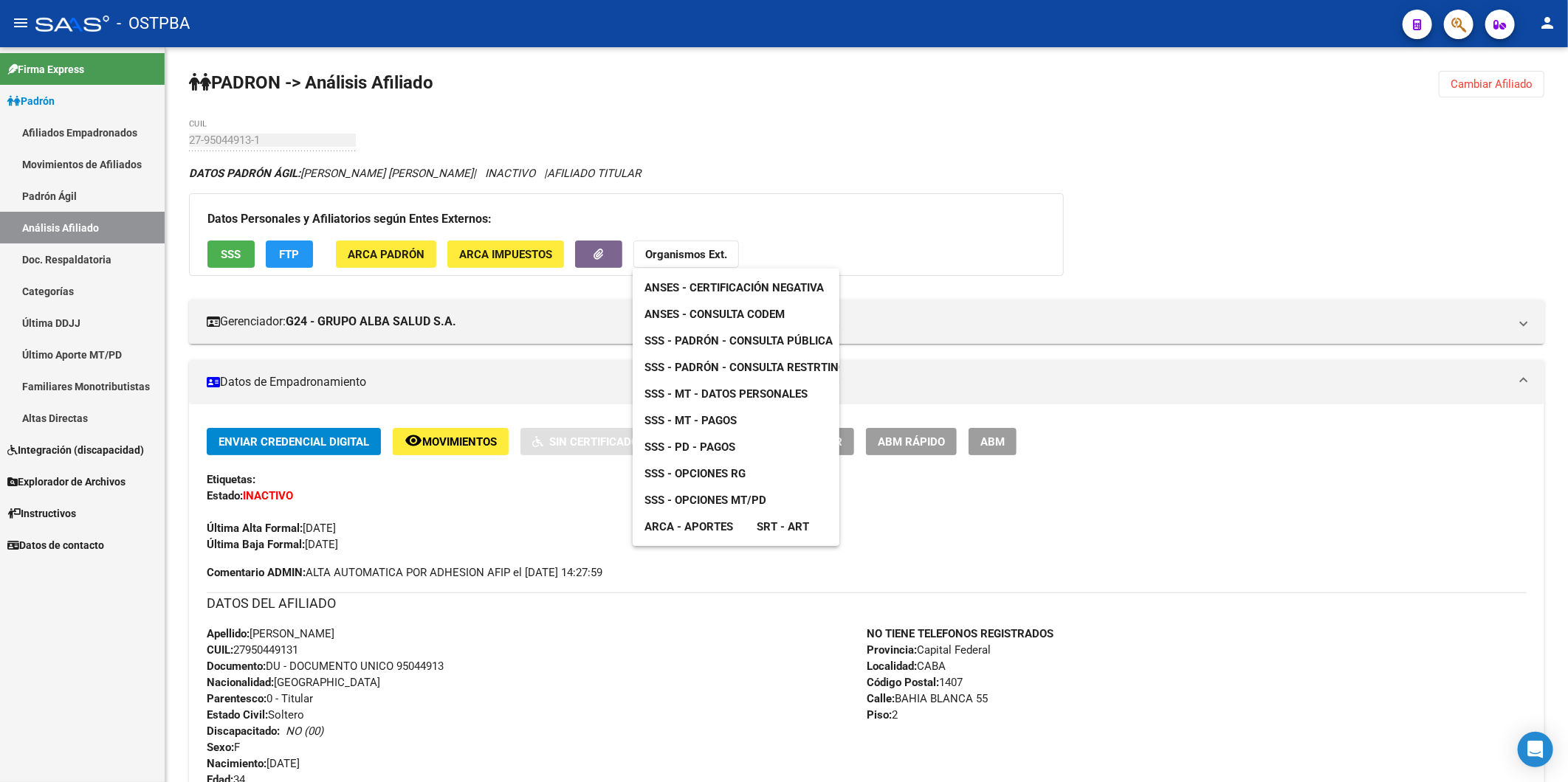
click at [789, 313] on link "ANSES - Consulta CODEM" at bounding box center [715, 314] width 164 height 27
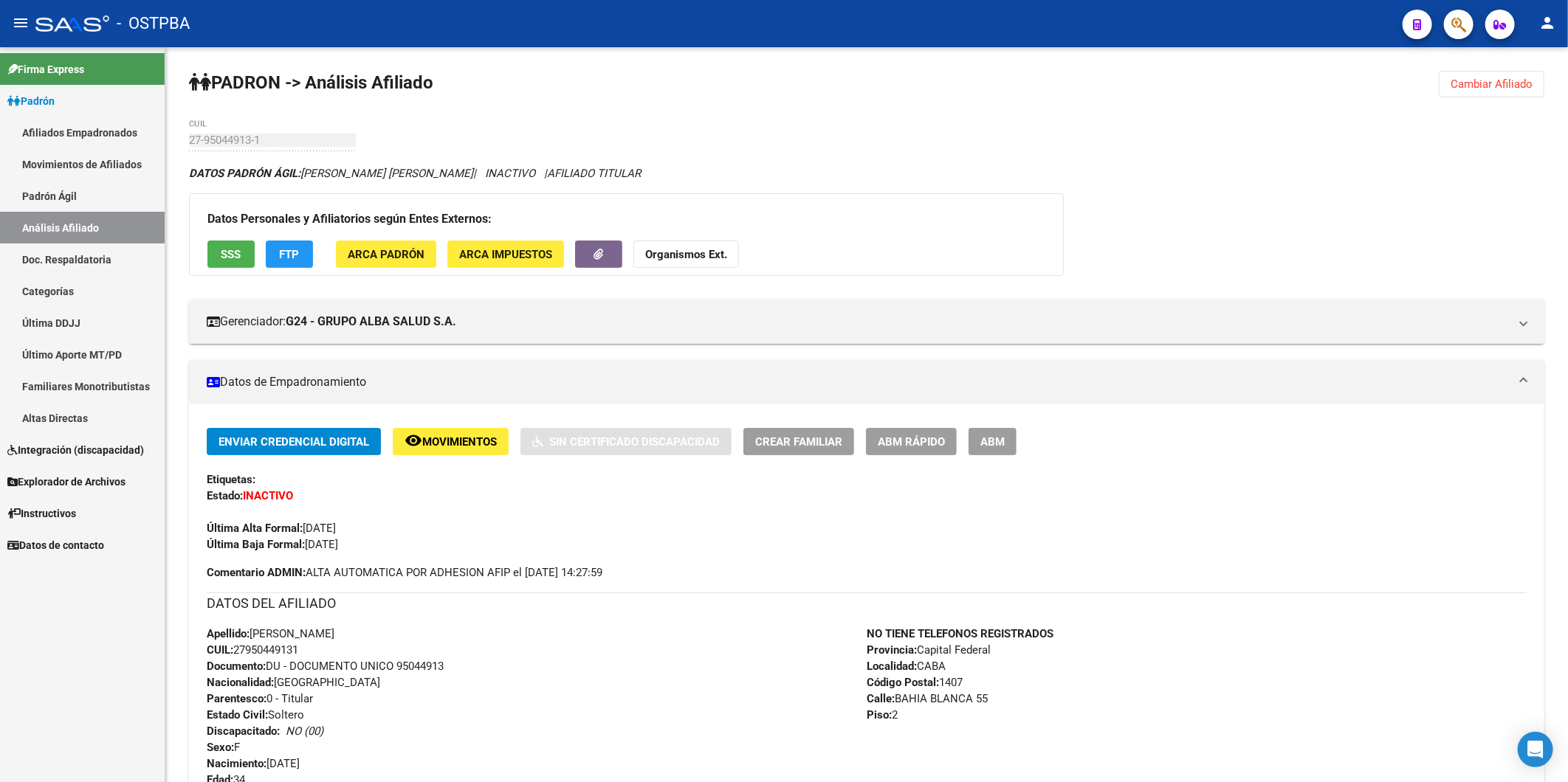
drag, startPoint x: 1516, startPoint y: 81, endPoint x: 601, endPoint y: 245, distance: 929.6
click at [1516, 81] on span "Cambiar Afiliado" at bounding box center [1491, 83] width 82 height 13
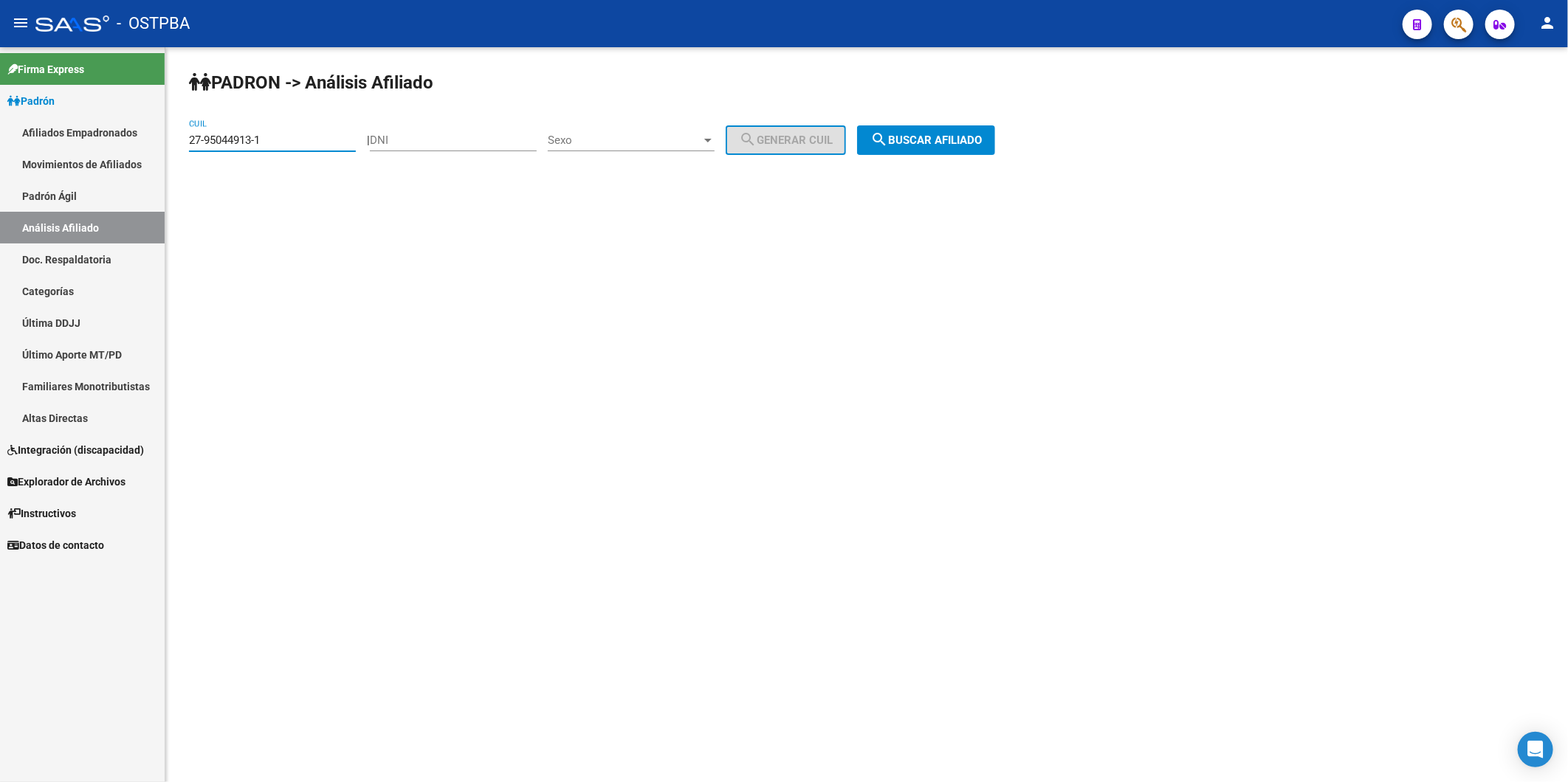
drag, startPoint x: 293, startPoint y: 140, endPoint x: 55, endPoint y: 150, distance: 238.2
click at [55, 150] on mat-sidenav-container "Firma Express Padrón Afiliados Empadronados Movimientos de Afiliados Padrón Ági…" at bounding box center [784, 415] width 1568 height 735
click at [407, 142] on input "DNI" at bounding box center [453, 140] width 167 height 13
type input "13264409"
click at [715, 135] on div at bounding box center [708, 140] width 13 height 12
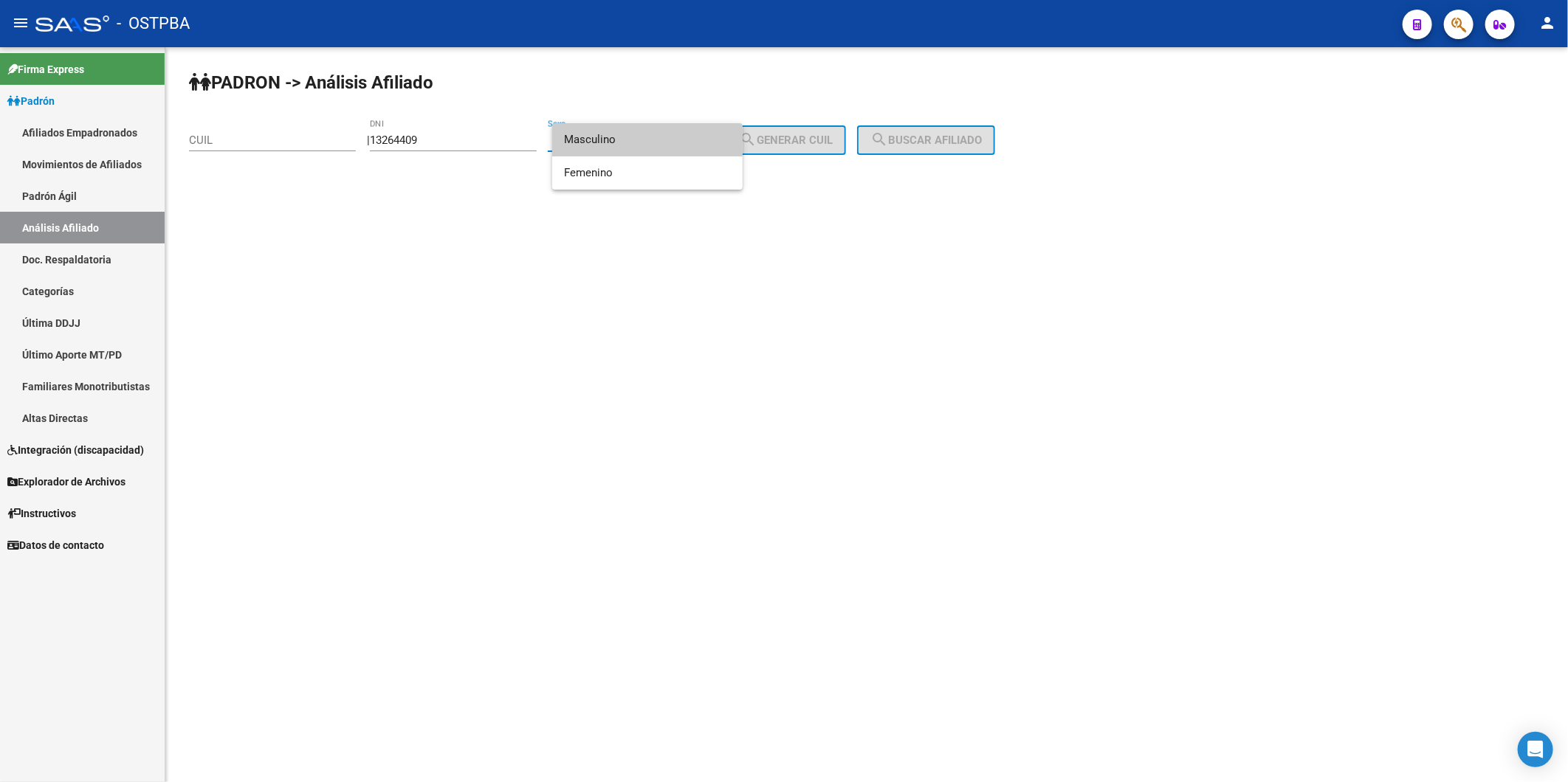
drag, startPoint x: 595, startPoint y: 135, endPoint x: 661, endPoint y: 135, distance: 66.0
click at [605, 135] on span "Masculino" at bounding box center [647, 140] width 167 height 34
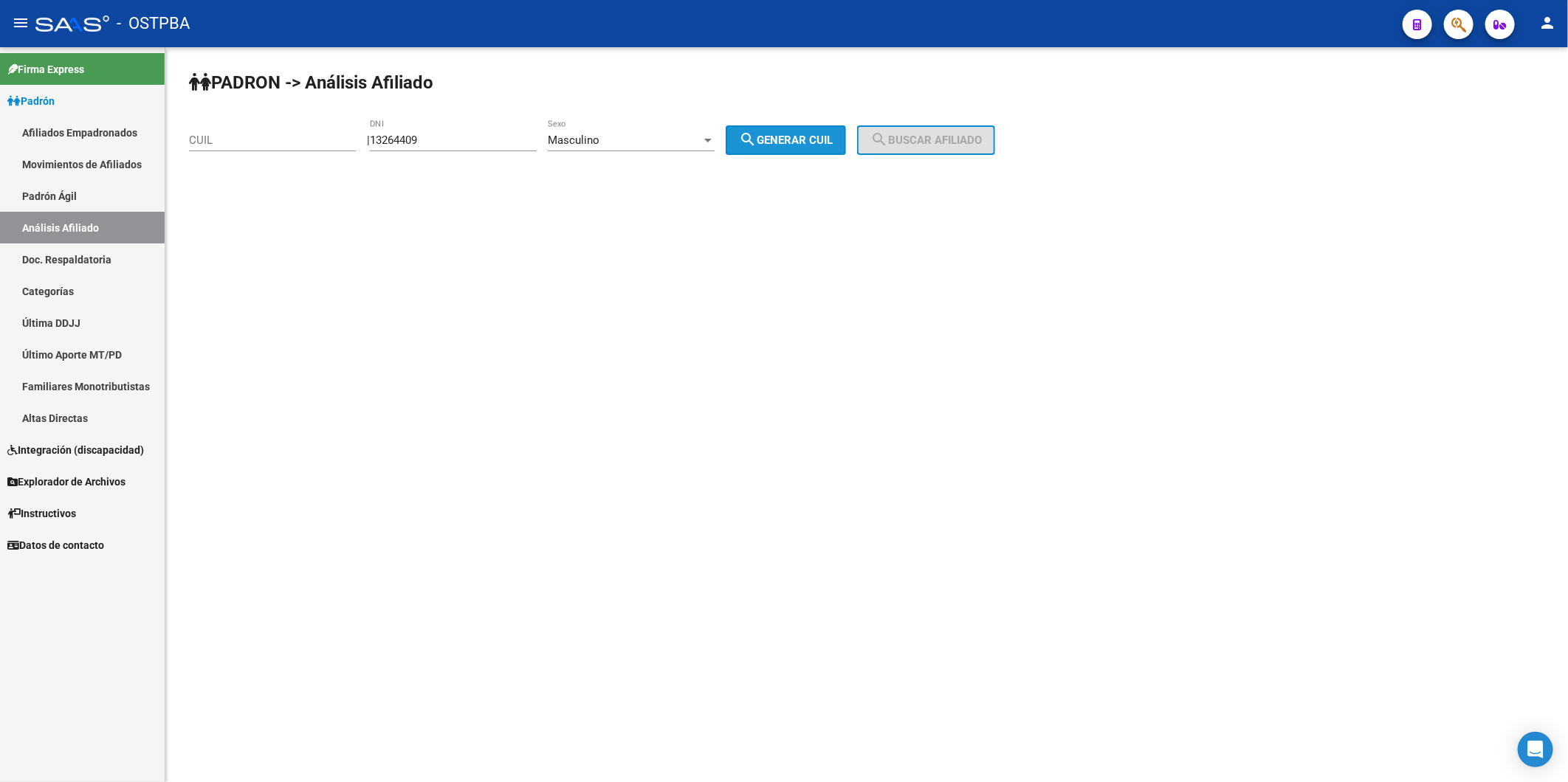
click at [832, 138] on span "search Generar CUIL" at bounding box center [786, 140] width 94 height 13
type input "20-13264409-9"
click at [970, 136] on span "search Buscar afiliado" at bounding box center [926, 140] width 112 height 13
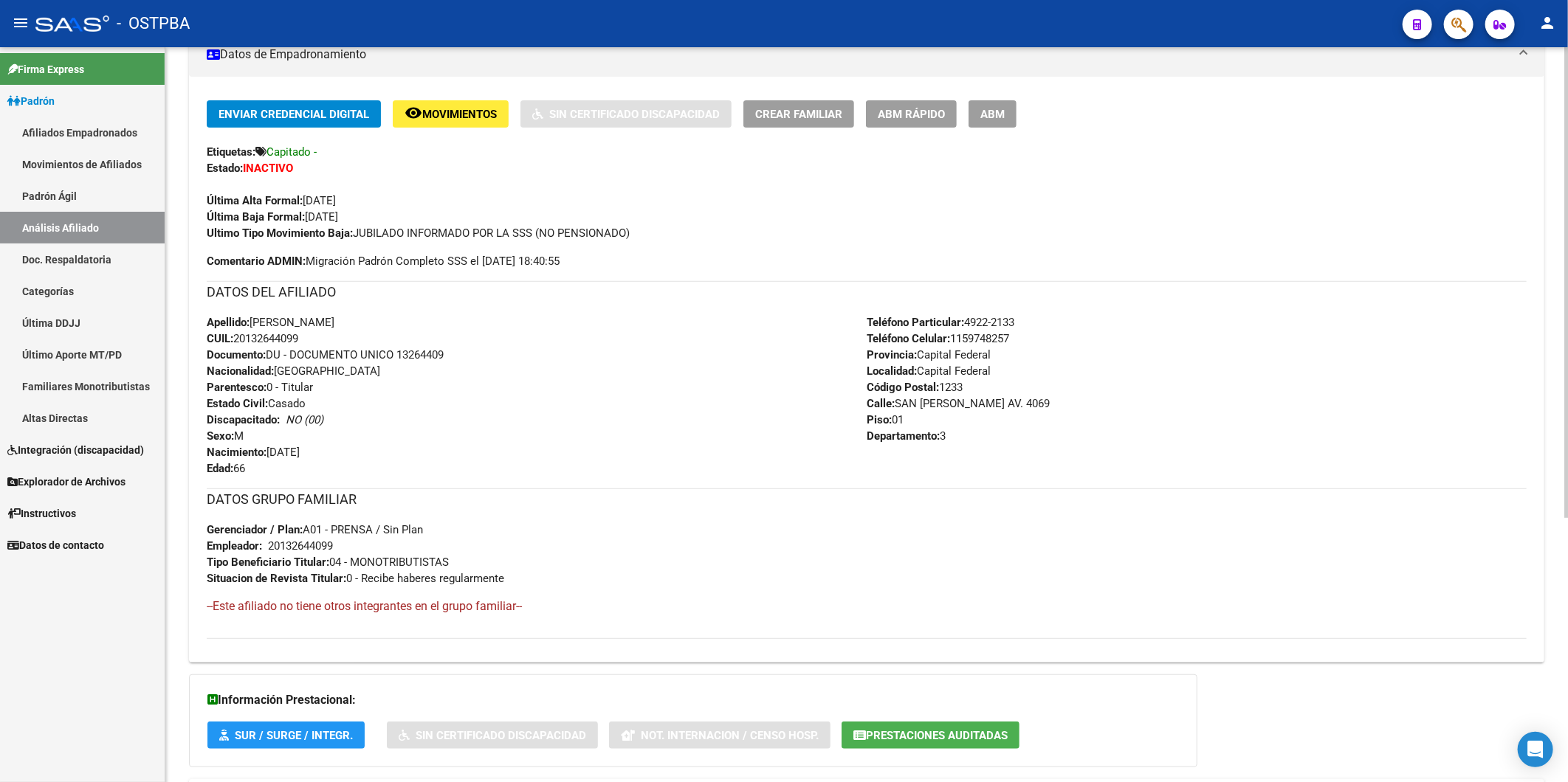
scroll to position [413, 0]
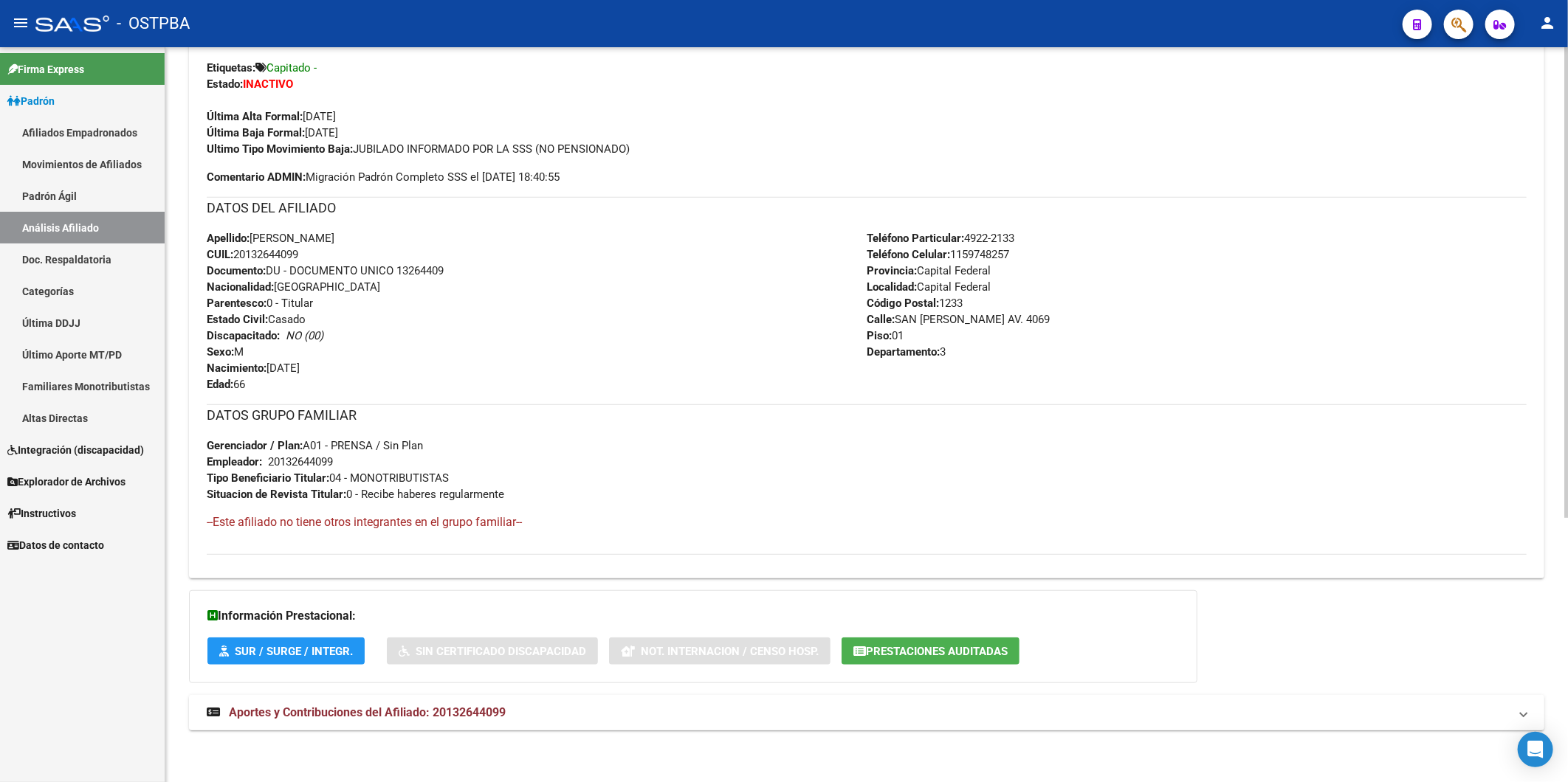
click at [498, 711] on span "Aportes y Contribuciones del Afiliado: 20132644099" at bounding box center [367, 713] width 277 height 14
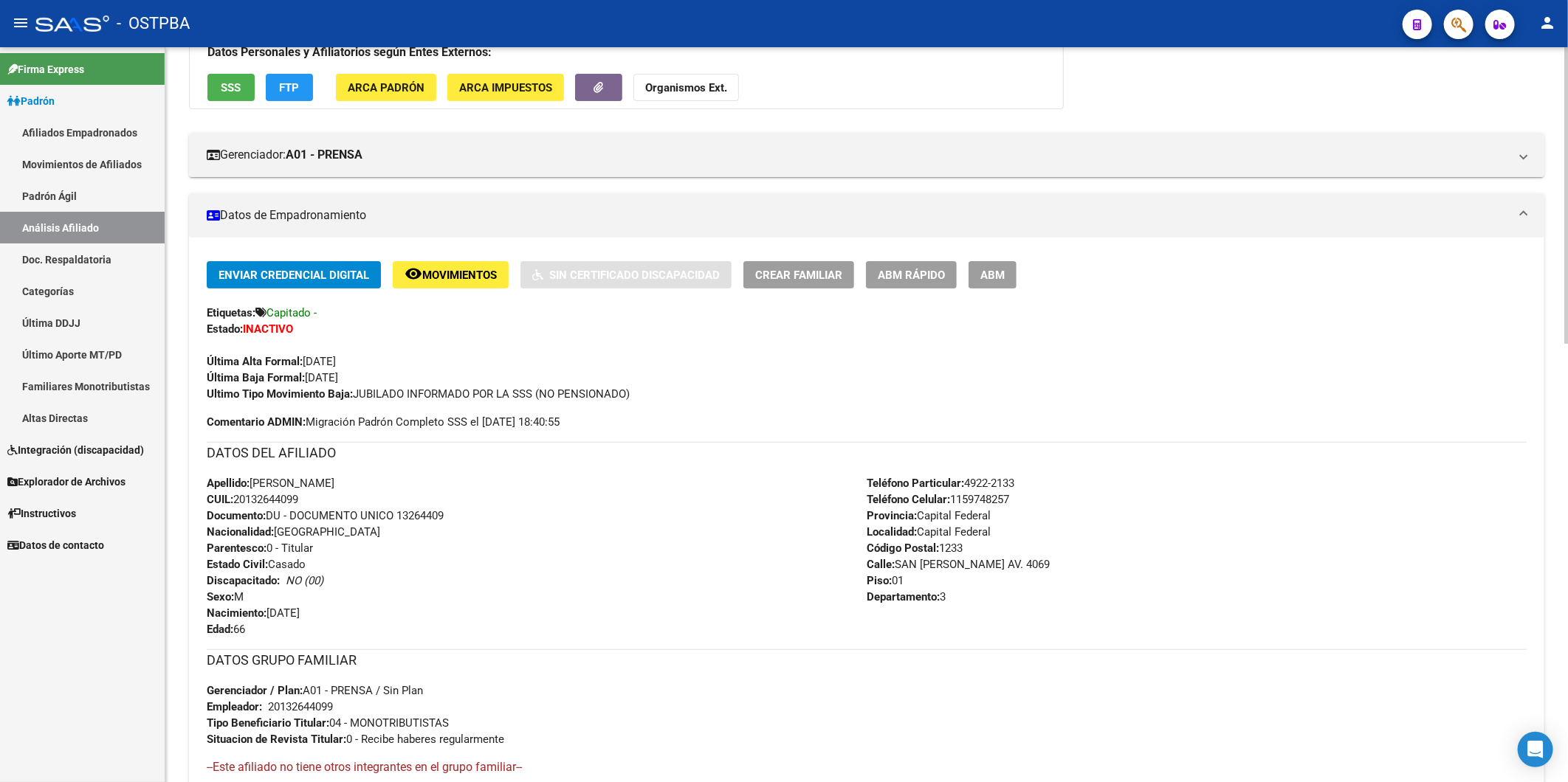
scroll to position [146, 0]
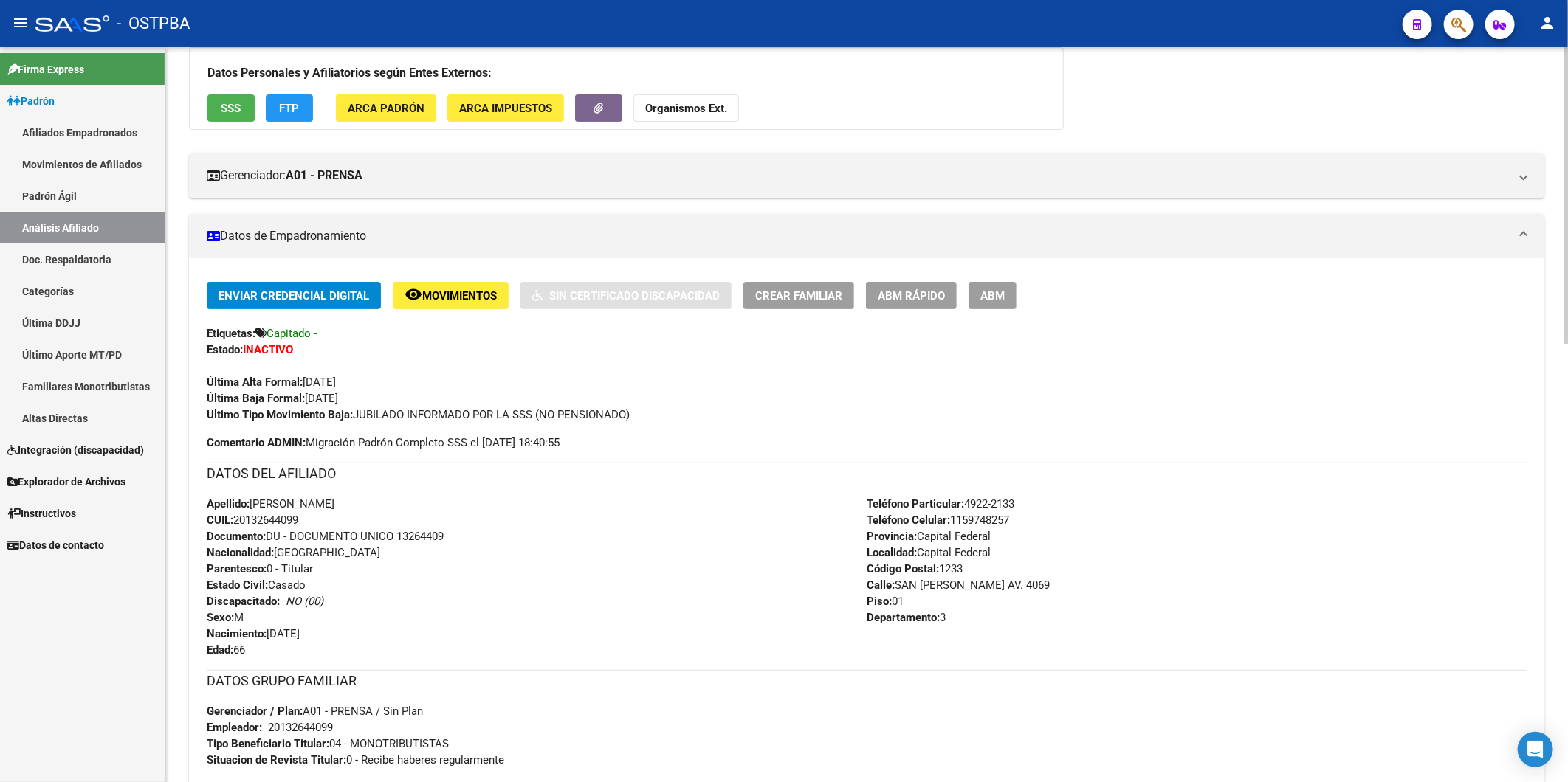
drag, startPoint x: 321, startPoint y: 520, endPoint x: 237, endPoint y: 520, distance: 84.0
click at [237, 520] on div "Apellido: MARCELO RICARDO CATENA CUIL: 20132644099 Documento: DU - DOCUMENTO UN…" at bounding box center [537, 577] width 660 height 162
copy span "20132644099"
click at [673, 105] on strong "Organismos Ext." at bounding box center [686, 108] width 82 height 13
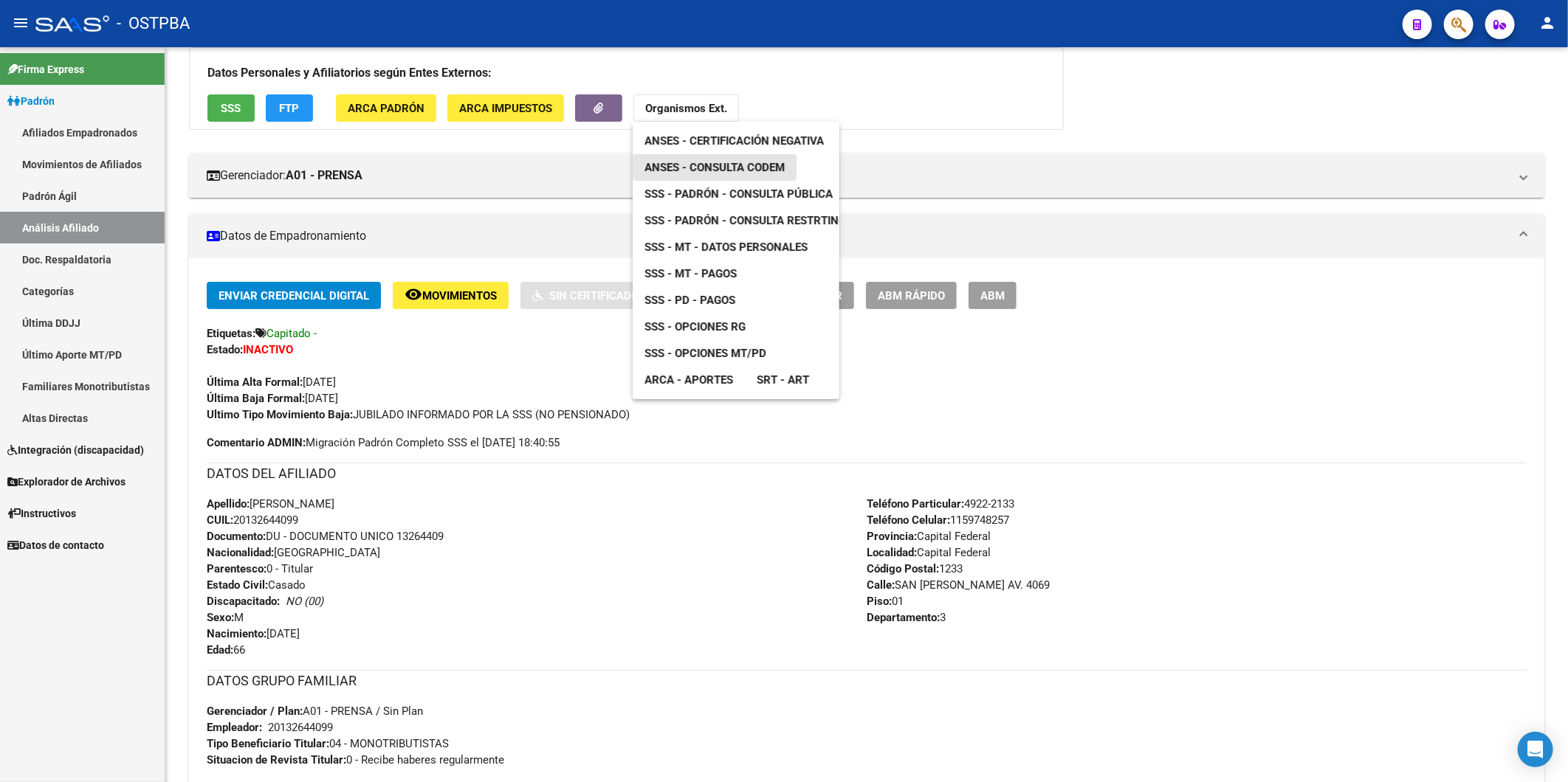
click at [734, 168] on span "ANSES - Consulta CODEM" at bounding box center [715, 167] width 140 height 13
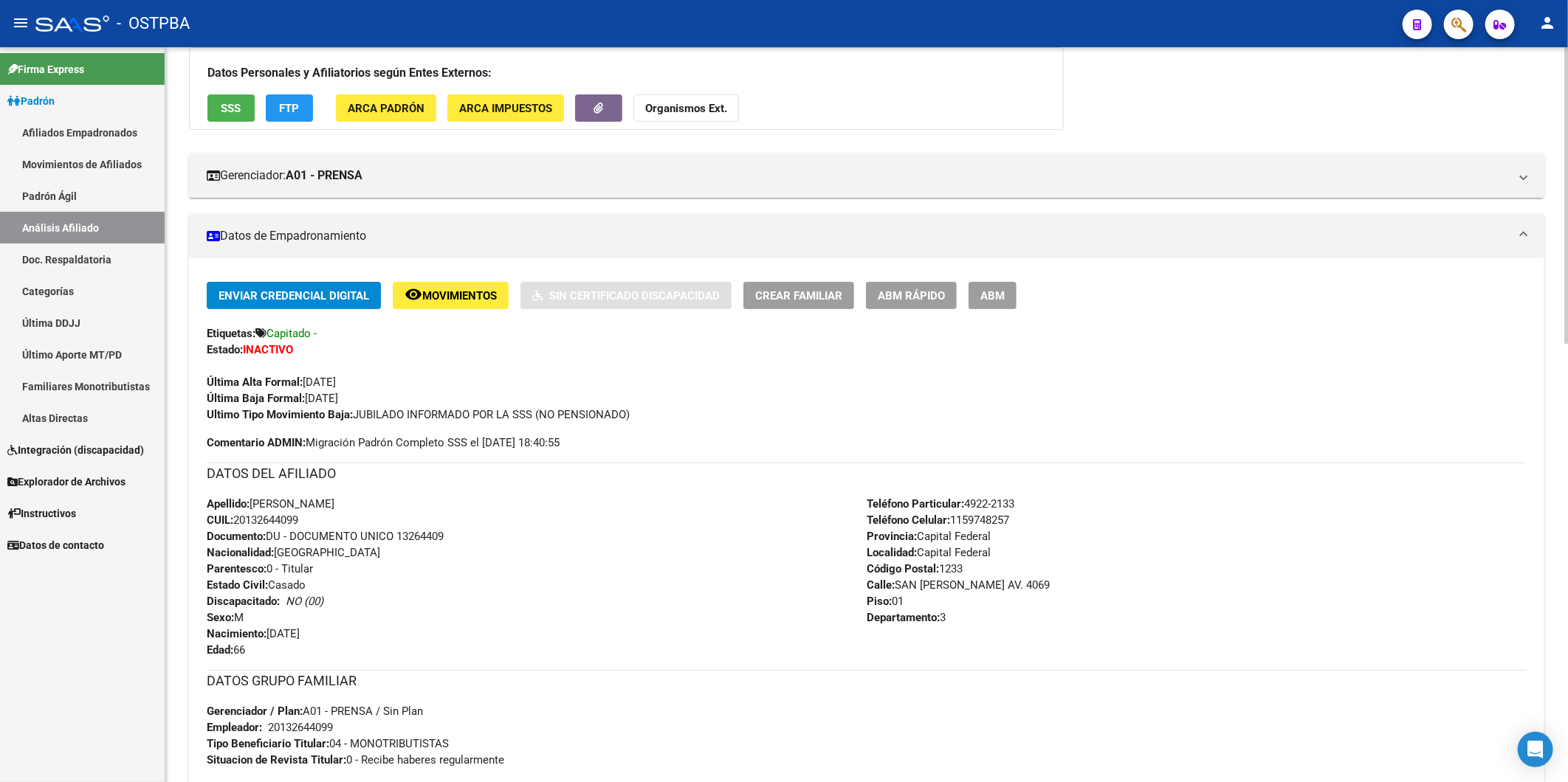
click at [636, 536] on div "Apellido: MARCELO RICARDO CATENA CUIL: 20132644099 Documento: DU - DOCUMENTO UN…" at bounding box center [537, 577] width 660 height 162
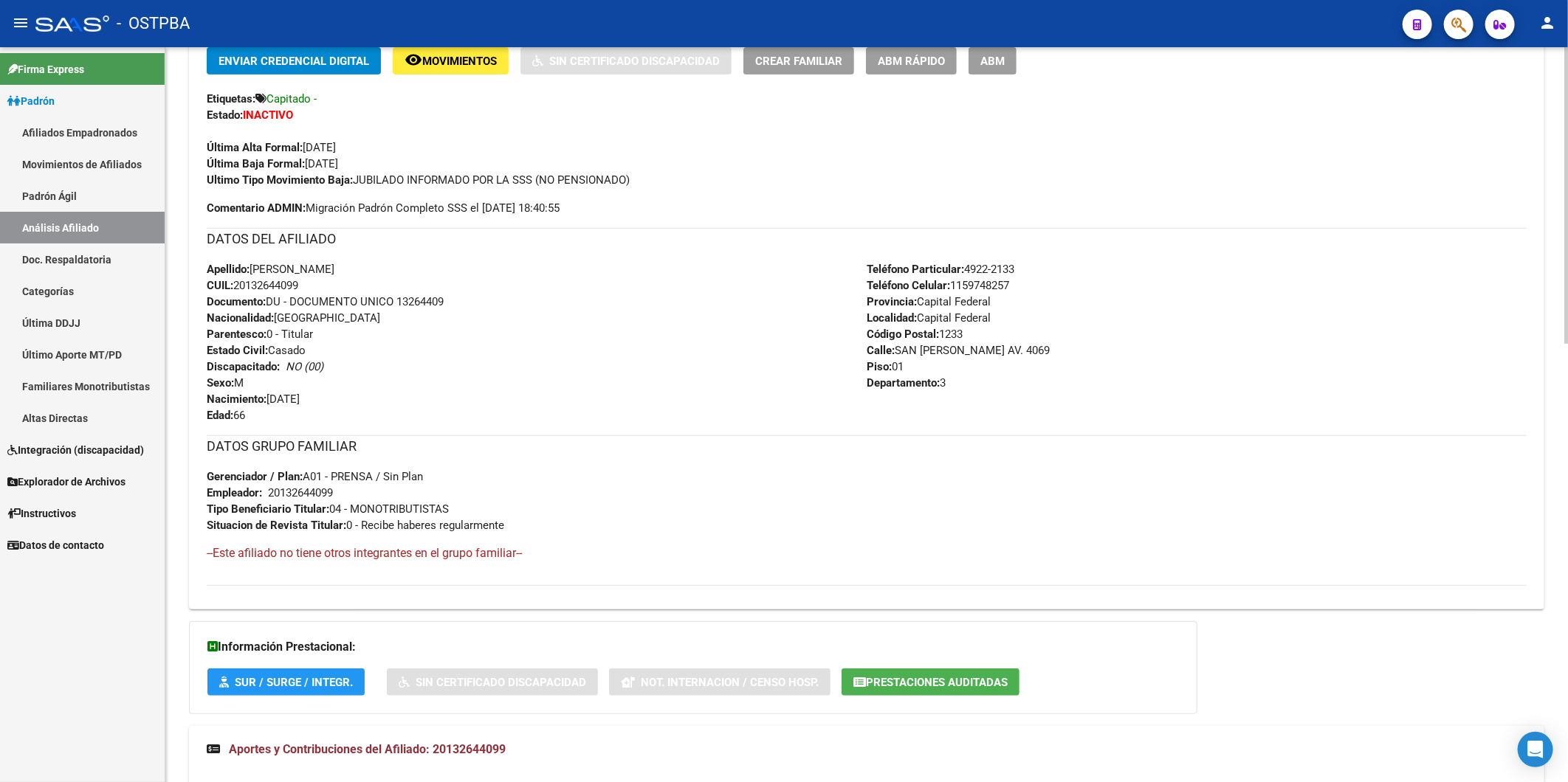
scroll to position [409, 0]
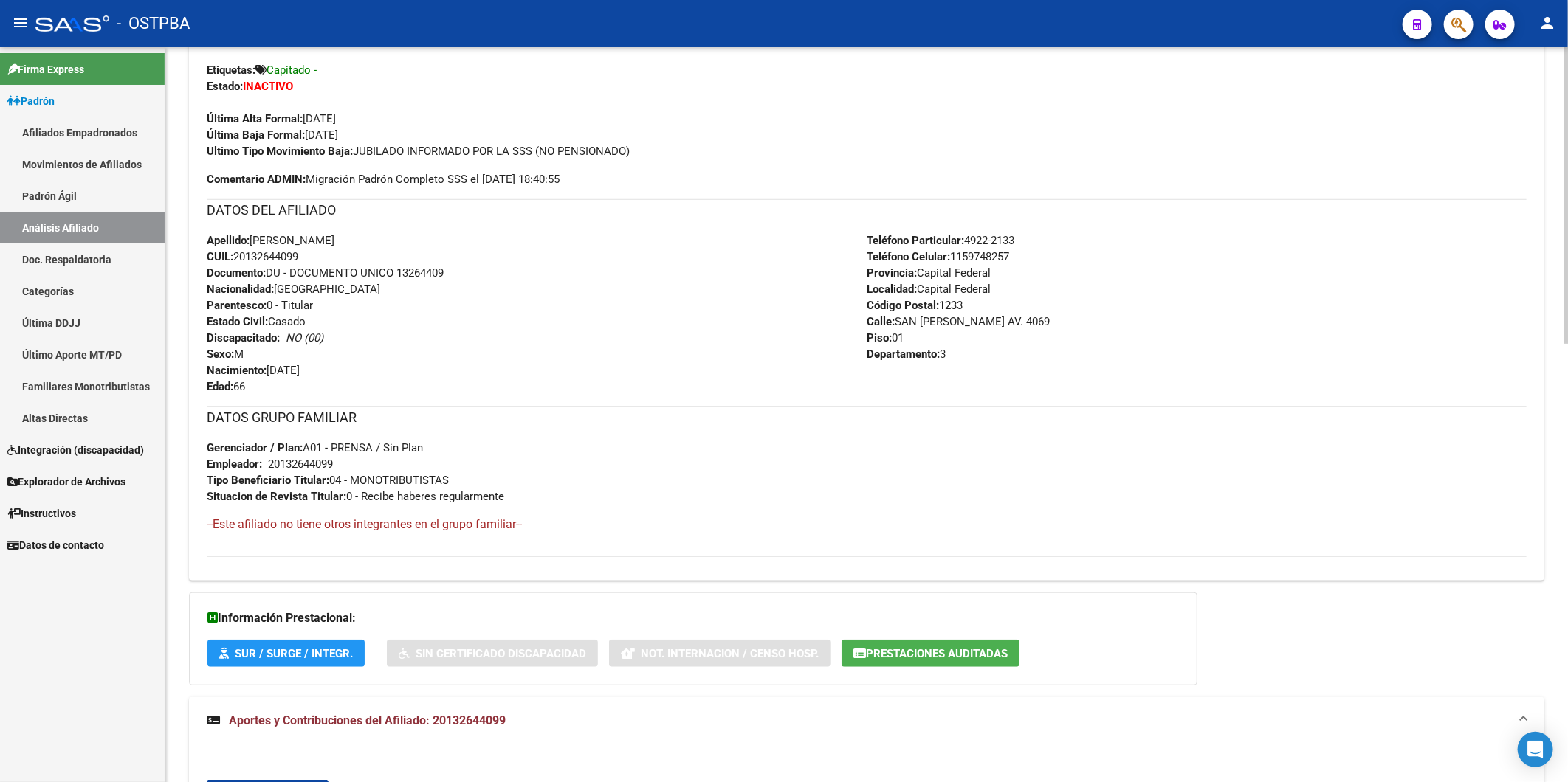
drag, startPoint x: 312, startPoint y: 253, endPoint x: 225, endPoint y: 236, distance: 88.6
click at [222, 236] on div "Apellido: MARCELO RICARDO CATENA CUIL: 20132644099 Documento: DU - DOCUMENTO UN…" at bounding box center [537, 313] width 660 height 162
click at [341, 322] on div "Apellido: MARCELO RICARDO CATENA CUIL: 20132644099 Documento: DU - DOCUMENTO UN…" at bounding box center [537, 313] width 660 height 162
drag, startPoint x: 307, startPoint y: 257, endPoint x: 237, endPoint y: 260, distance: 70.1
click at [237, 260] on div "Apellido: MARCELO RICARDO CATENA CUIL: 20132644099 Documento: DU - DOCUMENTO UN…" at bounding box center [537, 313] width 660 height 162
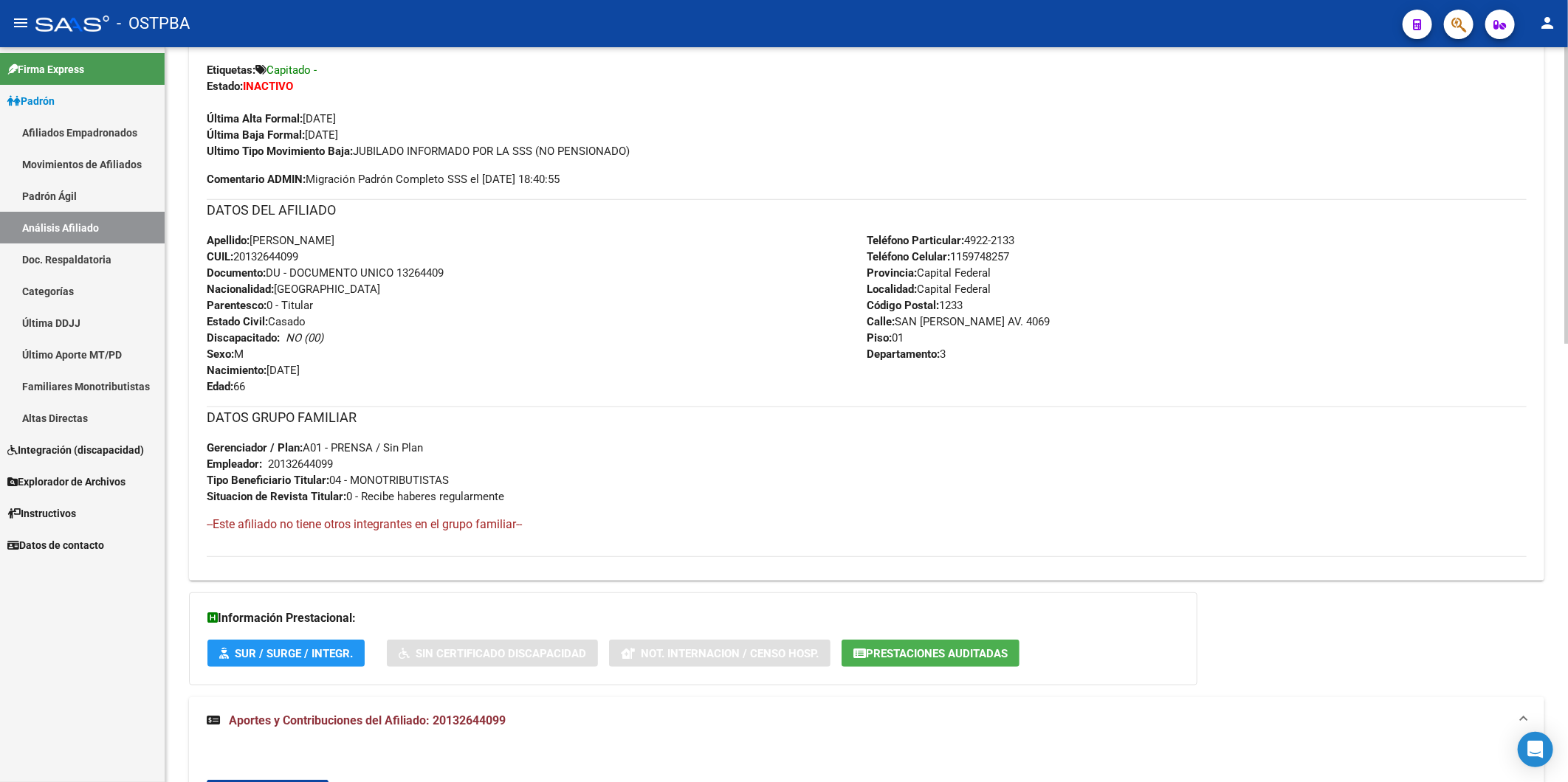
copy span "20132644099"
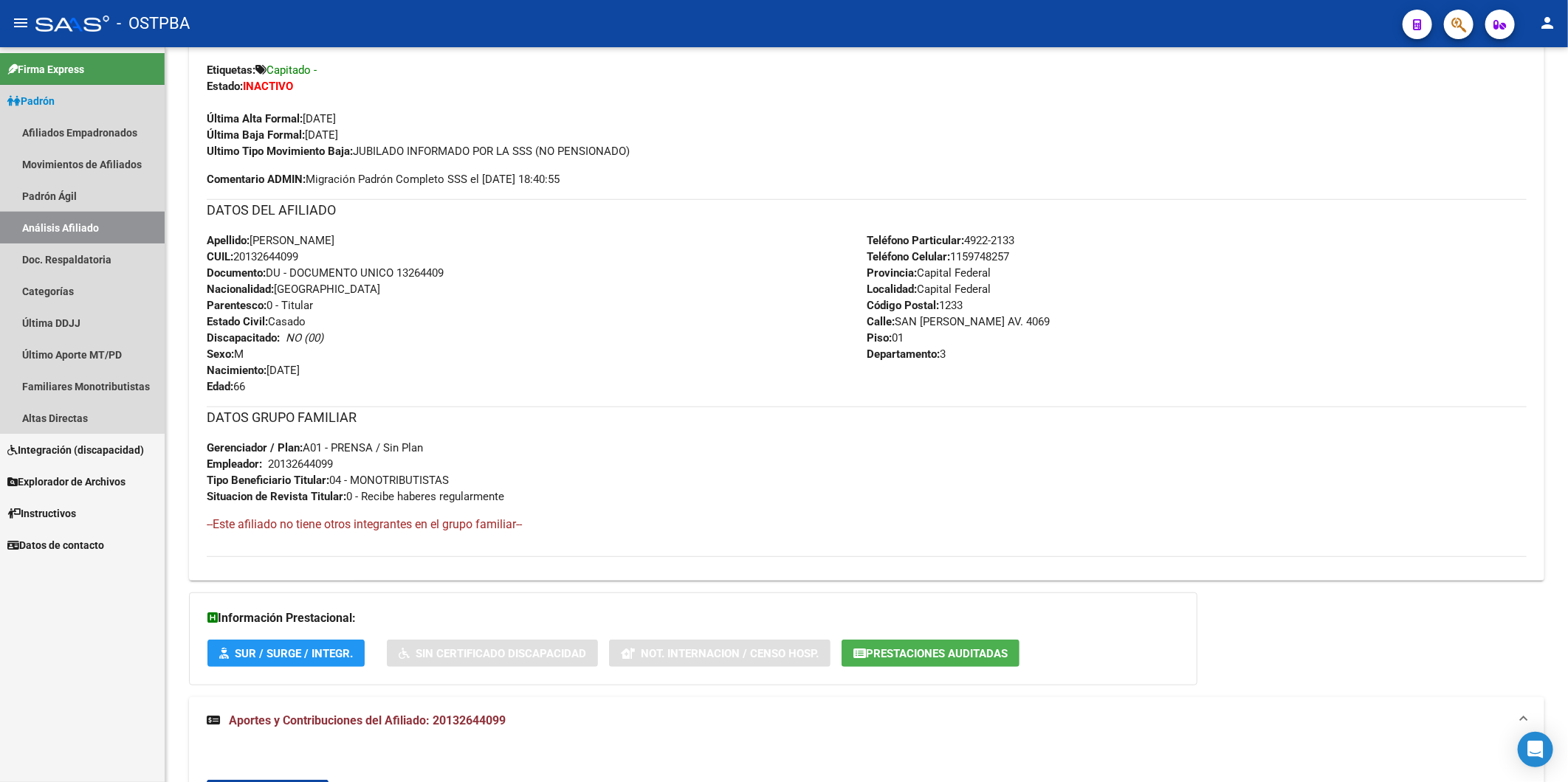
click at [79, 227] on link "Análisis Afiliado" at bounding box center [82, 228] width 165 height 32
